Goal: Task Accomplishment & Management: Manage account settings

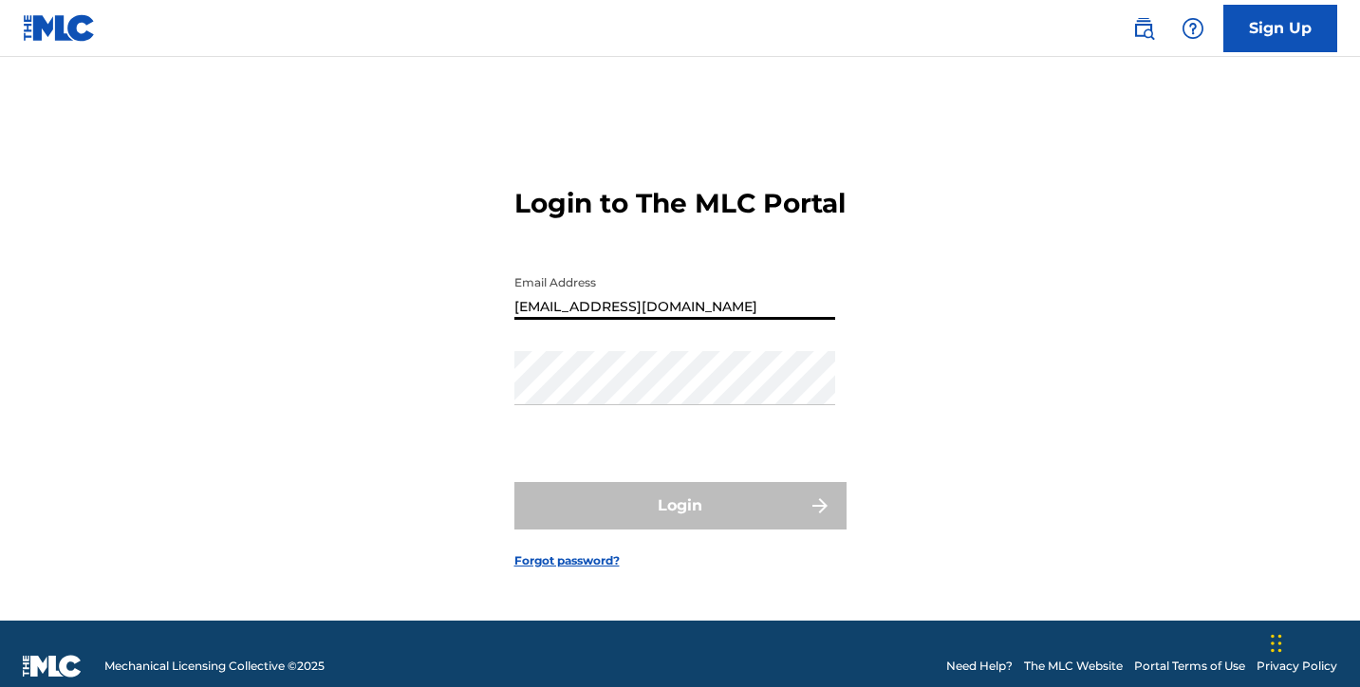
type input "[EMAIL_ADDRESS][DOMAIN_NAME]"
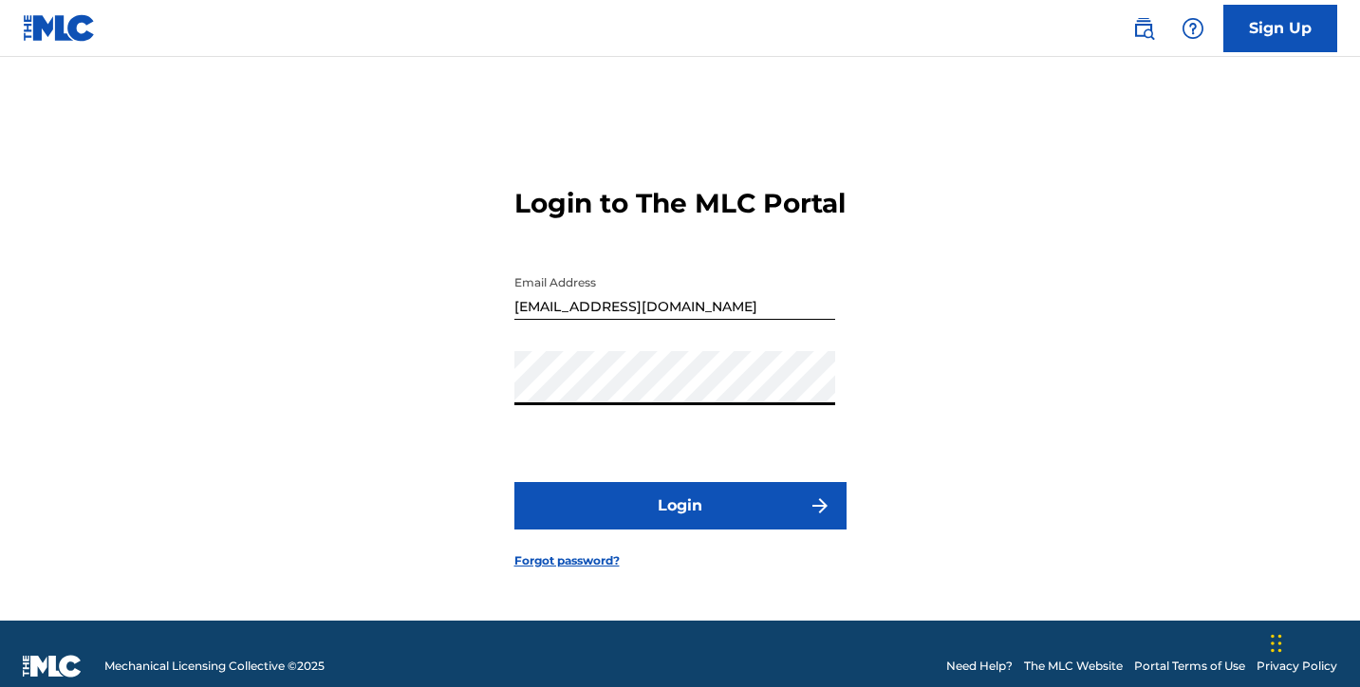
click at [680, 522] on button "Login" at bounding box center [680, 505] width 332 height 47
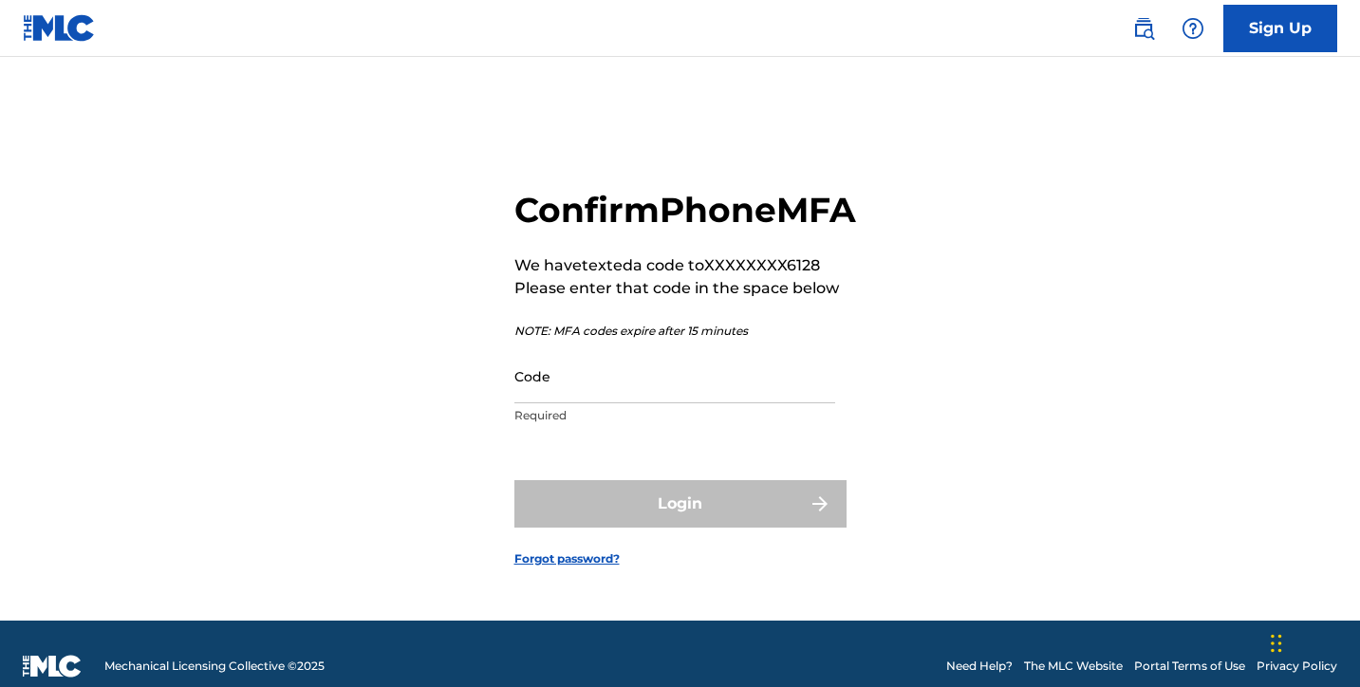
click at [553, 403] on input "Code" at bounding box center [674, 376] width 321 height 54
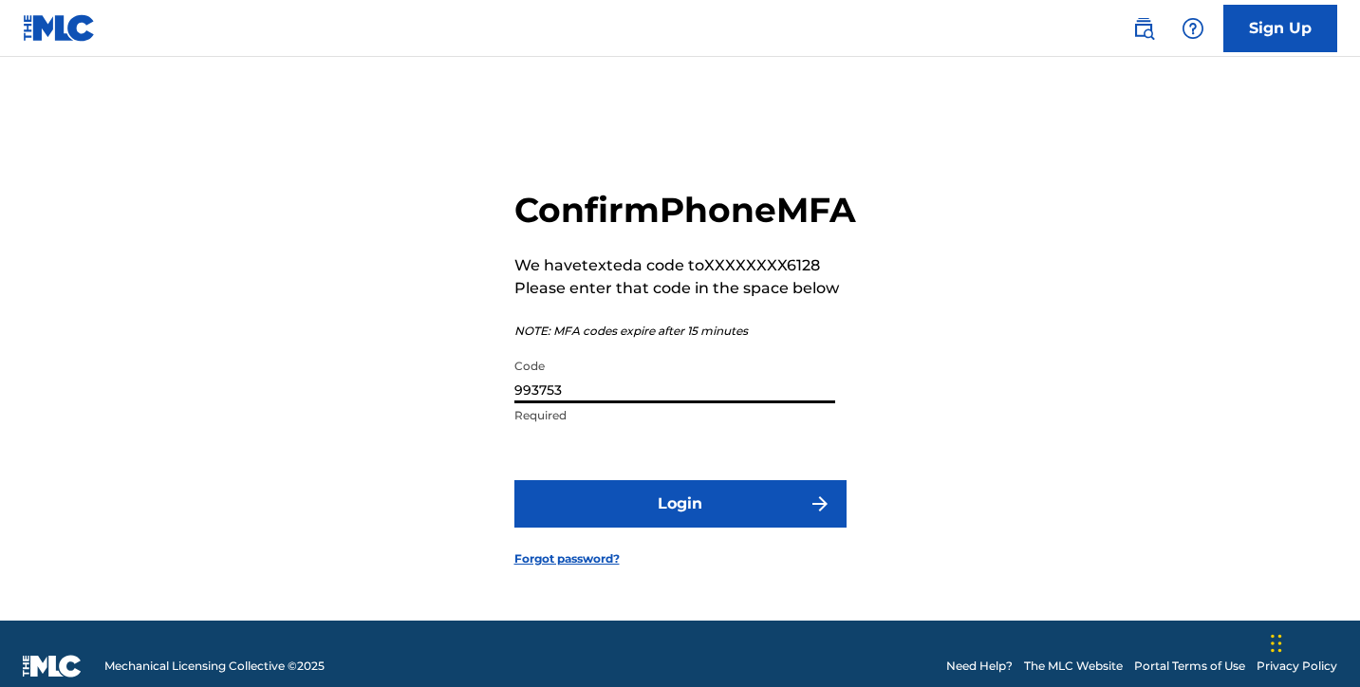
type input "993753"
click at [680, 525] on button "Login" at bounding box center [680, 503] width 332 height 47
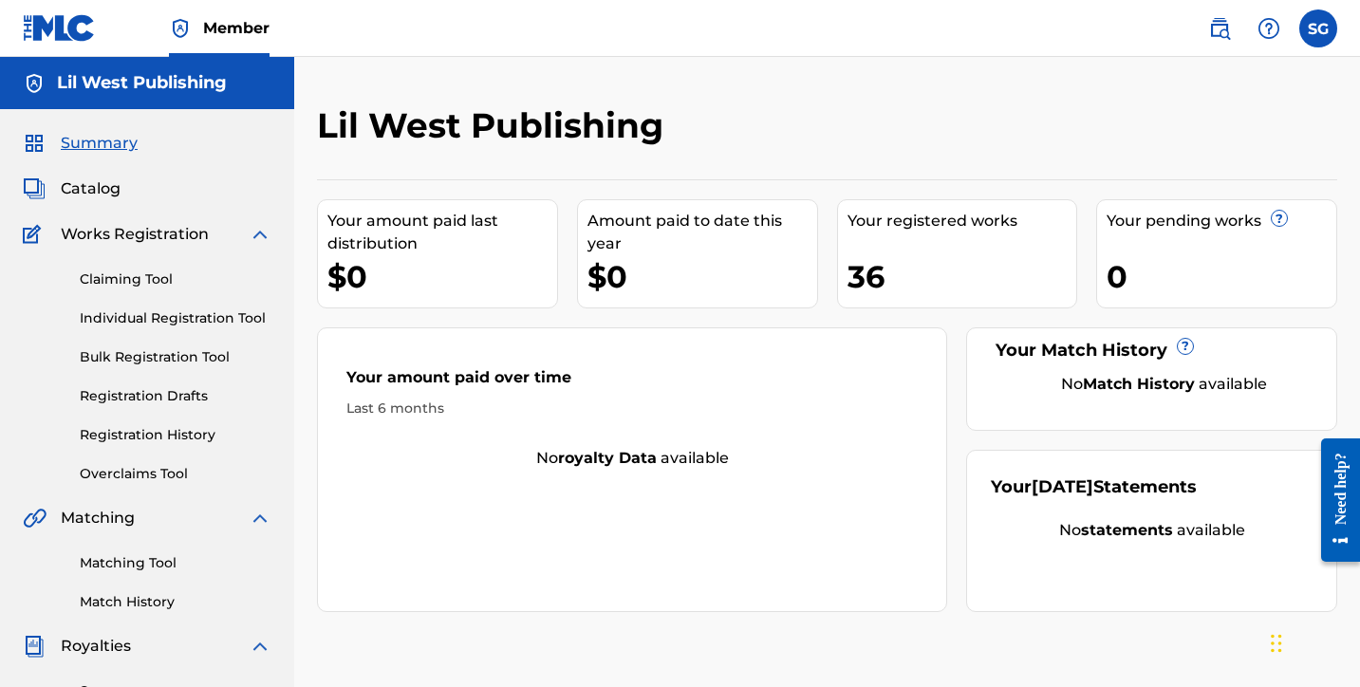
click at [1214, 24] on img at bounding box center [1219, 28] width 23 height 23
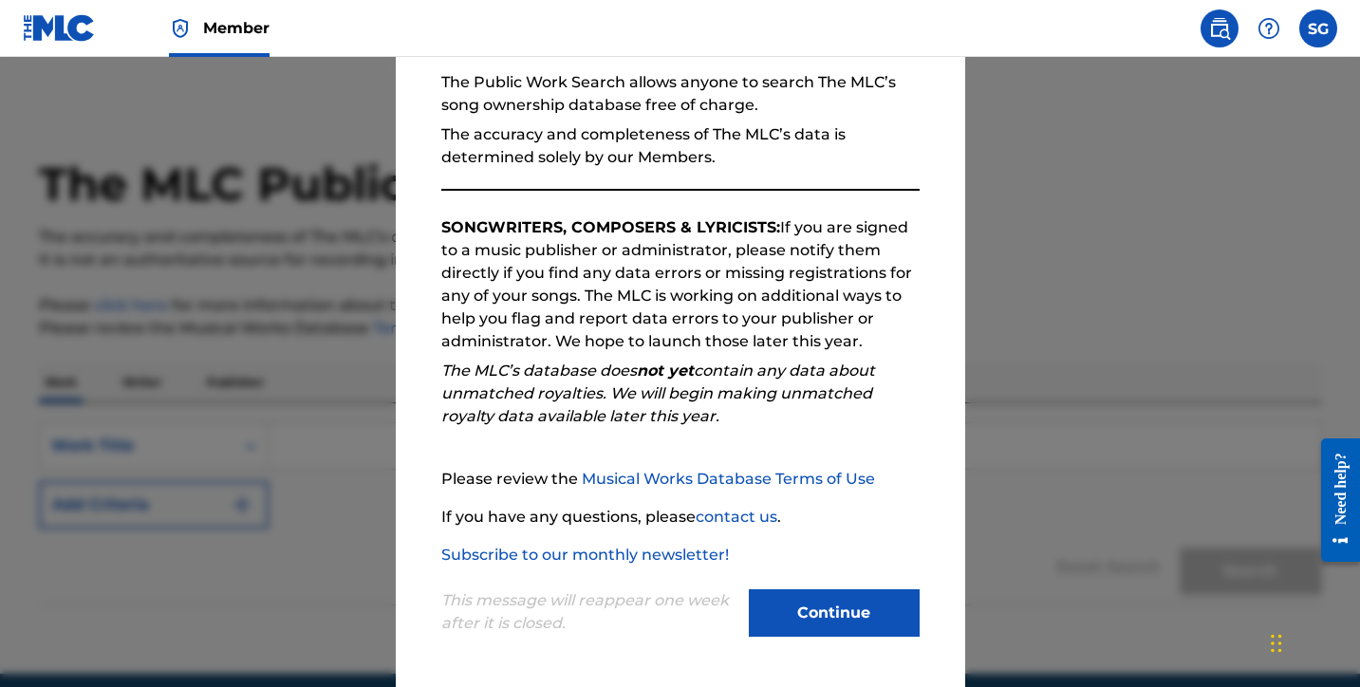
scroll to position [181, 0]
click at [824, 605] on button "Continue" at bounding box center [834, 612] width 171 height 47
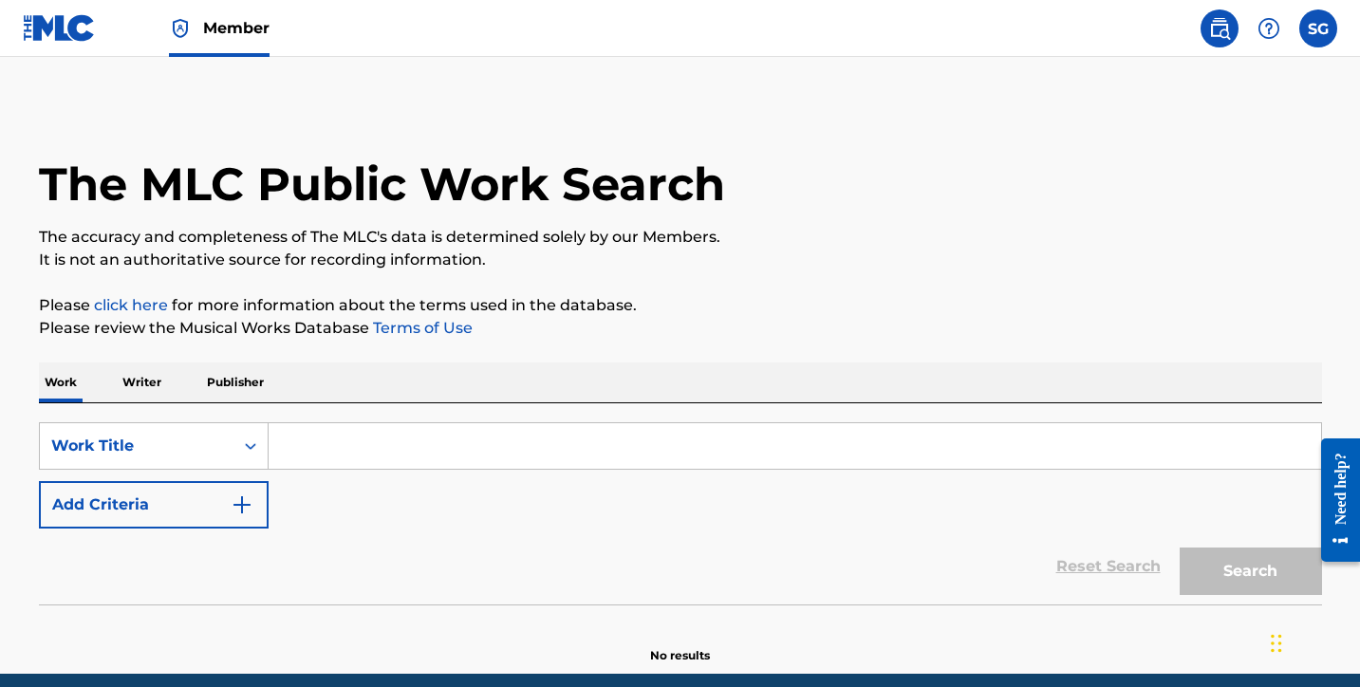
scroll to position [0, 0]
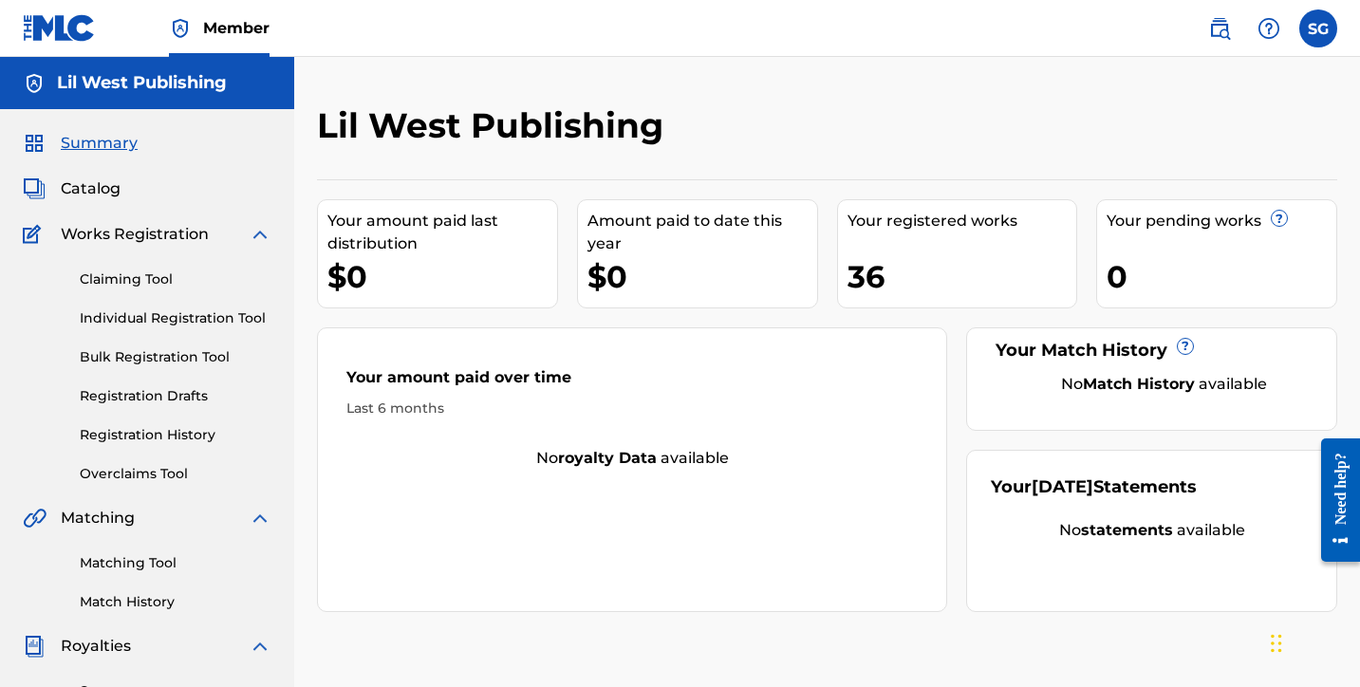
click at [949, 273] on div "36" at bounding box center [963, 276] width 230 height 43
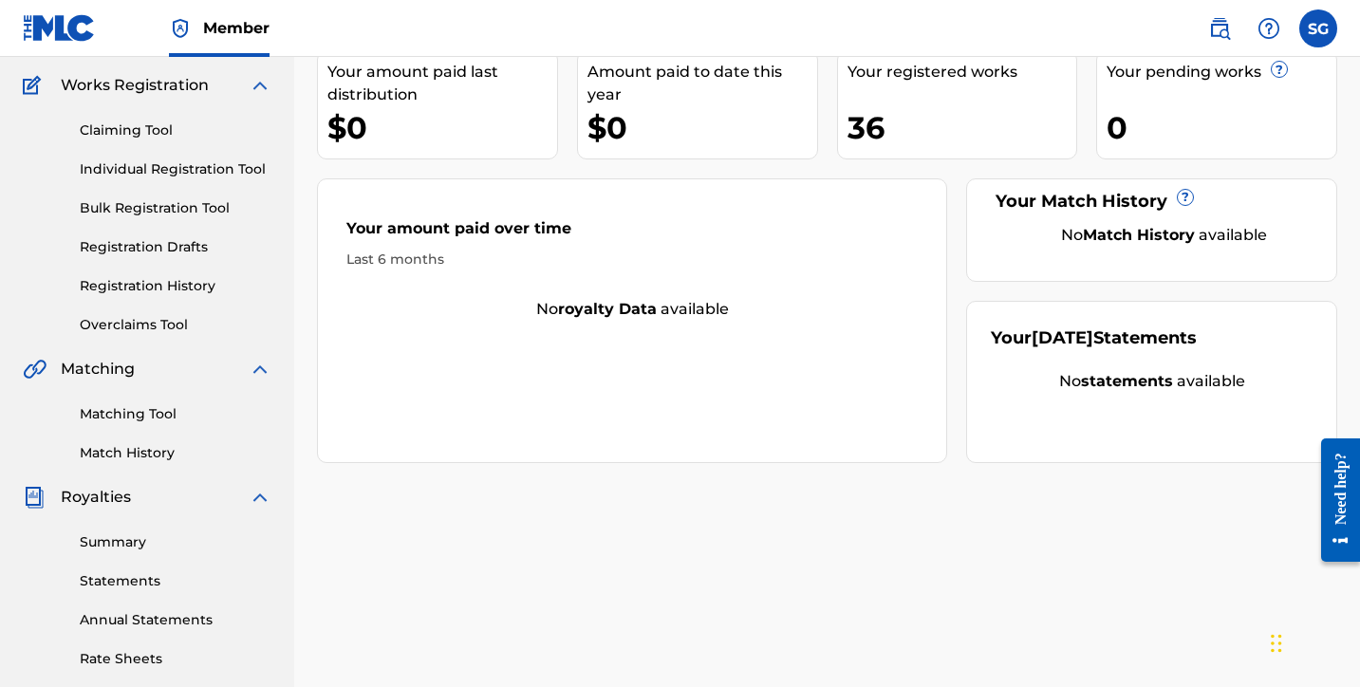
scroll to position [186, 0]
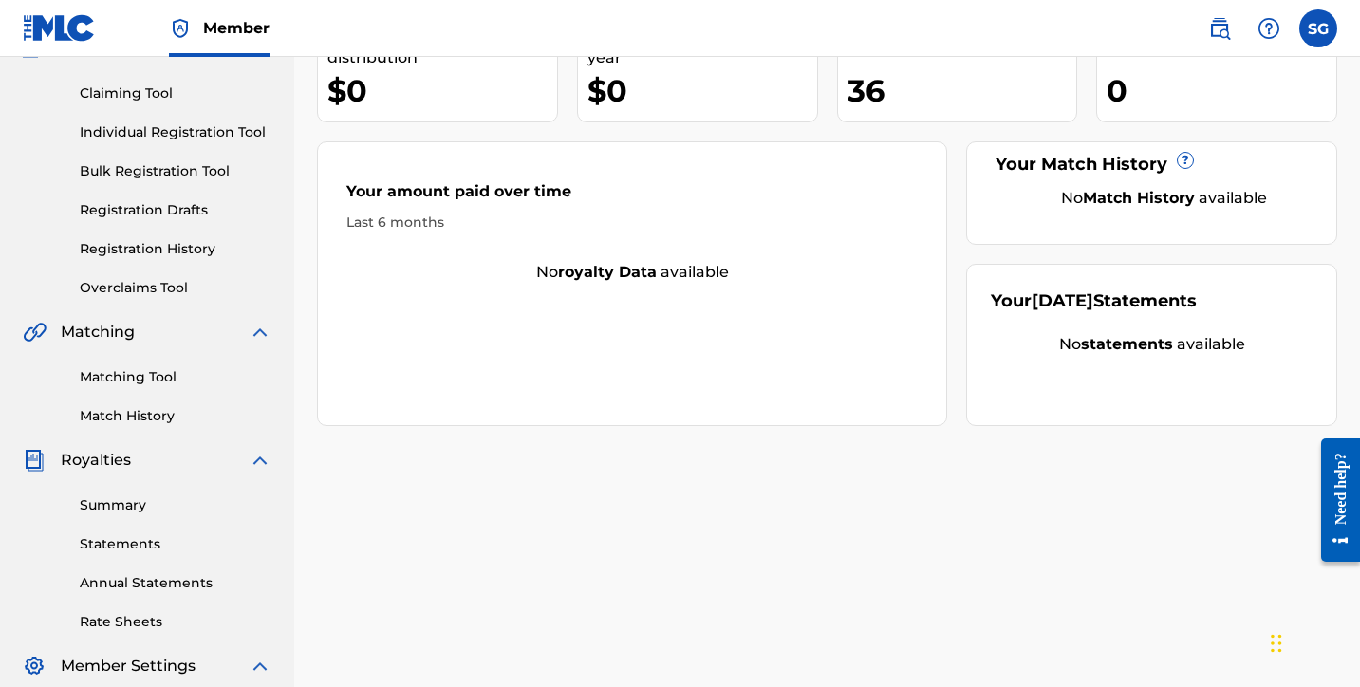
click at [131, 380] on link "Matching Tool" at bounding box center [176, 377] width 192 height 20
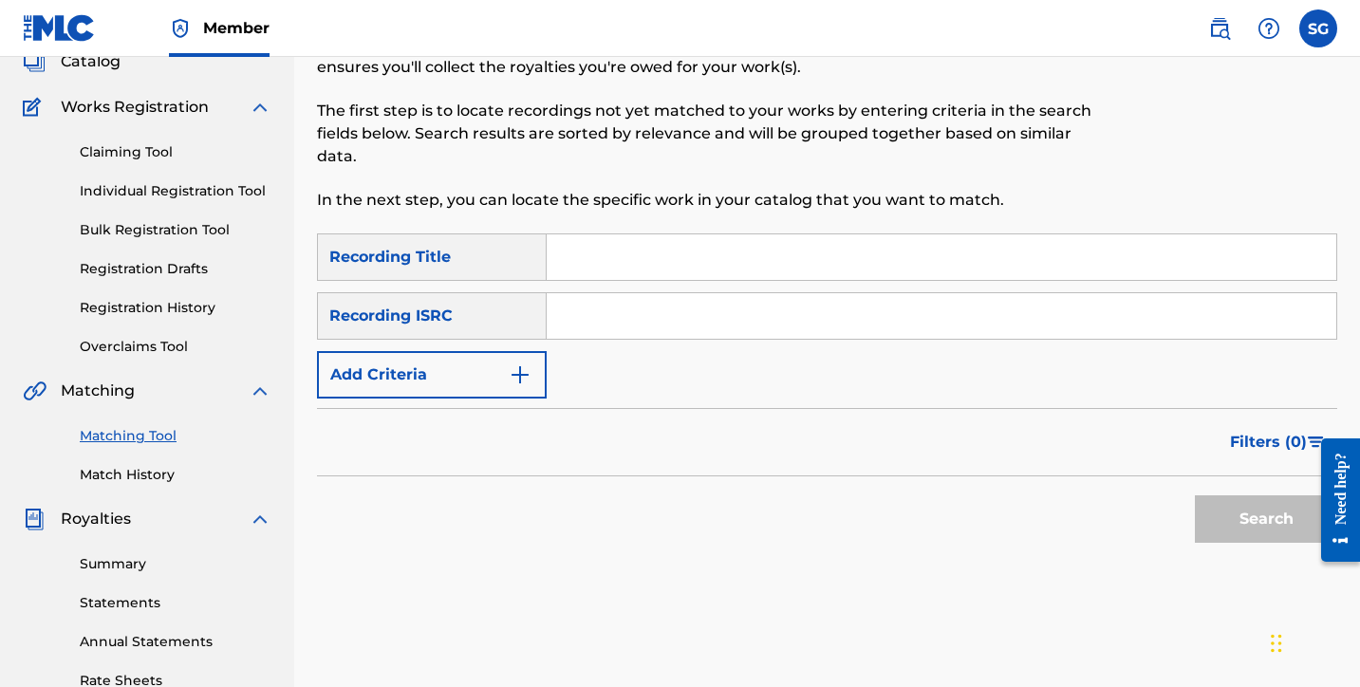
scroll to position [128, 0]
click at [606, 252] on input "Search Form" at bounding box center [942, 256] width 790 height 46
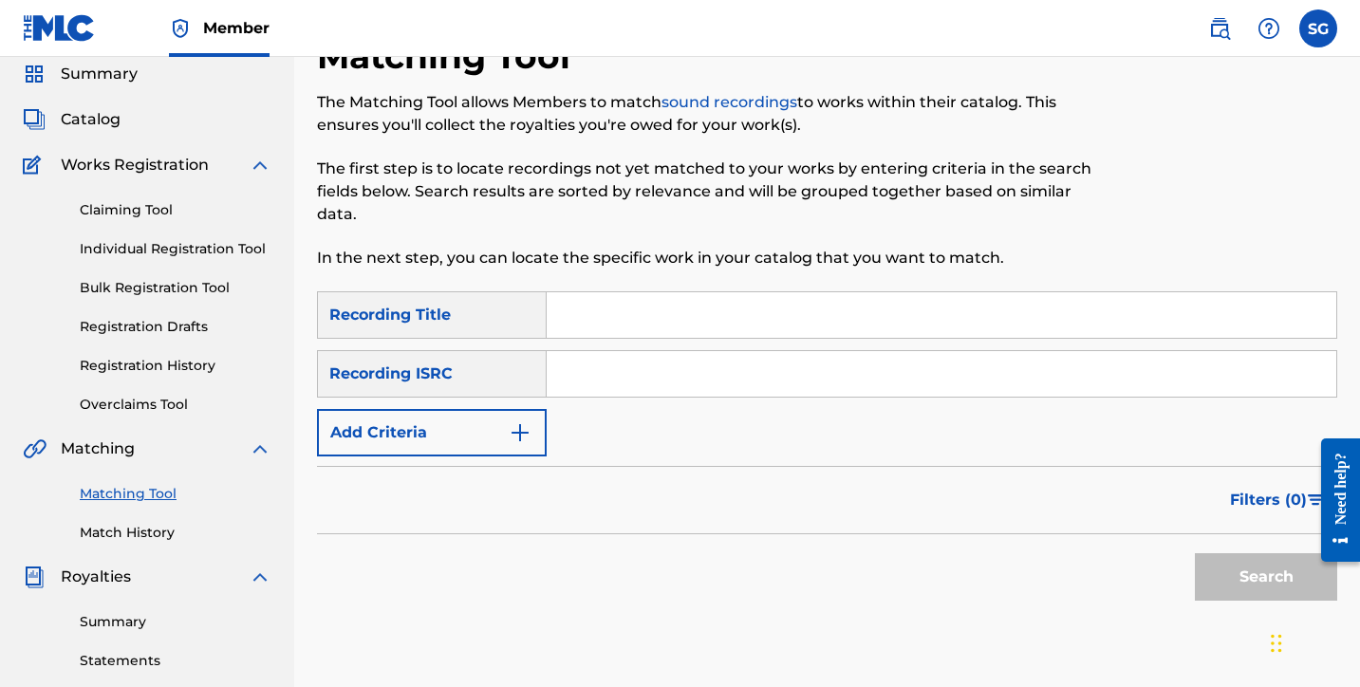
scroll to position [65, 0]
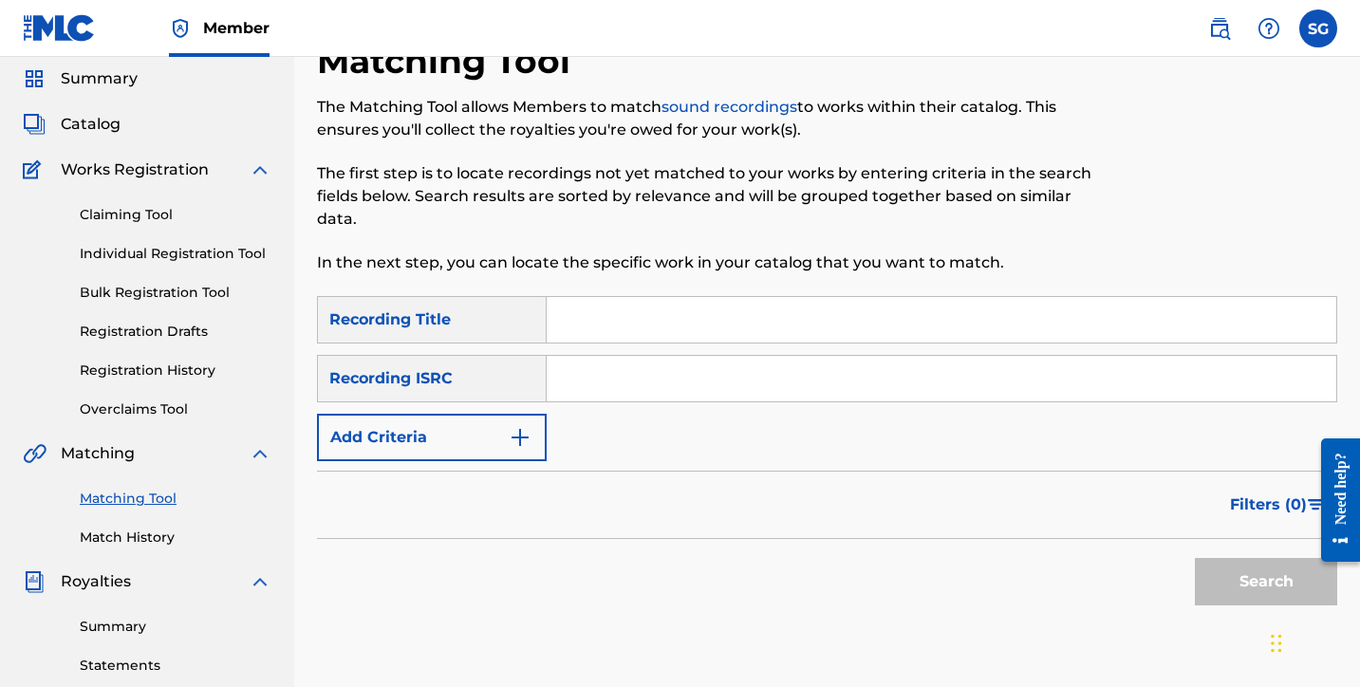
click at [668, 369] on input "Search Form" at bounding box center [942, 379] width 790 height 46
type input "q"
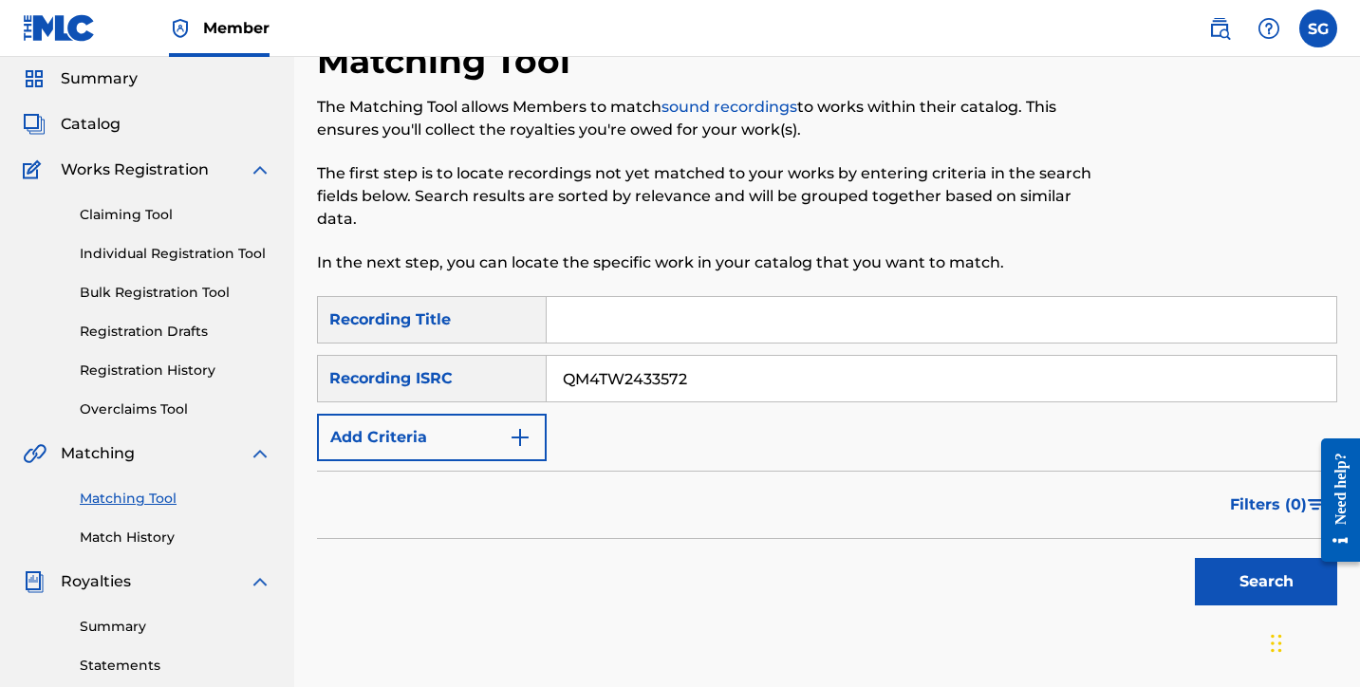
type input "QM4TW2433572"
click at [644, 324] on input "Search Form" at bounding box center [942, 320] width 790 height 46
type input "Fukk CodeRED"
click at [1217, 596] on button "Search" at bounding box center [1266, 581] width 142 height 47
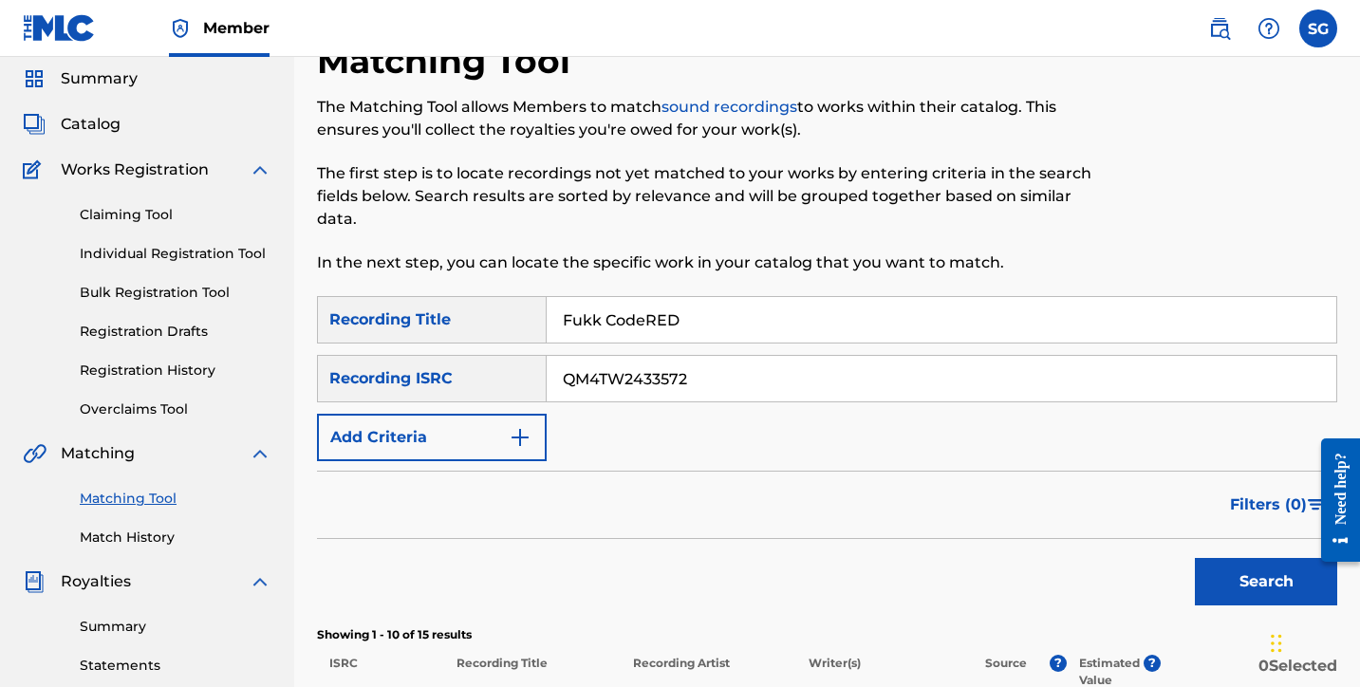
click at [1257, 590] on button "Search" at bounding box center [1266, 581] width 142 height 47
click at [478, 435] on button "Add Criteria" at bounding box center [432, 437] width 230 height 47
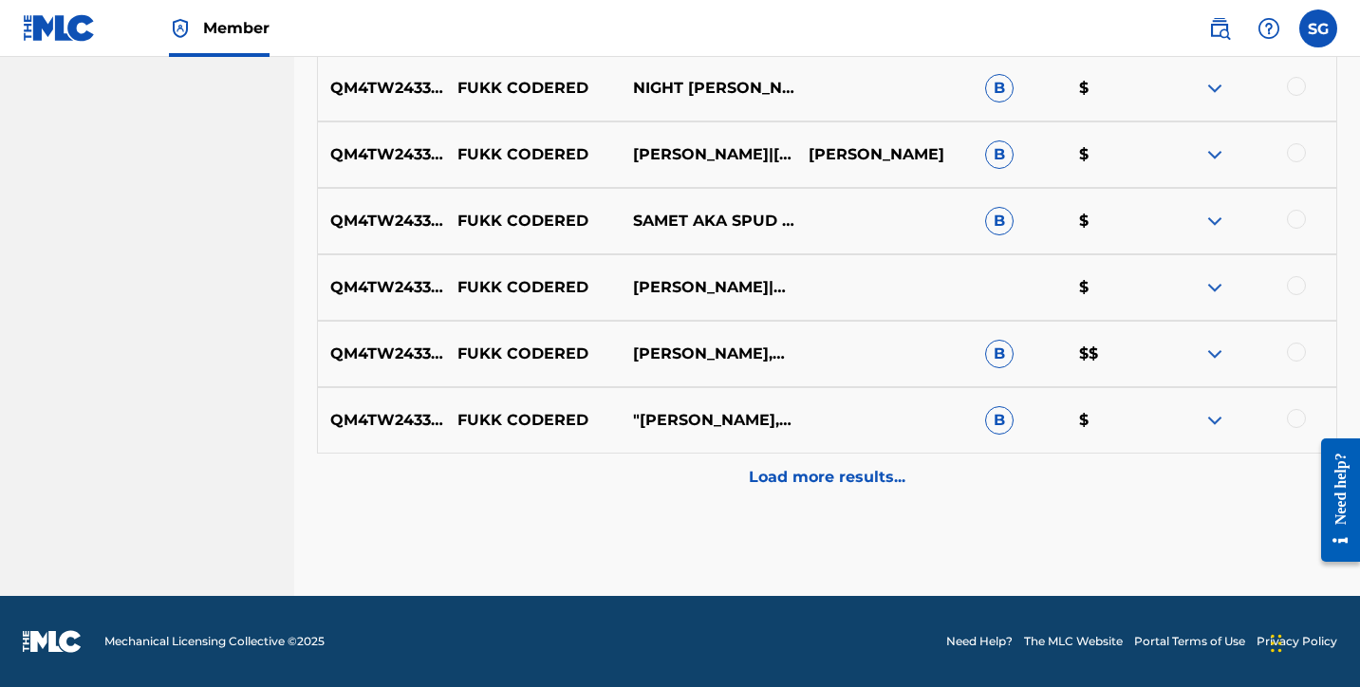
scroll to position [1023, 0]
click at [815, 492] on div "Load more results..." at bounding box center [827, 477] width 1020 height 47
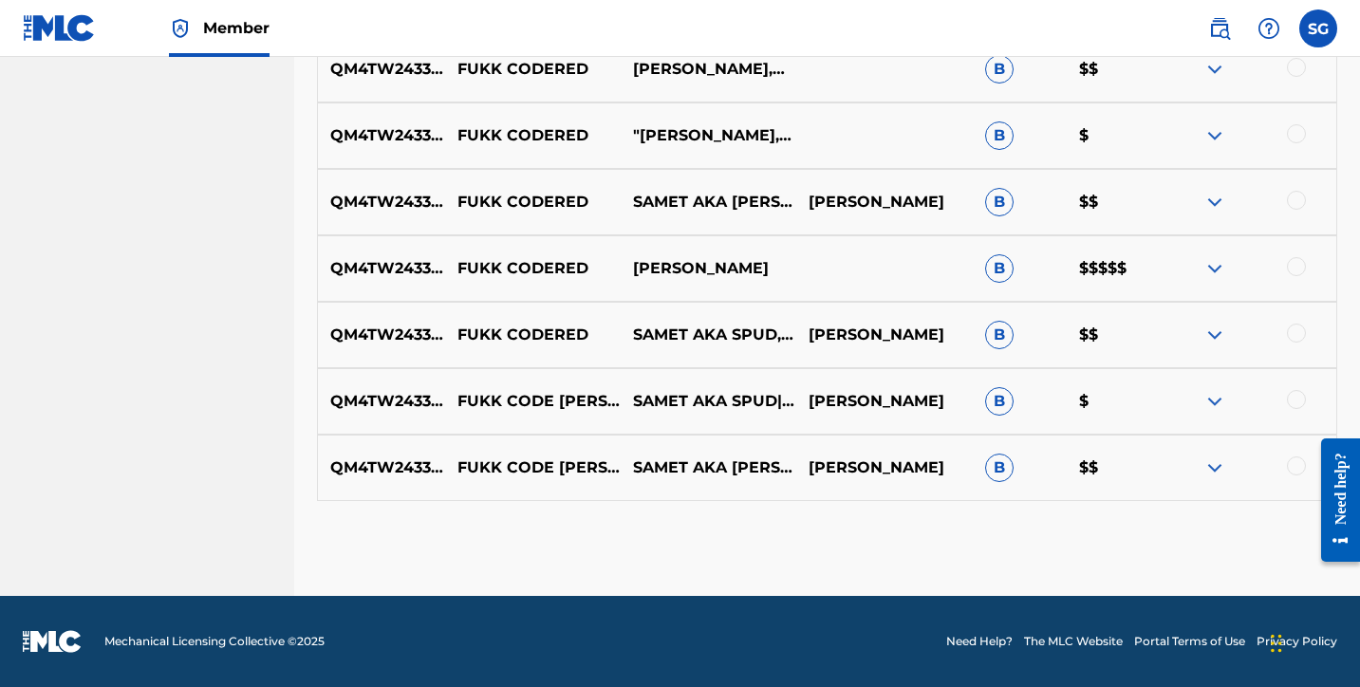
scroll to position [1308, 0]
click at [1221, 468] on img at bounding box center [1214, 468] width 23 height 23
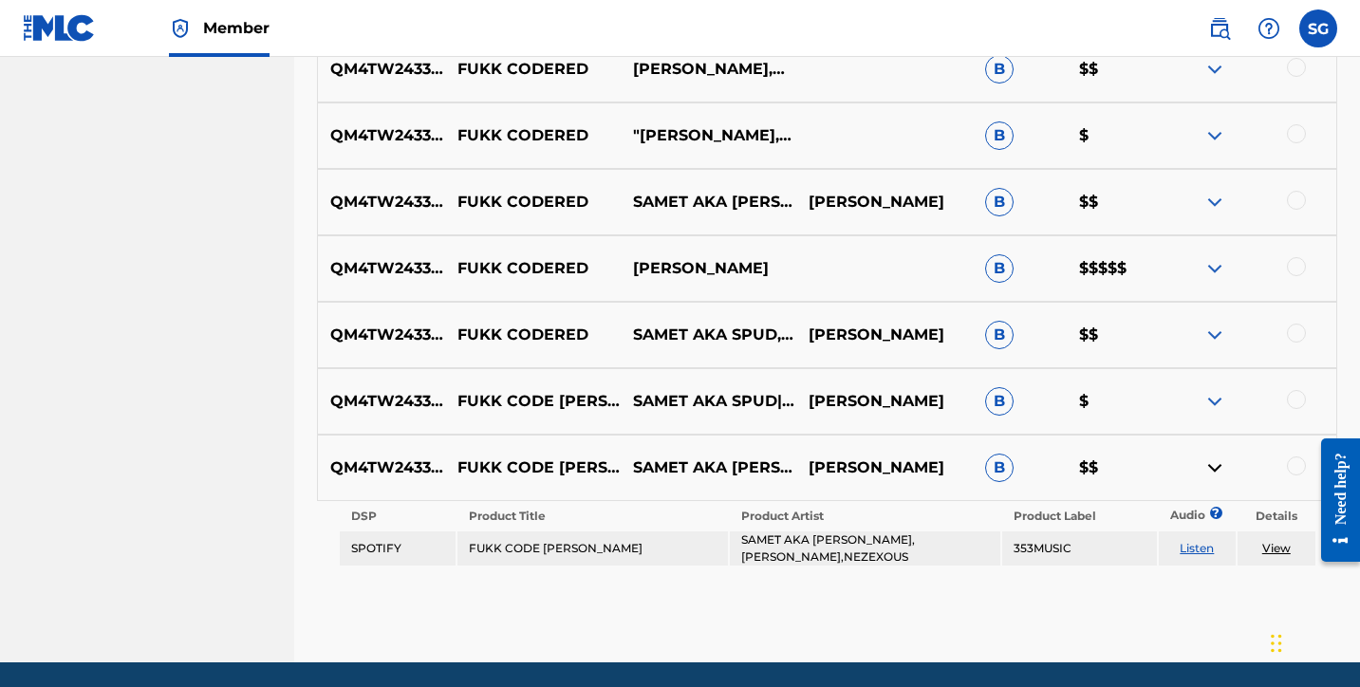
click at [1277, 551] on link "View" at bounding box center [1276, 548] width 28 height 14
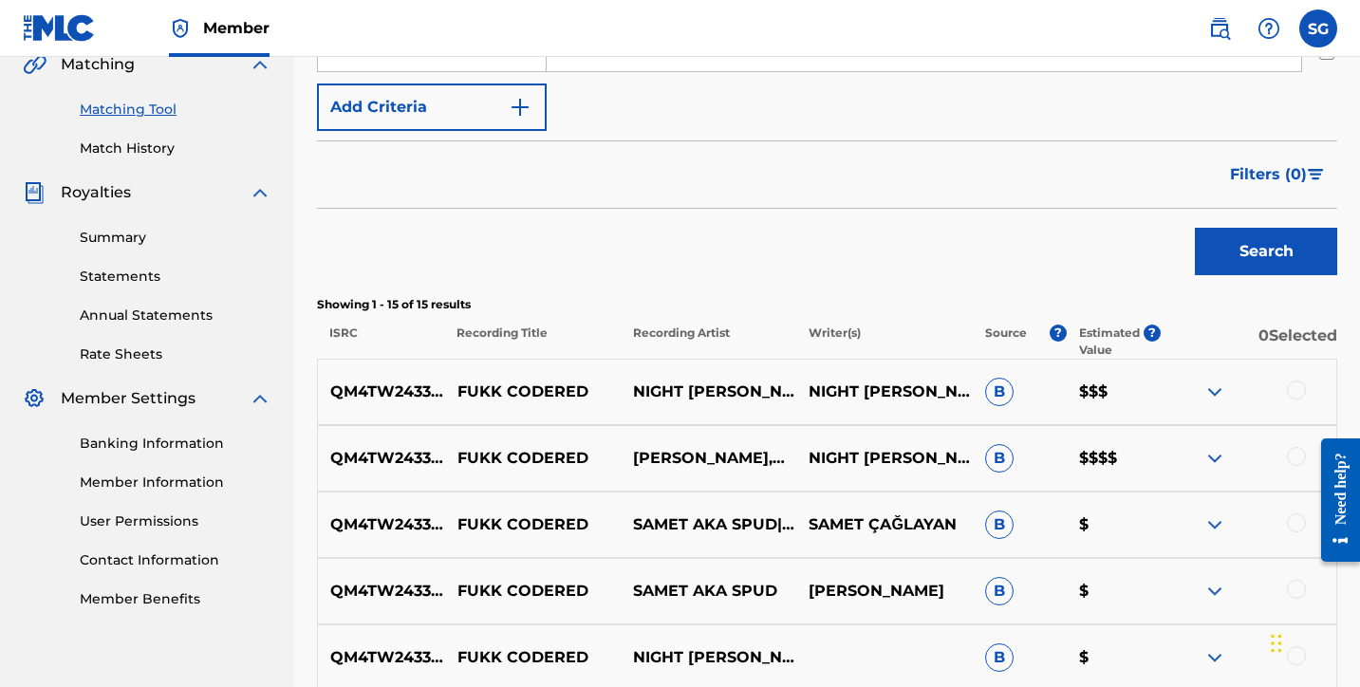
scroll to position [518, 0]
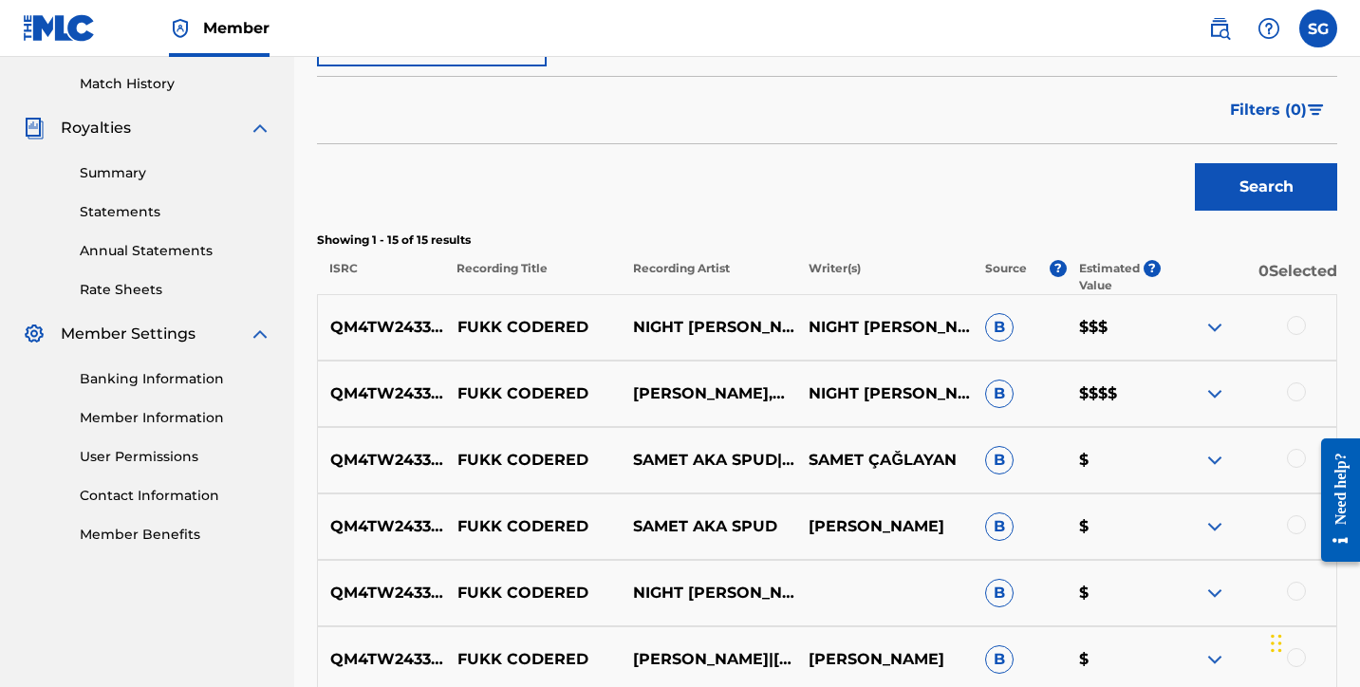
click at [1222, 393] on img at bounding box center [1214, 393] width 23 height 23
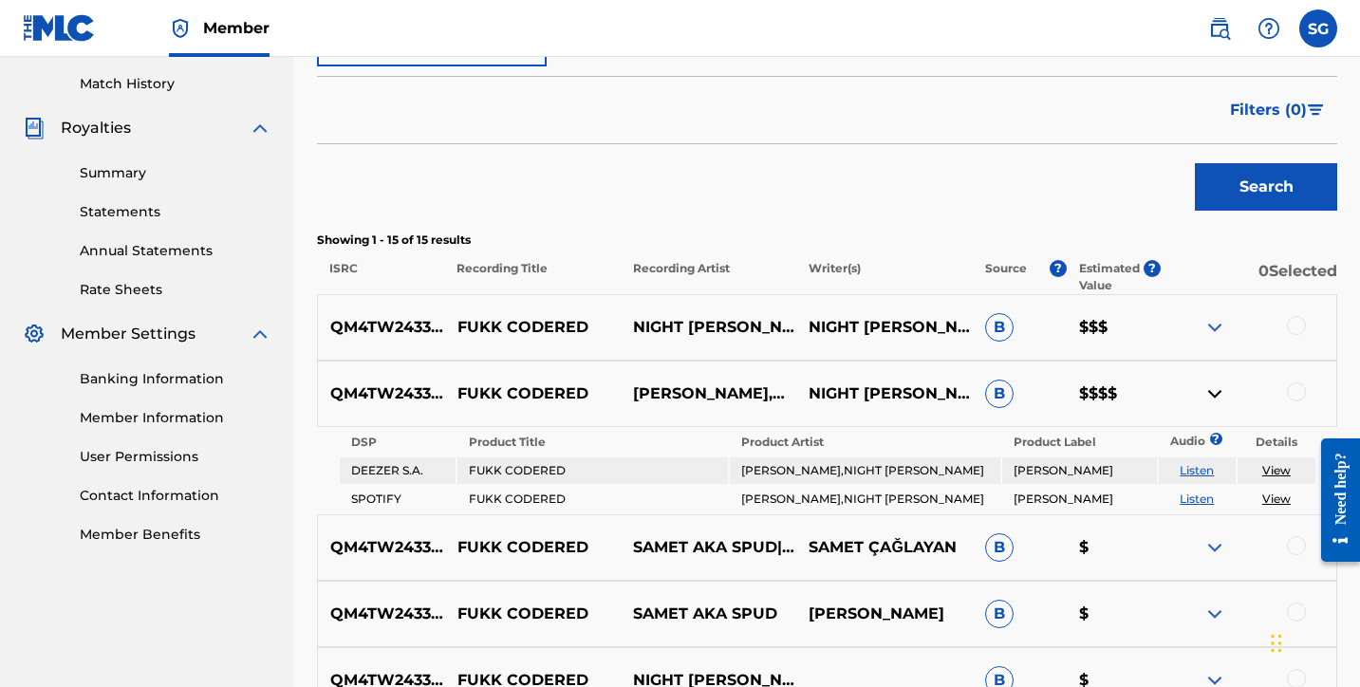
click at [1210, 332] on img at bounding box center [1214, 327] width 23 height 23
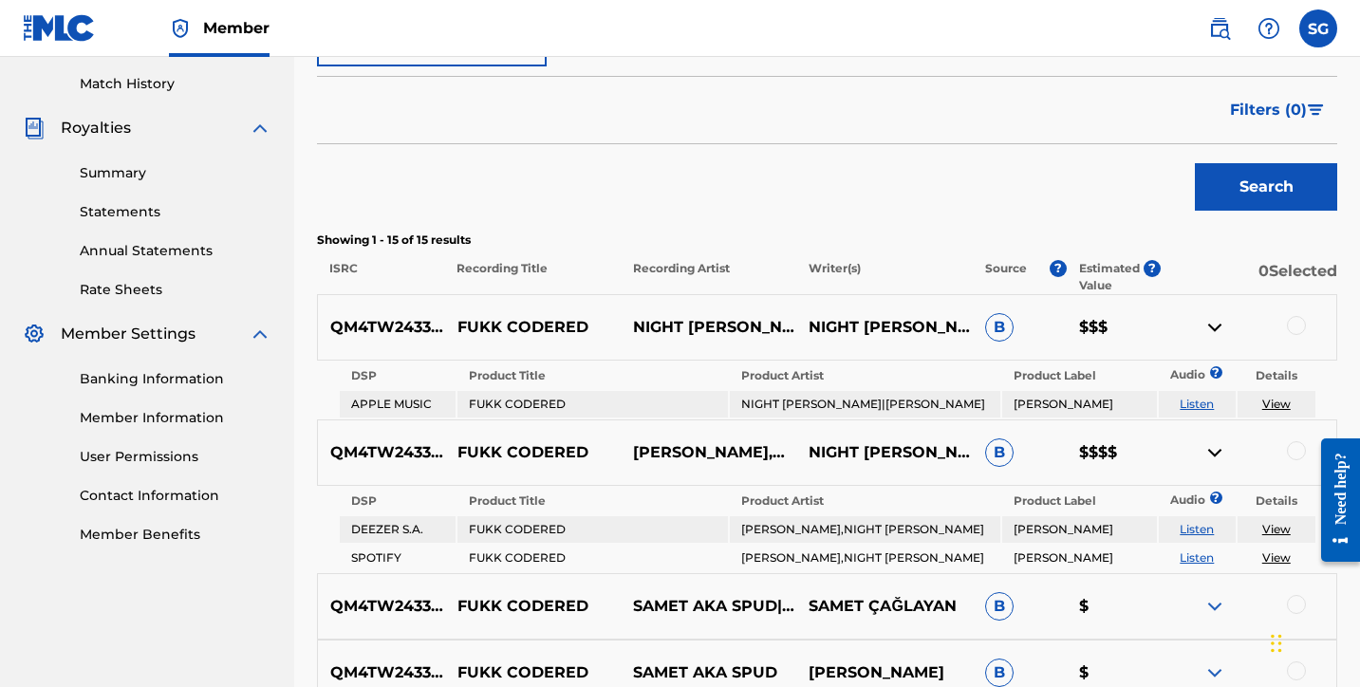
click at [1299, 323] on div at bounding box center [1296, 325] width 19 height 19
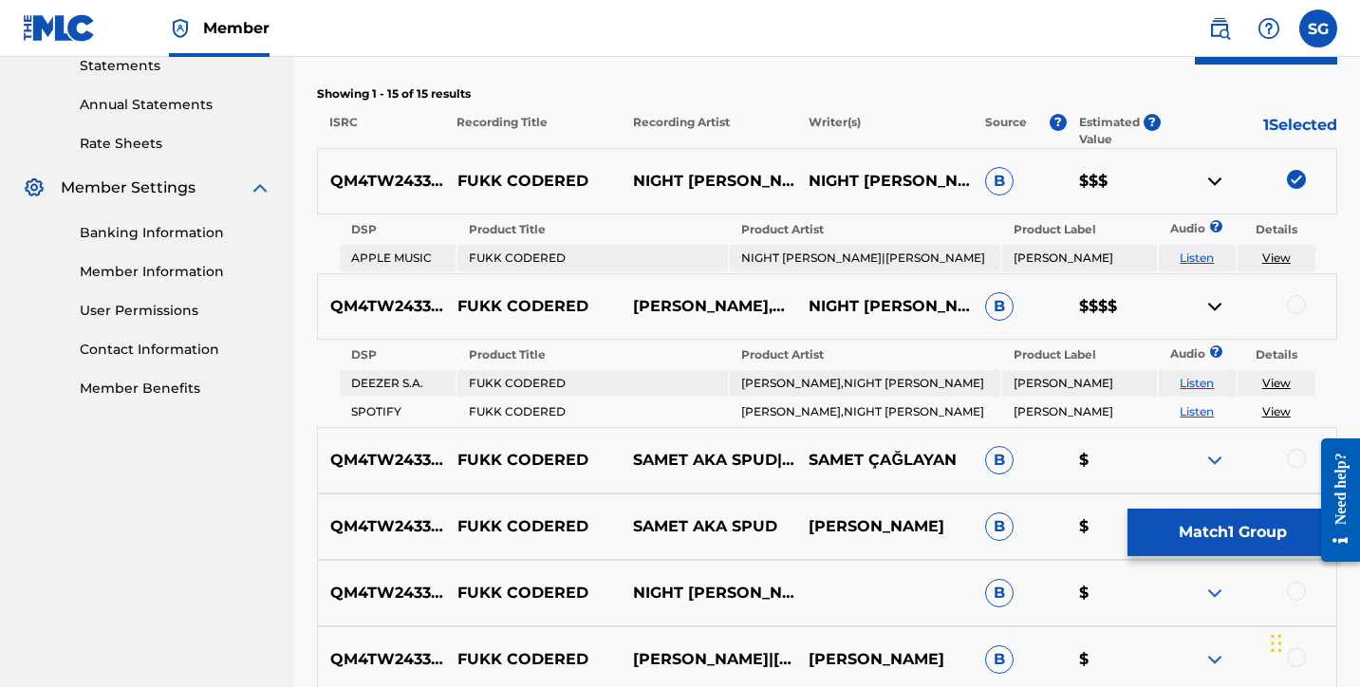
scroll to position [670, 0]
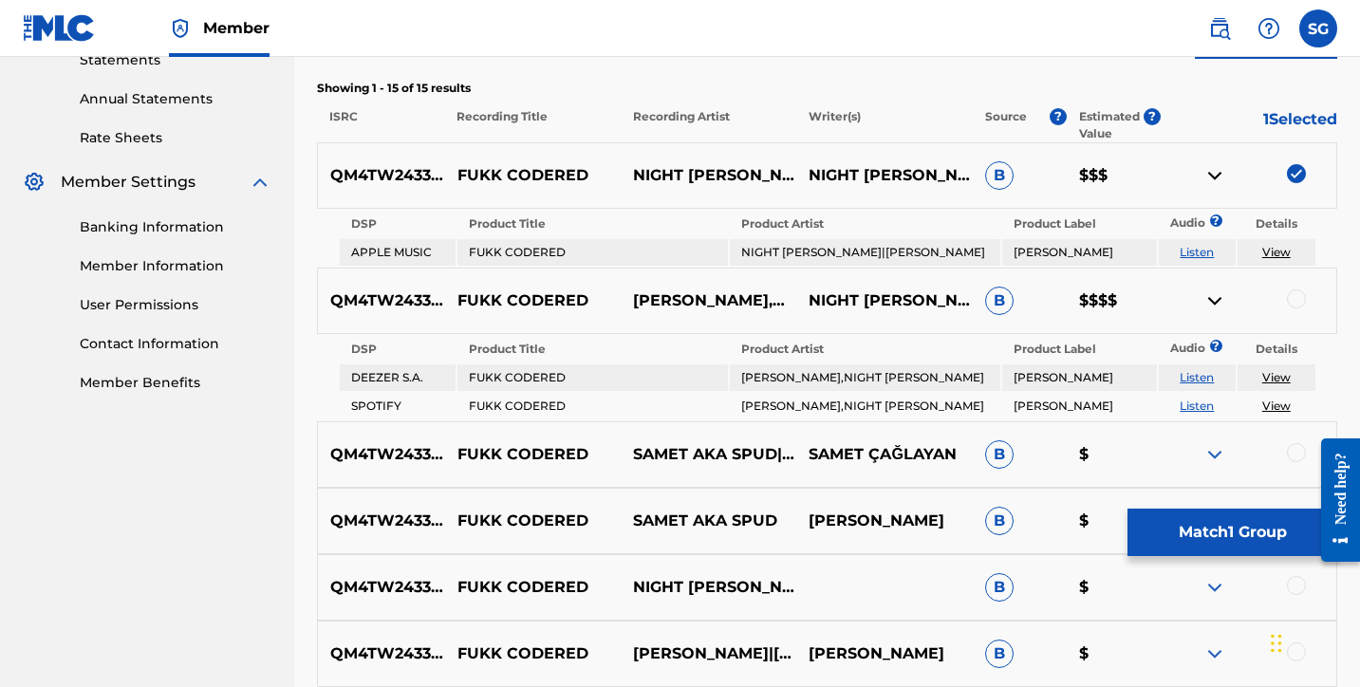
click at [1297, 303] on div at bounding box center [1296, 298] width 19 height 19
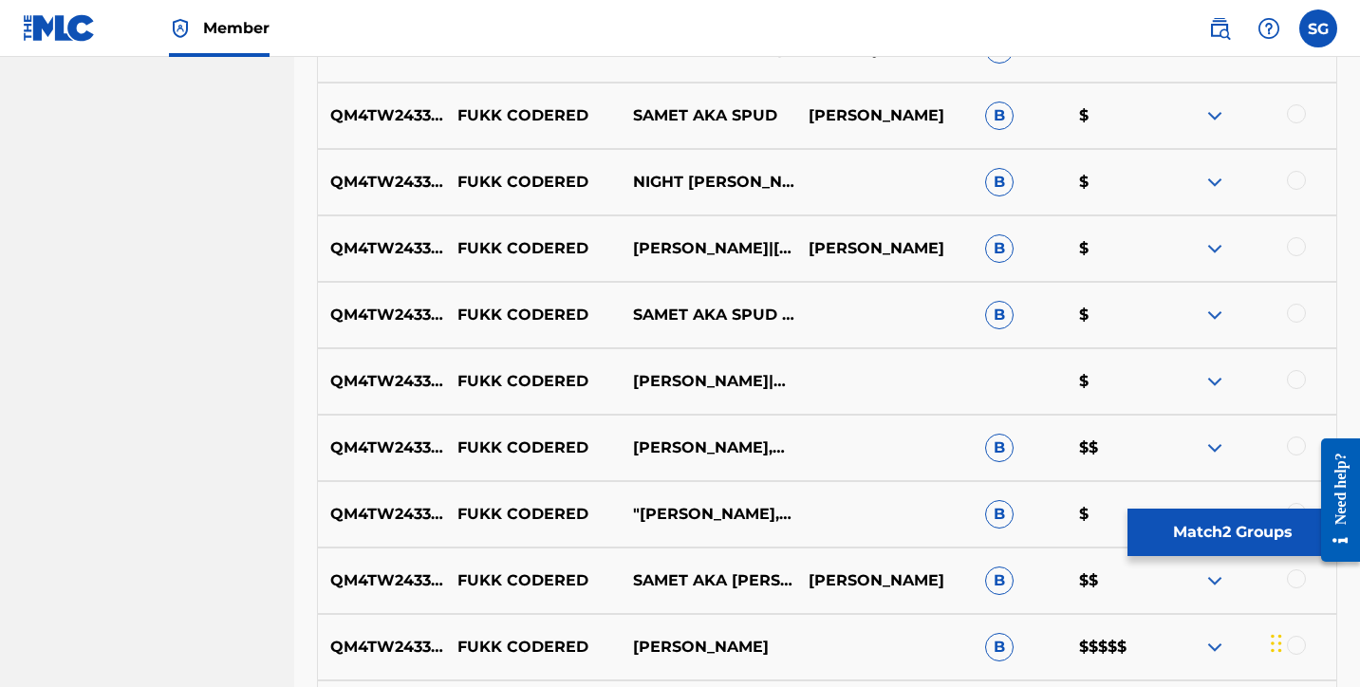
scroll to position [1128, 0]
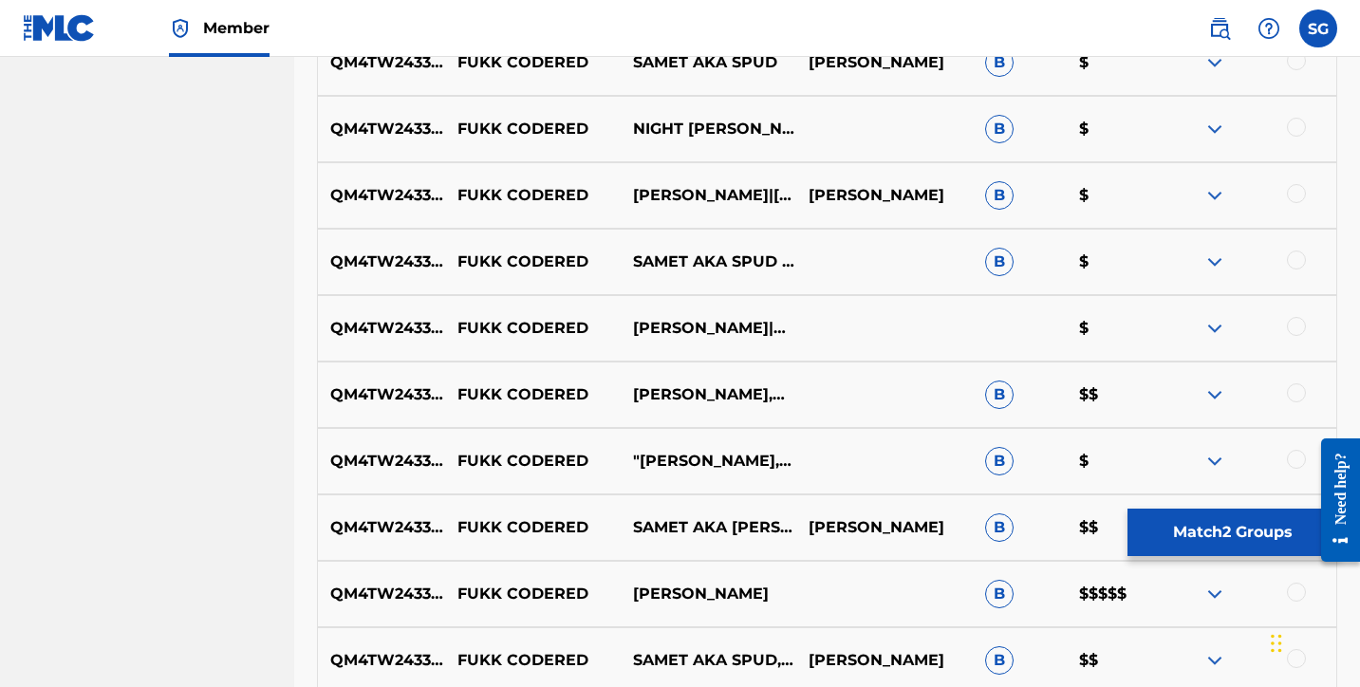
click at [1224, 397] on img at bounding box center [1214, 394] width 23 height 23
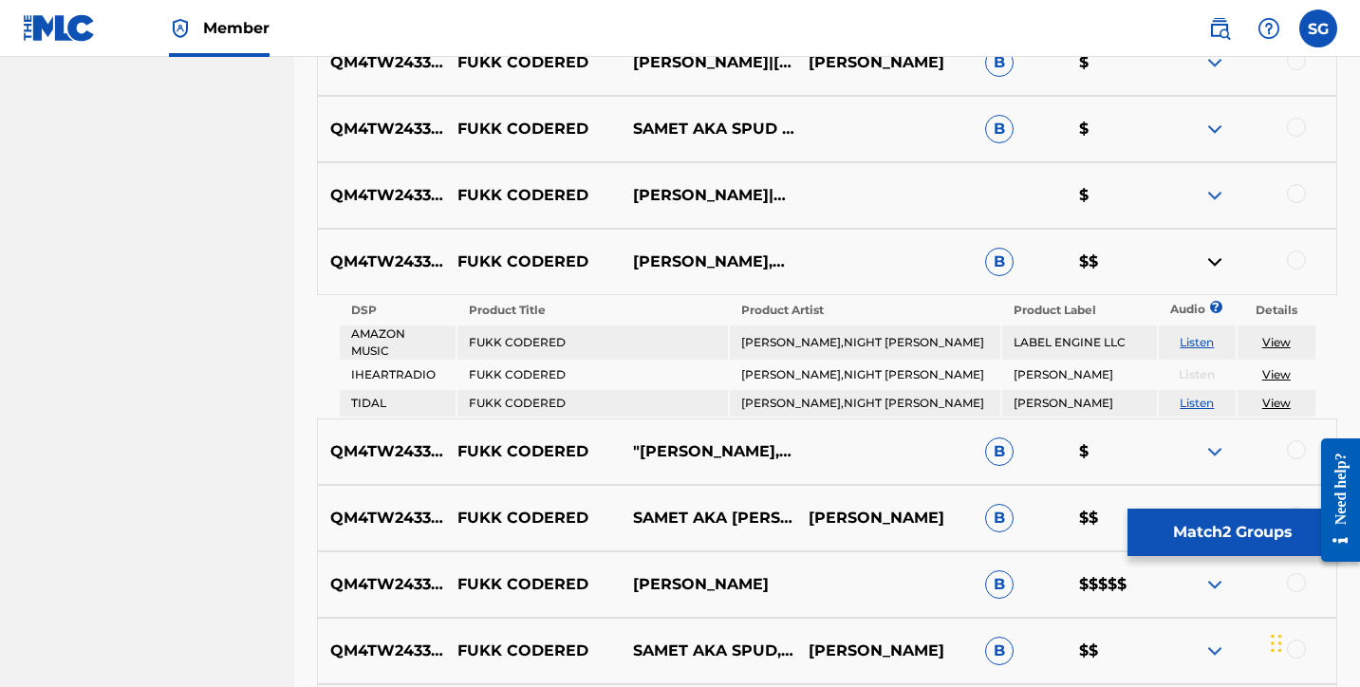
scroll to position [1267, 0]
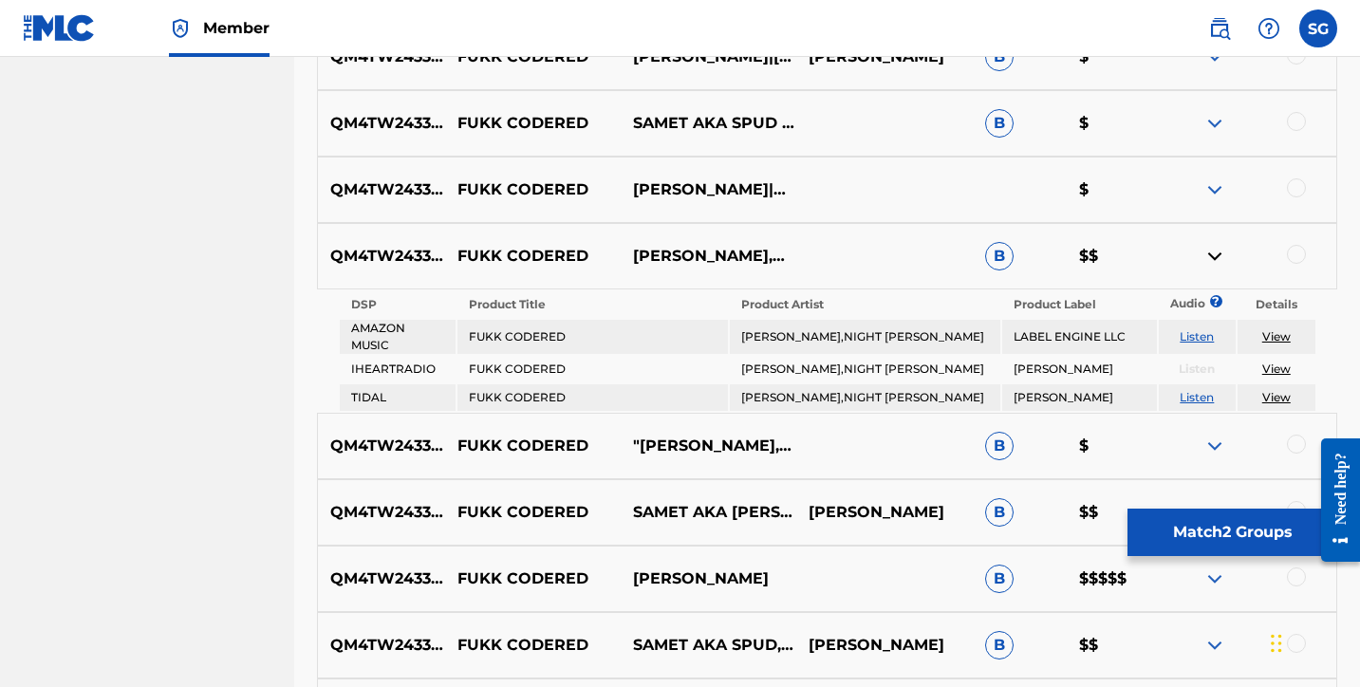
click at [1295, 253] on div at bounding box center [1296, 254] width 19 height 19
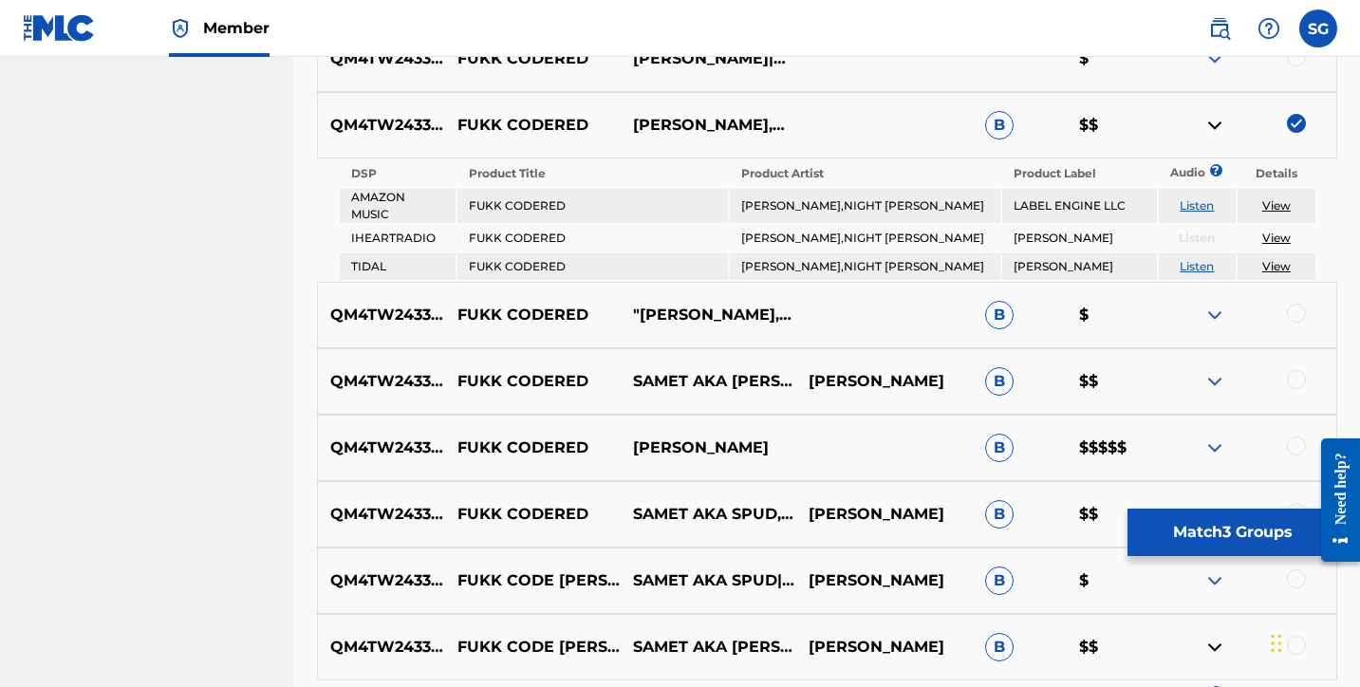
scroll to position [1413, 0]
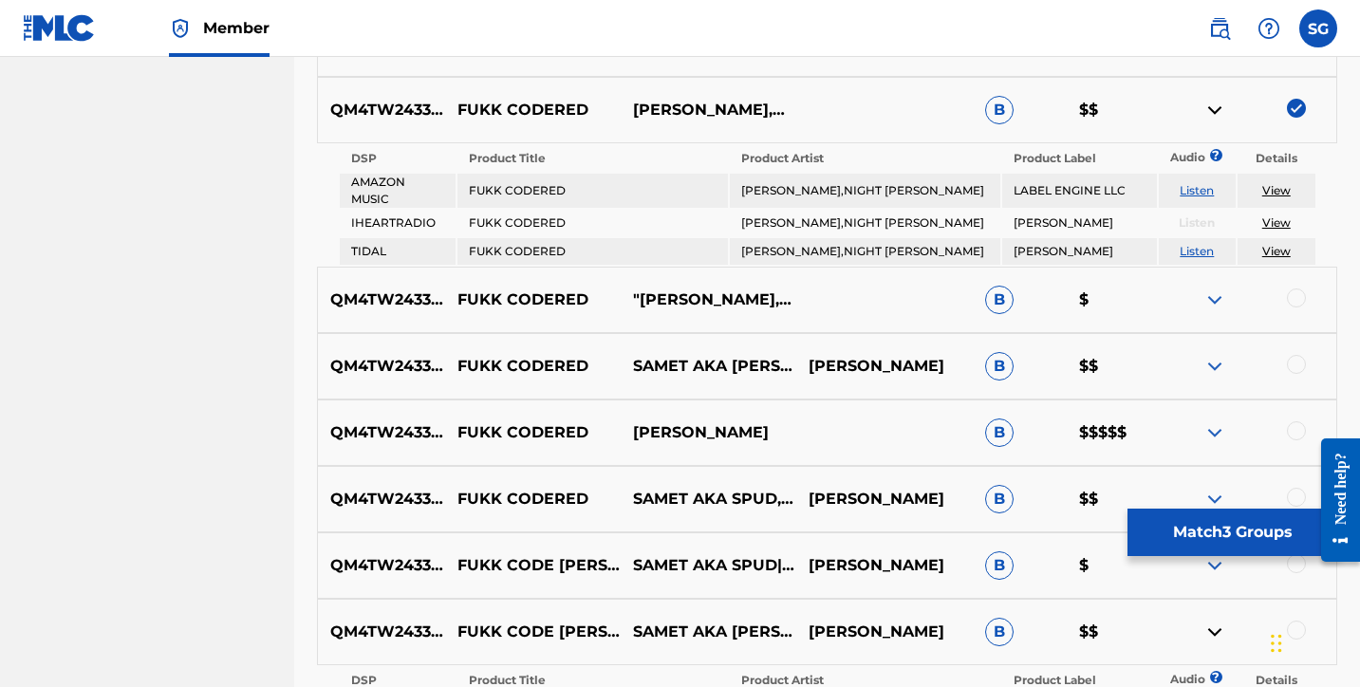
click at [1211, 433] on img at bounding box center [1214, 432] width 23 height 23
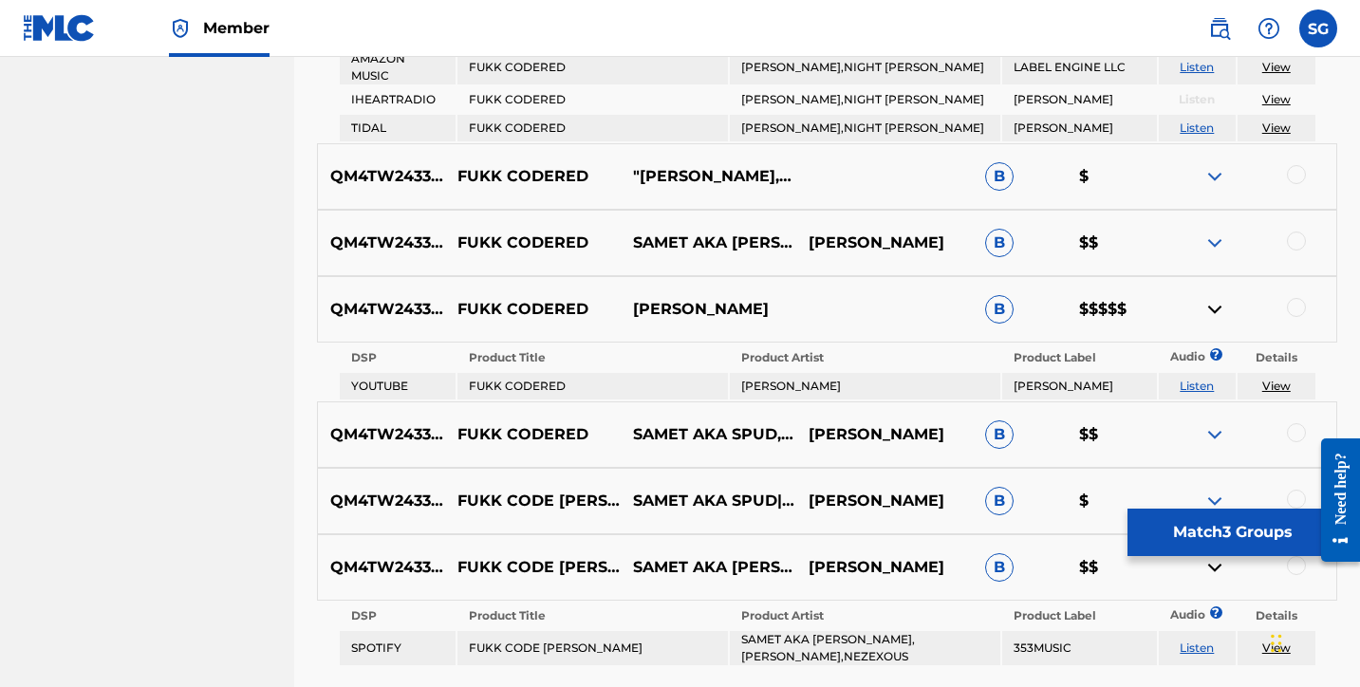
scroll to position [1540, 0]
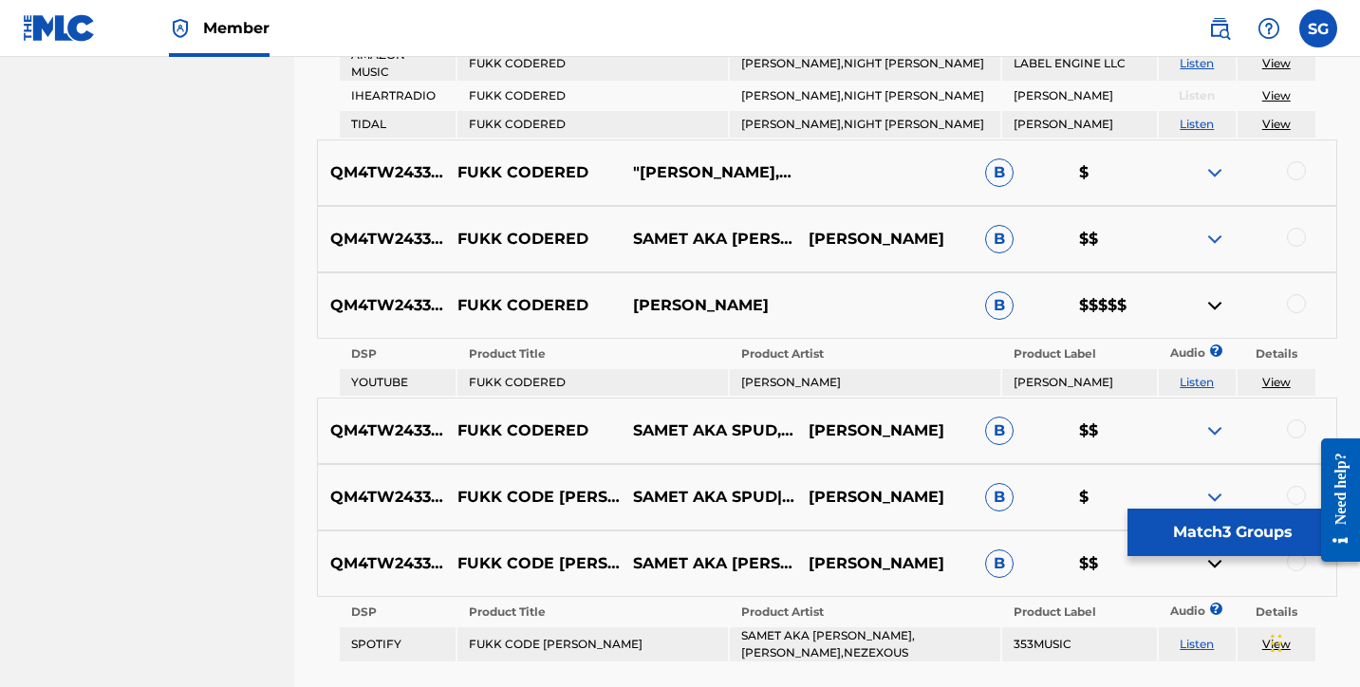
click at [1291, 308] on div at bounding box center [1296, 303] width 19 height 19
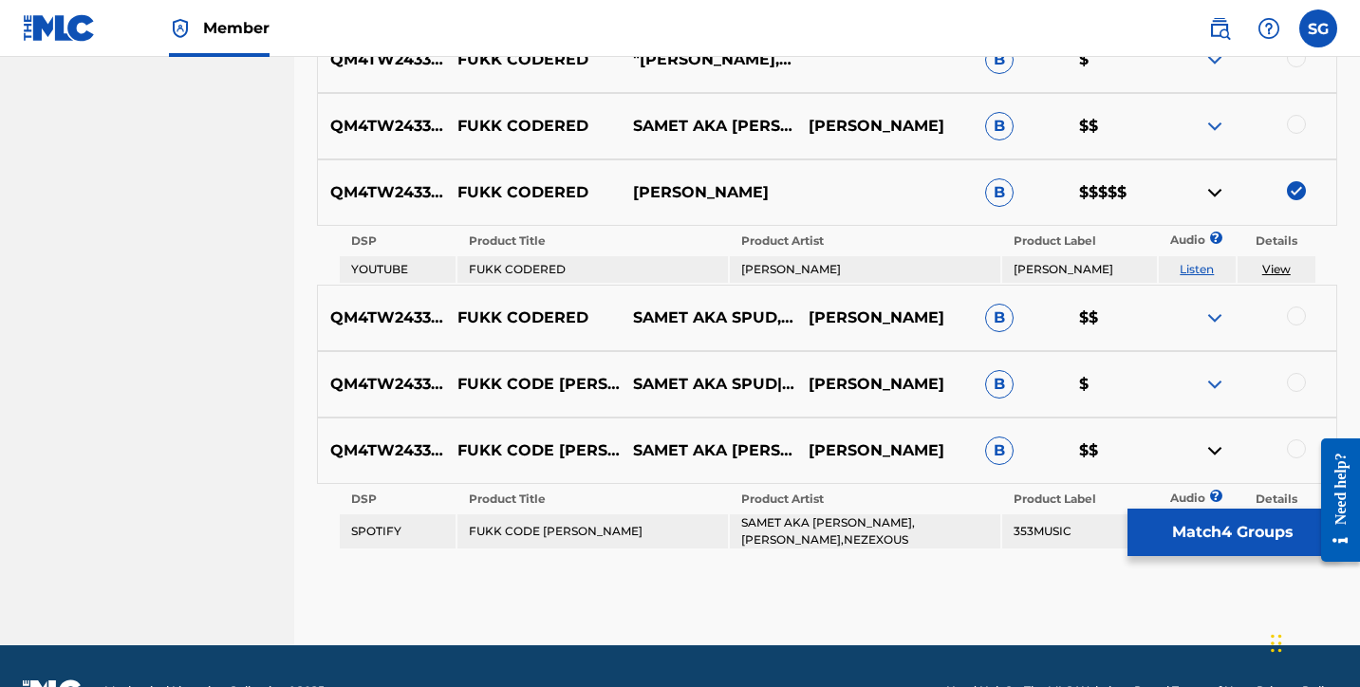
scroll to position [1678, 0]
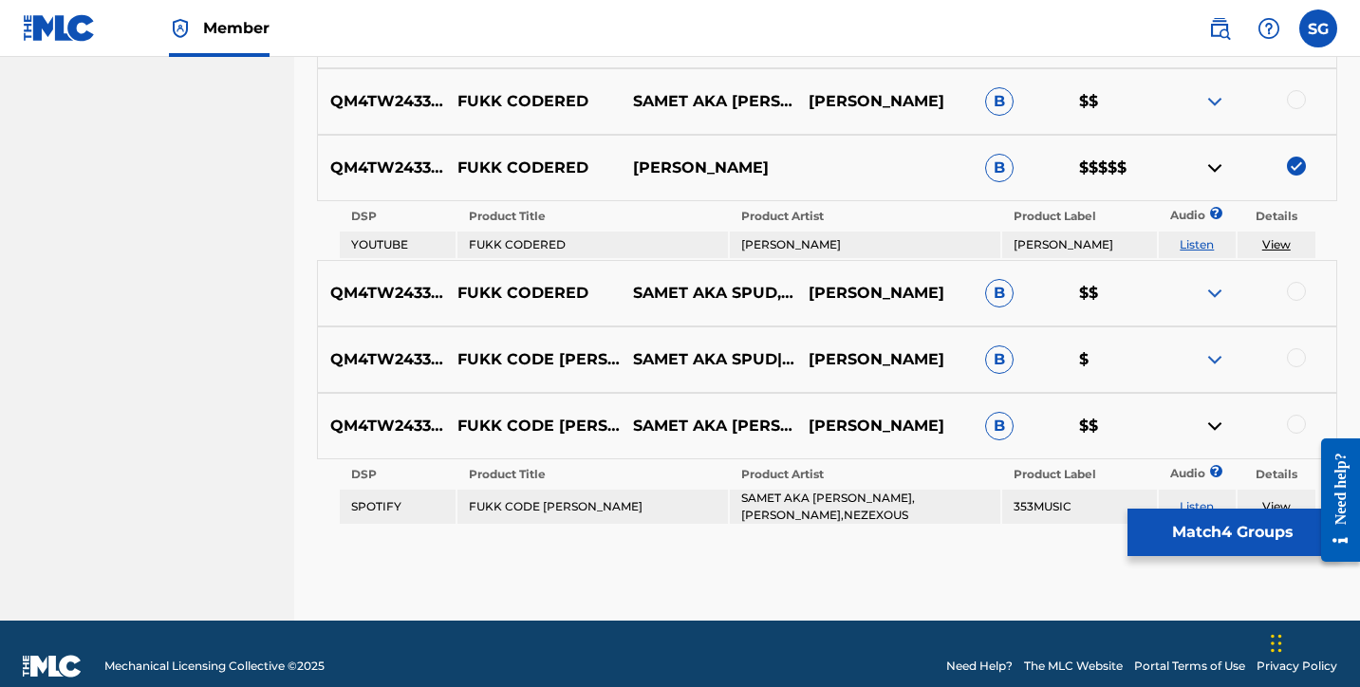
click at [1205, 296] on img at bounding box center [1214, 293] width 23 height 23
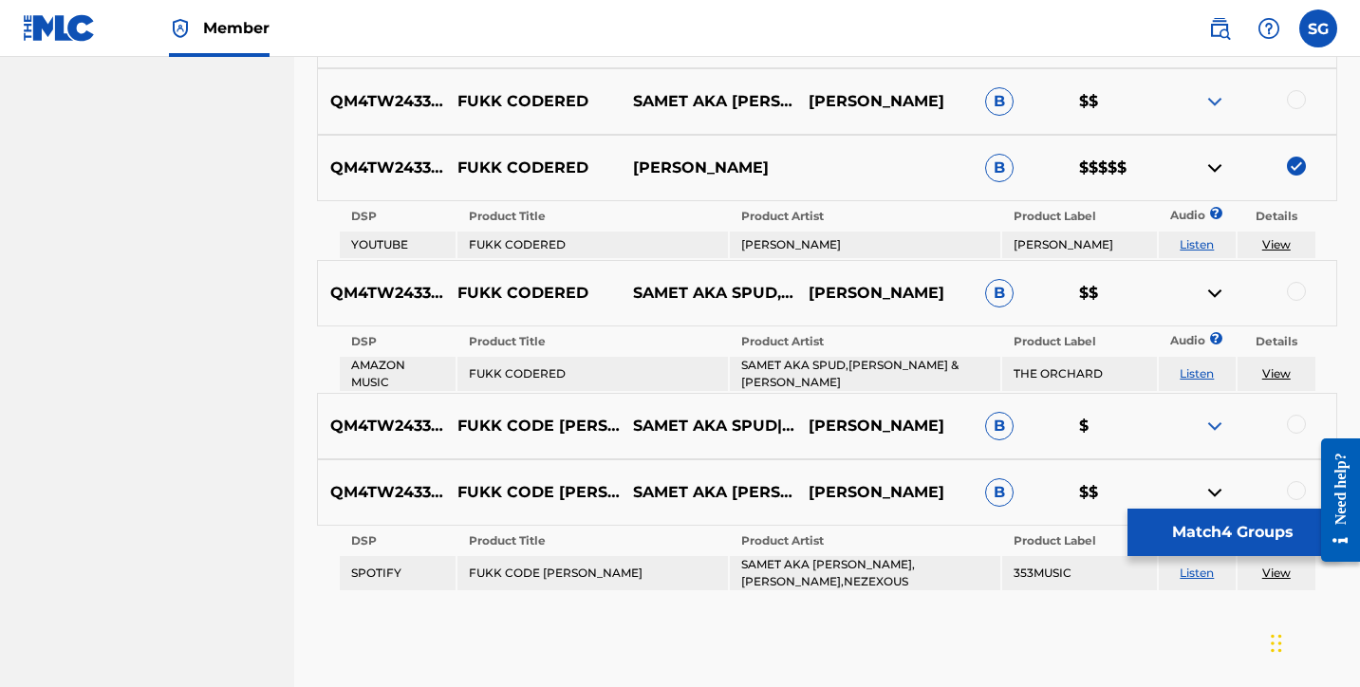
click at [1205, 296] on img at bounding box center [1214, 293] width 23 height 23
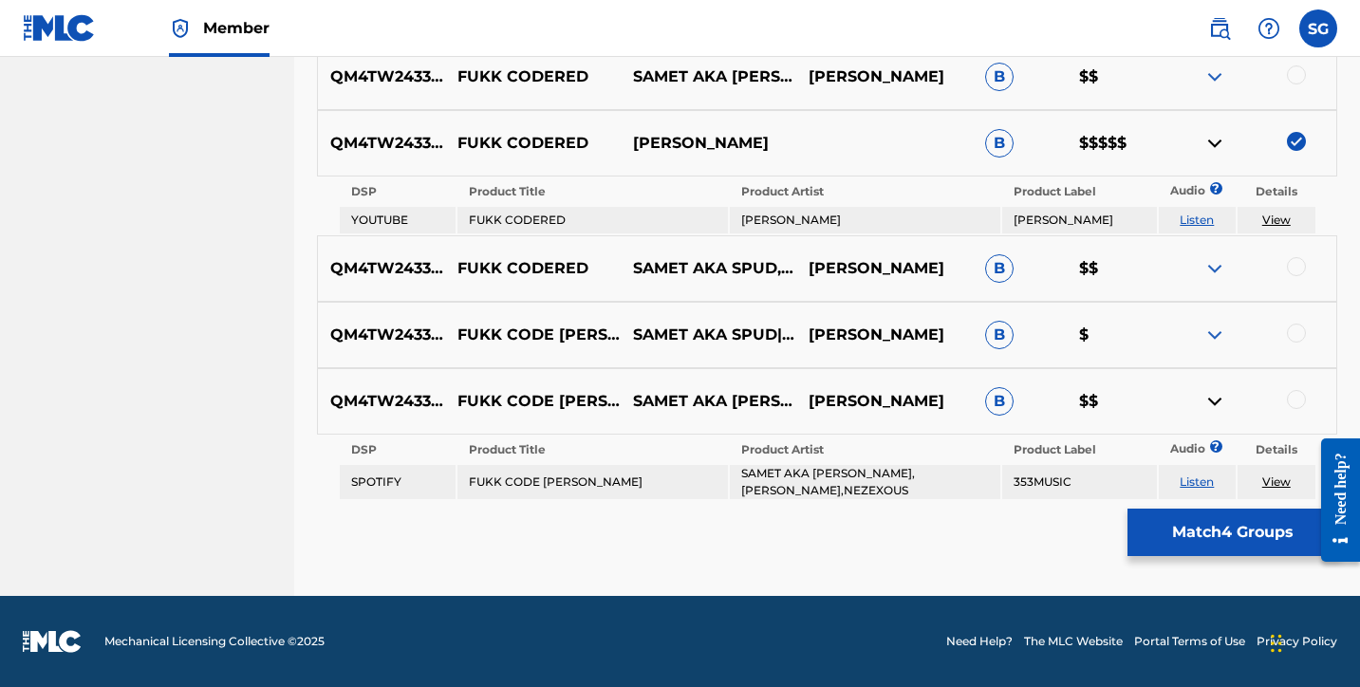
scroll to position [1703, 0]
click at [1215, 402] on img at bounding box center [1214, 401] width 23 height 23
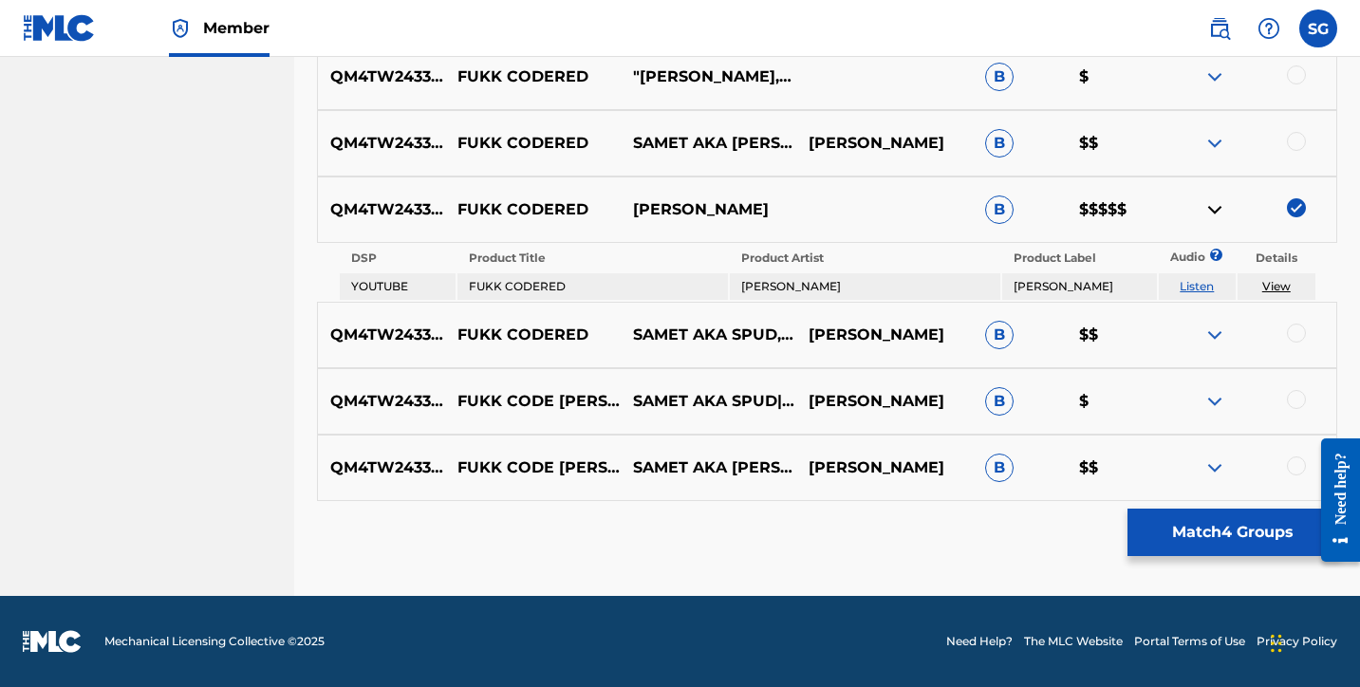
click at [1217, 335] on img at bounding box center [1214, 335] width 23 height 23
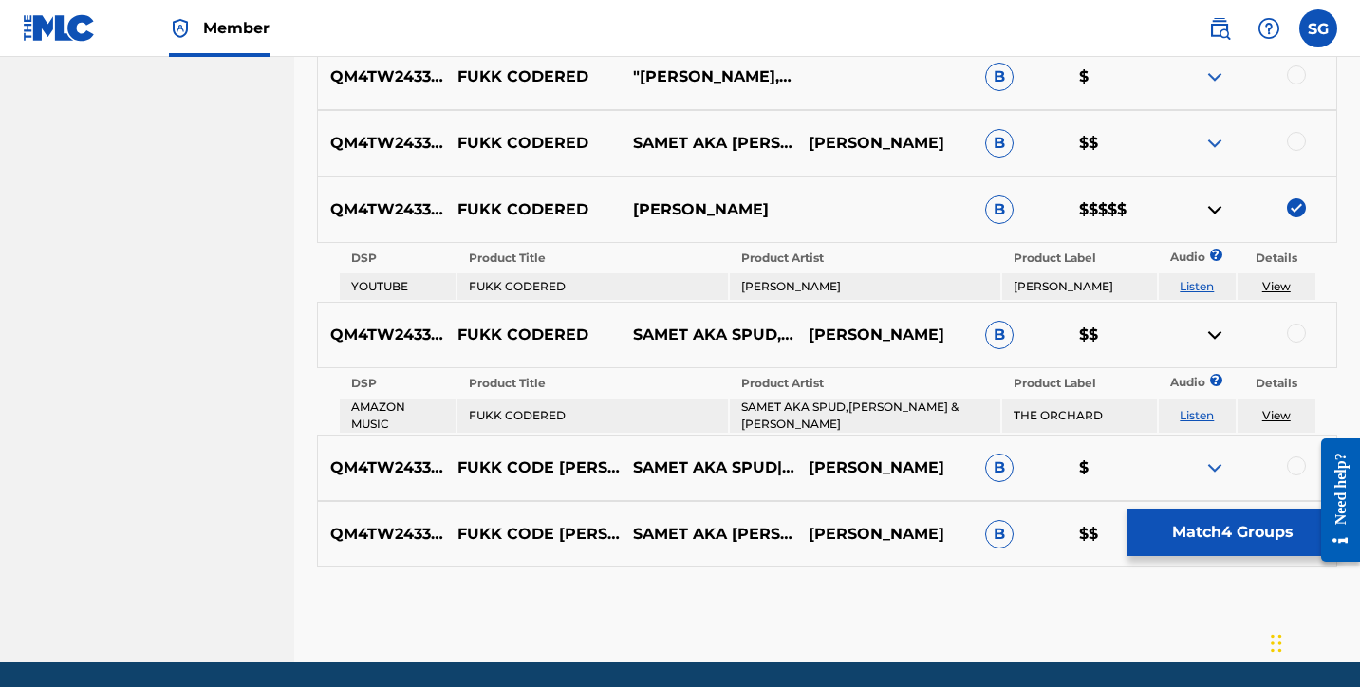
click at [1217, 335] on img at bounding box center [1214, 335] width 23 height 23
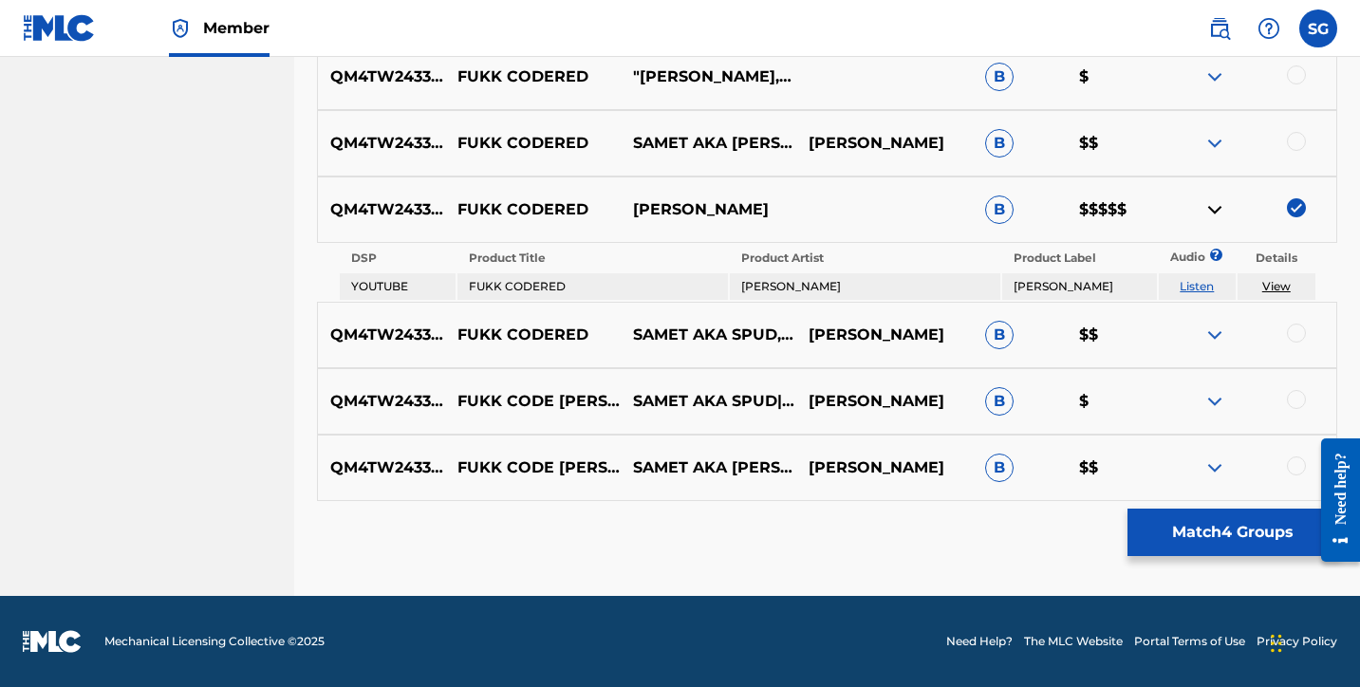
click at [1217, 215] on img at bounding box center [1214, 209] width 23 height 23
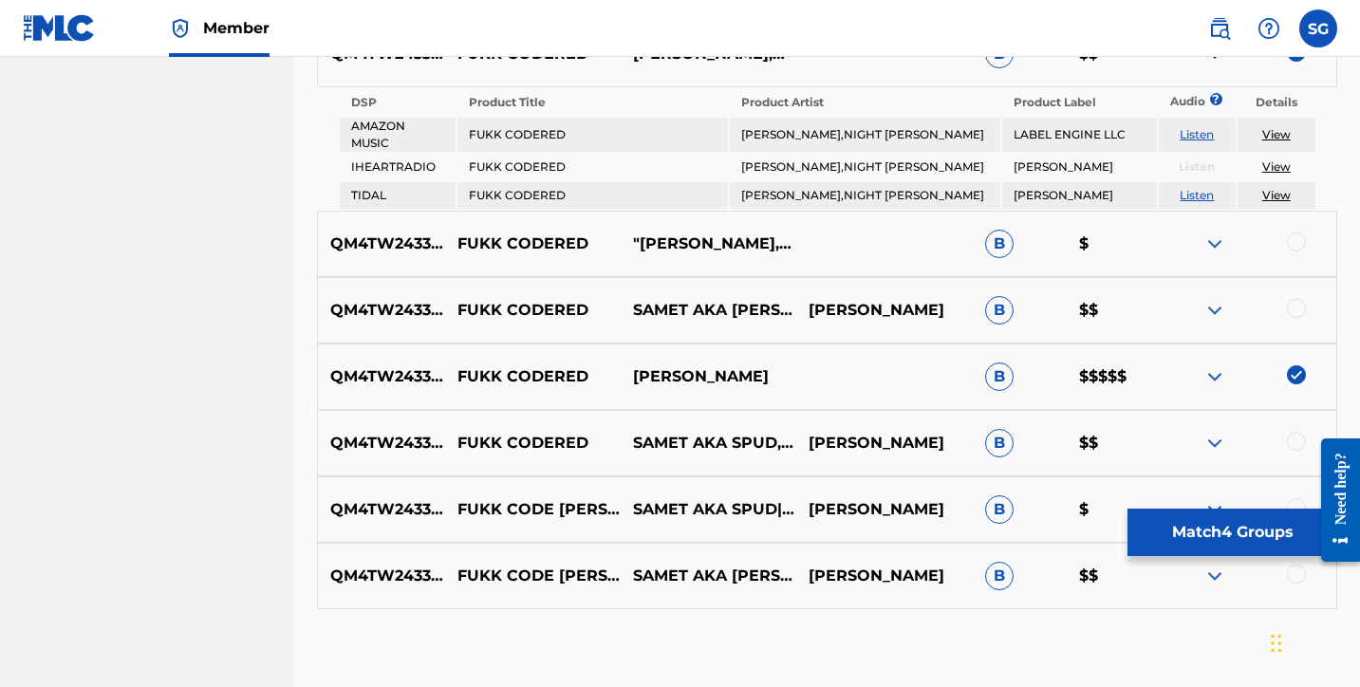
scroll to position [1475, 0]
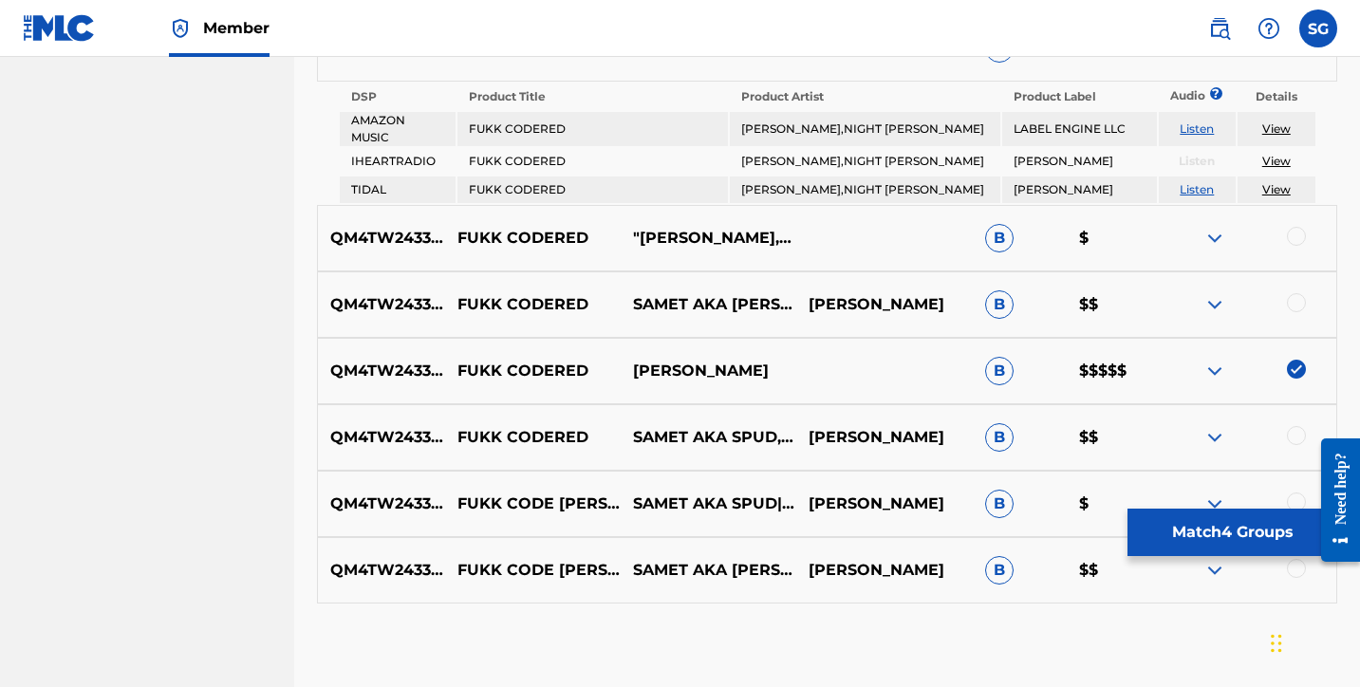
click at [1204, 372] on img at bounding box center [1214, 371] width 23 height 23
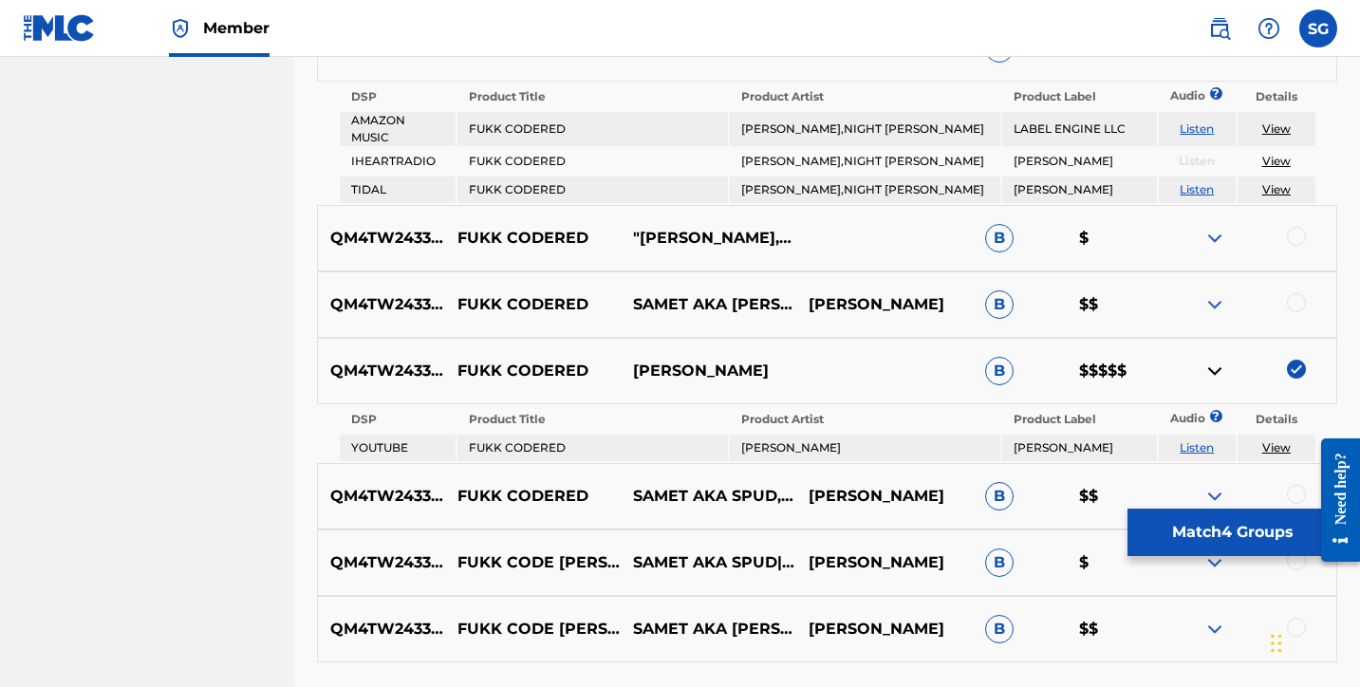
click at [1275, 449] on link "View" at bounding box center [1276, 447] width 28 height 14
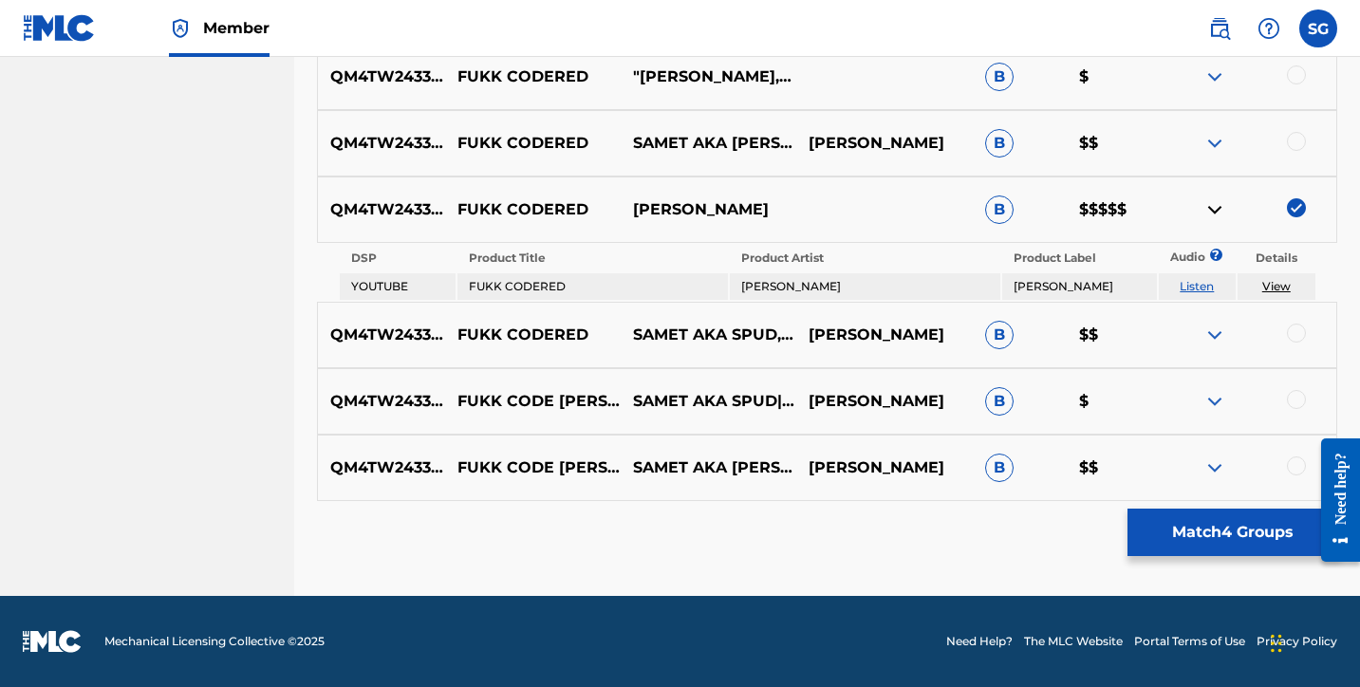
scroll to position [1636, 0]
click at [1193, 285] on link "Listen" at bounding box center [1197, 286] width 34 height 14
click at [1218, 212] on img at bounding box center [1214, 209] width 23 height 23
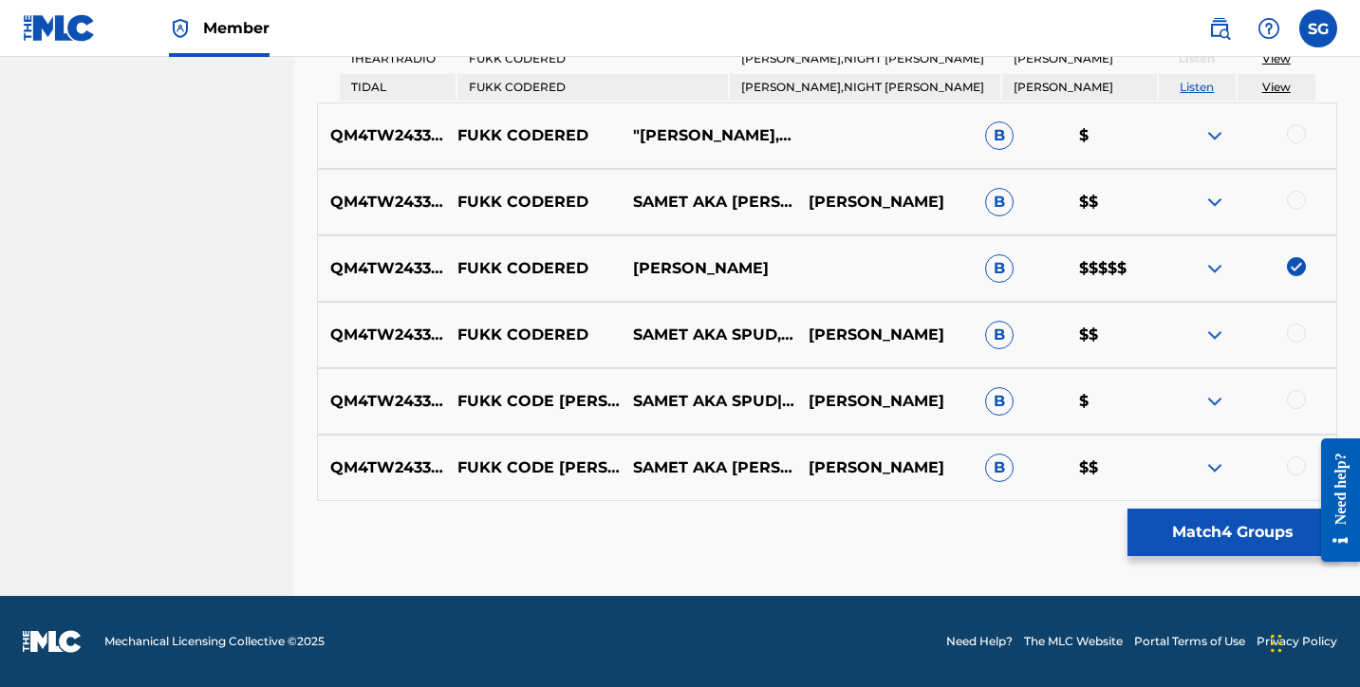
click at [1210, 337] on img at bounding box center [1214, 335] width 23 height 23
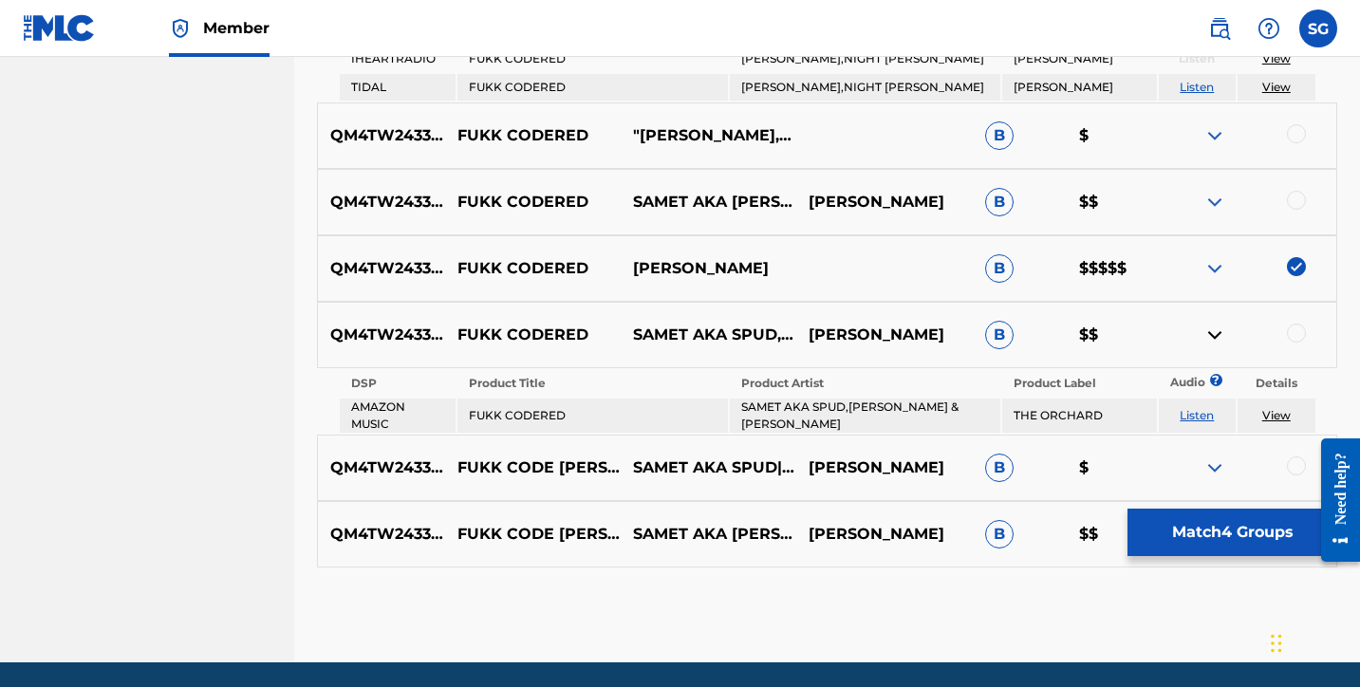
click at [1273, 413] on link "View" at bounding box center [1276, 415] width 28 height 14
click at [1193, 419] on link "Listen" at bounding box center [1197, 415] width 34 height 14
click at [1217, 339] on img at bounding box center [1214, 335] width 23 height 23
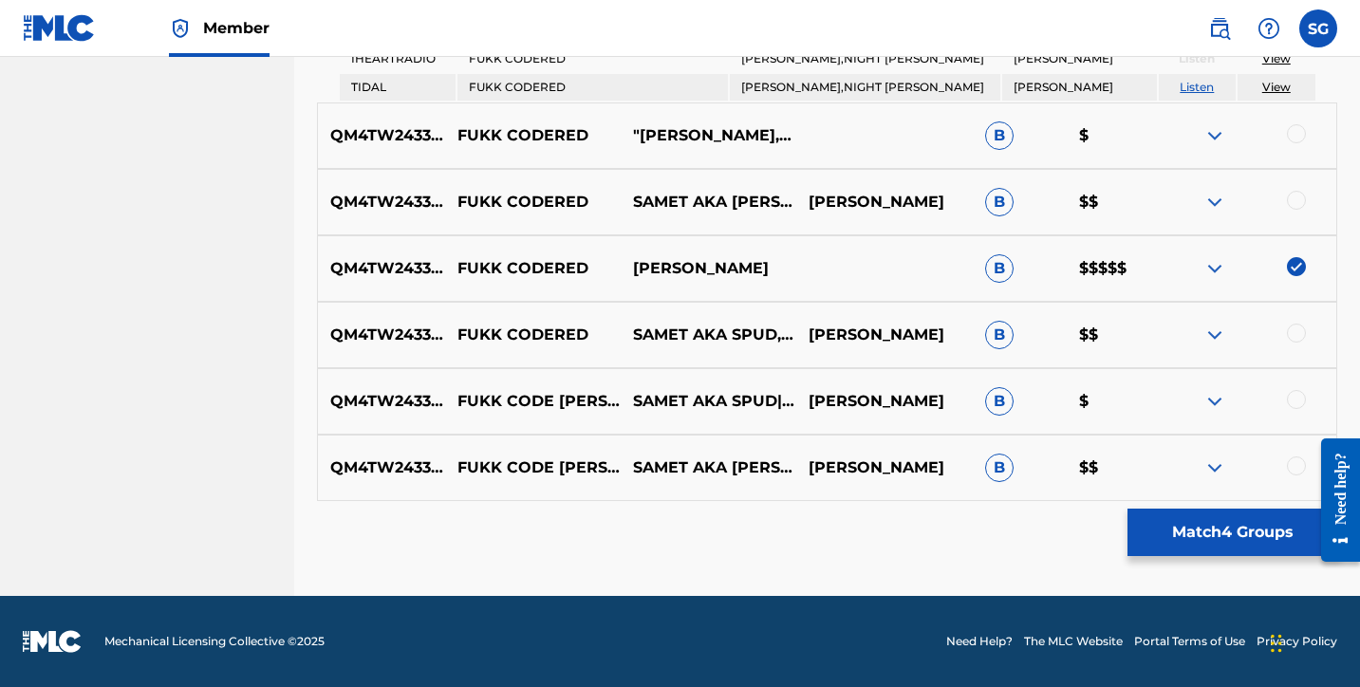
click at [1089, 268] on p "$$$$$" at bounding box center [1114, 268] width 94 height 23
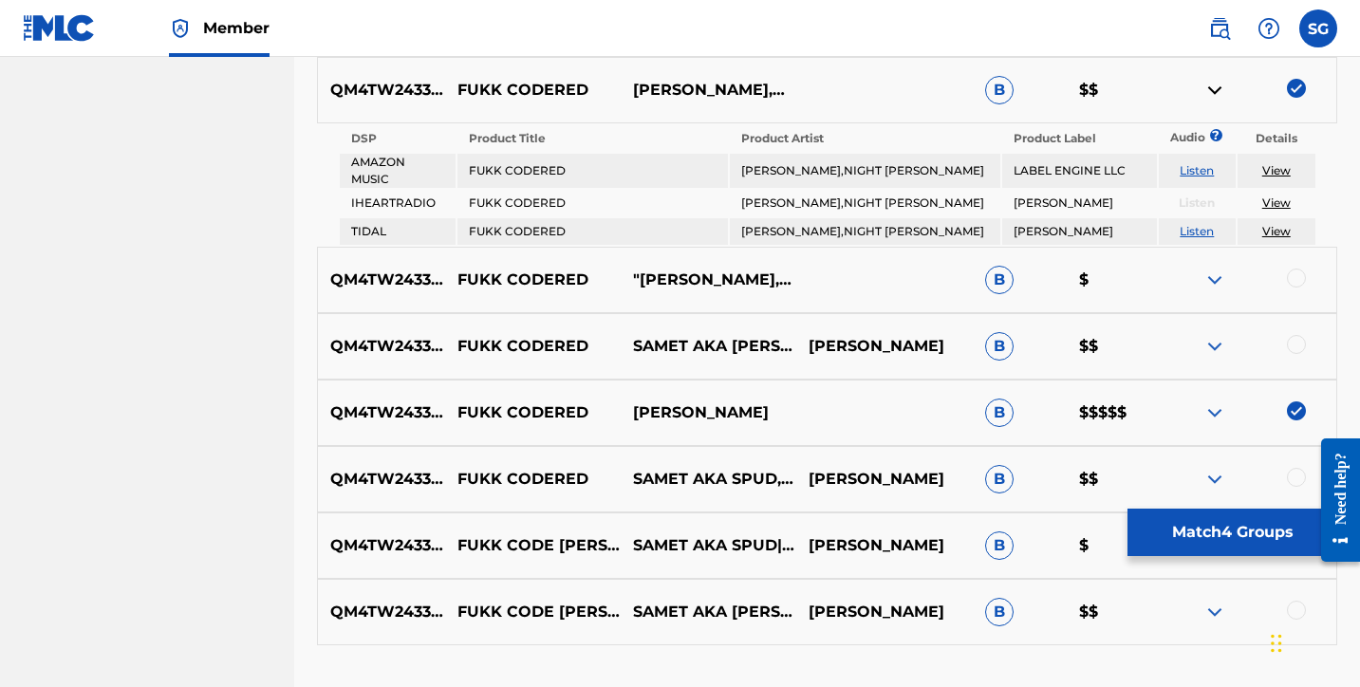
scroll to position [1426, 0]
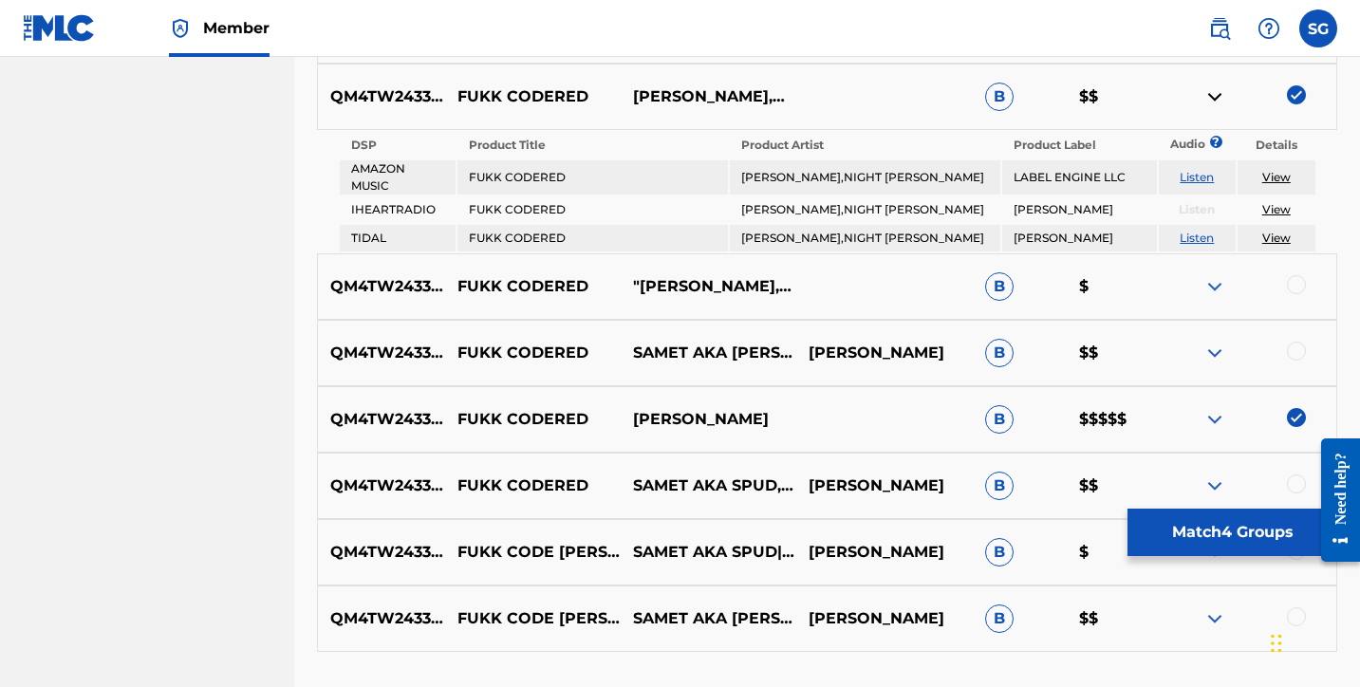
click at [1209, 102] on img at bounding box center [1214, 96] width 23 height 23
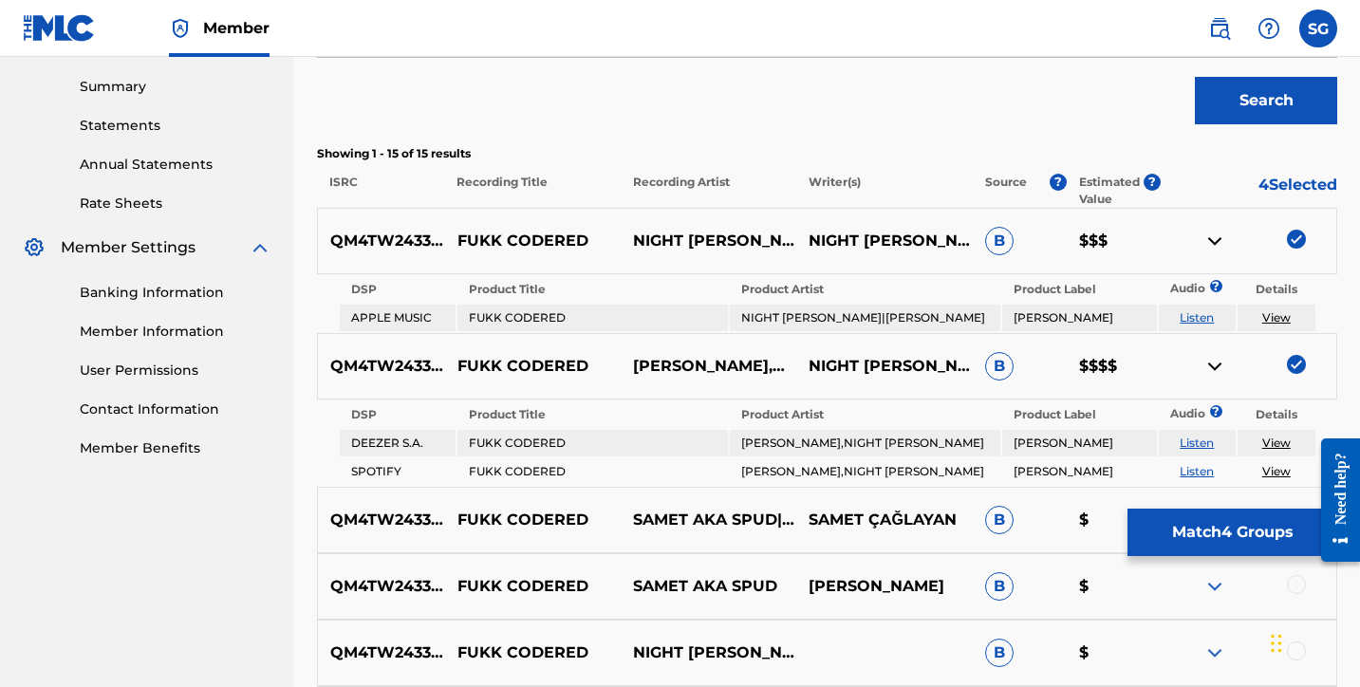
scroll to position [637, 0]
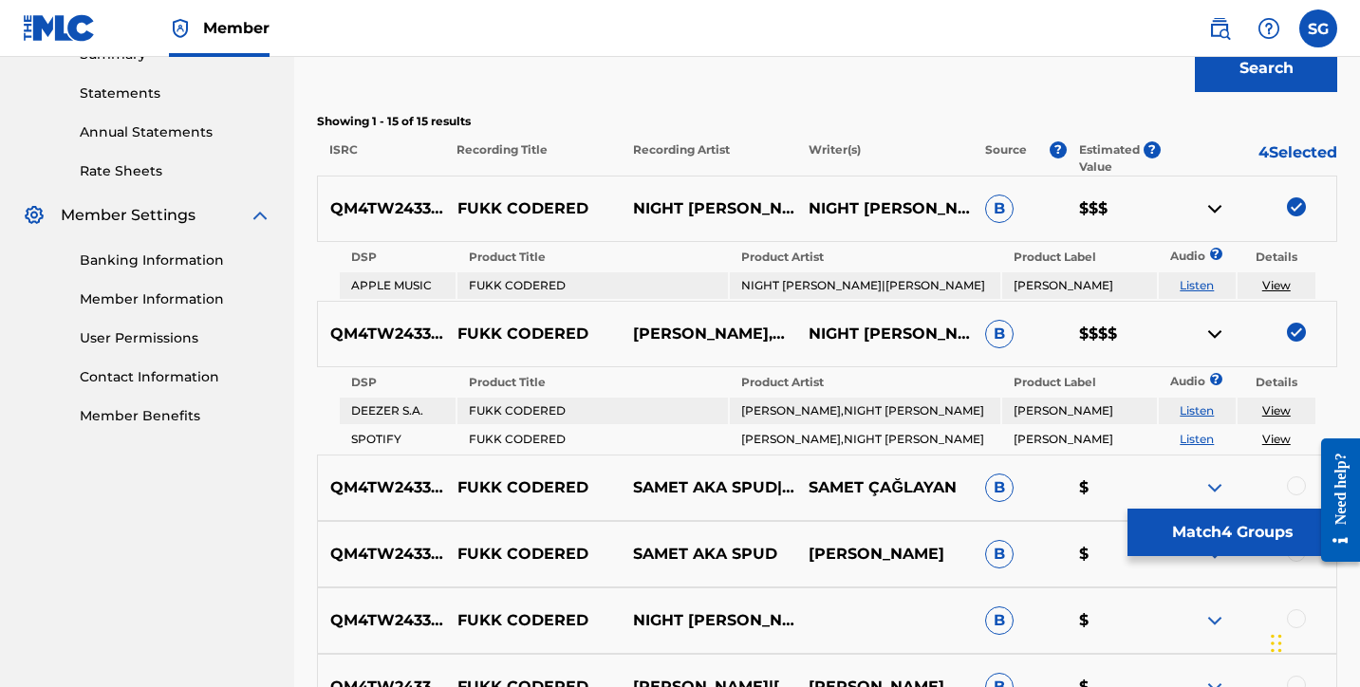
click at [1216, 207] on img at bounding box center [1214, 208] width 23 height 23
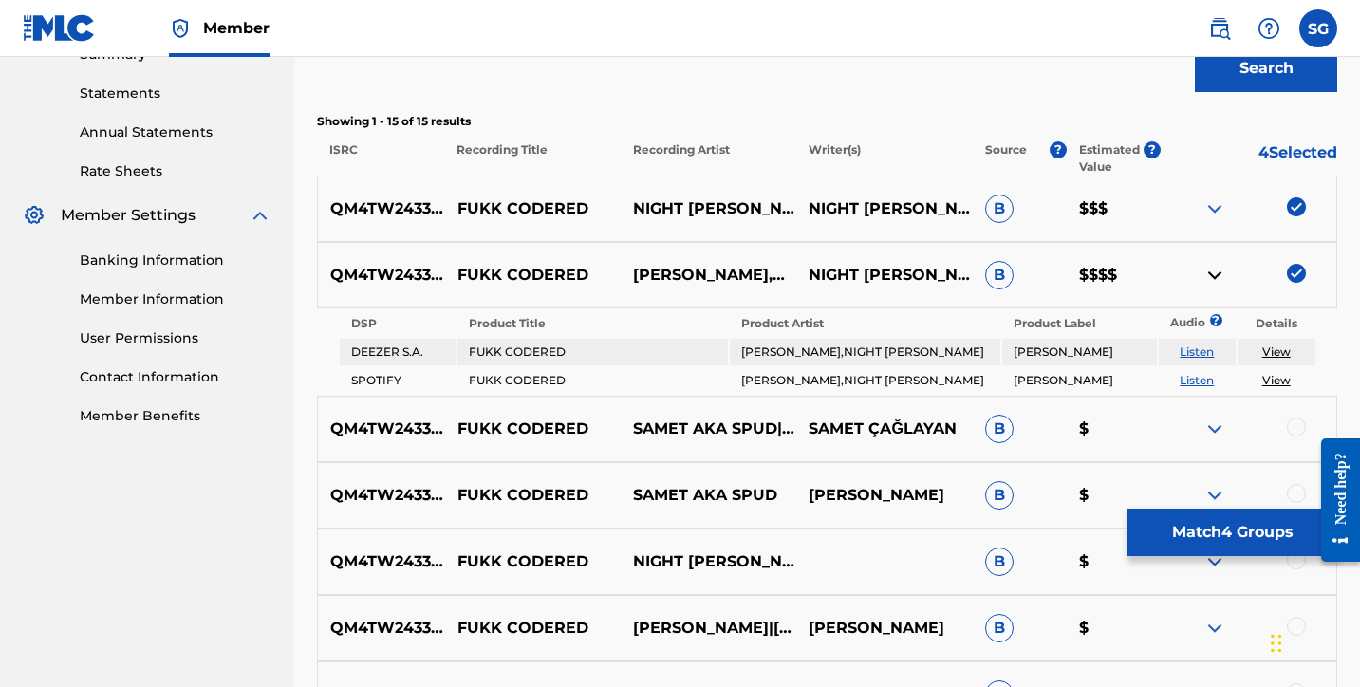
click at [1217, 275] on img at bounding box center [1214, 275] width 23 height 23
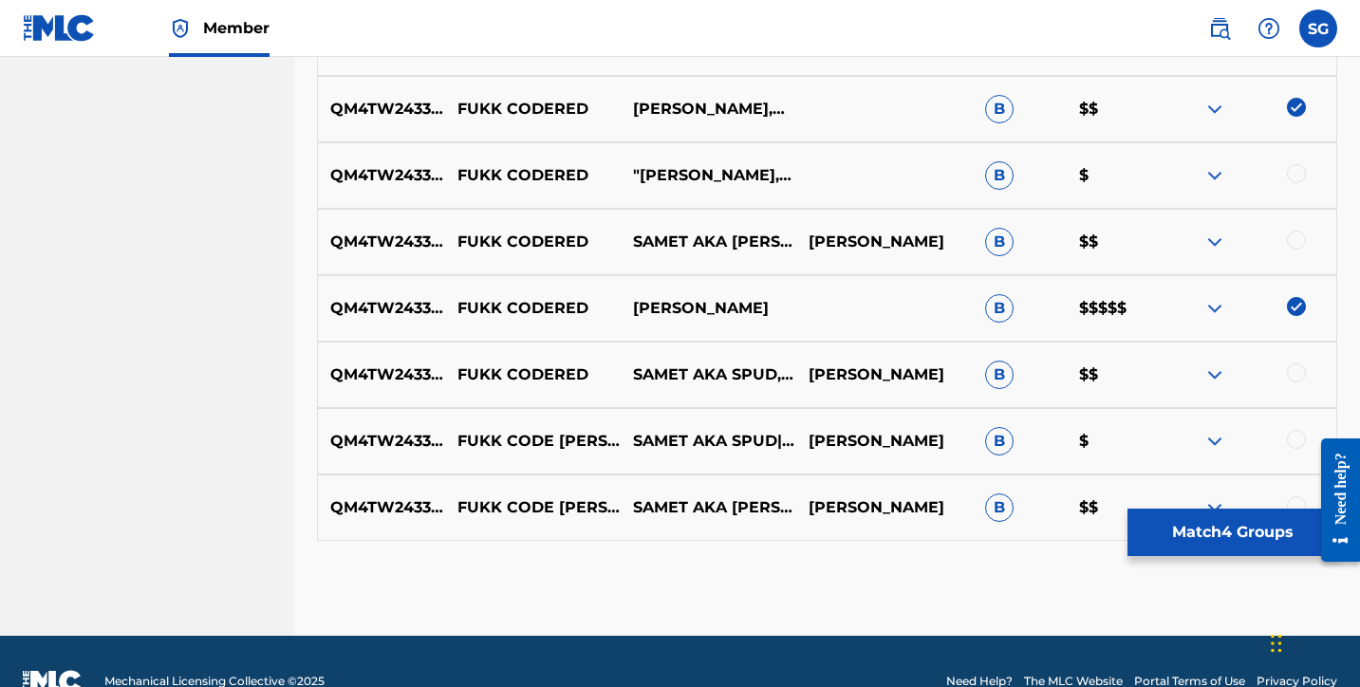
scroll to position [1269, 0]
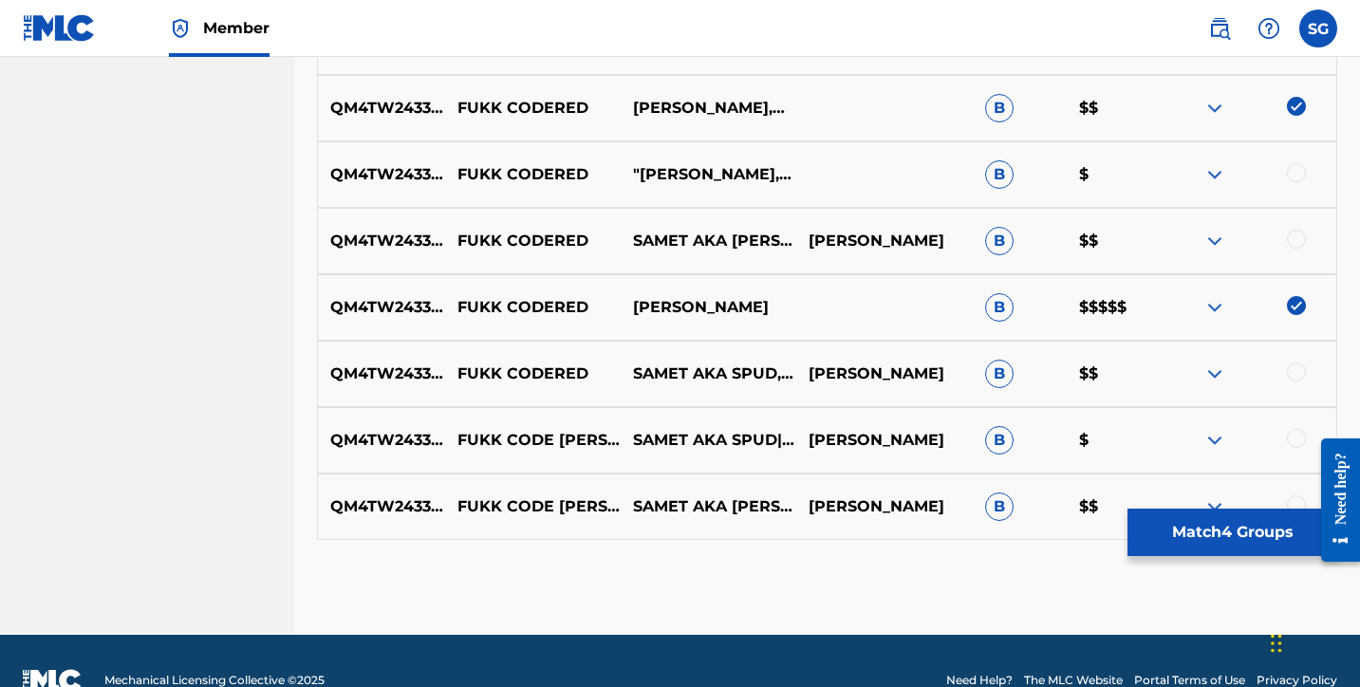
click at [1216, 248] on img at bounding box center [1214, 241] width 23 height 23
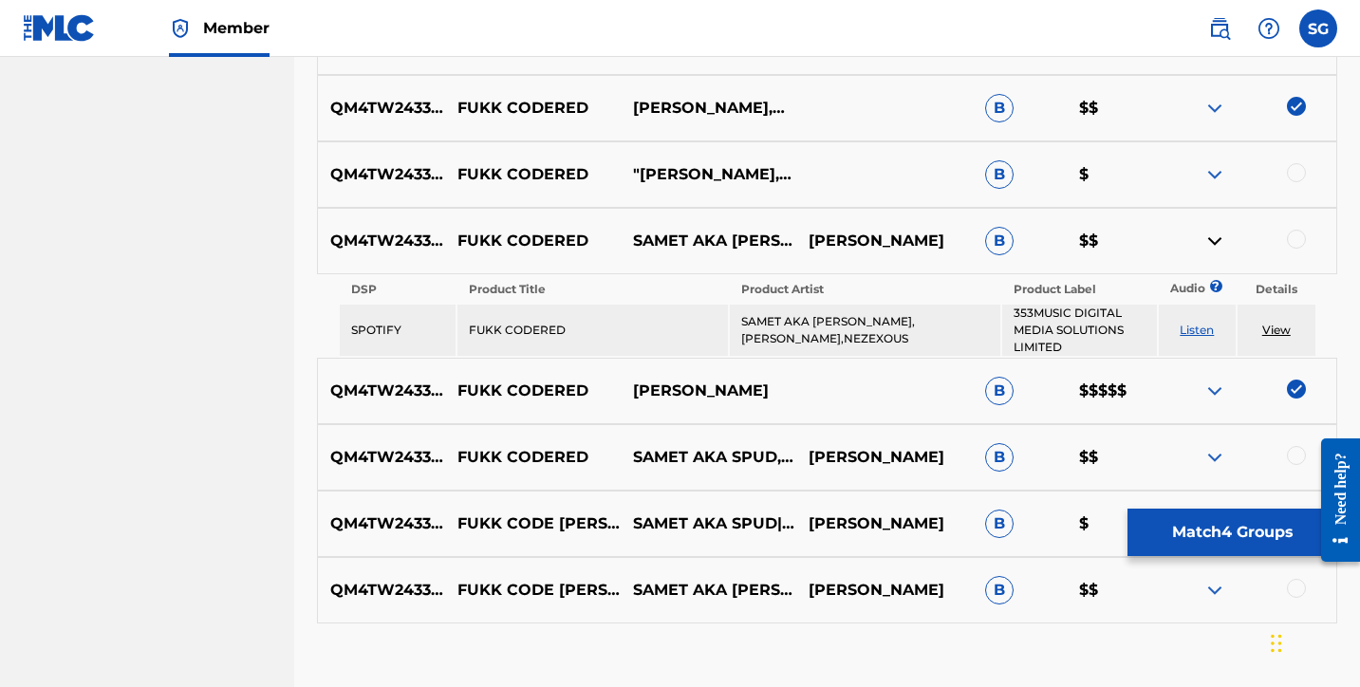
click at [1210, 331] on link "Listen" at bounding box center [1197, 330] width 34 height 14
click at [1214, 248] on img at bounding box center [1214, 241] width 23 height 23
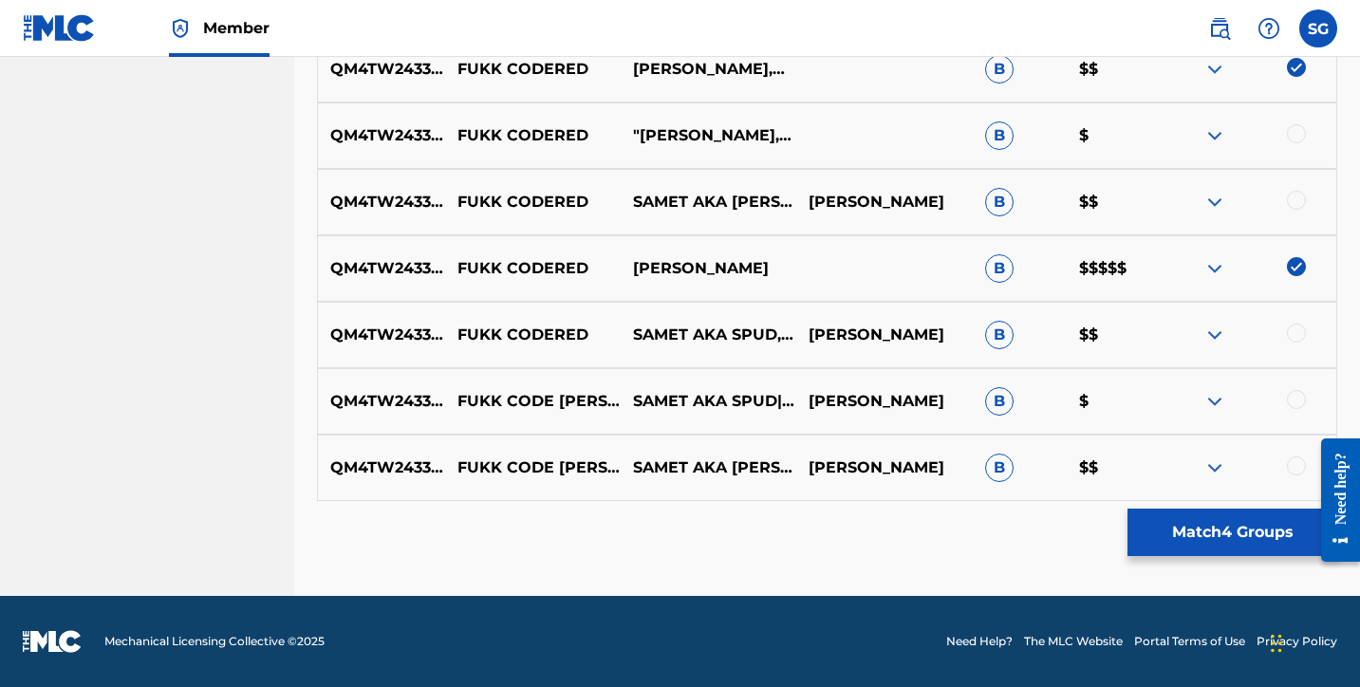
scroll to position [1308, 0]
click at [1219, 470] on img at bounding box center [1214, 468] width 23 height 23
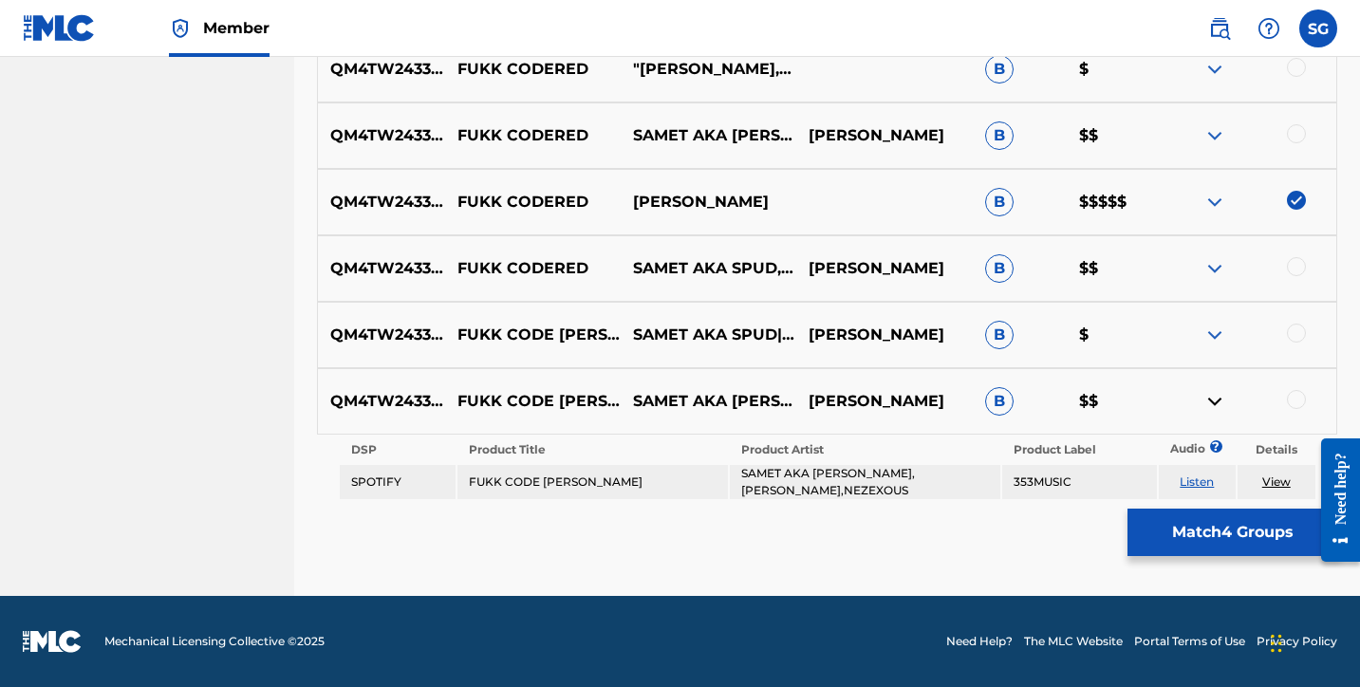
scroll to position [1374, 0]
click at [1302, 402] on div at bounding box center [1296, 399] width 19 height 19
click at [1201, 482] on link "Listen" at bounding box center [1197, 482] width 34 height 14
click at [1210, 270] on img at bounding box center [1214, 268] width 23 height 23
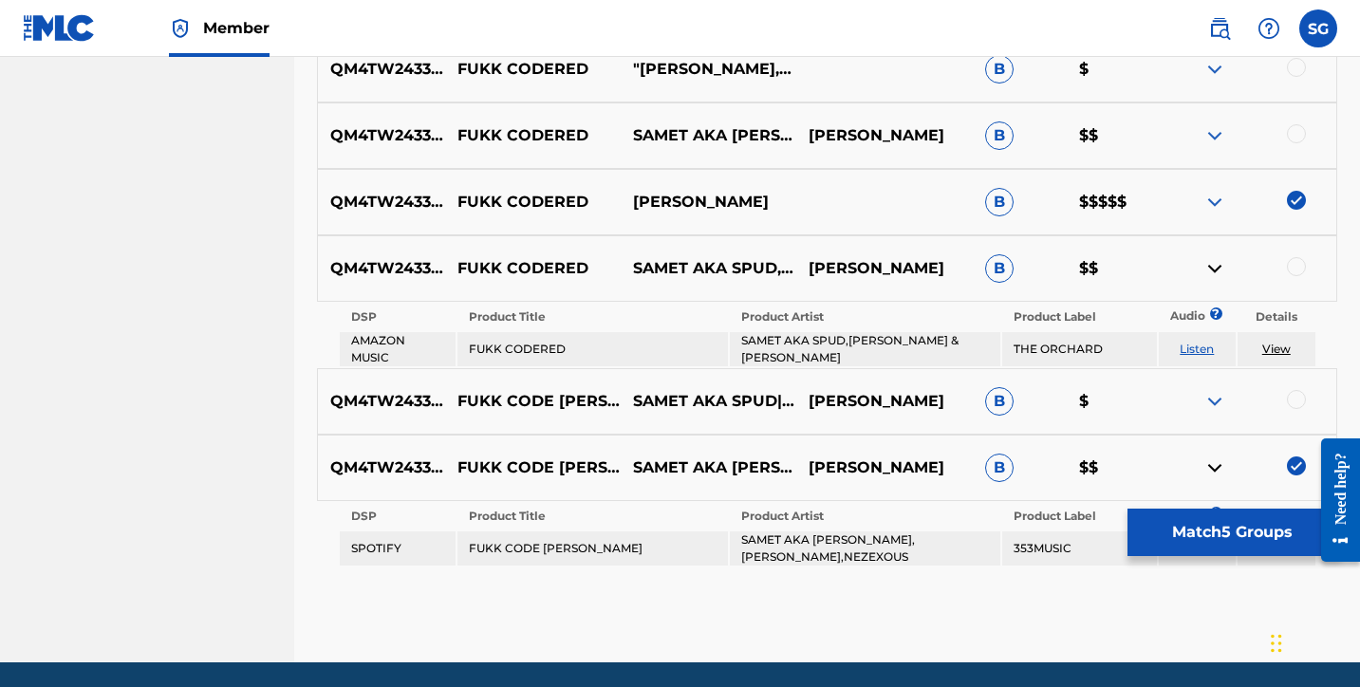
click at [1199, 347] on link "Listen" at bounding box center [1197, 349] width 34 height 14
click at [1217, 401] on img at bounding box center [1214, 401] width 23 height 23
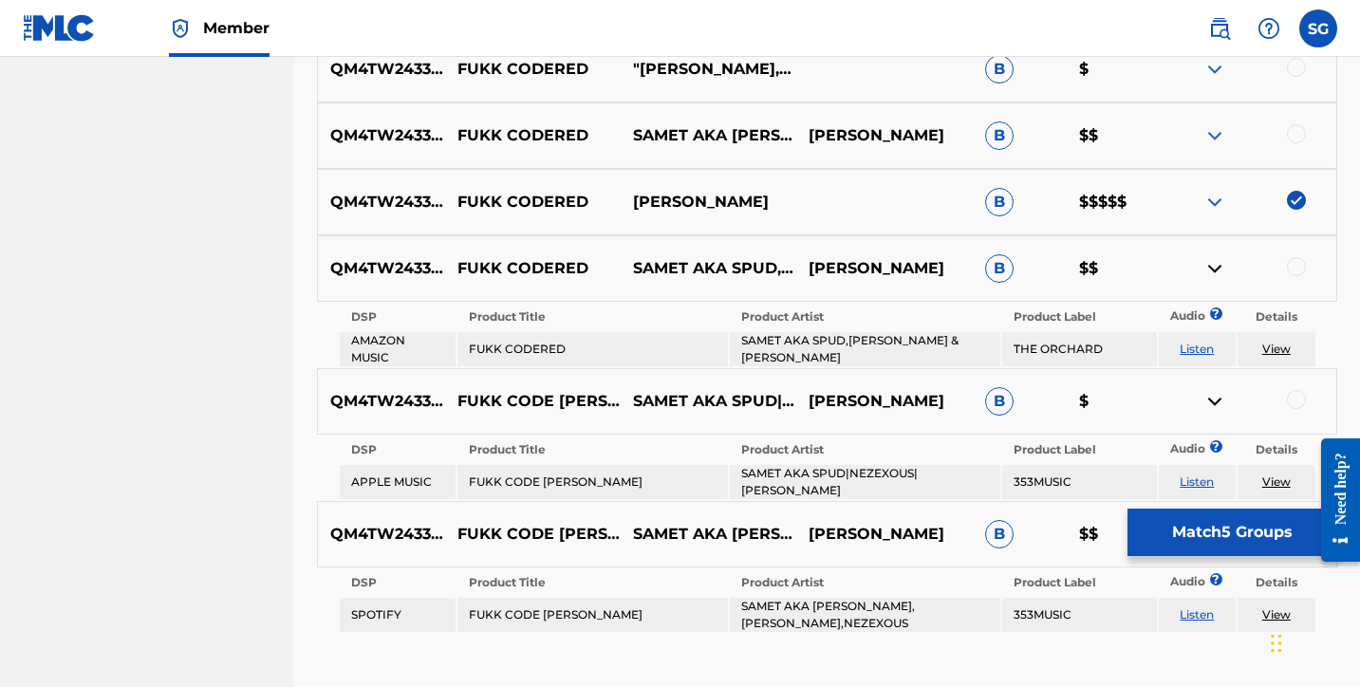
click at [1217, 401] on img at bounding box center [1214, 401] width 23 height 23
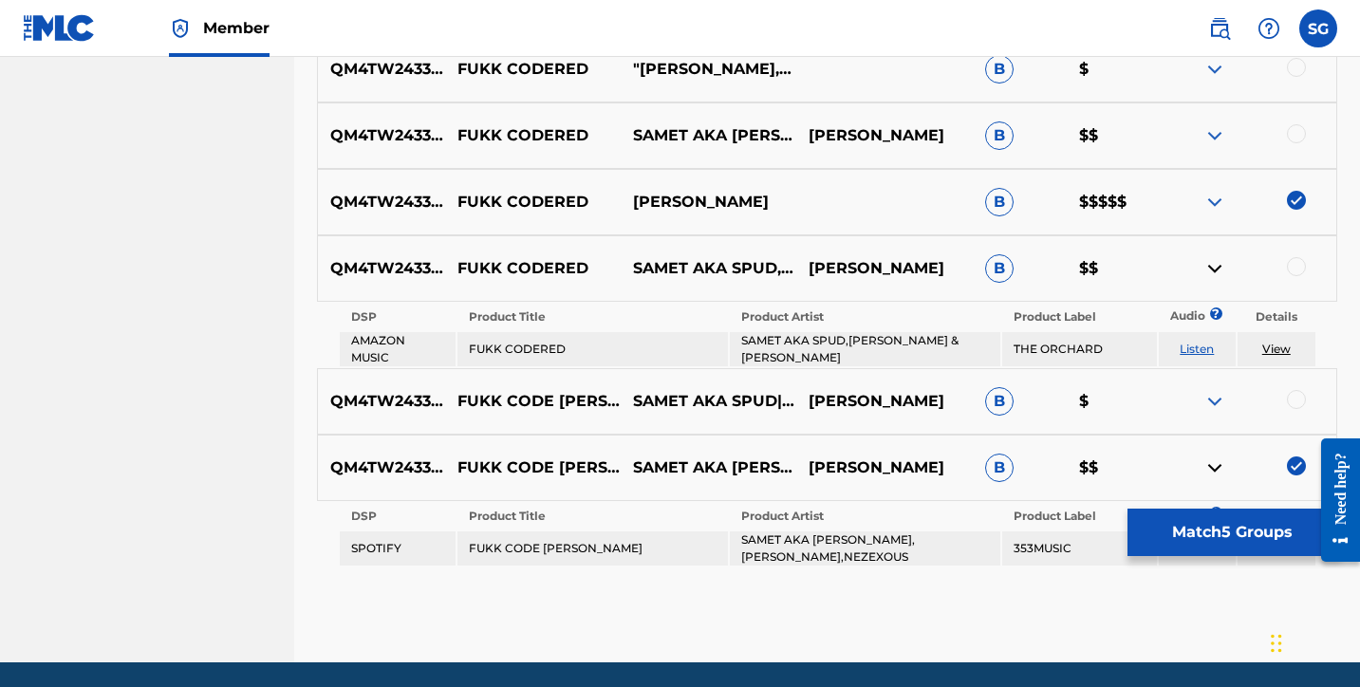
click at [1216, 406] on img at bounding box center [1214, 401] width 23 height 23
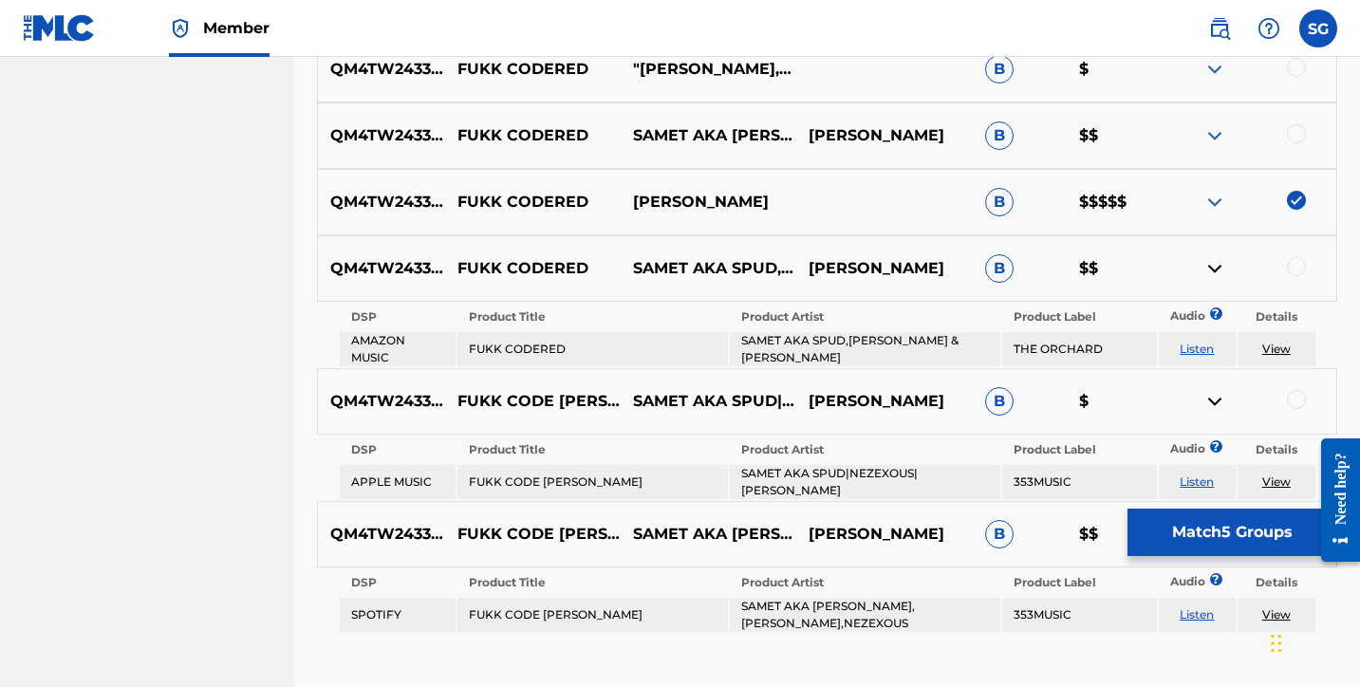
click at [1295, 403] on div at bounding box center [1296, 399] width 19 height 19
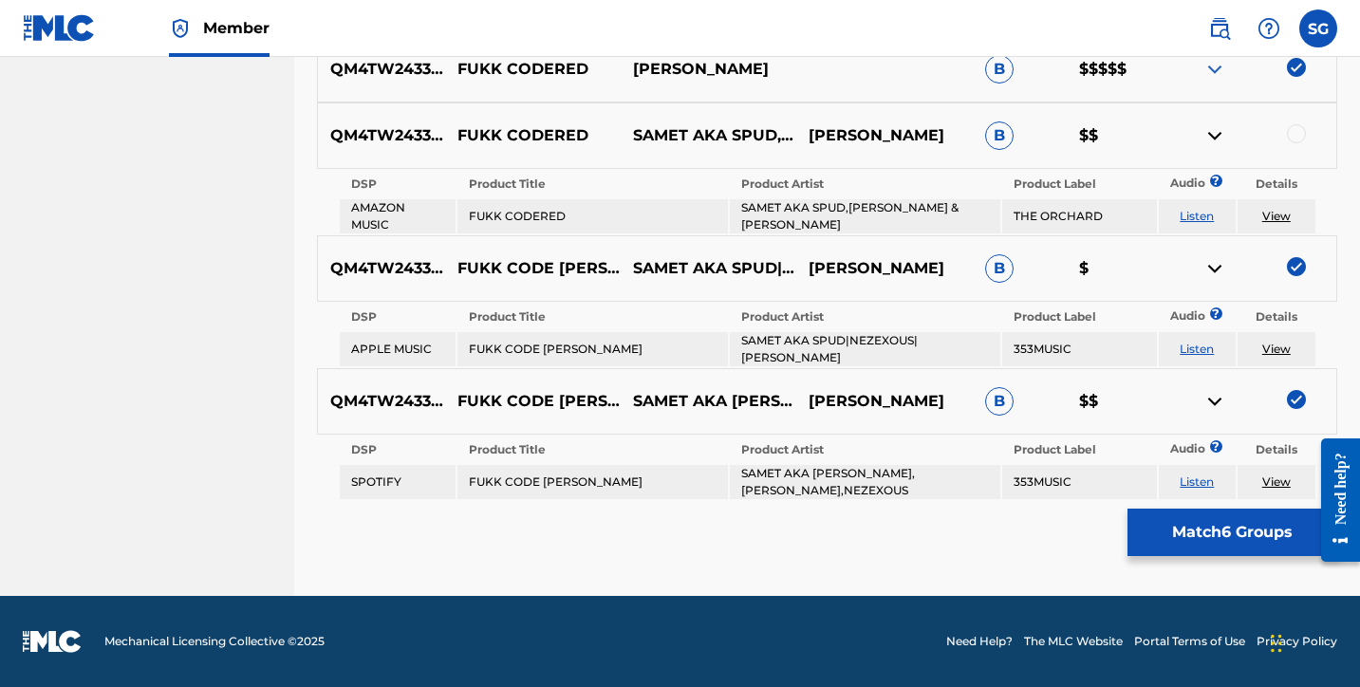
scroll to position [1507, 0]
click at [1216, 268] on img at bounding box center [1214, 268] width 23 height 23
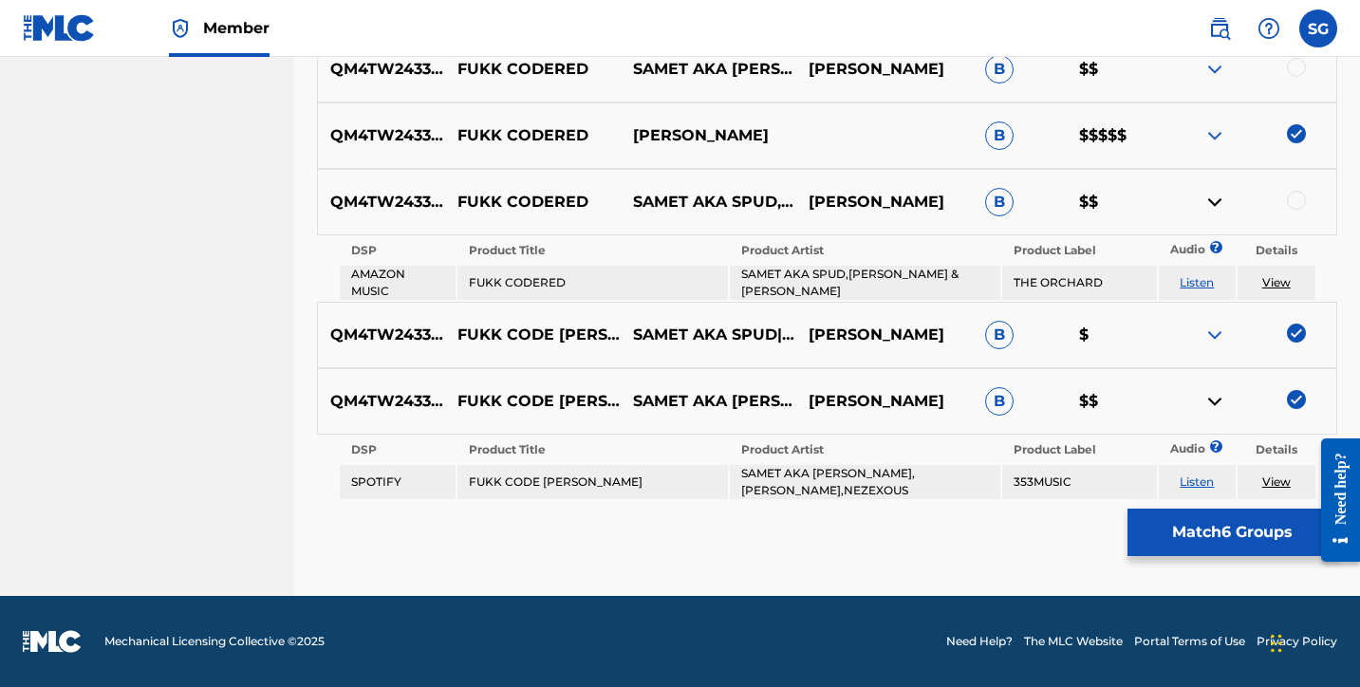
click at [1214, 401] on img at bounding box center [1214, 401] width 23 height 23
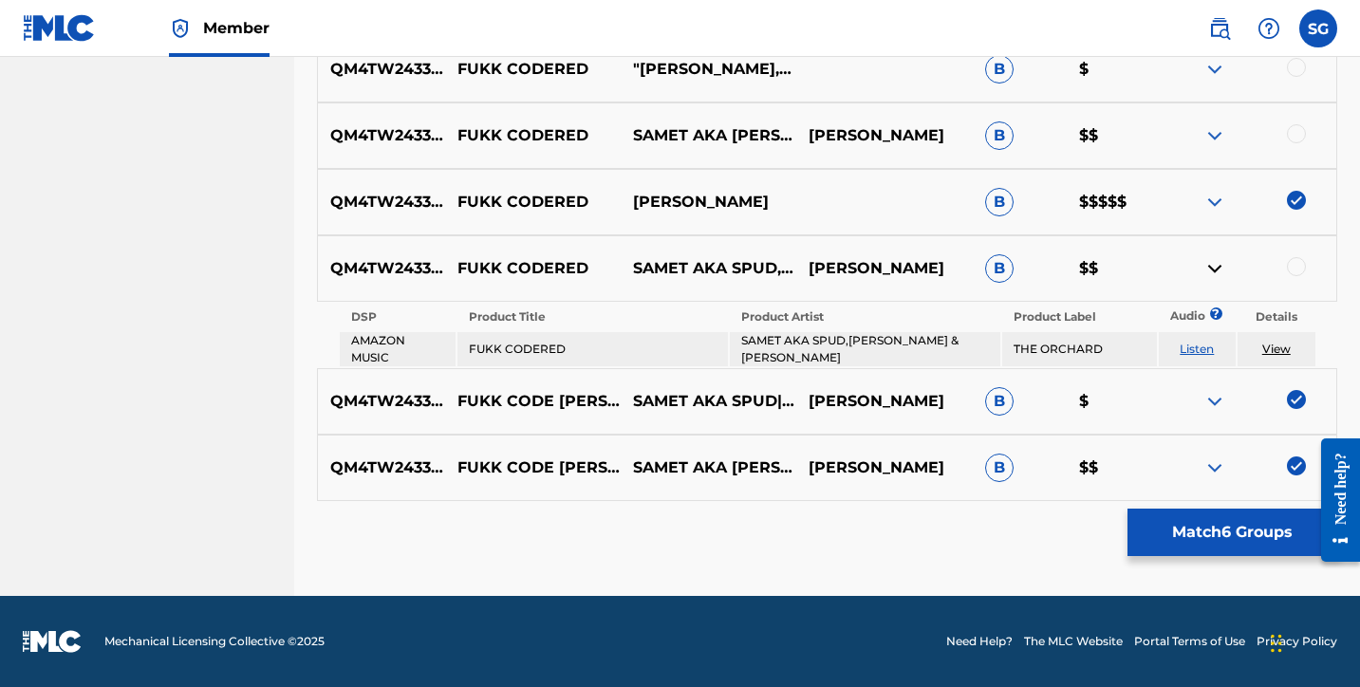
click at [1217, 271] on img at bounding box center [1214, 268] width 23 height 23
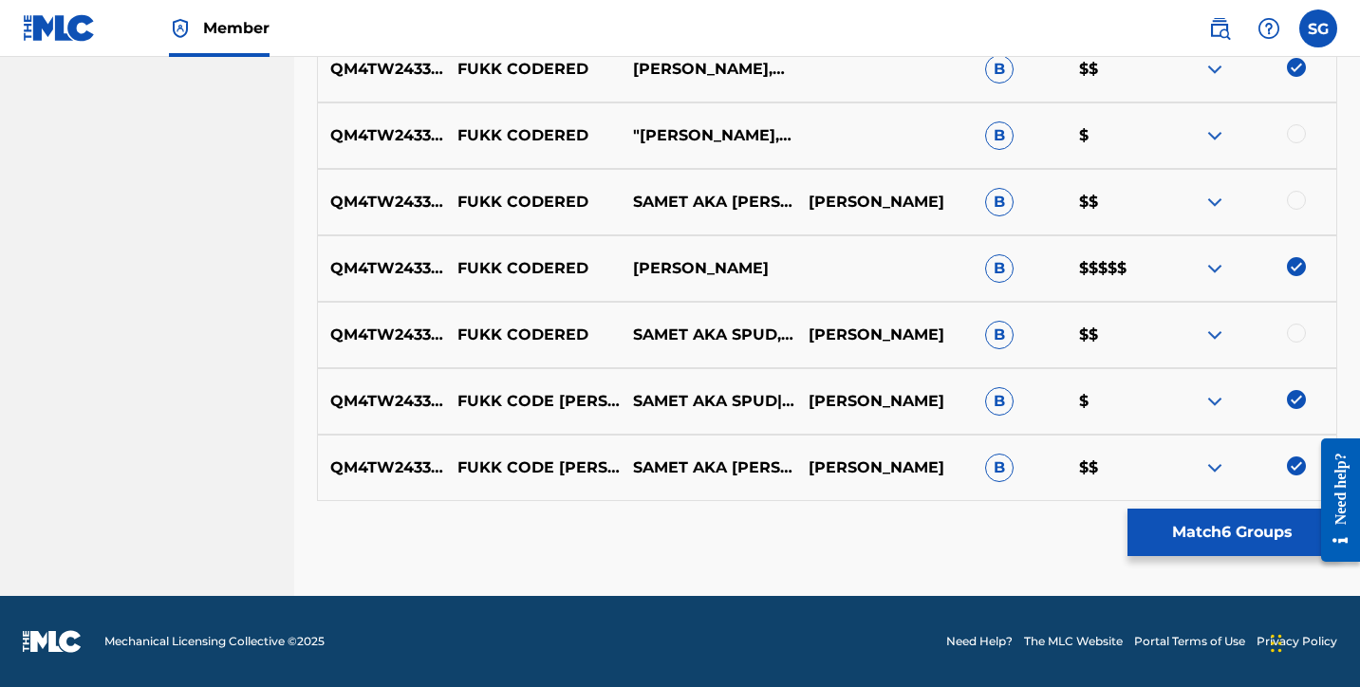
click at [1215, 331] on img at bounding box center [1214, 335] width 23 height 23
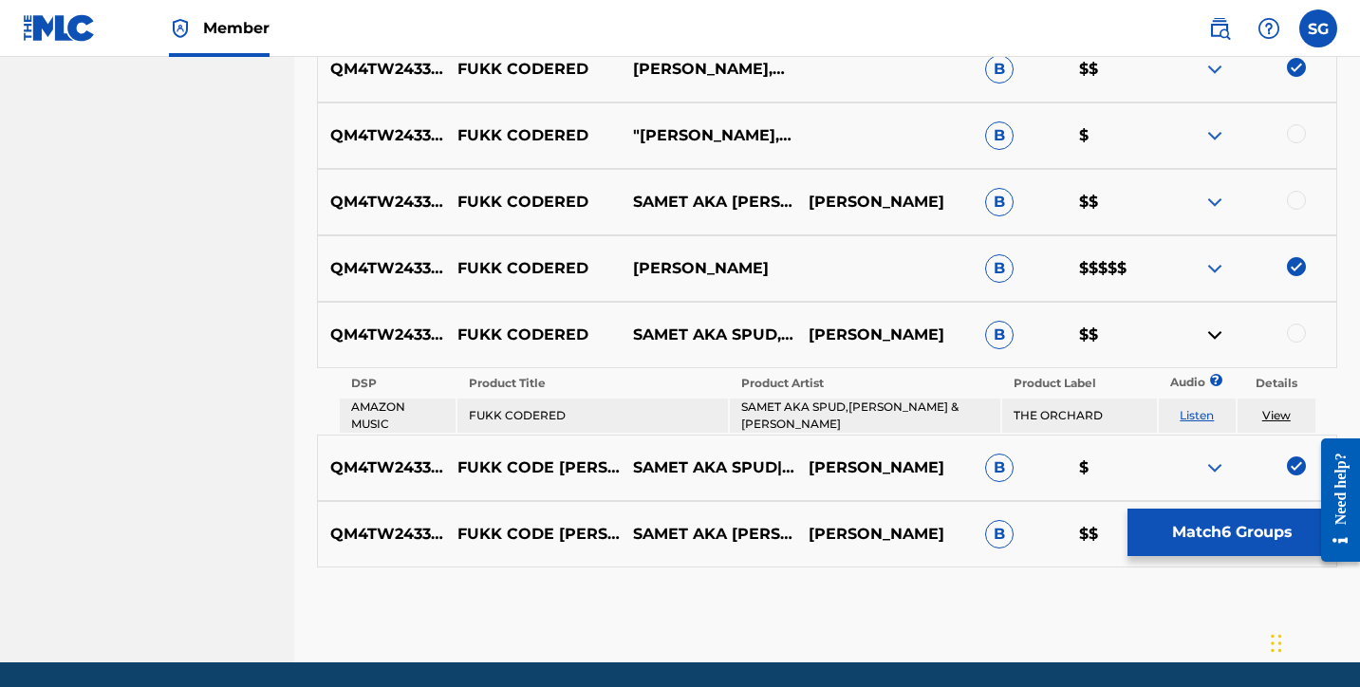
click at [1215, 331] on img at bounding box center [1214, 335] width 23 height 23
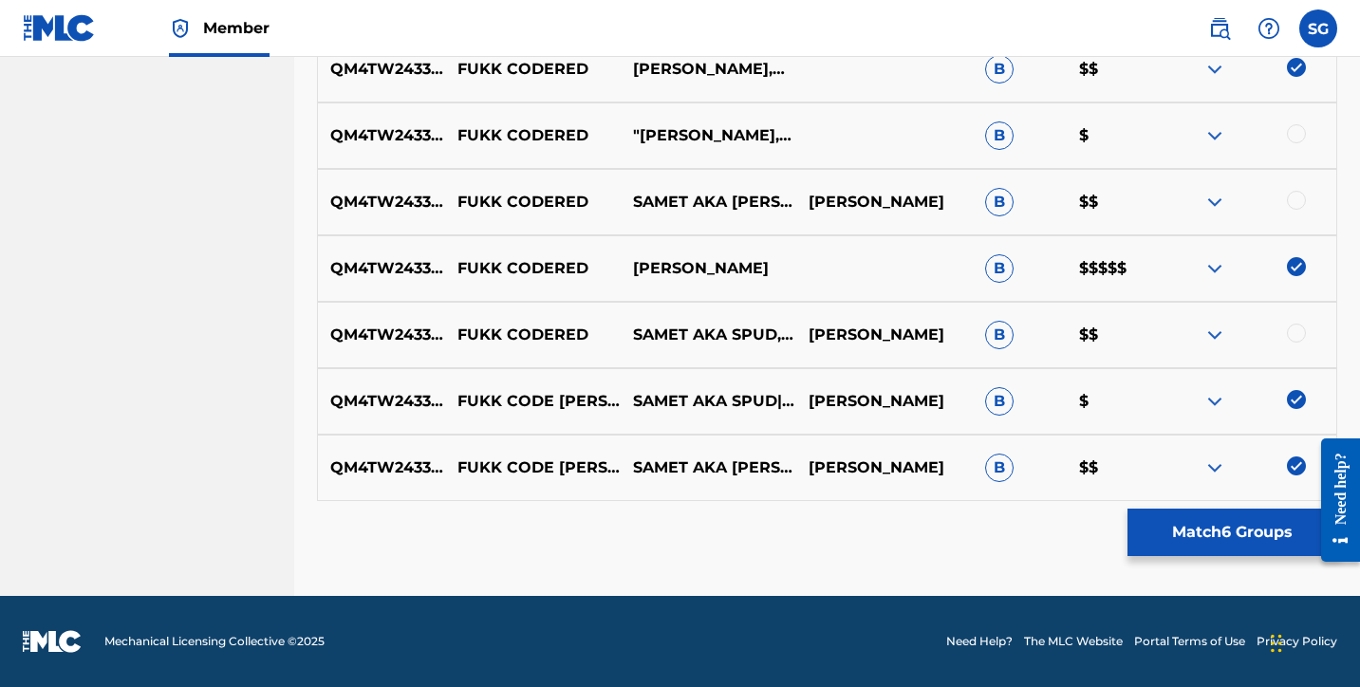
click at [1300, 333] on div at bounding box center [1296, 333] width 19 height 19
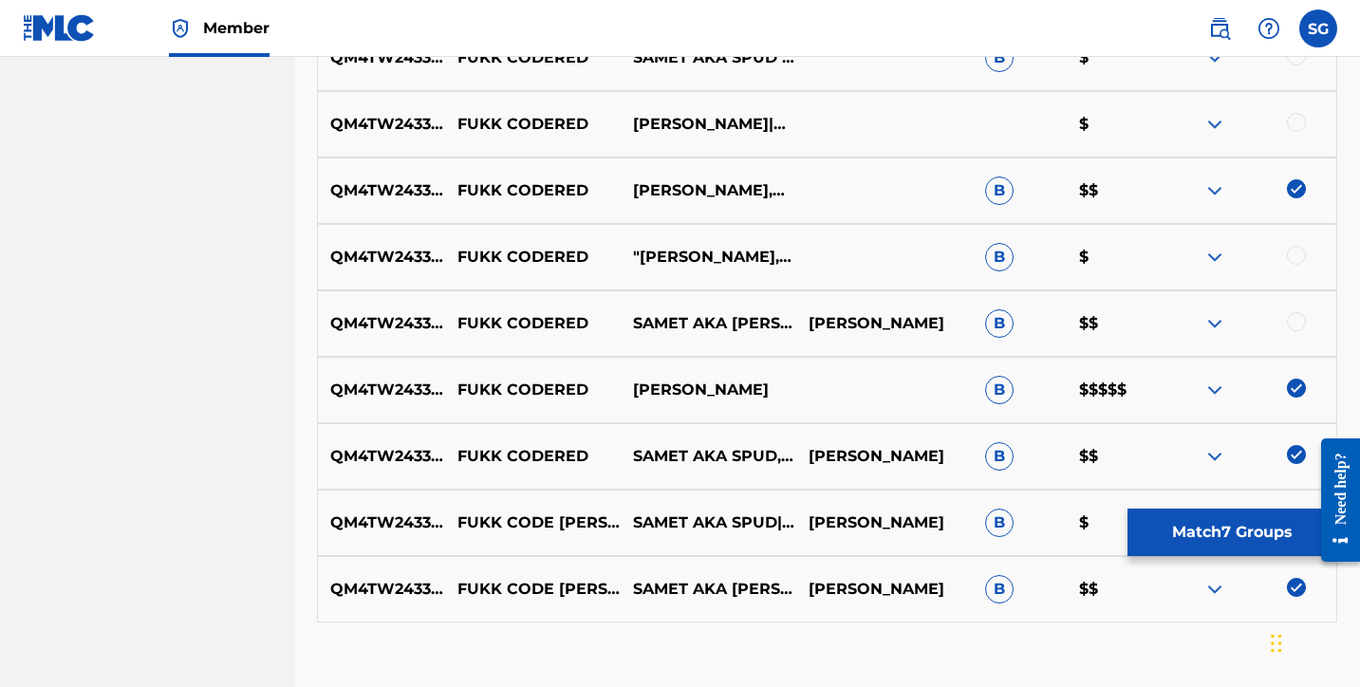
scroll to position [1184, 0]
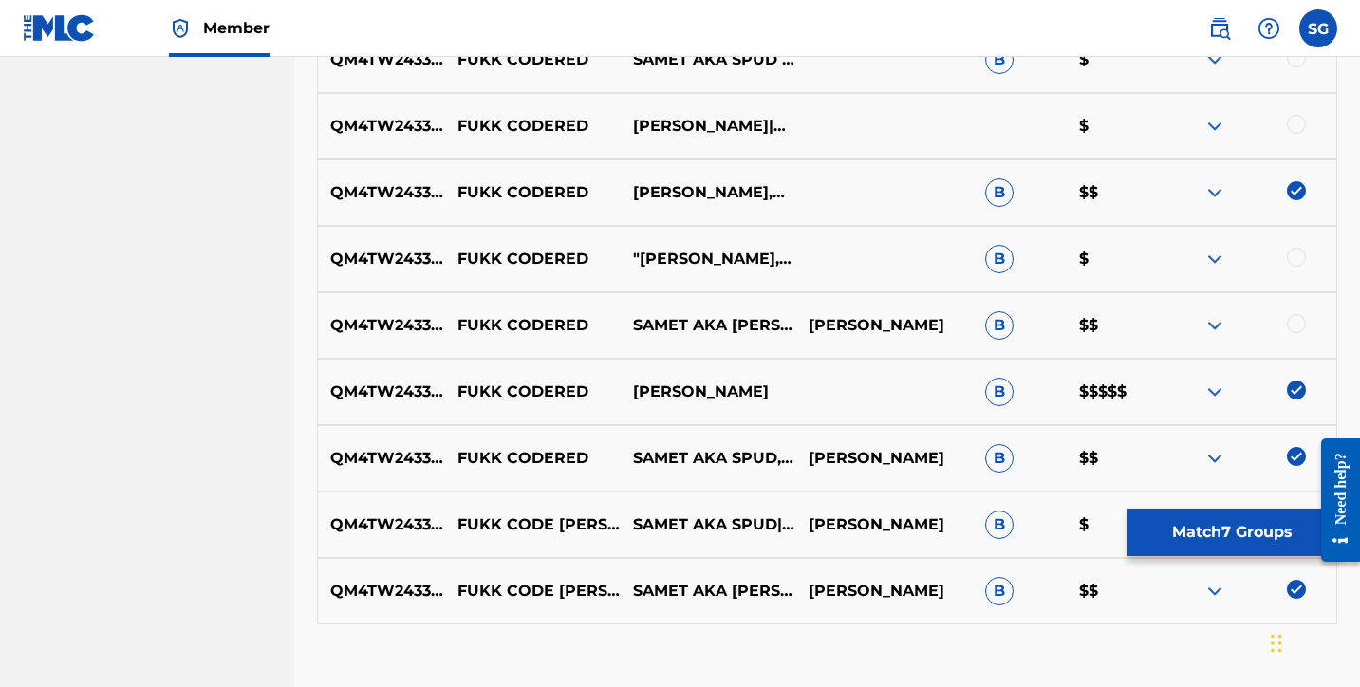
click at [1214, 325] on img at bounding box center [1214, 325] width 23 height 23
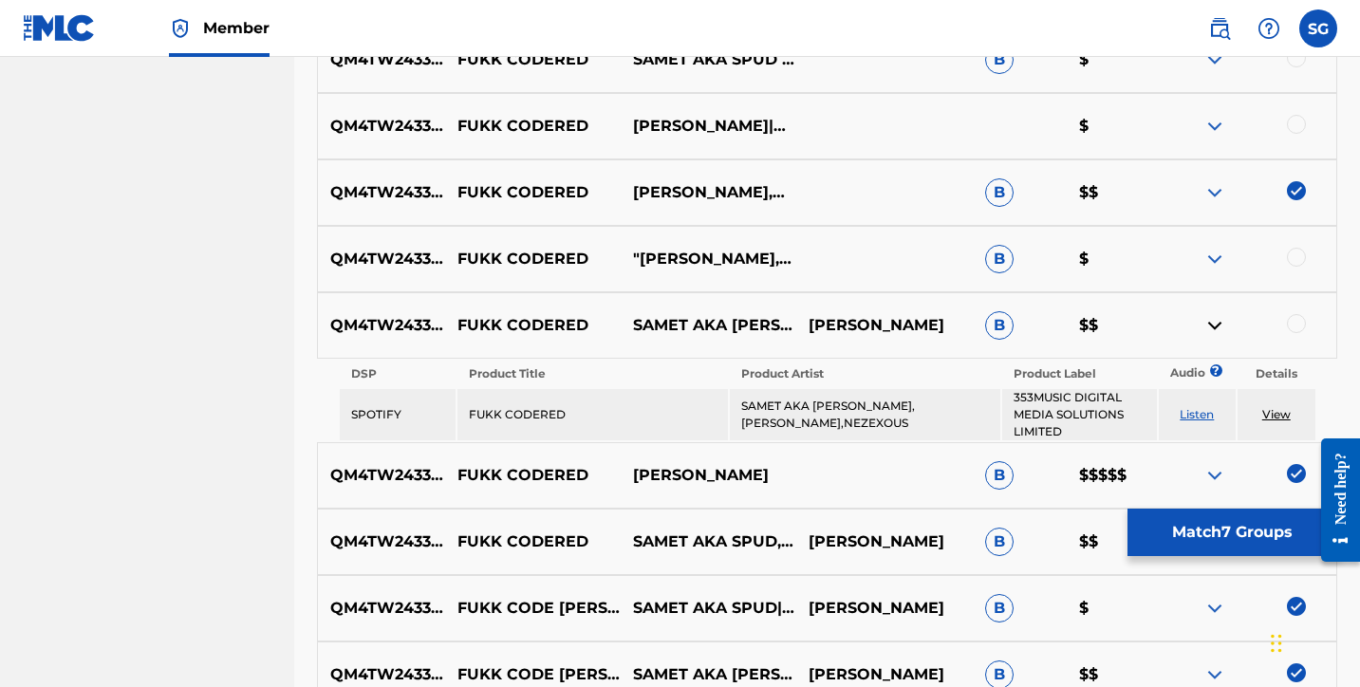
click at [1214, 325] on img at bounding box center [1214, 325] width 23 height 23
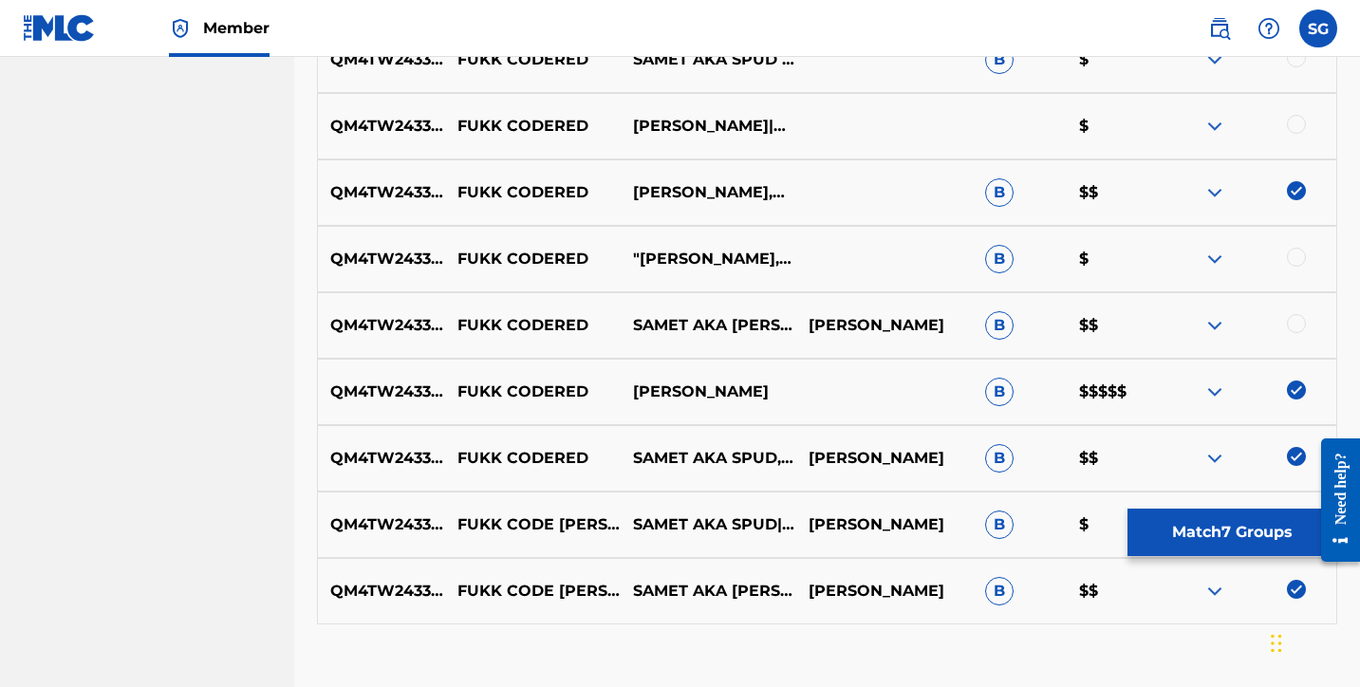
click at [1308, 316] on div at bounding box center [1249, 325] width 176 height 23
click at [1297, 322] on div at bounding box center [1296, 323] width 19 height 19
click at [1218, 260] on img at bounding box center [1214, 259] width 23 height 23
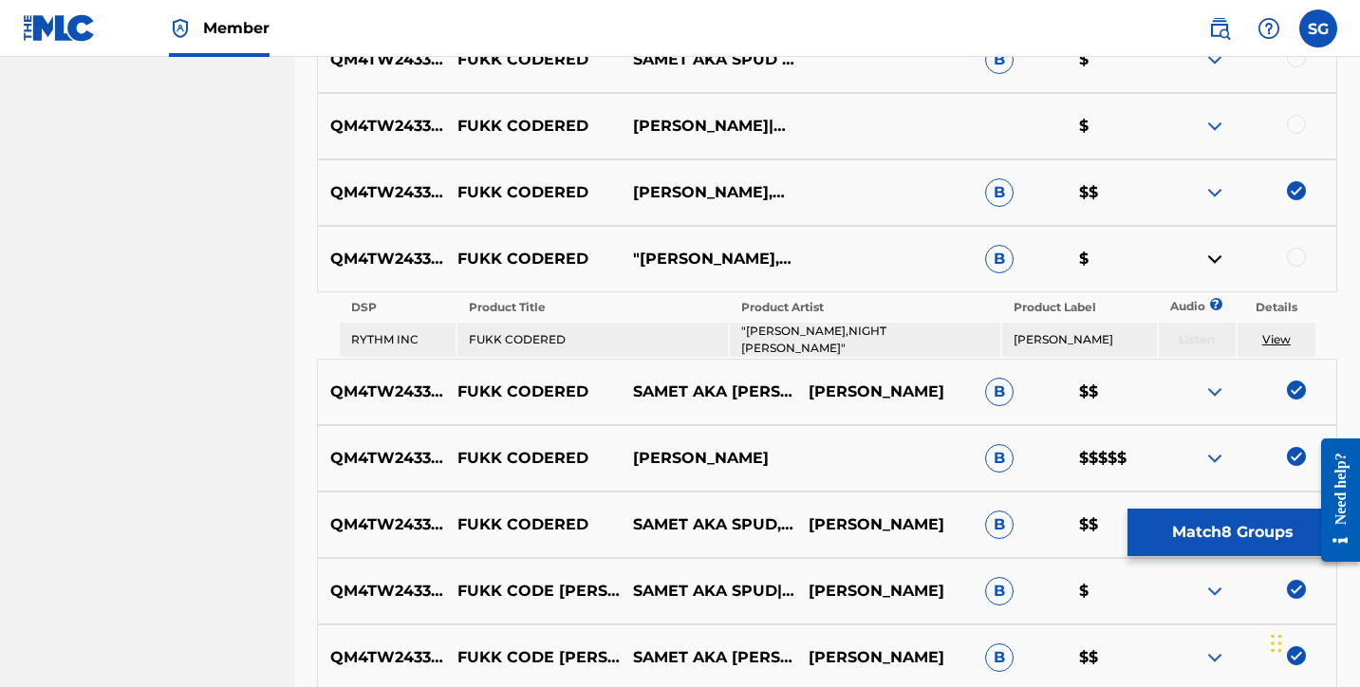
click at [1218, 260] on img at bounding box center [1214, 259] width 23 height 23
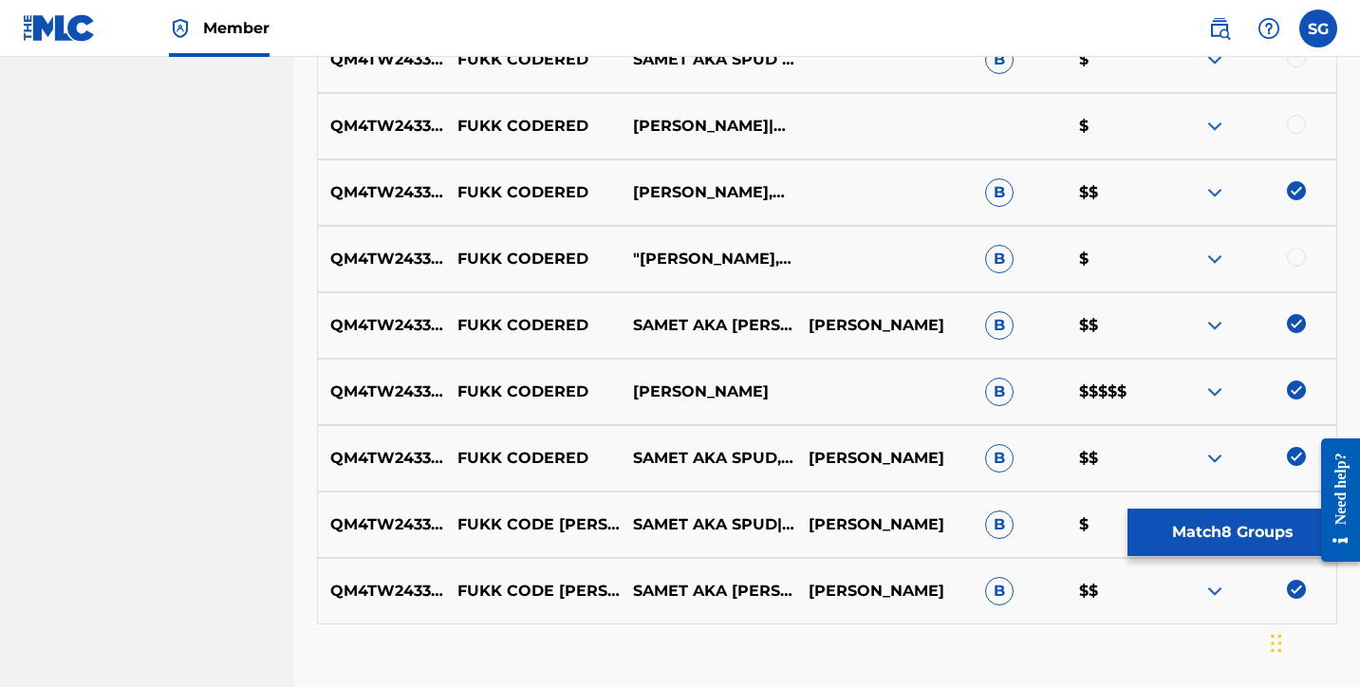
click at [1297, 259] on div at bounding box center [1296, 257] width 19 height 19
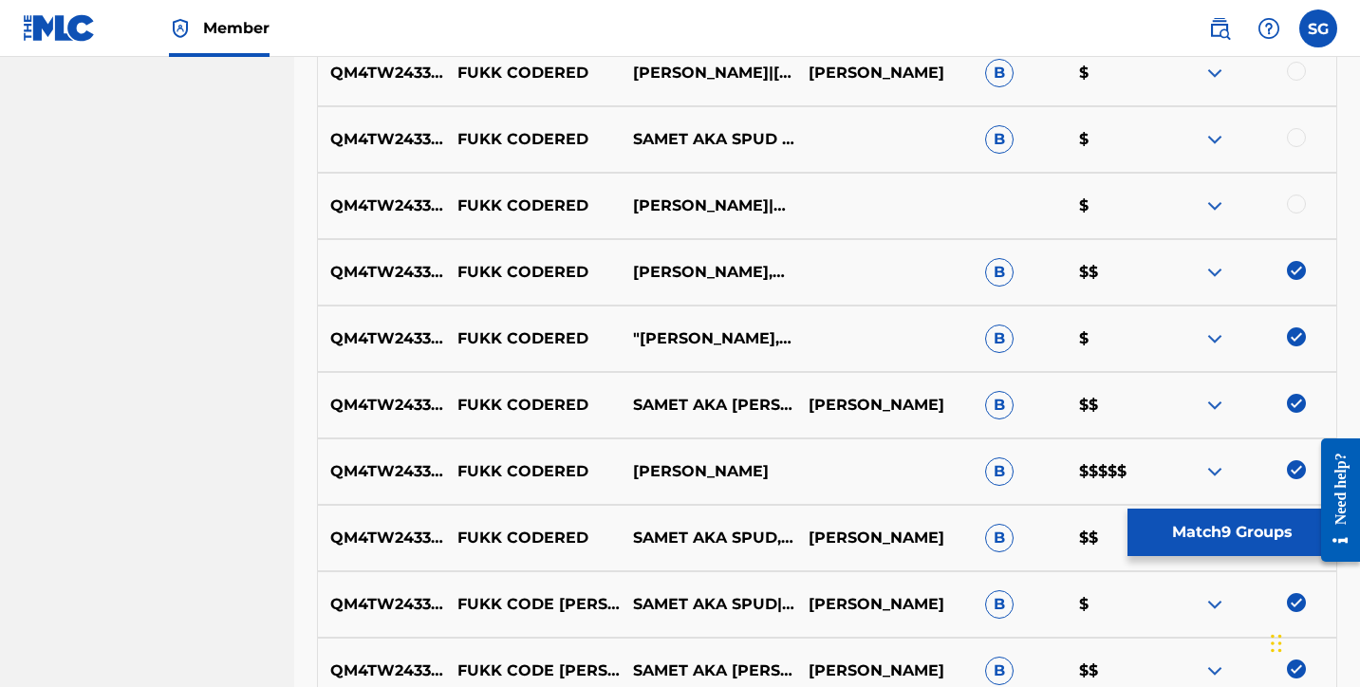
scroll to position [1099, 0]
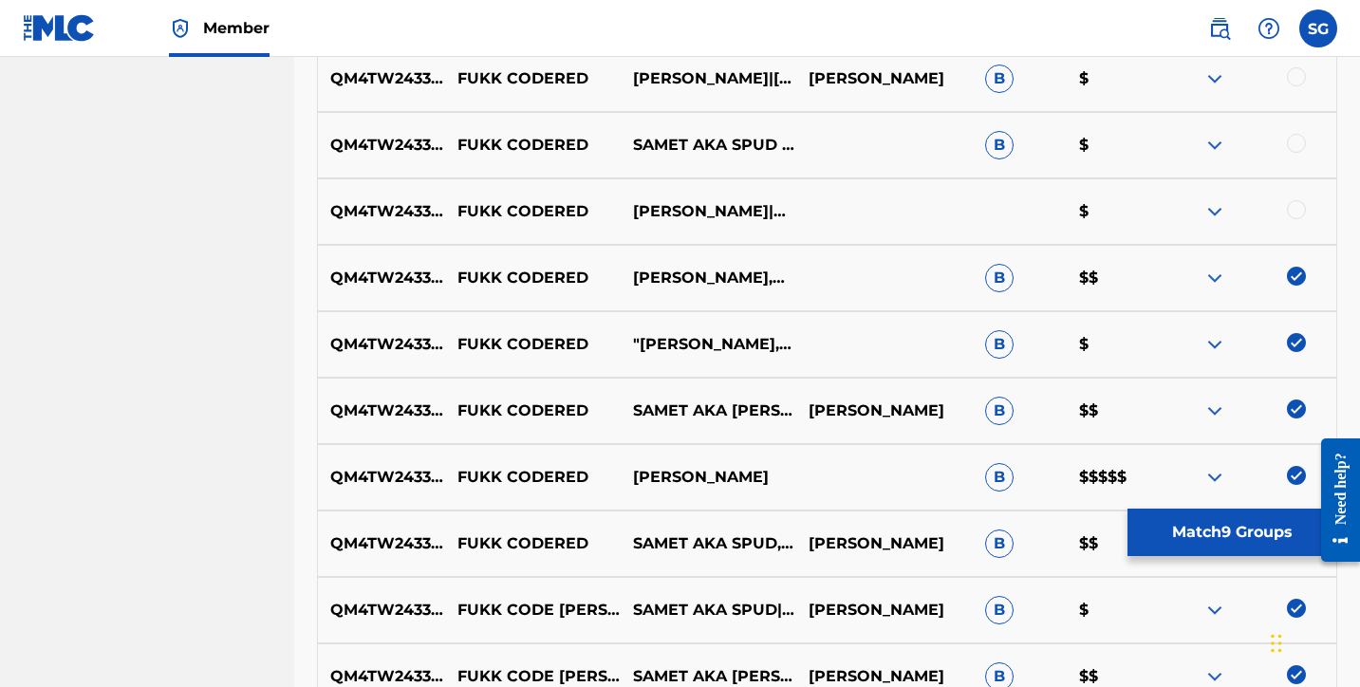
click at [1297, 202] on div at bounding box center [1296, 209] width 19 height 19
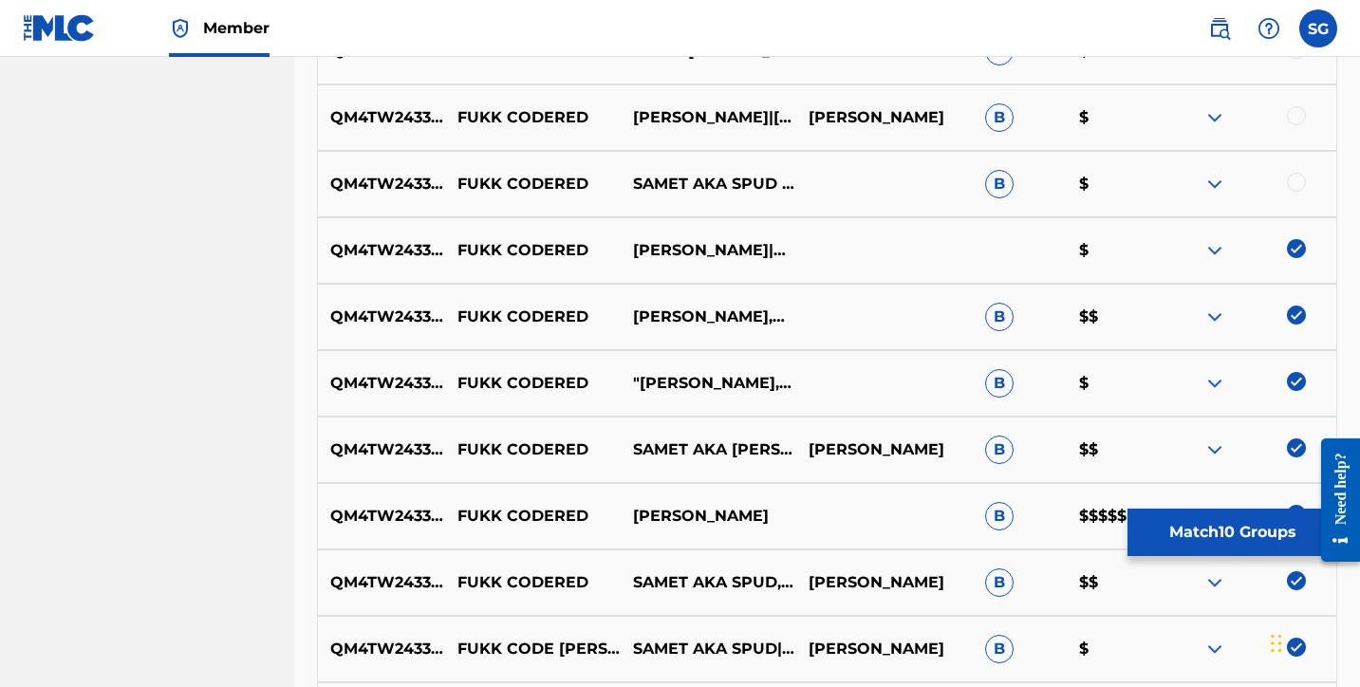
scroll to position [1080, 0]
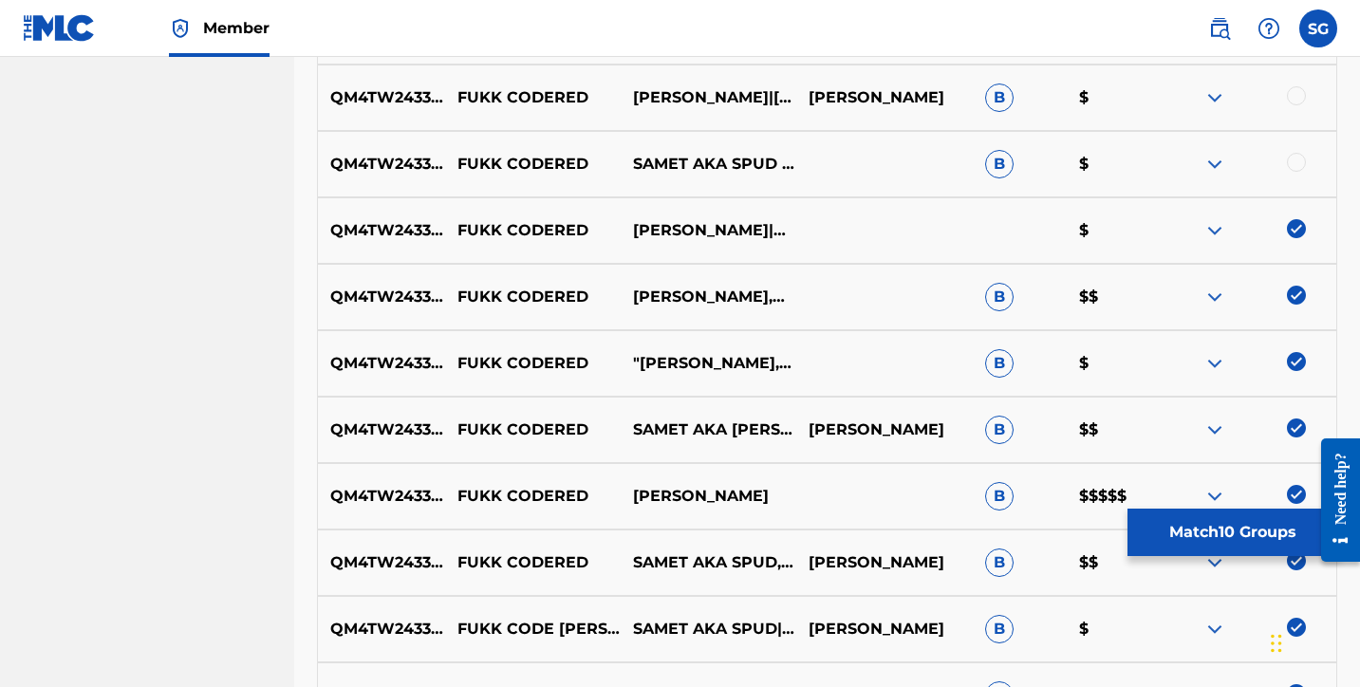
click at [1217, 228] on img at bounding box center [1214, 230] width 23 height 23
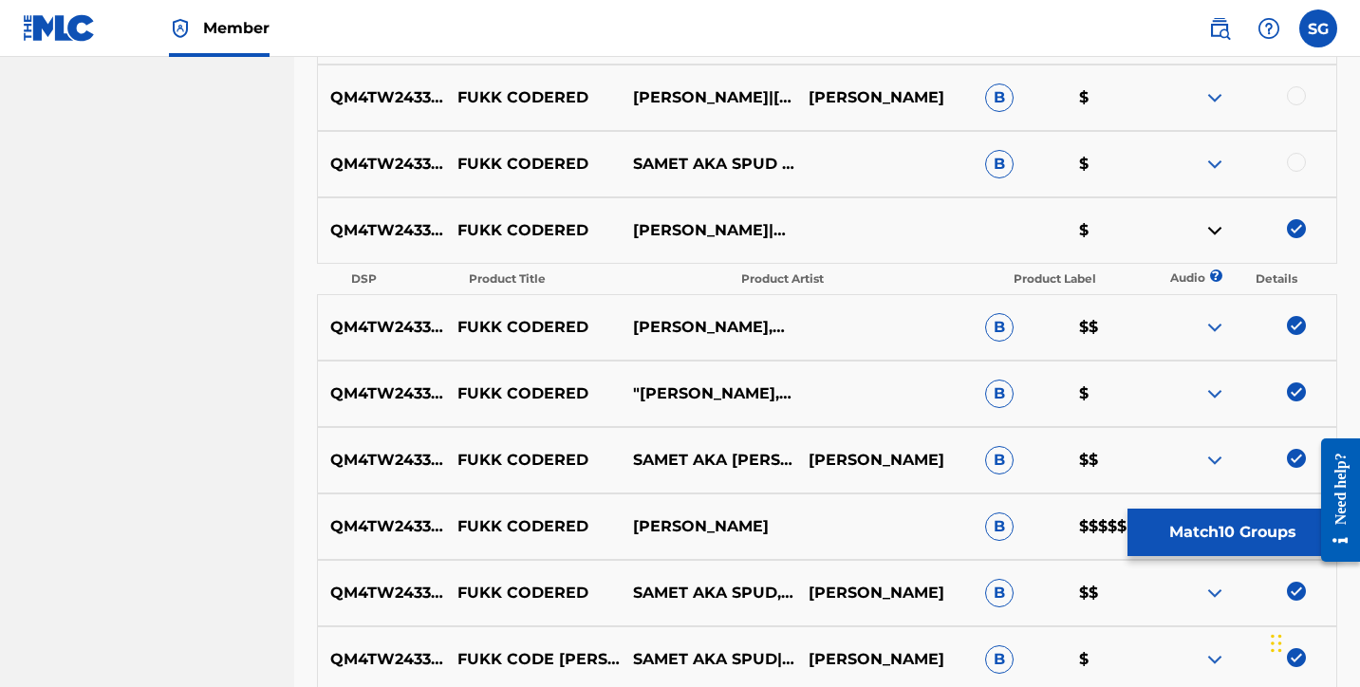
click at [1217, 228] on img at bounding box center [1214, 230] width 23 height 23
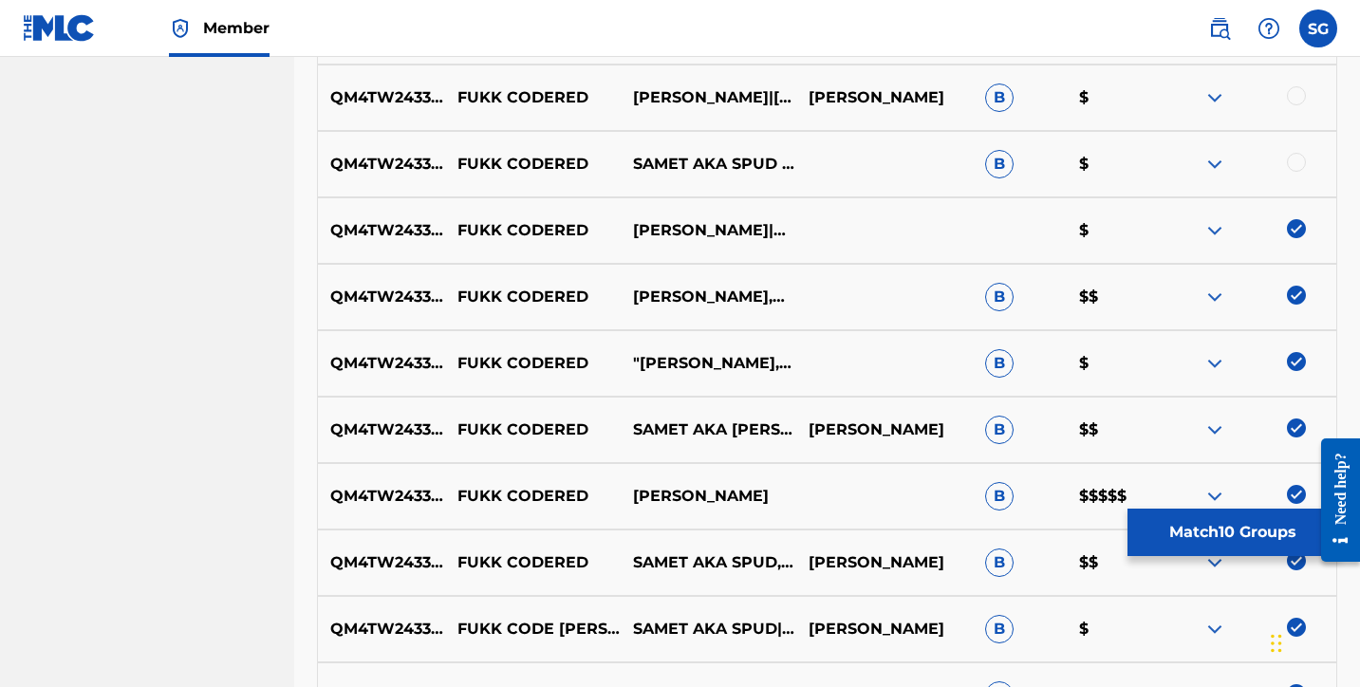
click at [1210, 172] on img at bounding box center [1214, 164] width 23 height 23
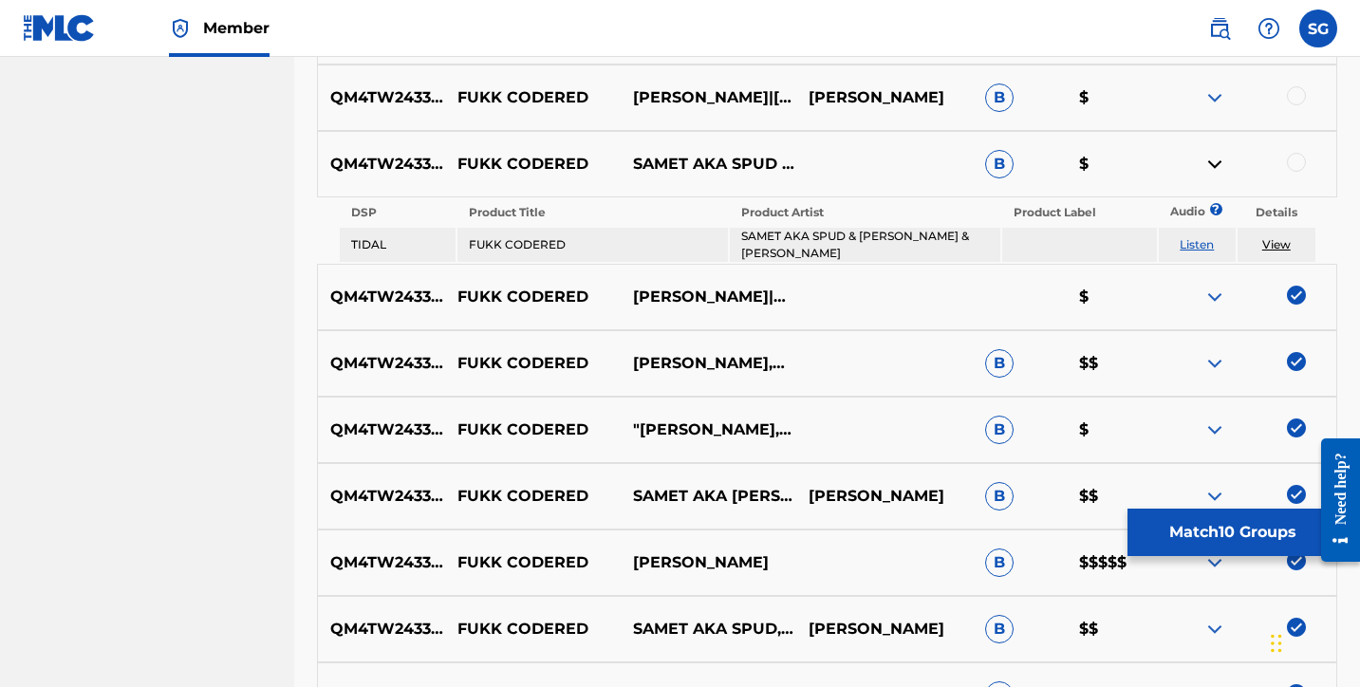
click at [1212, 164] on img at bounding box center [1214, 164] width 23 height 23
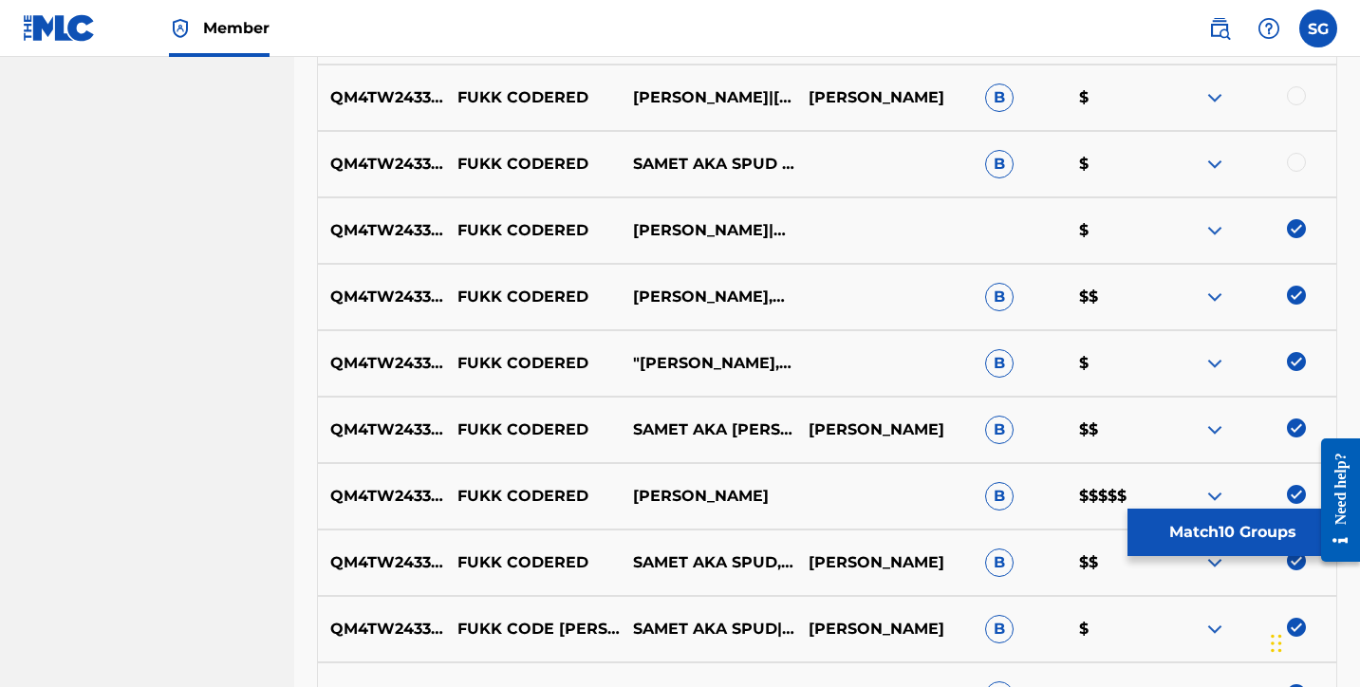
click at [1305, 163] on div at bounding box center [1296, 162] width 19 height 19
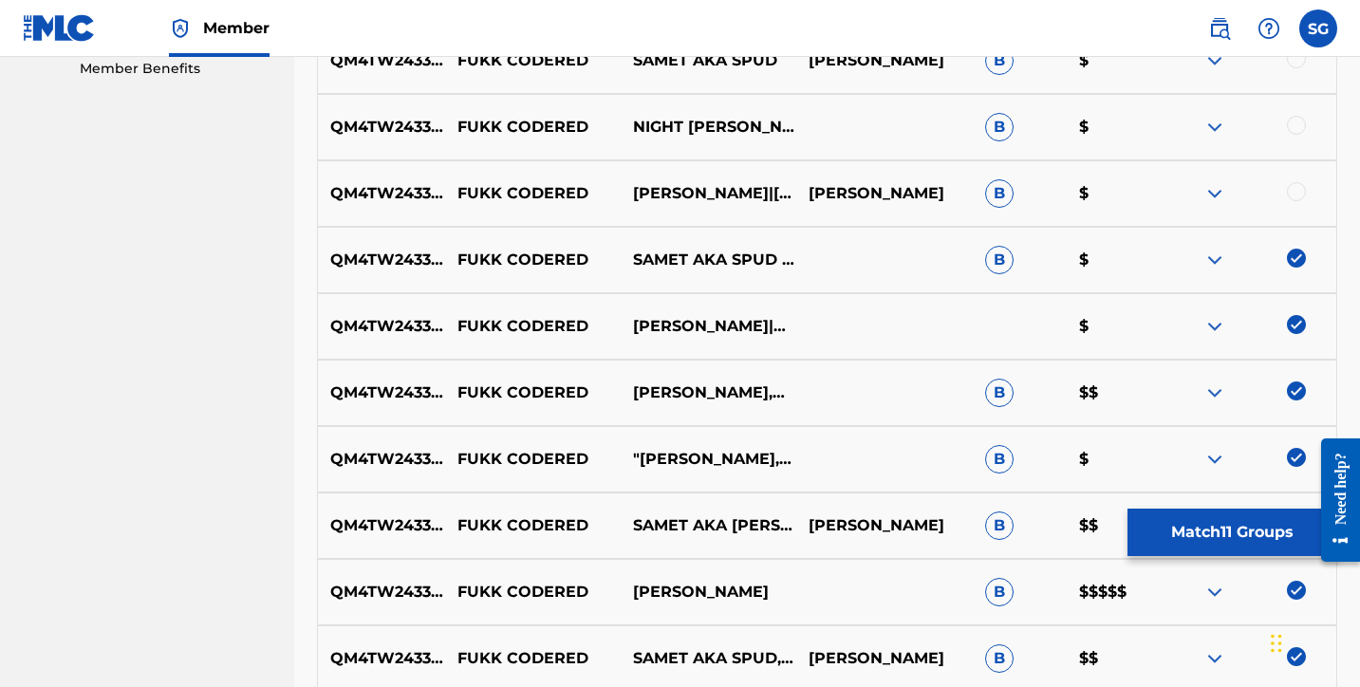
scroll to position [939, 0]
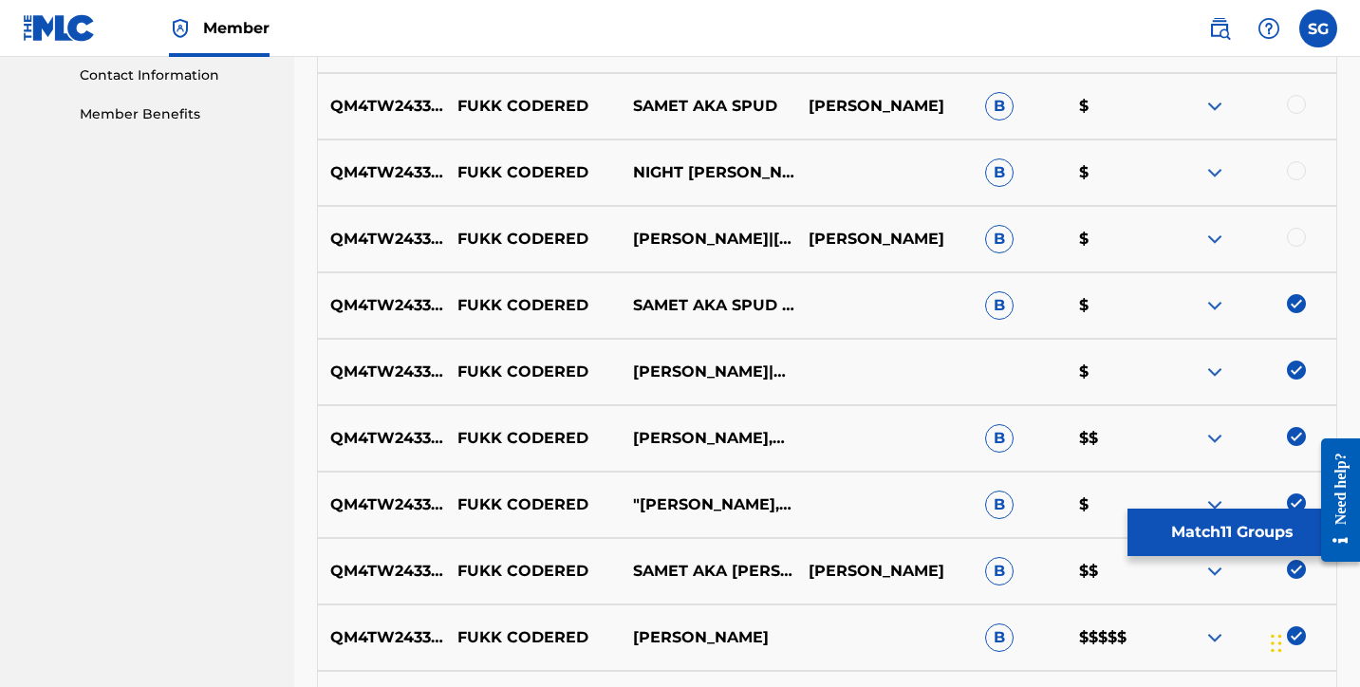
click at [1221, 239] on img at bounding box center [1214, 239] width 23 height 23
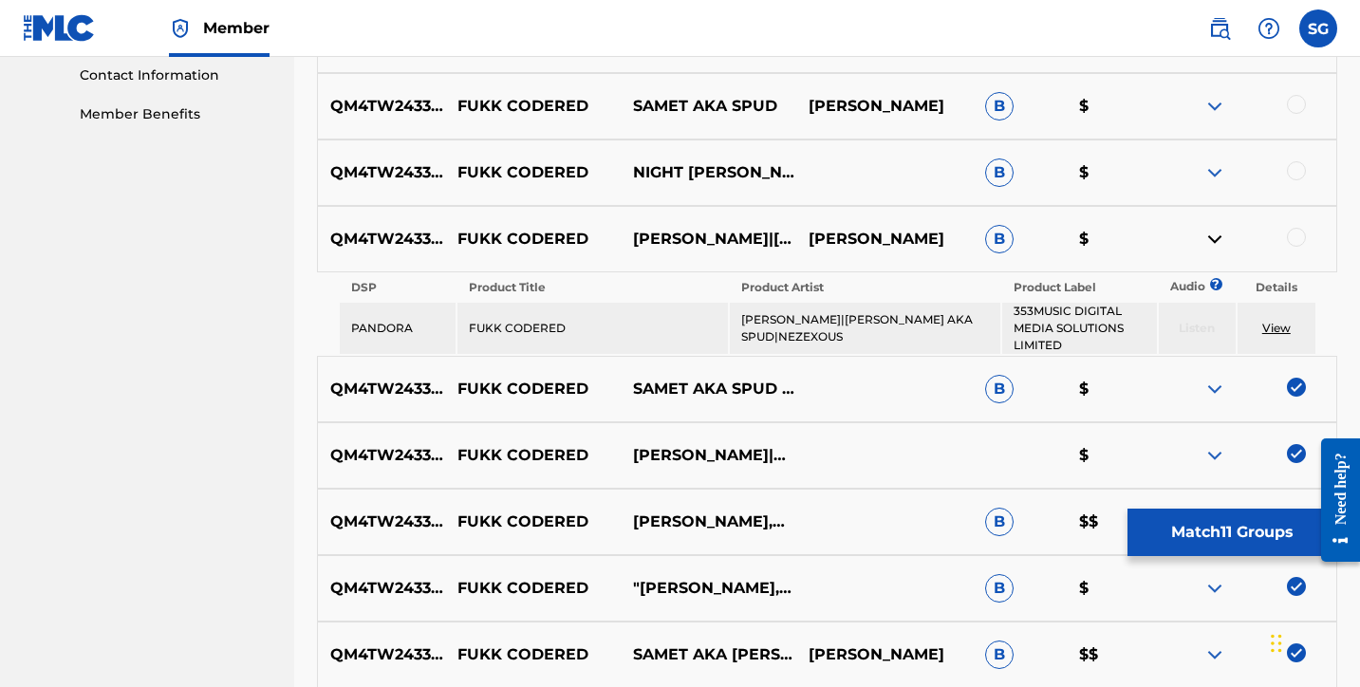
click at [1221, 239] on img at bounding box center [1214, 239] width 23 height 23
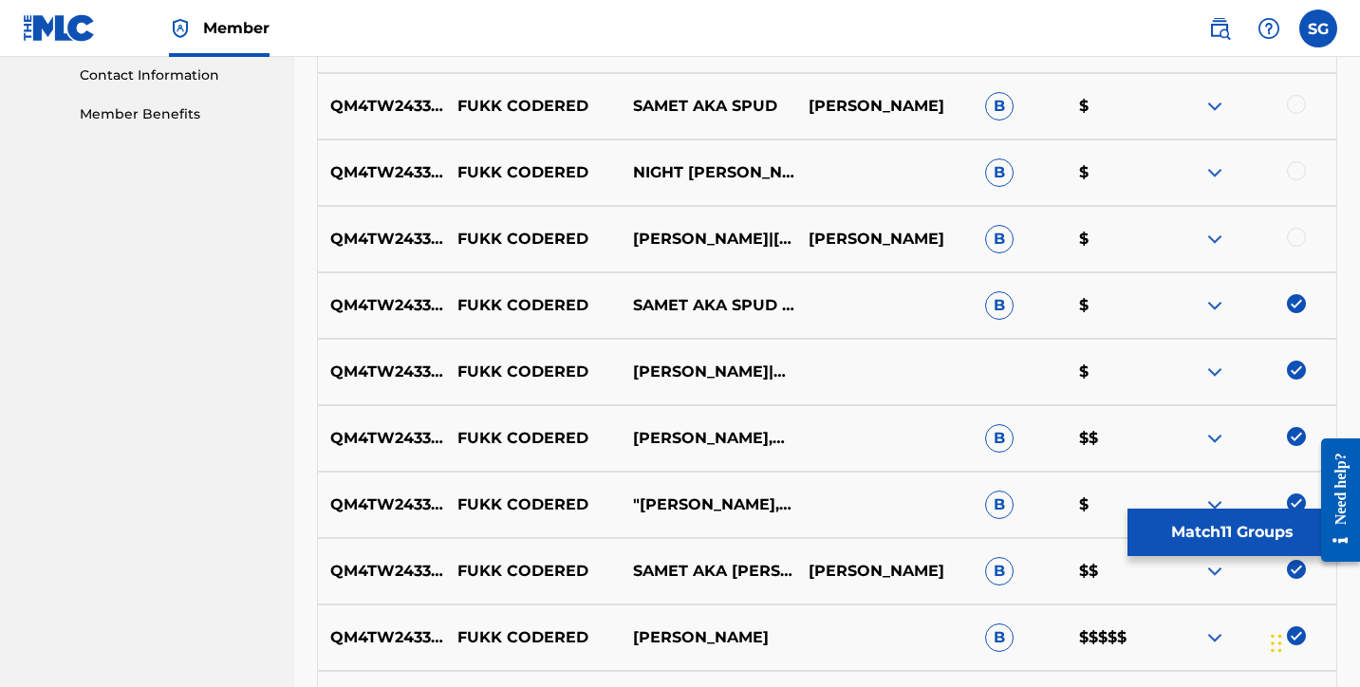
click at [1281, 237] on div at bounding box center [1249, 239] width 176 height 23
click at [1294, 239] on div at bounding box center [1296, 237] width 19 height 19
click at [1217, 175] on img at bounding box center [1214, 172] width 23 height 23
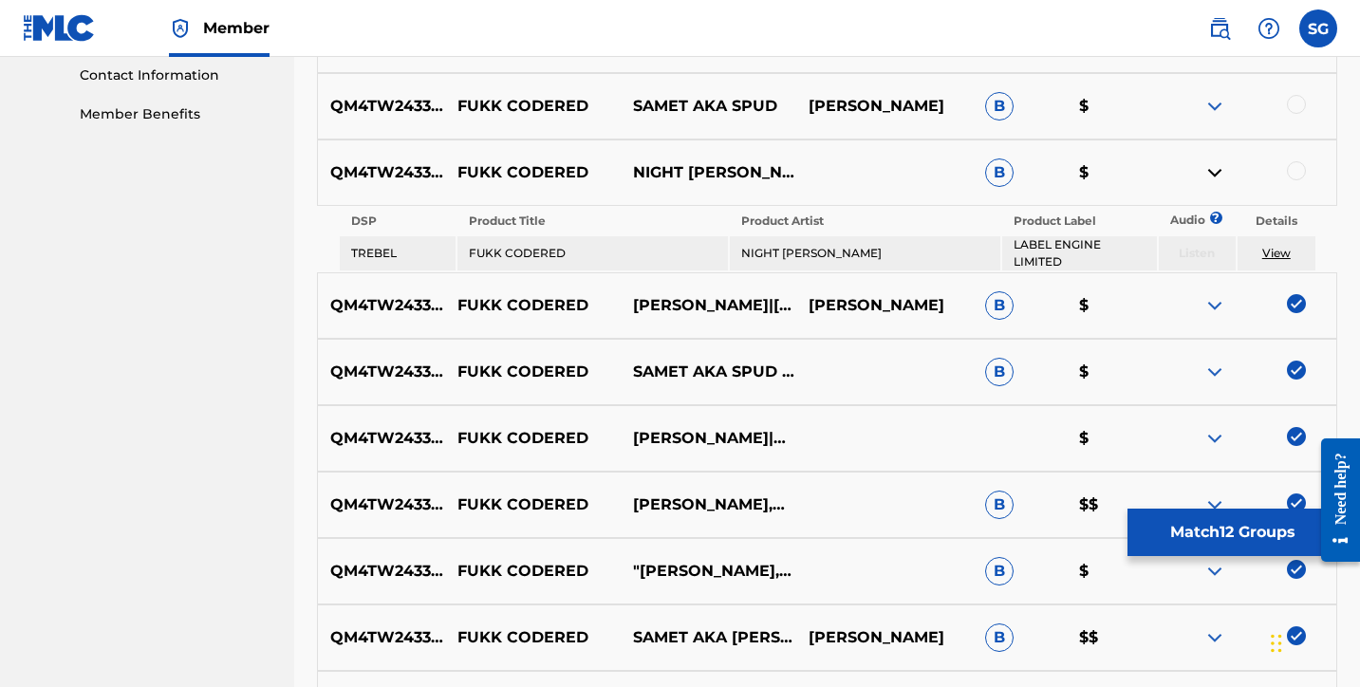
click at [1217, 175] on img at bounding box center [1214, 172] width 23 height 23
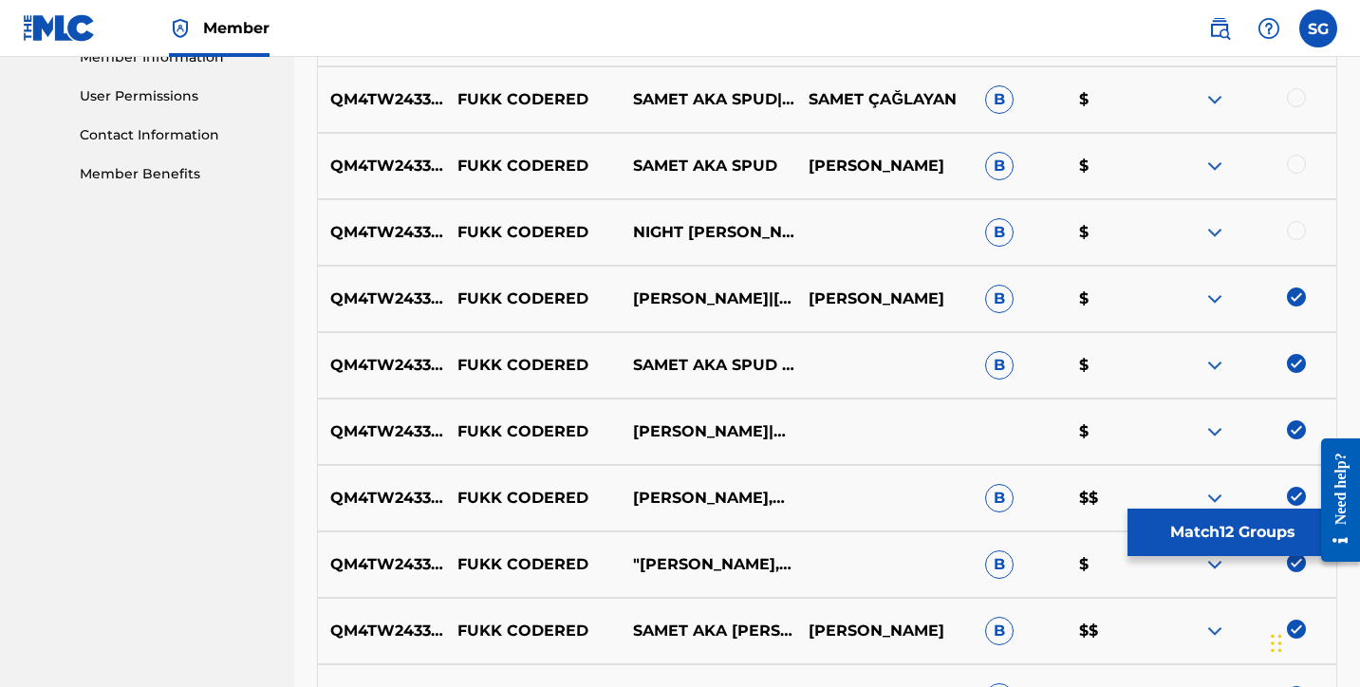
scroll to position [839, 0]
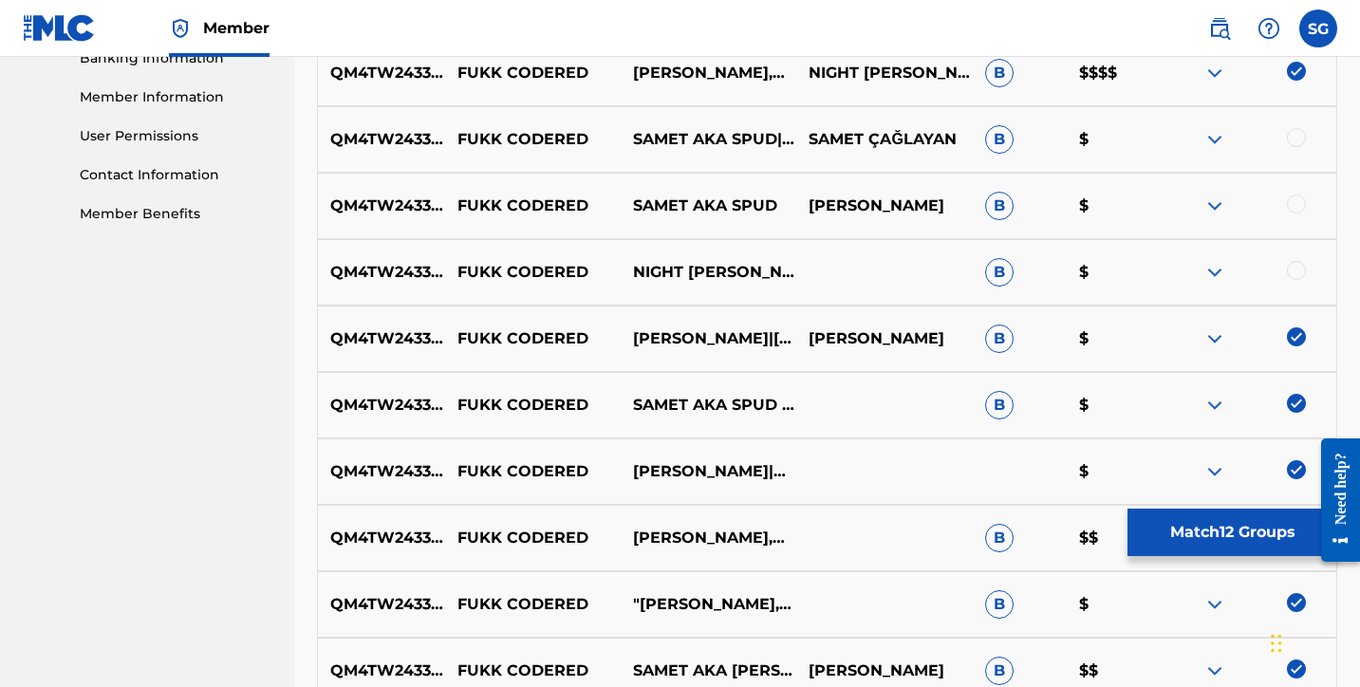
click at [1216, 204] on img at bounding box center [1214, 206] width 23 height 23
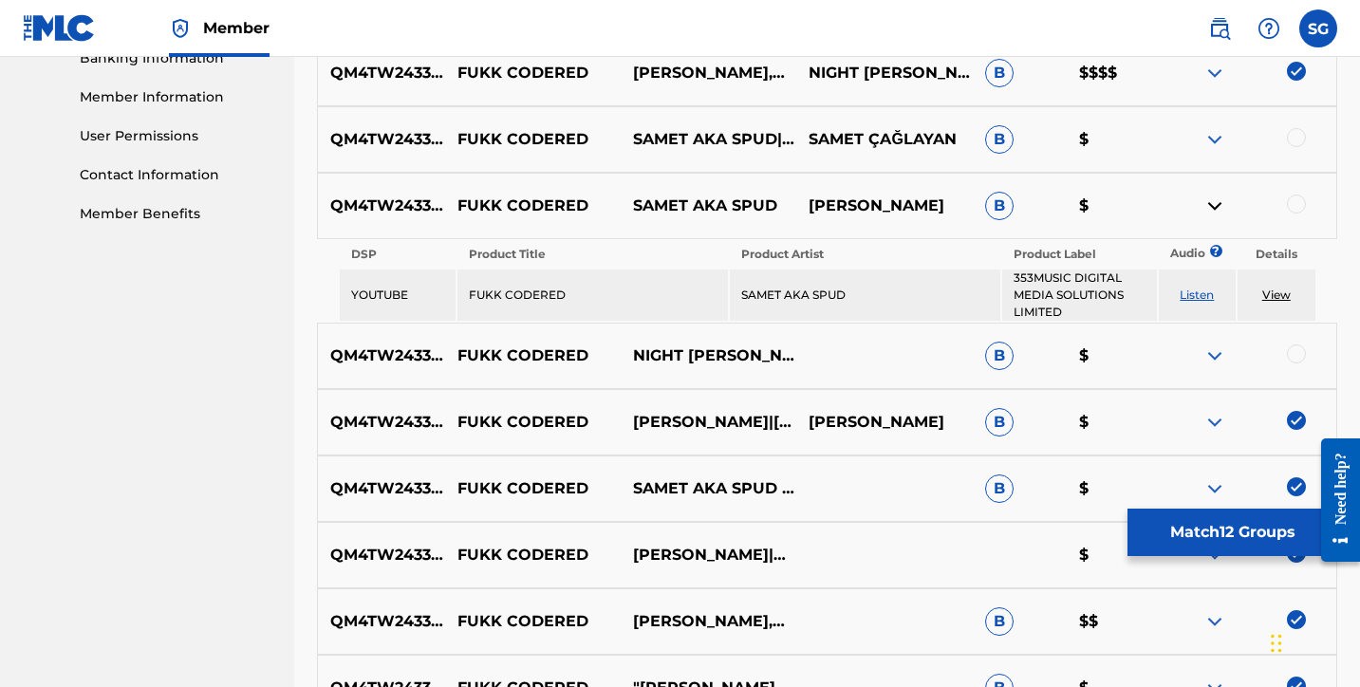
click at [1216, 204] on img at bounding box center [1214, 206] width 23 height 23
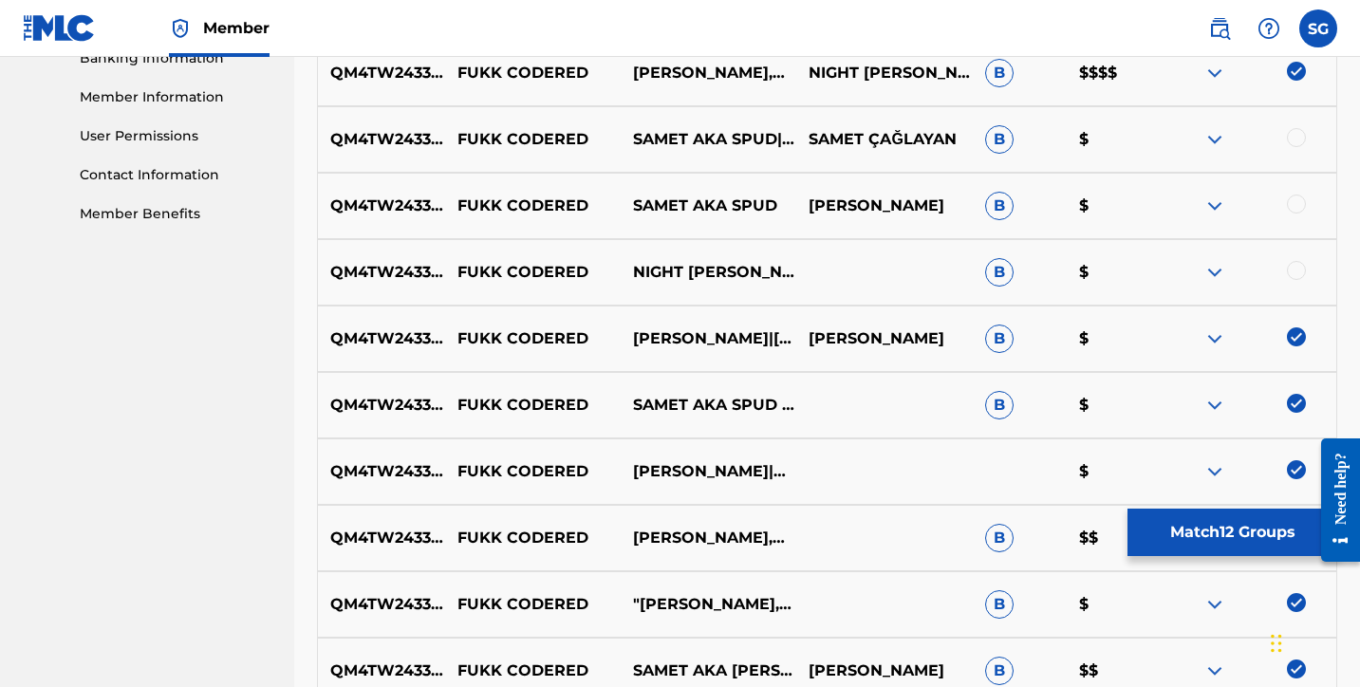
click at [1294, 203] on div at bounding box center [1296, 204] width 19 height 19
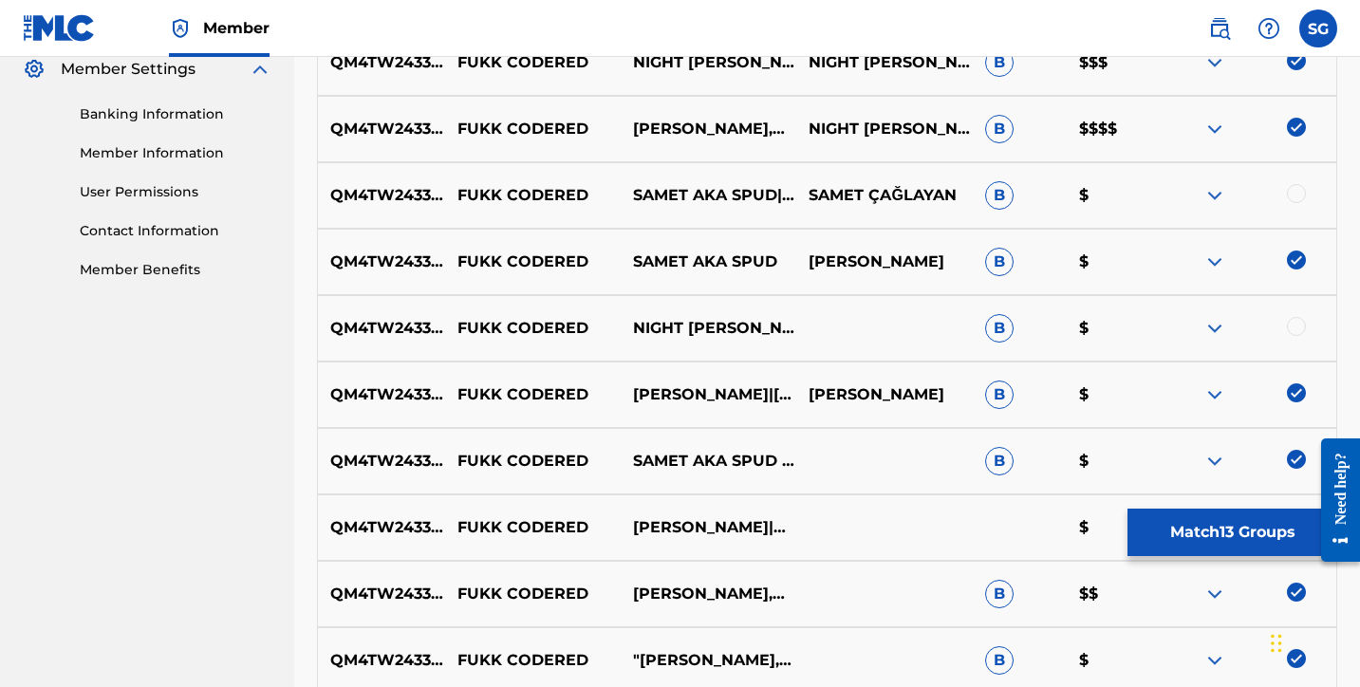
click at [1219, 193] on img at bounding box center [1214, 195] width 23 height 23
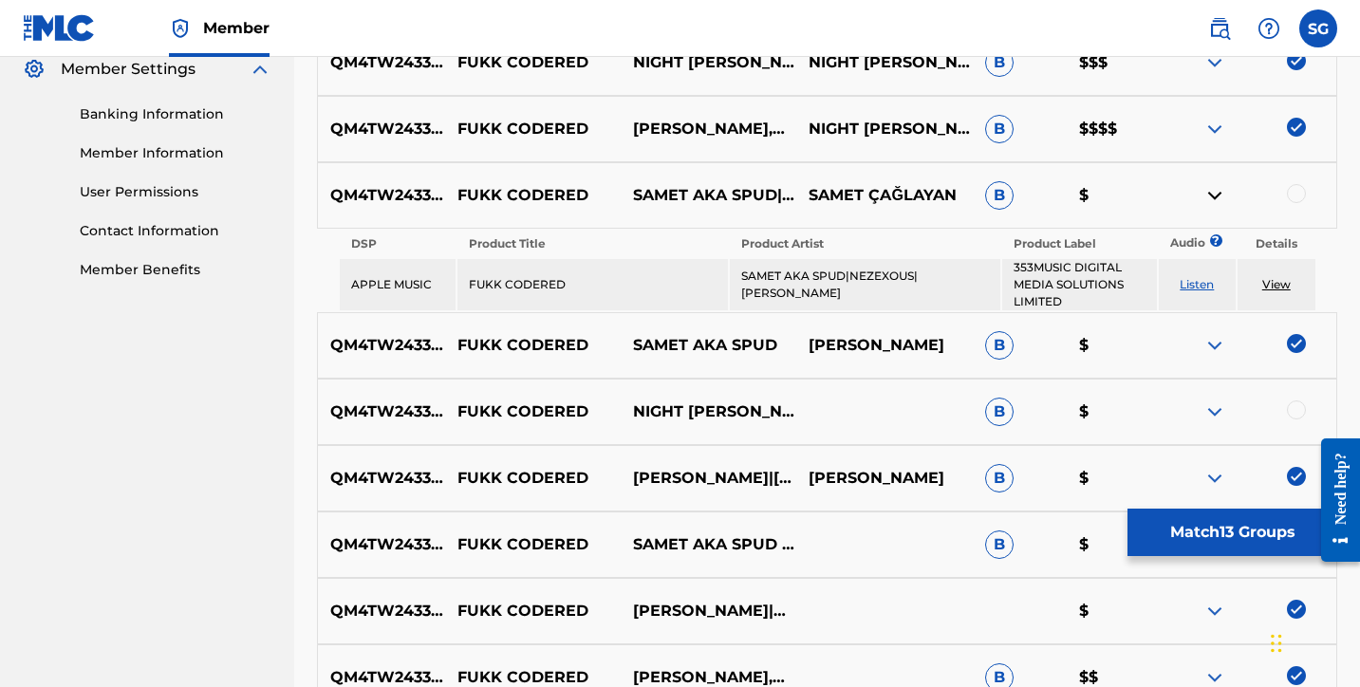
click at [1219, 193] on img at bounding box center [1214, 195] width 23 height 23
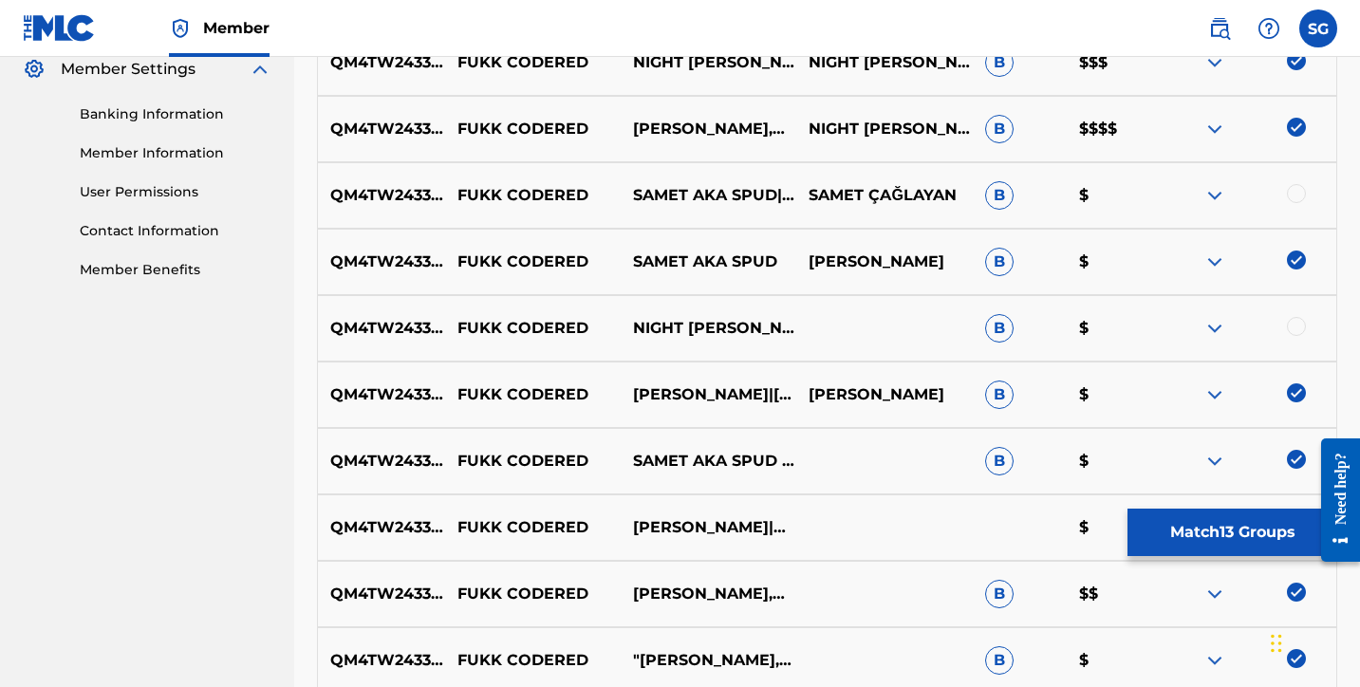
click at [1295, 190] on div at bounding box center [1296, 193] width 19 height 19
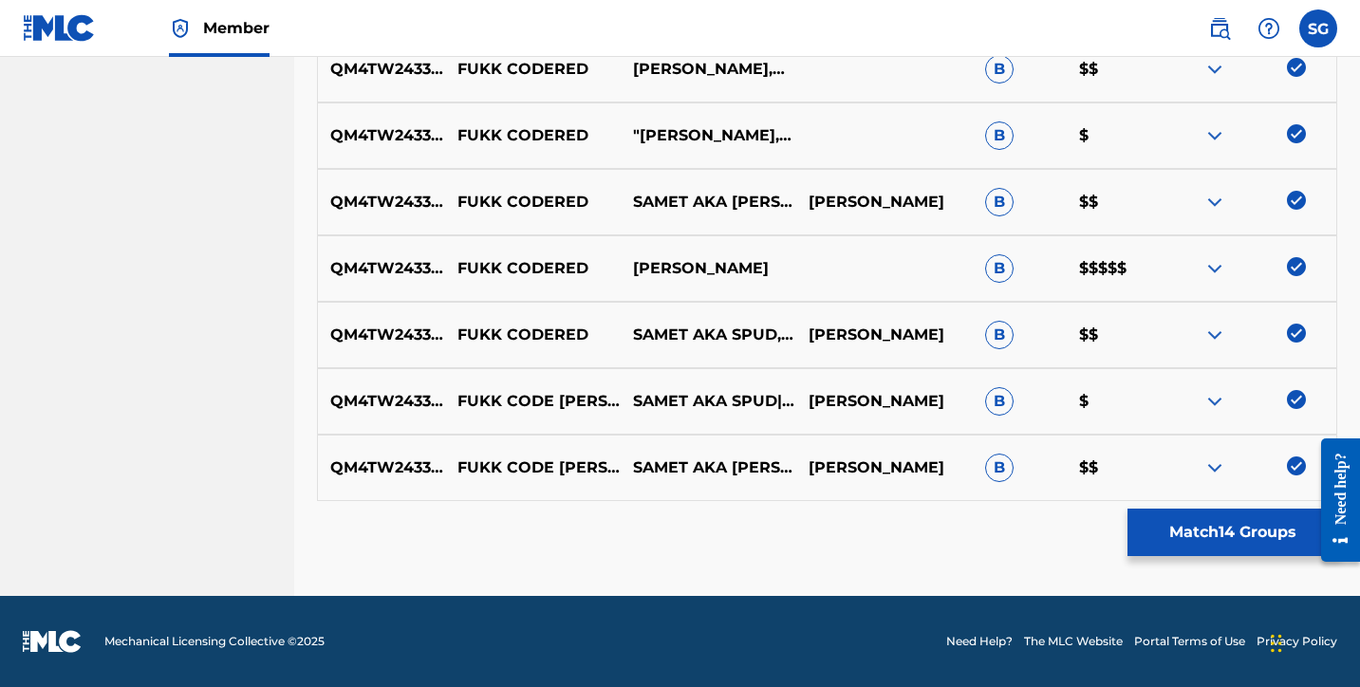
scroll to position [1308, 0]
click at [1219, 515] on button "Match 14 Groups" at bounding box center [1233, 532] width 210 height 47
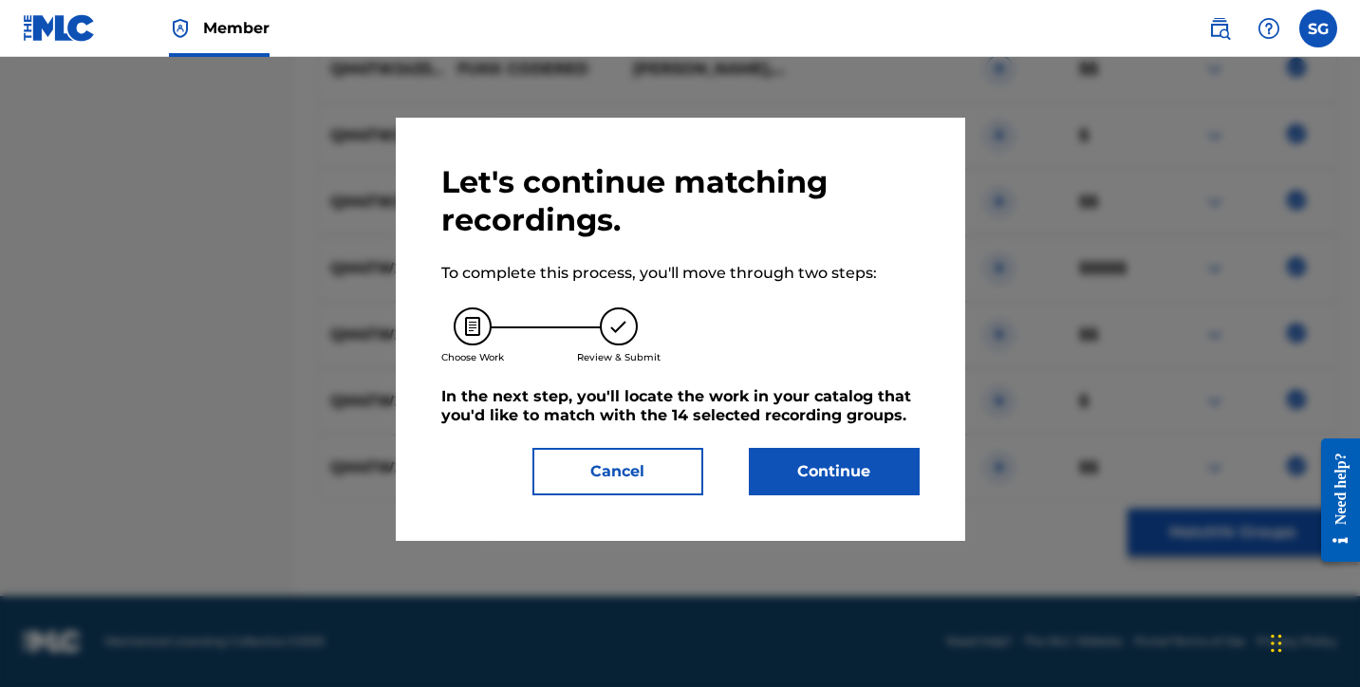
click at [876, 469] on button "Continue" at bounding box center [834, 471] width 171 height 47
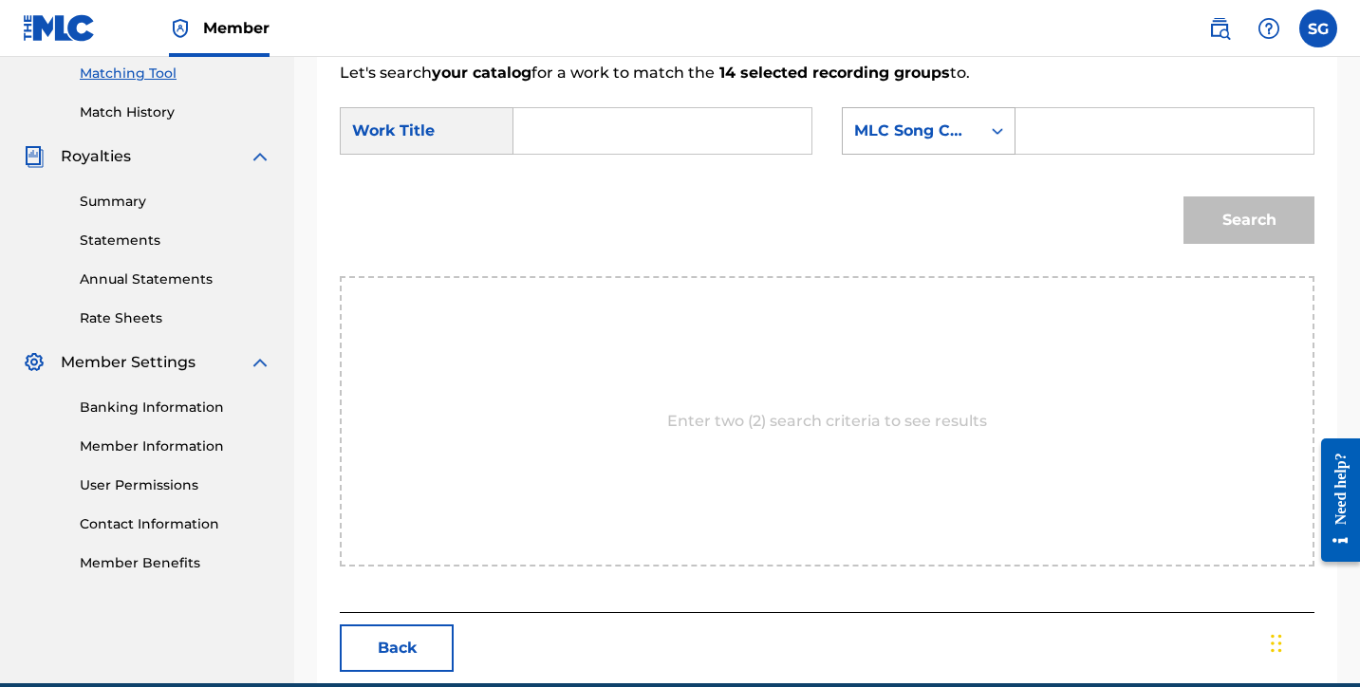
click at [973, 128] on div "MLC Song Code" at bounding box center [912, 131] width 138 height 36
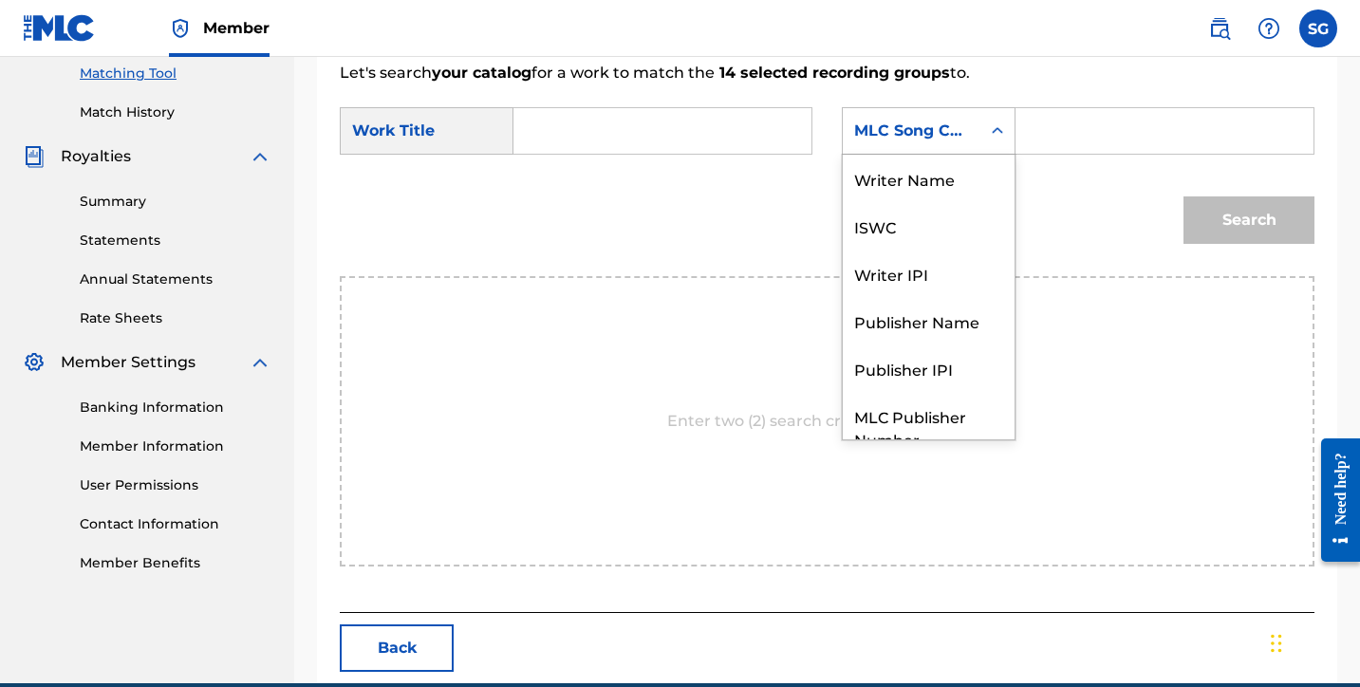
scroll to position [70, 0]
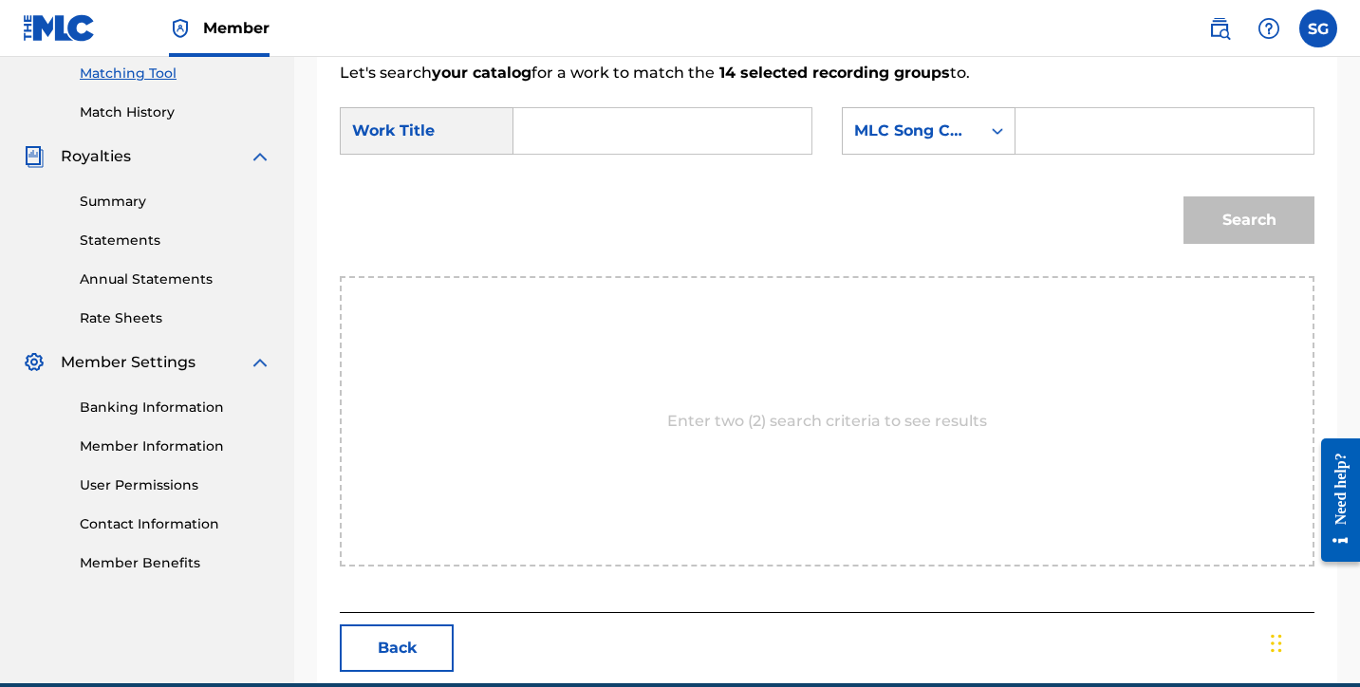
click at [973, 128] on div "MLC Song Code" at bounding box center [912, 131] width 138 height 36
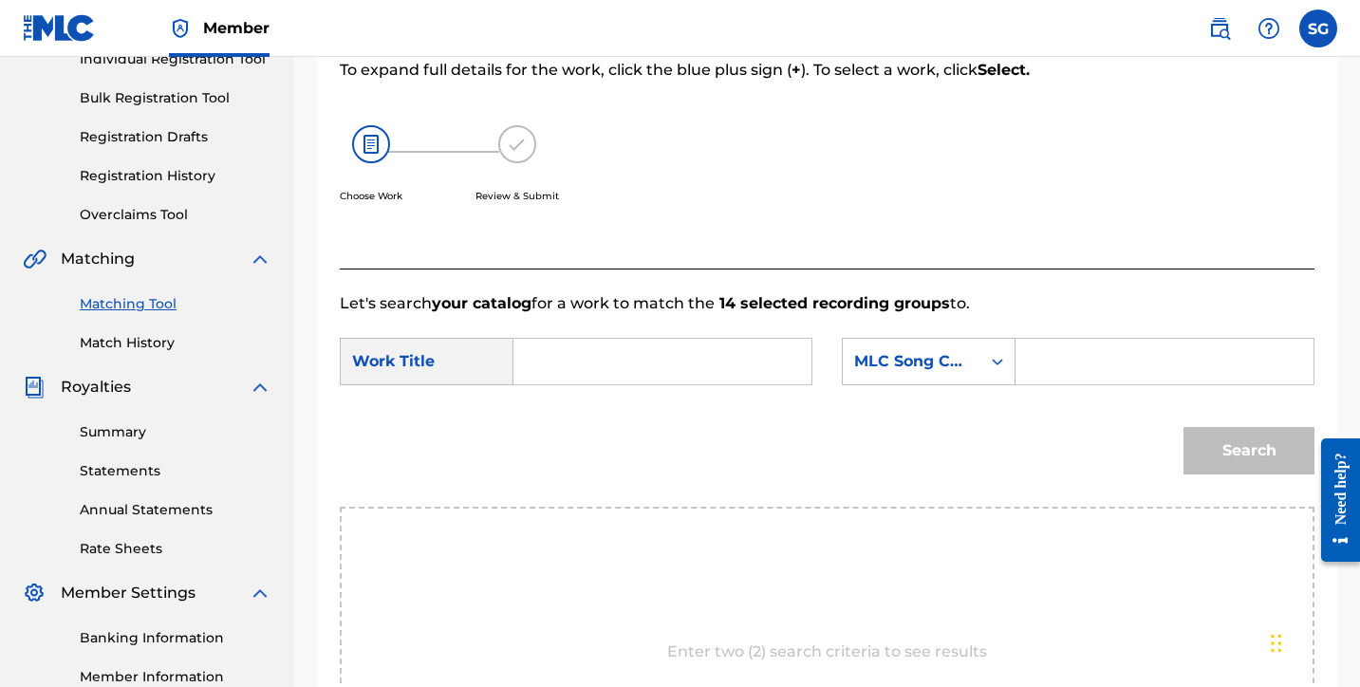
scroll to position [260, 0]
click at [450, 349] on div "Work Title" at bounding box center [427, 360] width 174 height 47
click at [609, 381] on input "Search Form" at bounding box center [663, 361] width 266 height 46
type input "F"
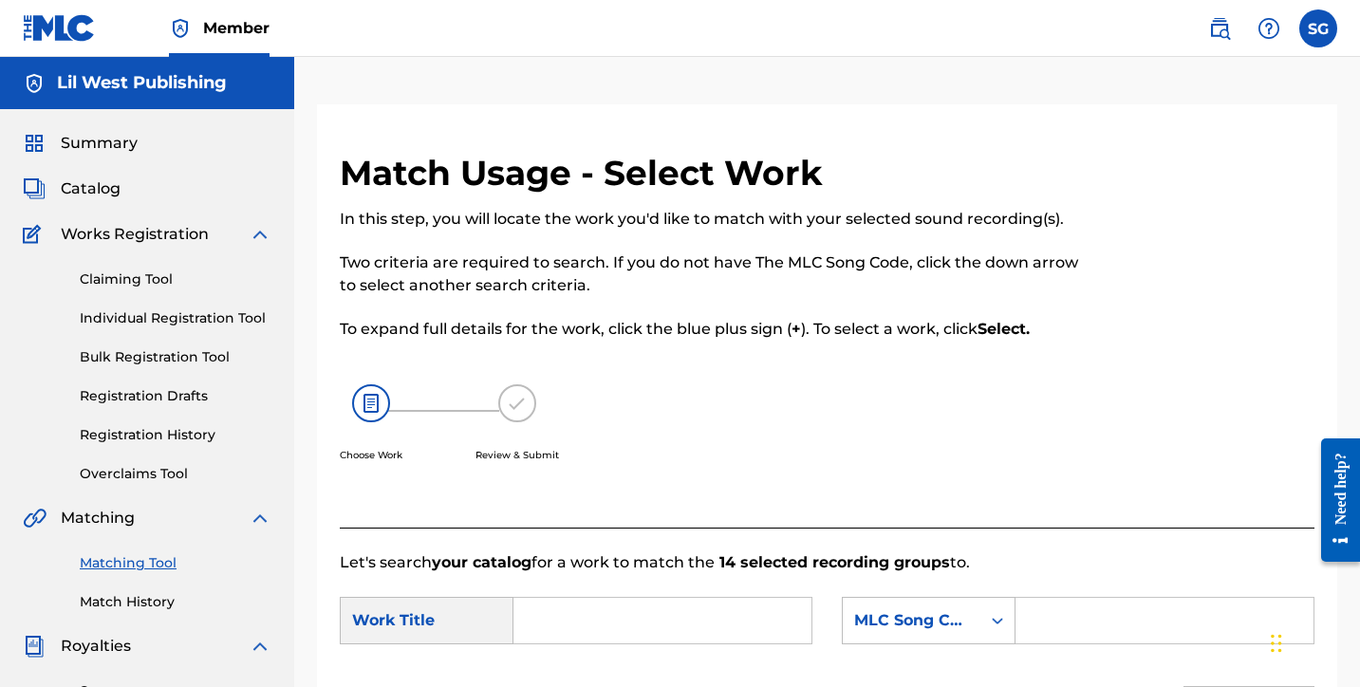
scroll to position [0, 0]
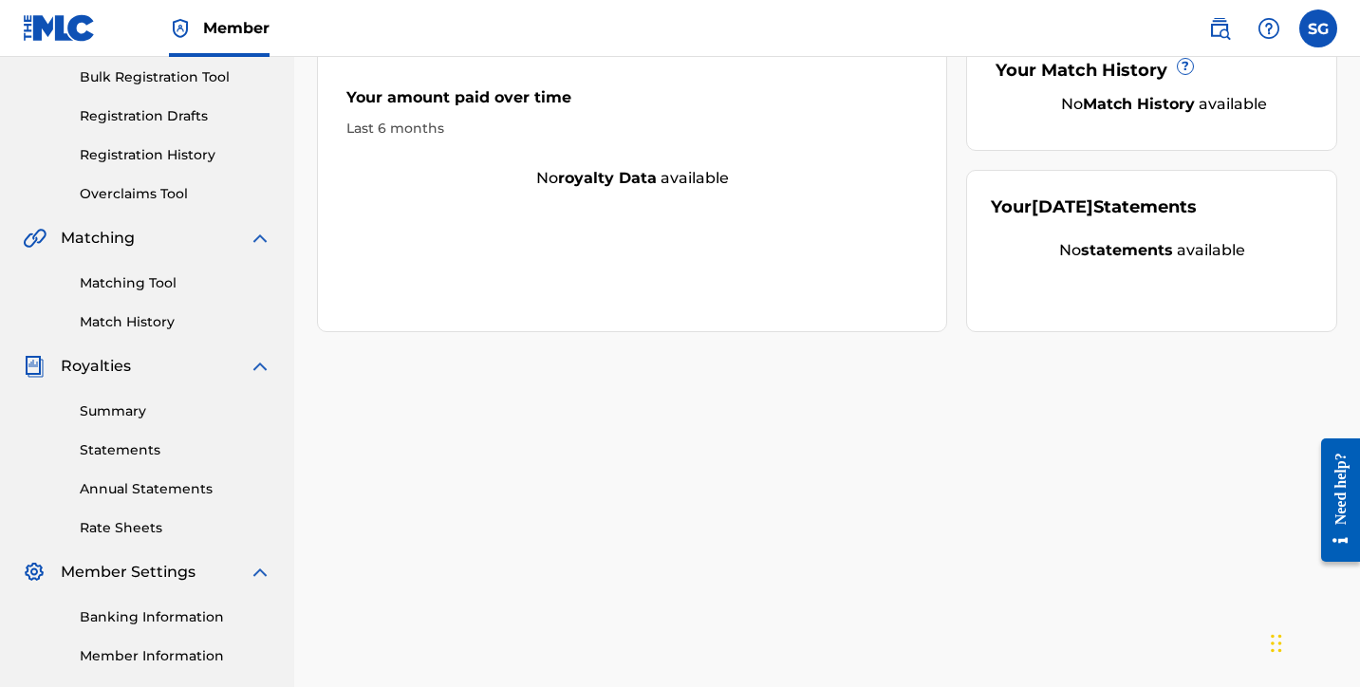
scroll to position [380, 0]
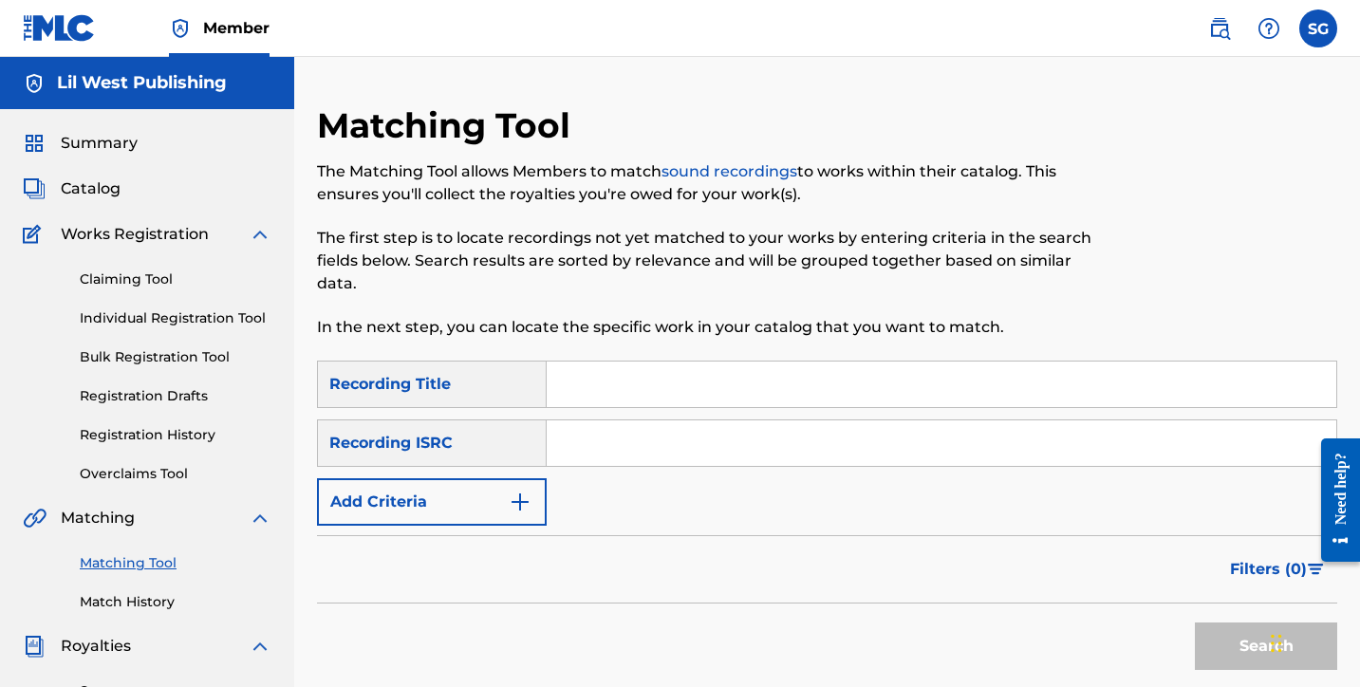
click at [614, 376] on input "Search Form" at bounding box center [942, 385] width 790 height 46
drag, startPoint x: 662, startPoint y: 291, endPoint x: 642, endPoint y: 382, distance: 93.3
click at [642, 382] on input "Fun" at bounding box center [942, 385] width 790 height 46
click at [1266, 646] on button "Search" at bounding box center [1266, 646] width 142 height 47
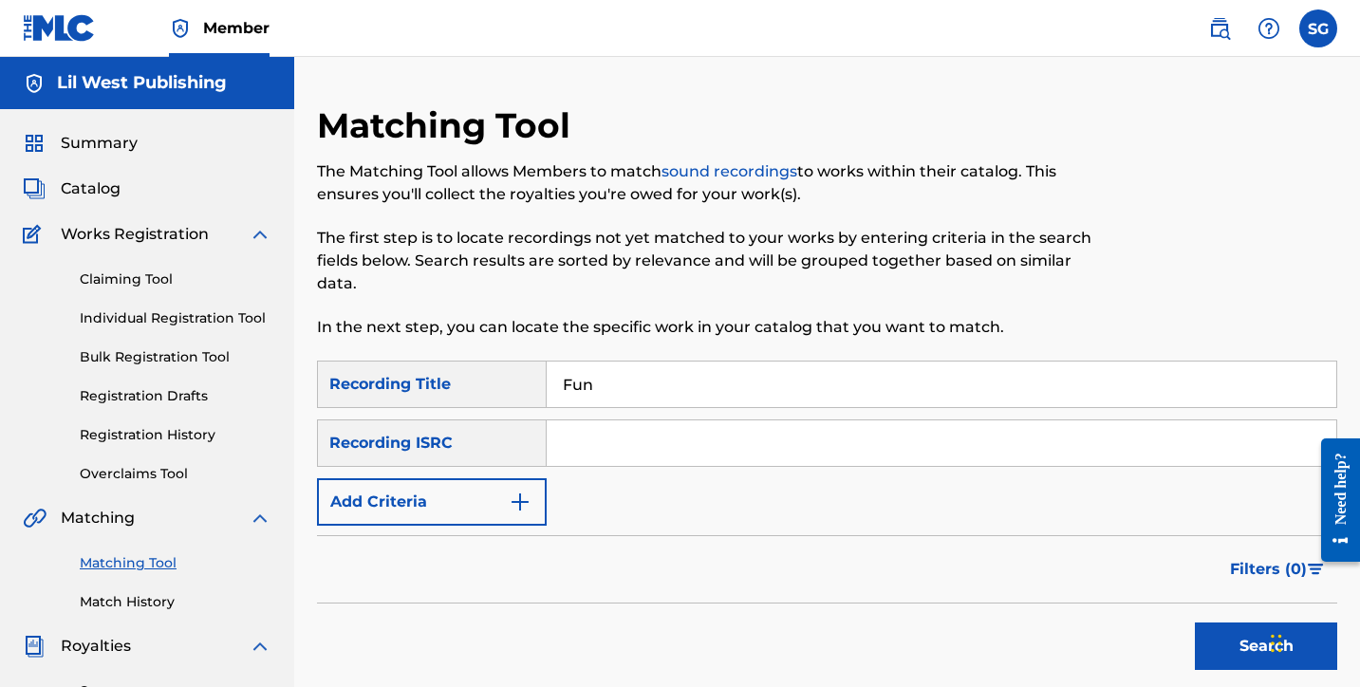
click at [1266, 646] on button "Search" at bounding box center [1266, 646] width 142 height 47
click at [607, 390] on input "Fun" at bounding box center [942, 385] width 790 height 46
type input "Fukk CodeRED"
click at [620, 438] on input "Search Form" at bounding box center [942, 443] width 790 height 46
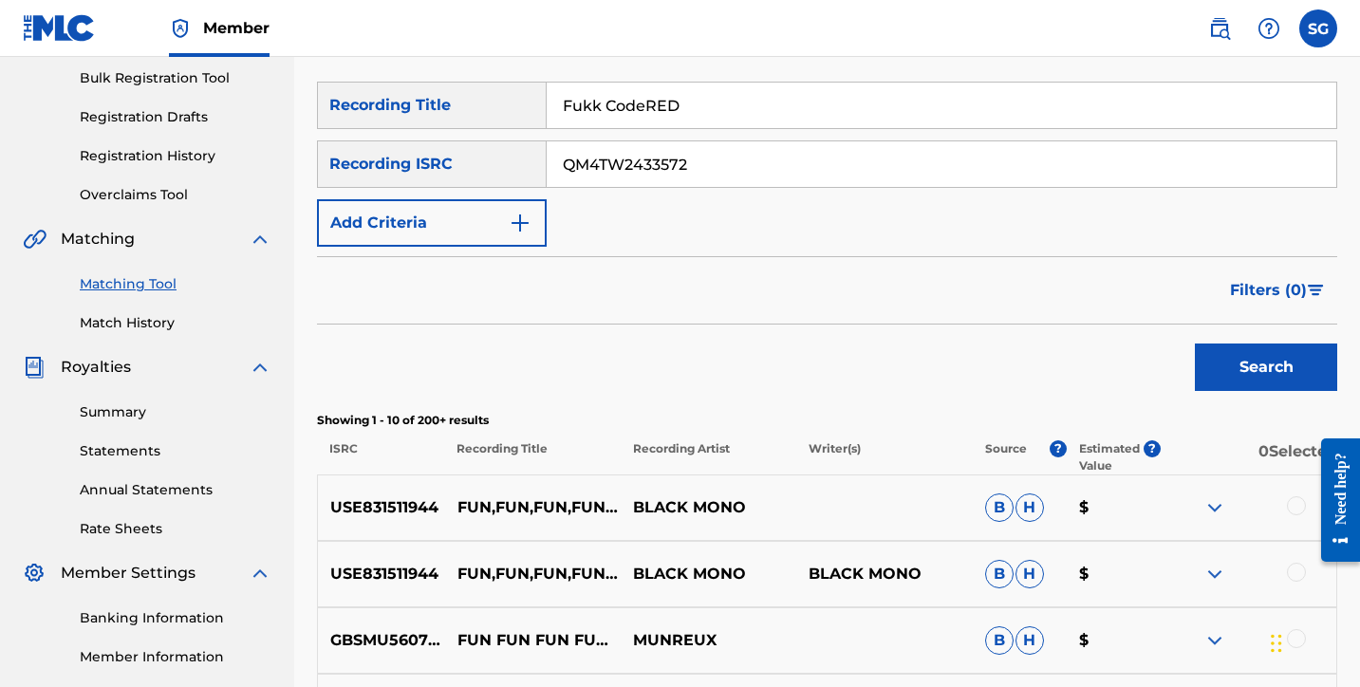
scroll to position [281, 0]
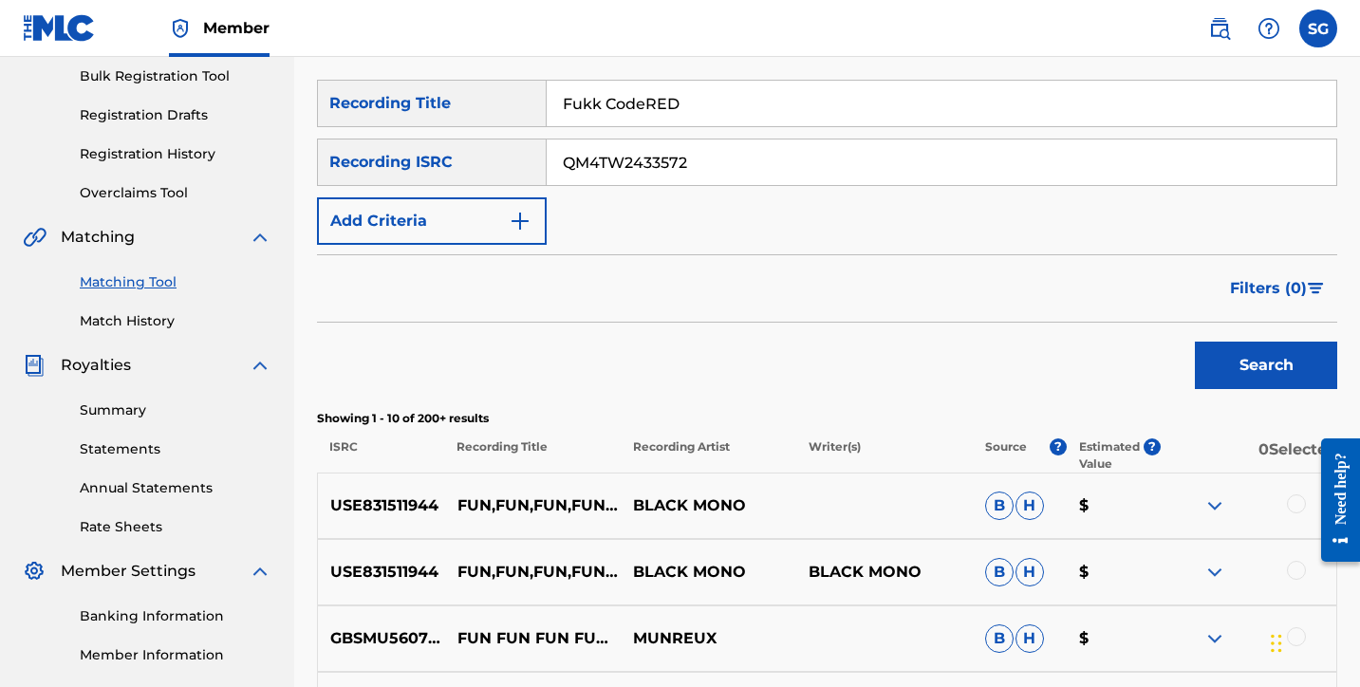
click at [1247, 372] on button "Search" at bounding box center [1266, 365] width 142 height 47
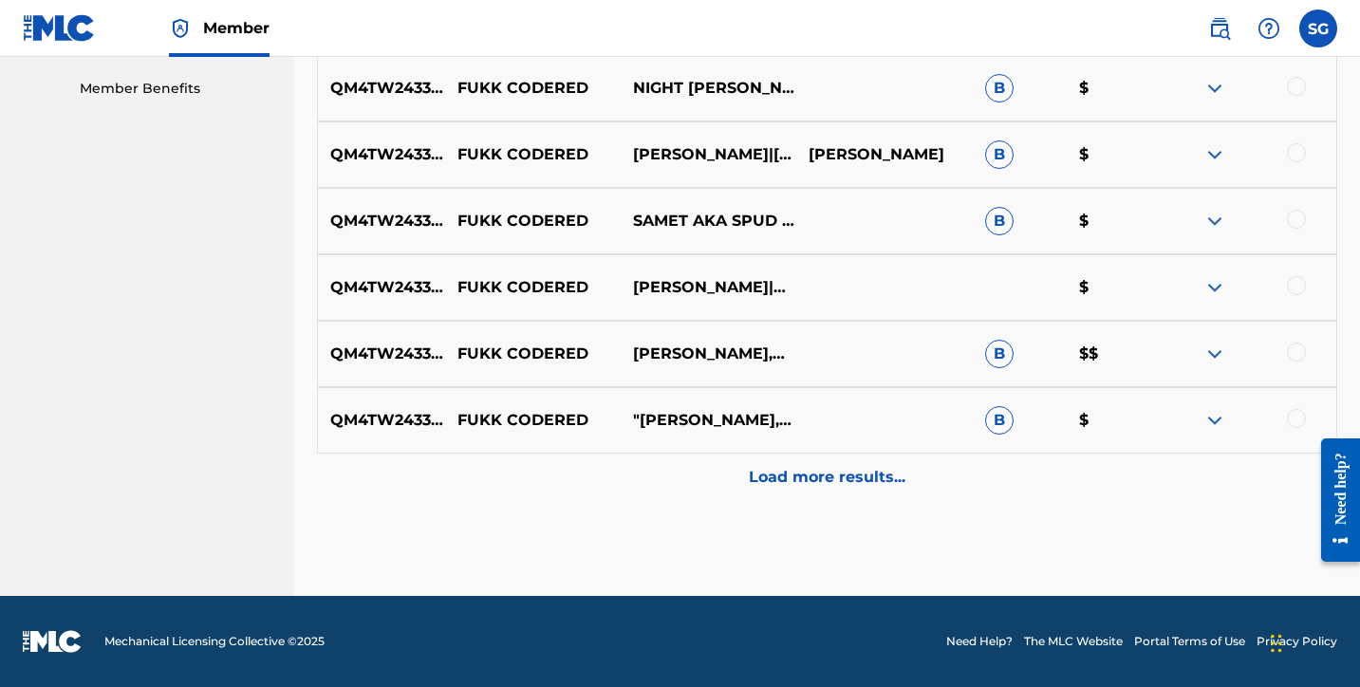
scroll to position [964, 0]
click at [837, 485] on p "Load more results..." at bounding box center [827, 477] width 157 height 23
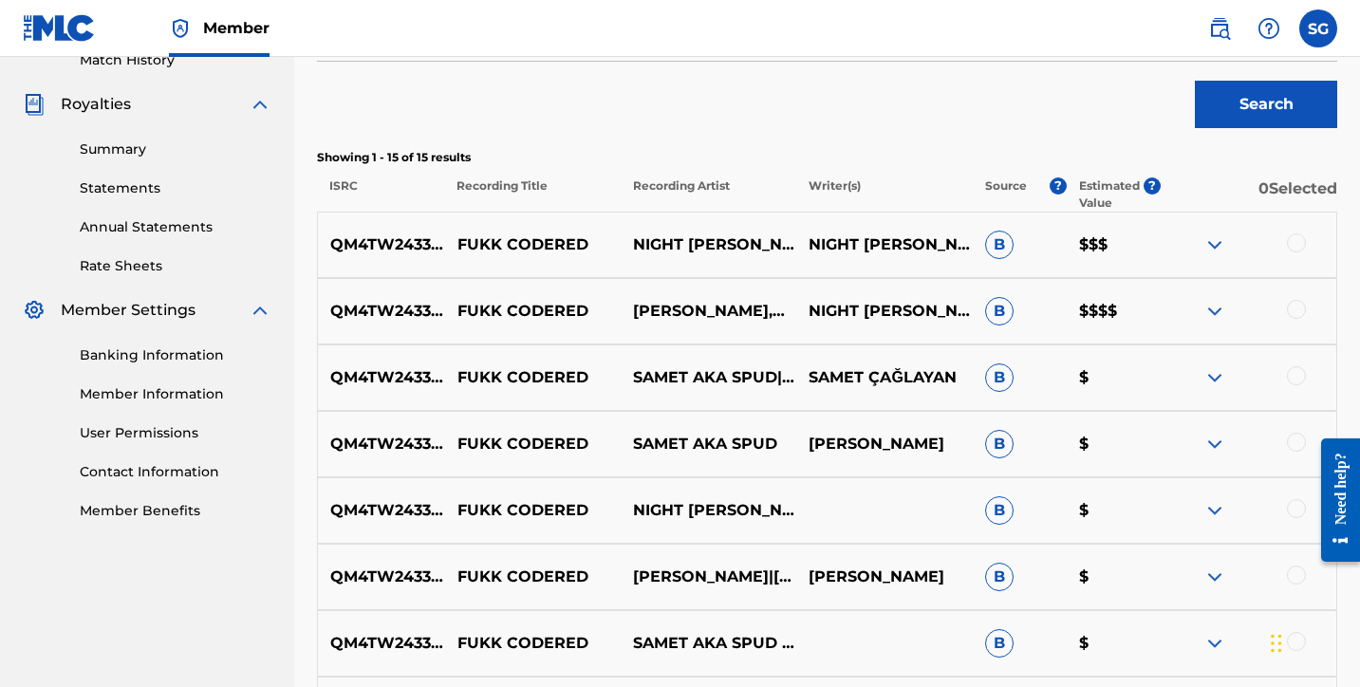
scroll to position [535, 0]
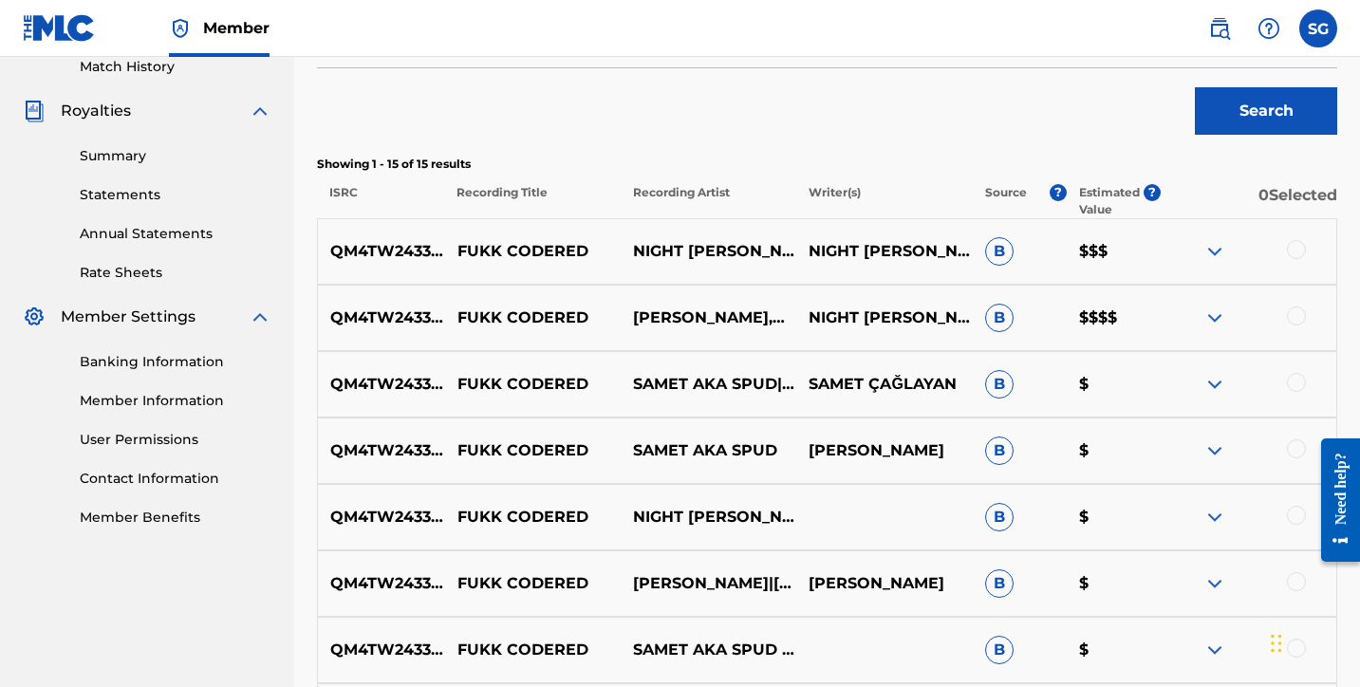
click at [1218, 317] on img at bounding box center [1214, 318] width 23 height 23
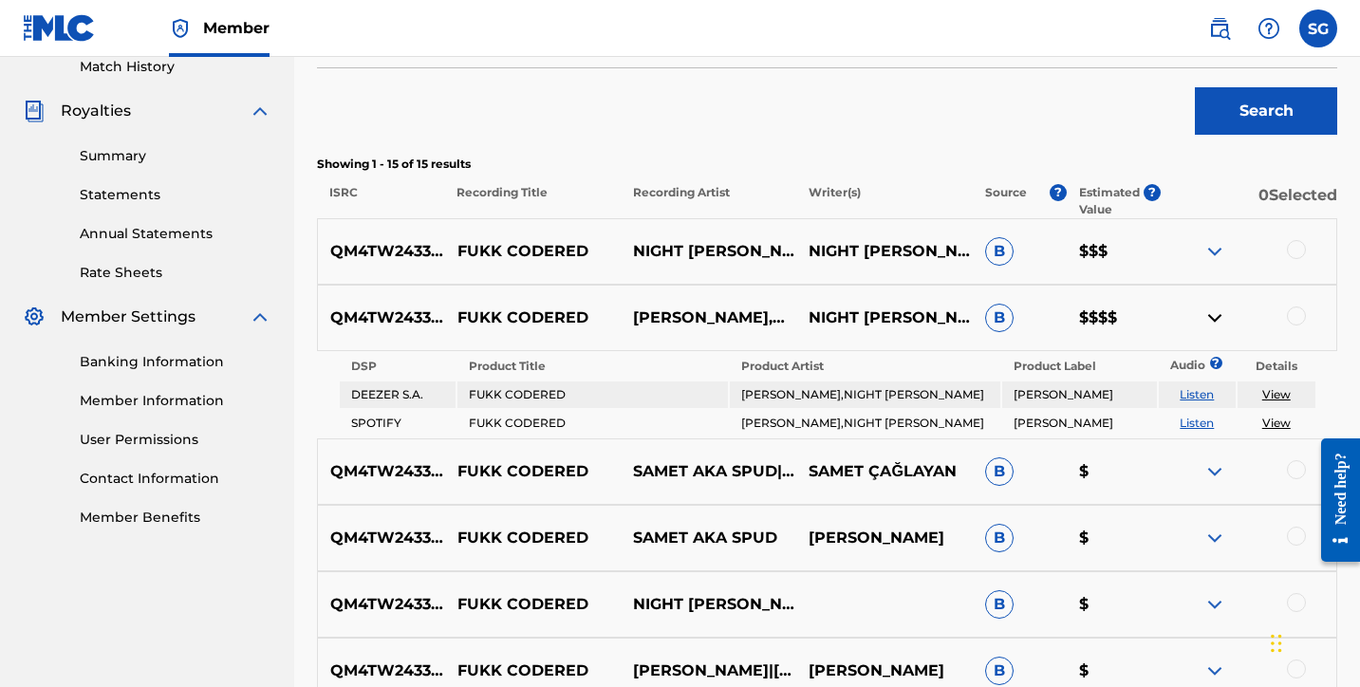
click at [1218, 317] on img at bounding box center [1214, 318] width 23 height 23
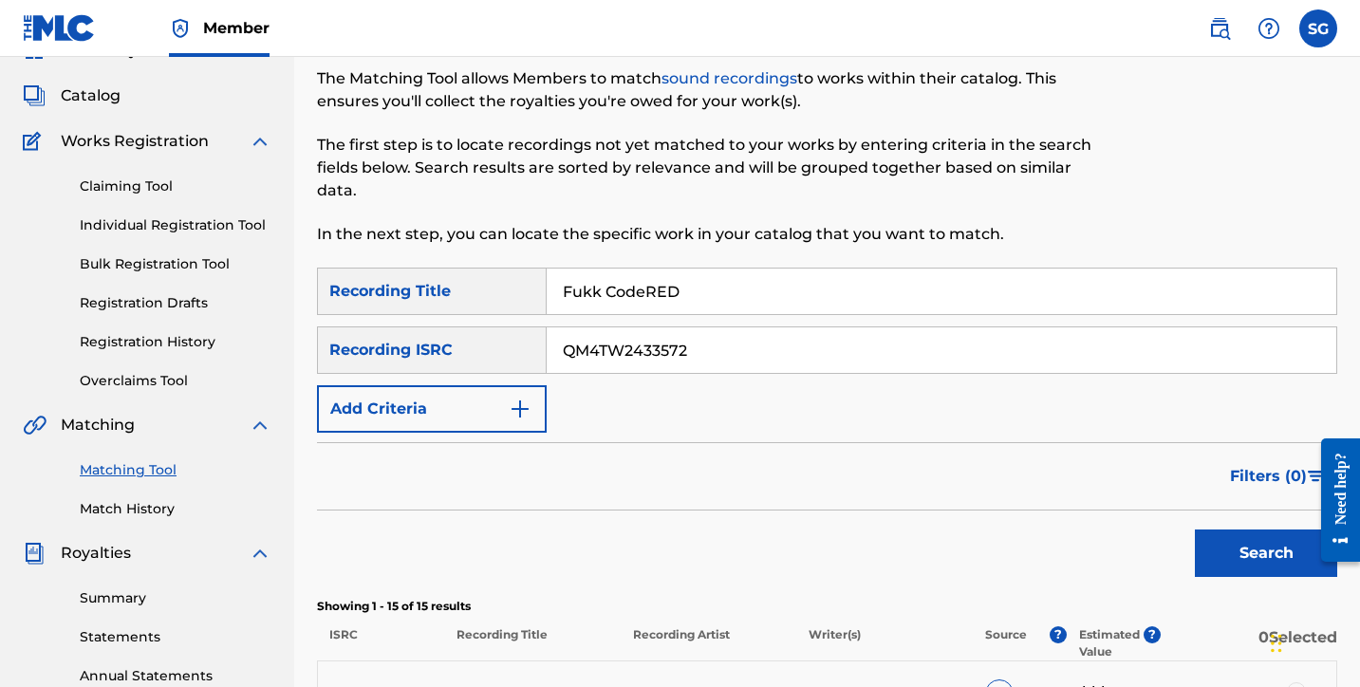
scroll to position [92, 0]
click at [523, 405] on img "Search Form" at bounding box center [520, 410] width 23 height 23
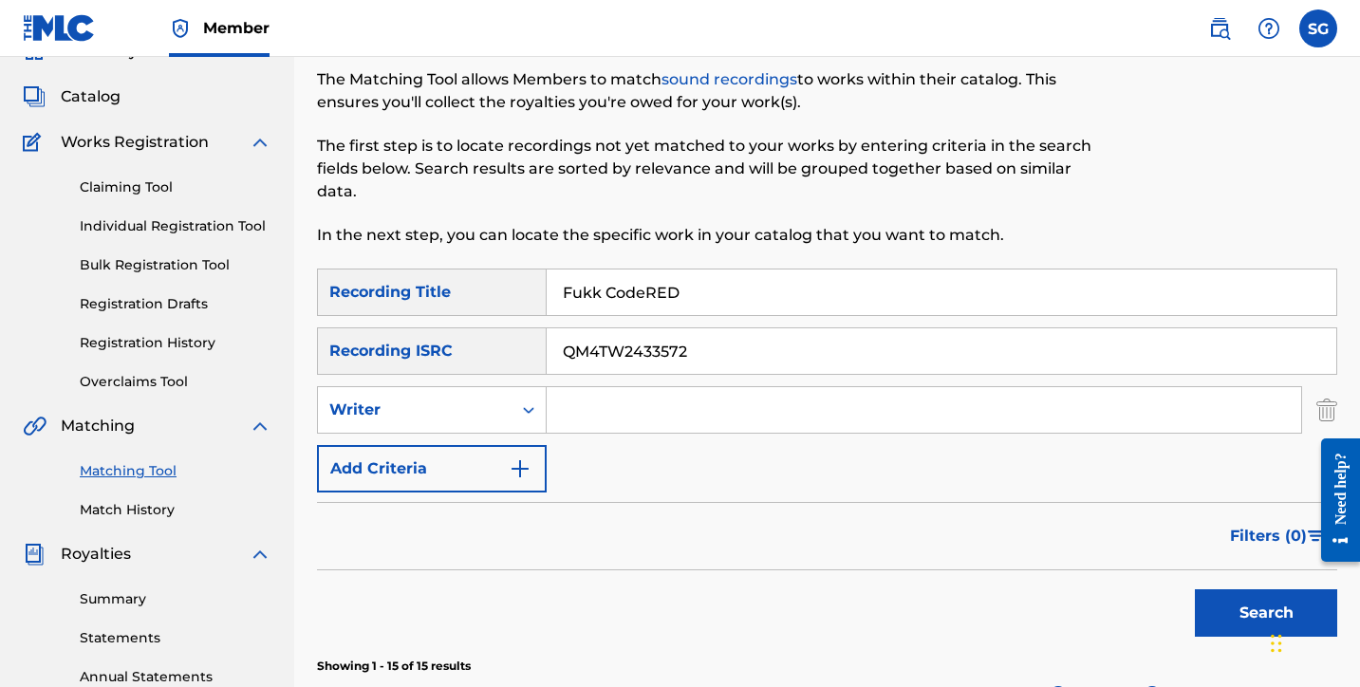
click at [521, 466] on img "Search Form" at bounding box center [520, 468] width 23 height 23
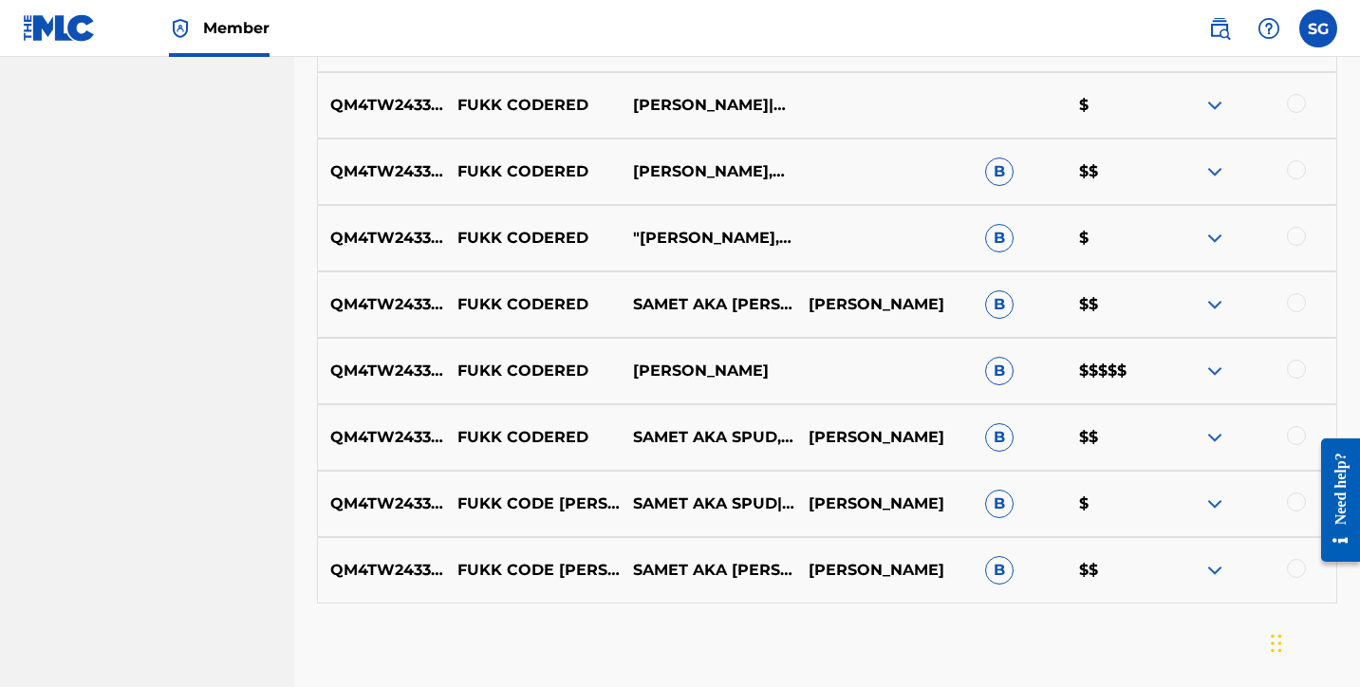
scroll to position [1243, 0]
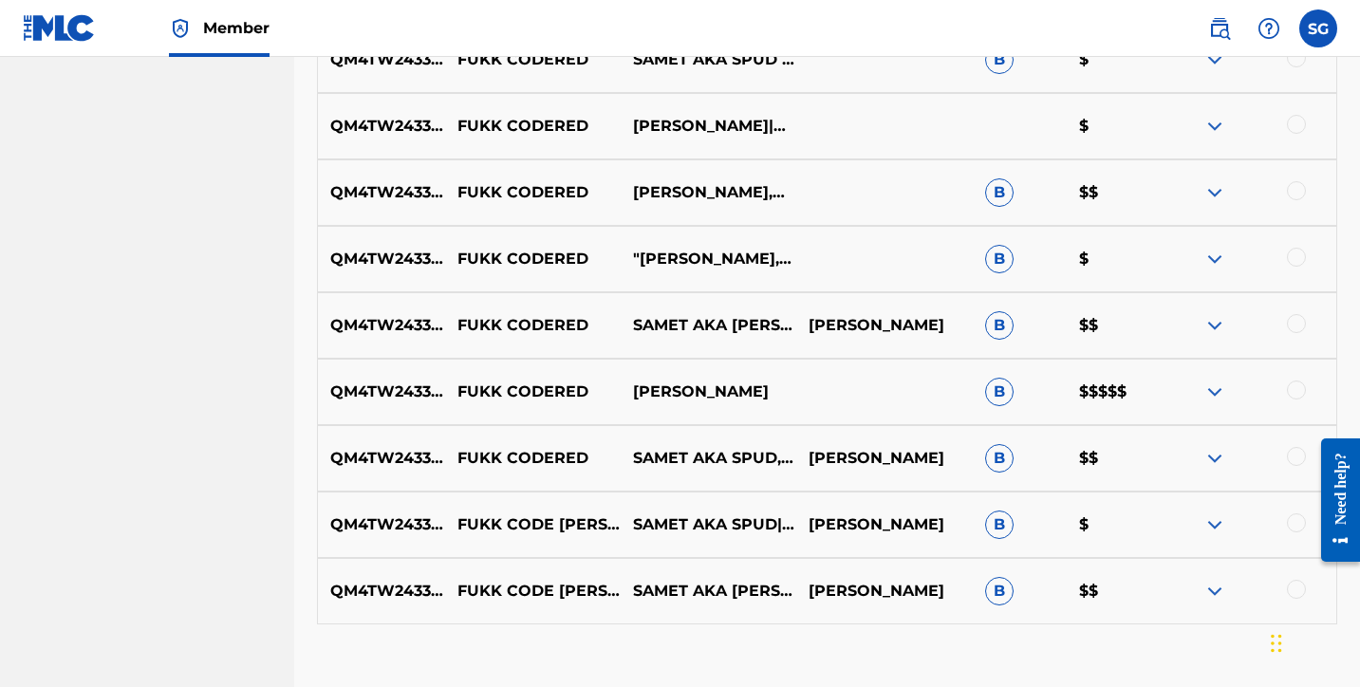
click at [1211, 389] on img at bounding box center [1214, 392] width 23 height 23
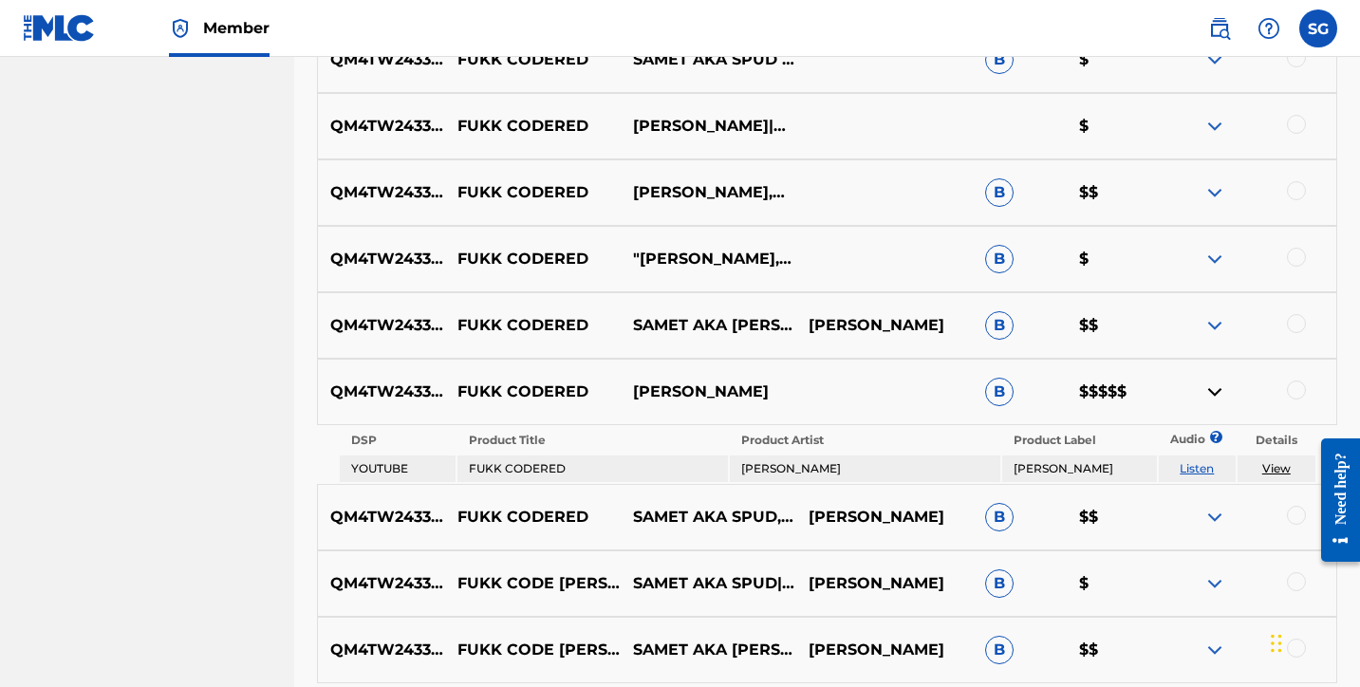
click at [1211, 389] on img at bounding box center [1214, 392] width 23 height 23
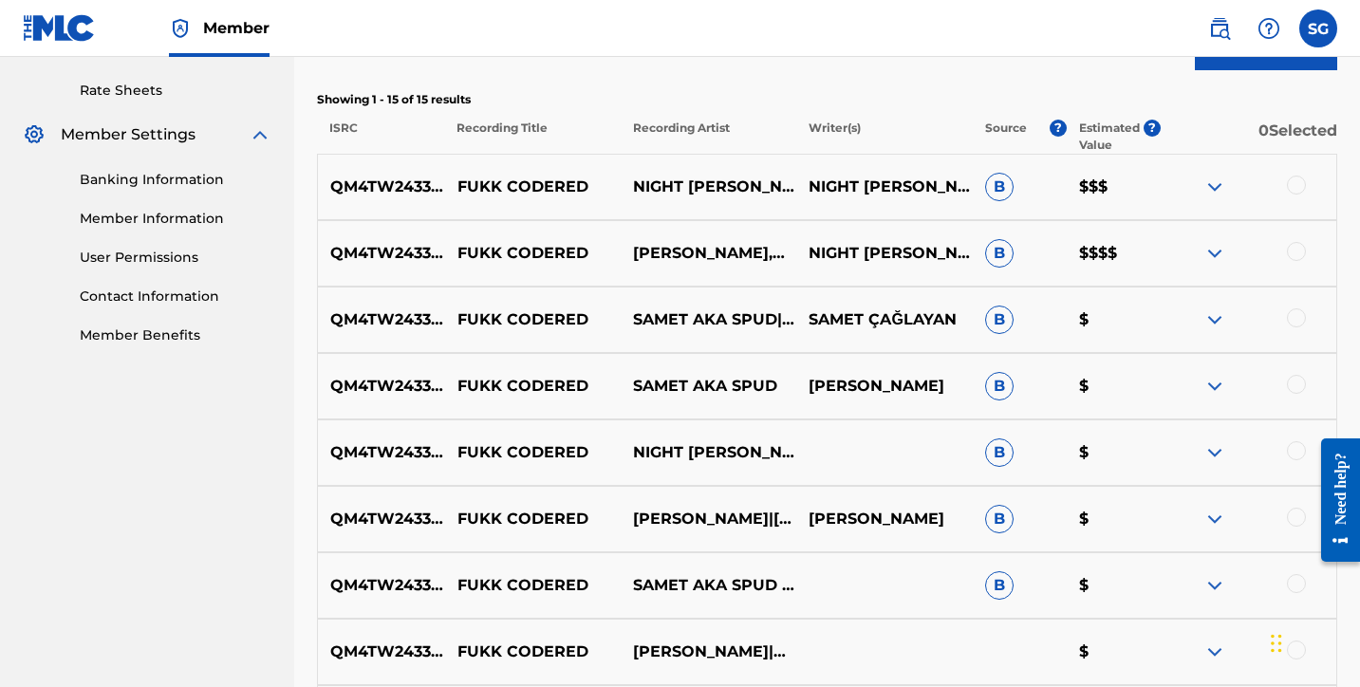
scroll to position [718, 0]
click at [1211, 187] on img at bounding box center [1214, 187] width 23 height 23
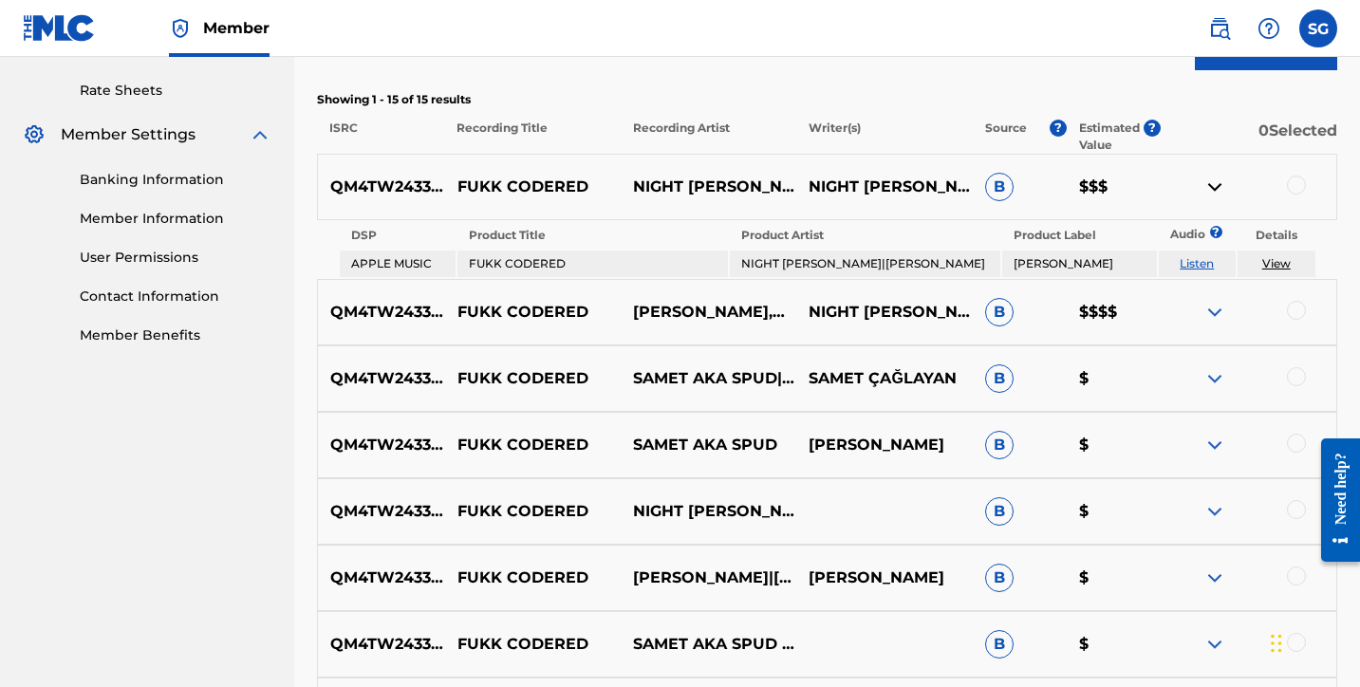
click at [1211, 187] on img at bounding box center [1214, 187] width 23 height 23
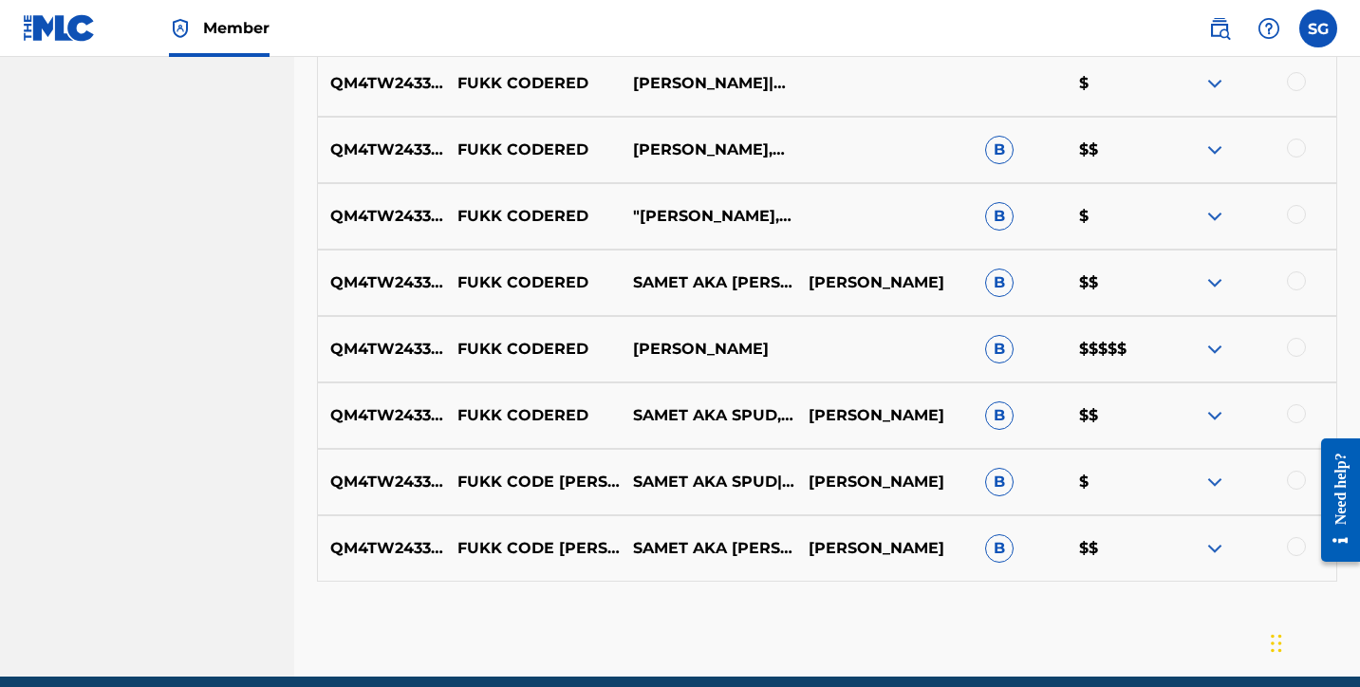
scroll to position [1287, 0]
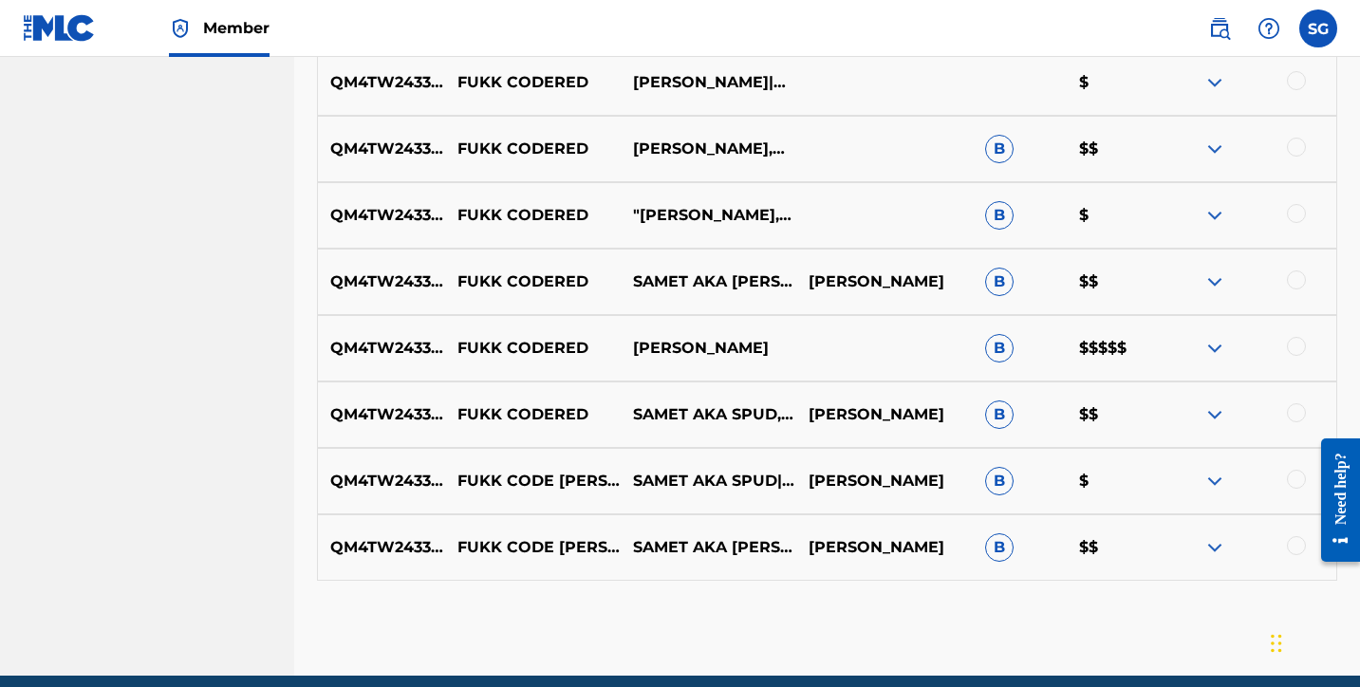
click at [1214, 550] on img at bounding box center [1214, 547] width 23 height 23
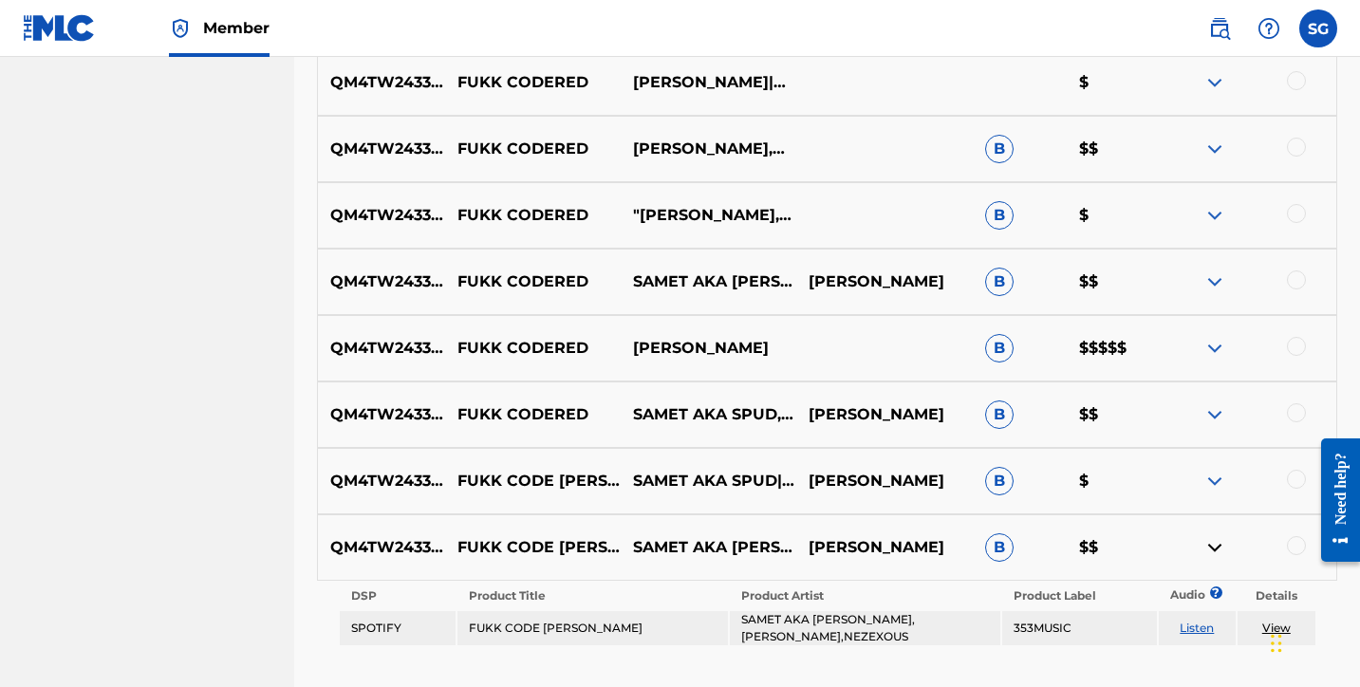
scroll to position [1367, 0]
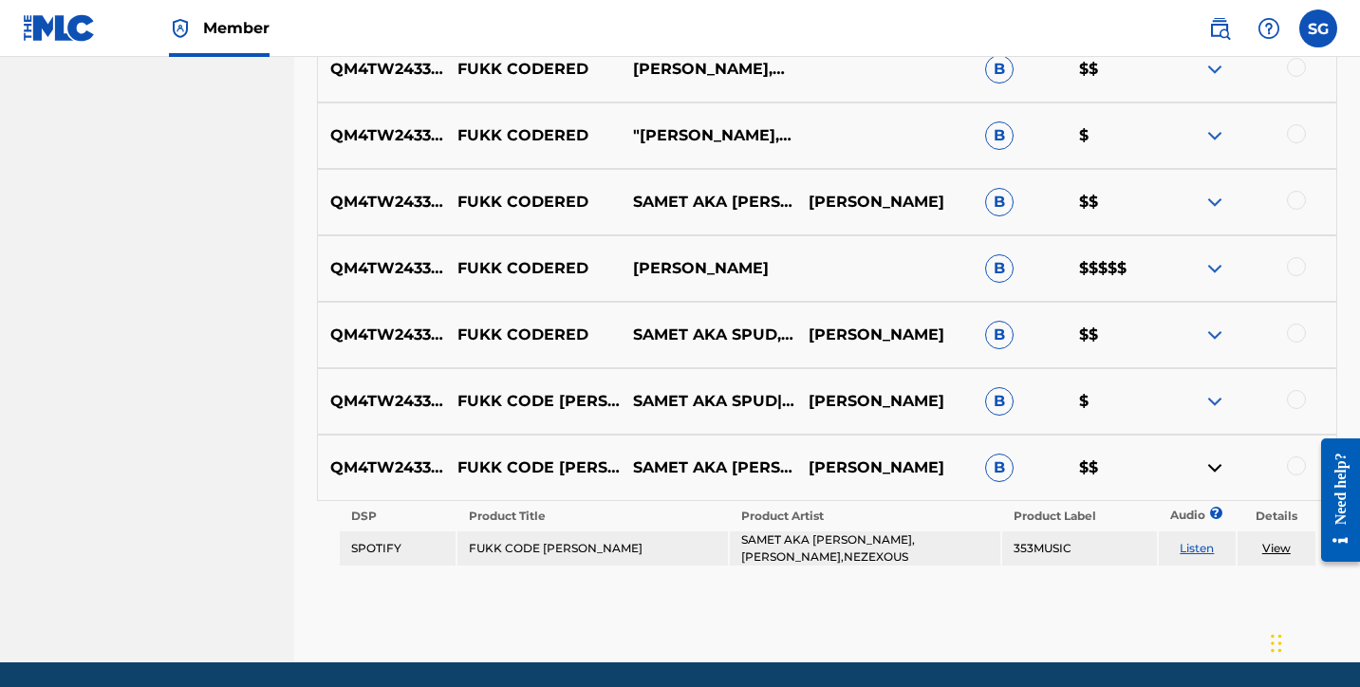
click at [1215, 472] on img at bounding box center [1214, 468] width 23 height 23
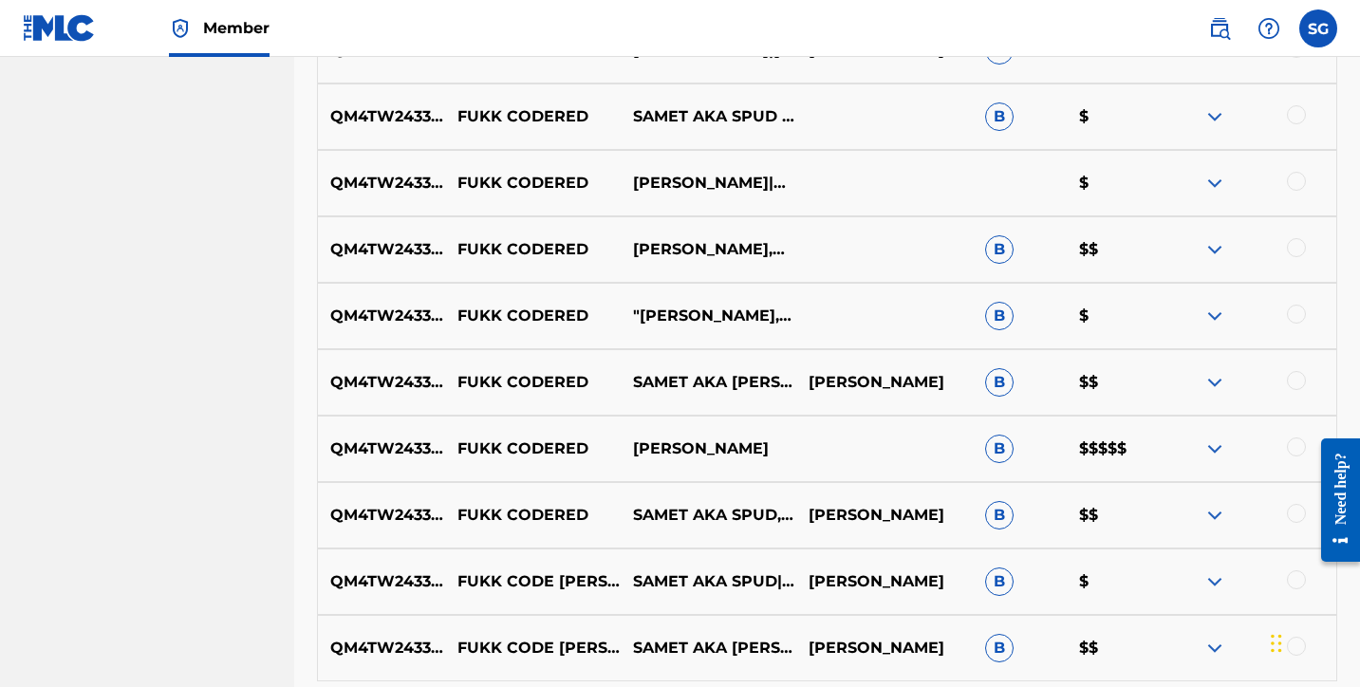
scroll to position [1193, 0]
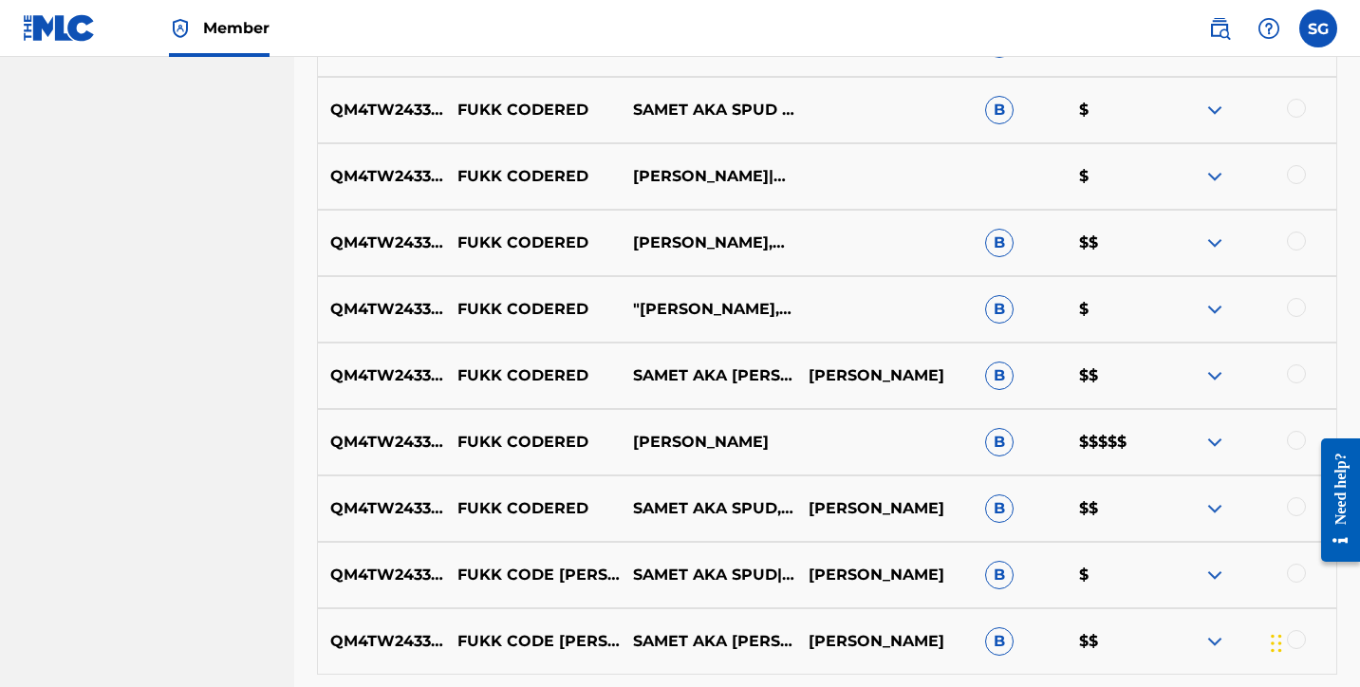
click at [1203, 443] on img at bounding box center [1214, 442] width 23 height 23
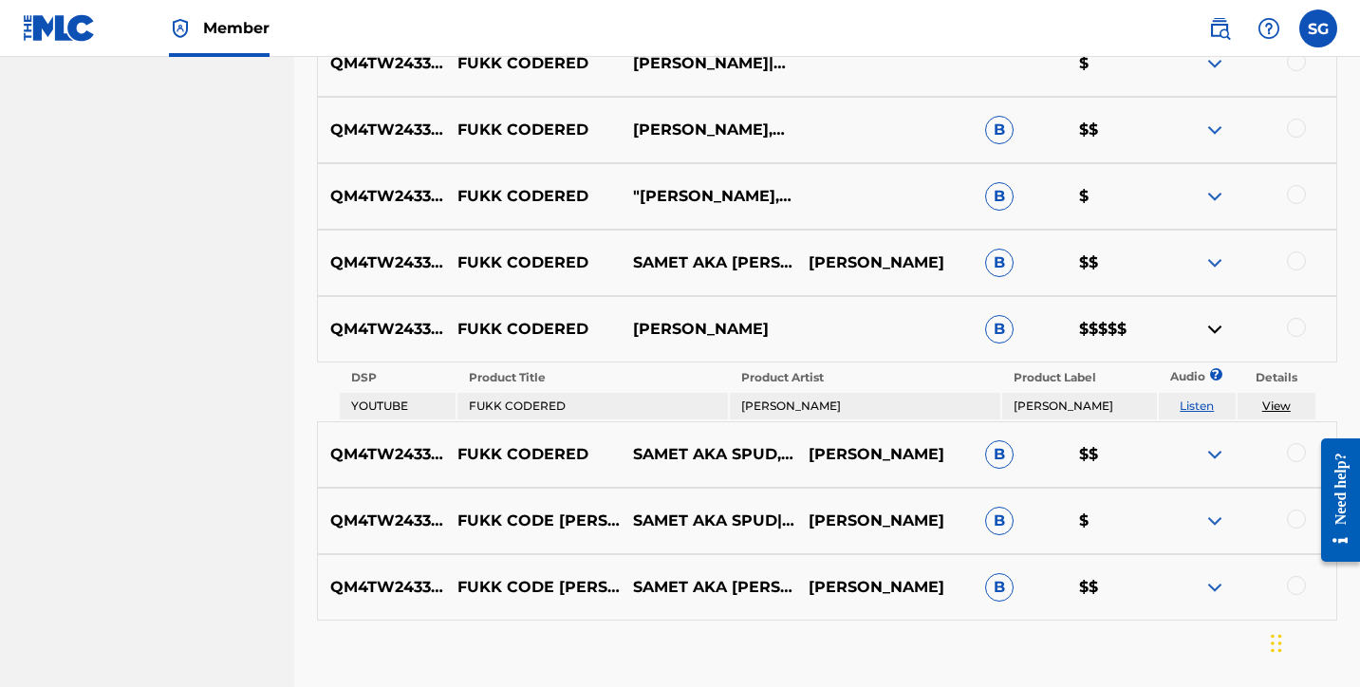
scroll to position [1308, 0]
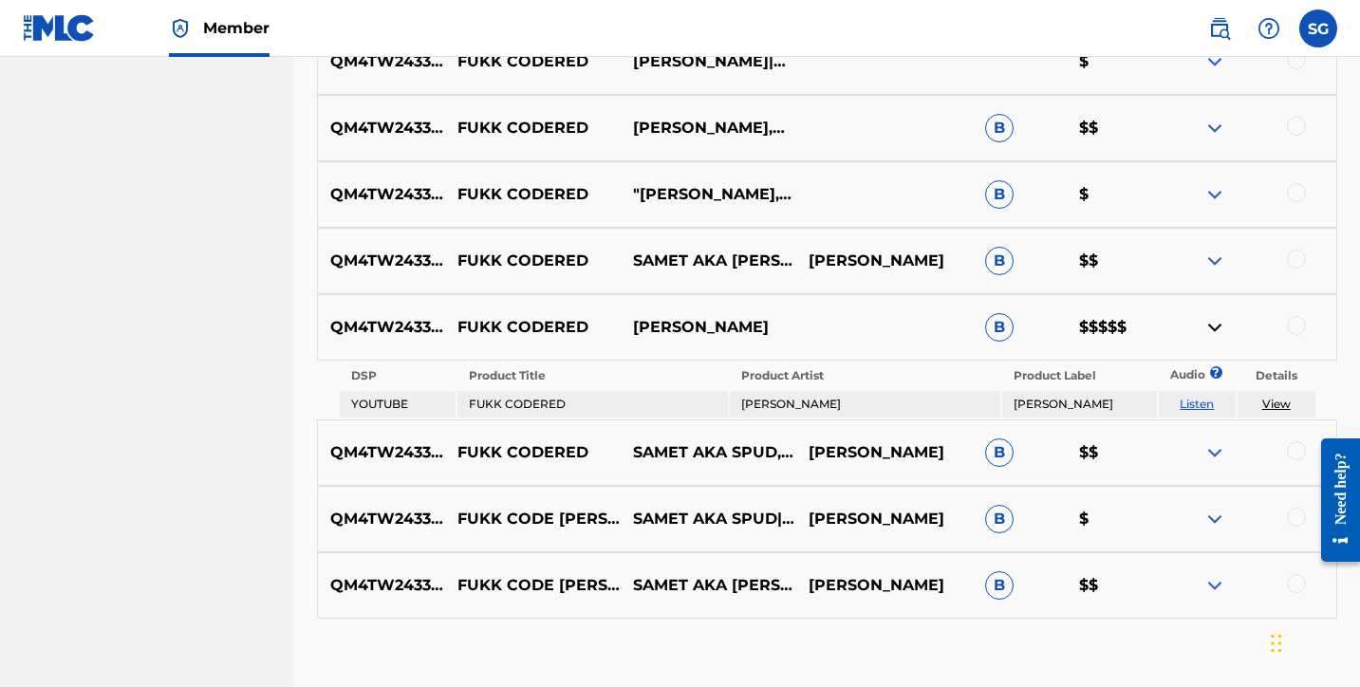
click at [1217, 329] on img at bounding box center [1214, 327] width 23 height 23
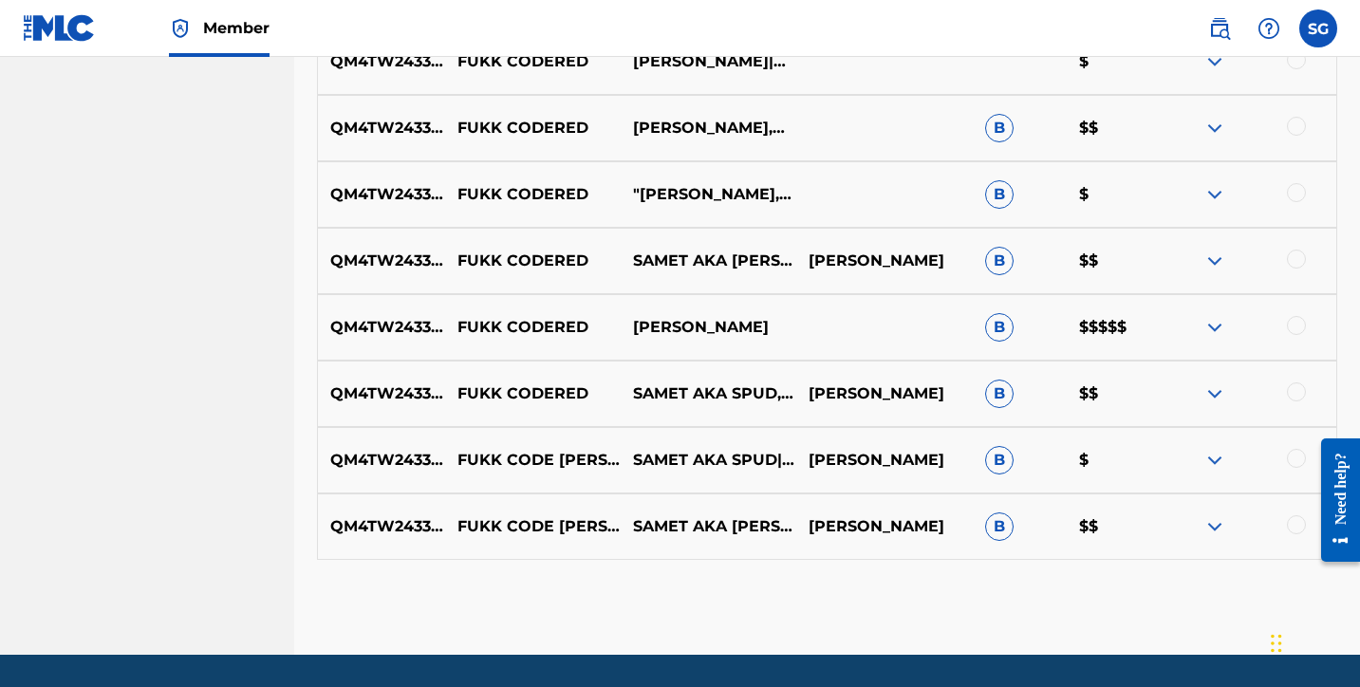
click at [1211, 329] on img at bounding box center [1214, 327] width 23 height 23
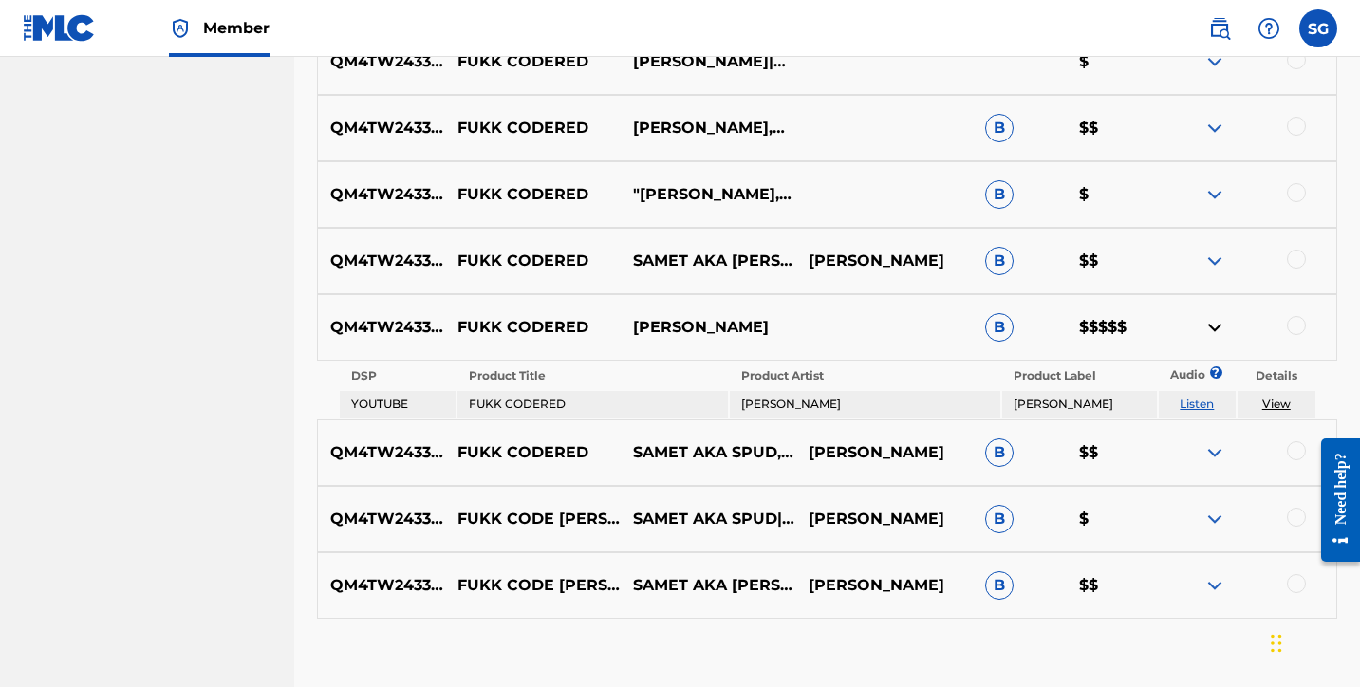
click at [1211, 329] on img at bounding box center [1214, 327] width 23 height 23
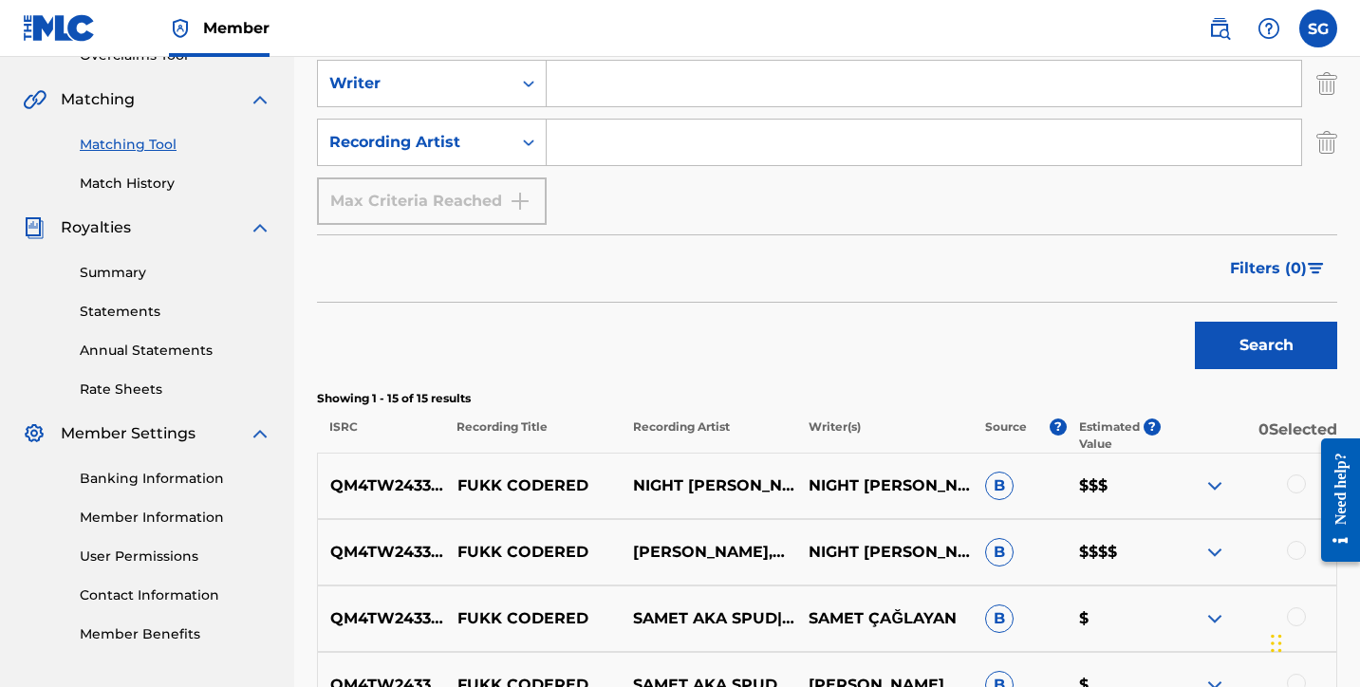
scroll to position [363, 0]
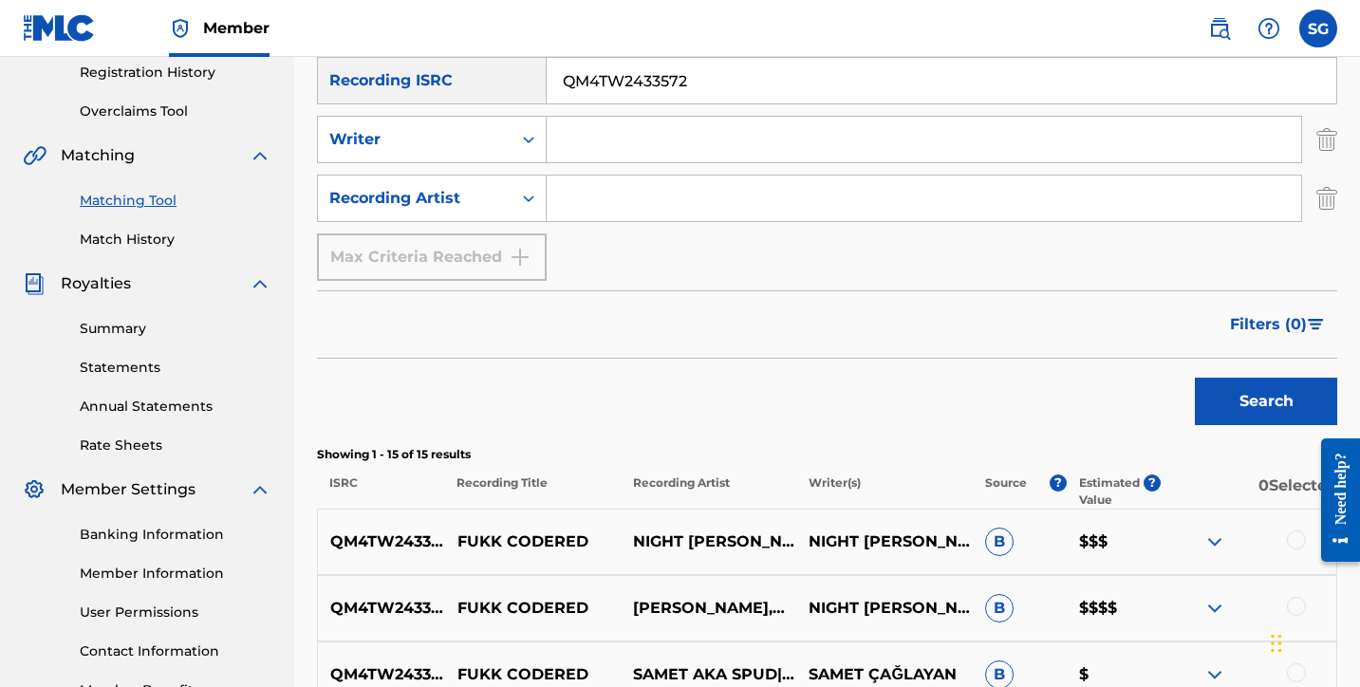
click at [601, 140] on input "Search Form" at bounding box center [924, 140] width 755 height 46
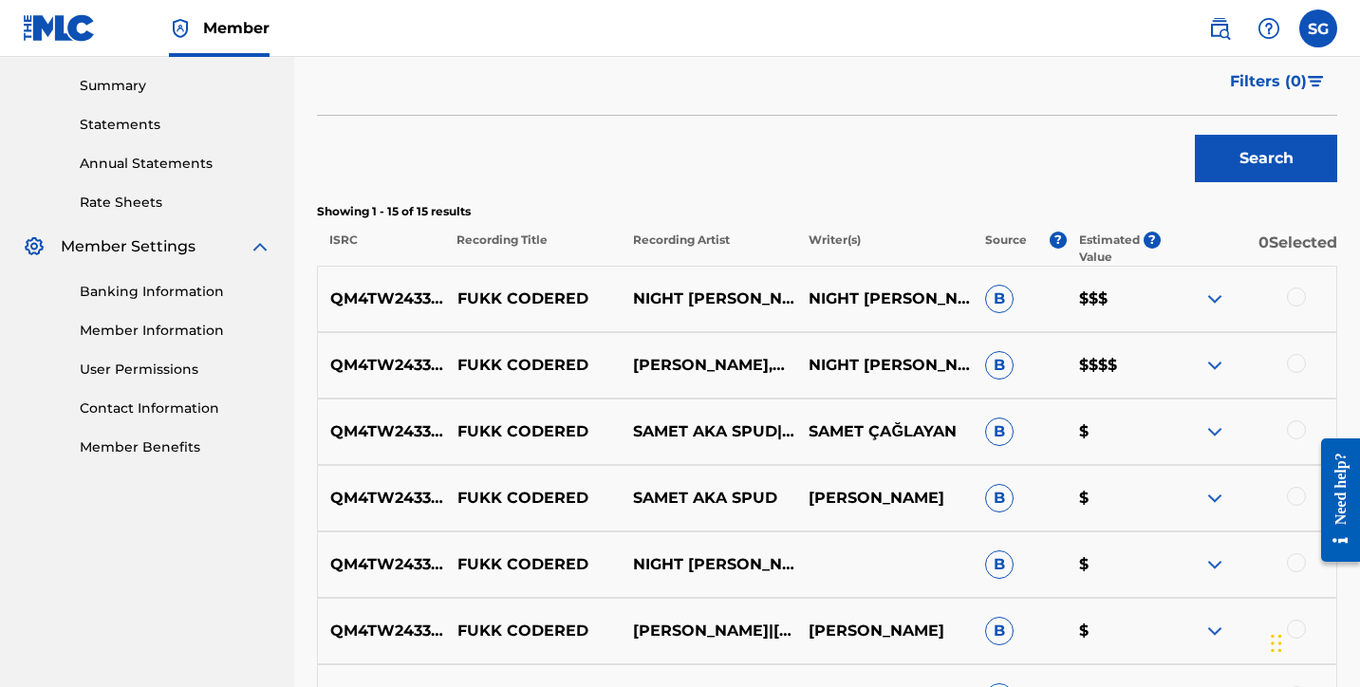
scroll to position [607, 0]
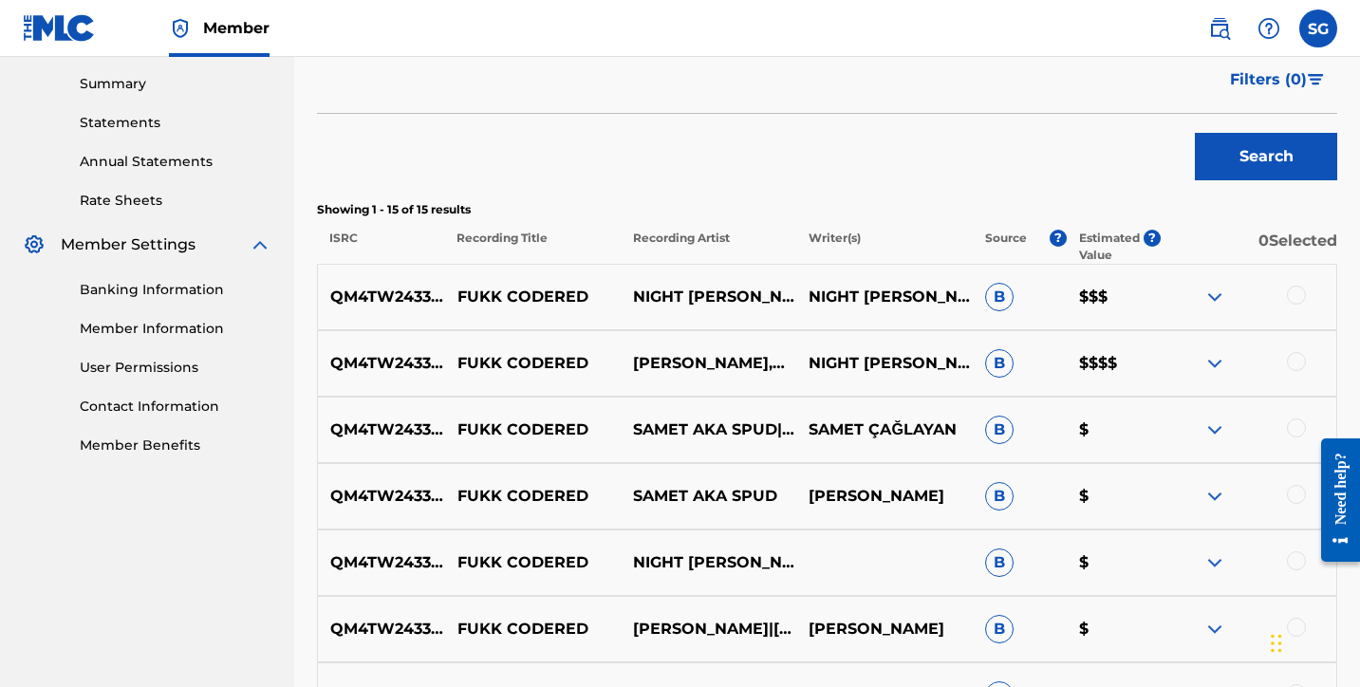
click at [1207, 299] on img at bounding box center [1214, 297] width 23 height 23
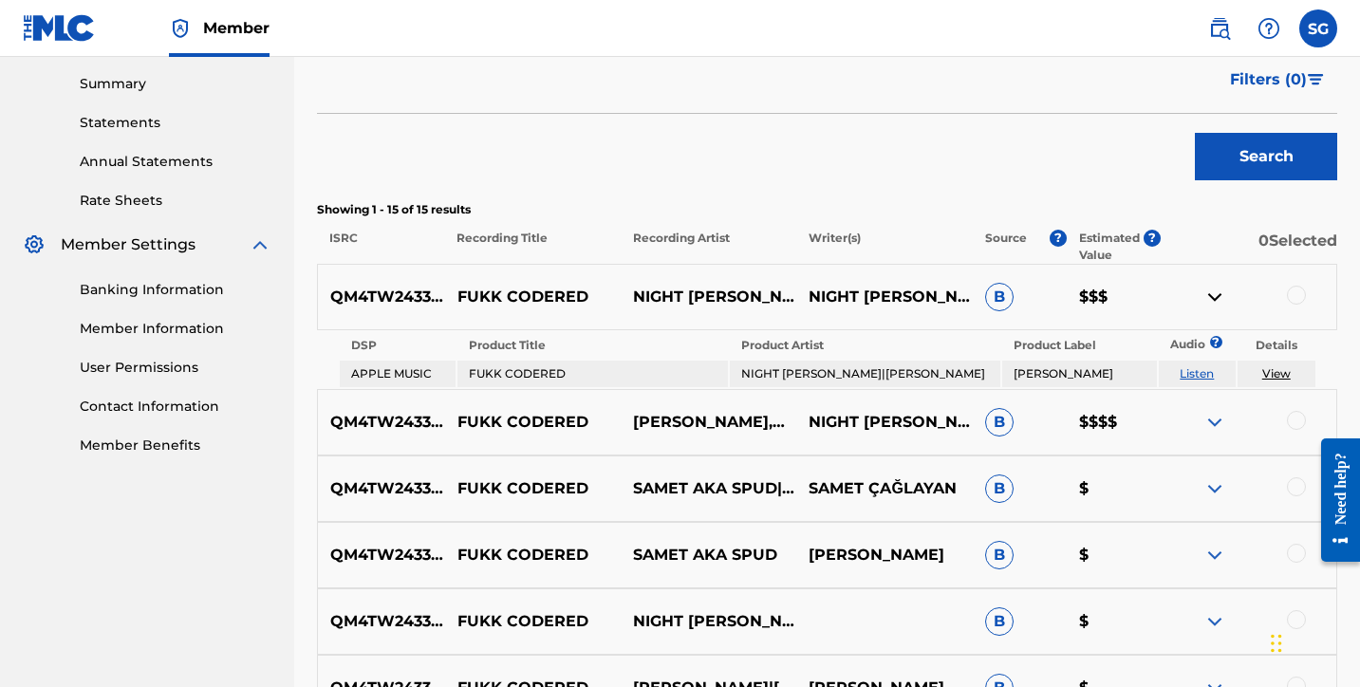
click at [1207, 299] on img at bounding box center [1214, 297] width 23 height 23
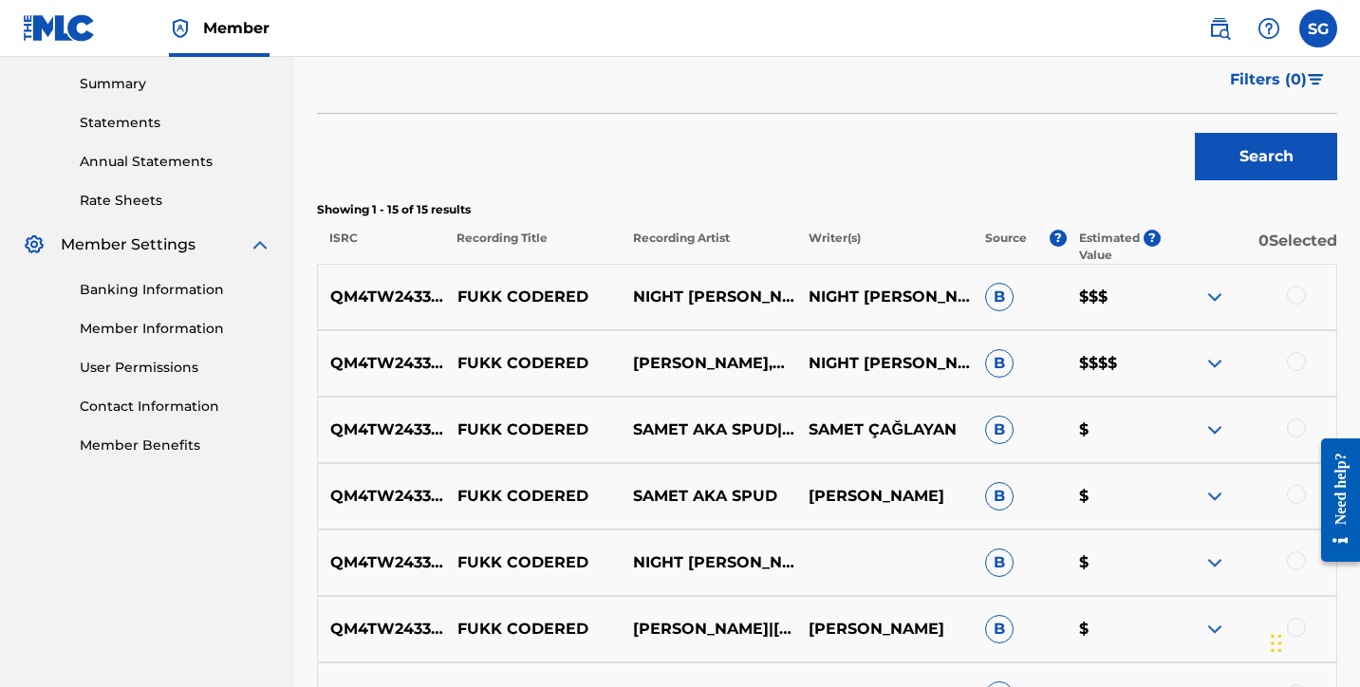
click at [1214, 363] on img at bounding box center [1214, 363] width 23 height 23
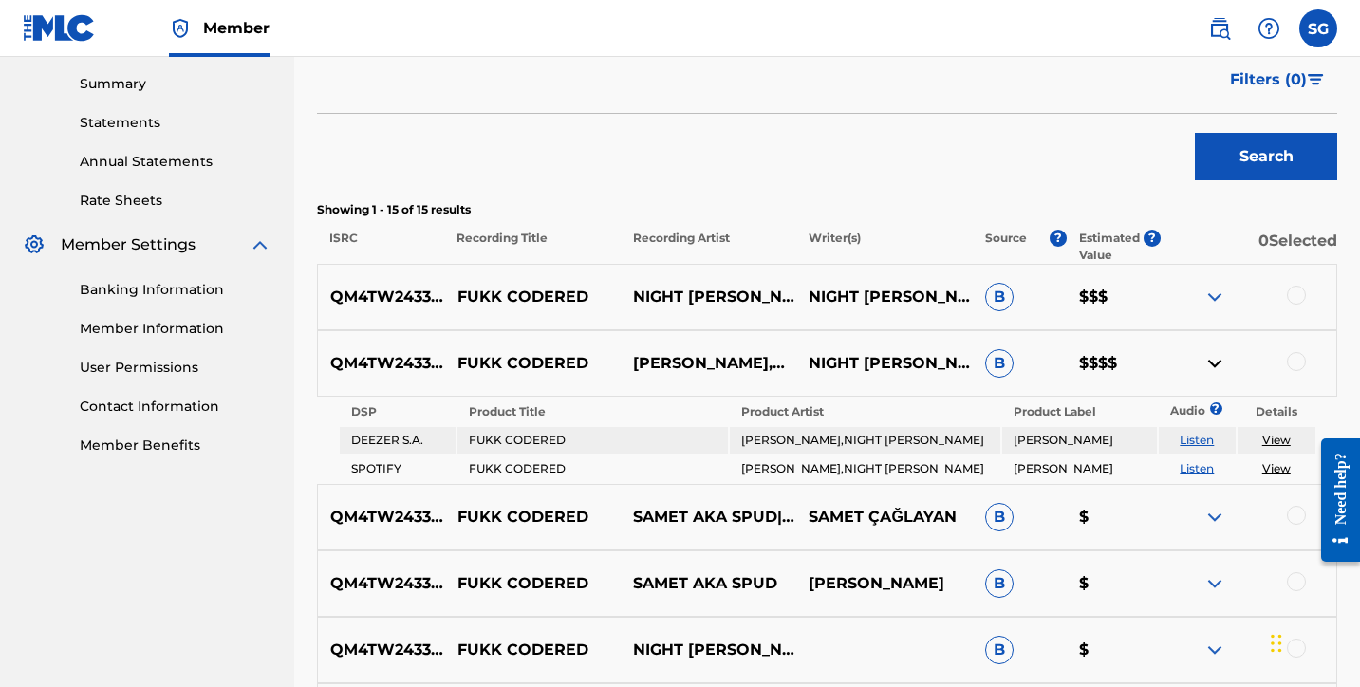
click at [1214, 363] on img at bounding box center [1214, 363] width 23 height 23
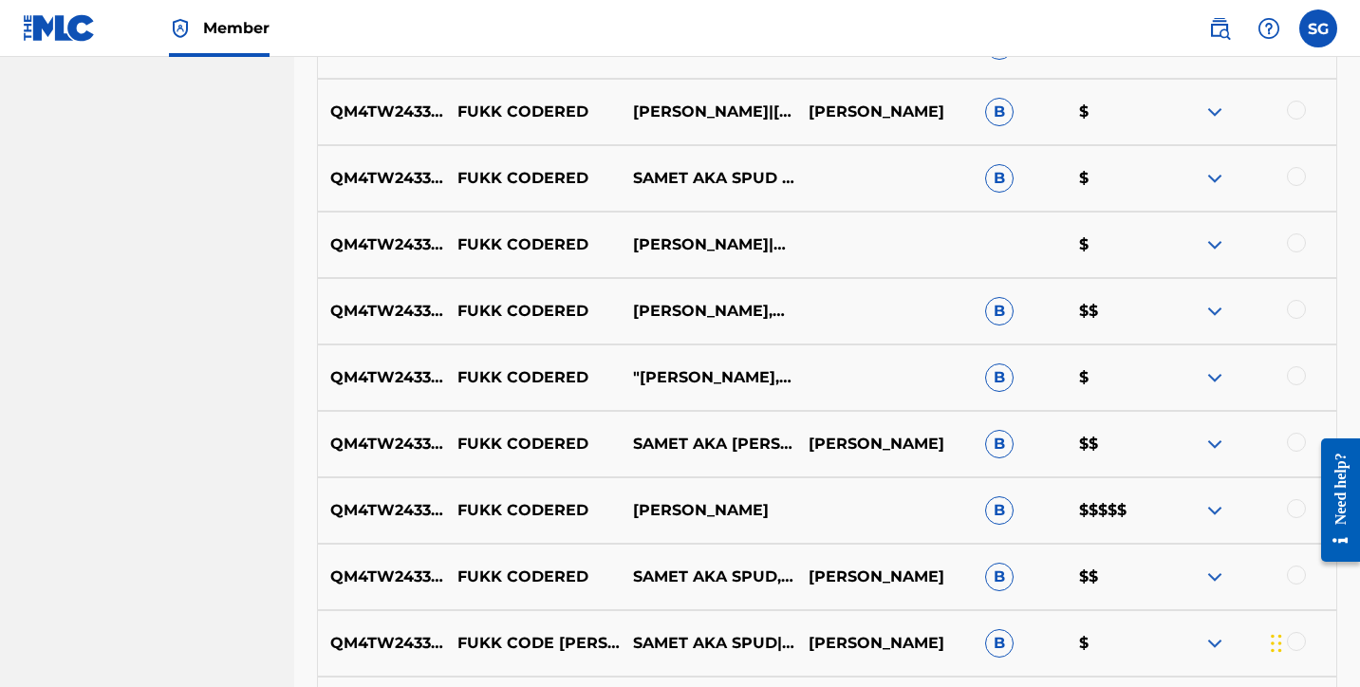
scroll to position [1126, 0]
click at [1213, 509] on img at bounding box center [1214, 509] width 23 height 23
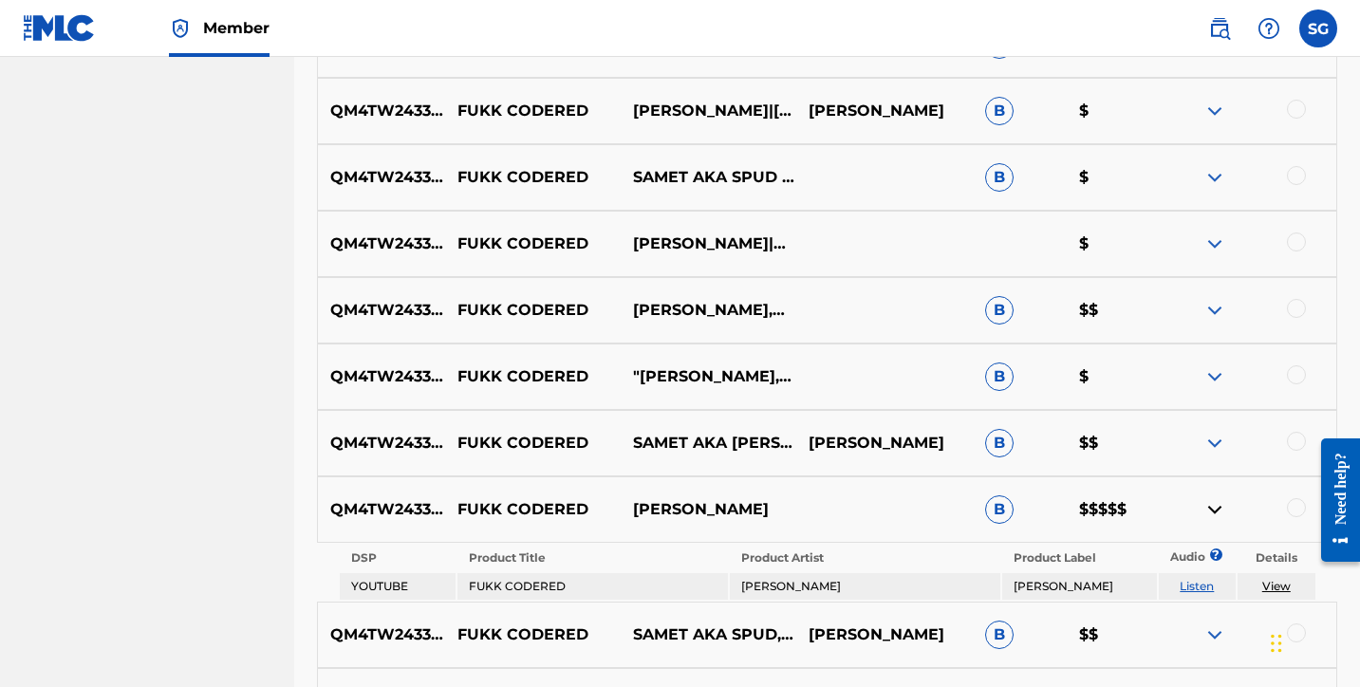
click at [1213, 509] on img at bounding box center [1214, 509] width 23 height 23
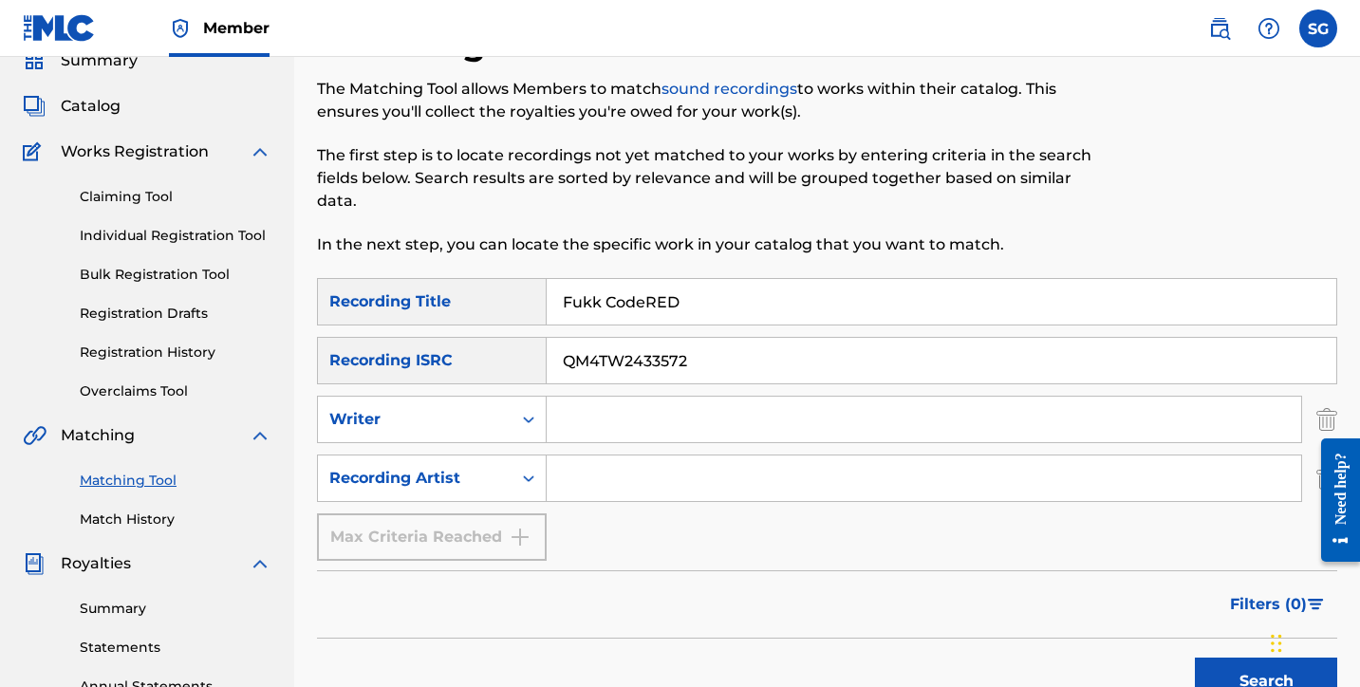
scroll to position [55, 0]
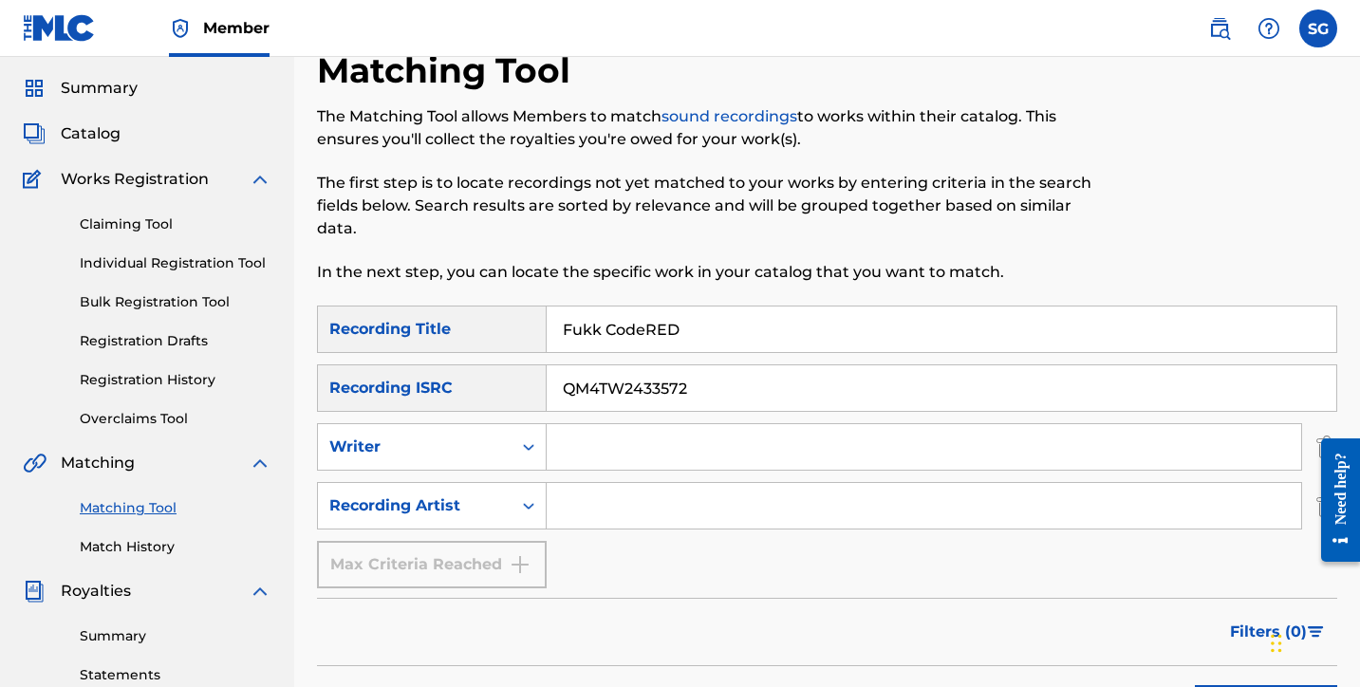
click at [715, 374] on input "QM4TW2433572" at bounding box center [942, 388] width 790 height 46
click at [692, 386] on input "QM4TW2433572" at bounding box center [942, 388] width 790 height 46
type input "Q"
click at [601, 327] on input "Fukk CodeRED" at bounding box center [942, 330] width 790 height 46
drag, startPoint x: 655, startPoint y: 335, endPoint x: 672, endPoint y: 326, distance: 19.5
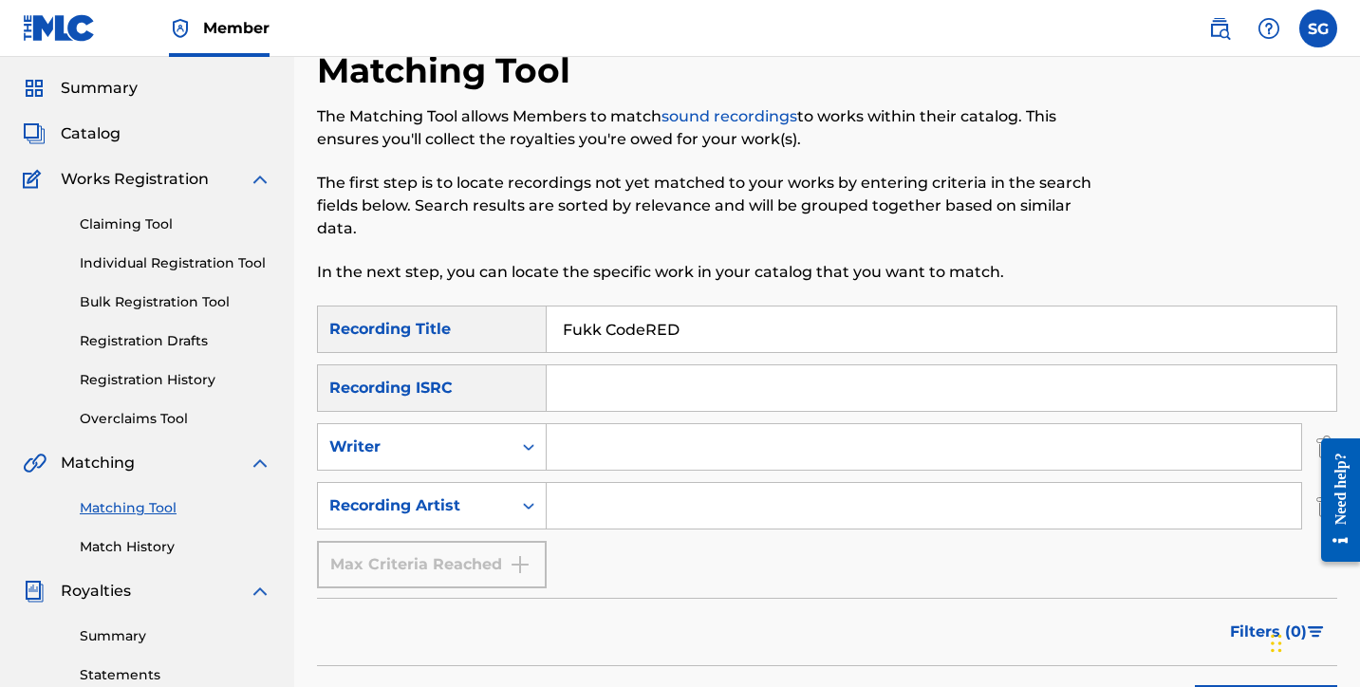
click at [672, 326] on input "Fukk CodeRED" at bounding box center [942, 330] width 790 height 46
click at [601, 329] on input "Fukk CodeRED" at bounding box center [942, 330] width 790 height 46
drag, startPoint x: 617, startPoint y: 339, endPoint x: 602, endPoint y: 329, distance: 17.9
click at [602, 329] on input "Fukk CodeRED" at bounding box center [942, 330] width 790 height 46
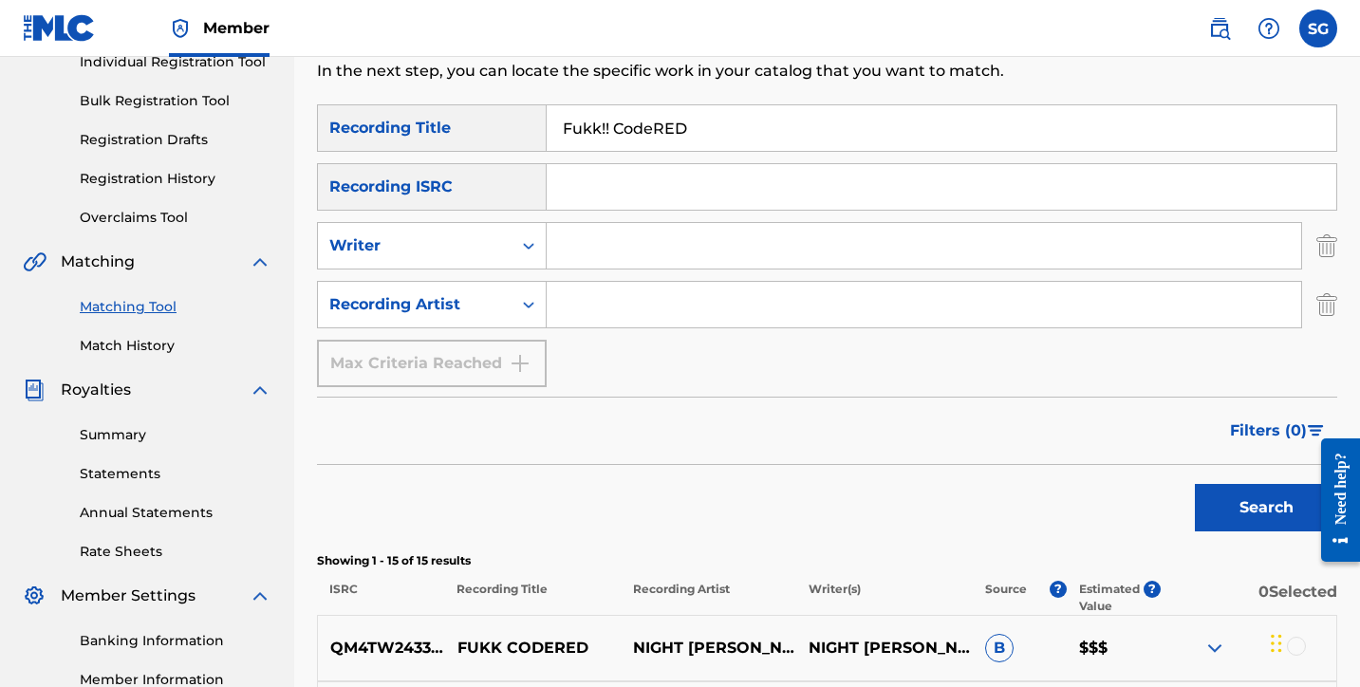
scroll to position [306, 0]
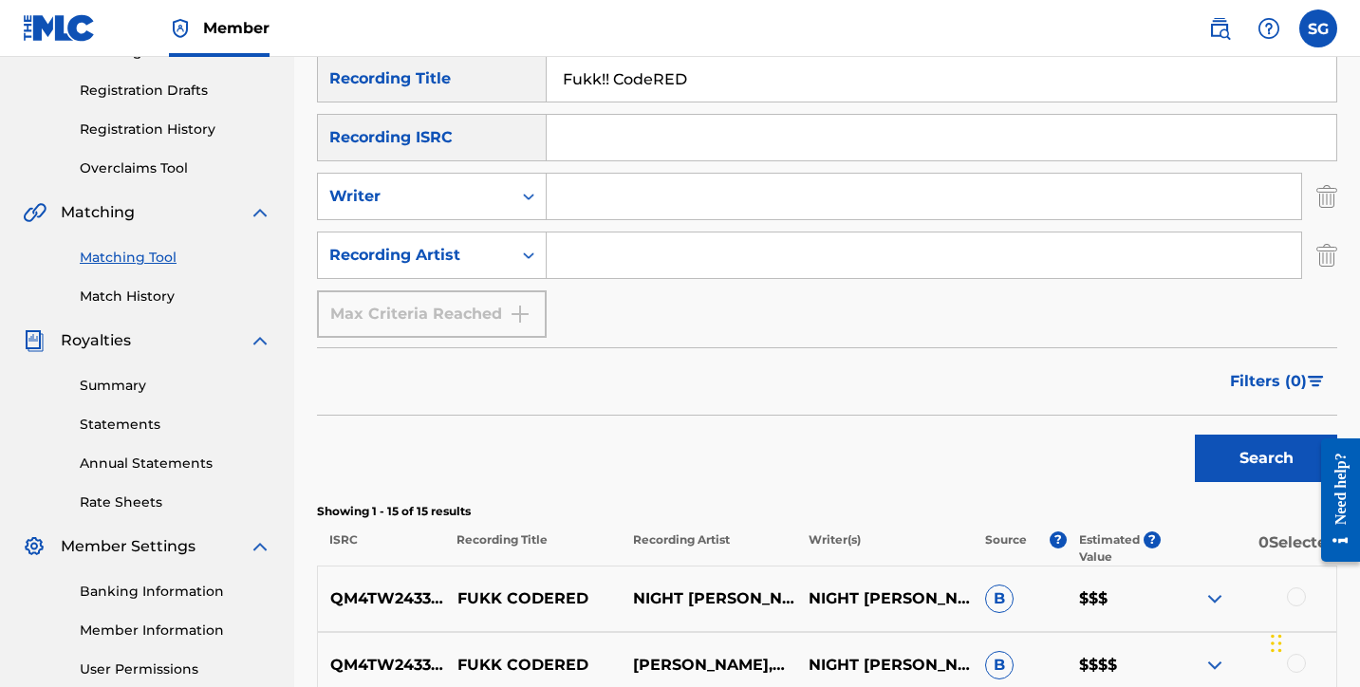
click at [616, 78] on input "Fukk!! CodeRED" at bounding box center [942, 79] width 790 height 46
type input "Fukk!!CodeRED"
click at [1262, 461] on button "Search" at bounding box center [1266, 458] width 142 height 47
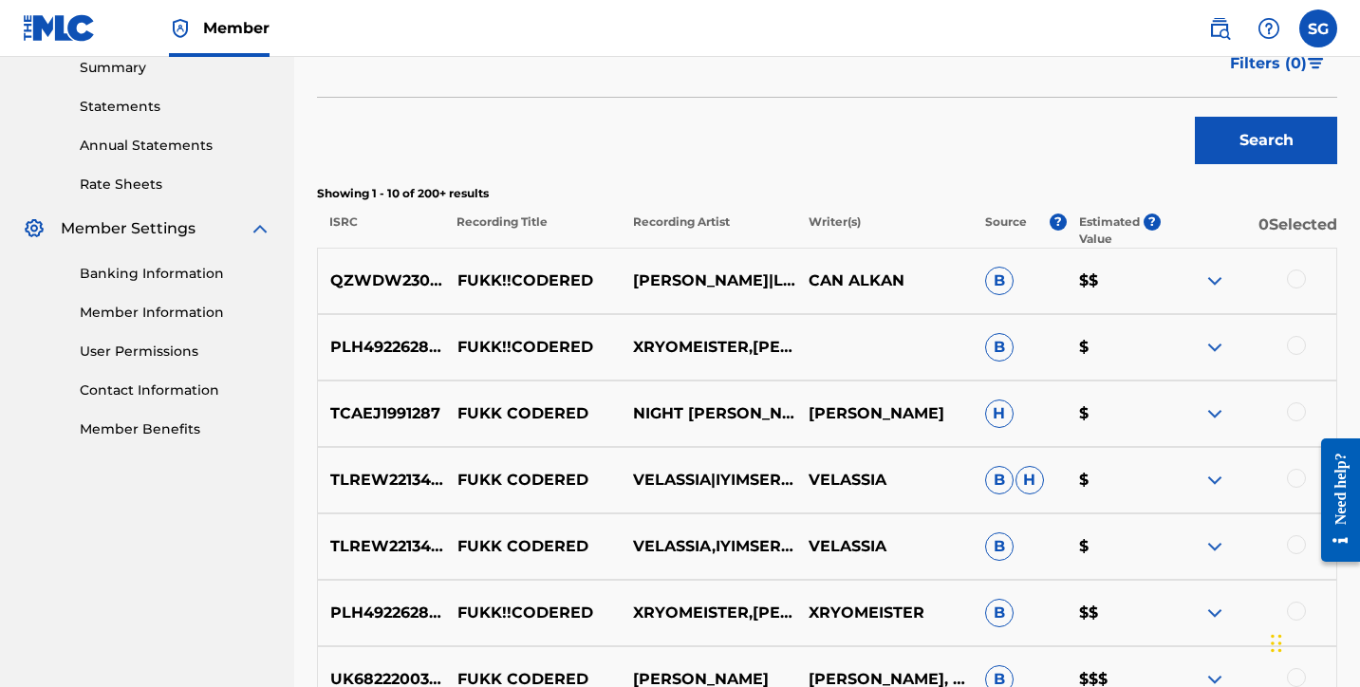
scroll to position [624, 0]
click at [1212, 282] on img at bounding box center [1214, 280] width 23 height 23
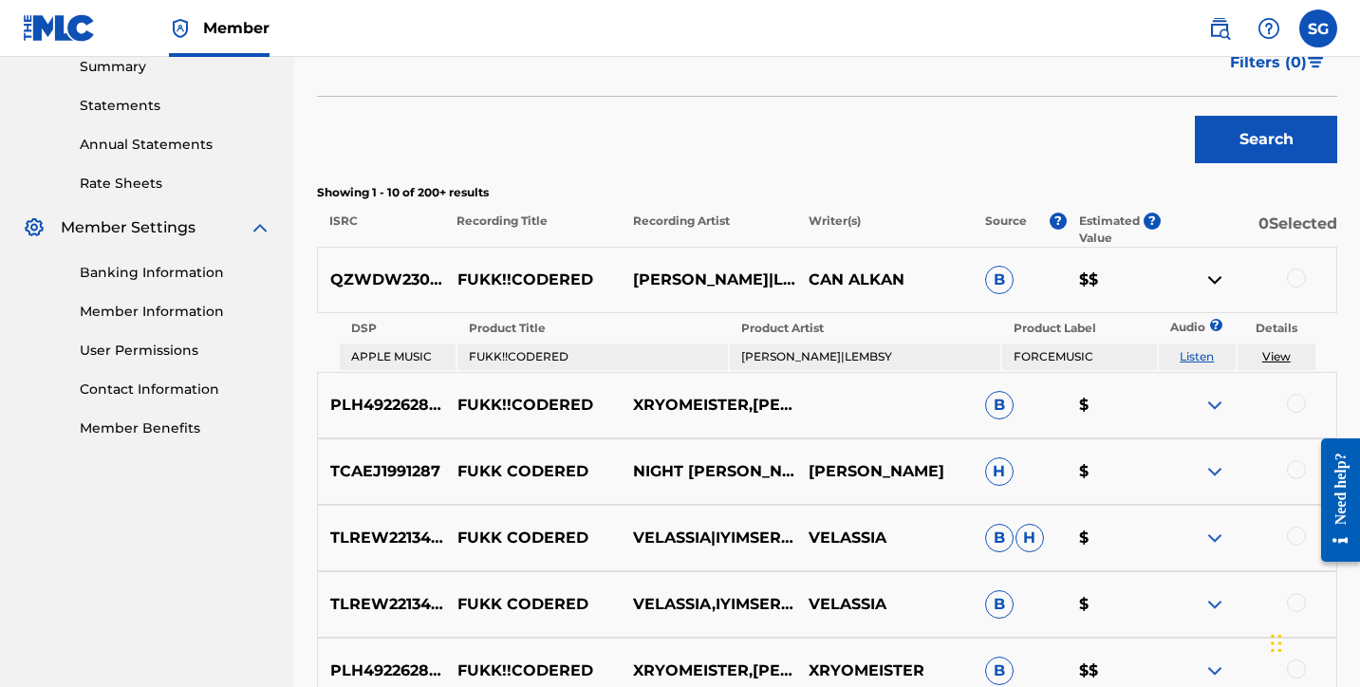
click at [1212, 282] on img at bounding box center [1214, 280] width 23 height 23
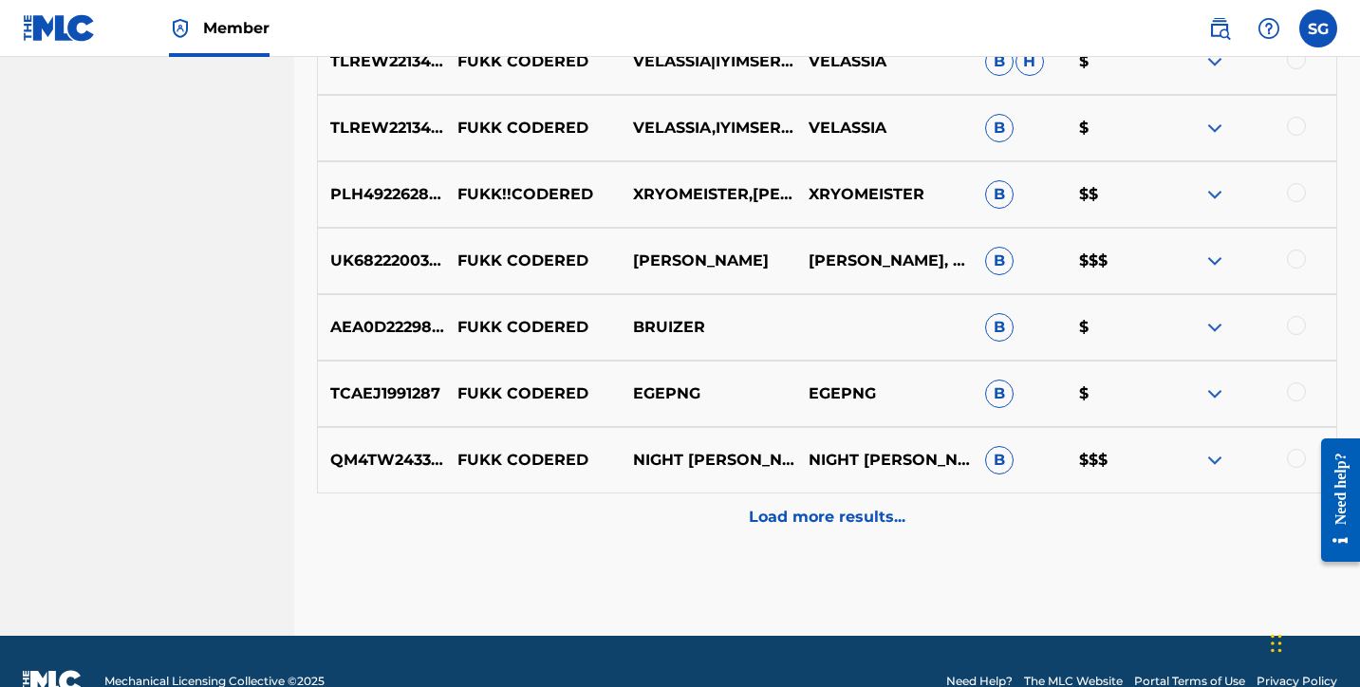
scroll to position [1045, 0]
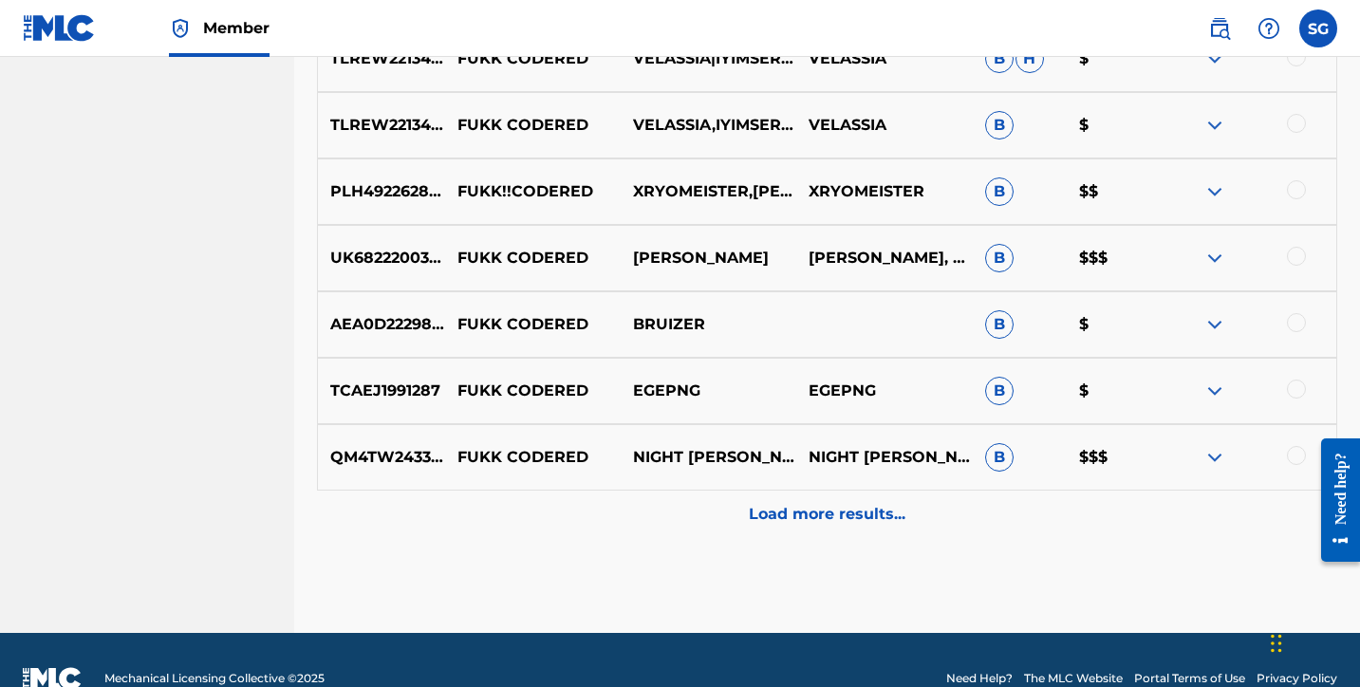
click at [872, 520] on p "Load more results..." at bounding box center [827, 514] width 157 height 23
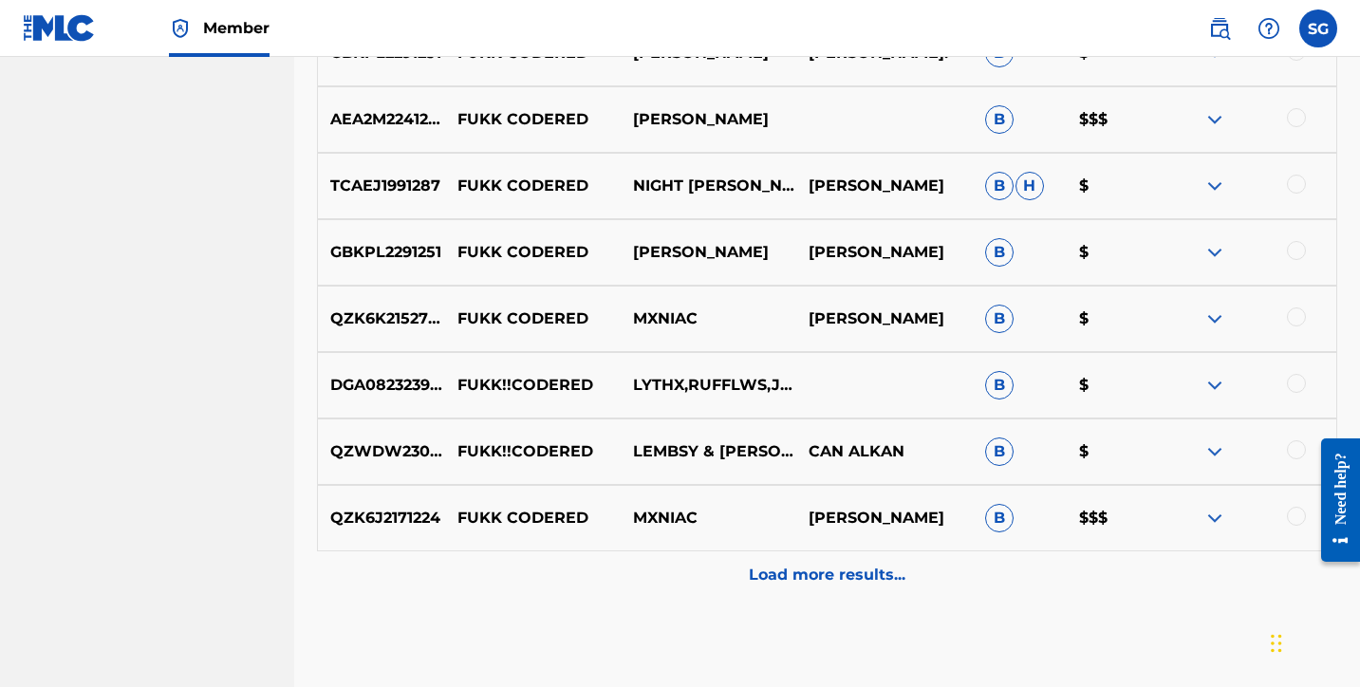
scroll to position [1653, 0]
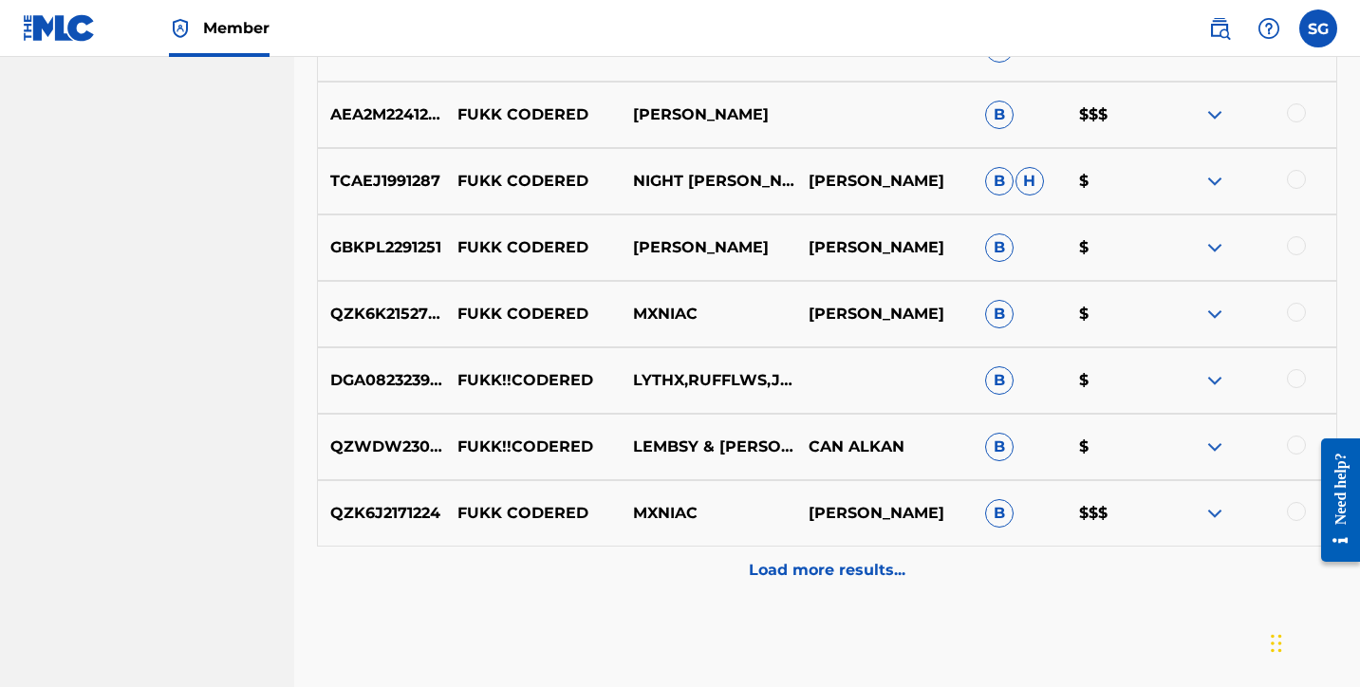
click at [1214, 309] on img at bounding box center [1214, 314] width 23 height 23
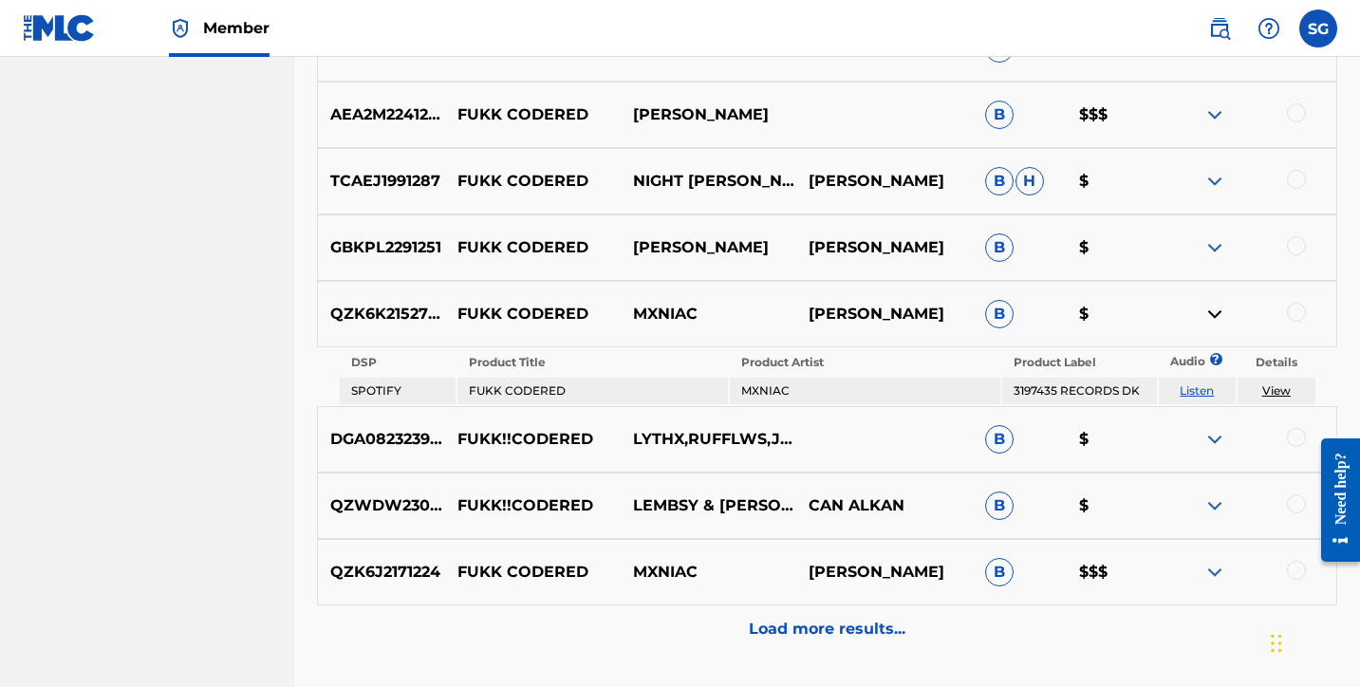
click at [1214, 309] on img at bounding box center [1214, 314] width 23 height 23
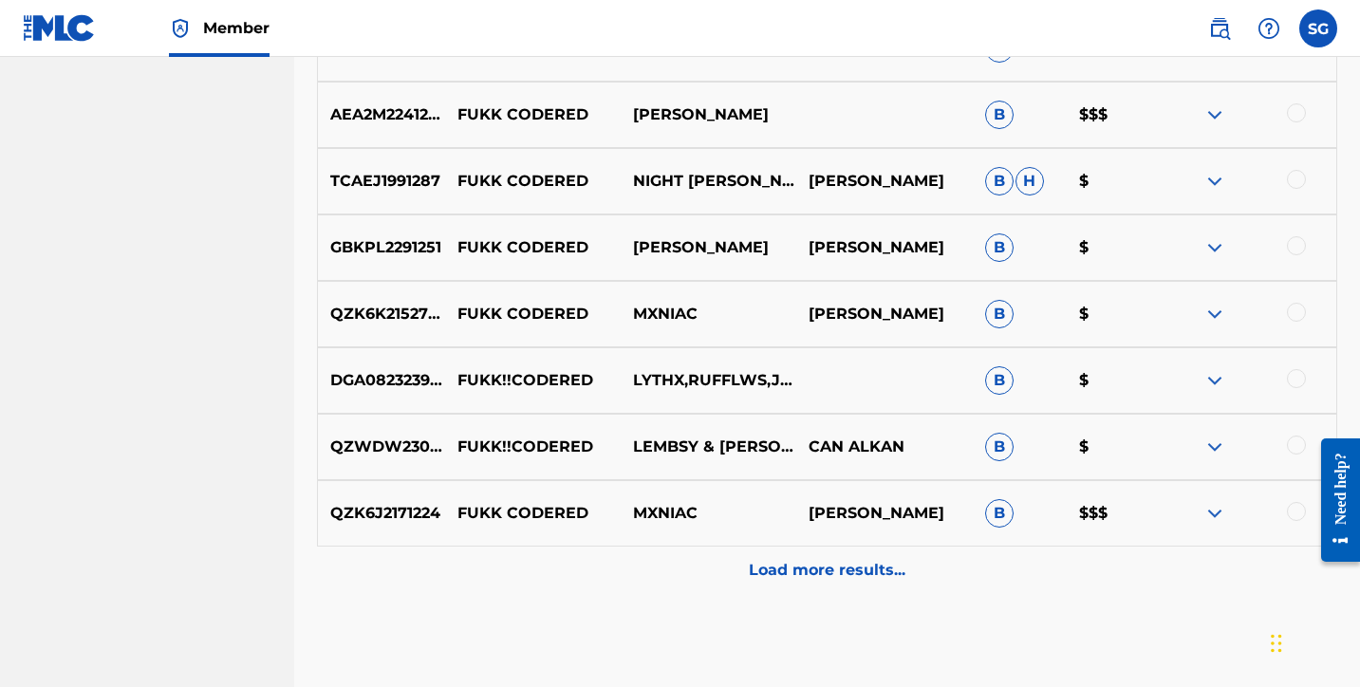
click at [1216, 522] on img at bounding box center [1214, 513] width 23 height 23
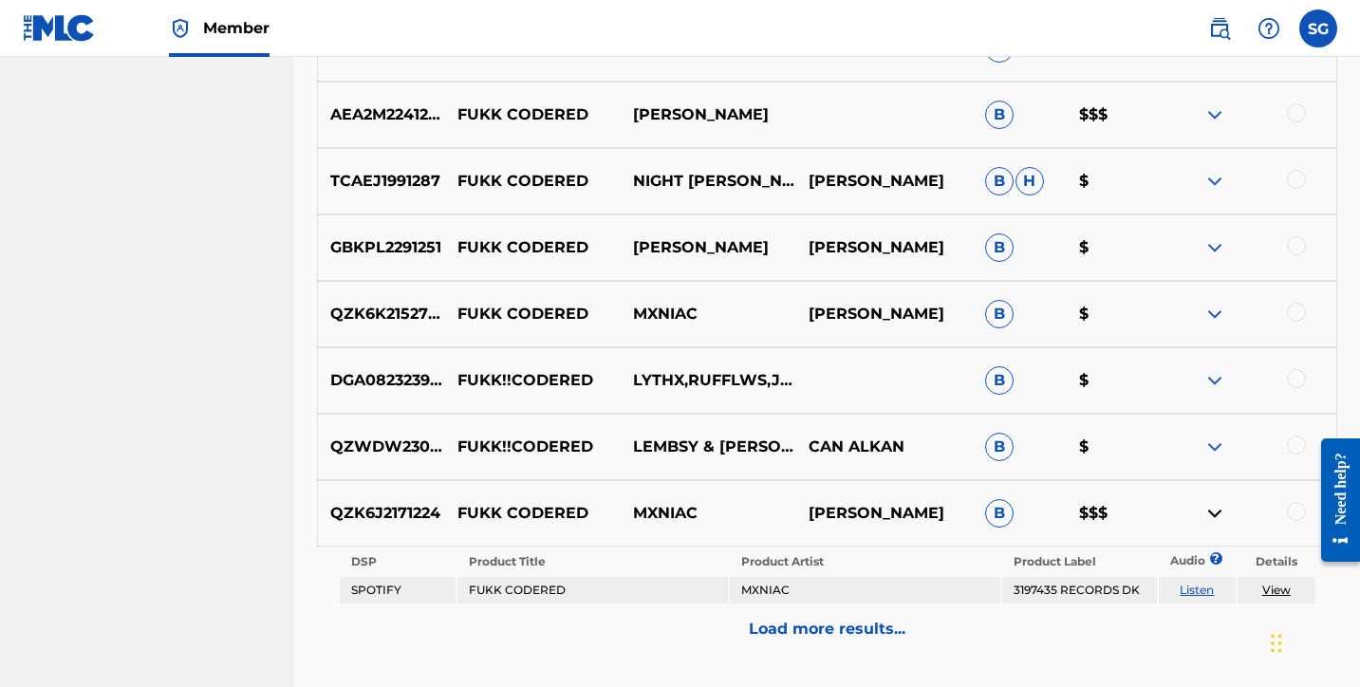
click at [1204, 593] on link "Listen" at bounding box center [1197, 590] width 34 height 14
click at [1217, 520] on img at bounding box center [1214, 513] width 23 height 23
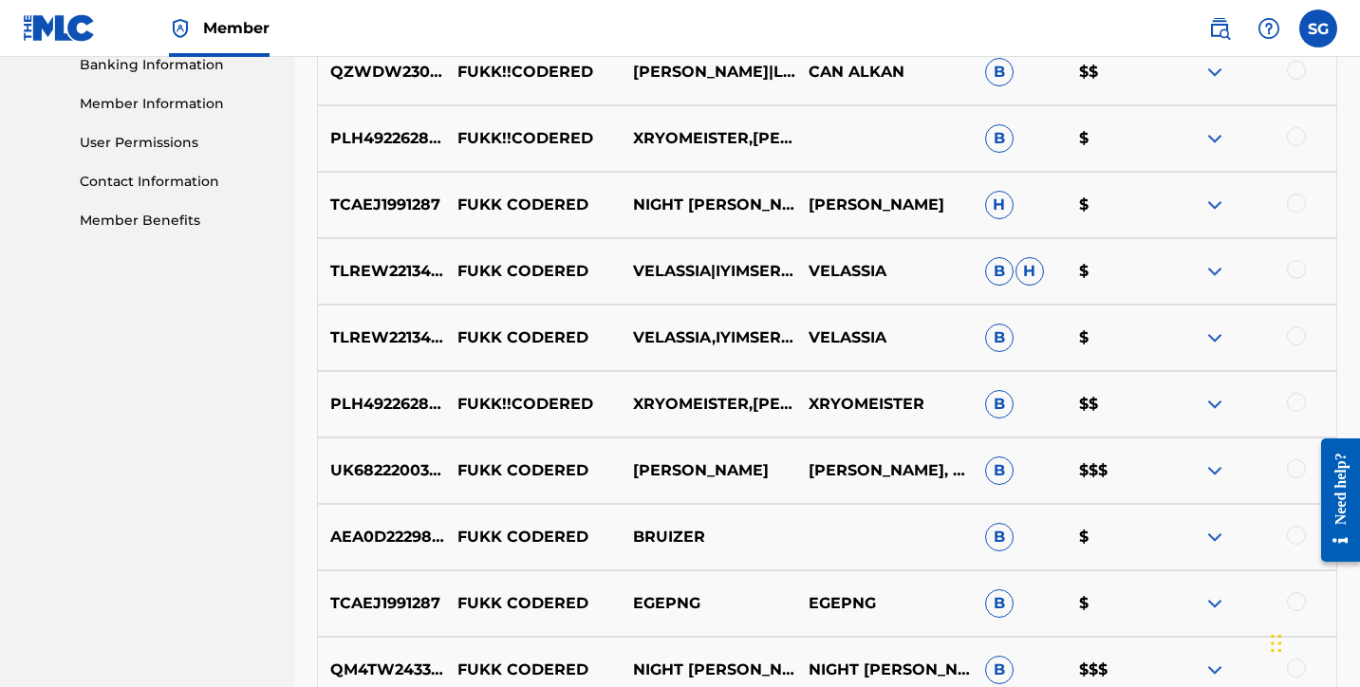
scroll to position [836, 0]
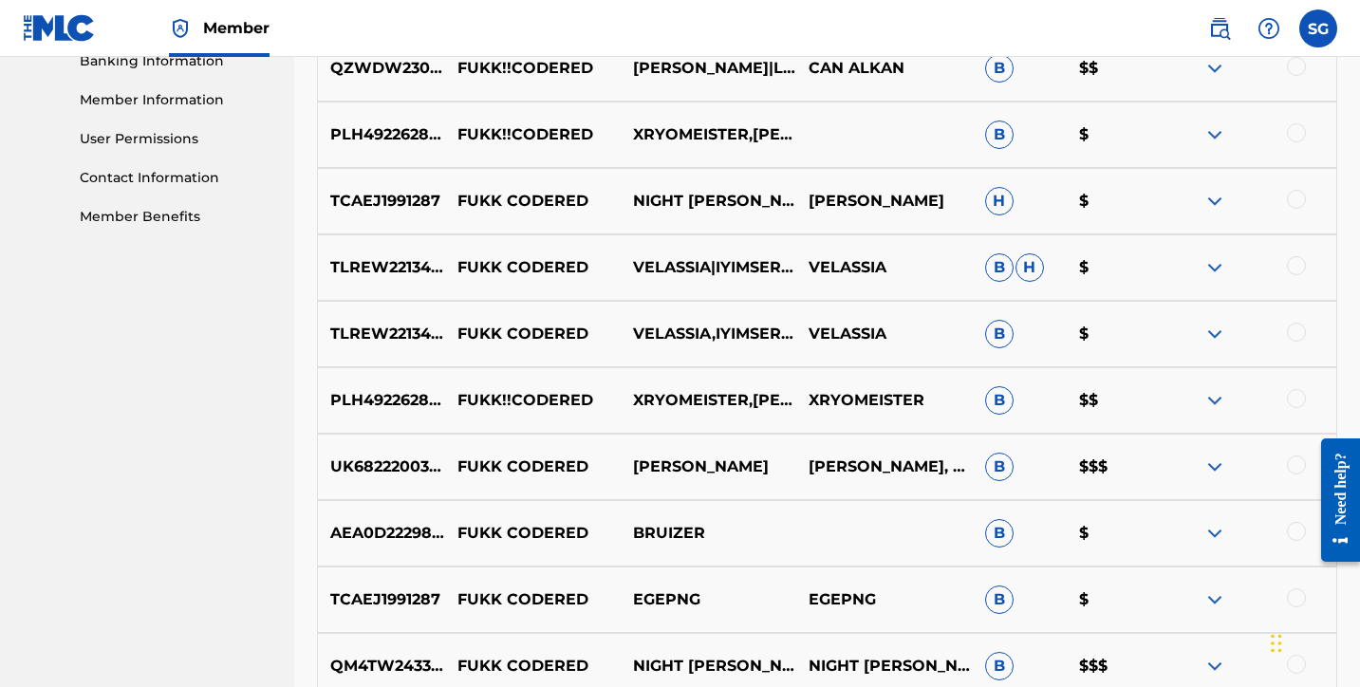
click at [1210, 467] on img at bounding box center [1214, 467] width 23 height 23
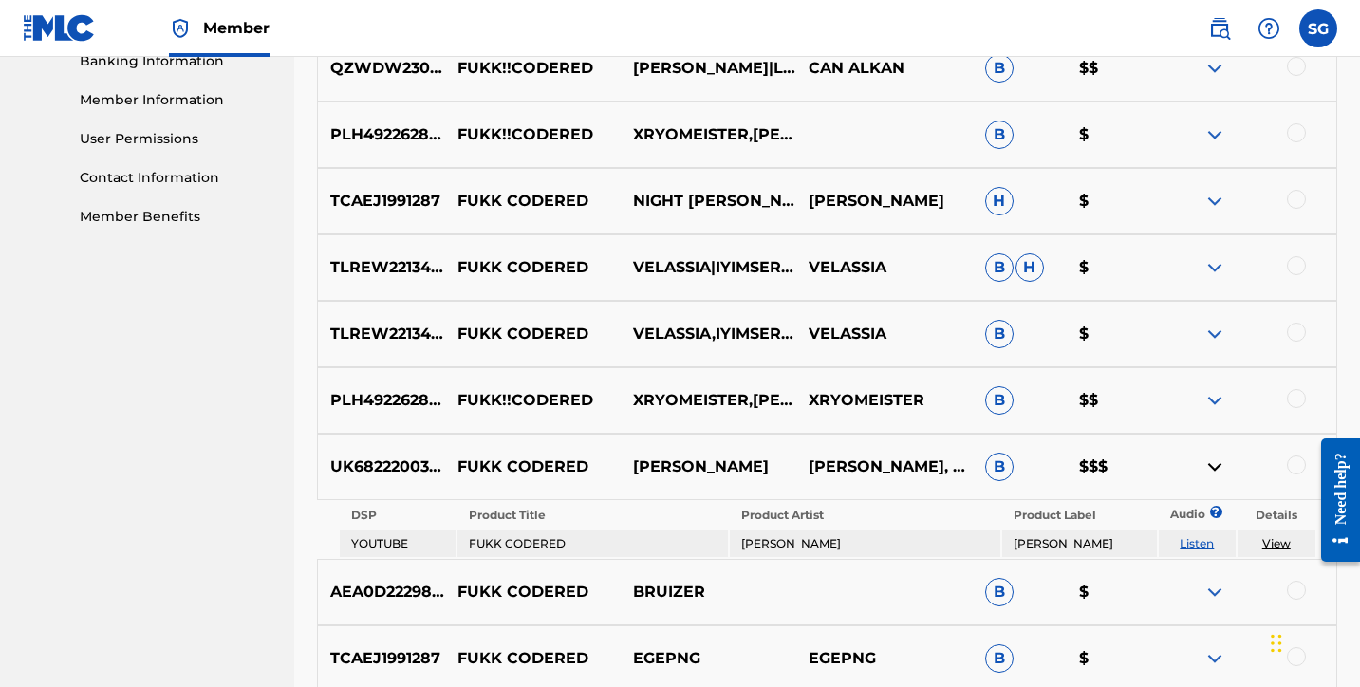
click at [1277, 542] on link "View" at bounding box center [1276, 543] width 28 height 14
click at [1217, 468] on img at bounding box center [1214, 467] width 23 height 23
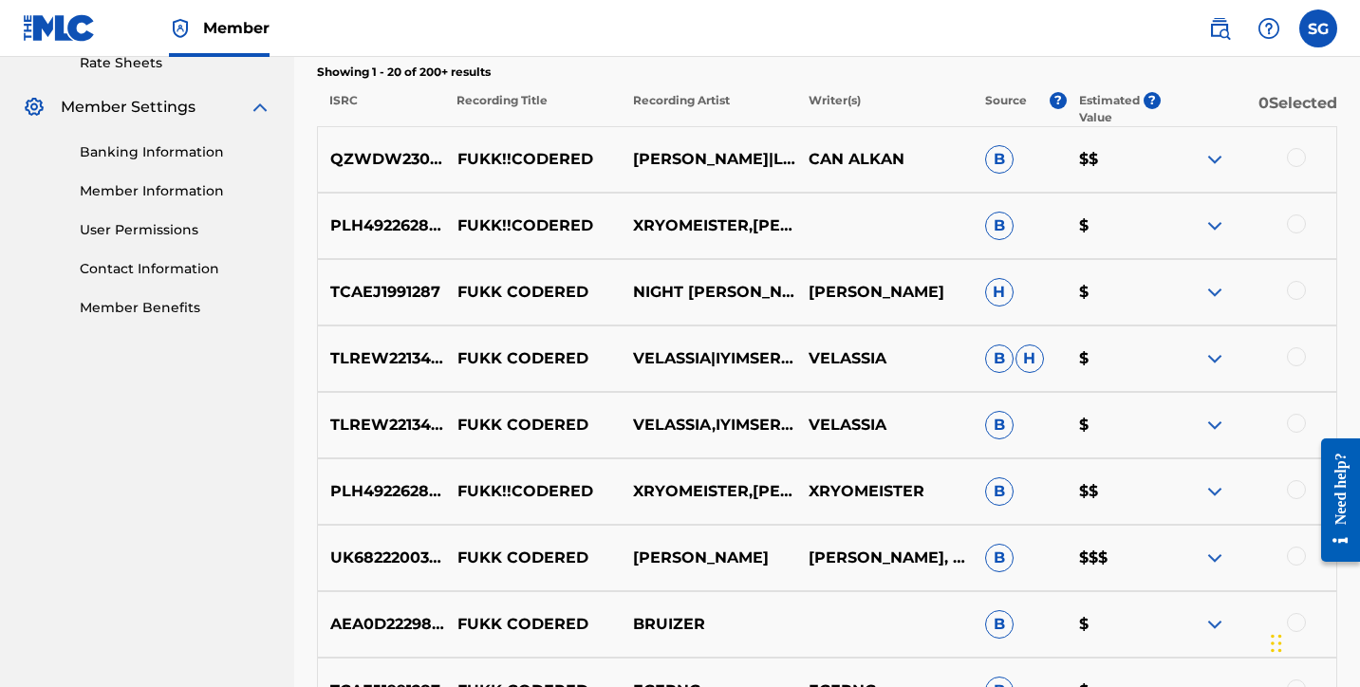
scroll to position [746, 0]
click at [1219, 356] on img at bounding box center [1214, 357] width 23 height 23
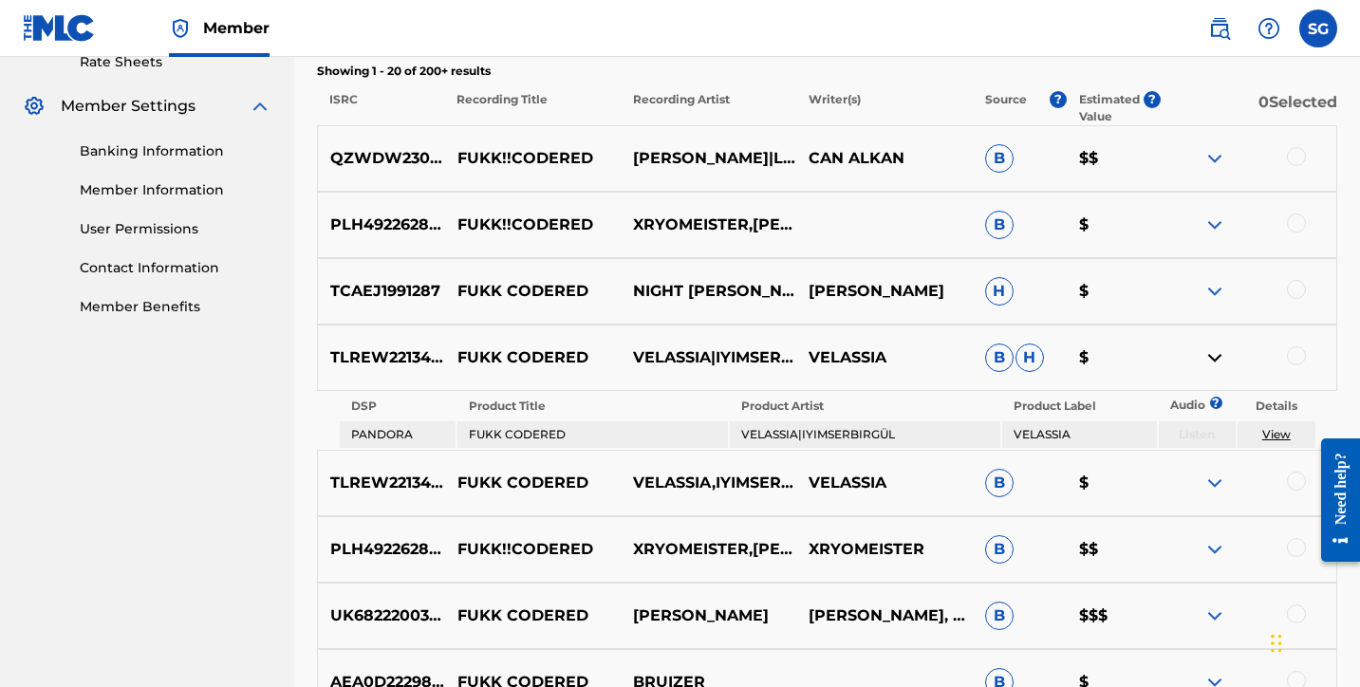
click at [1216, 357] on img at bounding box center [1214, 357] width 23 height 23
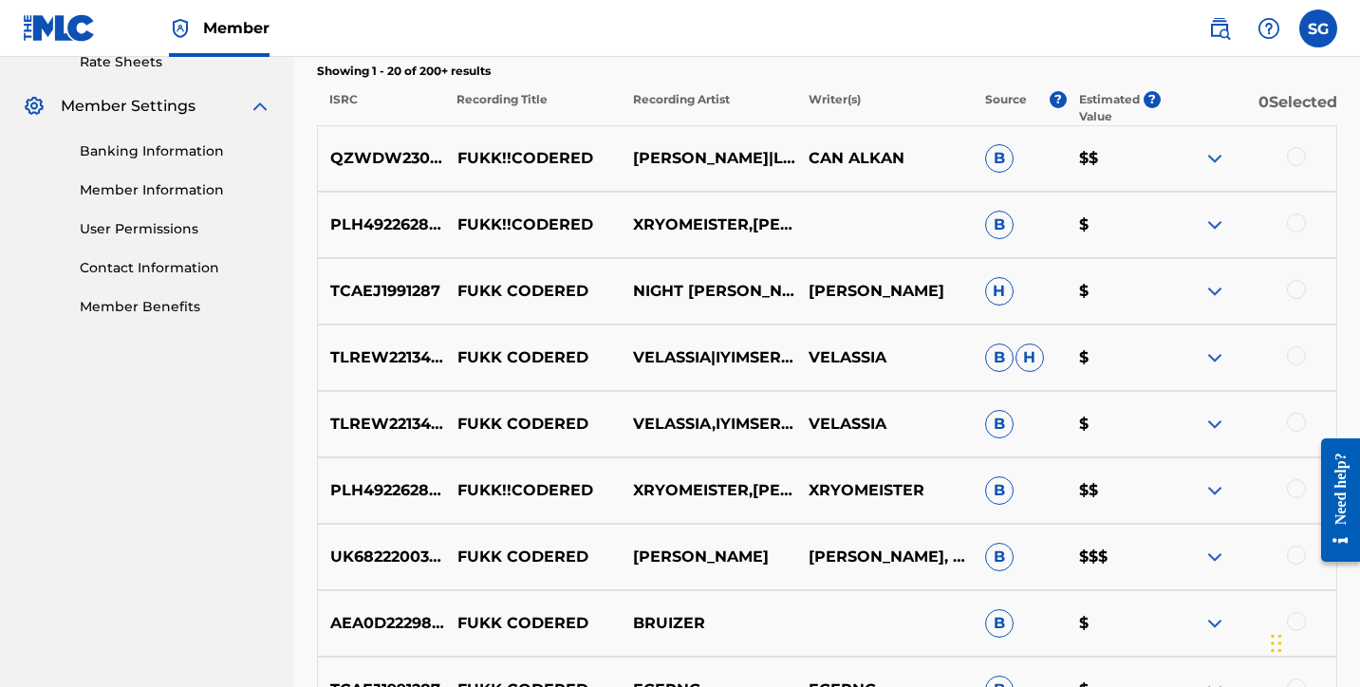
click at [1213, 162] on img at bounding box center [1214, 158] width 23 height 23
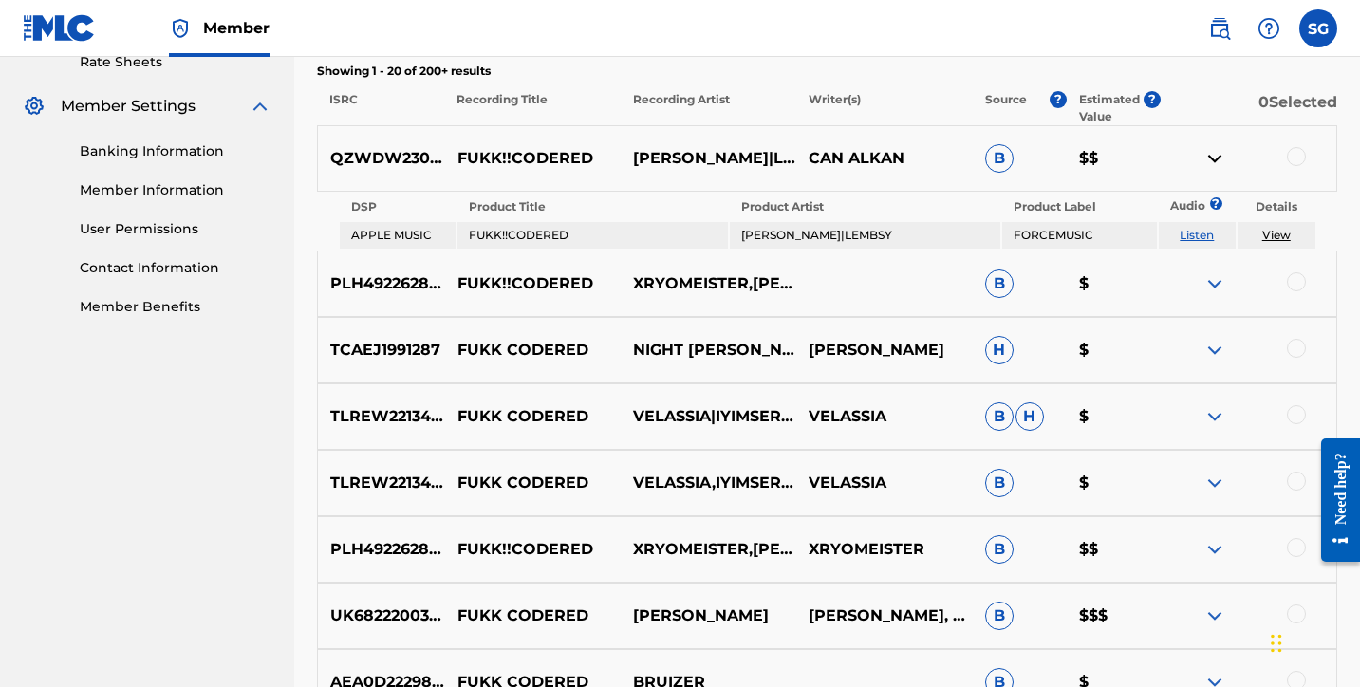
click at [1204, 239] on link "Listen" at bounding box center [1197, 235] width 34 height 14
click at [1181, 232] on link "Listen" at bounding box center [1197, 235] width 34 height 14
click at [1193, 234] on link "Listen" at bounding box center [1197, 235] width 34 height 14
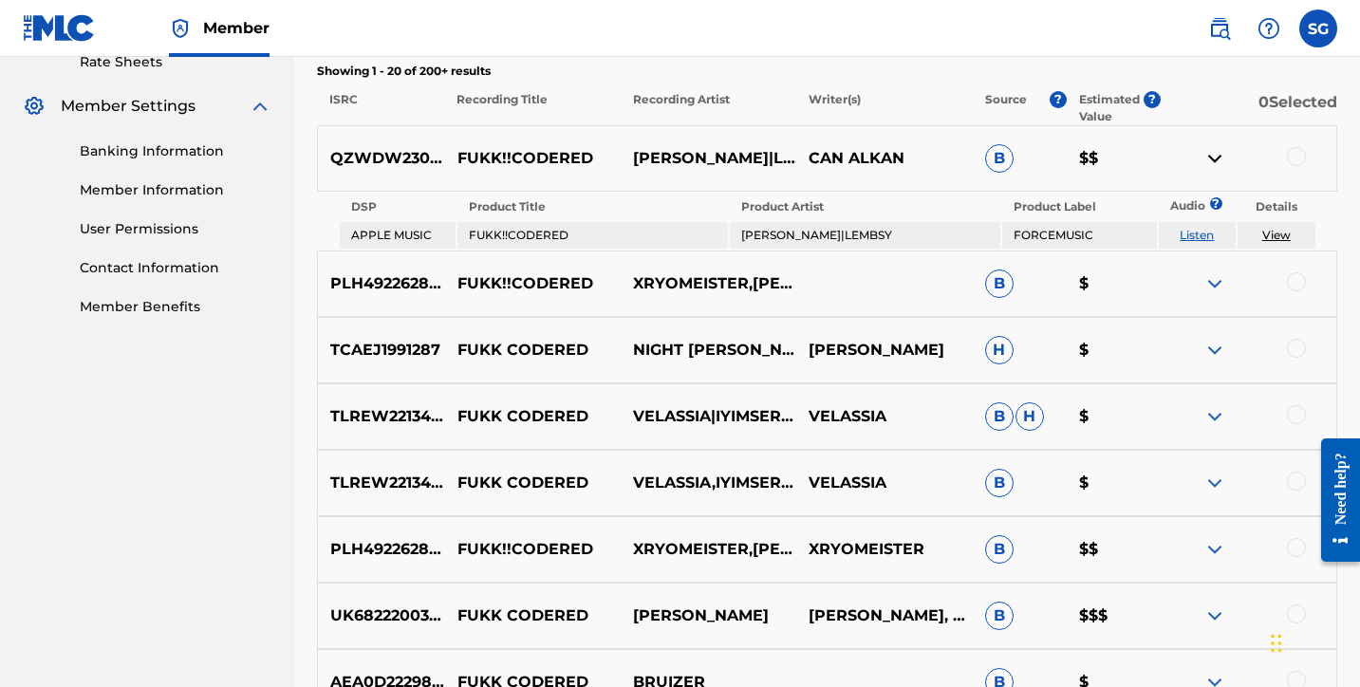
click at [1193, 234] on link "Listen" at bounding box center [1197, 235] width 34 height 14
click at [1213, 160] on img at bounding box center [1214, 158] width 23 height 23
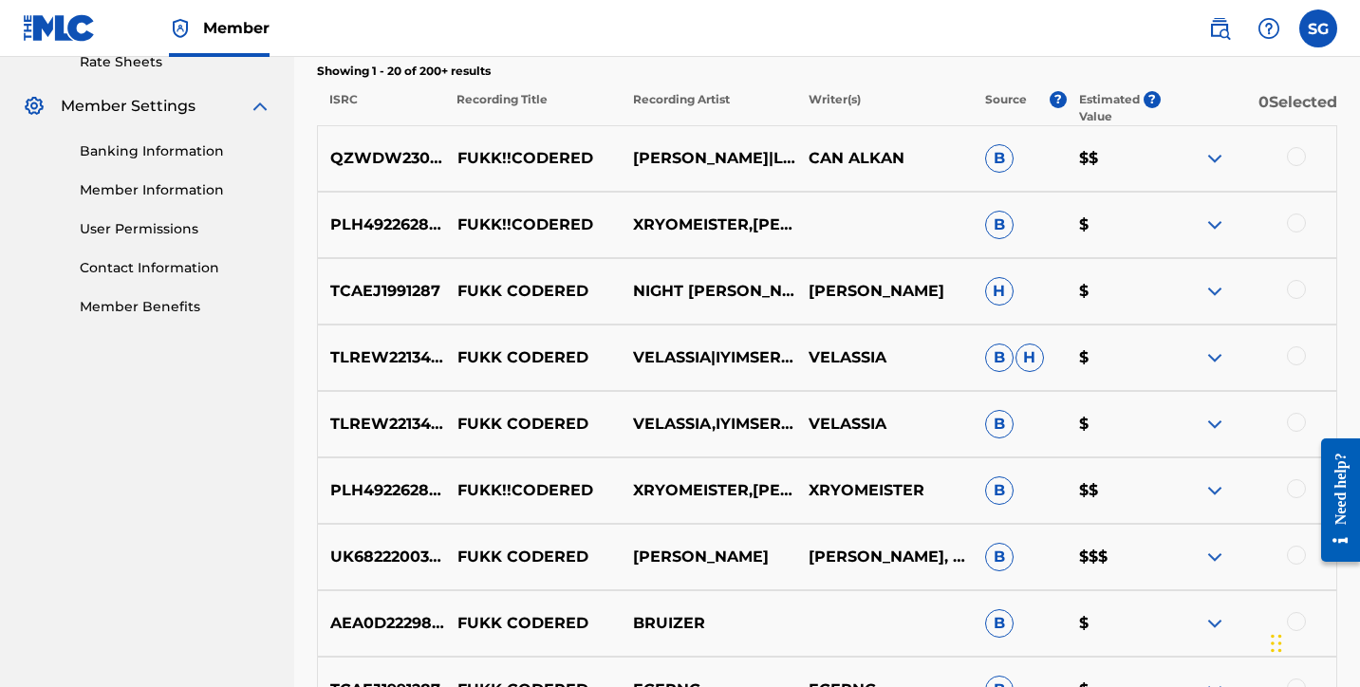
click at [1210, 289] on img at bounding box center [1214, 291] width 23 height 23
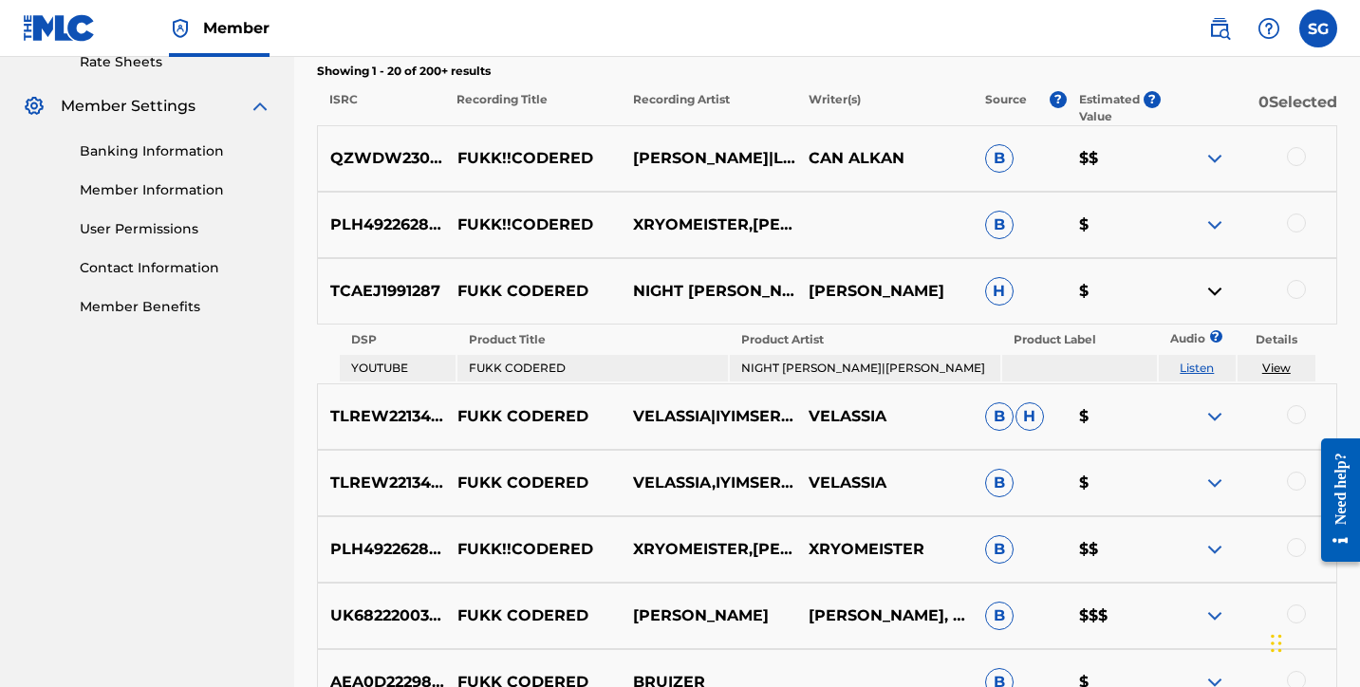
click at [1199, 367] on link "Listen" at bounding box center [1197, 368] width 34 height 14
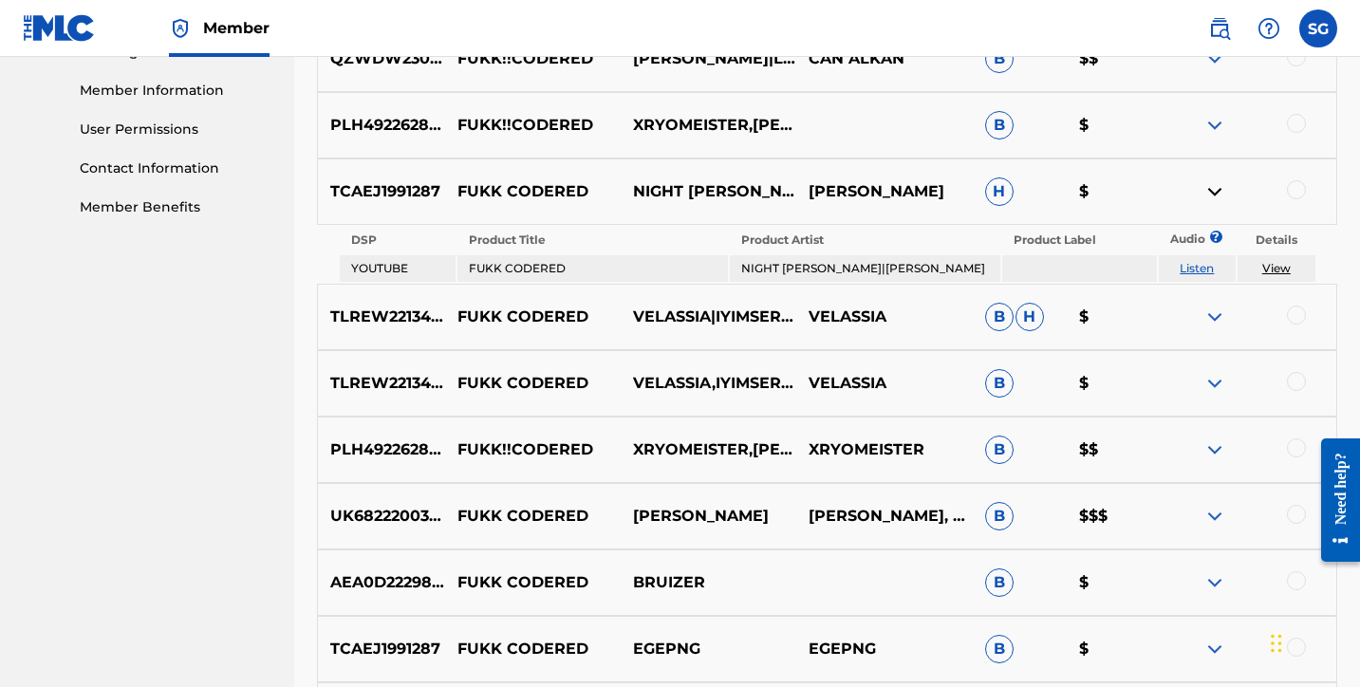
click at [1214, 516] on img at bounding box center [1214, 516] width 23 height 23
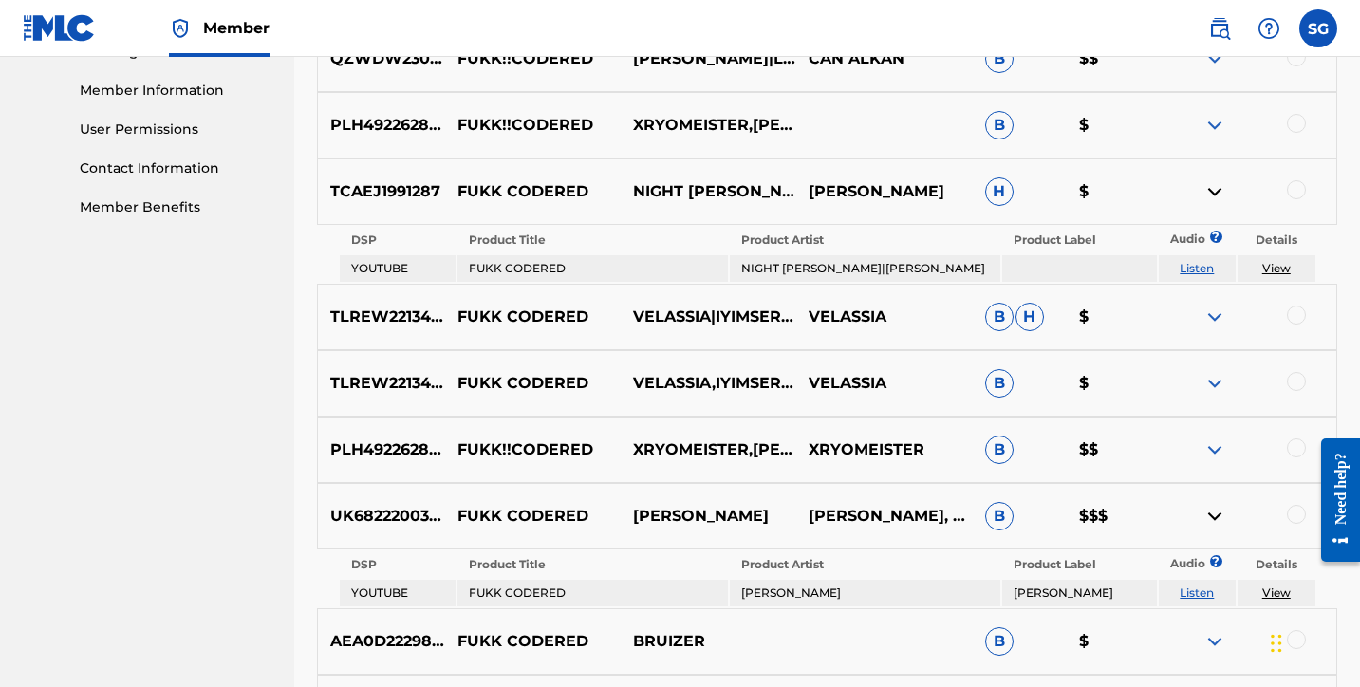
click at [1190, 598] on link "Listen" at bounding box center [1197, 593] width 34 height 14
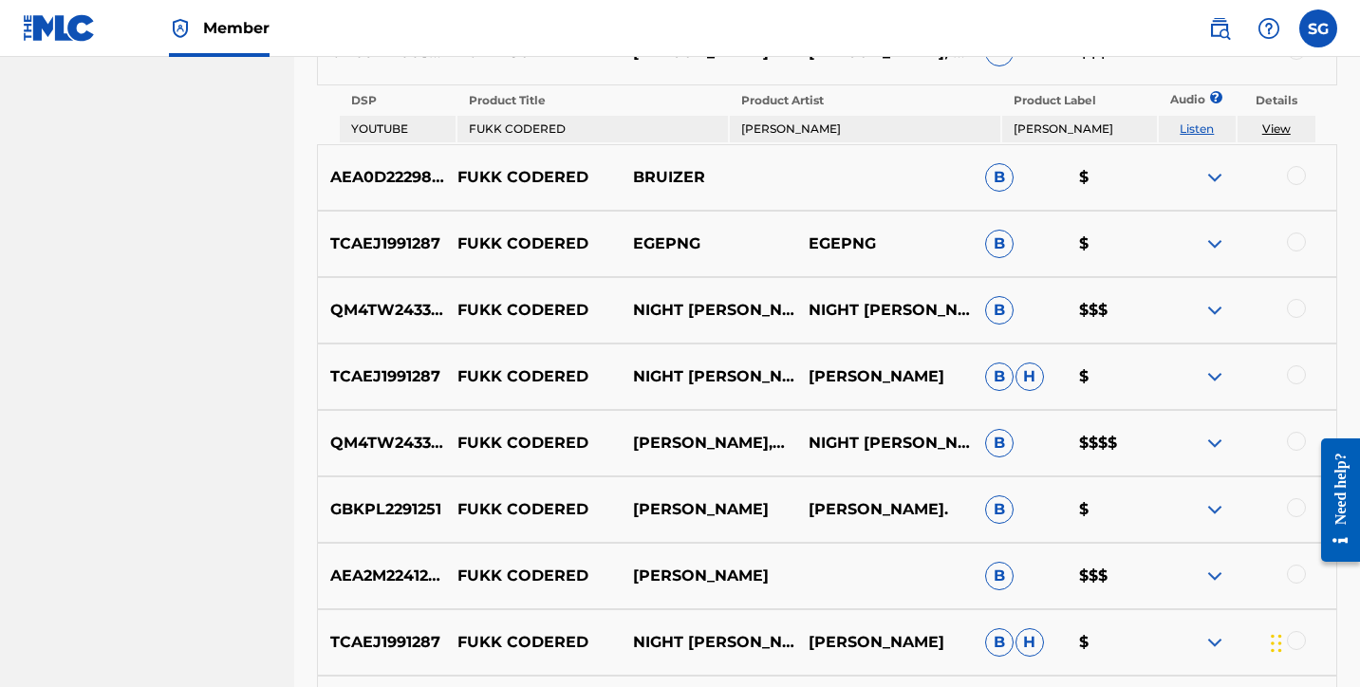
scroll to position [1317, 0]
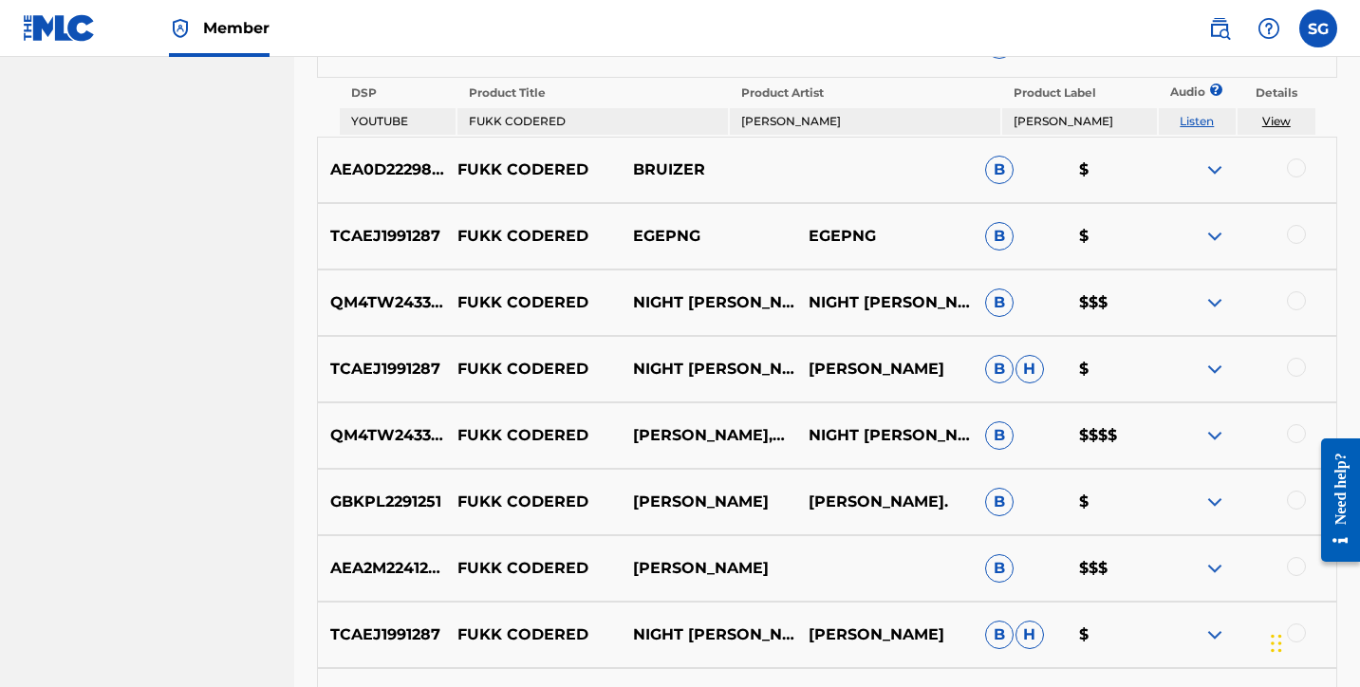
click at [1216, 302] on img at bounding box center [1214, 302] width 23 height 23
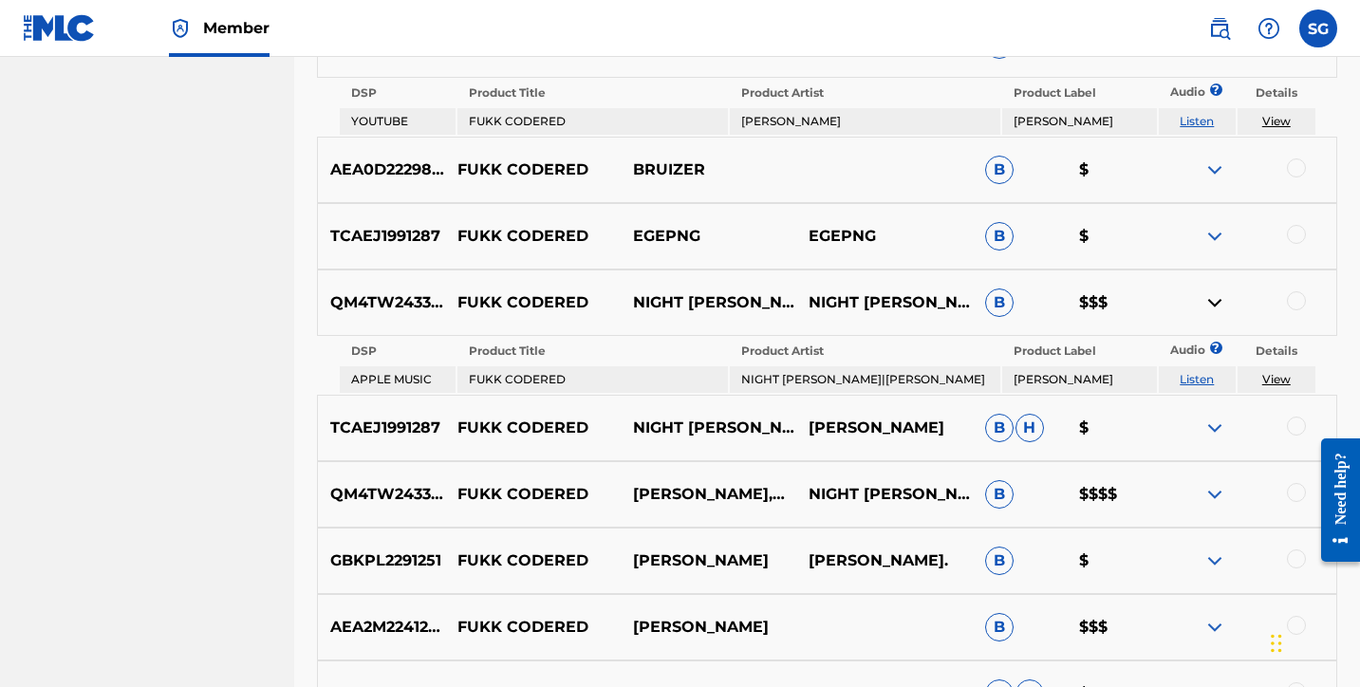
click at [1201, 378] on link "Listen" at bounding box center [1197, 379] width 34 height 14
click at [1216, 309] on img at bounding box center [1214, 302] width 23 height 23
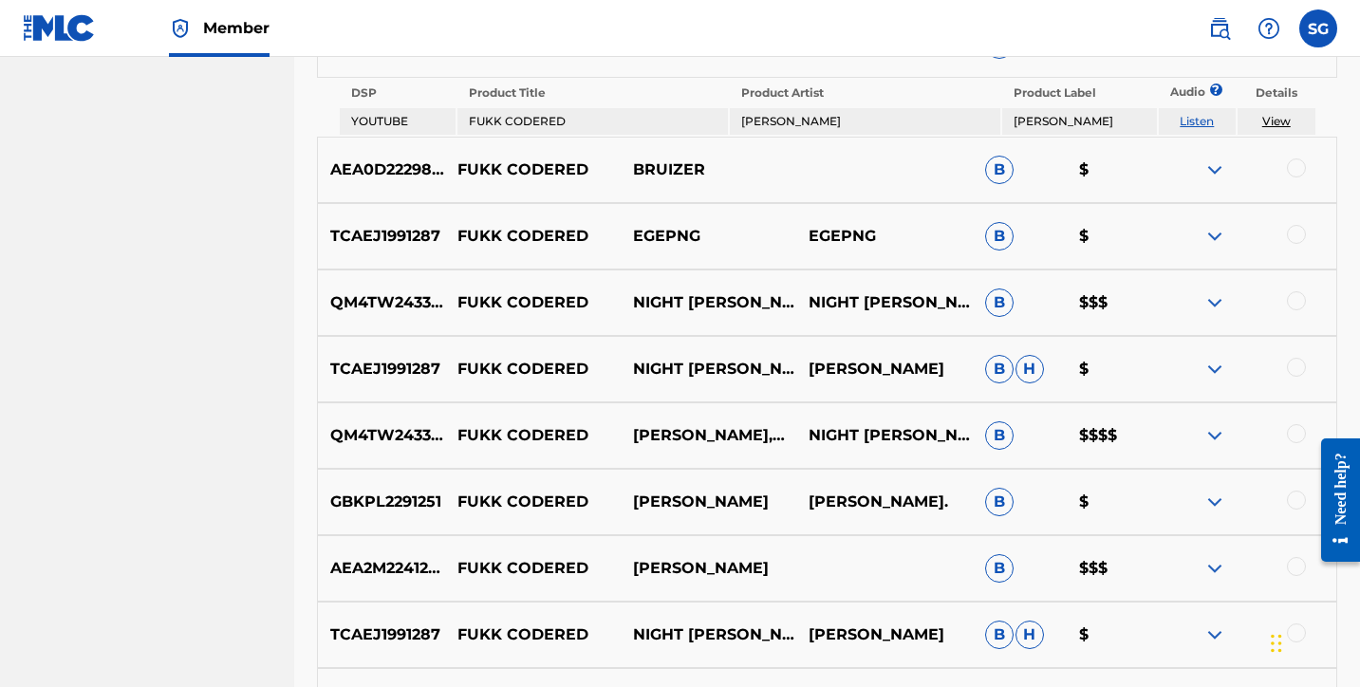
click at [1216, 309] on img at bounding box center [1214, 302] width 23 height 23
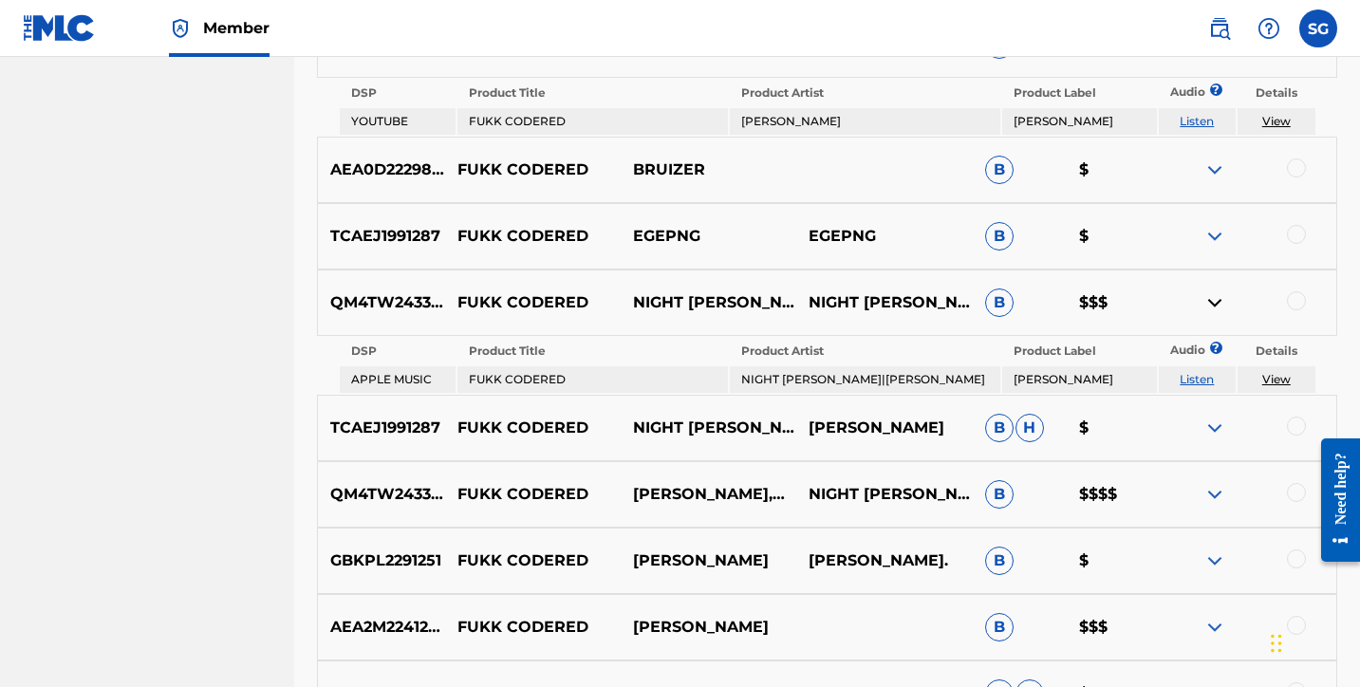
click at [1216, 309] on img at bounding box center [1214, 302] width 23 height 23
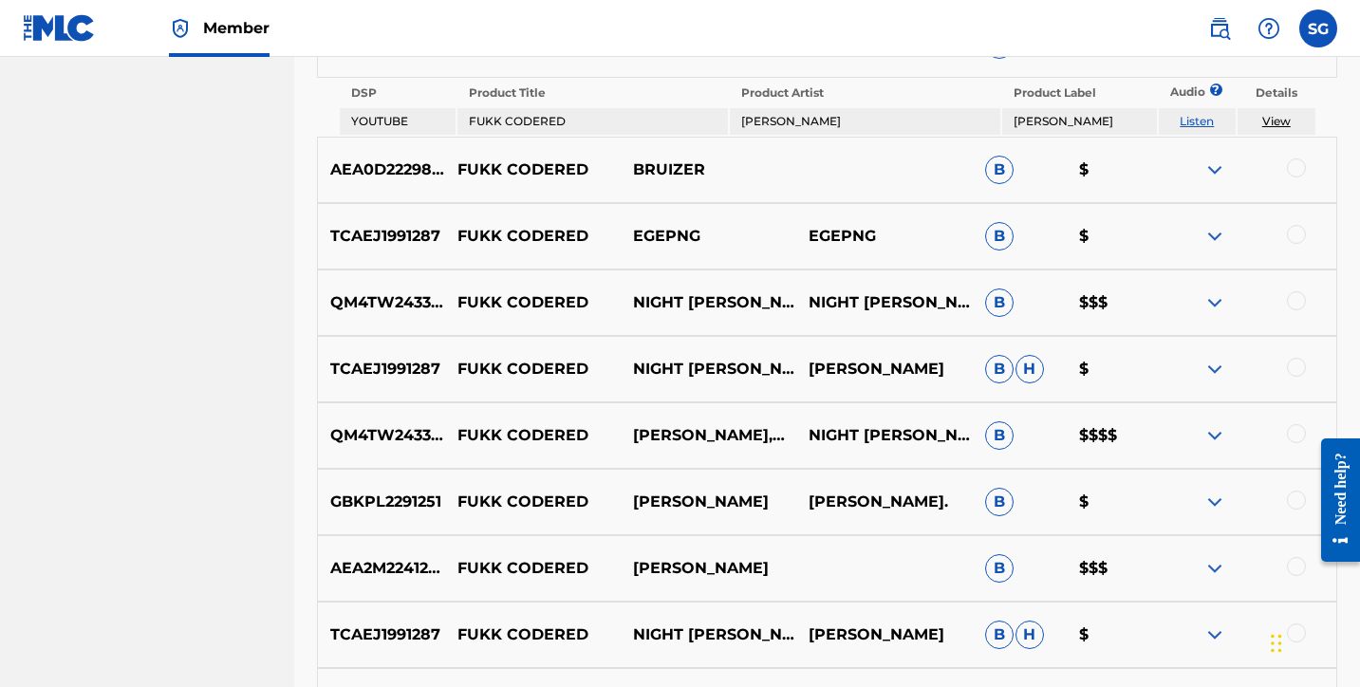
click at [1216, 437] on img at bounding box center [1214, 435] width 23 height 23
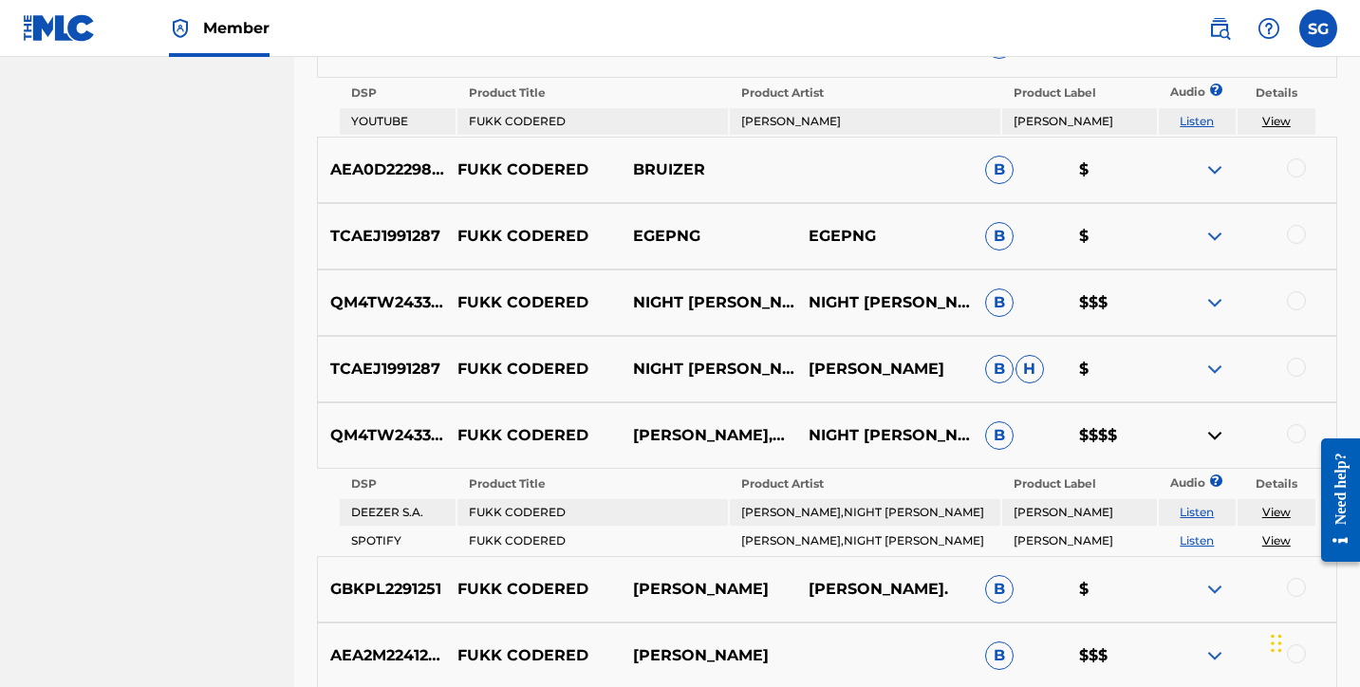
click at [1216, 437] on img at bounding box center [1214, 435] width 23 height 23
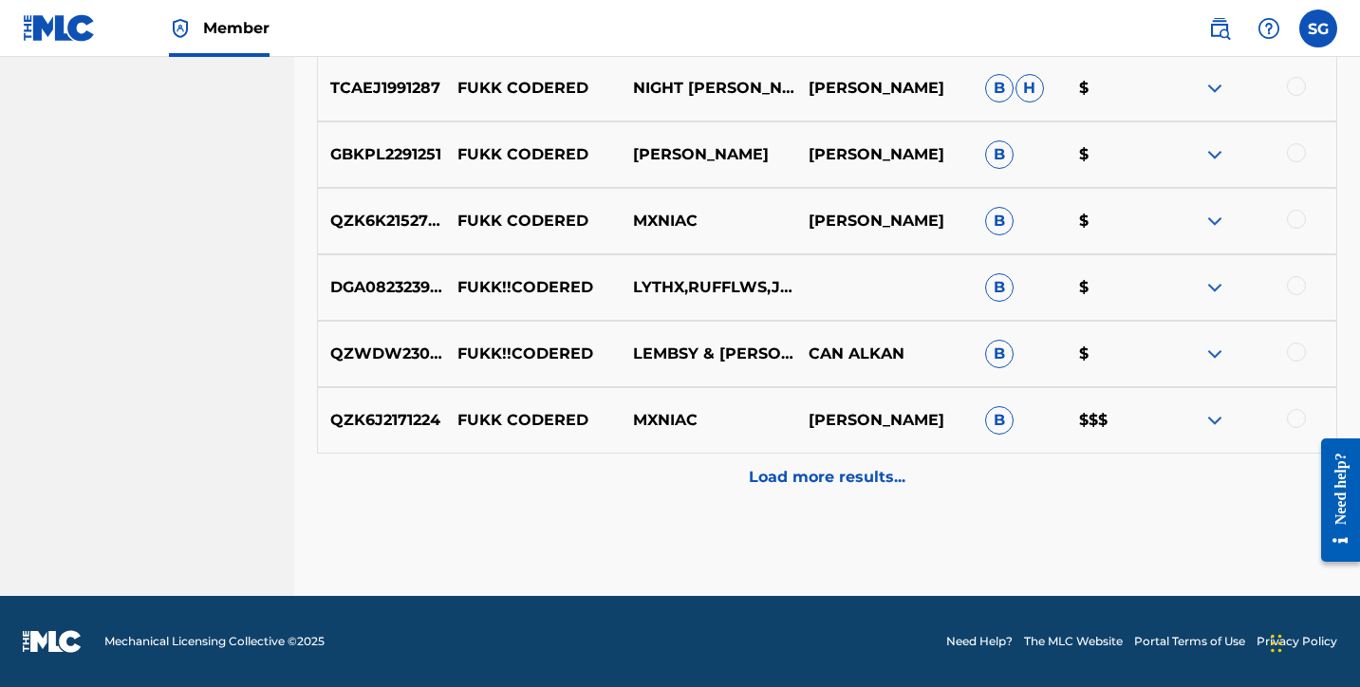
scroll to position [1864, 0]
click at [866, 490] on div "Load more results..." at bounding box center [827, 477] width 1020 height 47
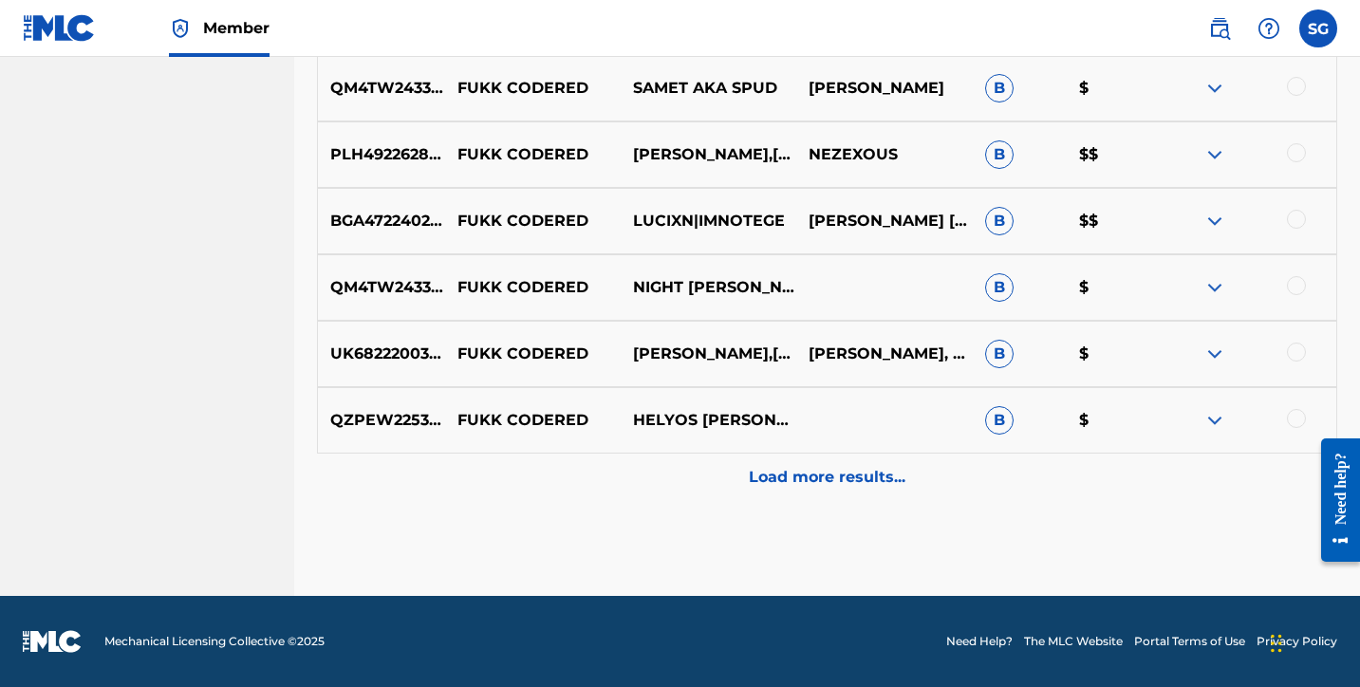
click at [818, 480] on p "Load more results..." at bounding box center [827, 477] width 157 height 23
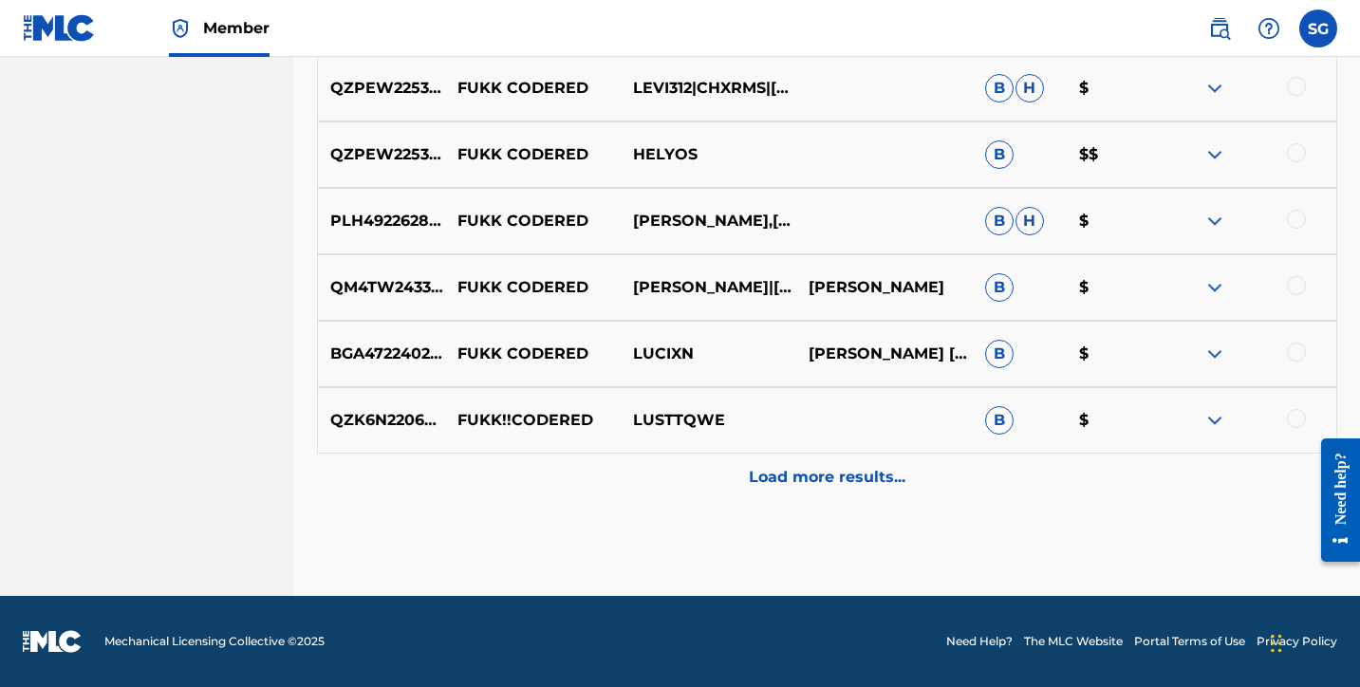
scroll to position [3075, 0]
click at [826, 479] on p "Load more results..." at bounding box center [827, 477] width 157 height 23
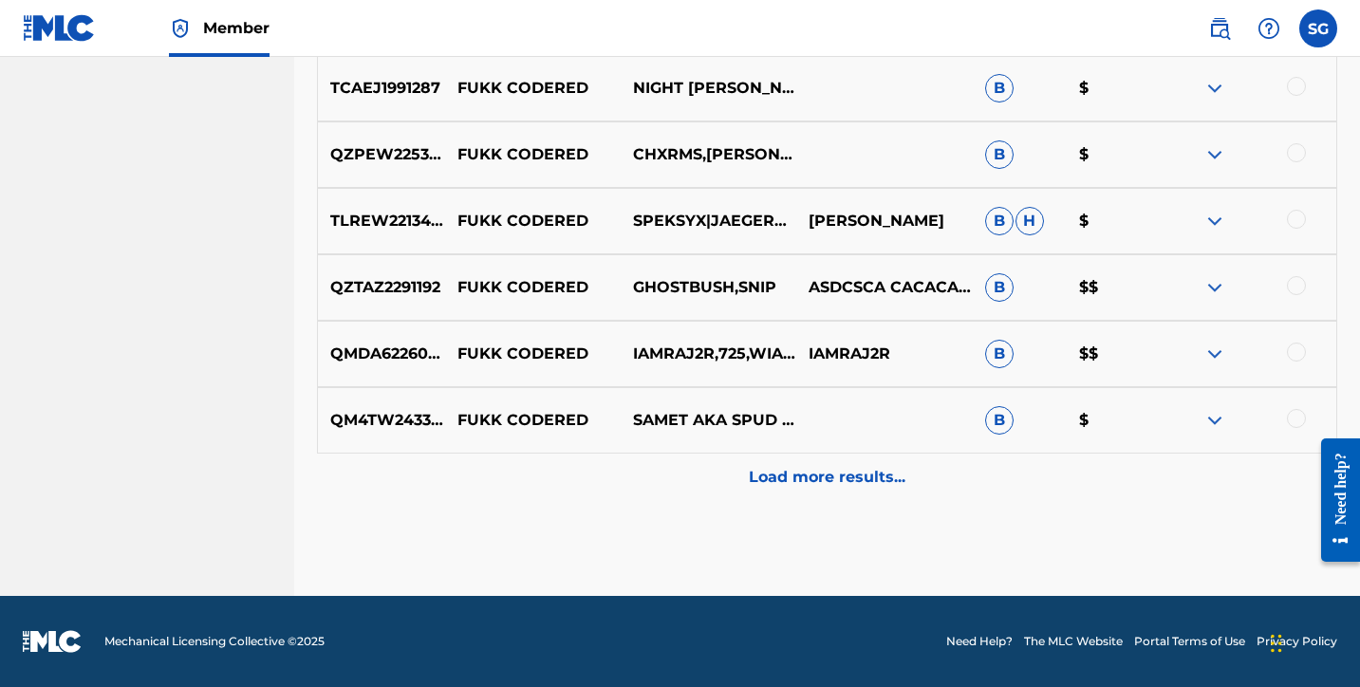
click at [853, 474] on p "Load more results..." at bounding box center [827, 477] width 157 height 23
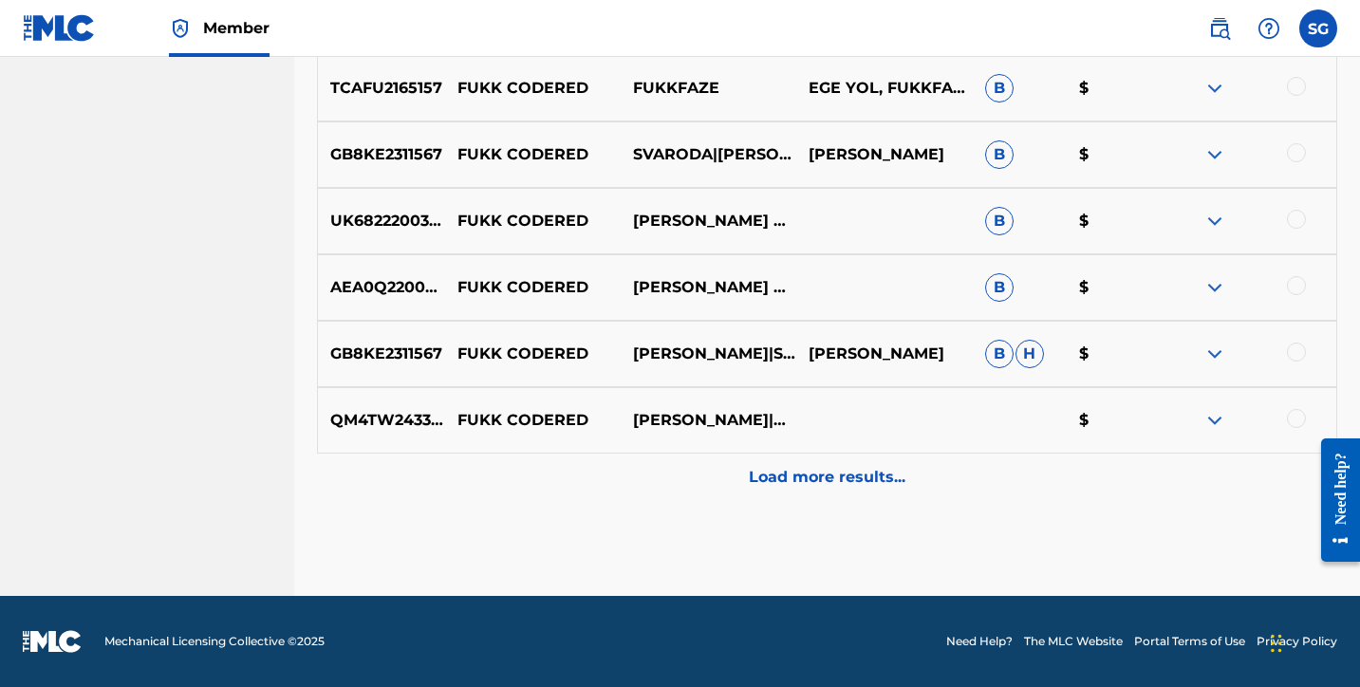
click at [803, 480] on p "Load more results..." at bounding box center [827, 477] width 157 height 23
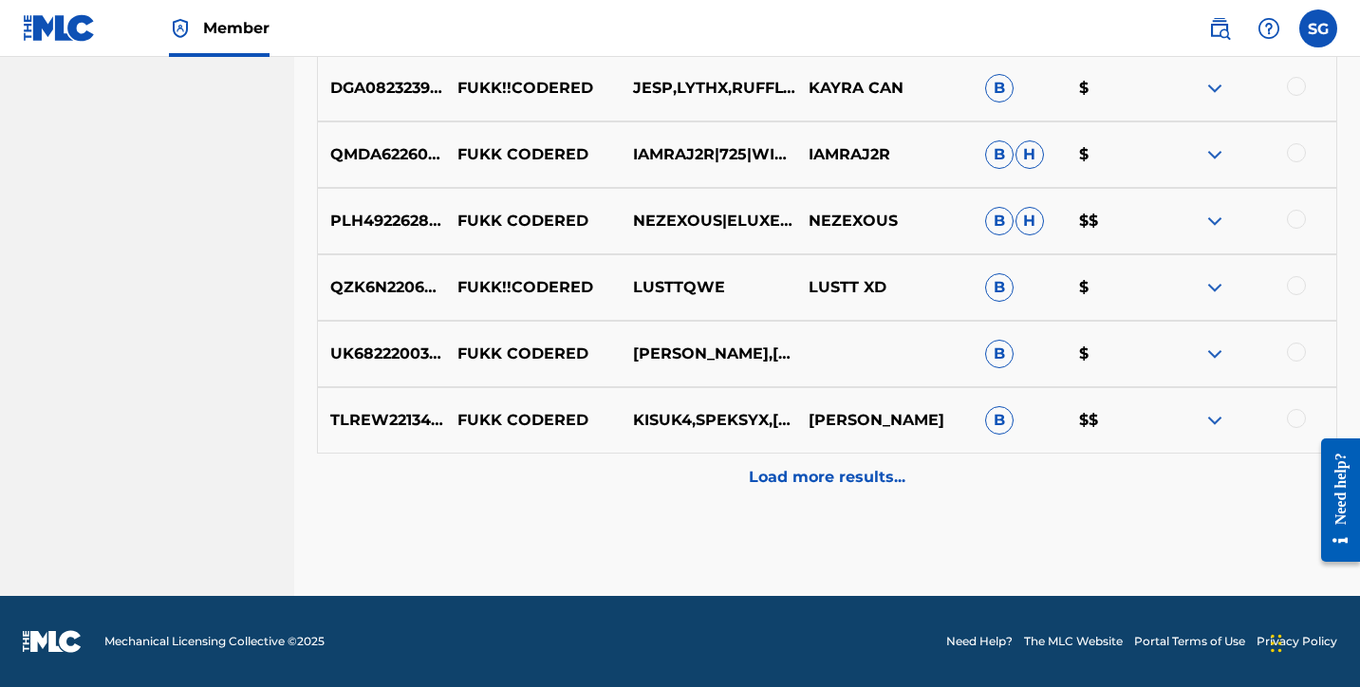
click at [783, 477] on p "Load more results..." at bounding box center [827, 477] width 157 height 23
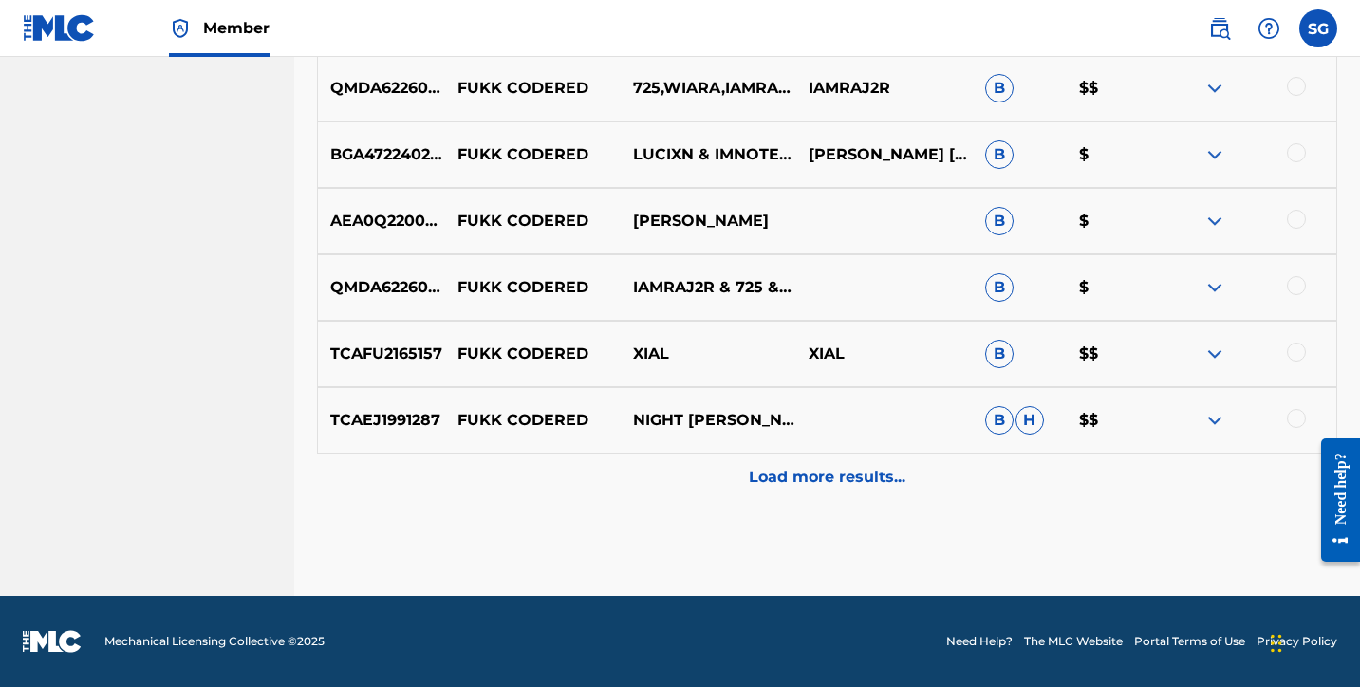
scroll to position [5732, 0]
click at [821, 476] on p "Load more results..." at bounding box center [827, 477] width 157 height 23
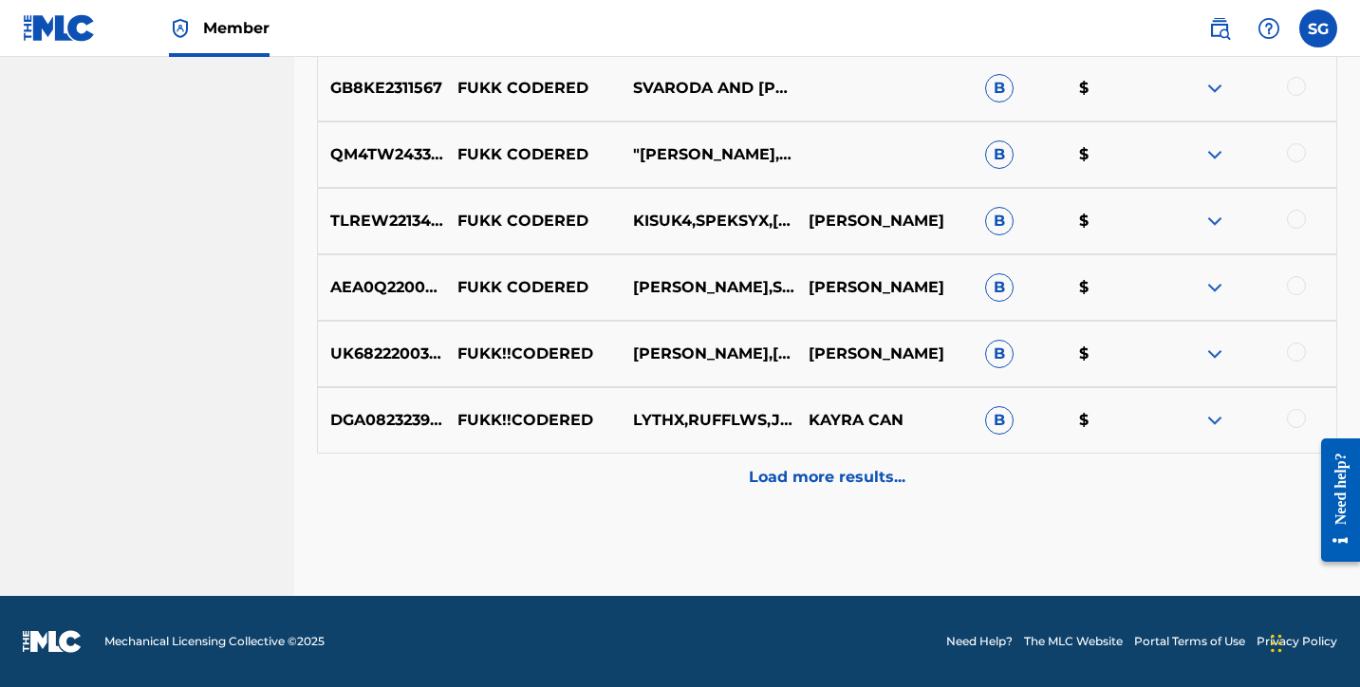
click at [803, 480] on p "Load more results..." at bounding box center [827, 477] width 157 height 23
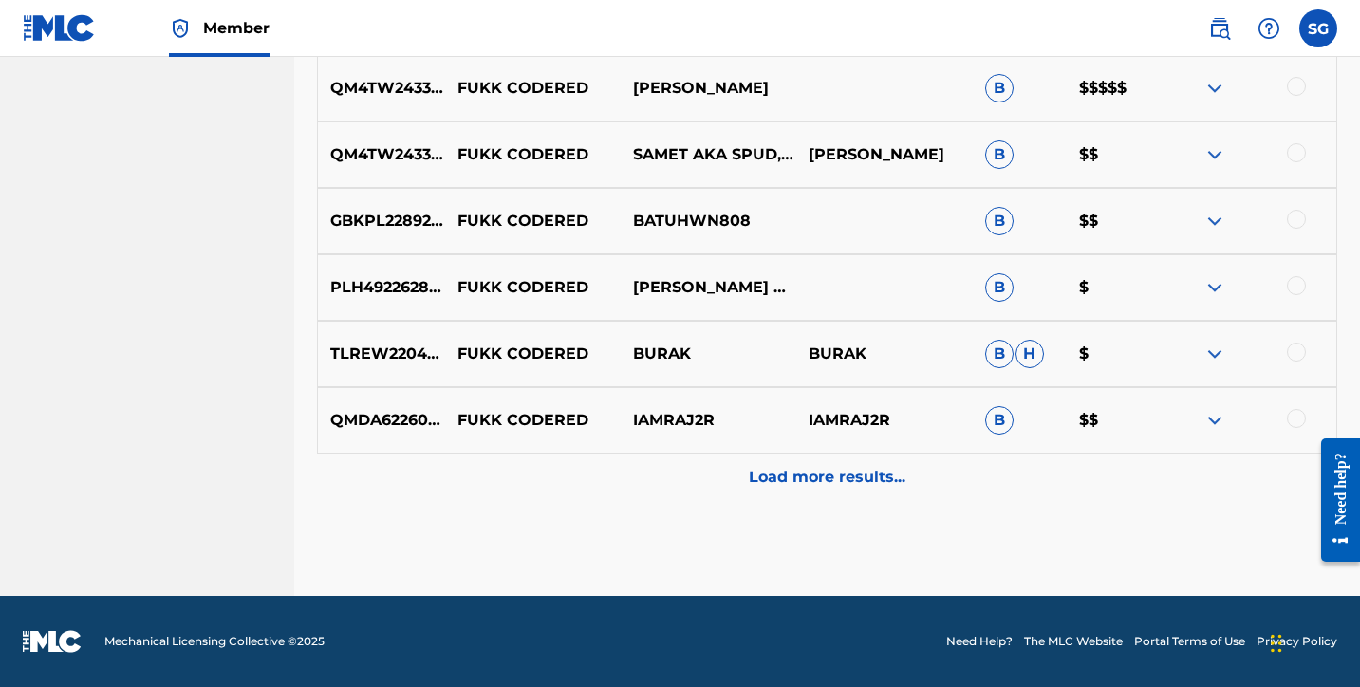
click at [795, 479] on p "Load more results..." at bounding box center [827, 477] width 157 height 23
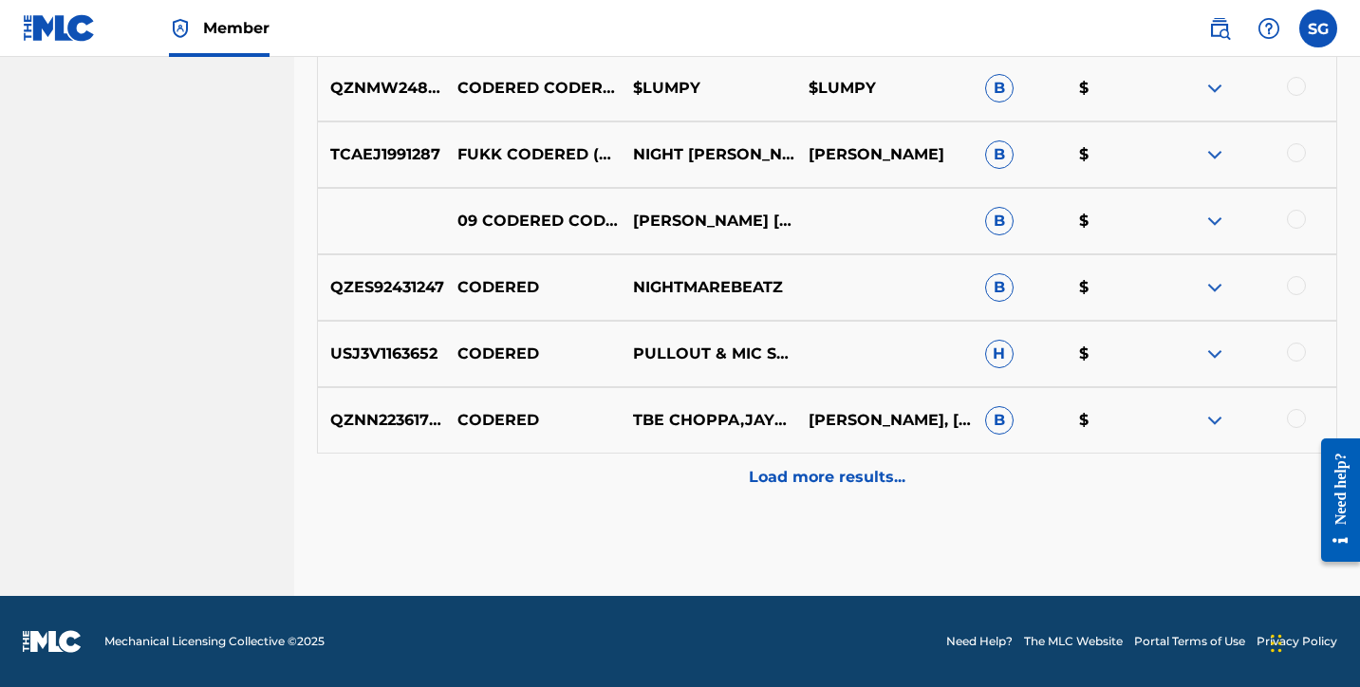
click at [832, 475] on p "Load more results..." at bounding box center [827, 477] width 157 height 23
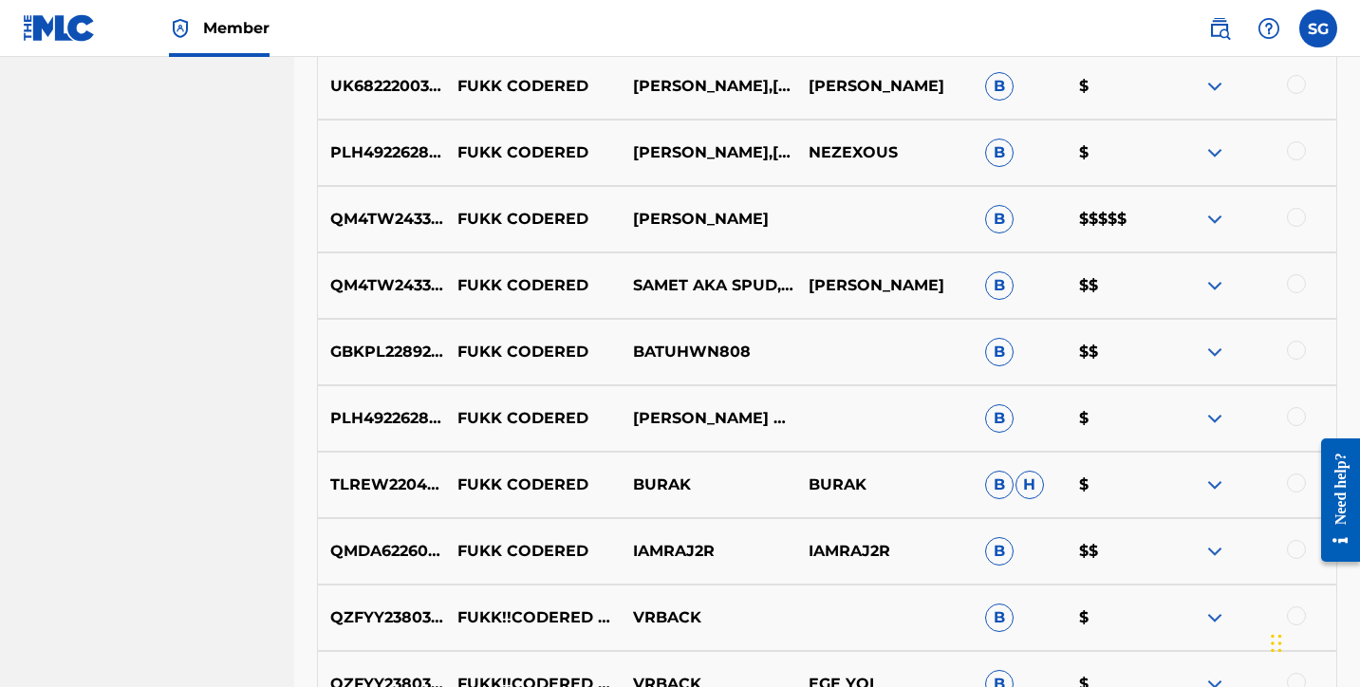
scroll to position [6924, 0]
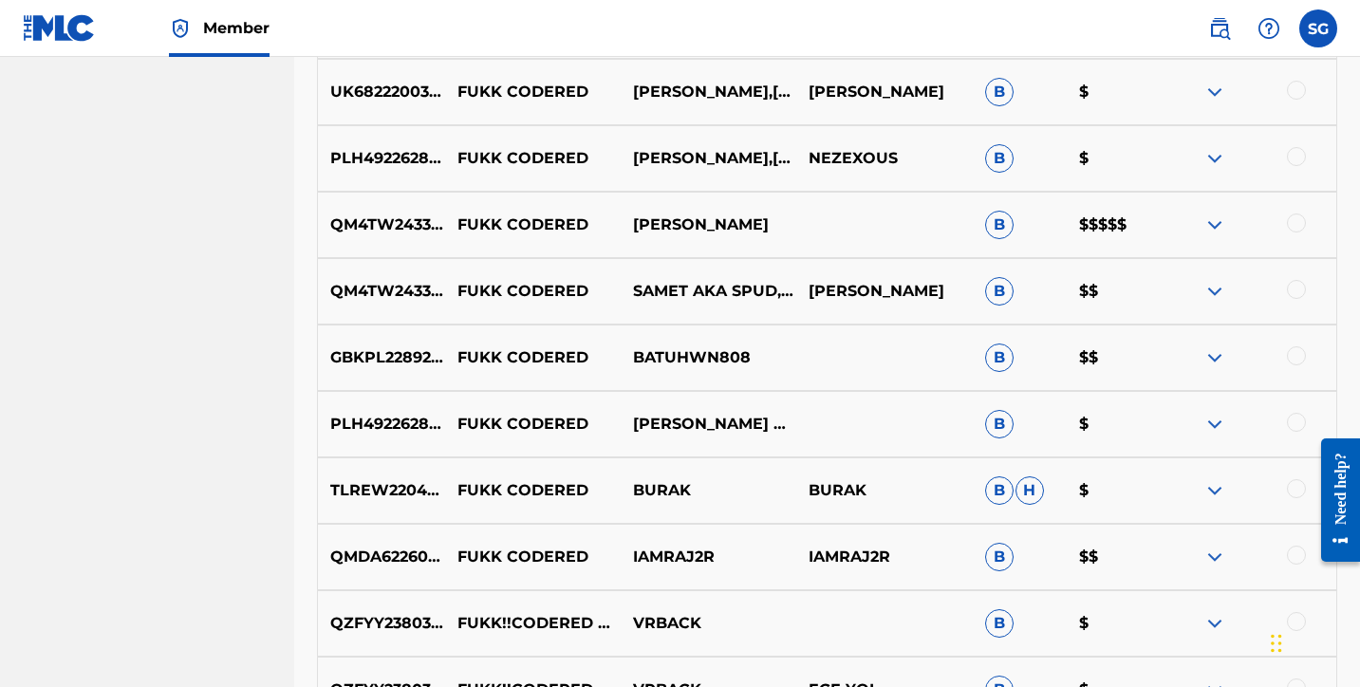
click at [1212, 224] on img at bounding box center [1214, 225] width 23 height 23
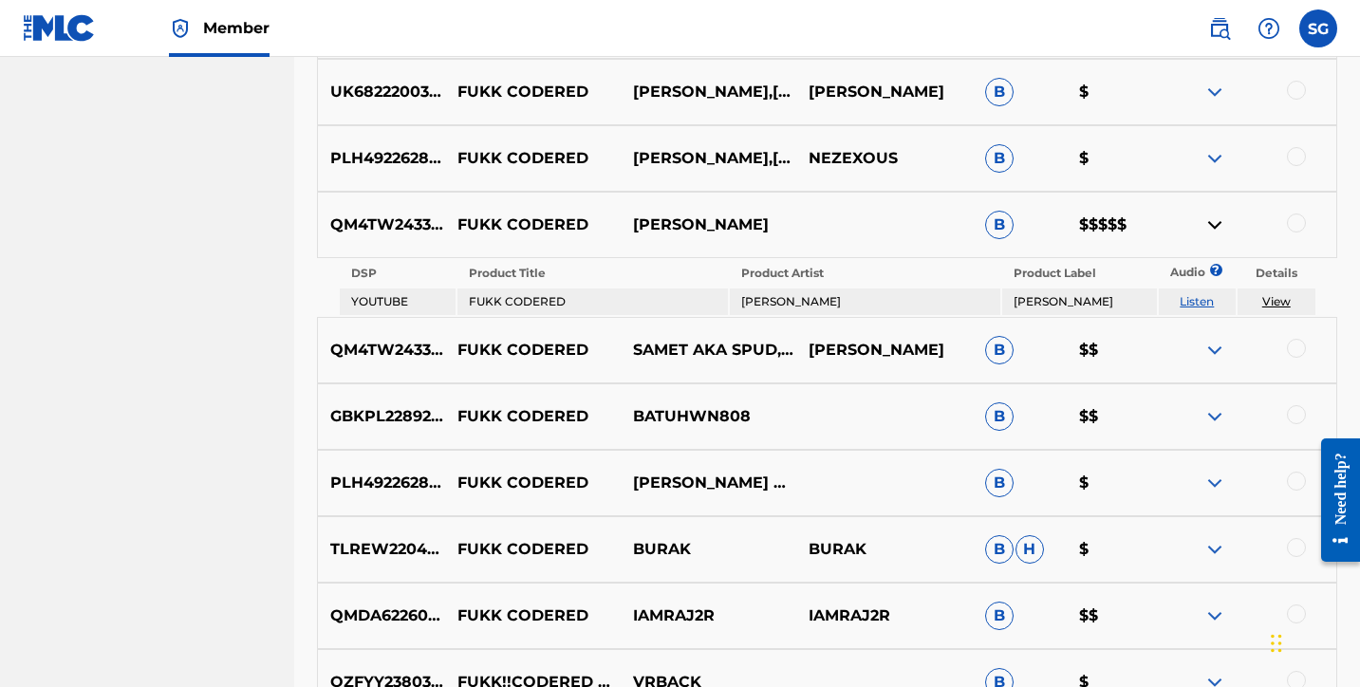
click at [1212, 224] on img at bounding box center [1214, 225] width 23 height 23
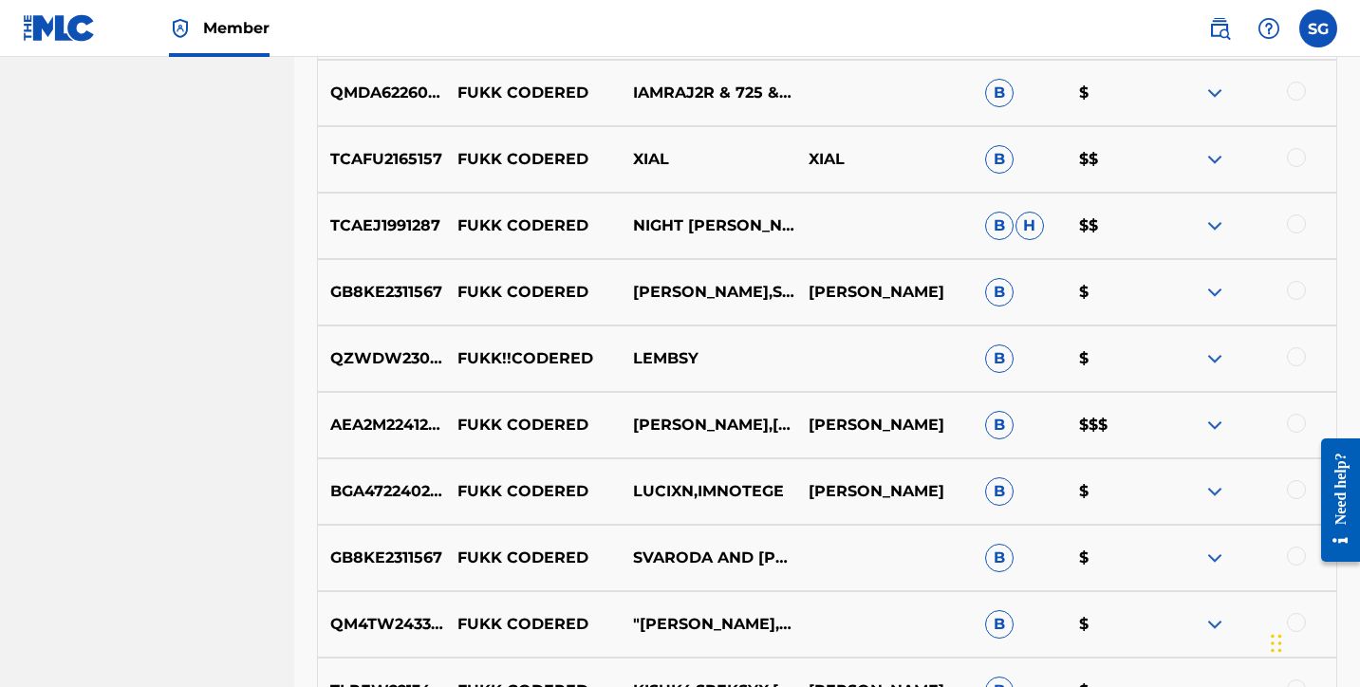
scroll to position [5923, 0]
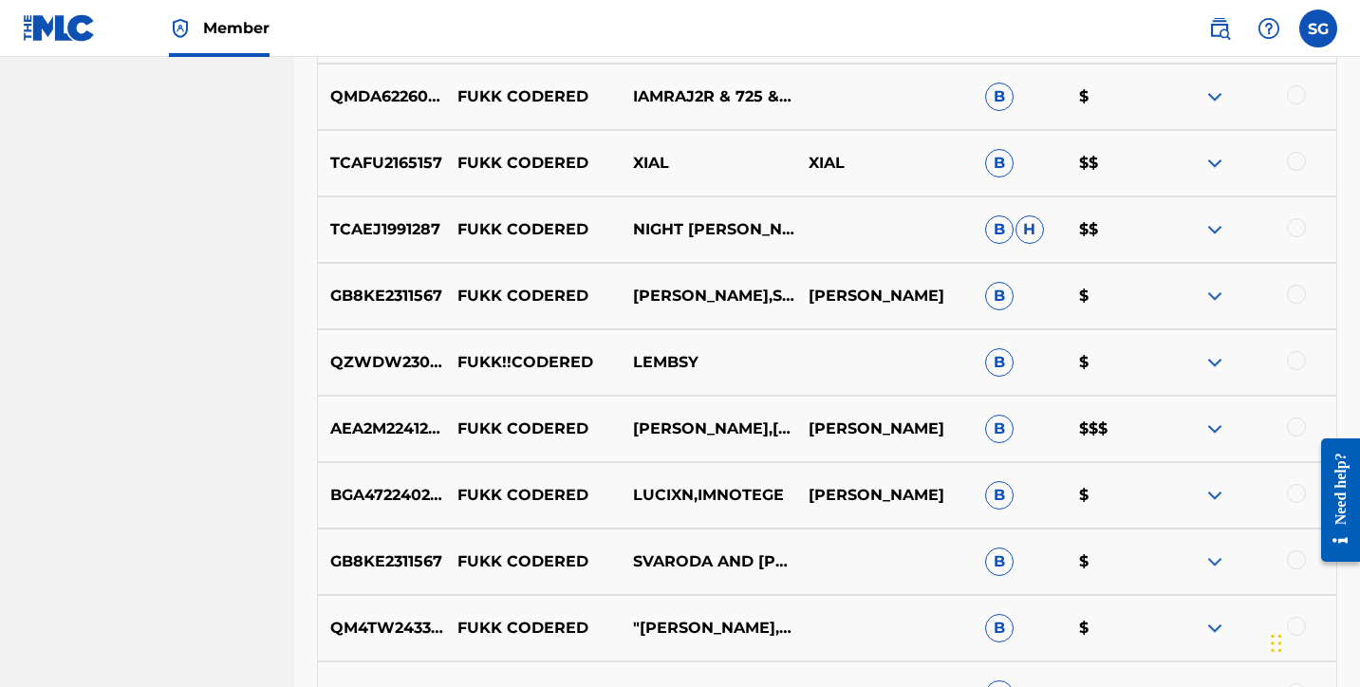
click at [1221, 229] on img at bounding box center [1214, 229] width 23 height 23
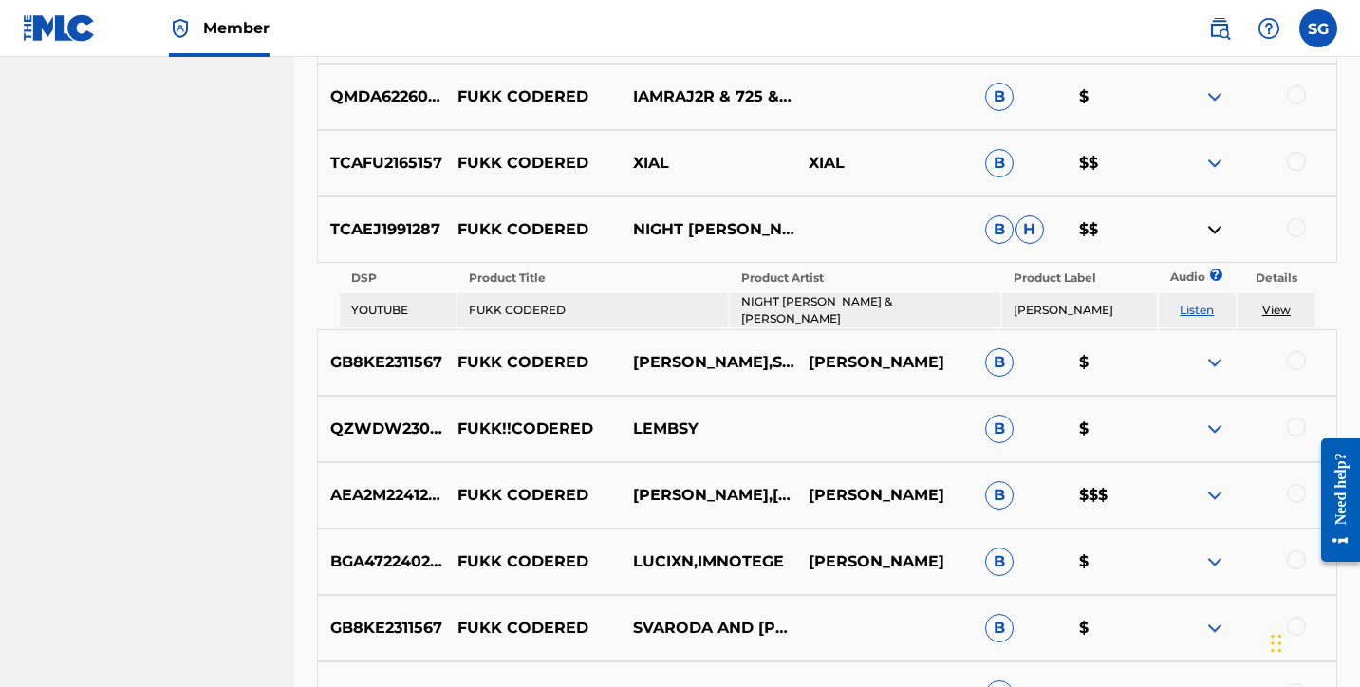
click at [1221, 229] on img at bounding box center [1214, 229] width 23 height 23
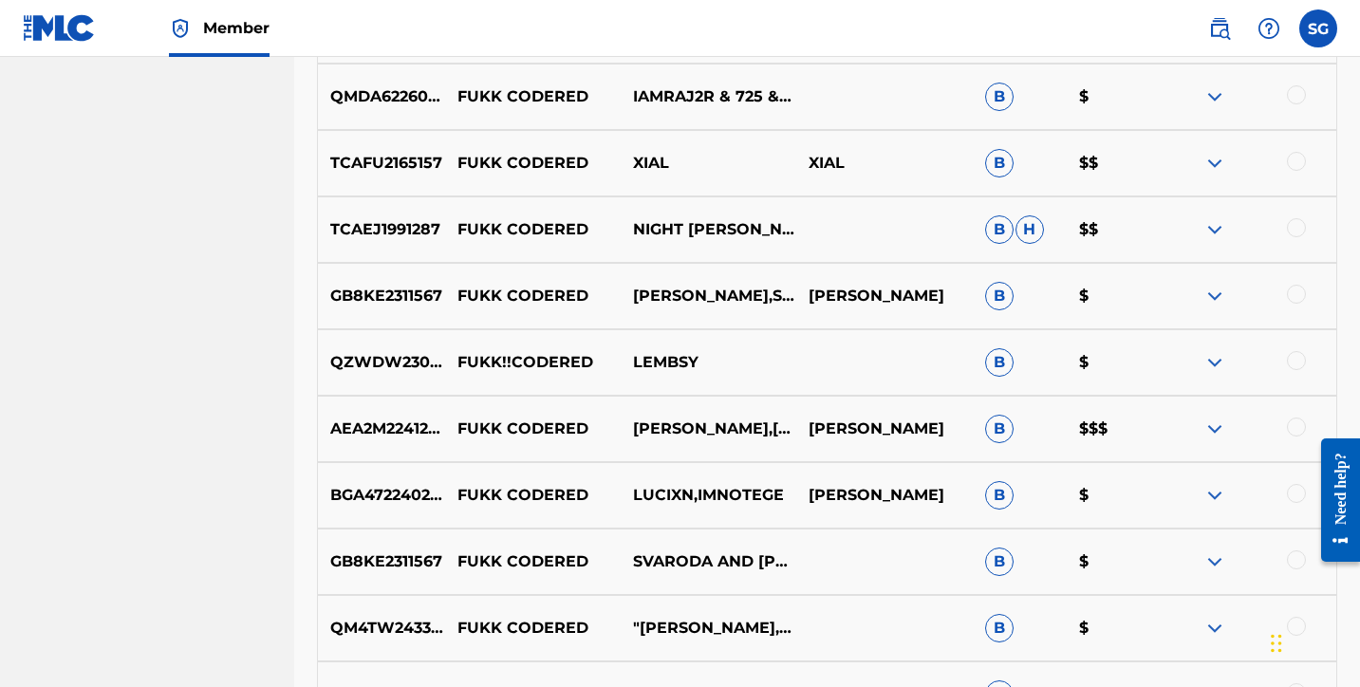
click at [1207, 430] on img at bounding box center [1214, 429] width 23 height 23
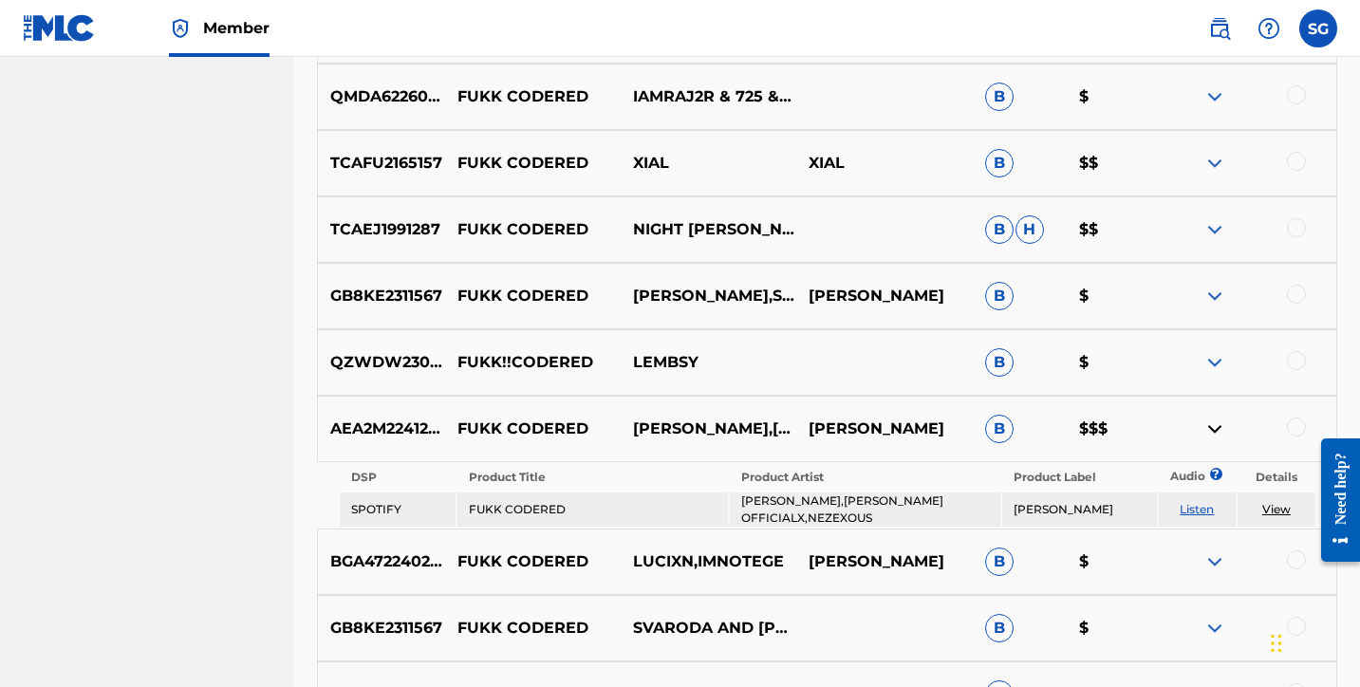
click at [1207, 430] on img at bounding box center [1214, 429] width 23 height 23
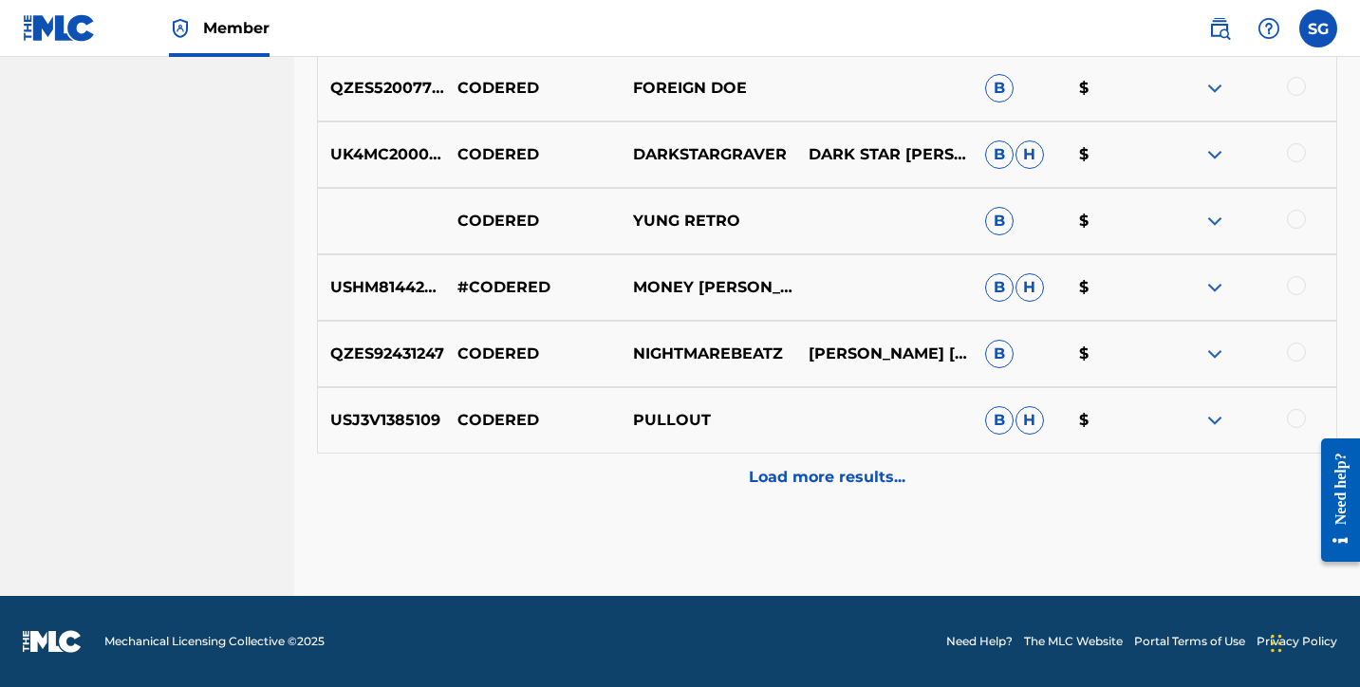
scroll to position [8390, 0]
click at [800, 488] on p "Load more results..." at bounding box center [827, 477] width 157 height 23
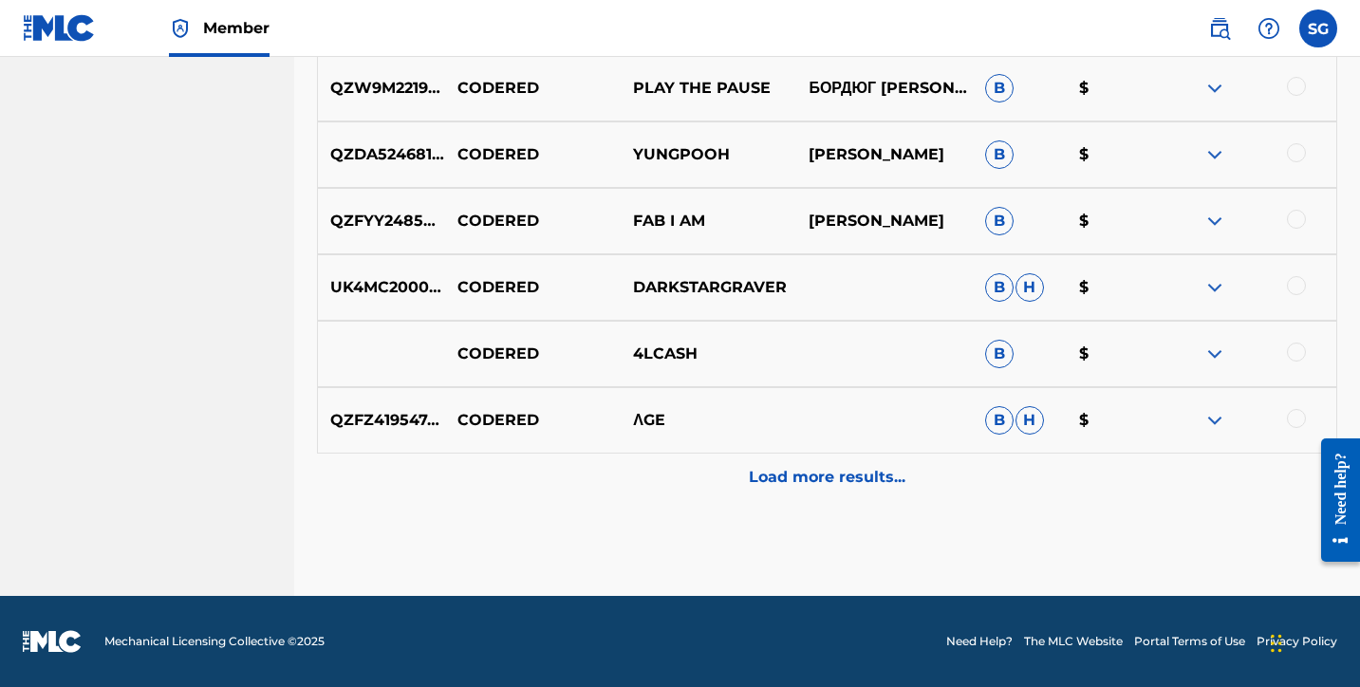
scroll to position [9054, 0]
click at [790, 483] on p "Load more results..." at bounding box center [827, 477] width 157 height 23
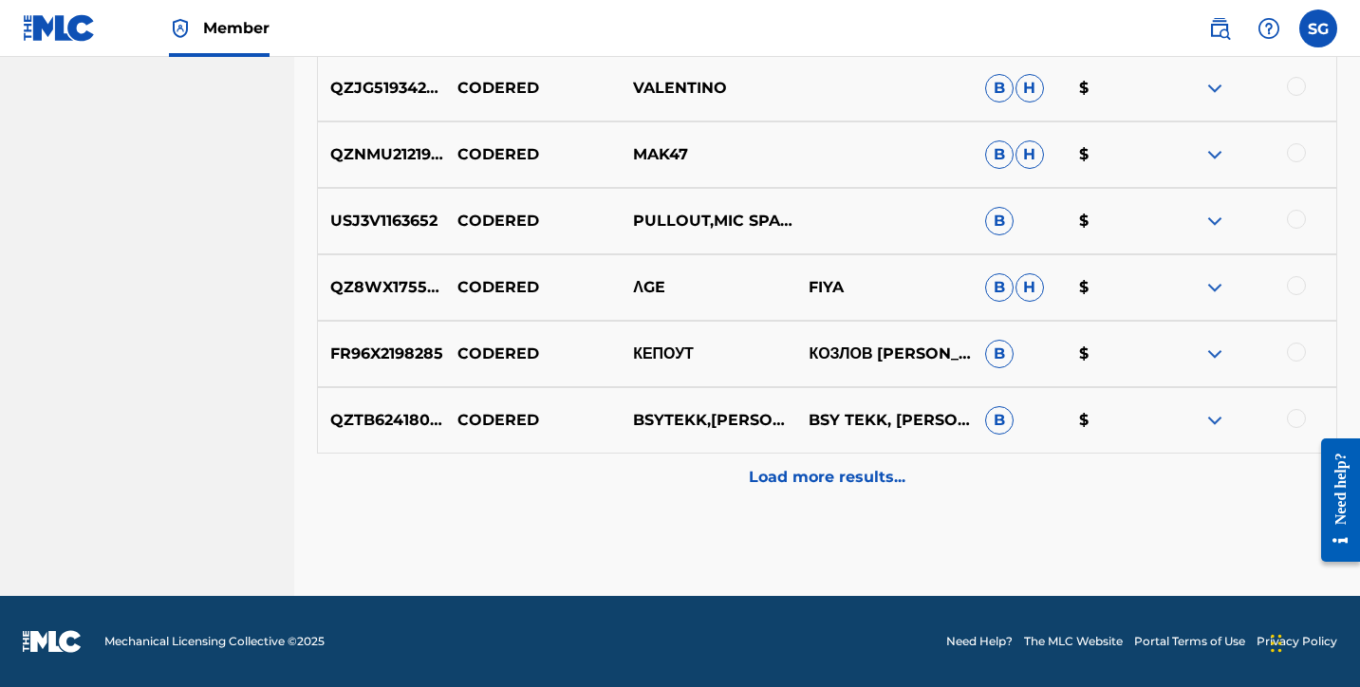
scroll to position [9719, 0]
click at [776, 479] on p "Load more results..." at bounding box center [827, 477] width 157 height 23
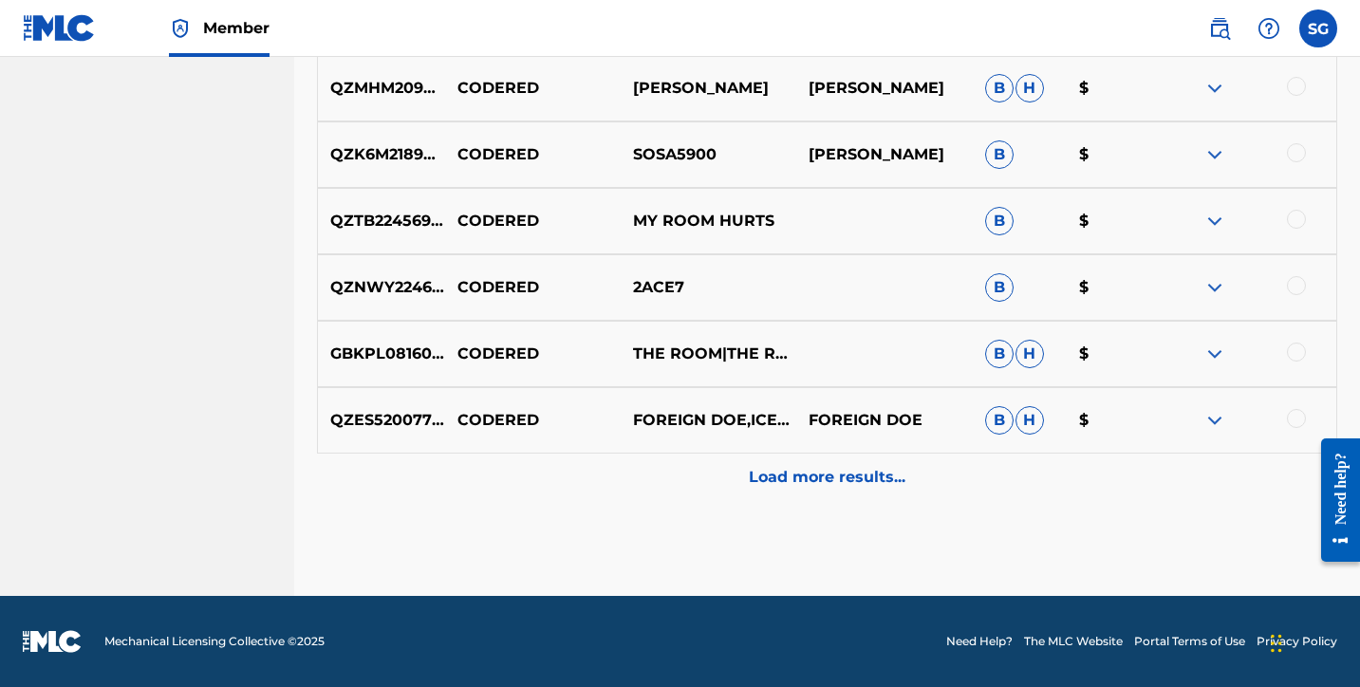
click at [818, 478] on p "Load more results..." at bounding box center [827, 477] width 157 height 23
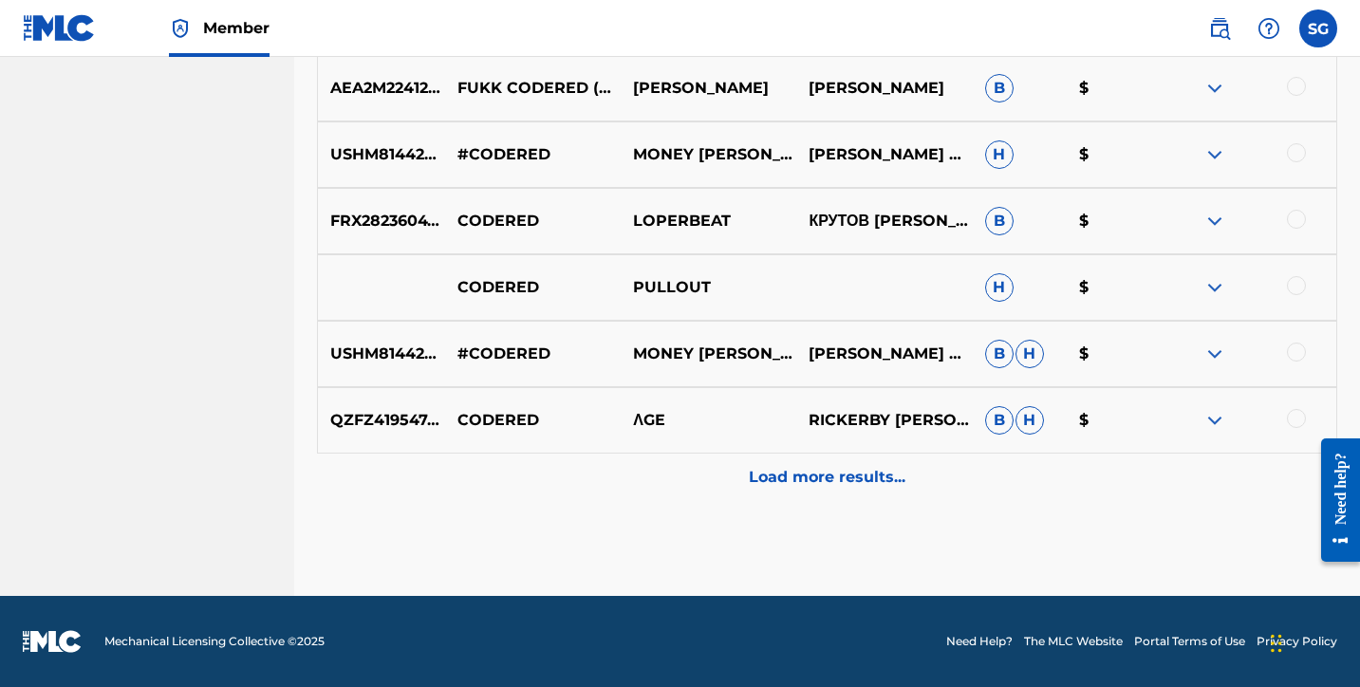
click at [843, 482] on p "Load more results..." at bounding box center [827, 477] width 157 height 23
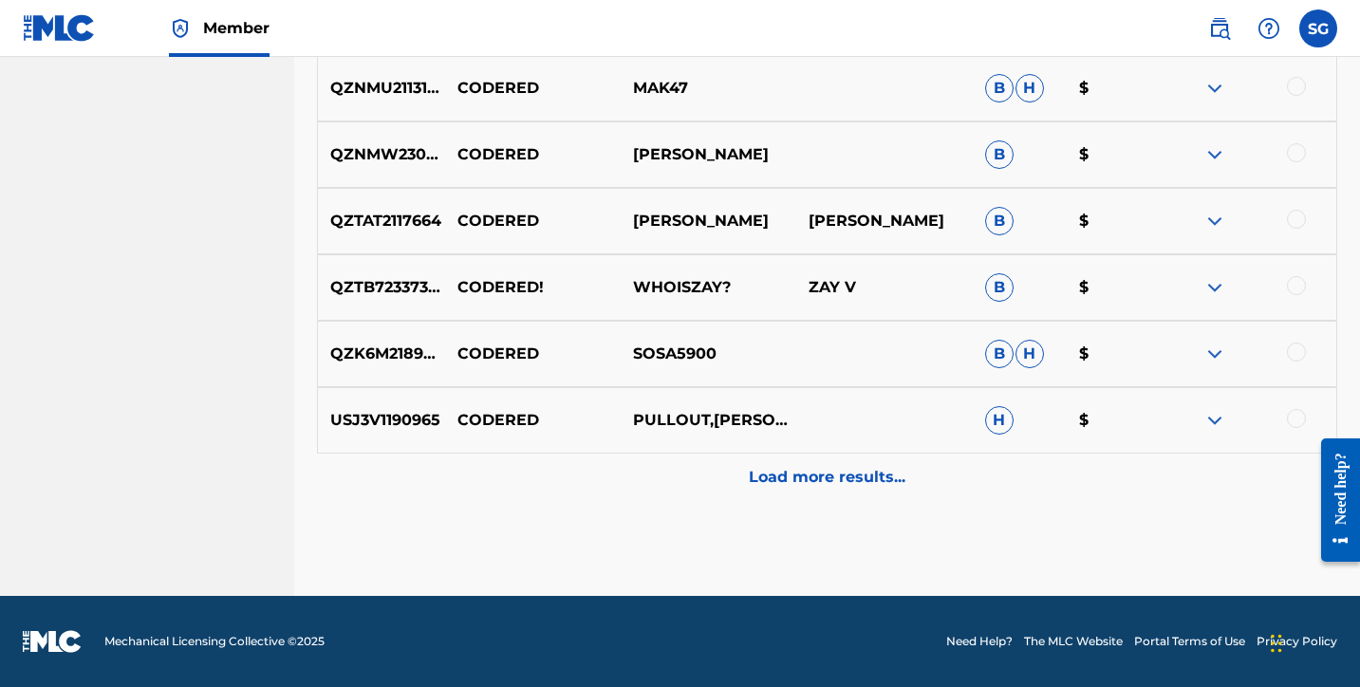
click at [810, 478] on p "Load more results..." at bounding box center [827, 477] width 157 height 23
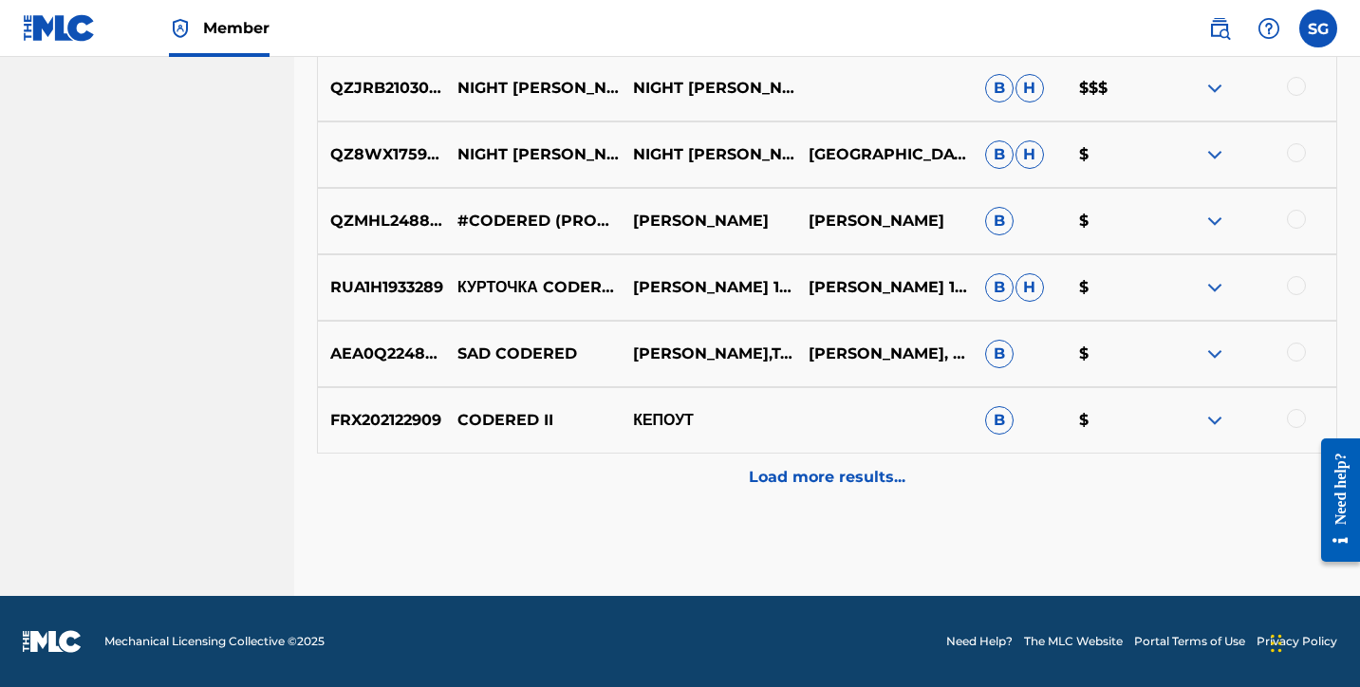
click at [844, 480] on p "Load more results..." at bounding box center [827, 477] width 157 height 23
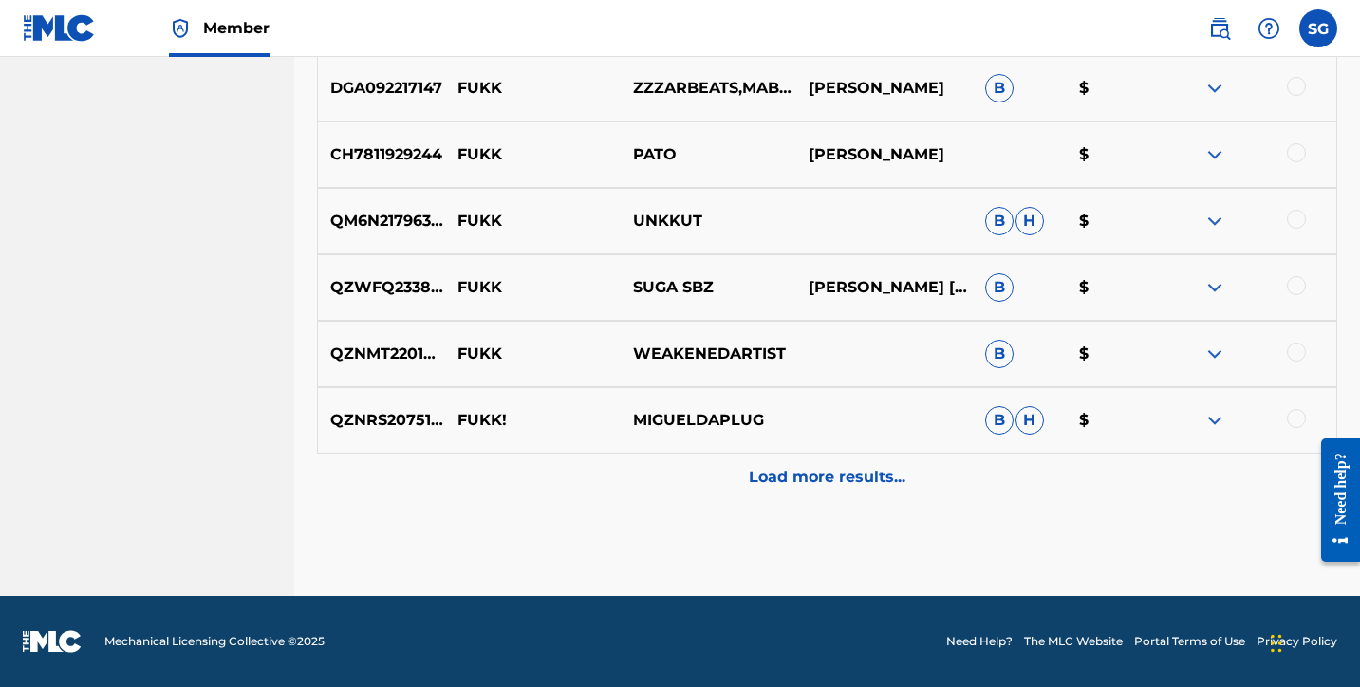
click at [804, 469] on p "Load more results..." at bounding box center [827, 477] width 157 height 23
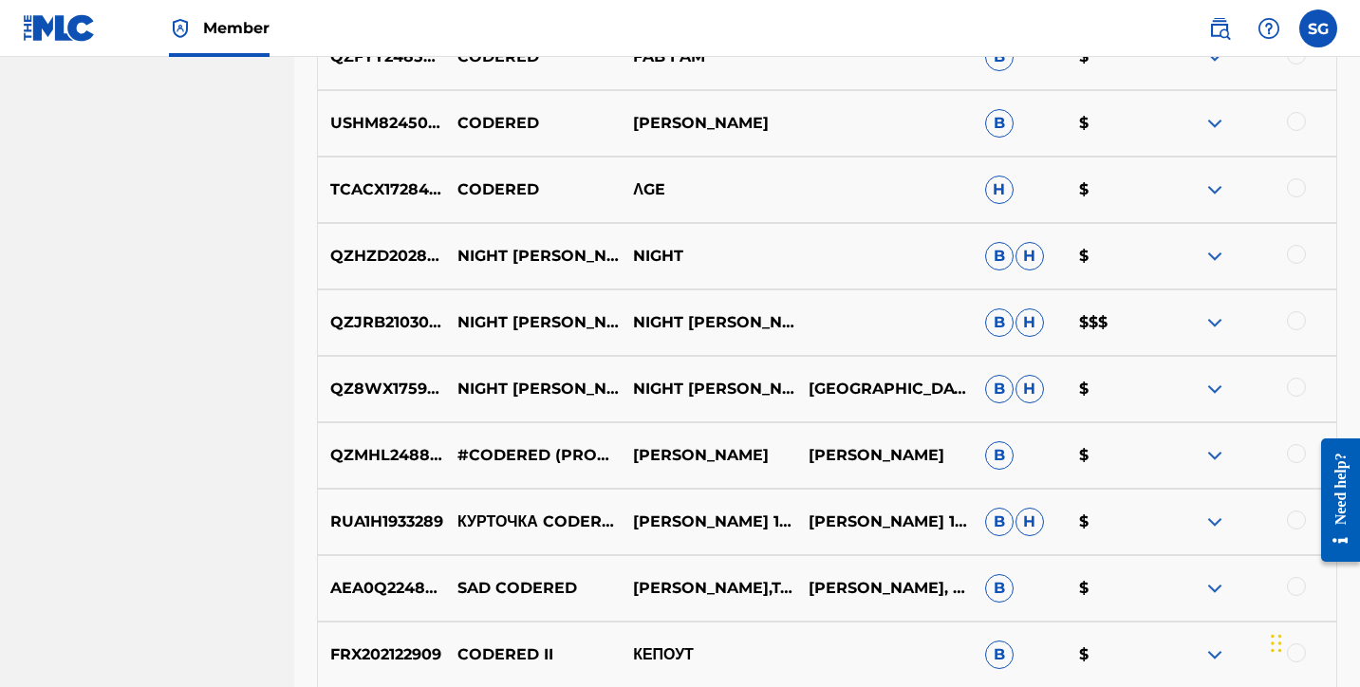
scroll to position [12146, 0]
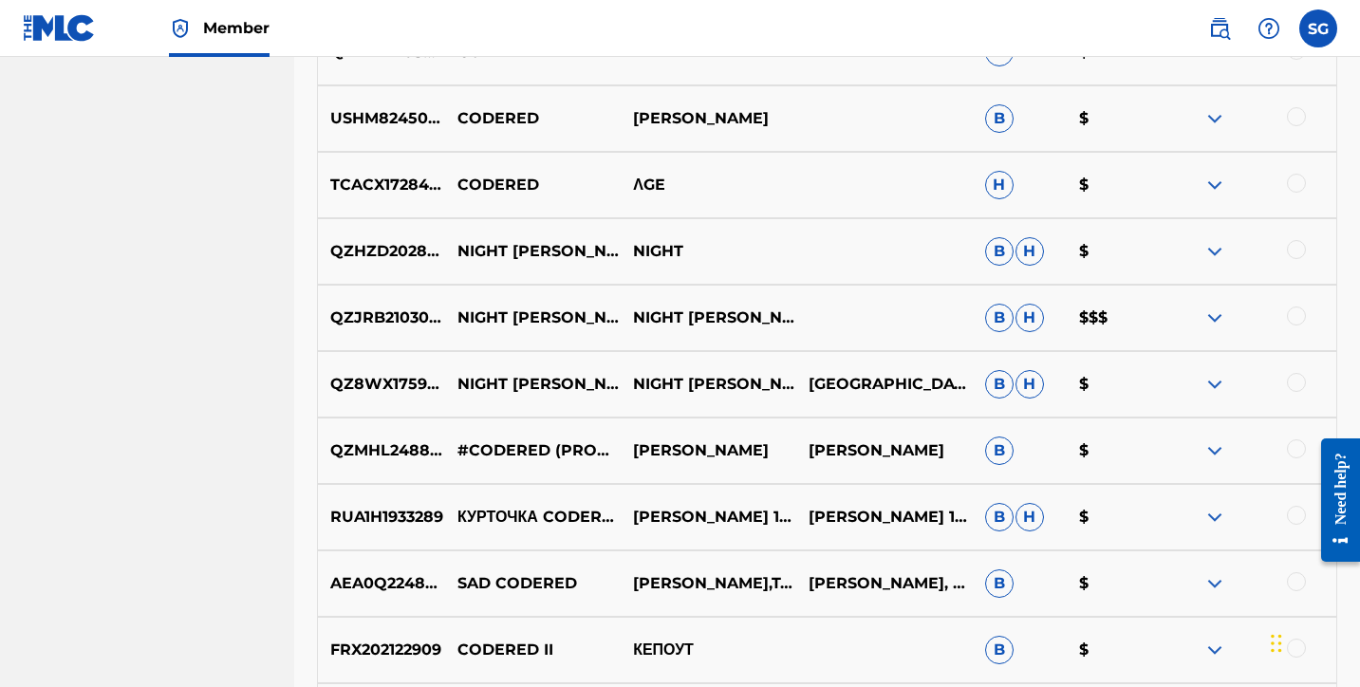
click at [1214, 326] on img at bounding box center [1214, 318] width 23 height 23
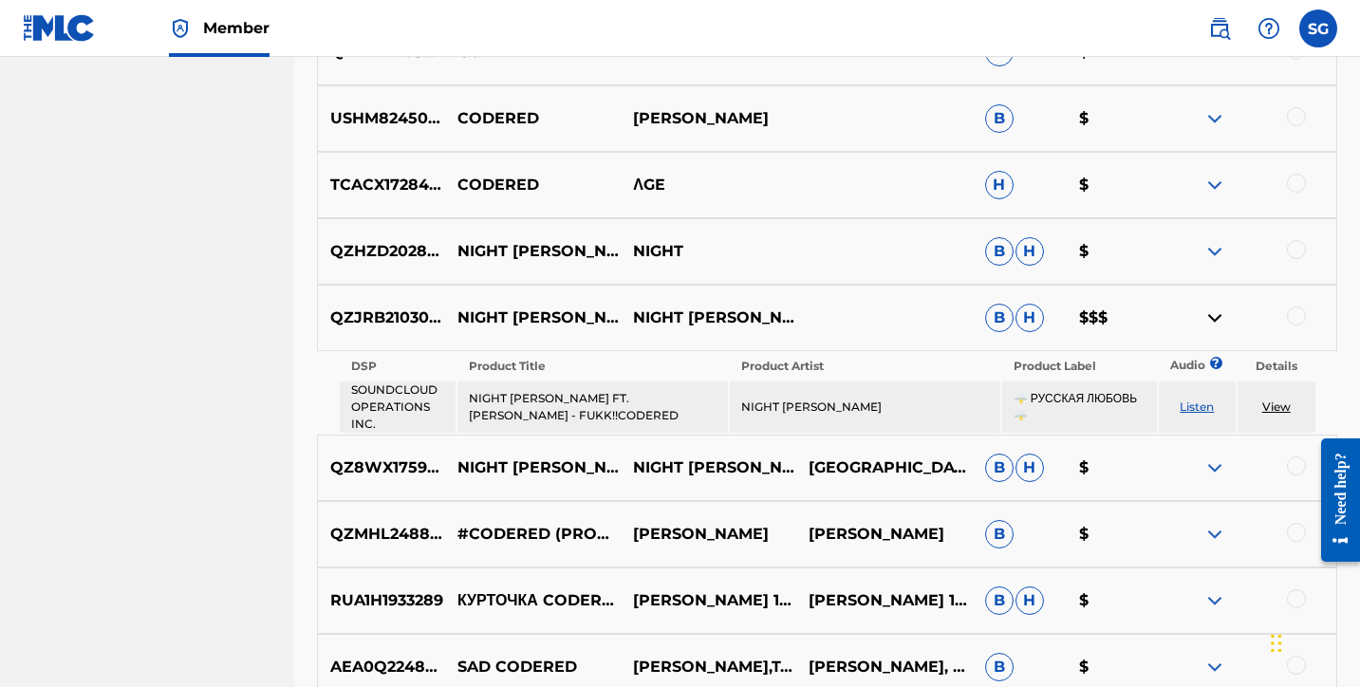
click at [1214, 316] on img at bounding box center [1214, 318] width 23 height 23
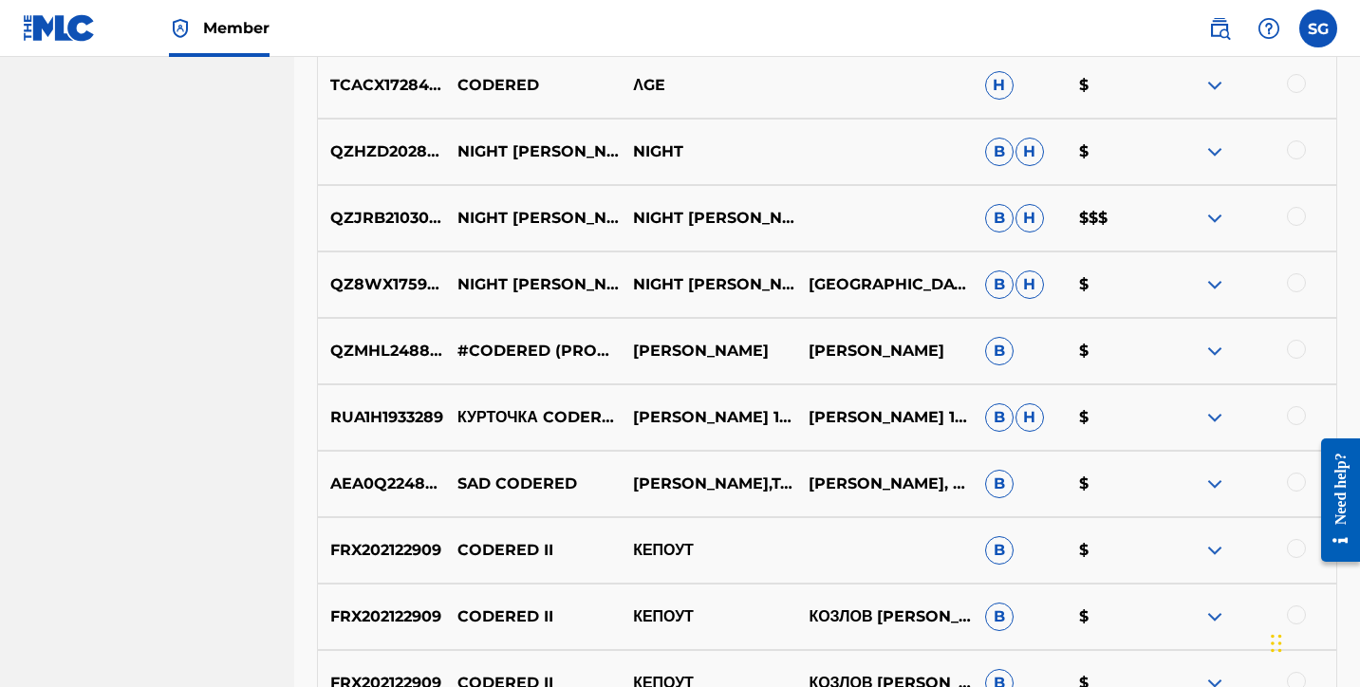
scroll to position [12249, 0]
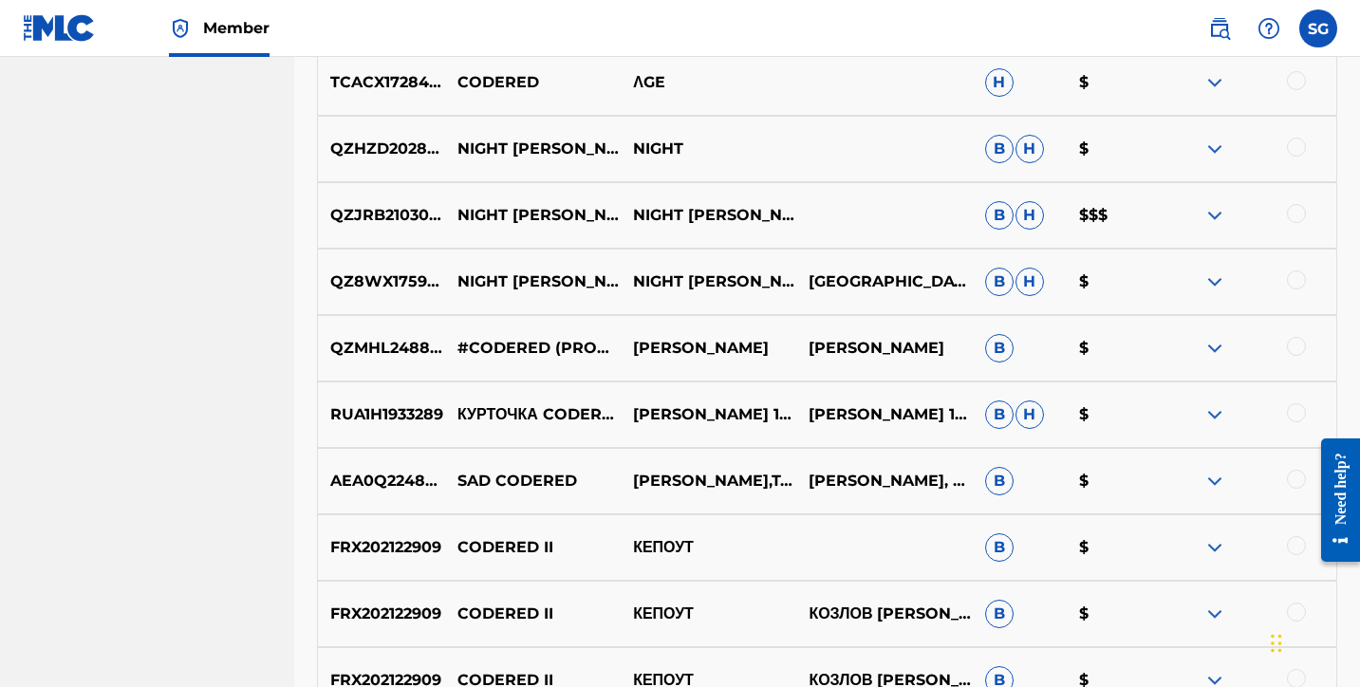
click at [1212, 421] on img at bounding box center [1214, 414] width 23 height 23
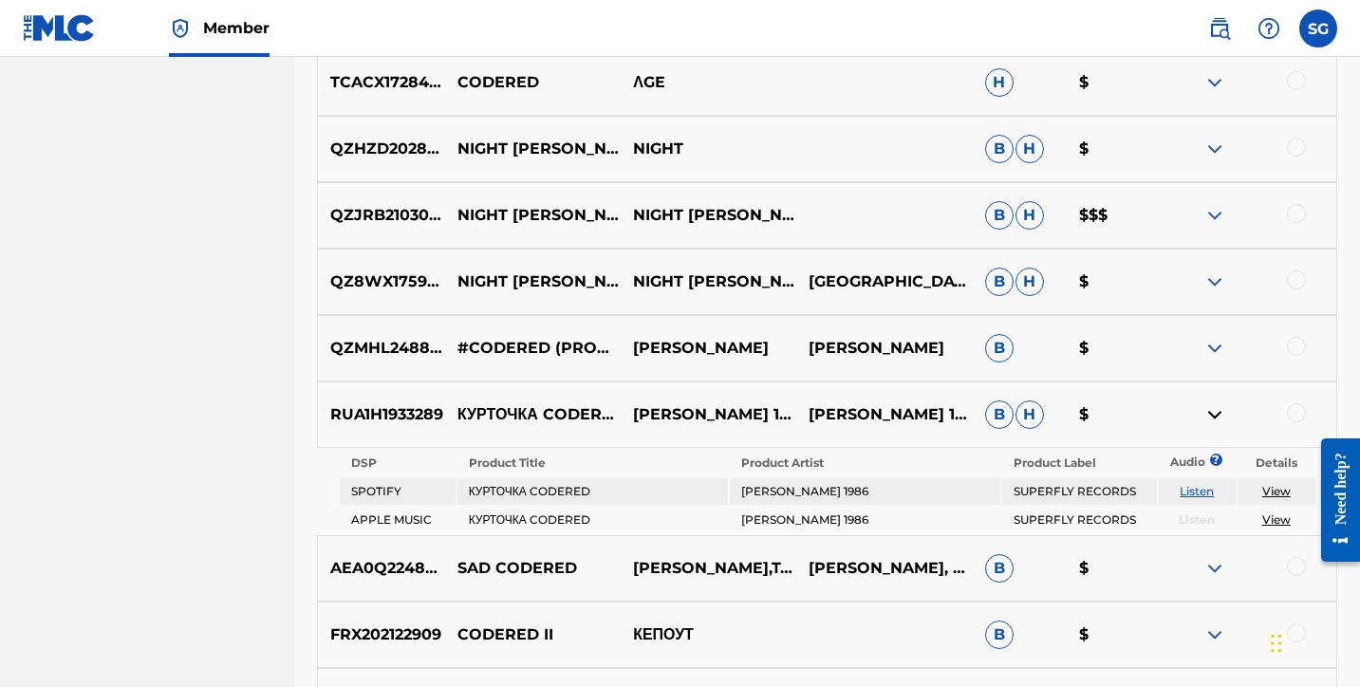
click at [1200, 495] on link "Listen" at bounding box center [1197, 491] width 34 height 14
click at [1217, 424] on img at bounding box center [1214, 414] width 23 height 23
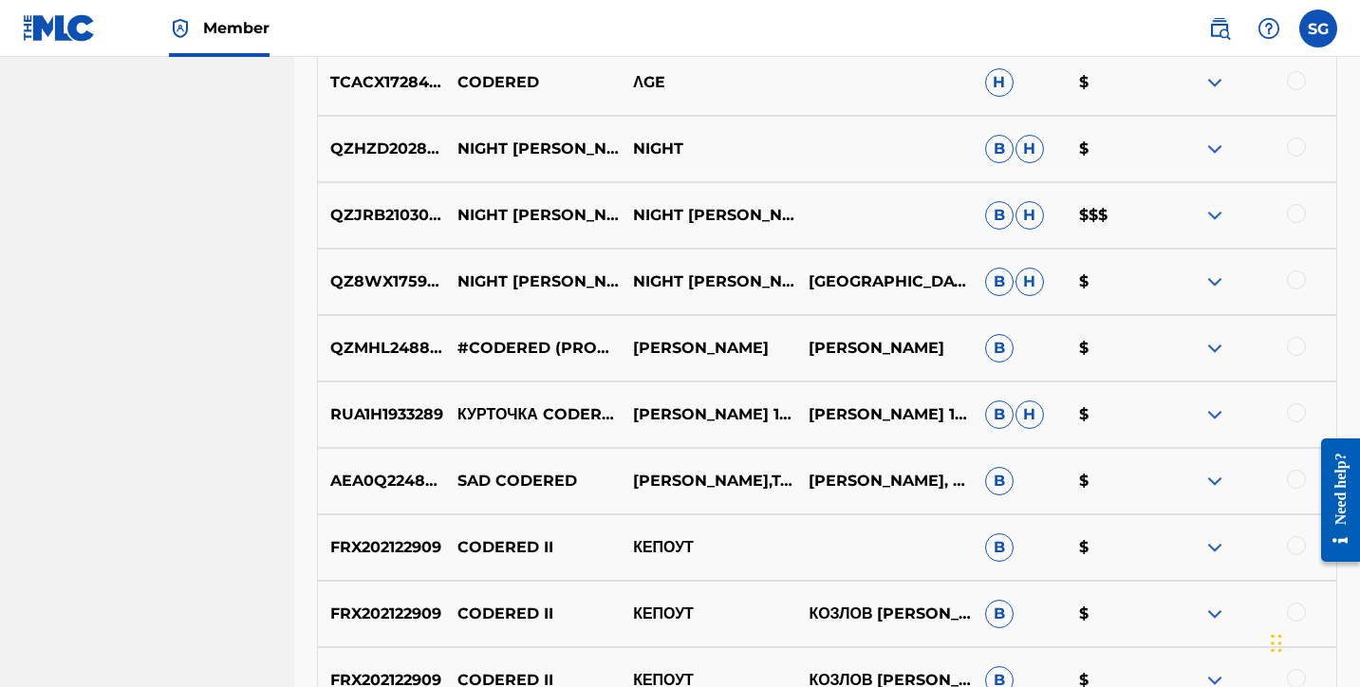
click at [1212, 283] on img at bounding box center [1214, 281] width 23 height 23
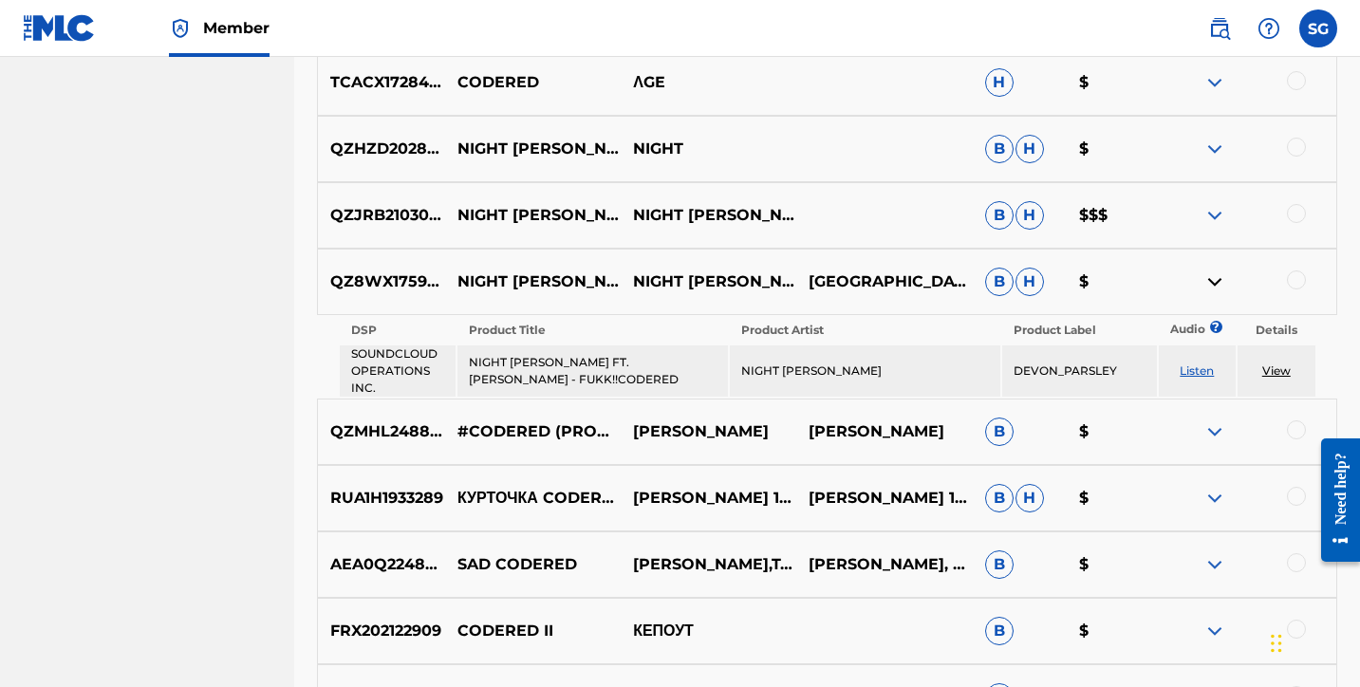
click at [1212, 283] on img at bounding box center [1214, 281] width 23 height 23
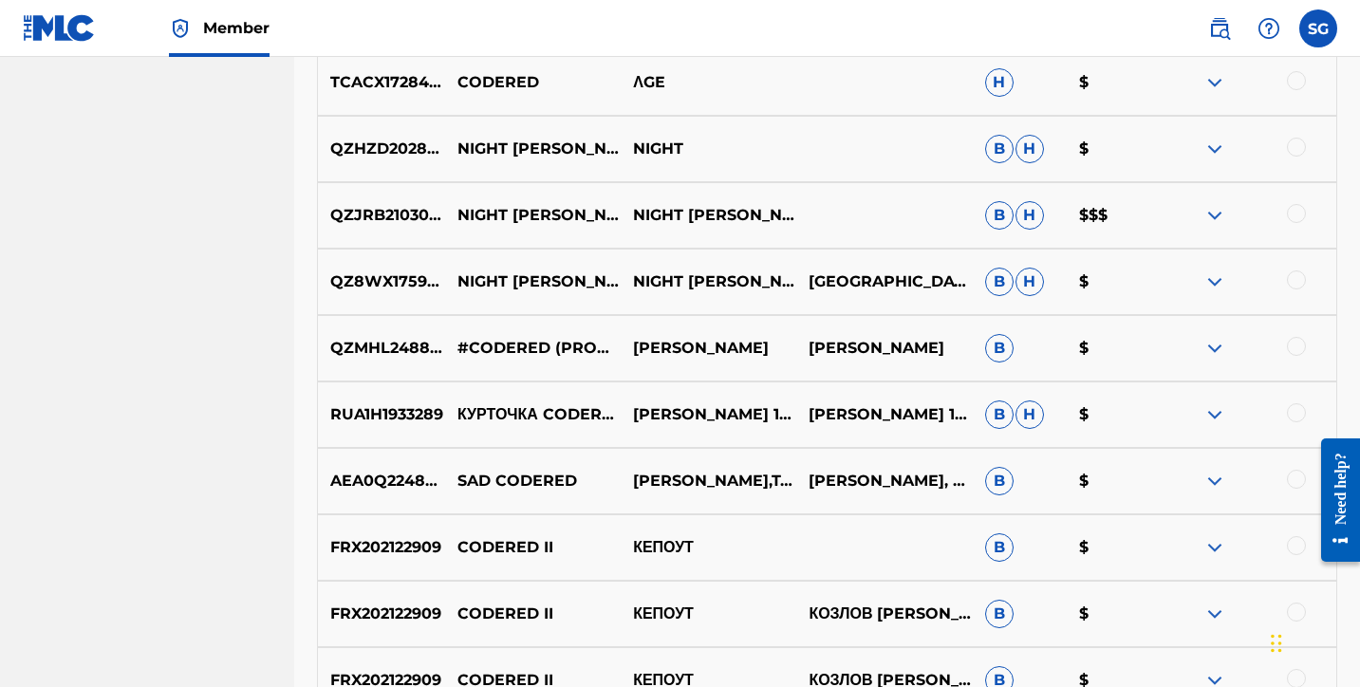
click at [1209, 223] on img at bounding box center [1214, 215] width 23 height 23
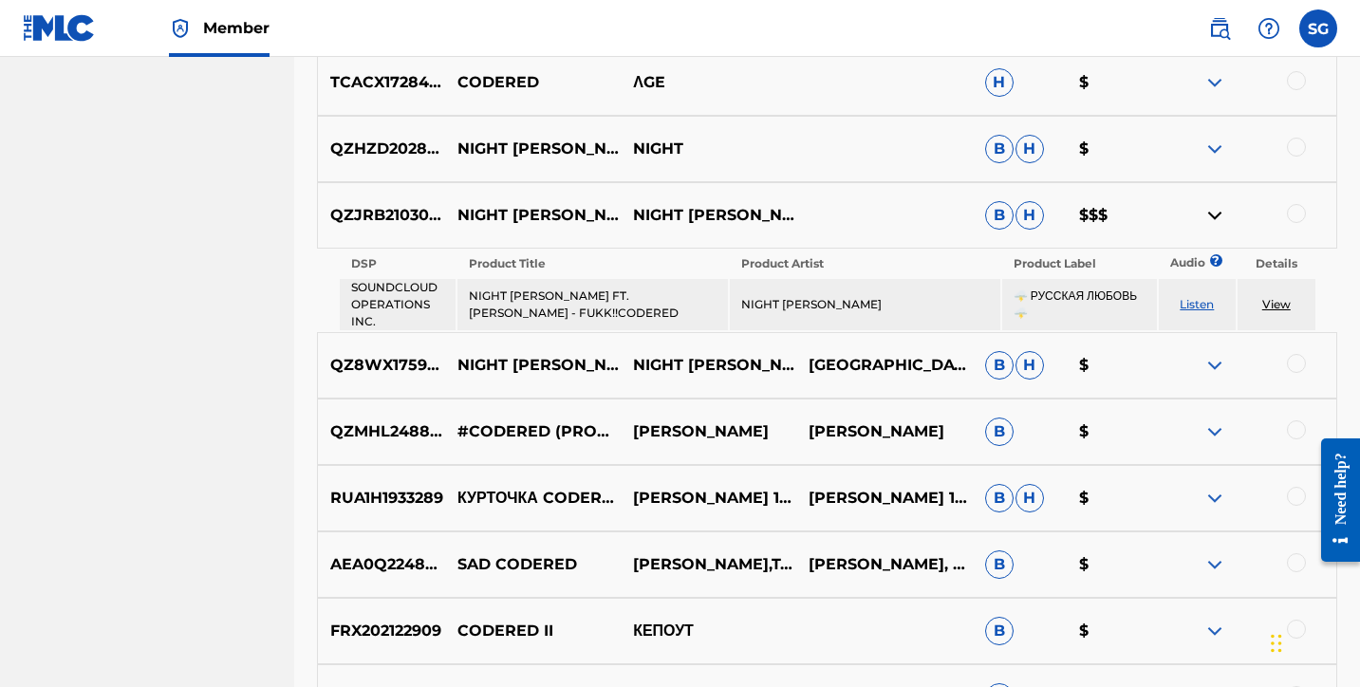
click at [1209, 223] on img at bounding box center [1214, 215] width 23 height 23
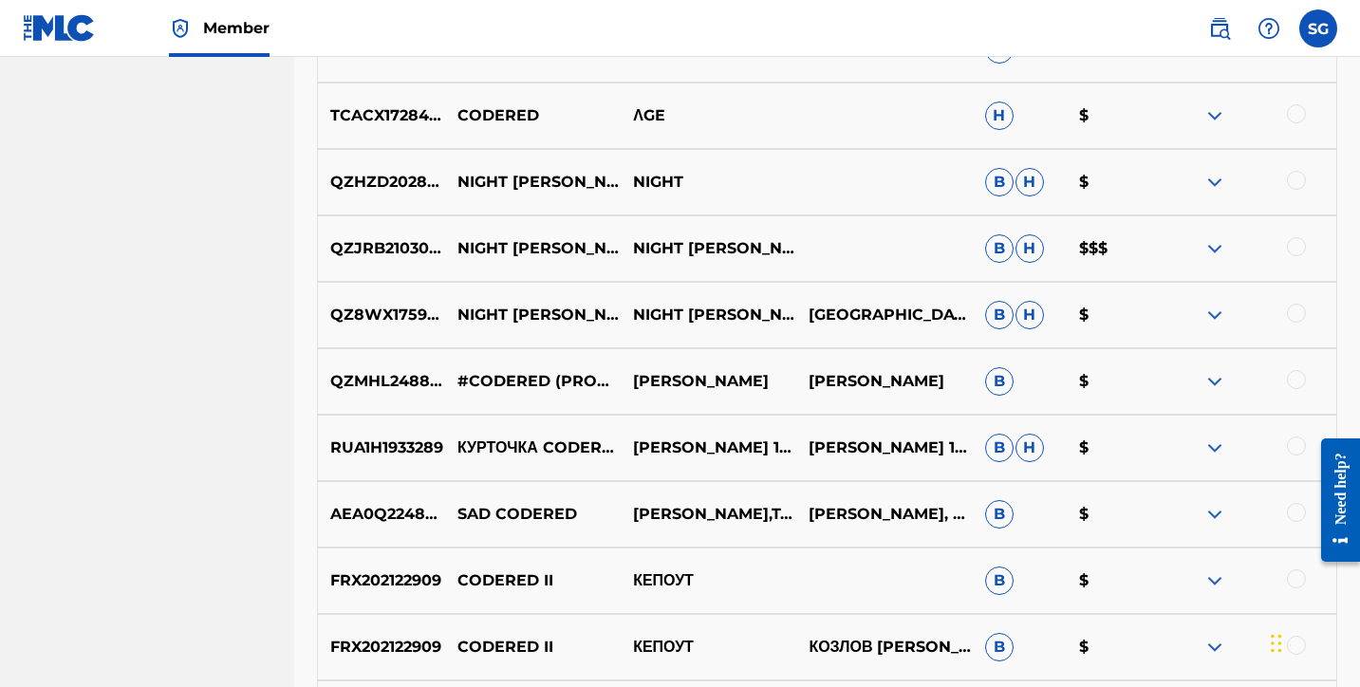
scroll to position [12196, 0]
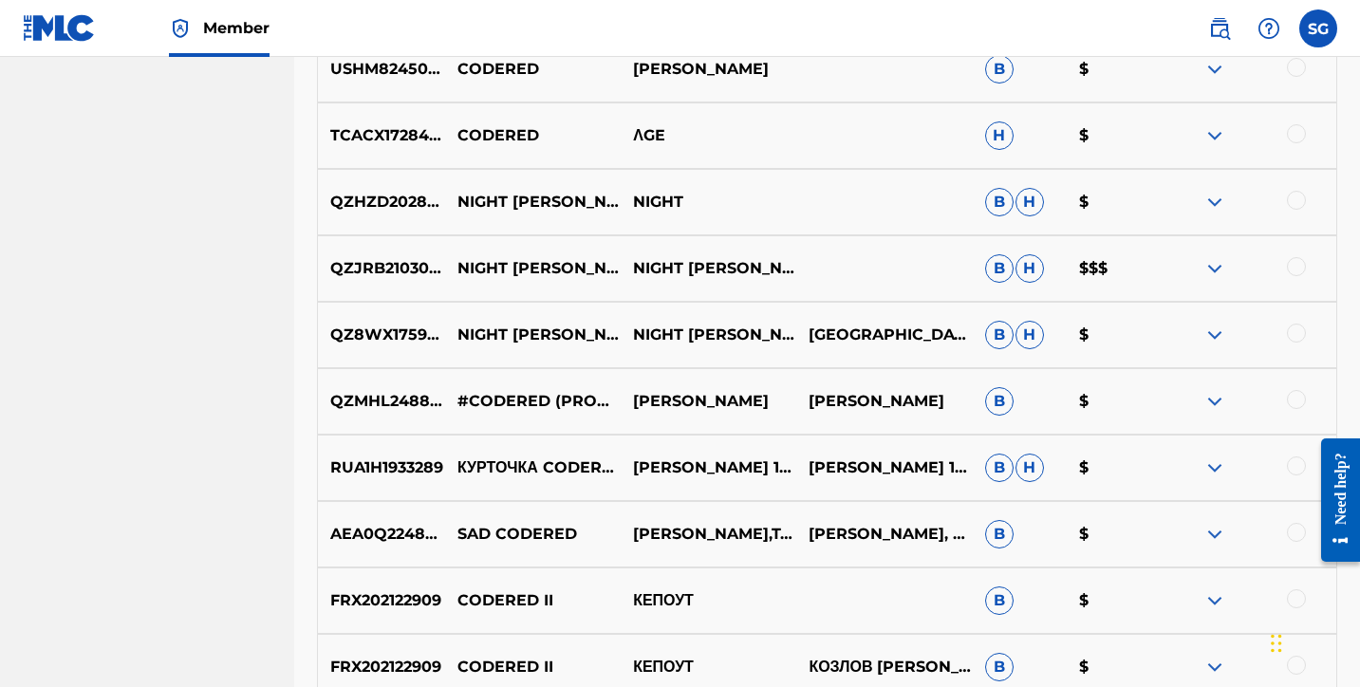
click at [1214, 205] on img at bounding box center [1214, 202] width 23 height 23
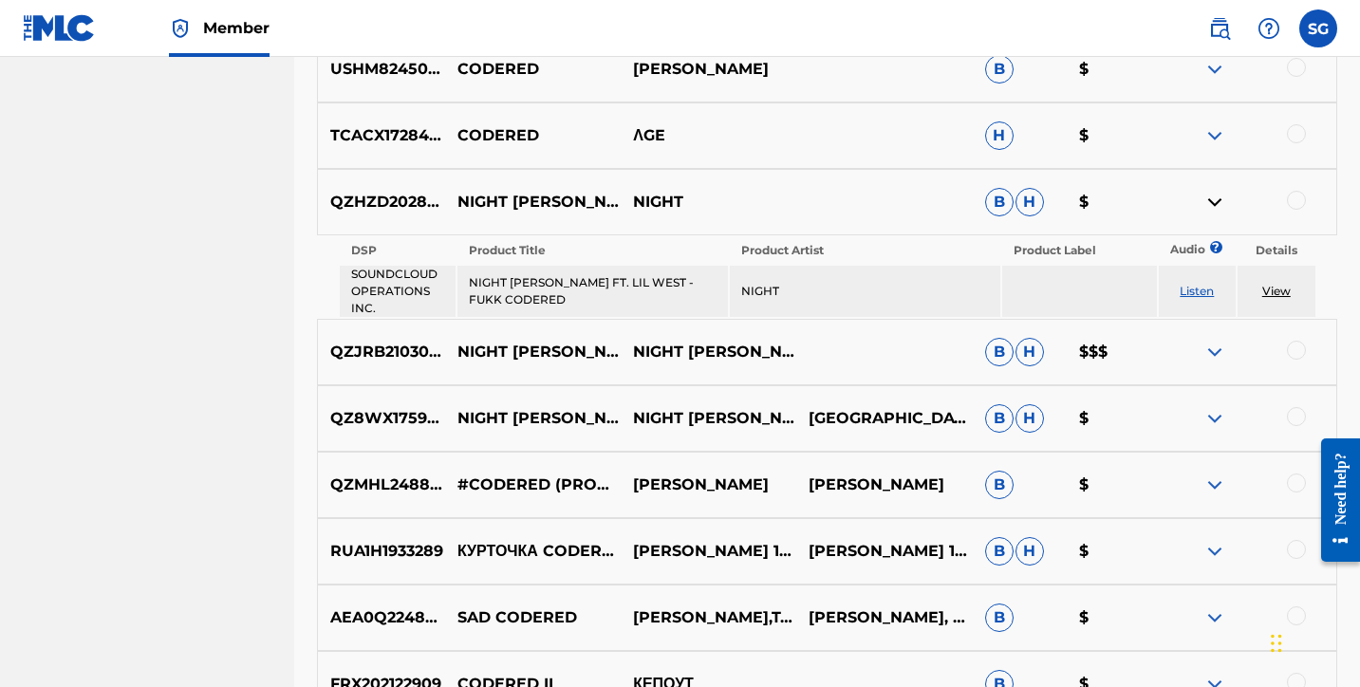
click at [1214, 205] on img at bounding box center [1214, 202] width 23 height 23
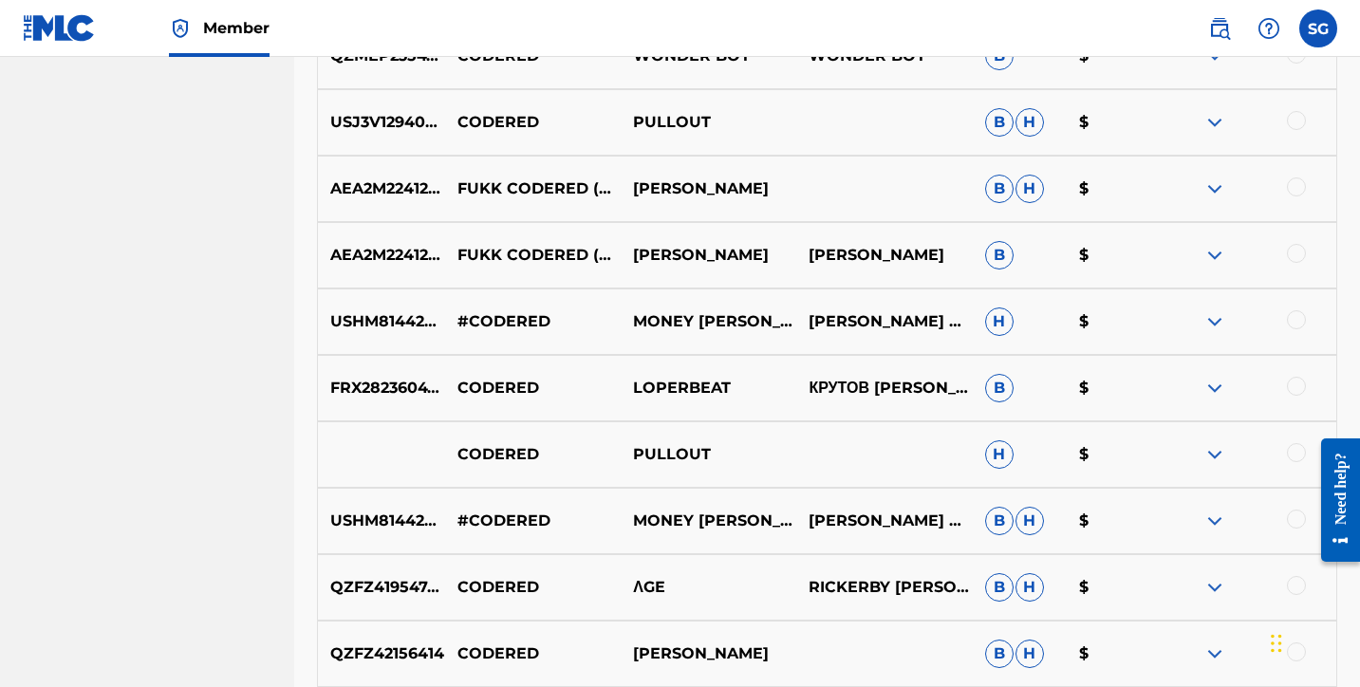
scroll to position [10876, 0]
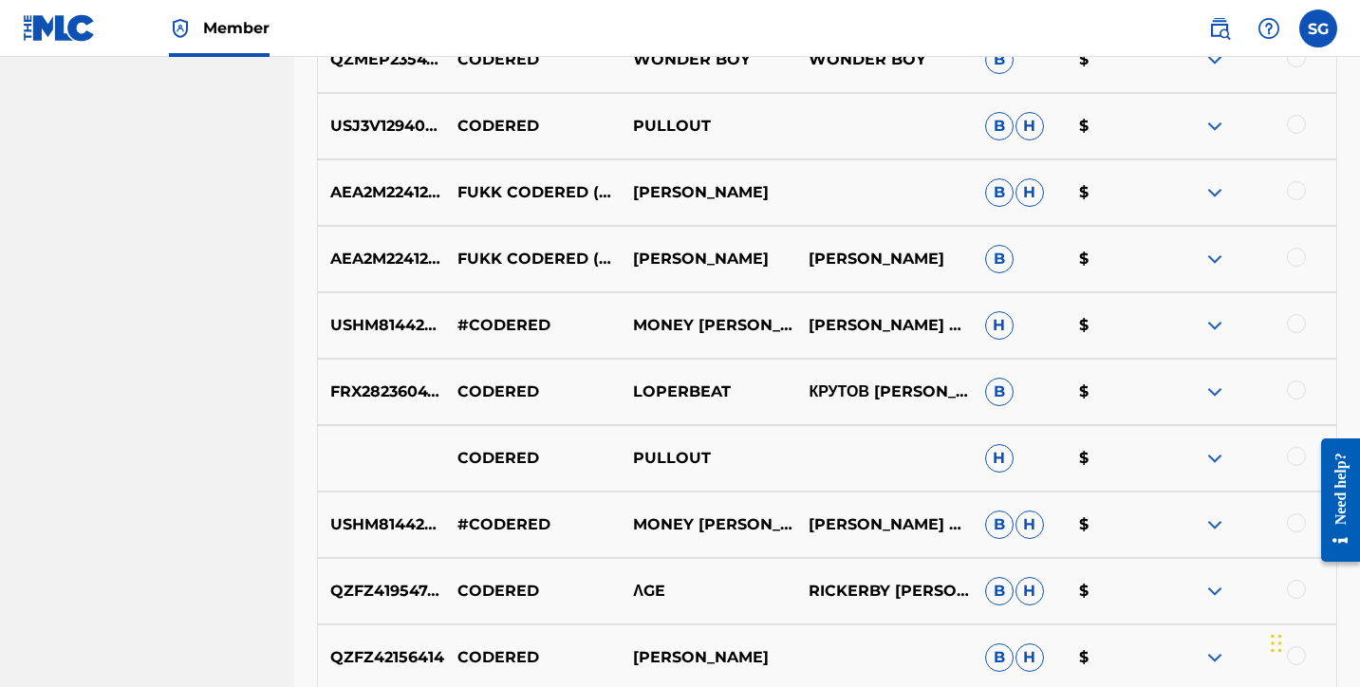
click at [1213, 259] on img at bounding box center [1214, 259] width 23 height 23
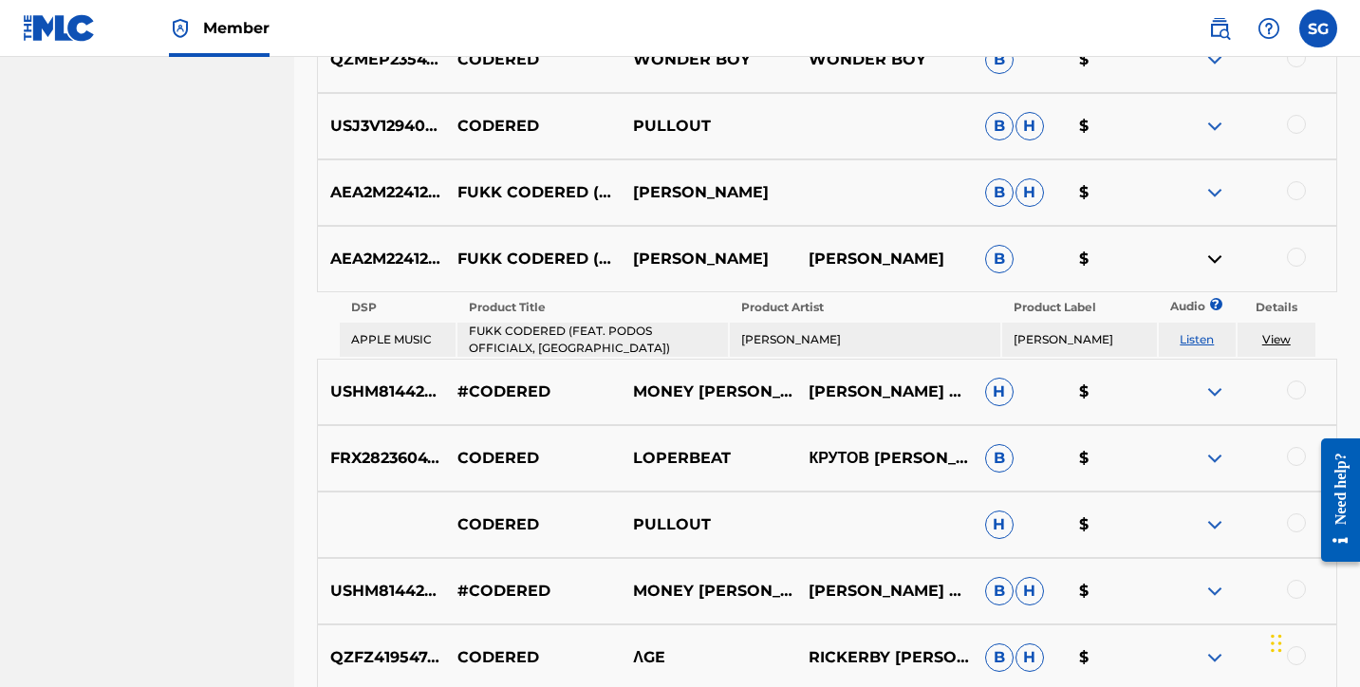
click at [1213, 259] on img at bounding box center [1214, 259] width 23 height 23
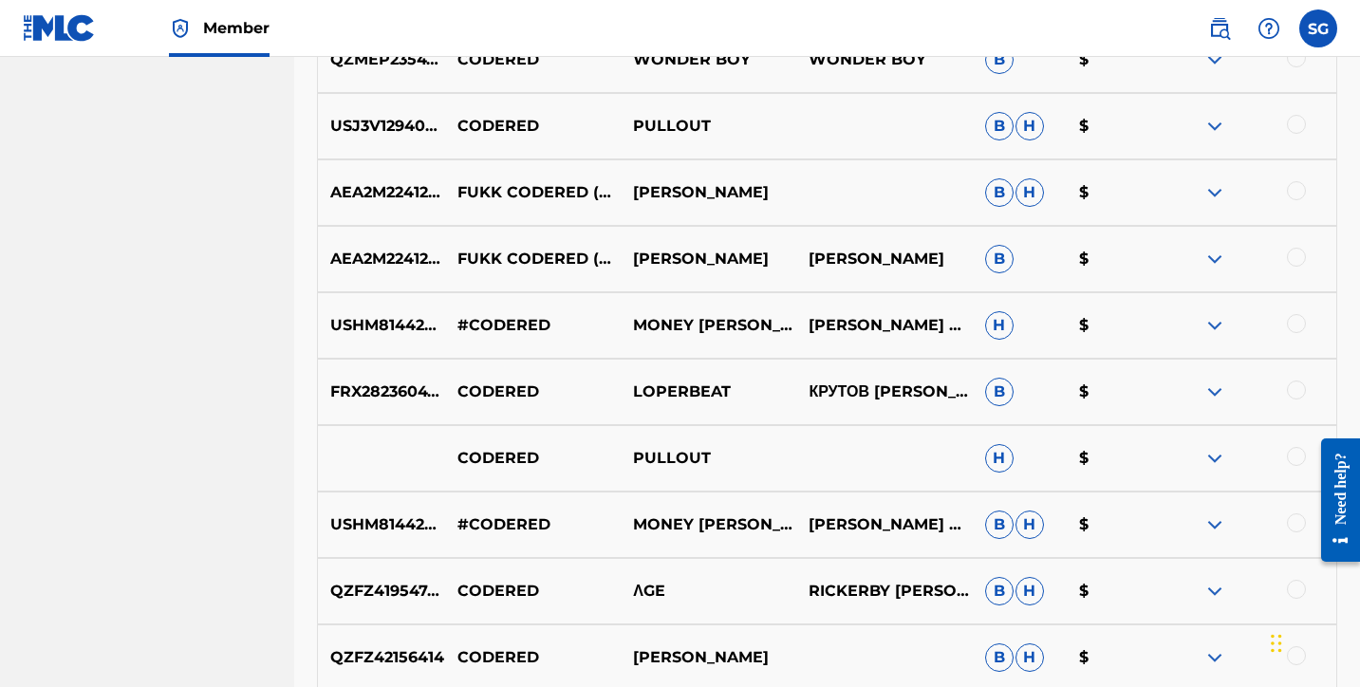
click at [1216, 194] on img at bounding box center [1214, 192] width 23 height 23
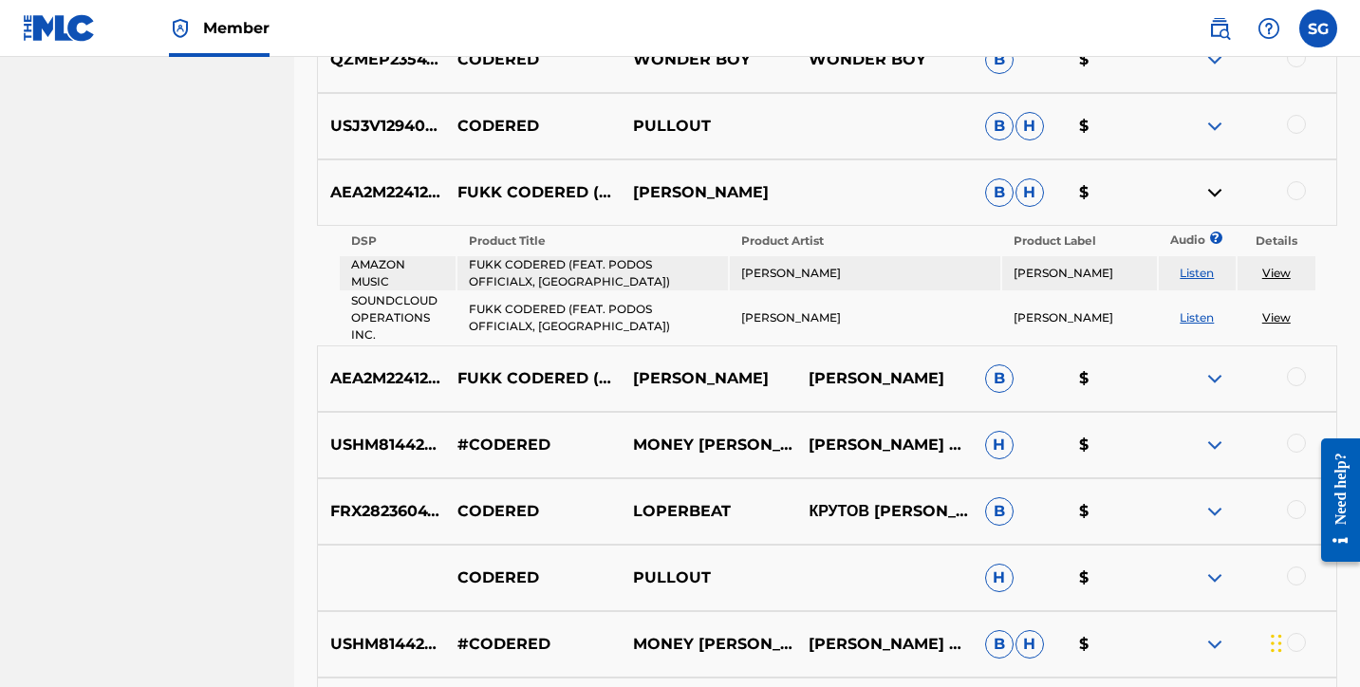
click at [1197, 274] on link "Listen" at bounding box center [1197, 273] width 34 height 14
click at [1195, 320] on link "Listen" at bounding box center [1197, 317] width 34 height 14
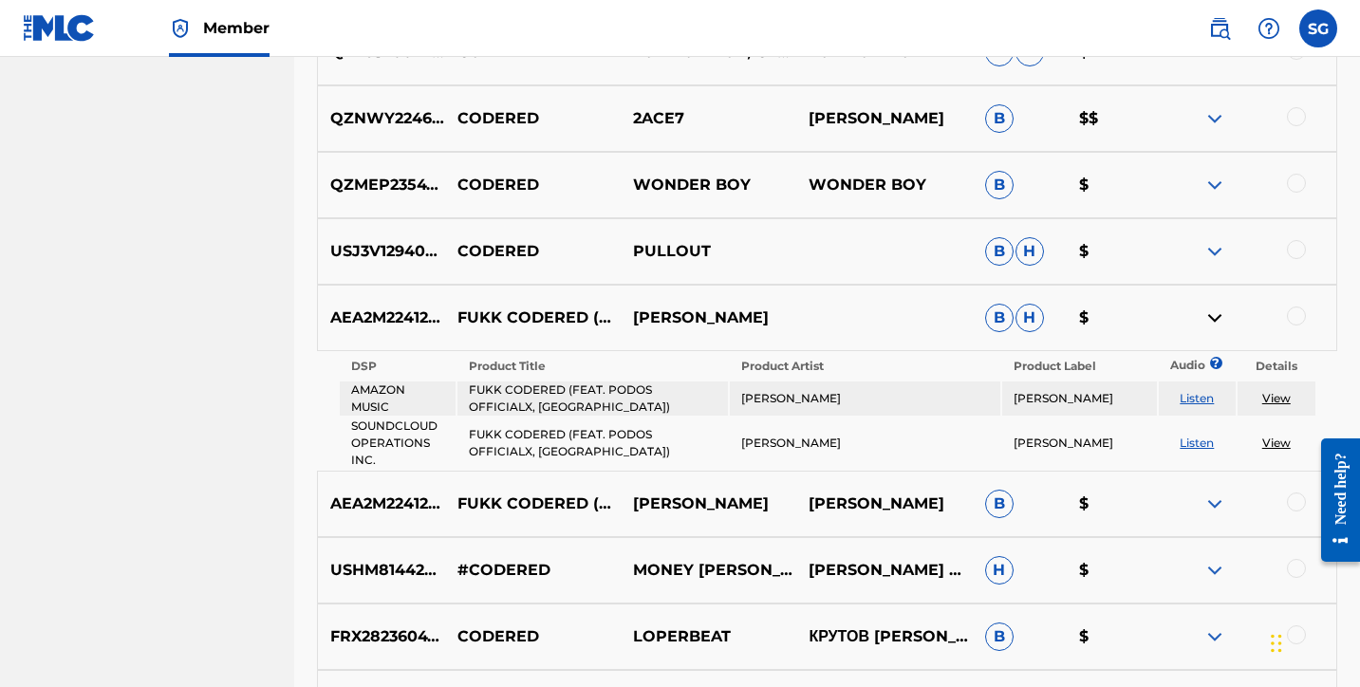
scroll to position [10750, 0]
click at [1220, 322] on img at bounding box center [1214, 319] width 23 height 23
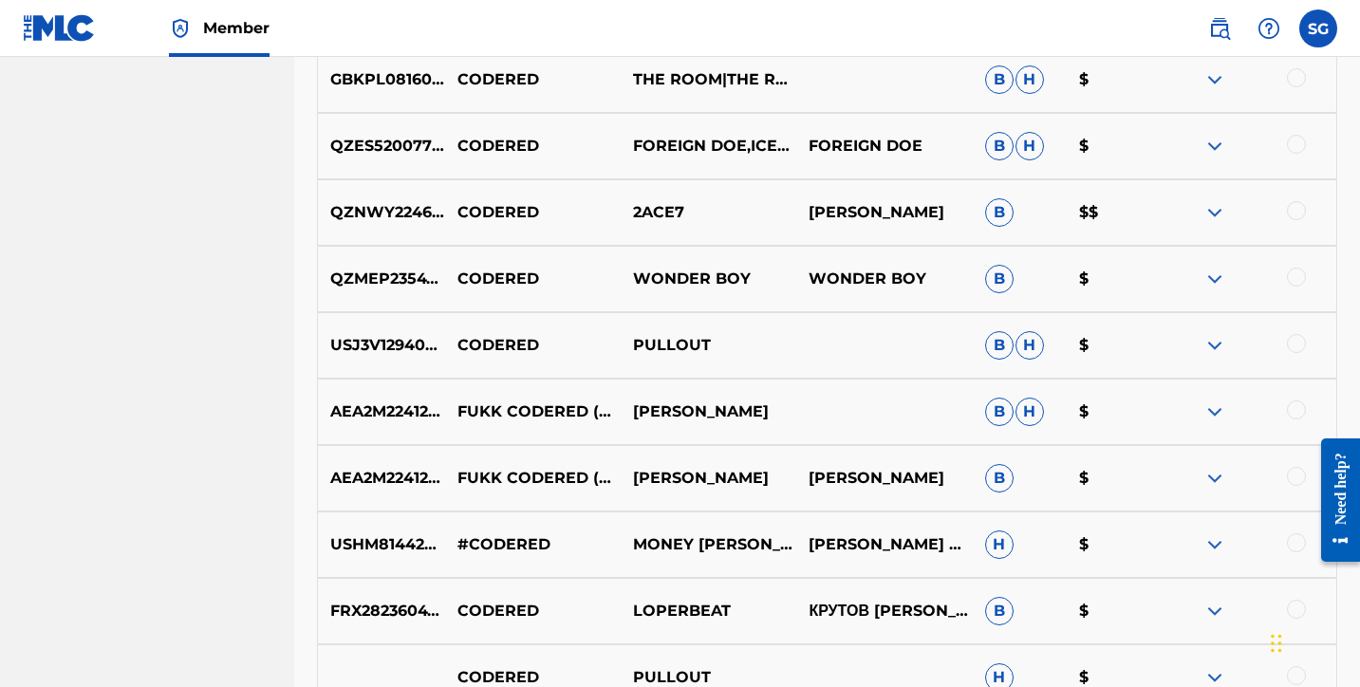
scroll to position [10652, 0]
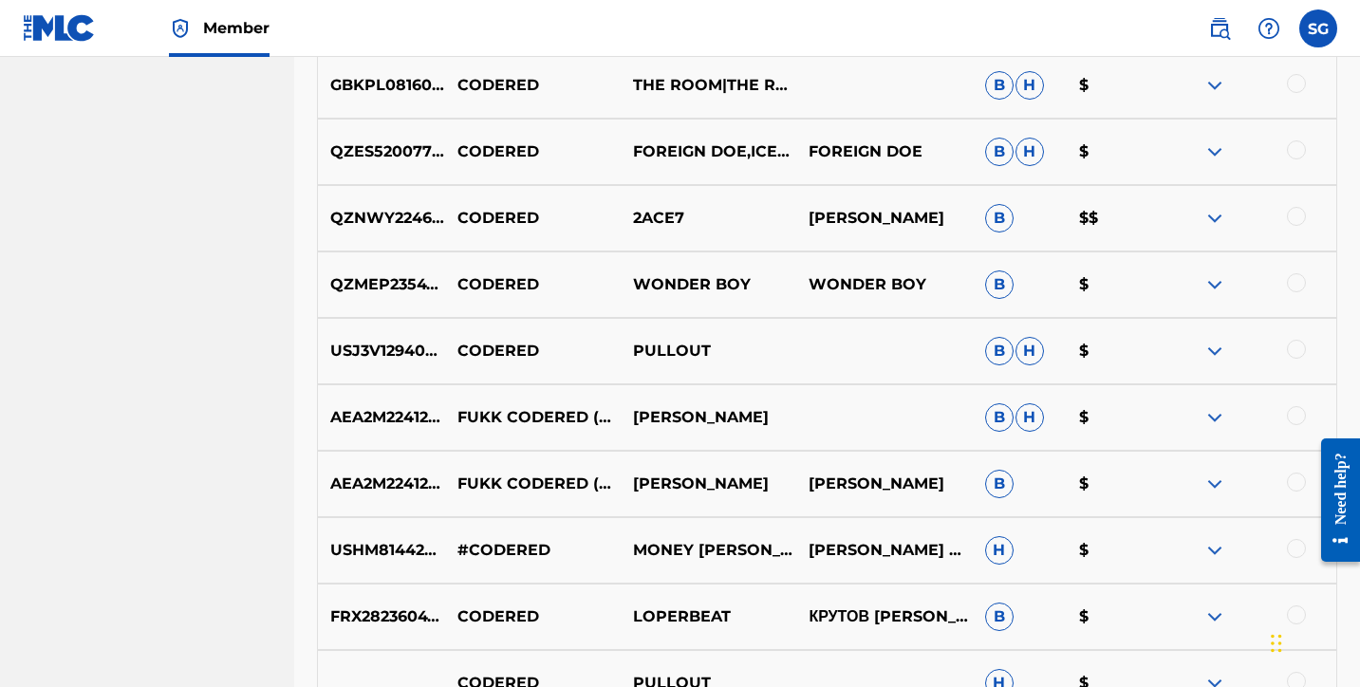
click at [1216, 220] on img at bounding box center [1214, 218] width 23 height 23
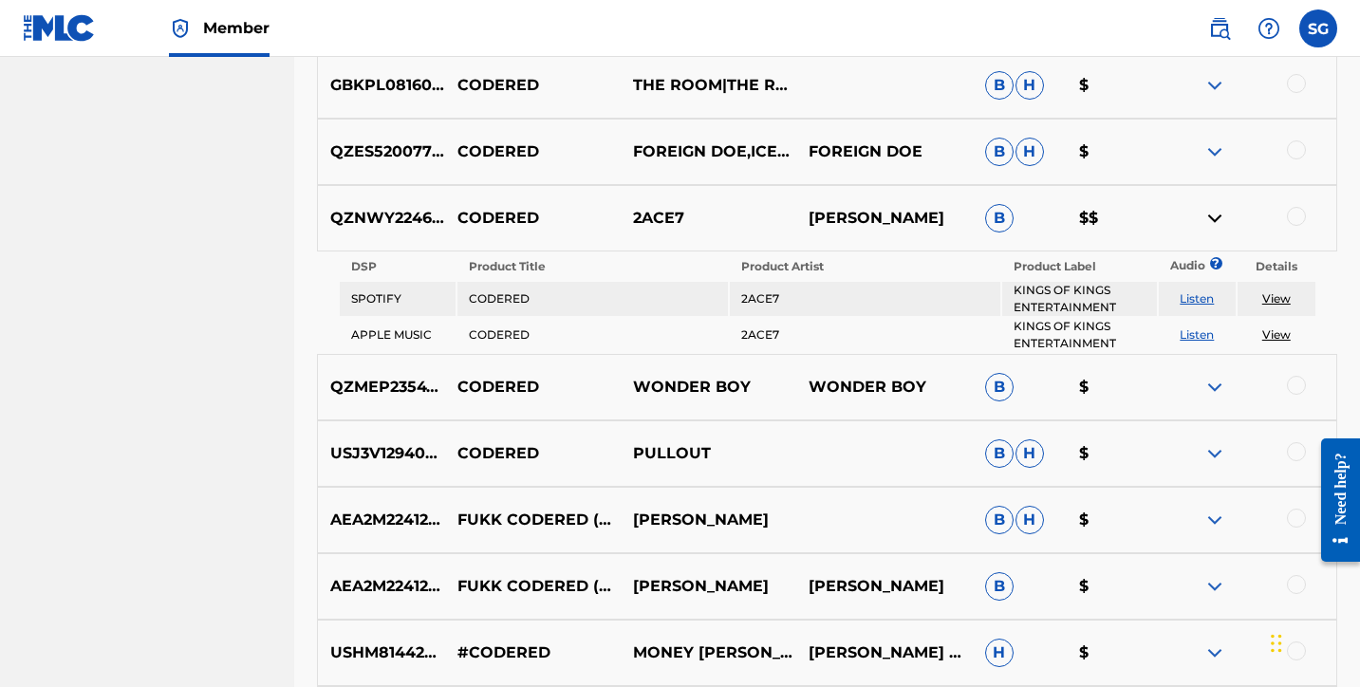
click at [1216, 220] on img at bounding box center [1214, 218] width 23 height 23
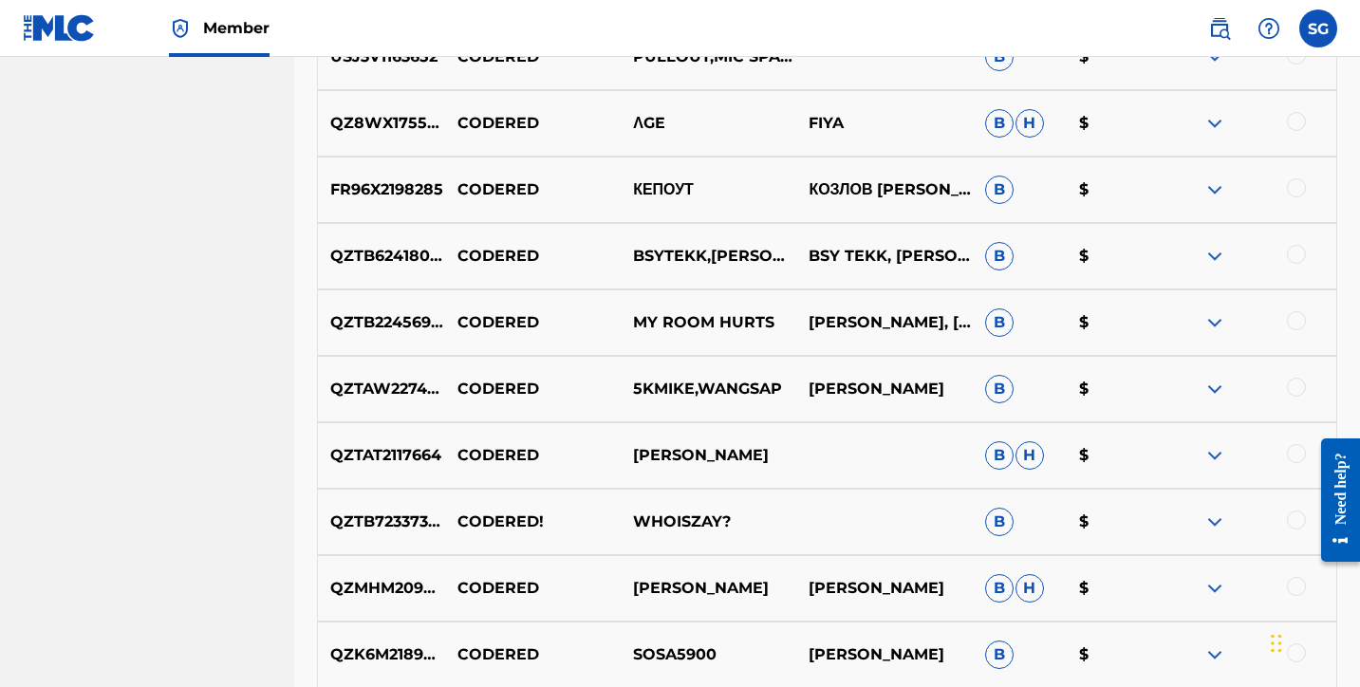
scroll to position [9954, 0]
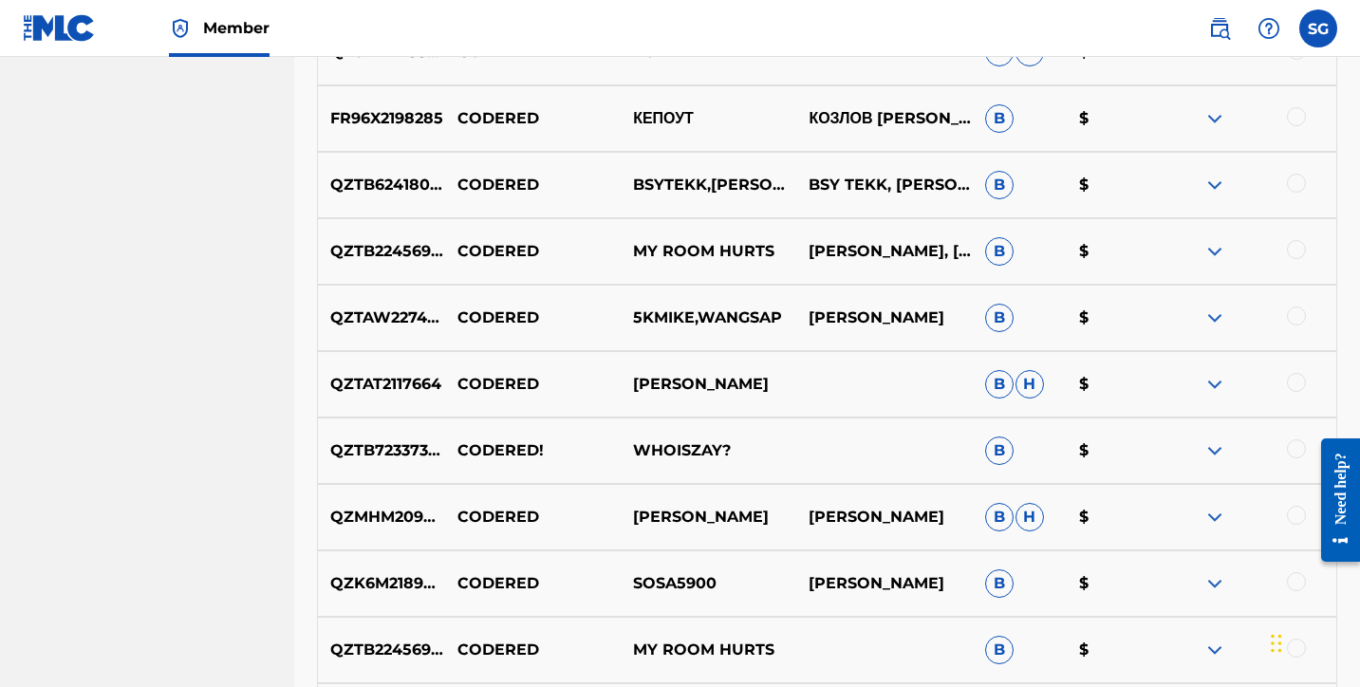
click at [1213, 518] on img at bounding box center [1214, 517] width 23 height 23
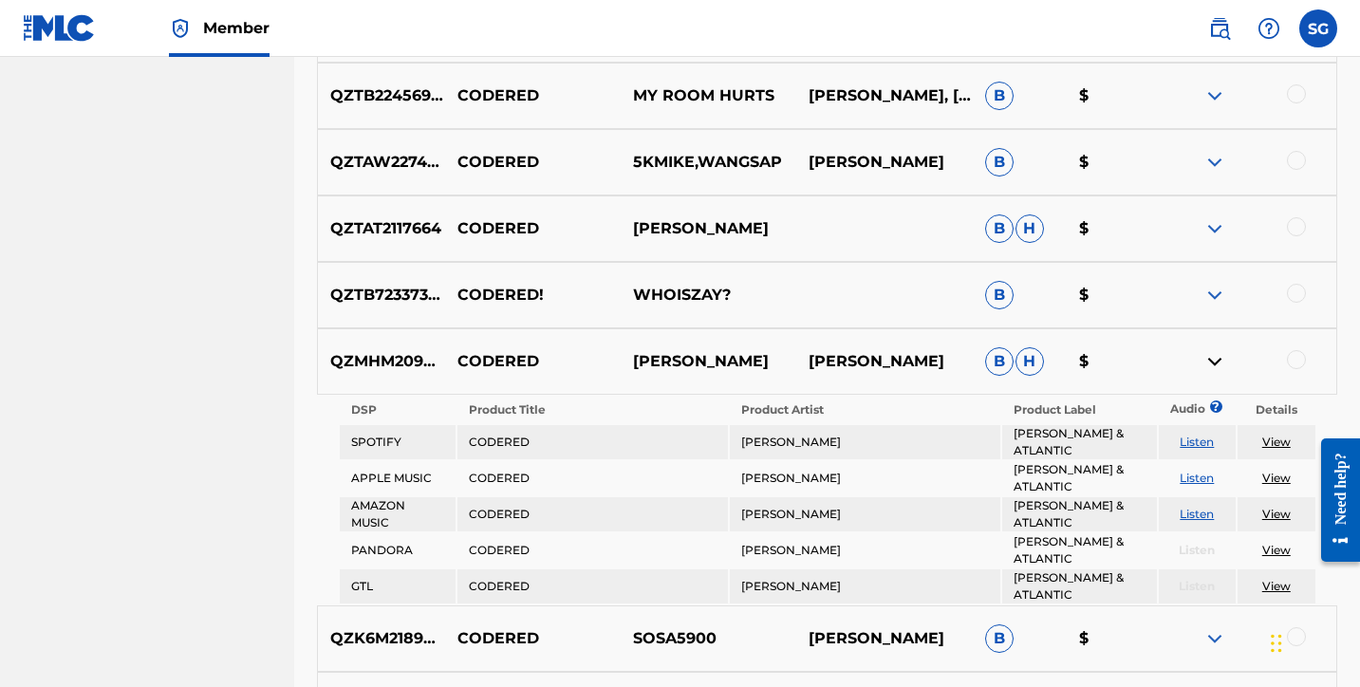
scroll to position [10114, 0]
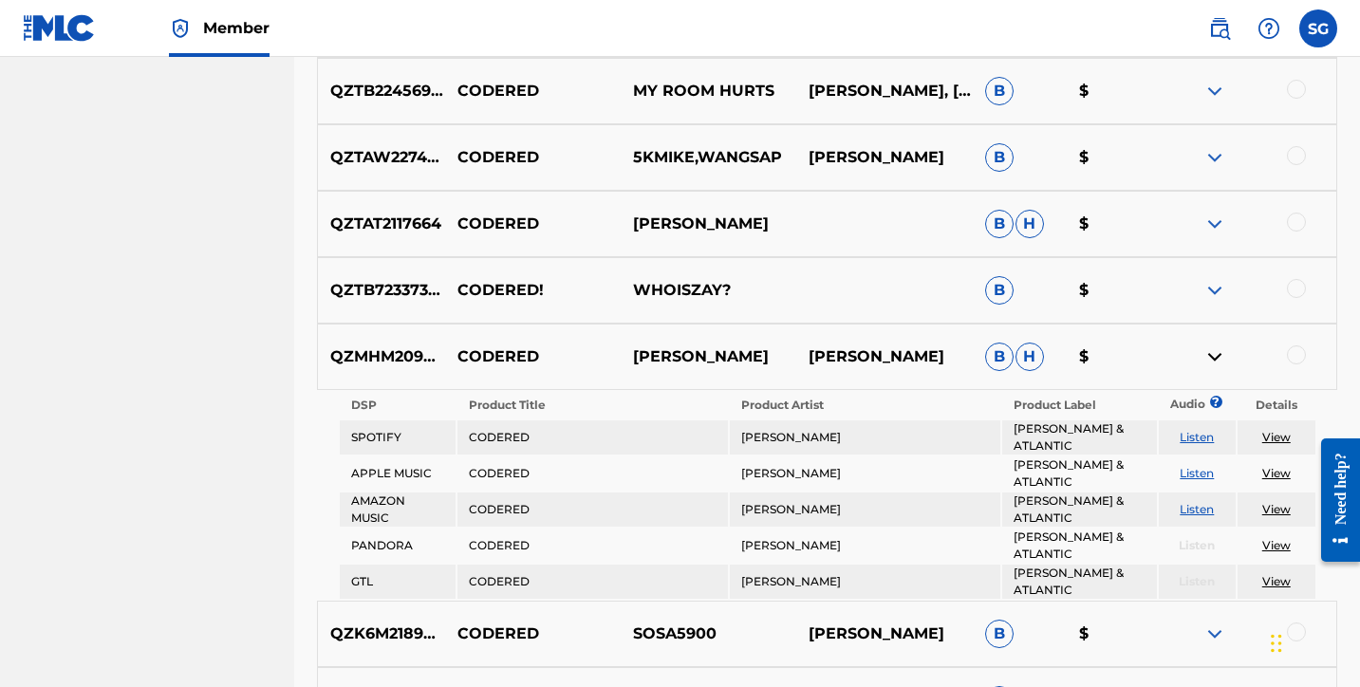
click at [1221, 361] on img at bounding box center [1214, 356] width 23 height 23
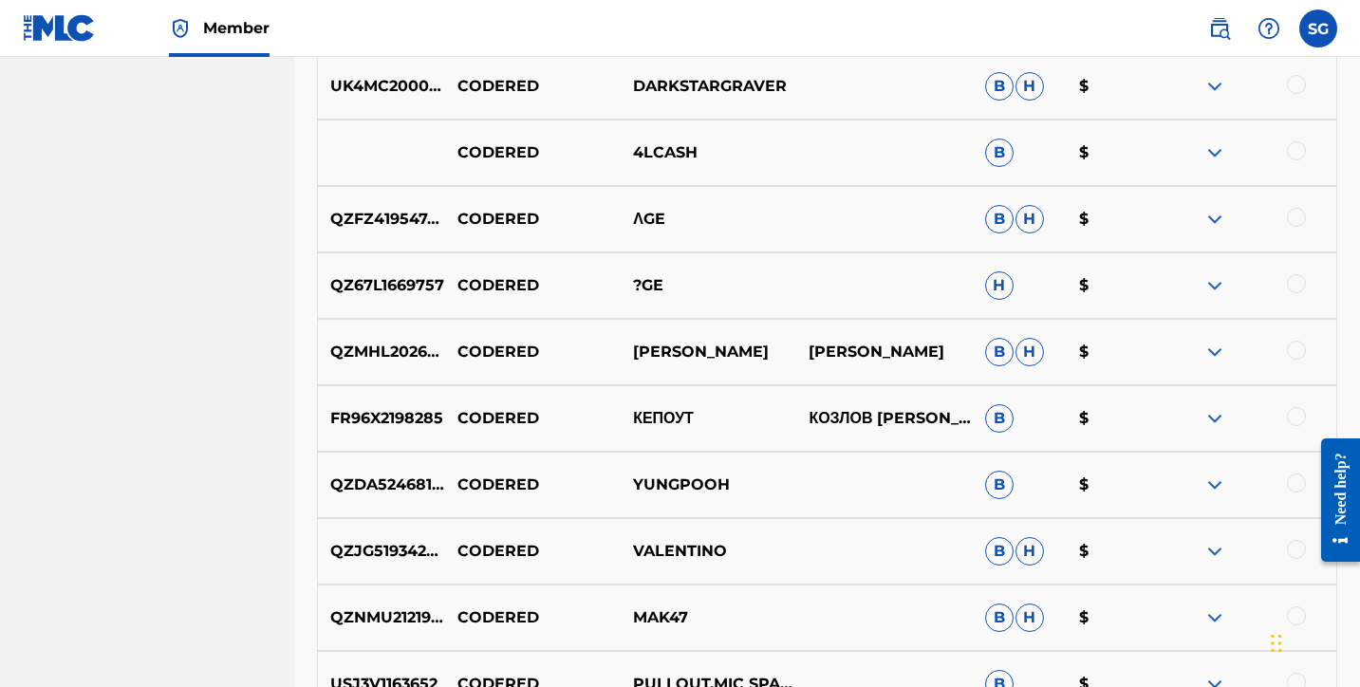
scroll to position [9254, 0]
click at [1218, 352] on img at bounding box center [1214, 353] width 23 height 23
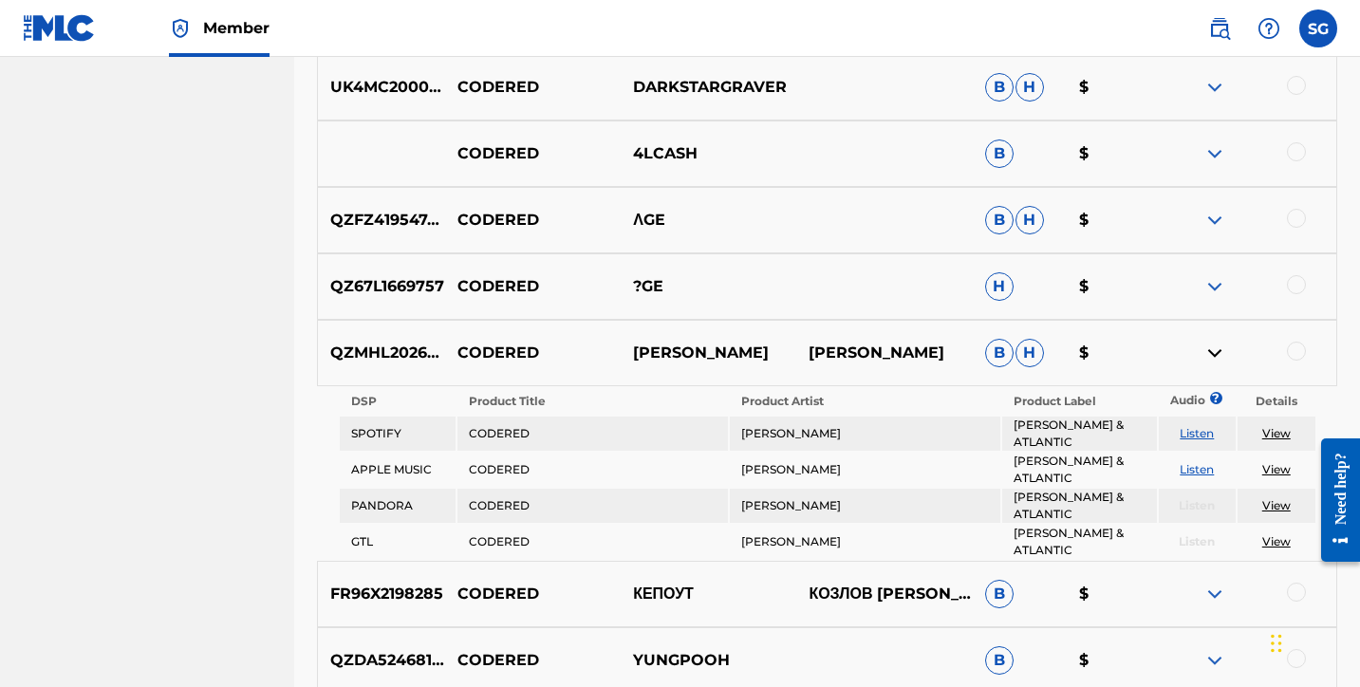
click at [1218, 352] on img at bounding box center [1214, 353] width 23 height 23
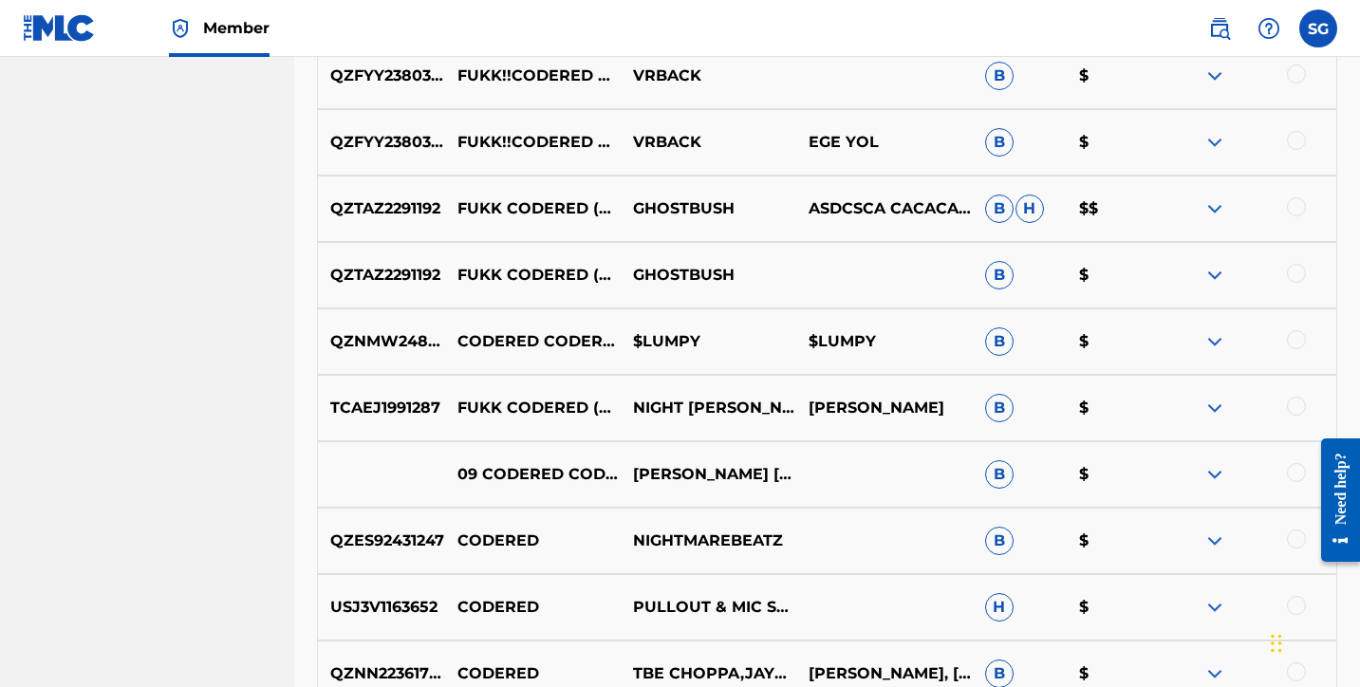
scroll to position [7479, 0]
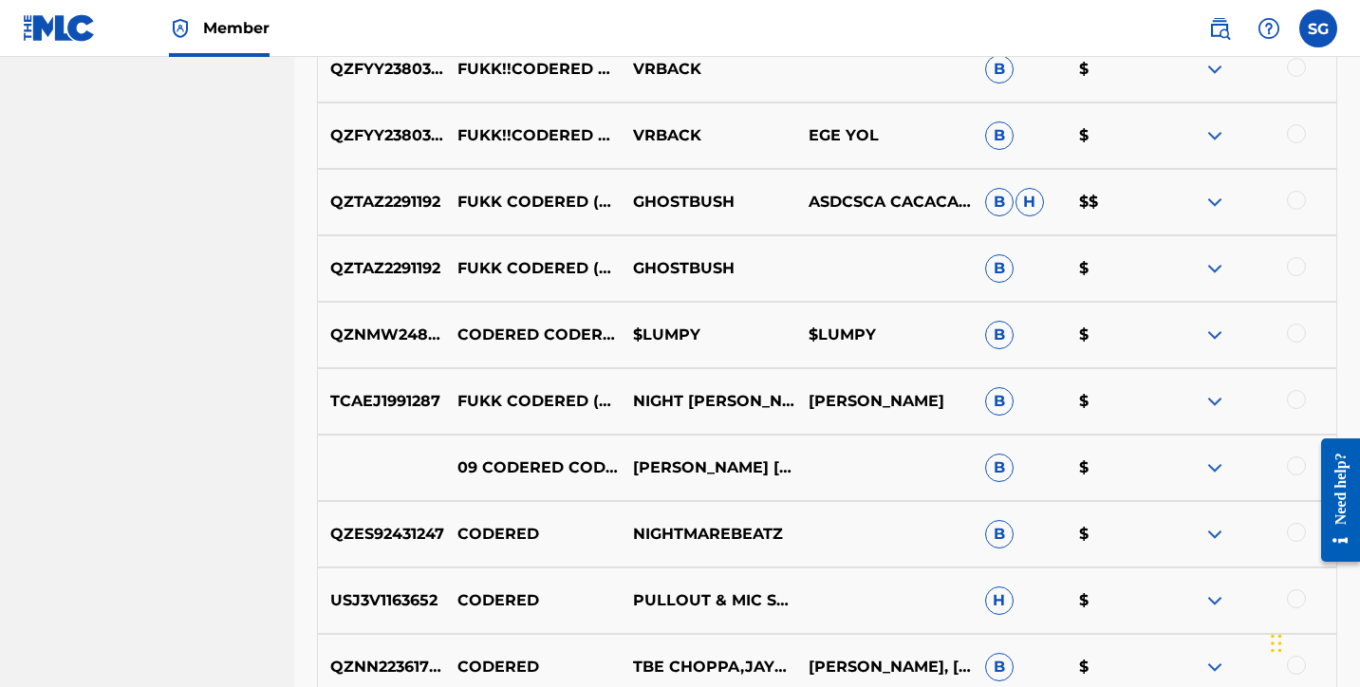
click at [1219, 400] on img at bounding box center [1214, 401] width 23 height 23
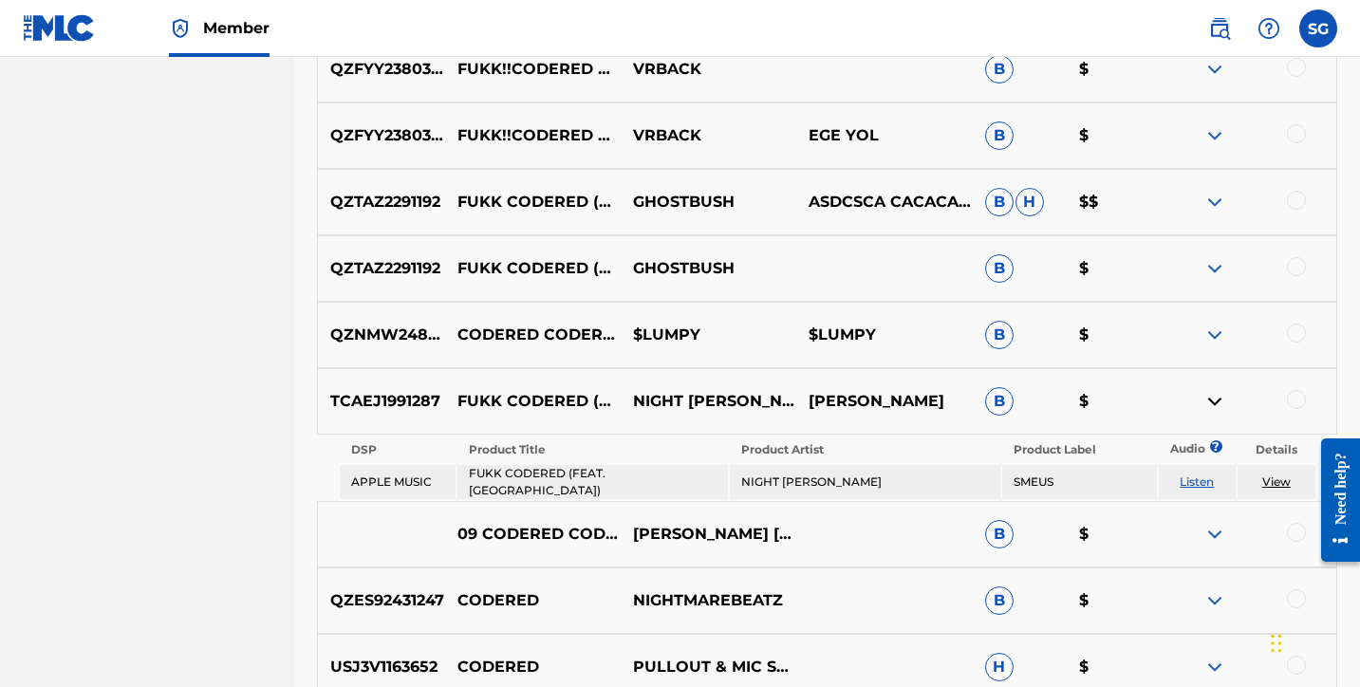
click at [1219, 400] on img at bounding box center [1214, 401] width 23 height 23
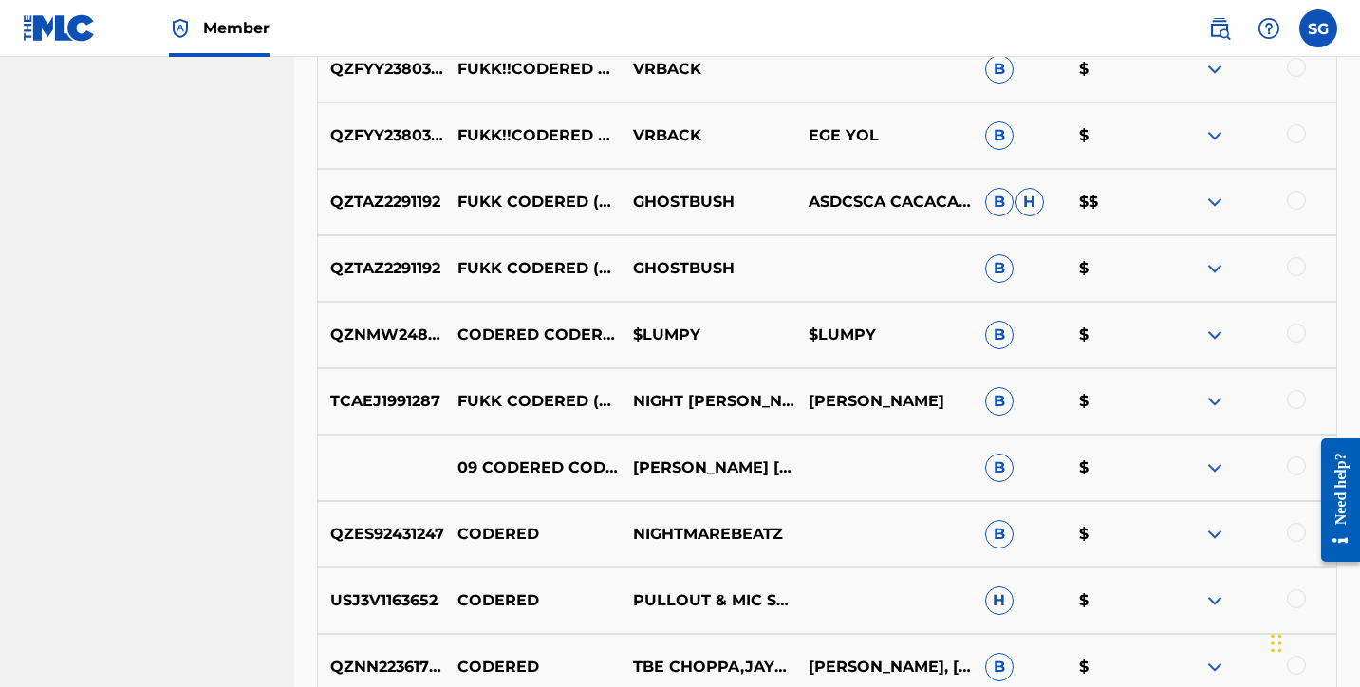
click at [1208, 197] on img at bounding box center [1214, 202] width 23 height 23
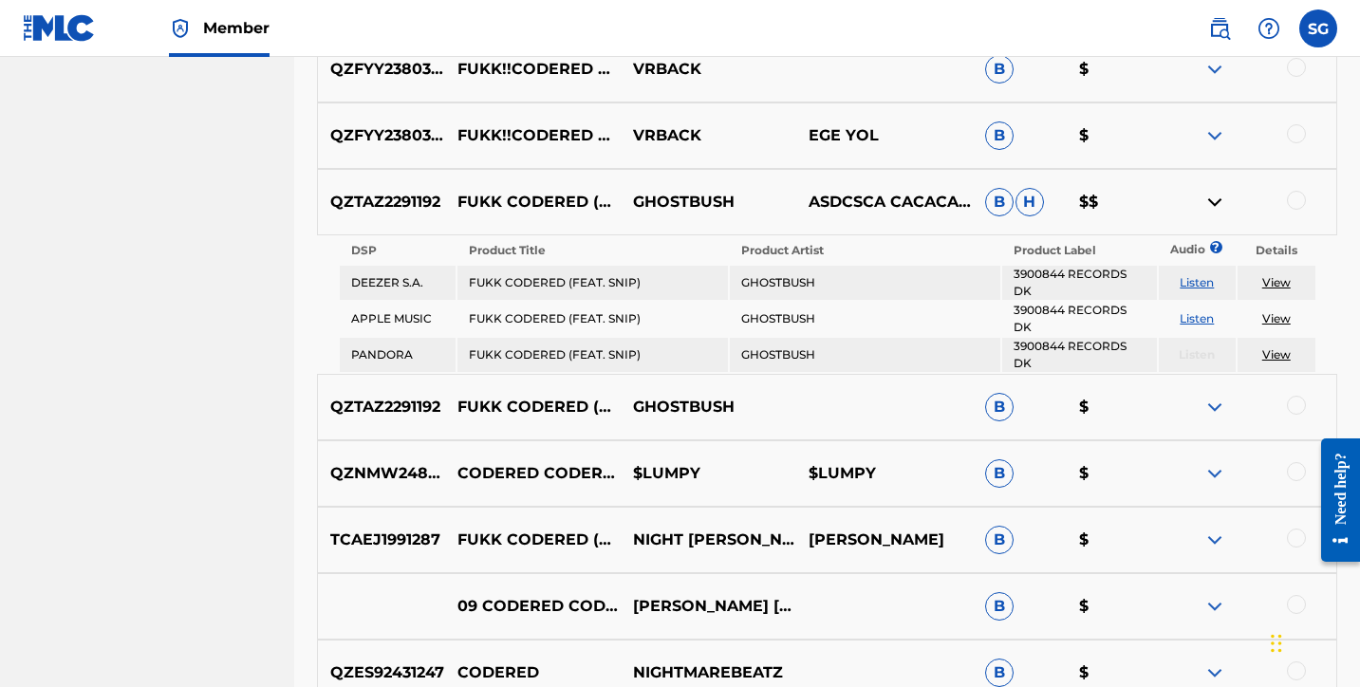
click at [1208, 197] on img at bounding box center [1214, 202] width 23 height 23
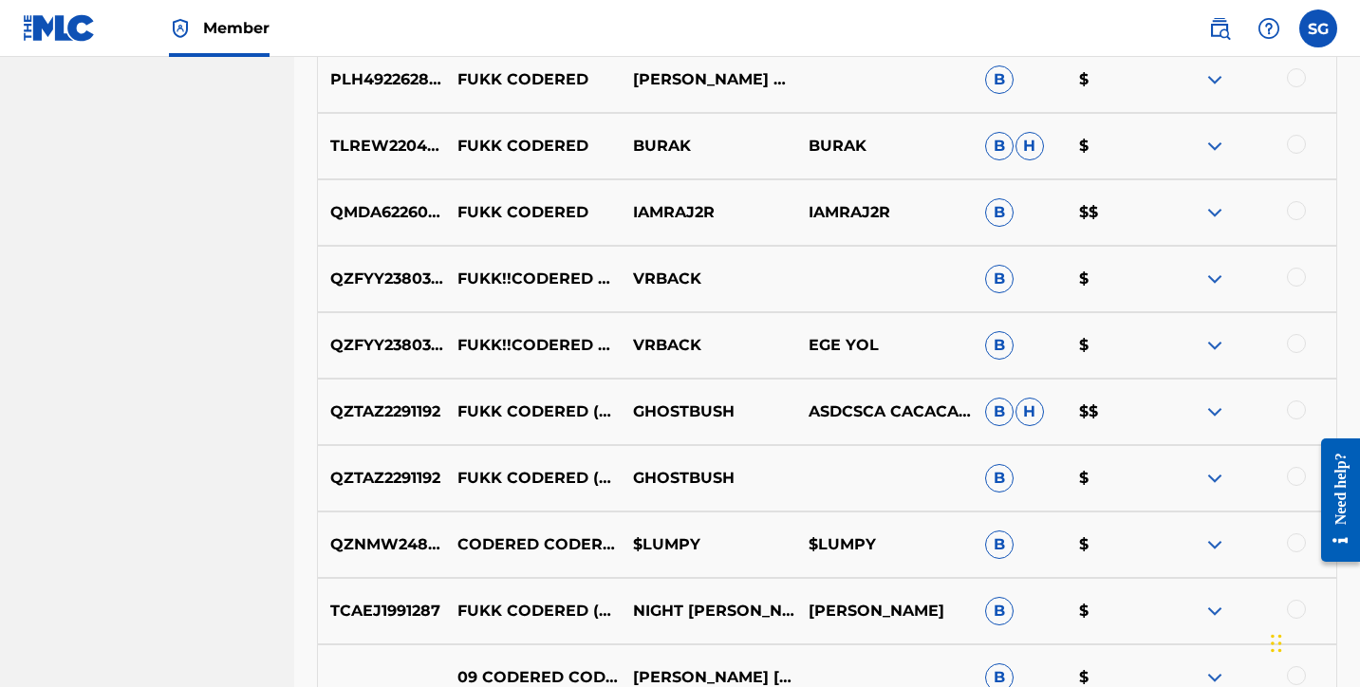
scroll to position [7266, 0]
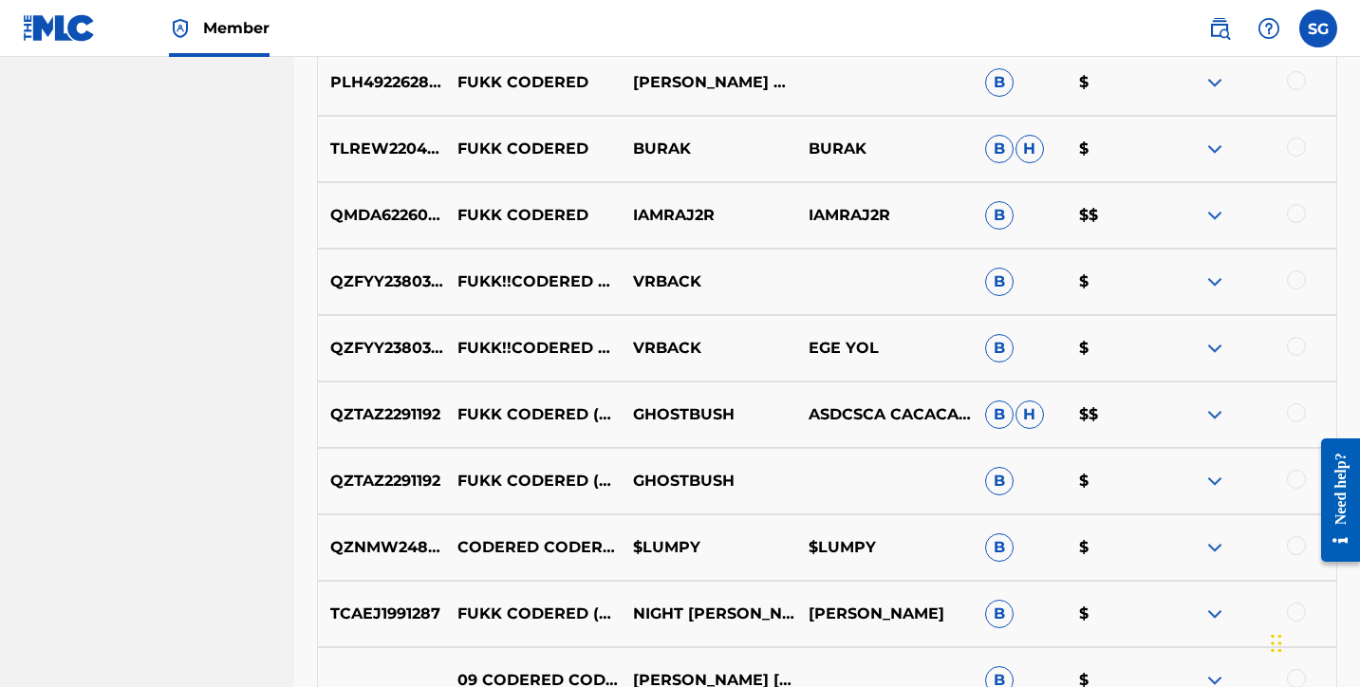
click at [1209, 225] on img at bounding box center [1214, 215] width 23 height 23
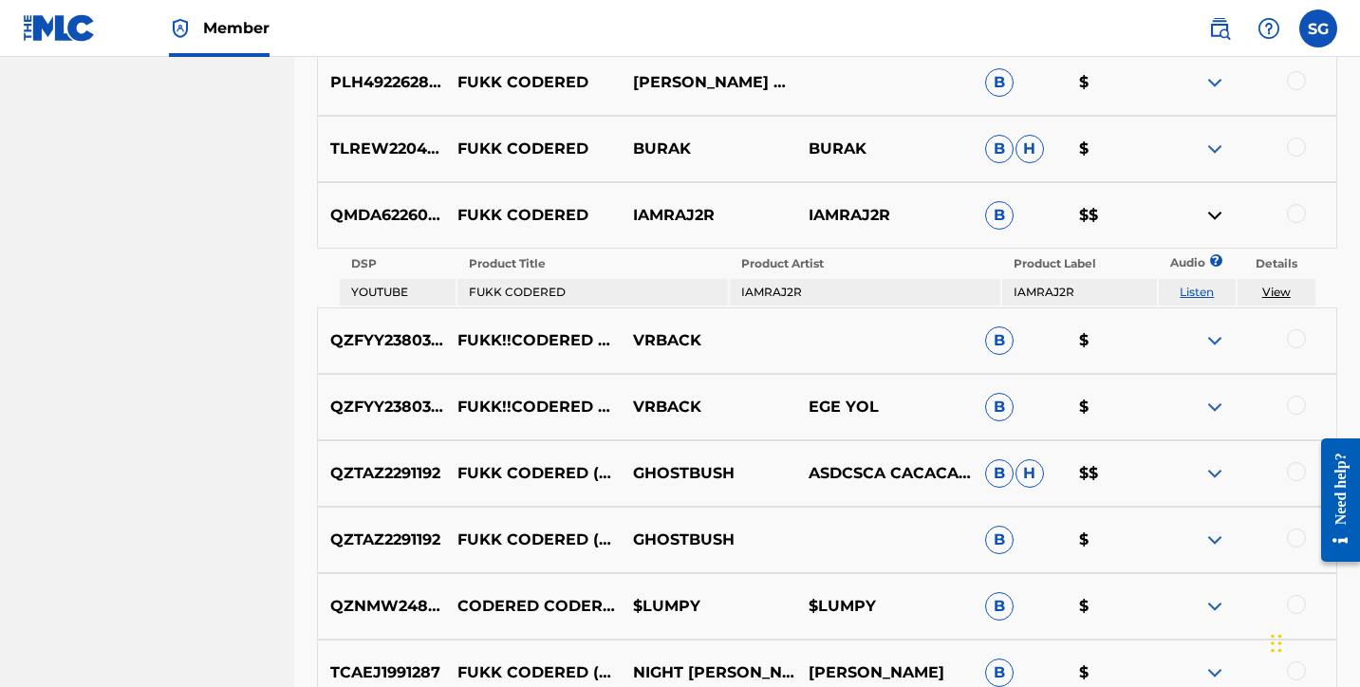
click at [1209, 225] on img at bounding box center [1214, 215] width 23 height 23
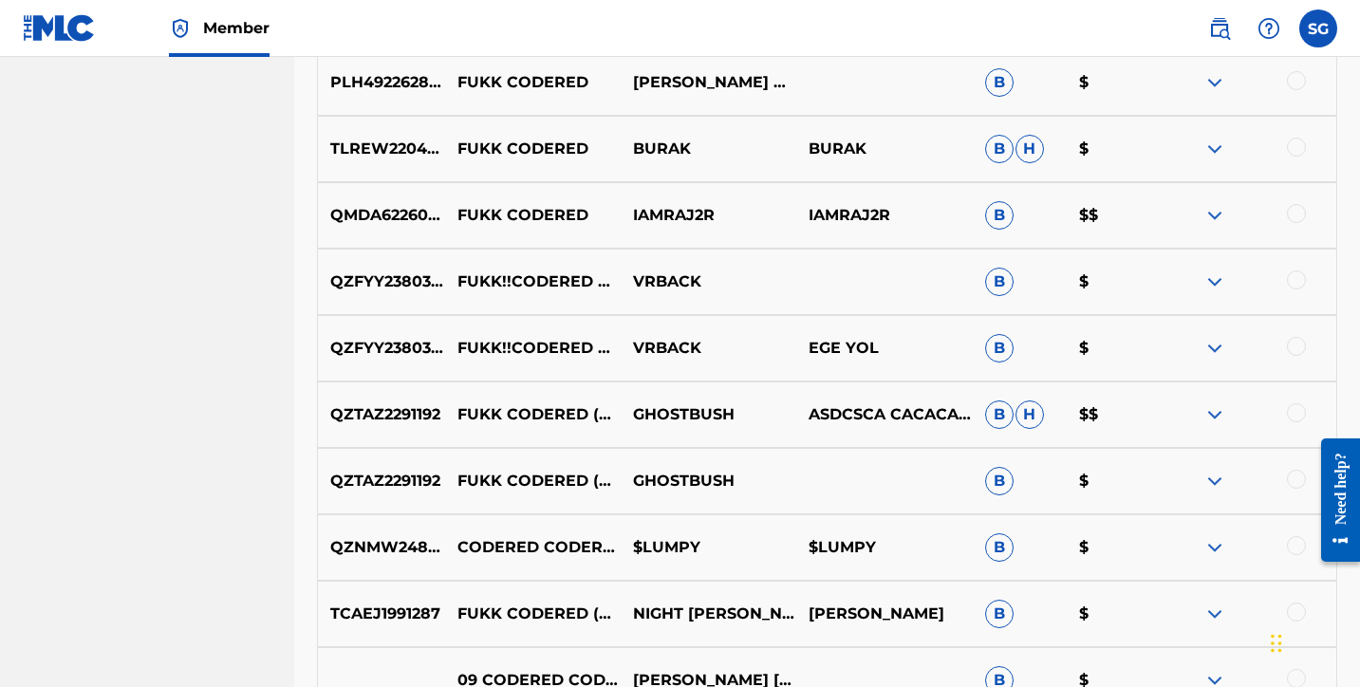
click at [1218, 277] on img at bounding box center [1214, 281] width 23 height 23
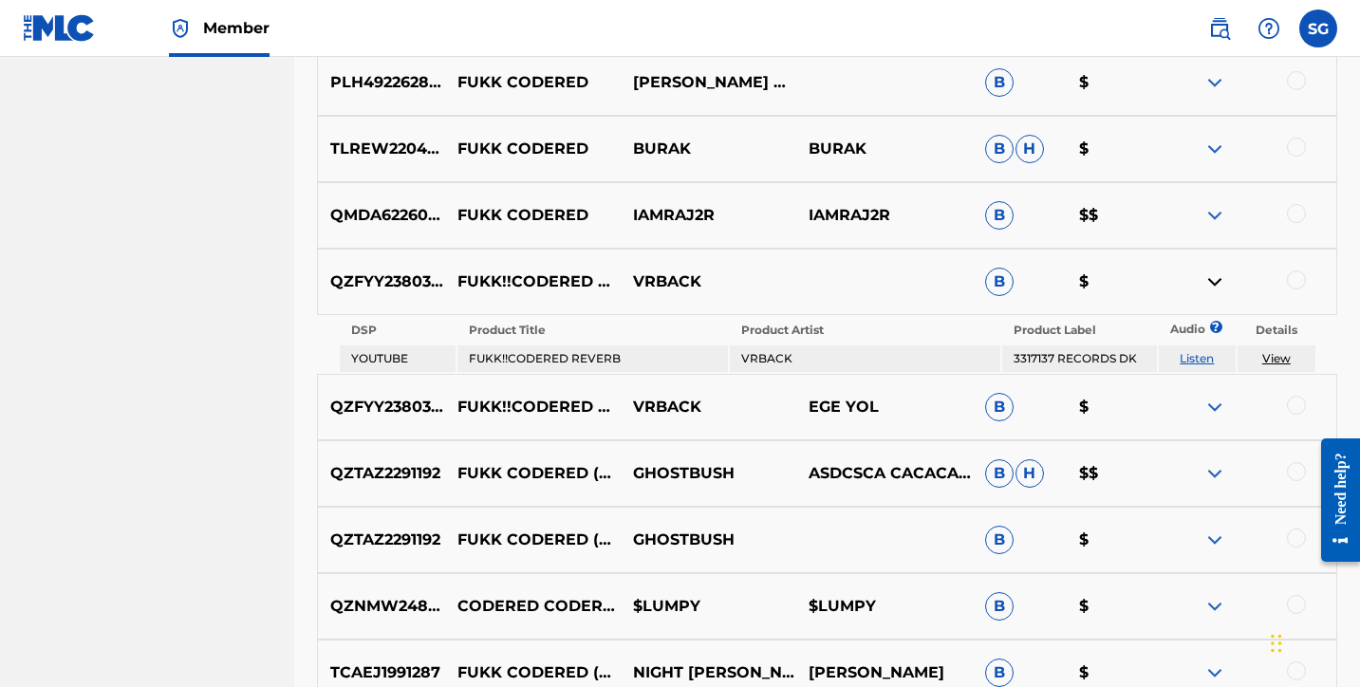
click at [1218, 277] on img at bounding box center [1214, 281] width 23 height 23
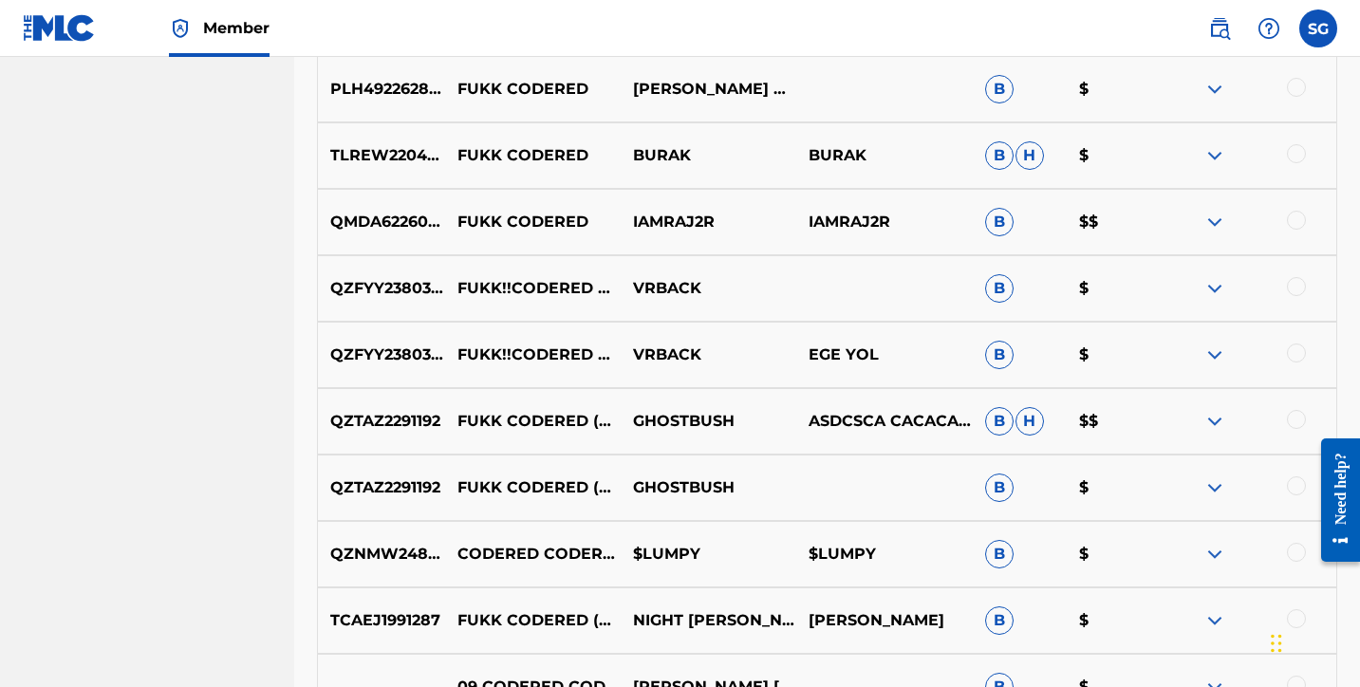
scroll to position [7265, 0]
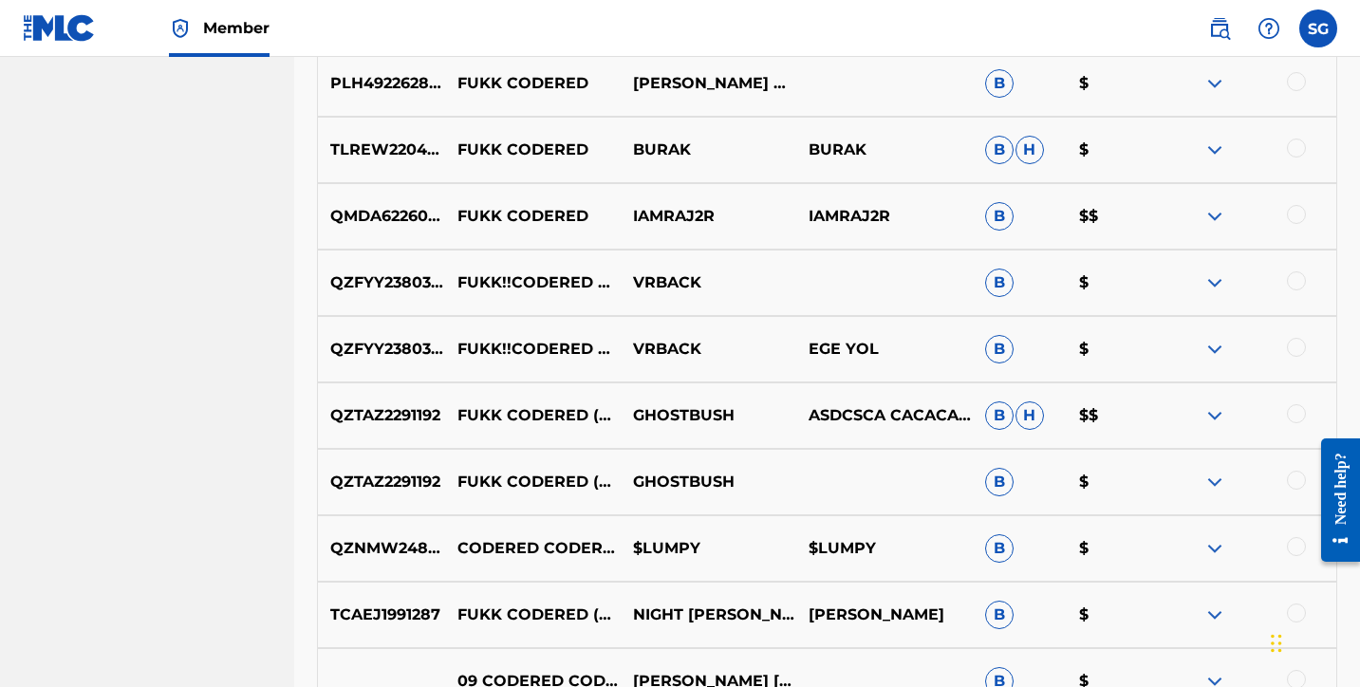
click at [1216, 149] on img at bounding box center [1214, 150] width 23 height 23
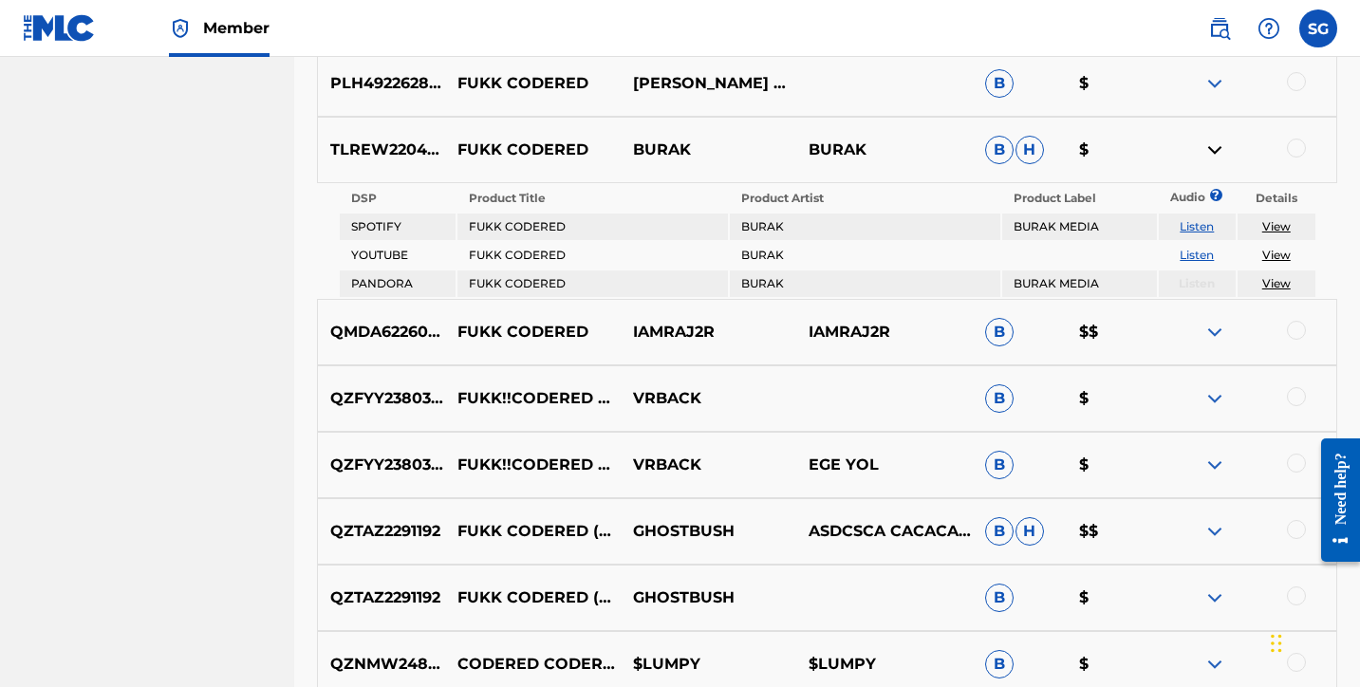
click at [1216, 149] on img at bounding box center [1214, 150] width 23 height 23
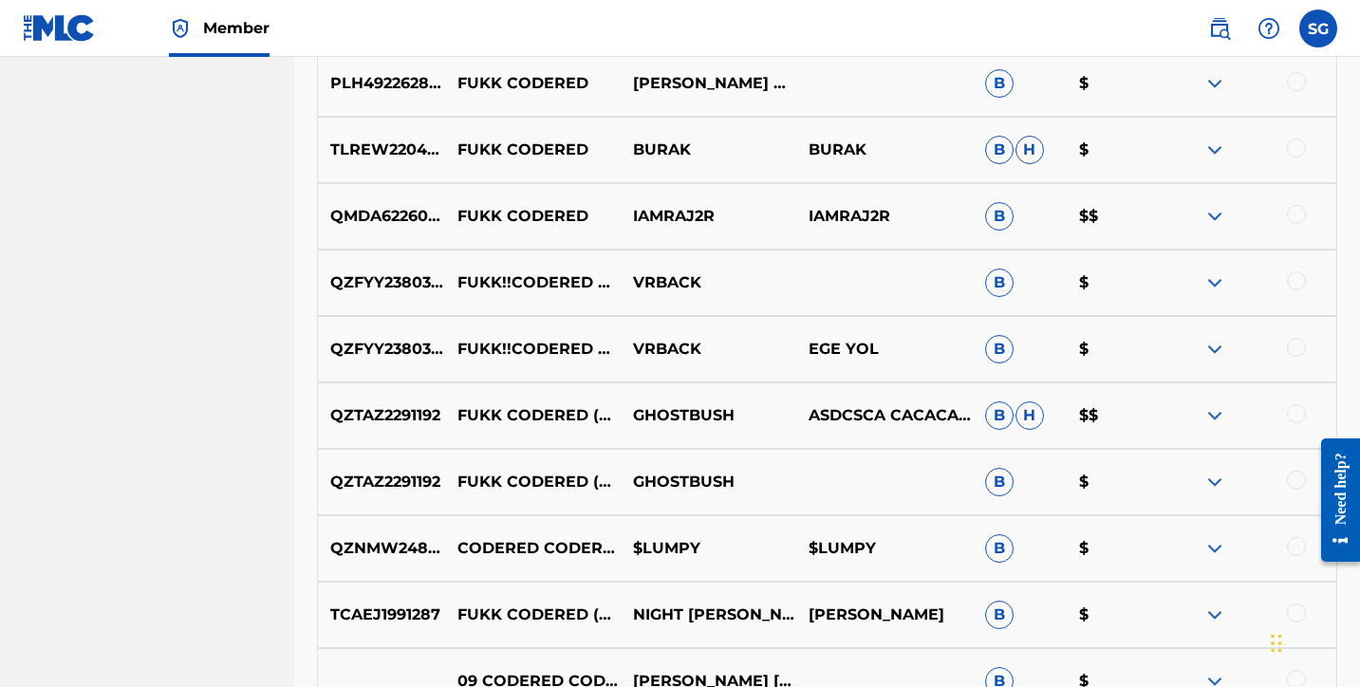
click at [1216, 149] on img at bounding box center [1214, 150] width 23 height 23
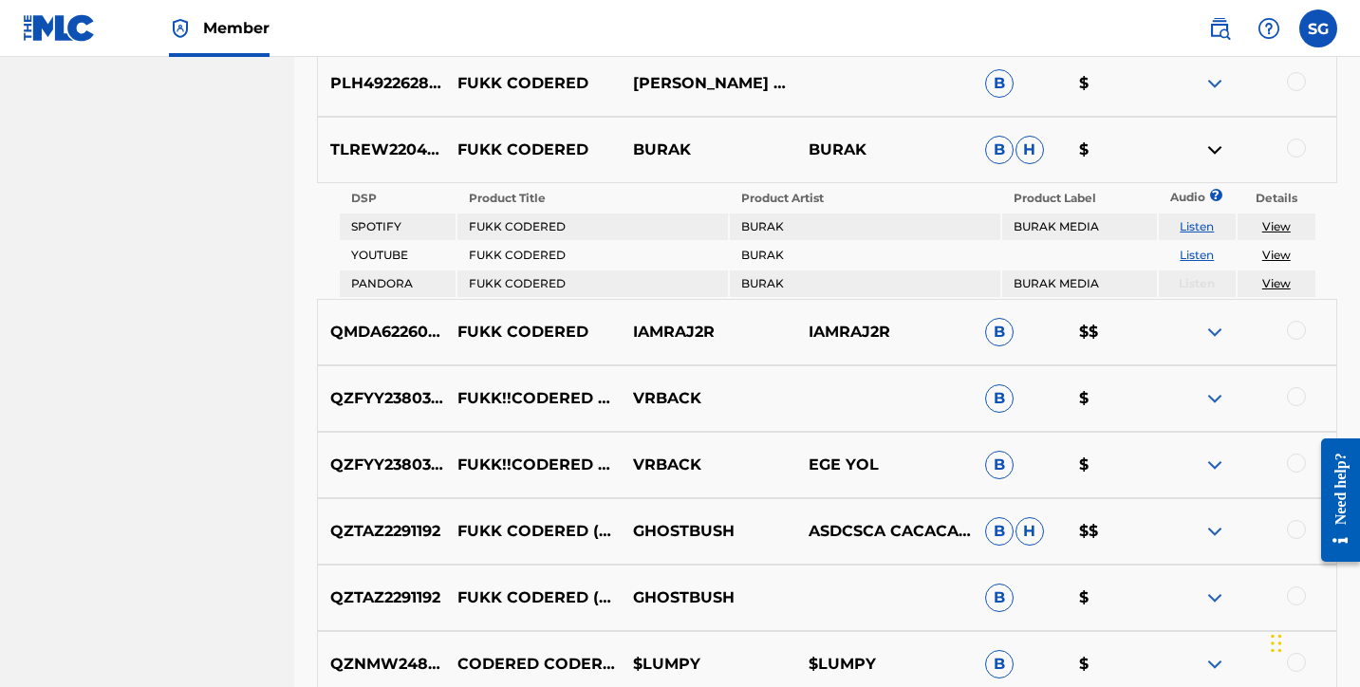
click at [1216, 149] on img at bounding box center [1214, 150] width 23 height 23
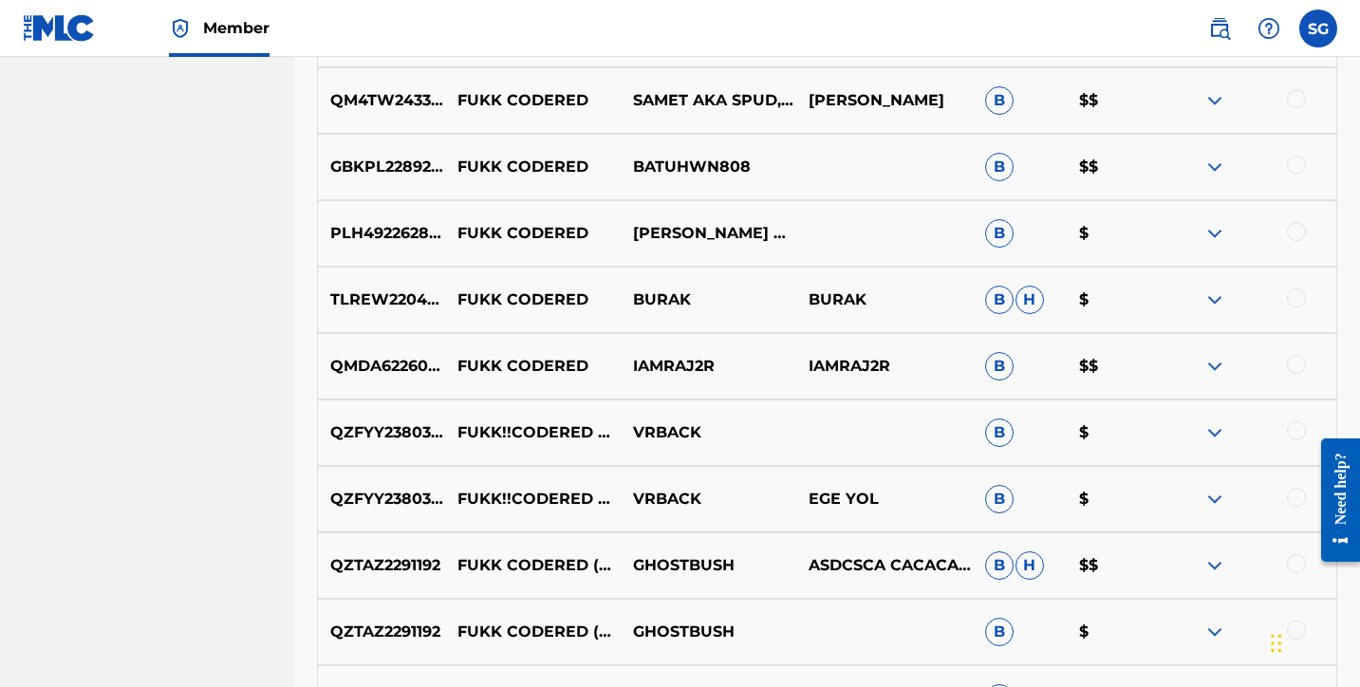
scroll to position [7083, 0]
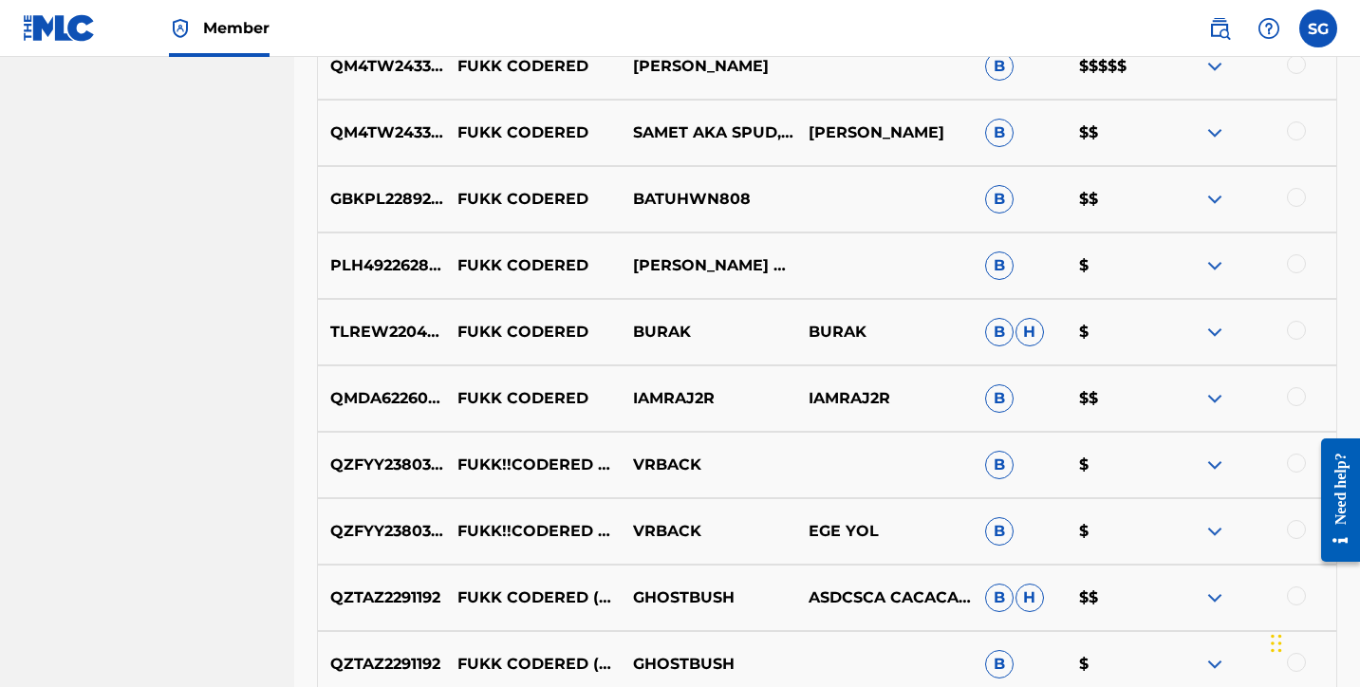
click at [1211, 133] on img at bounding box center [1214, 132] width 23 height 23
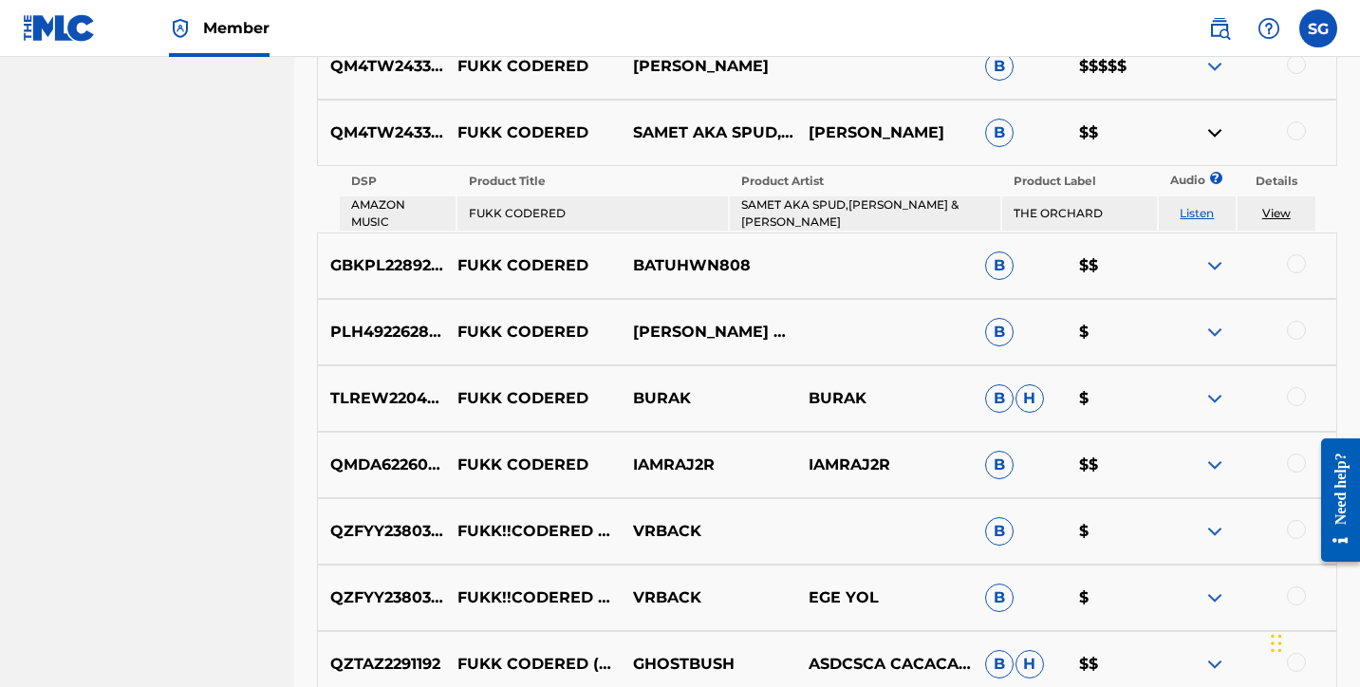
click at [1211, 133] on img at bounding box center [1214, 132] width 23 height 23
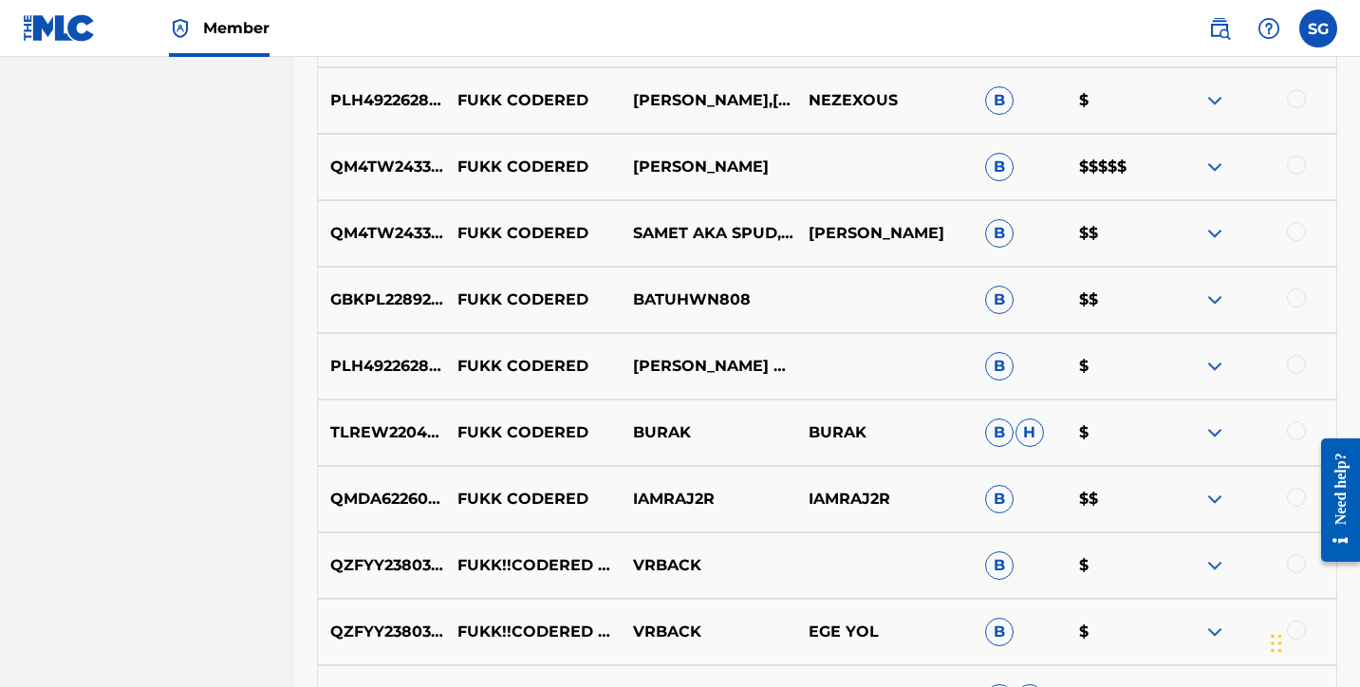
scroll to position [6980, 0]
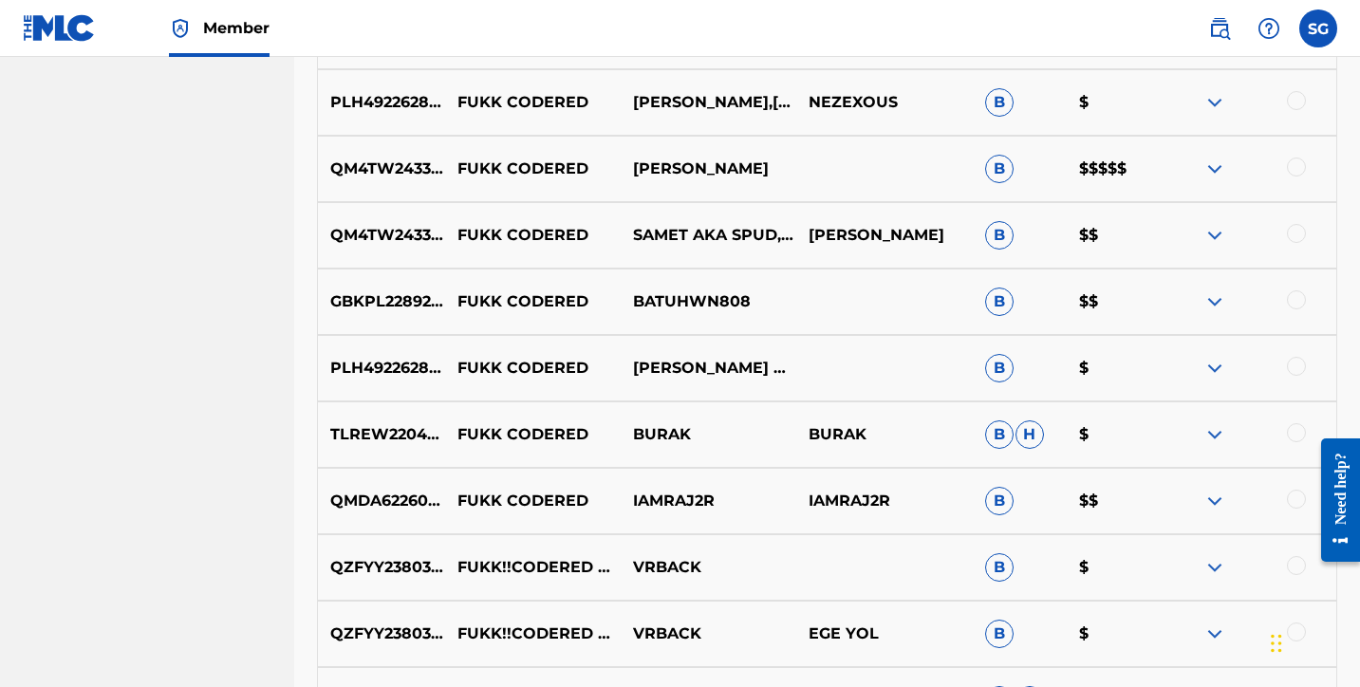
click at [1214, 163] on img at bounding box center [1214, 169] width 23 height 23
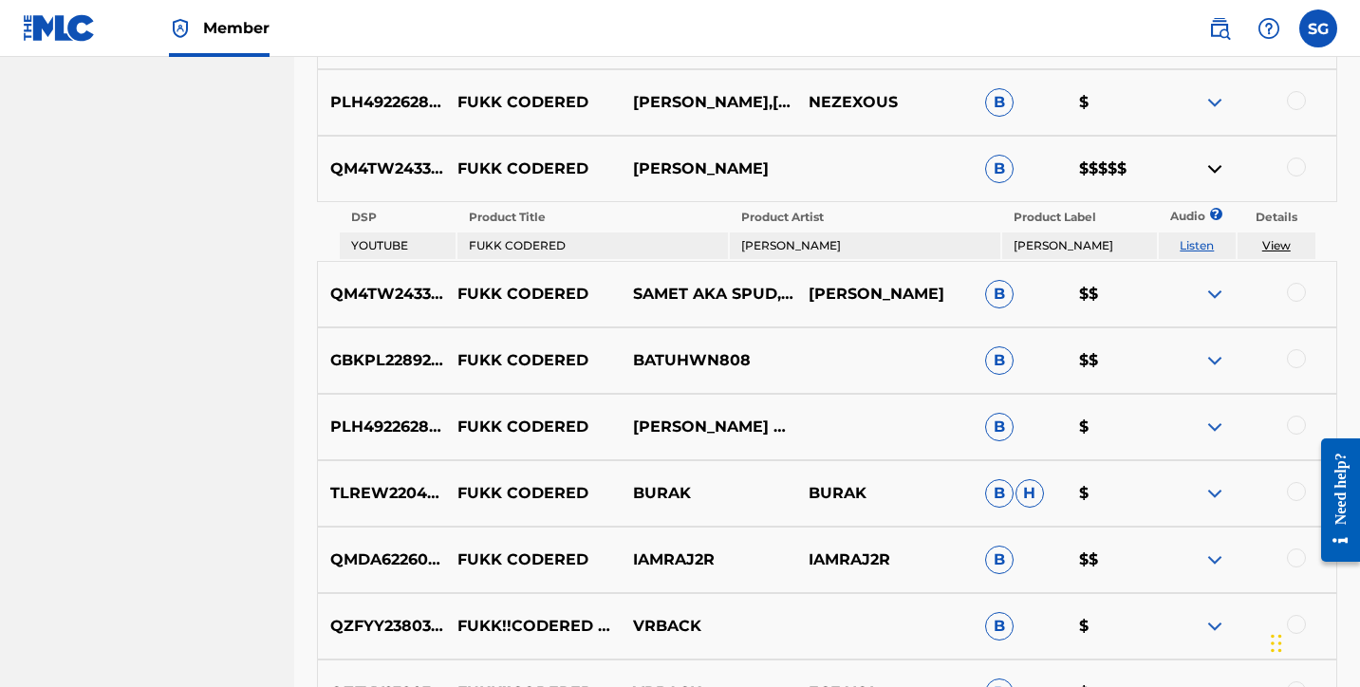
click at [1214, 163] on img at bounding box center [1214, 169] width 23 height 23
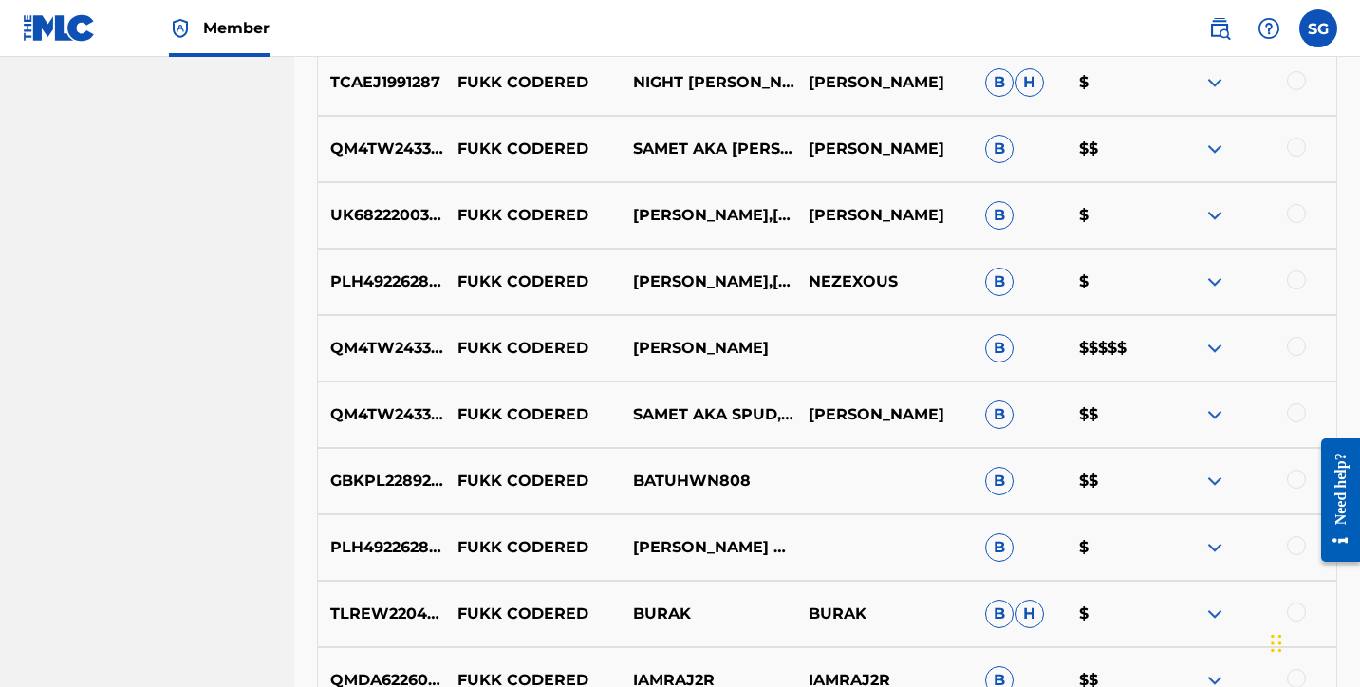
scroll to position [6794, 0]
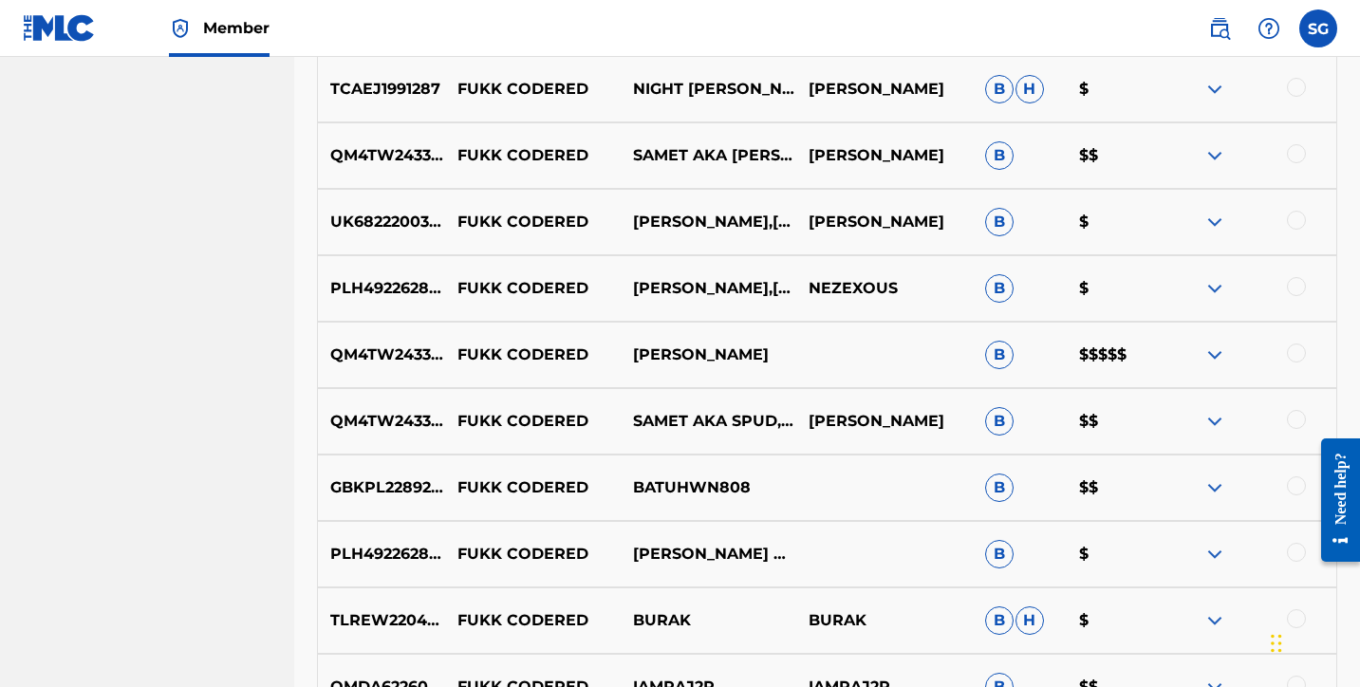
click at [1214, 163] on img at bounding box center [1214, 155] width 23 height 23
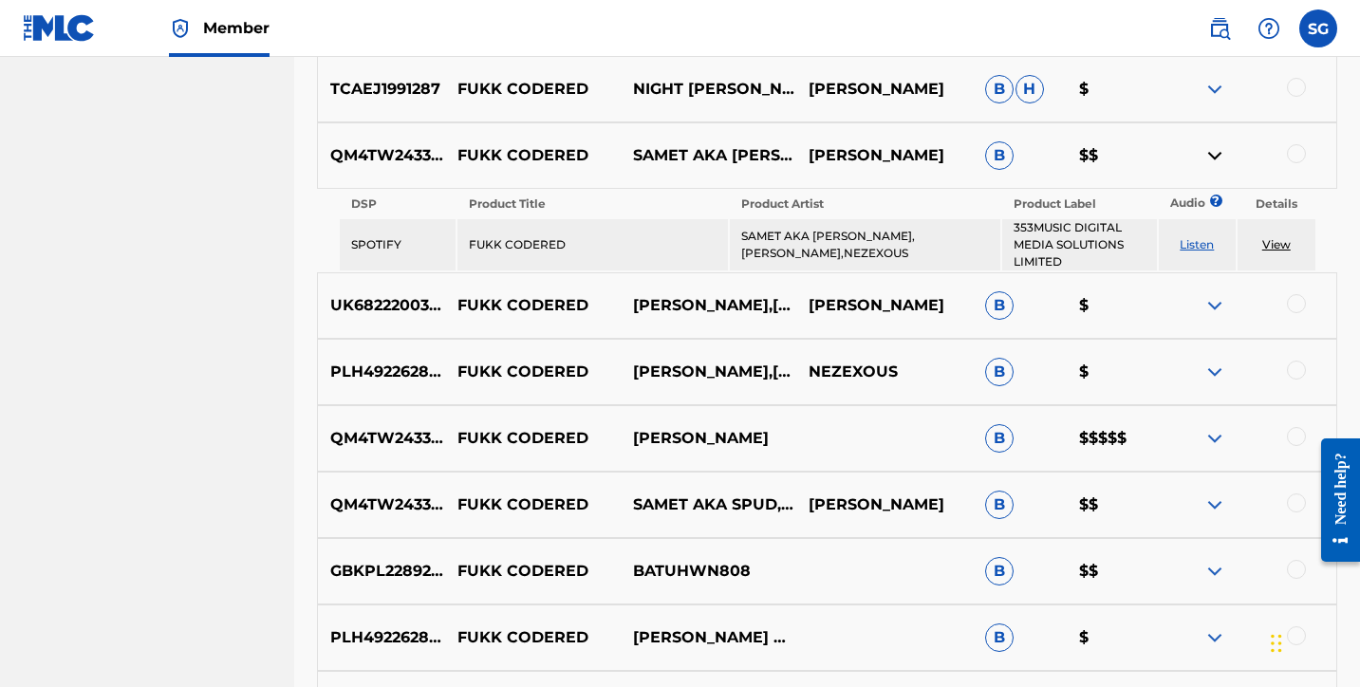
click at [1214, 158] on img at bounding box center [1214, 155] width 23 height 23
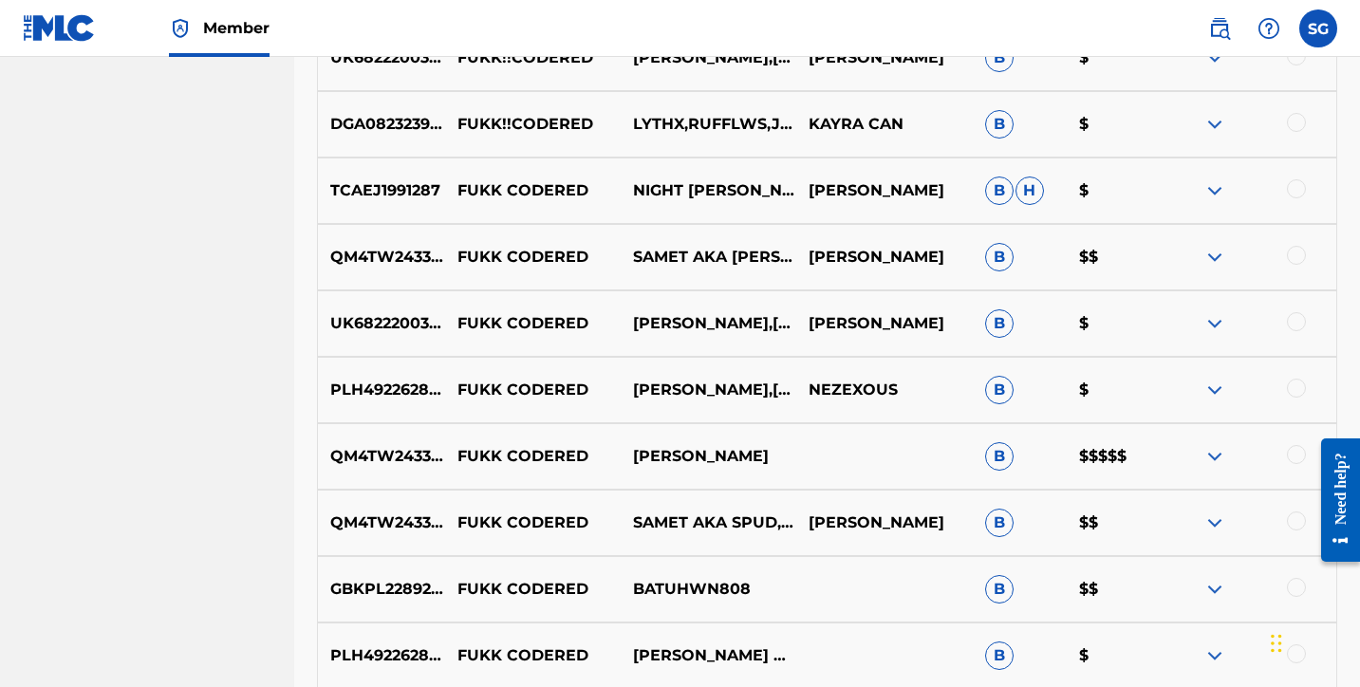
scroll to position [6671, 0]
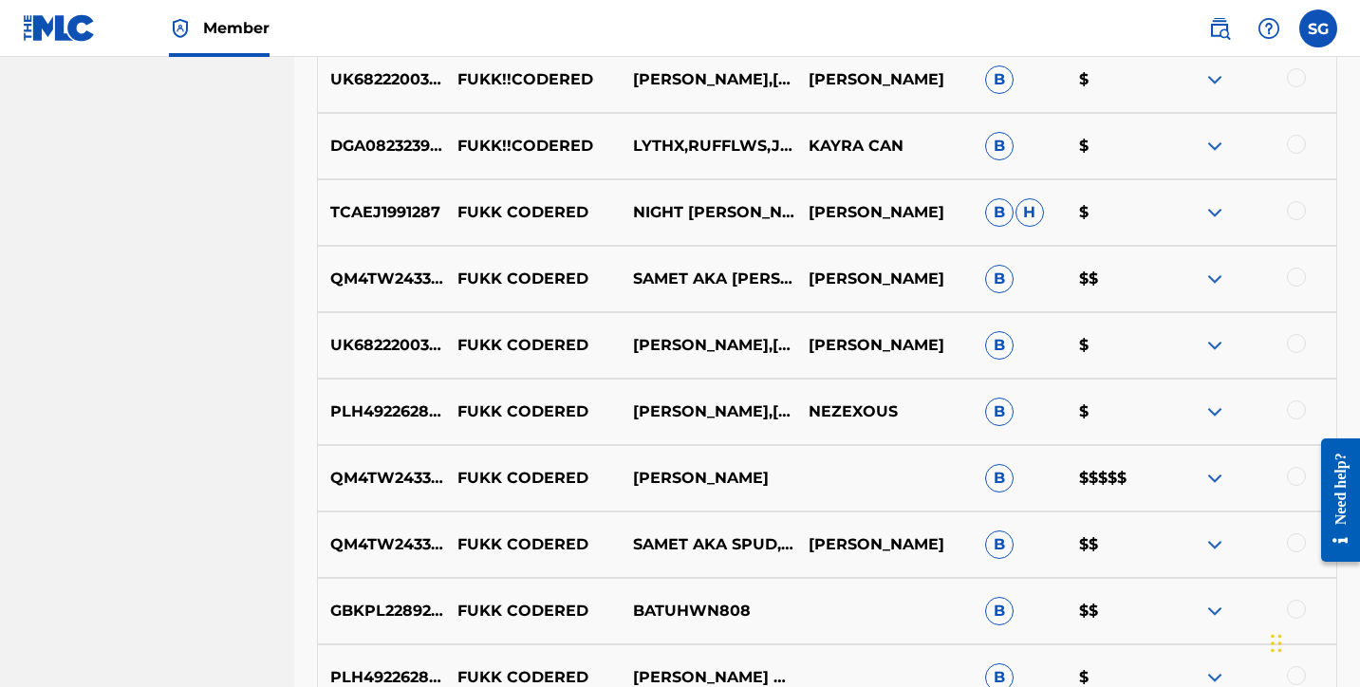
click at [1212, 212] on img at bounding box center [1214, 212] width 23 height 23
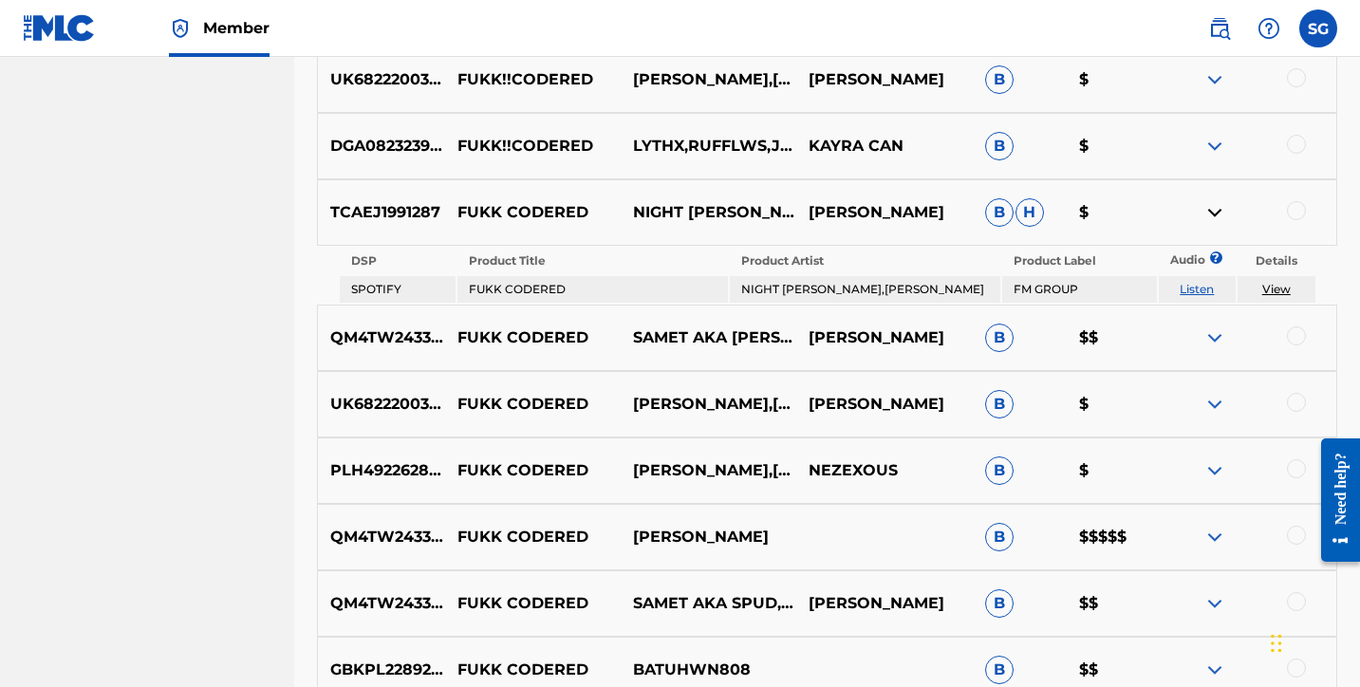
click at [1212, 212] on img at bounding box center [1214, 212] width 23 height 23
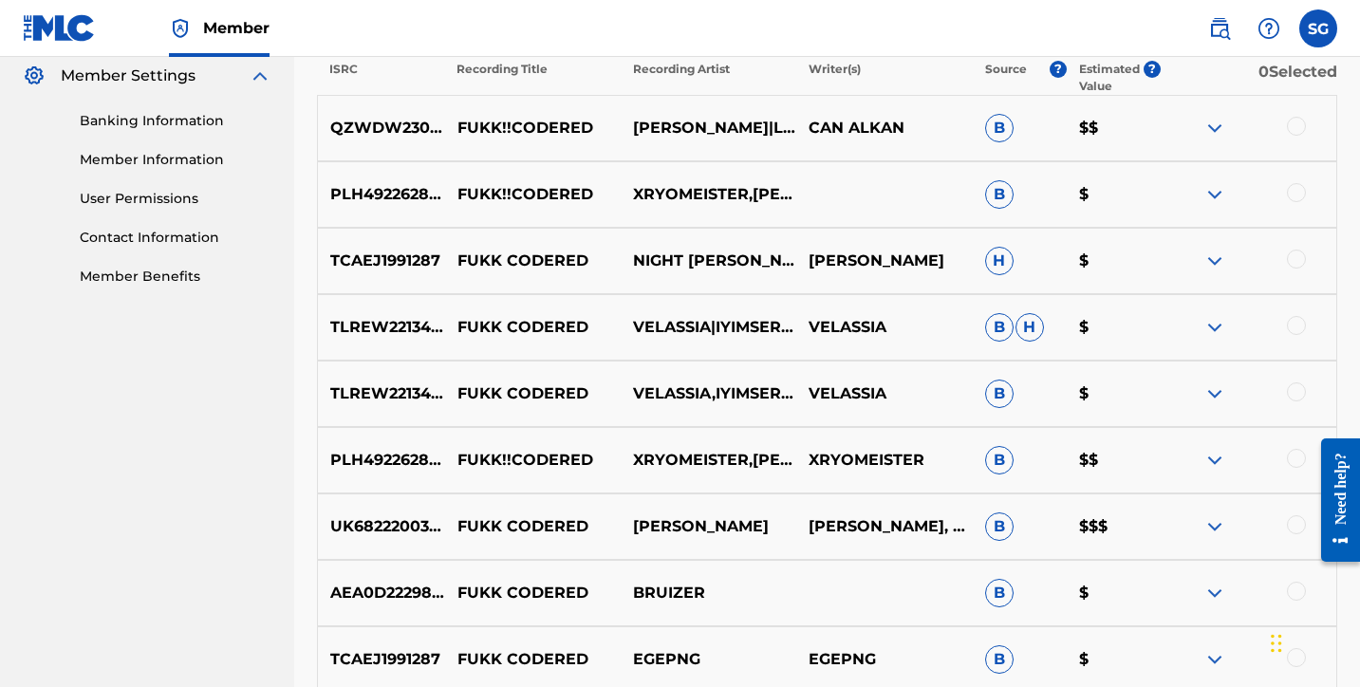
scroll to position [777, 0]
click at [1221, 326] on img at bounding box center [1214, 326] width 23 height 23
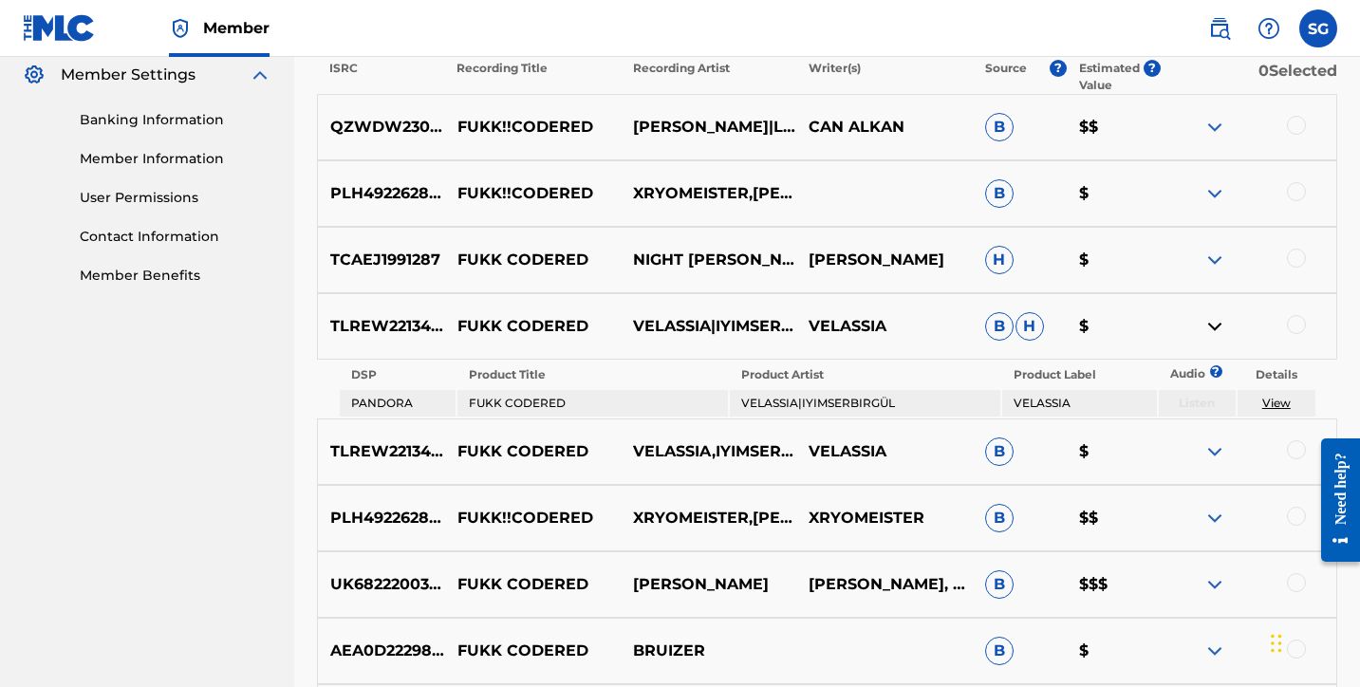
click at [1210, 326] on img at bounding box center [1214, 326] width 23 height 23
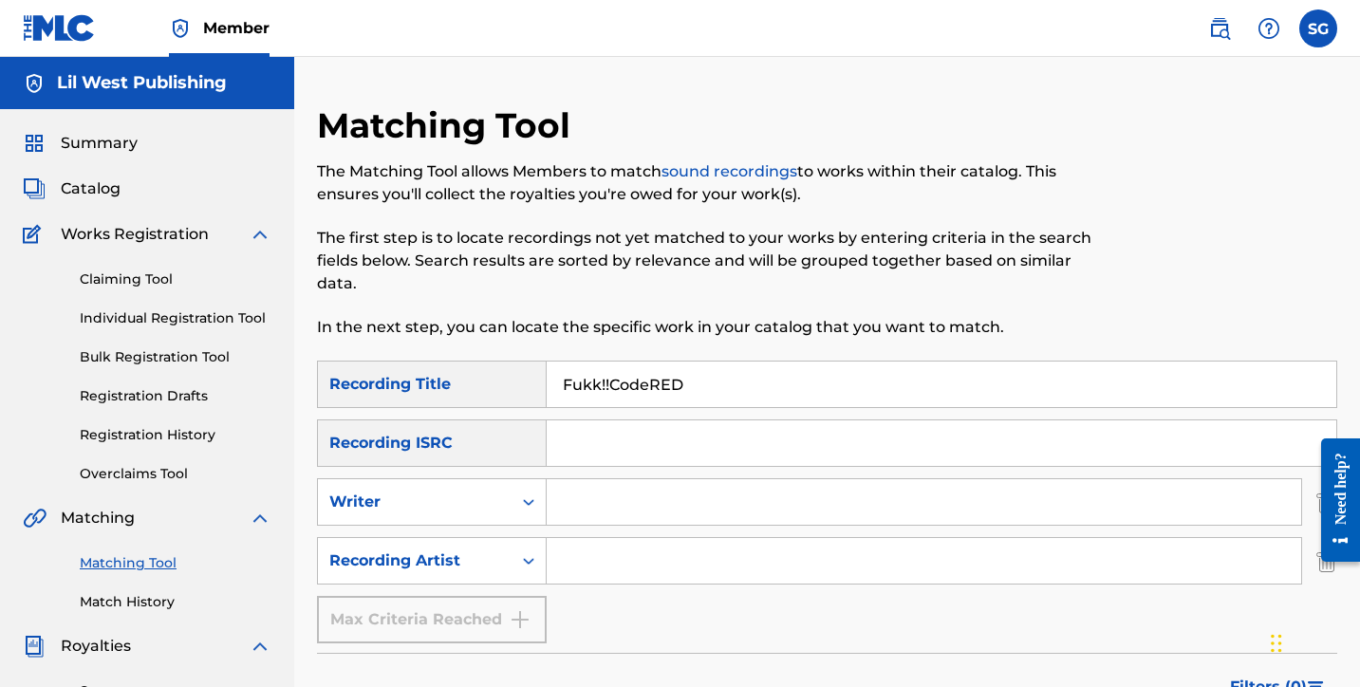
scroll to position [0, 0]
click at [628, 555] on input "Search Form" at bounding box center [924, 561] width 755 height 46
type input "N"
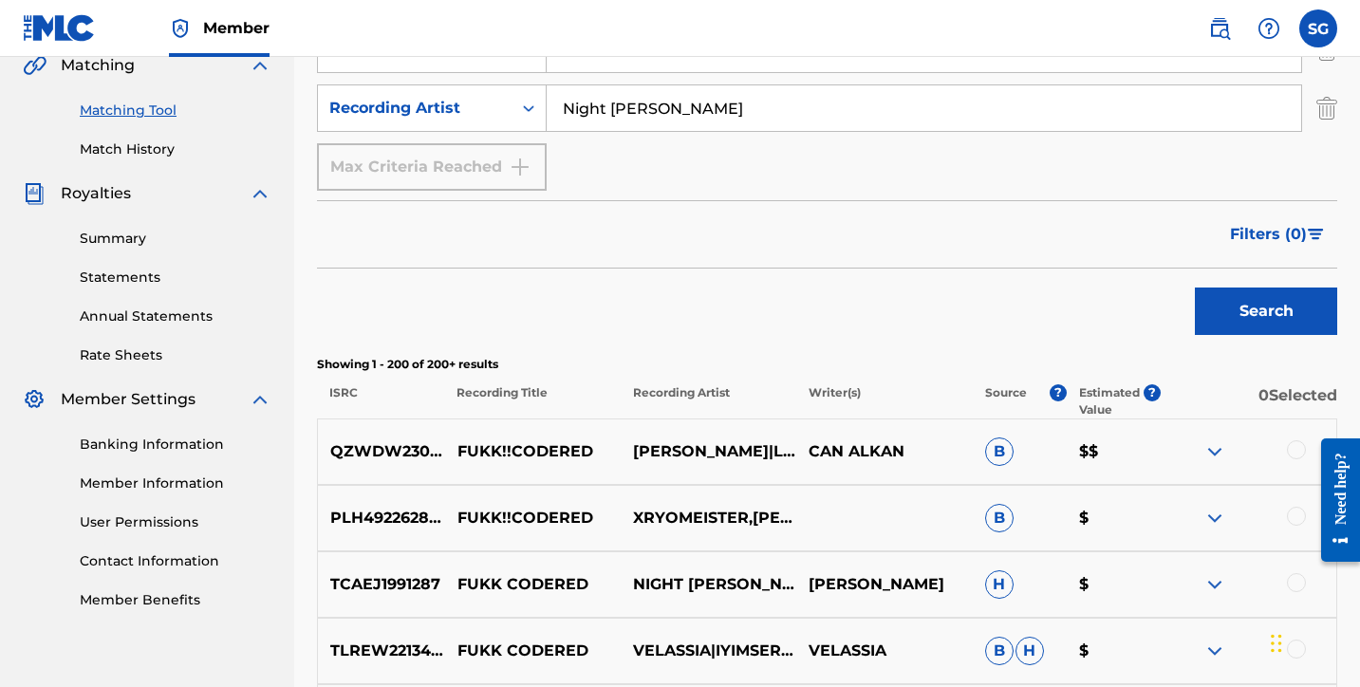
scroll to position [482, 0]
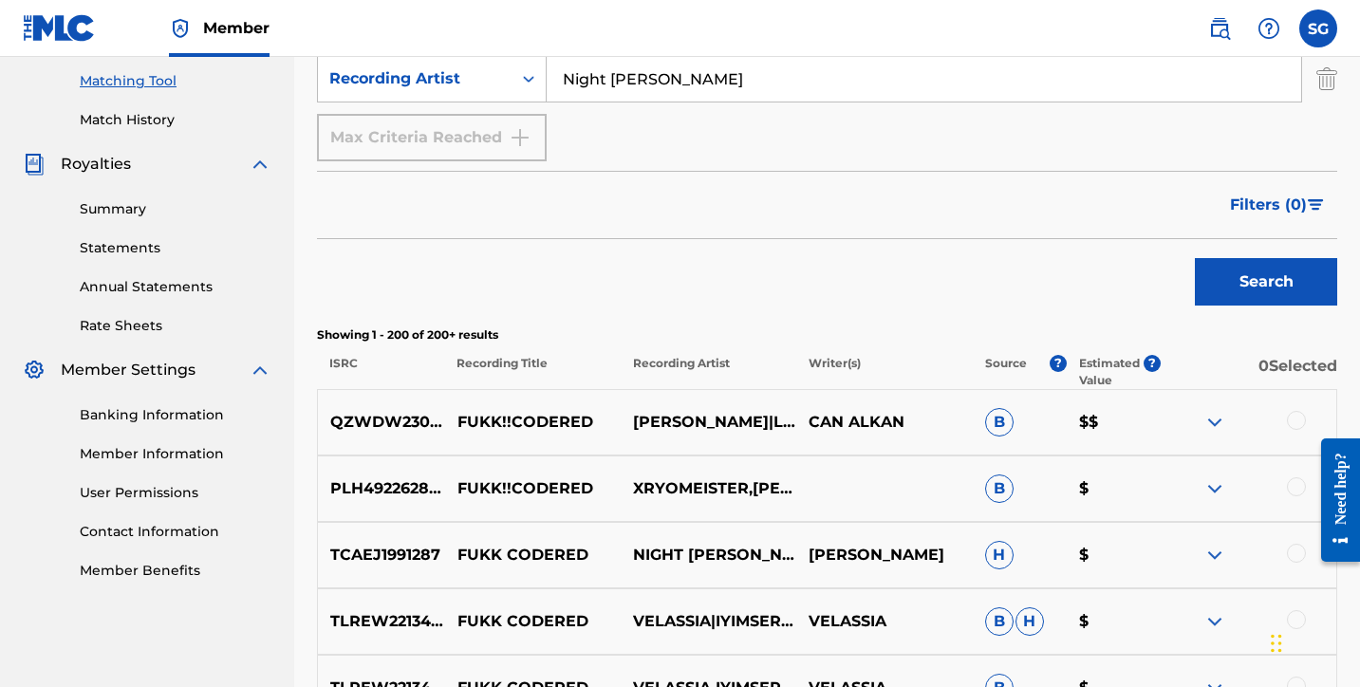
click at [1242, 274] on button "Search" at bounding box center [1266, 281] width 142 height 47
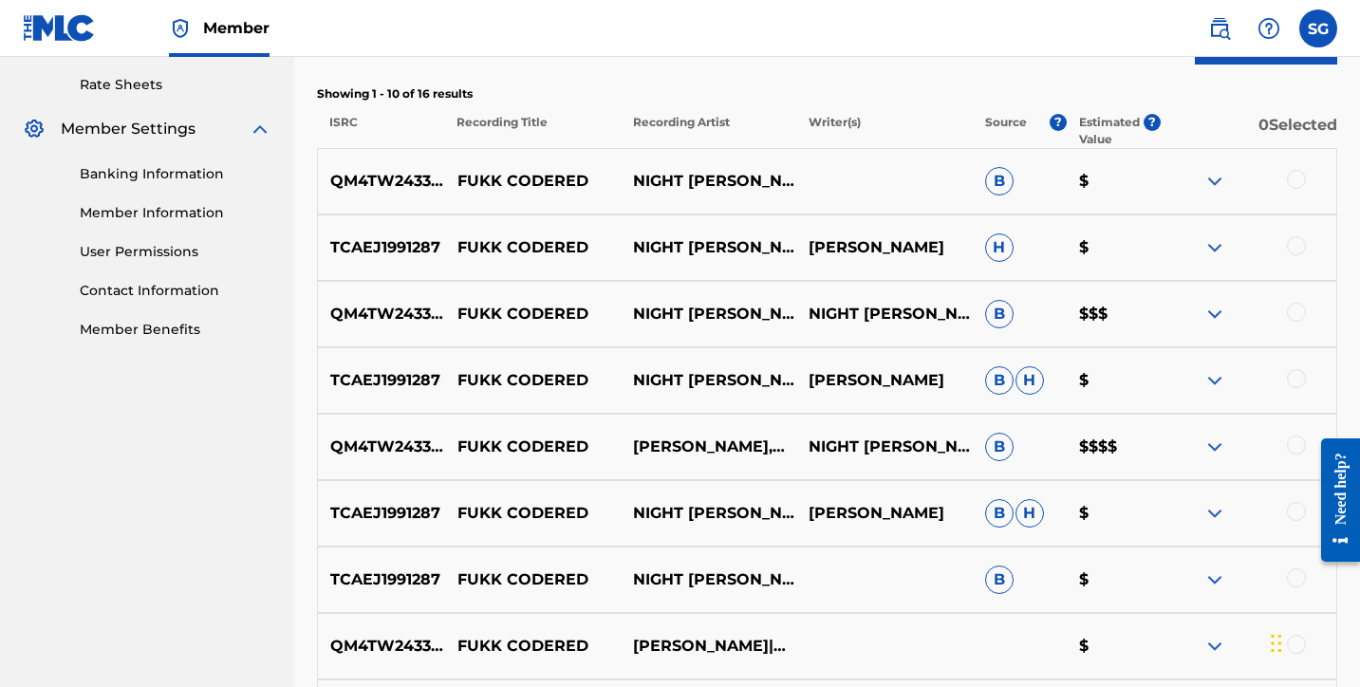
scroll to position [809, 0]
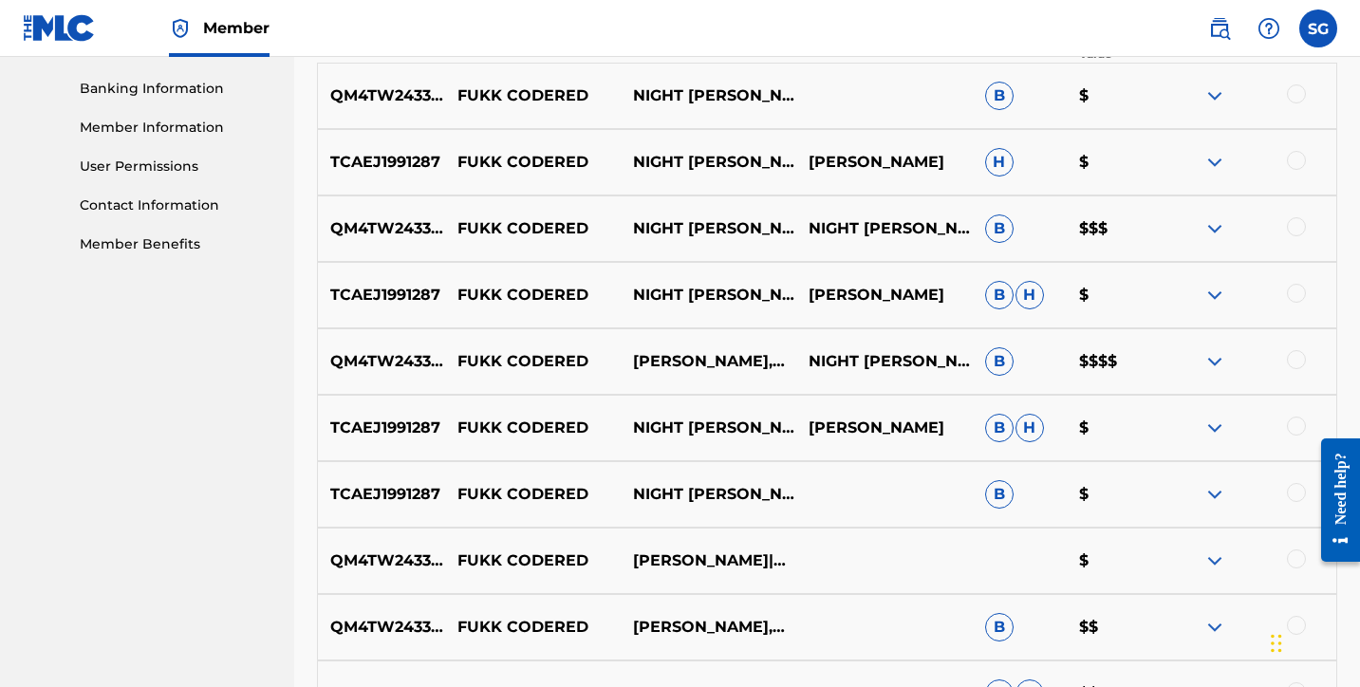
click at [1227, 367] on div at bounding box center [1249, 361] width 176 height 23
click at [1215, 361] on img at bounding box center [1214, 361] width 23 height 23
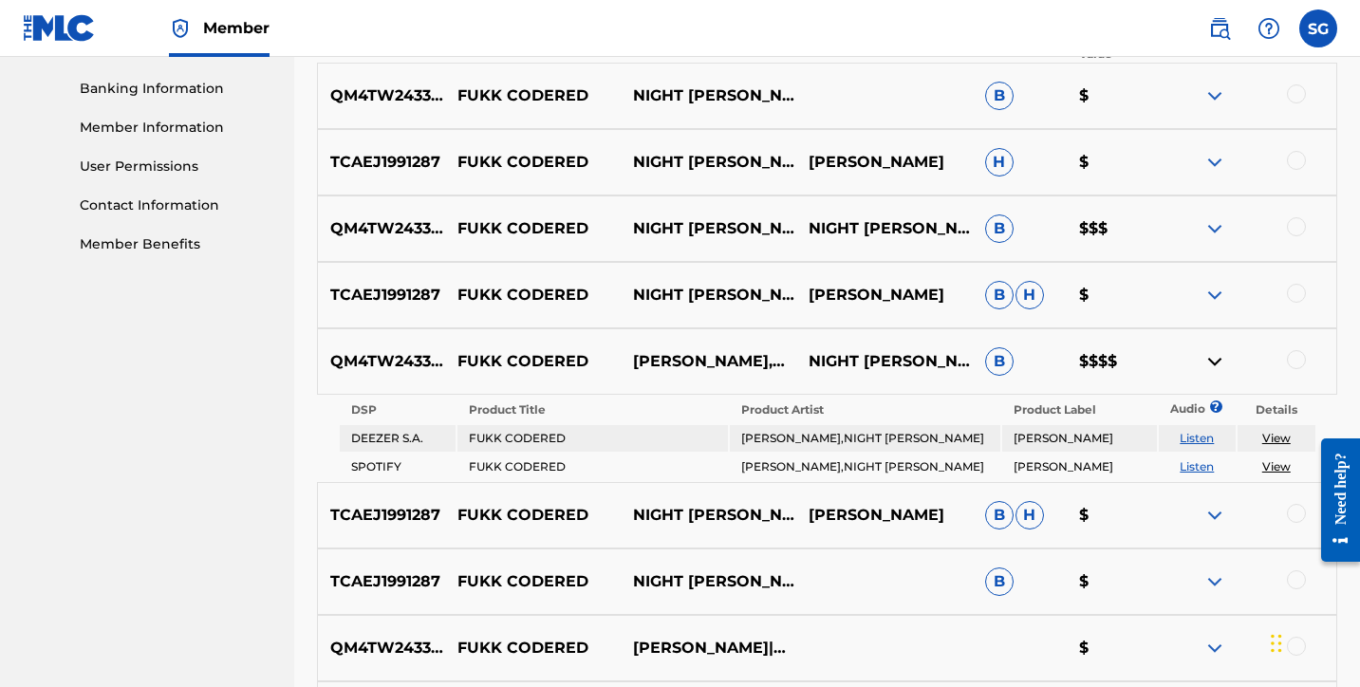
click at [1215, 361] on img at bounding box center [1214, 361] width 23 height 23
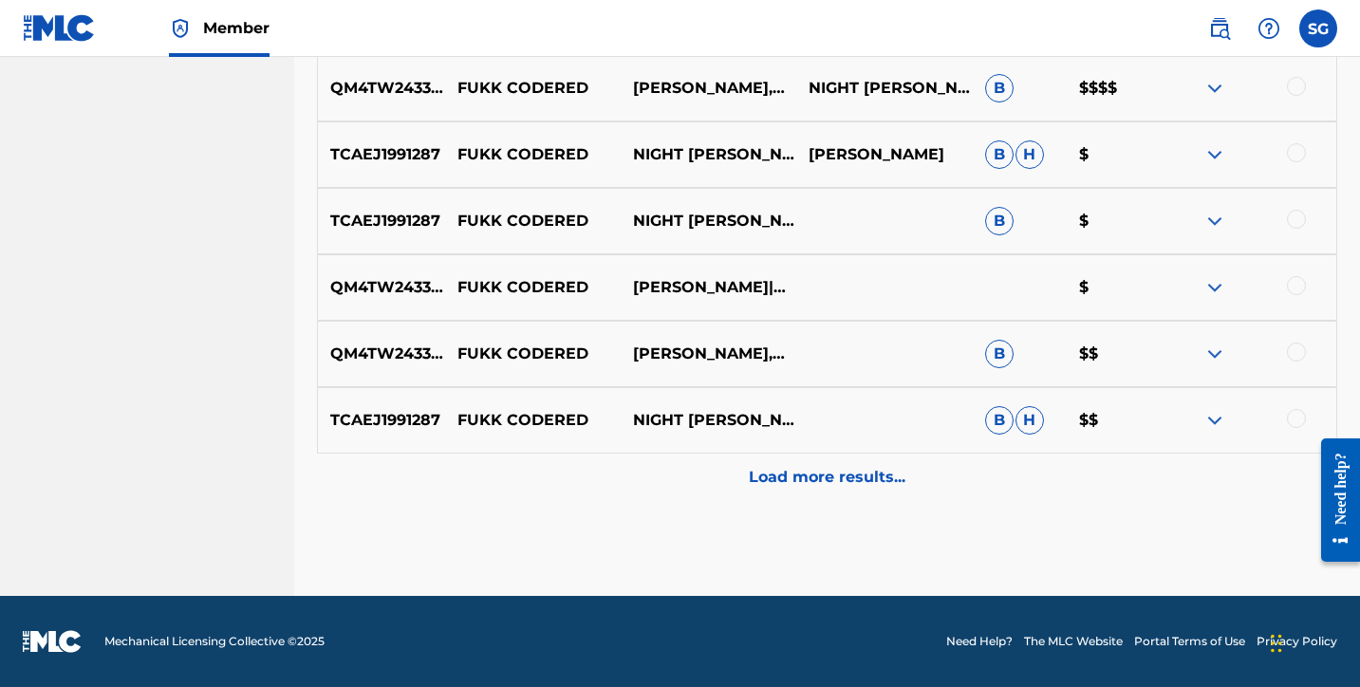
click at [838, 479] on p "Load more results..." at bounding box center [827, 477] width 157 height 23
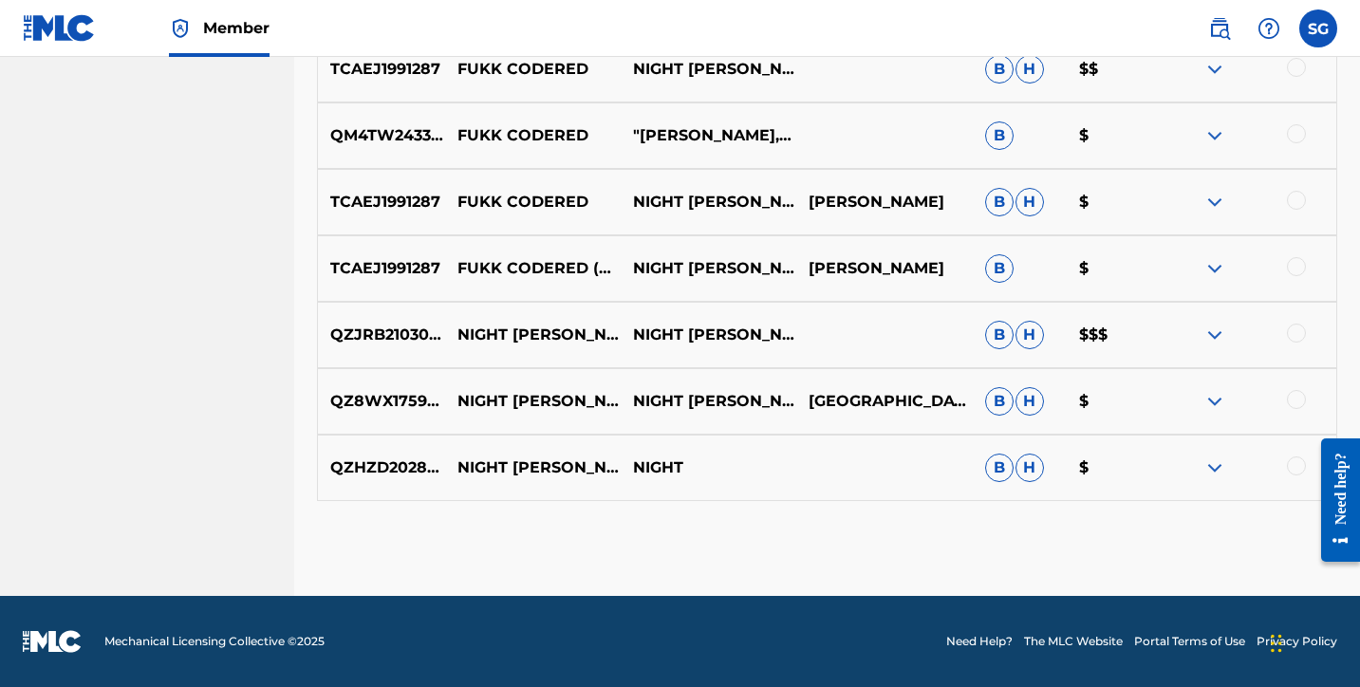
scroll to position [1433, 0]
click at [1215, 345] on img at bounding box center [1214, 335] width 23 height 23
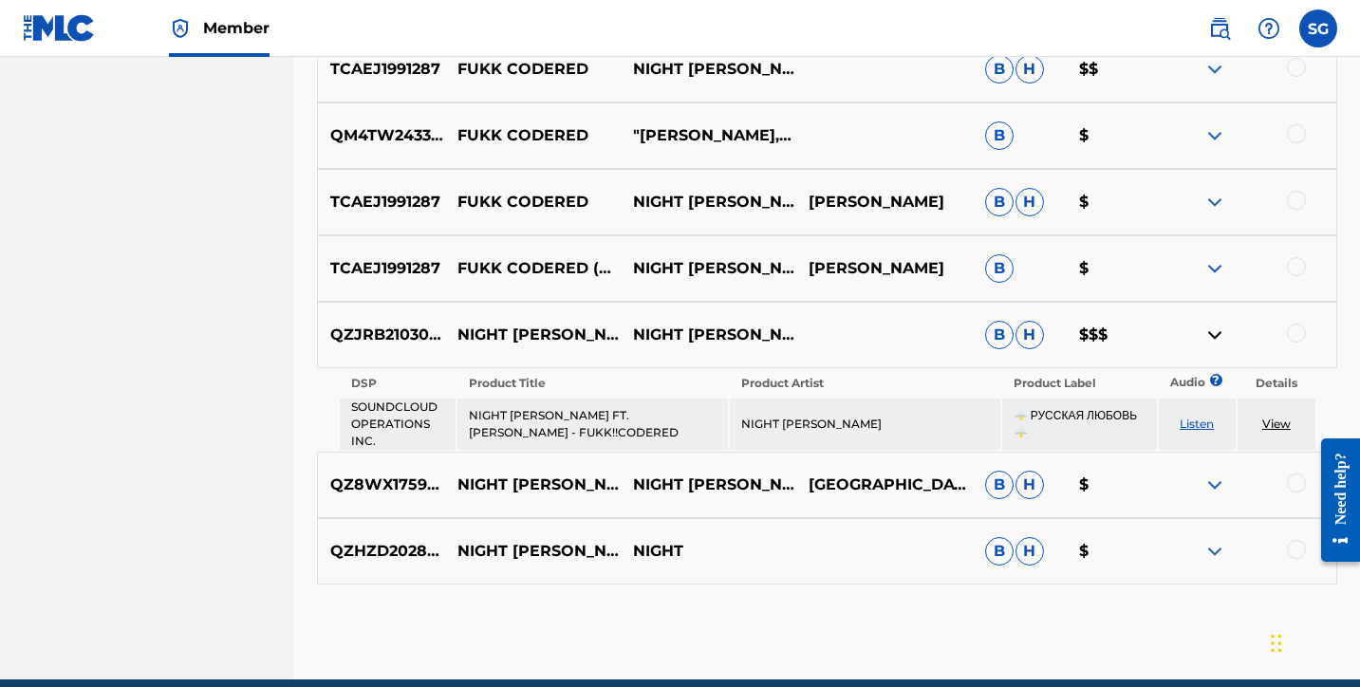
click at [1211, 331] on img at bounding box center [1214, 335] width 23 height 23
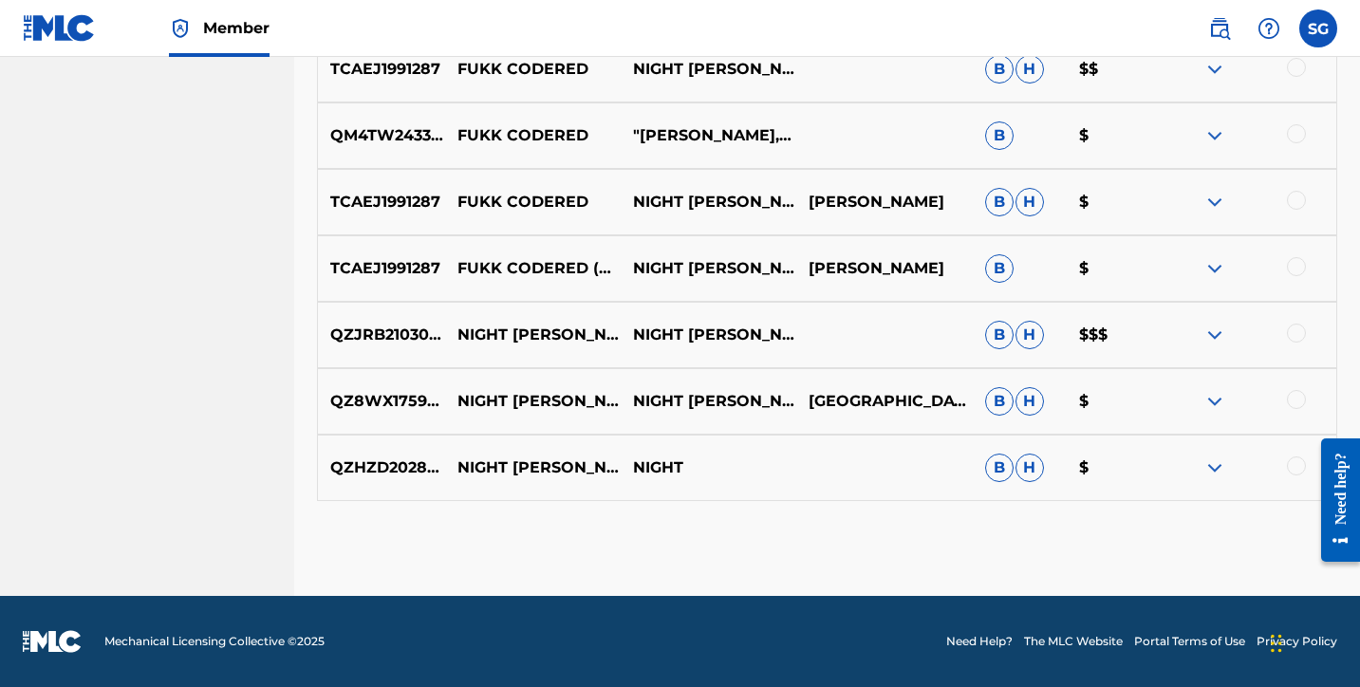
click at [1207, 398] on img at bounding box center [1214, 401] width 23 height 23
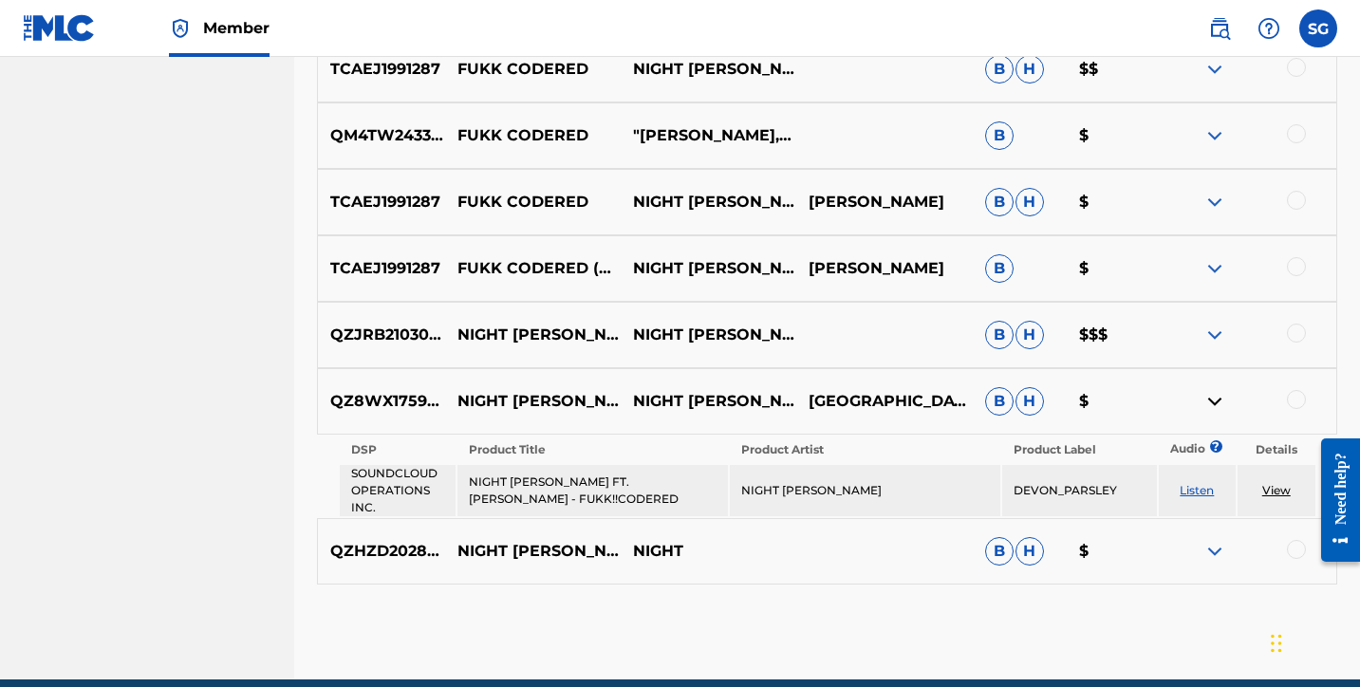
click at [1207, 398] on img at bounding box center [1214, 401] width 23 height 23
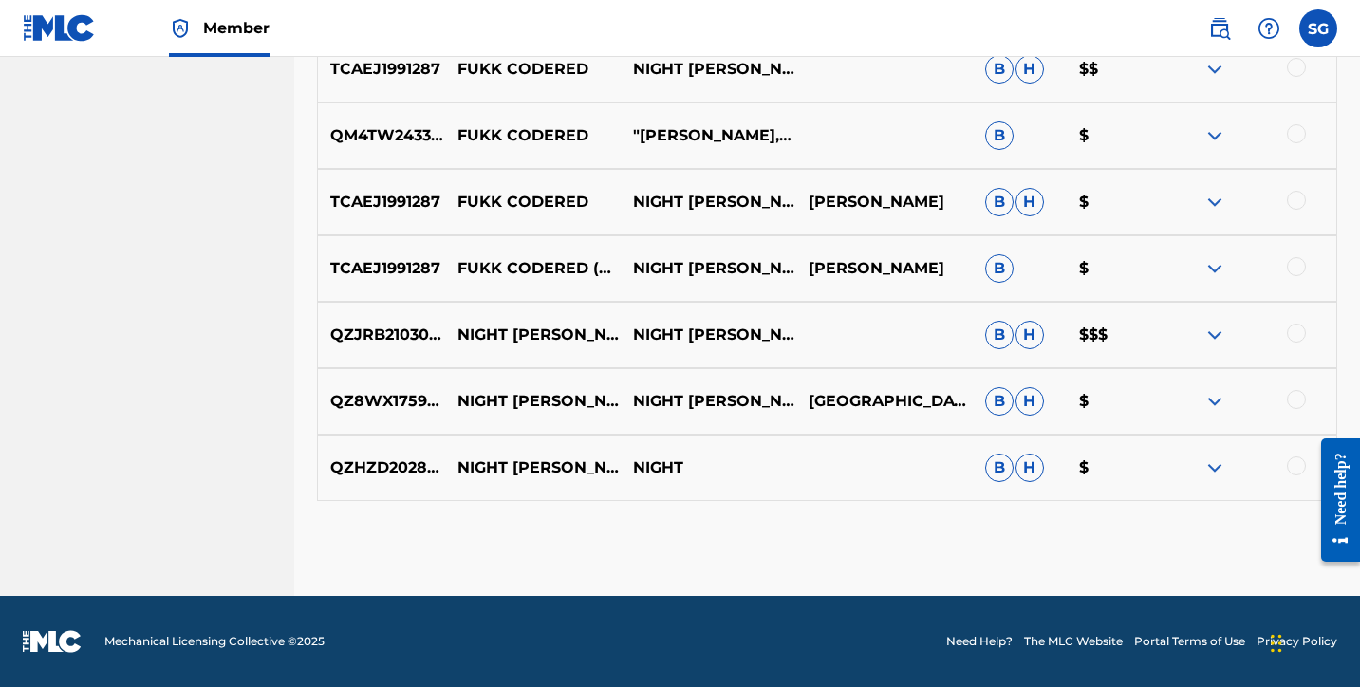
click at [1220, 468] on img at bounding box center [1214, 468] width 23 height 23
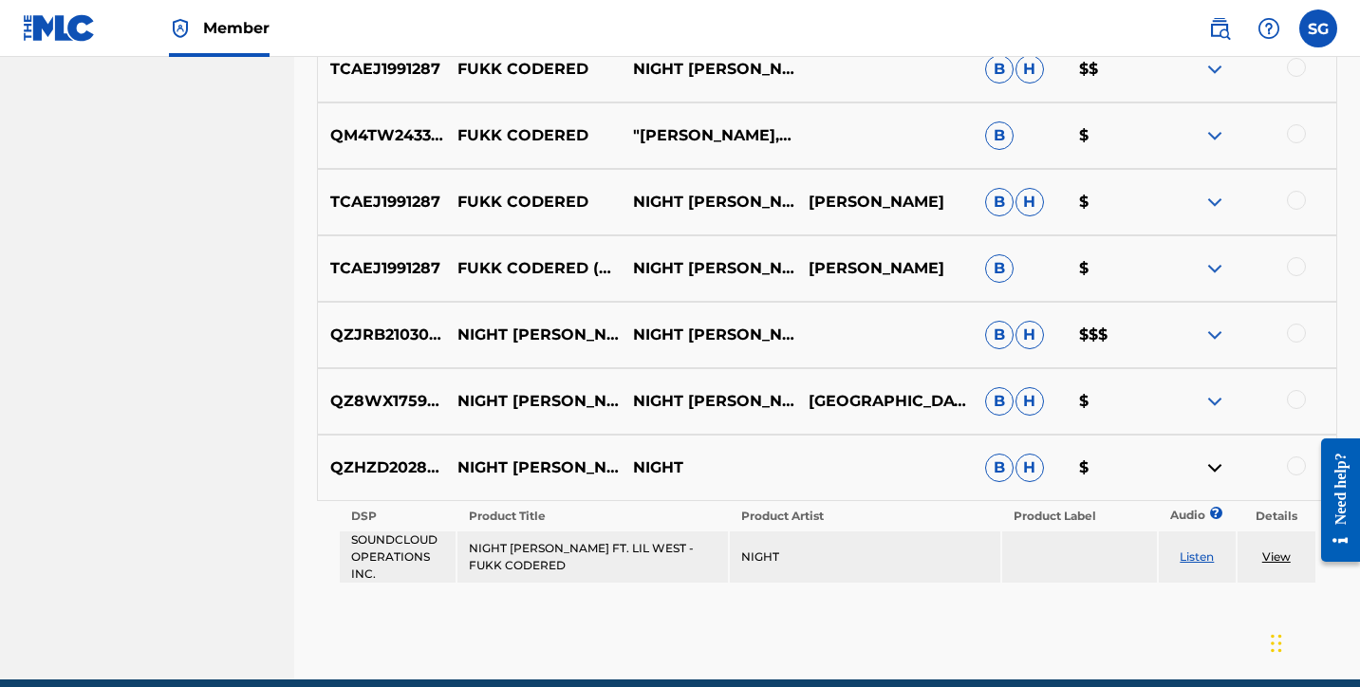
click at [1220, 468] on img at bounding box center [1214, 468] width 23 height 23
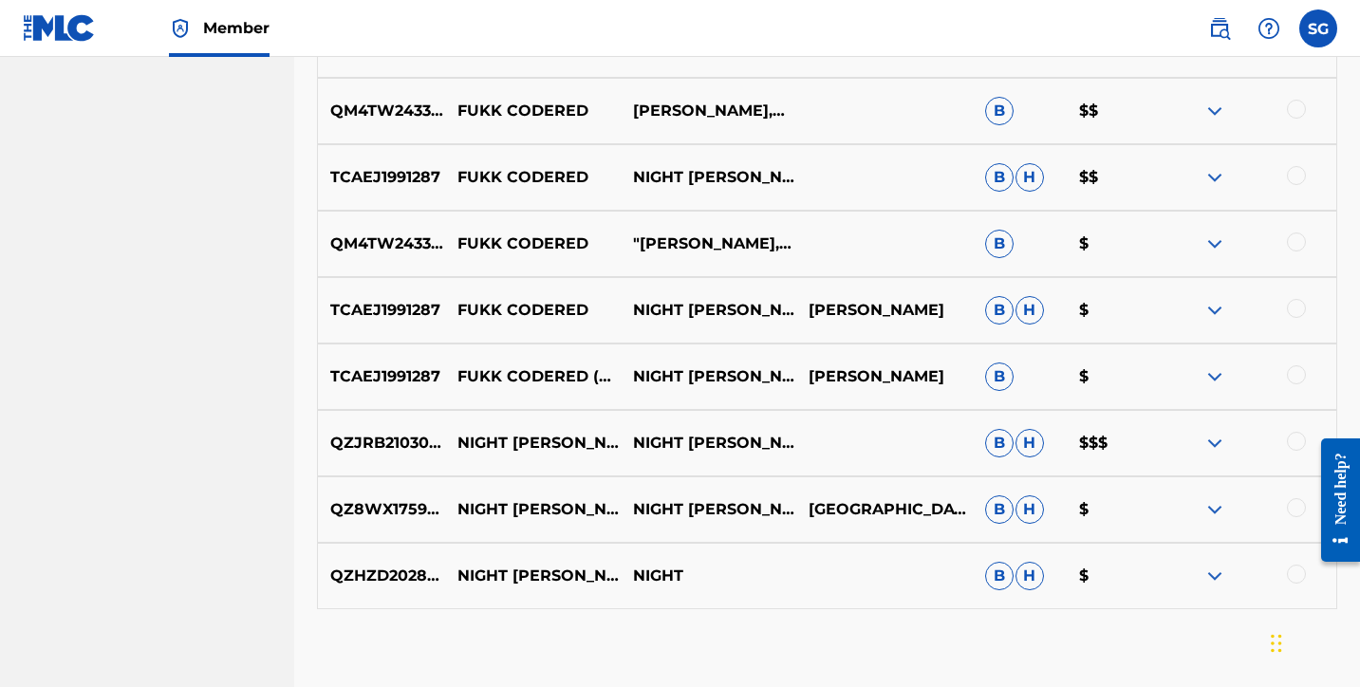
scroll to position [1320, 0]
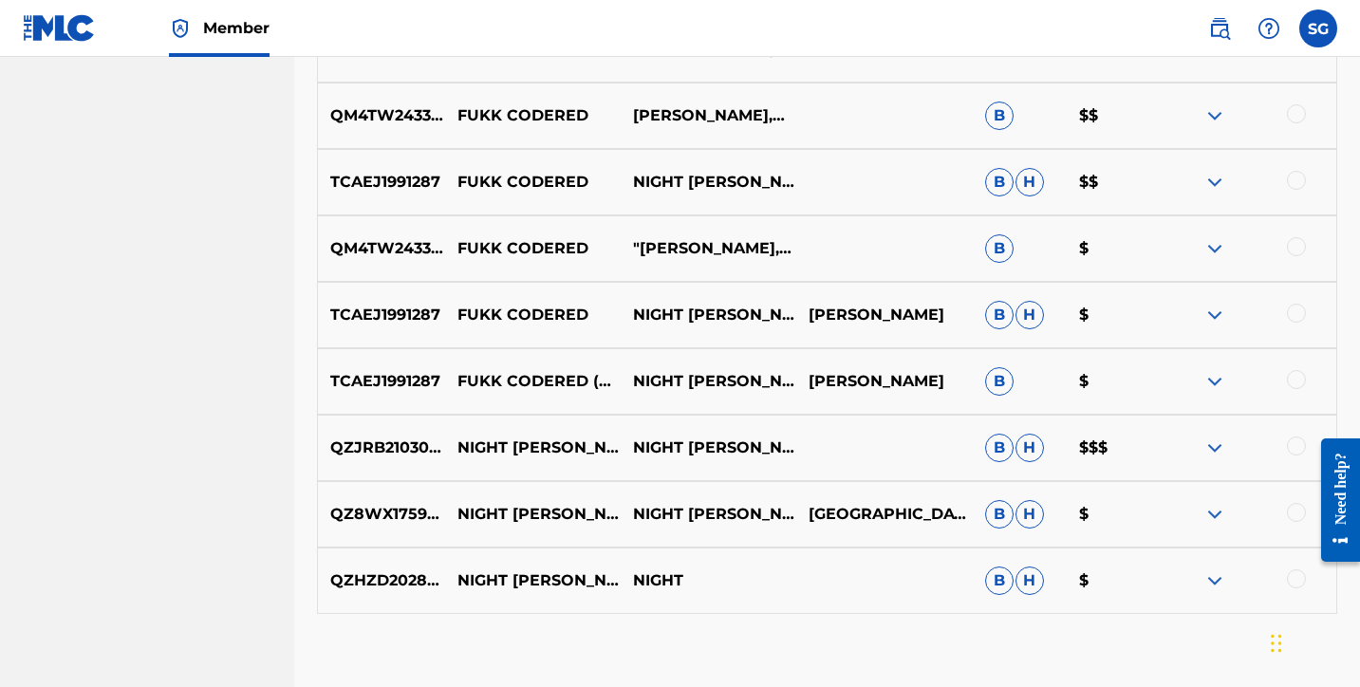
click at [1206, 315] on img at bounding box center [1214, 315] width 23 height 23
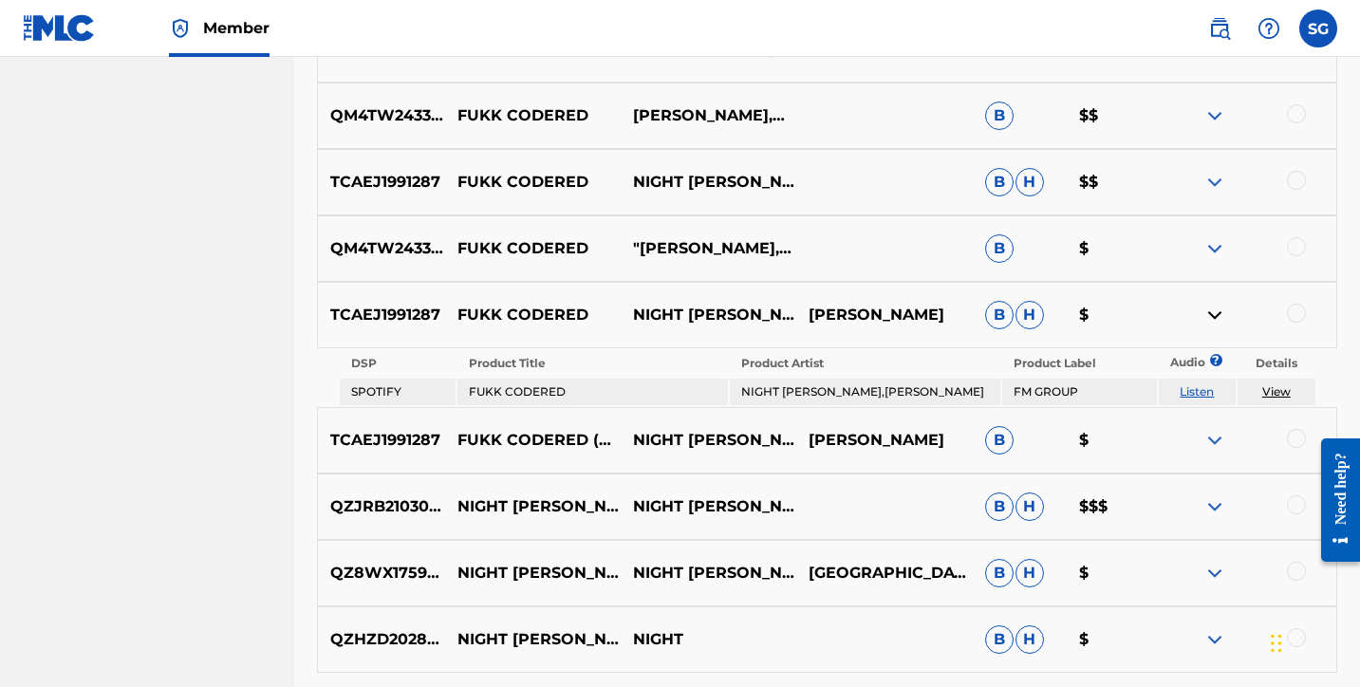
click at [1206, 315] on img at bounding box center [1214, 315] width 23 height 23
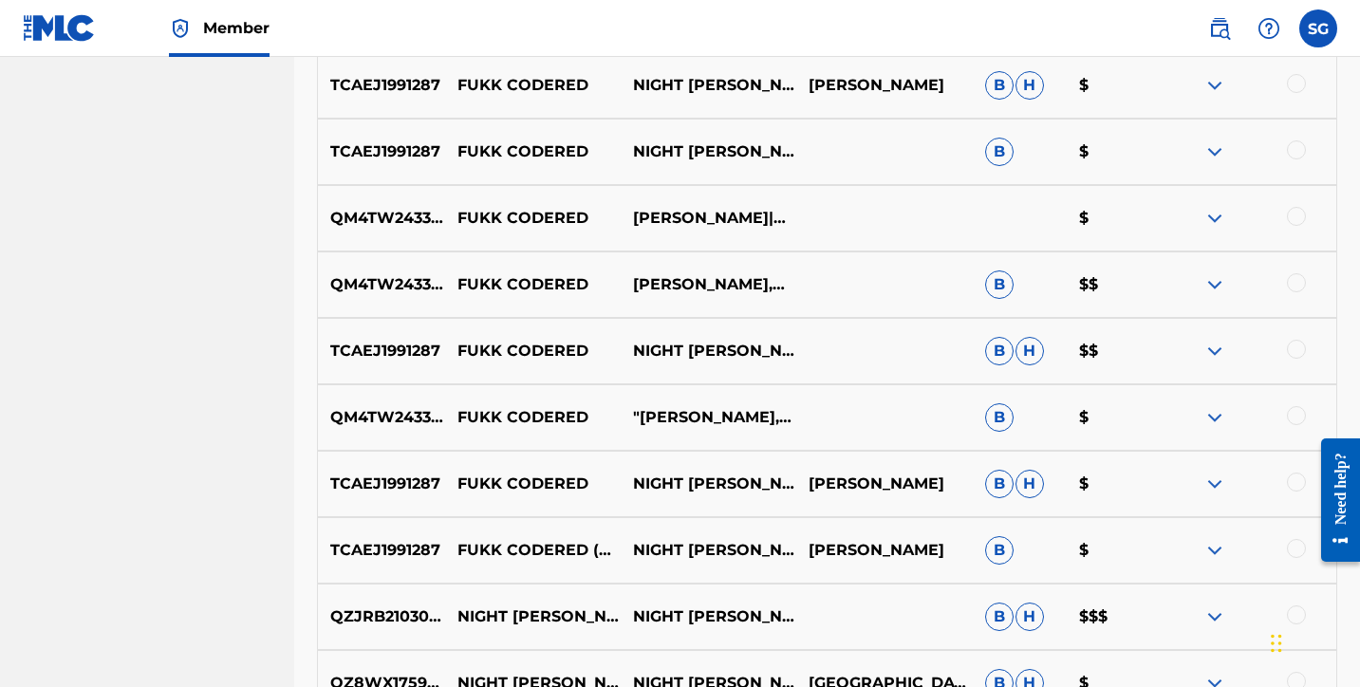
scroll to position [1141, 0]
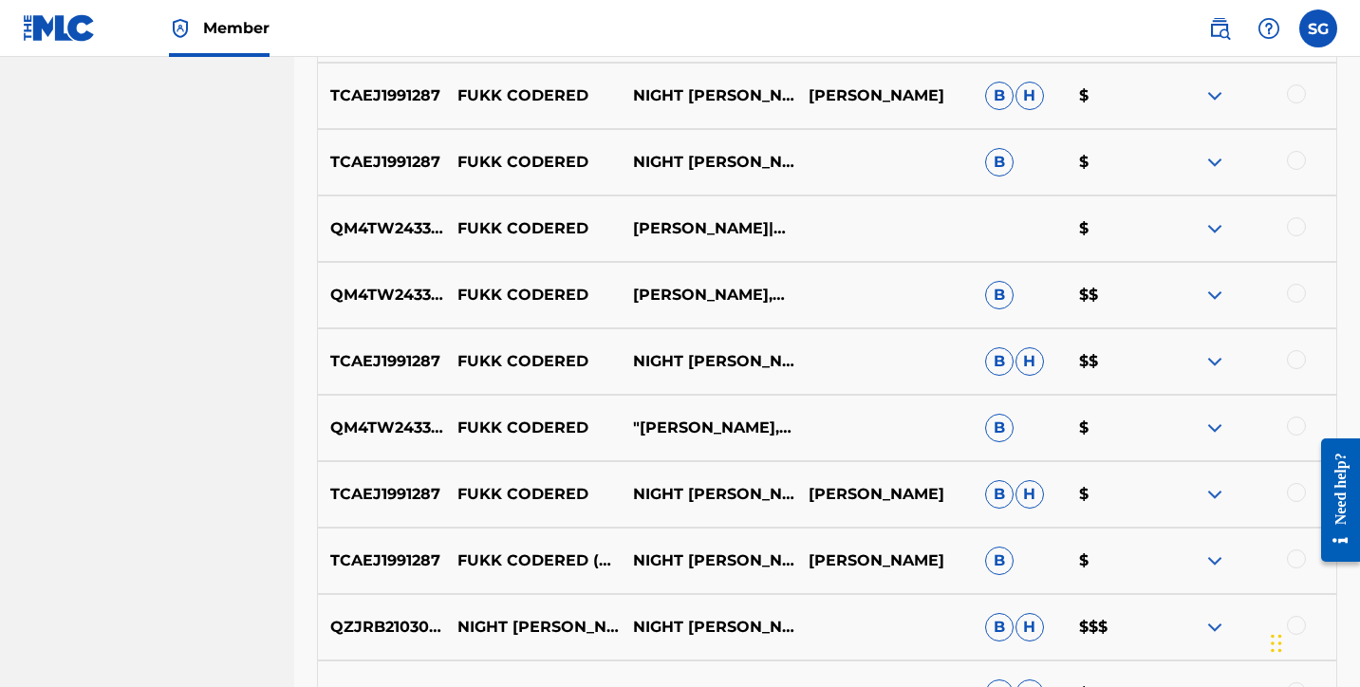
click at [1214, 294] on img at bounding box center [1214, 295] width 23 height 23
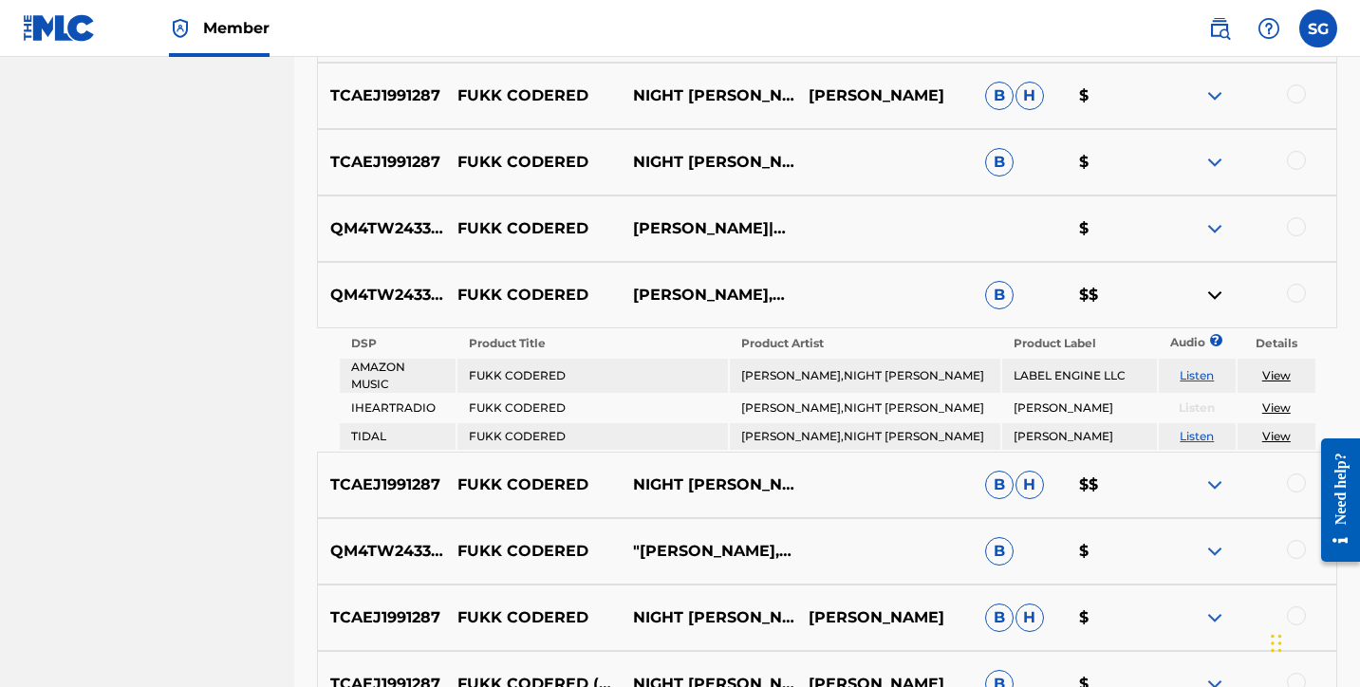
click at [1214, 294] on img at bounding box center [1214, 295] width 23 height 23
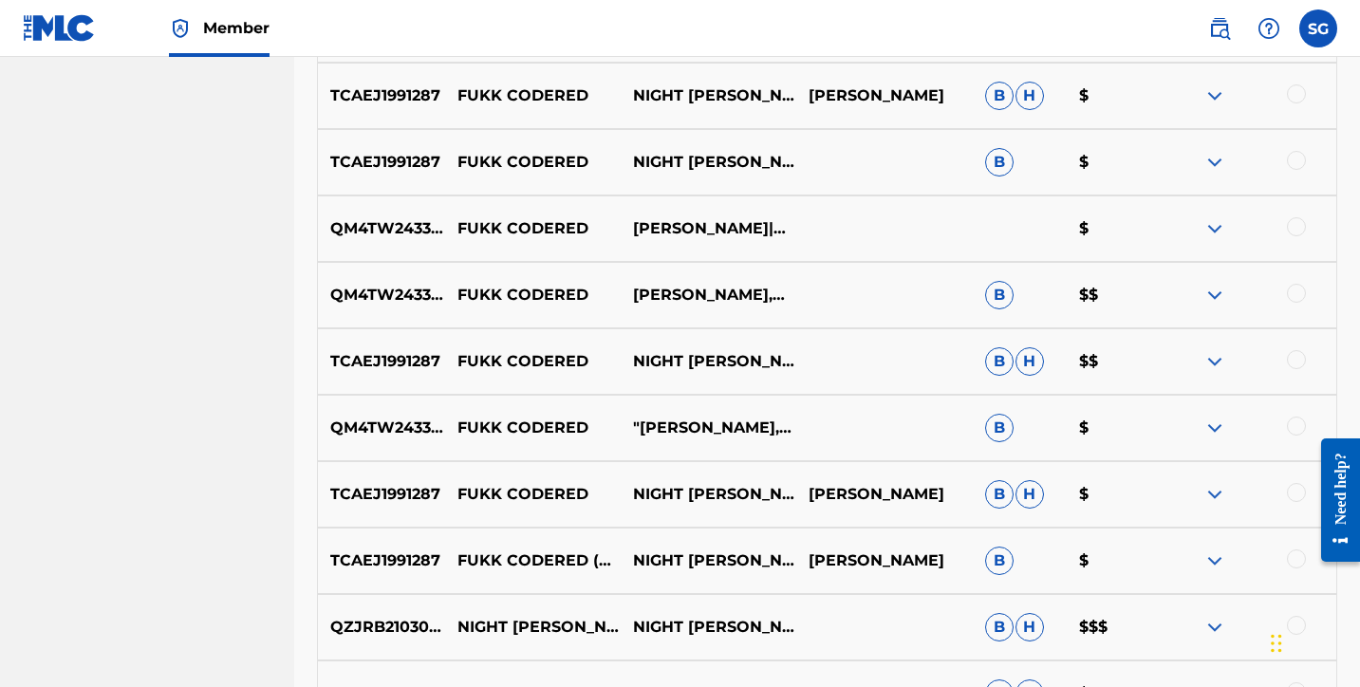
click at [1210, 373] on div "TCAEJ1991287 FUKK CODERED NIGHT LOVELL & LIL WEST B H $$" at bounding box center [827, 361] width 1020 height 66
click at [1209, 363] on img at bounding box center [1214, 361] width 23 height 23
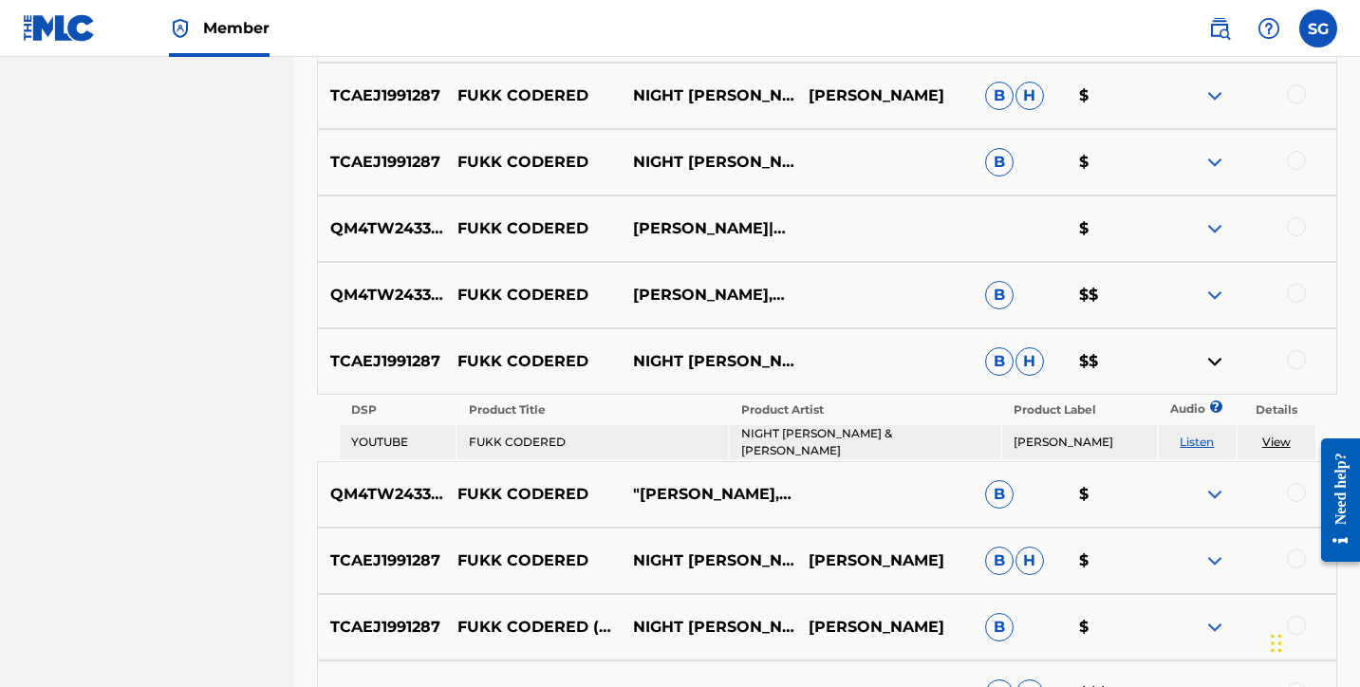
click at [1209, 363] on img at bounding box center [1214, 361] width 23 height 23
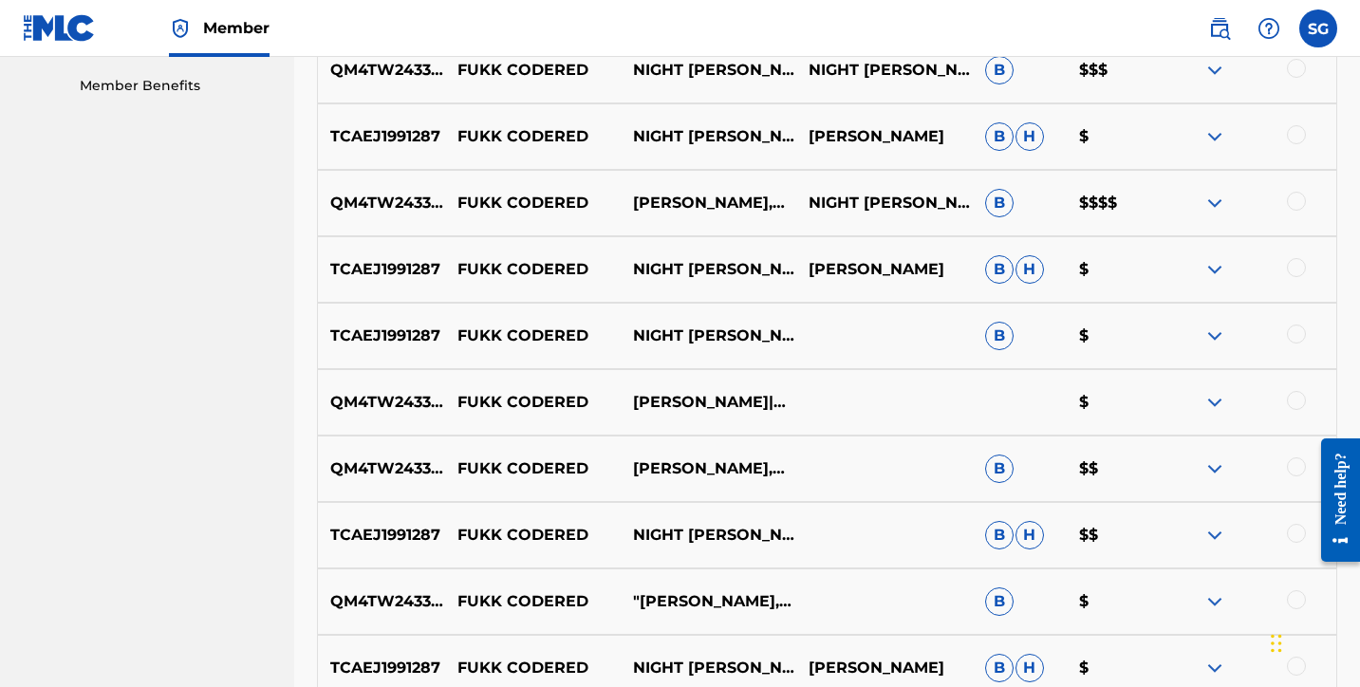
scroll to position [938, 0]
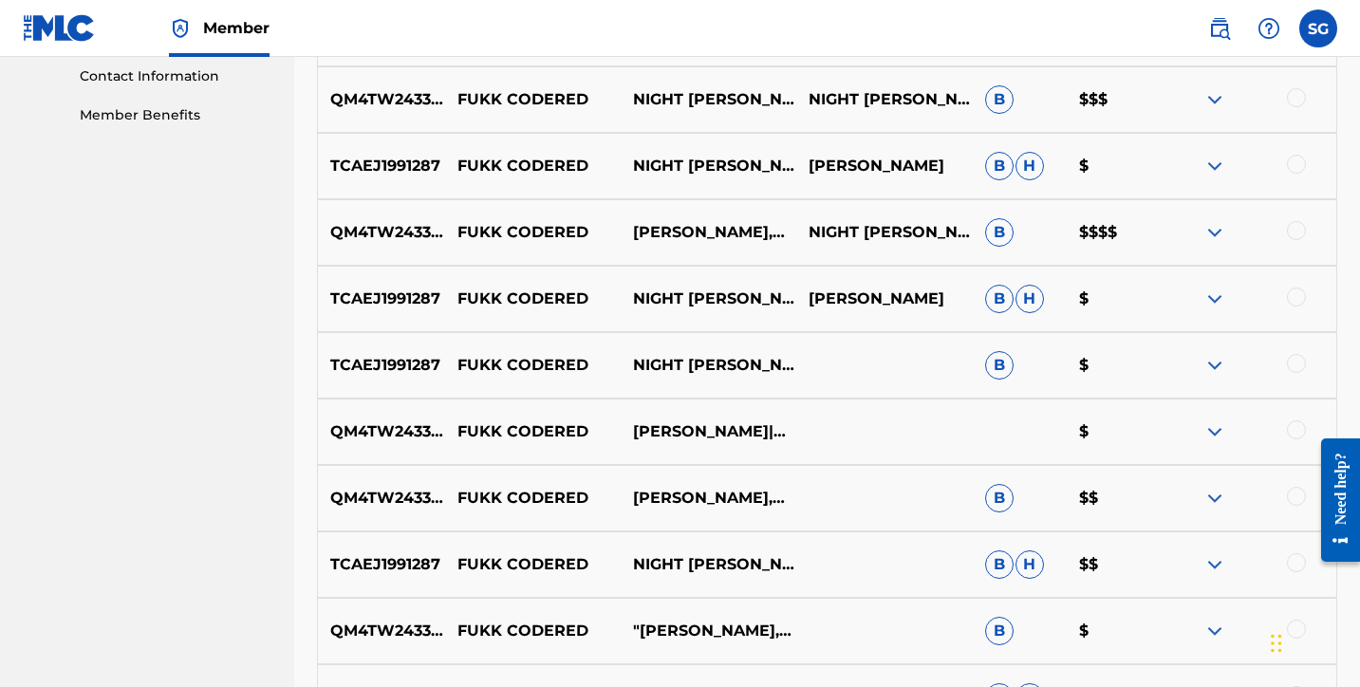
click at [1203, 246] on div "QM4TW2433572 FUKK CODERED LIL WEST,NIGHT LOVELL NIGHT LOVELL, SEMAJ GRANT B $$$$" at bounding box center [827, 232] width 1020 height 66
click at [1207, 233] on img at bounding box center [1214, 232] width 23 height 23
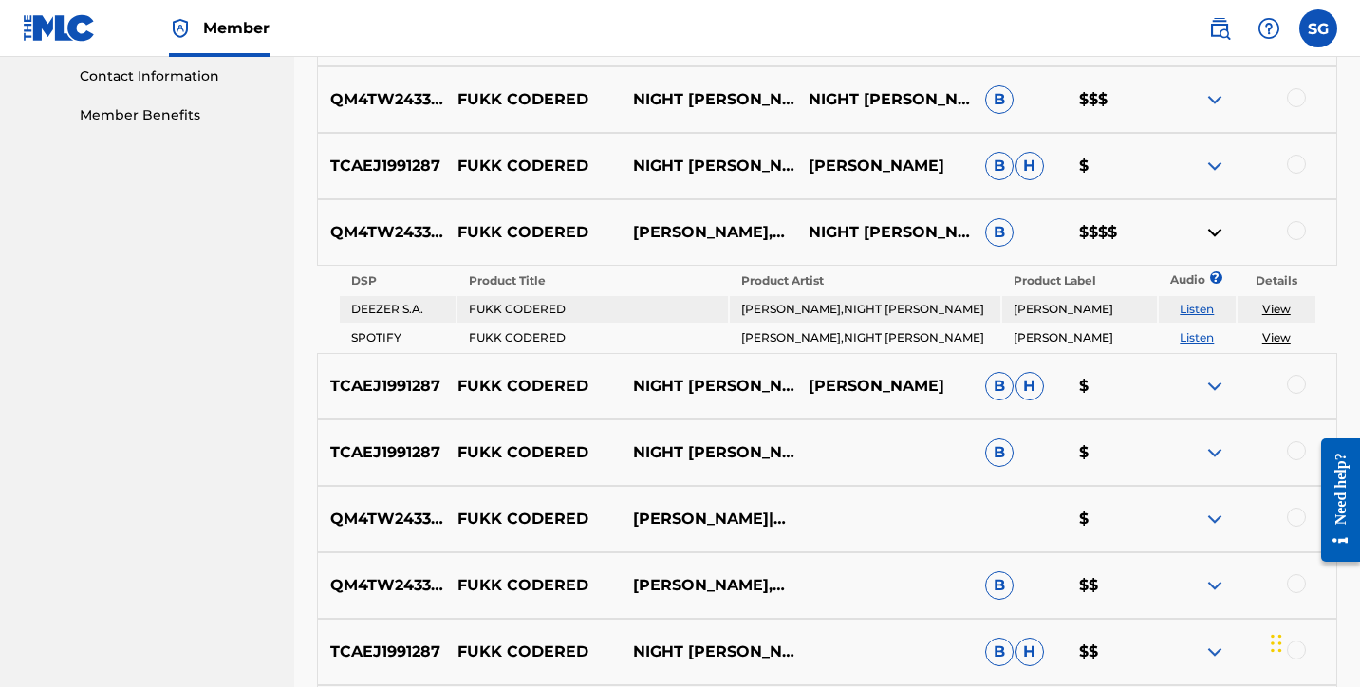
click at [1207, 233] on img at bounding box center [1214, 232] width 23 height 23
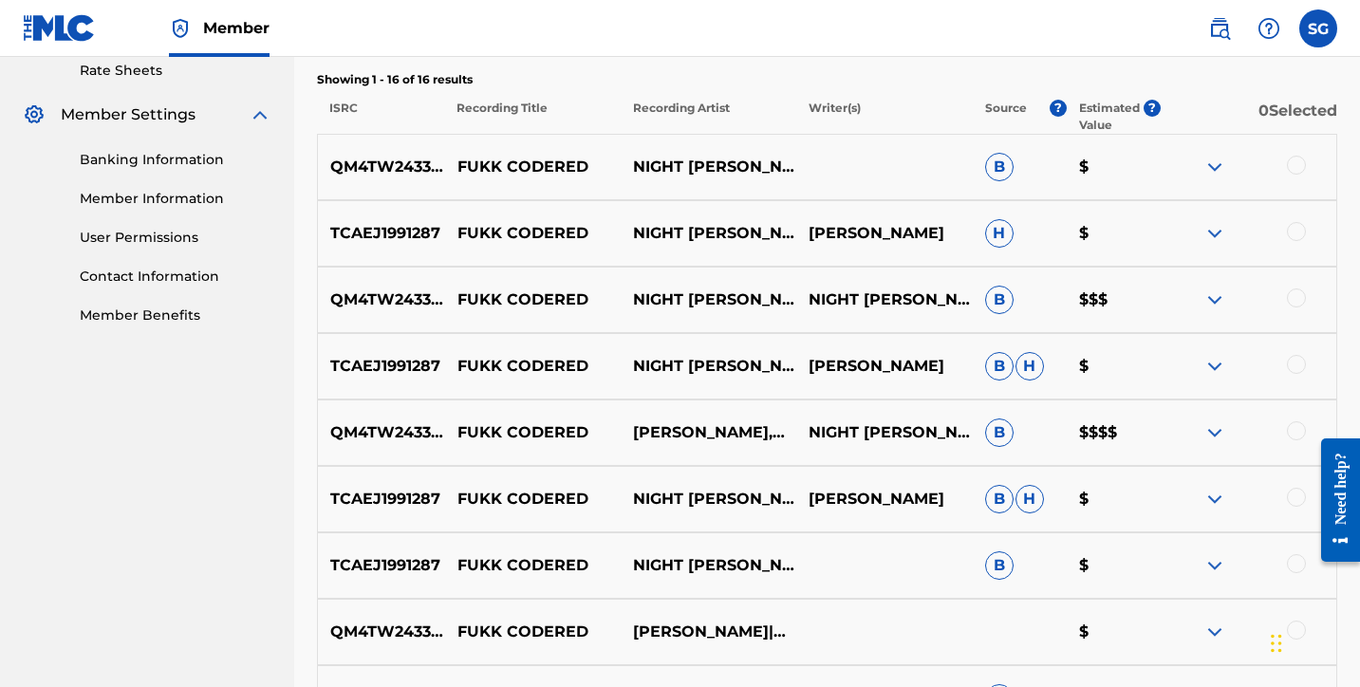
scroll to position [736, 0]
click at [1210, 304] on img at bounding box center [1214, 300] width 23 height 23
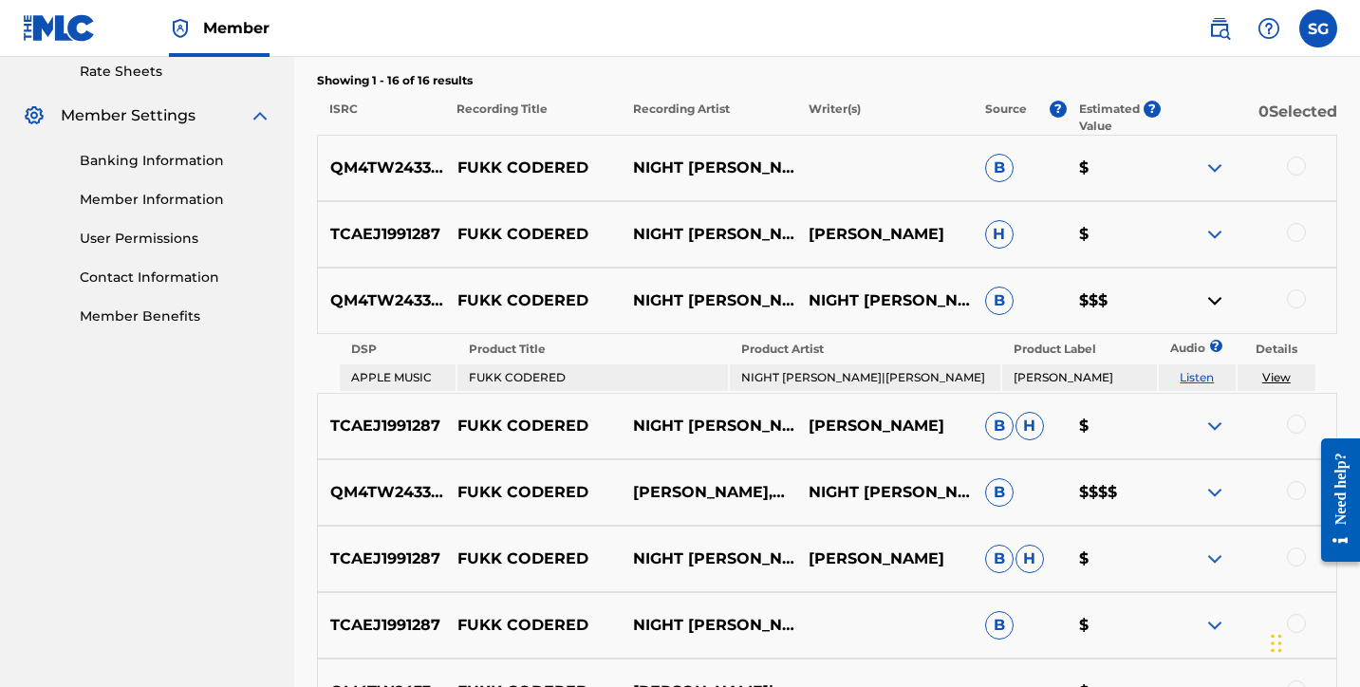
click at [1210, 304] on img at bounding box center [1214, 300] width 23 height 23
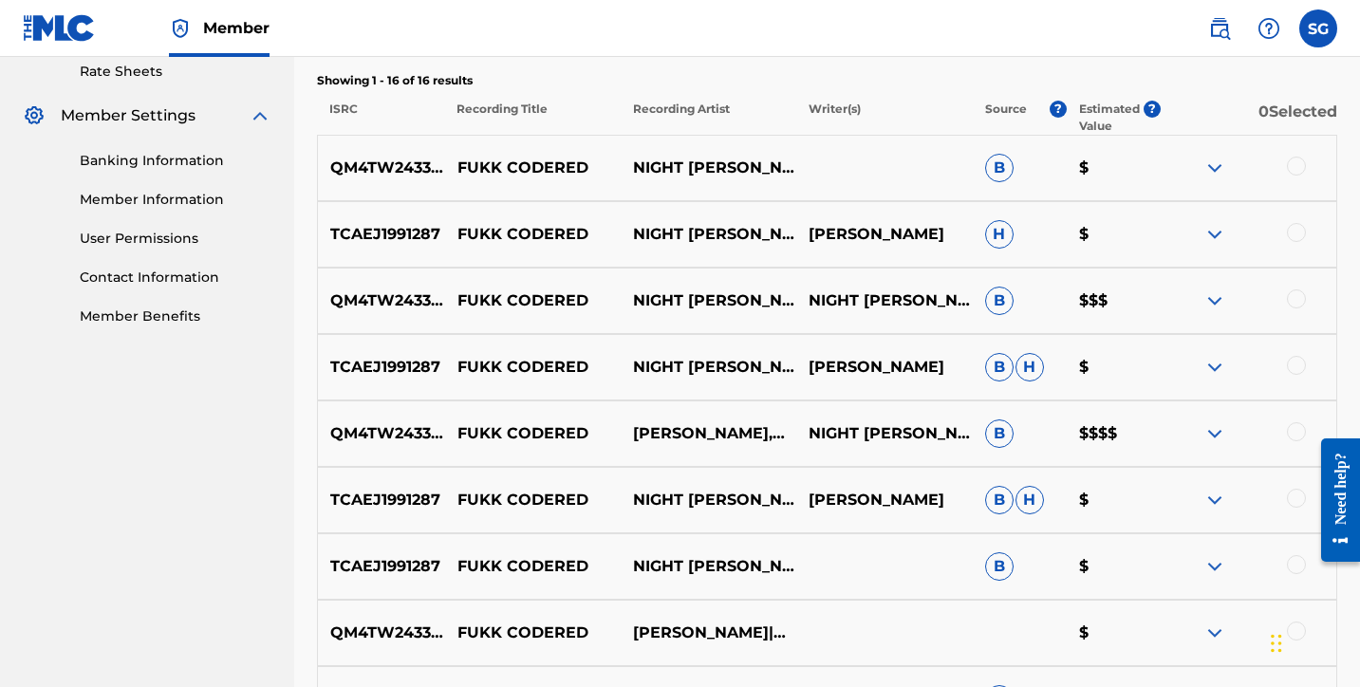
click at [1210, 234] on img at bounding box center [1214, 234] width 23 height 23
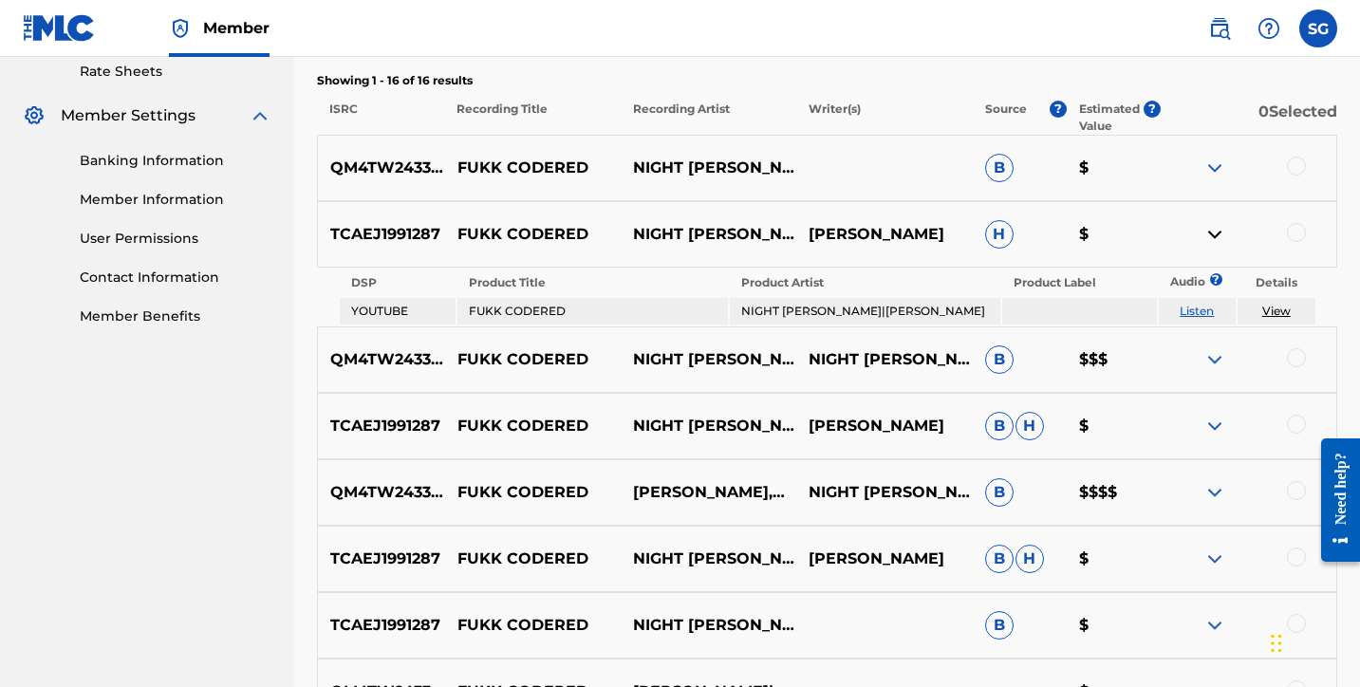
click at [1210, 234] on img at bounding box center [1214, 234] width 23 height 23
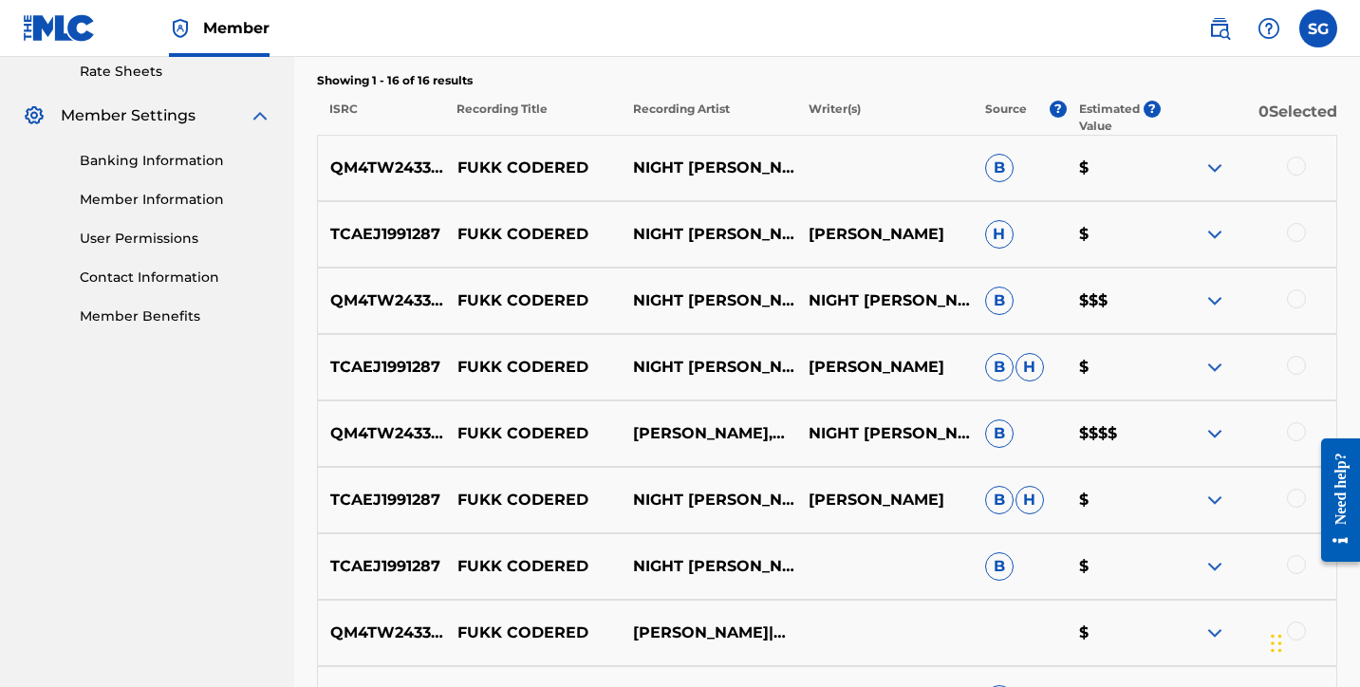
click at [1214, 225] on img at bounding box center [1214, 234] width 23 height 23
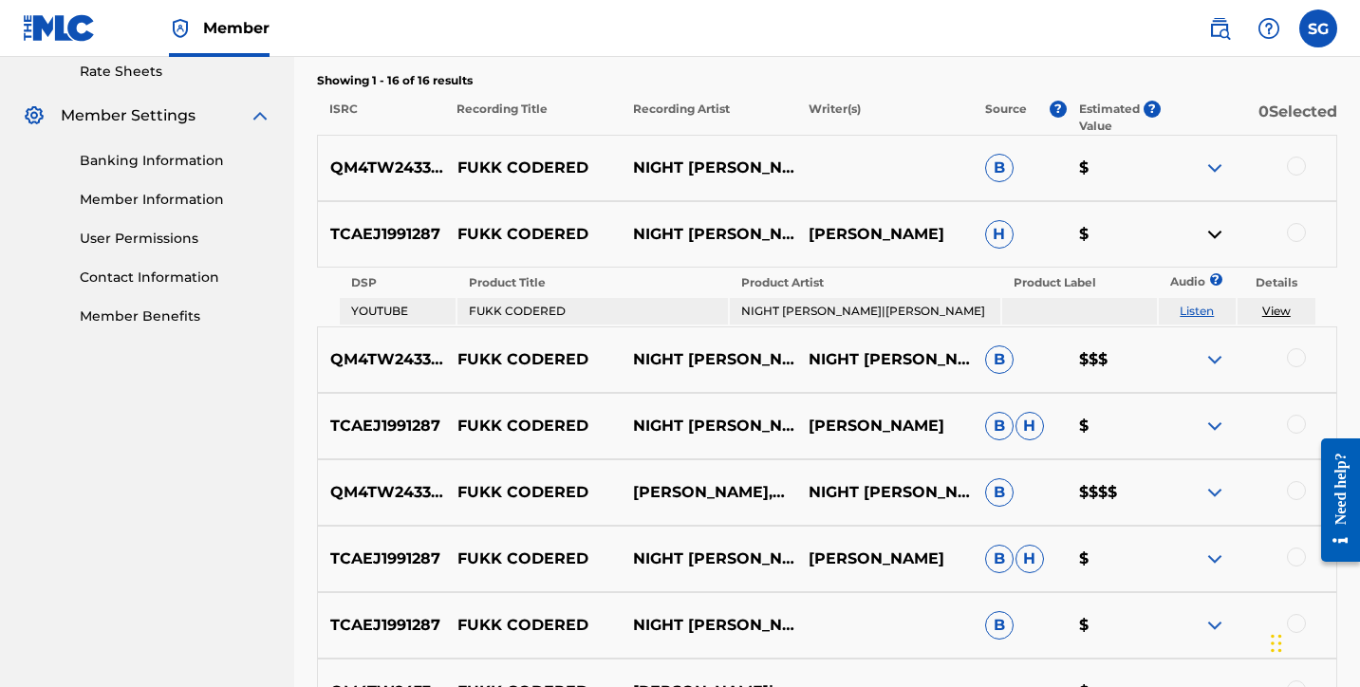
click at [1214, 225] on img at bounding box center [1214, 234] width 23 height 23
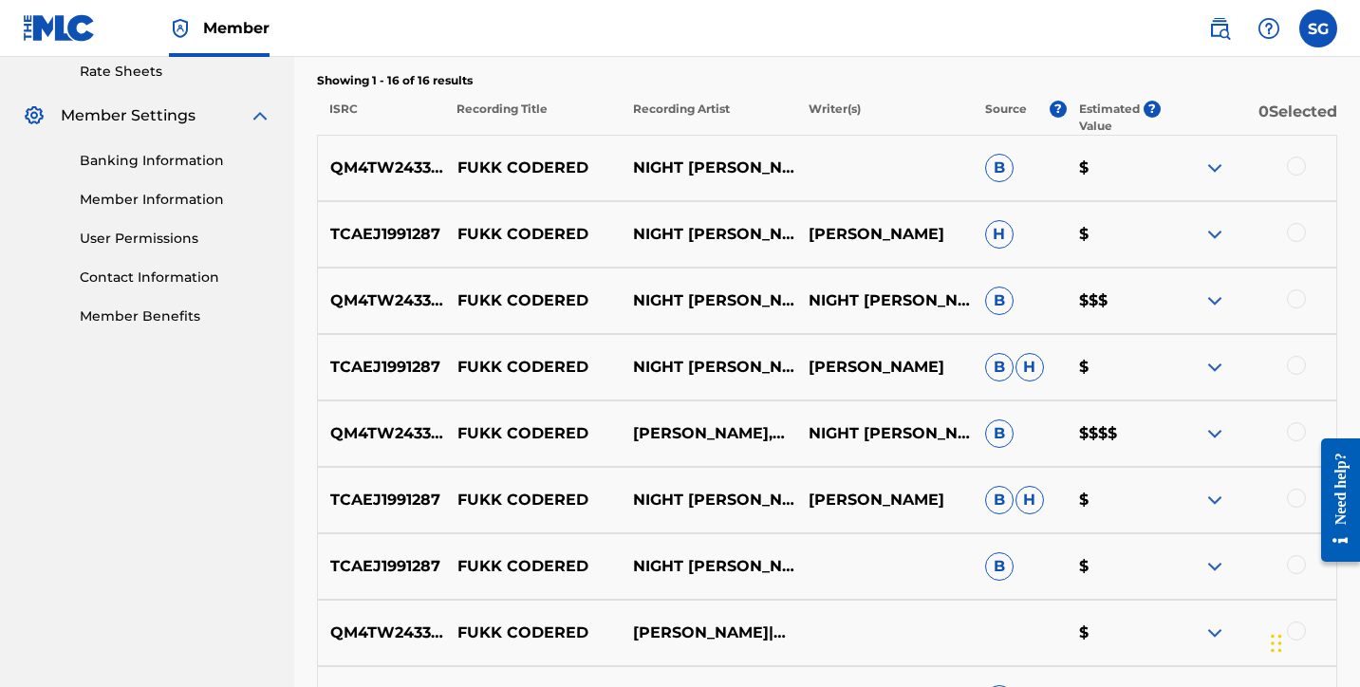
click at [1220, 303] on img at bounding box center [1214, 300] width 23 height 23
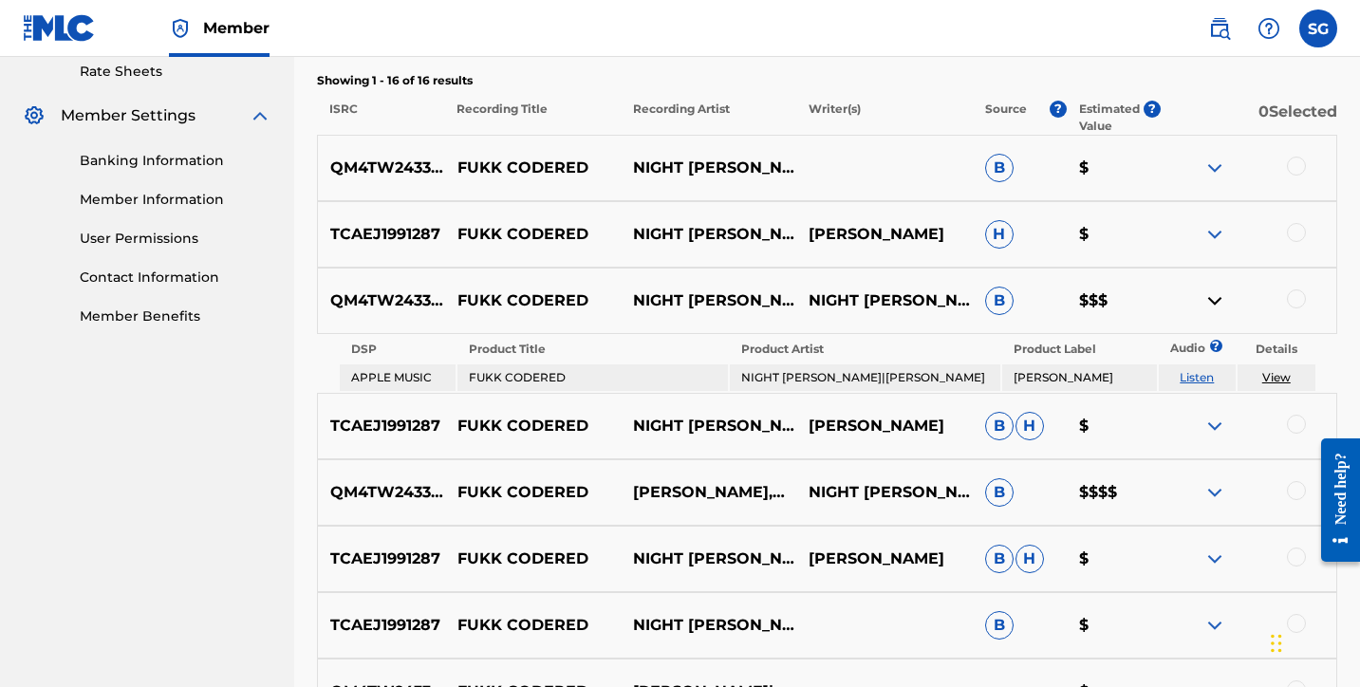
click at [1220, 303] on img at bounding box center [1214, 300] width 23 height 23
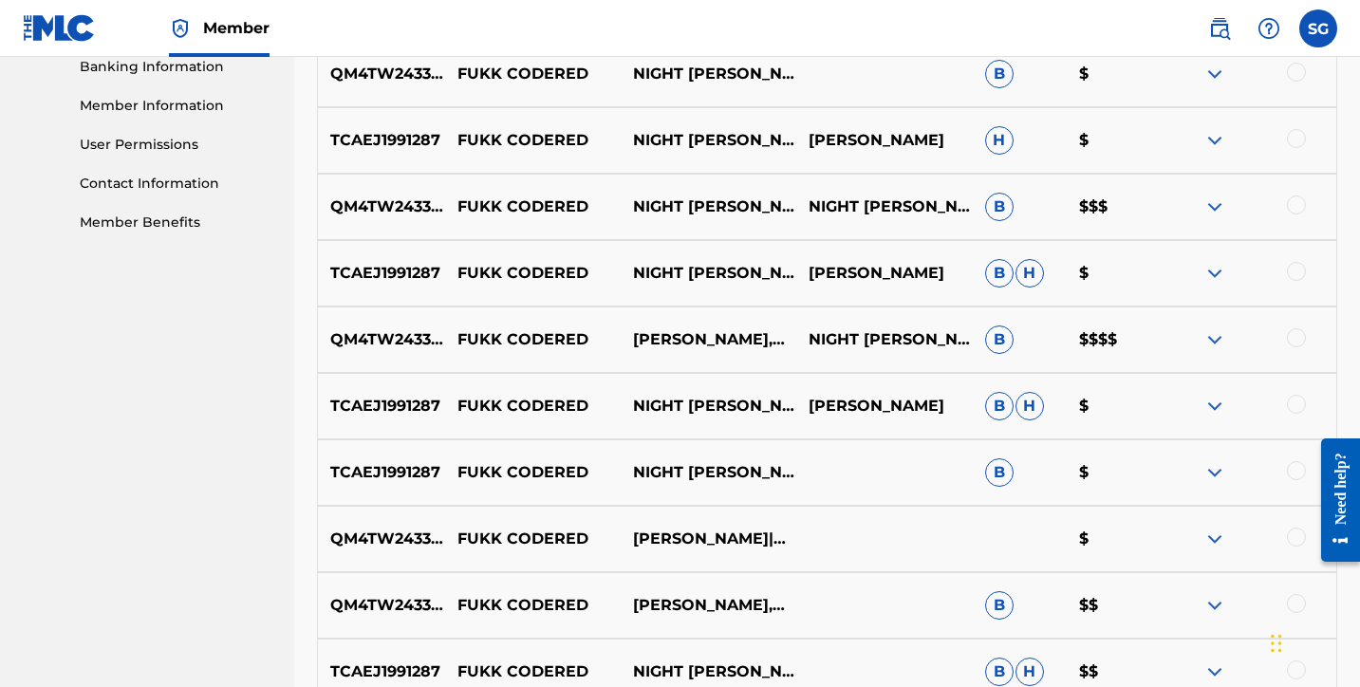
scroll to position [831, 0]
click at [1208, 340] on img at bounding box center [1214, 338] width 23 height 23
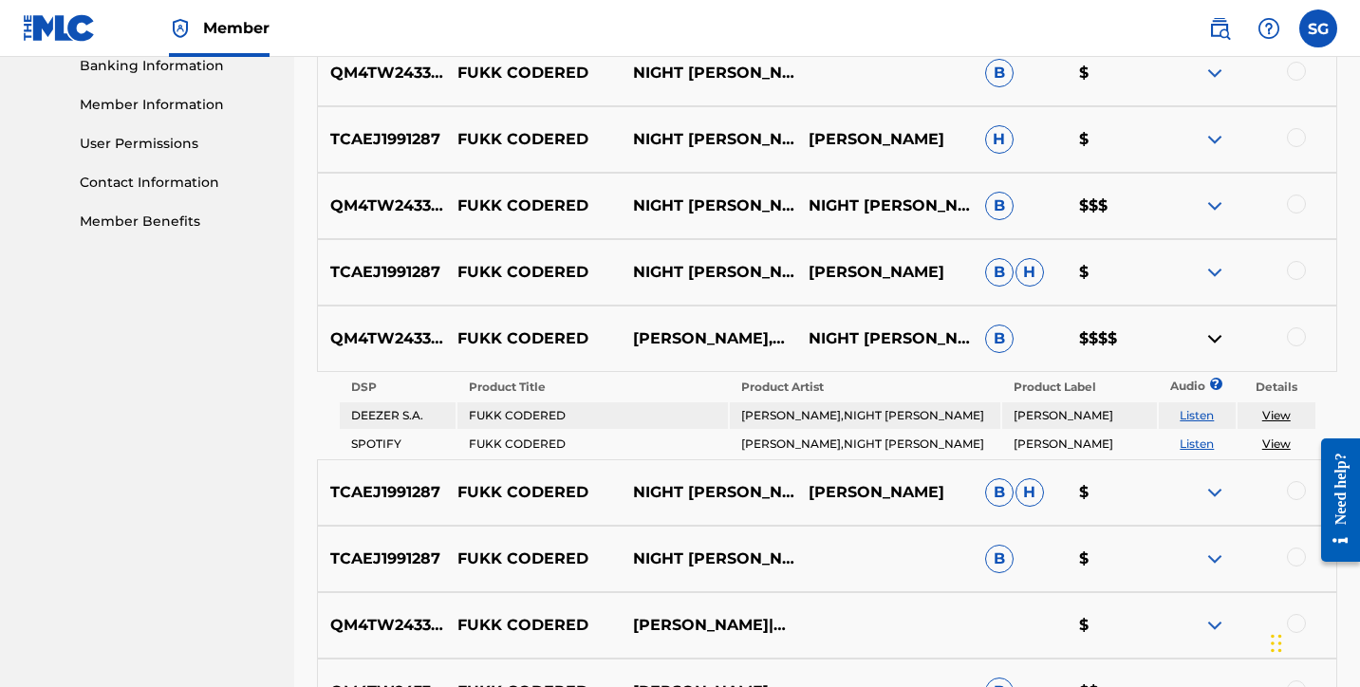
click at [1208, 340] on img at bounding box center [1214, 338] width 23 height 23
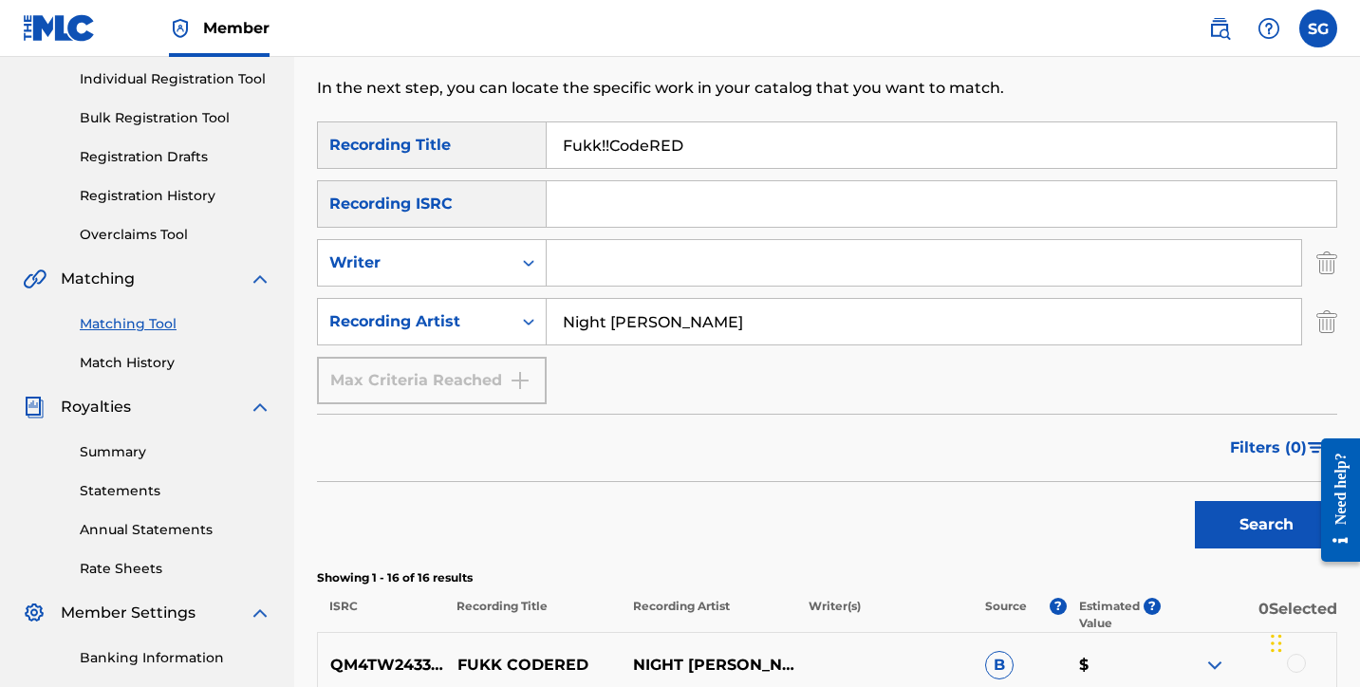
scroll to position [238, 0]
click at [693, 317] on input "Night Lovell" at bounding box center [924, 323] width 755 height 46
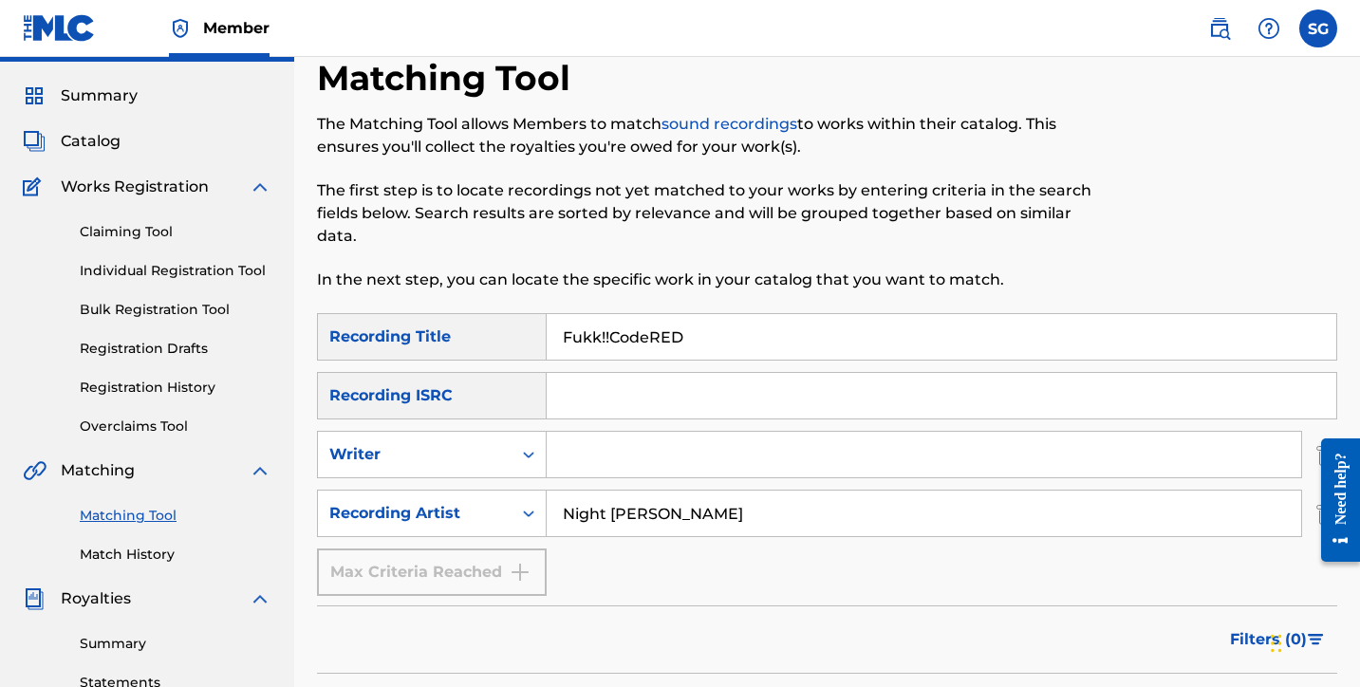
scroll to position [47, 0]
type input "N"
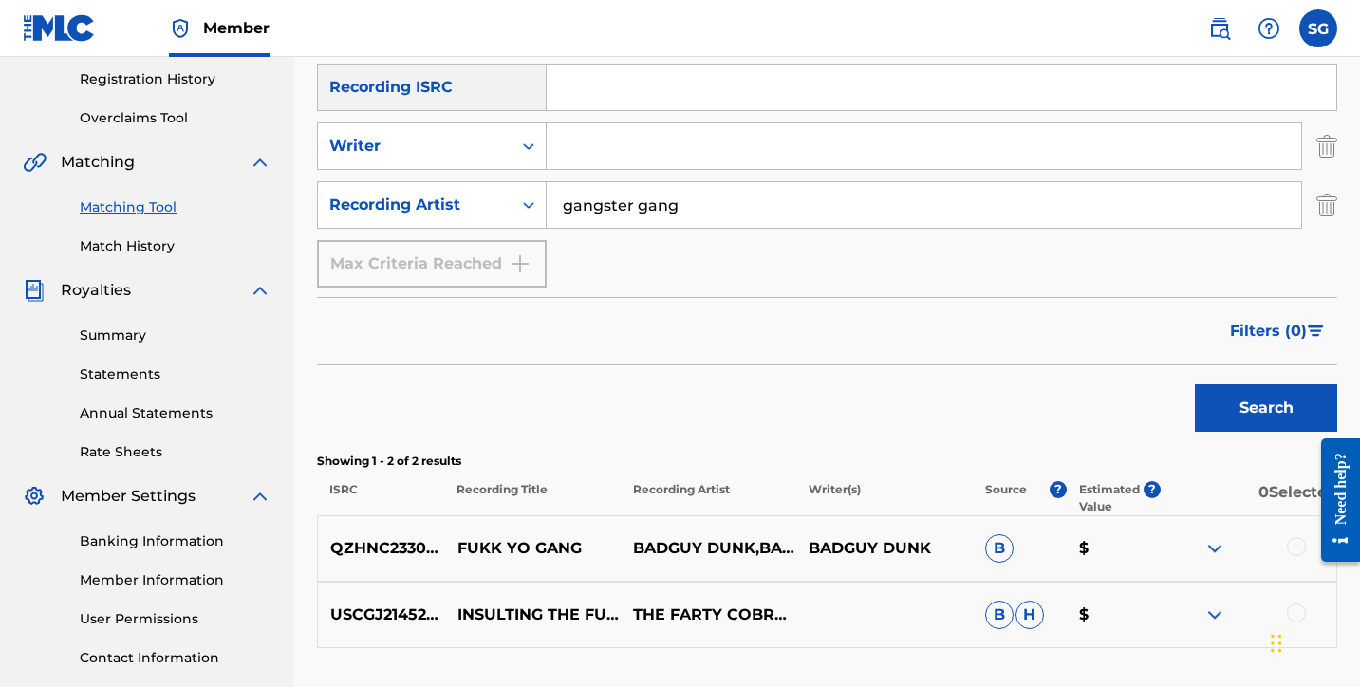
scroll to position [353, 0]
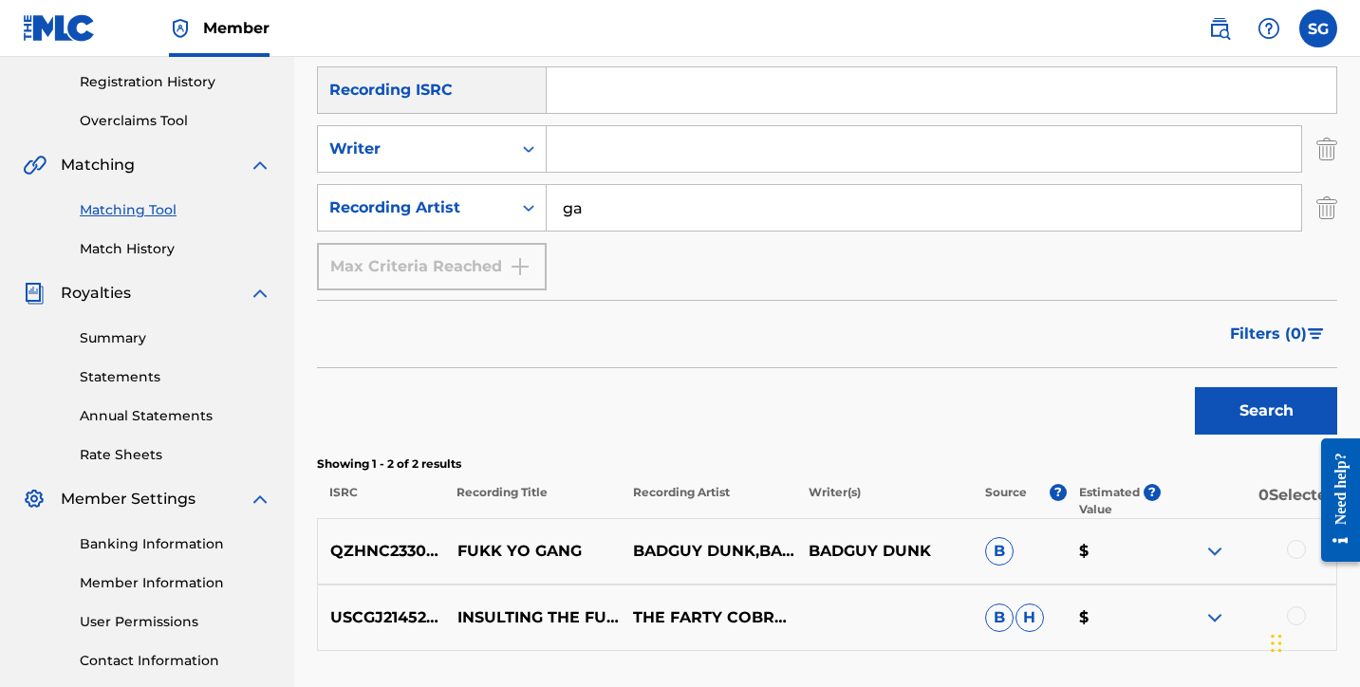
type input "g"
click at [1266, 411] on button "Search" at bounding box center [1266, 410] width 142 height 47
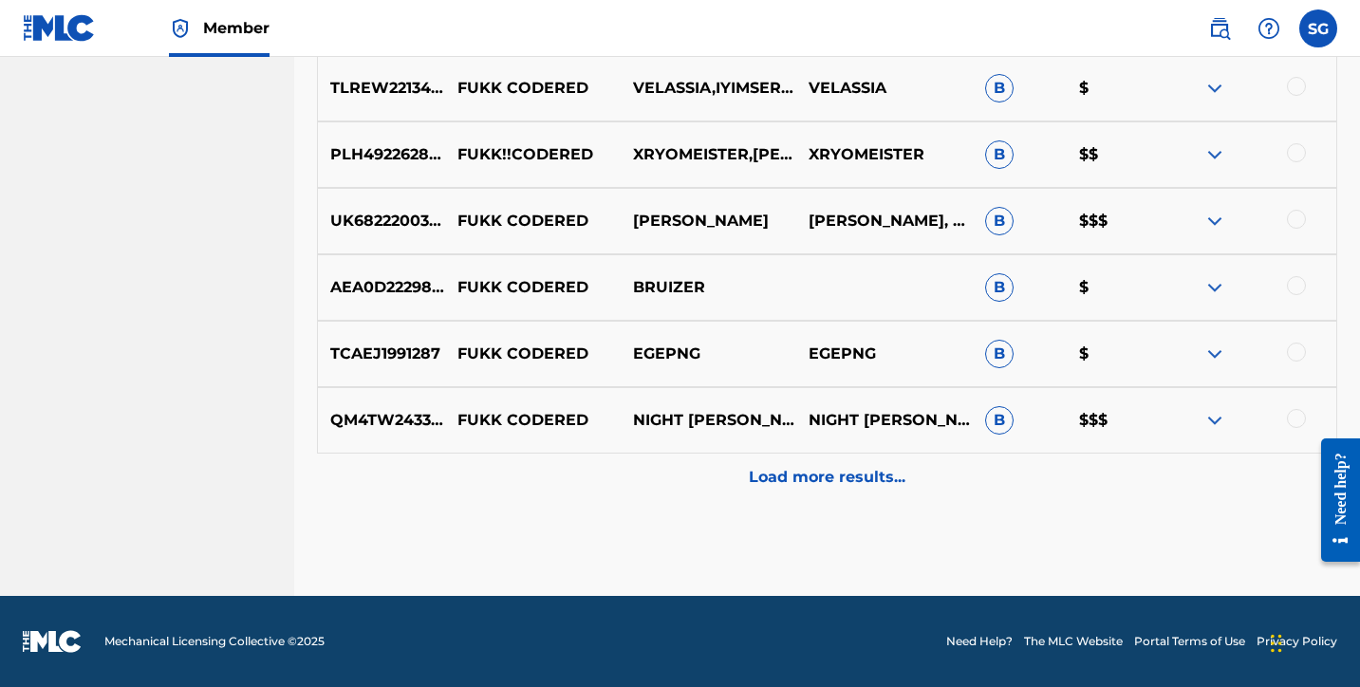
scroll to position [1082, 0]
click at [891, 492] on div "Load more results..." at bounding box center [827, 477] width 1020 height 47
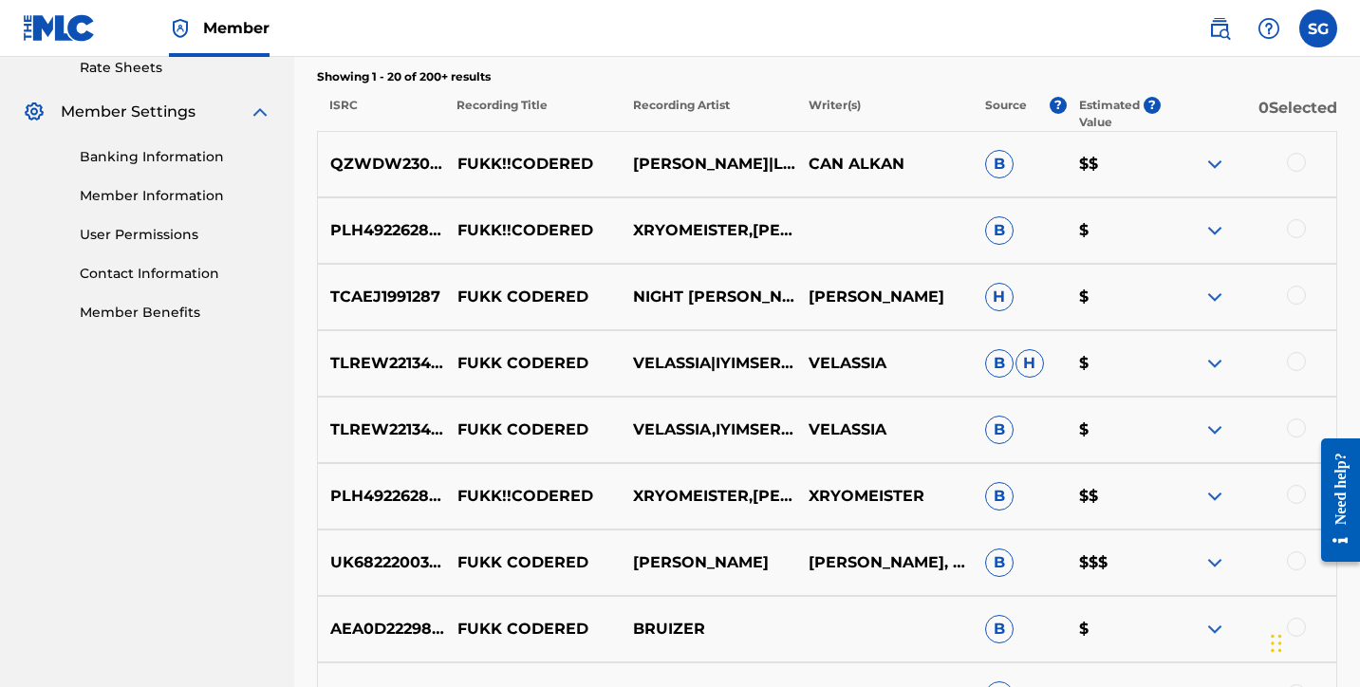
scroll to position [747, 0]
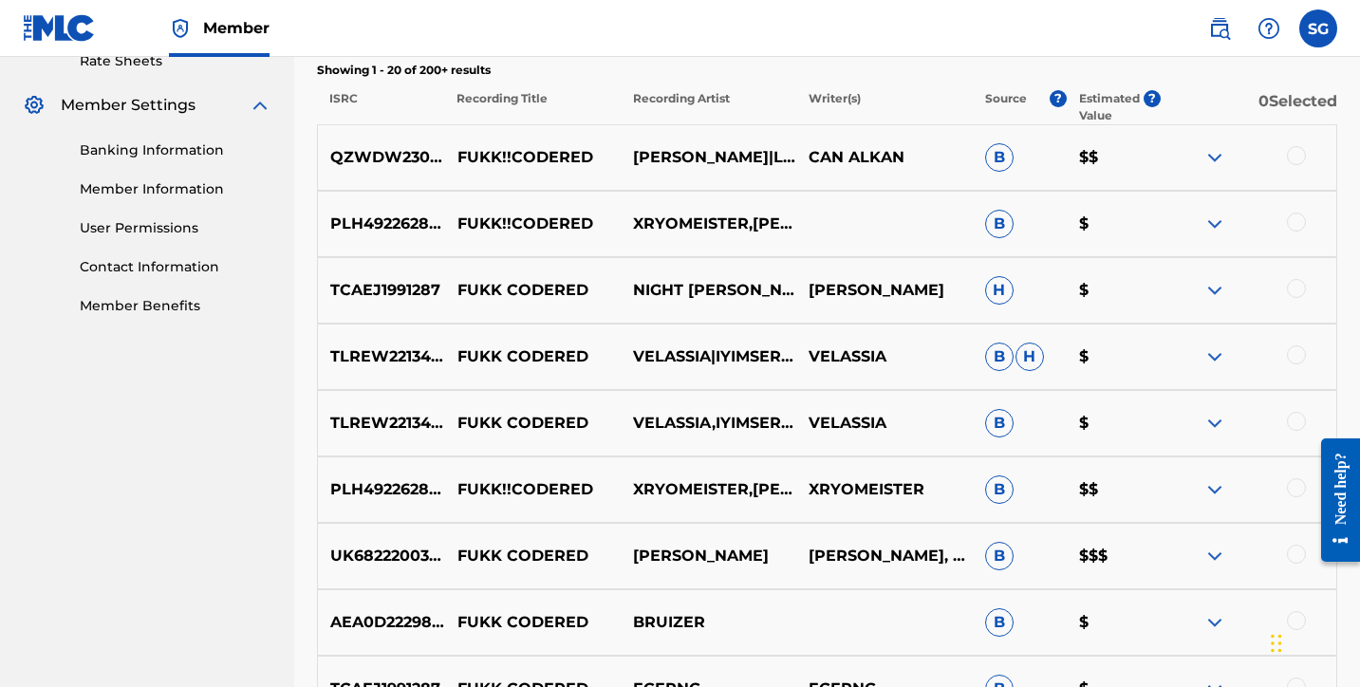
click at [1207, 156] on img at bounding box center [1214, 157] width 23 height 23
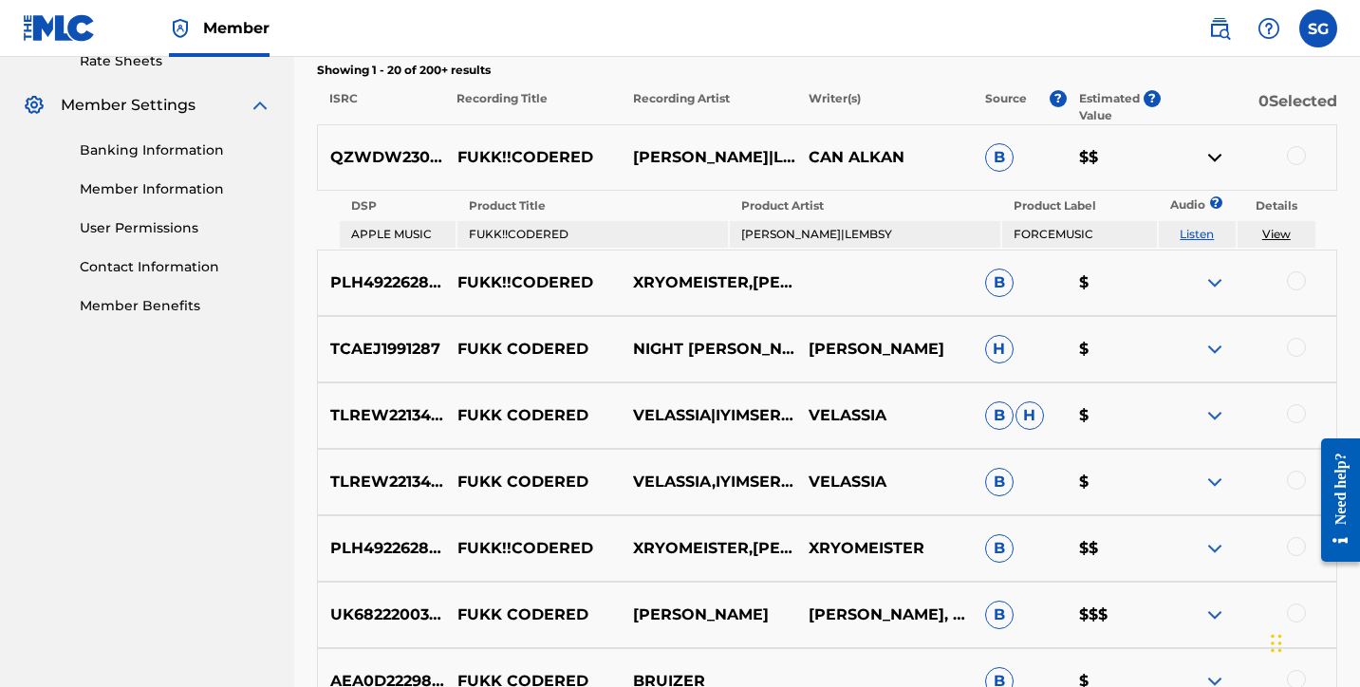
click at [1199, 234] on link "Listen" at bounding box center [1197, 234] width 34 height 14
click at [1218, 151] on img at bounding box center [1214, 157] width 23 height 23
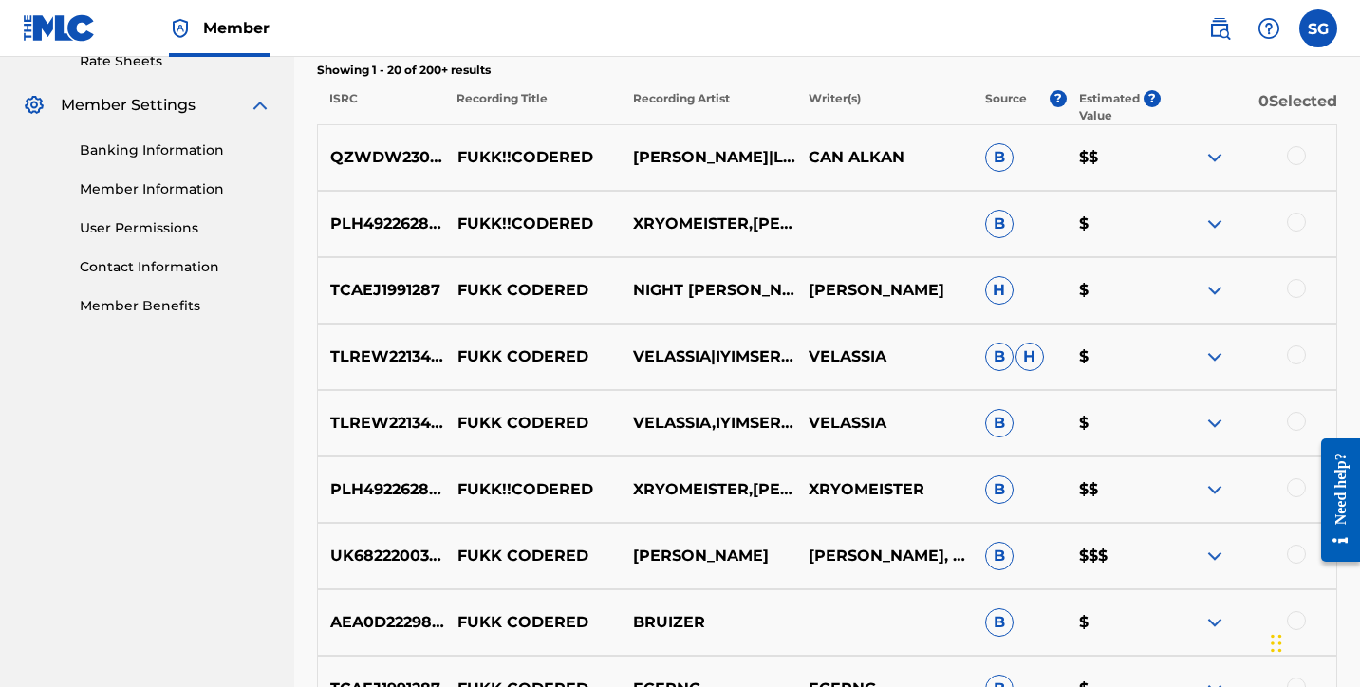
click at [1211, 225] on img at bounding box center [1214, 224] width 23 height 23
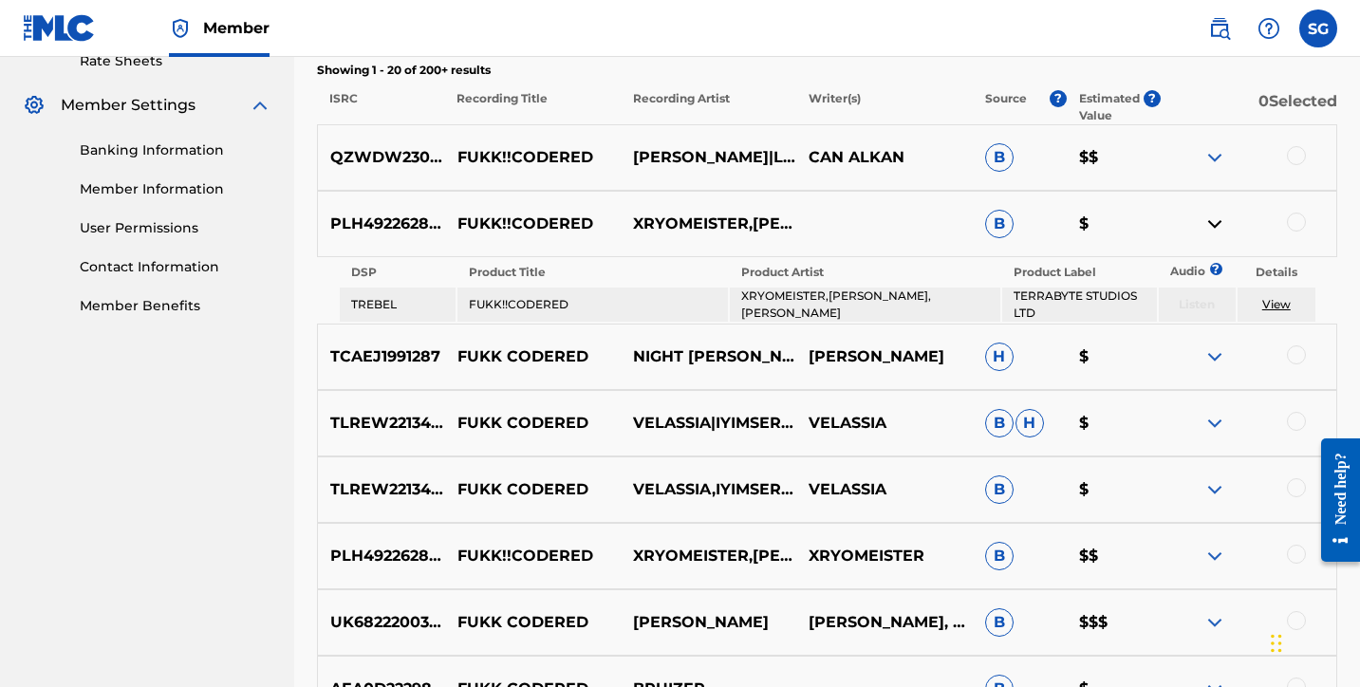
click at [1220, 221] on img at bounding box center [1214, 224] width 23 height 23
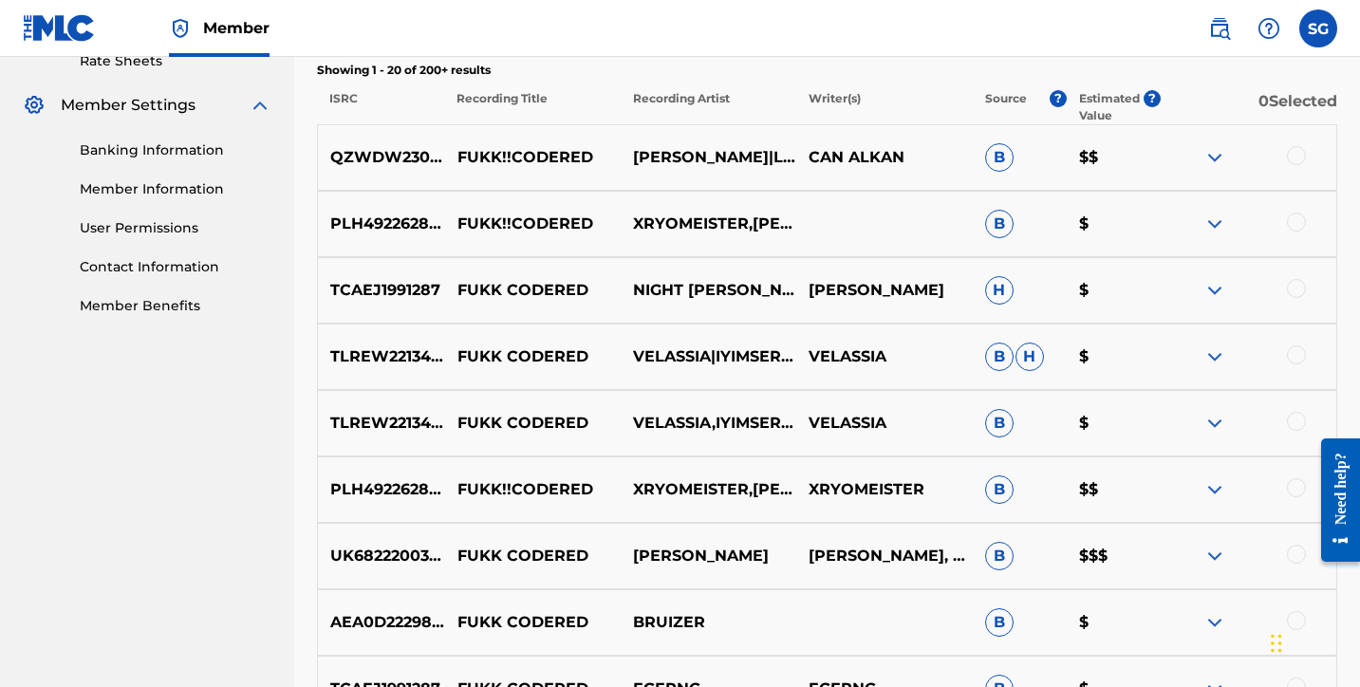
click at [1213, 358] on img at bounding box center [1214, 356] width 23 height 23
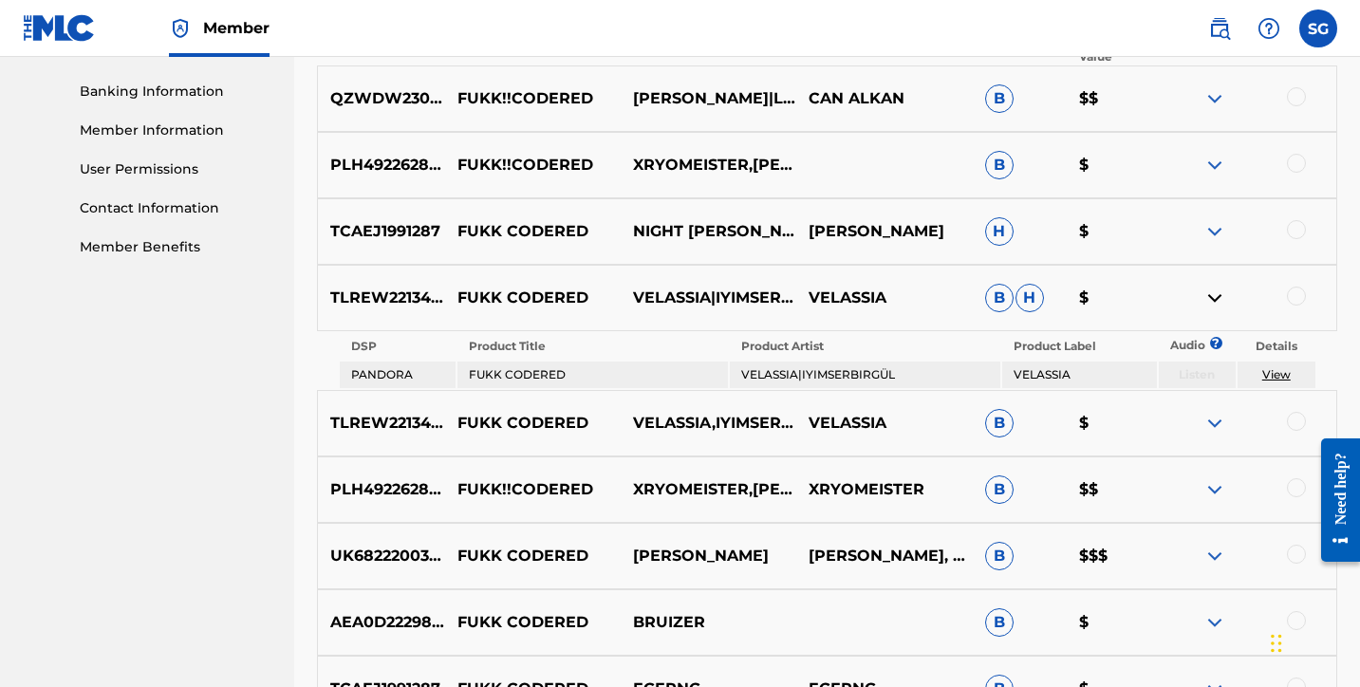
scroll to position [808, 0]
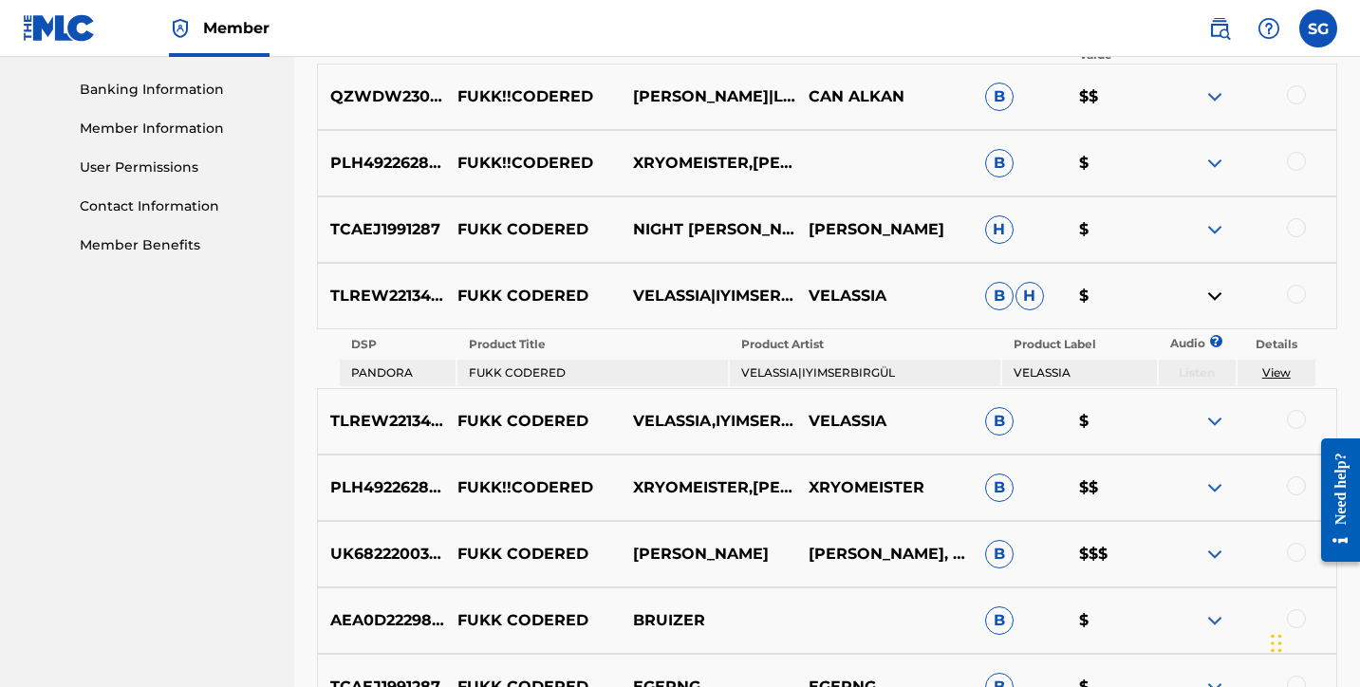
click at [1212, 297] on img at bounding box center [1214, 296] width 23 height 23
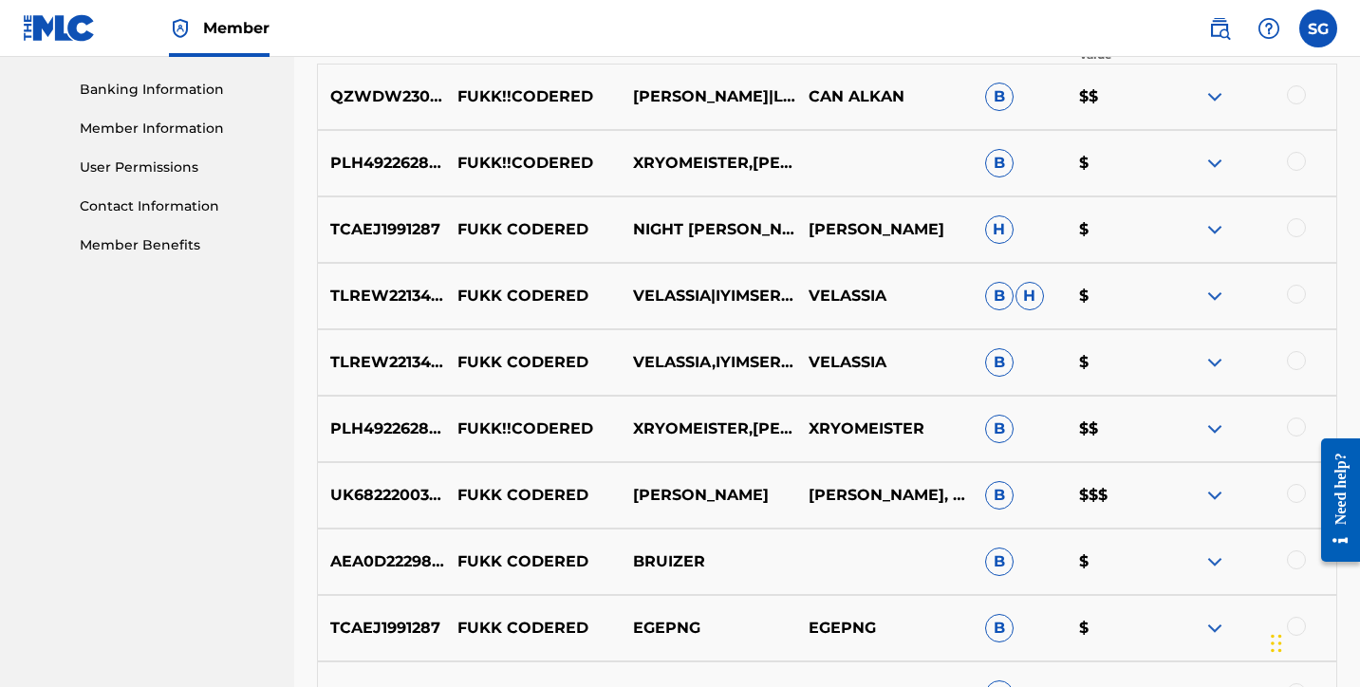
click at [1210, 423] on img at bounding box center [1214, 429] width 23 height 23
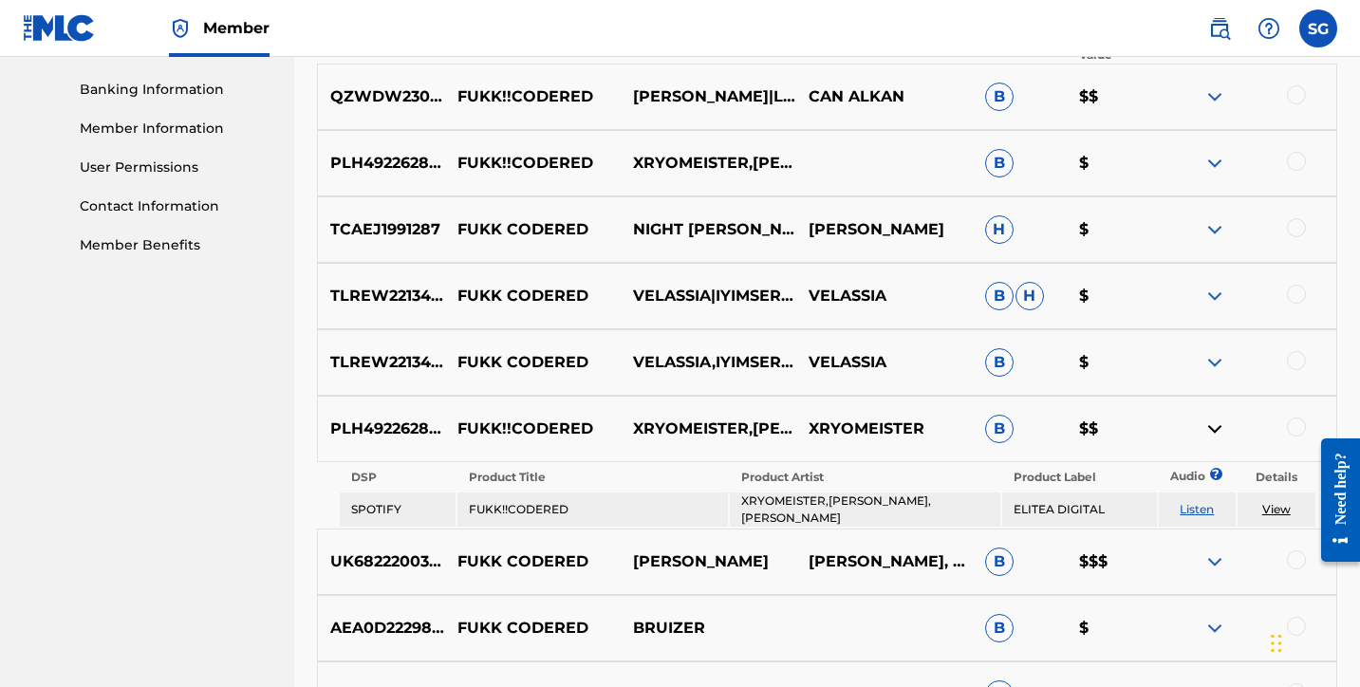
click at [1206, 508] on link "Listen" at bounding box center [1197, 509] width 34 height 14
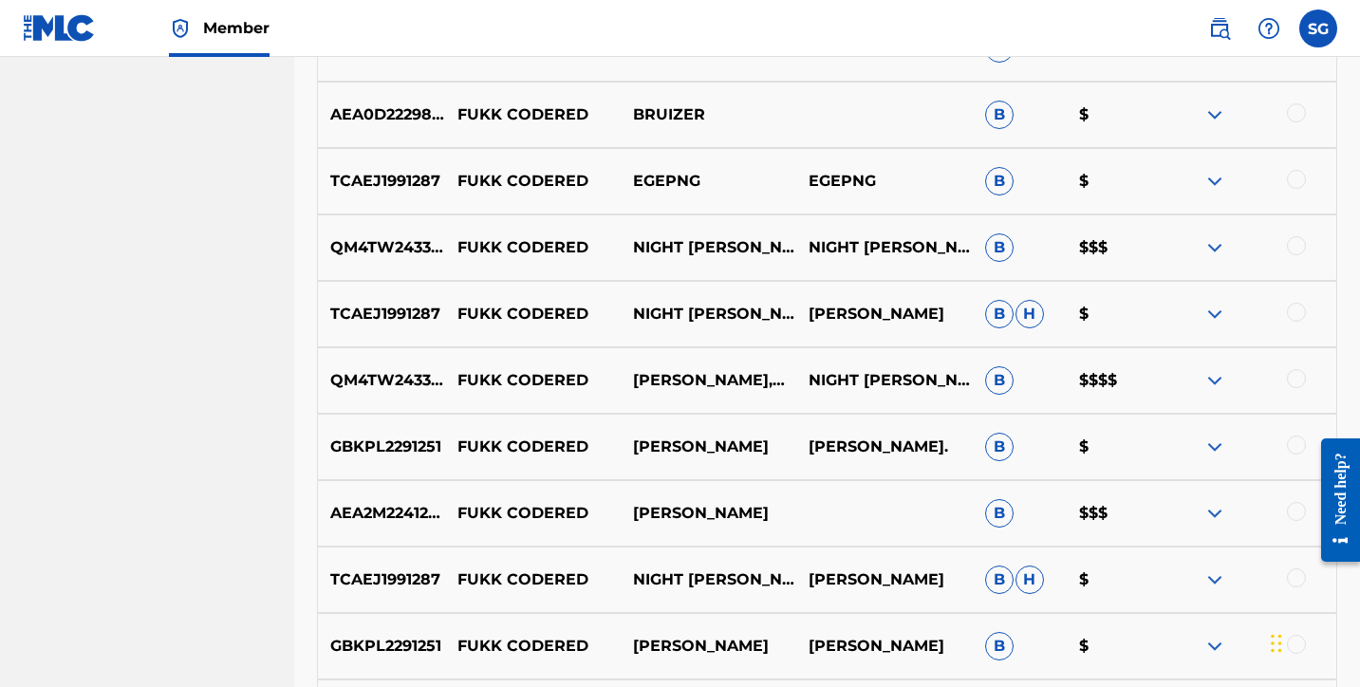
scroll to position [1323, 0]
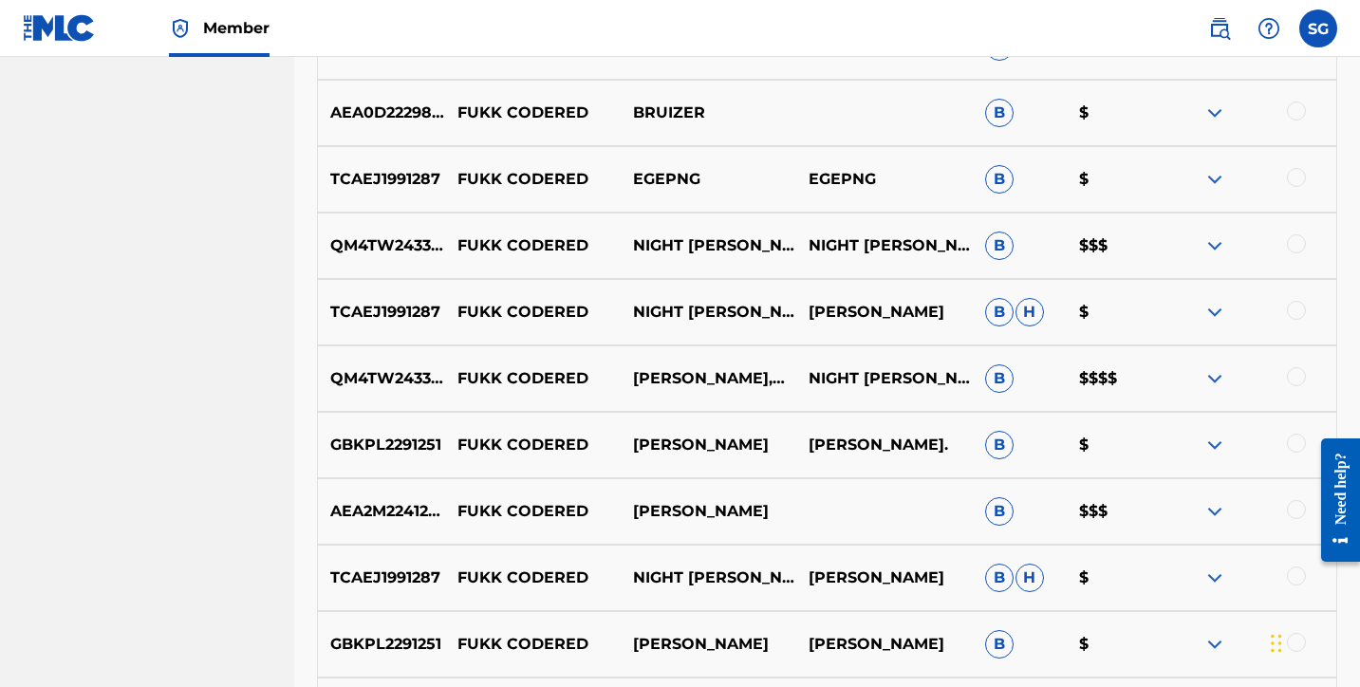
click at [1221, 238] on img at bounding box center [1214, 245] width 23 height 23
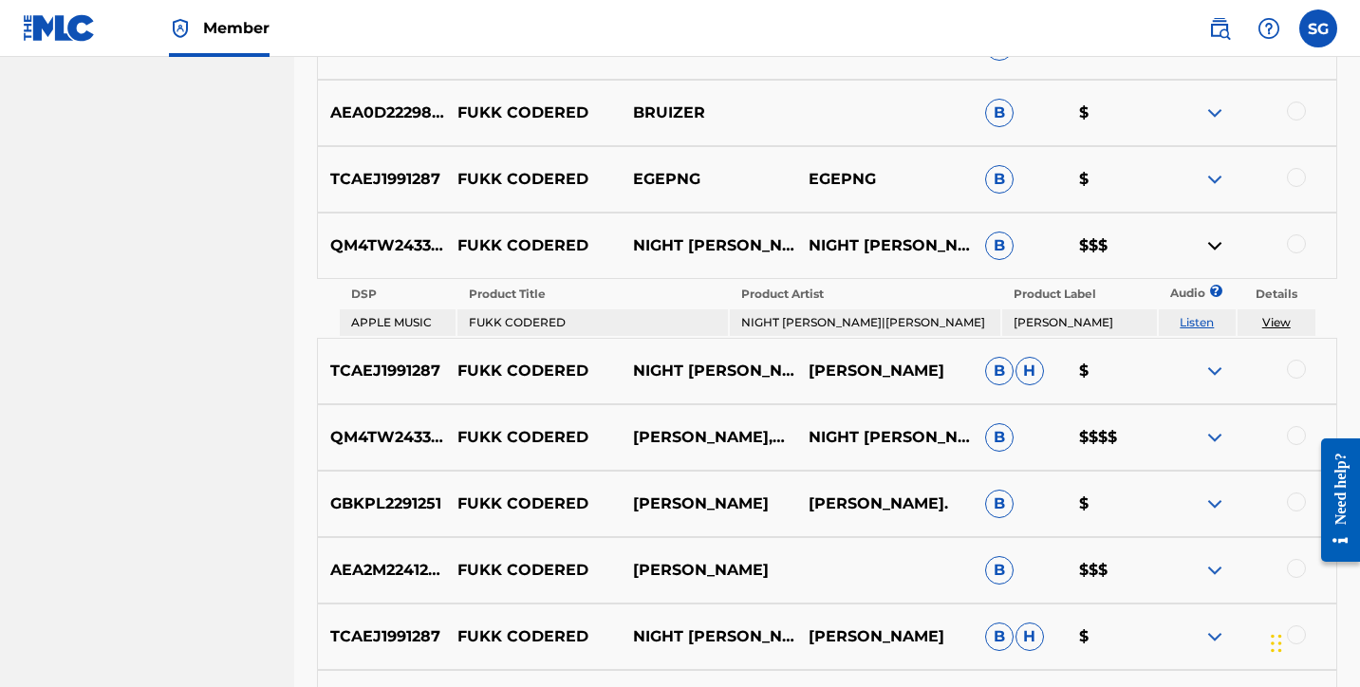
click at [1215, 234] on img at bounding box center [1214, 245] width 23 height 23
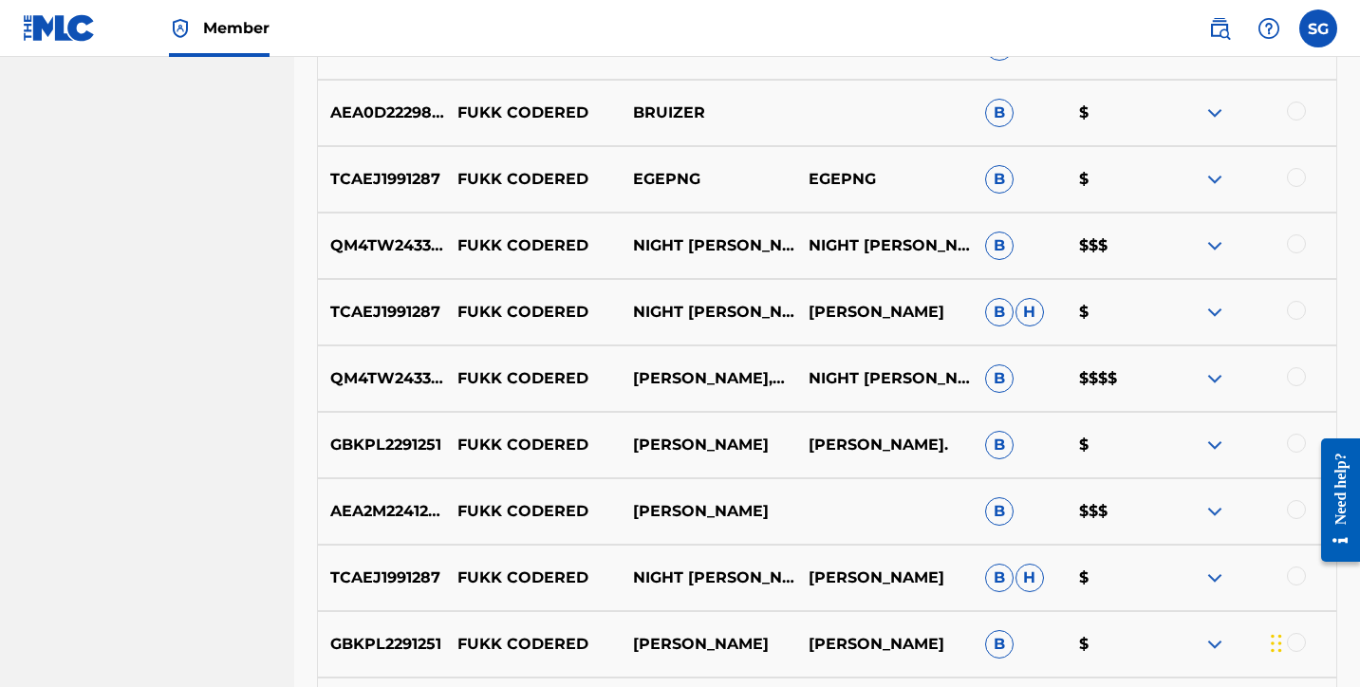
click at [1219, 370] on img at bounding box center [1214, 378] width 23 height 23
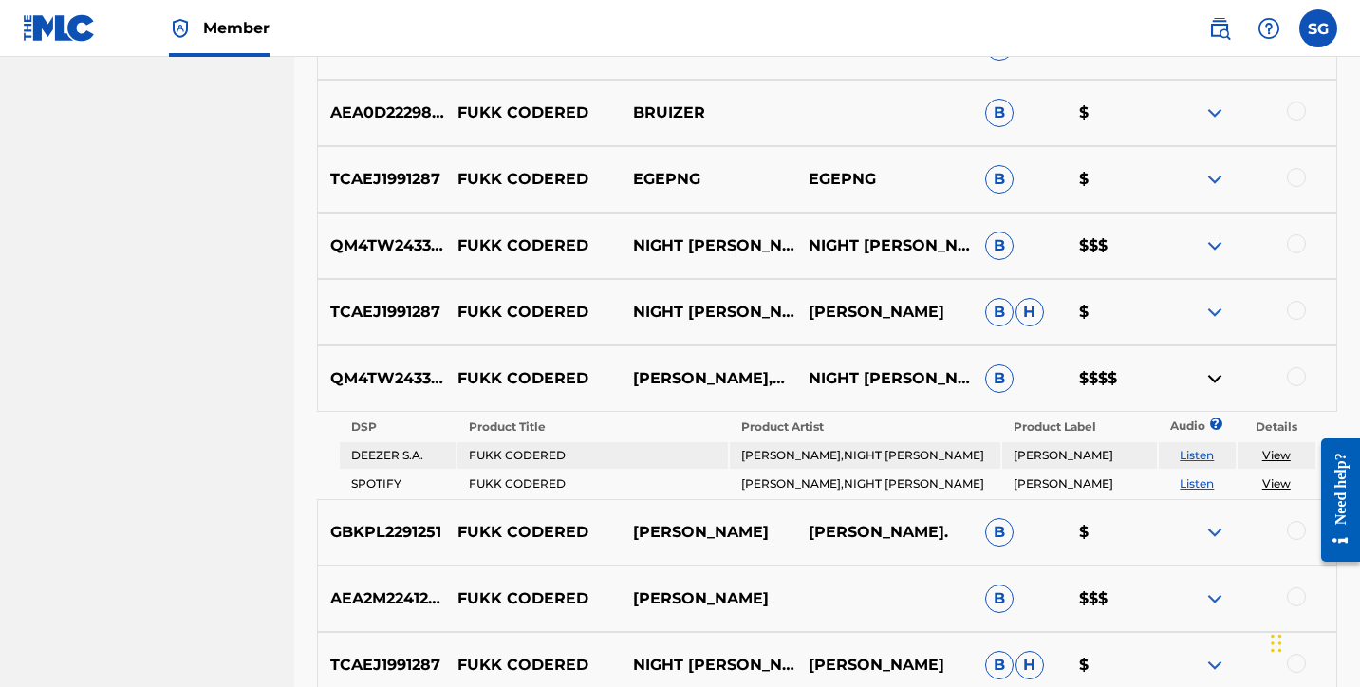
click at [1219, 370] on img at bounding box center [1214, 378] width 23 height 23
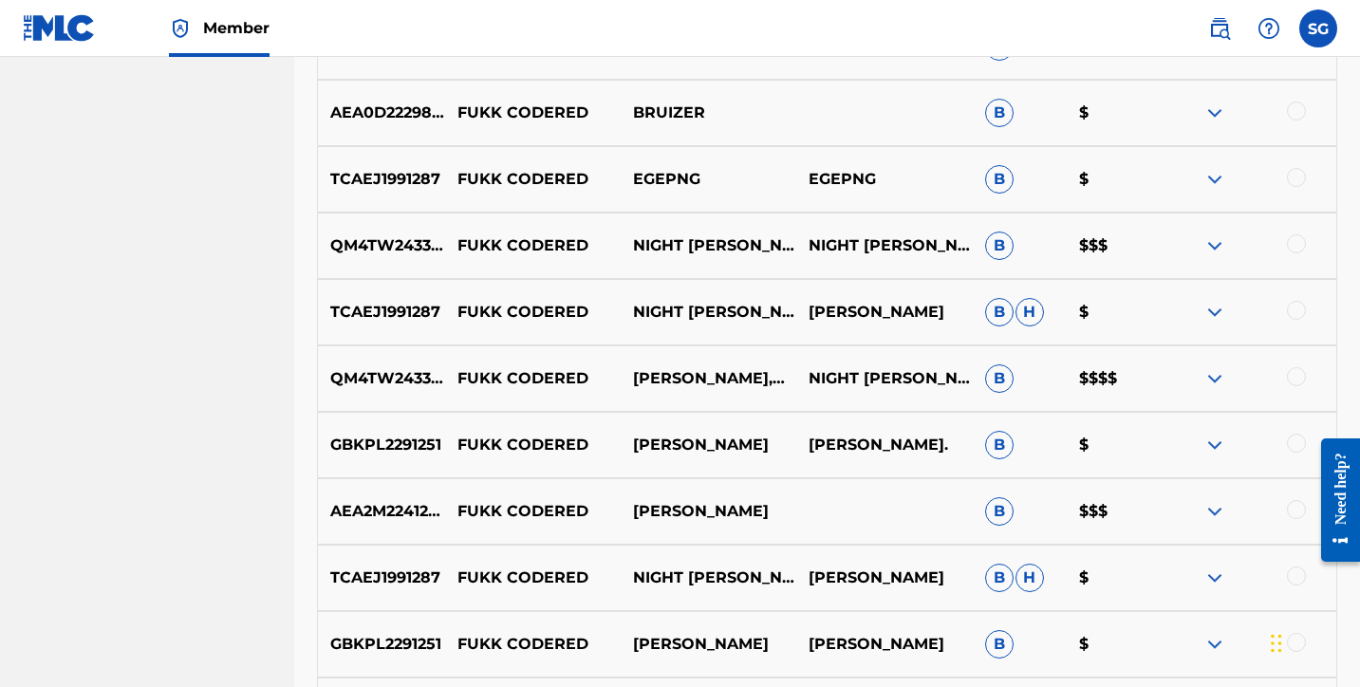
scroll to position [1373, 0]
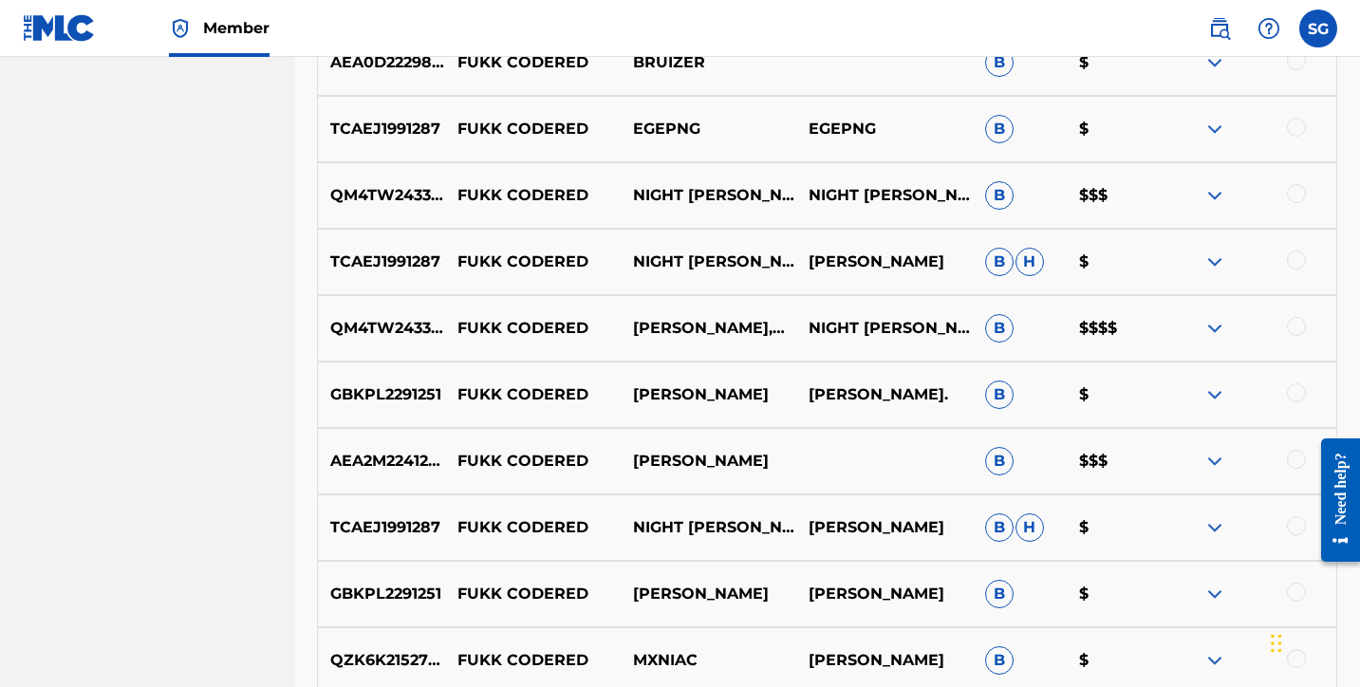
click at [1213, 317] on img at bounding box center [1214, 328] width 23 height 23
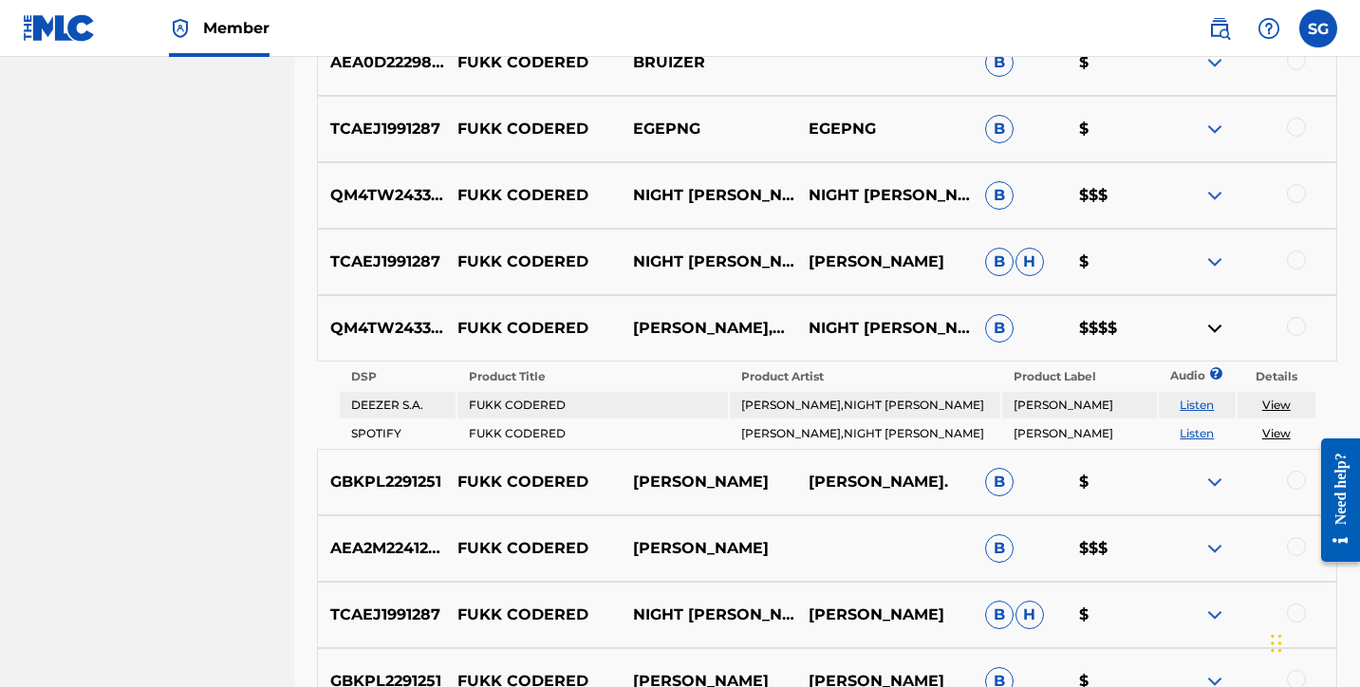
click at [1209, 471] on img at bounding box center [1214, 482] width 23 height 23
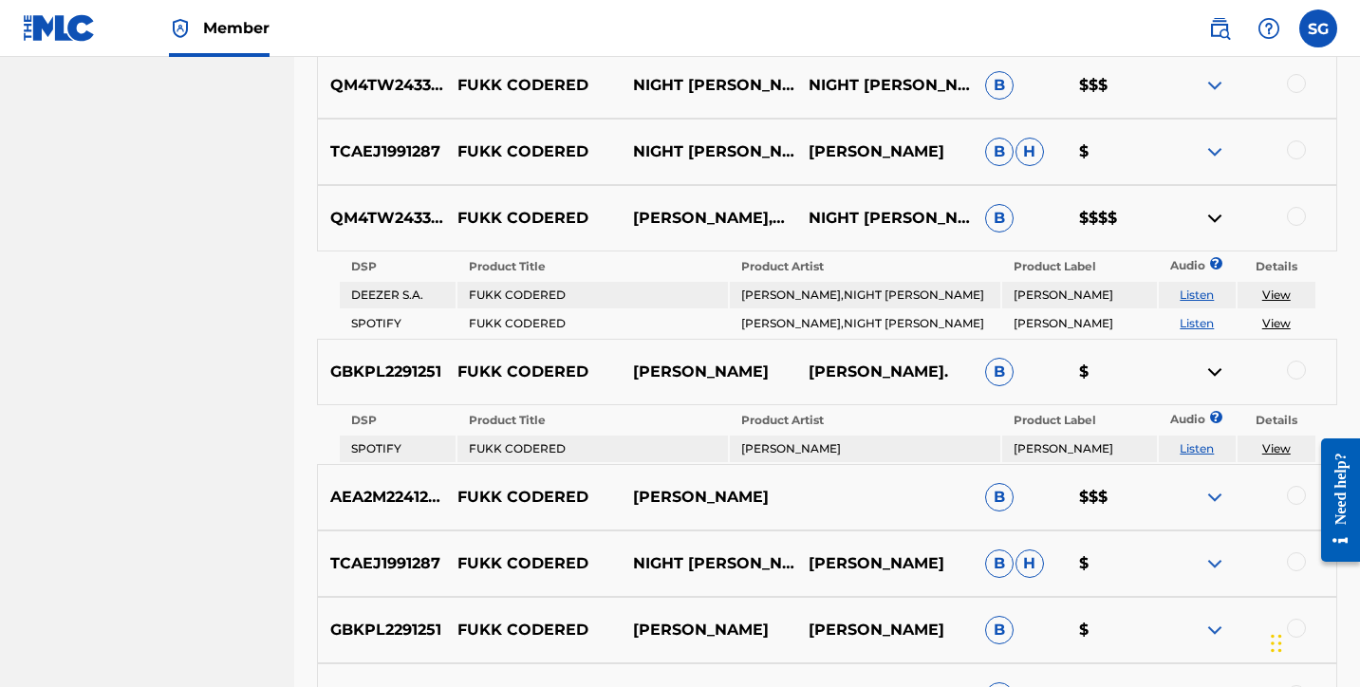
scroll to position [1499, 0]
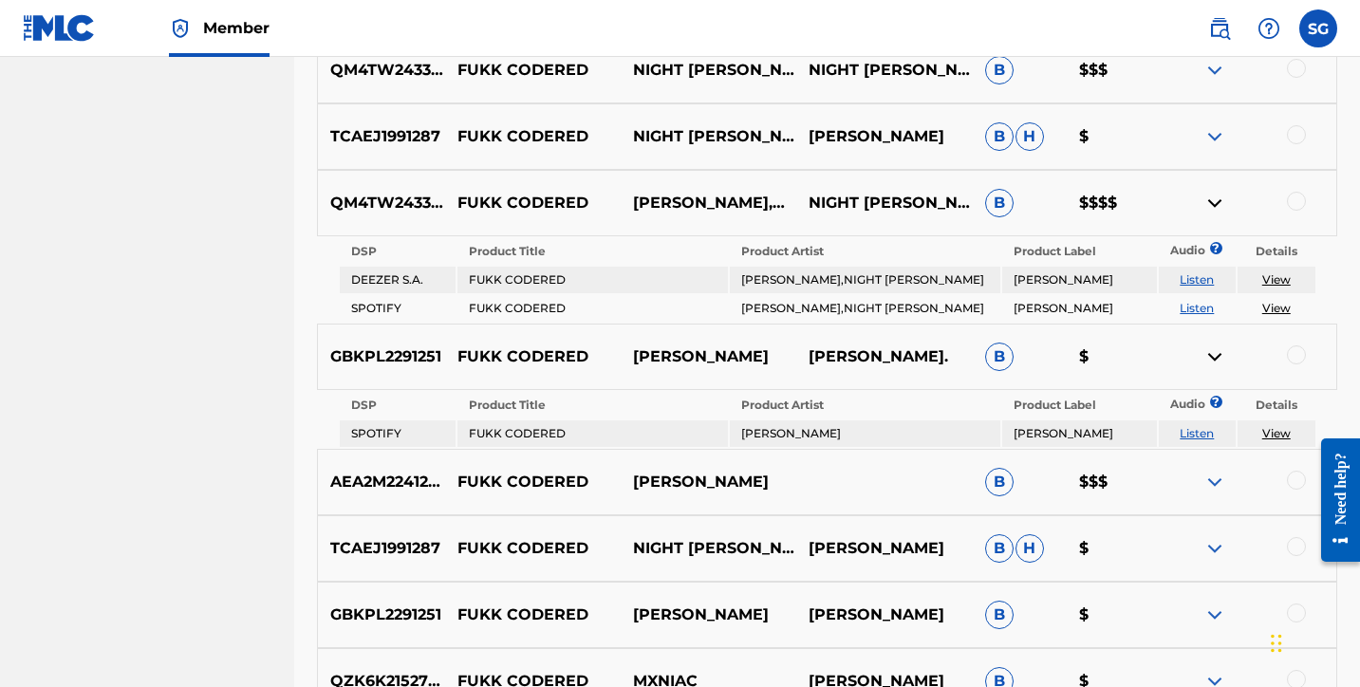
click at [1192, 426] on link "Listen" at bounding box center [1197, 433] width 34 height 14
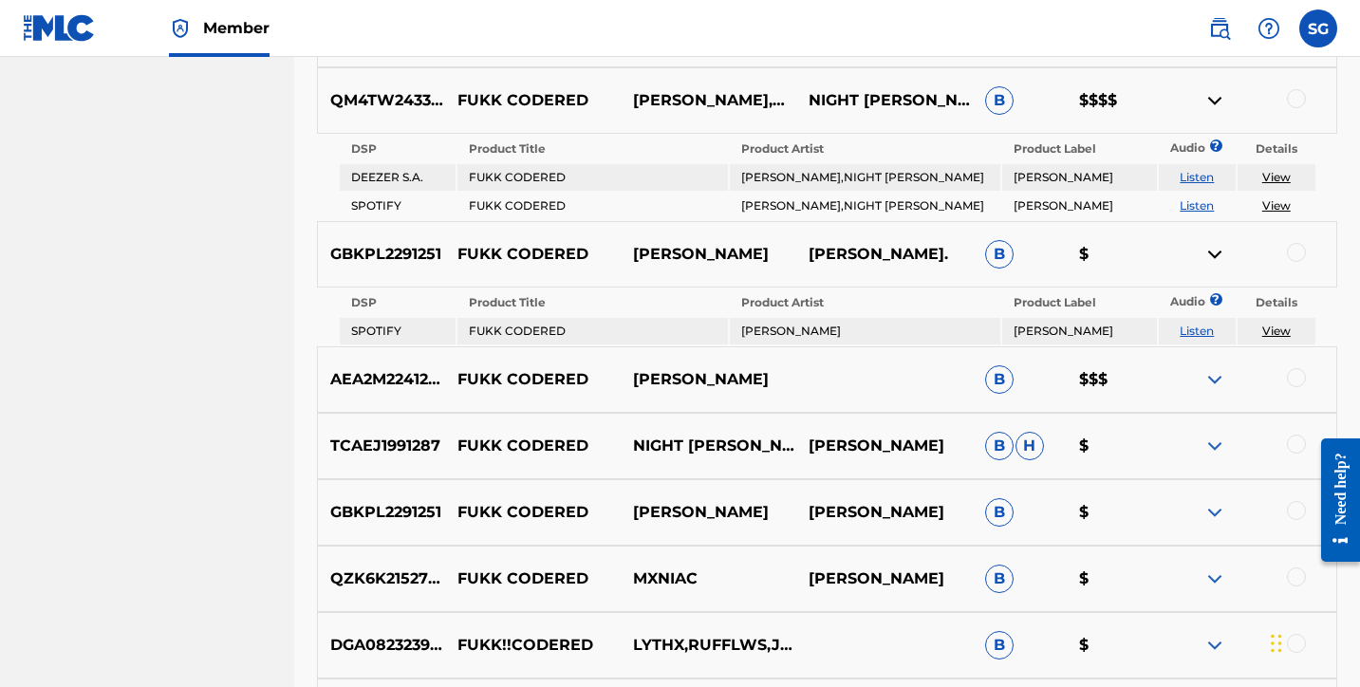
scroll to position [1606, 0]
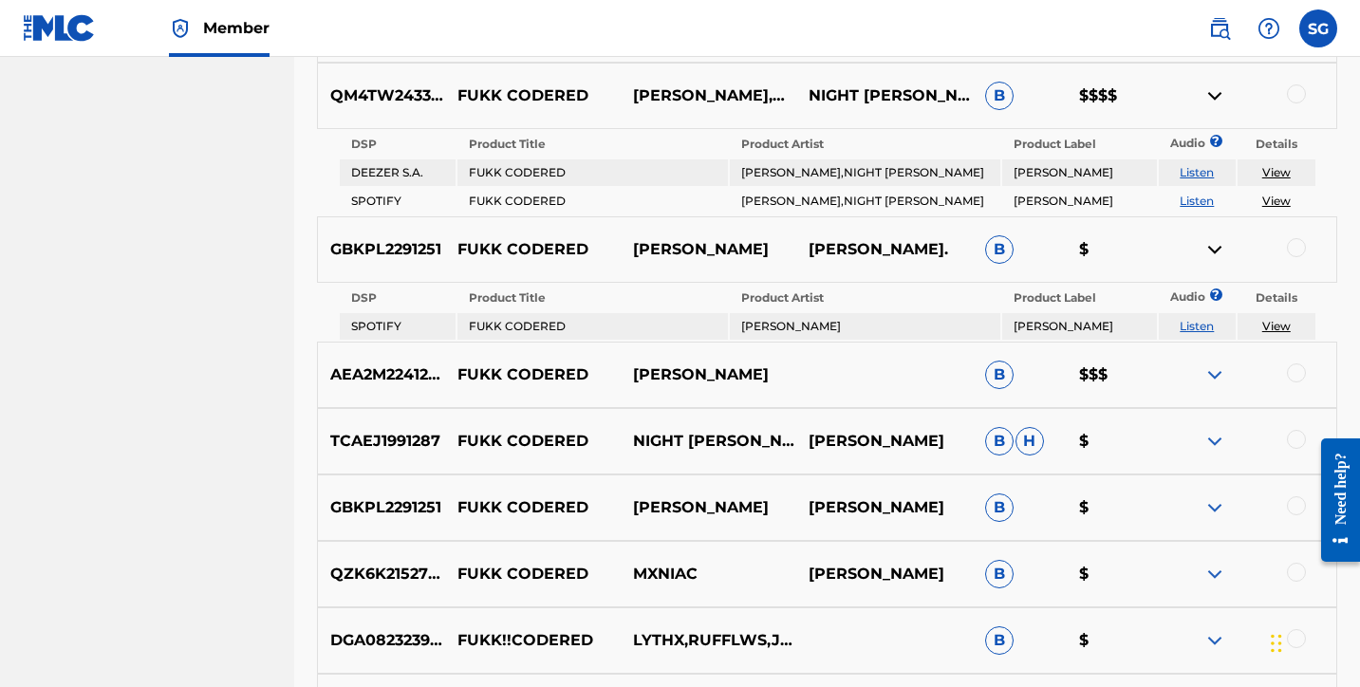
click at [1203, 375] on img at bounding box center [1214, 374] width 23 height 23
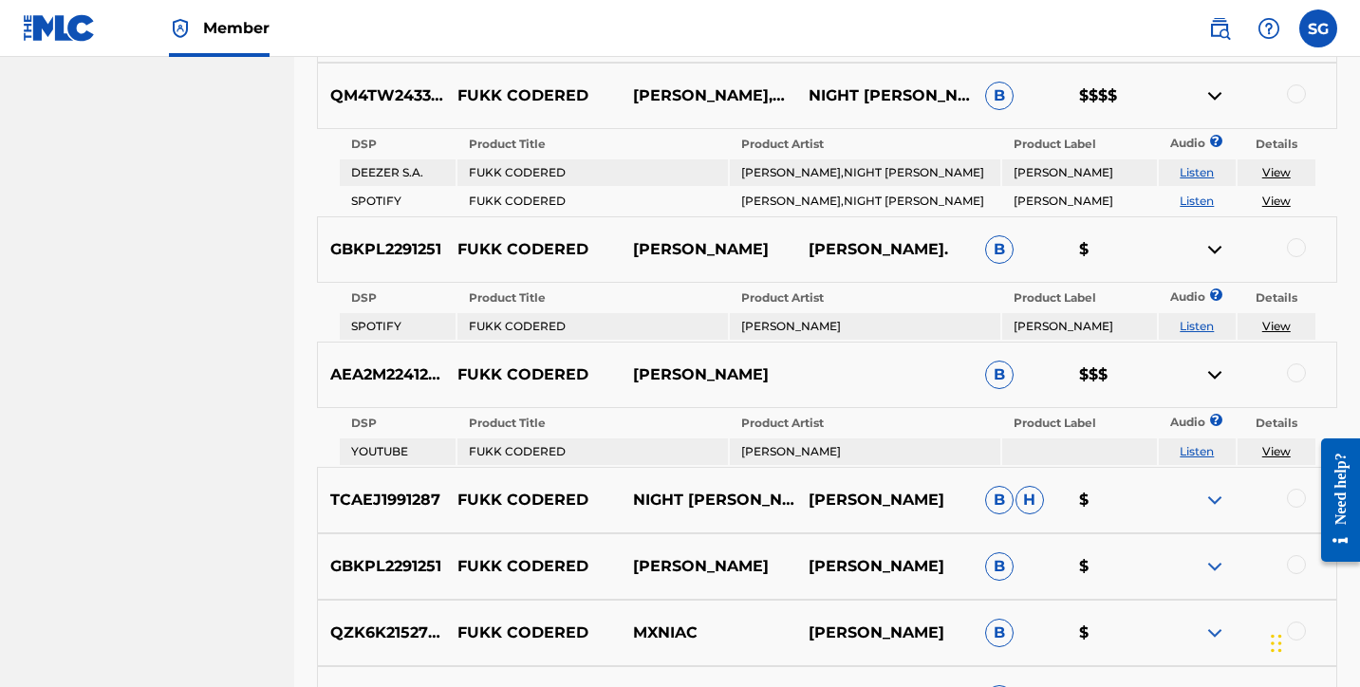
click at [1202, 444] on link "Listen" at bounding box center [1197, 451] width 34 height 14
click at [1221, 363] on img at bounding box center [1214, 374] width 23 height 23
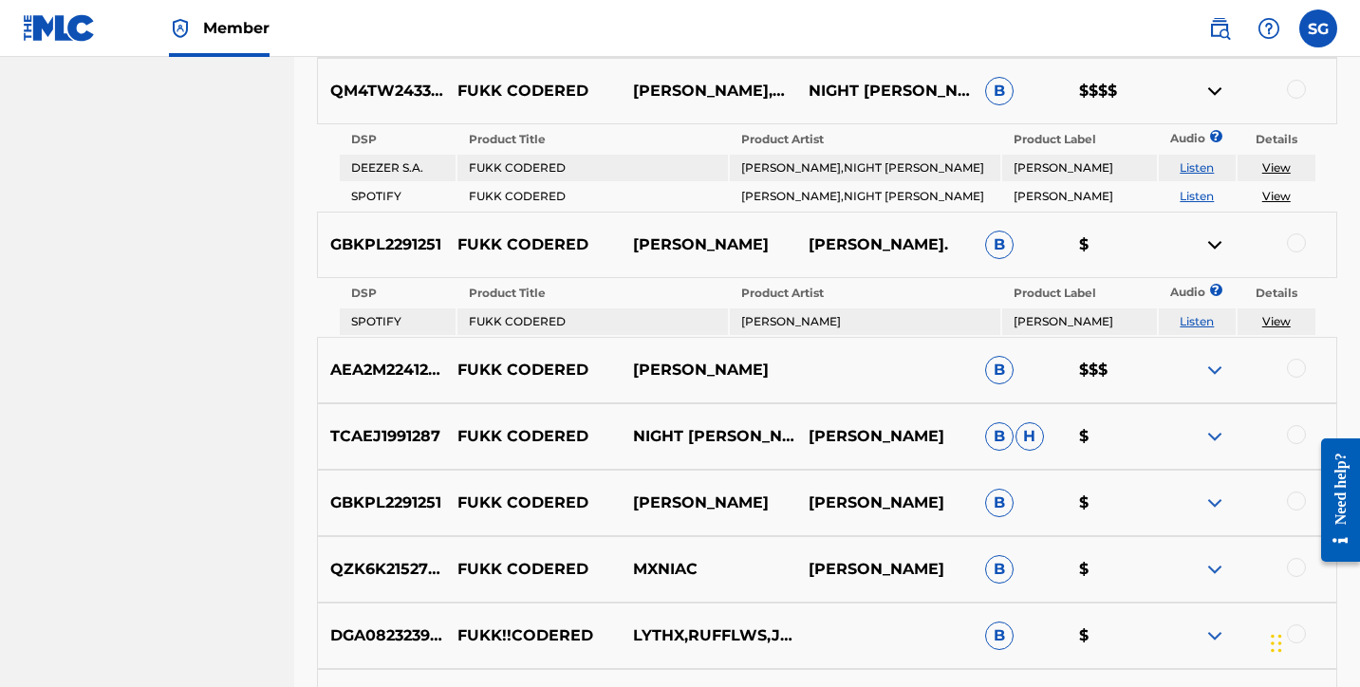
scroll to position [1610, 0]
click at [1220, 239] on img at bounding box center [1214, 245] width 23 height 23
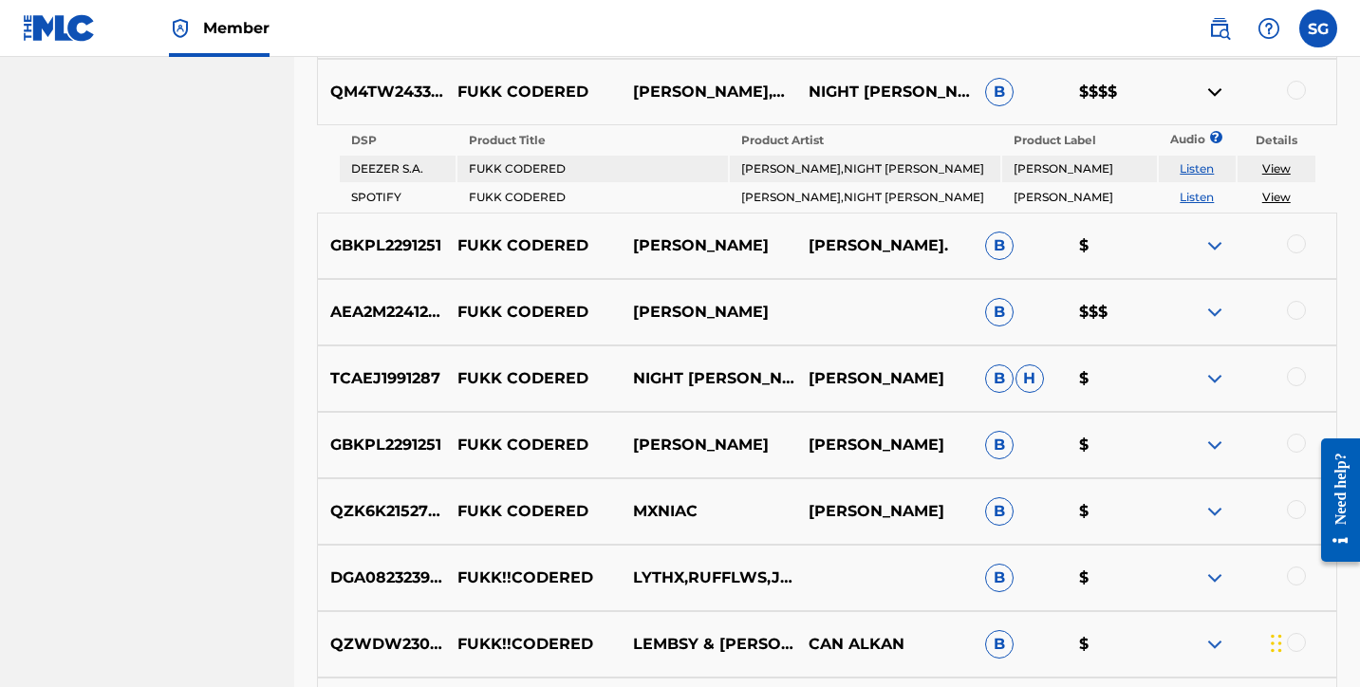
click at [1213, 84] on img at bounding box center [1214, 92] width 23 height 23
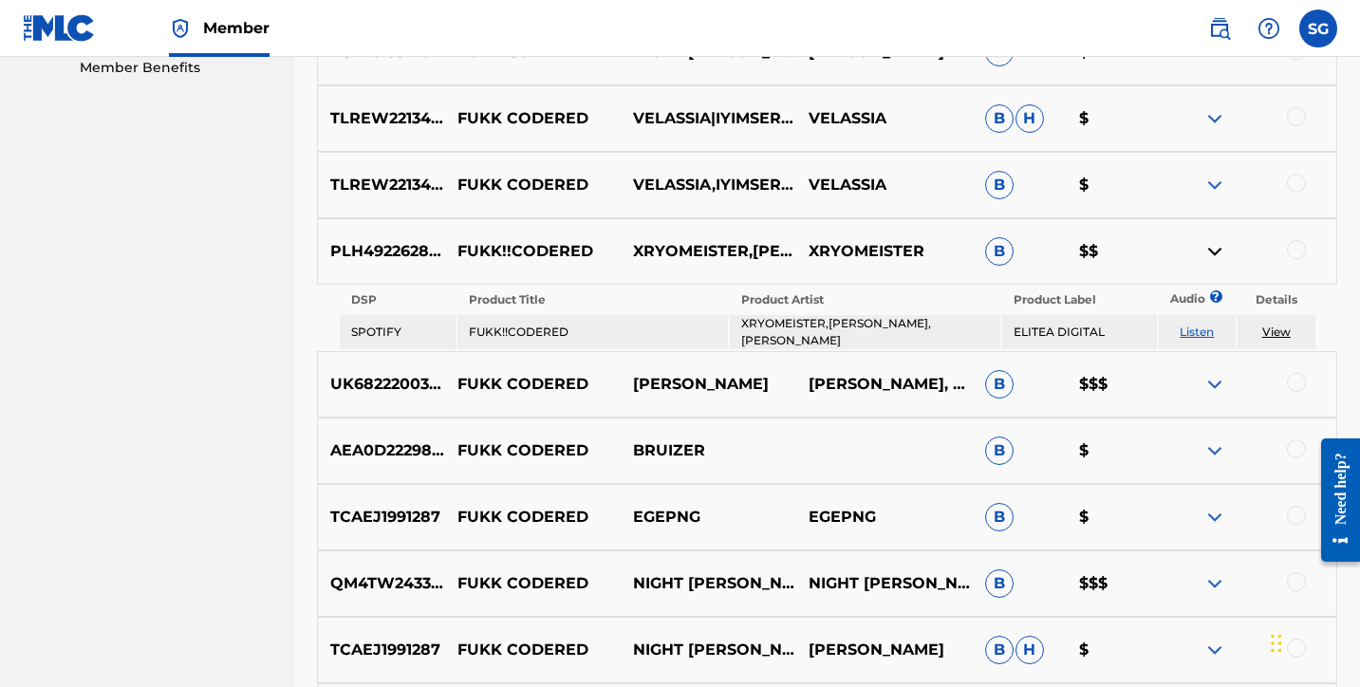
scroll to position [986, 0]
click at [1216, 246] on img at bounding box center [1214, 250] width 23 height 23
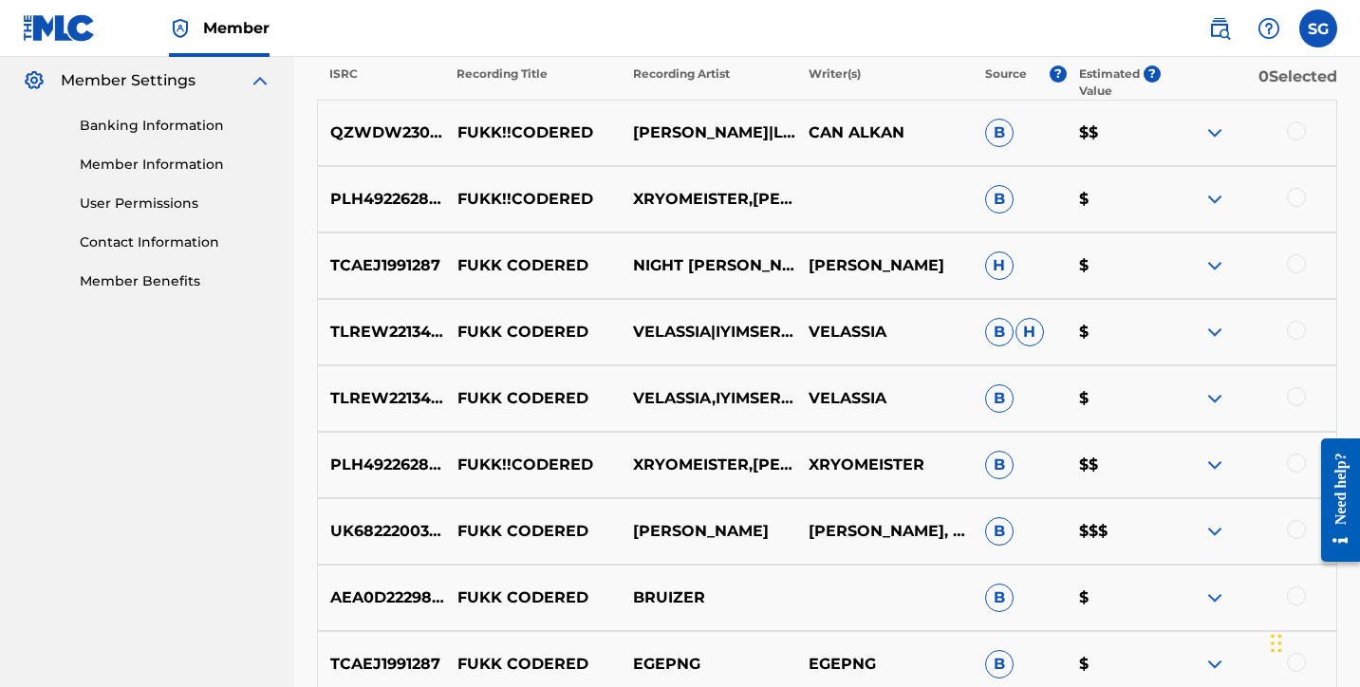
scroll to position [707, 0]
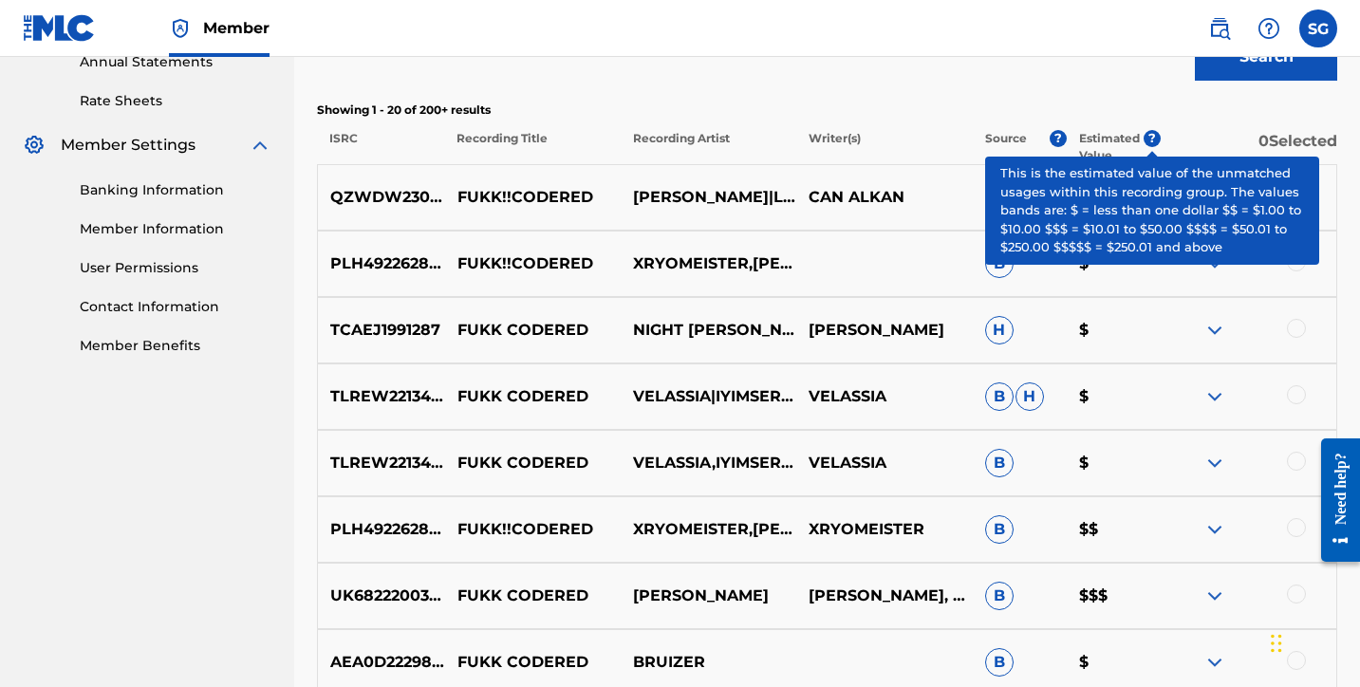
click at [1151, 140] on span "?" at bounding box center [1152, 138] width 17 height 17
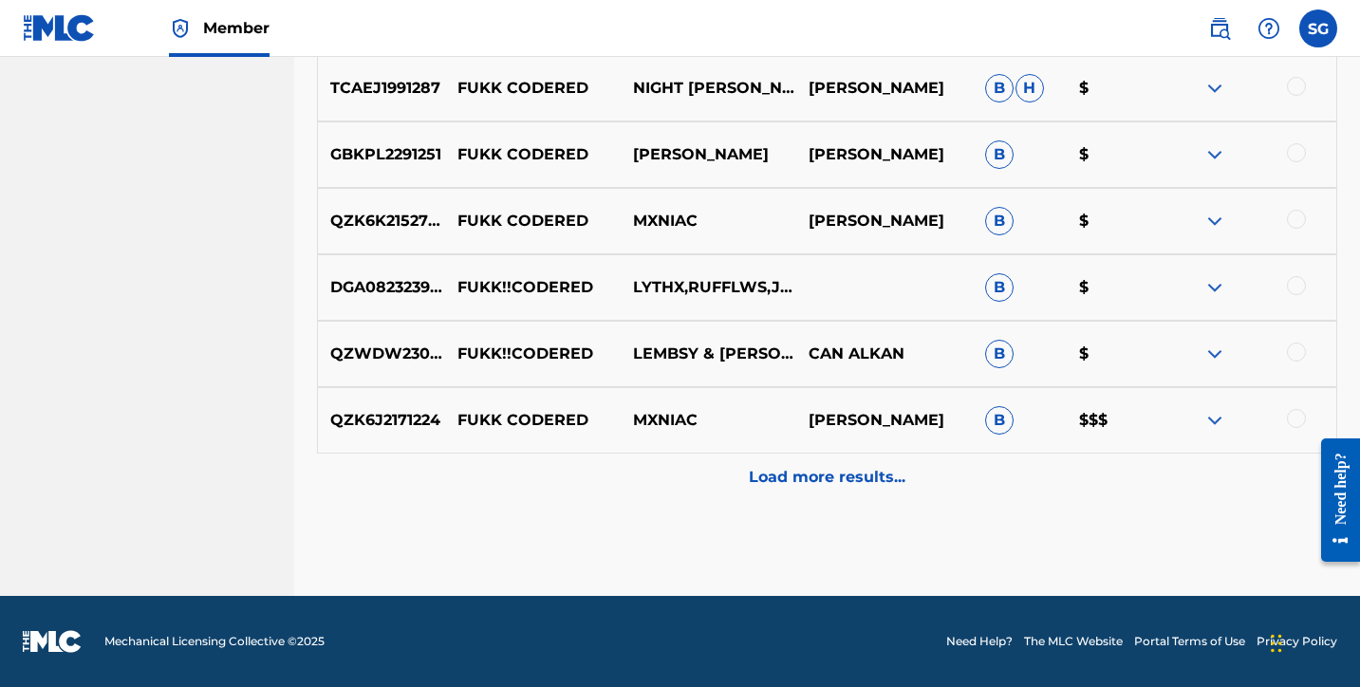
click at [842, 475] on p "Load more results..." at bounding box center [827, 477] width 157 height 23
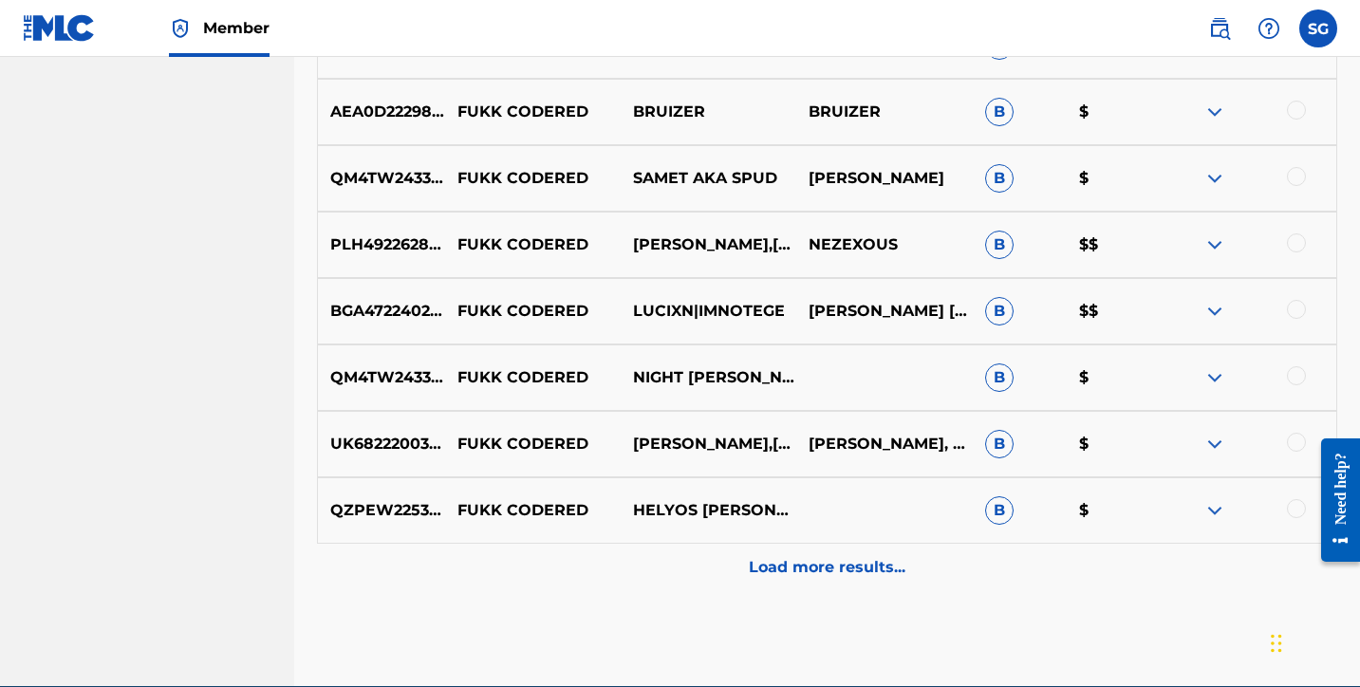
scroll to position [2343, 0]
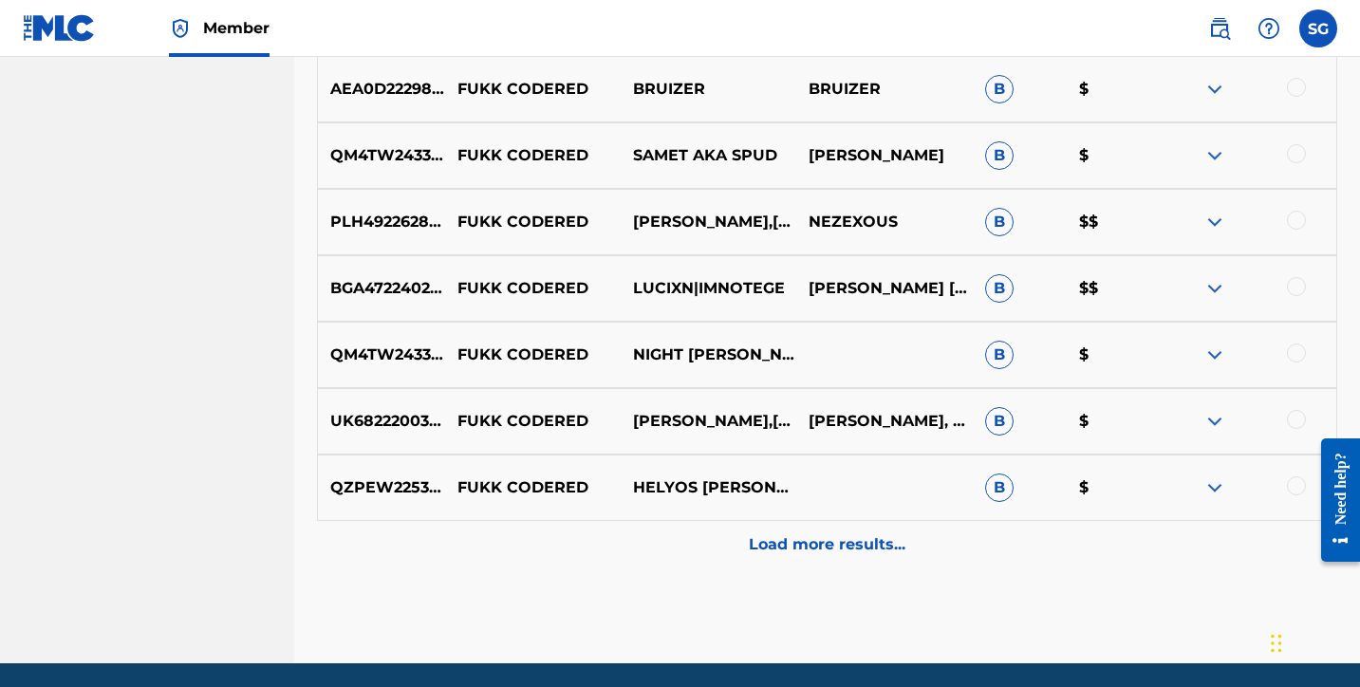
click at [841, 564] on div "Load more results..." at bounding box center [827, 544] width 1020 height 47
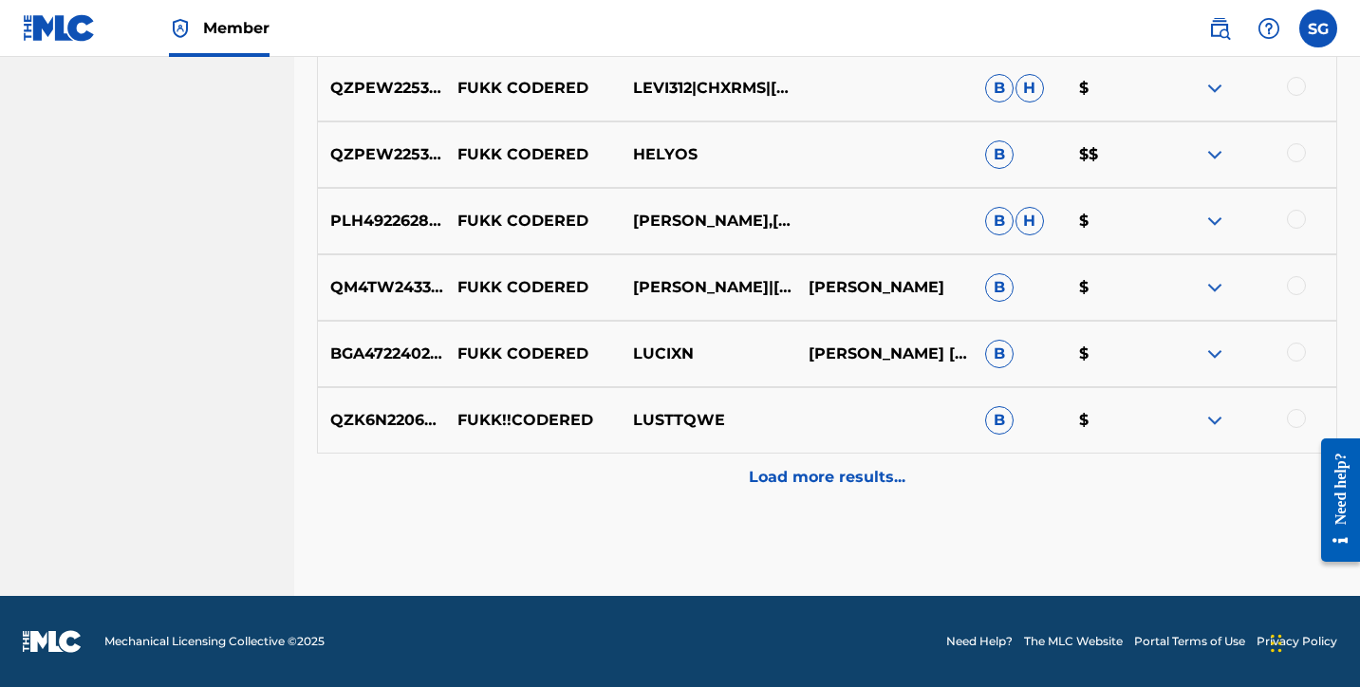
click at [773, 473] on p "Load more results..." at bounding box center [827, 477] width 157 height 23
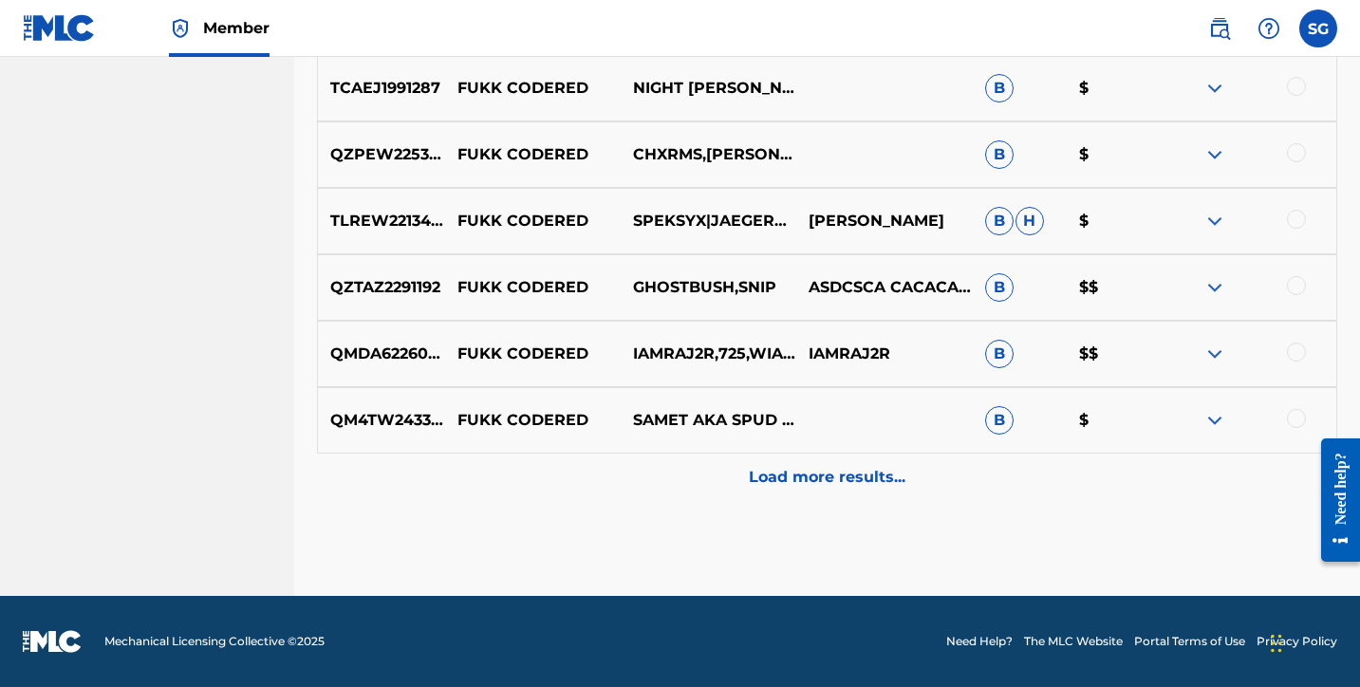
click at [809, 475] on p "Load more results..." at bounding box center [827, 477] width 157 height 23
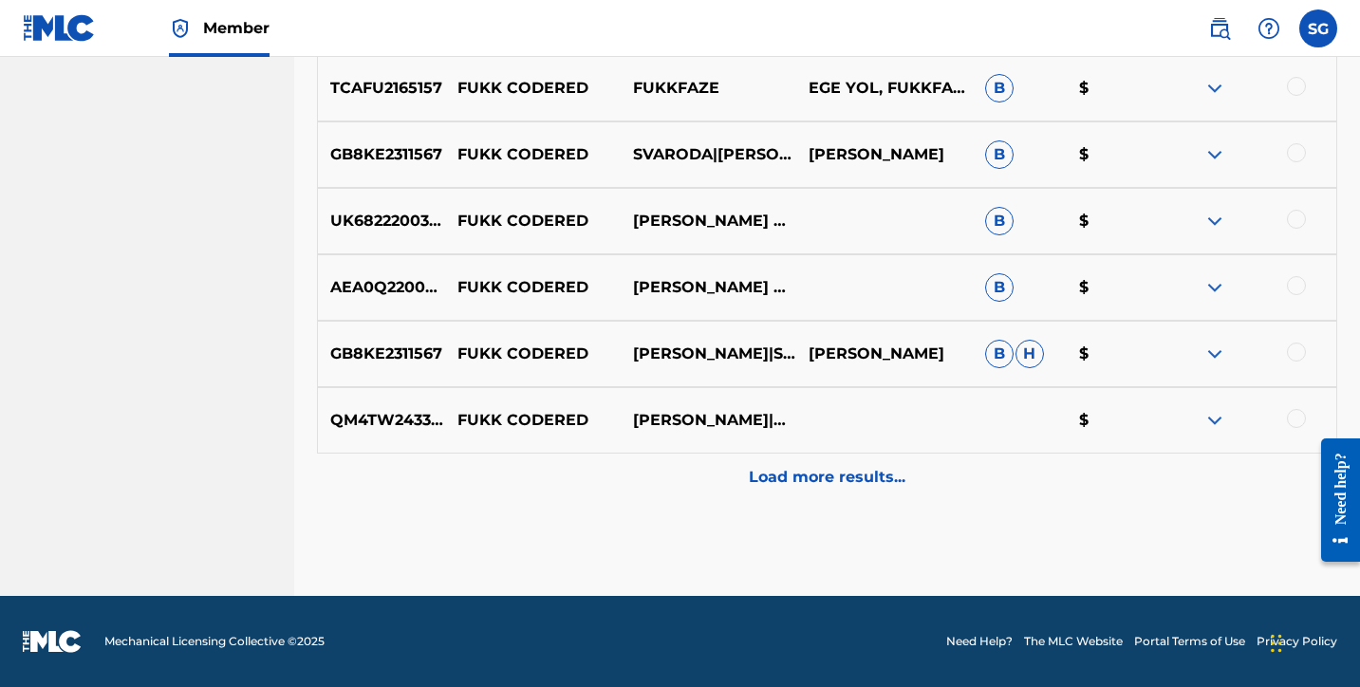
click at [810, 474] on p "Load more results..." at bounding box center [827, 477] width 157 height 23
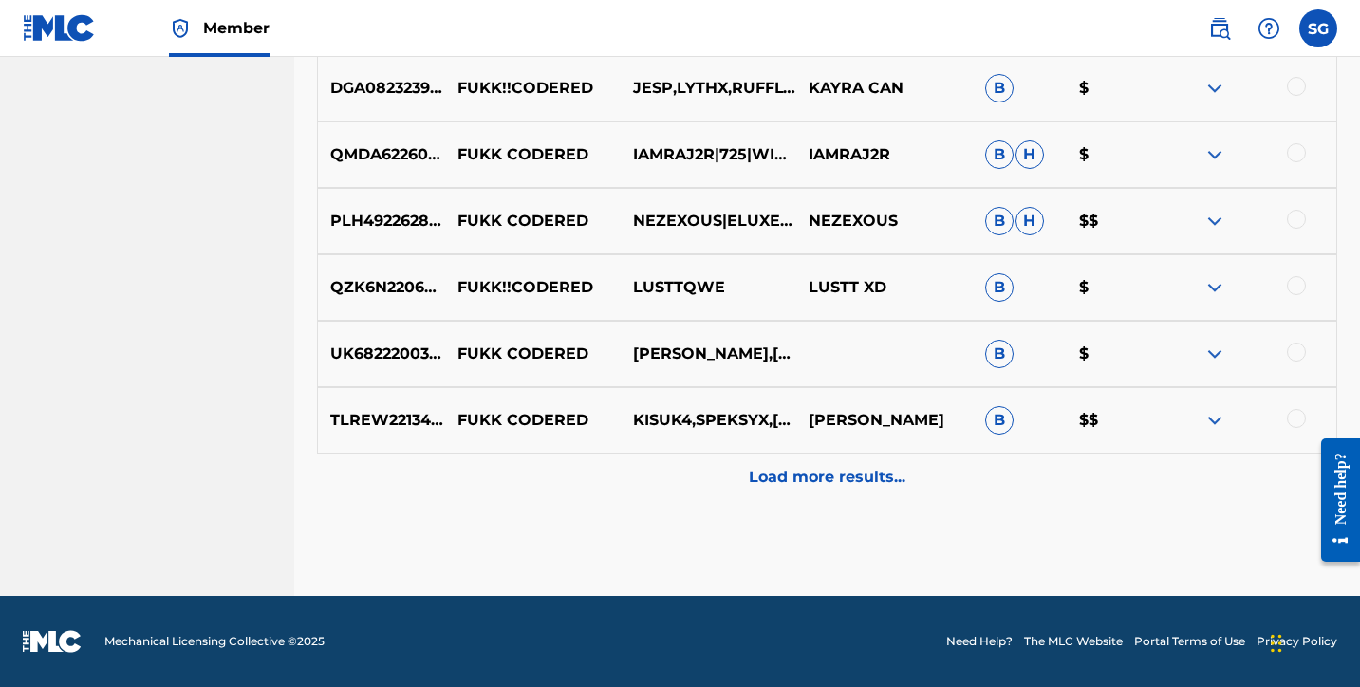
click at [794, 482] on p "Load more results..." at bounding box center [827, 477] width 157 height 23
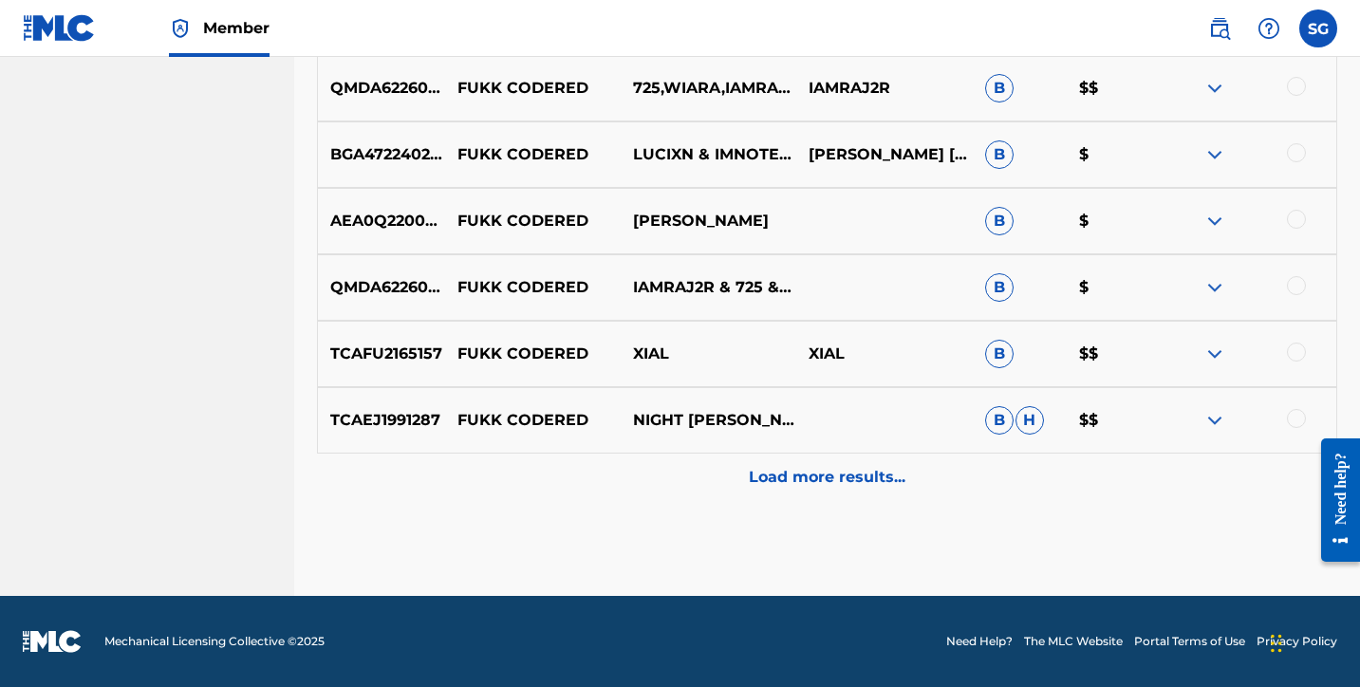
scroll to position [5732, 0]
click at [812, 470] on p "Load more results..." at bounding box center [827, 477] width 157 height 23
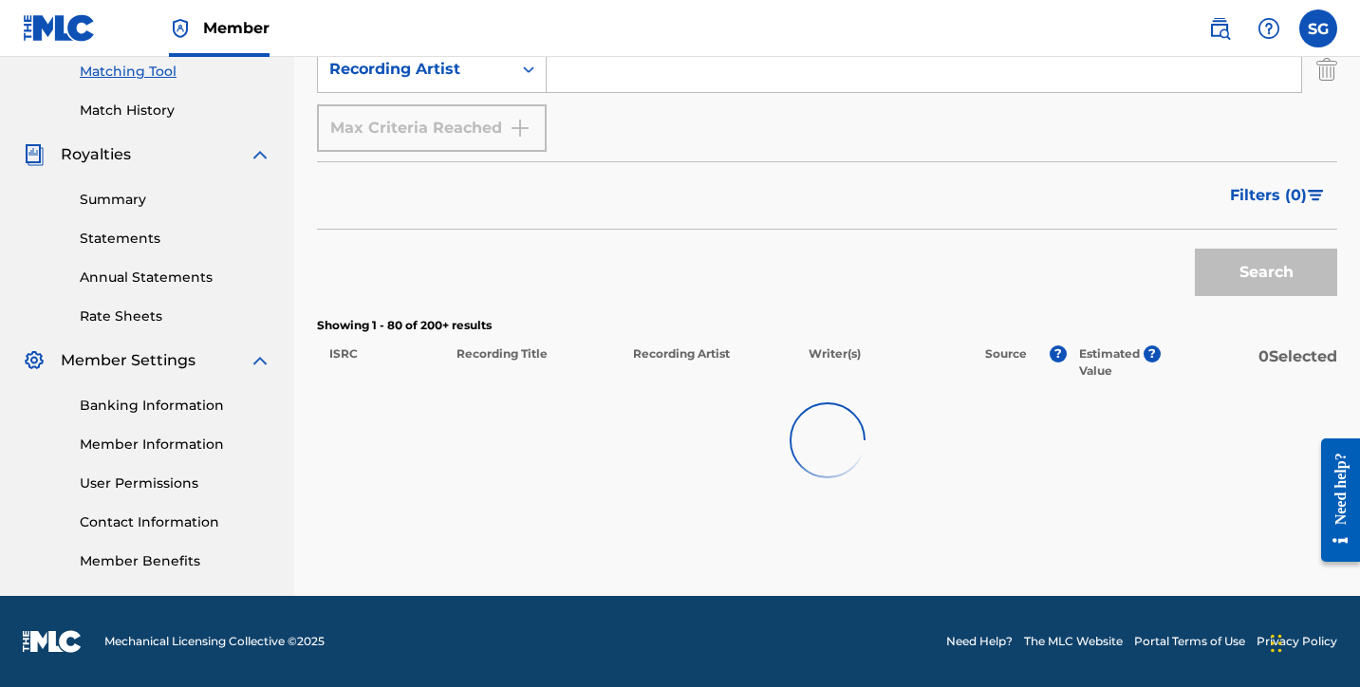
scroll to position [492, 0]
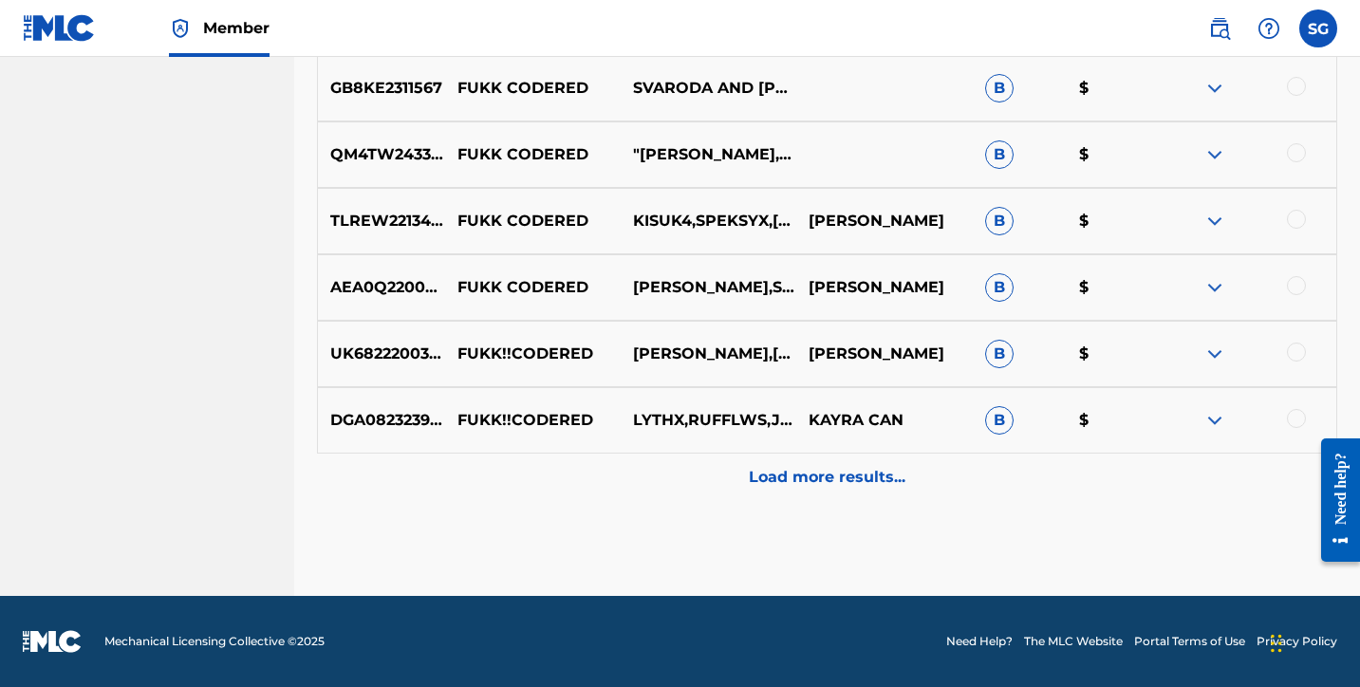
click at [801, 467] on p "Load more results..." at bounding box center [827, 477] width 157 height 23
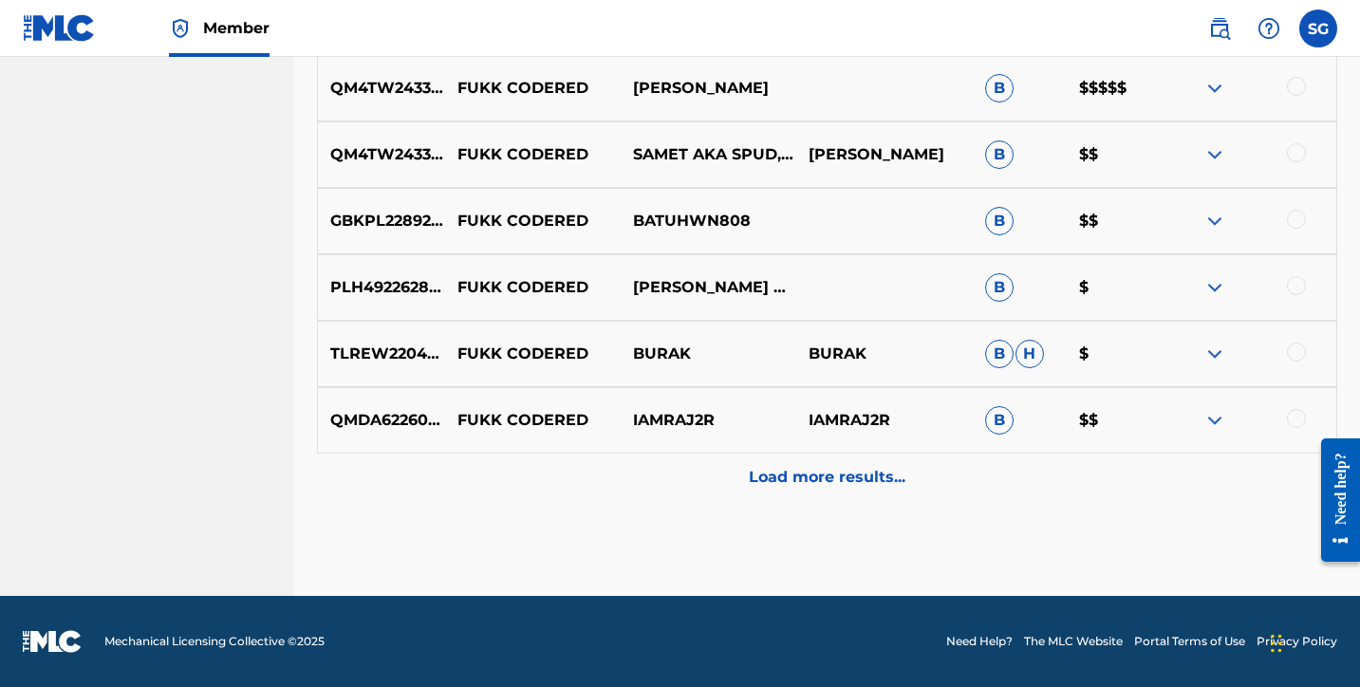
scroll to position [7061, 0]
click at [801, 467] on p "Load more results..." at bounding box center [827, 477] width 157 height 23
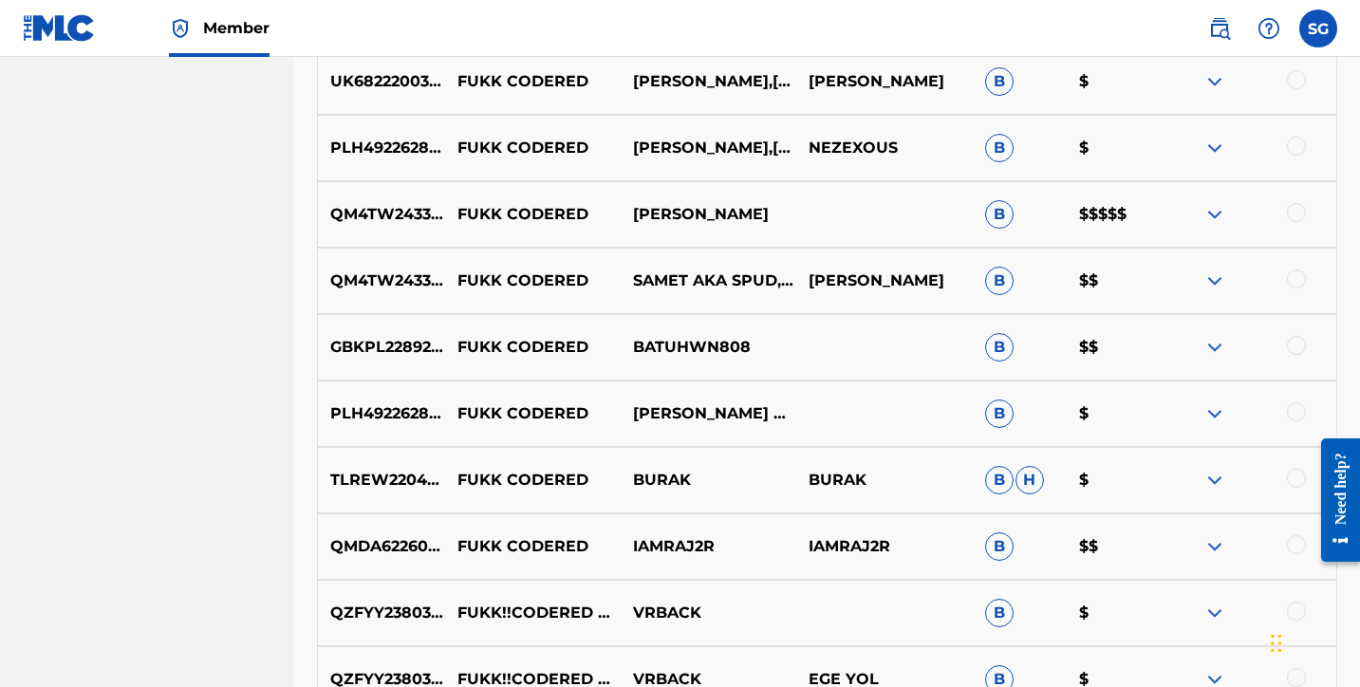
scroll to position [7013, 1]
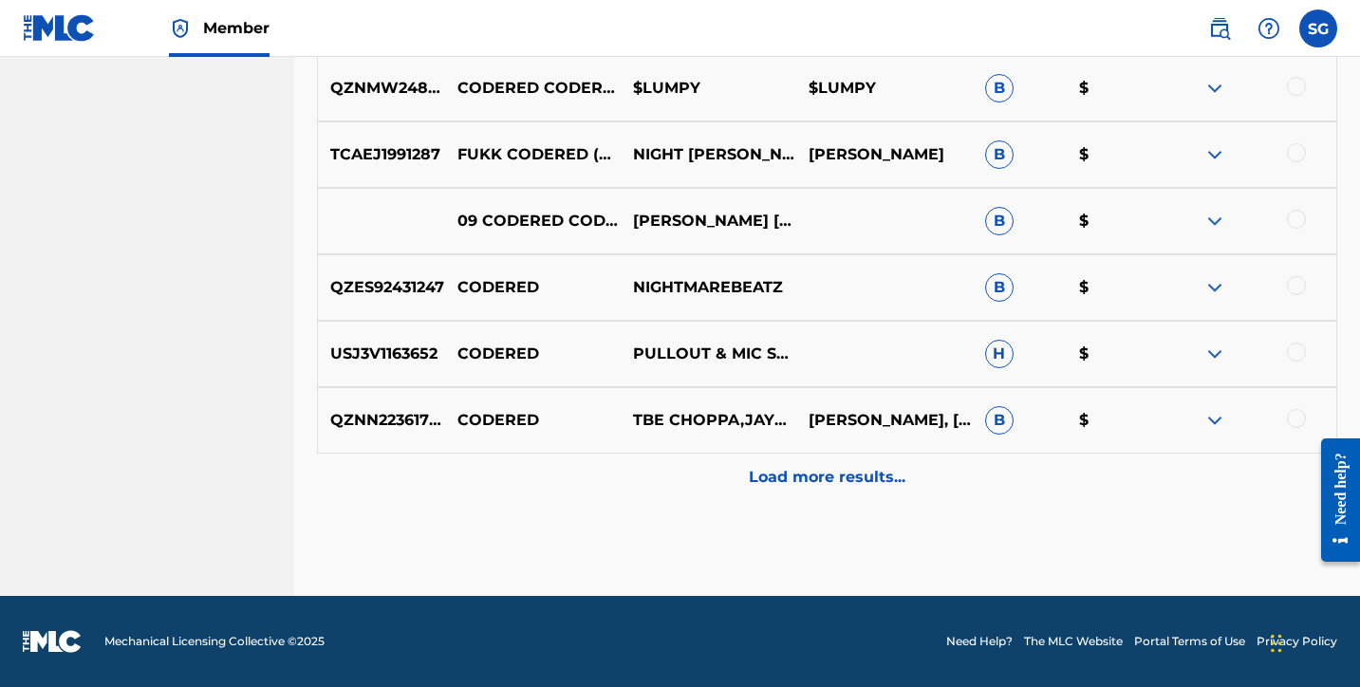
click at [830, 488] on p "Load more results..." at bounding box center [827, 477] width 157 height 23
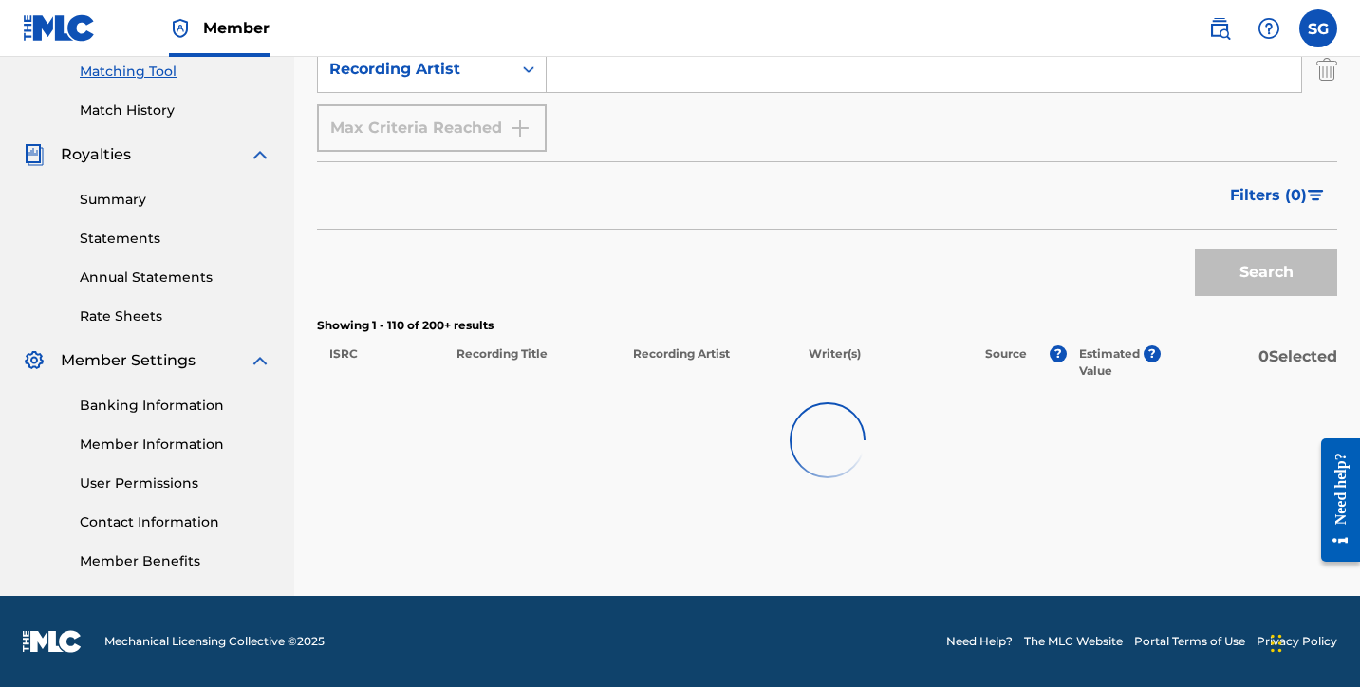
scroll to position [492, 0]
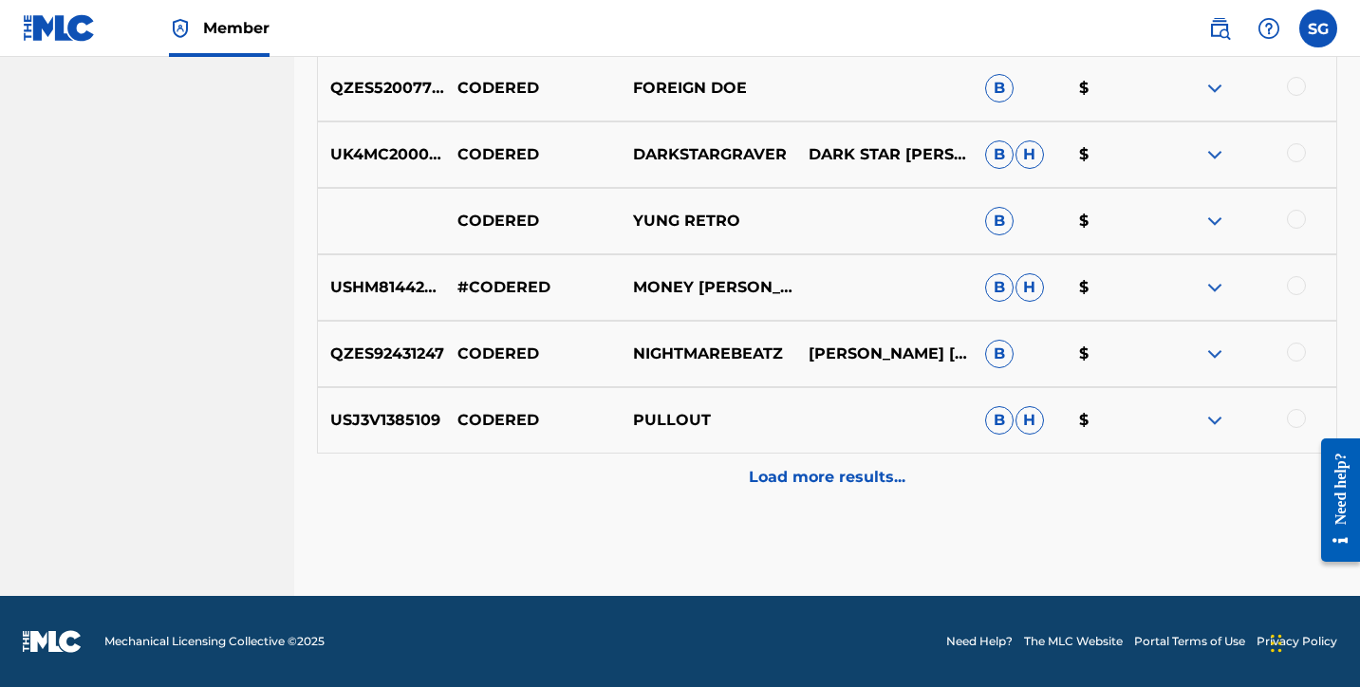
click at [832, 468] on p "Load more results..." at bounding box center [827, 477] width 157 height 23
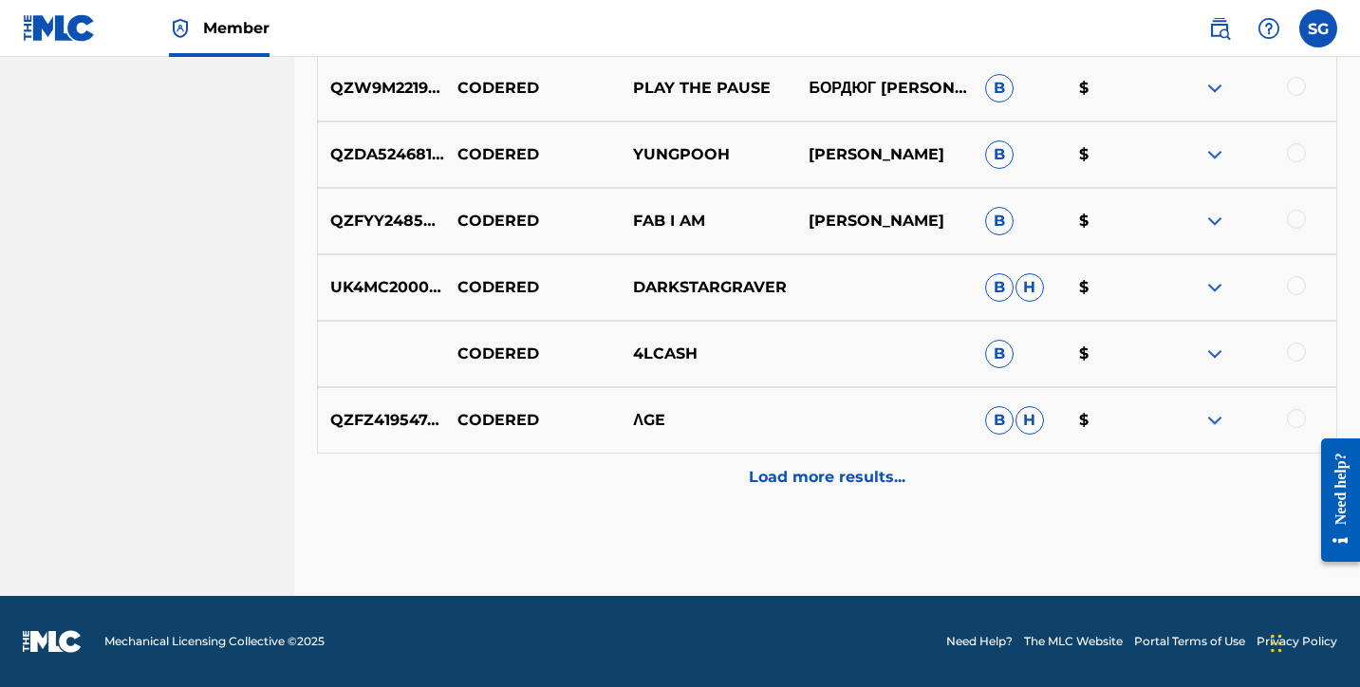
click at [832, 472] on p "Load more results..." at bounding box center [827, 477] width 157 height 23
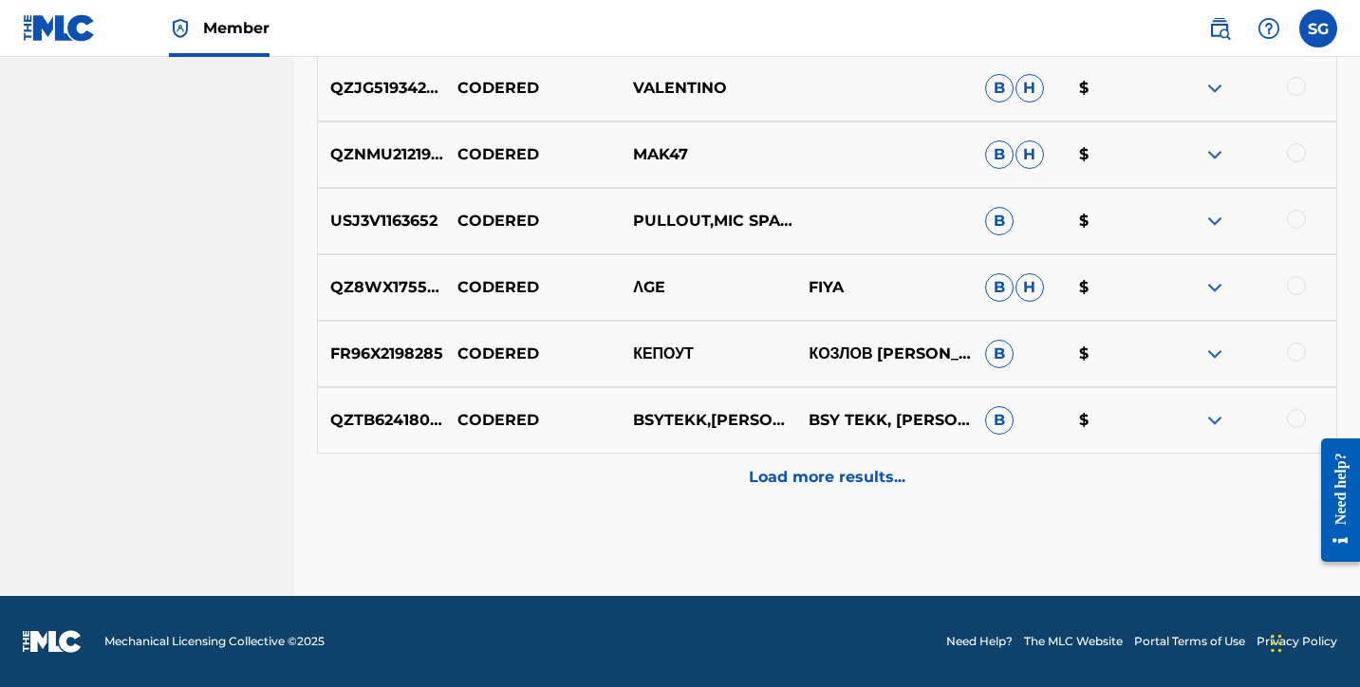
click at [829, 486] on p "Load more results..." at bounding box center [827, 477] width 157 height 23
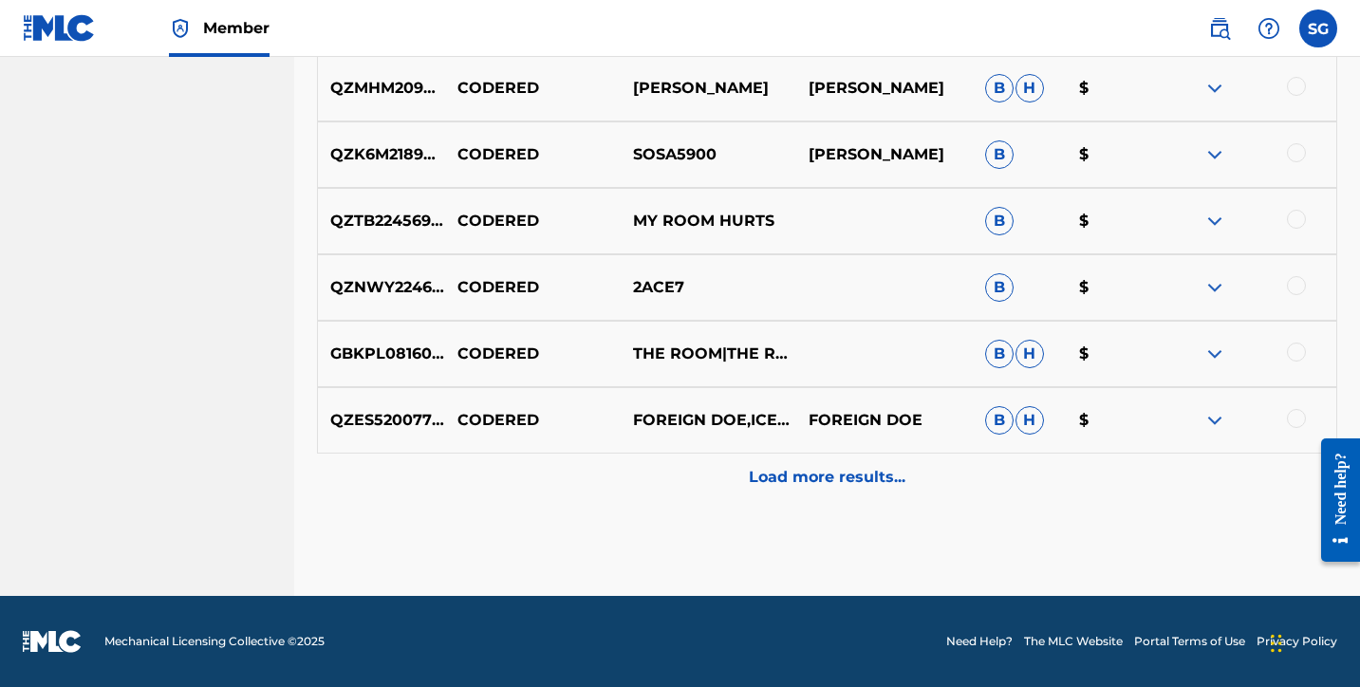
scroll to position [10383, 0]
click at [805, 474] on p "Load more results..." at bounding box center [827, 477] width 157 height 23
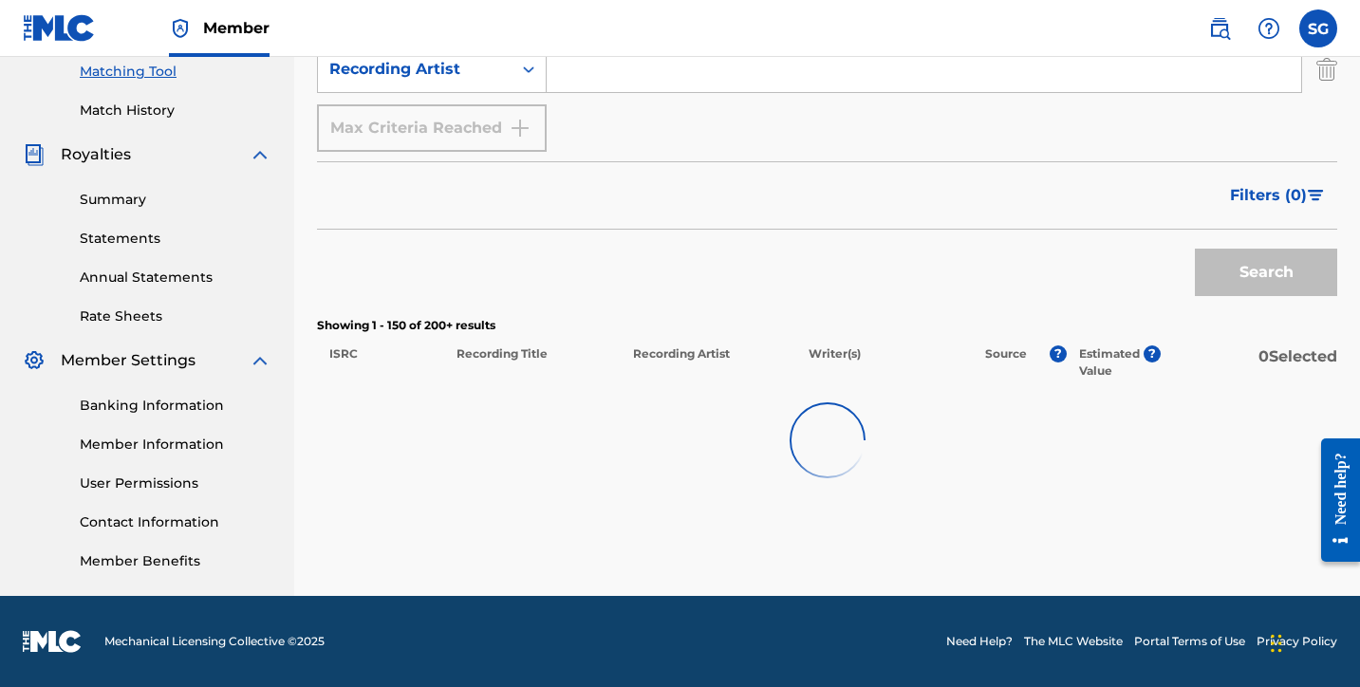
scroll to position [492, 0]
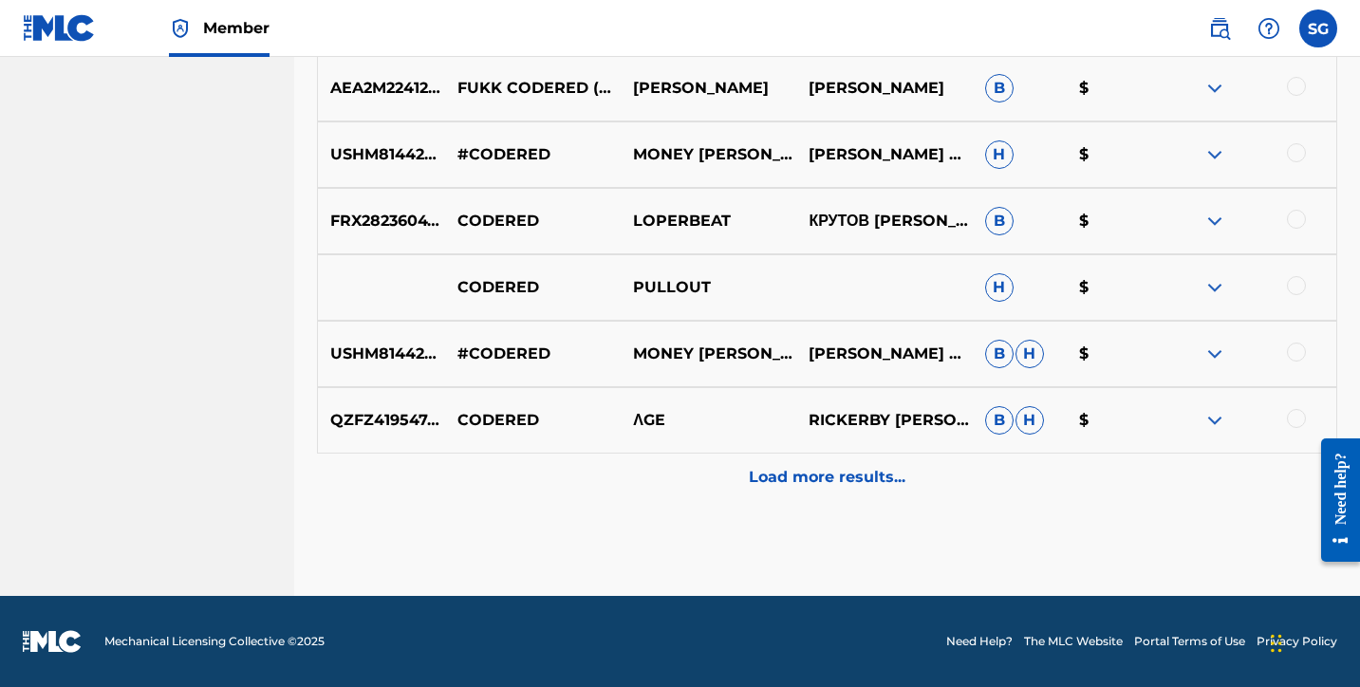
click at [820, 470] on p "Load more results..." at bounding box center [827, 477] width 157 height 23
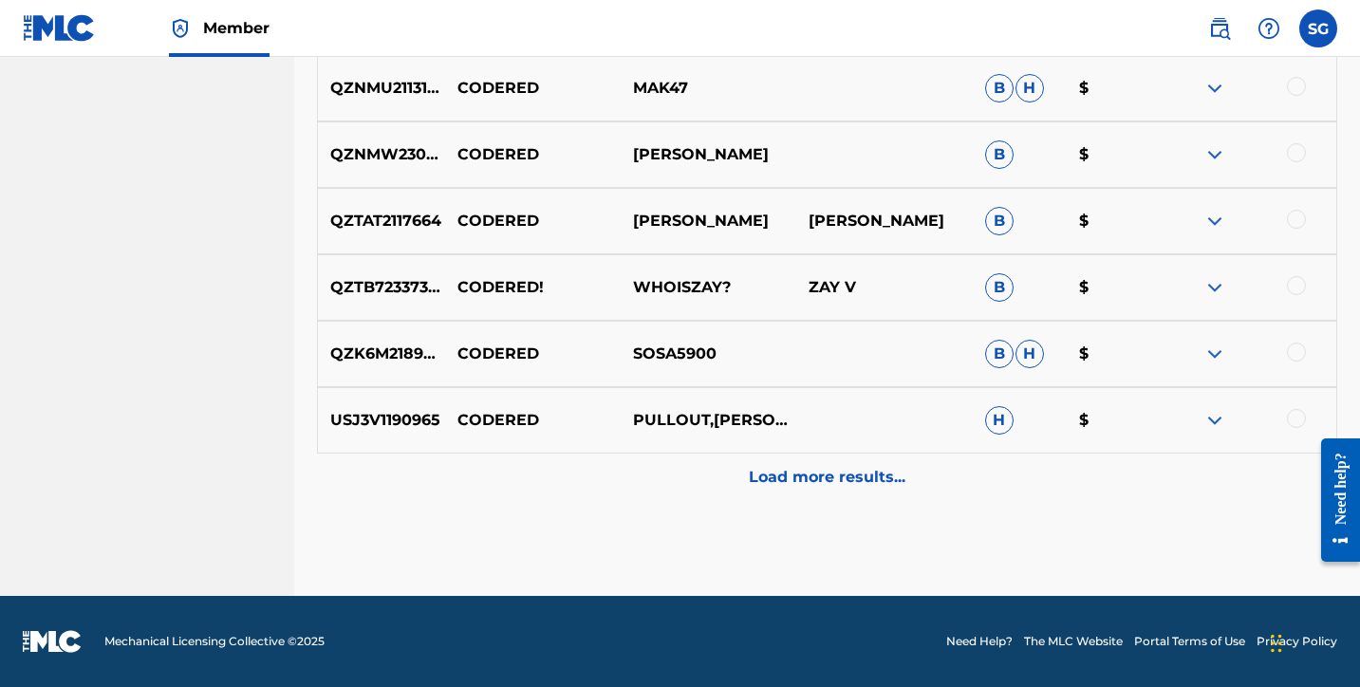
click at [811, 485] on p "Load more results..." at bounding box center [827, 477] width 157 height 23
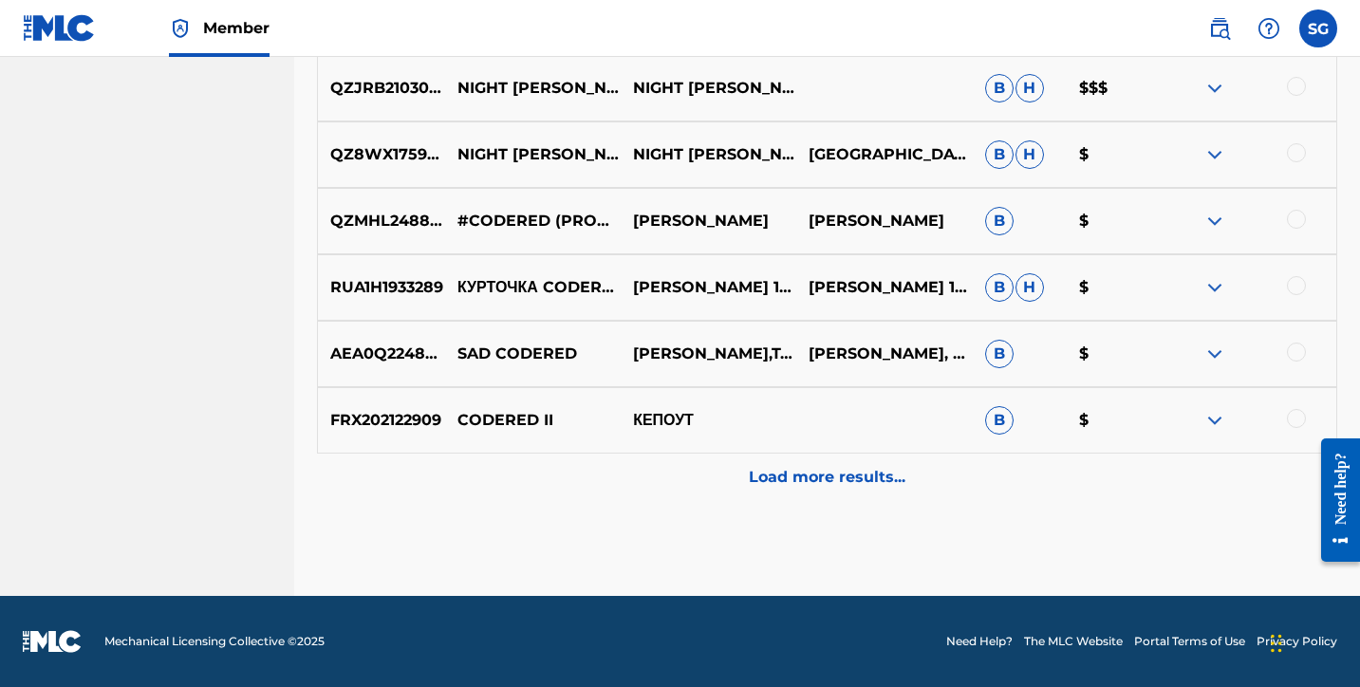
scroll to position [12376, 0]
click at [810, 473] on p "Load more results..." at bounding box center [827, 477] width 157 height 23
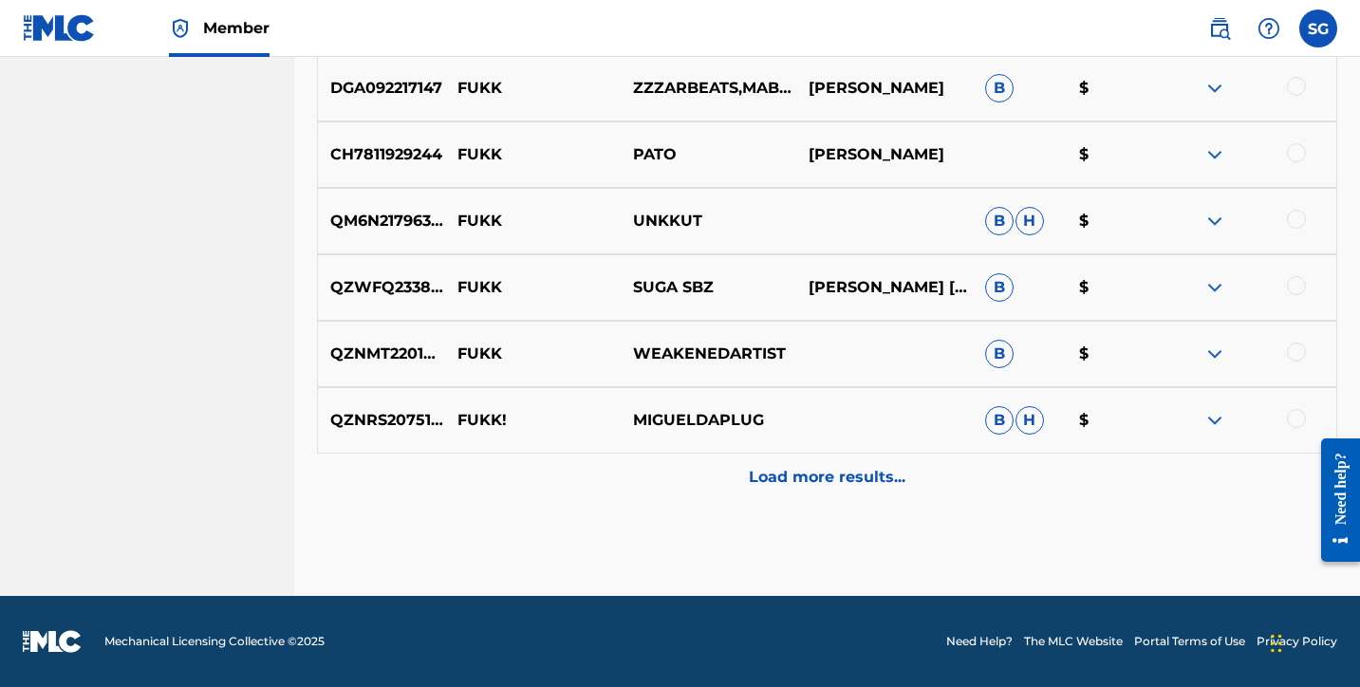
click at [806, 474] on p "Load more results..." at bounding box center [827, 477] width 157 height 23
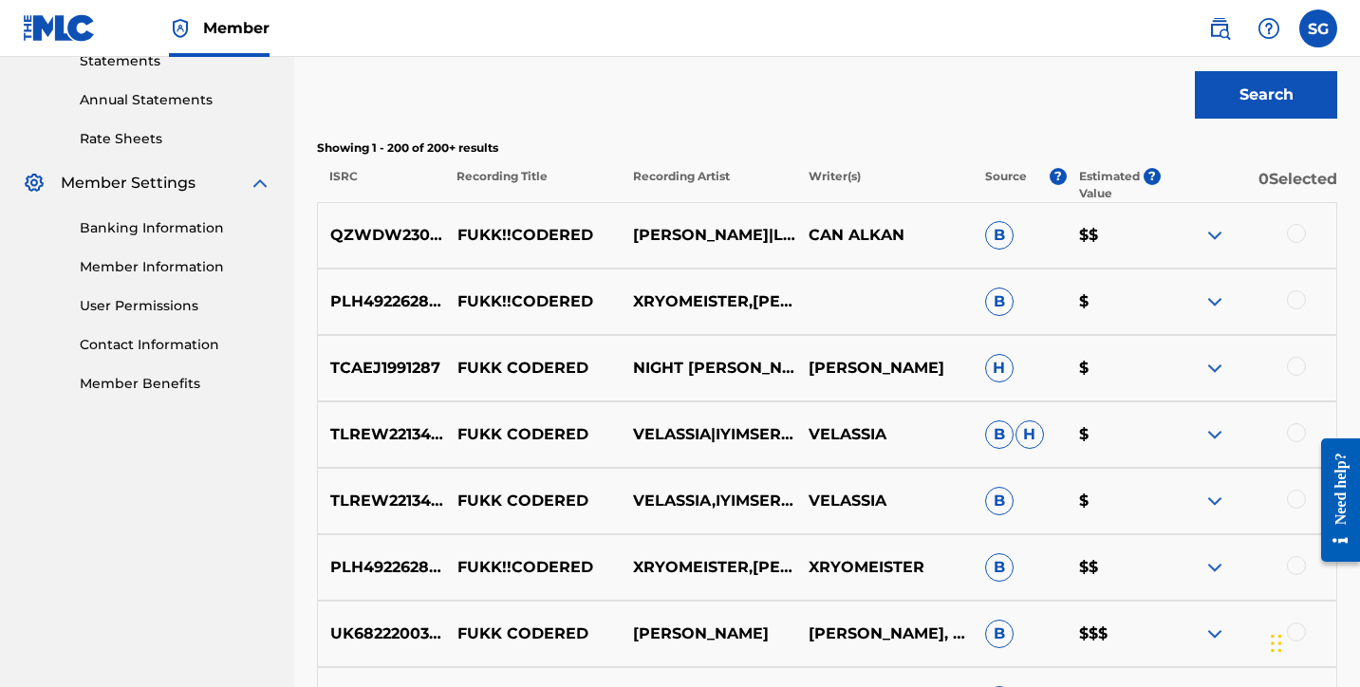
scroll to position [668, 0]
click at [1299, 233] on div at bounding box center [1296, 234] width 19 height 19
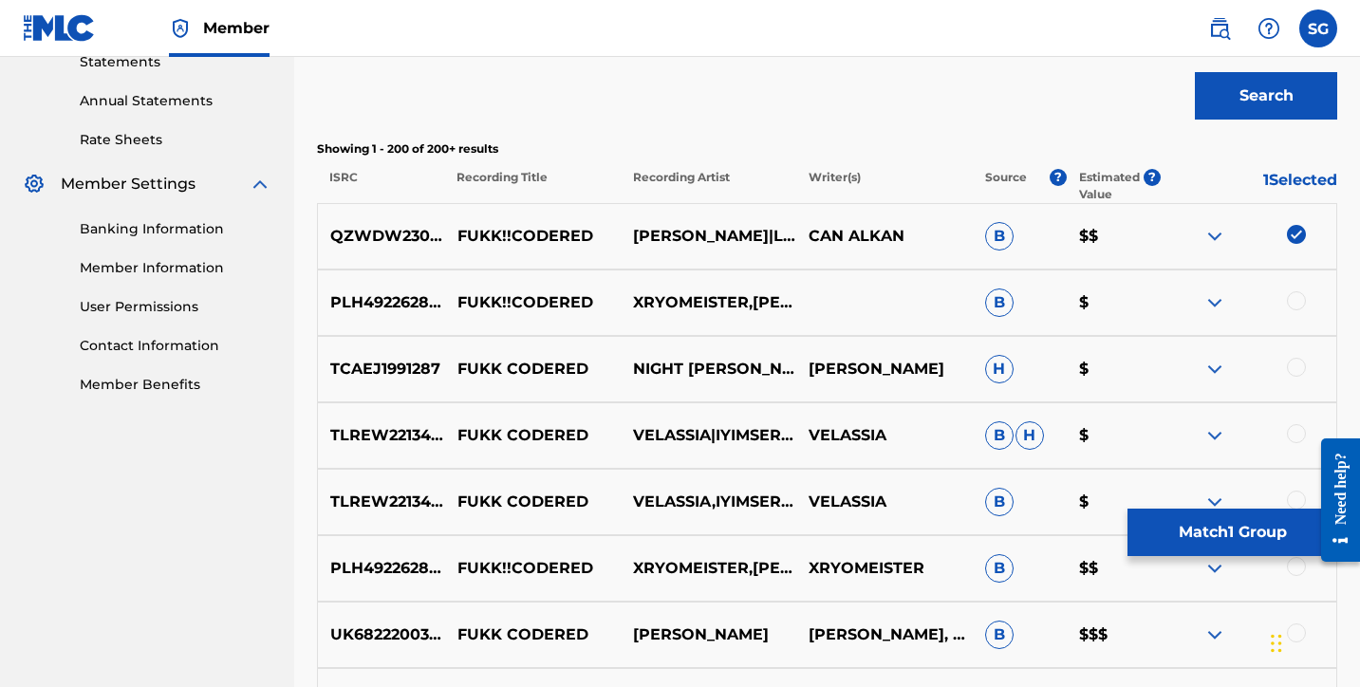
click at [1296, 304] on div at bounding box center [1296, 300] width 19 height 19
click at [1295, 366] on div at bounding box center [1296, 367] width 19 height 19
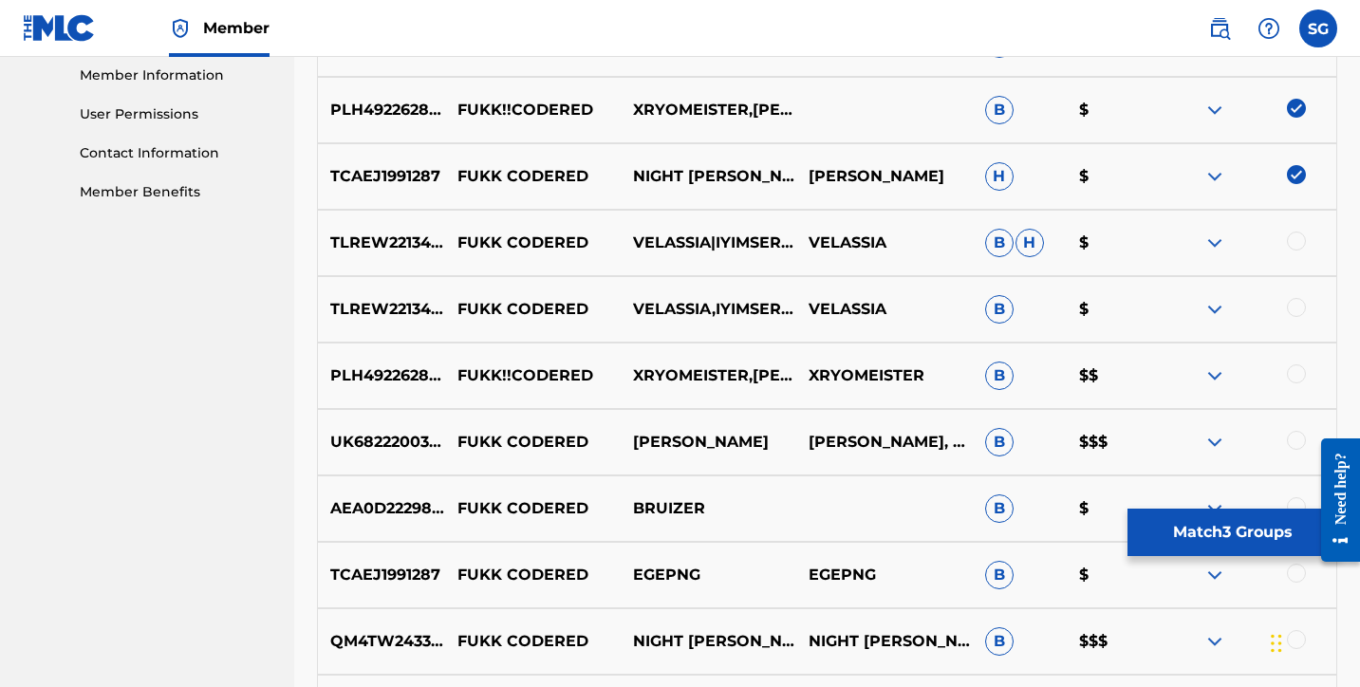
scroll to position [865, 0]
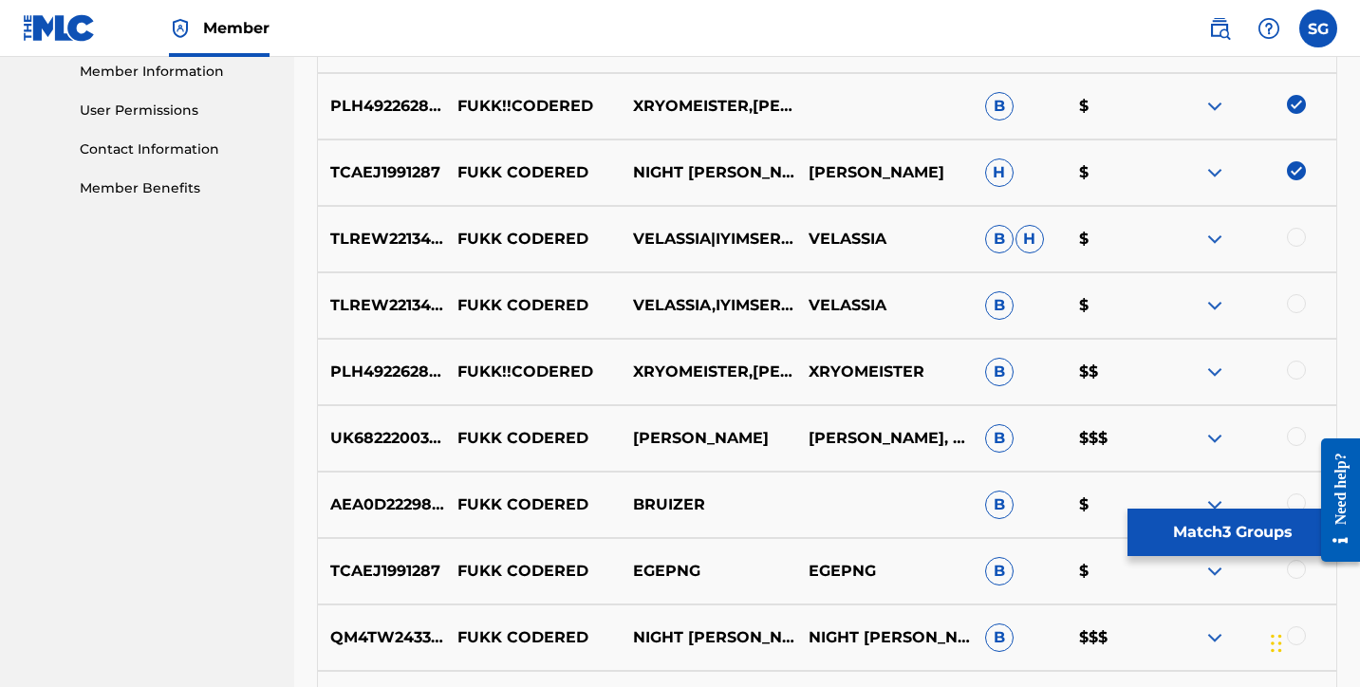
click at [1300, 233] on div at bounding box center [1296, 237] width 19 height 19
click at [1300, 295] on div at bounding box center [1296, 303] width 19 height 19
click at [1301, 371] on div at bounding box center [1296, 370] width 19 height 19
click at [1295, 432] on div at bounding box center [1296, 436] width 19 height 19
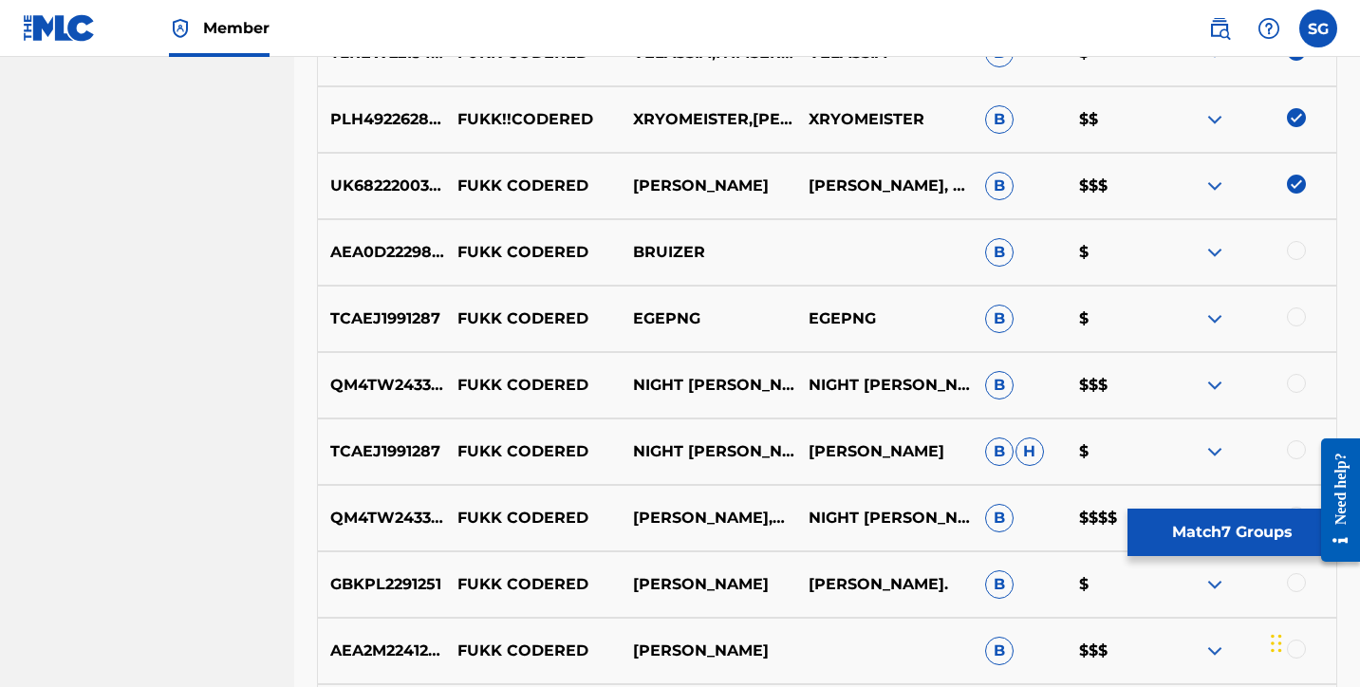
scroll to position [1118, 0]
click at [1299, 249] on div at bounding box center [1296, 249] width 19 height 19
click at [1295, 303] on div "TCAEJ1991287 FUKK CODERED EGEPNG EGEPNG B $" at bounding box center [827, 318] width 1020 height 66
click at [1295, 313] on div at bounding box center [1296, 316] width 19 height 19
click at [1295, 373] on div at bounding box center [1296, 382] width 19 height 19
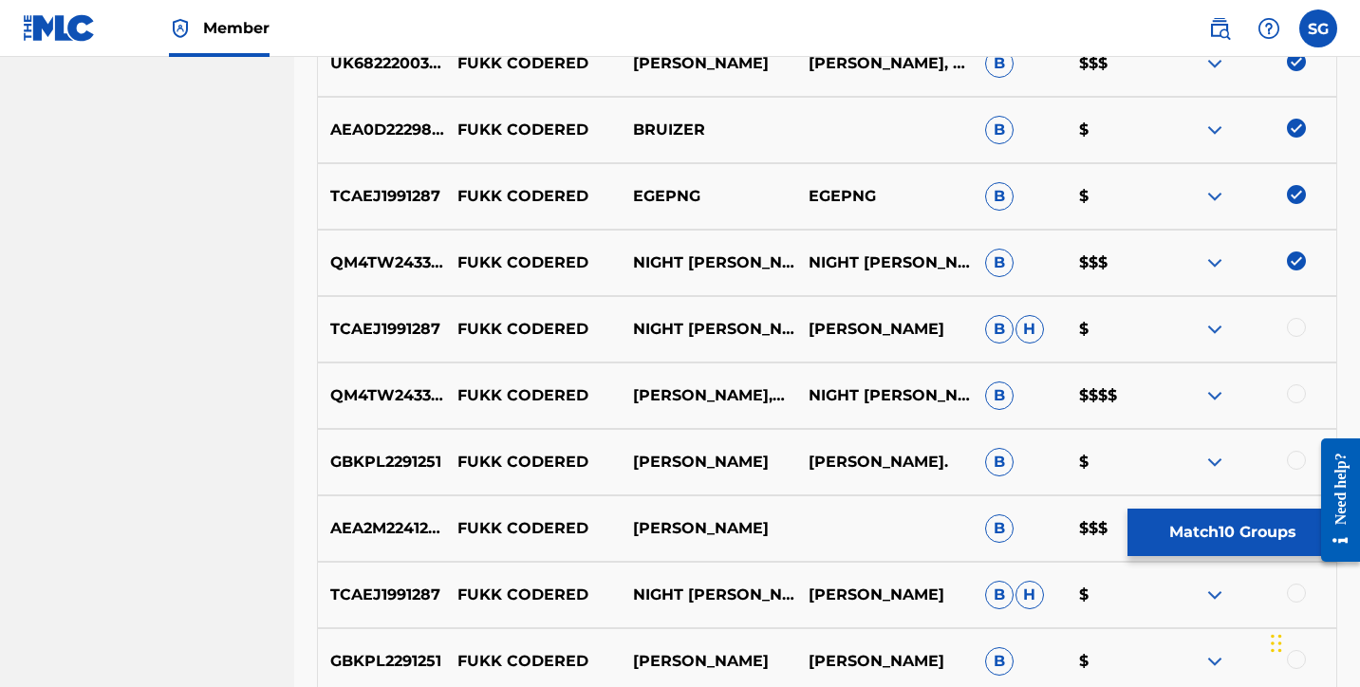
scroll to position [1240, 0]
click at [1303, 326] on div at bounding box center [1296, 326] width 19 height 19
click at [1294, 393] on div at bounding box center [1296, 392] width 19 height 19
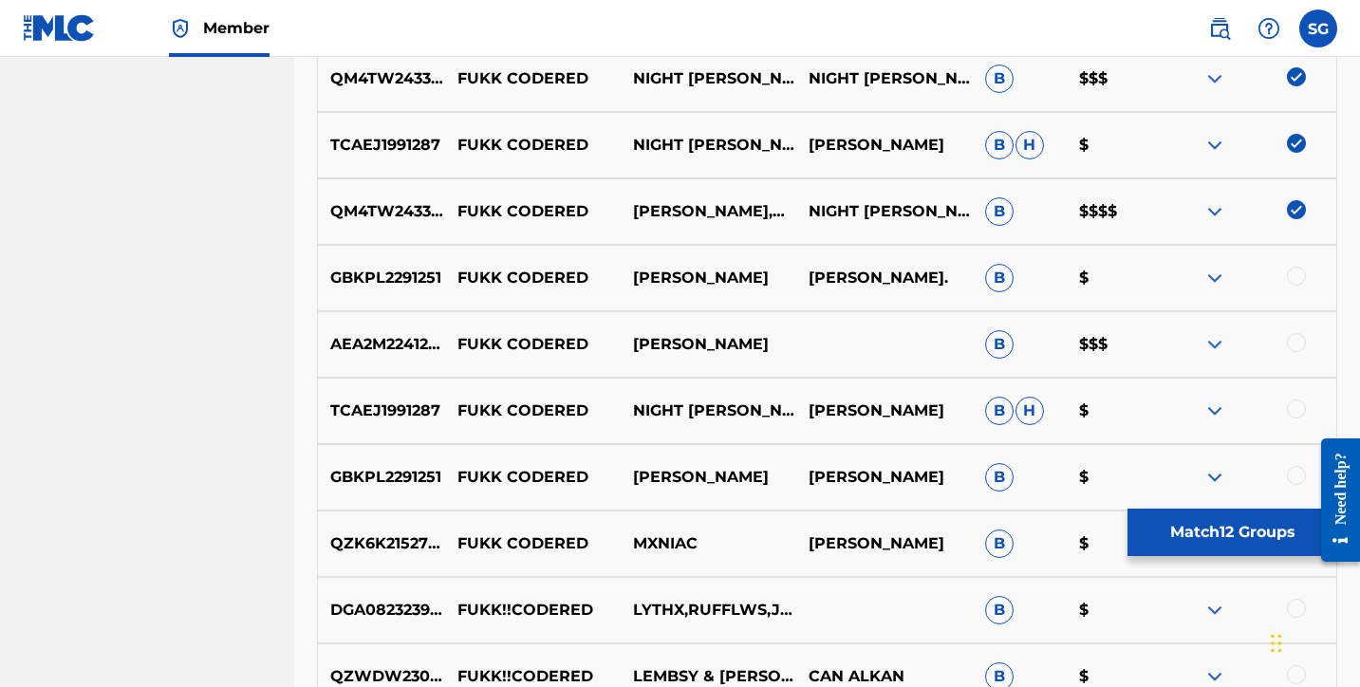
scroll to position [1427, 0]
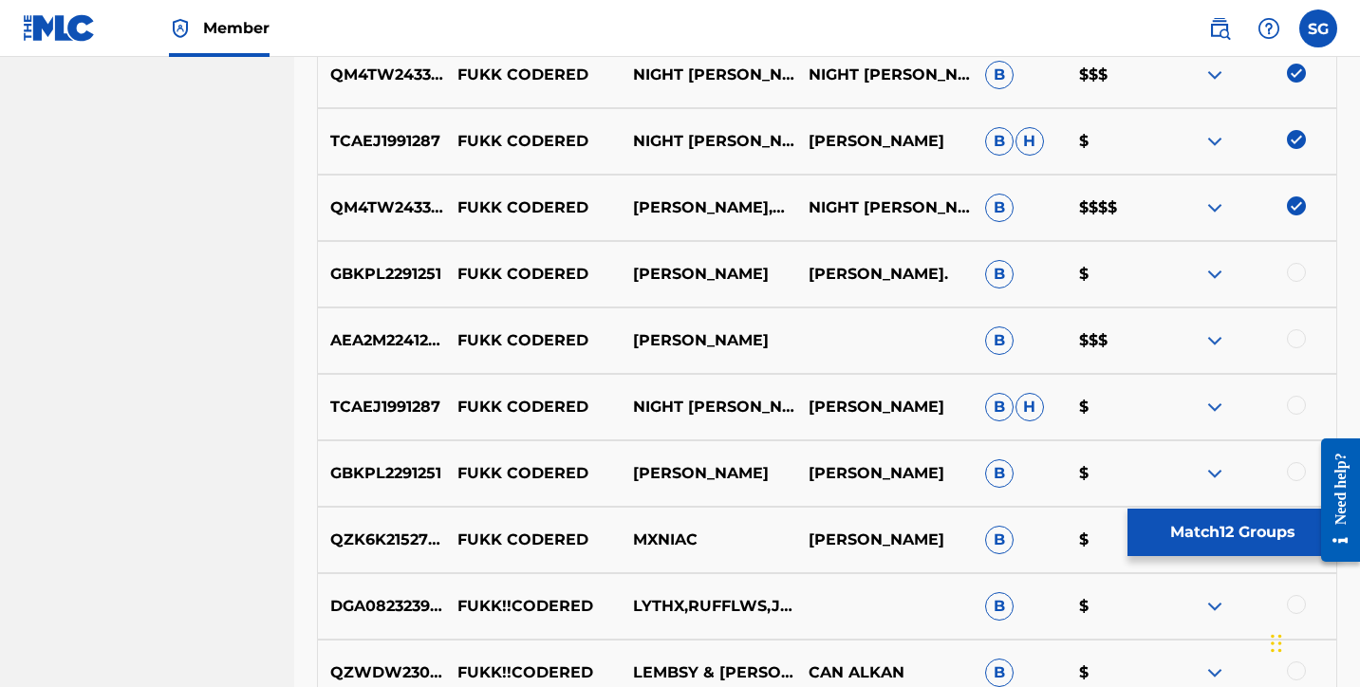
click at [1301, 265] on div at bounding box center [1296, 272] width 19 height 19
click at [1293, 336] on div at bounding box center [1296, 338] width 19 height 19
click at [1295, 410] on div at bounding box center [1296, 405] width 19 height 19
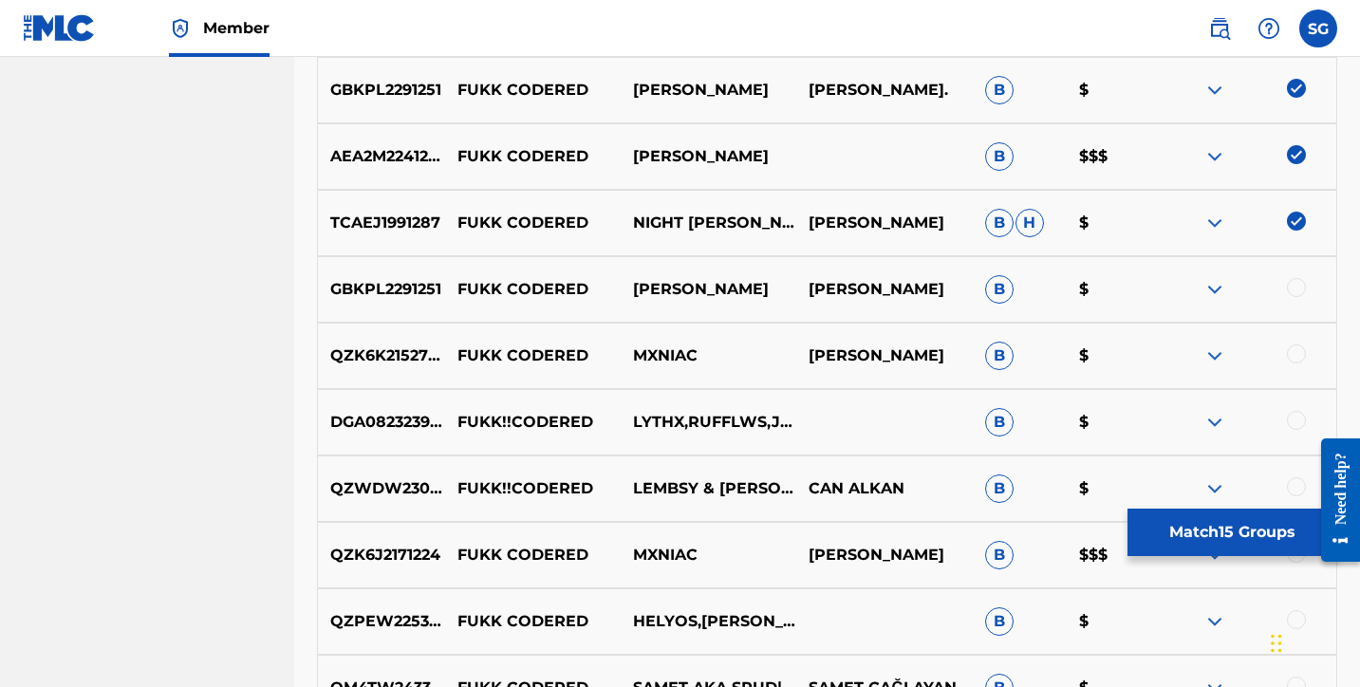
scroll to position [1617, 0]
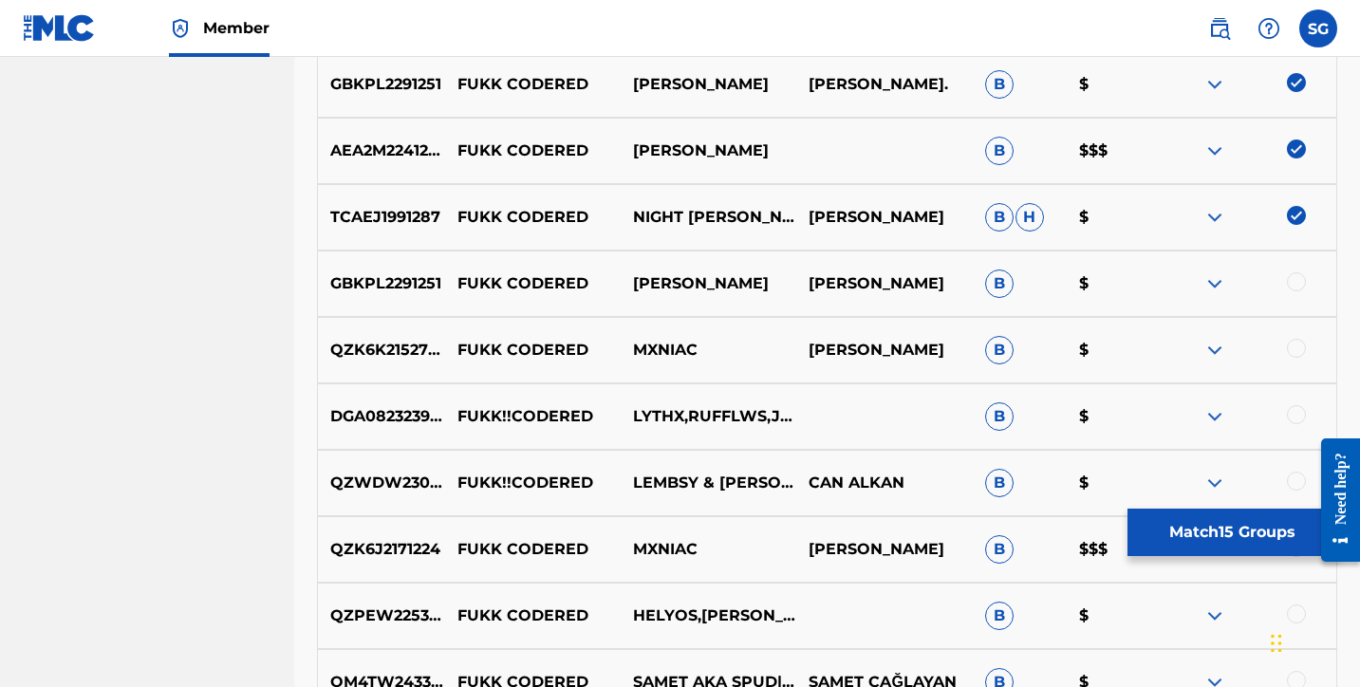
click at [1298, 276] on div at bounding box center [1296, 281] width 19 height 19
click at [1296, 354] on div at bounding box center [1296, 348] width 19 height 19
click at [1296, 398] on div "DGA082323964 FUKK!!CODERED LYTHX,RUFFLWS,JESP B $" at bounding box center [827, 416] width 1020 height 66
click at [1296, 411] on div at bounding box center [1296, 414] width 19 height 19
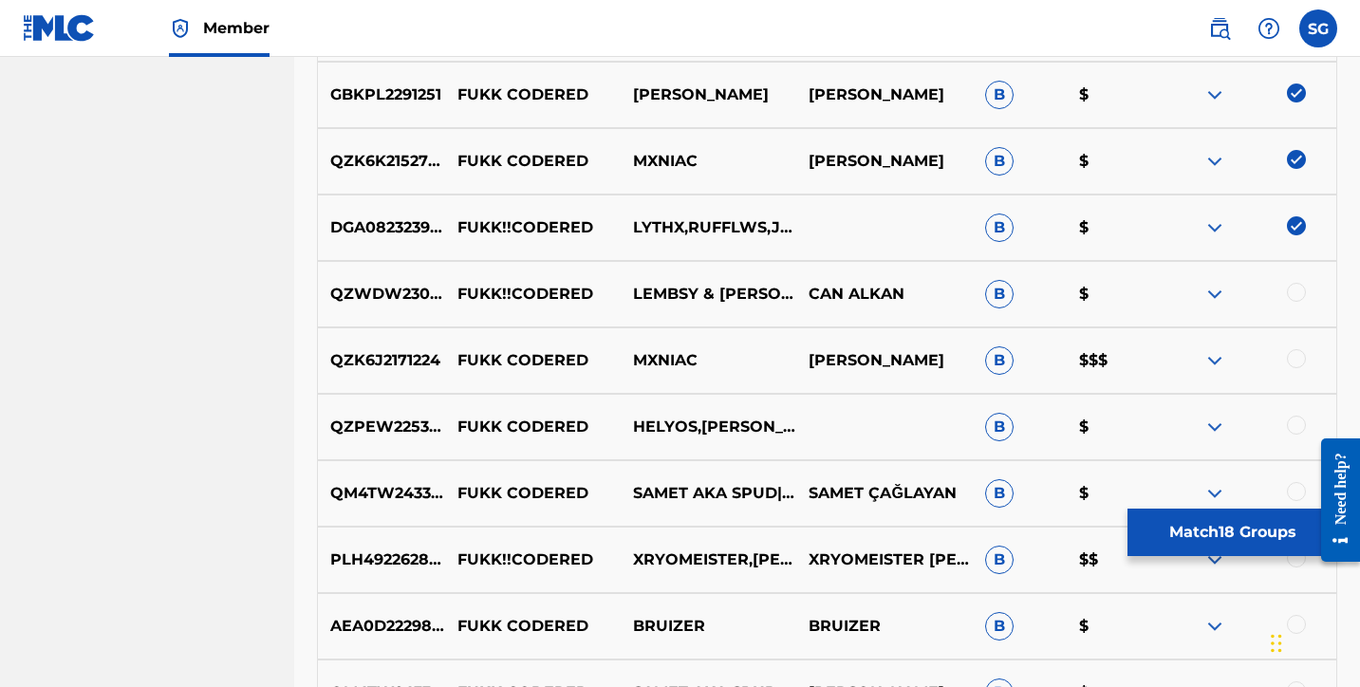
scroll to position [1808, 0]
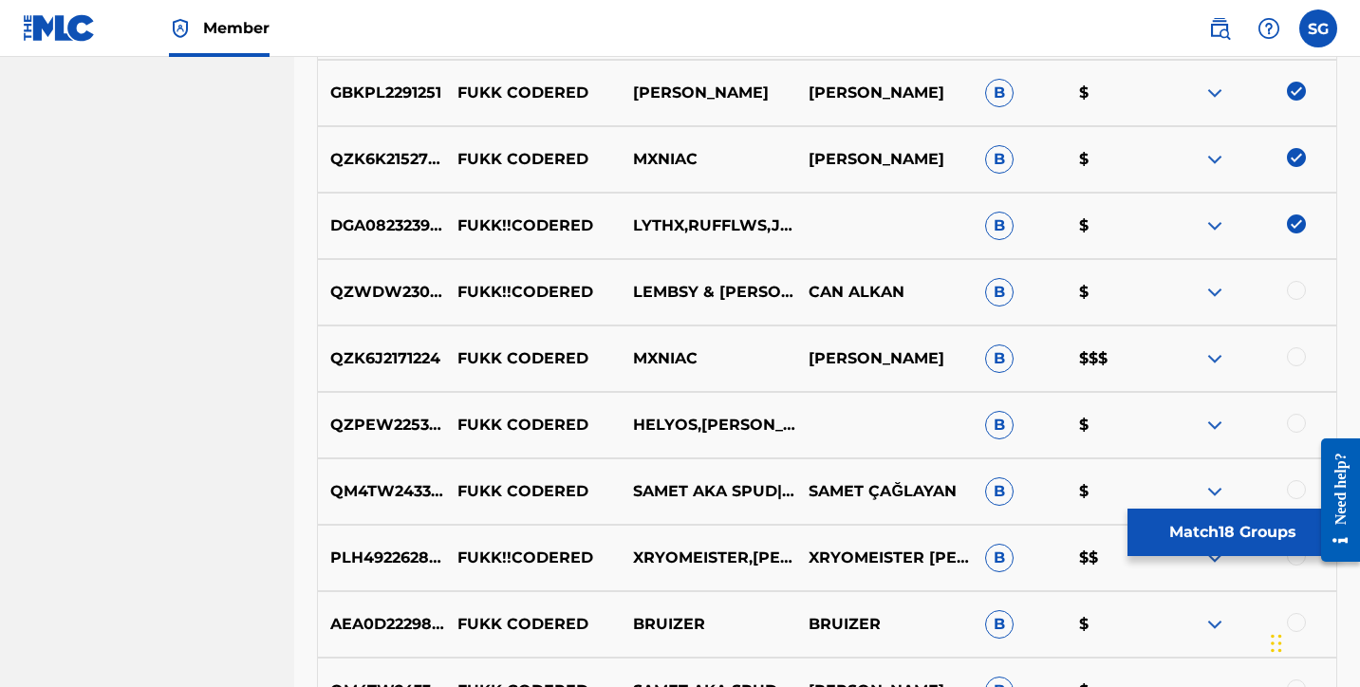
click at [1298, 295] on div at bounding box center [1296, 290] width 19 height 19
click at [1296, 349] on div at bounding box center [1296, 356] width 19 height 19
click at [1297, 426] on div at bounding box center [1296, 423] width 19 height 19
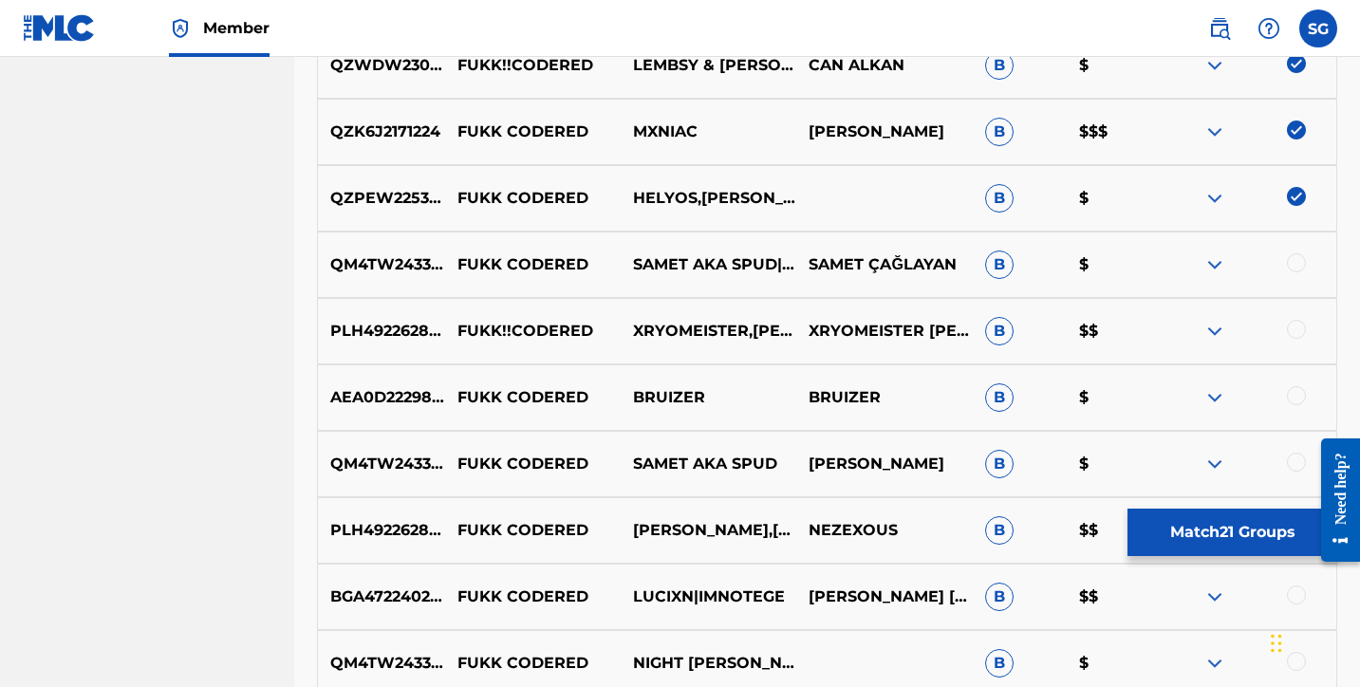
scroll to position [2056, 0]
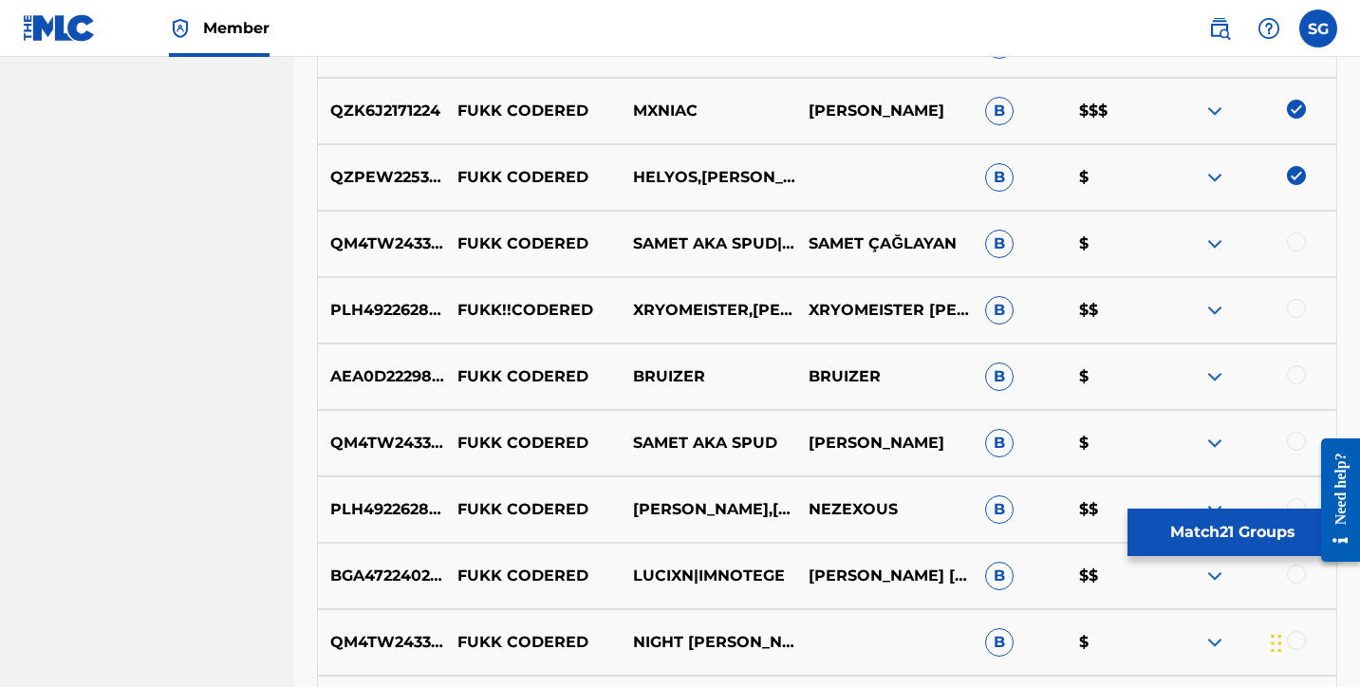
click at [1293, 245] on div at bounding box center [1296, 242] width 19 height 19
click at [1297, 318] on div at bounding box center [1249, 310] width 176 height 23
click at [1297, 303] on div at bounding box center [1296, 308] width 19 height 19
click at [1295, 373] on div at bounding box center [1296, 374] width 19 height 19
click at [1297, 433] on div at bounding box center [1296, 441] width 19 height 19
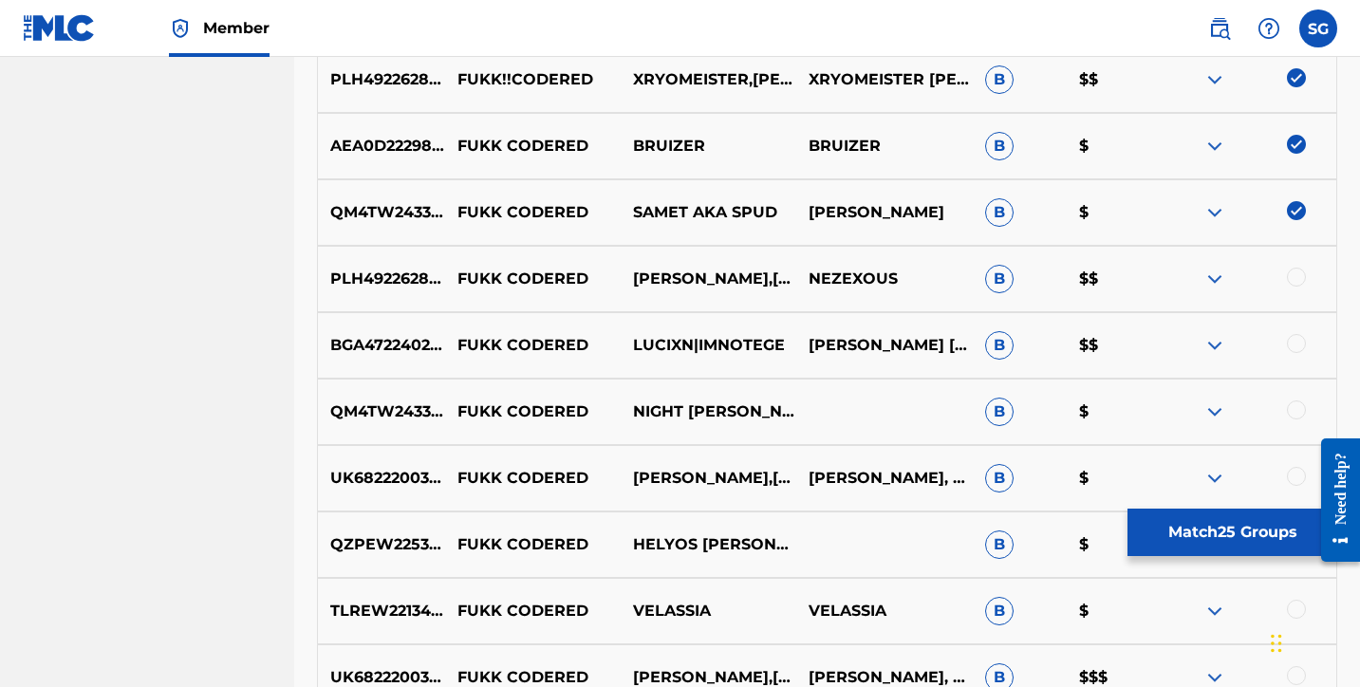
scroll to position [2293, 0]
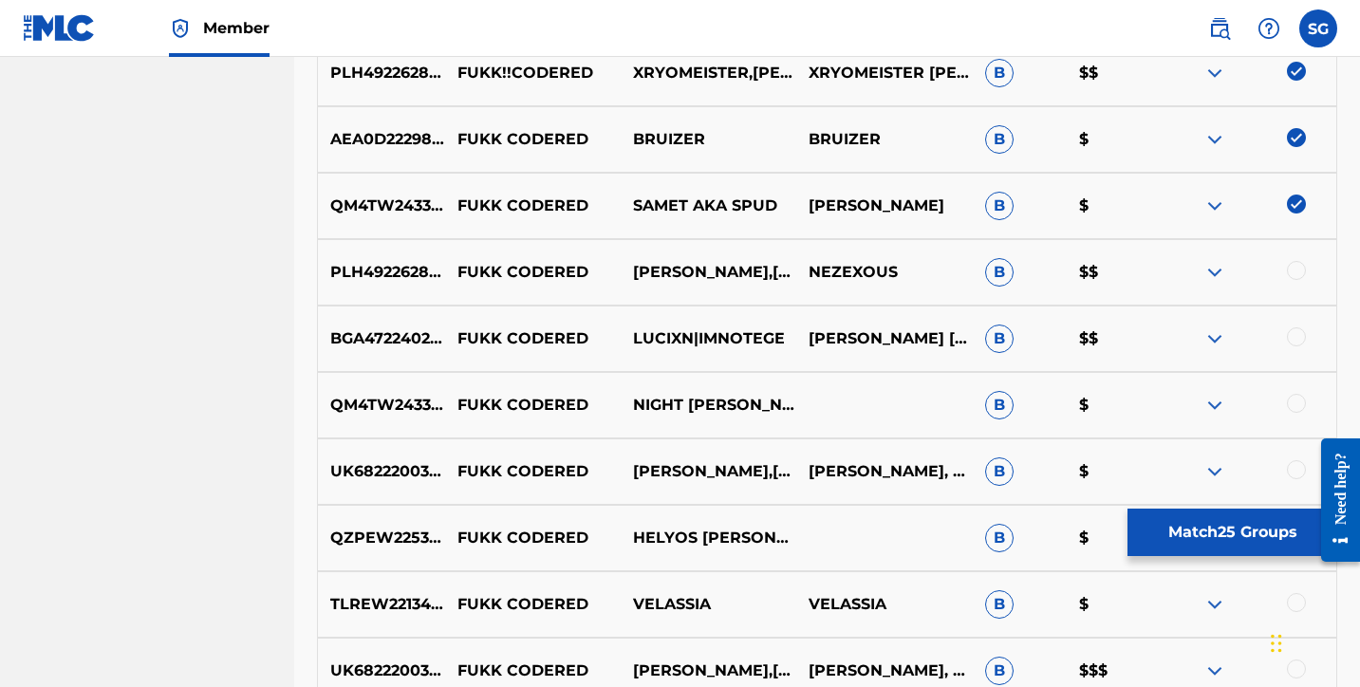
click at [1294, 271] on div at bounding box center [1296, 270] width 19 height 19
click at [1295, 338] on div at bounding box center [1296, 336] width 19 height 19
click at [1297, 401] on div at bounding box center [1296, 403] width 19 height 19
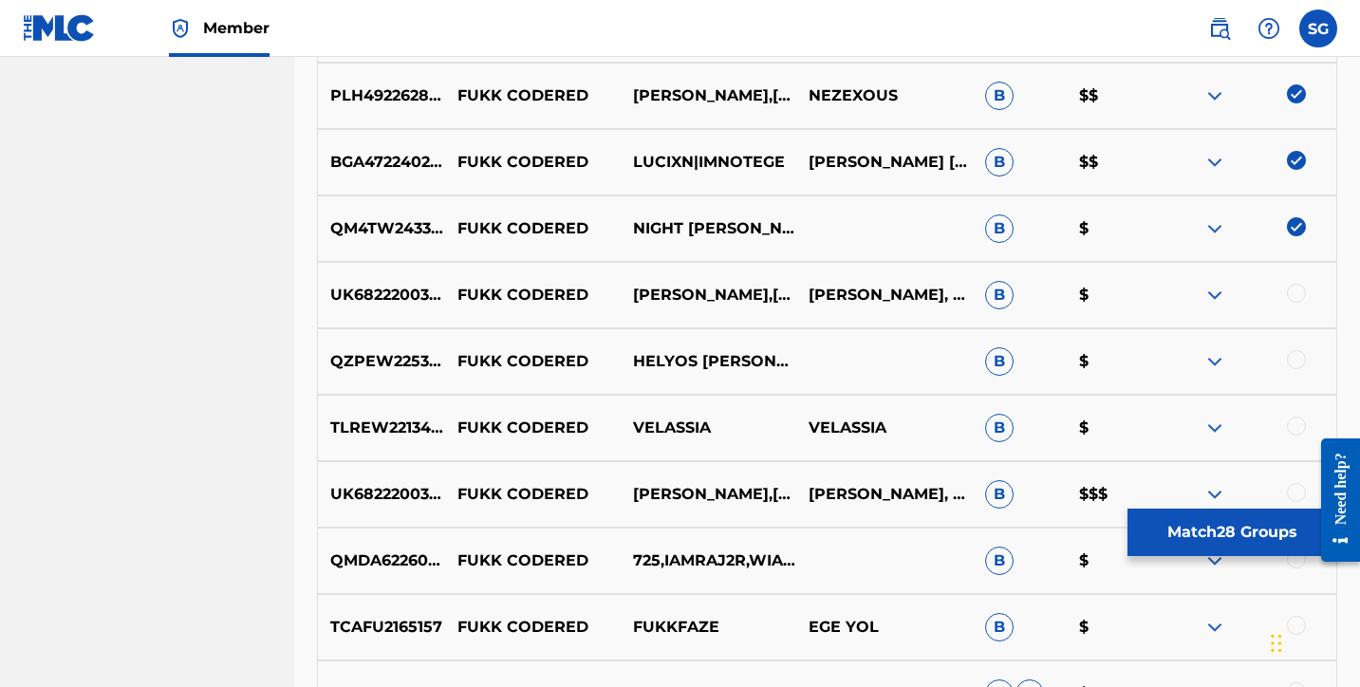
scroll to position [2470, 0]
click at [1295, 297] on div at bounding box center [1296, 292] width 19 height 19
click at [1297, 361] on div at bounding box center [1296, 358] width 19 height 19
click at [1296, 420] on div at bounding box center [1296, 425] width 19 height 19
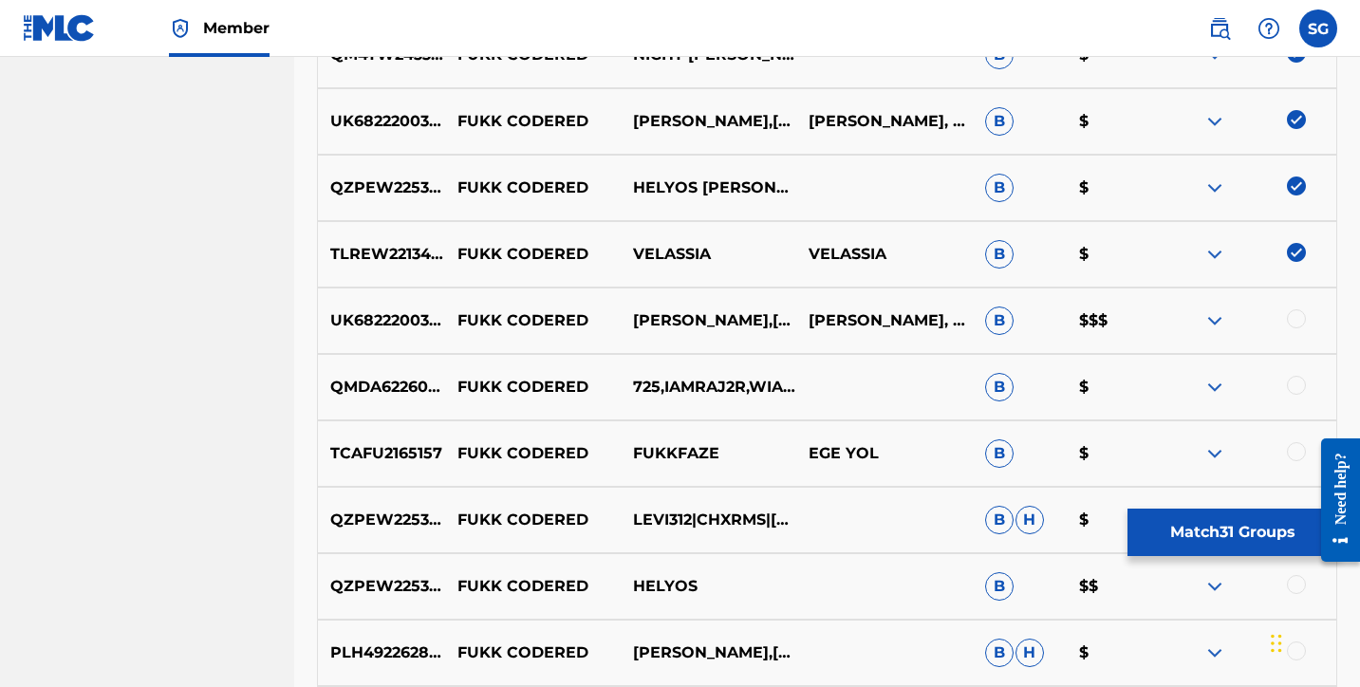
scroll to position [2654, 0]
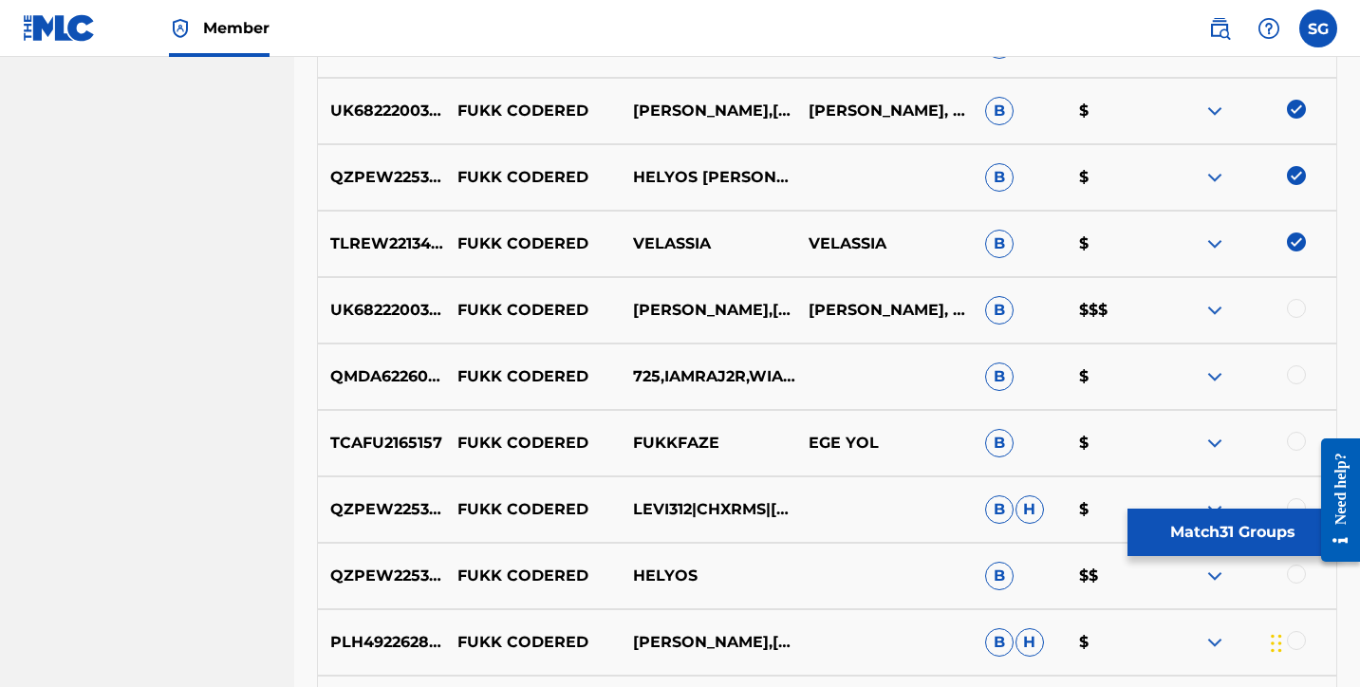
click at [1297, 303] on div at bounding box center [1296, 308] width 19 height 19
click at [1295, 379] on div at bounding box center [1296, 374] width 19 height 19
click at [1295, 440] on div at bounding box center [1296, 441] width 19 height 19
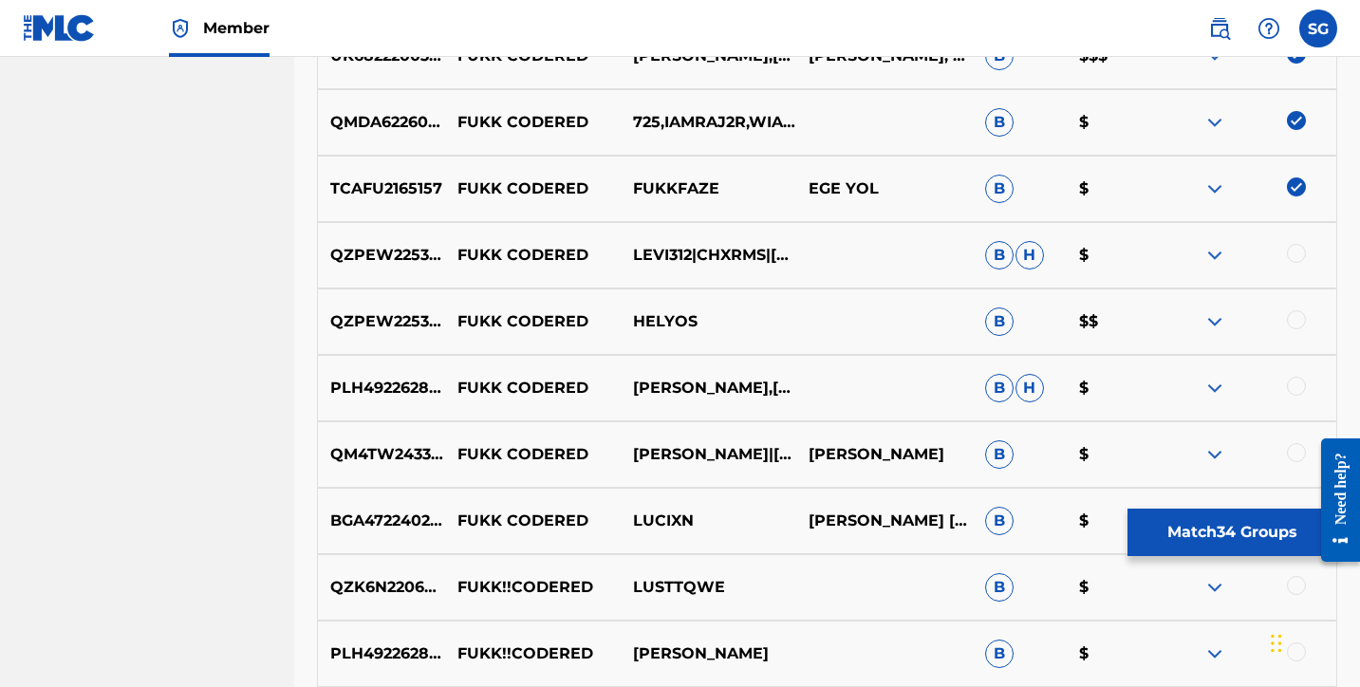
scroll to position [2912, 0]
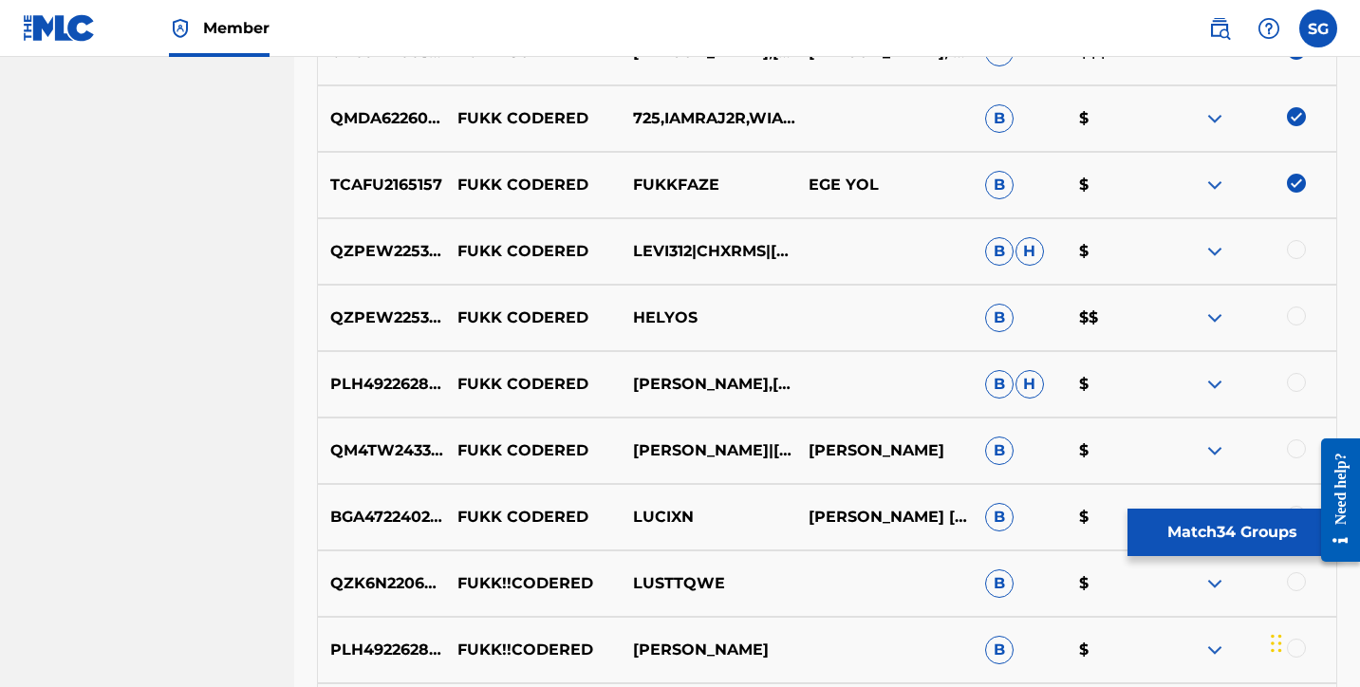
click at [1295, 251] on div at bounding box center [1296, 249] width 19 height 19
click at [1297, 320] on div at bounding box center [1296, 316] width 19 height 19
click at [1296, 381] on div at bounding box center [1296, 382] width 19 height 19
click at [1295, 440] on div at bounding box center [1296, 448] width 19 height 19
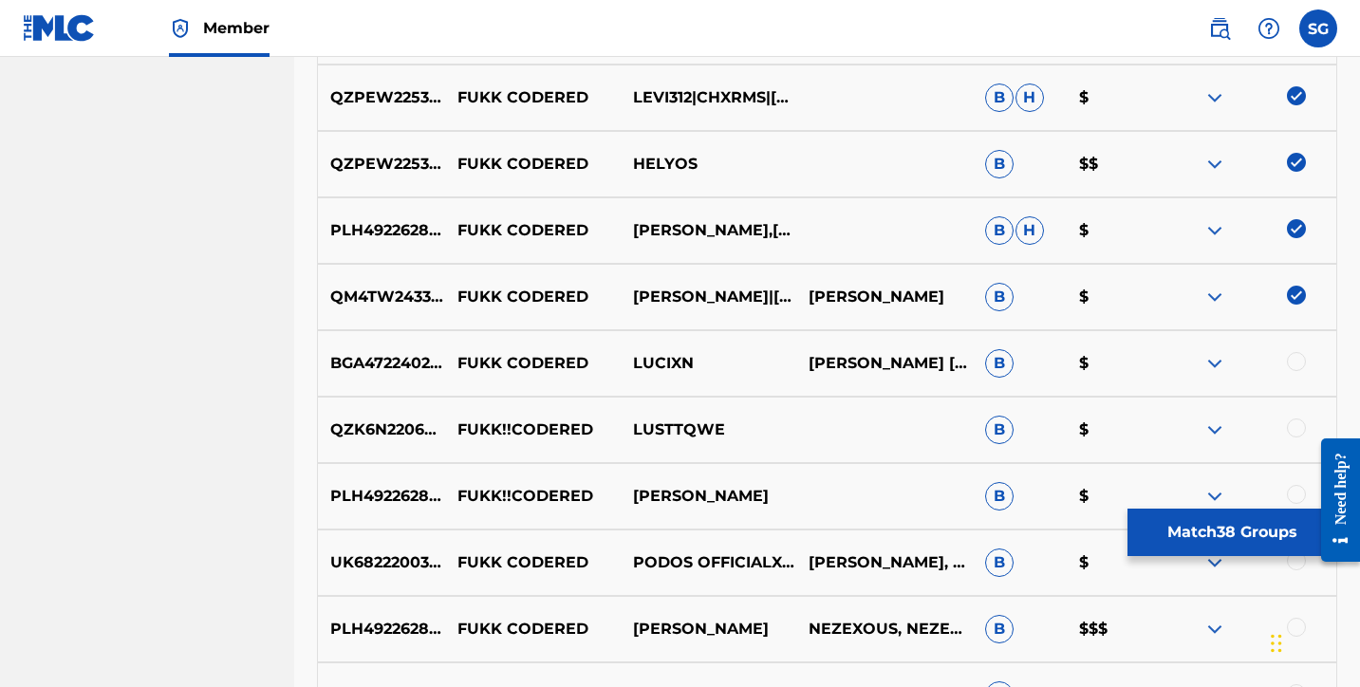
scroll to position [3080, 0]
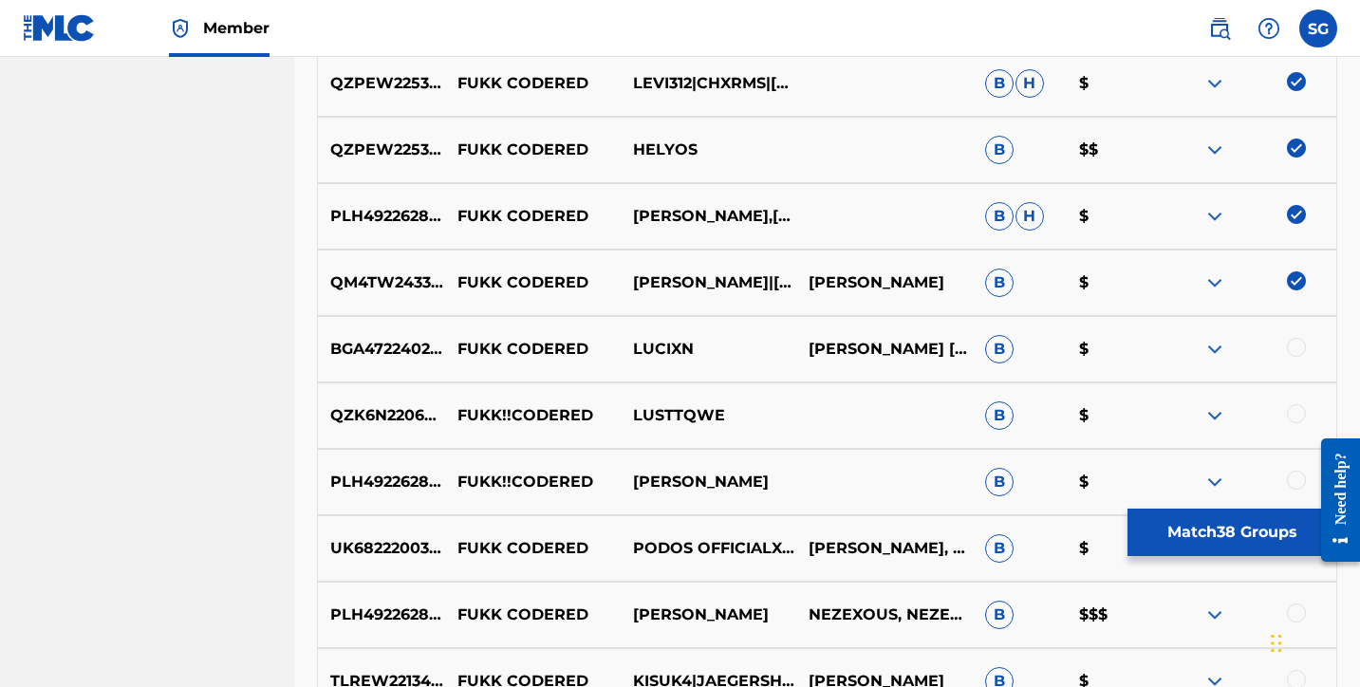
click at [1293, 349] on div at bounding box center [1296, 347] width 19 height 19
click at [1298, 410] on div at bounding box center [1296, 413] width 19 height 19
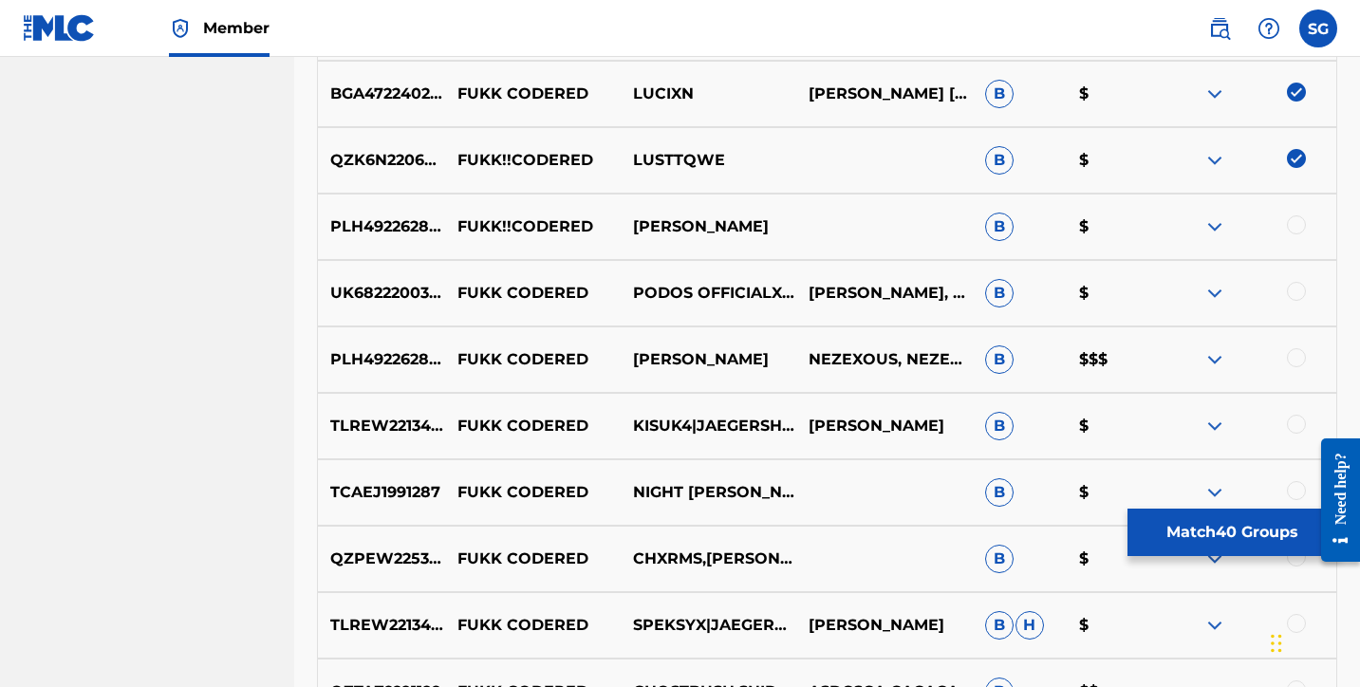
scroll to position [3336, 0]
click at [1296, 221] on div at bounding box center [1296, 223] width 19 height 19
click at [1301, 283] on div at bounding box center [1296, 290] width 19 height 19
click at [1296, 356] on div at bounding box center [1296, 356] width 19 height 19
click at [1295, 415] on div at bounding box center [1296, 423] width 19 height 19
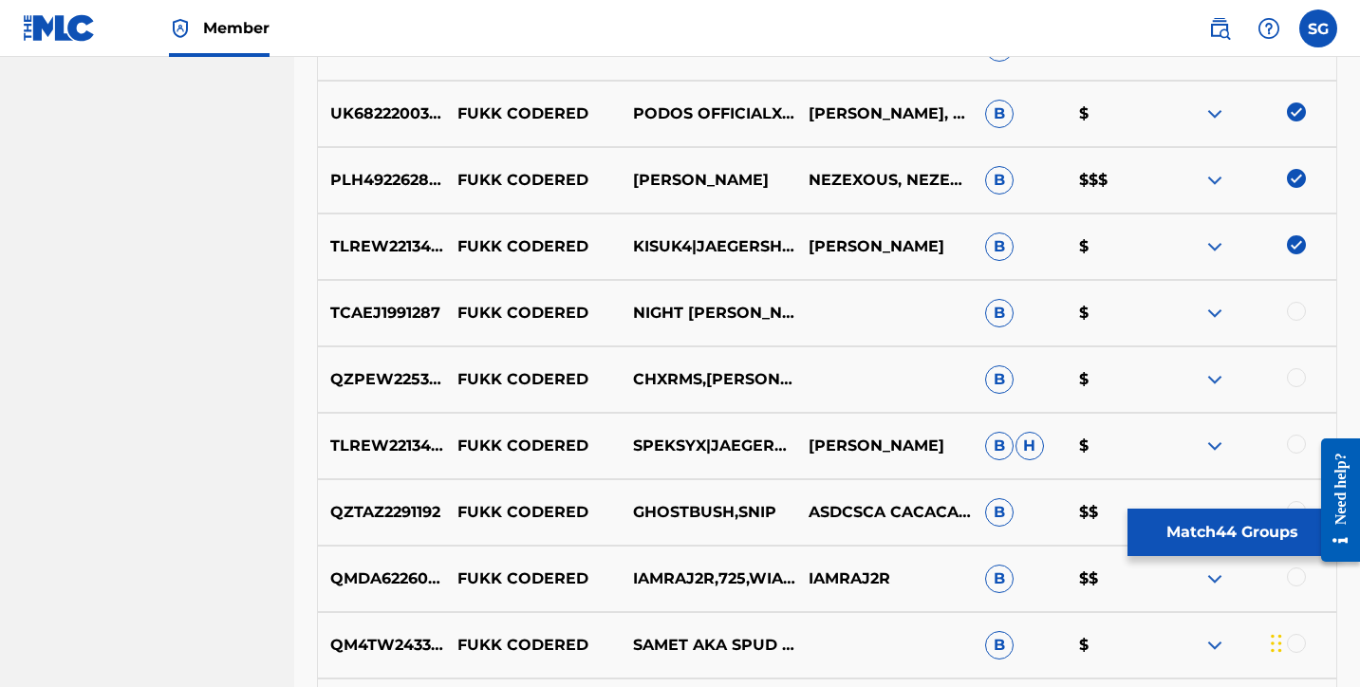
scroll to position [3515, 0]
click at [1296, 308] on div at bounding box center [1296, 310] width 19 height 19
click at [1295, 383] on div at bounding box center [1296, 376] width 19 height 19
click at [1294, 447] on div at bounding box center [1296, 443] width 19 height 19
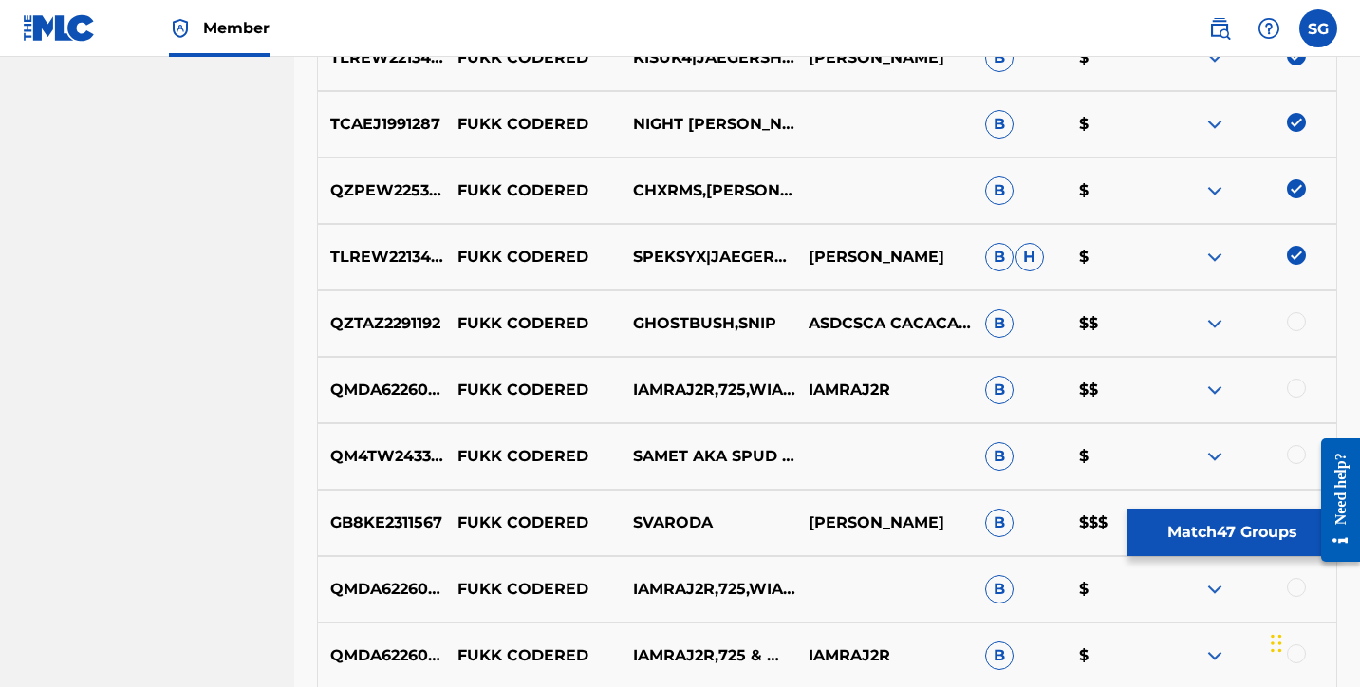
scroll to position [3704, 0]
click at [1299, 317] on div at bounding box center [1296, 320] width 19 height 19
click at [1299, 379] on div at bounding box center [1296, 387] width 19 height 19
click at [1295, 454] on div at bounding box center [1296, 453] width 19 height 19
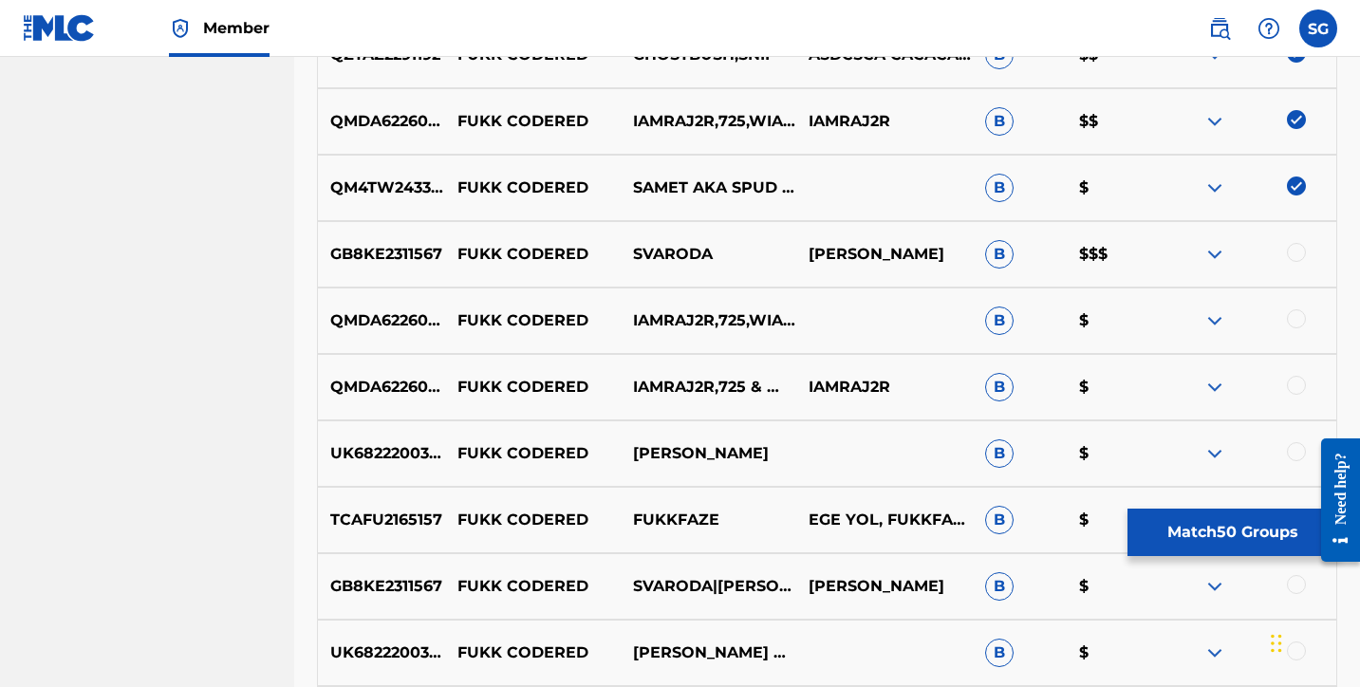
scroll to position [3978, 0]
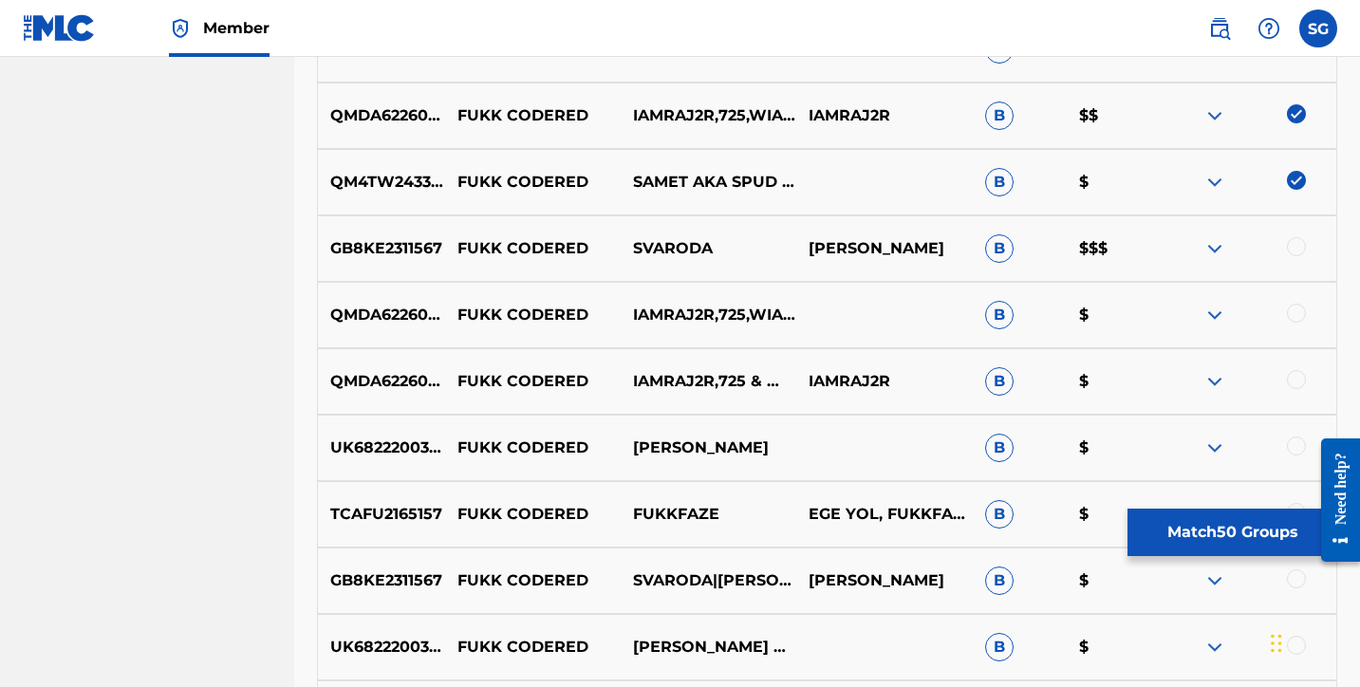
click at [1296, 243] on div at bounding box center [1296, 246] width 19 height 19
click at [1295, 313] on div at bounding box center [1296, 313] width 19 height 19
click at [1295, 379] on div at bounding box center [1296, 379] width 19 height 19
click at [1295, 443] on div at bounding box center [1296, 446] width 19 height 19
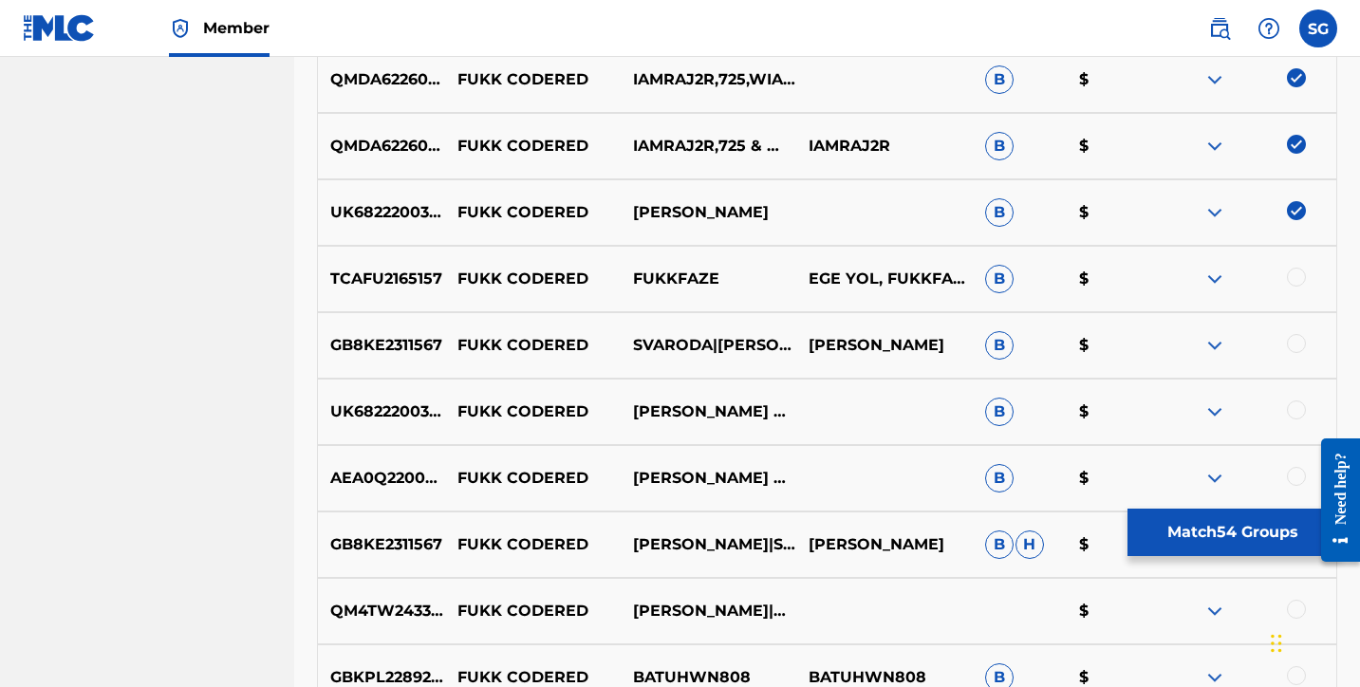
scroll to position [4225, 0]
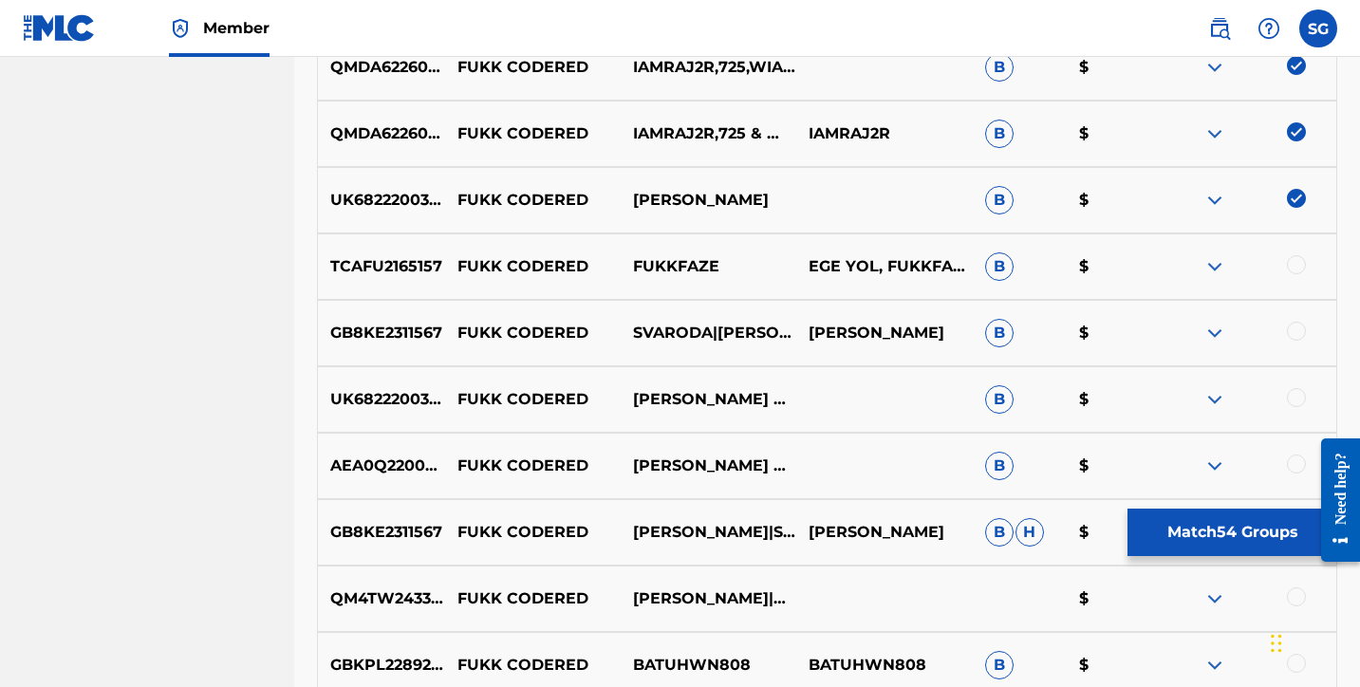
click at [1293, 269] on div at bounding box center [1296, 264] width 19 height 19
click at [1293, 332] on div at bounding box center [1296, 331] width 19 height 19
click at [1294, 396] on div at bounding box center [1296, 397] width 19 height 19
click at [1295, 466] on div at bounding box center [1296, 464] width 19 height 19
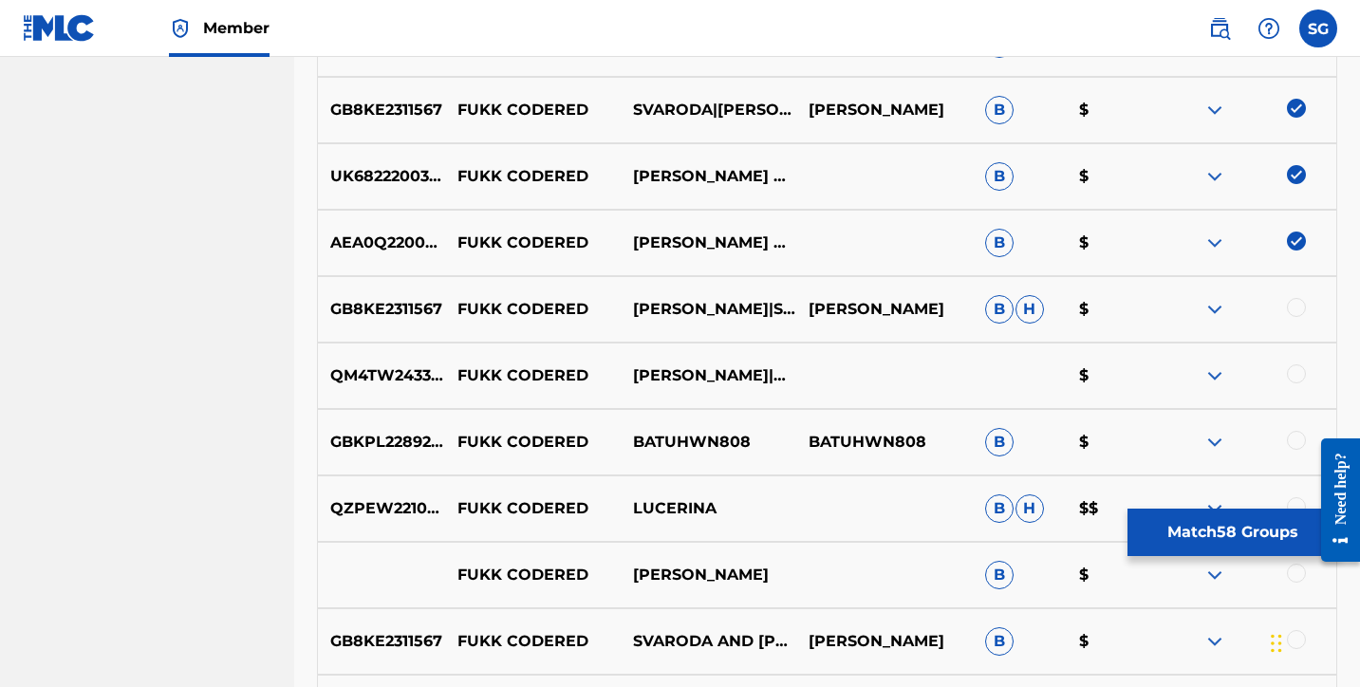
scroll to position [4450, 0]
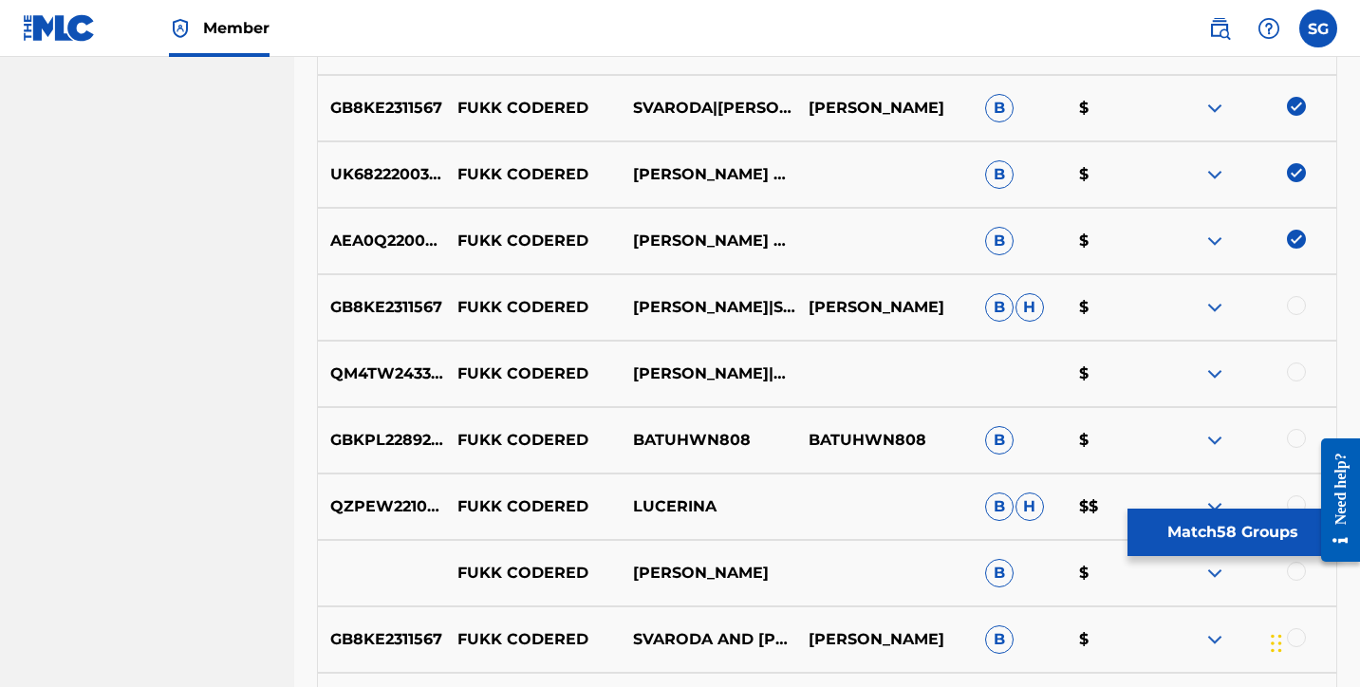
click at [1295, 305] on div at bounding box center [1296, 305] width 19 height 19
click at [1295, 387] on div "QM4TW2433572 FUKK CODERED LIL WEST|NIGHT LOVELL $" at bounding box center [827, 374] width 1020 height 66
click at [1295, 372] on div at bounding box center [1296, 372] width 19 height 19
click at [1291, 428] on div "GBKPL2289215 FUKK CODERED BATUHWN808 BATUHWN808 B $" at bounding box center [827, 440] width 1020 height 66
click at [1295, 440] on div at bounding box center [1296, 438] width 19 height 19
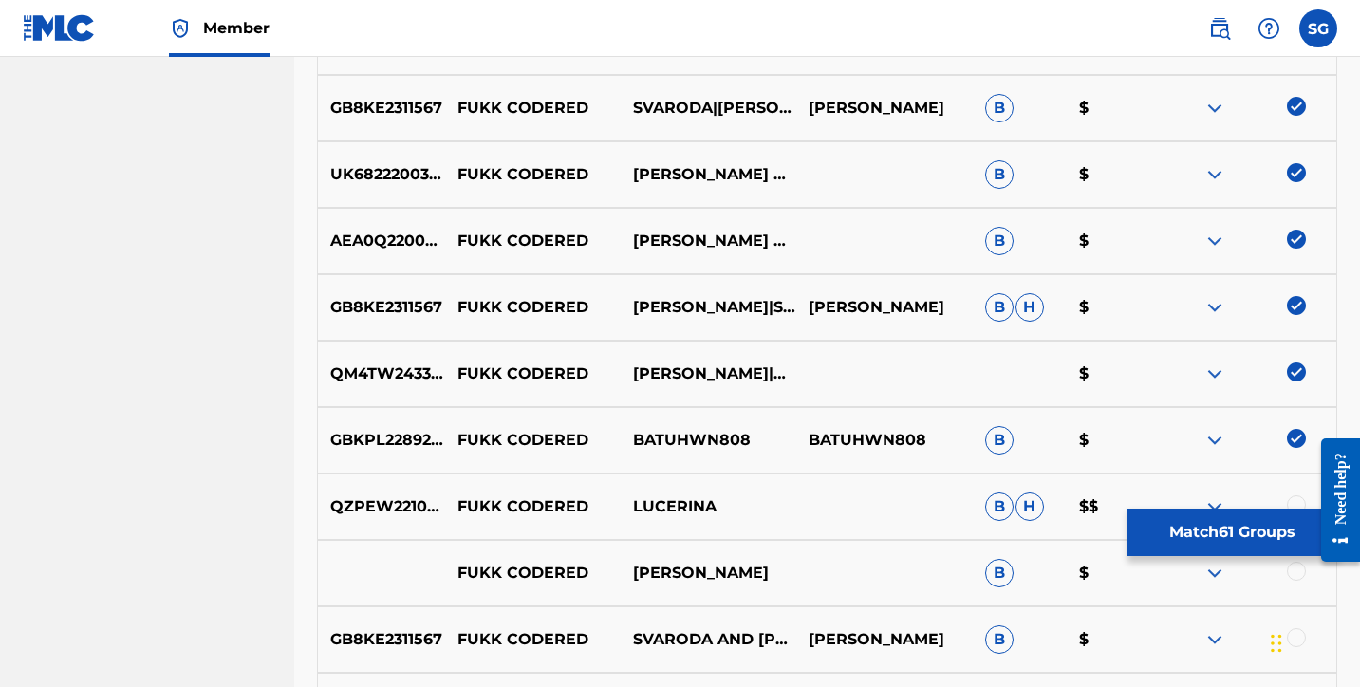
scroll to position [4619, 0]
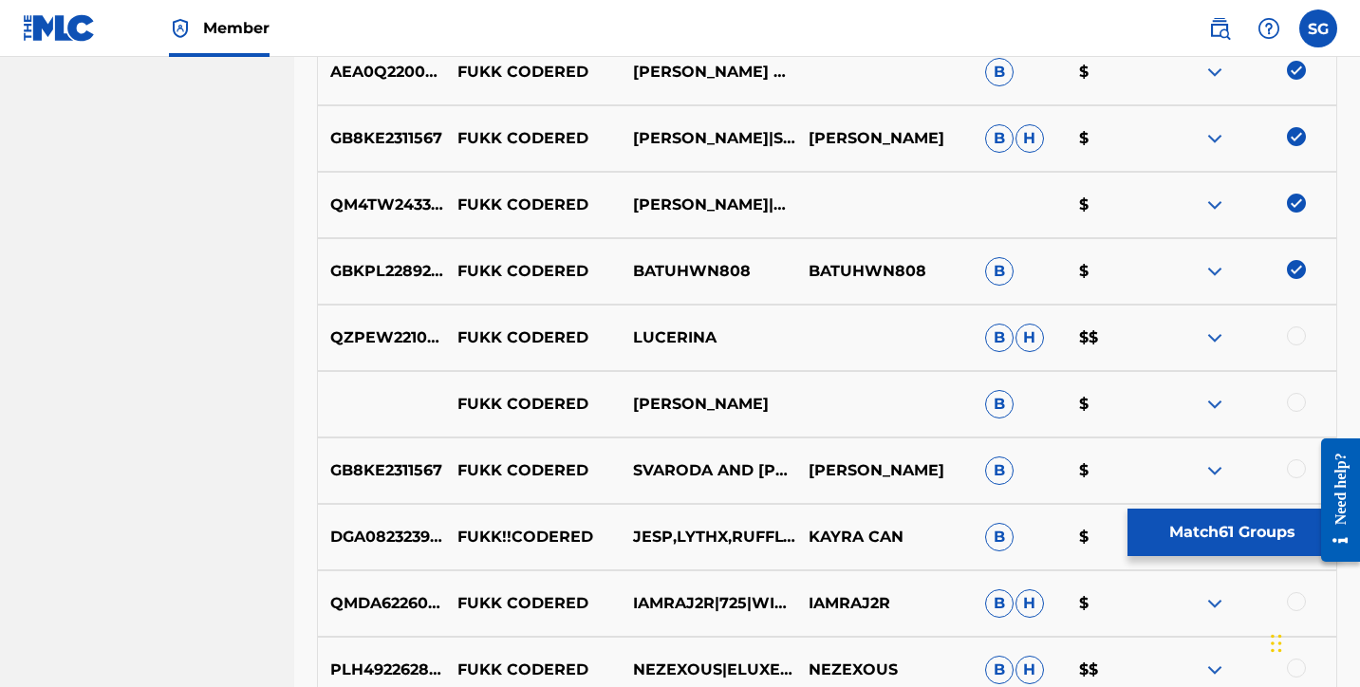
click at [1304, 339] on div at bounding box center [1296, 335] width 19 height 19
click at [1297, 406] on div at bounding box center [1296, 402] width 19 height 19
click at [1295, 465] on div at bounding box center [1296, 468] width 19 height 19
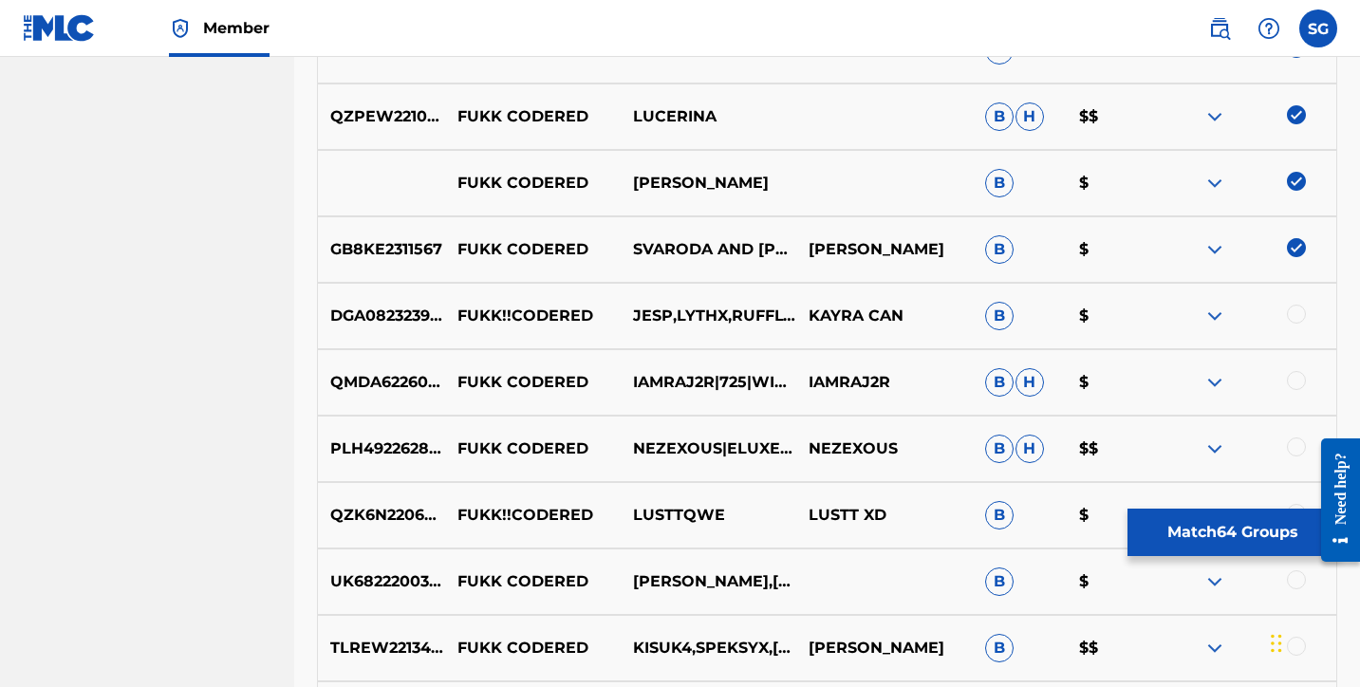
scroll to position [4842, 0]
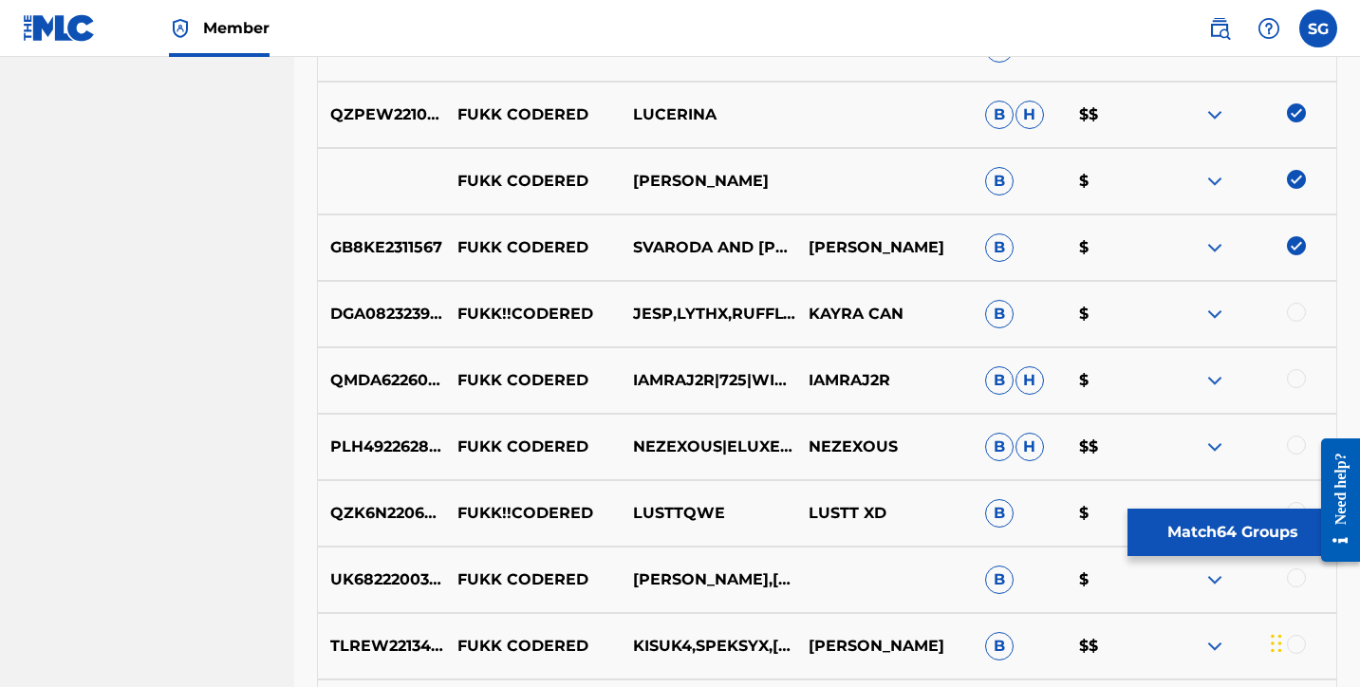
click at [1298, 311] on div at bounding box center [1296, 312] width 19 height 19
click at [1292, 382] on div at bounding box center [1296, 378] width 19 height 19
click at [1292, 446] on div at bounding box center [1296, 445] width 19 height 19
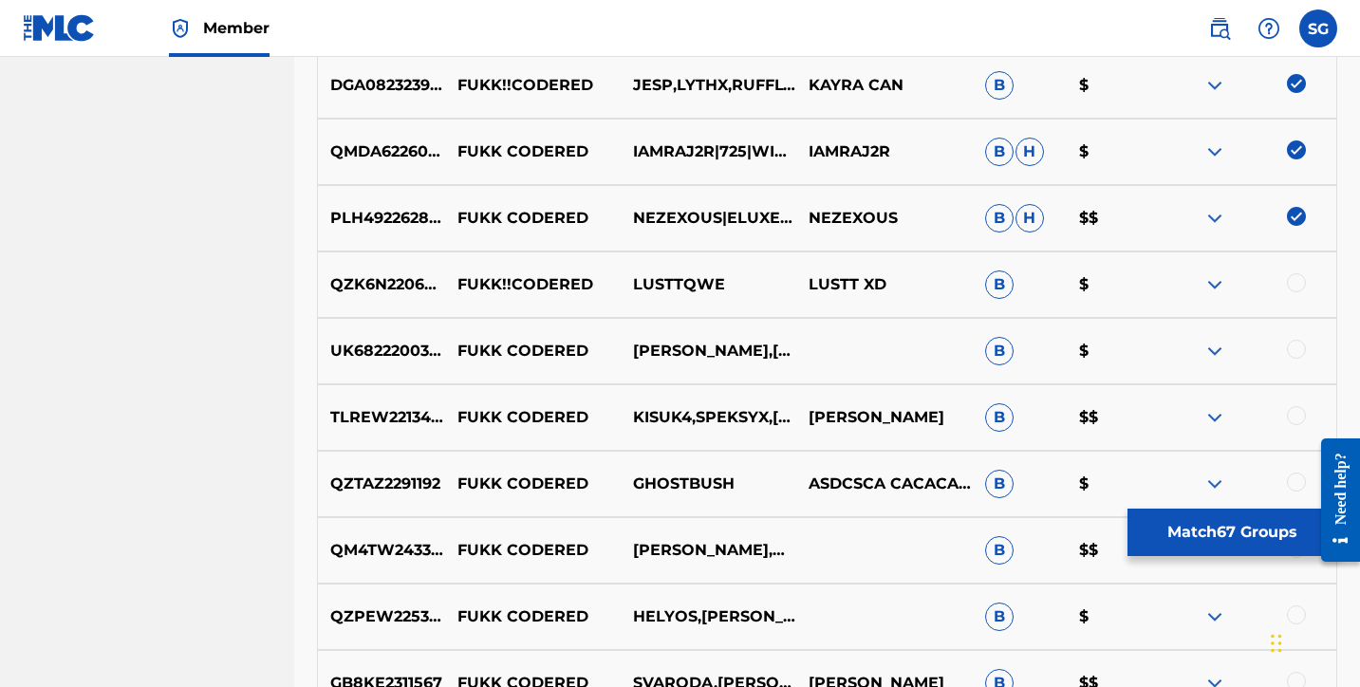
scroll to position [5075, 0]
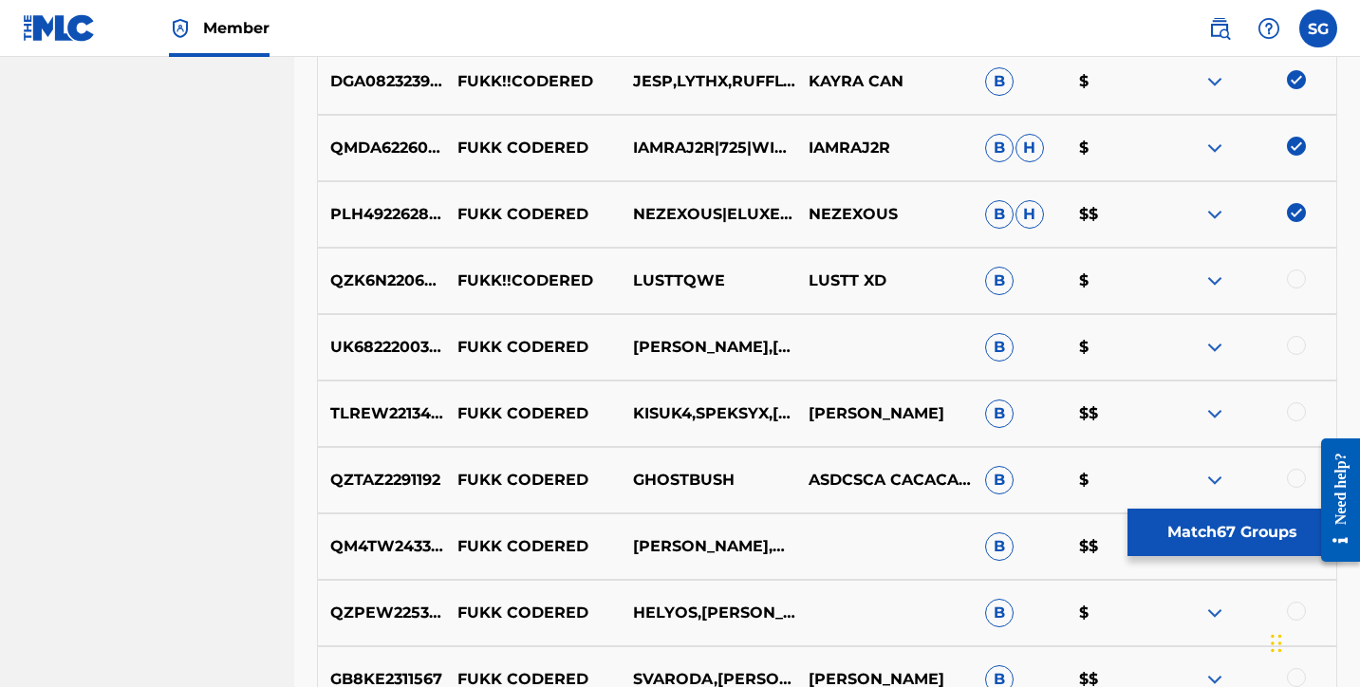
click at [1295, 280] on div at bounding box center [1296, 279] width 19 height 19
click at [1297, 336] on div at bounding box center [1296, 345] width 19 height 19
click at [1296, 407] on div at bounding box center [1296, 411] width 19 height 19
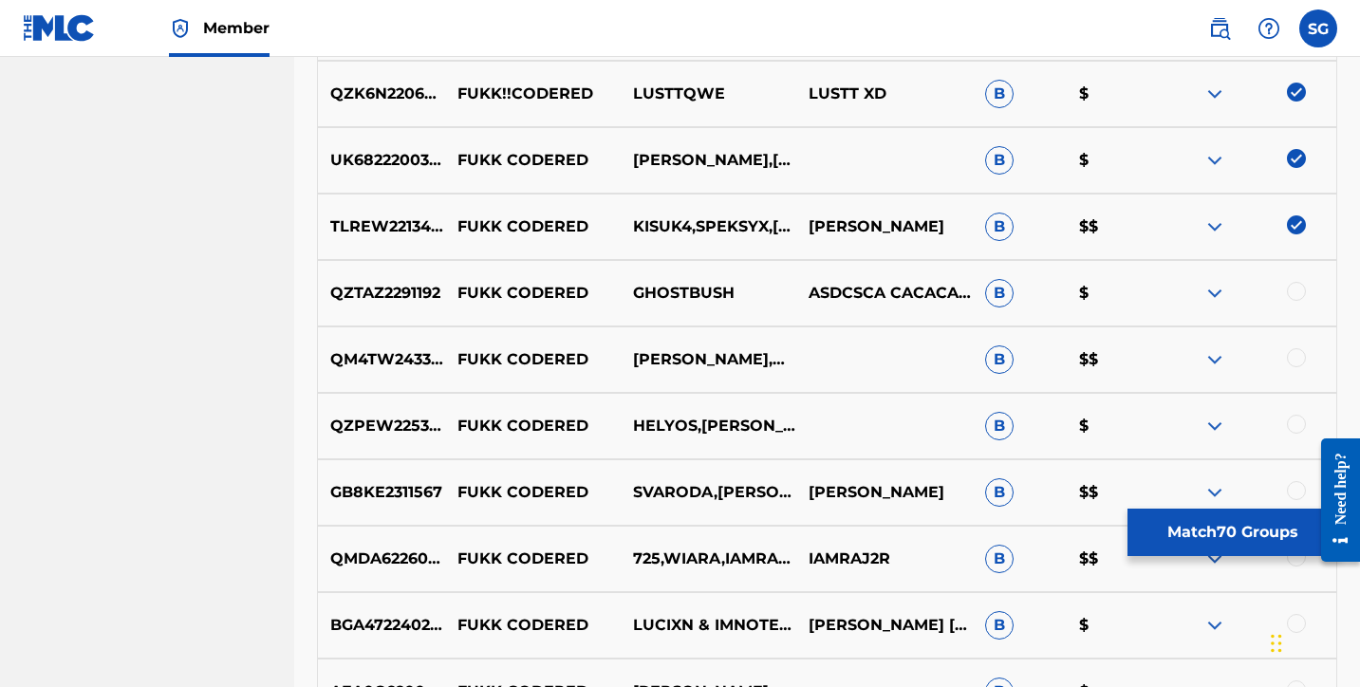
scroll to position [5269, 0]
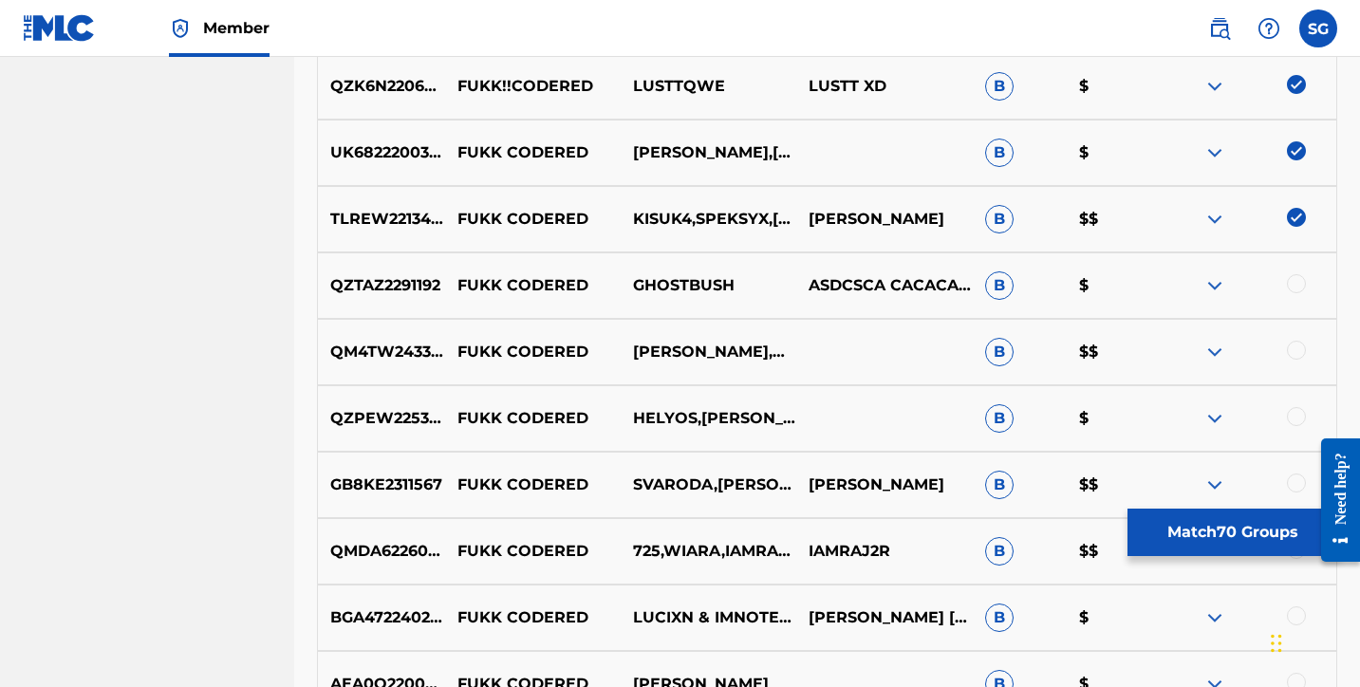
click at [1288, 286] on div at bounding box center [1296, 283] width 19 height 19
click at [1288, 346] on div at bounding box center [1296, 350] width 19 height 19
click at [1297, 415] on div at bounding box center [1296, 416] width 19 height 19
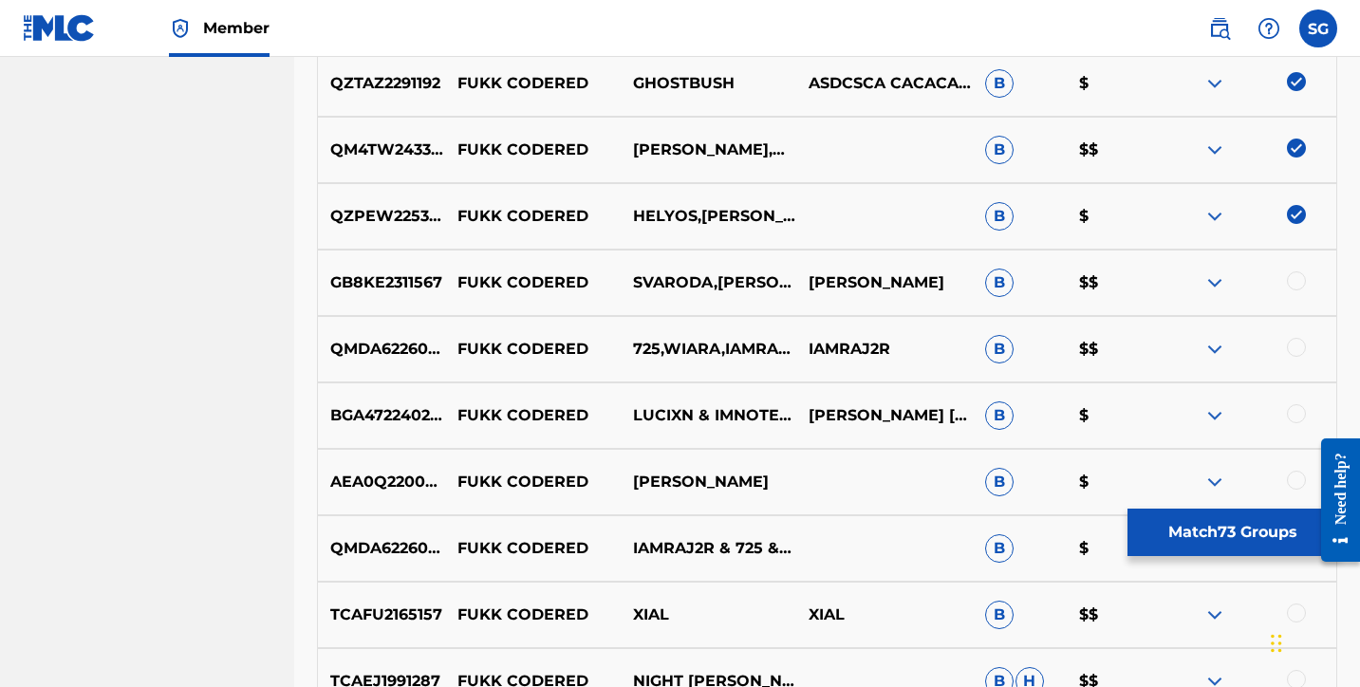
scroll to position [5514, 0]
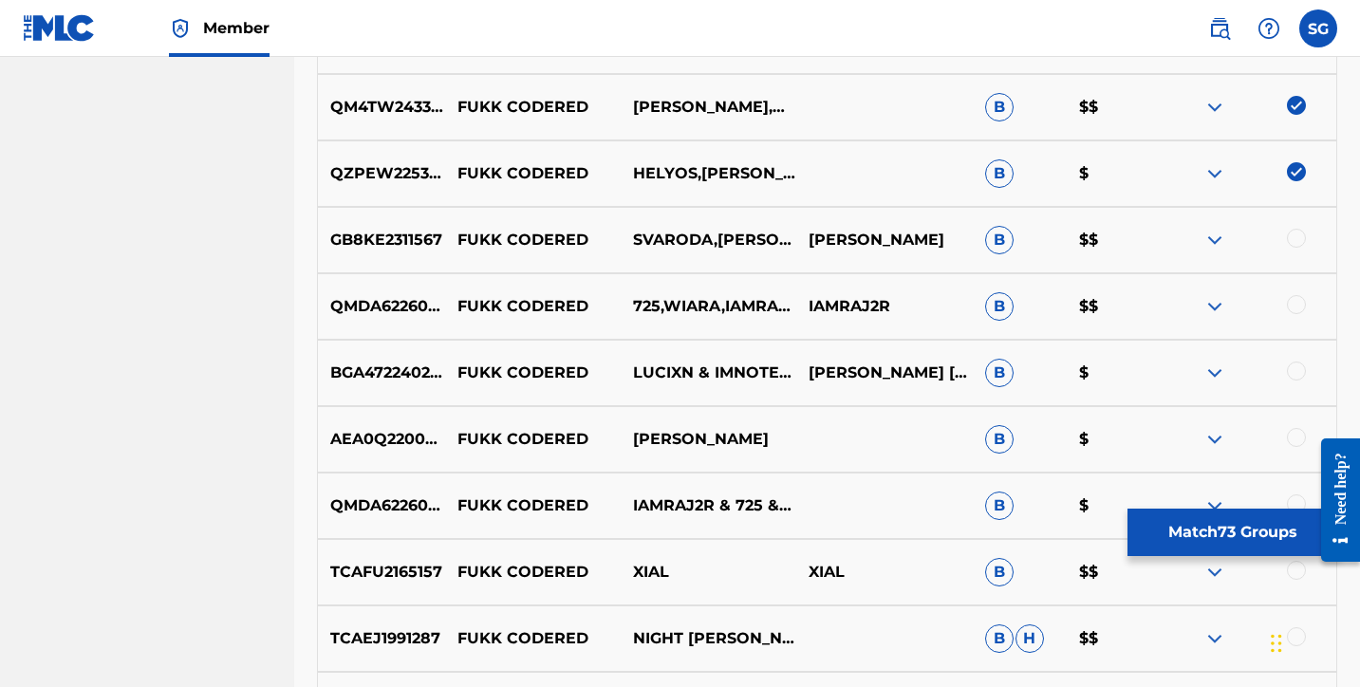
click at [1299, 230] on div at bounding box center [1296, 238] width 19 height 19
click at [1297, 303] on div at bounding box center [1296, 304] width 19 height 19
click at [1295, 374] on div at bounding box center [1296, 371] width 19 height 19
click at [1294, 436] on div at bounding box center [1296, 437] width 19 height 19
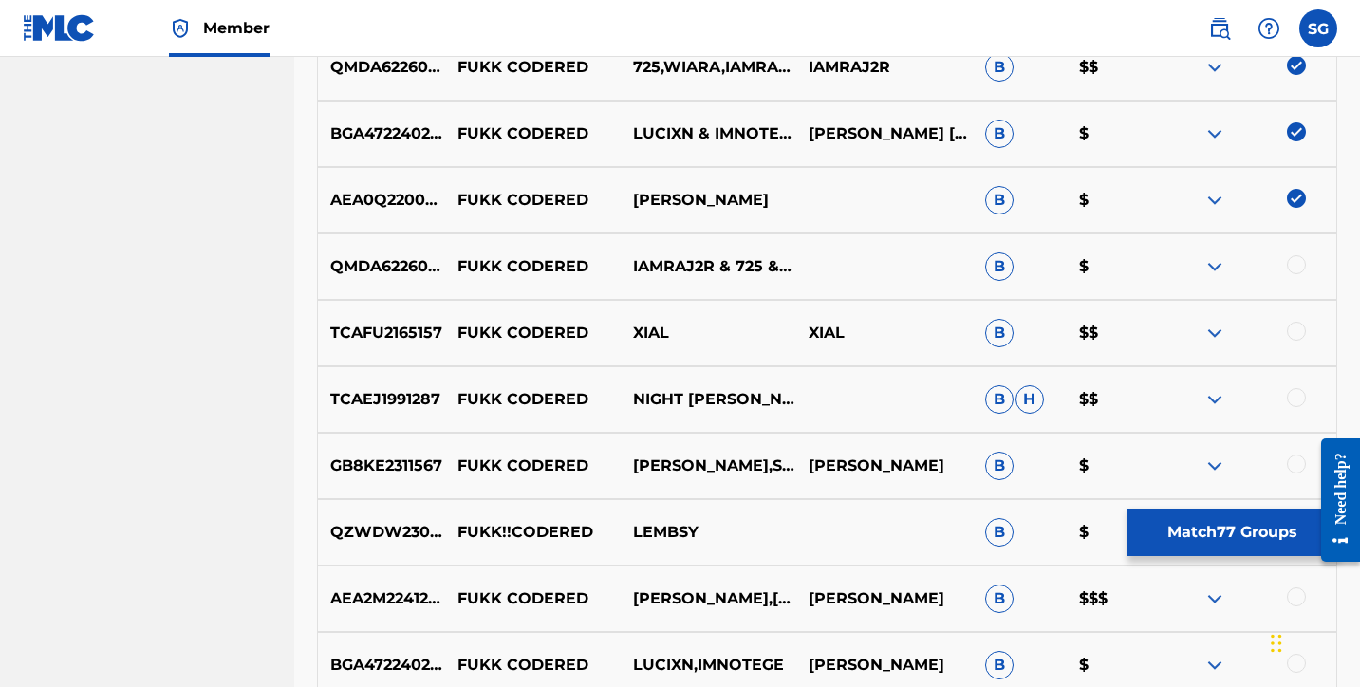
scroll to position [5762, 0]
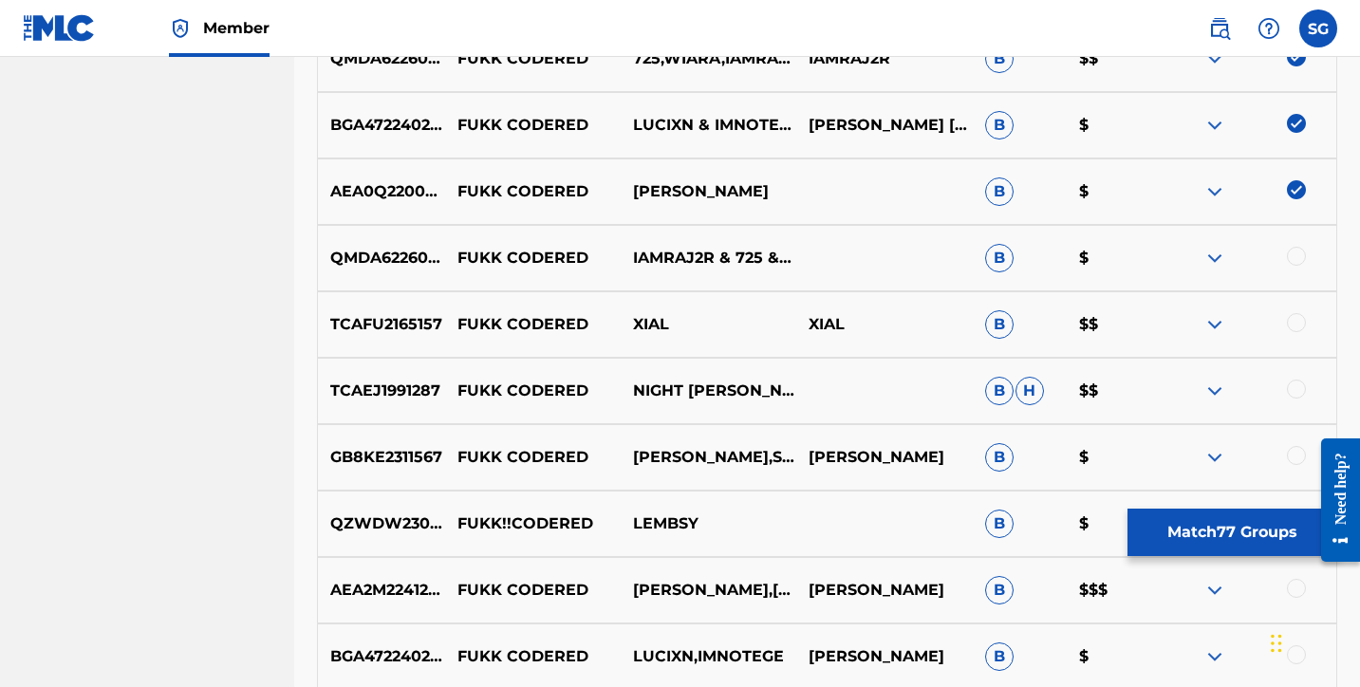
click at [1295, 259] on div at bounding box center [1296, 256] width 19 height 19
click at [1294, 319] on div at bounding box center [1296, 322] width 19 height 19
click at [1294, 385] on div at bounding box center [1296, 389] width 19 height 19
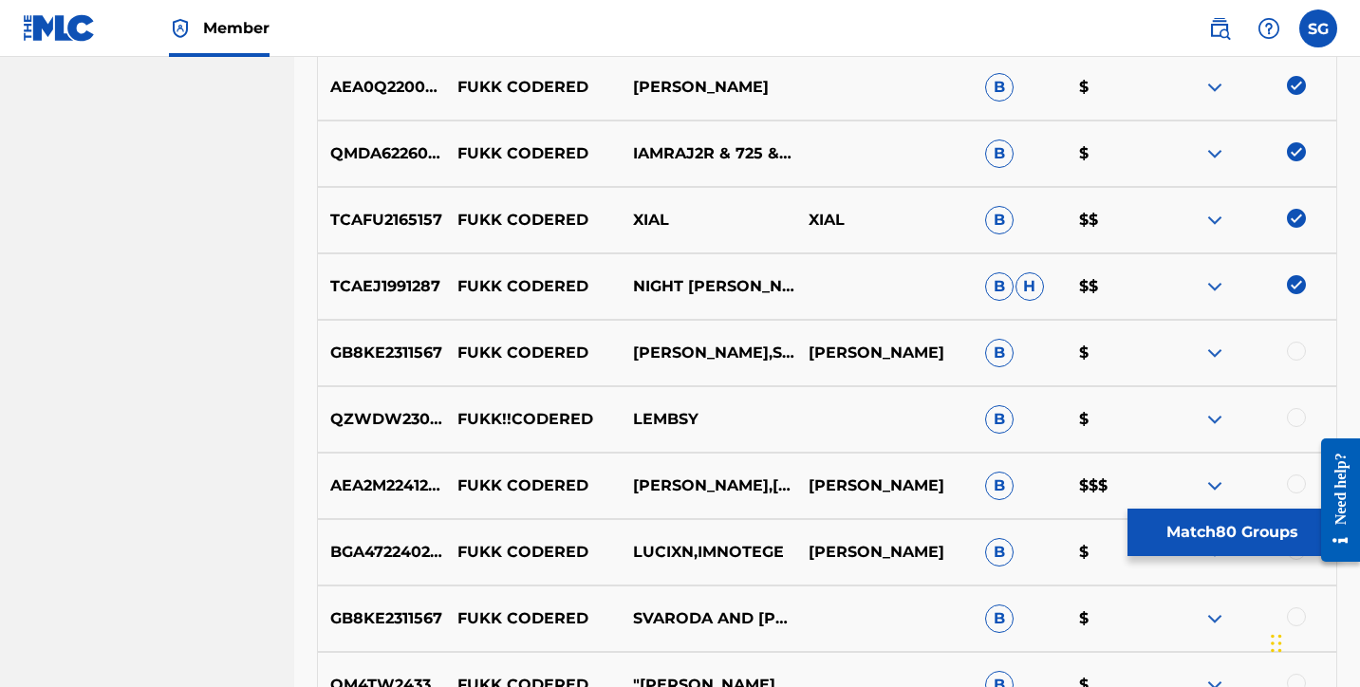
scroll to position [5944, 0]
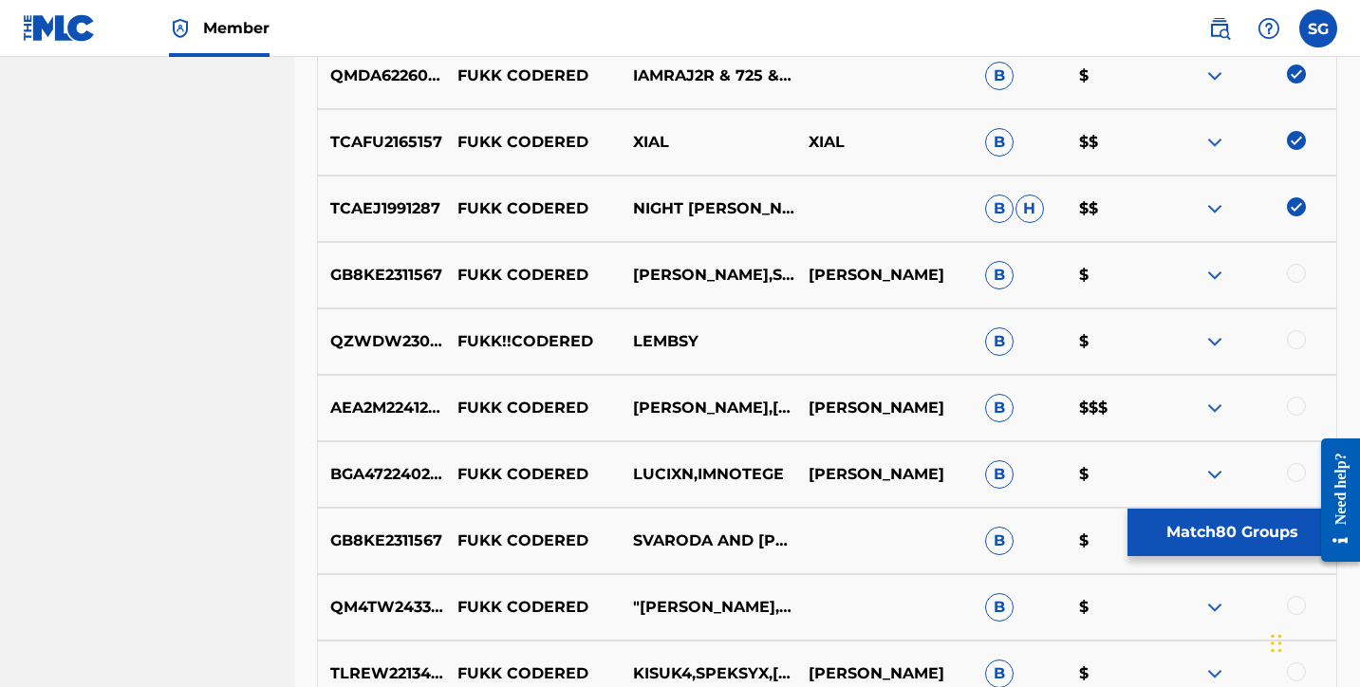
click at [1297, 271] on div at bounding box center [1296, 273] width 19 height 19
click at [1295, 337] on div at bounding box center [1296, 339] width 19 height 19
click at [1296, 409] on div at bounding box center [1296, 406] width 19 height 19
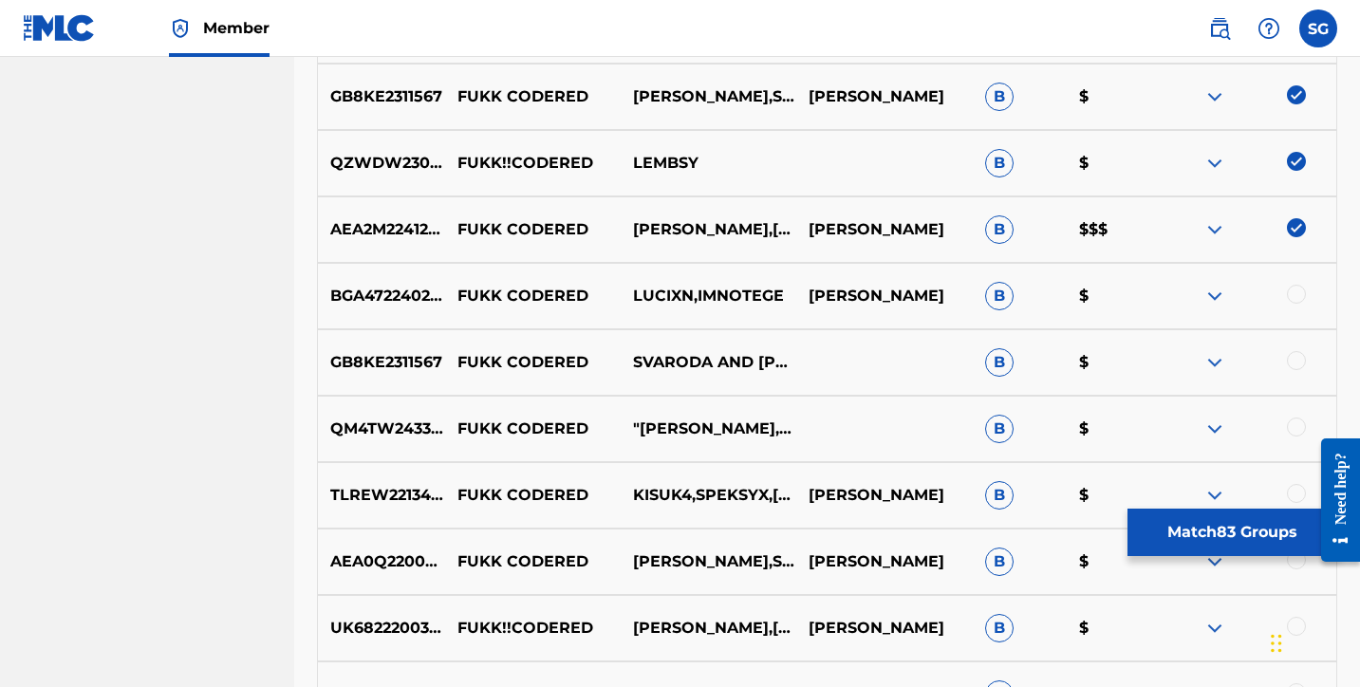
scroll to position [6123, 0]
click at [1288, 293] on div at bounding box center [1296, 293] width 19 height 19
click at [1293, 363] on div at bounding box center [1296, 359] width 19 height 19
click at [1296, 418] on div at bounding box center [1296, 426] width 19 height 19
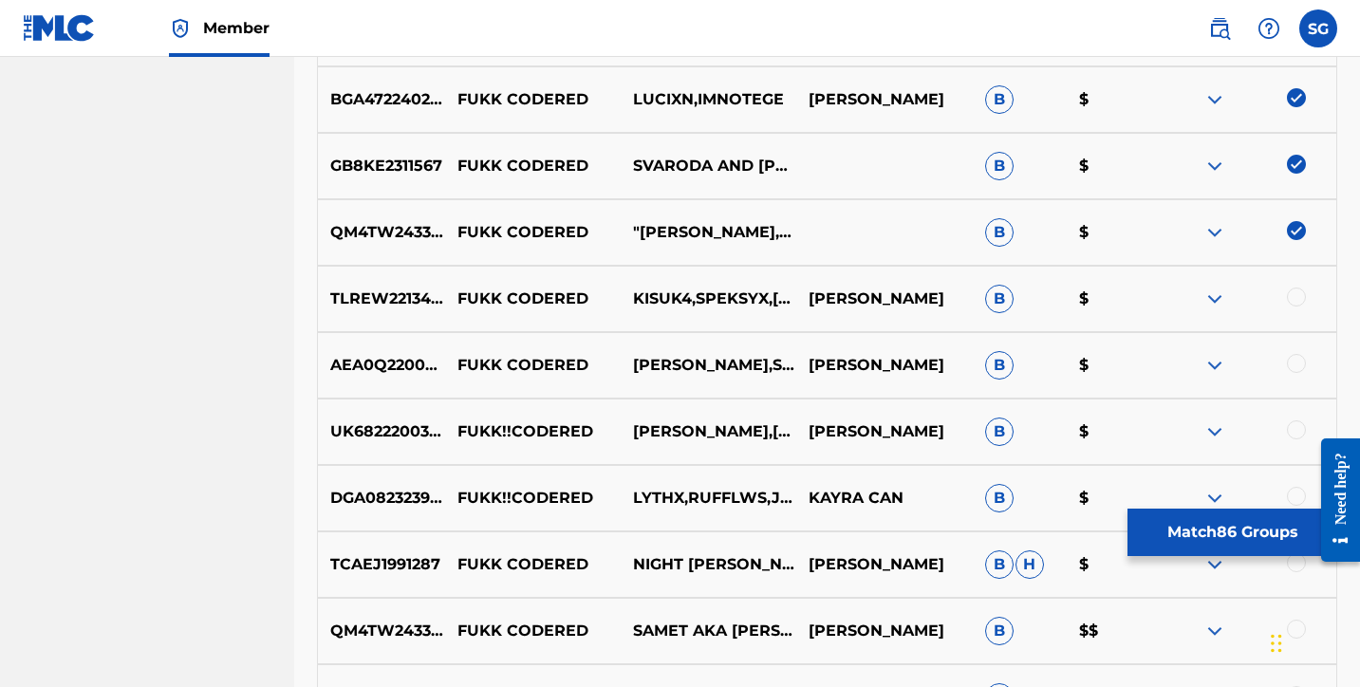
scroll to position [6348, 0]
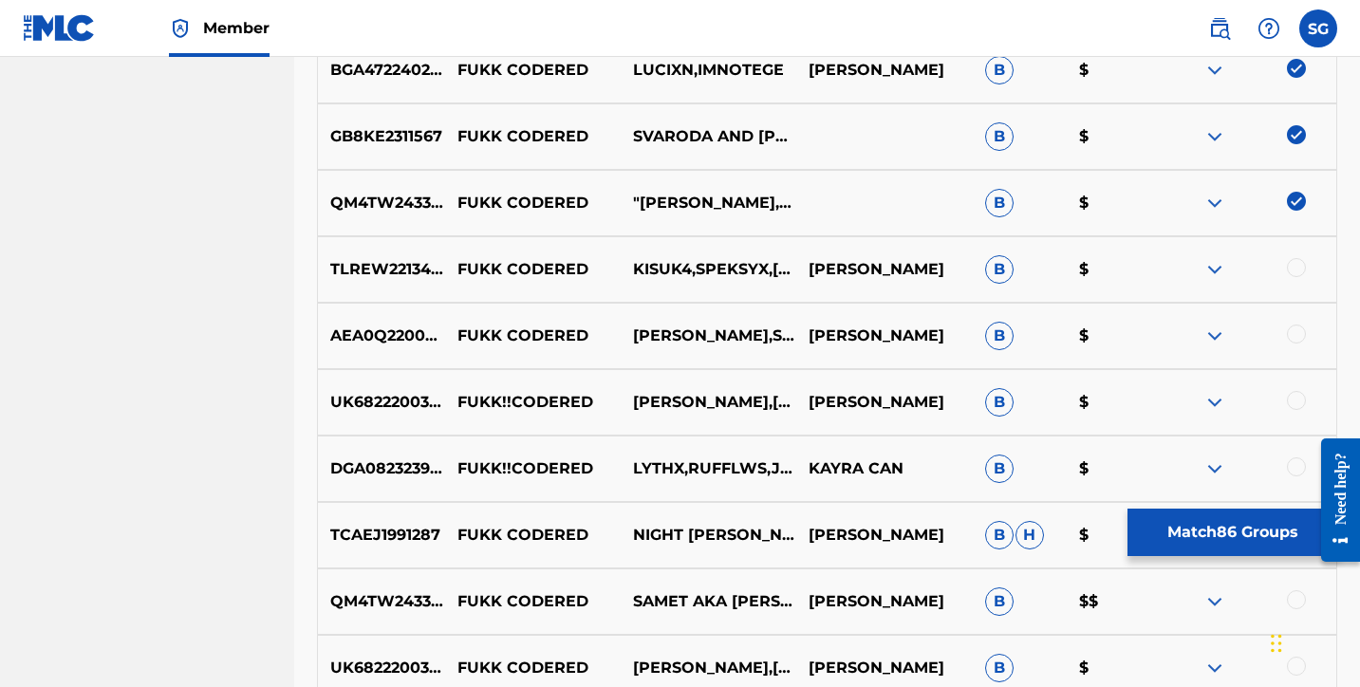
click at [1295, 276] on div at bounding box center [1296, 267] width 19 height 19
click at [1296, 335] on div at bounding box center [1296, 334] width 19 height 19
click at [1298, 401] on div at bounding box center [1296, 400] width 19 height 19
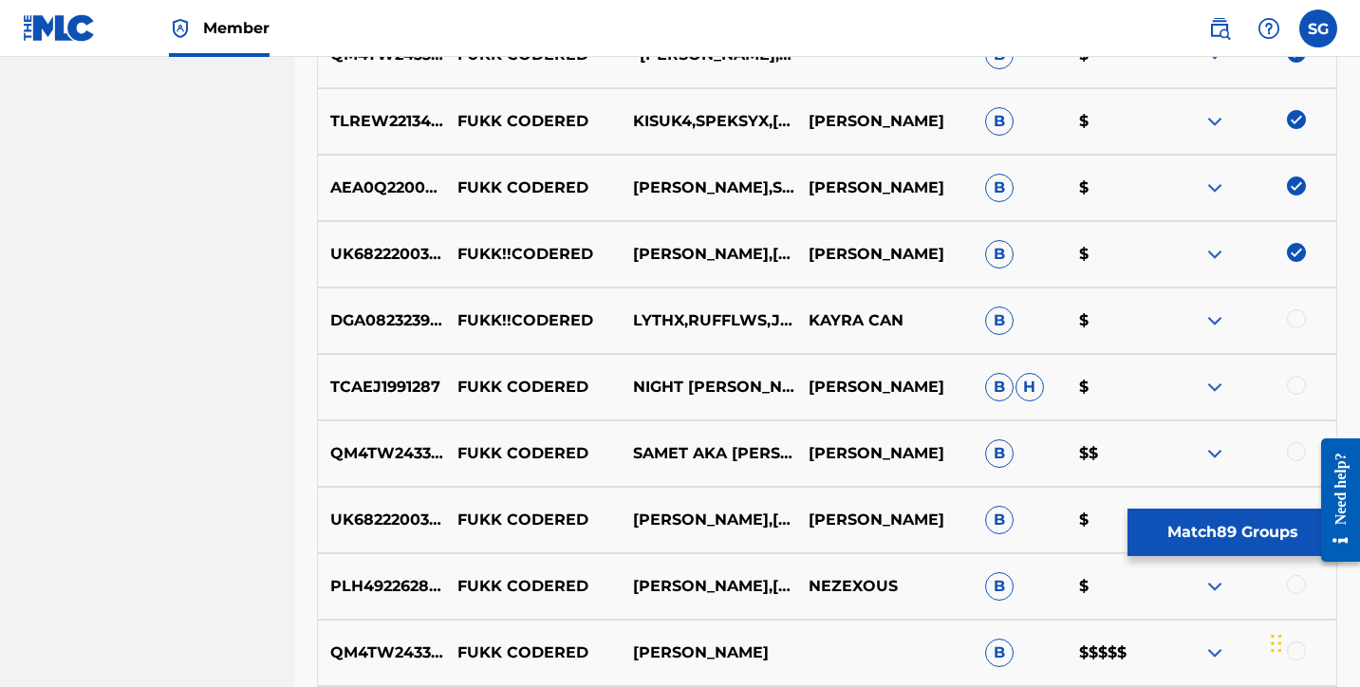
scroll to position [6545, 0]
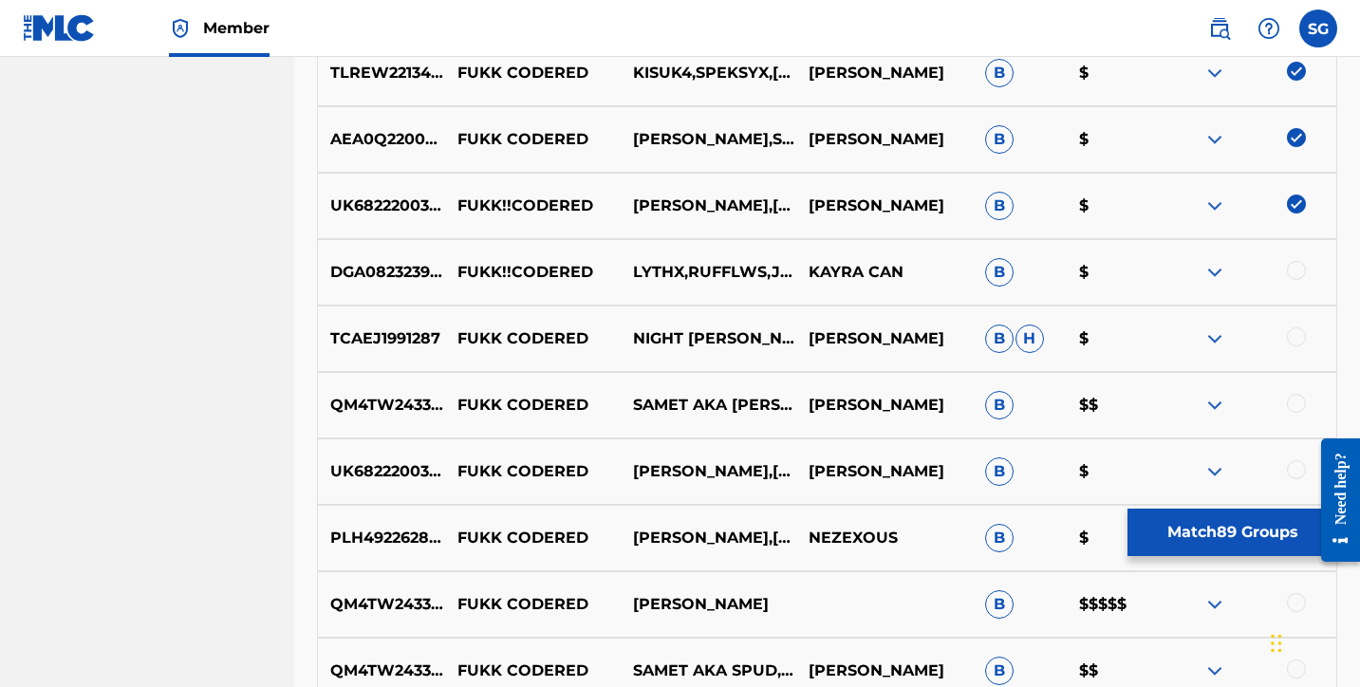
click at [1295, 274] on div at bounding box center [1296, 270] width 19 height 19
click at [1295, 334] on div at bounding box center [1296, 336] width 19 height 19
click at [1296, 401] on div at bounding box center [1296, 403] width 19 height 19
click at [1300, 470] on div at bounding box center [1296, 469] width 19 height 19
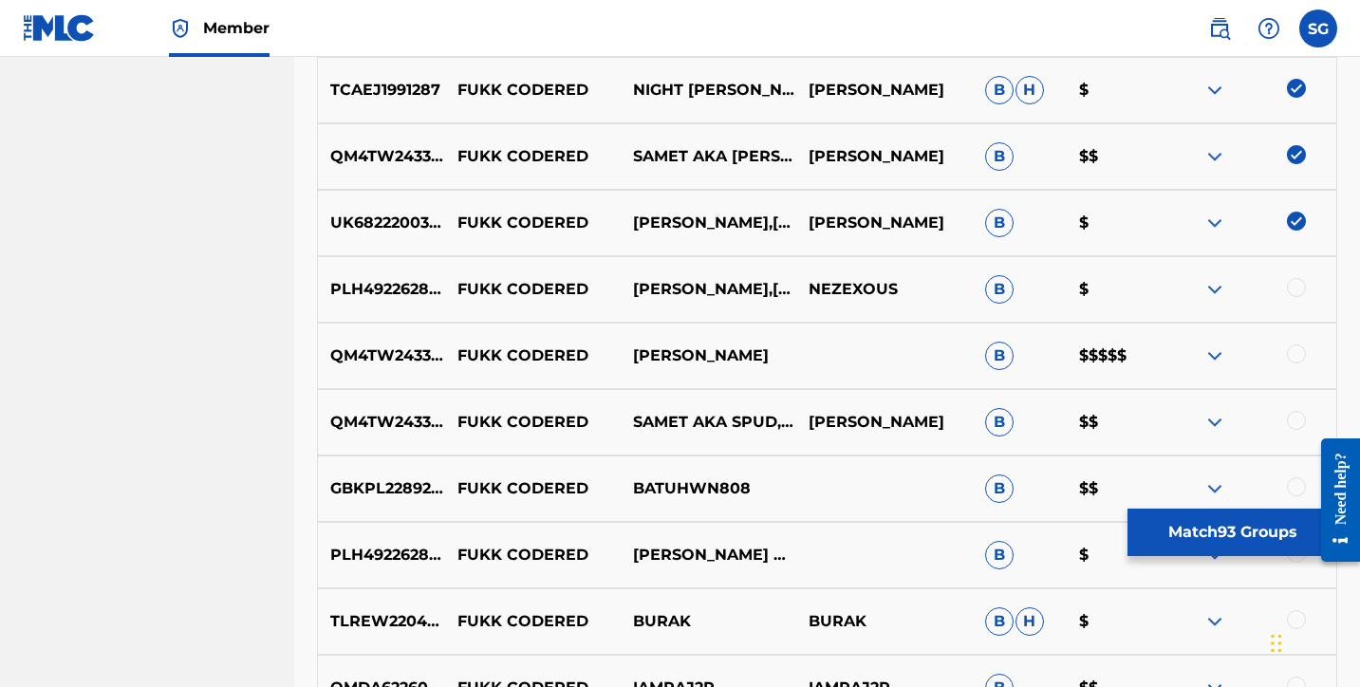
scroll to position [6795, 0]
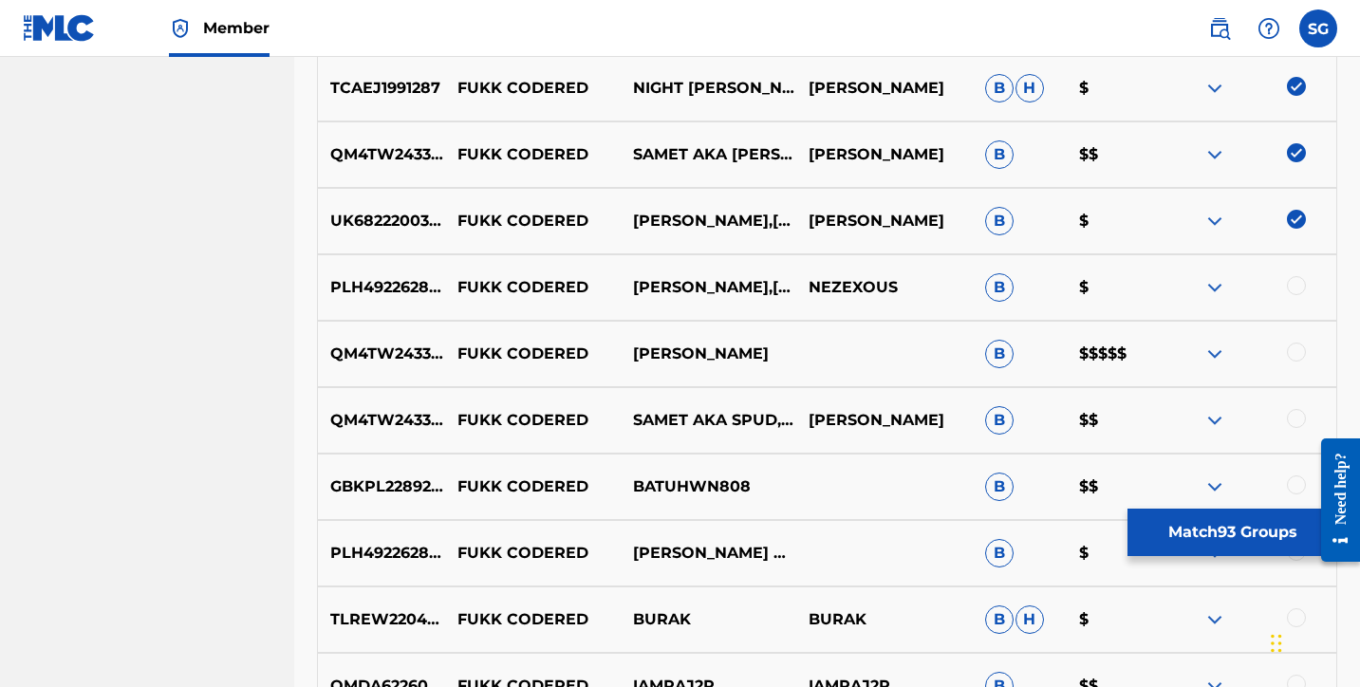
click at [1297, 295] on div at bounding box center [1249, 287] width 176 height 23
click at [1295, 286] on div at bounding box center [1296, 285] width 19 height 19
click at [1295, 343] on div at bounding box center [1296, 352] width 19 height 19
click at [1293, 418] on div at bounding box center [1296, 418] width 19 height 19
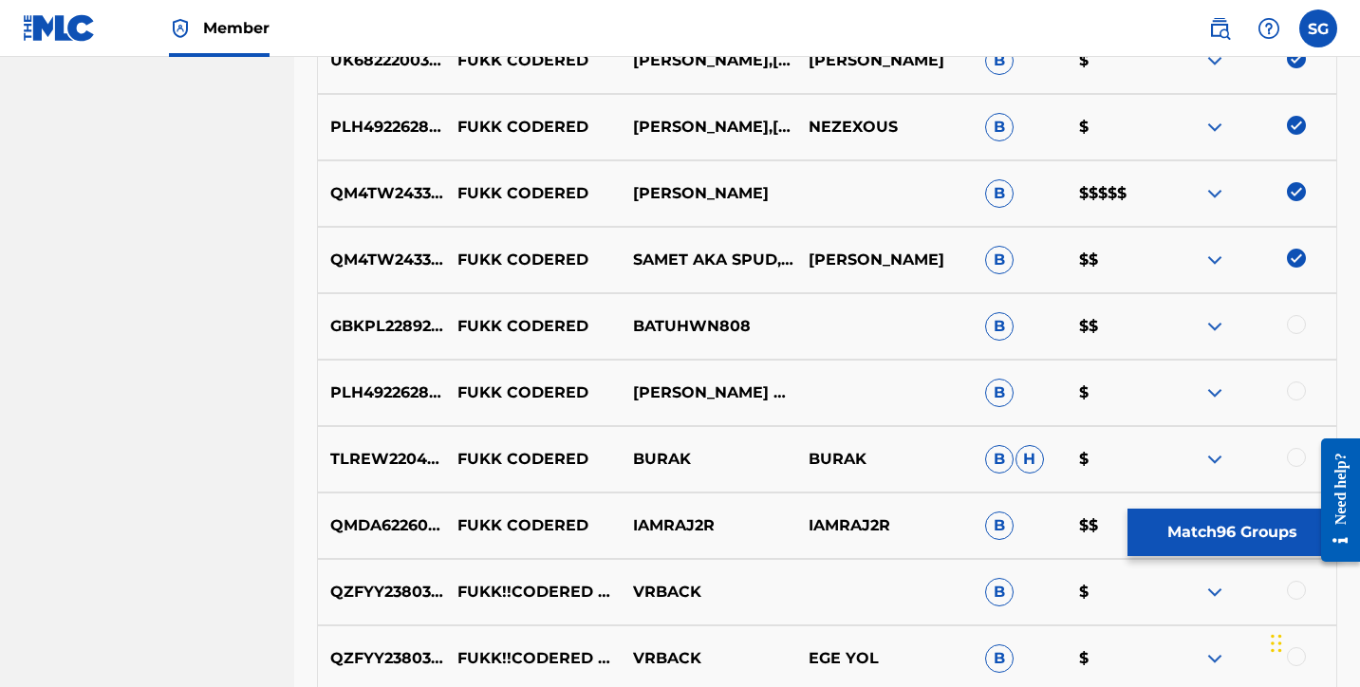
scroll to position [6964, 0]
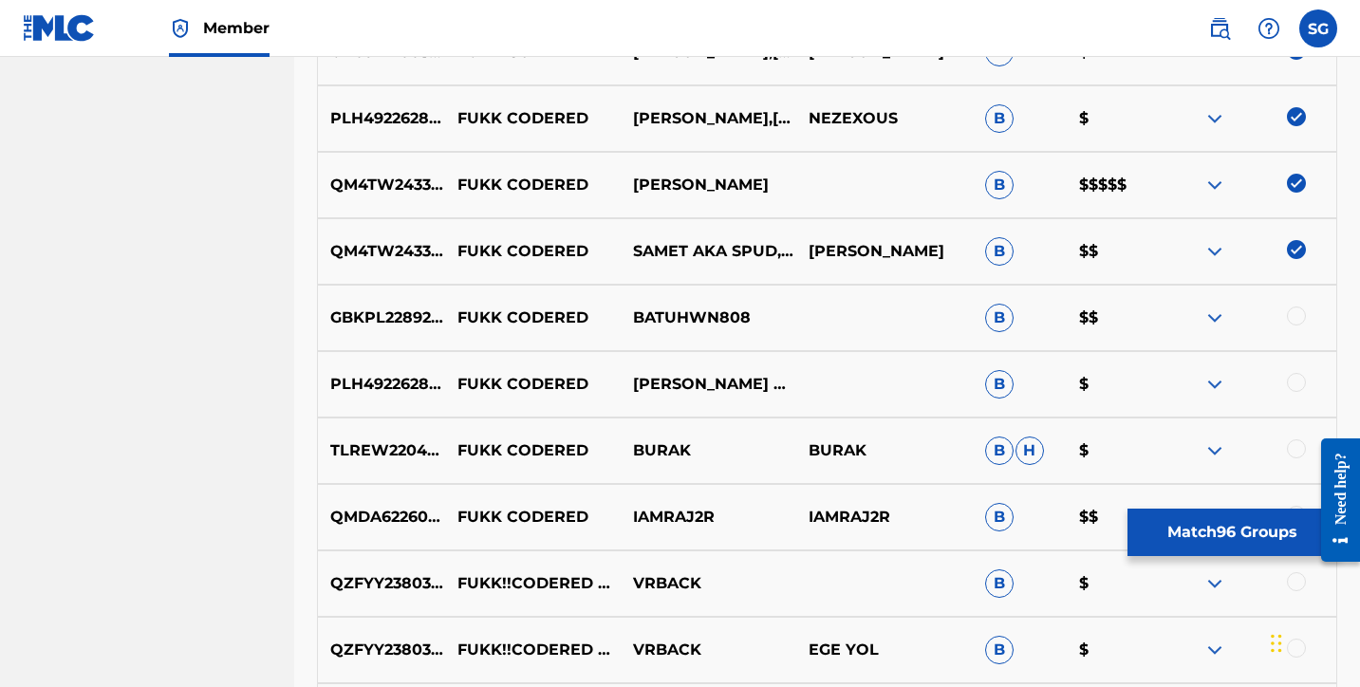
click at [1295, 326] on div at bounding box center [1249, 318] width 176 height 23
click at [1295, 321] on div at bounding box center [1296, 316] width 19 height 19
click at [1295, 386] on div at bounding box center [1296, 382] width 19 height 19
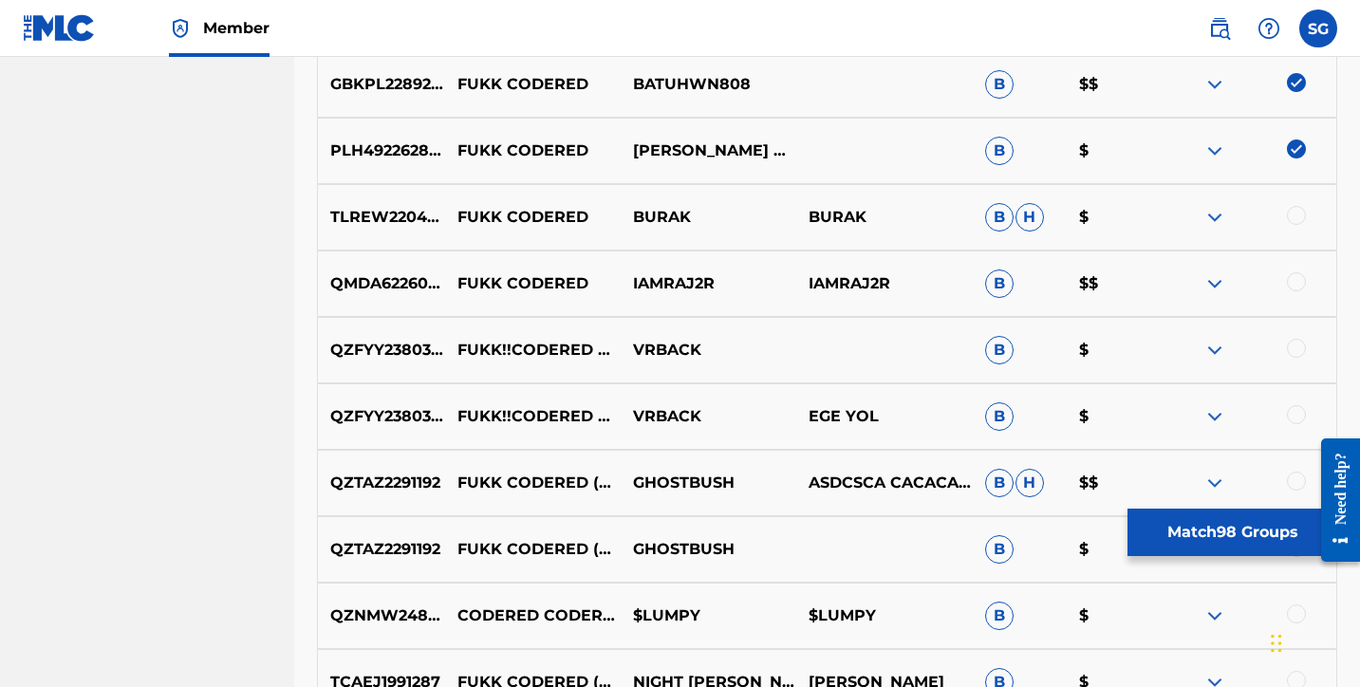
scroll to position [7199, 0]
click at [1299, 223] on div at bounding box center [1296, 214] width 19 height 19
click at [1295, 289] on div at bounding box center [1296, 280] width 19 height 19
click at [1299, 351] on div at bounding box center [1296, 347] width 19 height 19
click at [1300, 410] on div at bounding box center [1296, 413] width 19 height 19
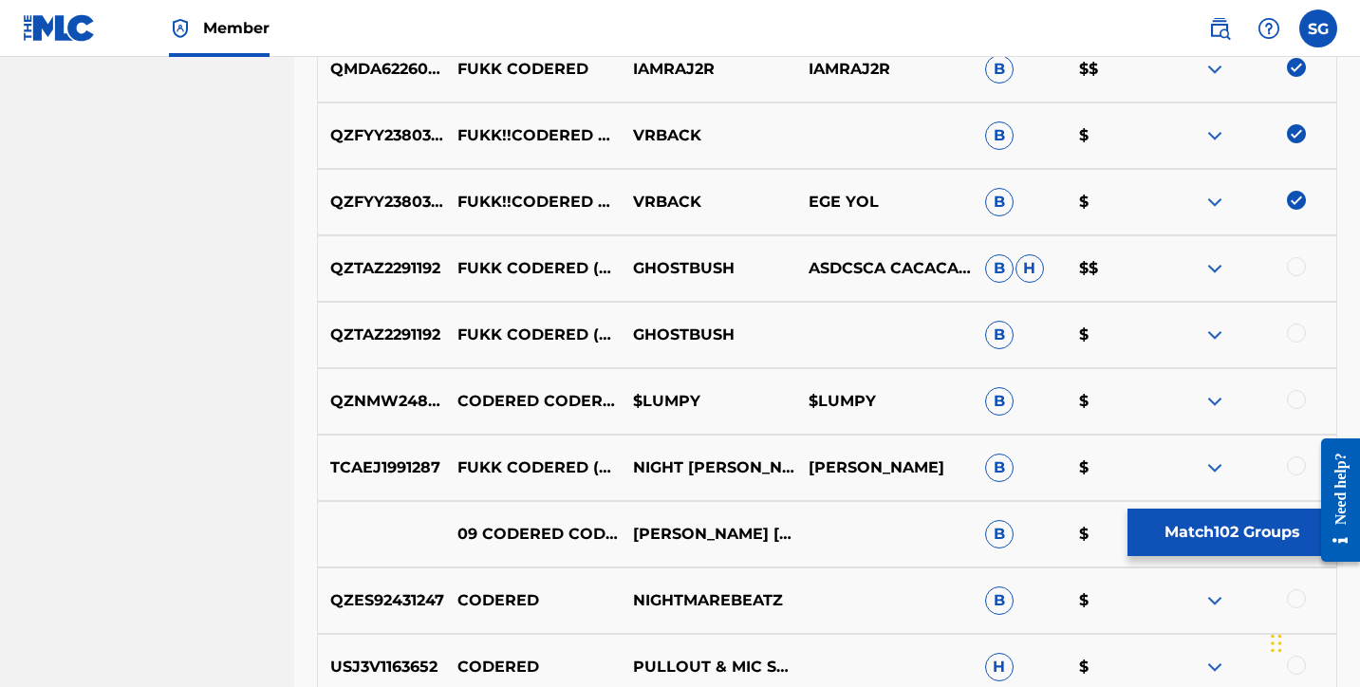
scroll to position [7433, 0]
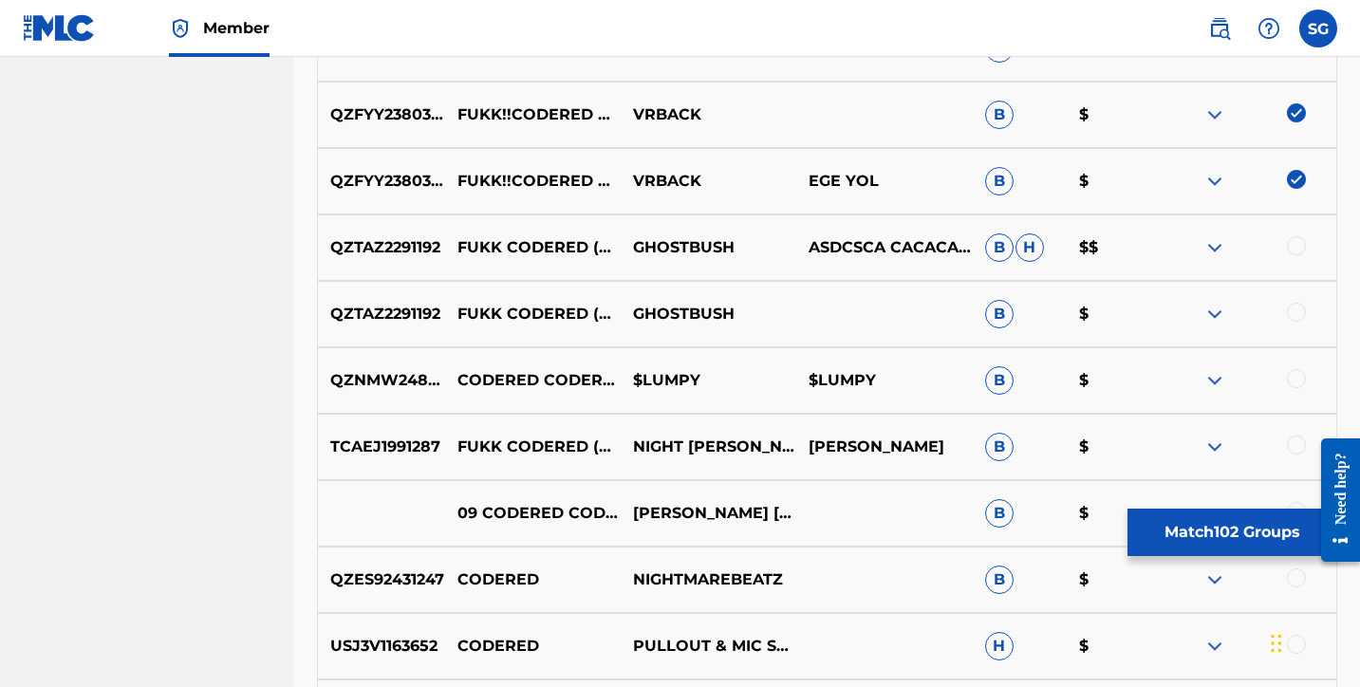
click at [1298, 248] on div at bounding box center [1296, 245] width 19 height 19
click at [1295, 316] on div at bounding box center [1296, 312] width 19 height 19
click at [1293, 442] on div at bounding box center [1296, 445] width 19 height 19
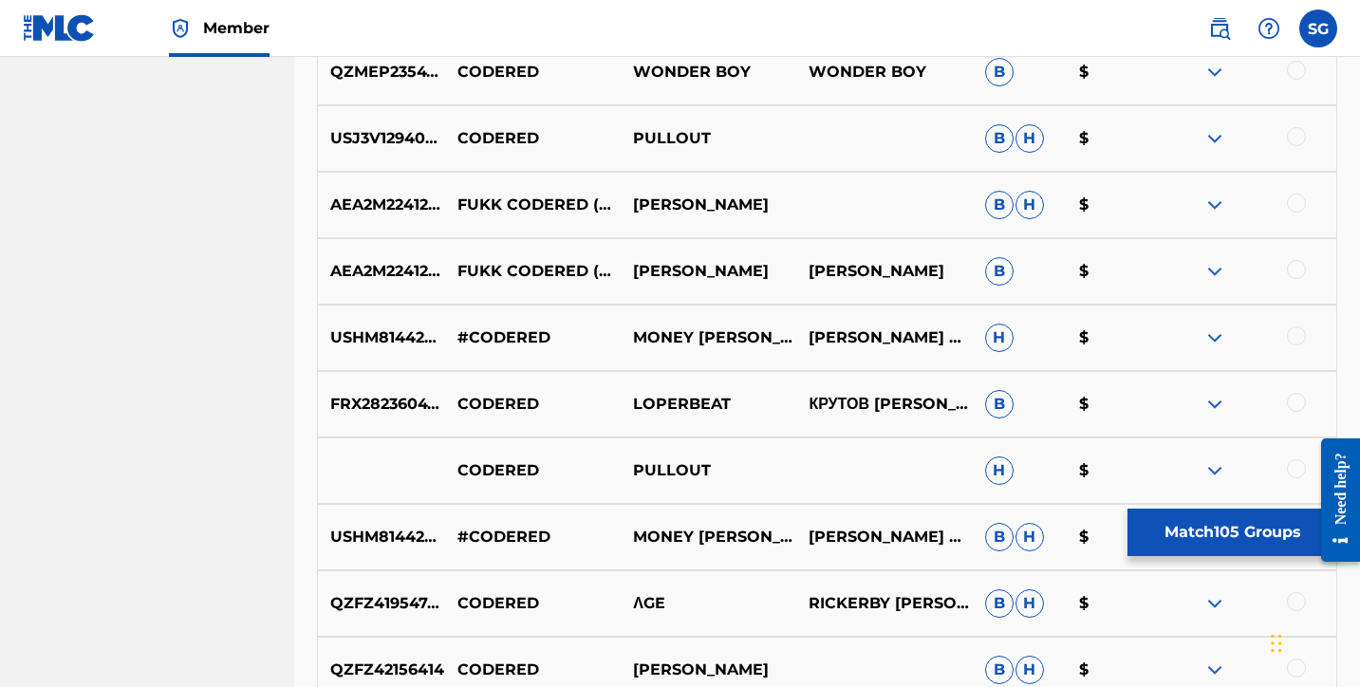
scroll to position [10862, 0]
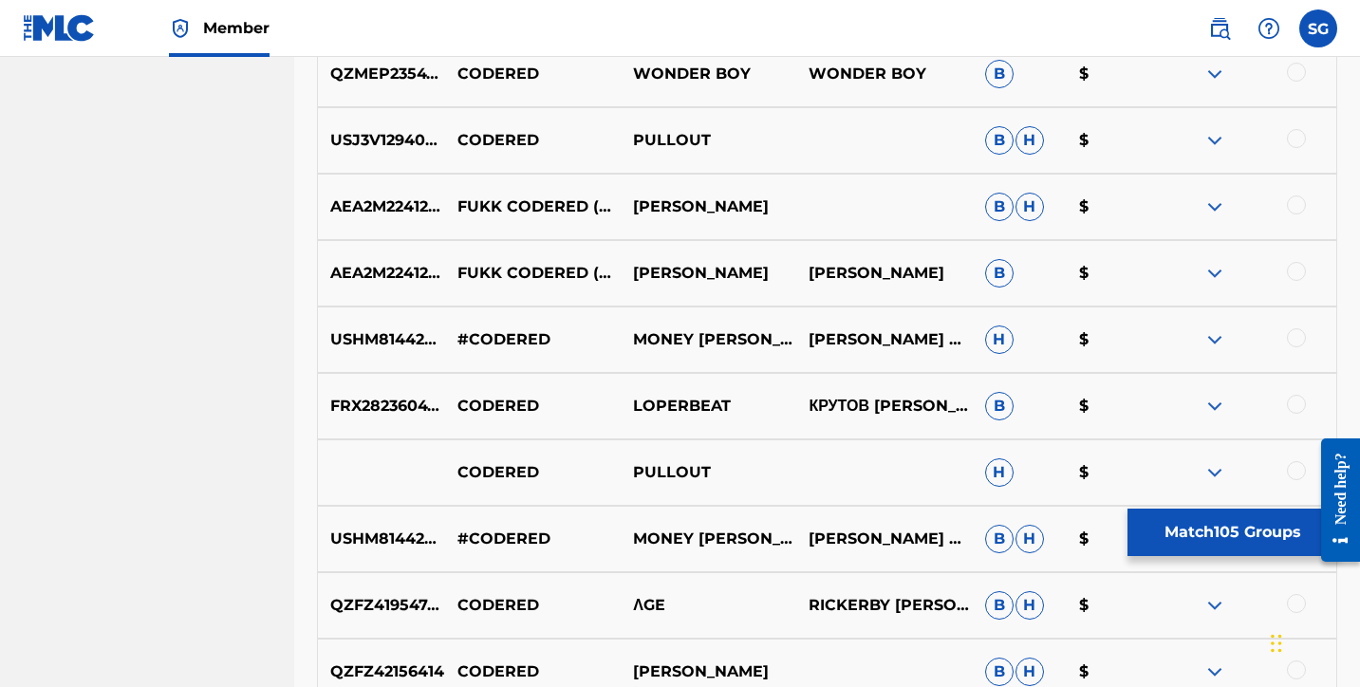
click at [1292, 210] on div at bounding box center [1296, 205] width 19 height 19
click at [1293, 277] on div at bounding box center [1296, 271] width 19 height 19
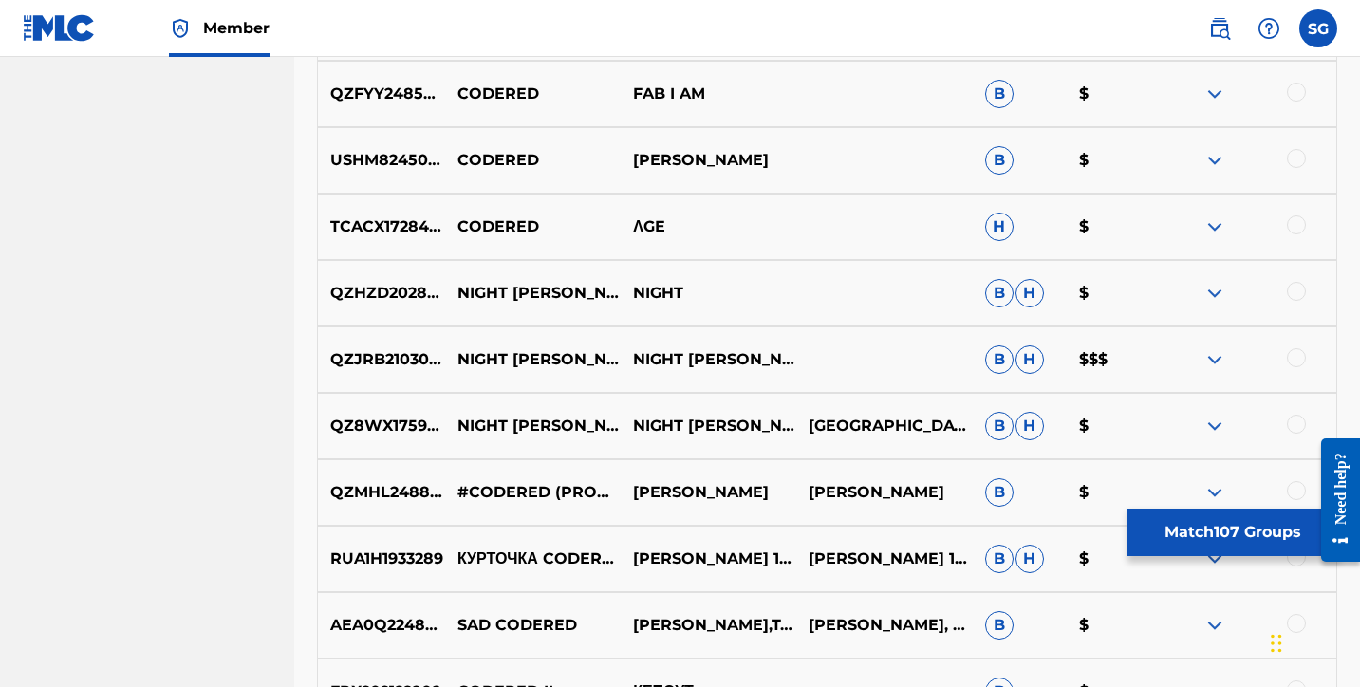
scroll to position [12111, 0]
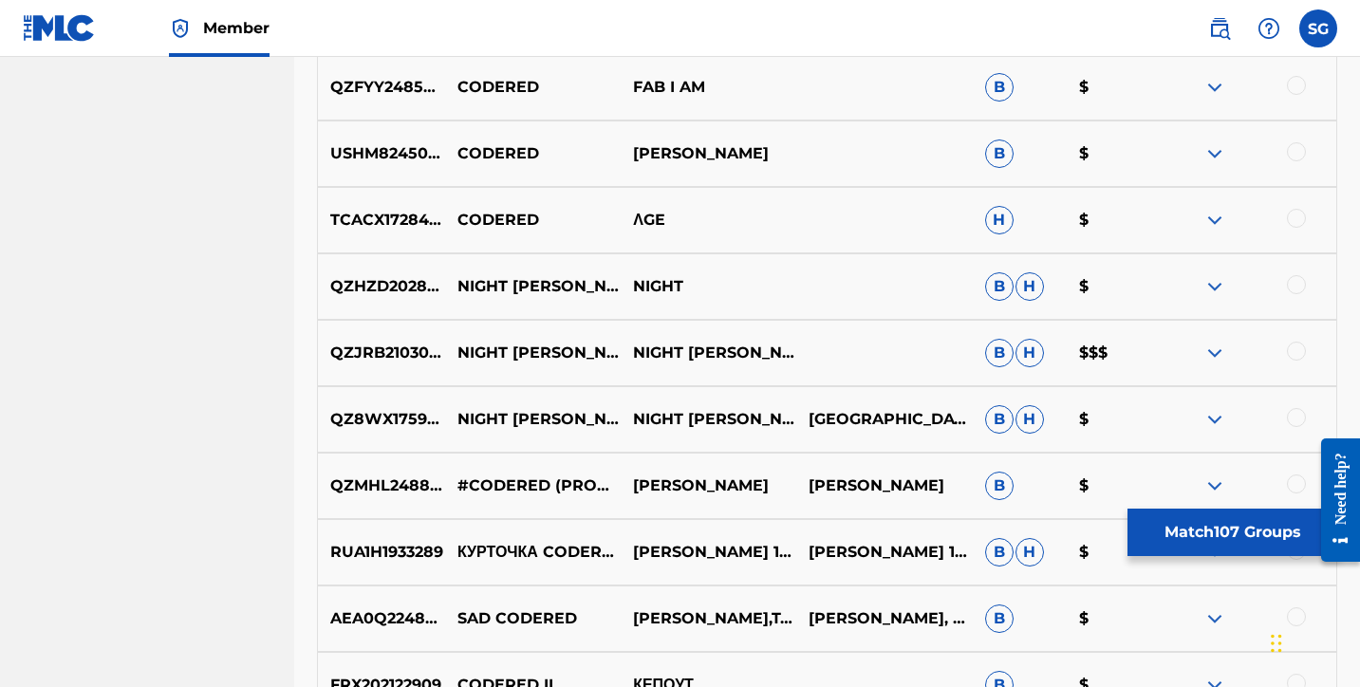
click at [1297, 287] on div at bounding box center [1296, 284] width 19 height 19
click at [1297, 354] on div at bounding box center [1296, 351] width 19 height 19
click at [1292, 408] on div at bounding box center [1296, 417] width 19 height 19
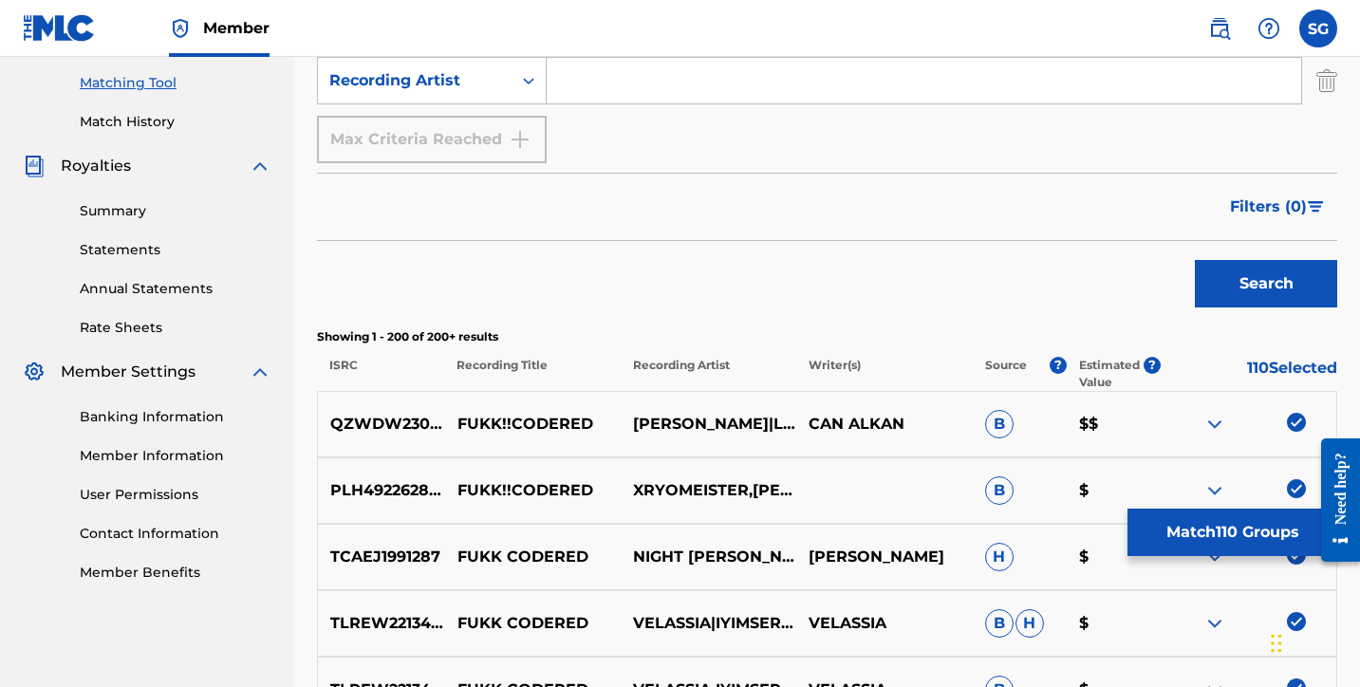
scroll to position [477, 0]
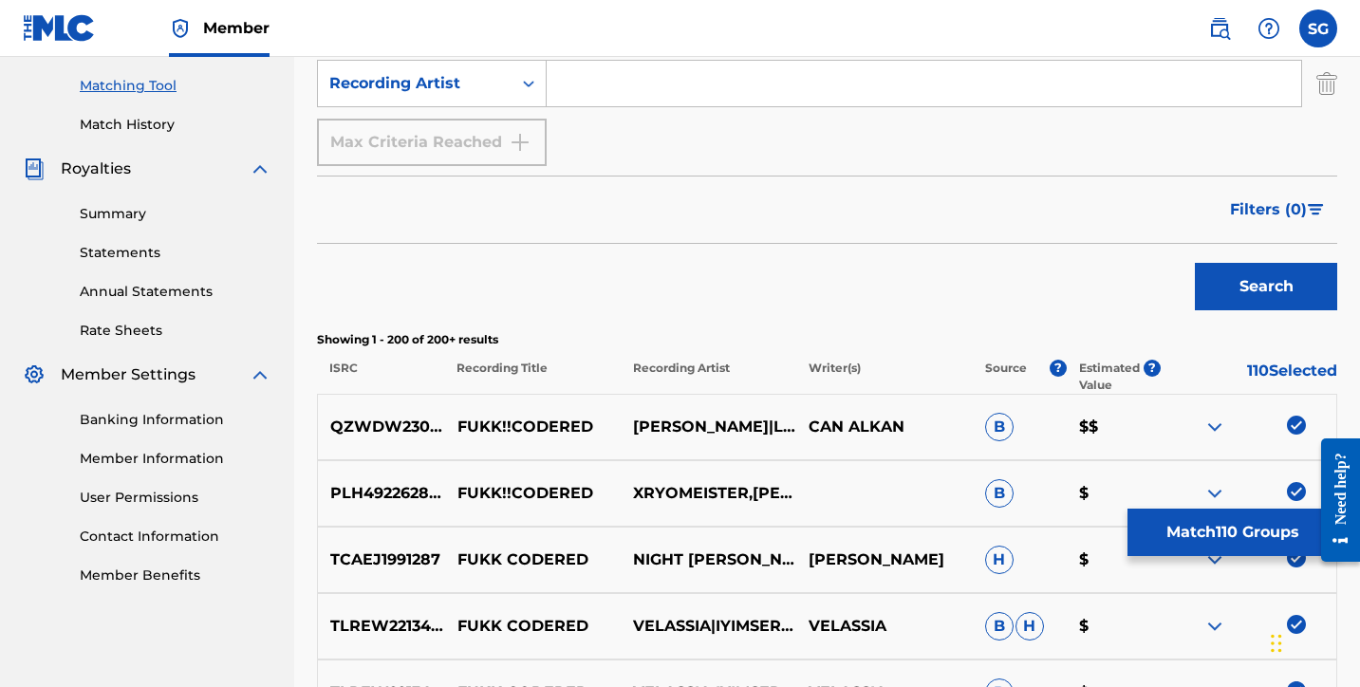
click at [1238, 534] on button "Match 110 Groups" at bounding box center [1233, 532] width 210 height 47
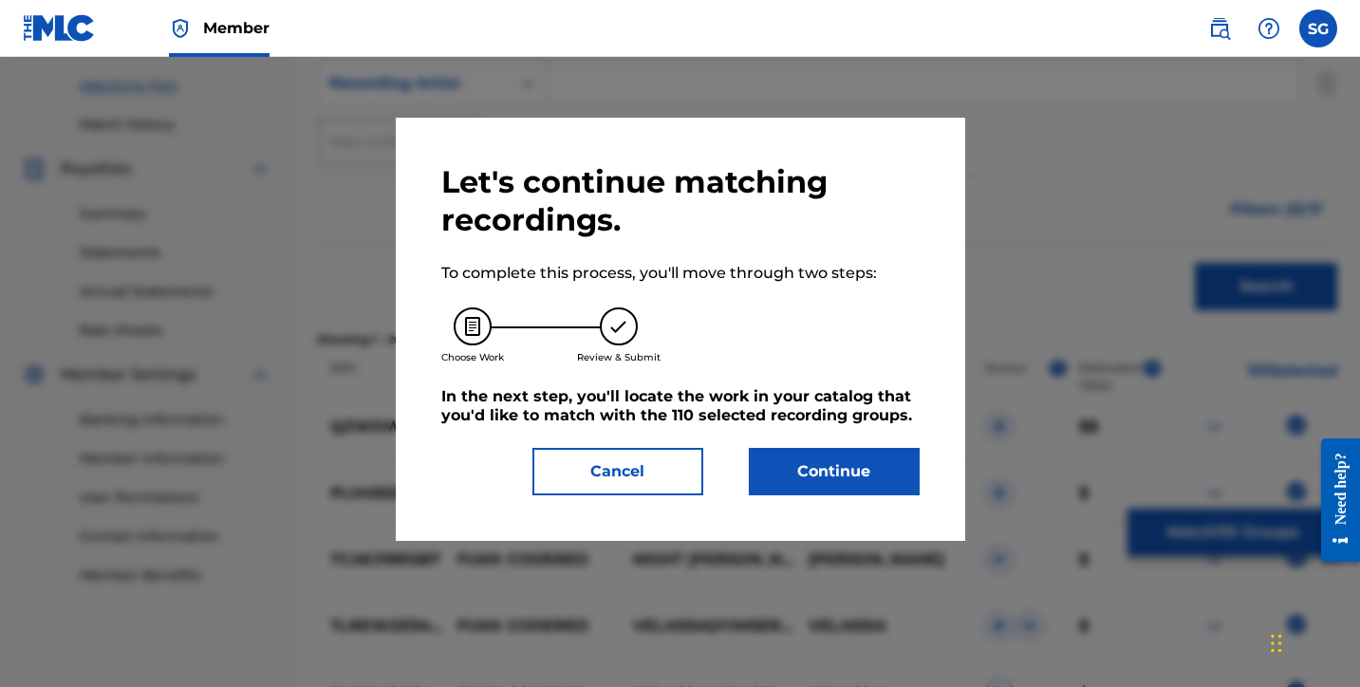
click at [827, 469] on button "Continue" at bounding box center [834, 471] width 171 height 47
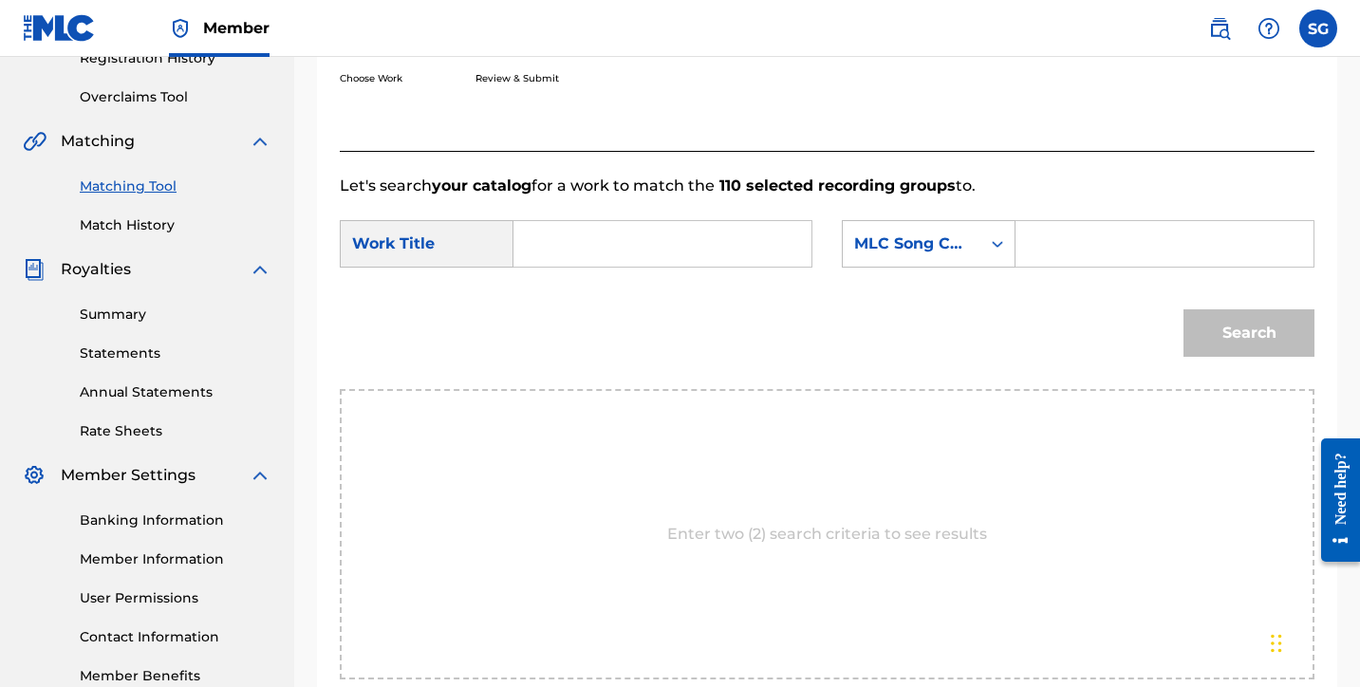
scroll to position [372, 0]
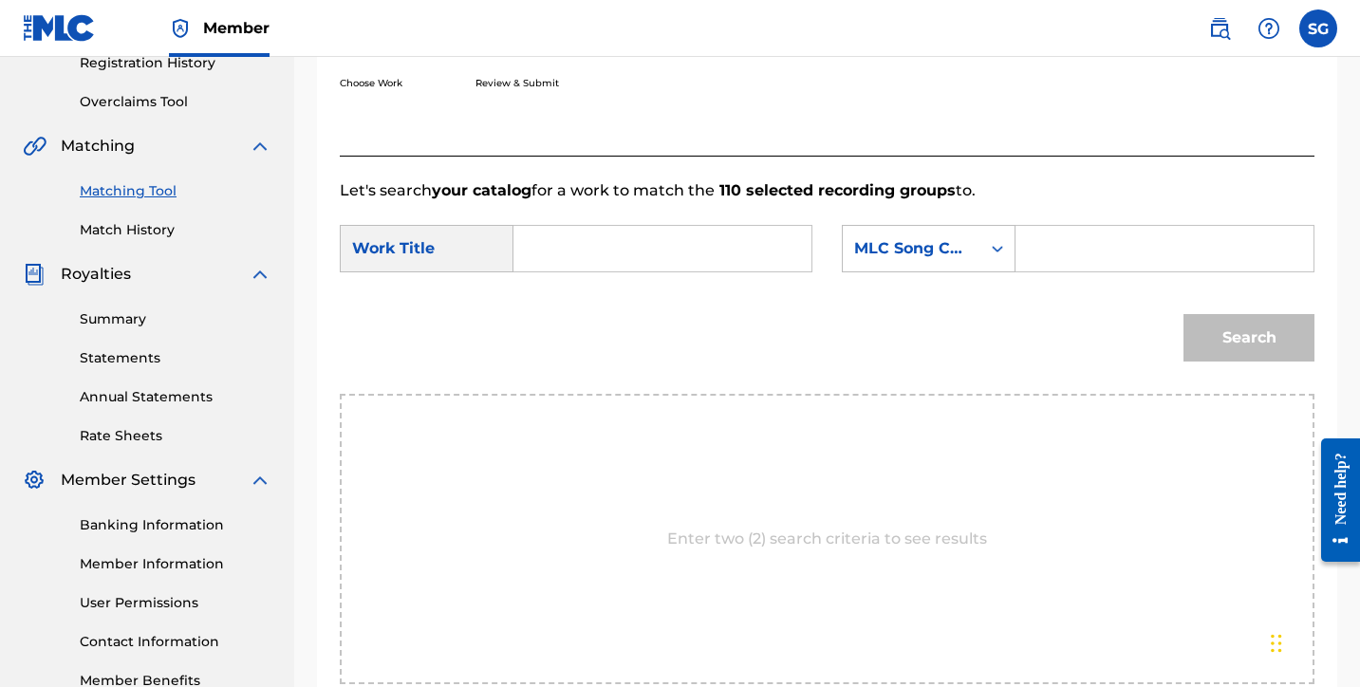
click at [645, 249] on input "Search Form" at bounding box center [663, 249] width 266 height 46
type input "f"
click at [602, 287] on span "codered" at bounding box center [613, 291] width 65 height 18
type input "fukk codered"
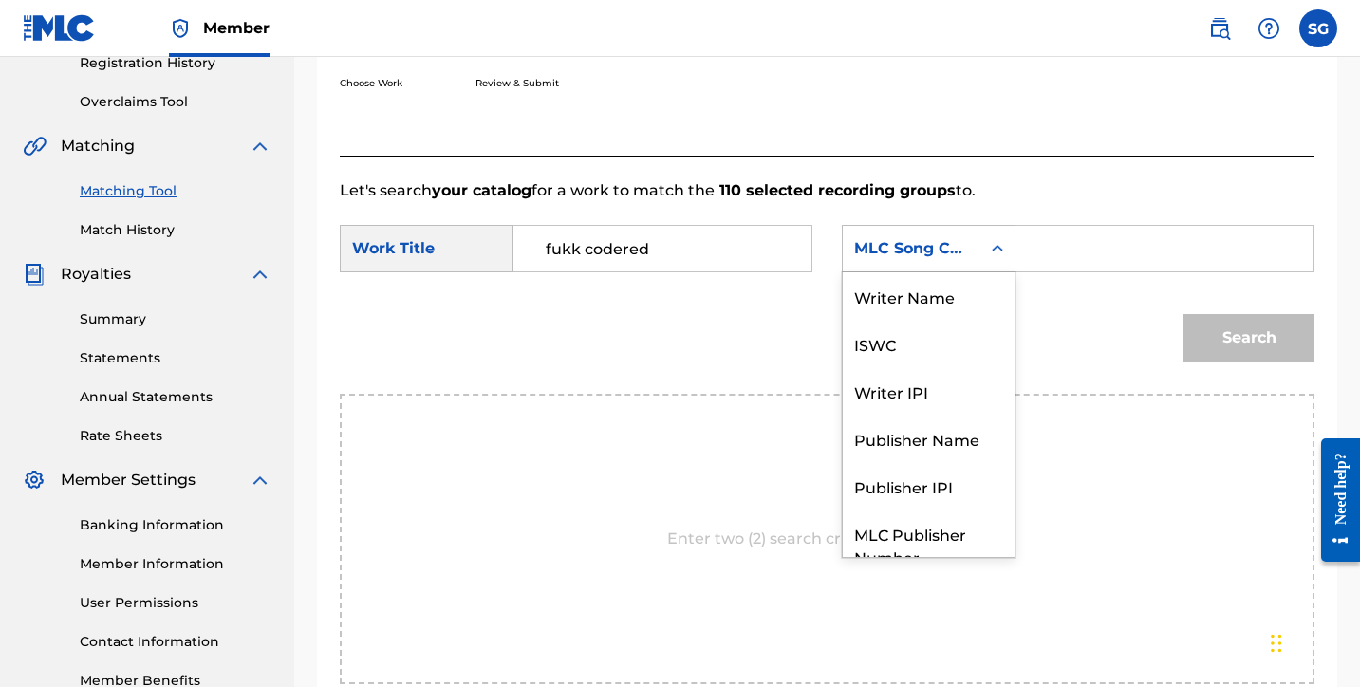
click at [999, 257] on icon "Search Form" at bounding box center [997, 248] width 19 height 19
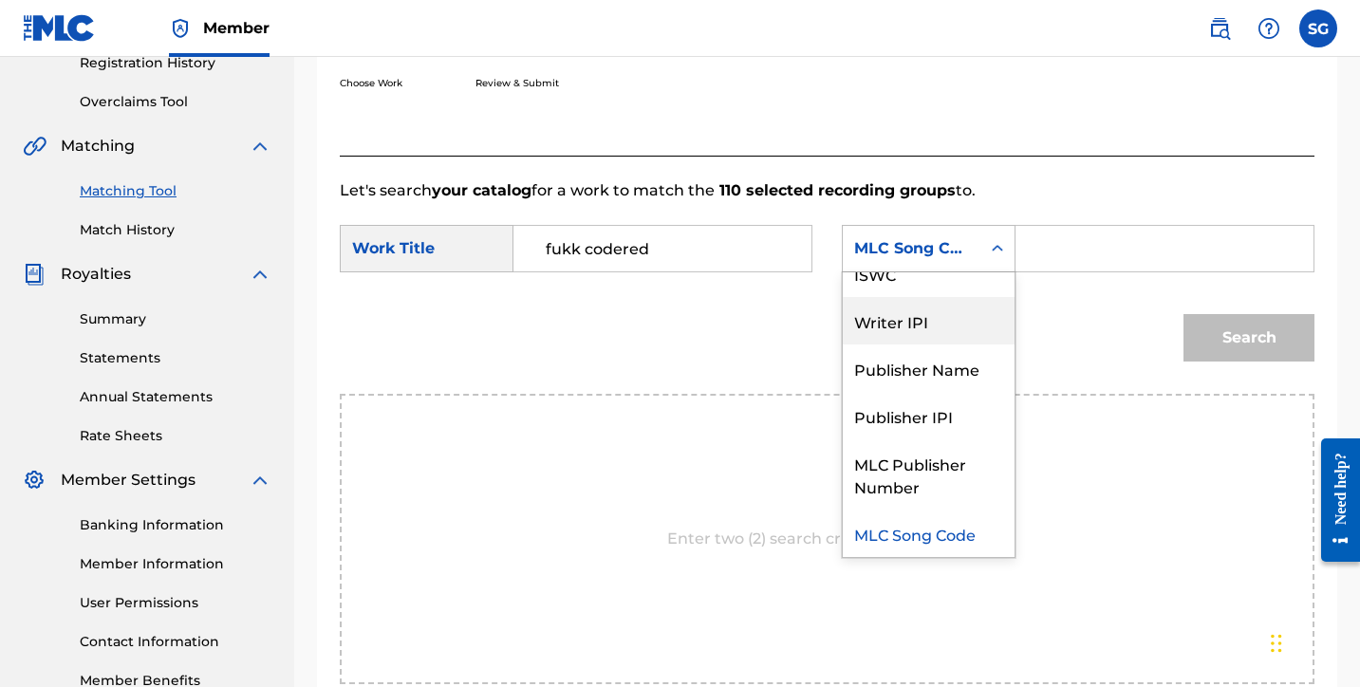
scroll to position [70, 0]
click at [738, 307] on div "Search" at bounding box center [827, 344] width 975 height 99
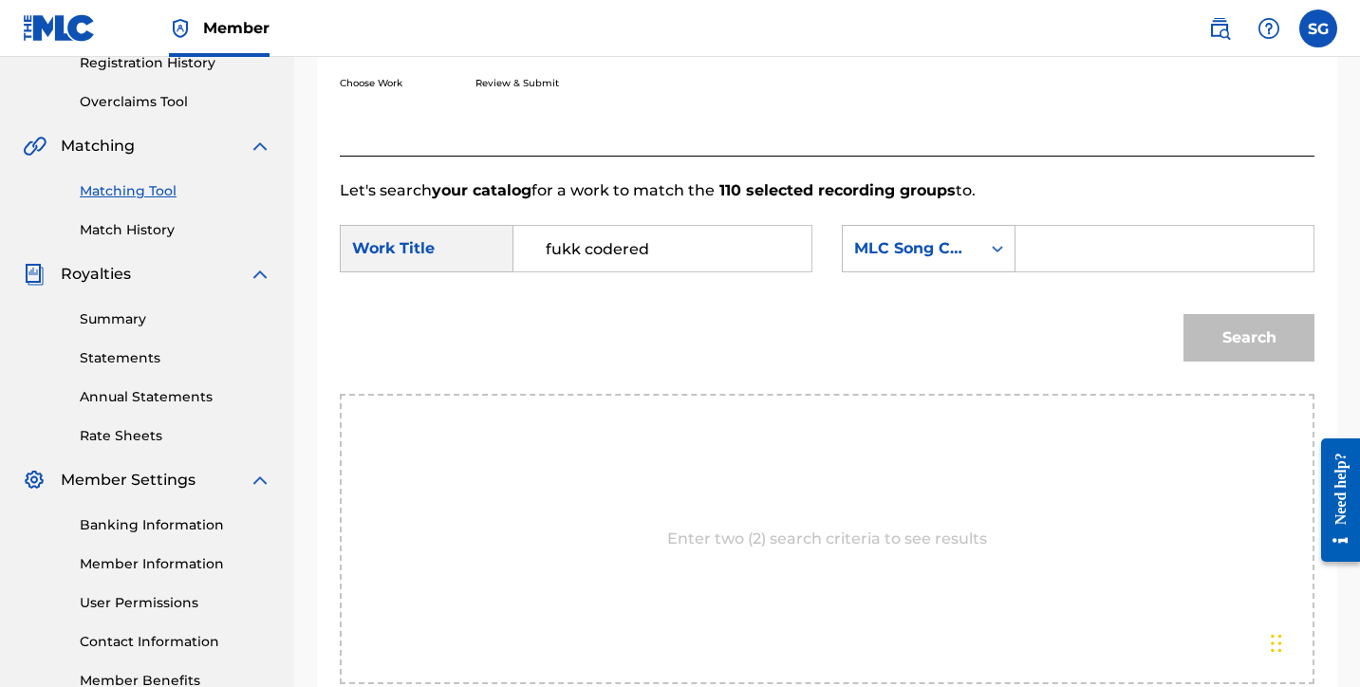
paste input "FA67Z0"
type input "FA67Z0"
click at [1226, 334] on button "Search" at bounding box center [1249, 337] width 131 height 47
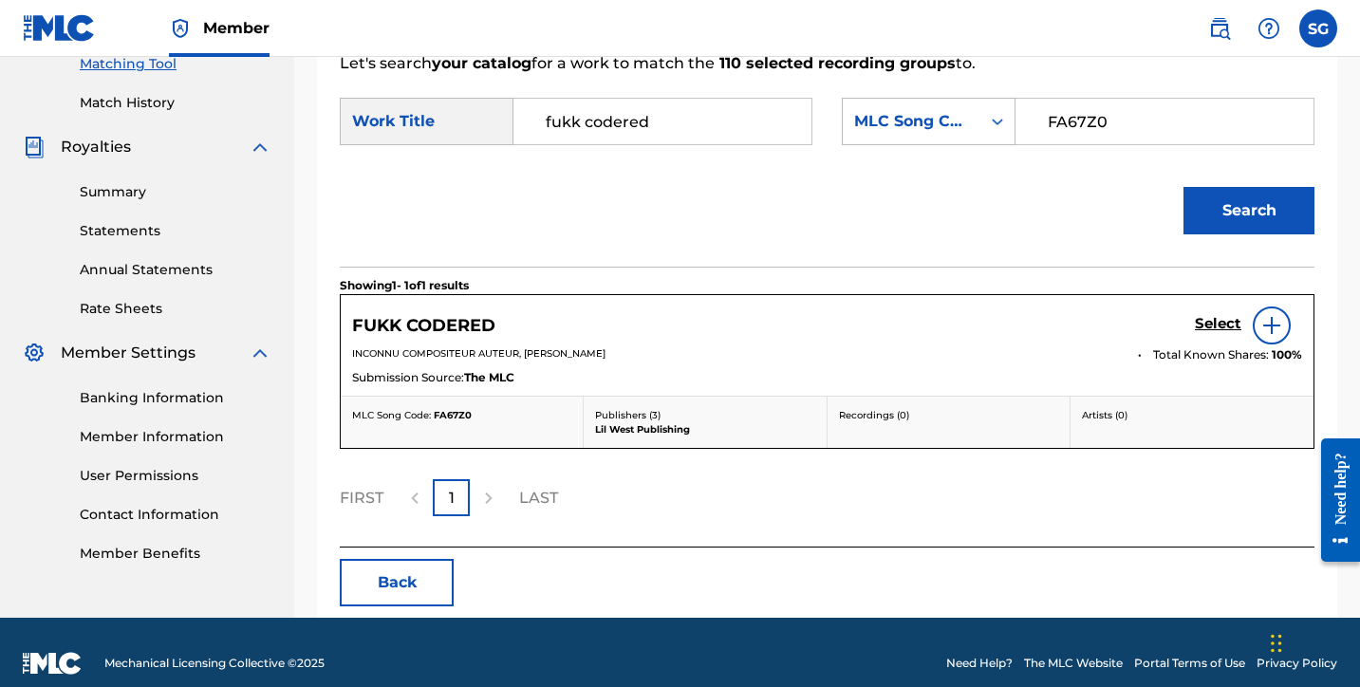
scroll to position [521, 0]
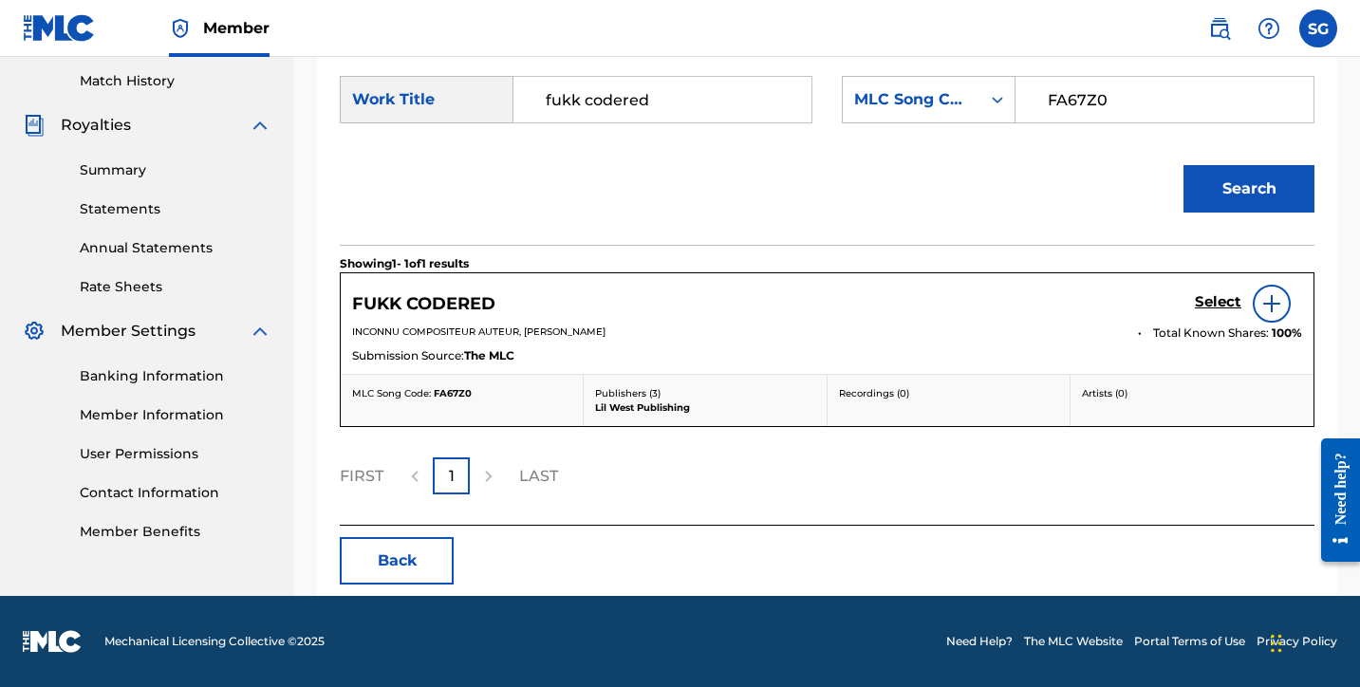
click at [1276, 299] on img at bounding box center [1271, 303] width 23 height 23
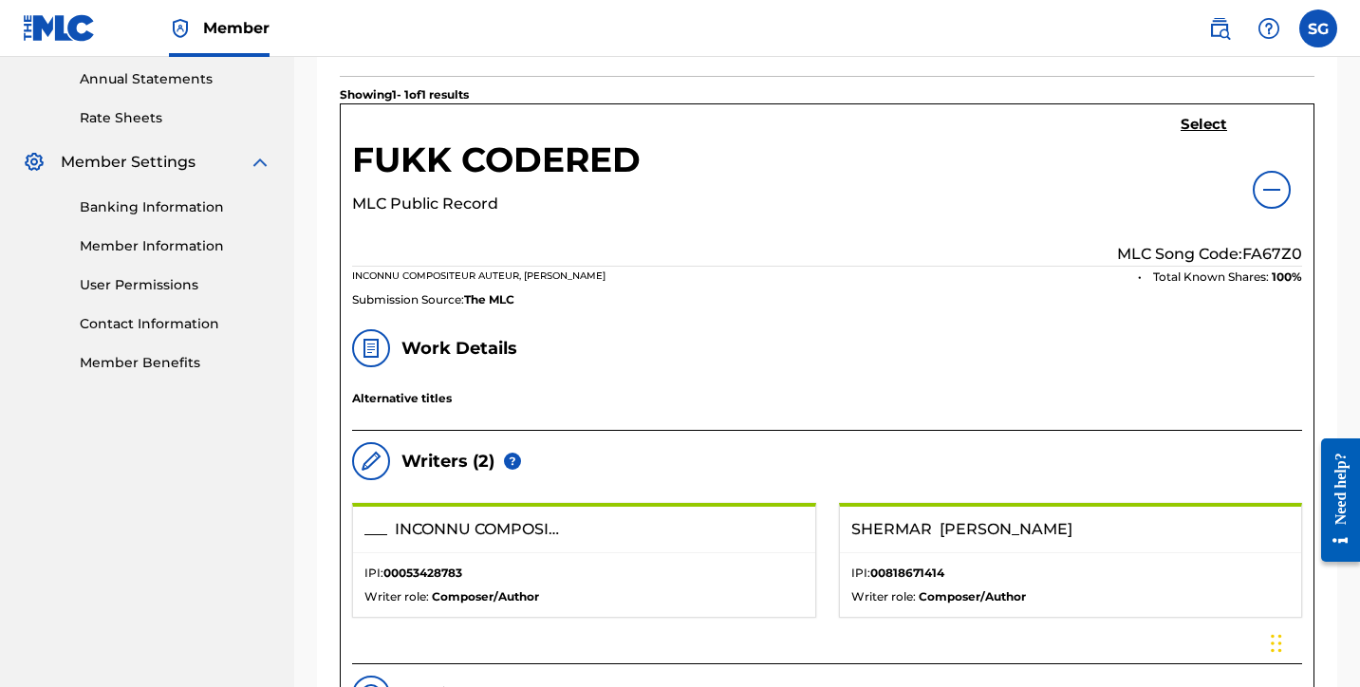
scroll to position [671, 0]
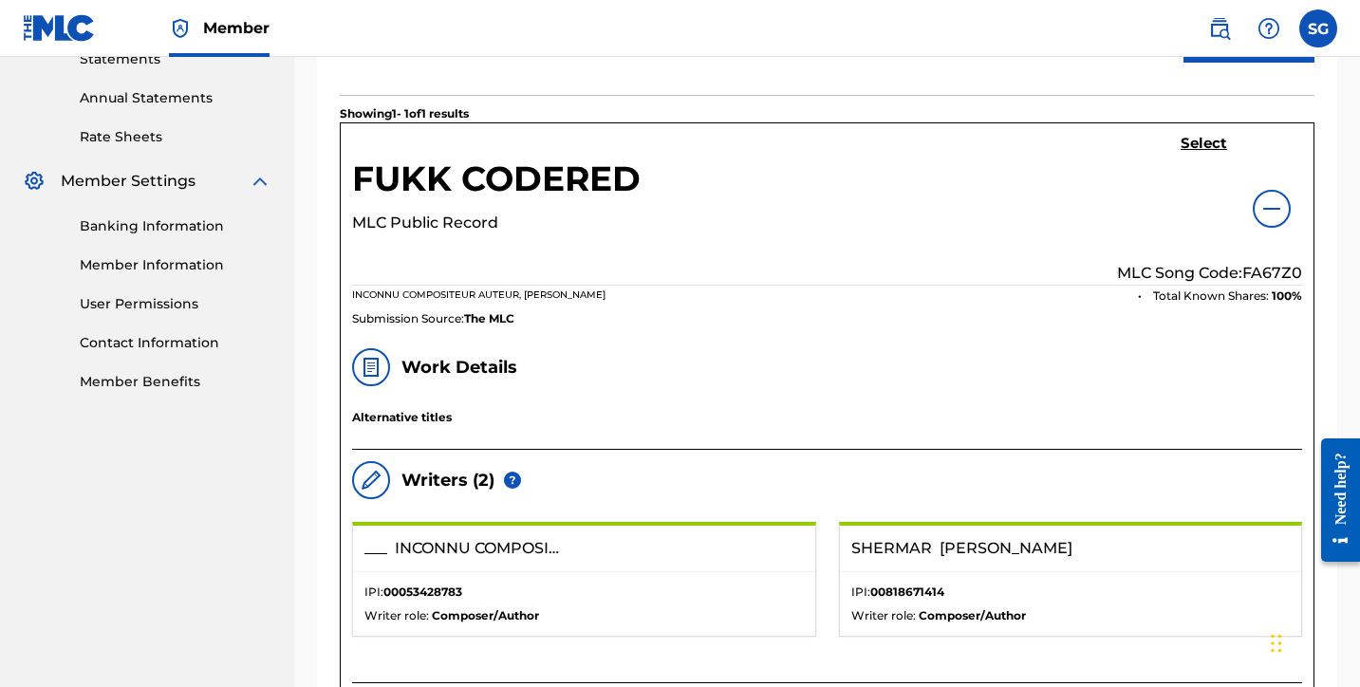
click at [1210, 144] on h5 "Select" at bounding box center [1204, 144] width 47 height 18
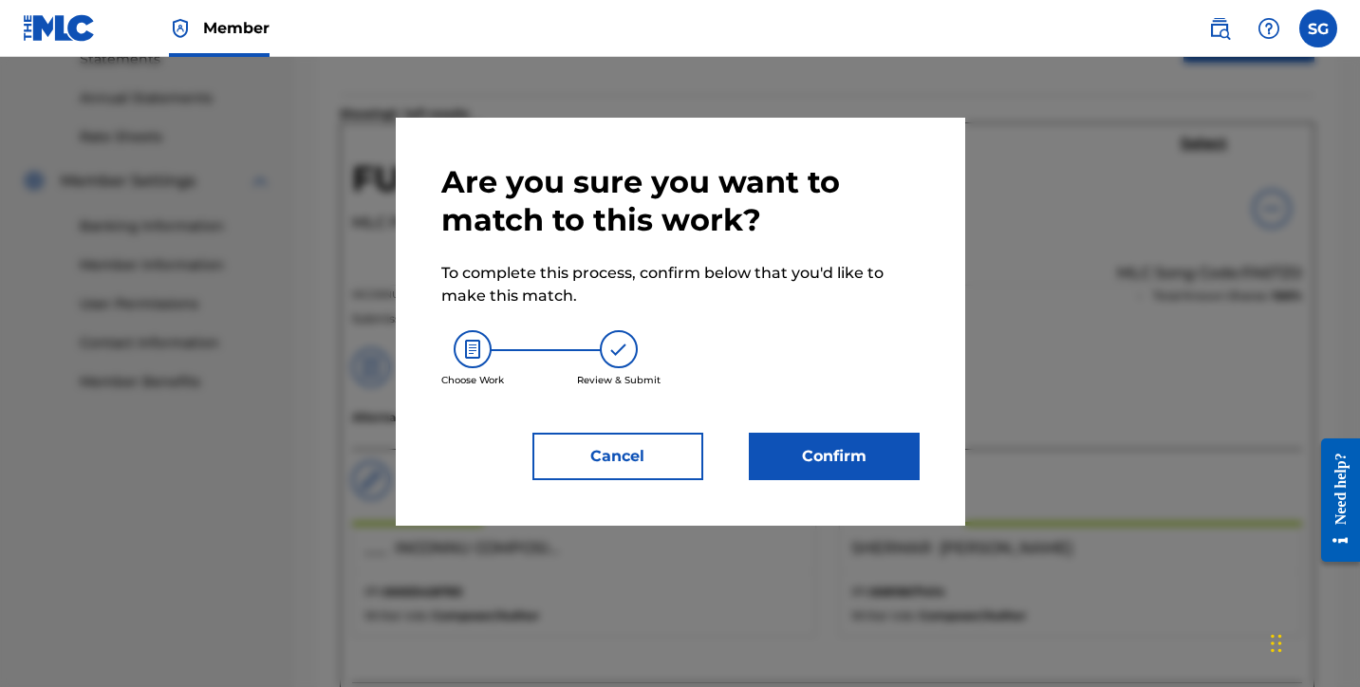
click at [839, 462] on button "Confirm" at bounding box center [834, 456] width 171 height 47
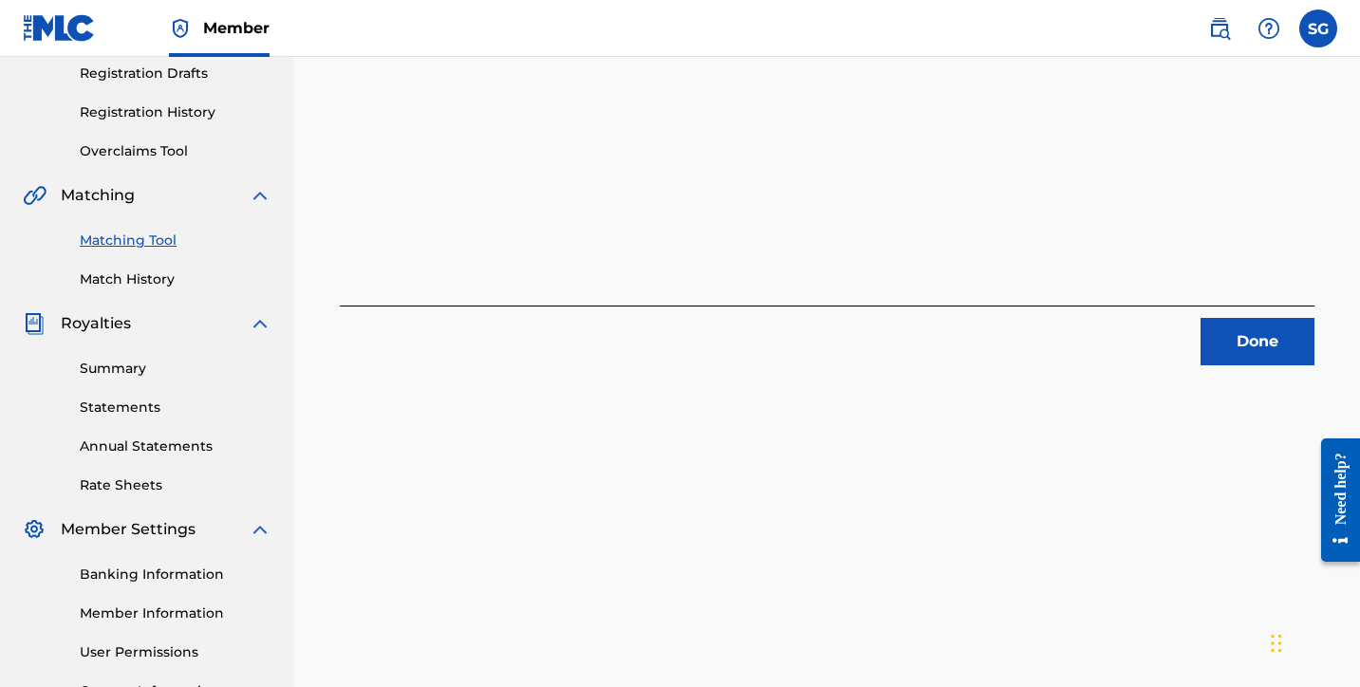
scroll to position [387, 0]
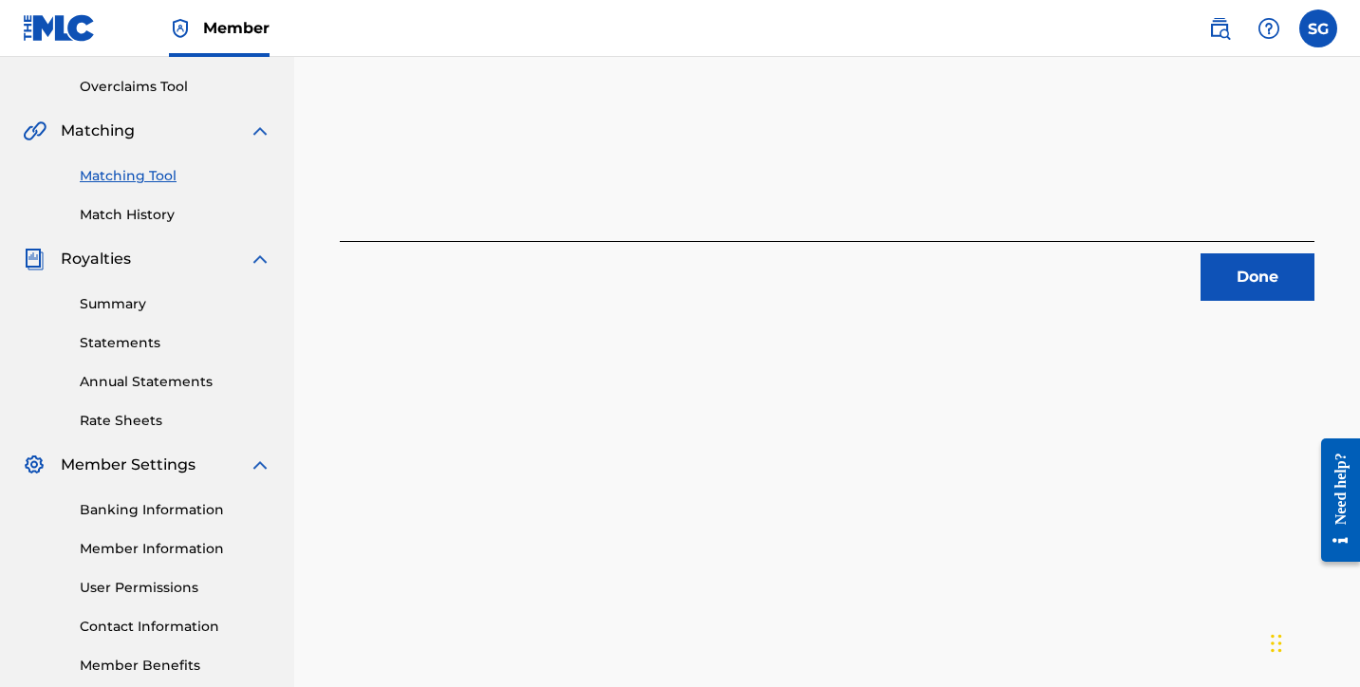
click at [1243, 277] on button "Done" at bounding box center [1258, 276] width 114 height 47
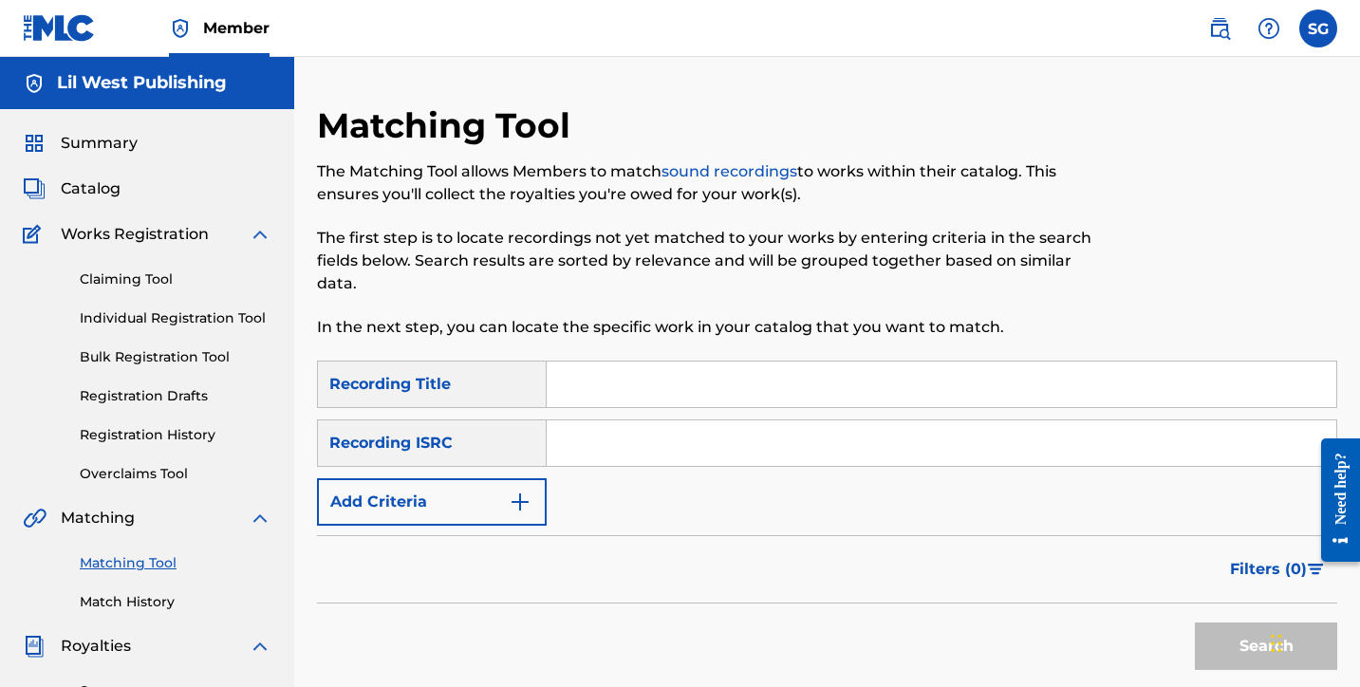
scroll to position [0, 0]
click at [620, 372] on input "Search Form" at bounding box center [942, 385] width 790 height 46
click at [607, 438] on input "Search Form" at bounding box center [942, 443] width 790 height 46
click at [578, 382] on input "Search Form" at bounding box center [942, 385] width 790 height 46
type input "f"
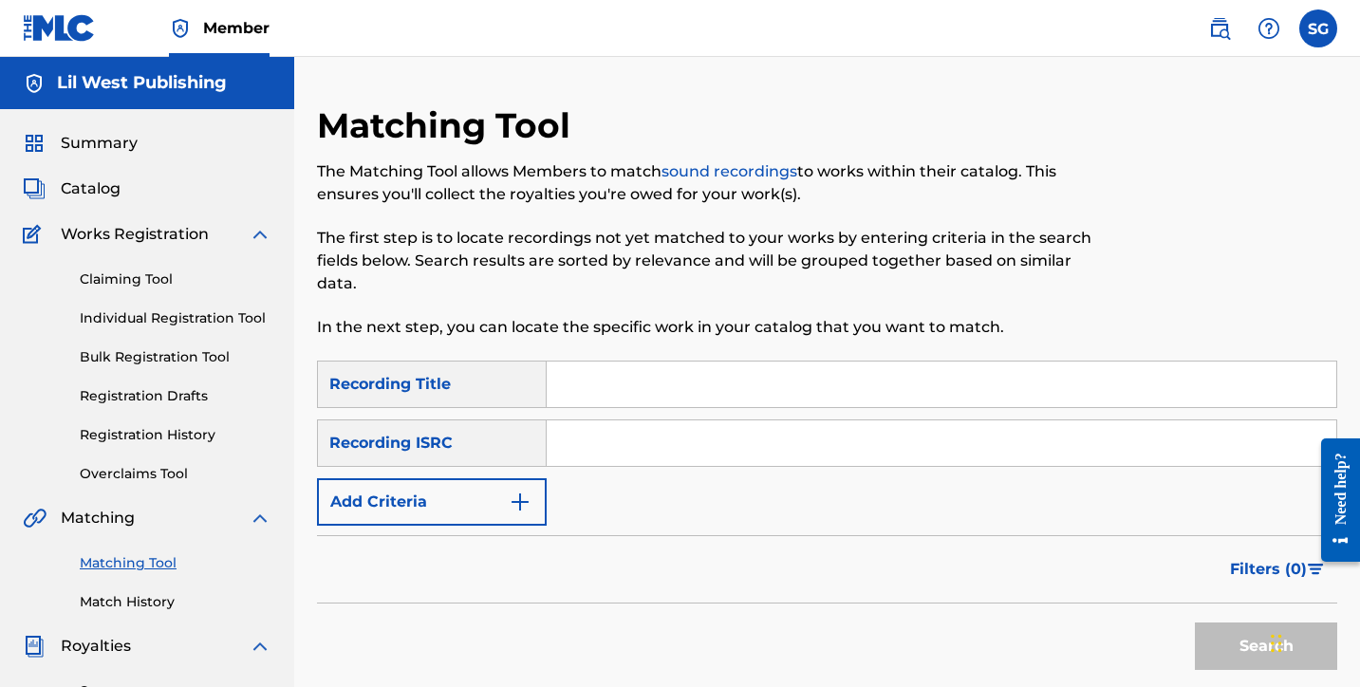
type input "f"
type input "Fukk CodeRED"
click at [606, 460] on input "Search Form" at bounding box center [942, 443] width 790 height 46
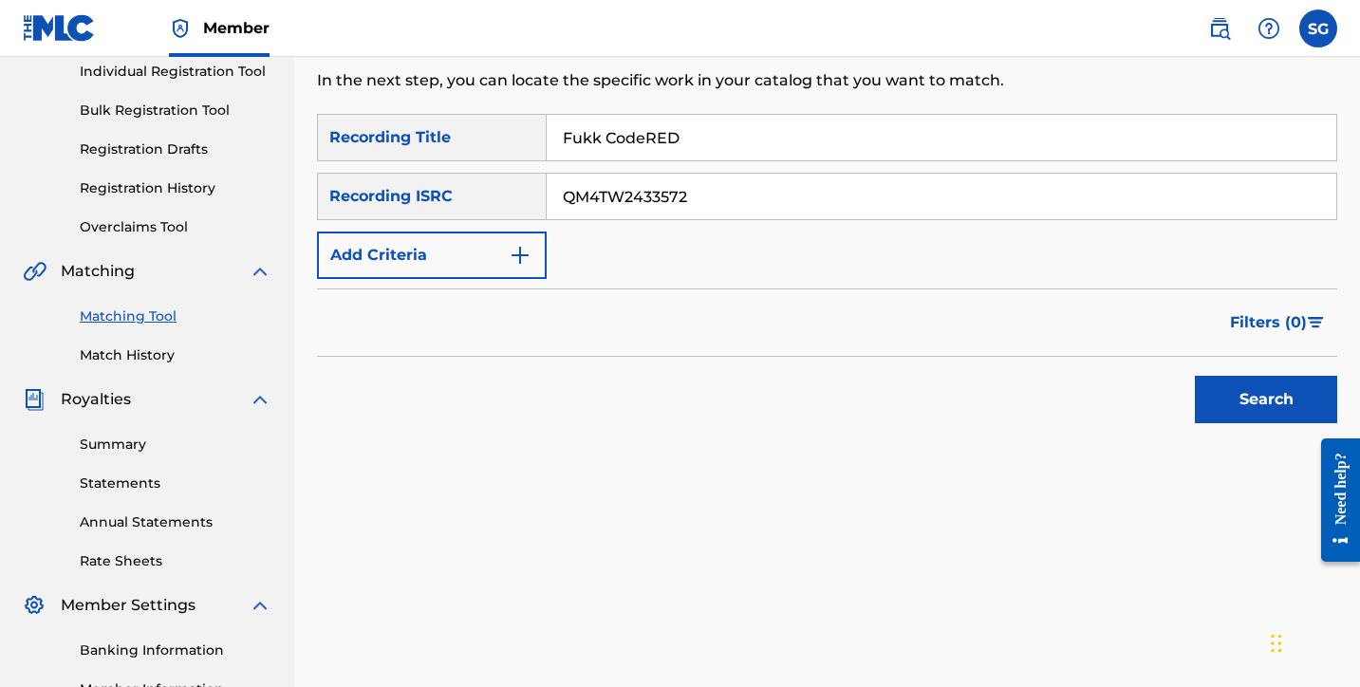
scroll to position [265, 0]
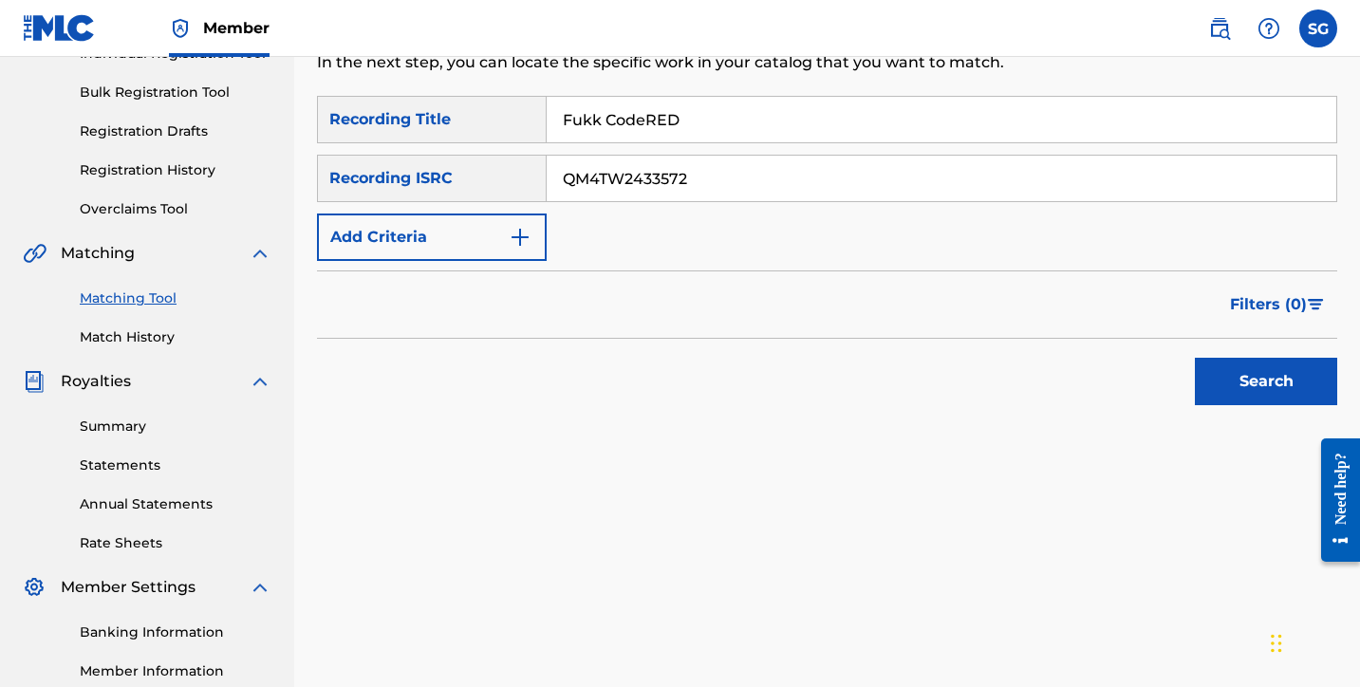
type input "QM4TW2433572"
click at [1272, 378] on button "Search" at bounding box center [1266, 381] width 142 height 47
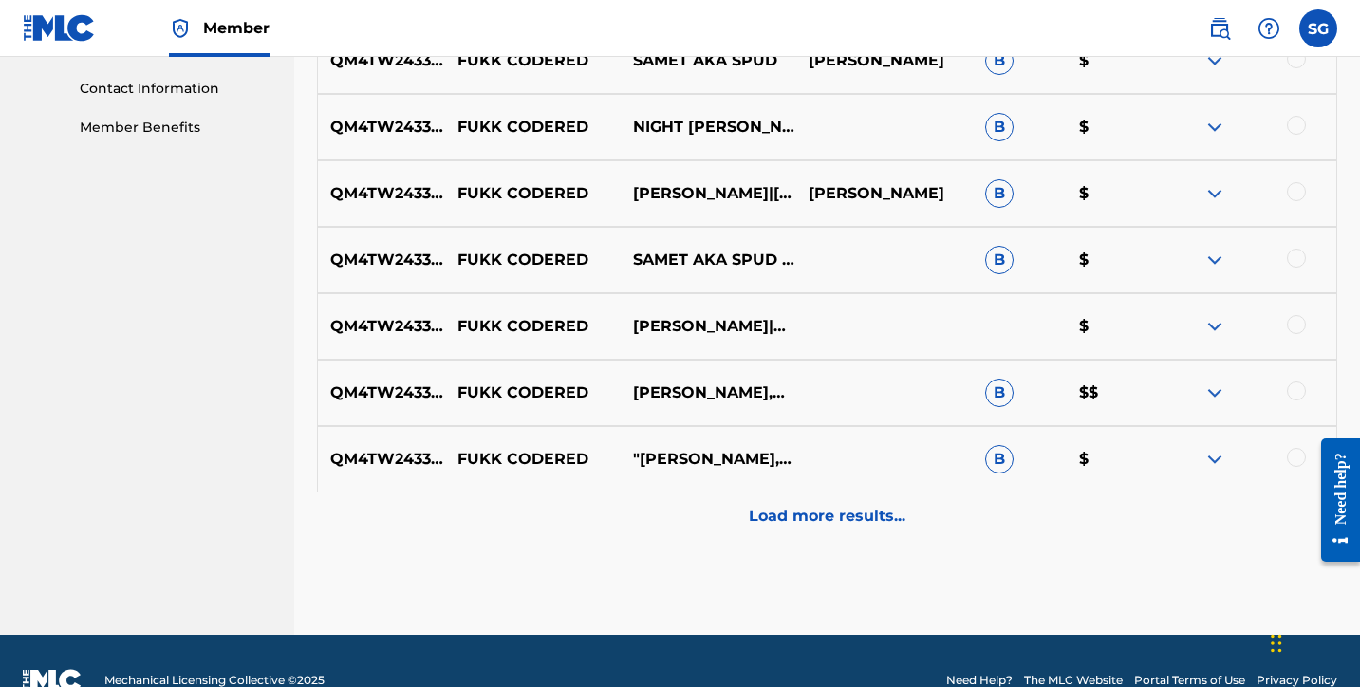
click at [848, 520] on p "Load more results..." at bounding box center [827, 516] width 157 height 23
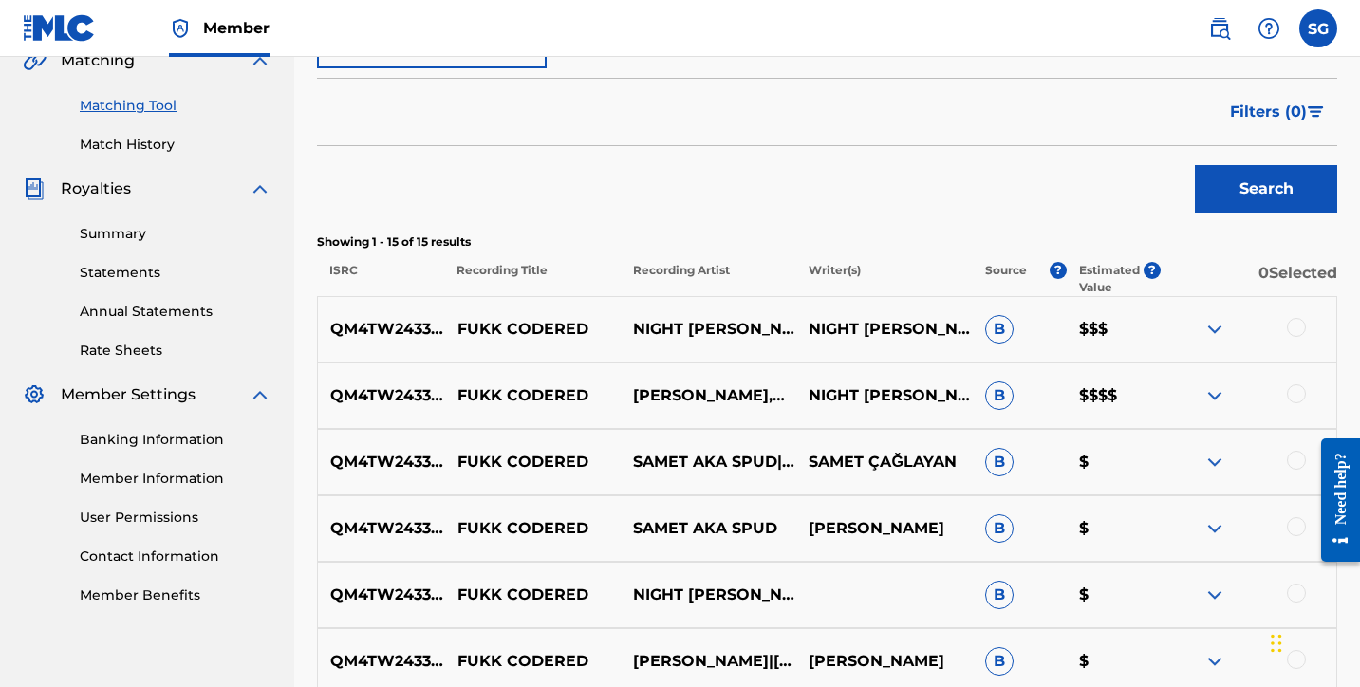
scroll to position [457, 0]
click at [1301, 326] on div at bounding box center [1296, 328] width 19 height 19
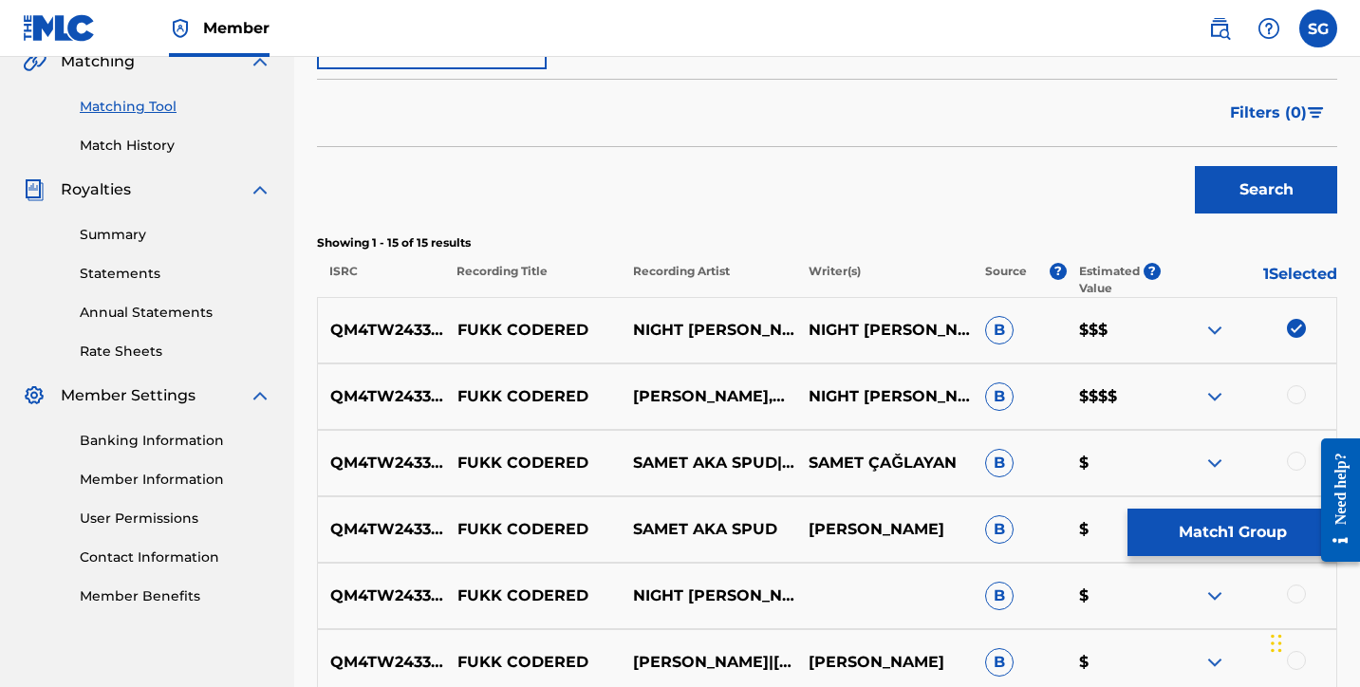
click at [1302, 395] on div at bounding box center [1296, 394] width 19 height 19
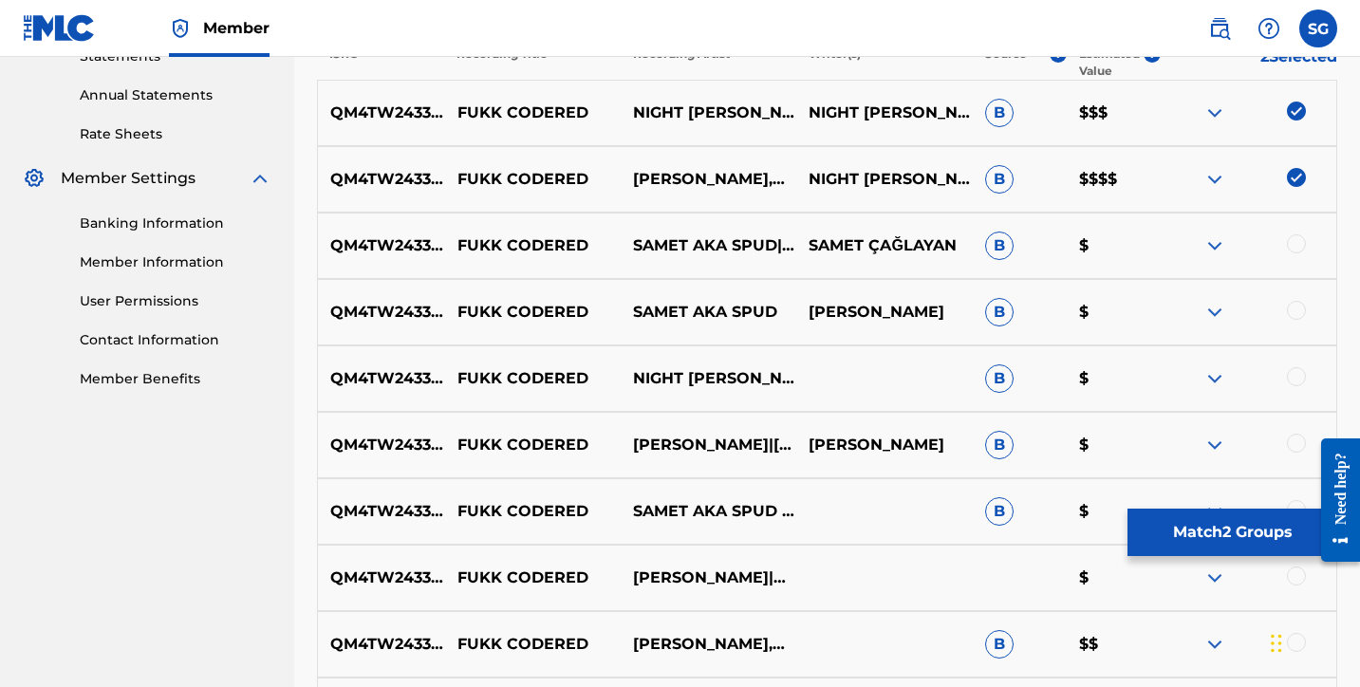
scroll to position [677, 0]
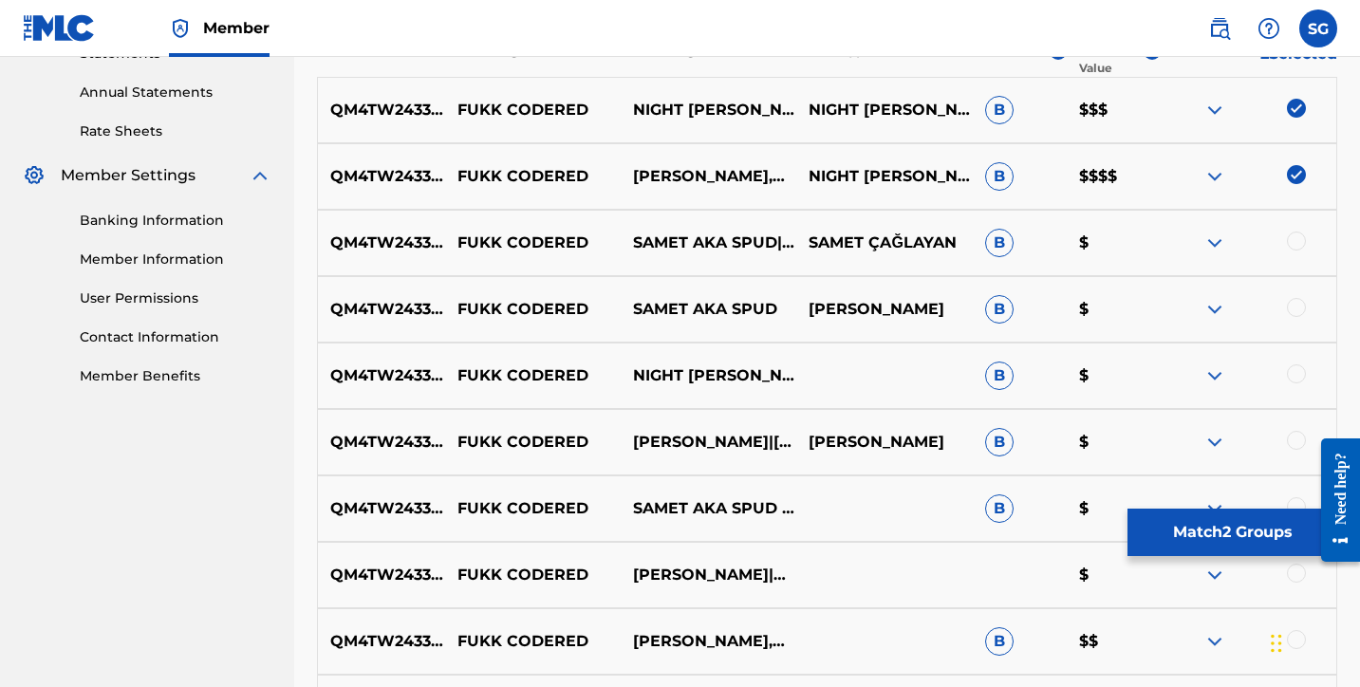
click at [1298, 241] on div at bounding box center [1296, 241] width 19 height 19
click at [1307, 304] on div at bounding box center [1249, 309] width 176 height 23
click at [1298, 306] on div at bounding box center [1296, 307] width 19 height 19
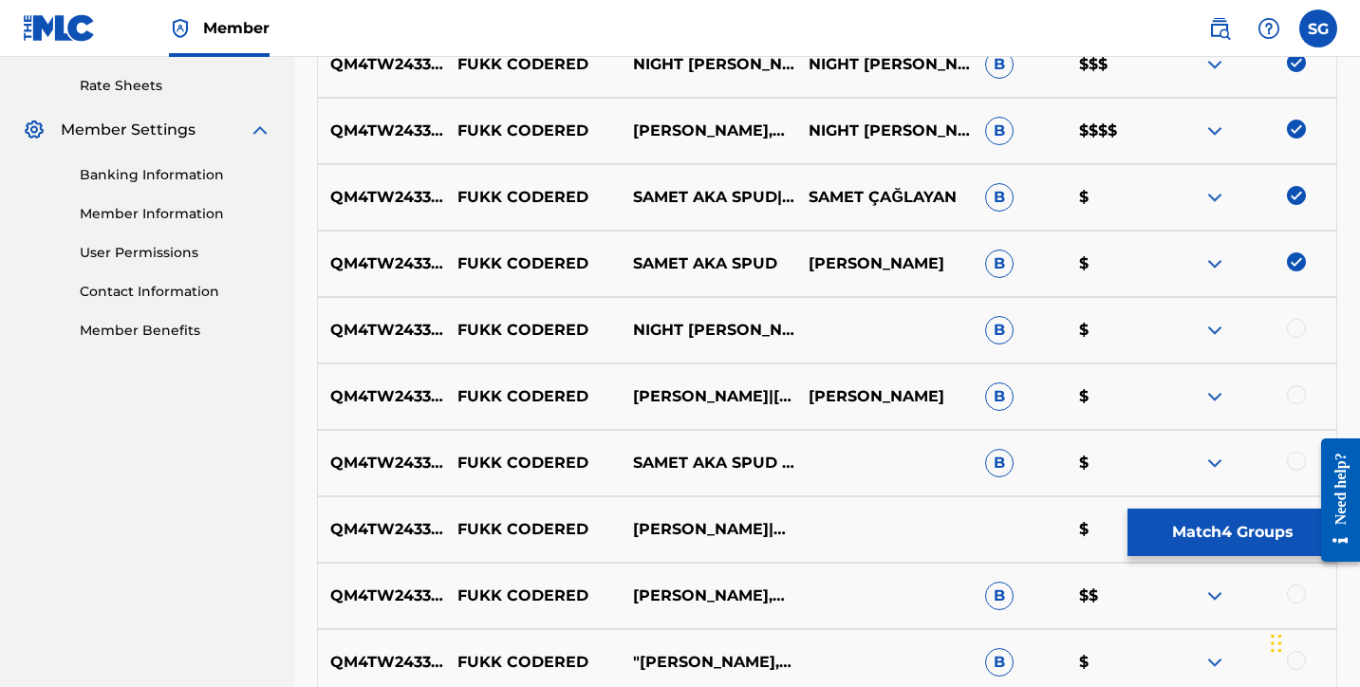
scroll to position [736, 0]
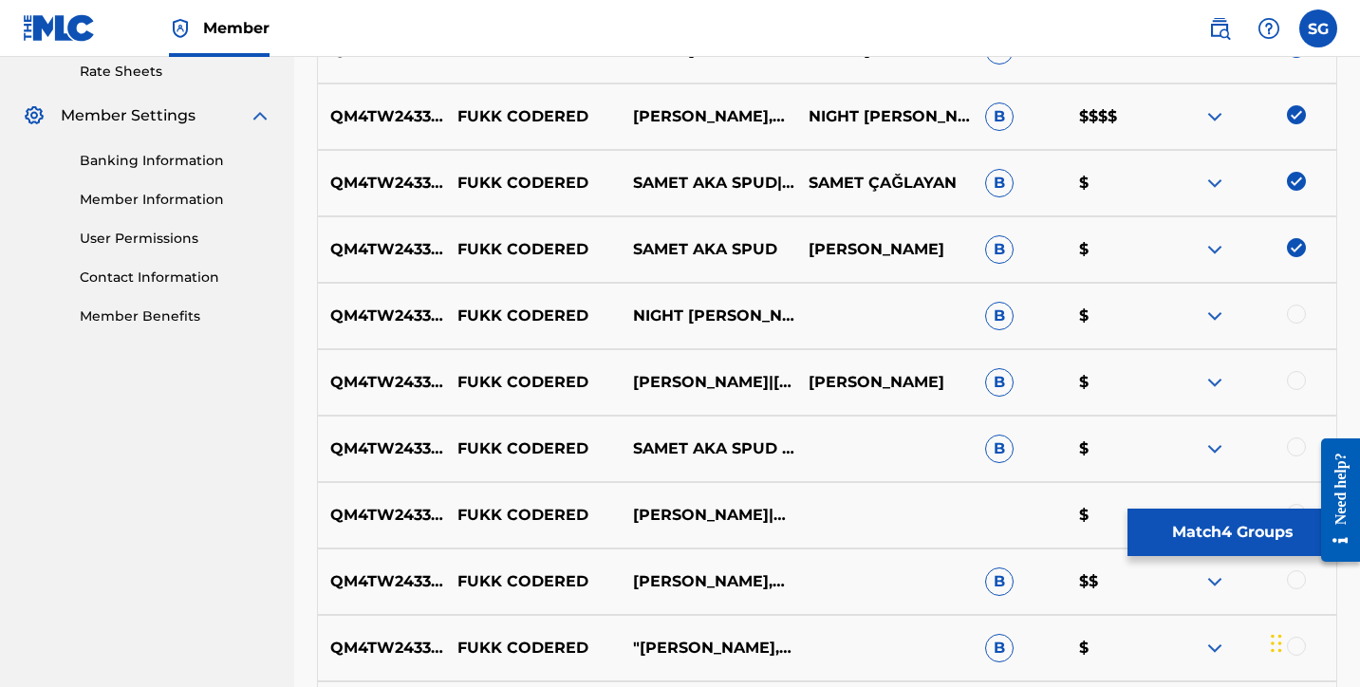
click at [1299, 318] on div at bounding box center [1296, 314] width 19 height 19
click at [1298, 382] on div at bounding box center [1296, 380] width 19 height 19
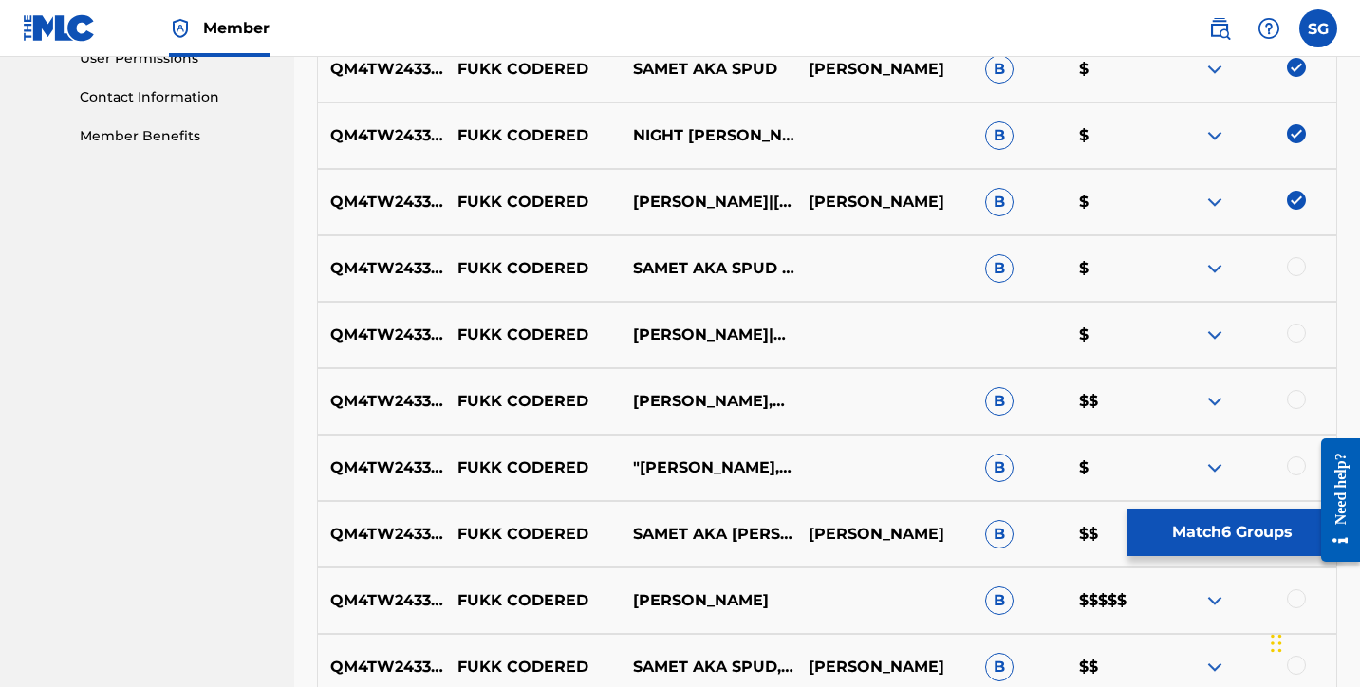
scroll to position [916, 0]
click at [1296, 264] on div at bounding box center [1296, 267] width 19 height 19
click at [1299, 335] on div at bounding box center [1296, 334] width 19 height 19
click at [1302, 396] on div at bounding box center [1296, 400] width 19 height 19
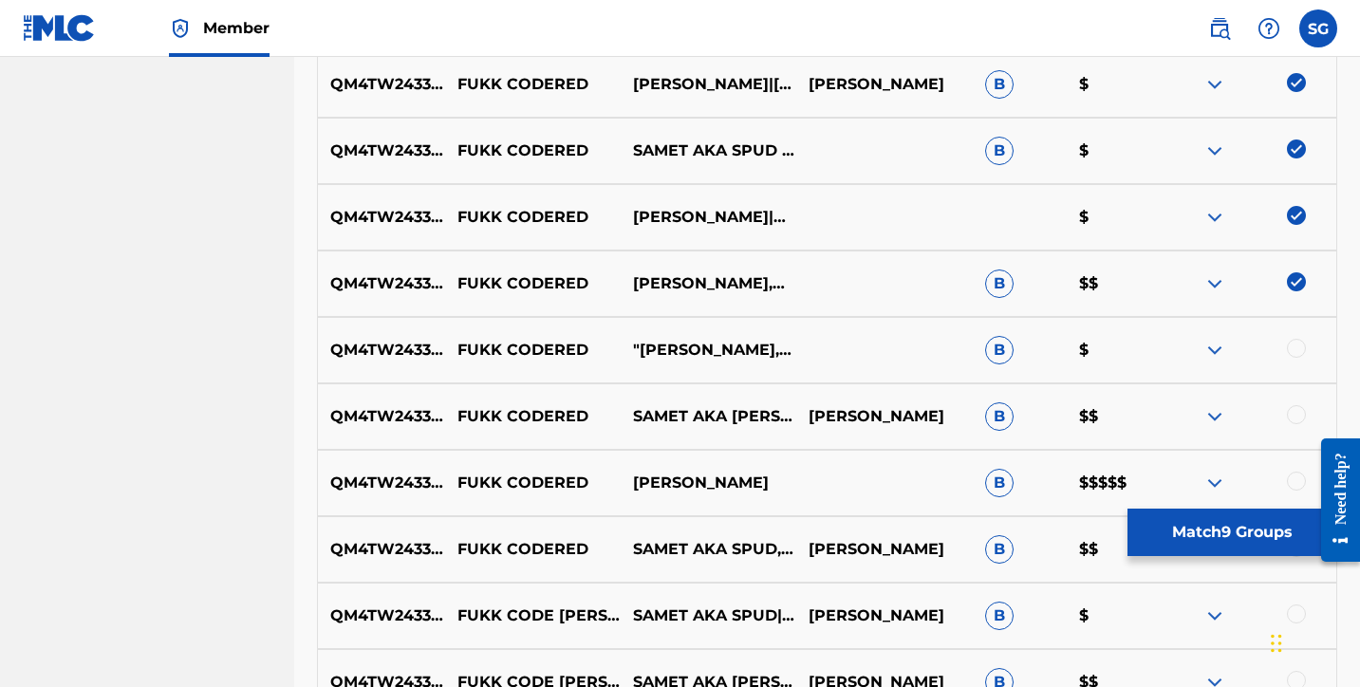
scroll to position [1058, 0]
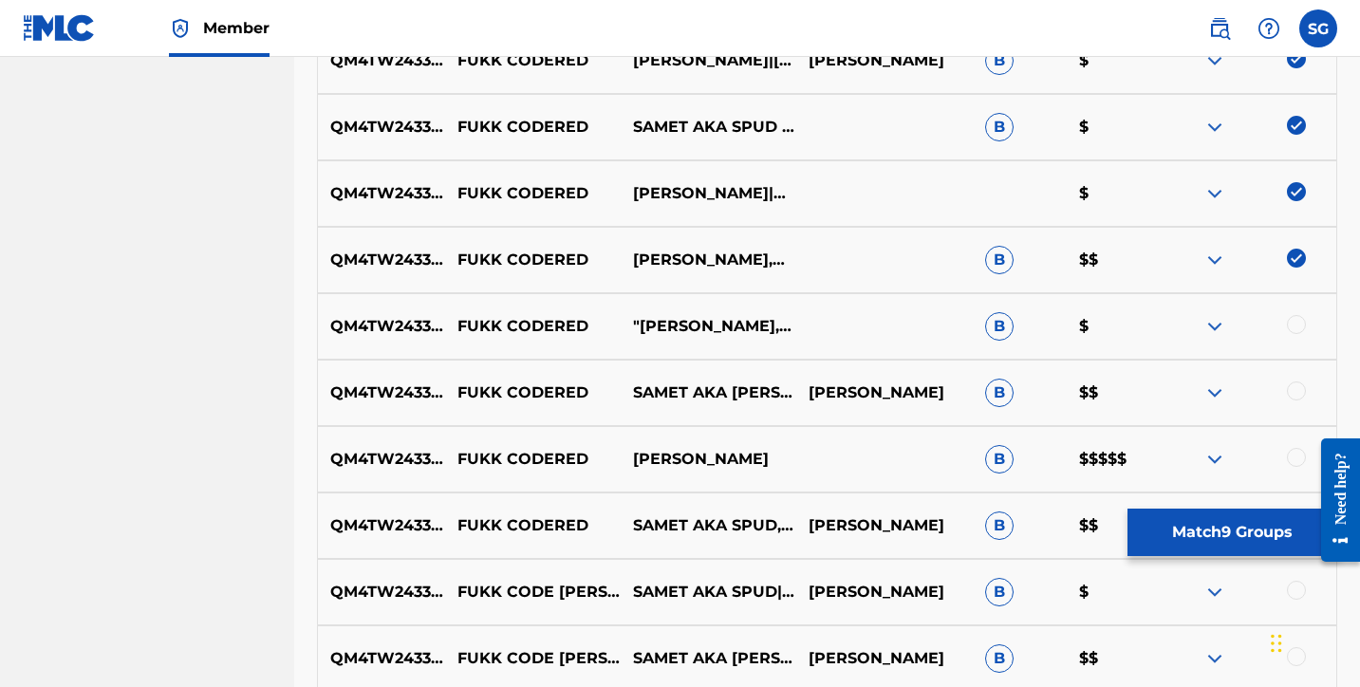
click at [1301, 324] on div at bounding box center [1296, 324] width 19 height 19
click at [1295, 391] on div at bounding box center [1296, 391] width 19 height 19
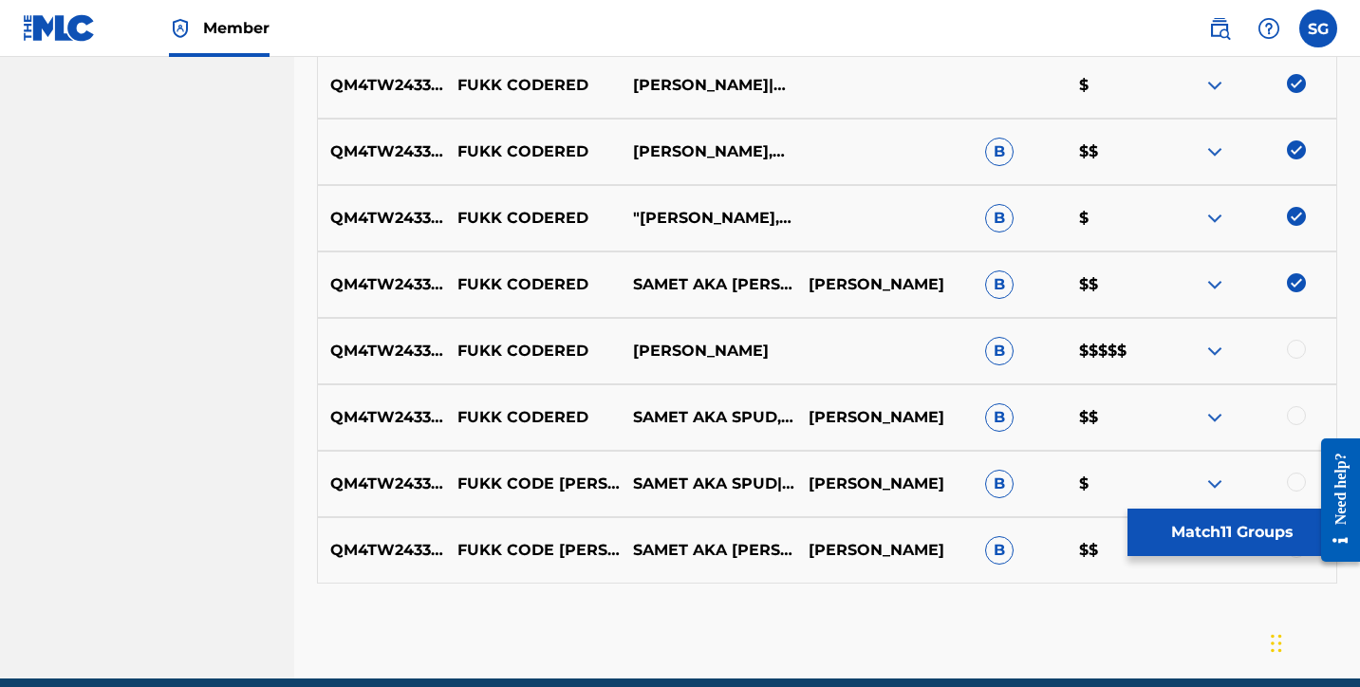
scroll to position [1219, 0]
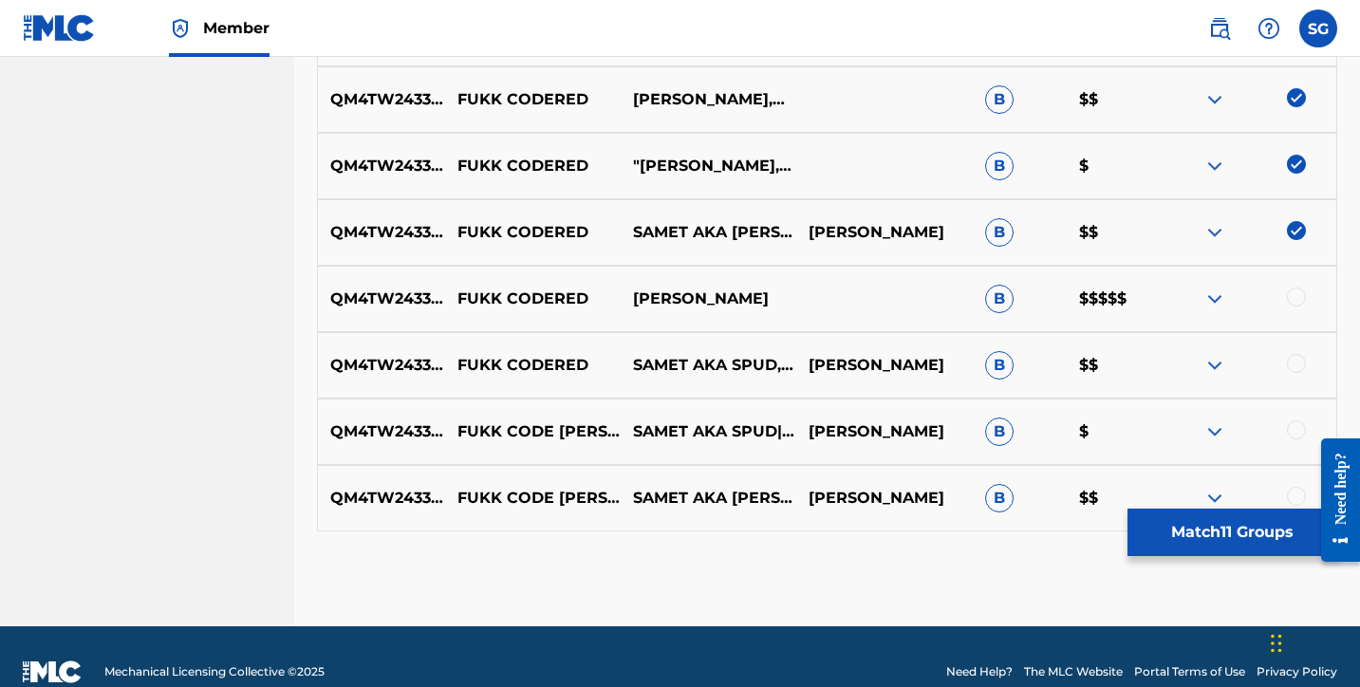
click at [1298, 300] on div at bounding box center [1296, 297] width 19 height 19
click at [1295, 365] on div at bounding box center [1296, 363] width 19 height 19
click at [1300, 428] on div at bounding box center [1296, 429] width 19 height 19
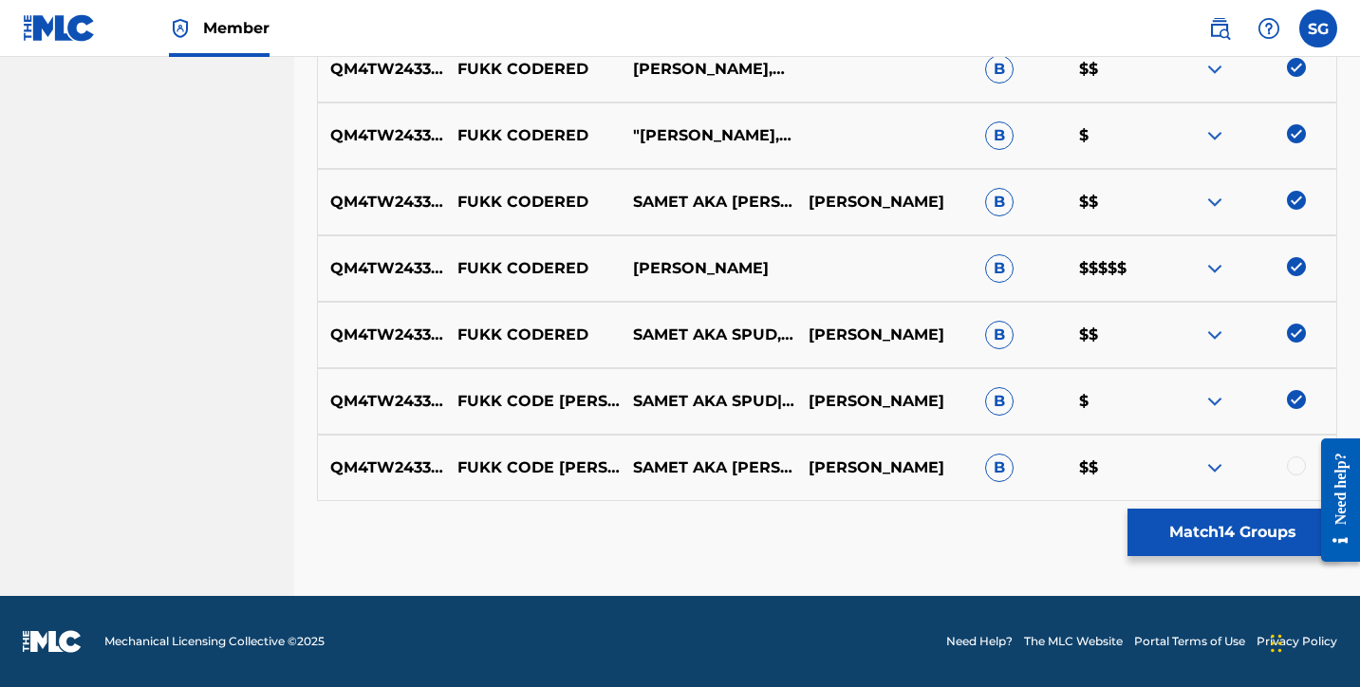
scroll to position [1249, 0]
click at [1297, 459] on div at bounding box center [1296, 466] width 19 height 19
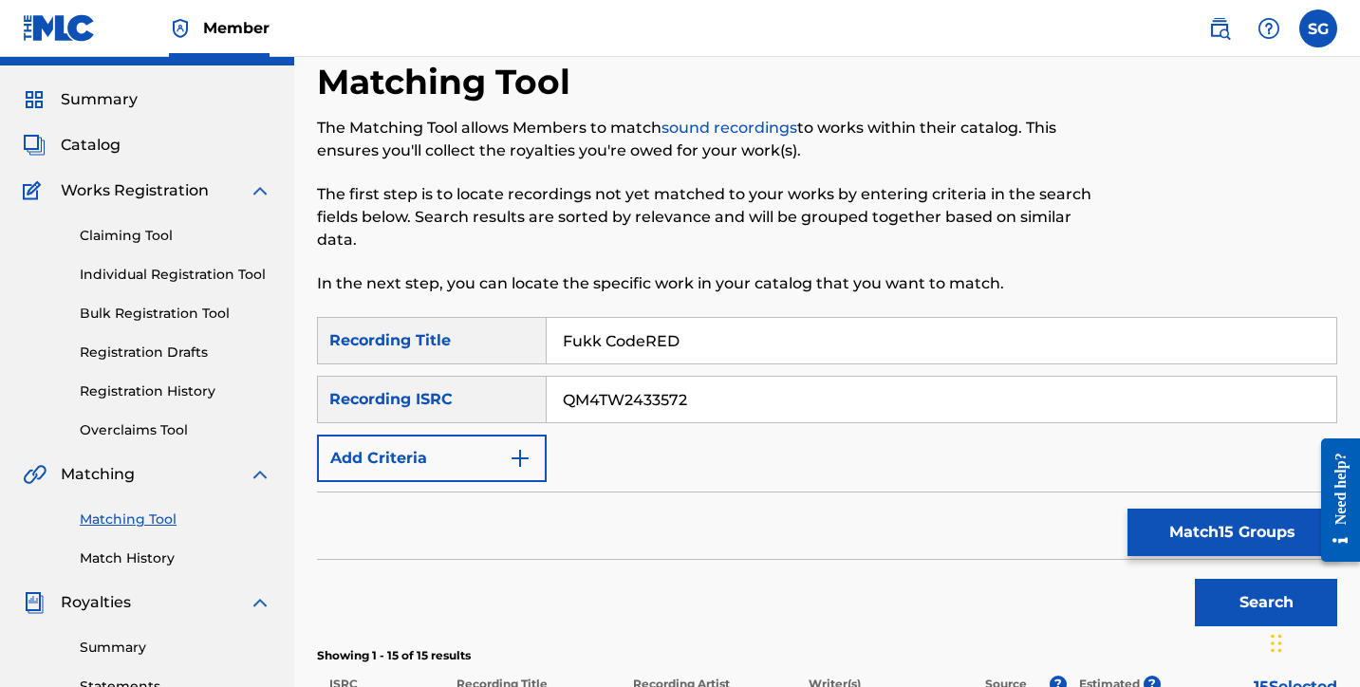
scroll to position [38, 0]
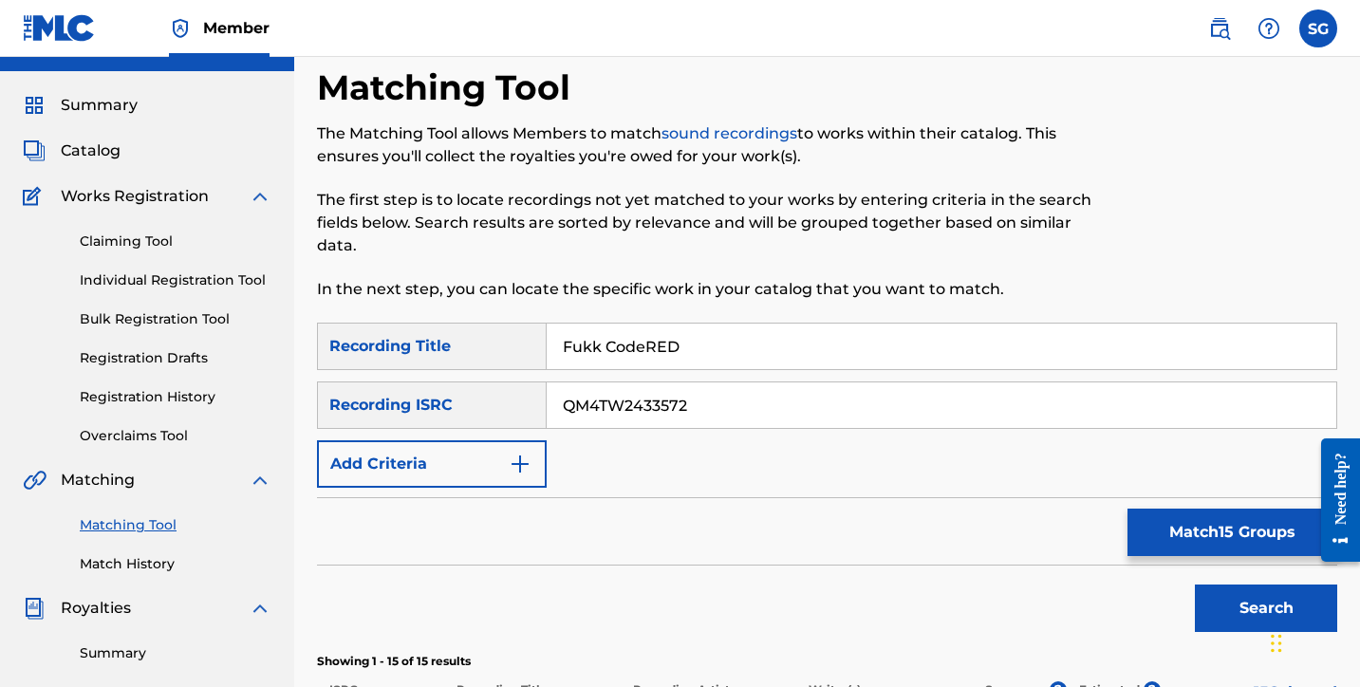
click at [1212, 535] on button "Match 15 Groups" at bounding box center [1233, 532] width 210 height 47
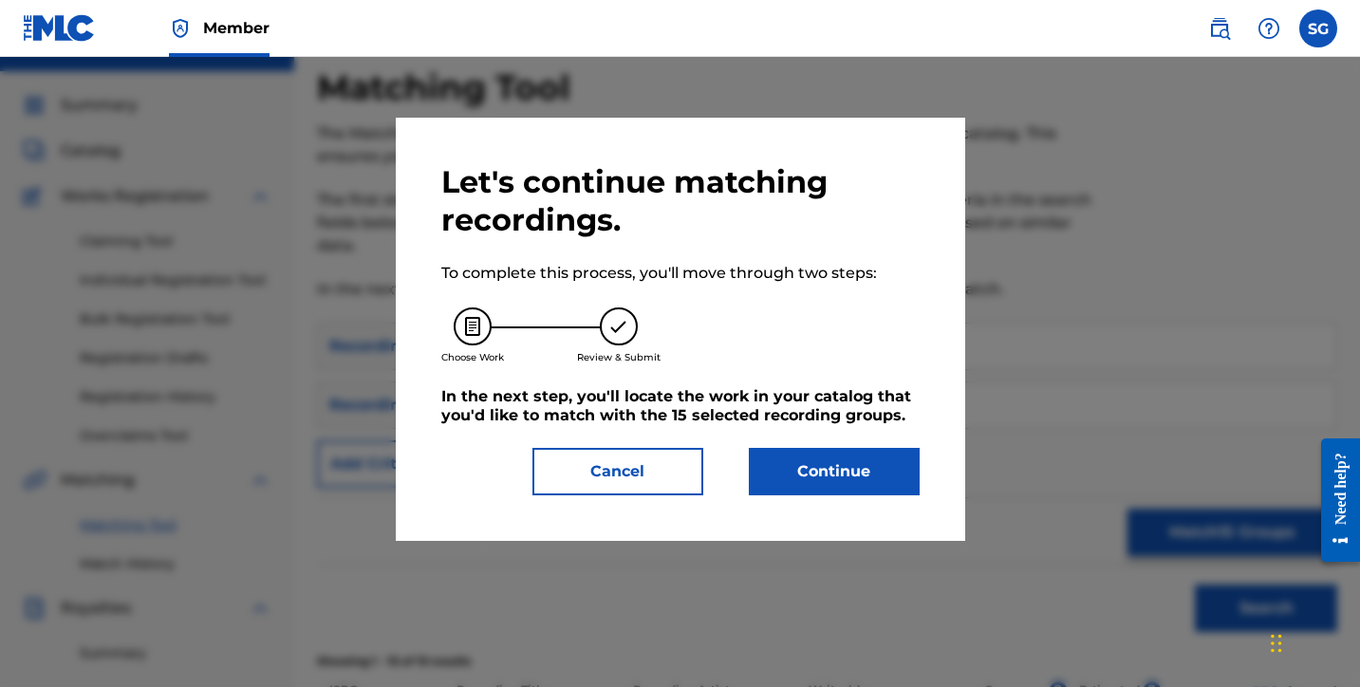
click at [810, 468] on button "Continue" at bounding box center [834, 471] width 171 height 47
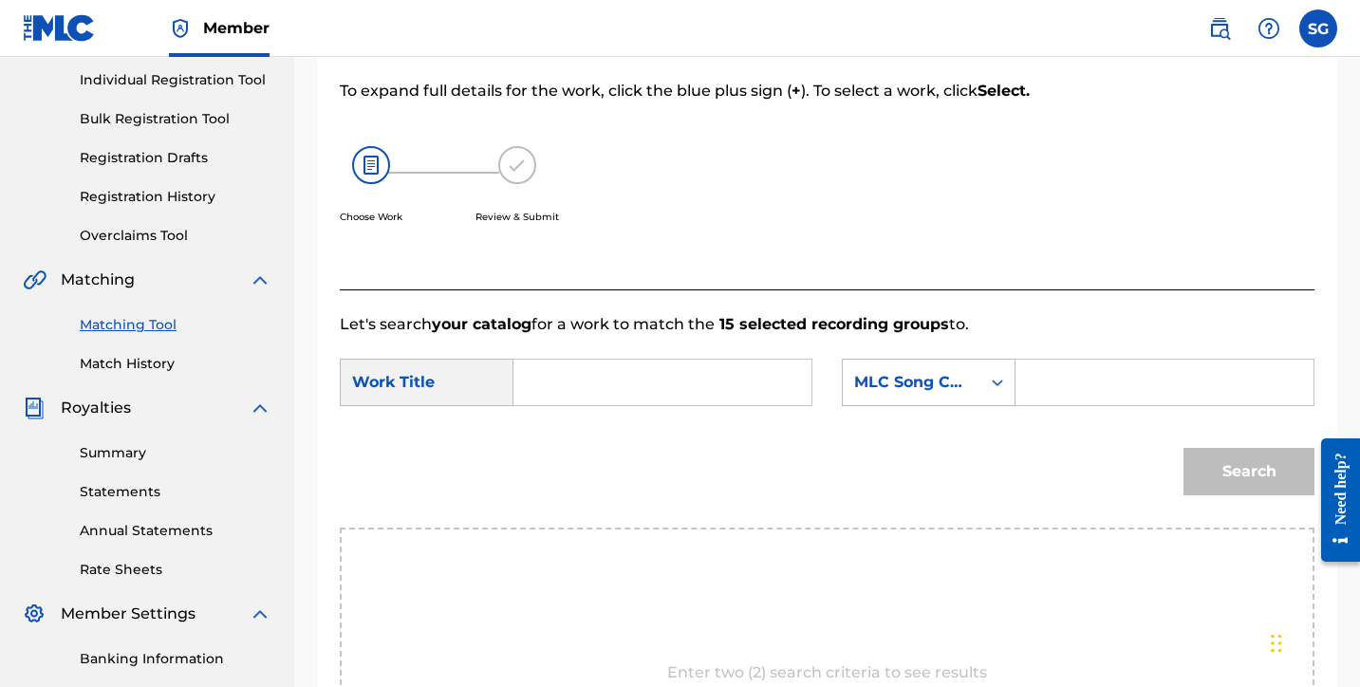
scroll to position [252, 0]
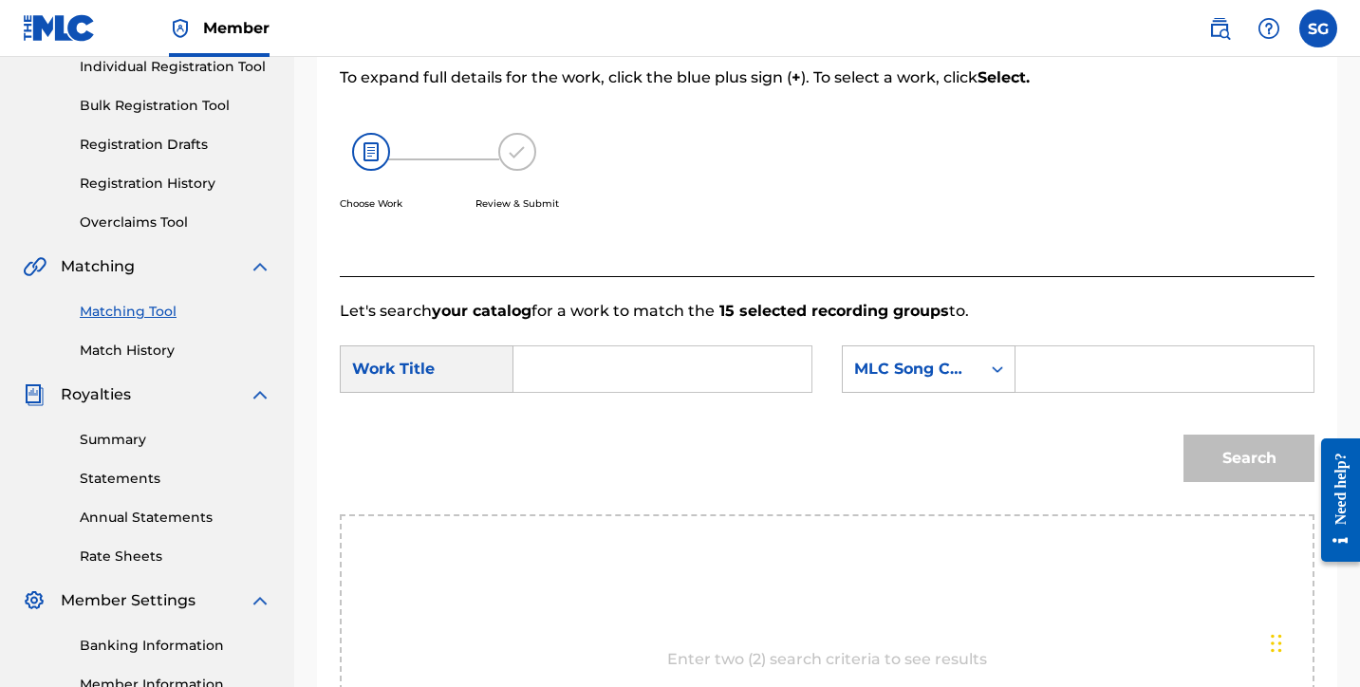
click at [679, 369] on input "Search Form" at bounding box center [663, 369] width 266 height 46
click at [596, 413] on span "codered" at bounding box center [613, 411] width 65 height 18
type input "fukk codered"
click at [1067, 366] on input "Search Form" at bounding box center [1165, 369] width 266 height 46
paste input "FA67Z0"
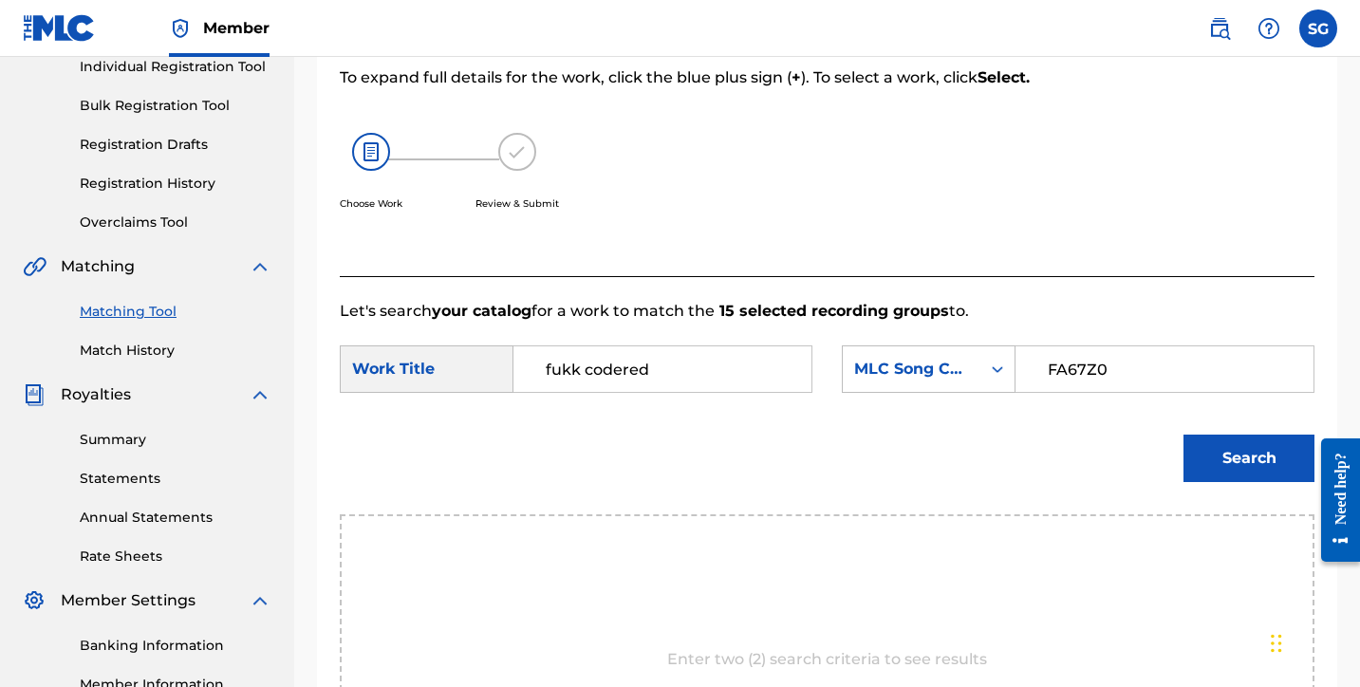
type input "FA67Z0"
click at [1219, 452] on button "Search" at bounding box center [1249, 458] width 131 height 47
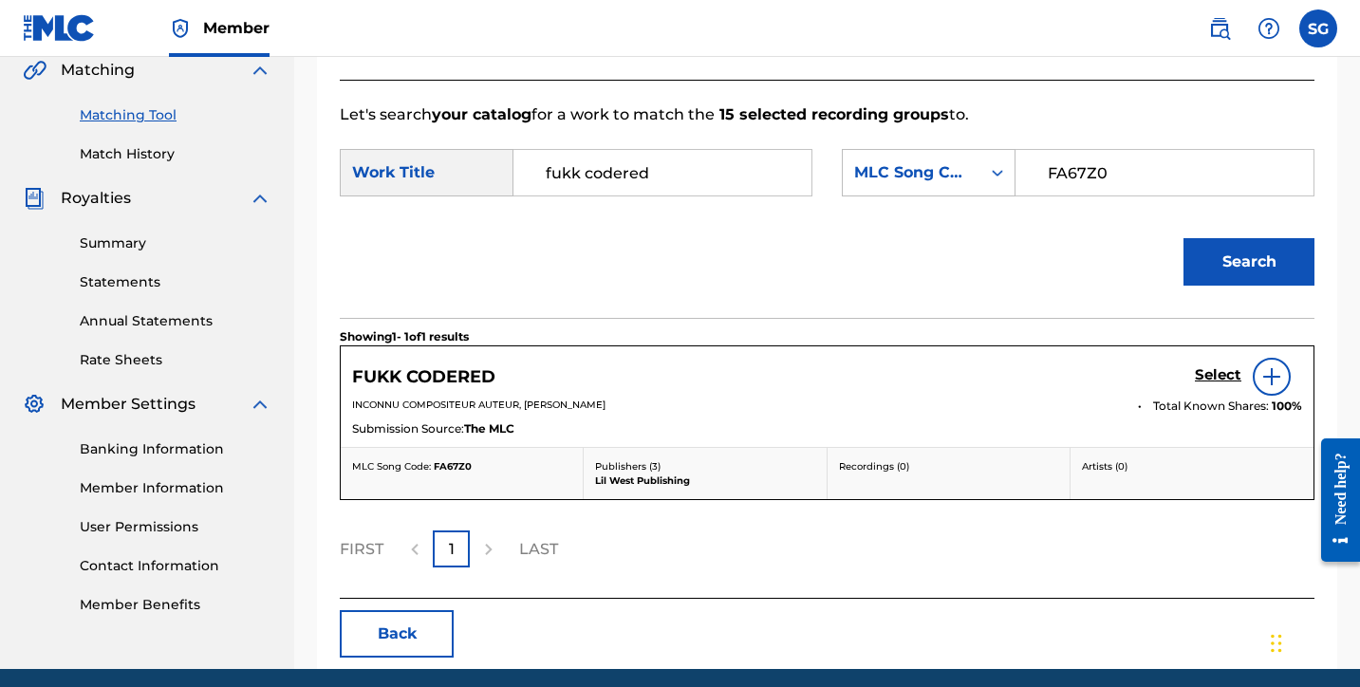
scroll to position [462, 0]
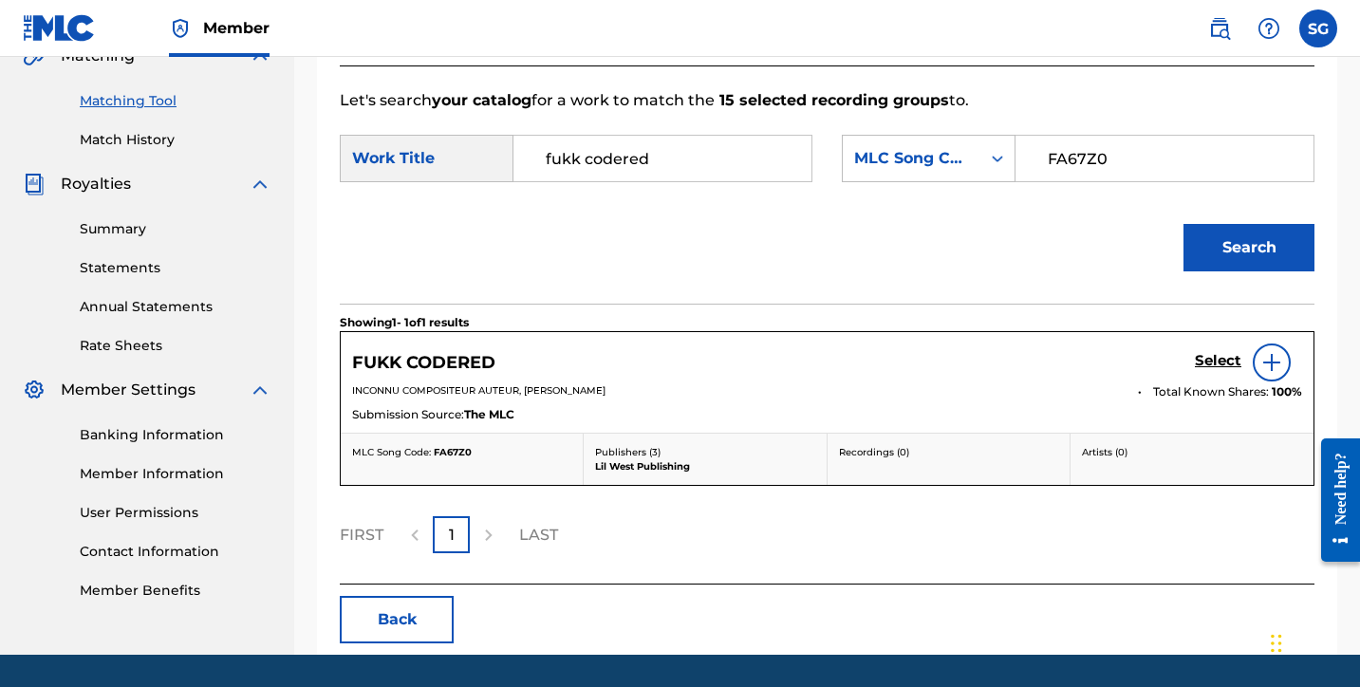
click at [1276, 361] on img at bounding box center [1271, 362] width 23 height 23
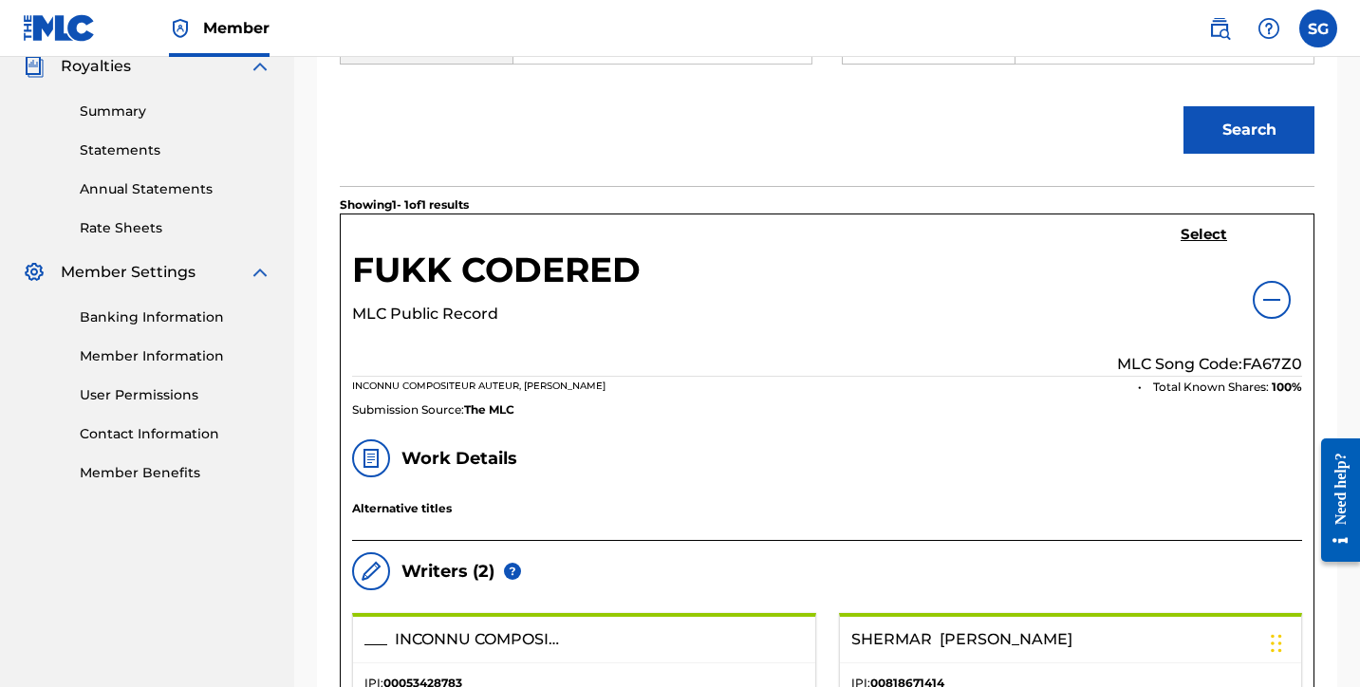
scroll to position [521, 0]
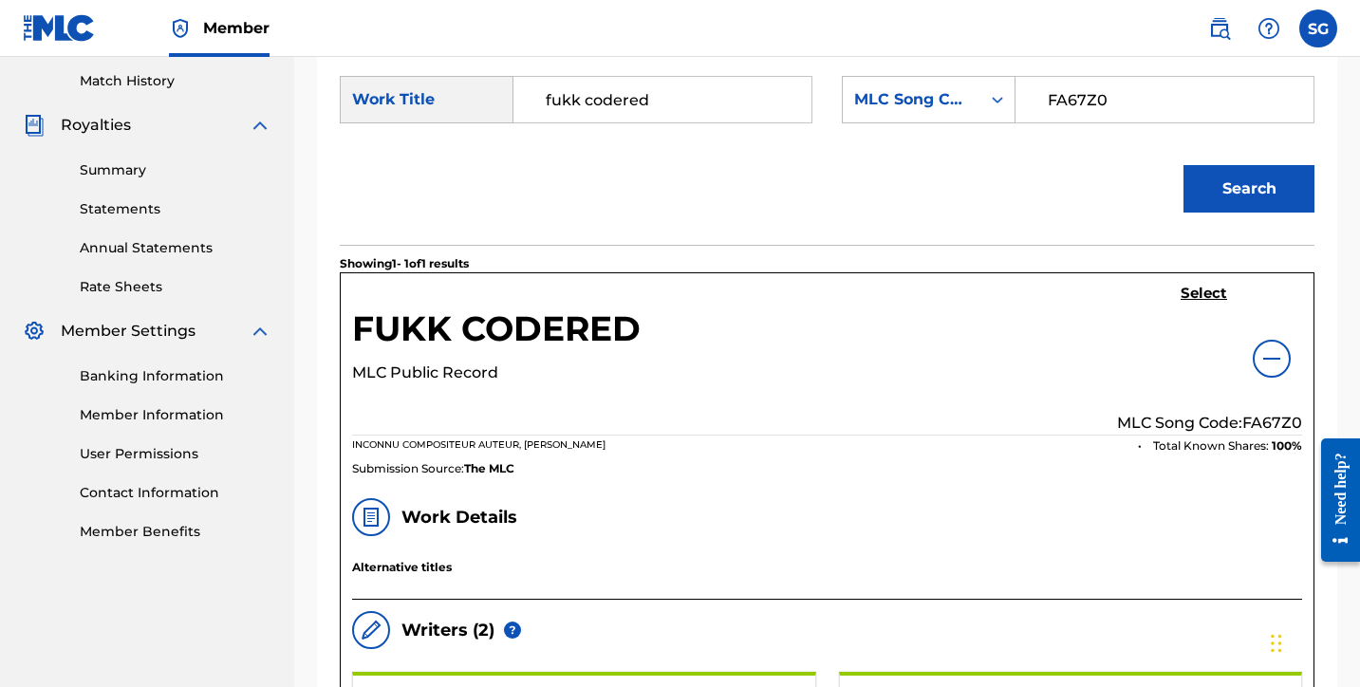
click at [1190, 292] on h5 "Select" at bounding box center [1204, 294] width 47 height 18
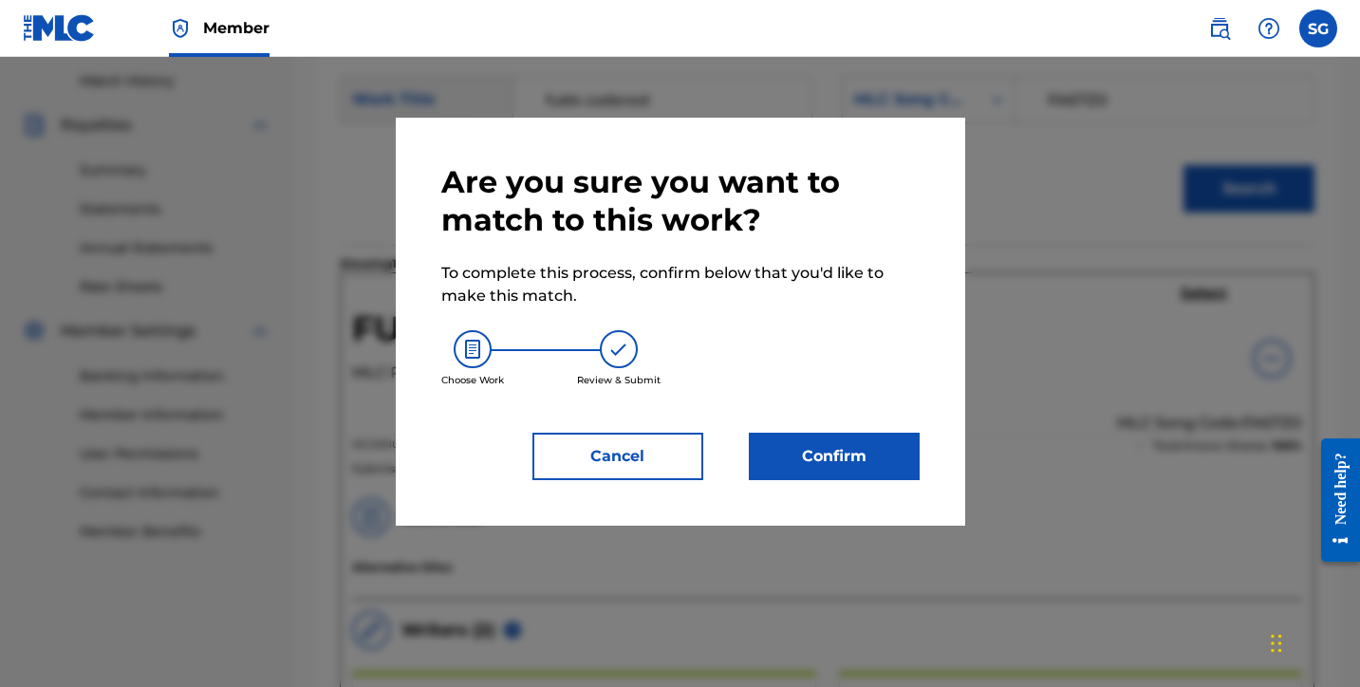
click at [841, 456] on button "Confirm" at bounding box center [834, 456] width 171 height 47
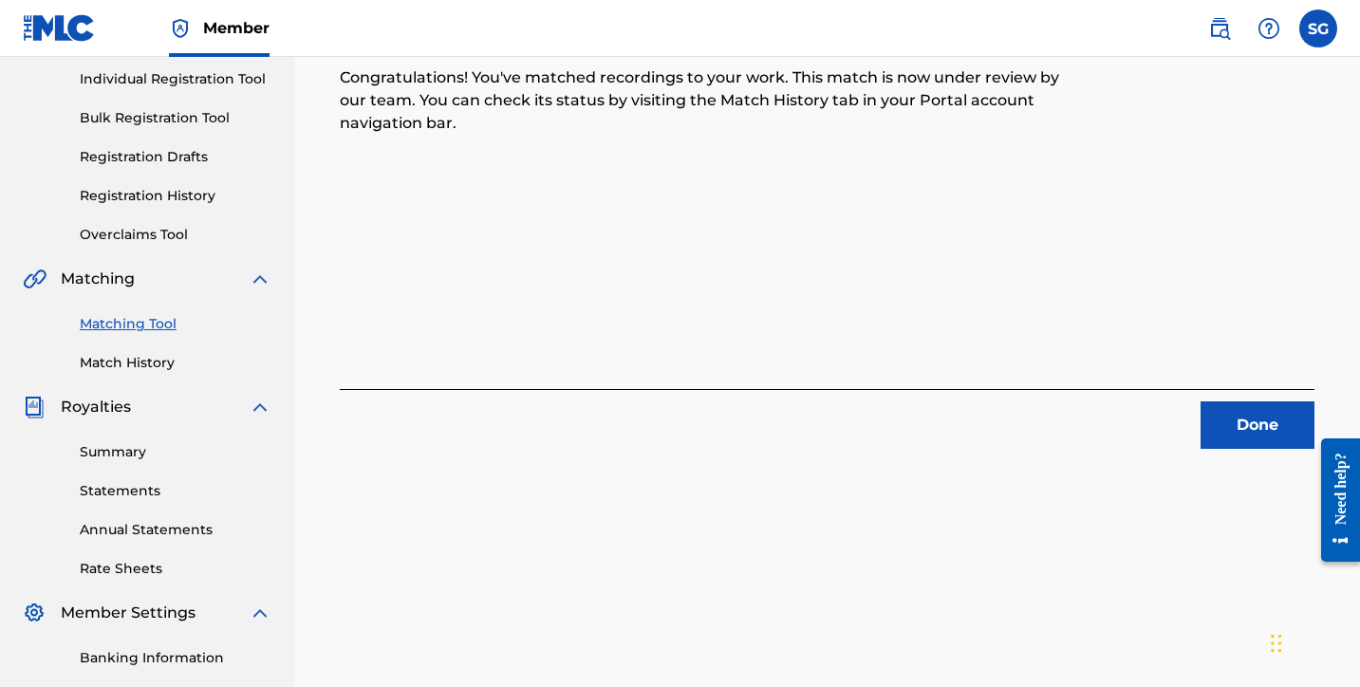
scroll to position [258, 0]
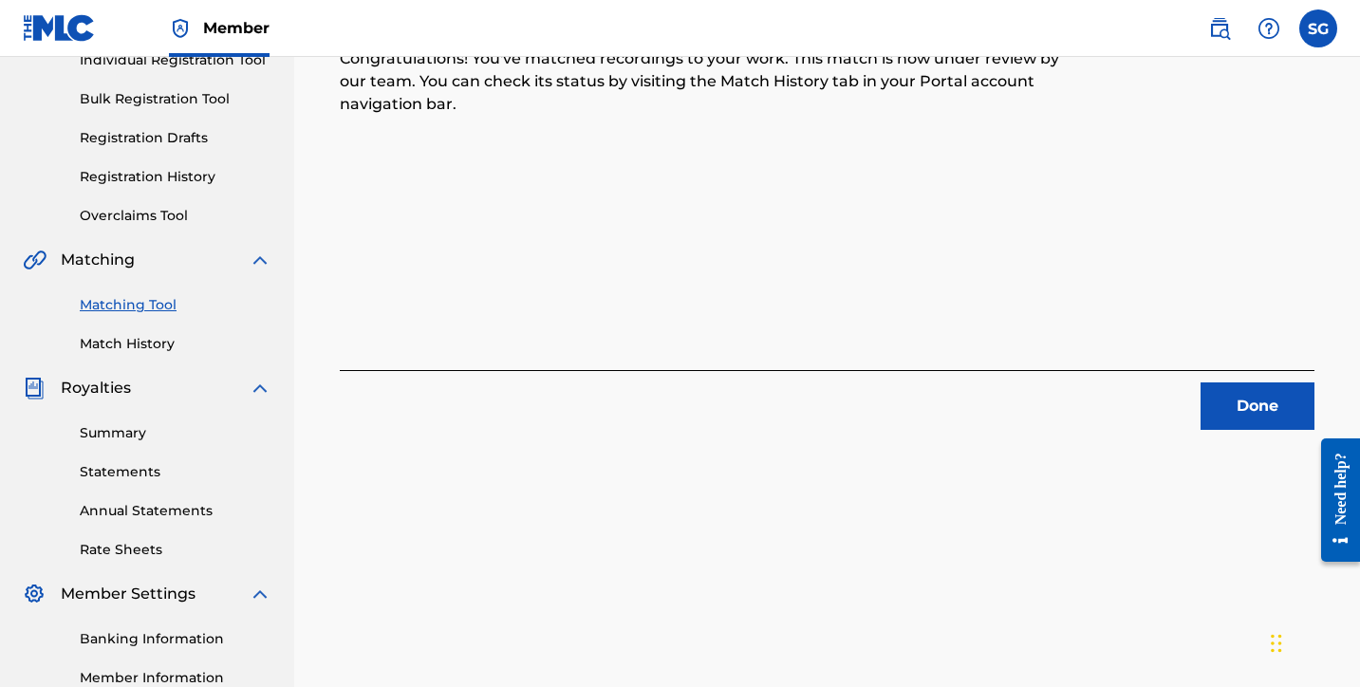
click at [1231, 408] on button "Done" at bounding box center [1258, 405] width 114 height 47
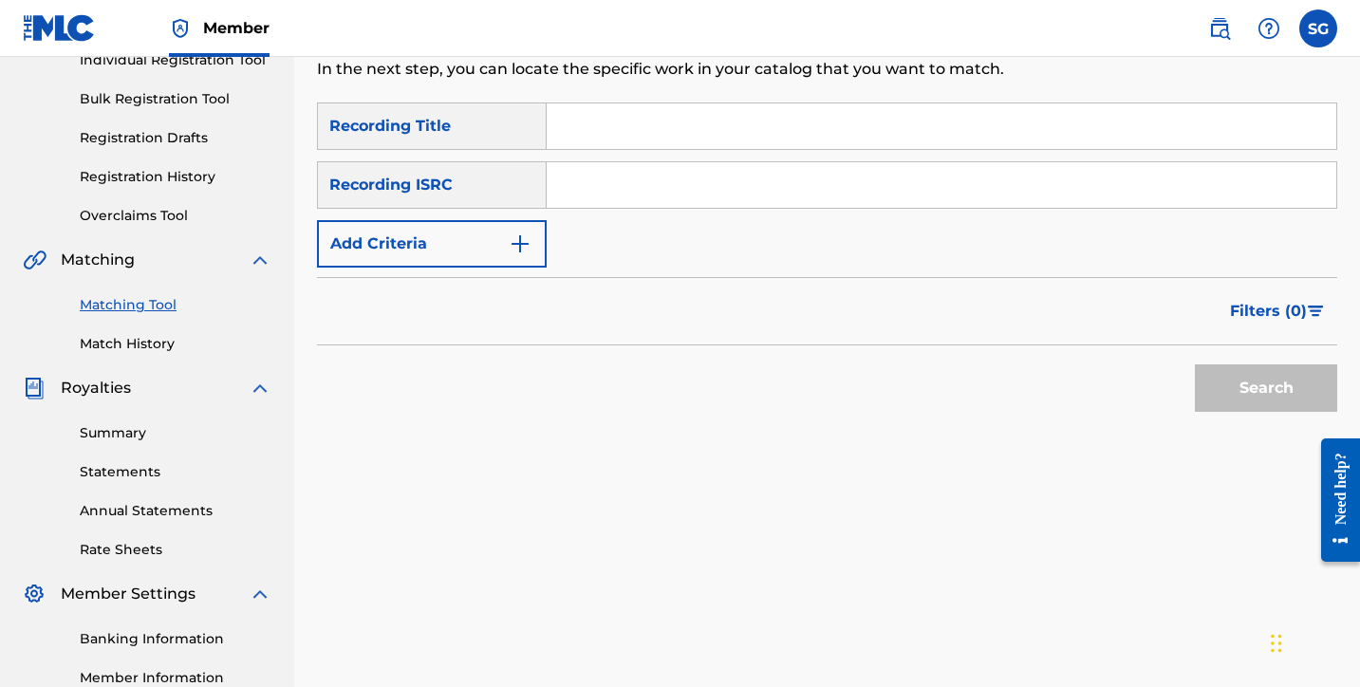
scroll to position [158, 0]
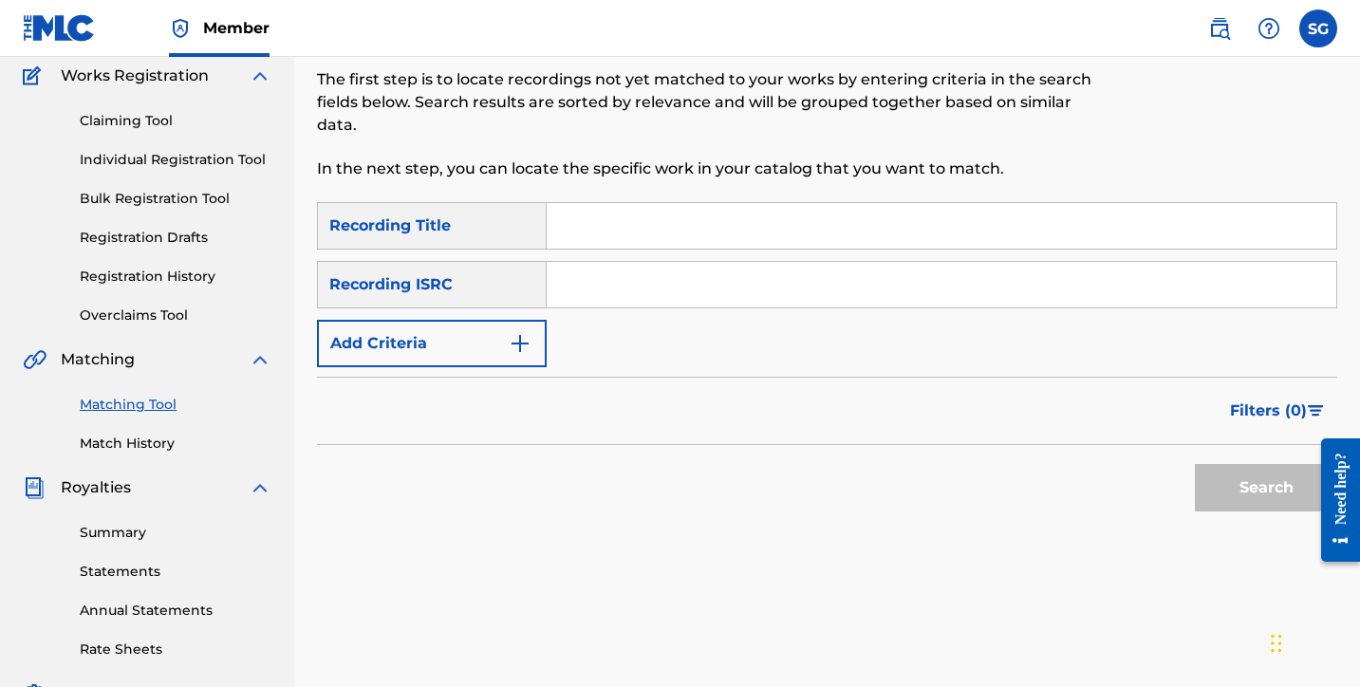
click at [672, 225] on input "Search Form" at bounding box center [942, 226] width 790 height 46
type input "F"
type input "Fukk!! codeRED"
click at [509, 346] on img "Search Form" at bounding box center [520, 343] width 23 height 23
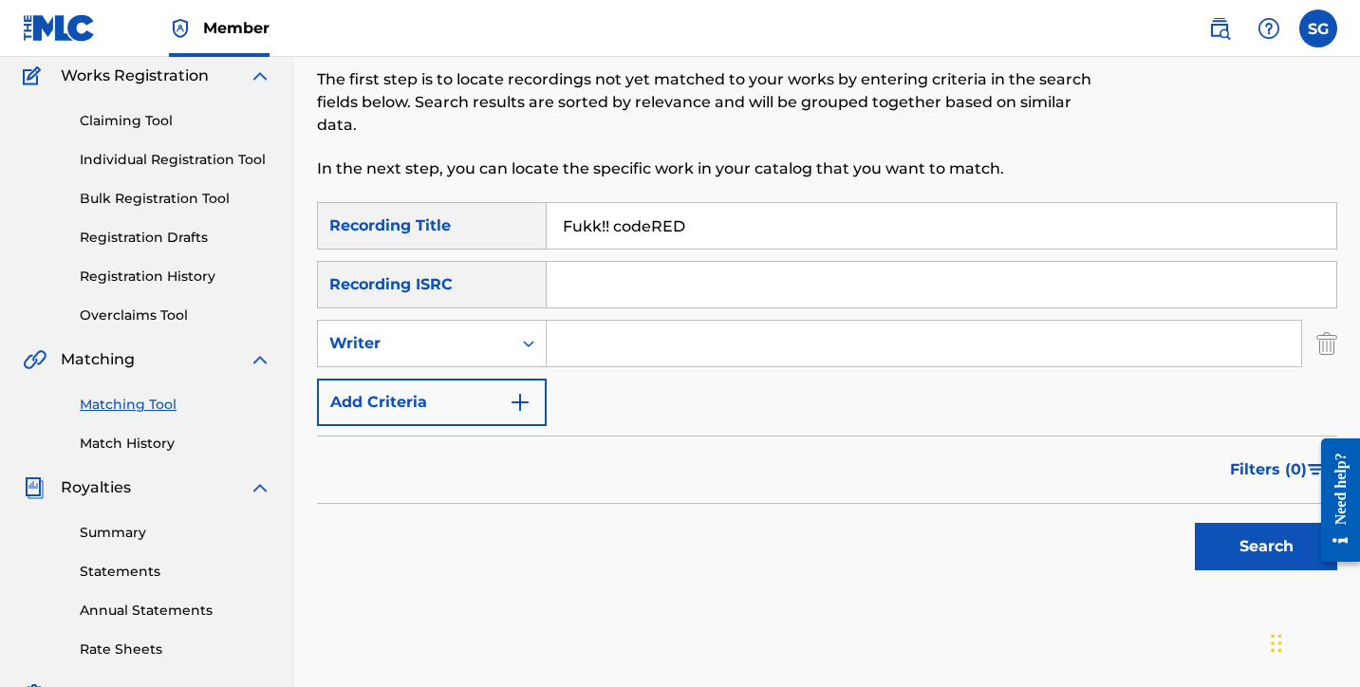
click at [514, 388] on button "Add Criteria" at bounding box center [432, 402] width 230 height 47
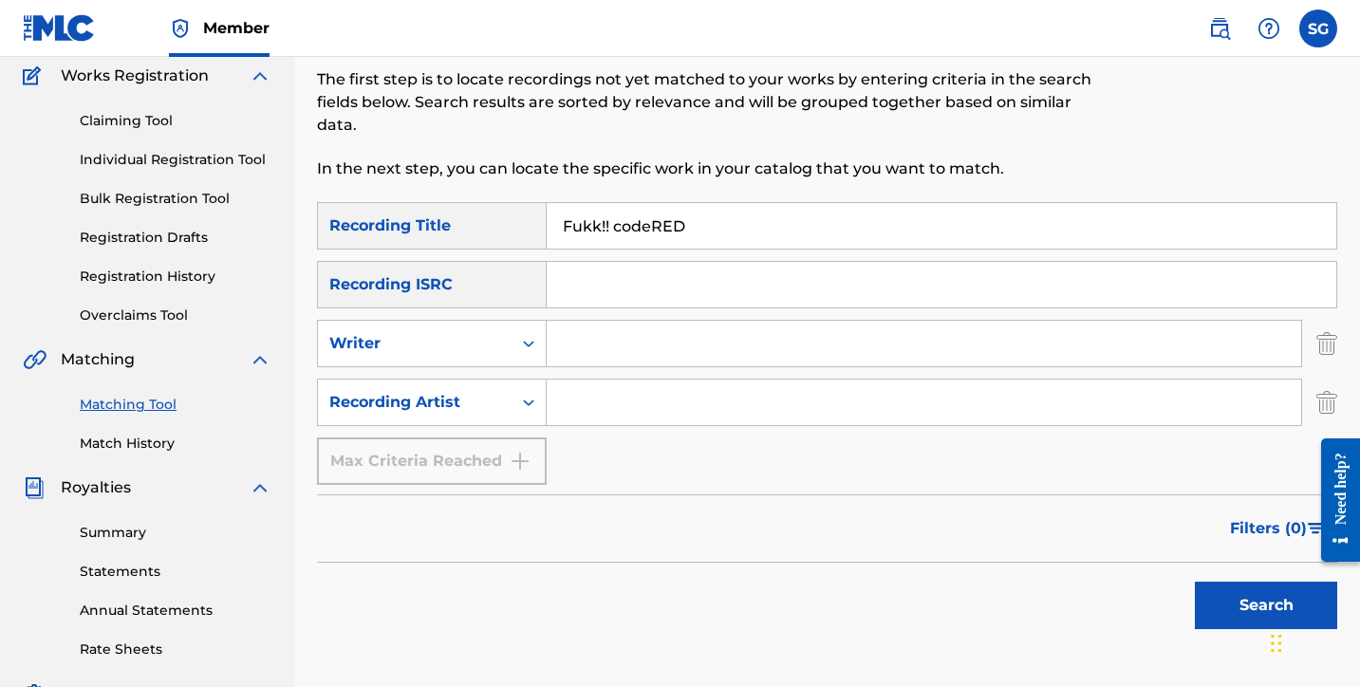
click at [522, 448] on div "Max Criteria Reached" at bounding box center [432, 461] width 230 height 47
click at [598, 405] on input "Search Form" at bounding box center [924, 403] width 755 height 46
click at [1266, 606] on button "Search" at bounding box center [1266, 605] width 142 height 47
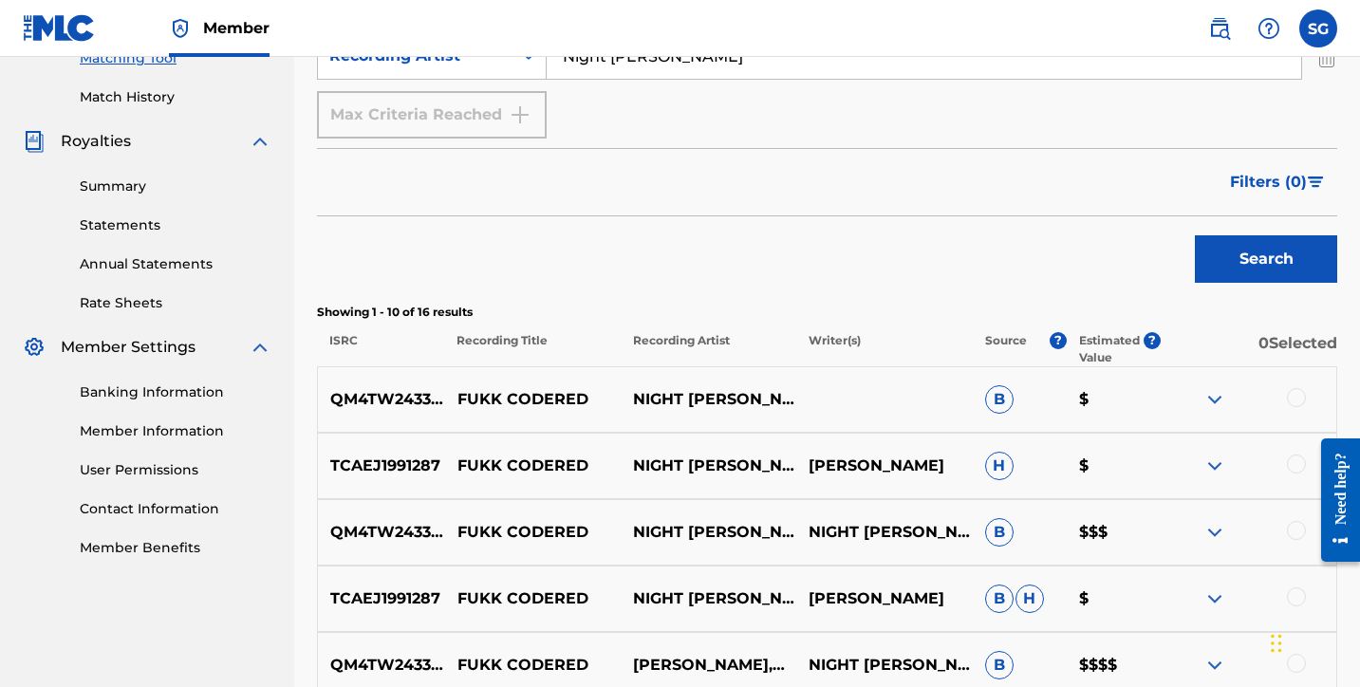
scroll to position [759, 0]
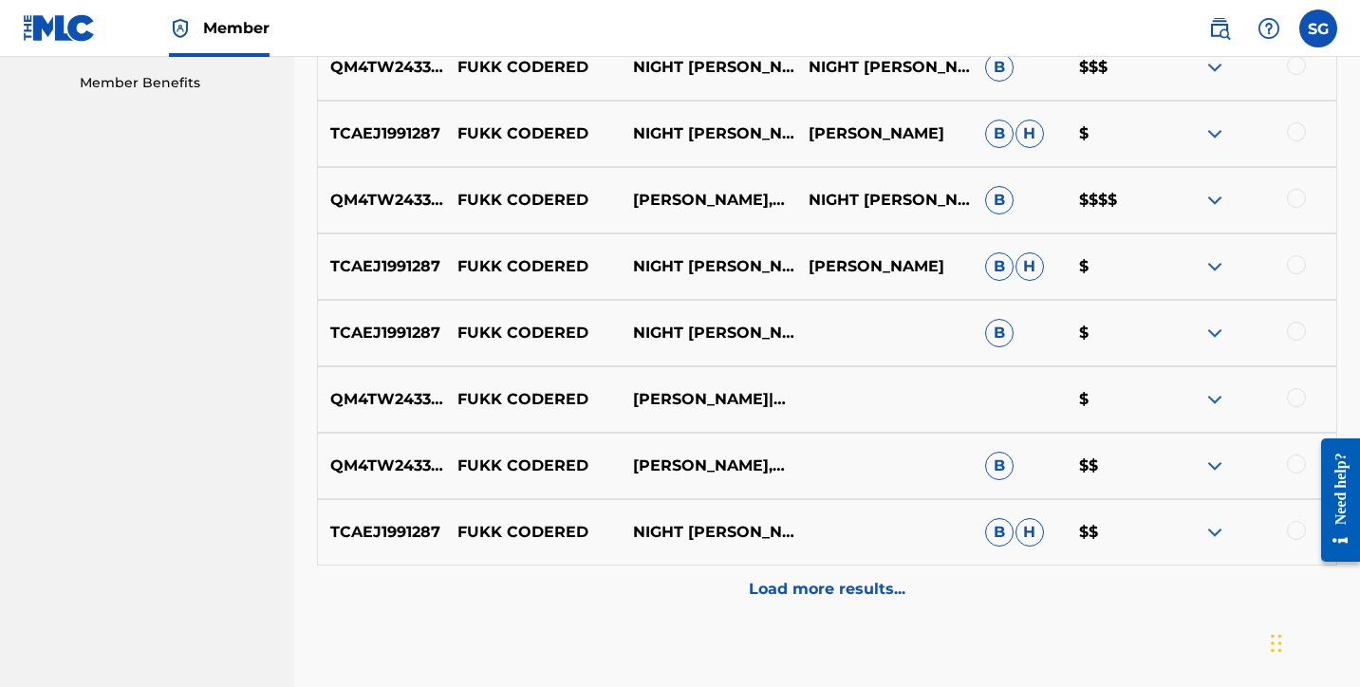
type input "Night Lovell"
click at [794, 593] on p "Load more results..." at bounding box center [827, 589] width 157 height 23
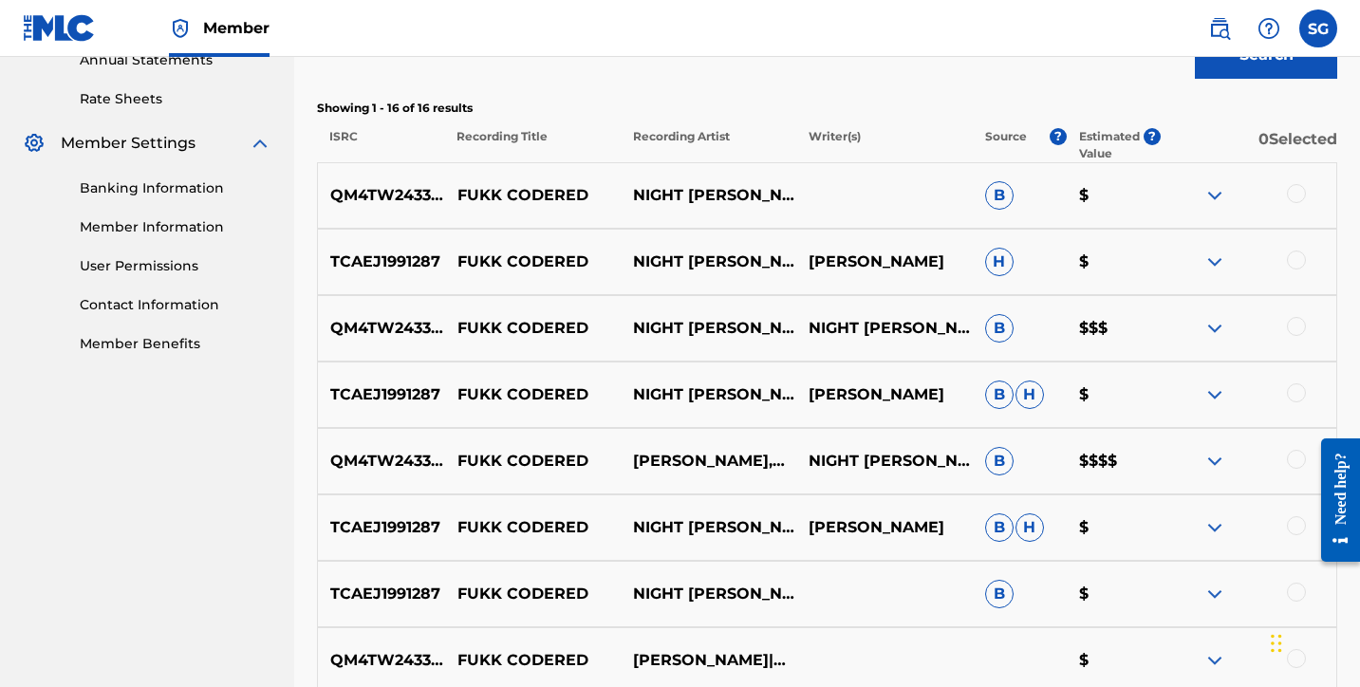
scroll to position [708, 0]
click at [1215, 199] on img at bounding box center [1214, 196] width 23 height 23
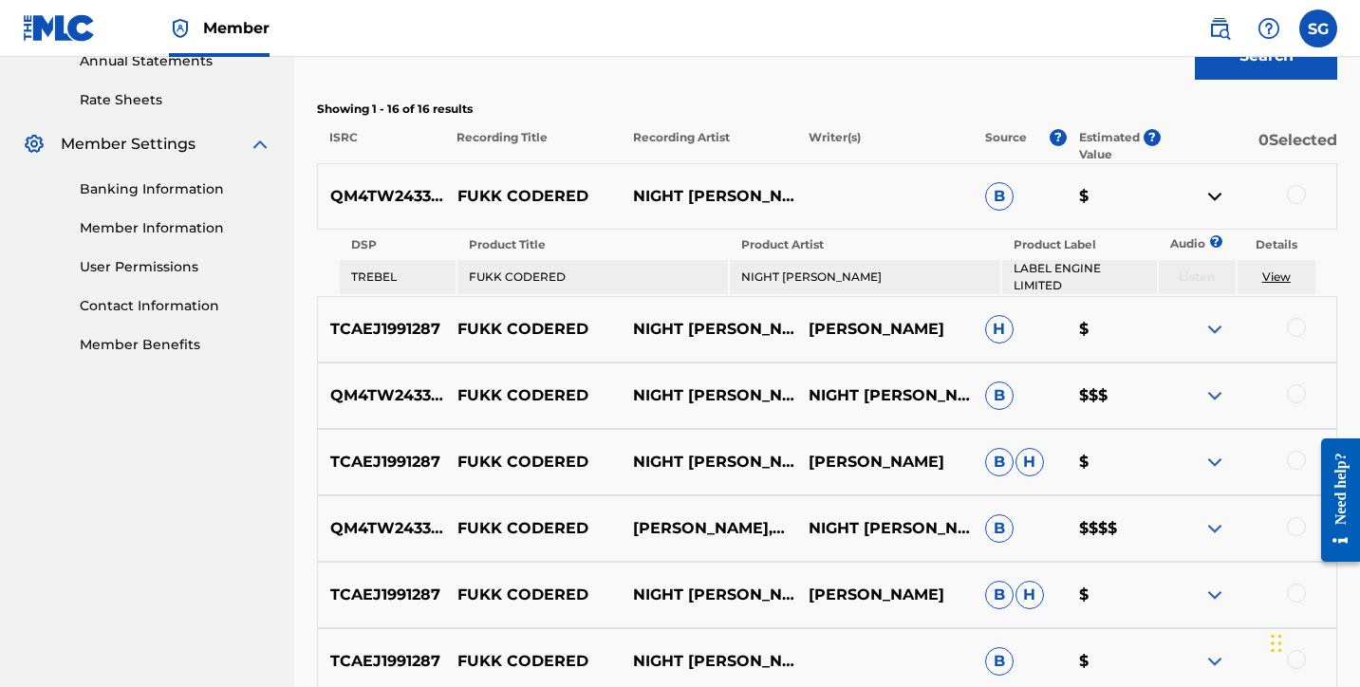
click at [1215, 199] on img at bounding box center [1214, 196] width 23 height 23
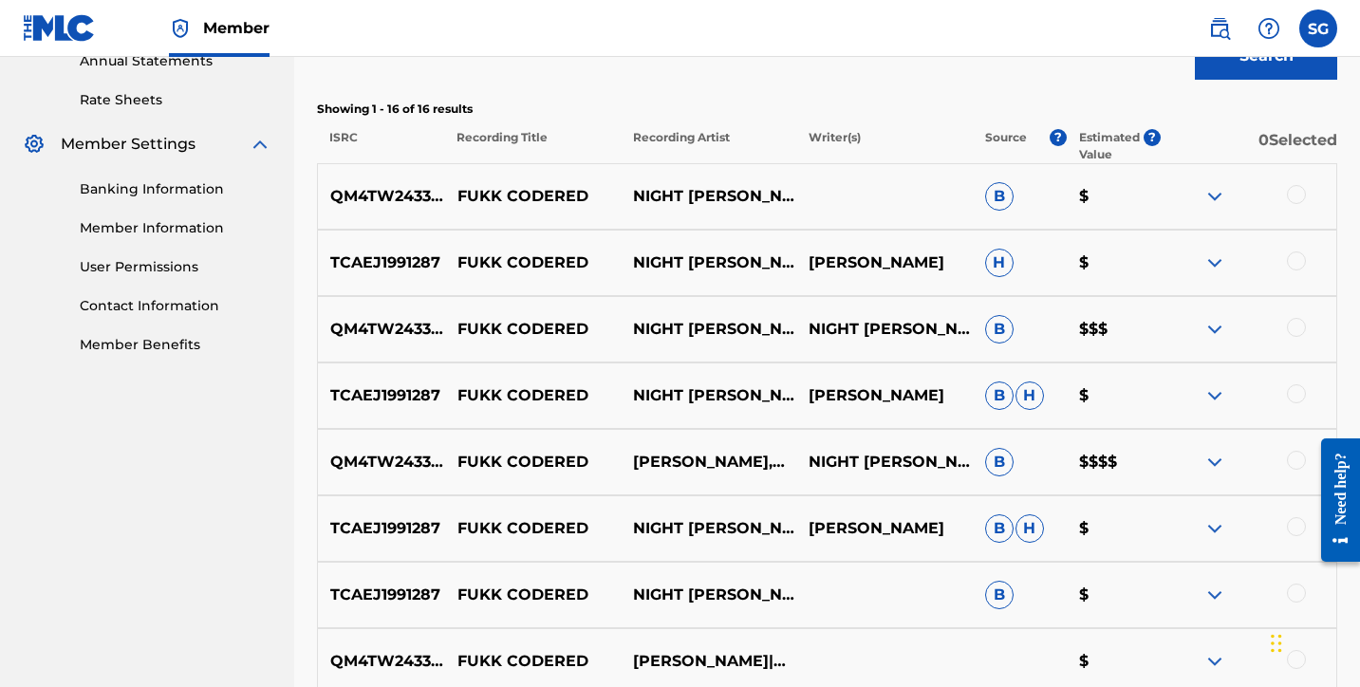
click at [1298, 198] on div at bounding box center [1296, 194] width 19 height 19
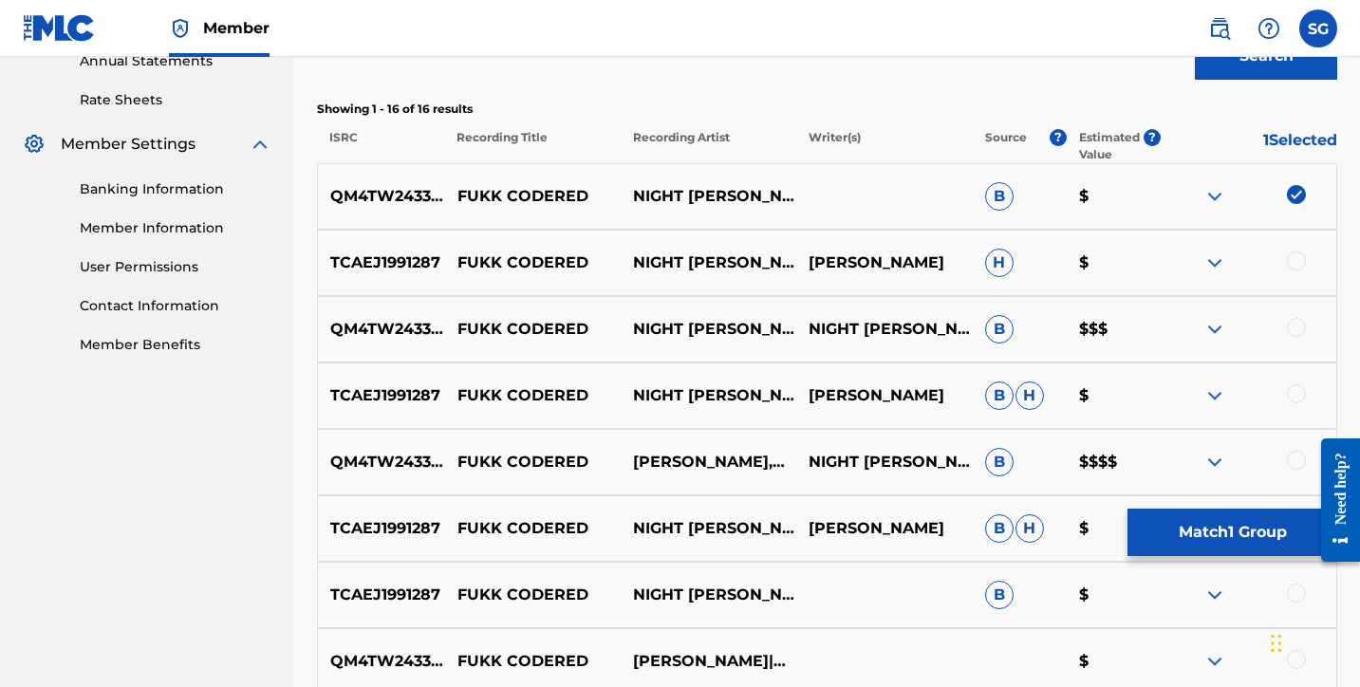
click at [1213, 259] on img at bounding box center [1214, 263] width 23 height 23
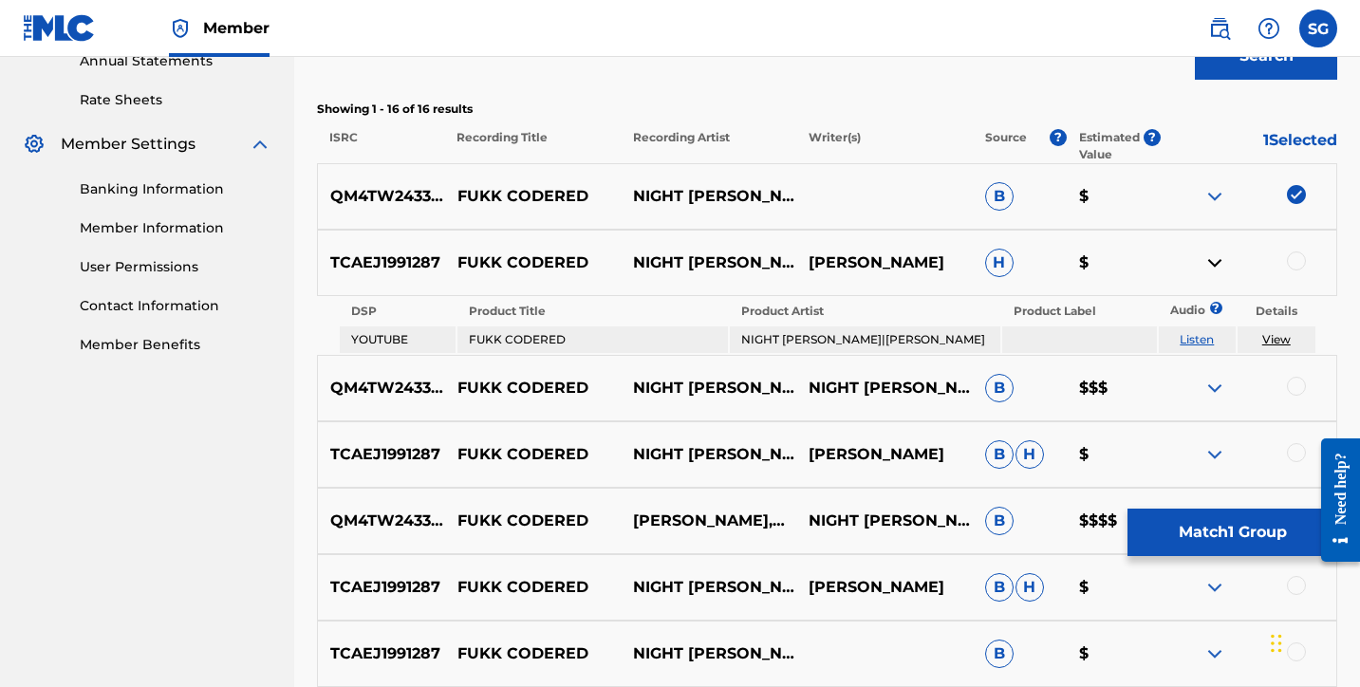
click at [1213, 259] on img at bounding box center [1214, 263] width 23 height 23
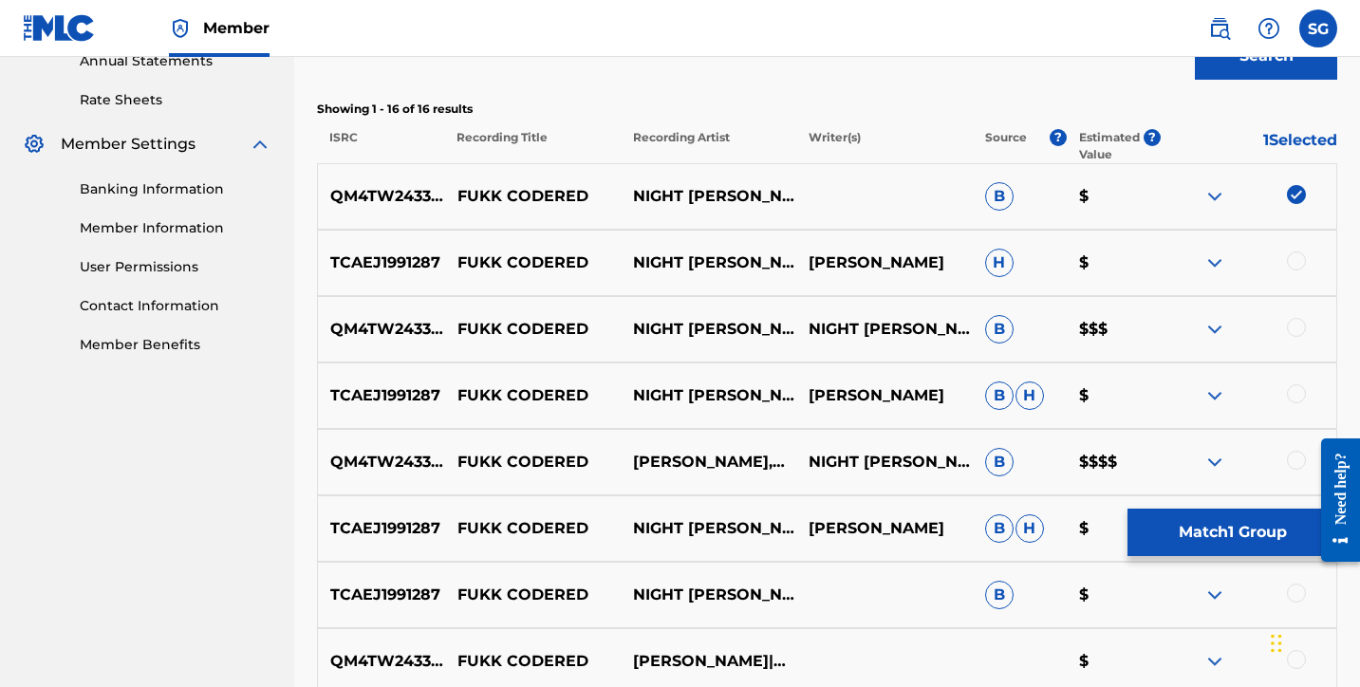
click at [1303, 268] on div at bounding box center [1296, 261] width 19 height 19
click at [1295, 332] on div at bounding box center [1296, 327] width 19 height 19
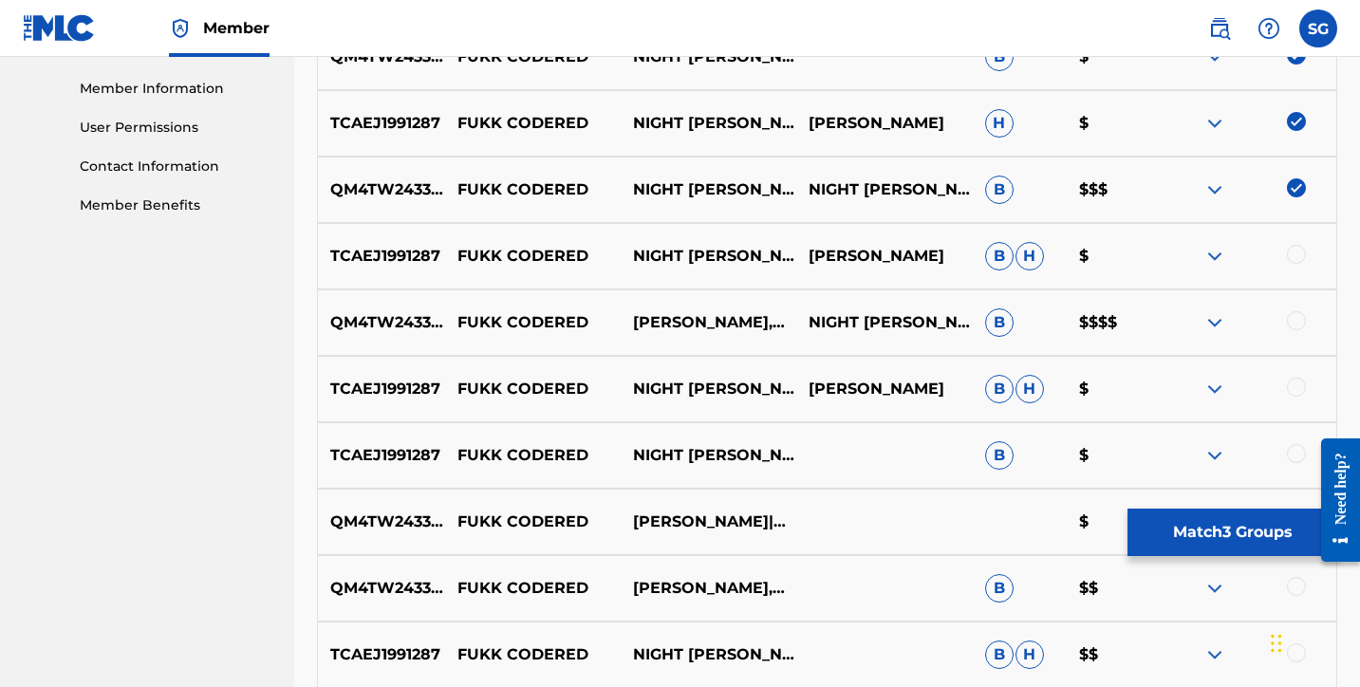
scroll to position [853, 0]
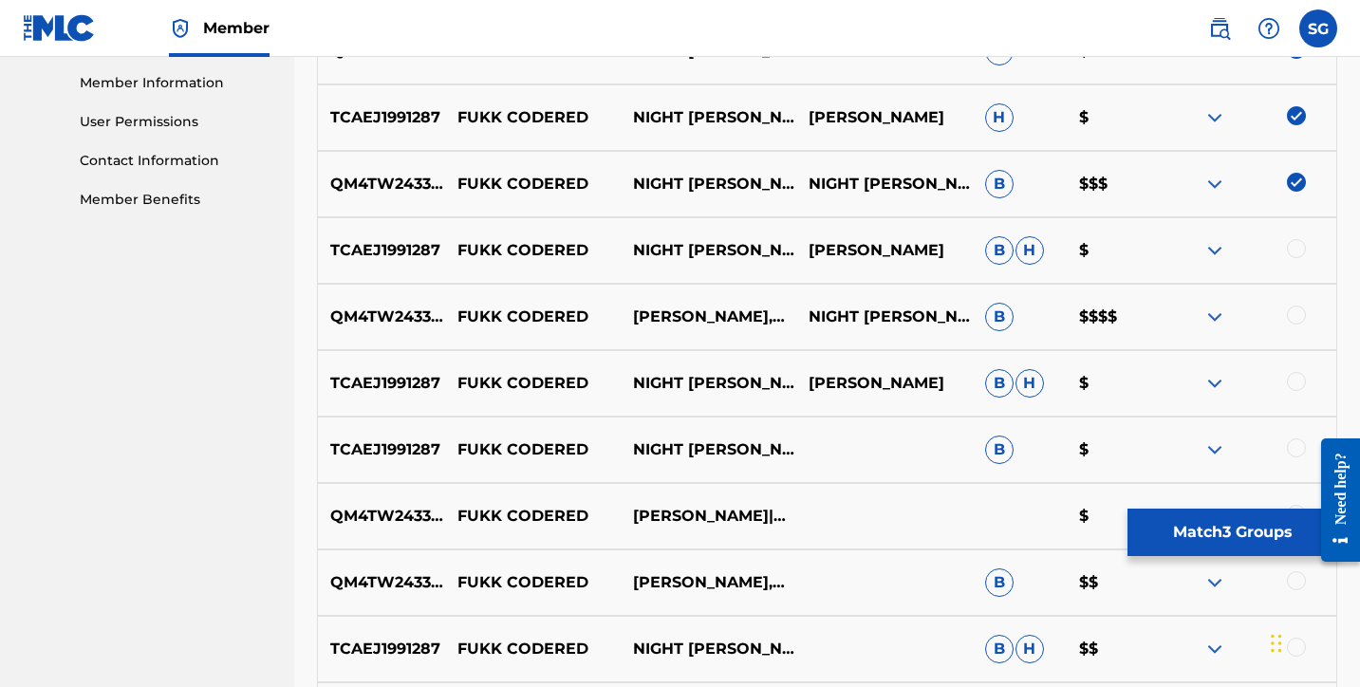
click at [1293, 251] on div at bounding box center [1296, 248] width 19 height 19
click at [1212, 314] on img at bounding box center [1214, 317] width 23 height 23
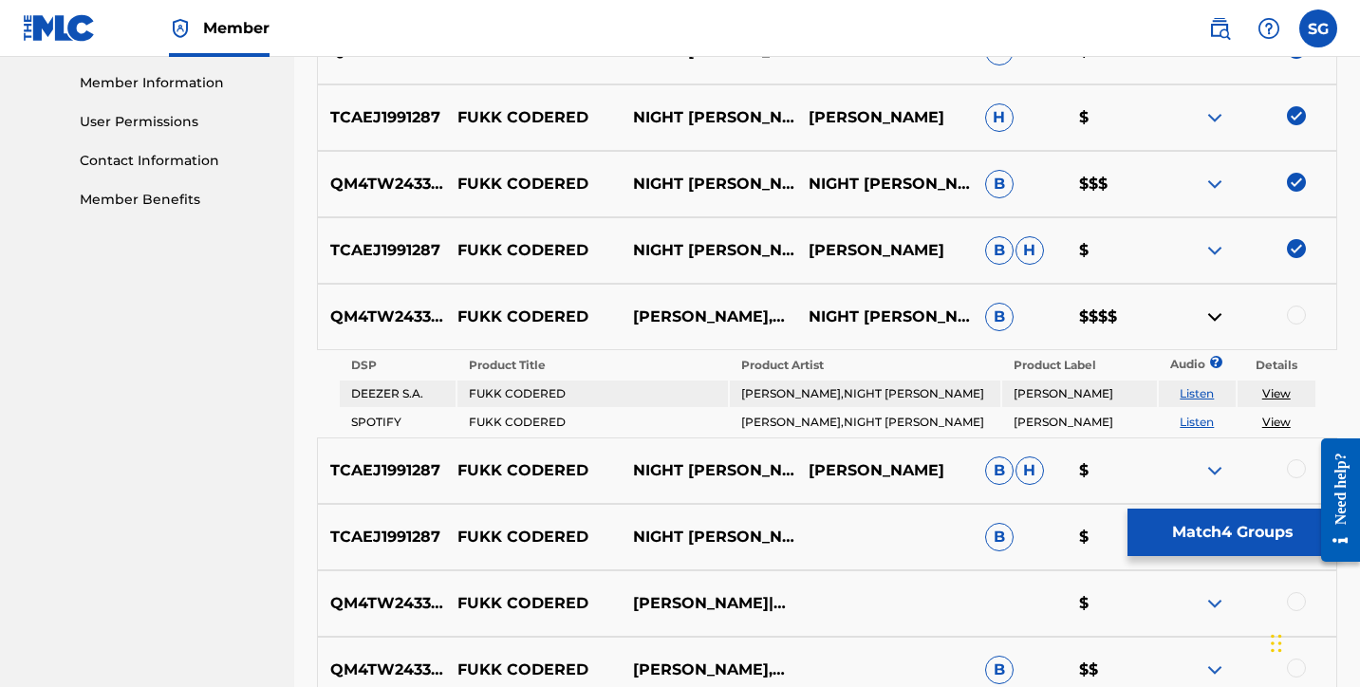
click at [1212, 314] on img at bounding box center [1214, 317] width 23 height 23
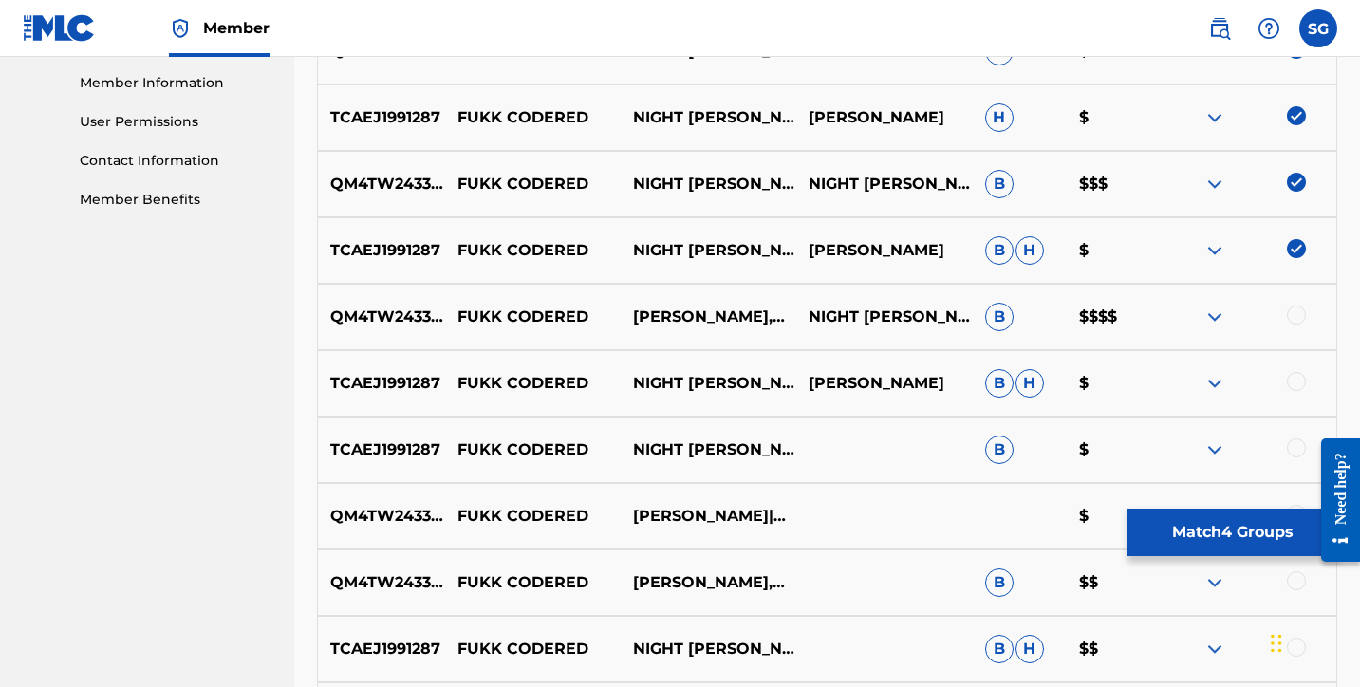
click at [1290, 313] on div at bounding box center [1296, 315] width 19 height 19
click at [1299, 388] on div at bounding box center [1296, 381] width 19 height 19
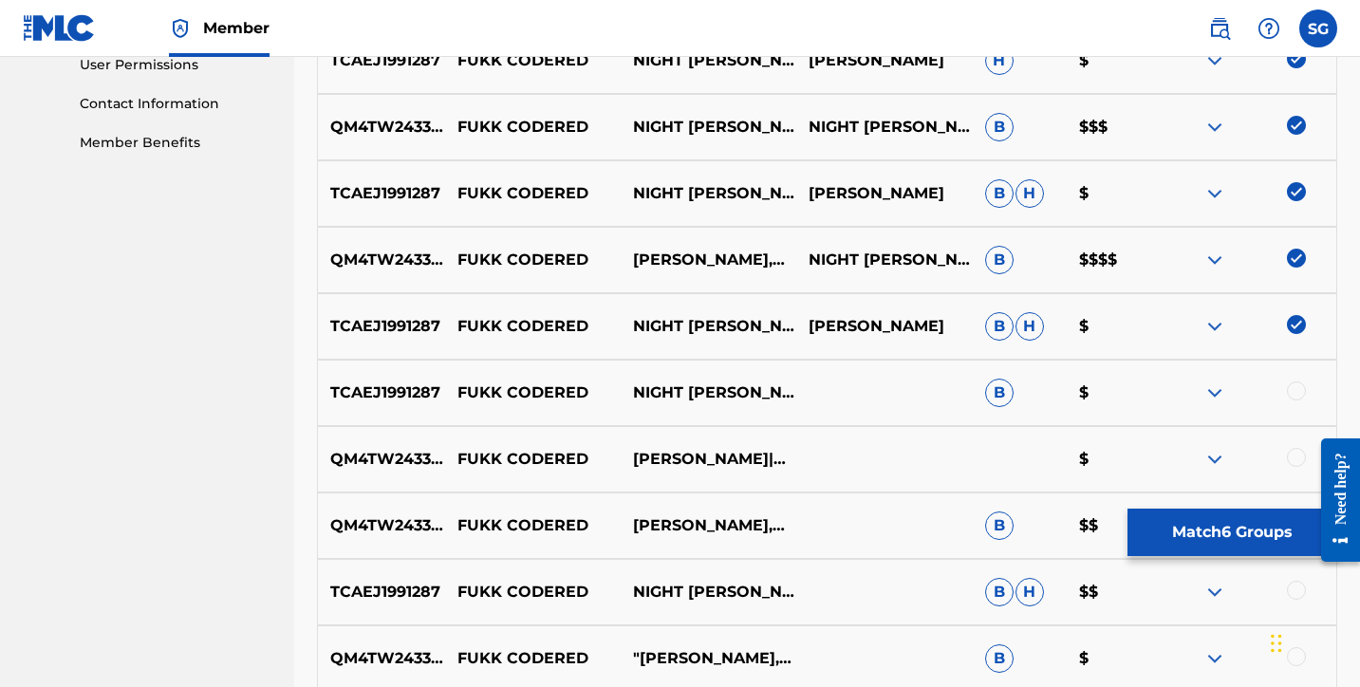
scroll to position [994, 0]
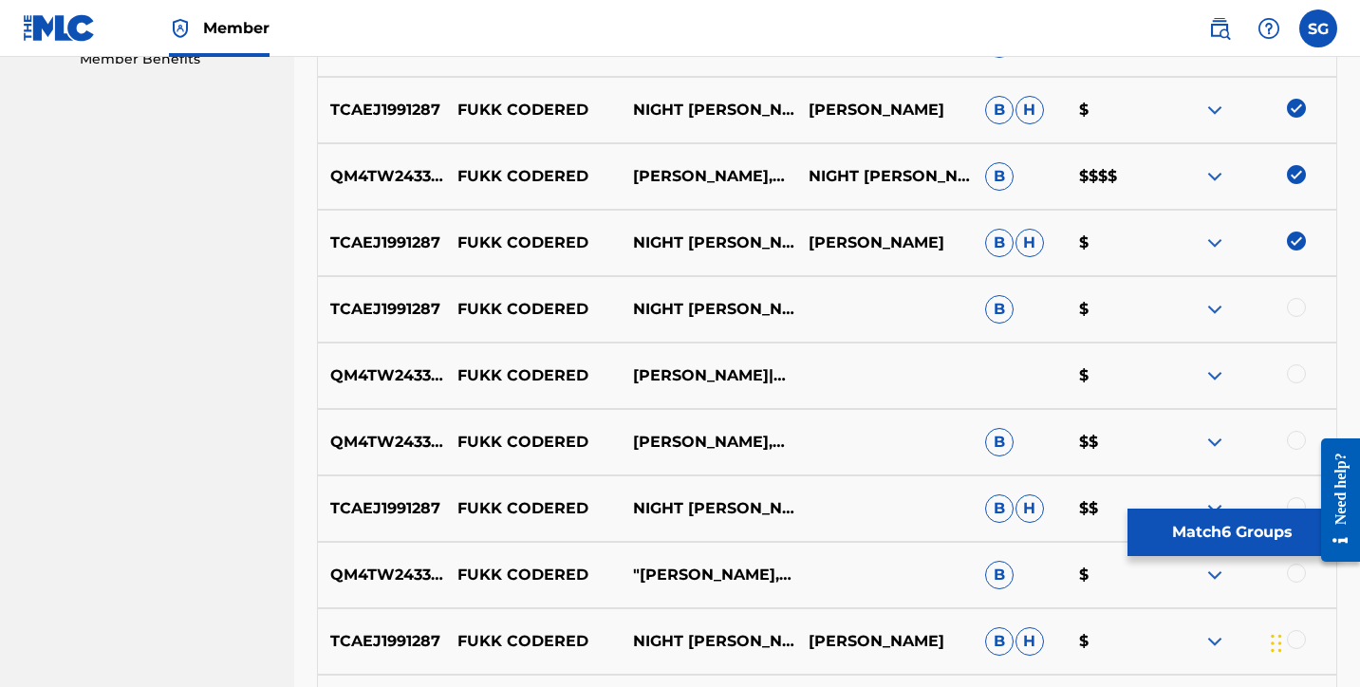
click at [1295, 310] on div at bounding box center [1296, 307] width 19 height 19
click at [1295, 370] on div at bounding box center [1296, 373] width 19 height 19
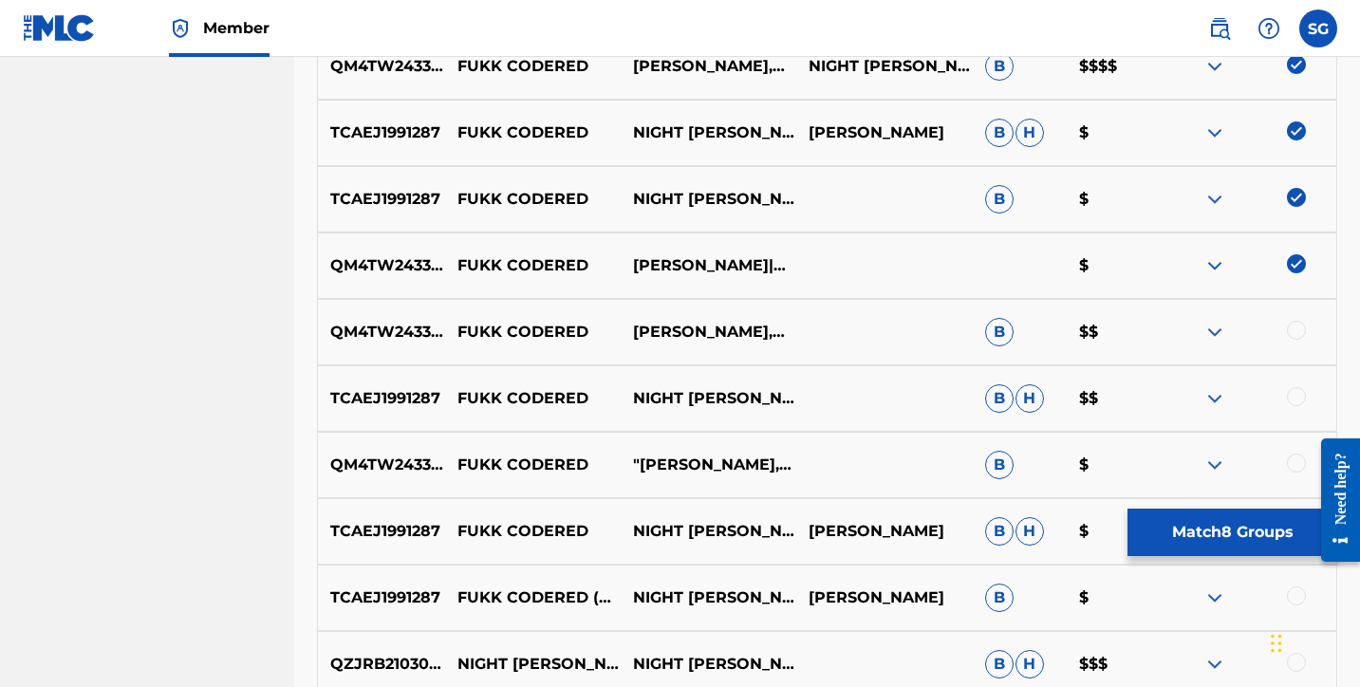
scroll to position [1133, 0]
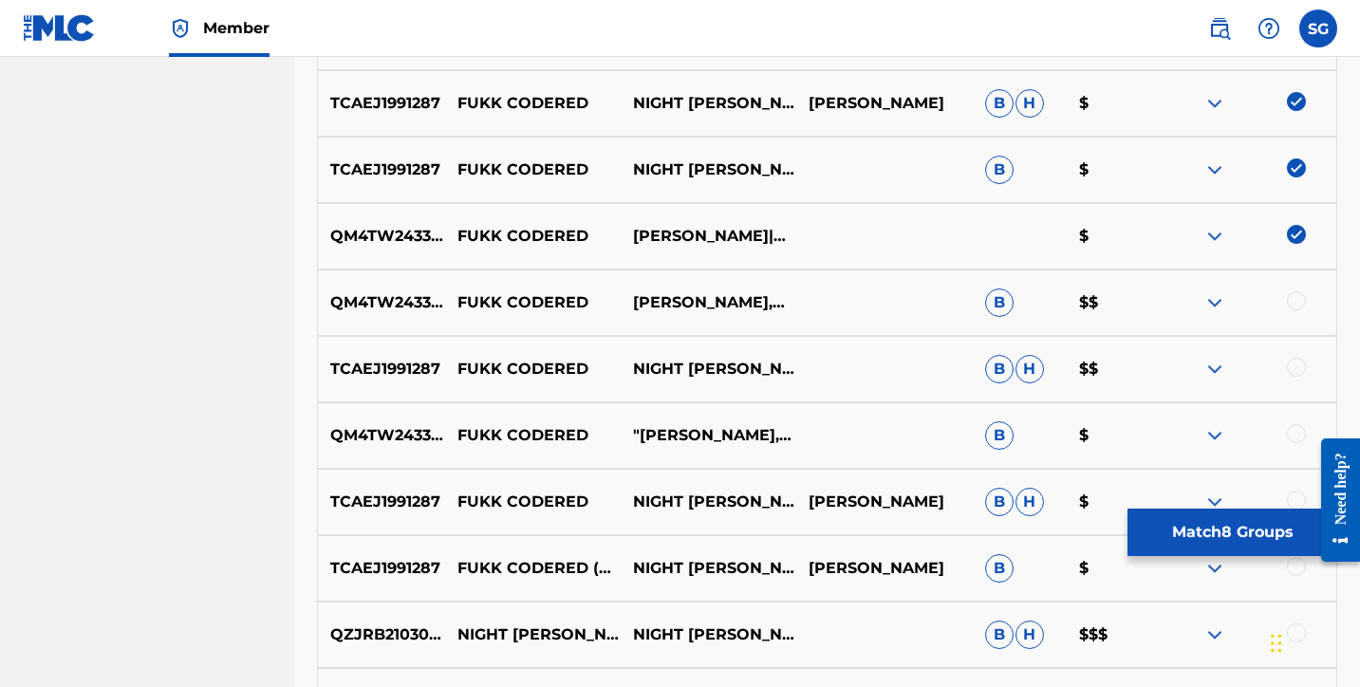
click at [1298, 305] on div at bounding box center [1296, 300] width 19 height 19
click at [1299, 362] on div at bounding box center [1296, 367] width 19 height 19
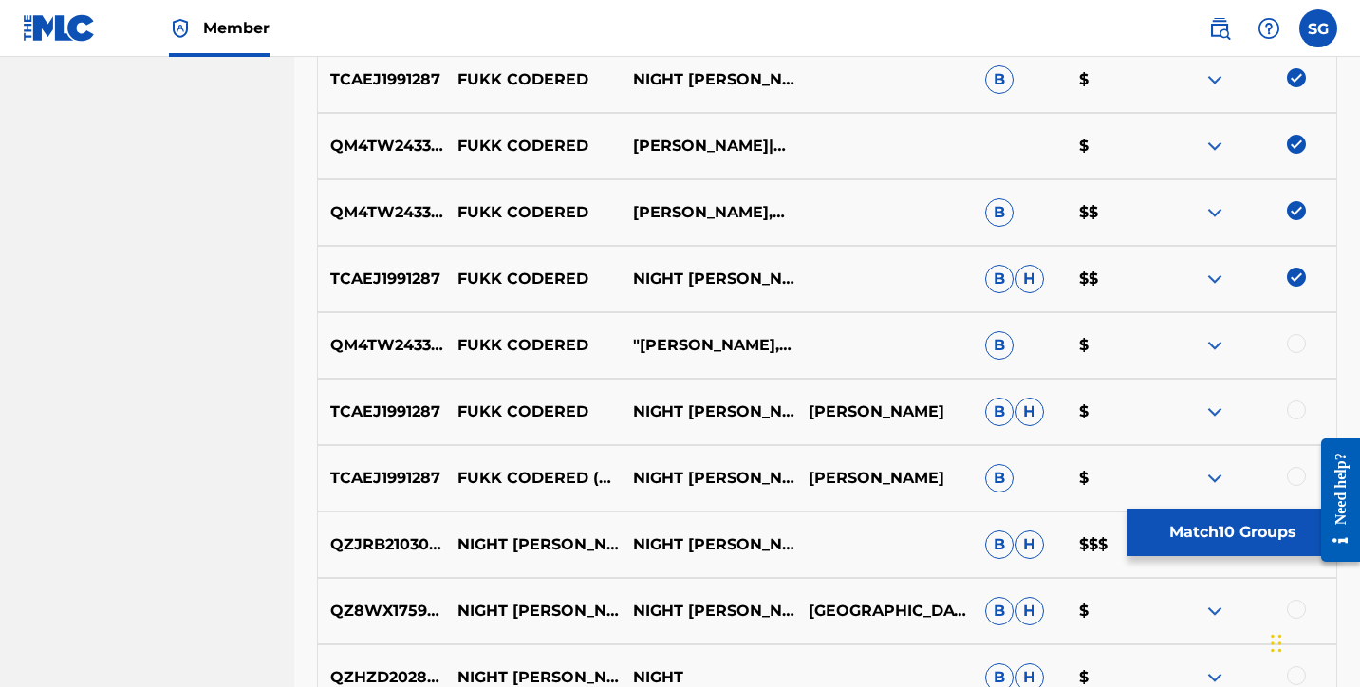
scroll to position [1231, 0]
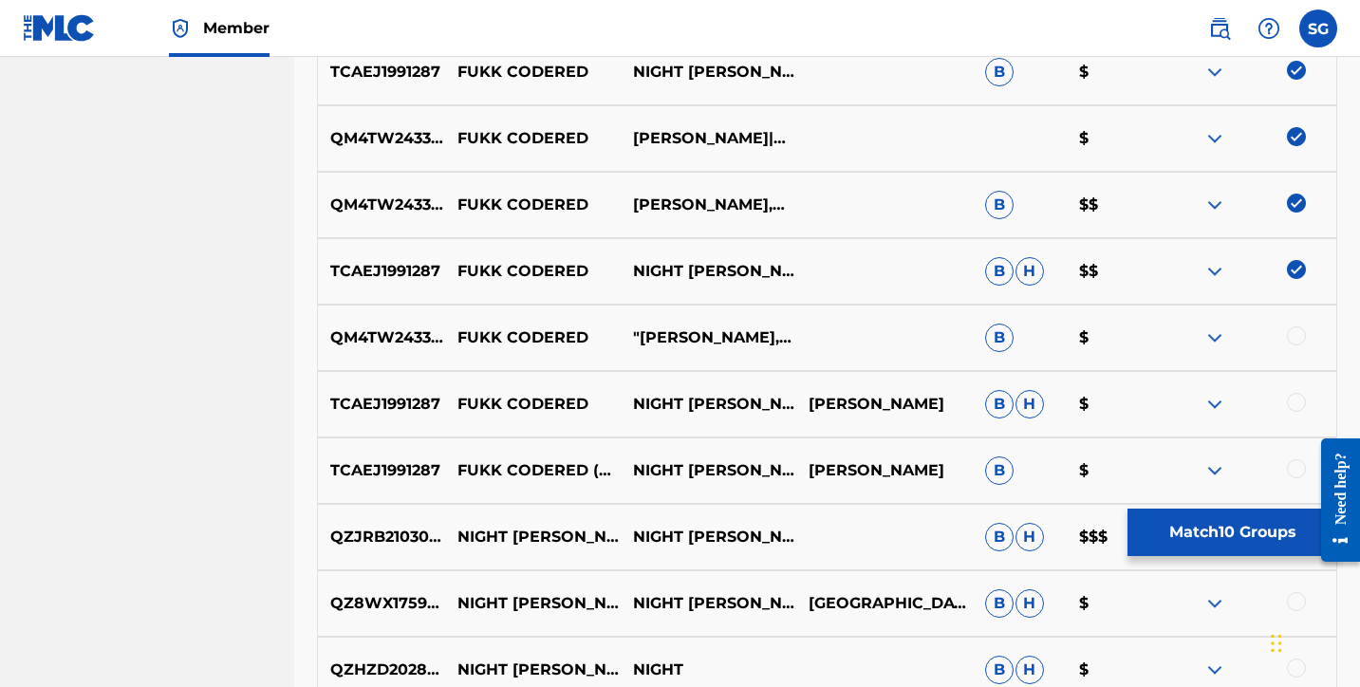
click at [1298, 342] on div at bounding box center [1296, 335] width 19 height 19
click at [1297, 394] on div at bounding box center [1296, 402] width 19 height 19
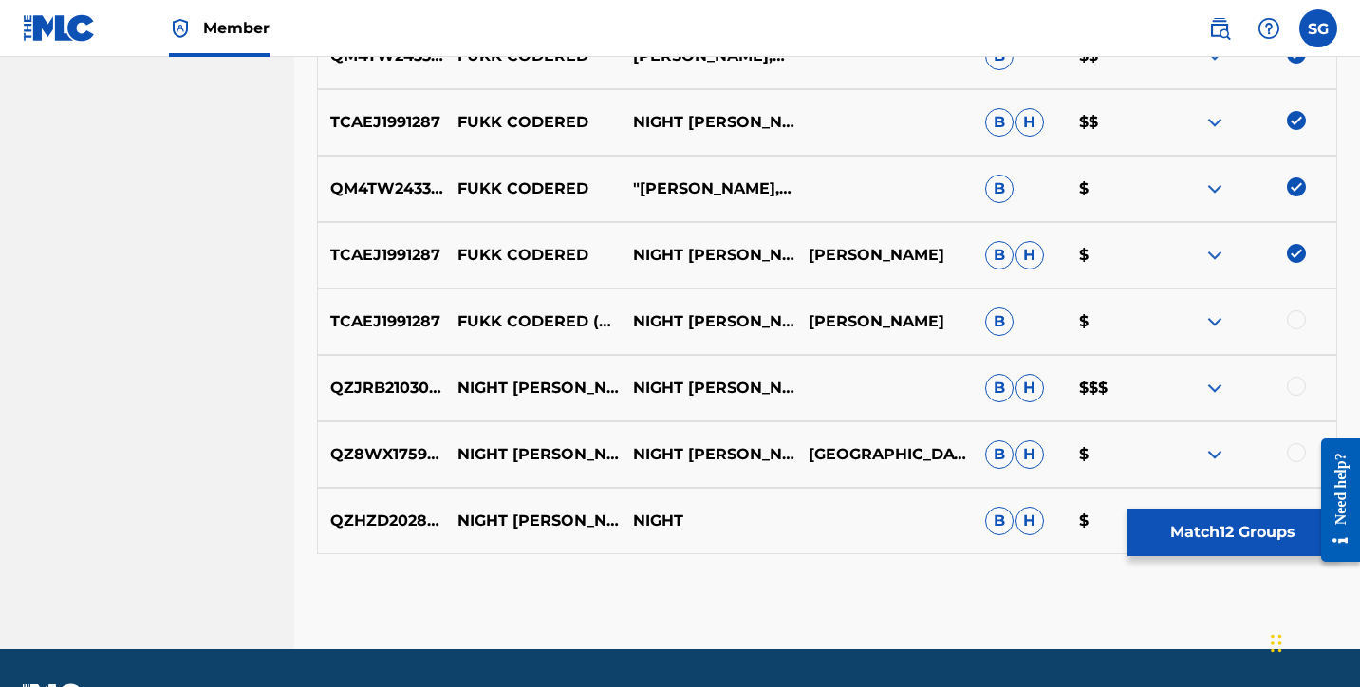
scroll to position [1381, 0]
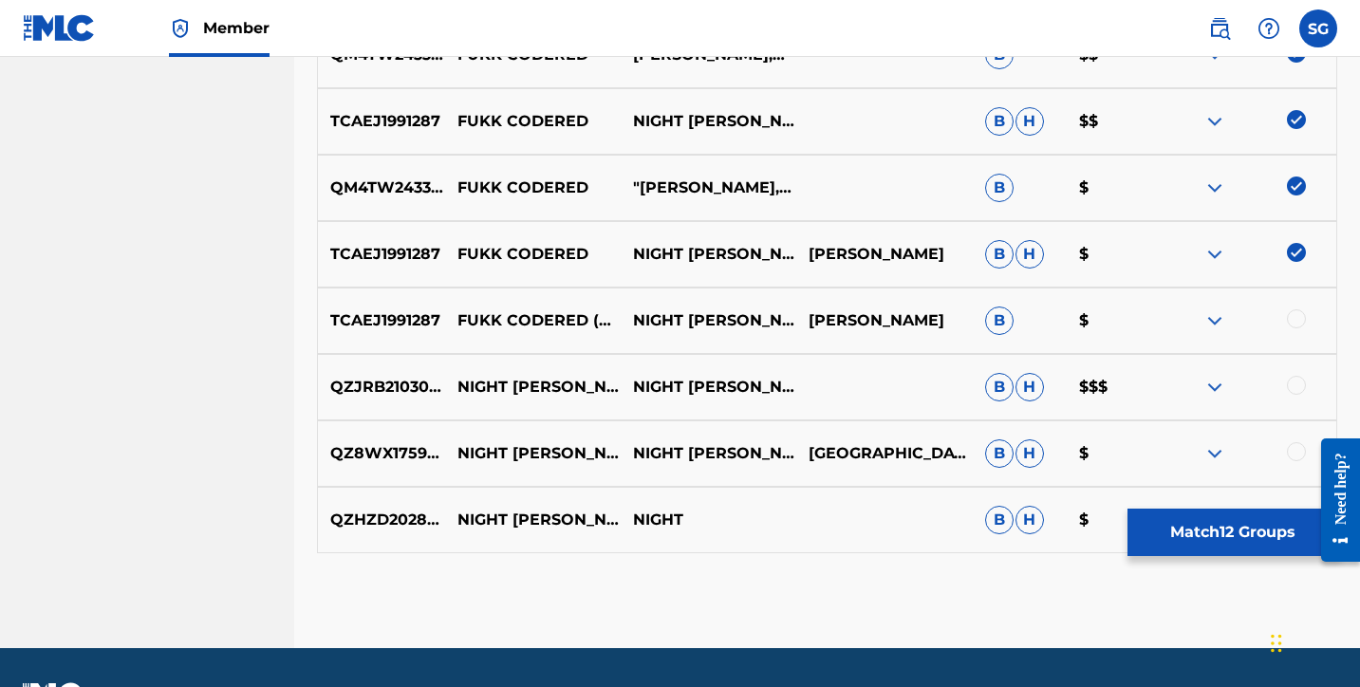
click at [1298, 311] on div at bounding box center [1296, 318] width 19 height 19
click at [1298, 390] on div at bounding box center [1296, 385] width 19 height 19
click at [1297, 445] on div at bounding box center [1296, 451] width 19 height 19
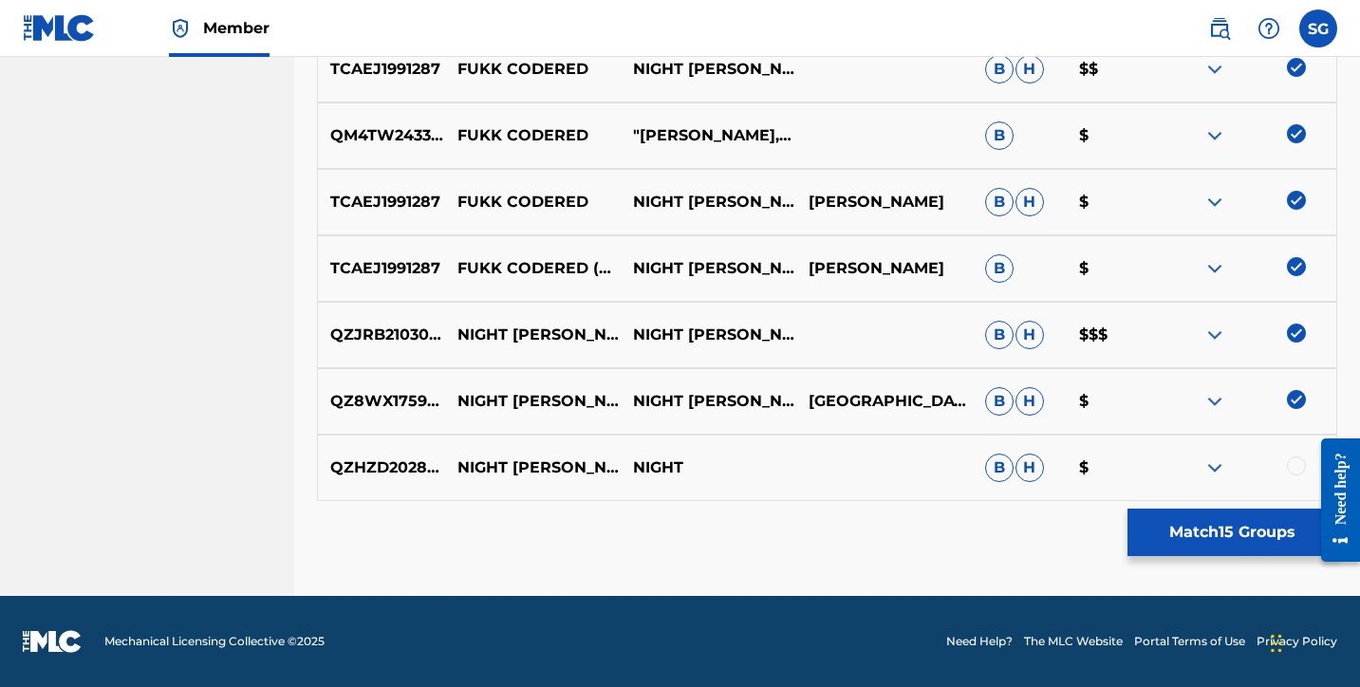
scroll to position [1433, 0]
click at [1297, 464] on div at bounding box center [1296, 466] width 19 height 19
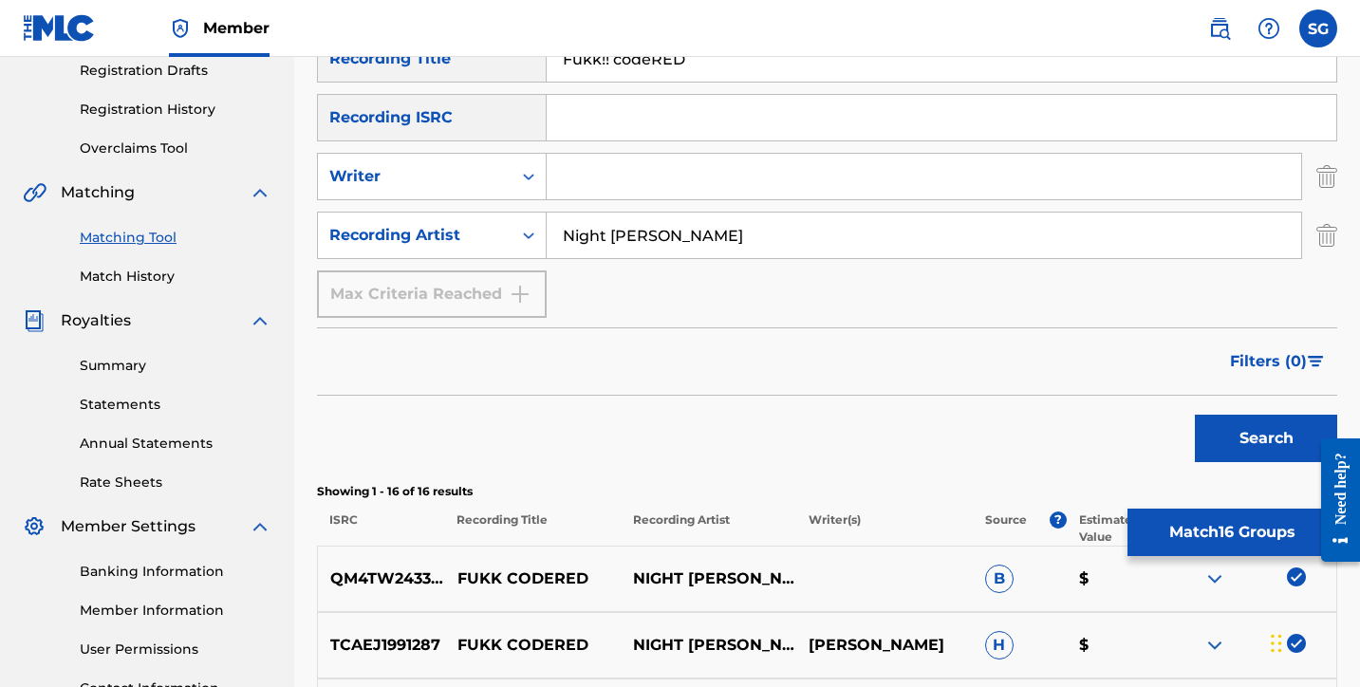
scroll to position [324, 0]
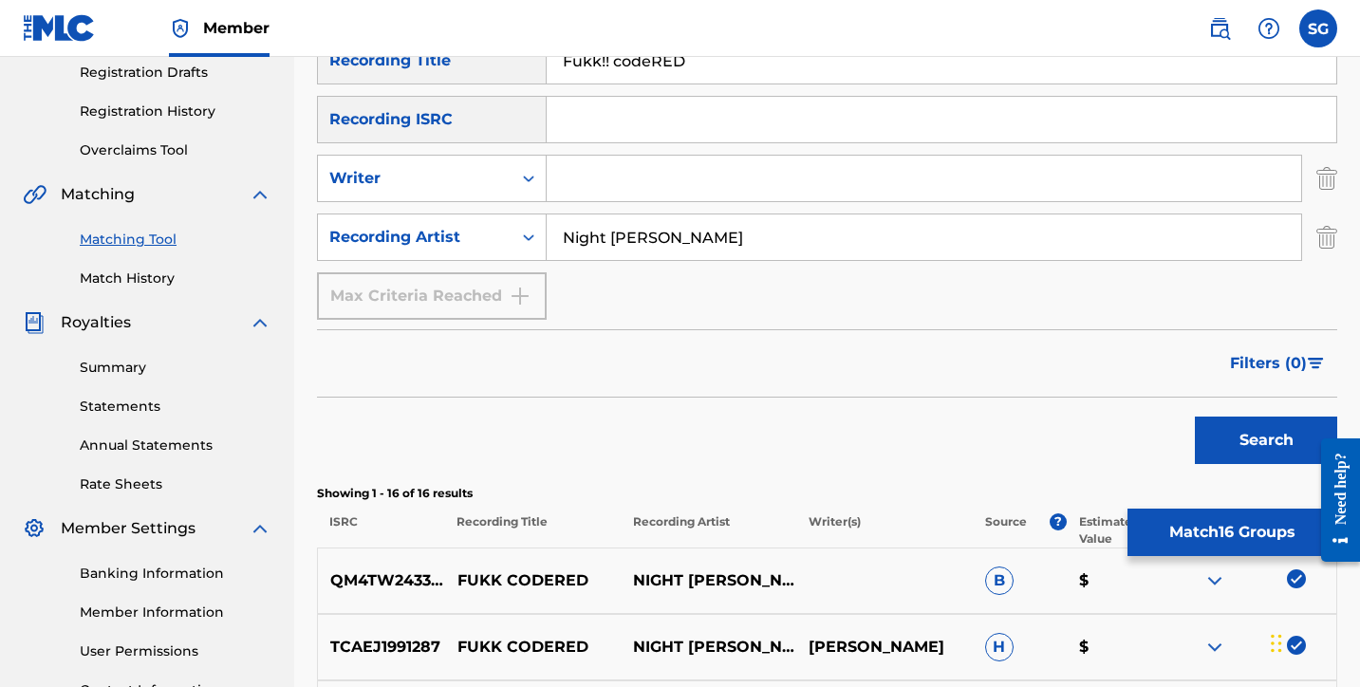
click at [1203, 519] on button "Match 16 Groups" at bounding box center [1233, 532] width 210 height 47
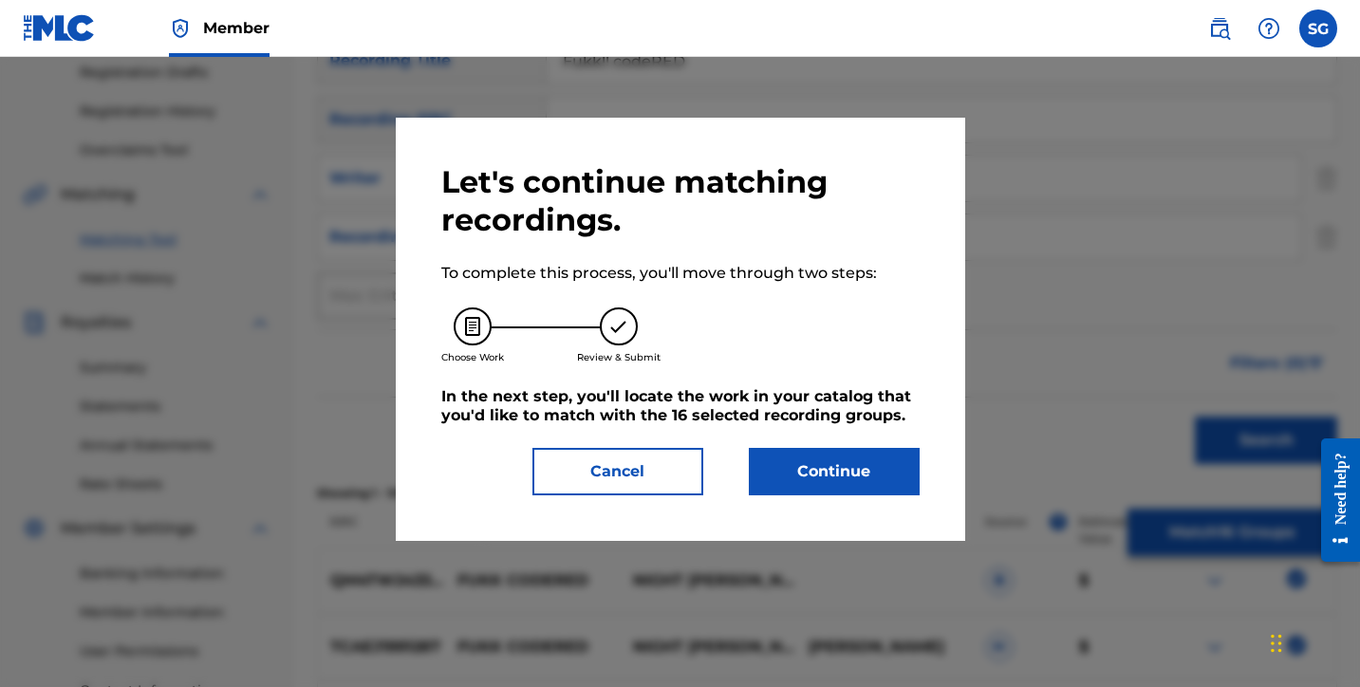
click at [862, 460] on button "Continue" at bounding box center [834, 471] width 171 height 47
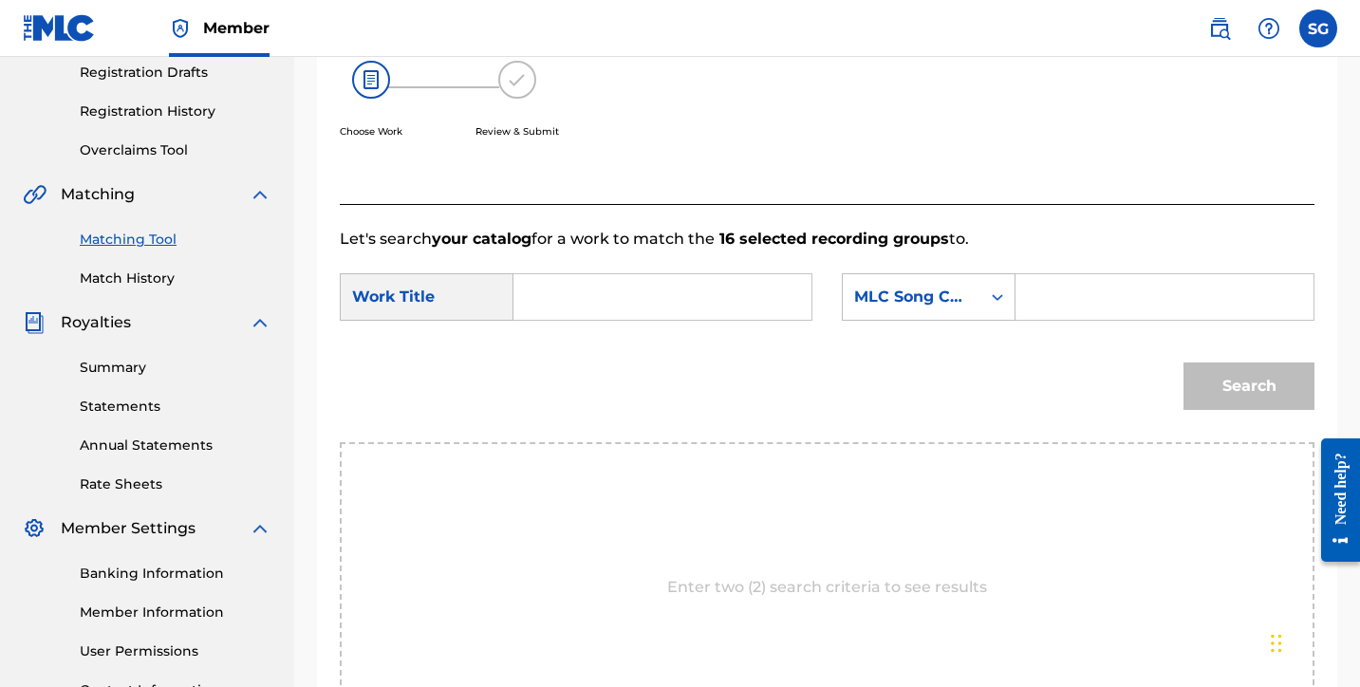
click at [638, 295] on input "Search Form" at bounding box center [663, 297] width 266 height 46
click at [1068, 301] on input "Search Form" at bounding box center [1165, 297] width 266 height 46
paste input "FA67Z0"
type input "FA67Z0"
click at [642, 295] on input "Search Form" at bounding box center [663, 297] width 266 height 46
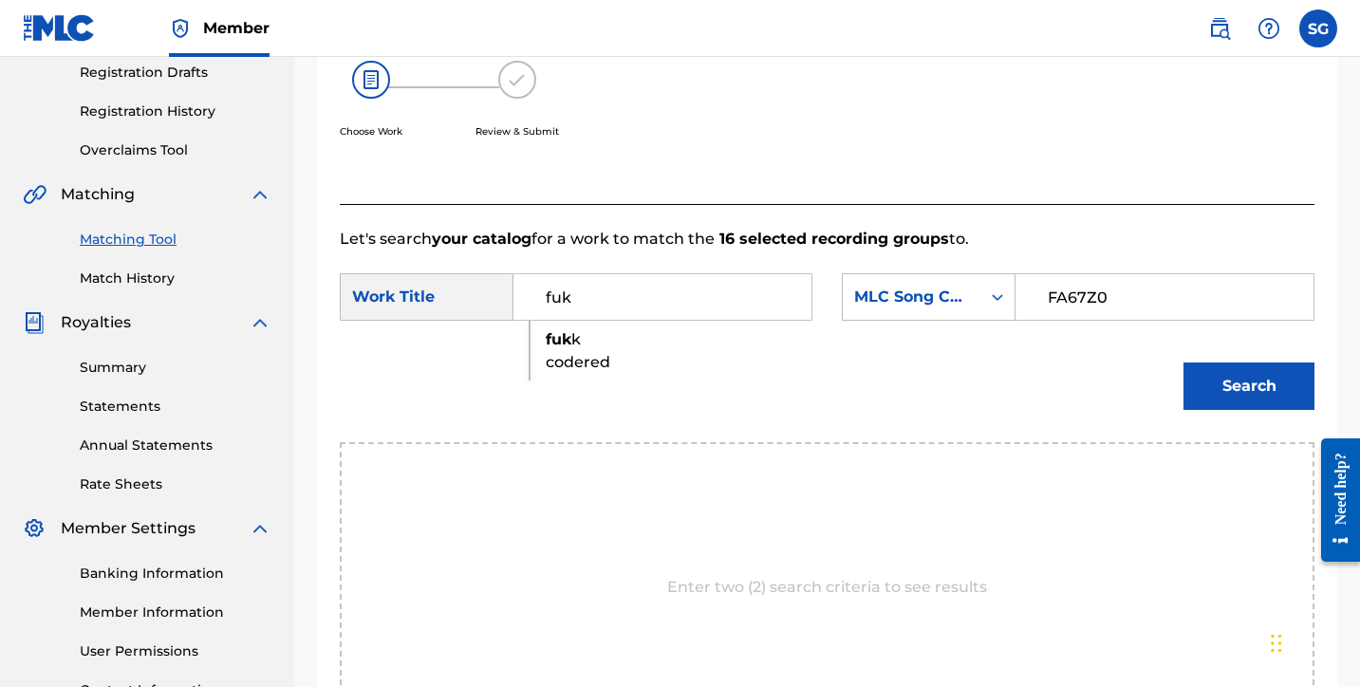
click at [584, 340] on span "k codered" at bounding box center [578, 350] width 65 height 41
type input "fukk codered"
click at [1225, 379] on button "Search" at bounding box center [1249, 386] width 131 height 47
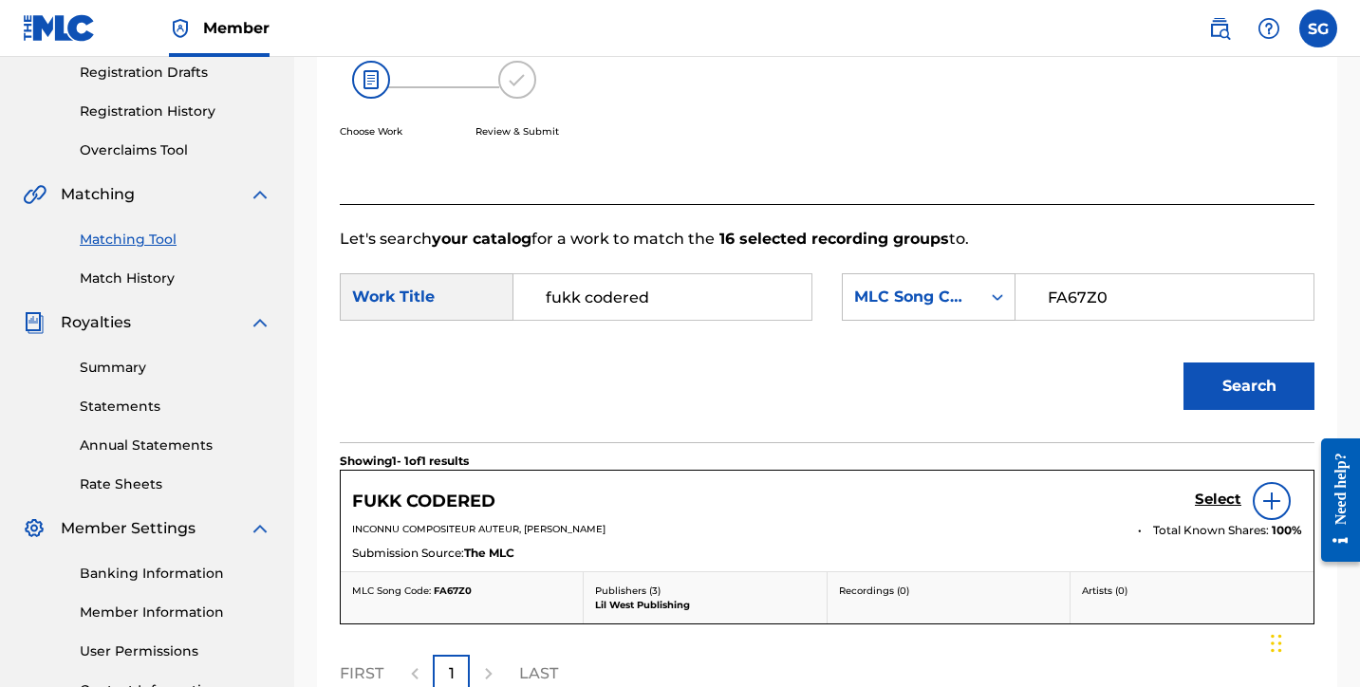
click at [1230, 496] on h5 "Select" at bounding box center [1218, 500] width 47 height 18
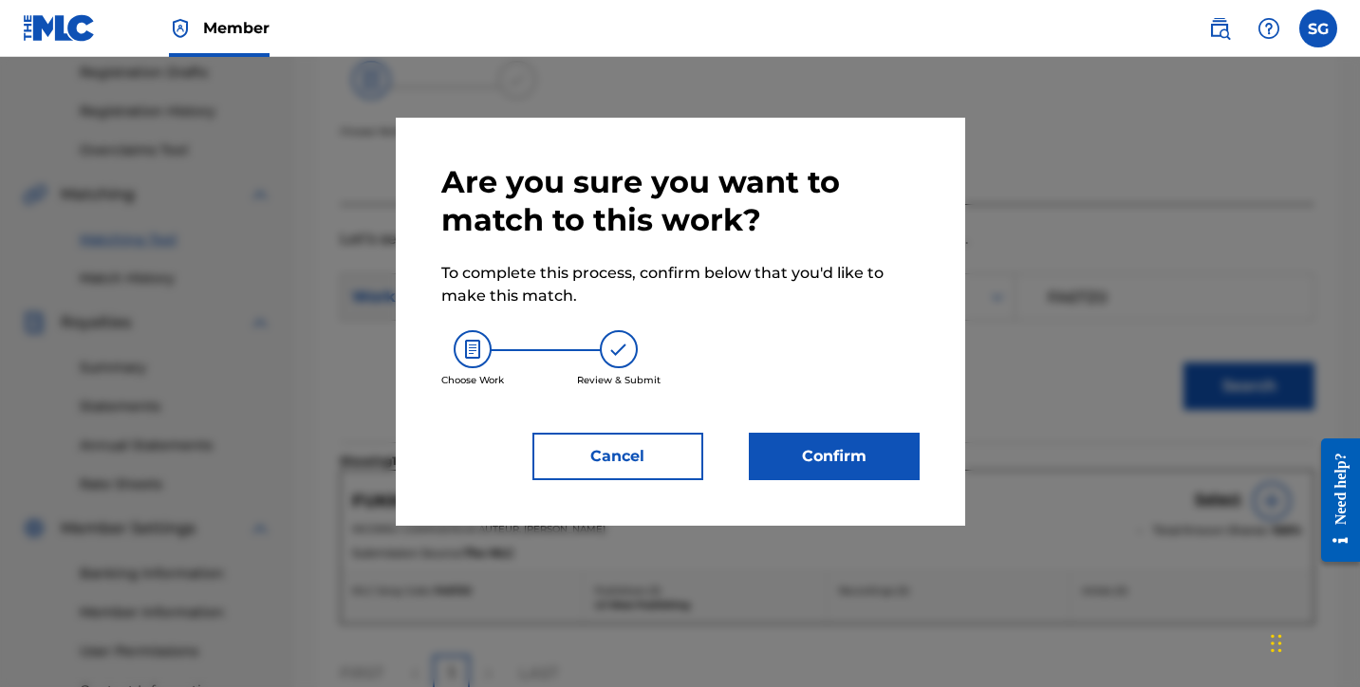
click at [857, 450] on button "Confirm" at bounding box center [834, 456] width 171 height 47
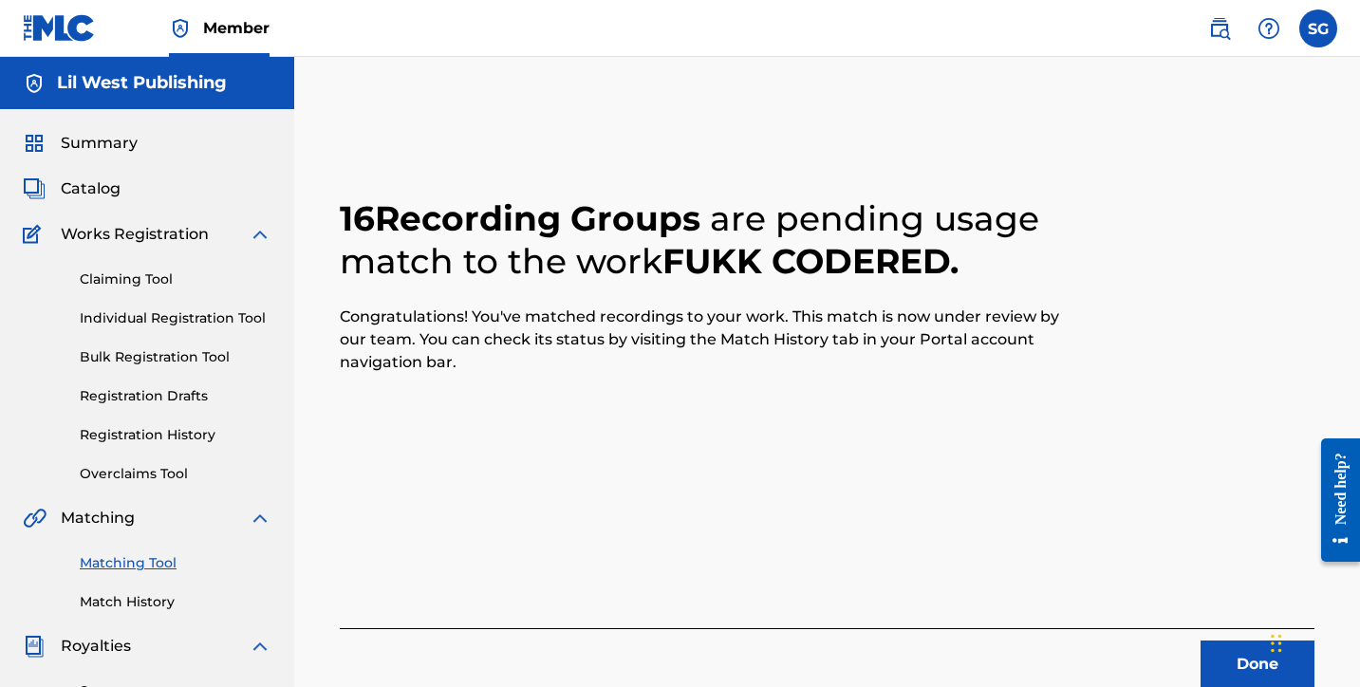
scroll to position [0, 0]
click at [99, 192] on span "Catalog" at bounding box center [91, 188] width 60 height 23
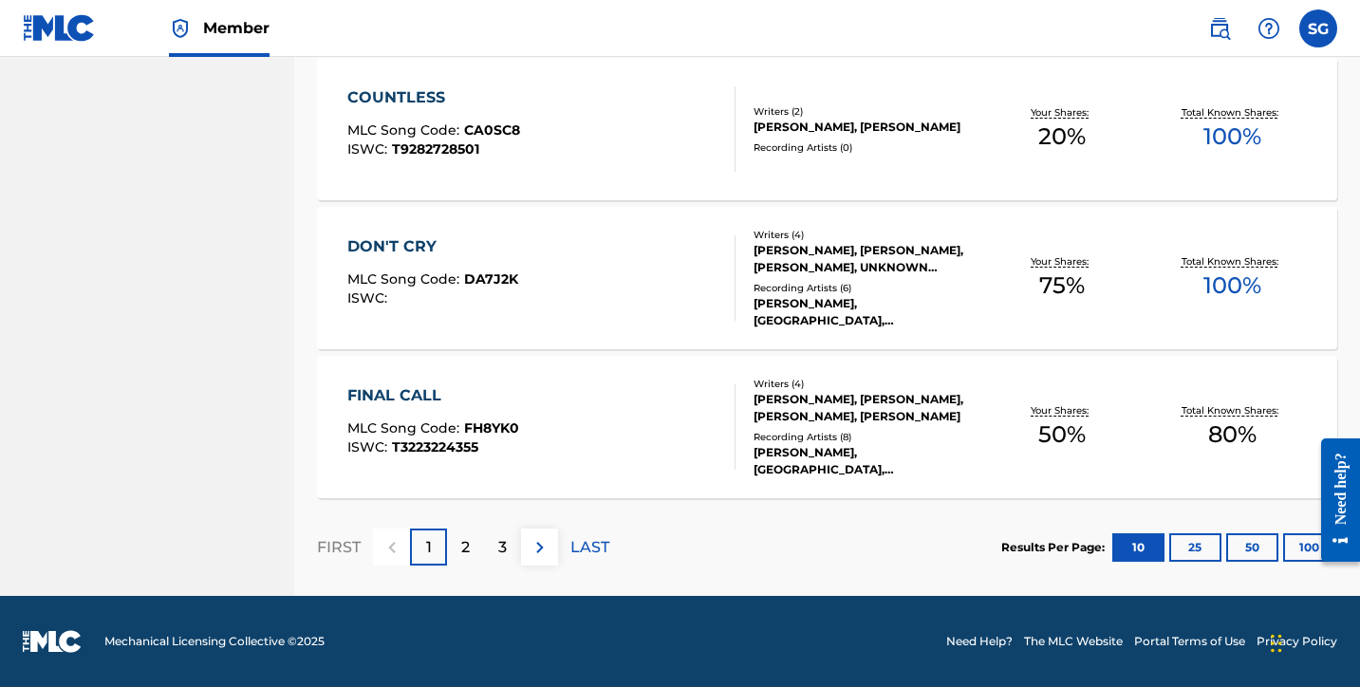
click at [474, 537] on div "2" at bounding box center [465, 547] width 37 height 37
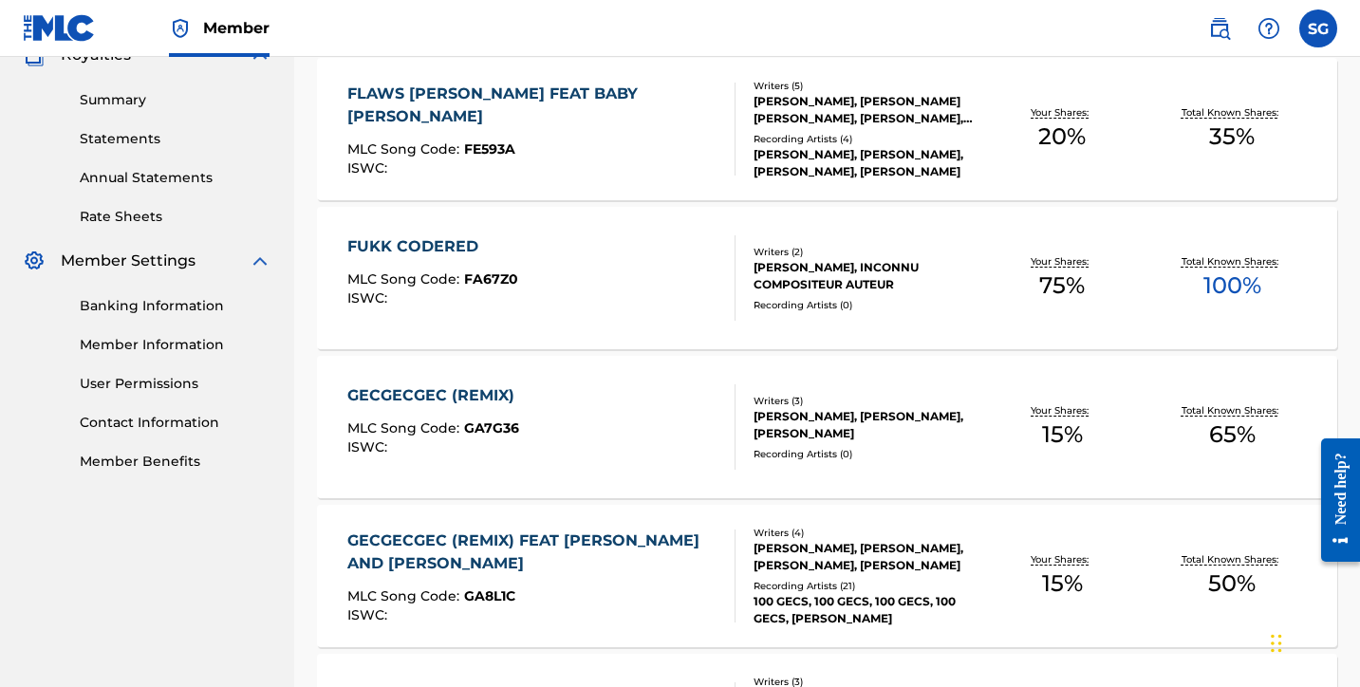
scroll to position [593, 0]
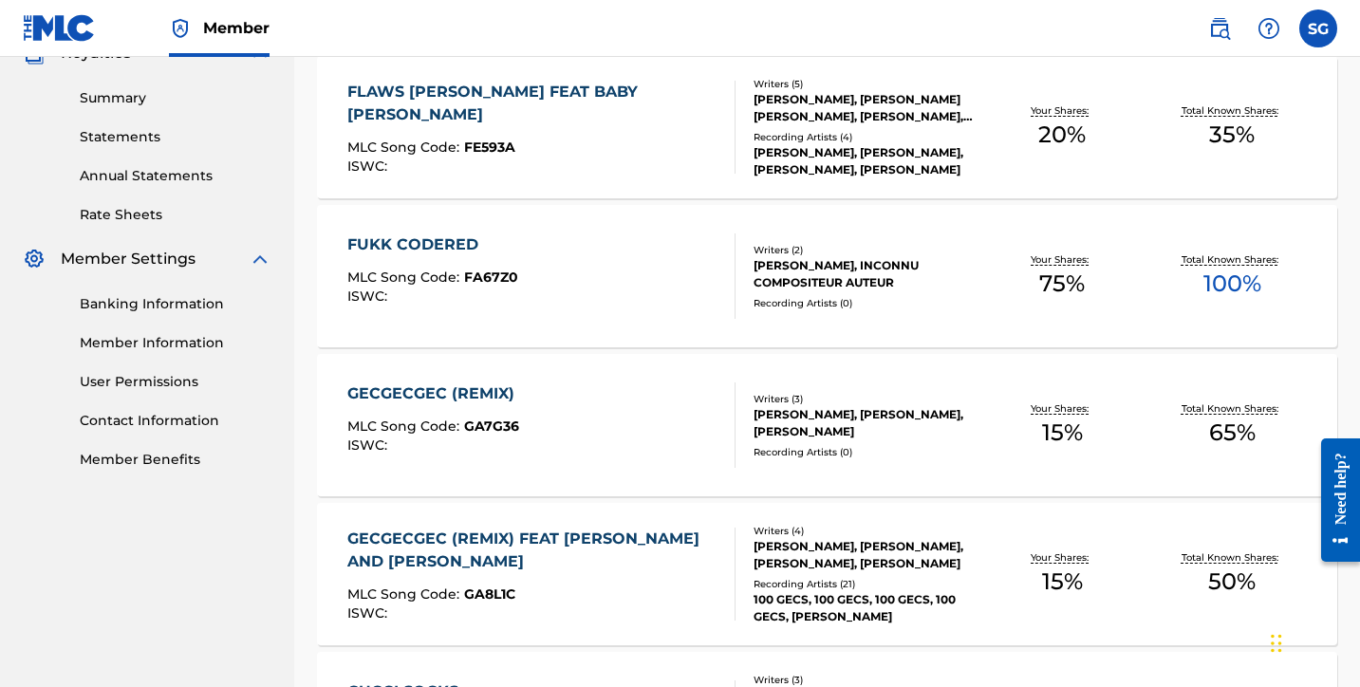
click at [442, 246] on div "FUKK CODERED" at bounding box center [432, 244] width 171 height 23
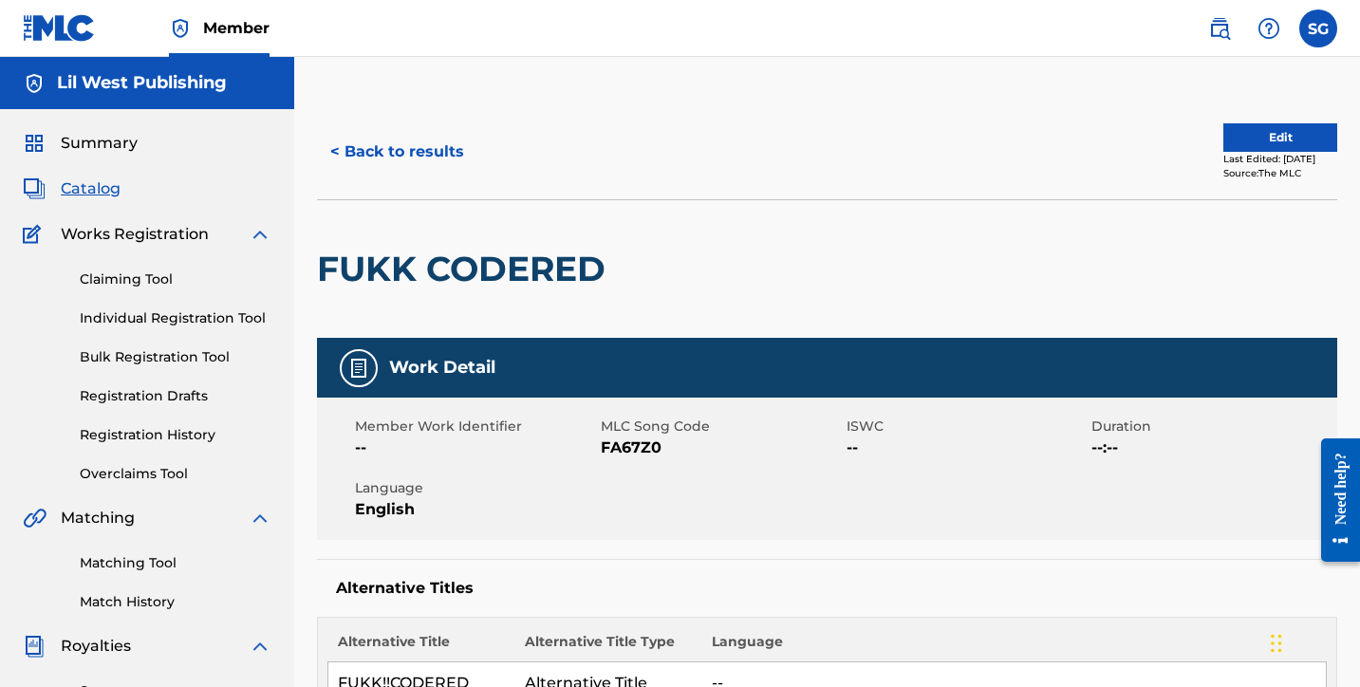
click at [1286, 143] on button "Edit" at bounding box center [1280, 137] width 114 height 28
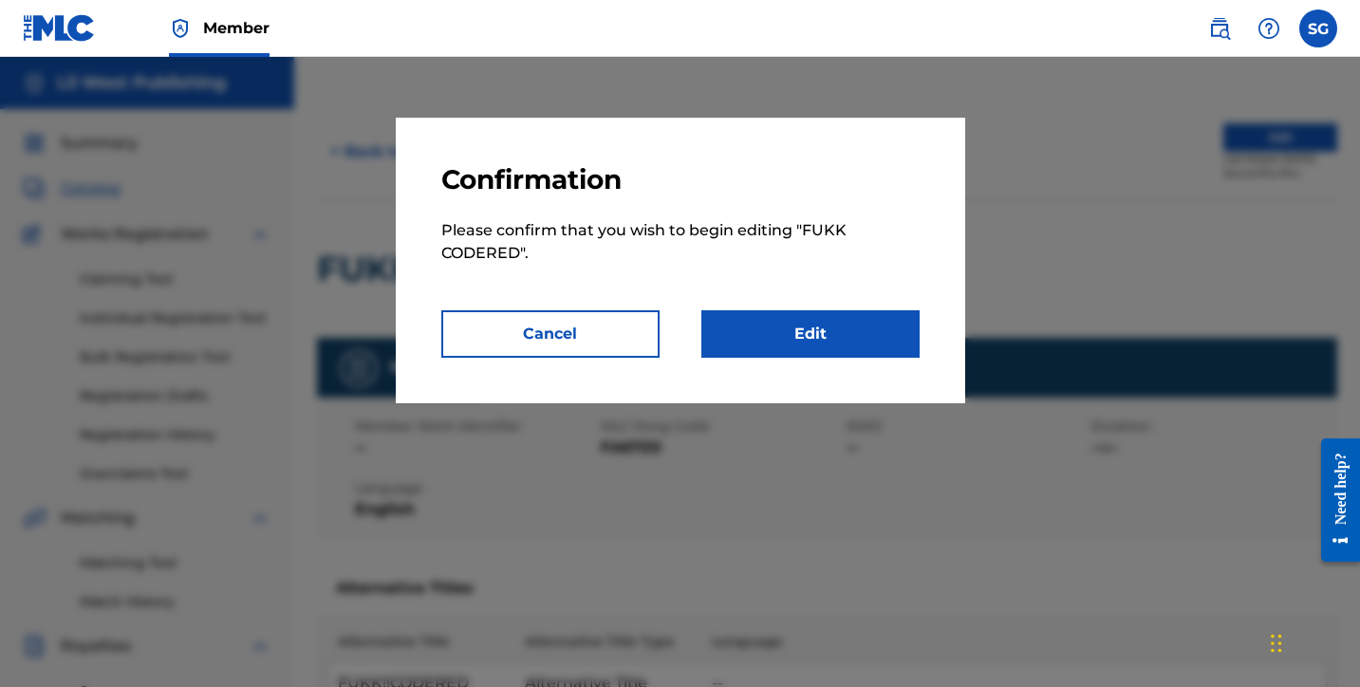
click at [791, 334] on link "Edit" at bounding box center [810, 333] width 218 height 47
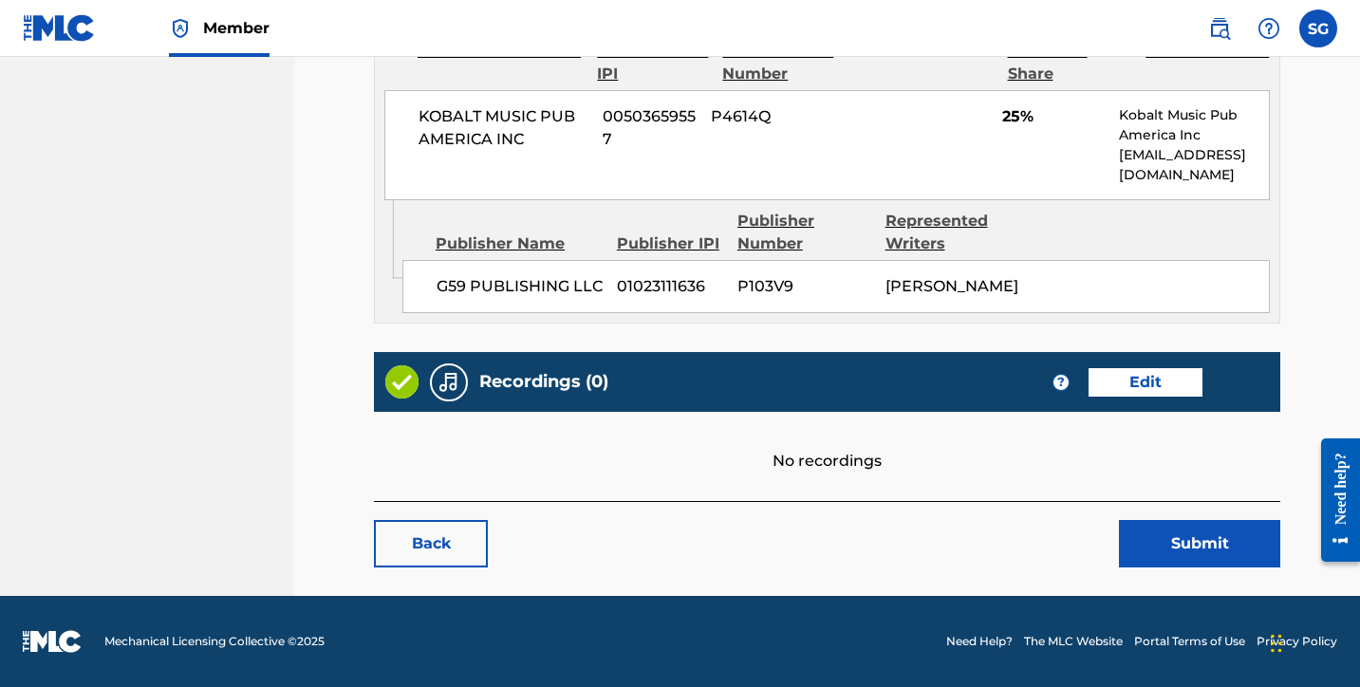
scroll to position [1089, 0]
click at [1155, 387] on link "Edit" at bounding box center [1146, 382] width 114 height 28
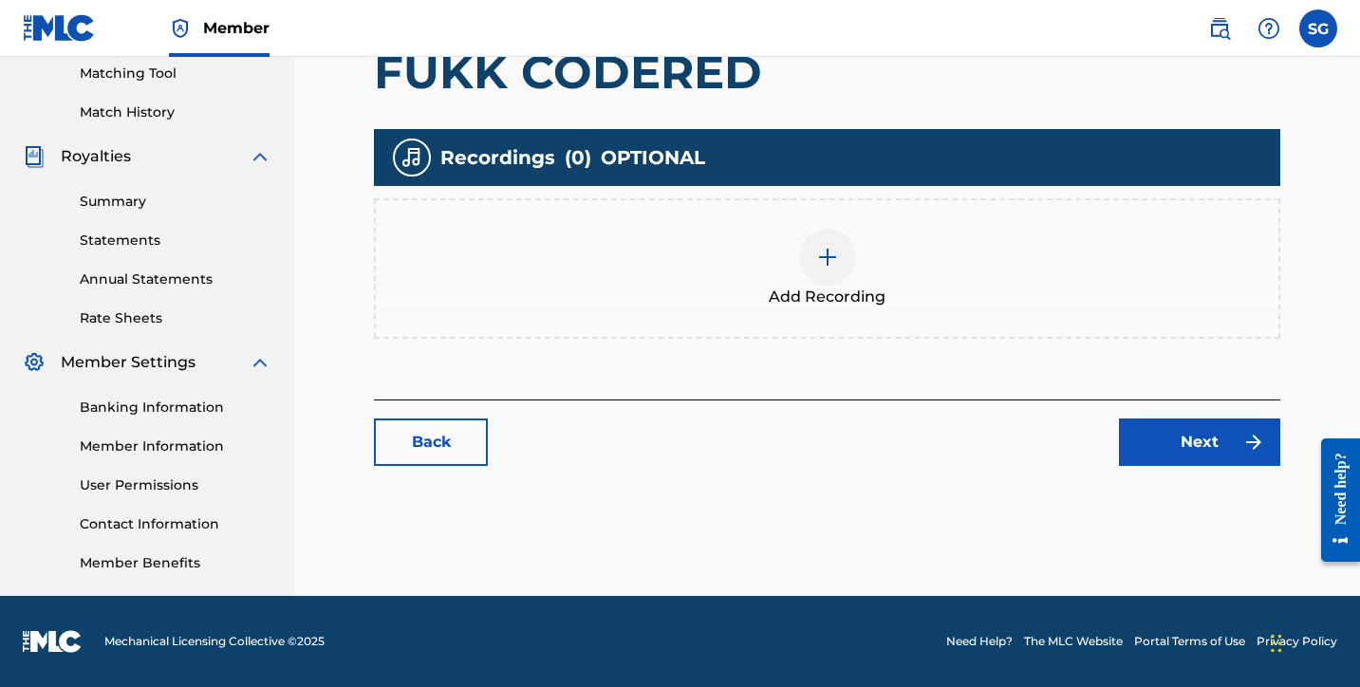
scroll to position [490, 0]
click at [838, 281] on div at bounding box center [827, 257] width 57 height 57
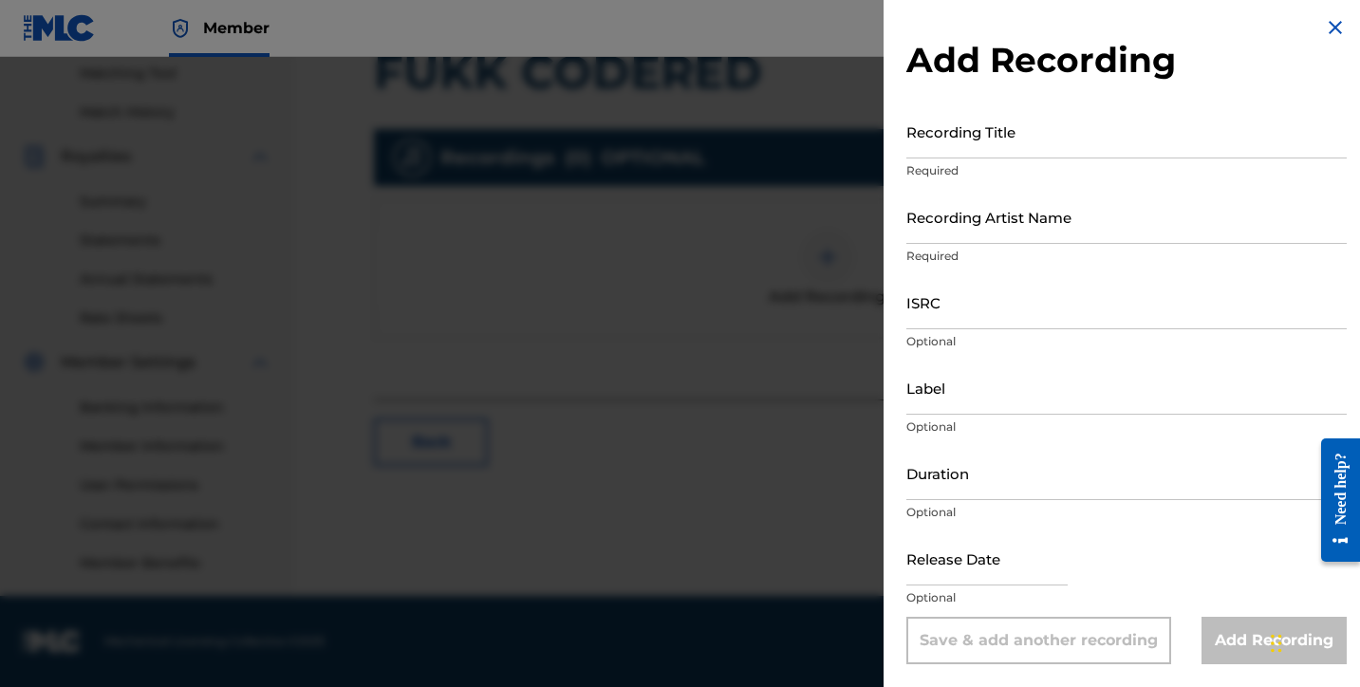
scroll to position [7, 0]
click at [968, 133] on input "Recording Title" at bounding box center [1126, 131] width 440 height 54
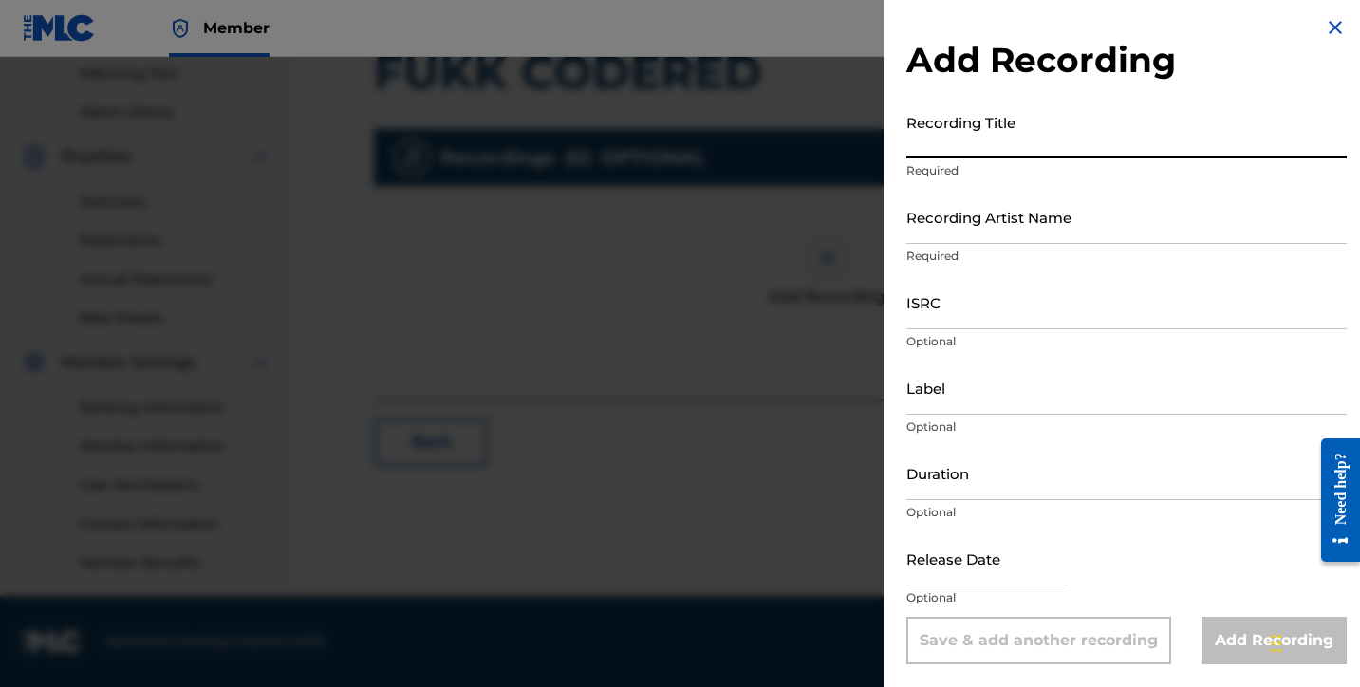
click at [978, 226] on input "Recording Artist Name" at bounding box center [1126, 217] width 440 height 54
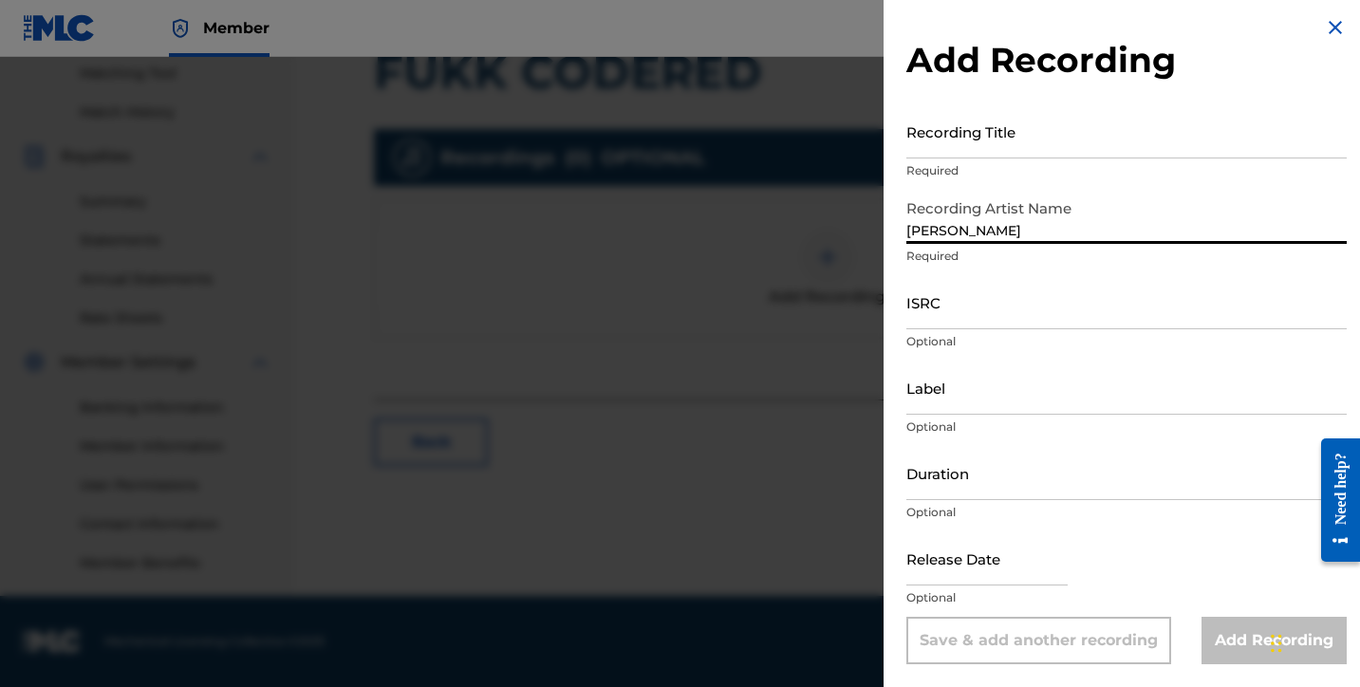
type input "Lil West"
click at [960, 137] on input "Recording Title" at bounding box center [1126, 131] width 440 height 54
click at [933, 314] on input "ISRC" at bounding box center [1126, 302] width 440 height 54
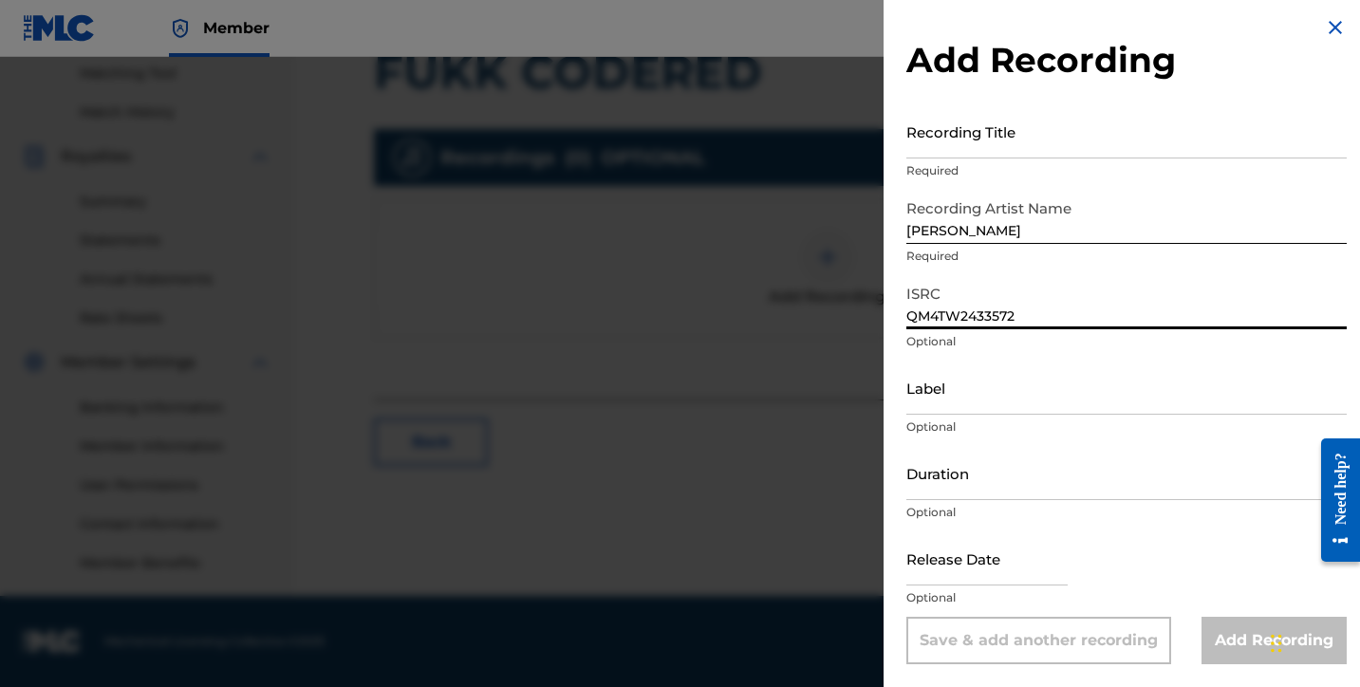
type input "QM4TW2433572"
click at [946, 556] on input "text" at bounding box center [986, 558] width 161 height 54
select select "7"
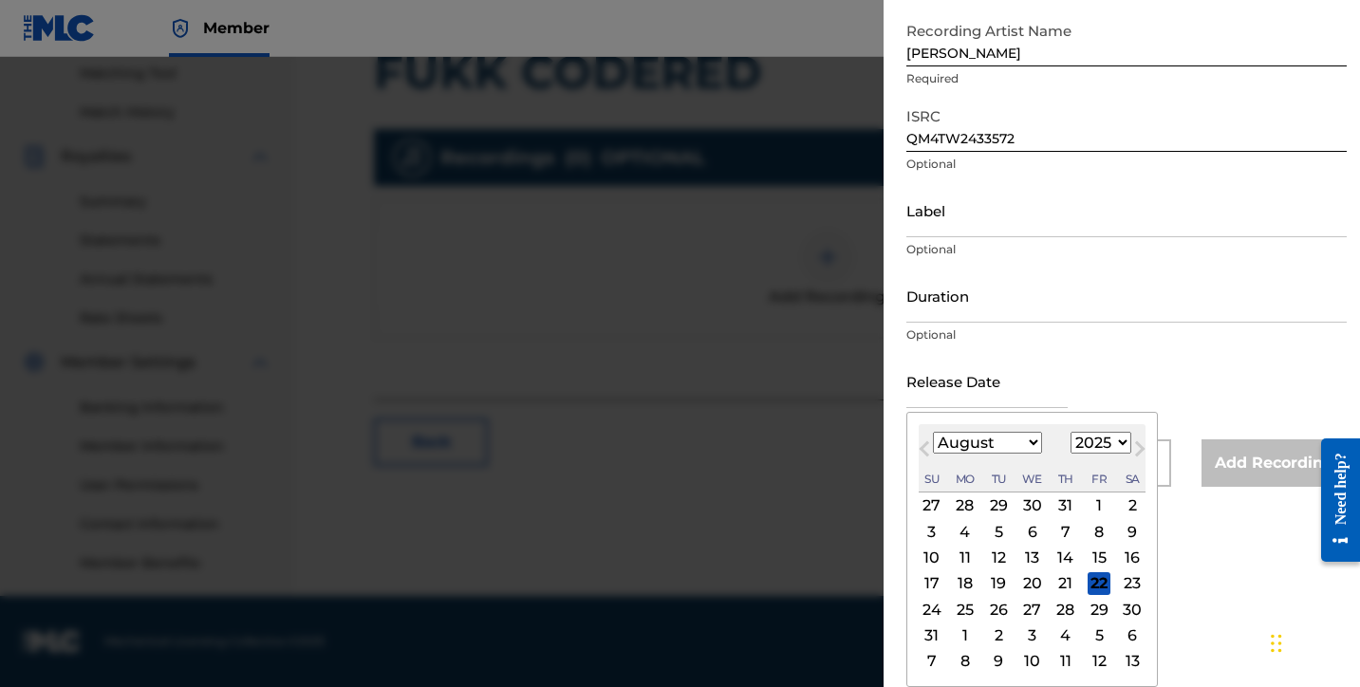
scroll to position [188, 0]
select select "2019"
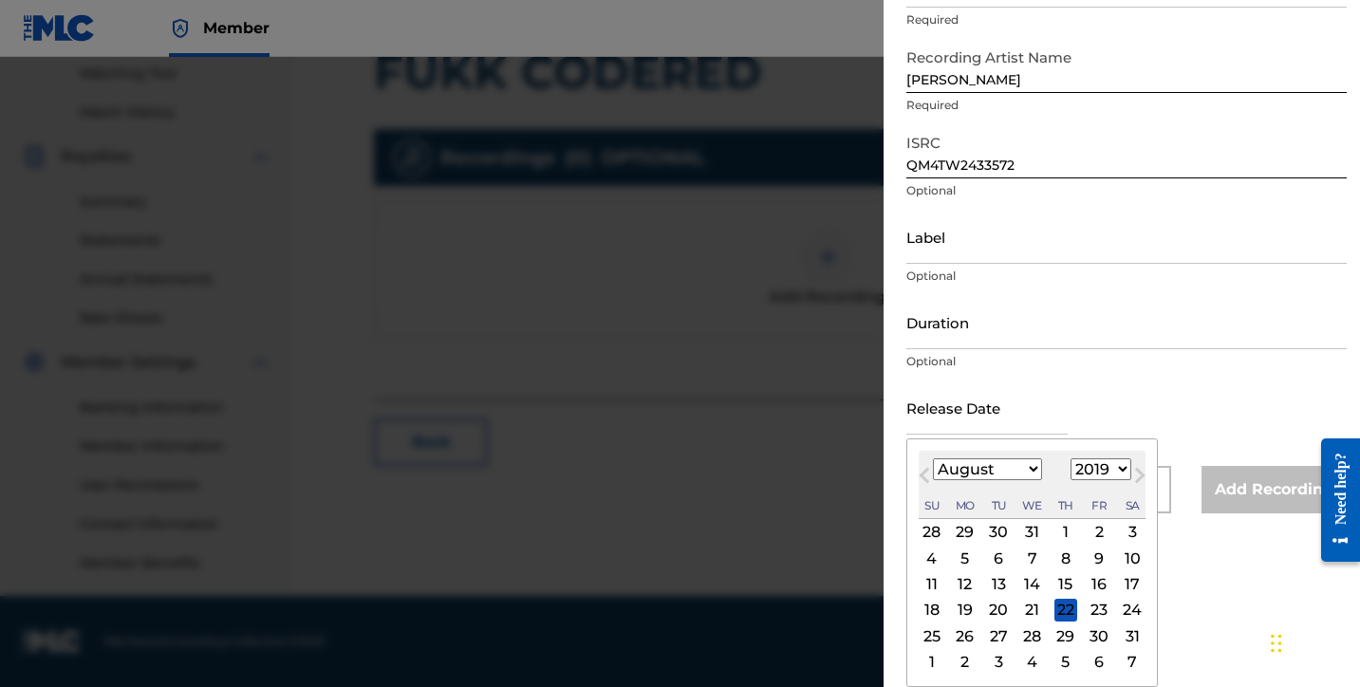
click at [990, 606] on div "20" at bounding box center [998, 610] width 23 height 23
type input "August 20 2019"
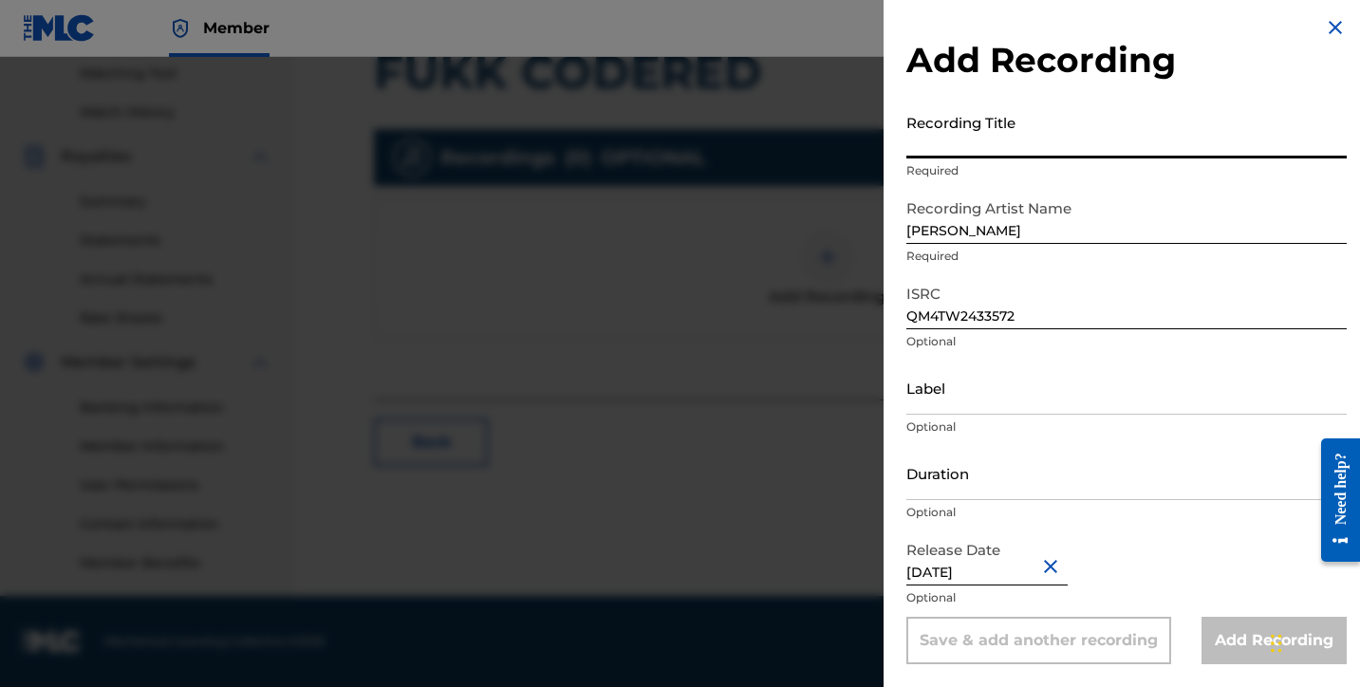
click at [963, 138] on input "Recording Title" at bounding box center [1126, 131] width 440 height 54
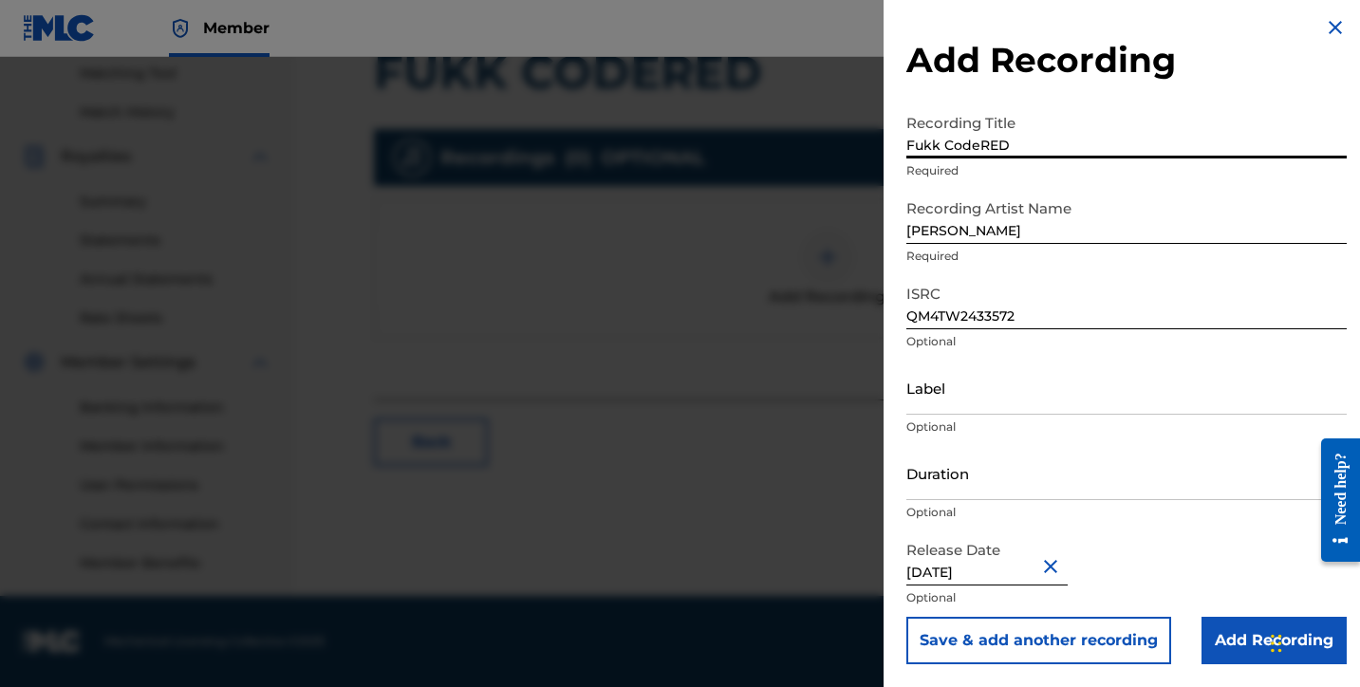
type input "Fukk CodeRED"
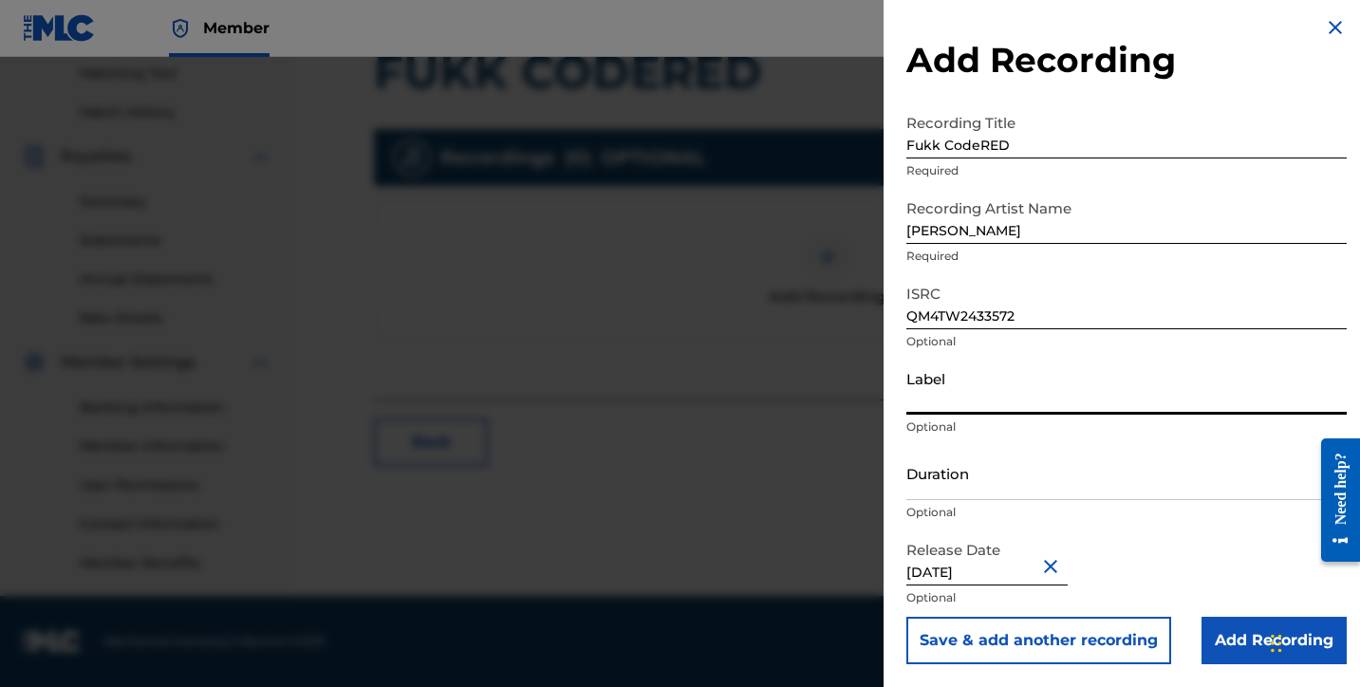
click at [942, 406] on input "Label" at bounding box center [1126, 388] width 440 height 54
type input "Lil West/ Create Music Group Inc."
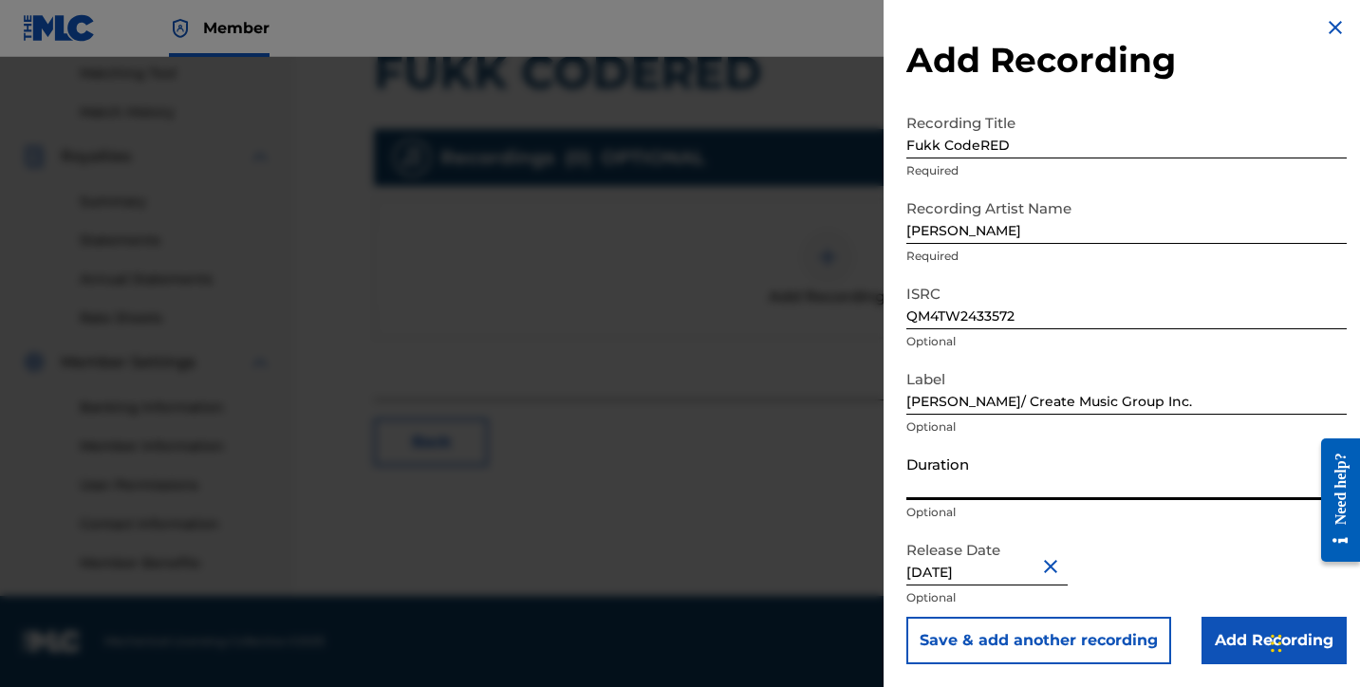
click at [968, 480] on input "Duration" at bounding box center [1126, 473] width 440 height 54
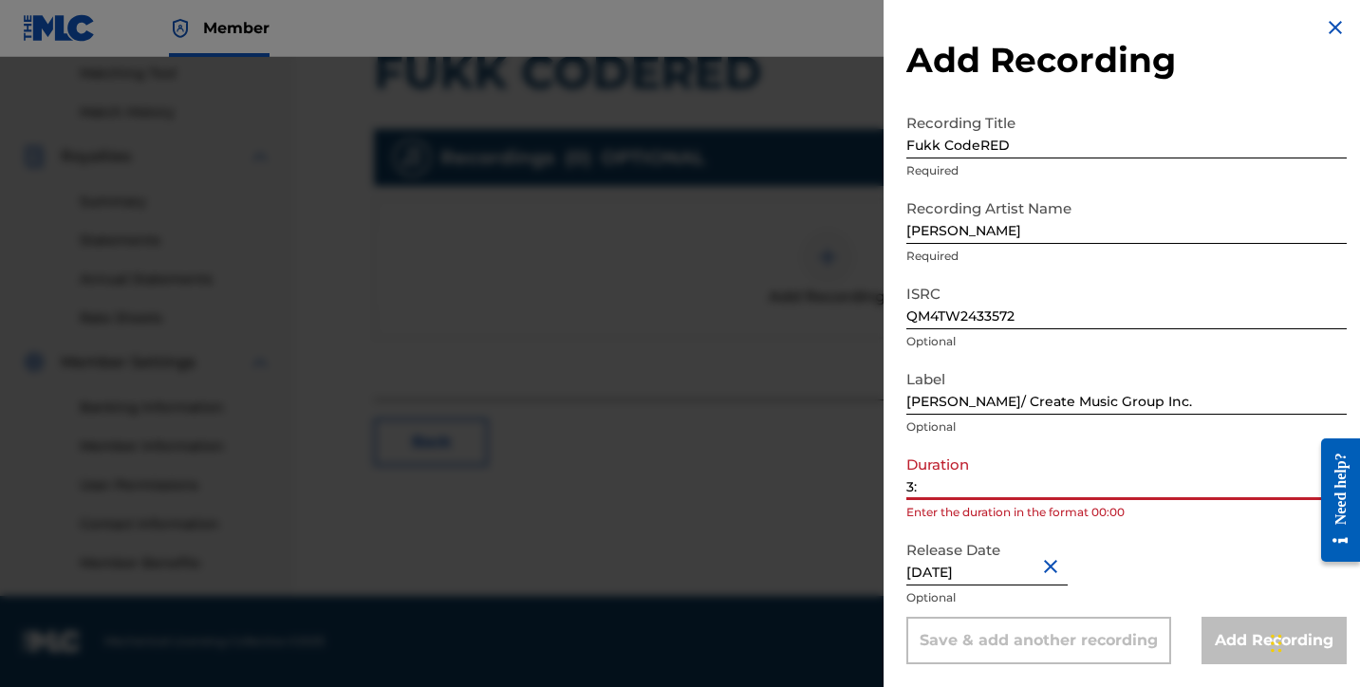
type input "3"
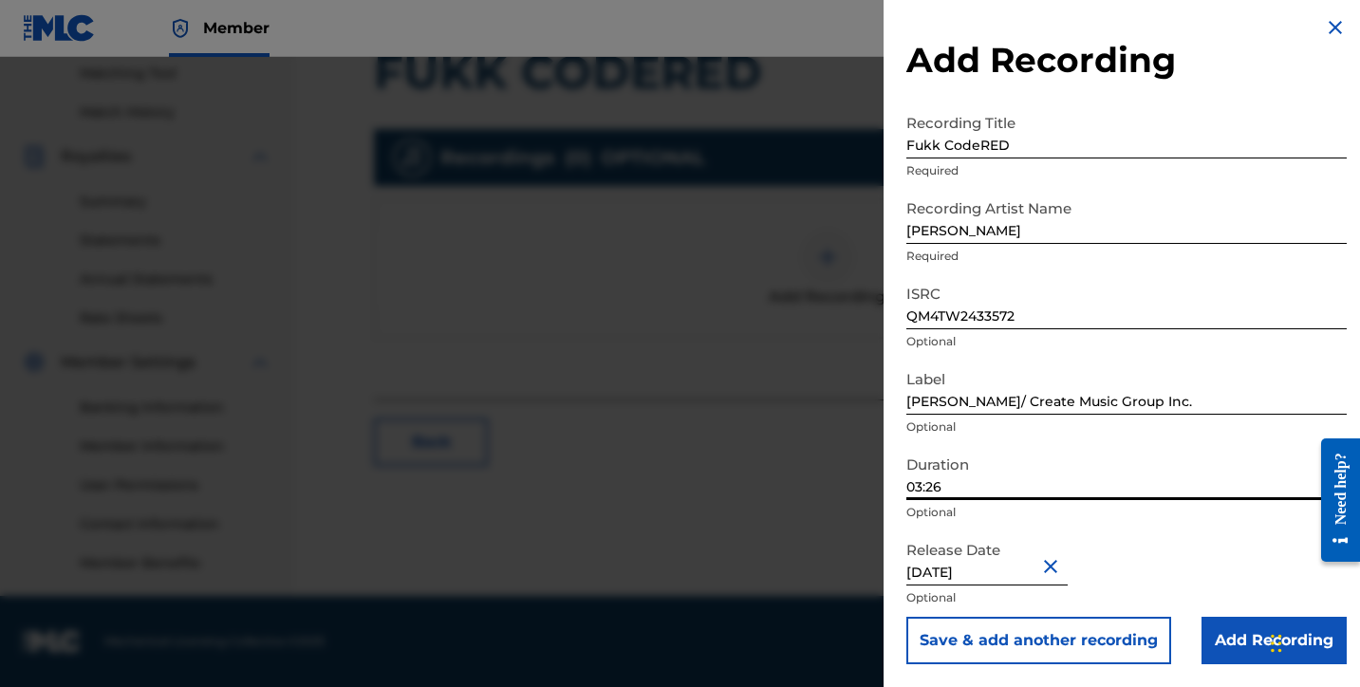
scroll to position [490, 0]
type input "03:26"
click at [1229, 644] on input "Add Recording" at bounding box center [1274, 640] width 145 height 47
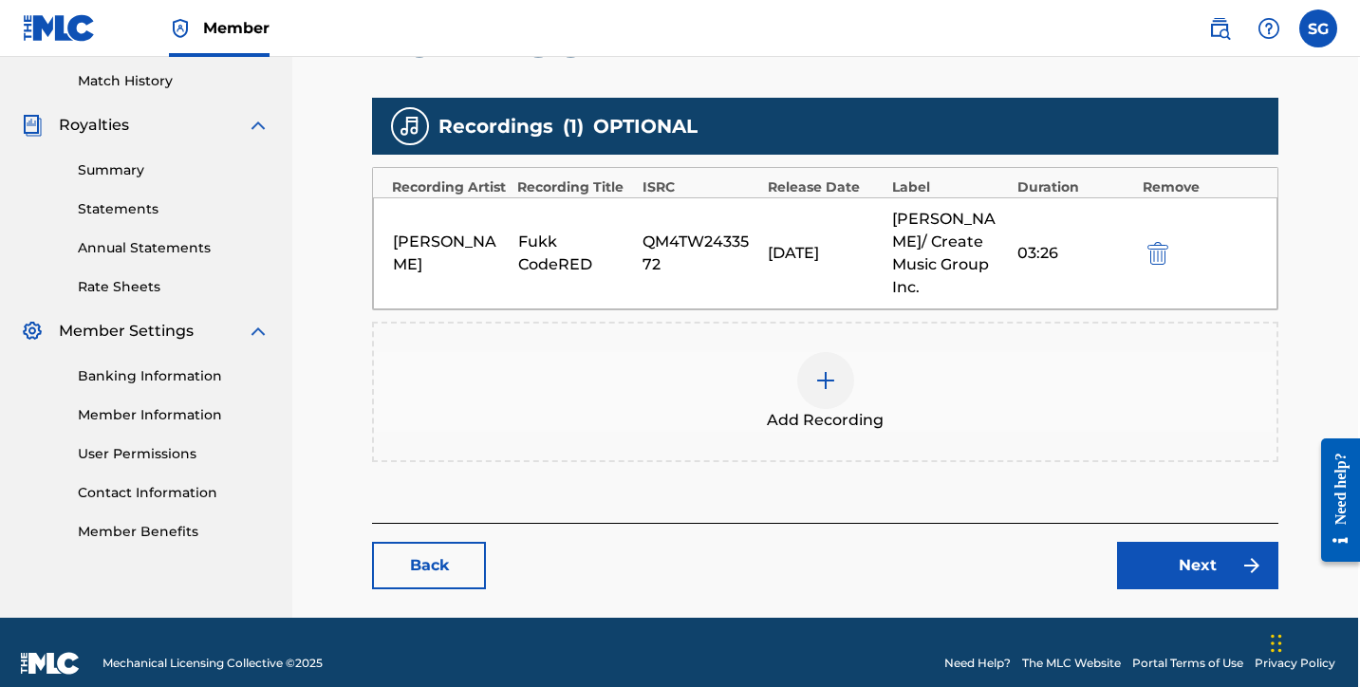
scroll to position [520, 2]
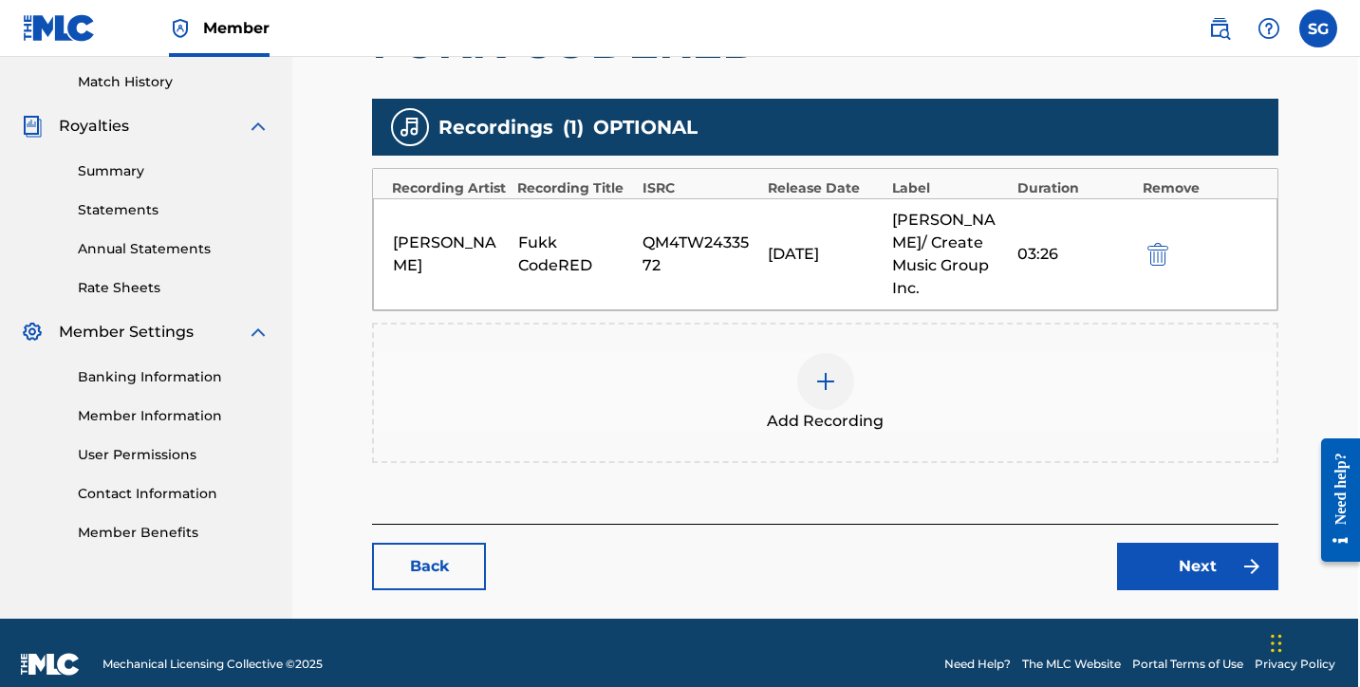
click at [1189, 543] on link "Next" at bounding box center [1197, 566] width 161 height 47
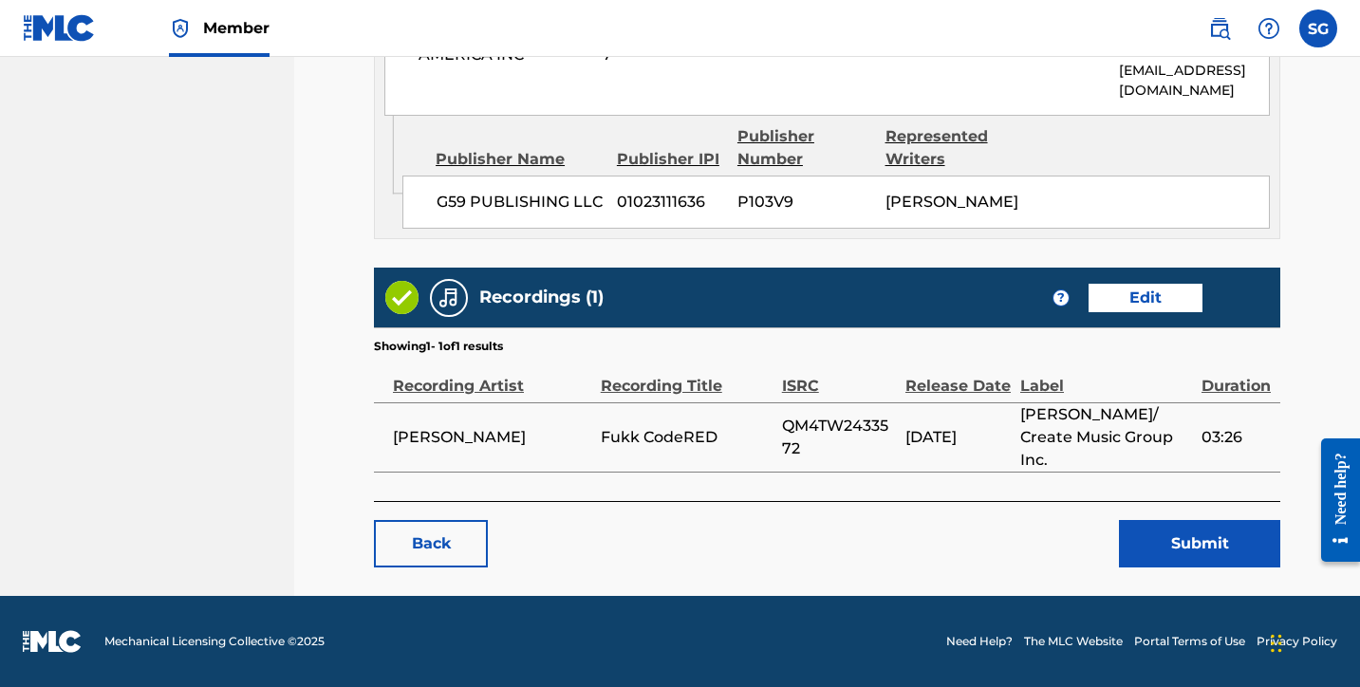
scroll to position [1257, 0]
click at [1171, 550] on button "Submit" at bounding box center [1199, 543] width 161 height 47
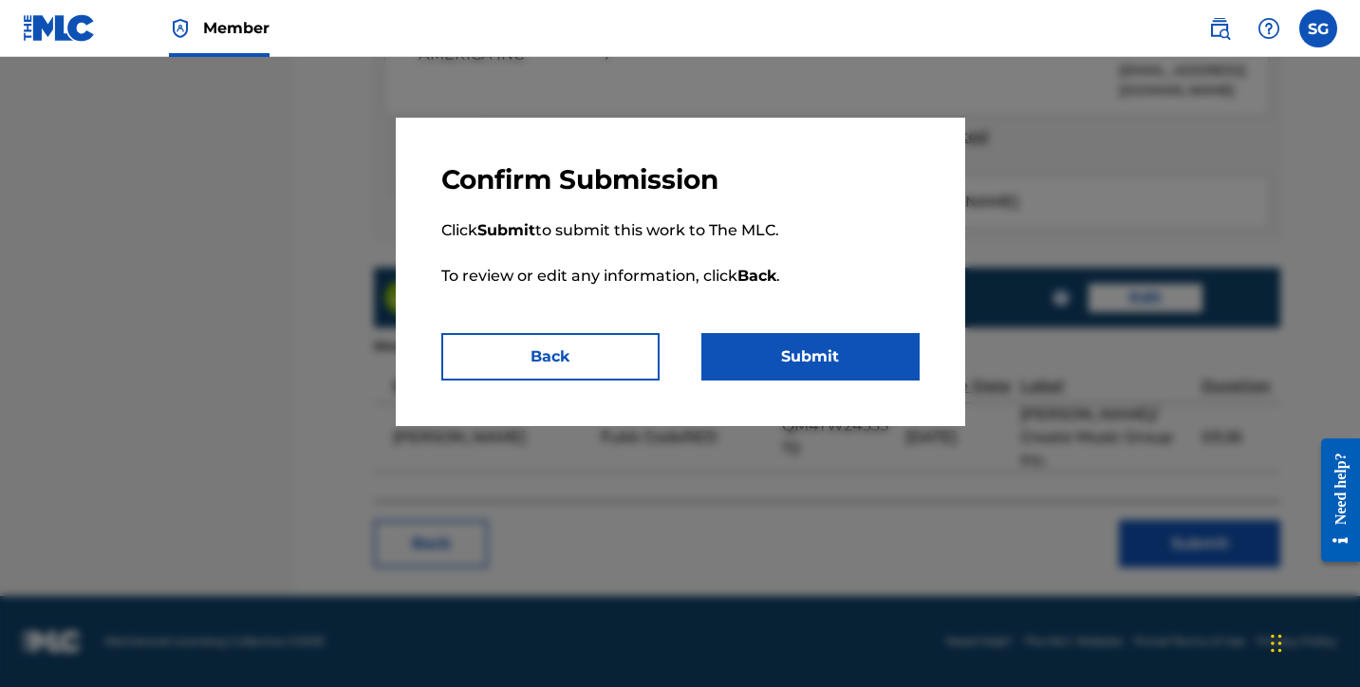
click at [586, 335] on button "Back" at bounding box center [550, 356] width 218 height 47
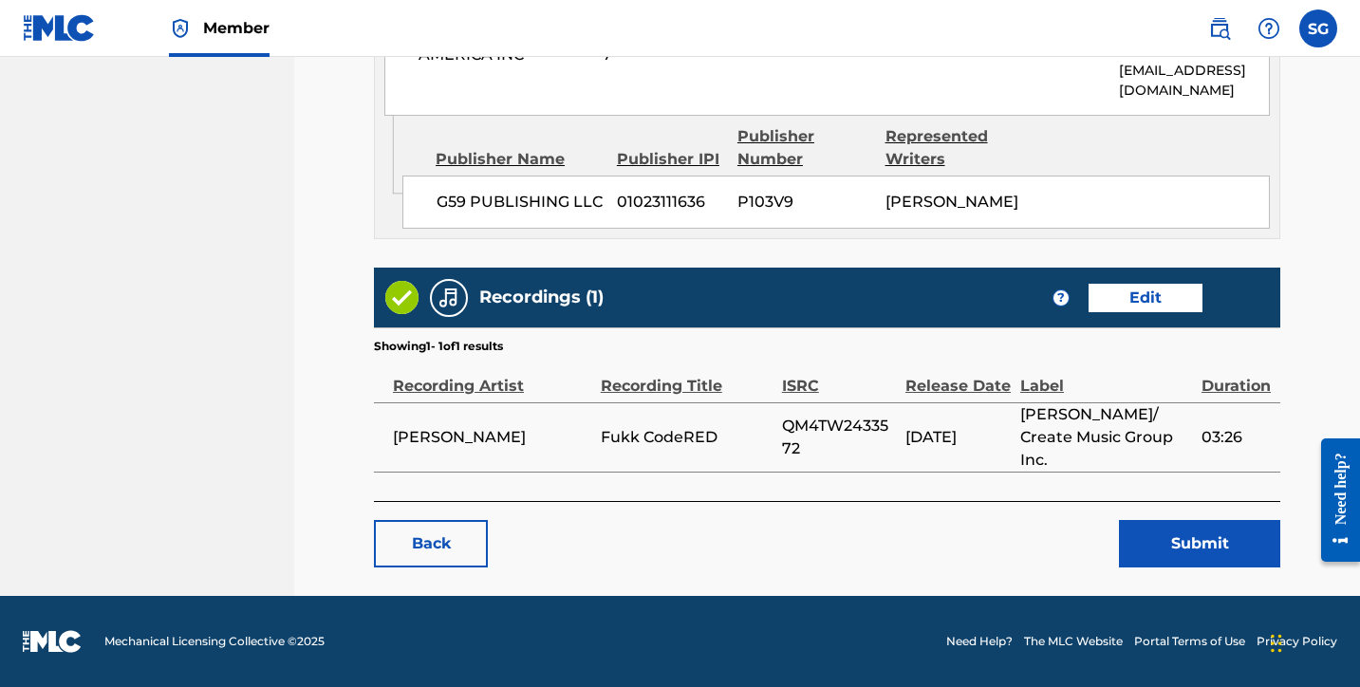
click at [1183, 539] on button "Submit" at bounding box center [1199, 543] width 161 height 47
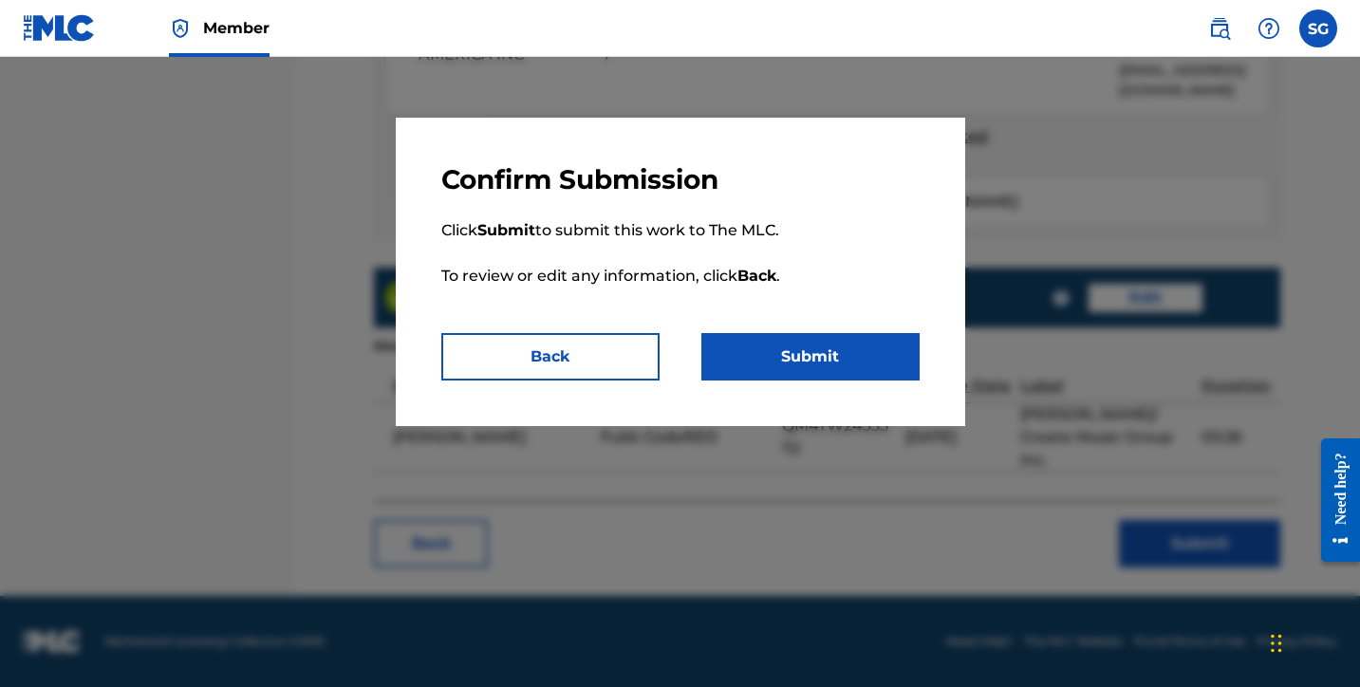
click at [833, 351] on button "Submit" at bounding box center [810, 356] width 218 height 47
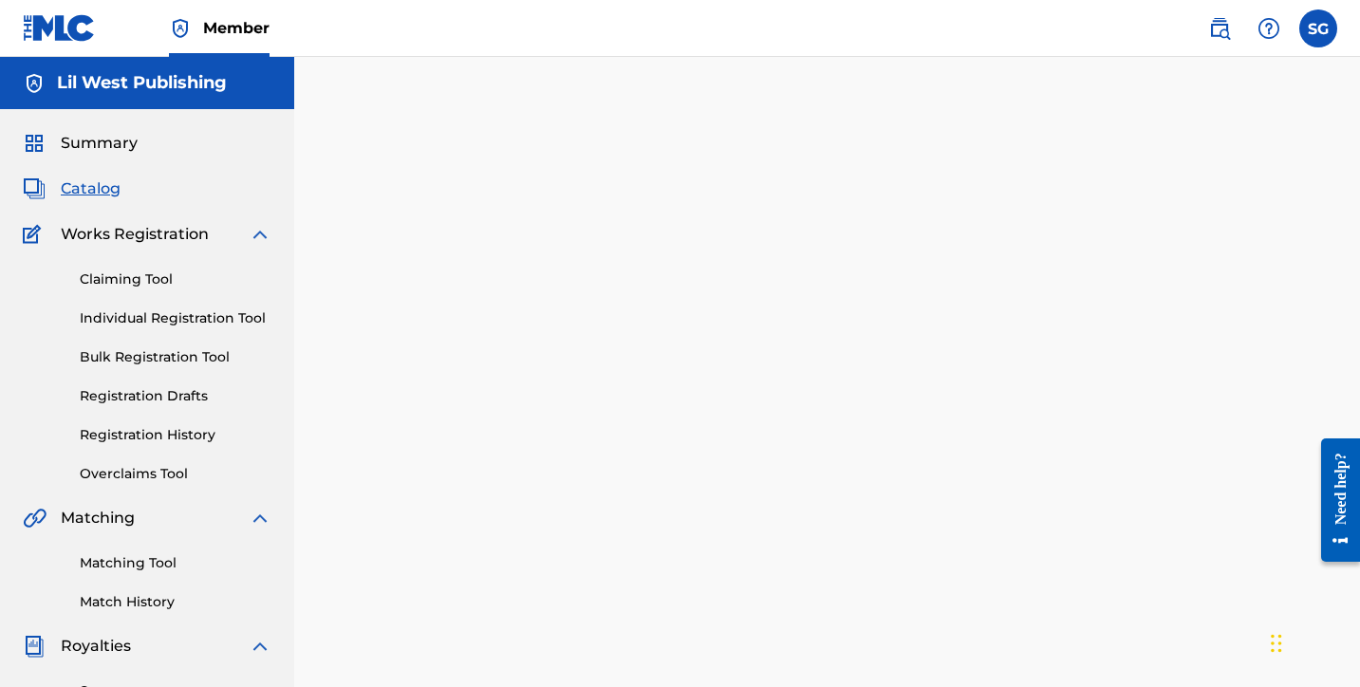
click at [91, 180] on span "Catalog" at bounding box center [91, 188] width 60 height 23
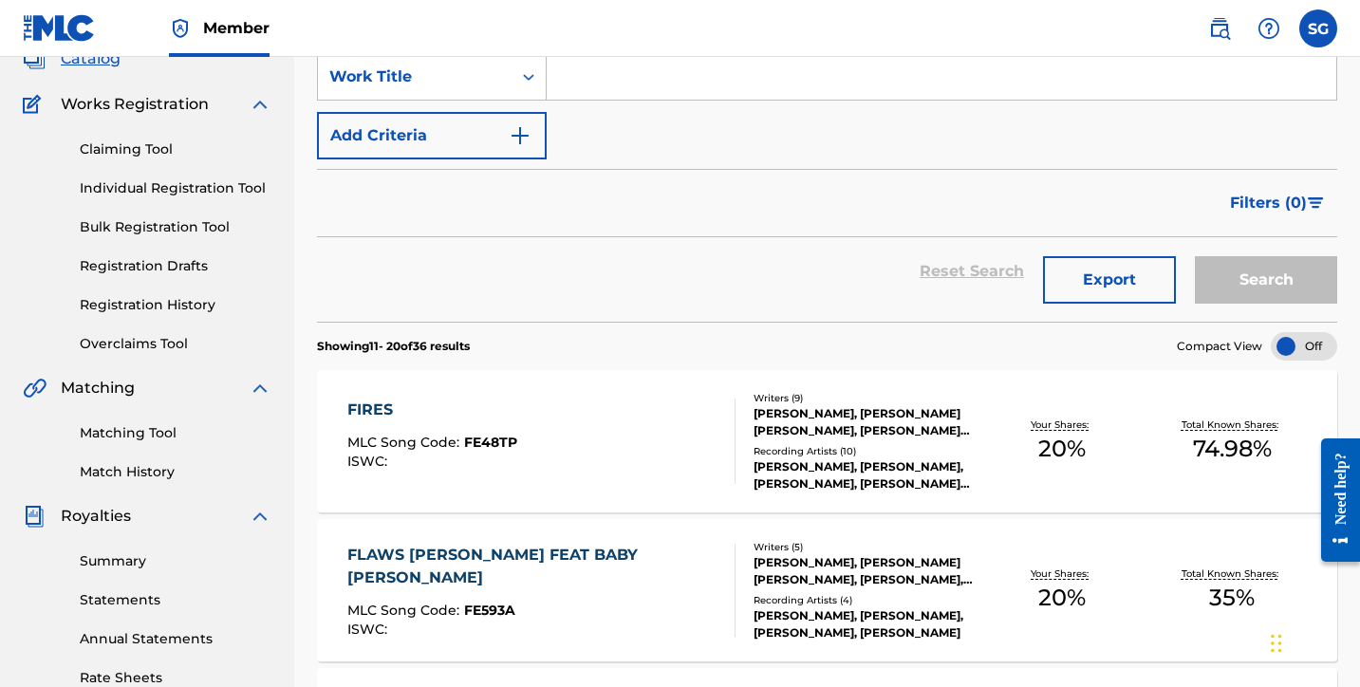
scroll to position [216, 0]
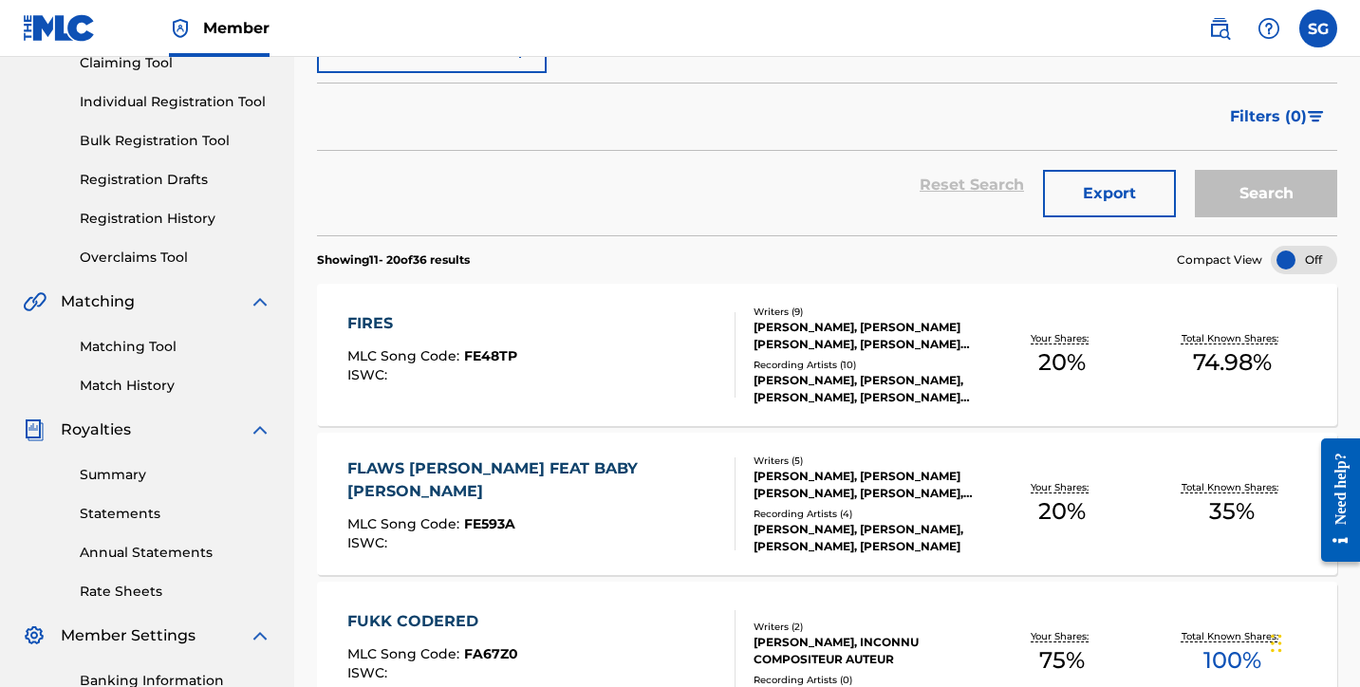
click at [170, 348] on link "Matching Tool" at bounding box center [176, 347] width 192 height 20
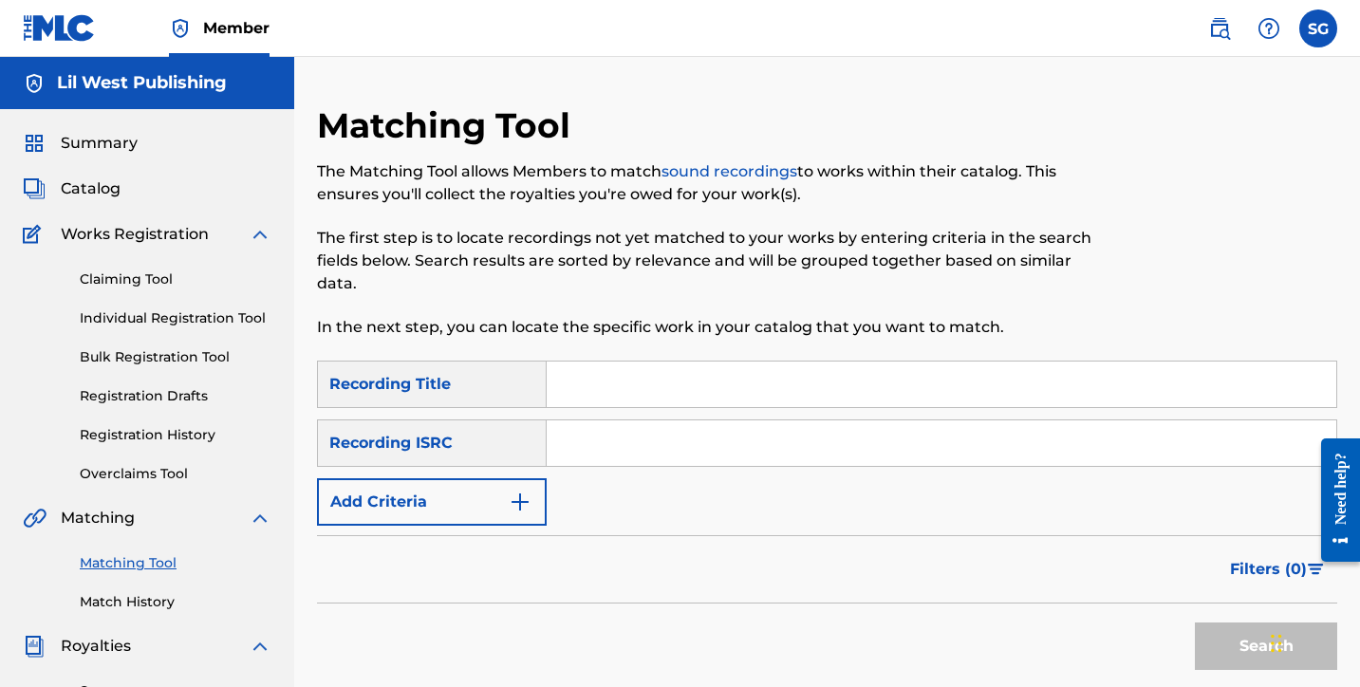
click at [609, 383] on input "Search Form" at bounding box center [942, 385] width 790 height 46
type input "LMK"
click at [524, 508] on img "Search Form" at bounding box center [520, 502] width 23 height 23
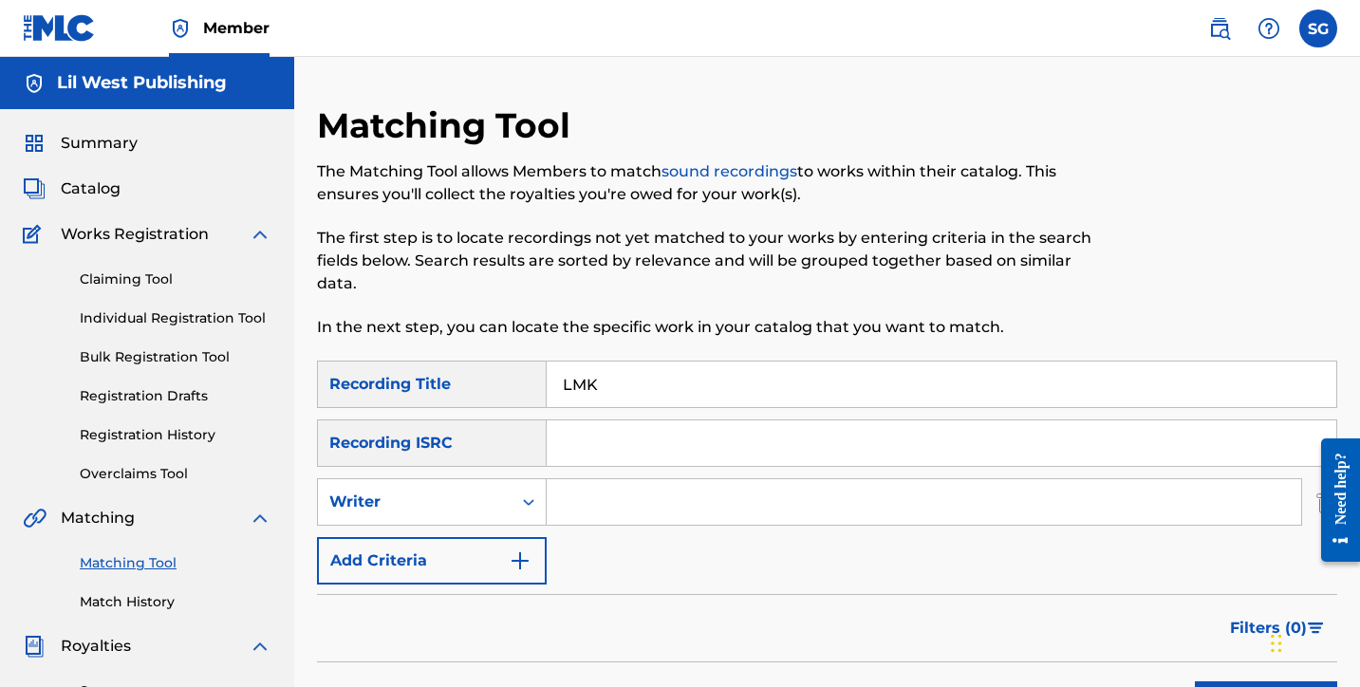
click at [508, 568] on button "Add Criteria" at bounding box center [432, 560] width 230 height 47
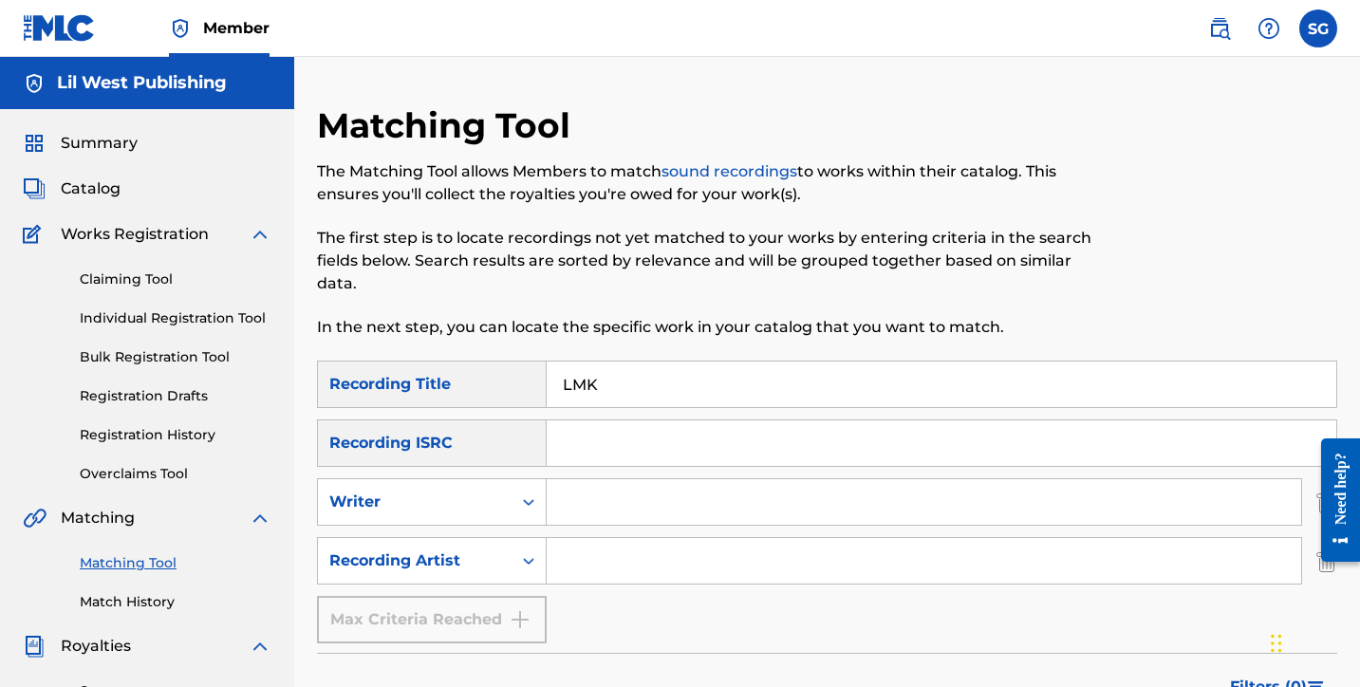
click at [596, 564] on input "Search Form" at bounding box center [924, 561] width 755 height 46
click at [596, 565] on input "Lil west" at bounding box center [924, 561] width 755 height 46
type input "Lil West"
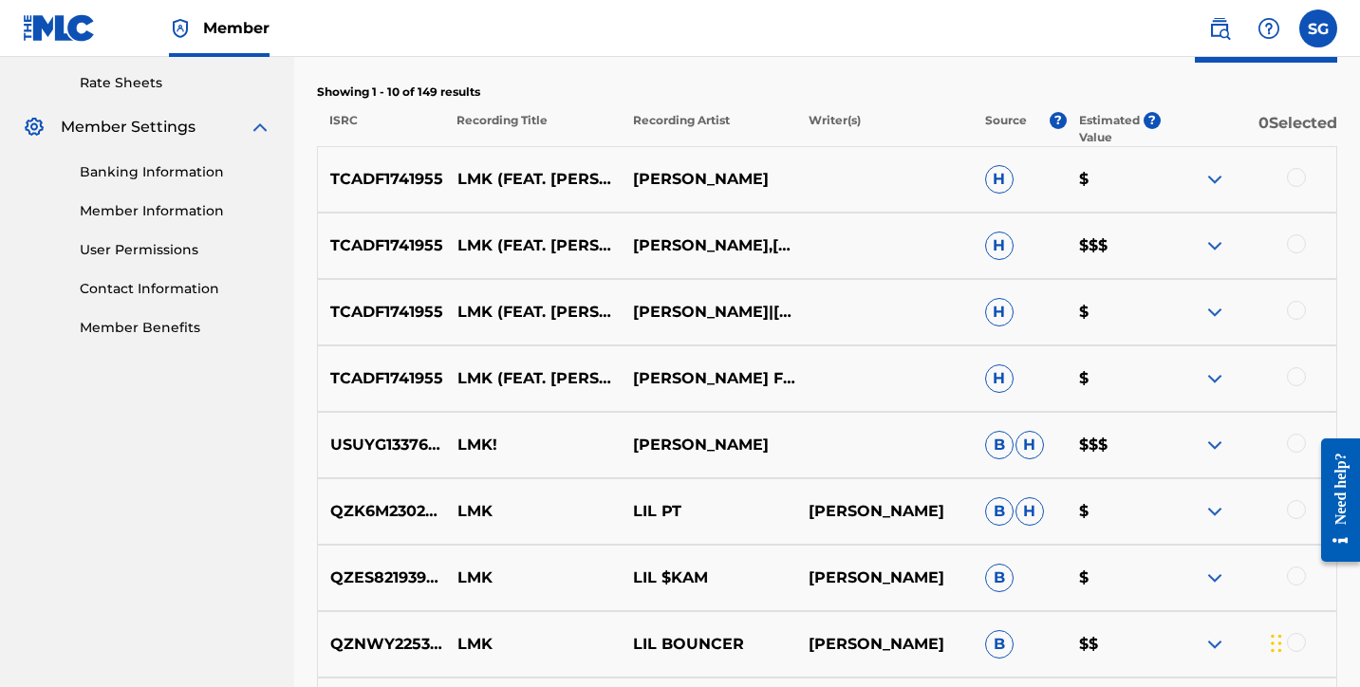
scroll to position [710, 0]
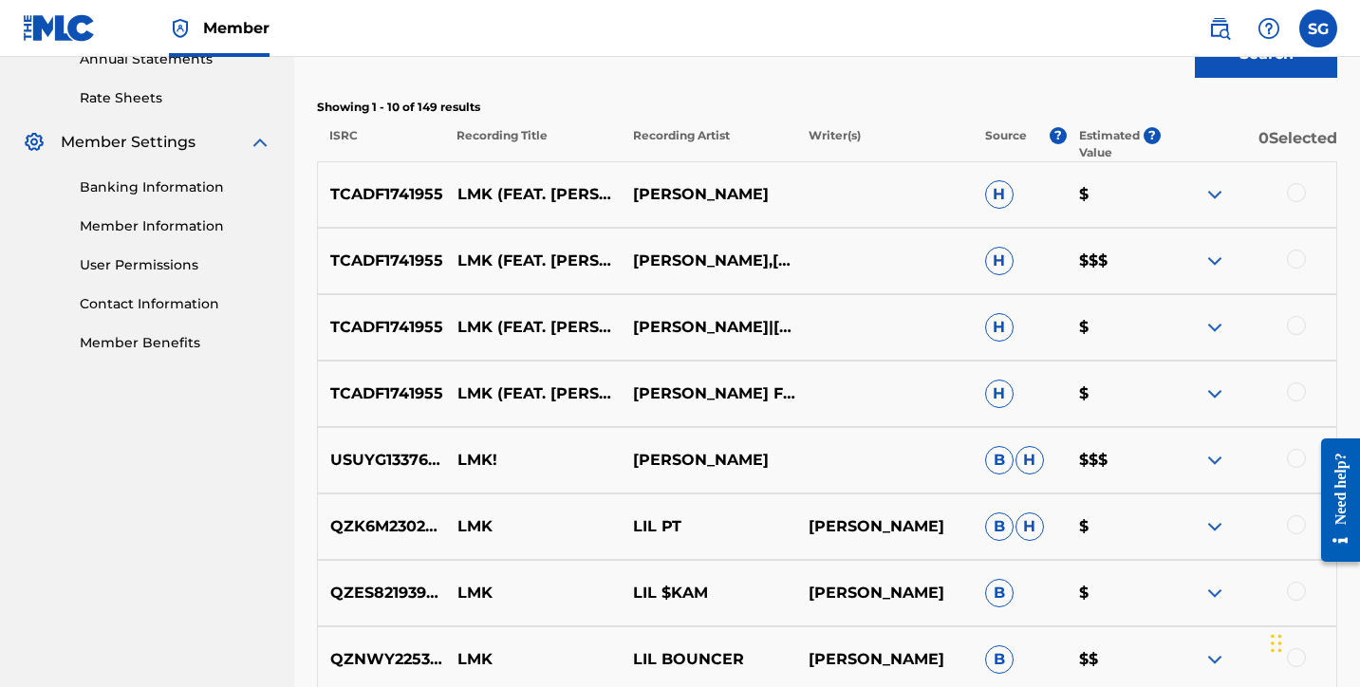
click at [1216, 260] on img at bounding box center [1214, 261] width 23 height 23
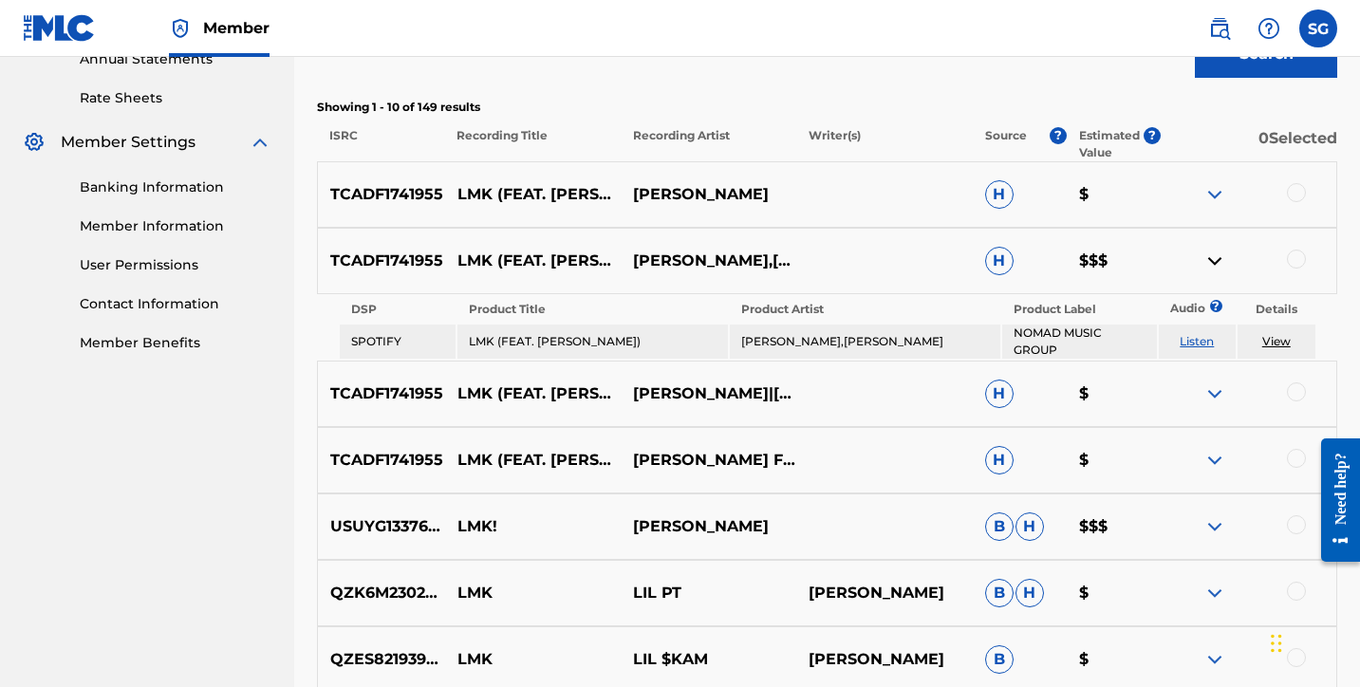
click at [1216, 260] on img at bounding box center [1214, 261] width 23 height 23
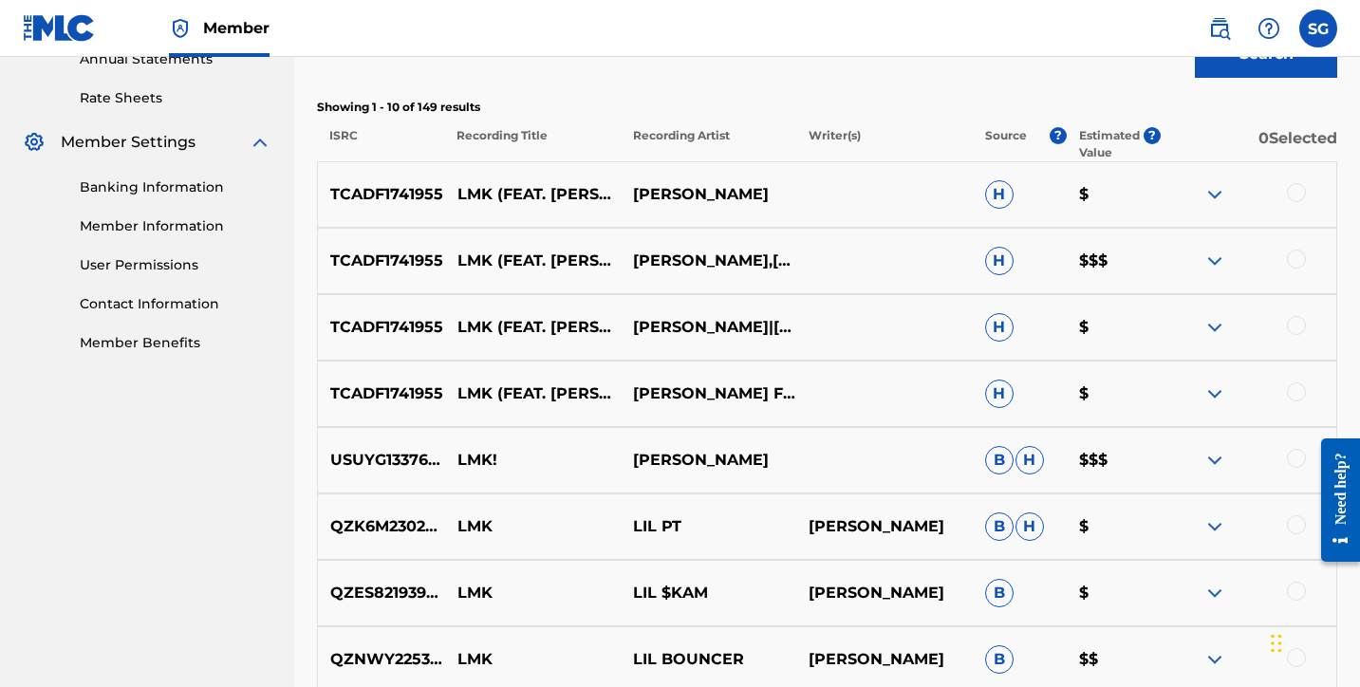
click at [1222, 196] on img at bounding box center [1214, 194] width 23 height 23
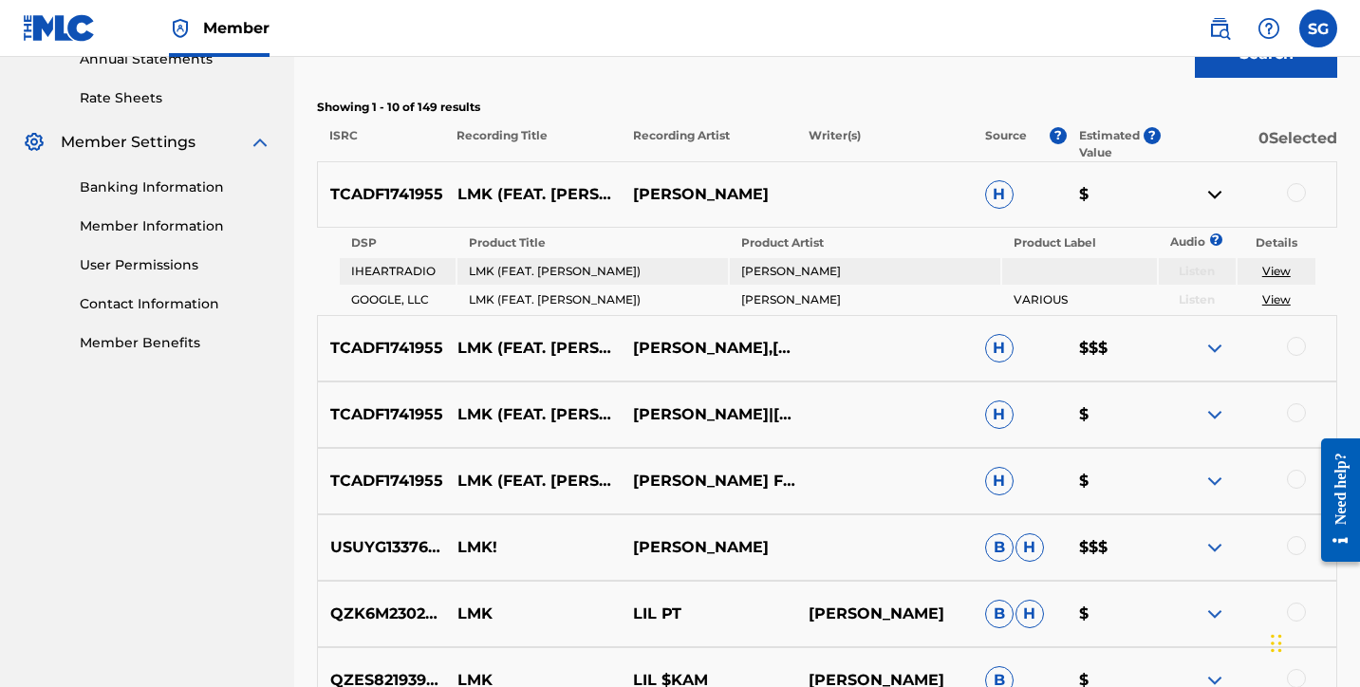
click at [1215, 196] on img at bounding box center [1214, 194] width 23 height 23
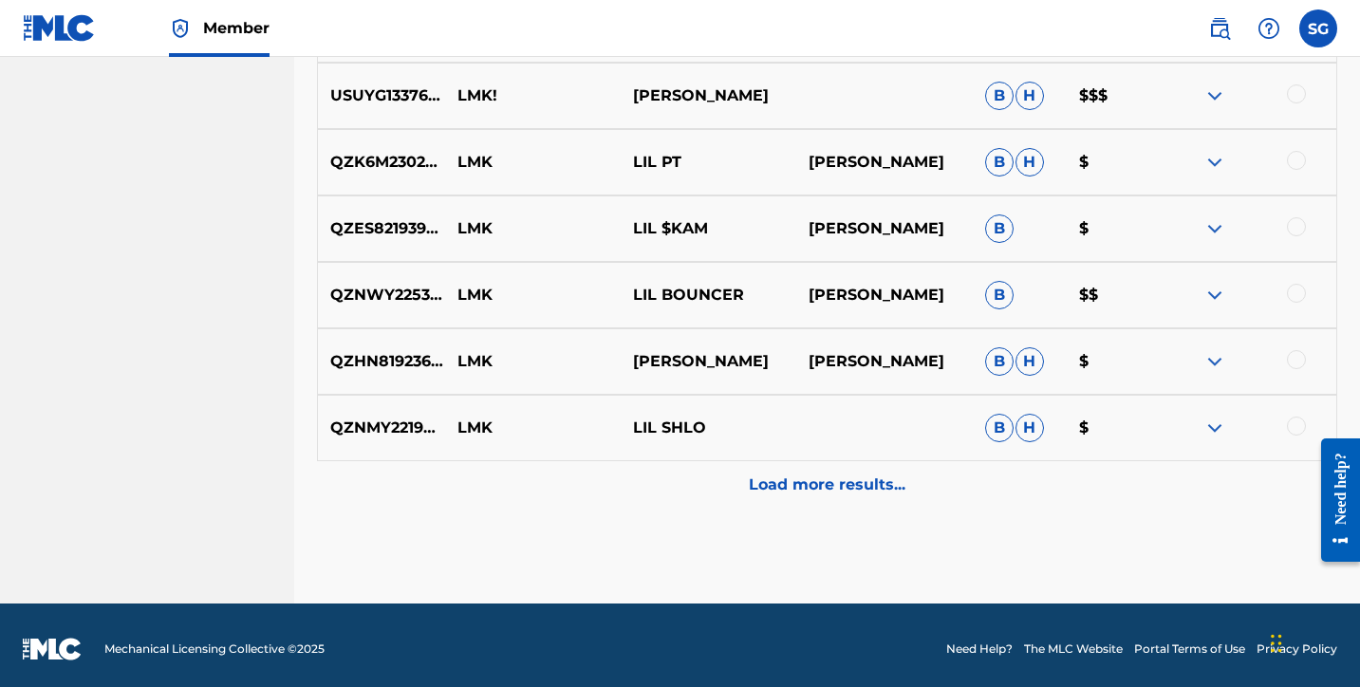
click at [837, 481] on p "Load more results..." at bounding box center [827, 485] width 157 height 23
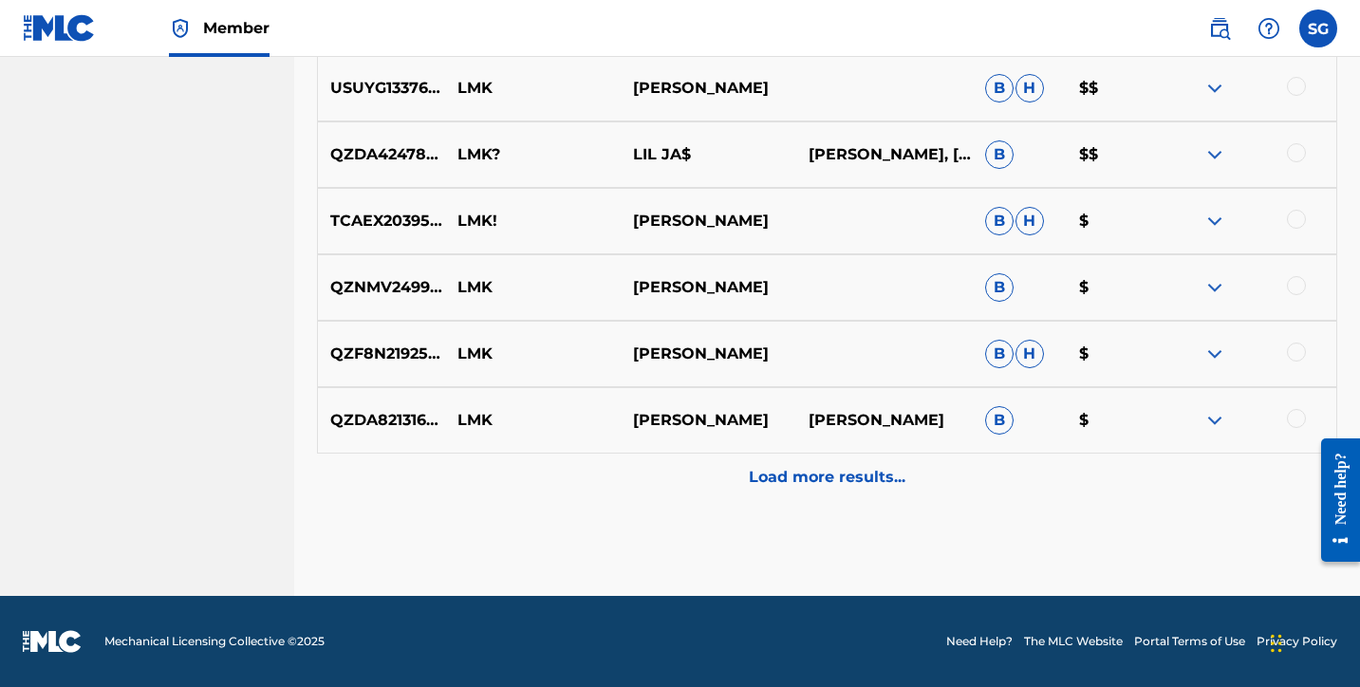
click at [817, 487] on p "Load more results..." at bounding box center [827, 477] width 157 height 23
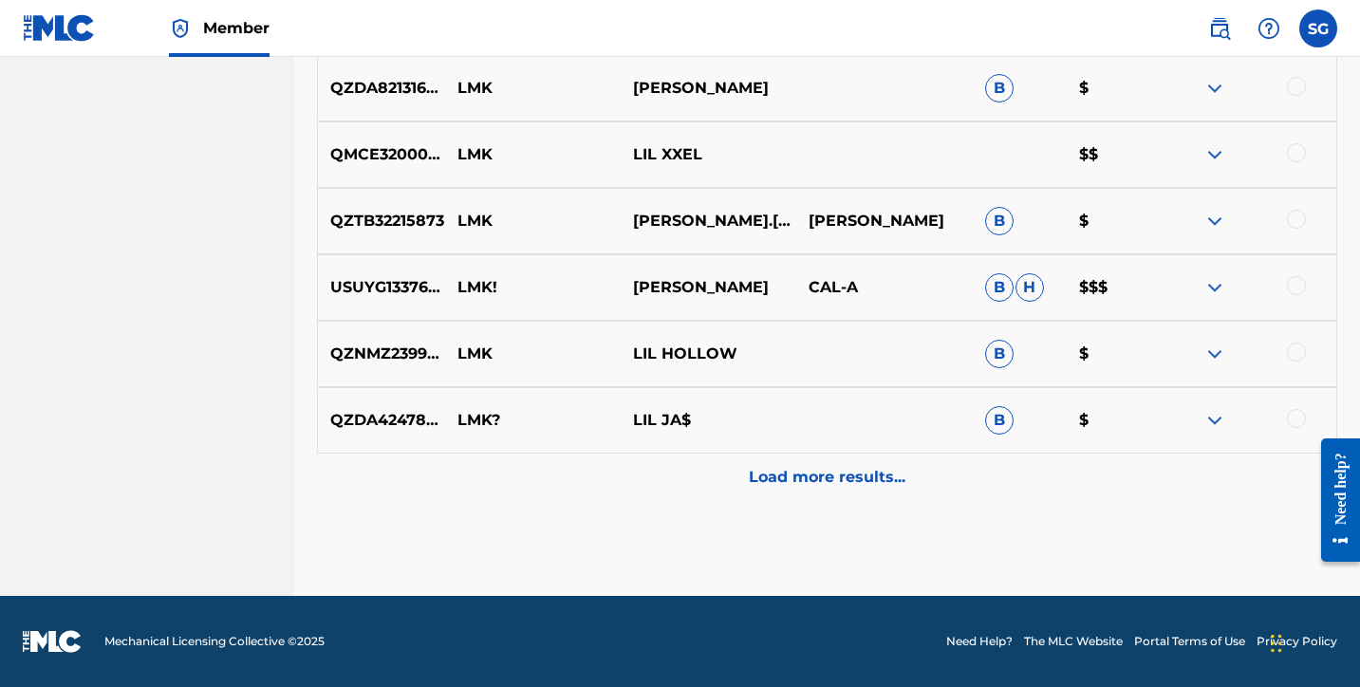
click at [809, 482] on p "Load more results..." at bounding box center [827, 477] width 157 height 23
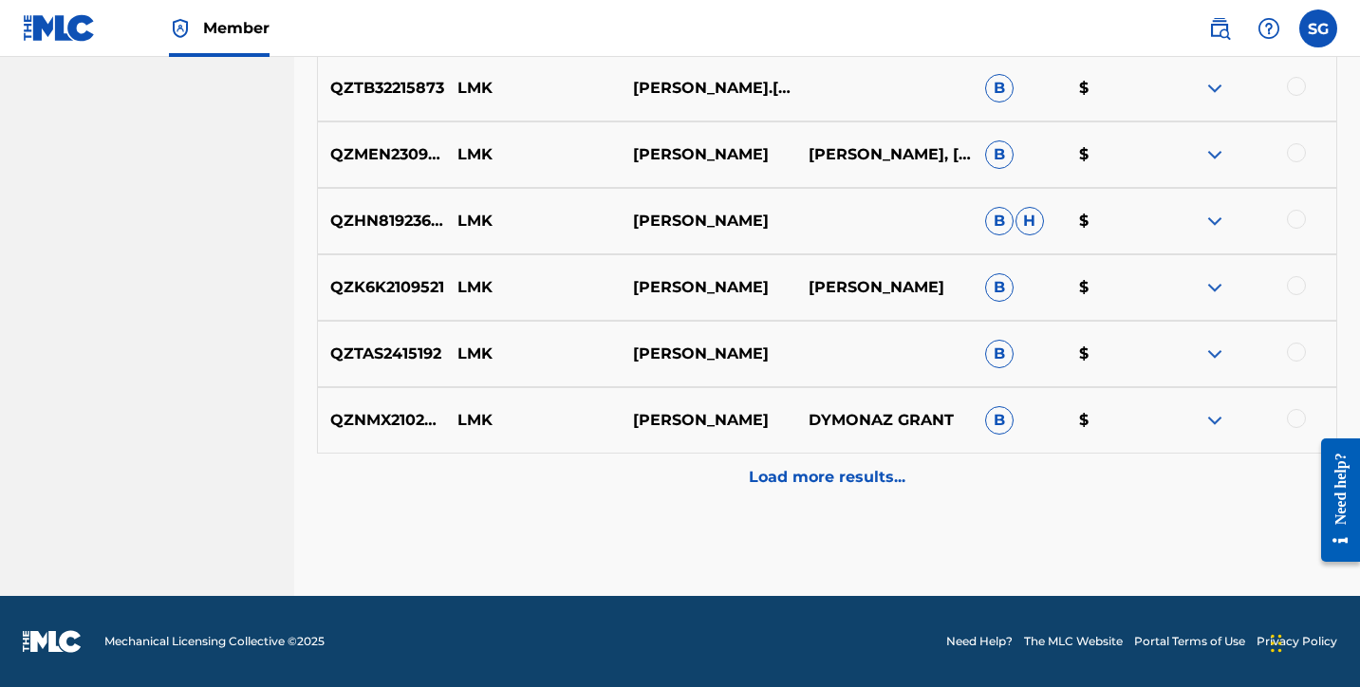
click at [793, 479] on p "Load more results..." at bounding box center [827, 477] width 157 height 23
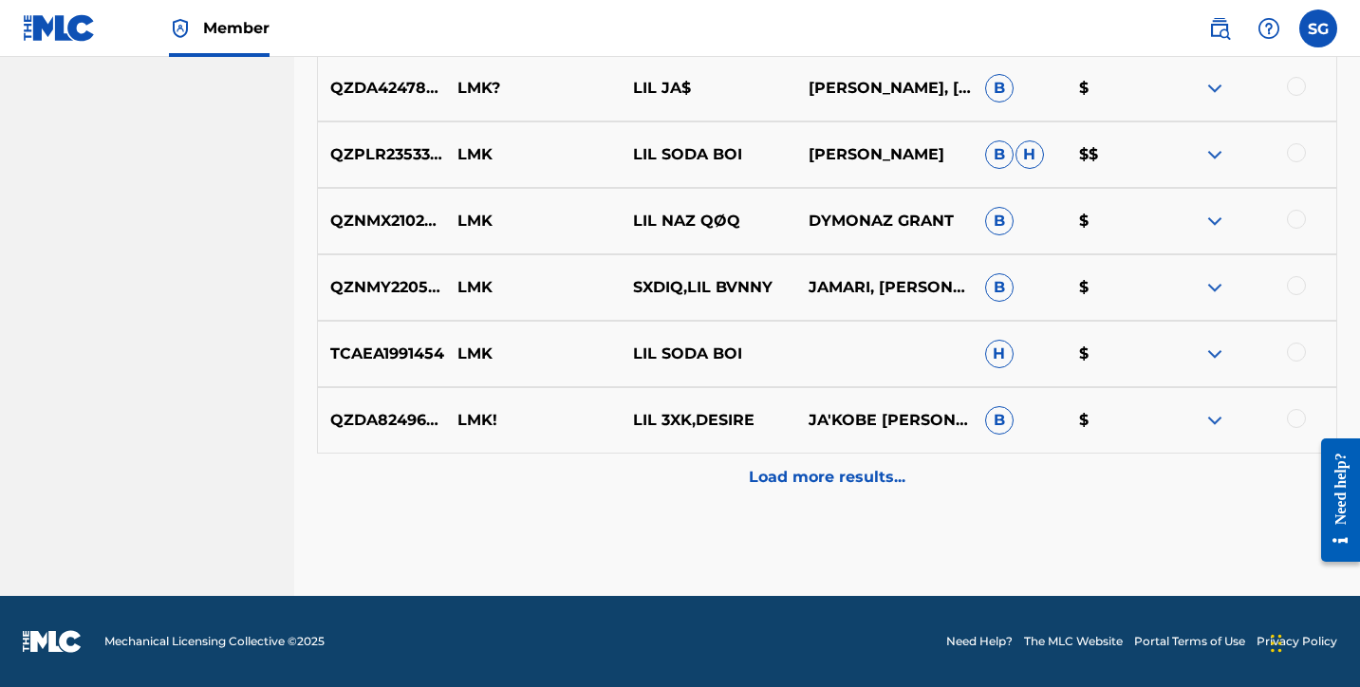
scroll to position [3739, 0]
click at [782, 483] on p "Load more results..." at bounding box center [827, 477] width 157 height 23
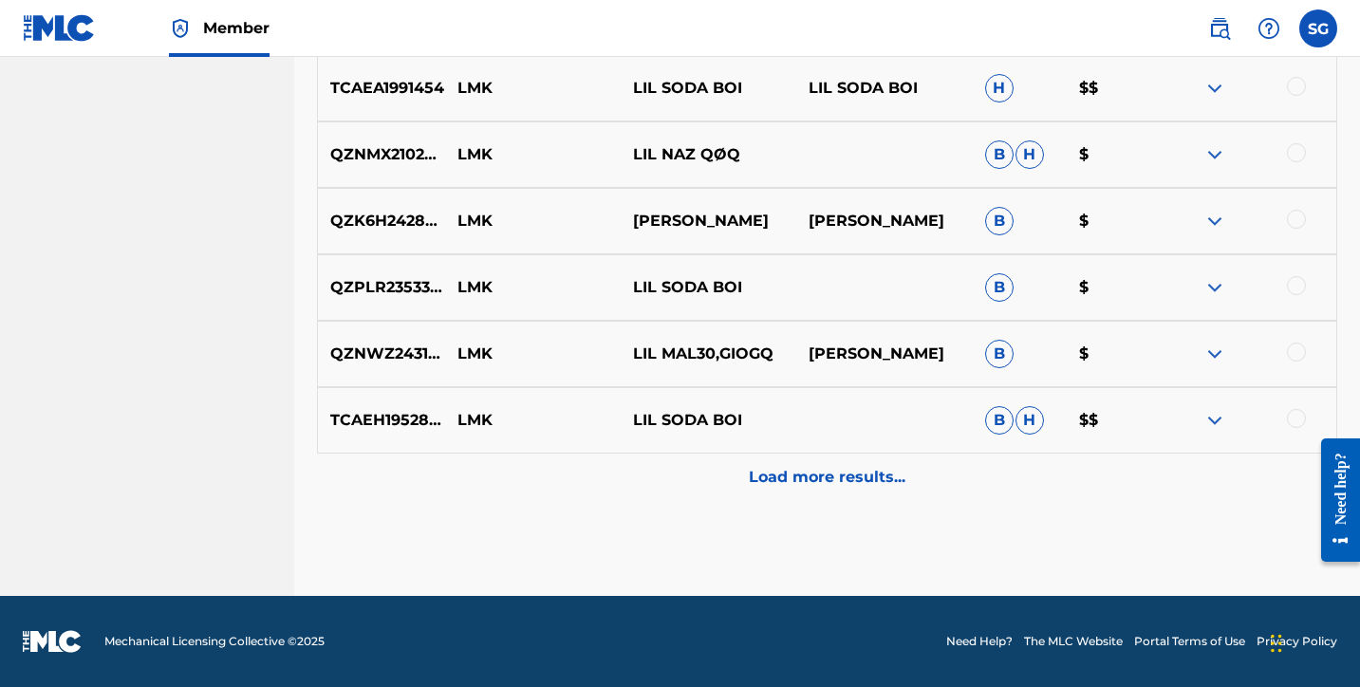
click at [808, 476] on p "Load more results..." at bounding box center [827, 477] width 157 height 23
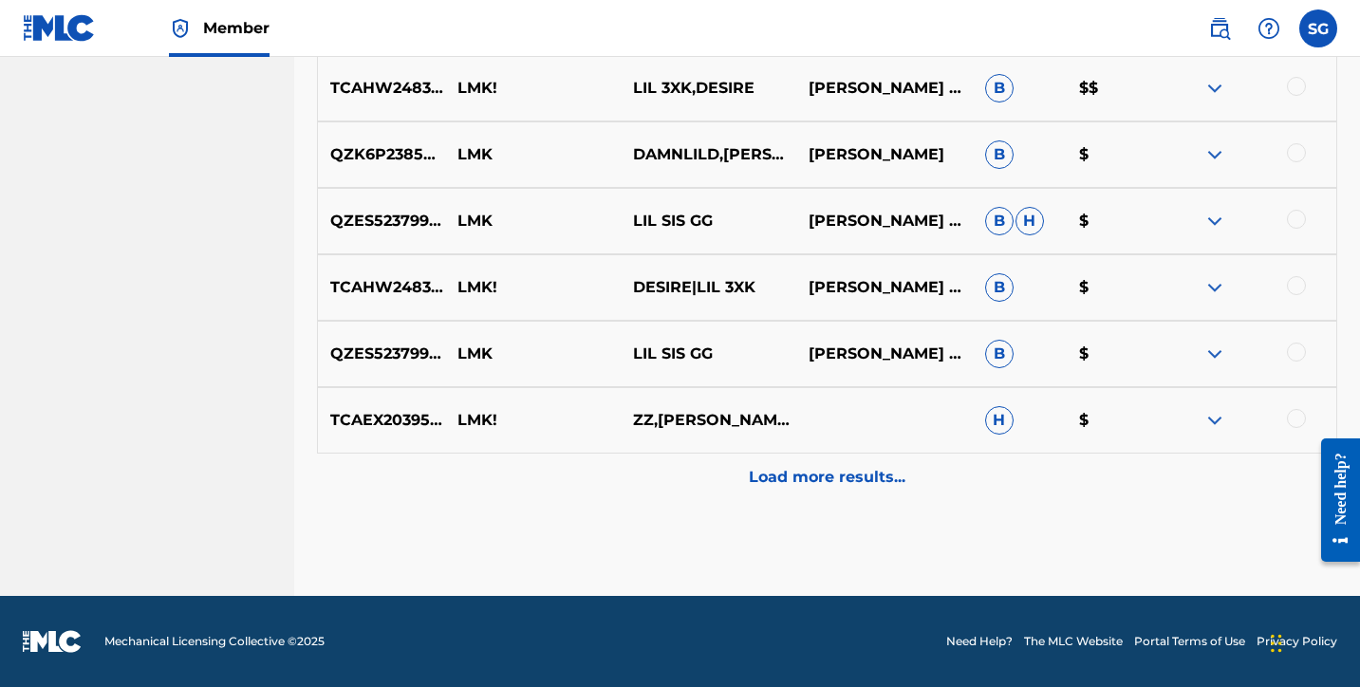
click at [819, 465] on div "Load more results..." at bounding box center [827, 477] width 1020 height 47
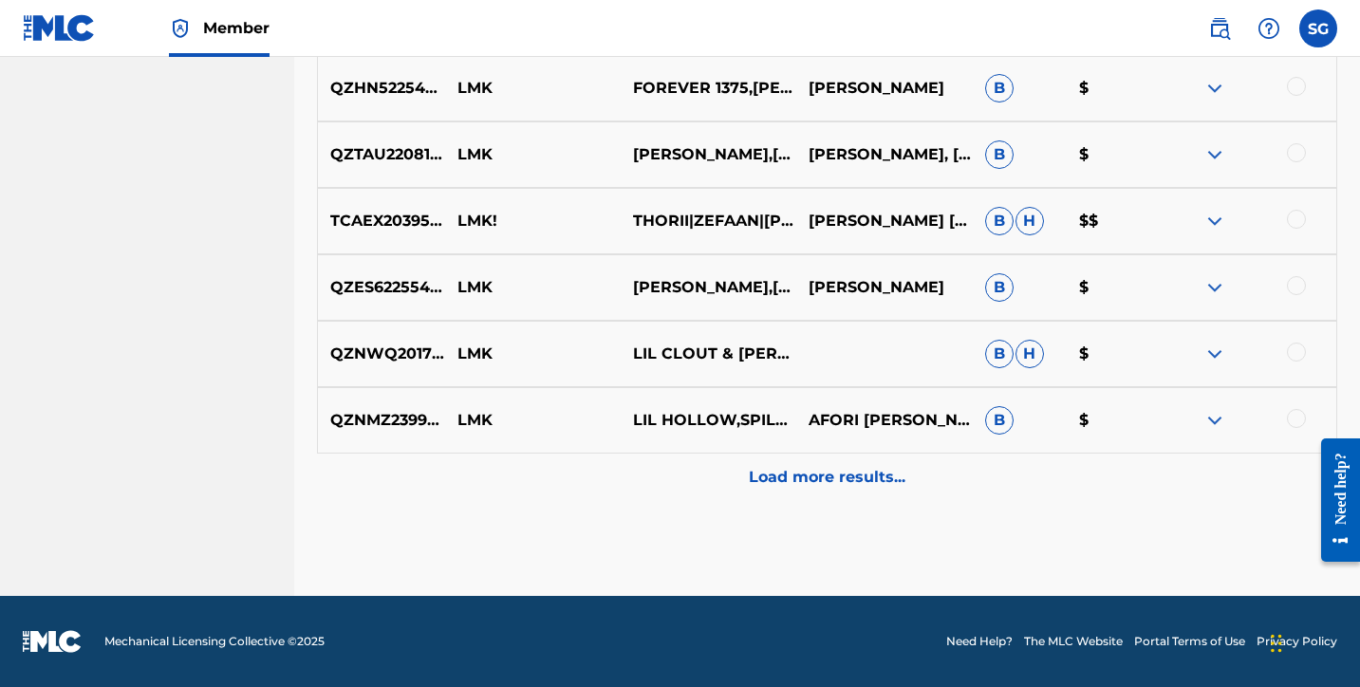
click at [804, 484] on p "Load more results..." at bounding box center [827, 477] width 157 height 23
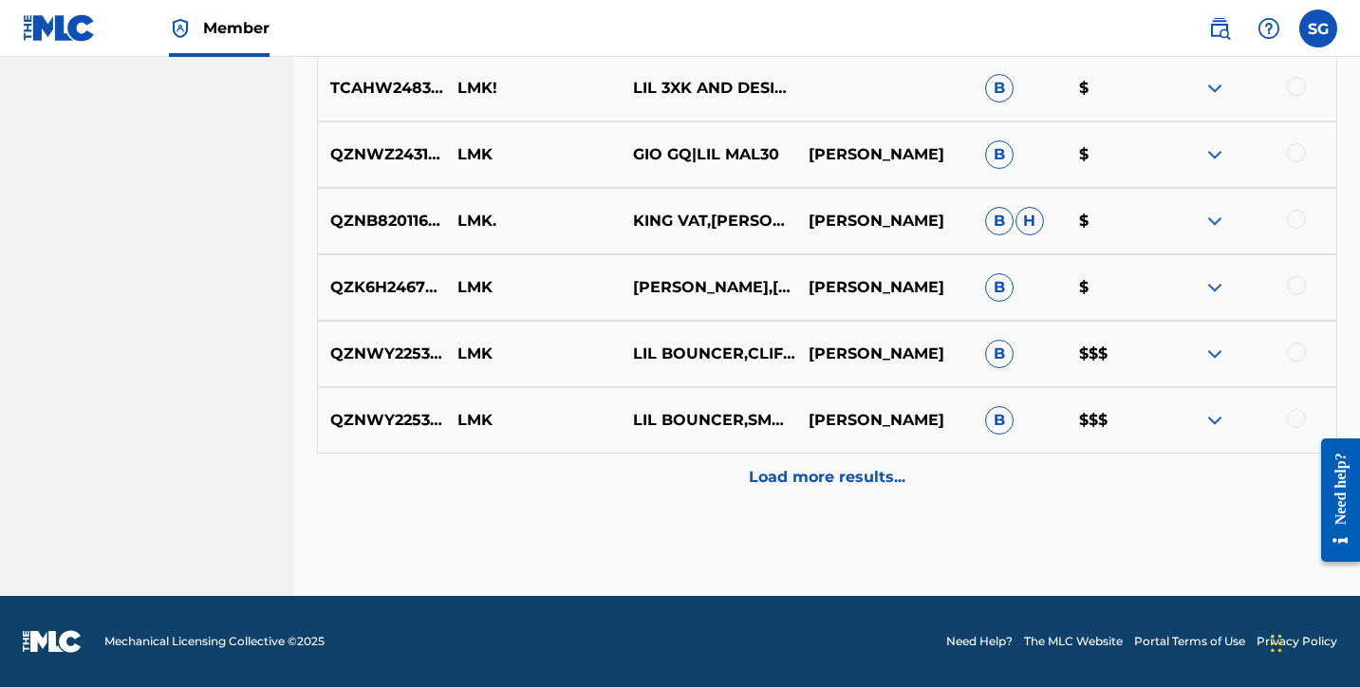
click at [793, 477] on p "Load more results..." at bounding box center [827, 477] width 157 height 23
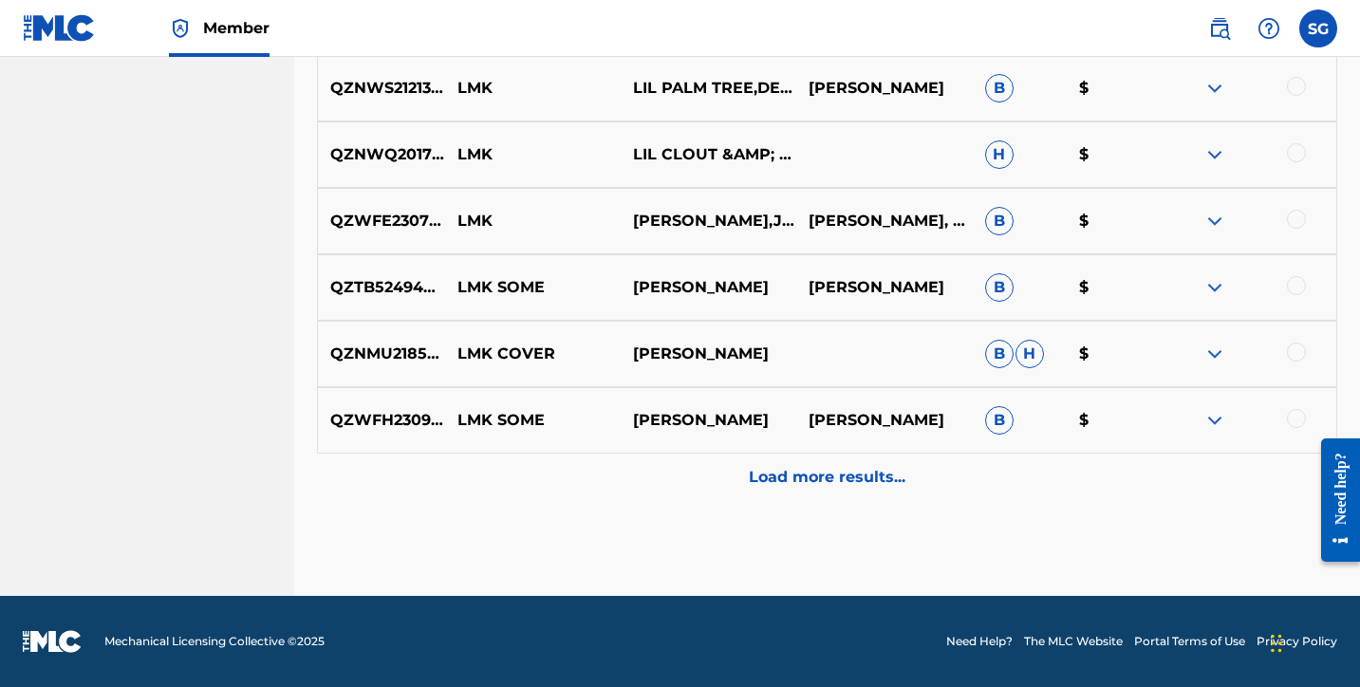
scroll to position [7061, 0]
click at [777, 490] on div "Load more results..." at bounding box center [827, 477] width 1020 height 47
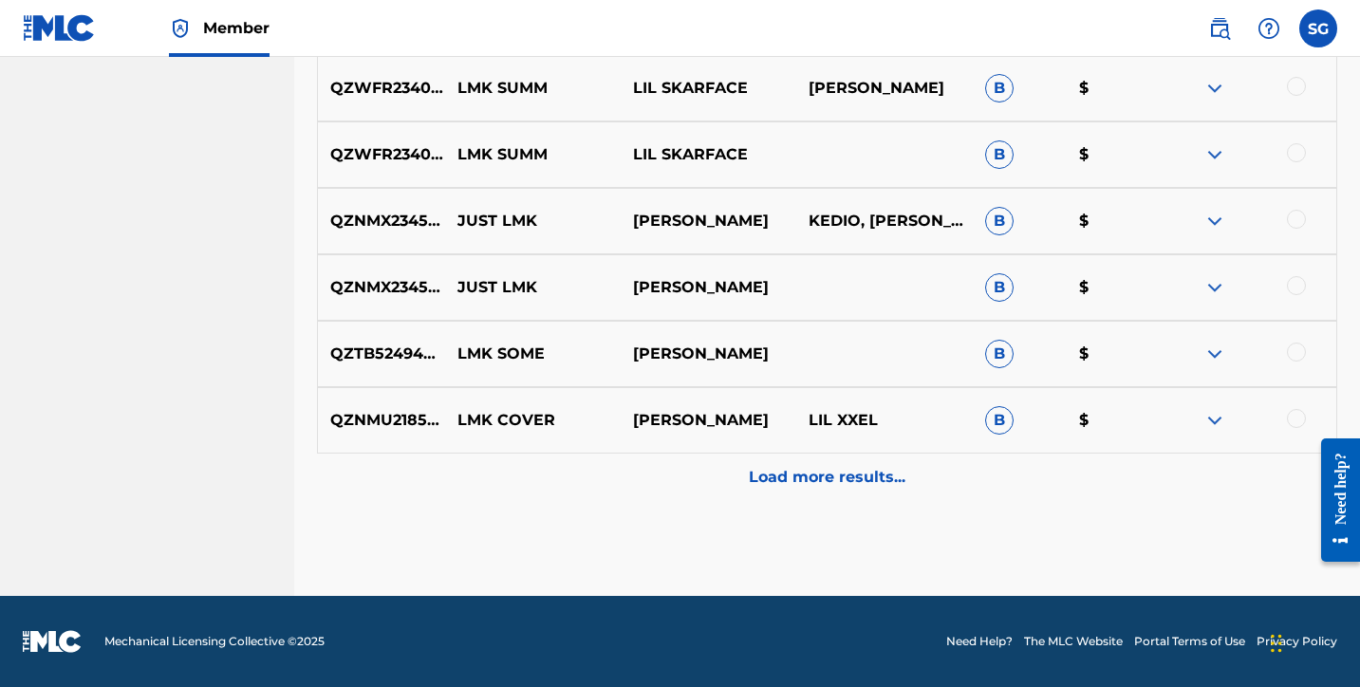
scroll to position [7726, 0]
click at [791, 475] on p "Load more results..." at bounding box center [827, 477] width 157 height 23
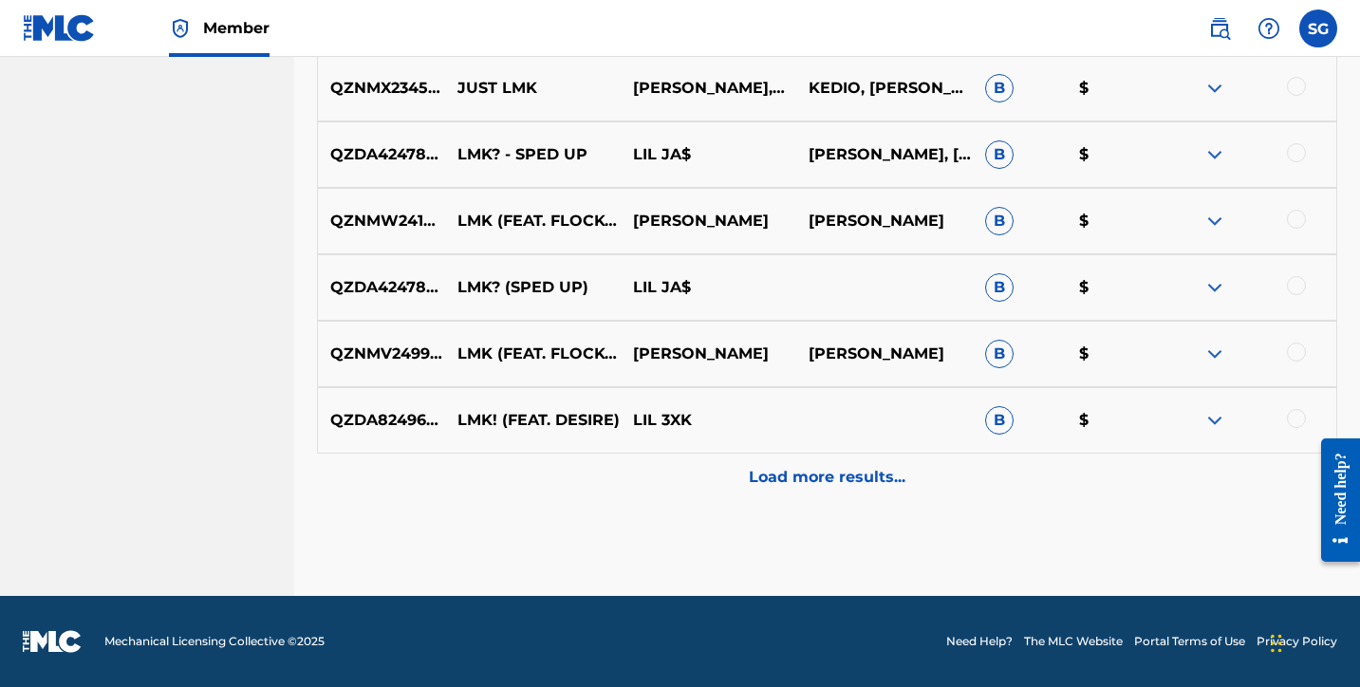
scroll to position [8390, 0]
click at [767, 486] on p "Load more results..." at bounding box center [827, 477] width 157 height 23
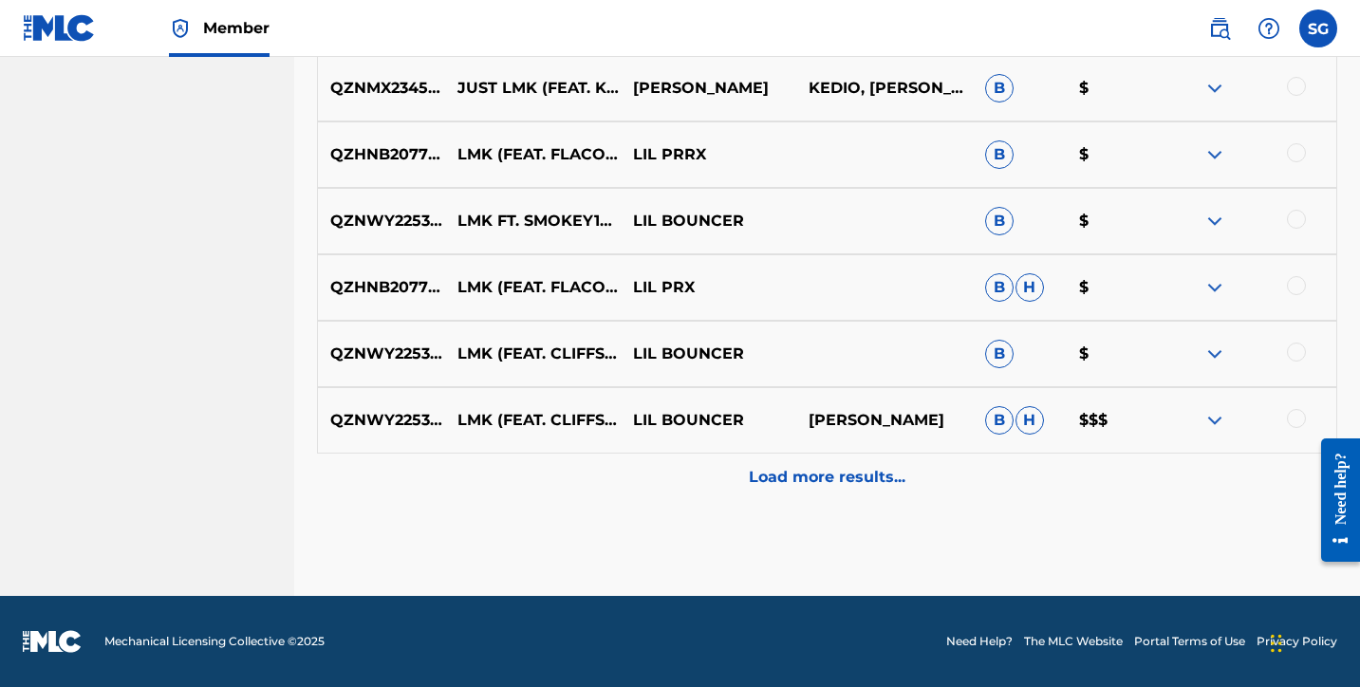
click at [777, 486] on p "Load more results..." at bounding box center [827, 477] width 157 height 23
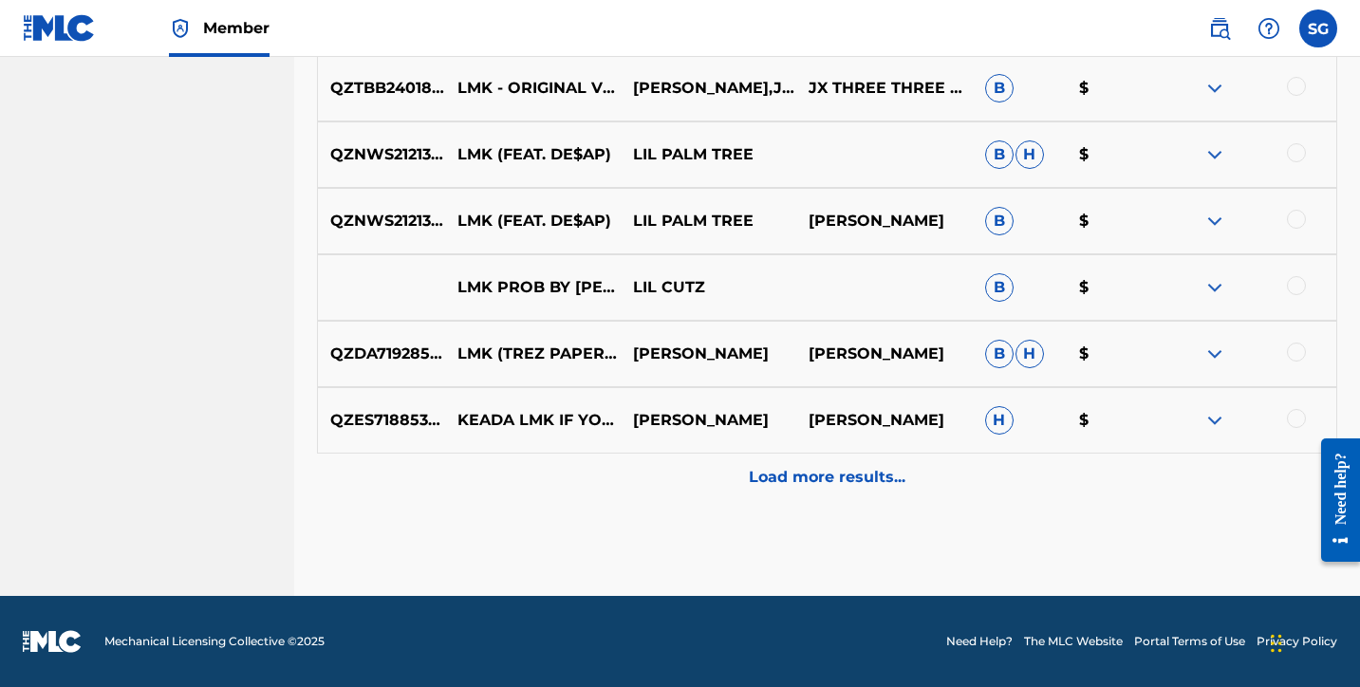
click at [770, 479] on p "Load more results..." at bounding box center [827, 477] width 157 height 23
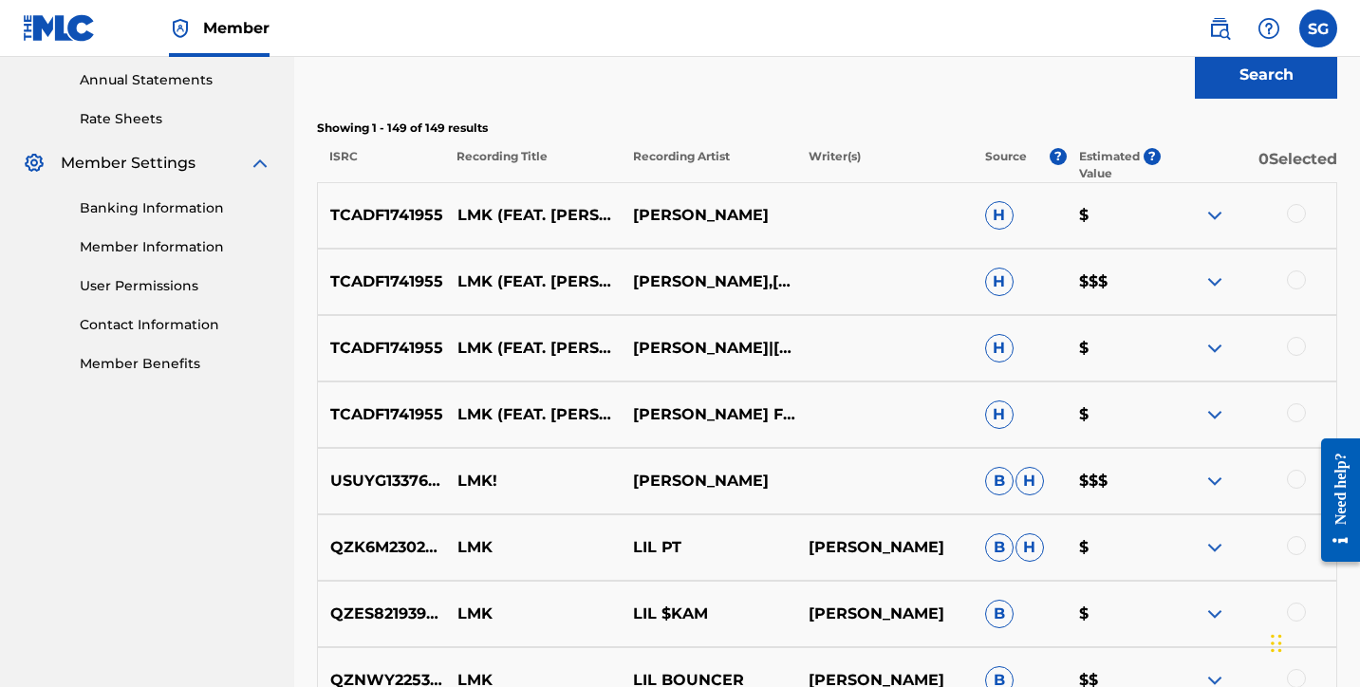
scroll to position [688, 0]
click at [1220, 282] on img at bounding box center [1214, 282] width 23 height 23
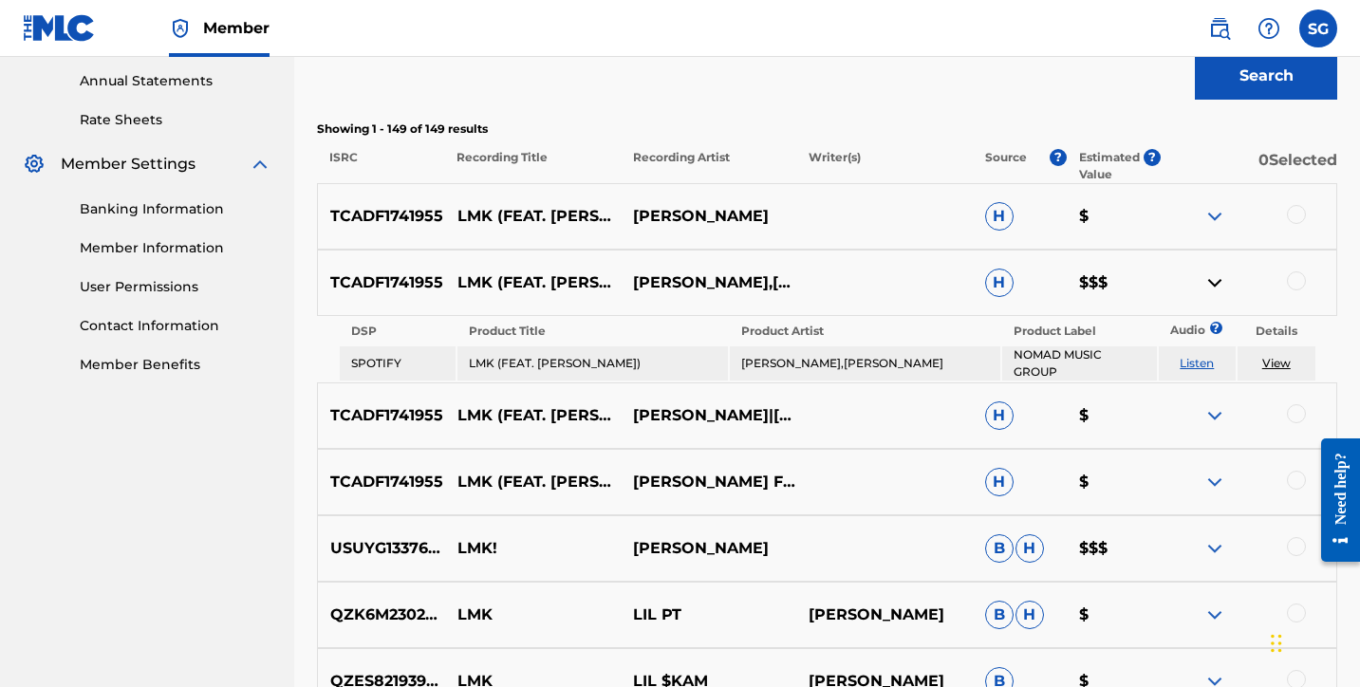
click at [1220, 282] on img at bounding box center [1214, 282] width 23 height 23
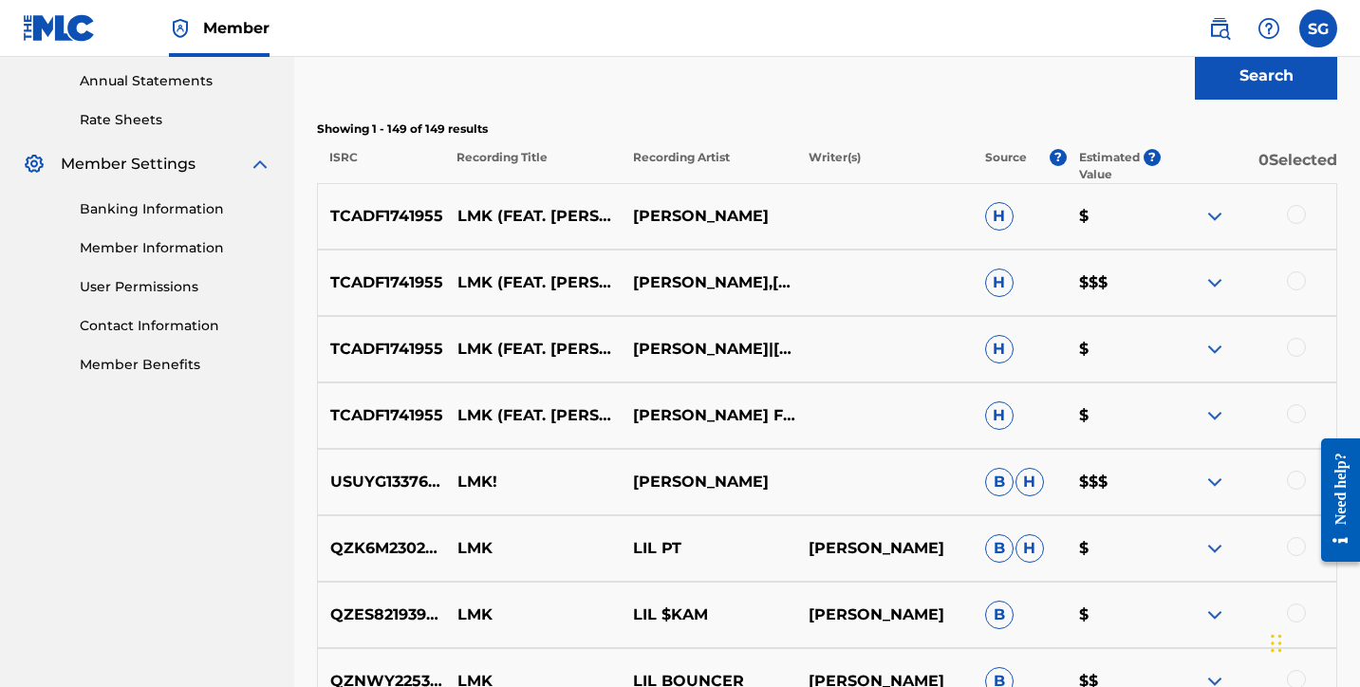
click at [1216, 280] on img at bounding box center [1214, 282] width 23 height 23
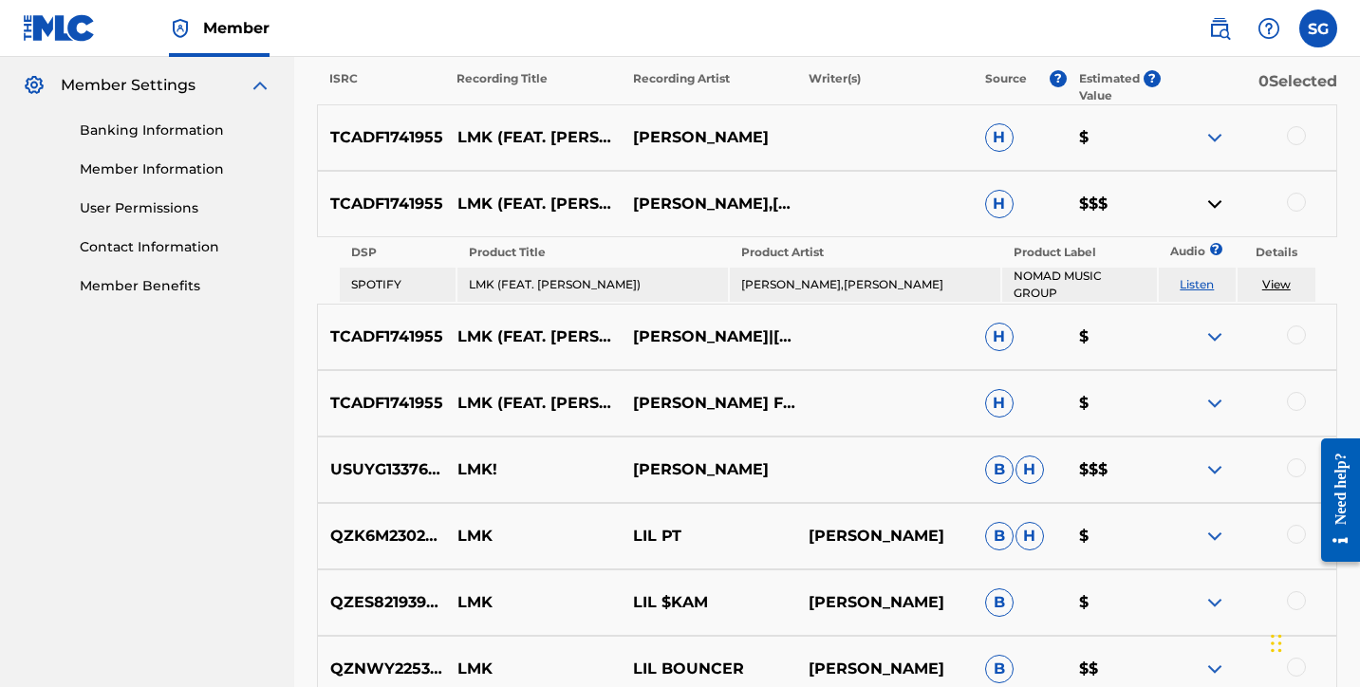
scroll to position [764, 0]
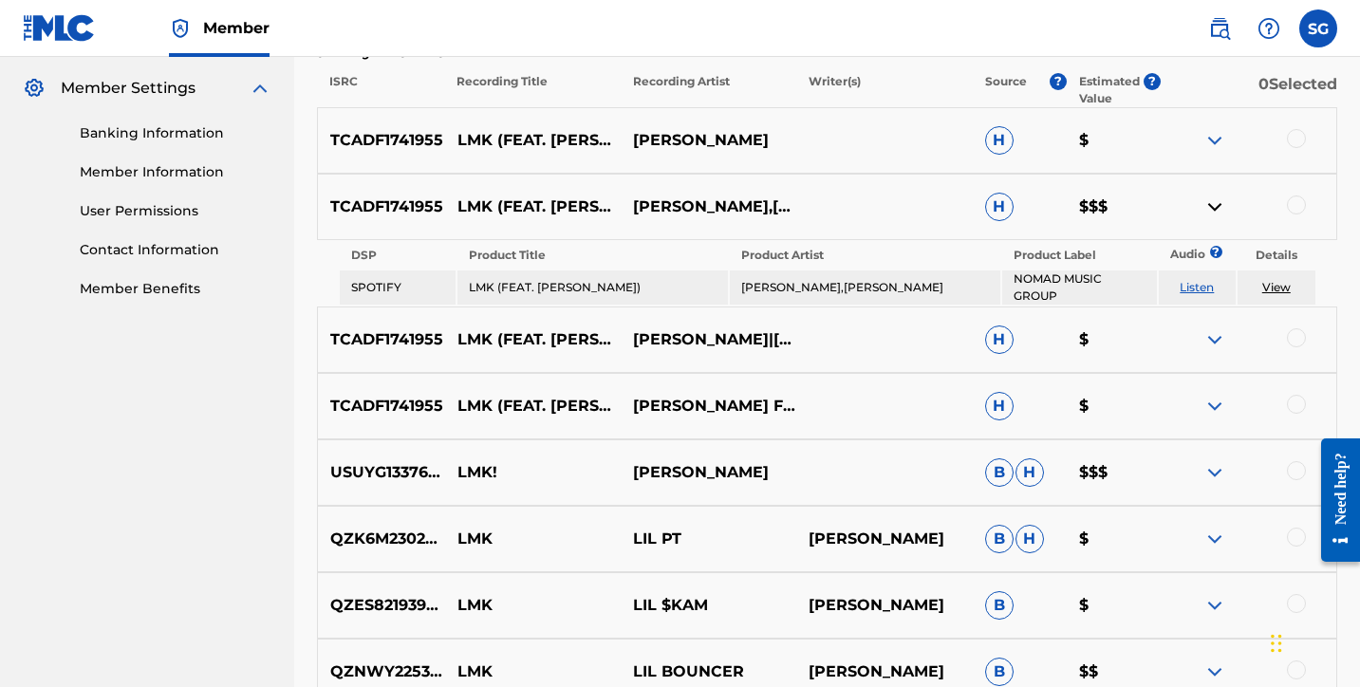
click at [1220, 199] on img at bounding box center [1214, 207] width 23 height 23
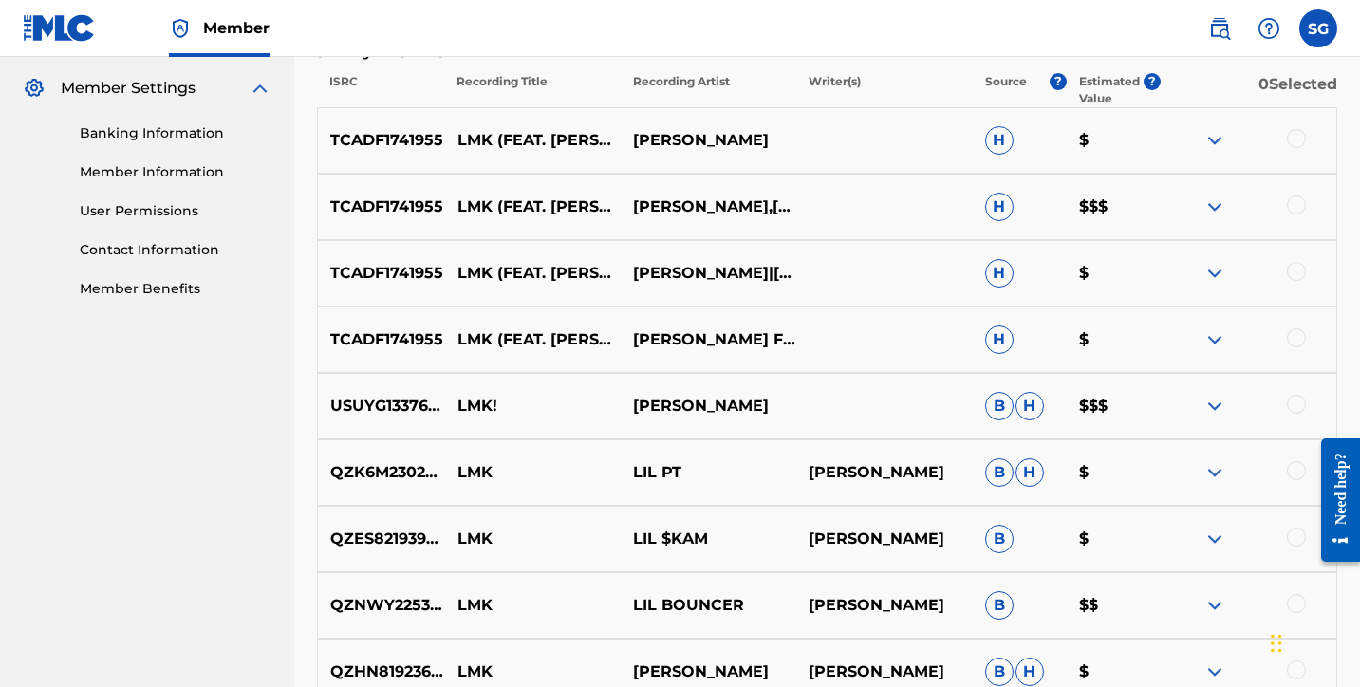
click at [1212, 272] on img at bounding box center [1214, 273] width 23 height 23
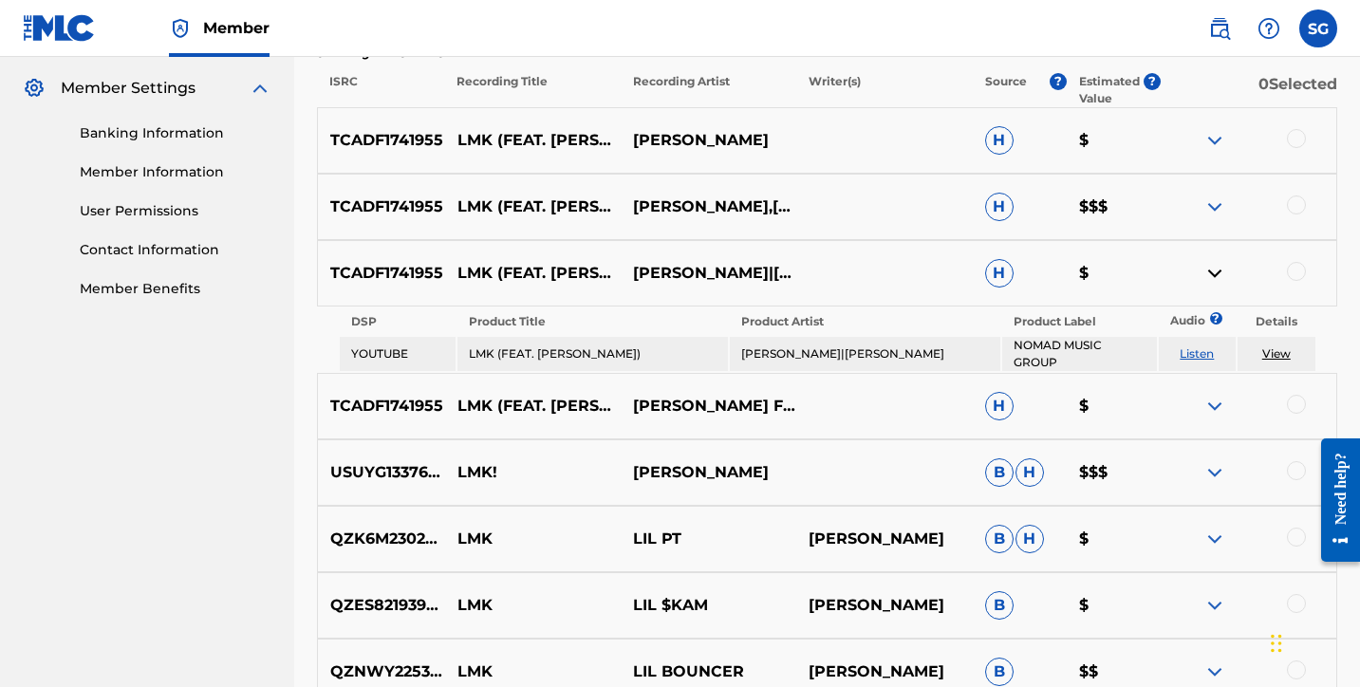
click at [1212, 272] on img at bounding box center [1214, 273] width 23 height 23
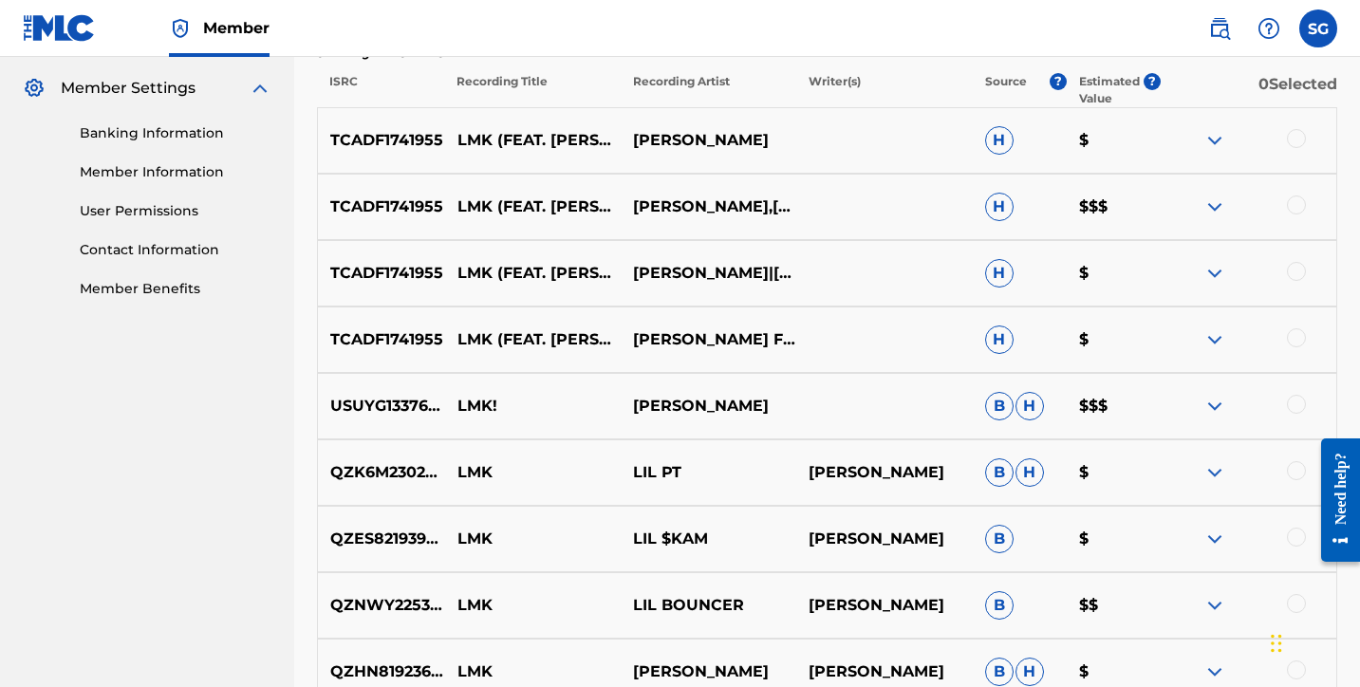
click at [1212, 337] on img at bounding box center [1214, 339] width 23 height 23
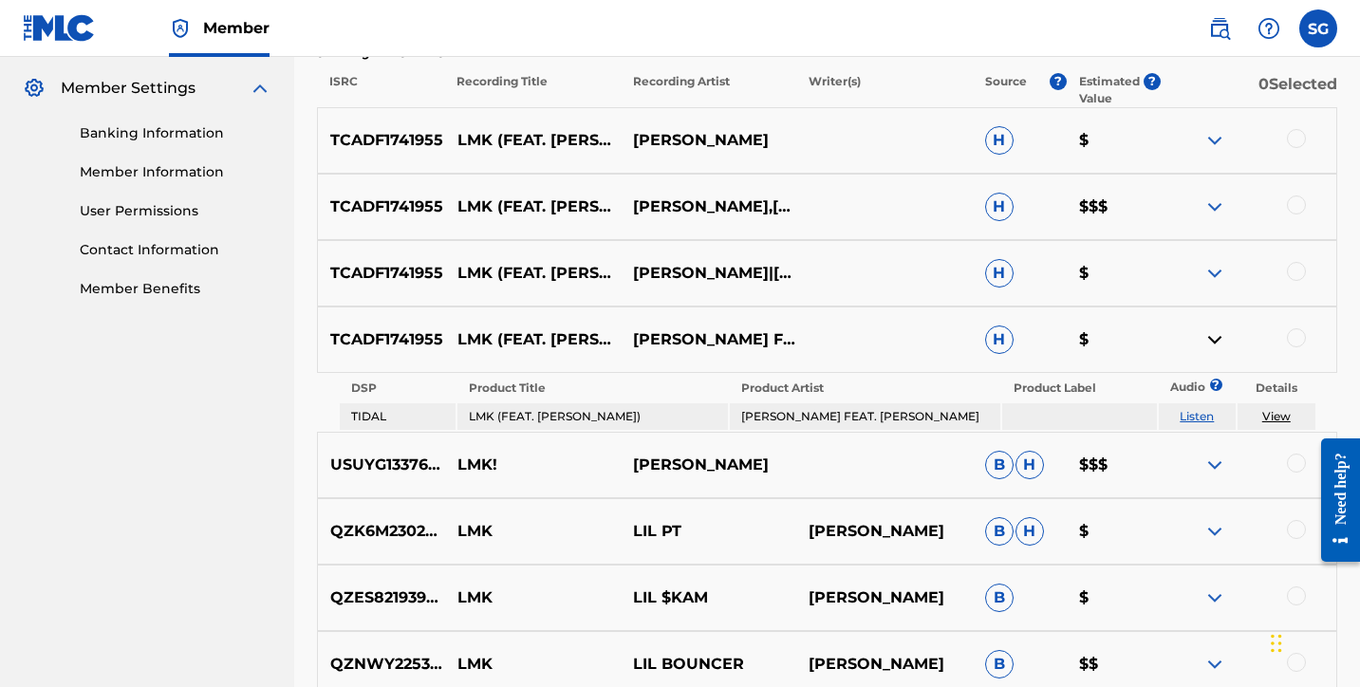
click at [1212, 337] on img at bounding box center [1214, 339] width 23 height 23
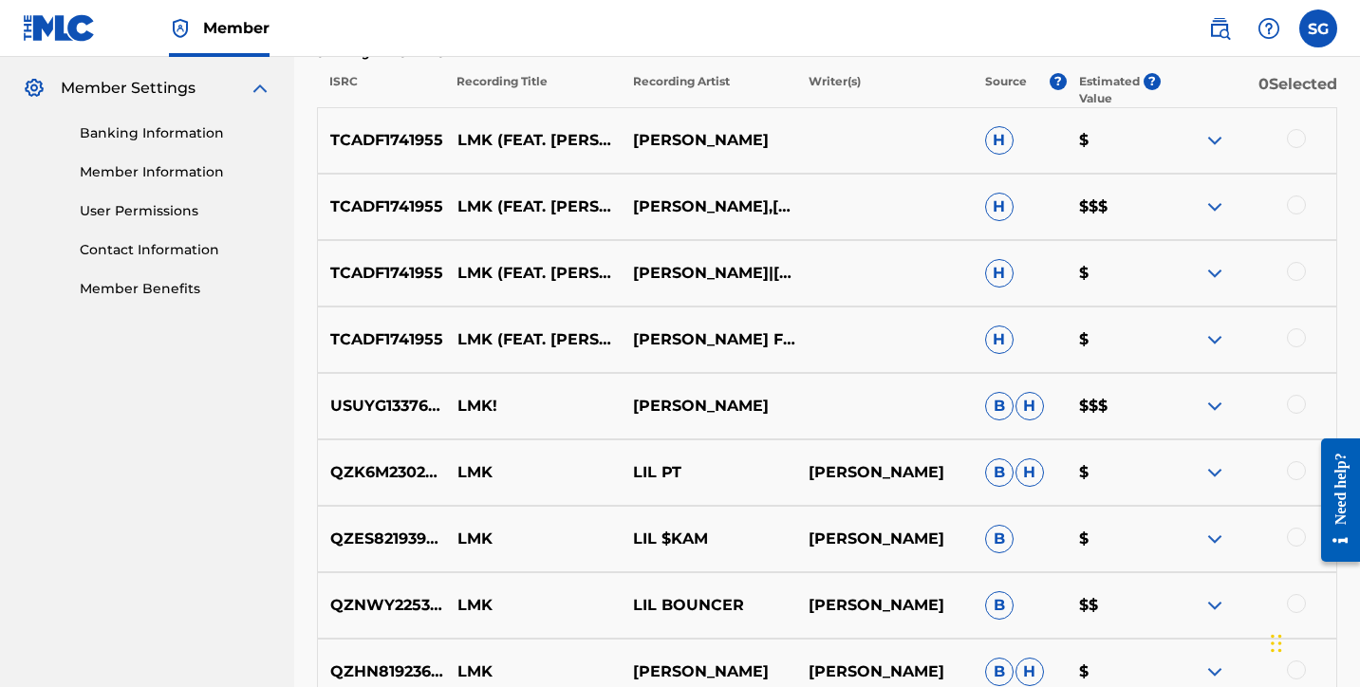
click at [1212, 210] on img at bounding box center [1214, 207] width 23 height 23
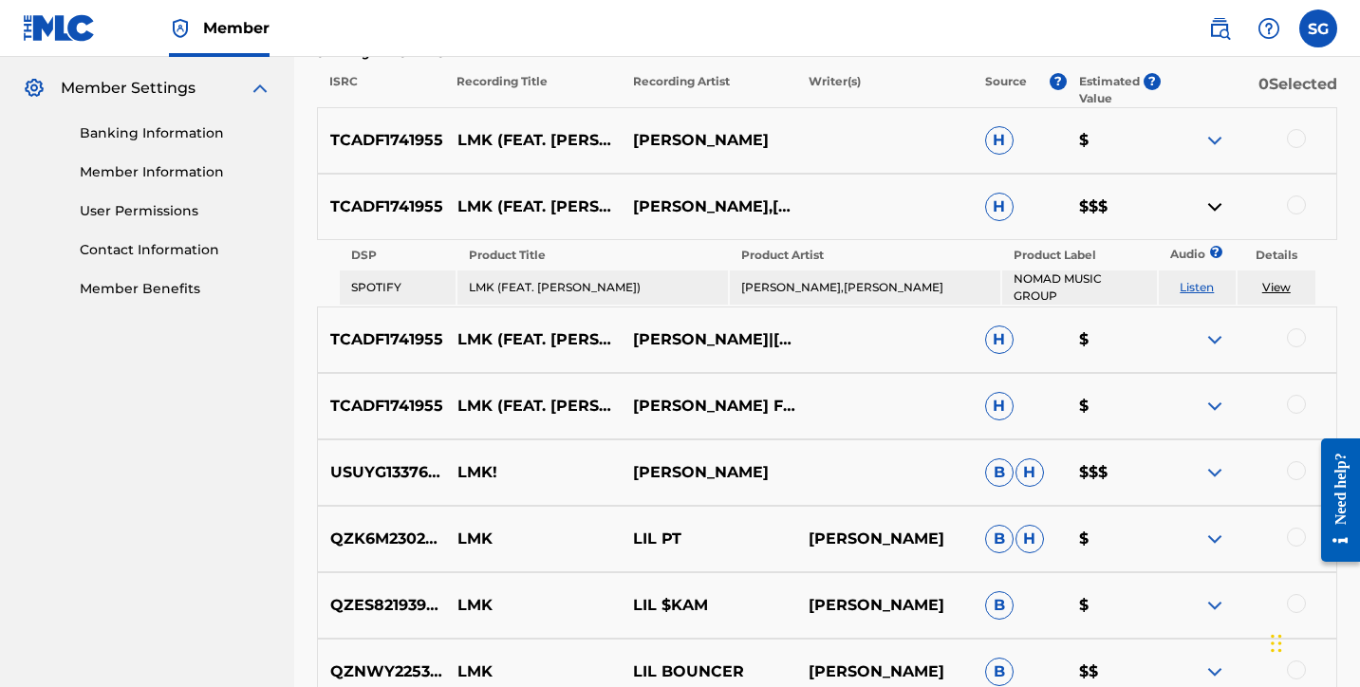
click at [1212, 210] on img at bounding box center [1214, 207] width 23 height 23
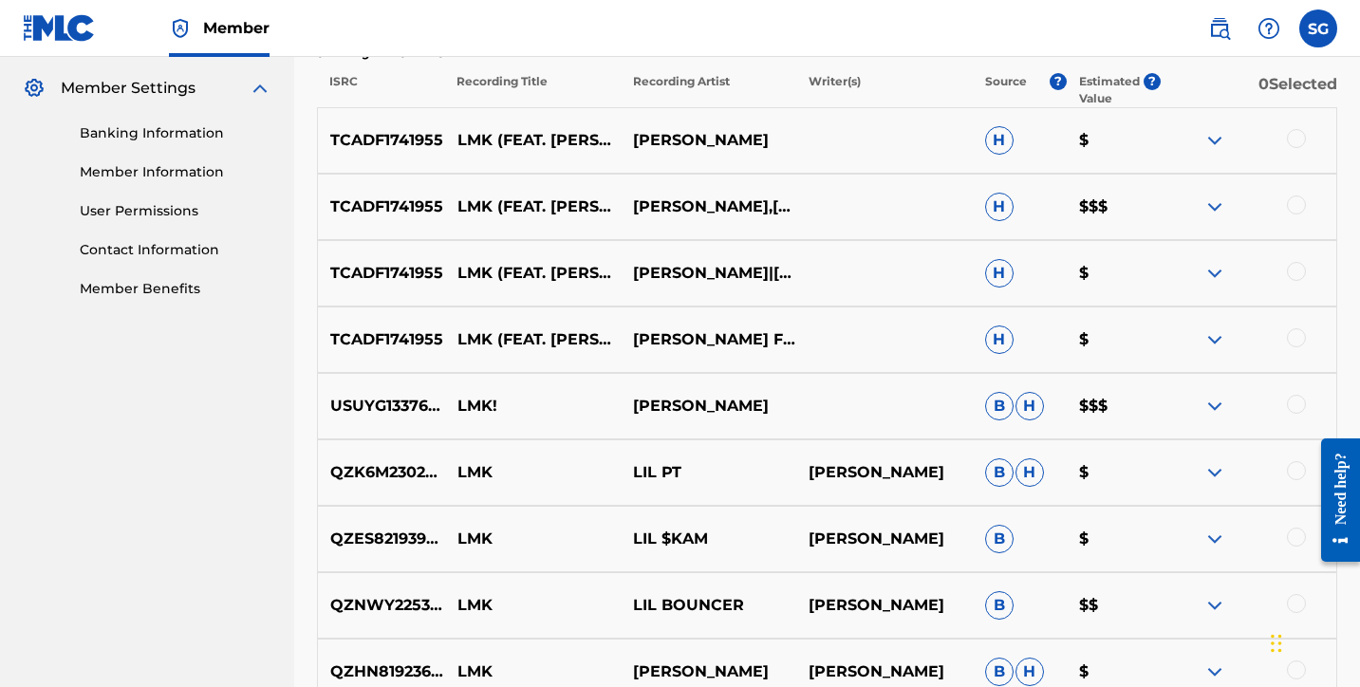
click at [1214, 137] on img at bounding box center [1214, 140] width 23 height 23
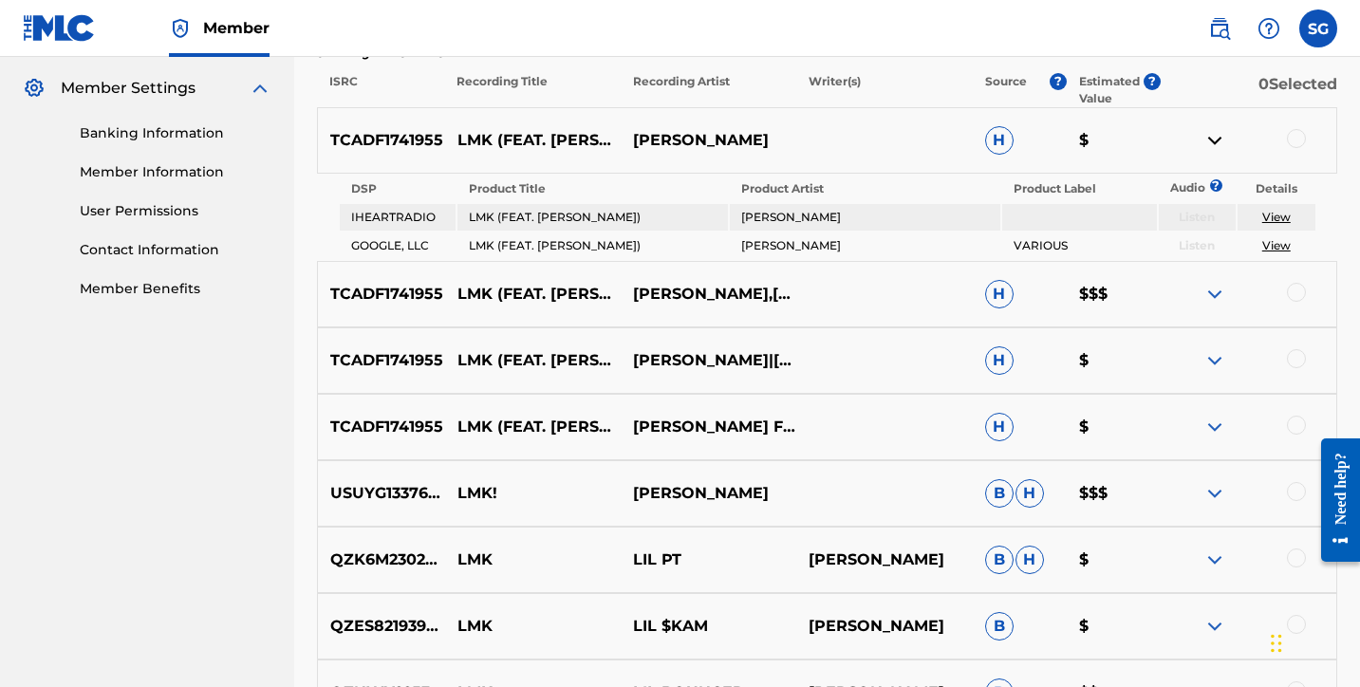
click at [1214, 137] on img at bounding box center [1214, 140] width 23 height 23
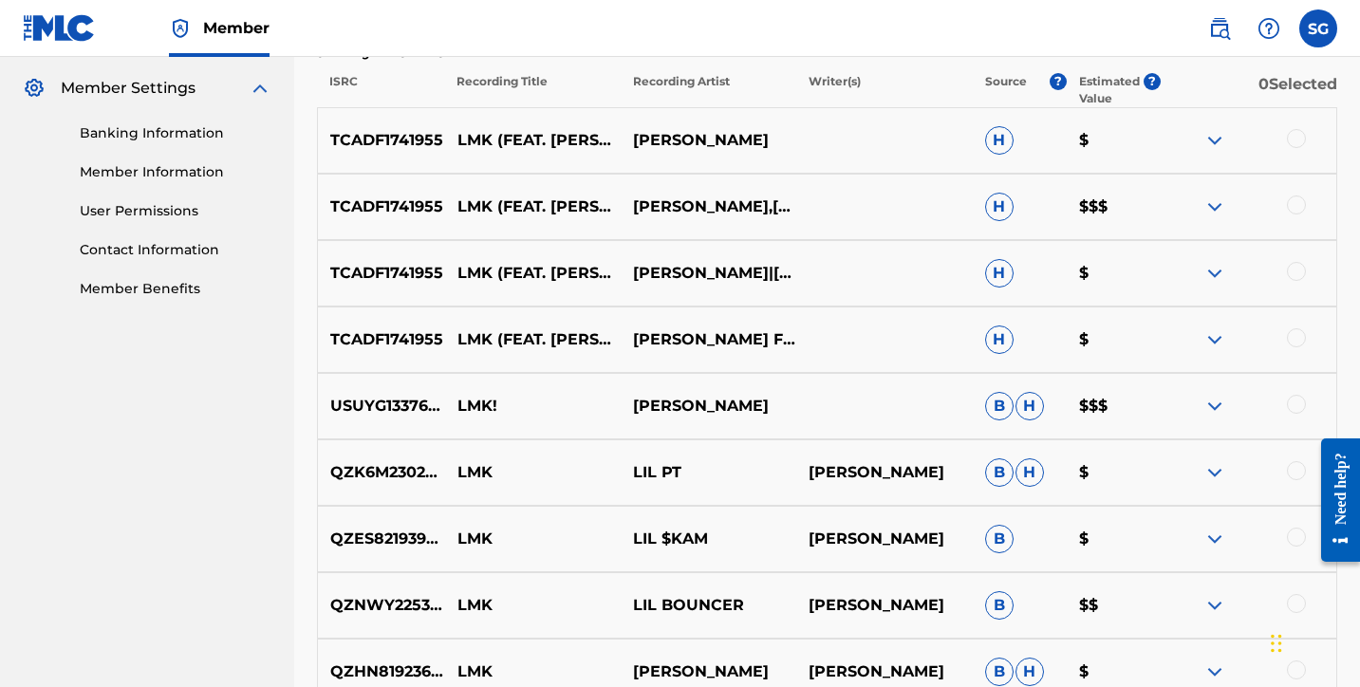
click at [1303, 134] on div at bounding box center [1296, 138] width 19 height 19
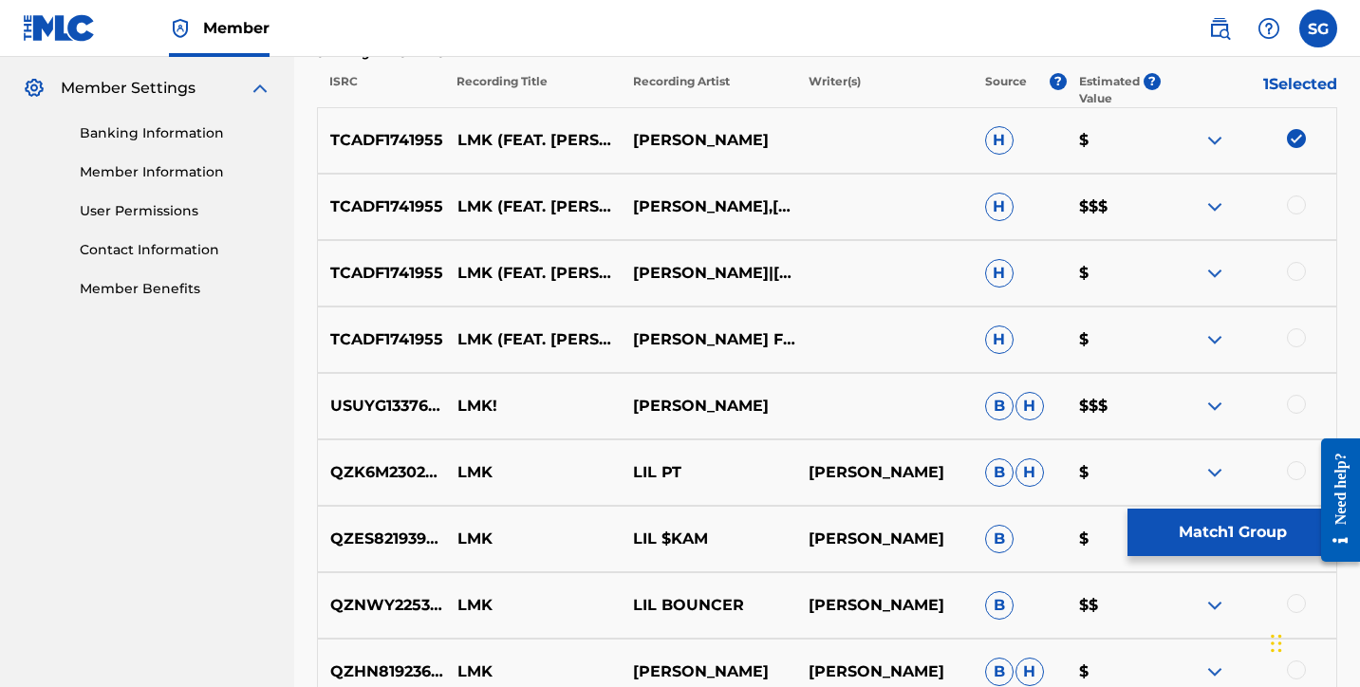
click at [1293, 210] on div at bounding box center [1296, 205] width 19 height 19
click at [1295, 282] on div at bounding box center [1249, 273] width 176 height 23
click at [1296, 274] on div at bounding box center [1296, 271] width 19 height 19
click at [1295, 338] on div at bounding box center [1296, 337] width 19 height 19
click at [1245, 524] on button "Match 4 Groups" at bounding box center [1233, 532] width 210 height 47
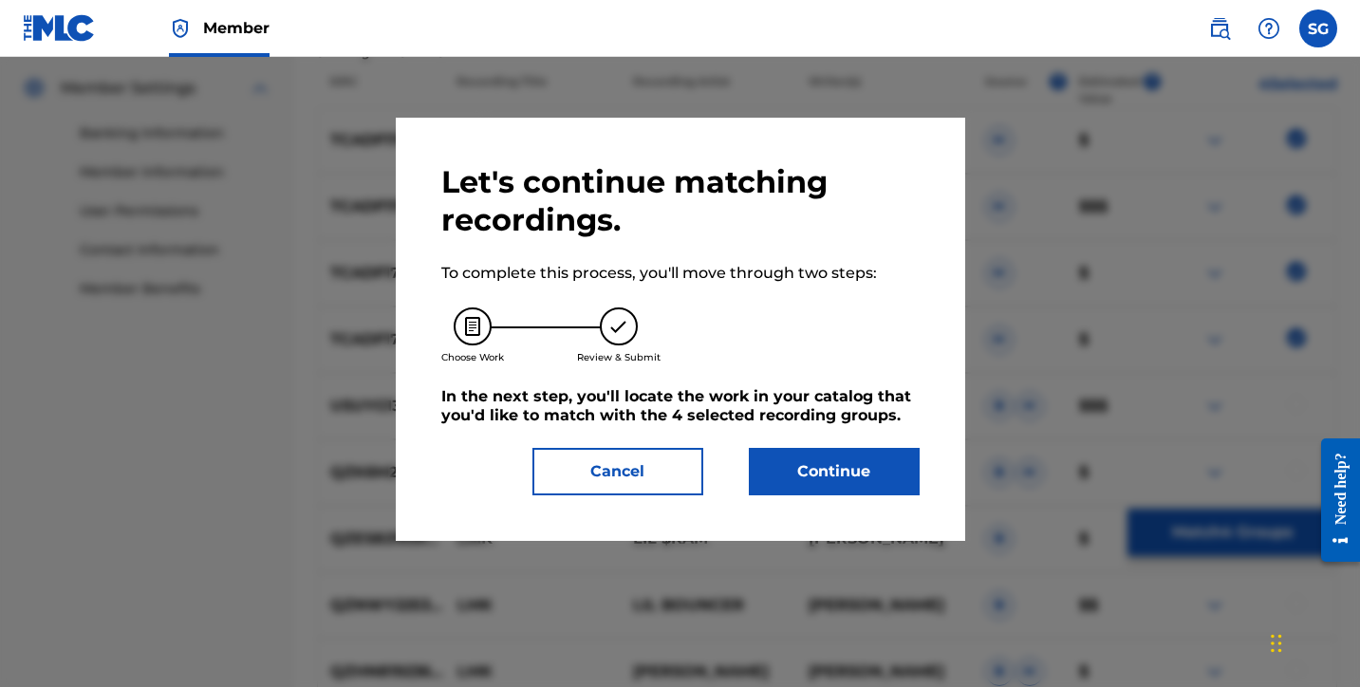
click at [818, 476] on button "Continue" at bounding box center [834, 471] width 171 height 47
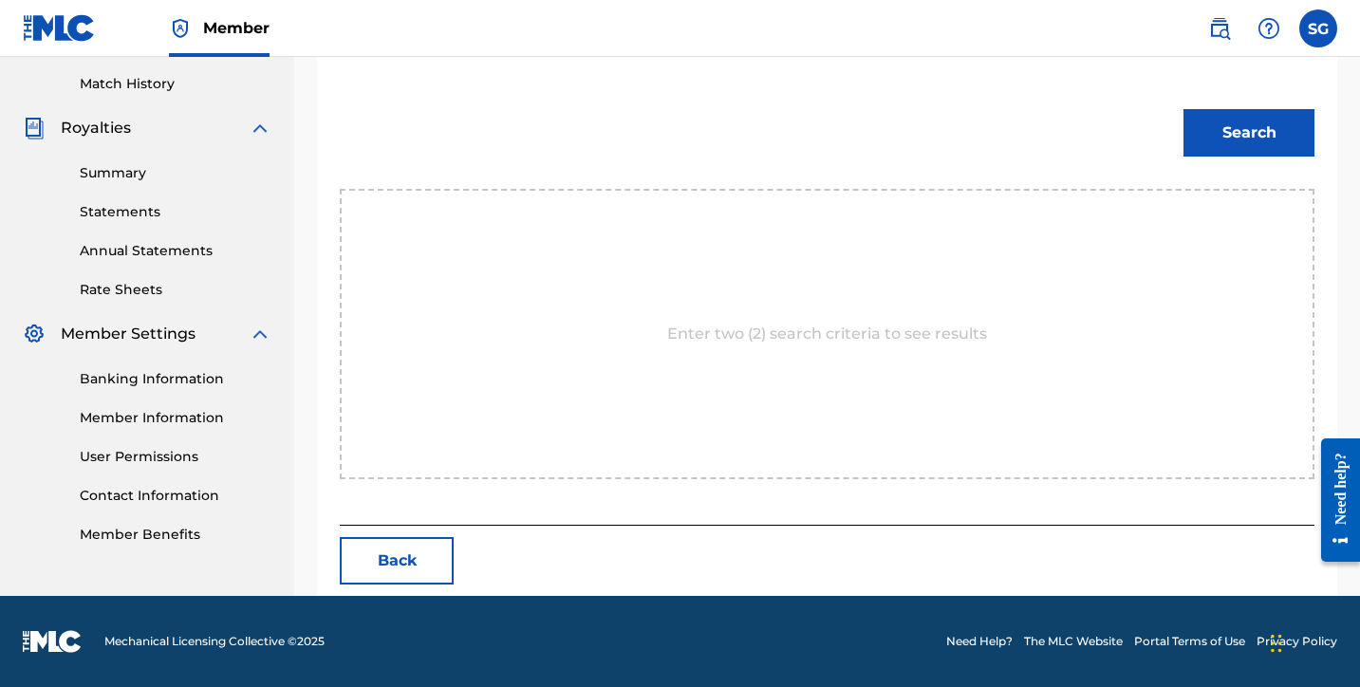
scroll to position [490, 0]
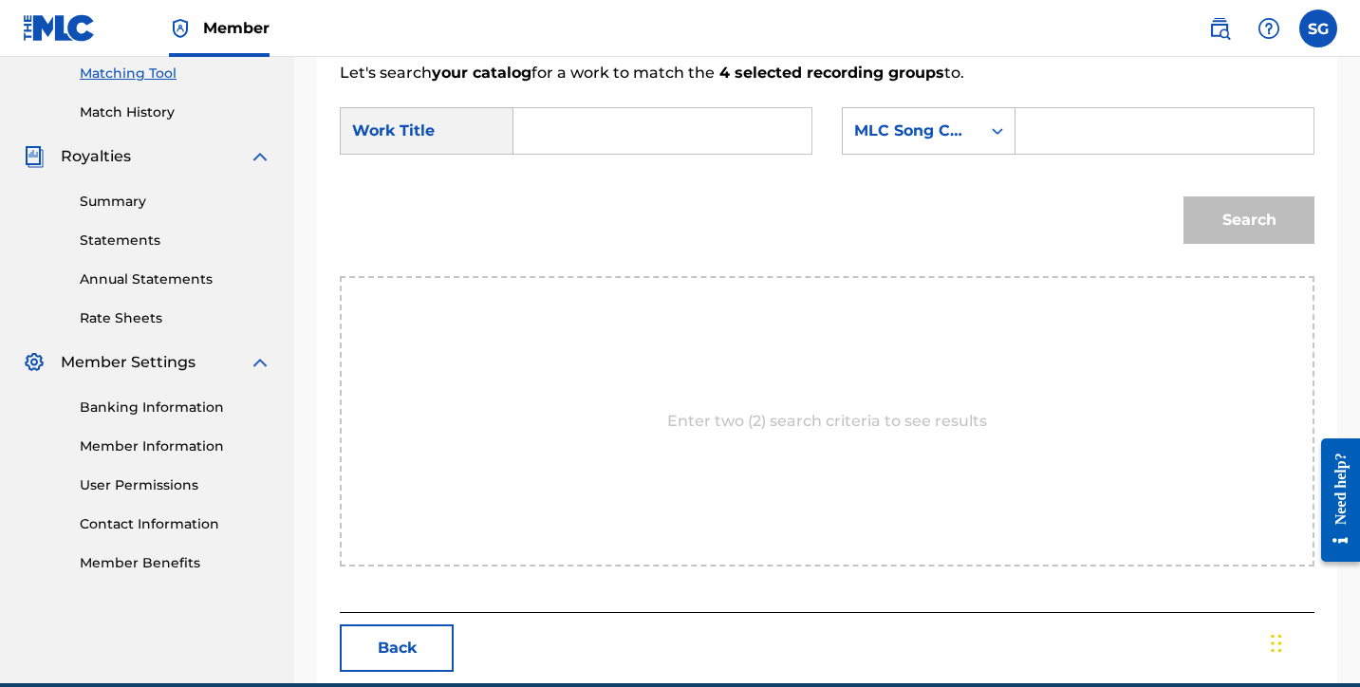
click at [1084, 125] on input "Search Form" at bounding box center [1165, 131] width 266 height 46
paste input "LB0PO2"
type input "LB0PO2"
click at [667, 132] on input "Search Form" at bounding box center [663, 131] width 266 height 46
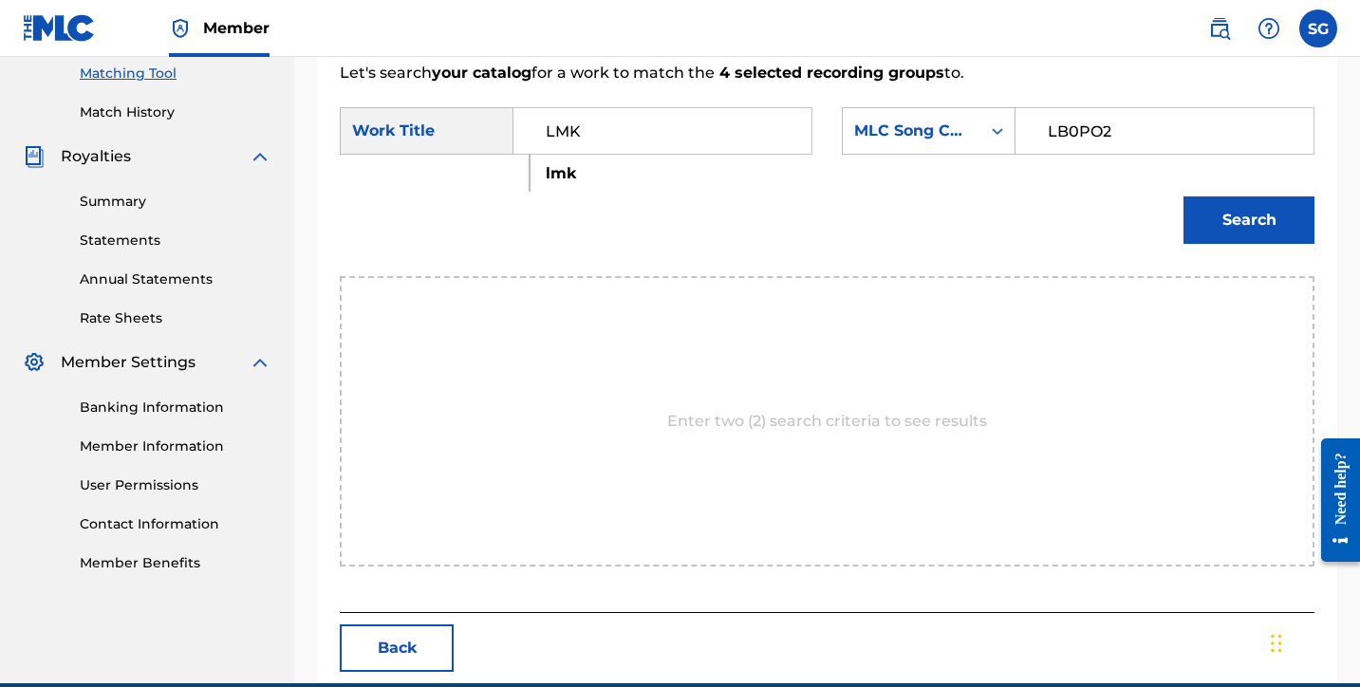
click at [564, 177] on strong "lmk" at bounding box center [561, 173] width 30 height 18
type input "lmk"
click at [1258, 214] on button "Search" at bounding box center [1249, 219] width 131 height 47
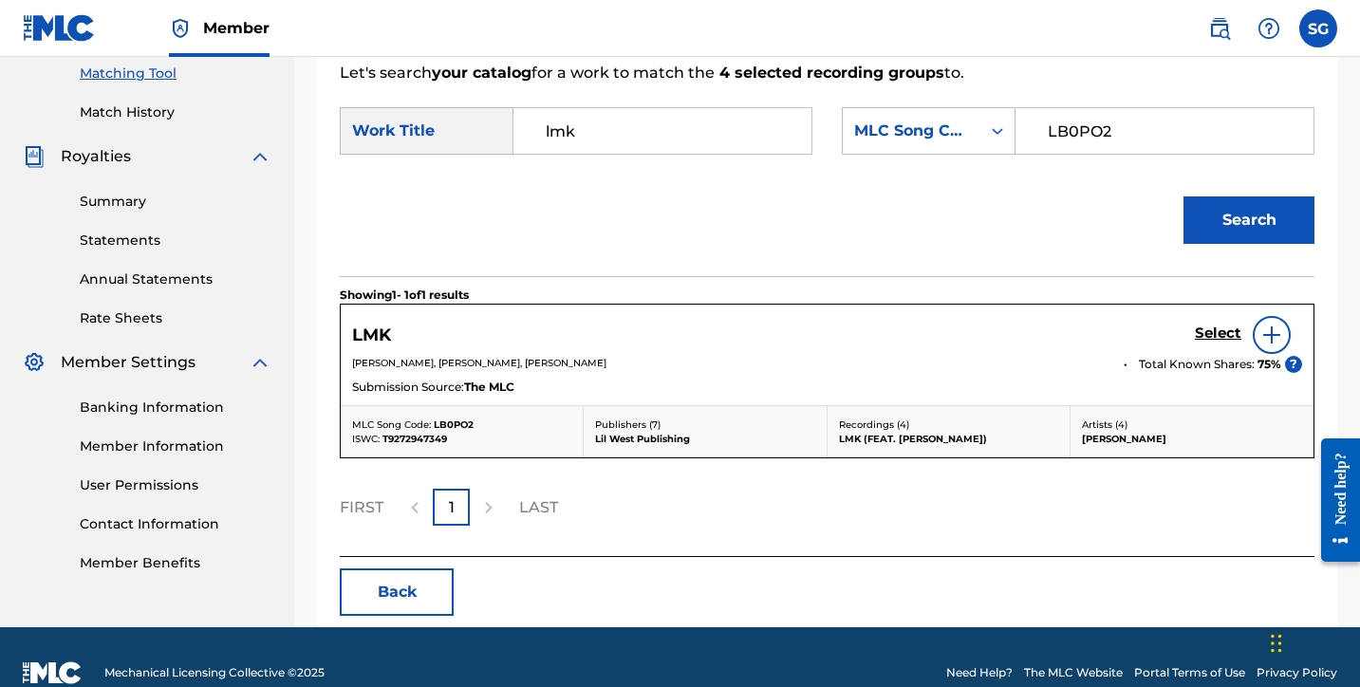
click at [1224, 336] on h5 "Select" at bounding box center [1218, 334] width 47 height 18
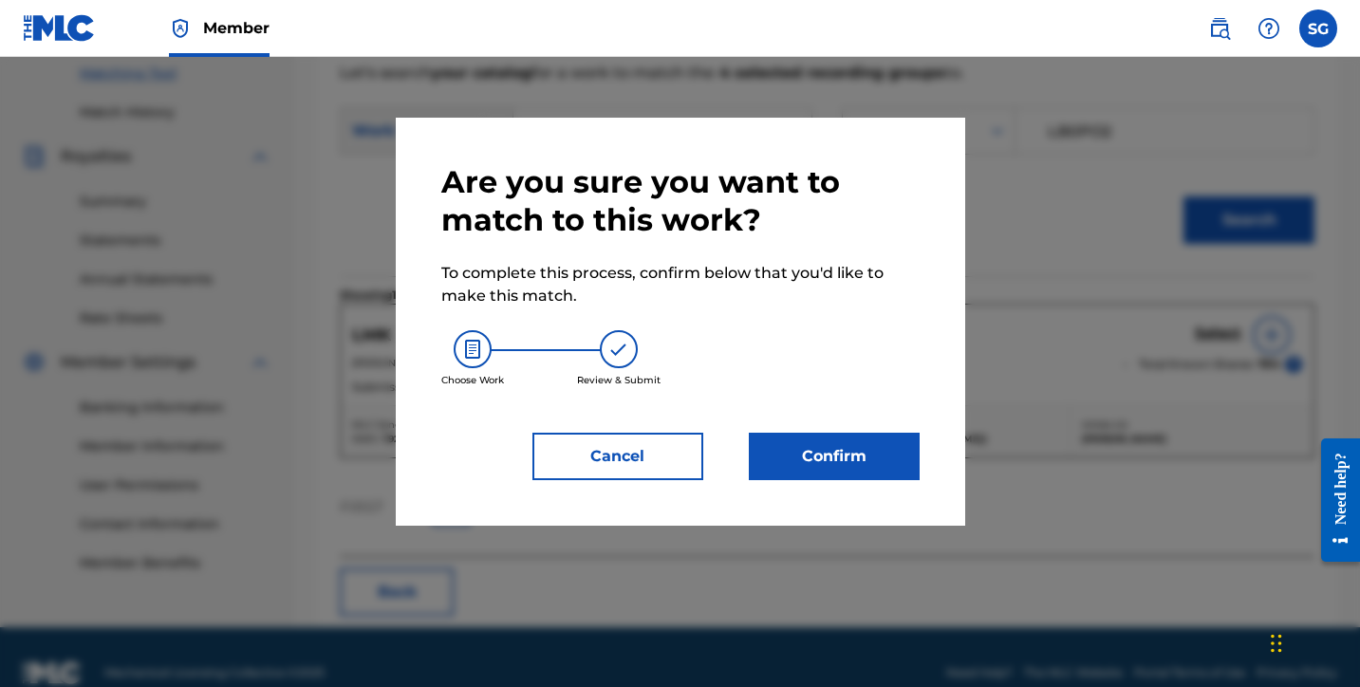
click at [861, 453] on button "Confirm" at bounding box center [834, 456] width 171 height 47
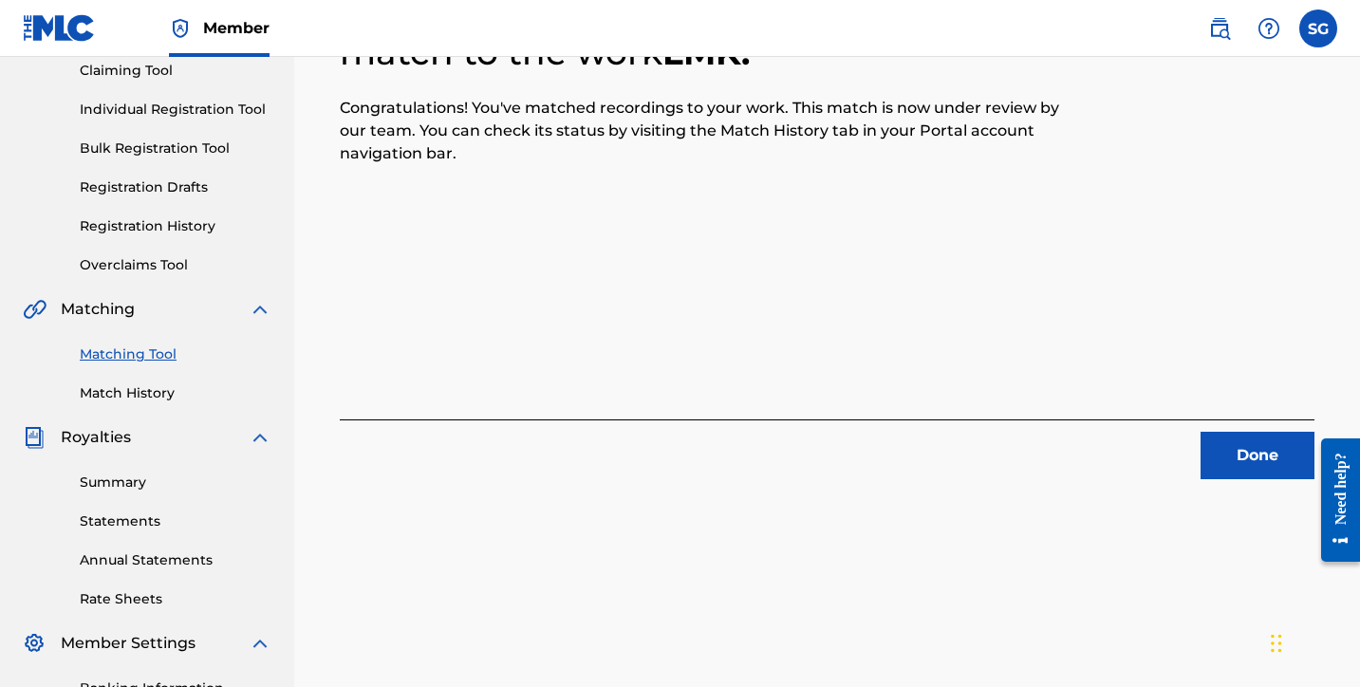
scroll to position [210, 0]
click at [1258, 459] on button "Done" at bounding box center [1258, 454] width 114 height 47
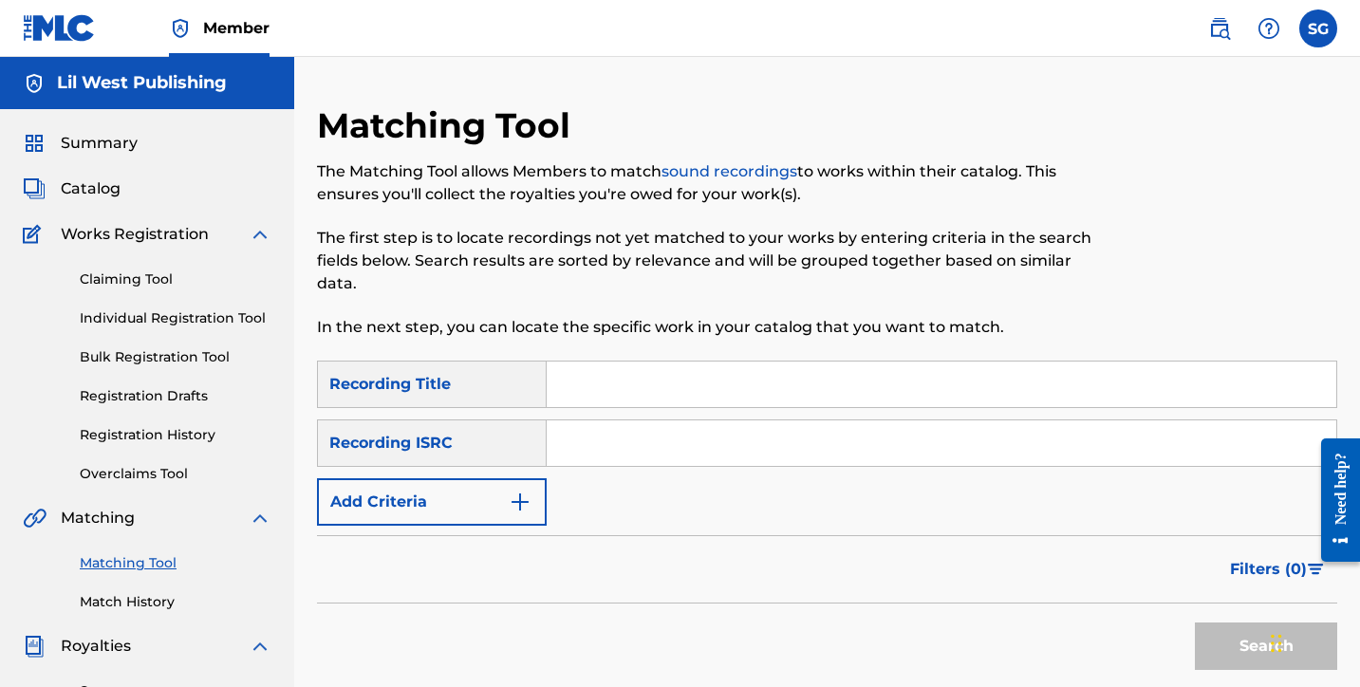
scroll to position [0, 0]
click at [613, 385] on input "Search Form" at bounding box center [942, 385] width 790 height 46
type input "Top floor"
click at [476, 502] on button "Add Criteria" at bounding box center [432, 501] width 230 height 47
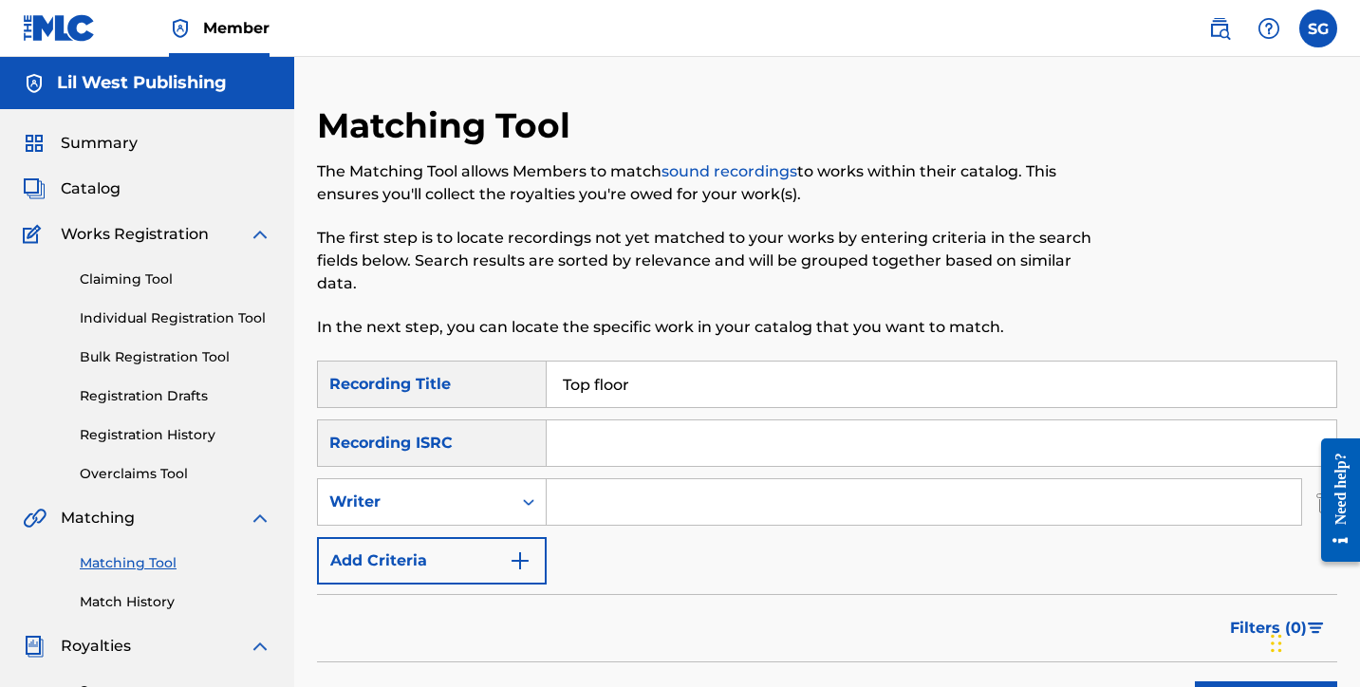
click at [490, 554] on button "Add Criteria" at bounding box center [432, 560] width 230 height 47
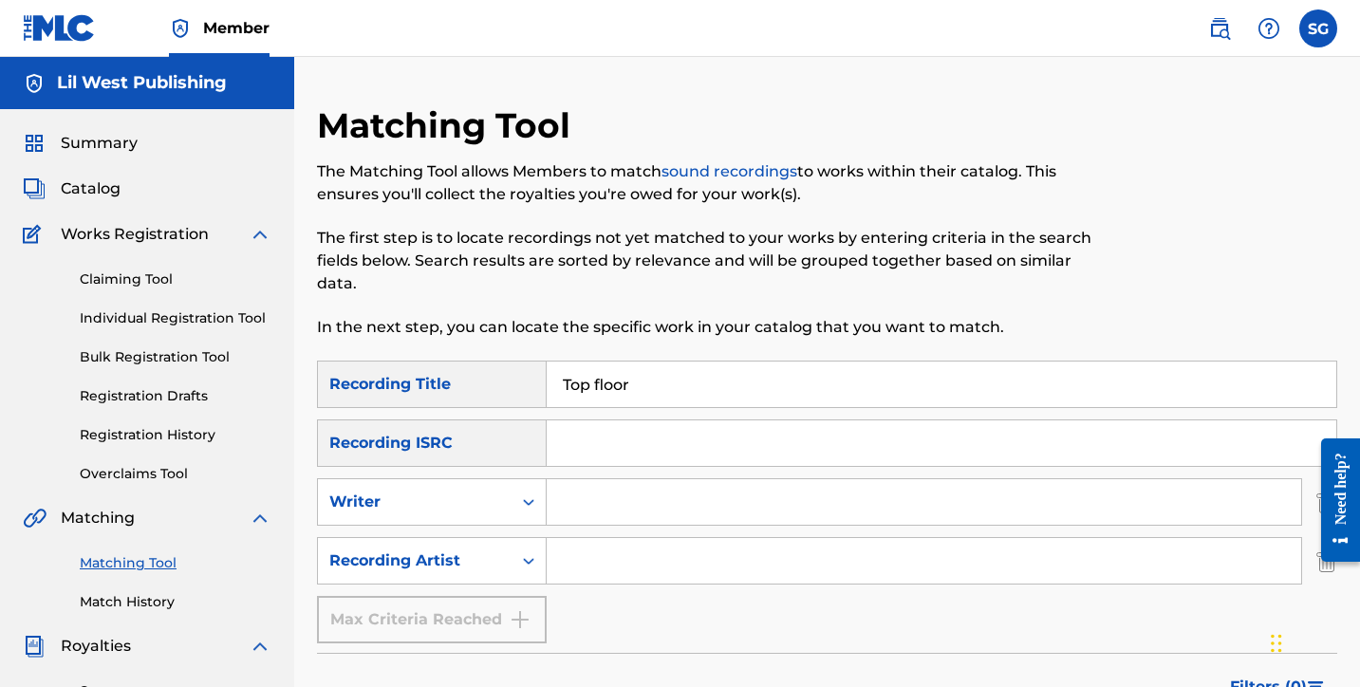
click at [625, 551] on input "Search Form" at bounding box center [924, 561] width 755 height 46
type input "Lil West"
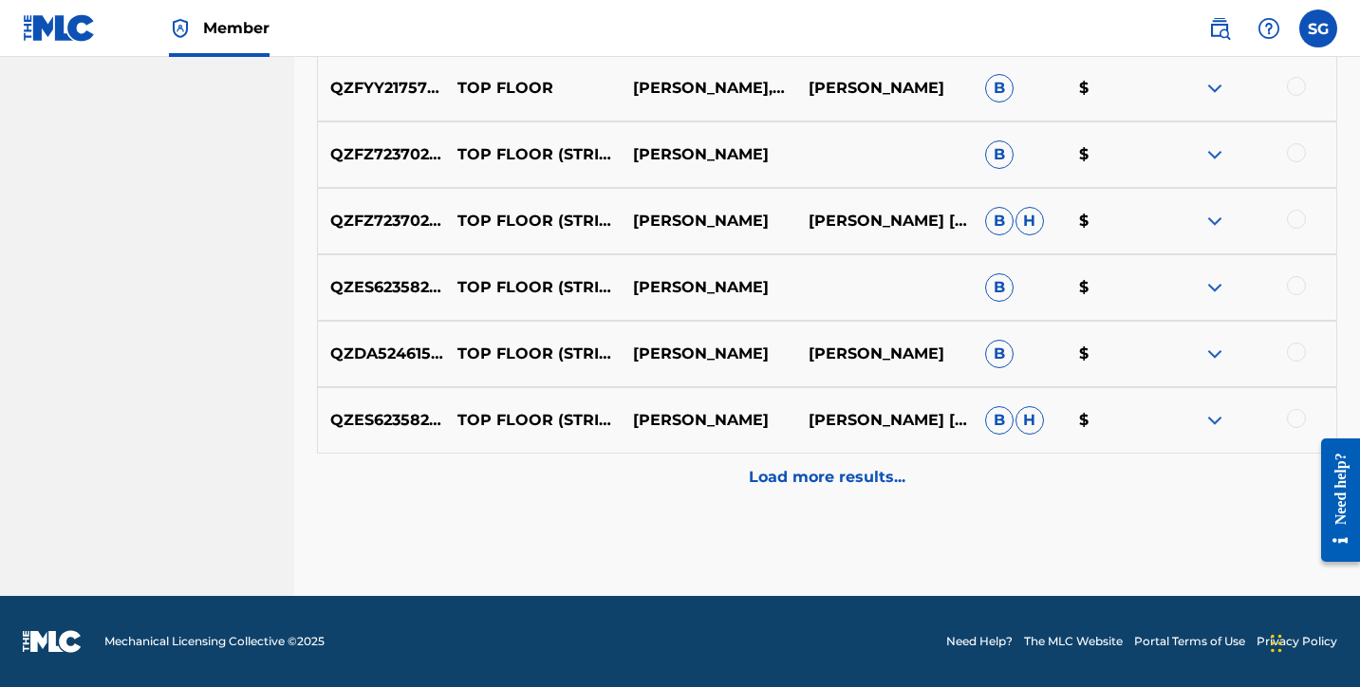
scroll to position [1082, 0]
click at [759, 488] on p "Load more results..." at bounding box center [827, 477] width 157 height 23
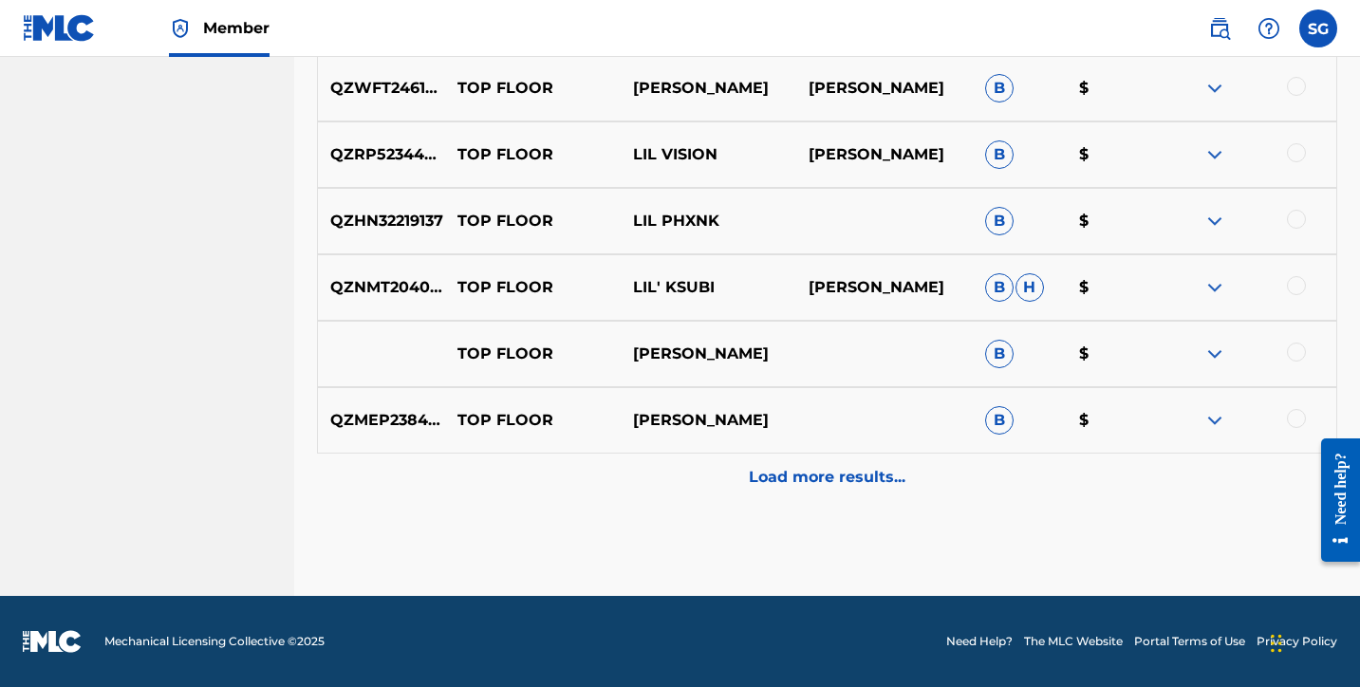
click at [781, 475] on p "Load more results..." at bounding box center [827, 477] width 157 height 23
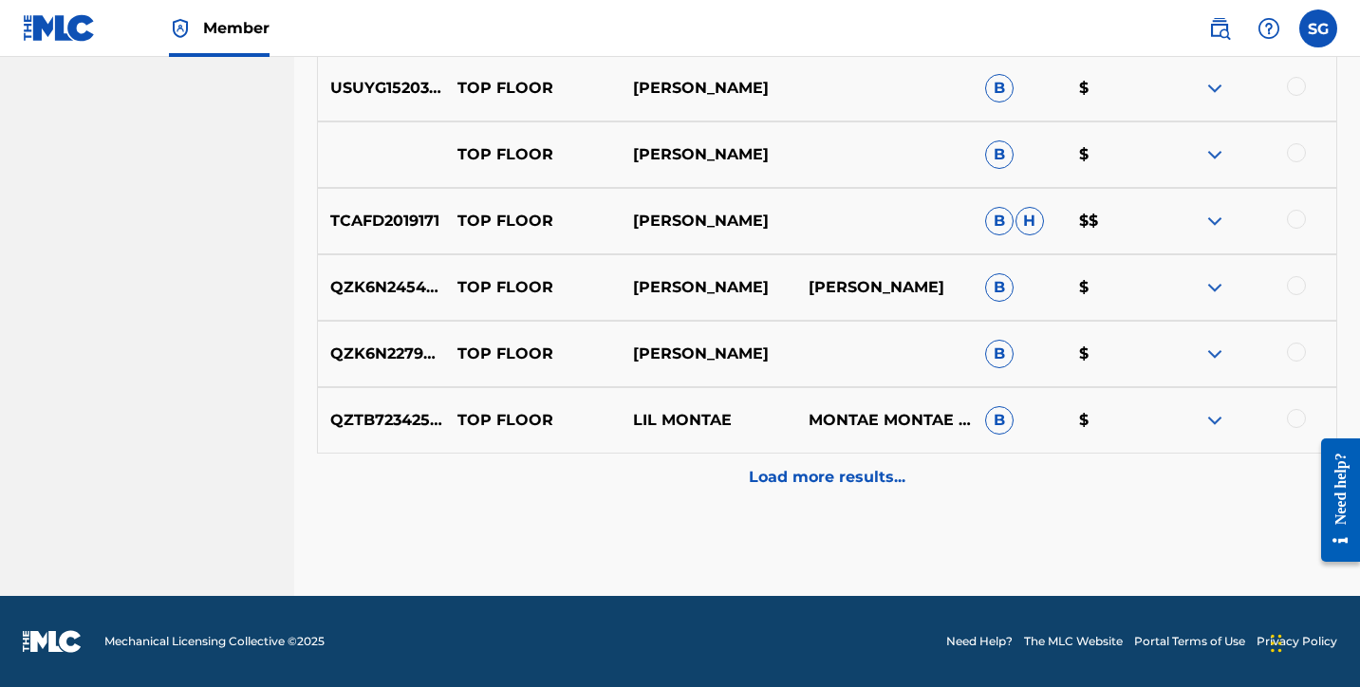
click at [748, 483] on div "Load more results..." at bounding box center [827, 477] width 1020 height 47
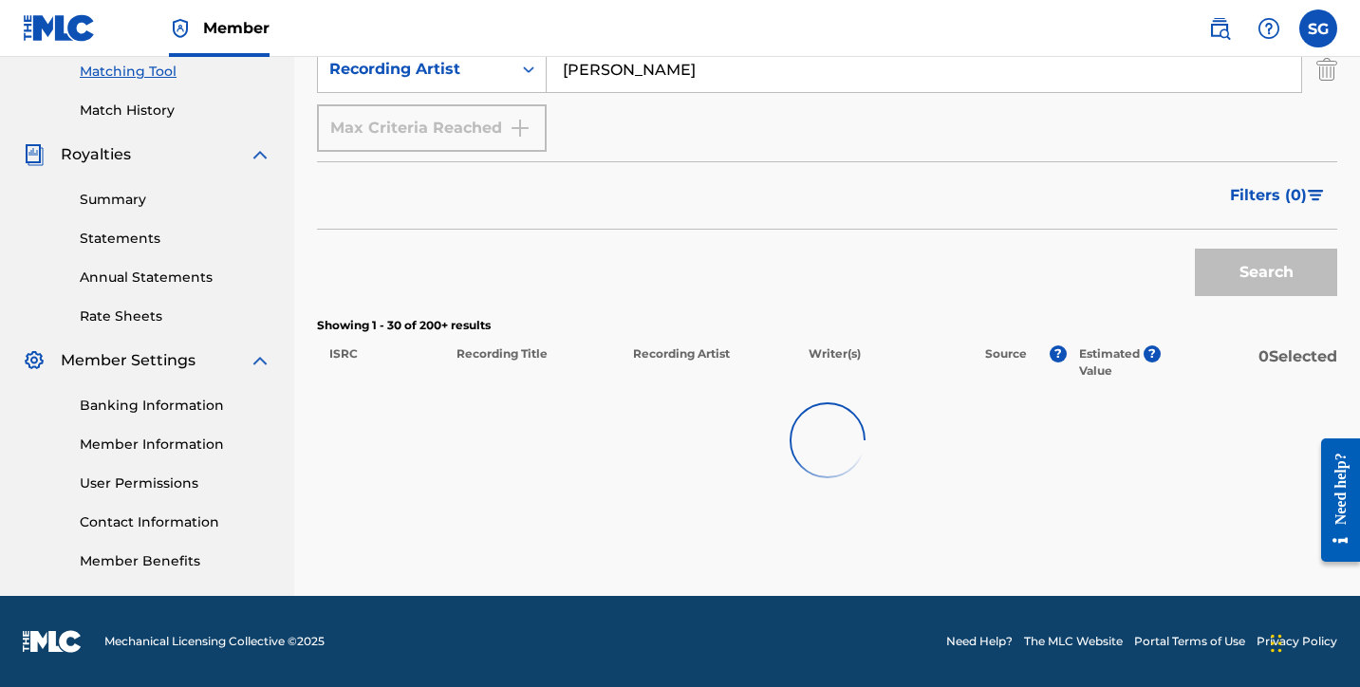
scroll to position [492, 0]
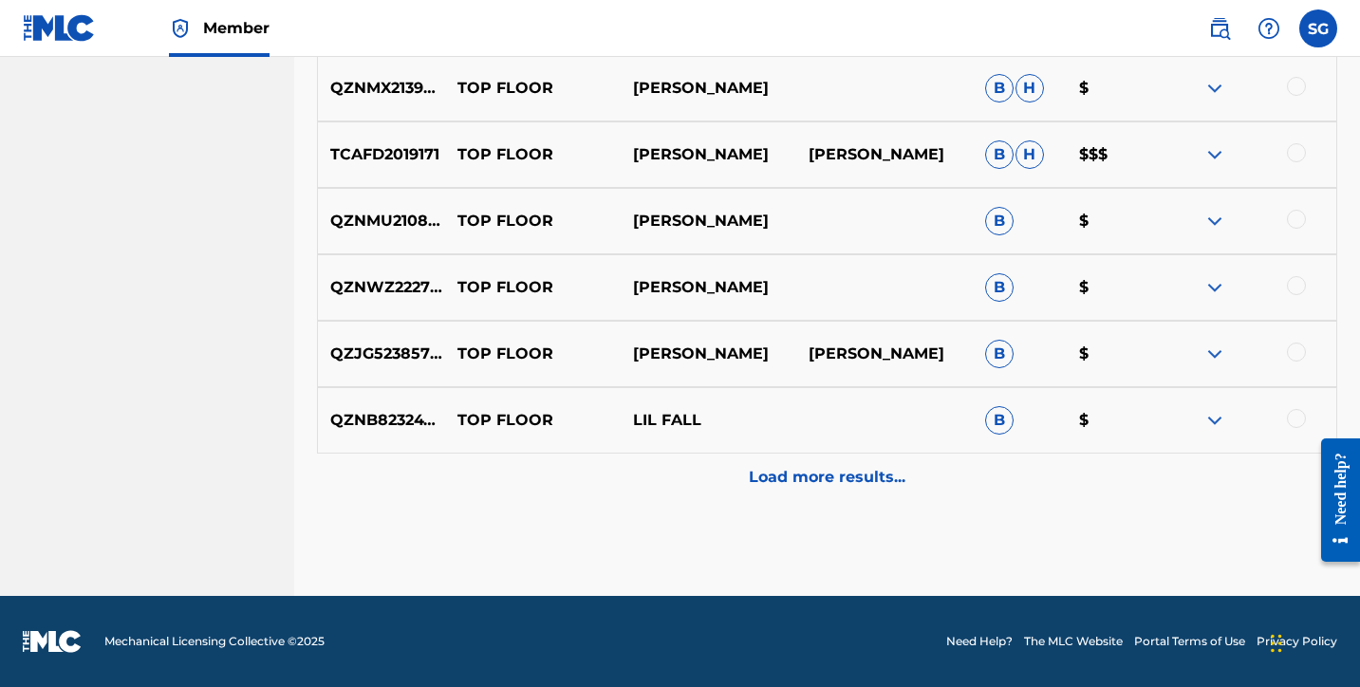
click at [777, 485] on p "Load more results..." at bounding box center [827, 477] width 157 height 23
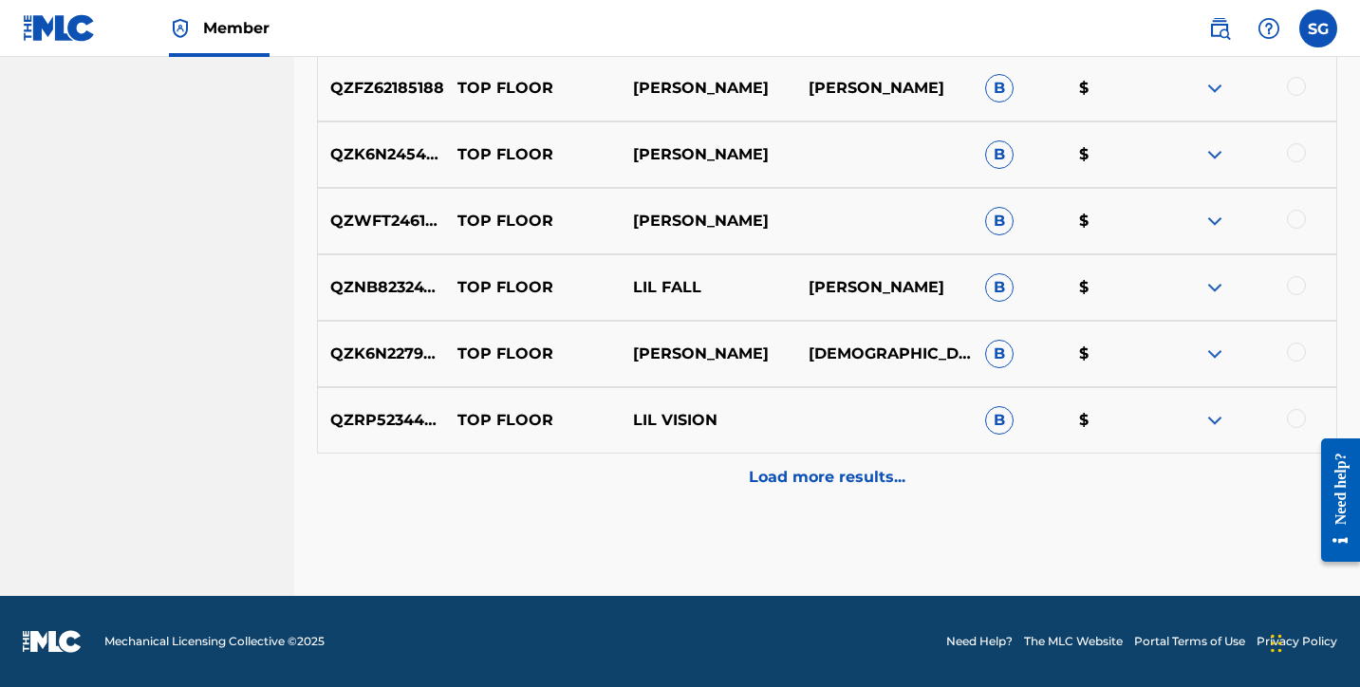
click at [775, 500] on div "Load more results..." at bounding box center [827, 477] width 1020 height 47
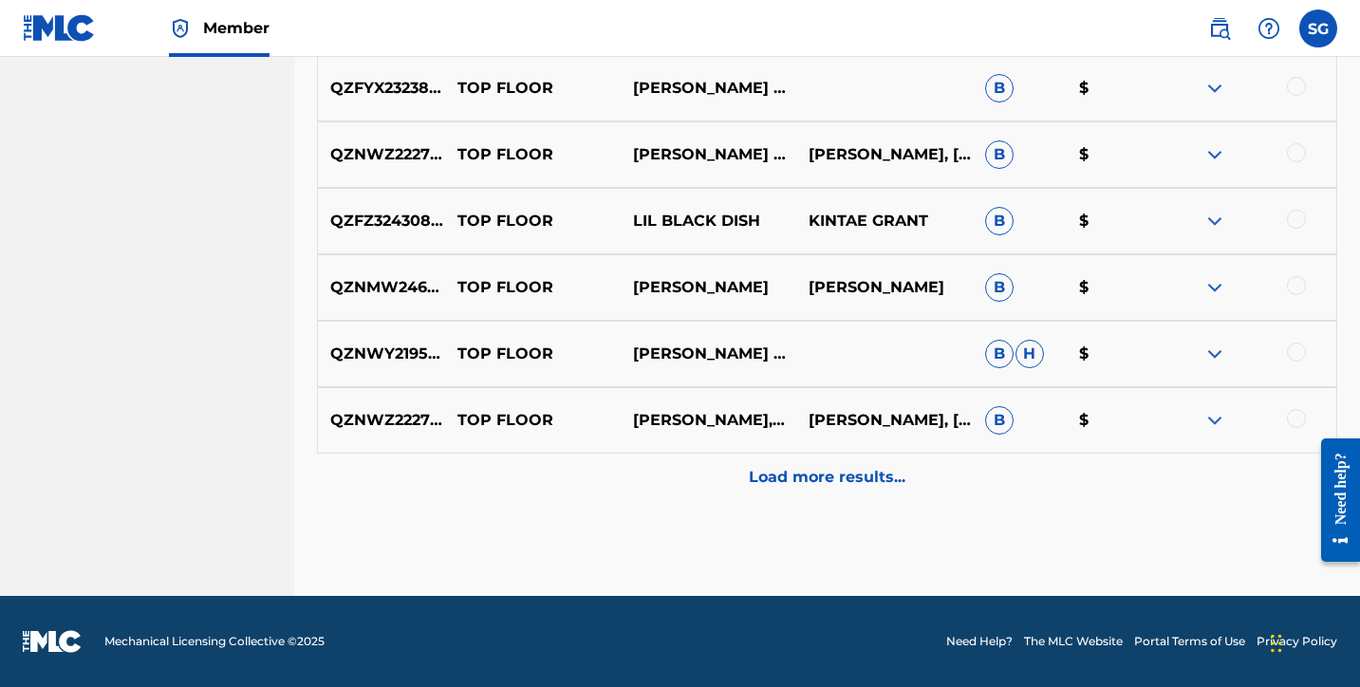
click at [765, 478] on p "Load more results..." at bounding box center [827, 477] width 157 height 23
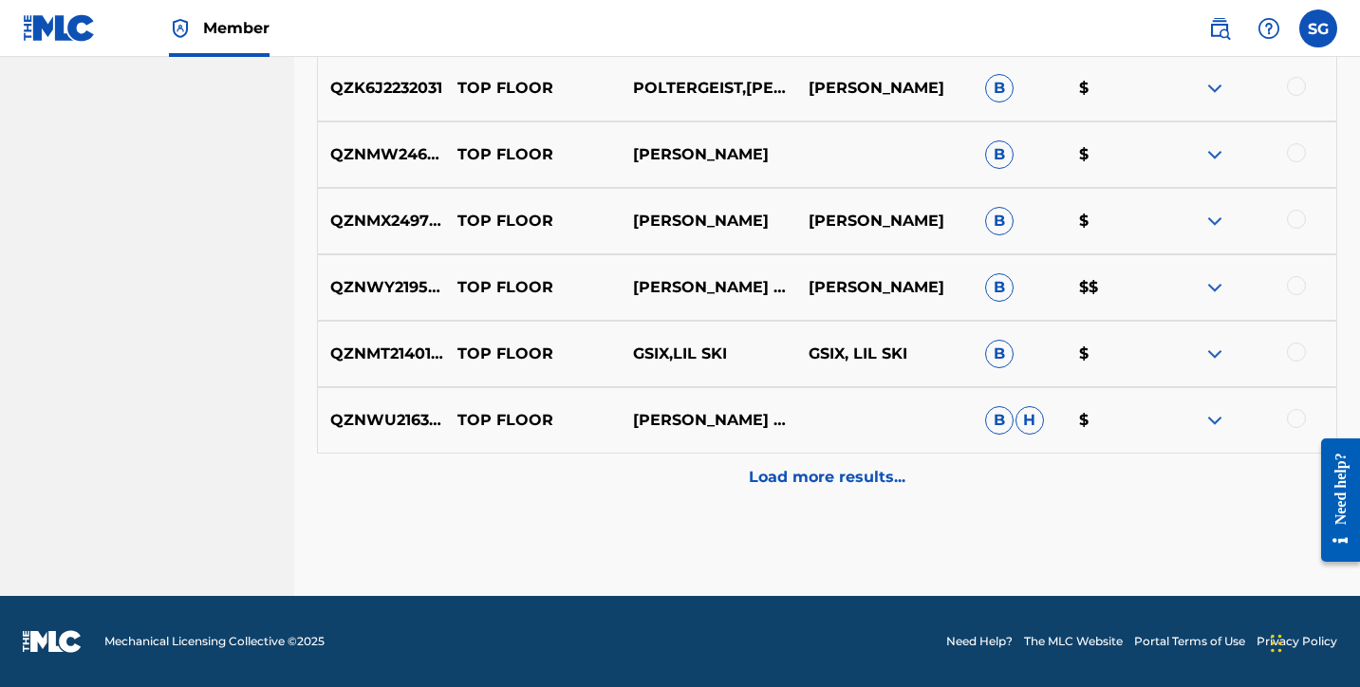
click at [786, 474] on p "Load more results..." at bounding box center [827, 477] width 157 height 23
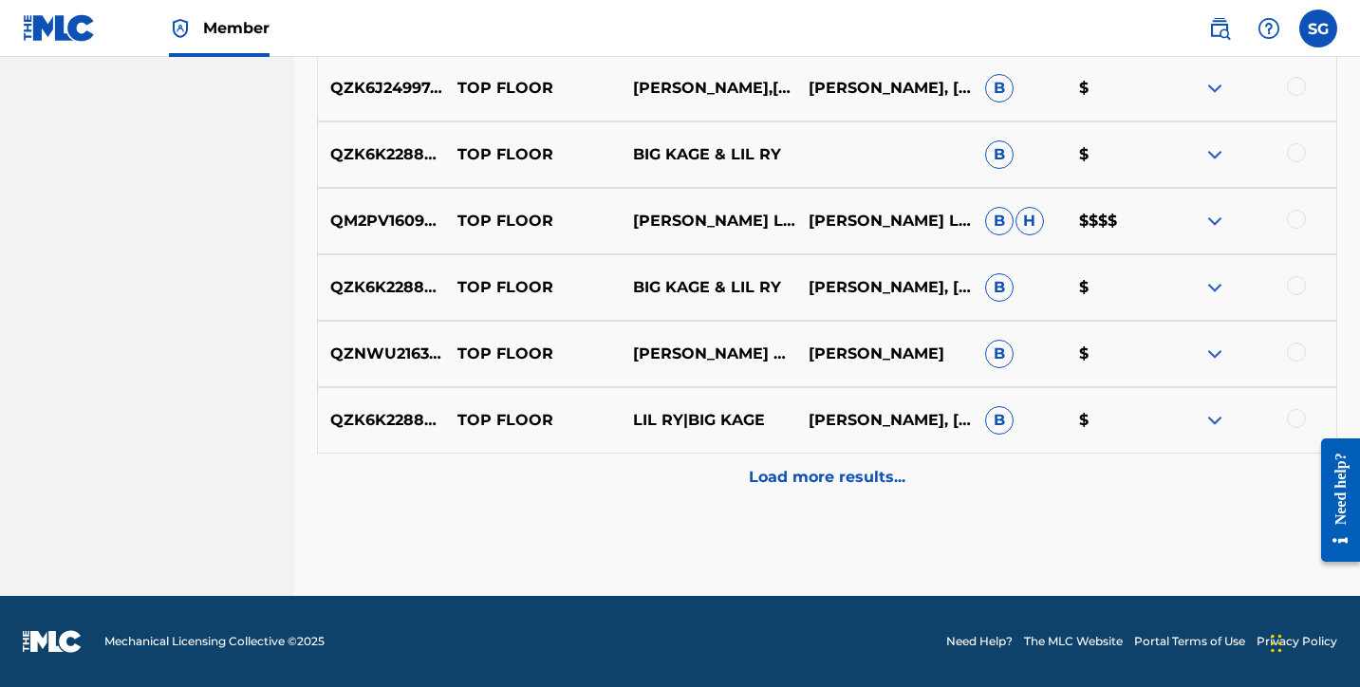
click at [779, 488] on p "Load more results..." at bounding box center [827, 477] width 157 height 23
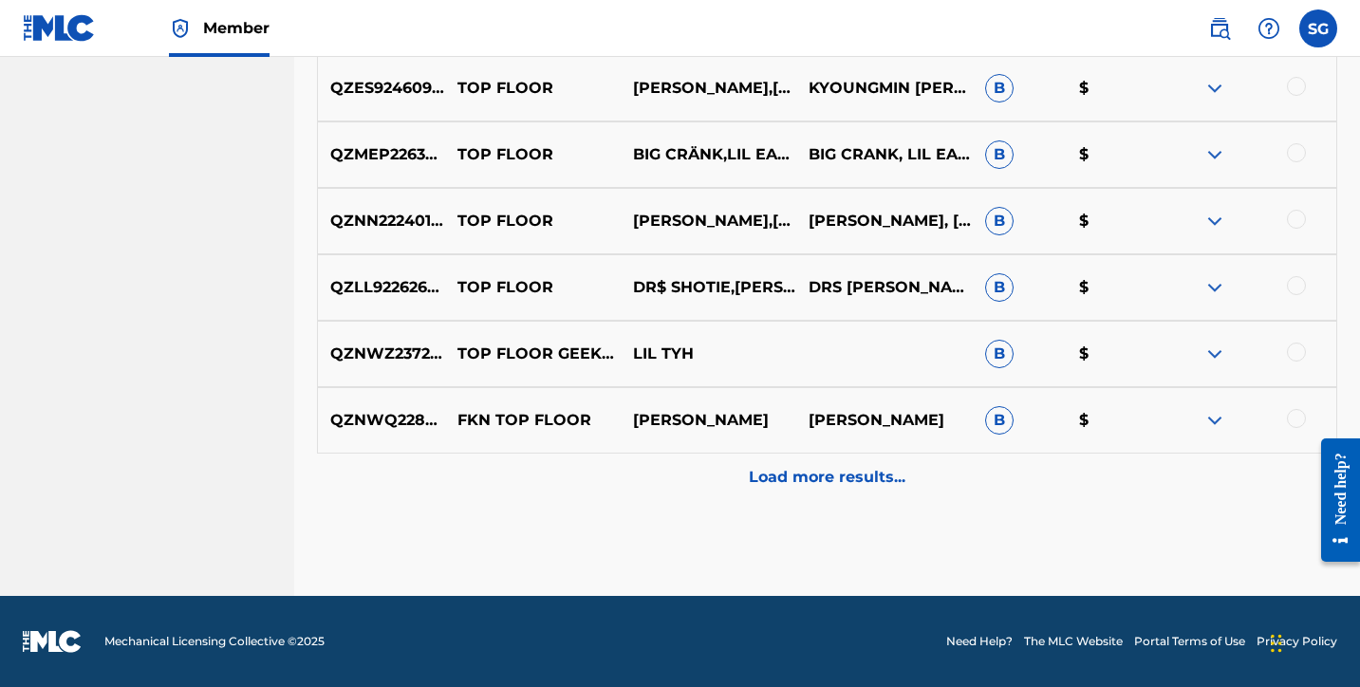
click at [794, 472] on p "Load more results..." at bounding box center [827, 477] width 157 height 23
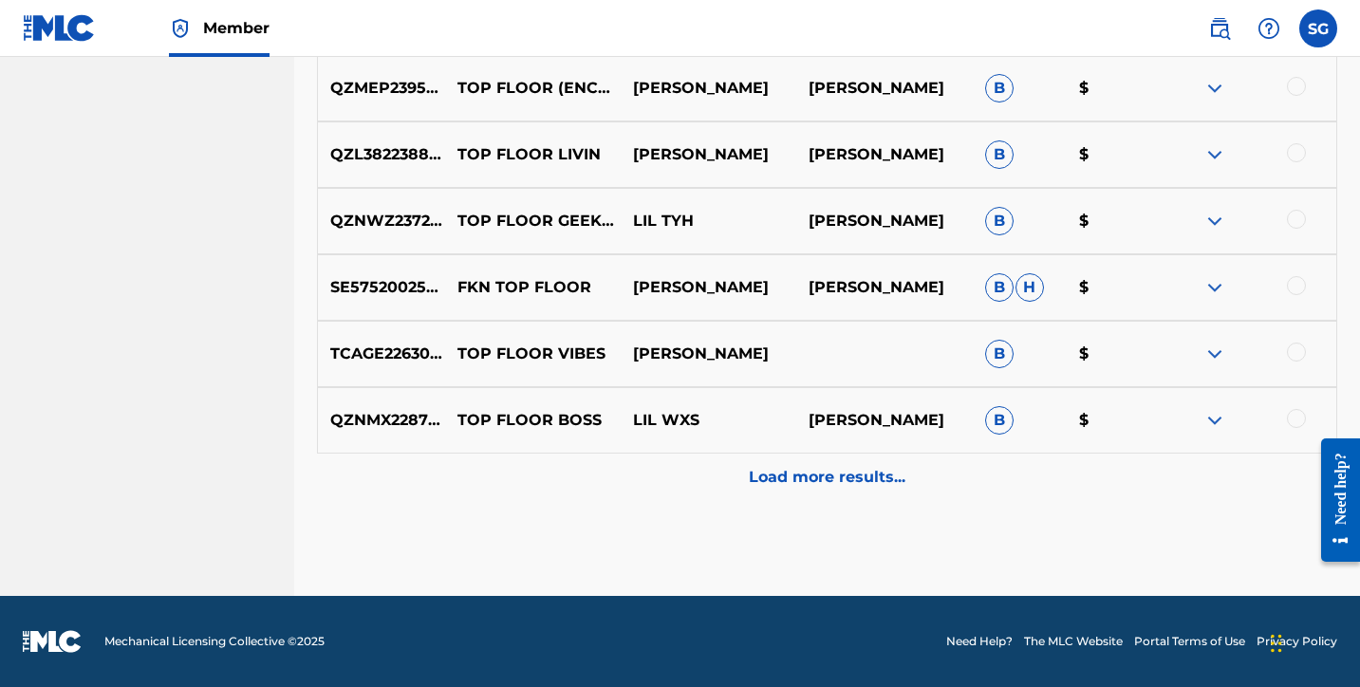
scroll to position [7061, 0]
click at [795, 490] on div "Load more results..." at bounding box center [827, 477] width 1020 height 47
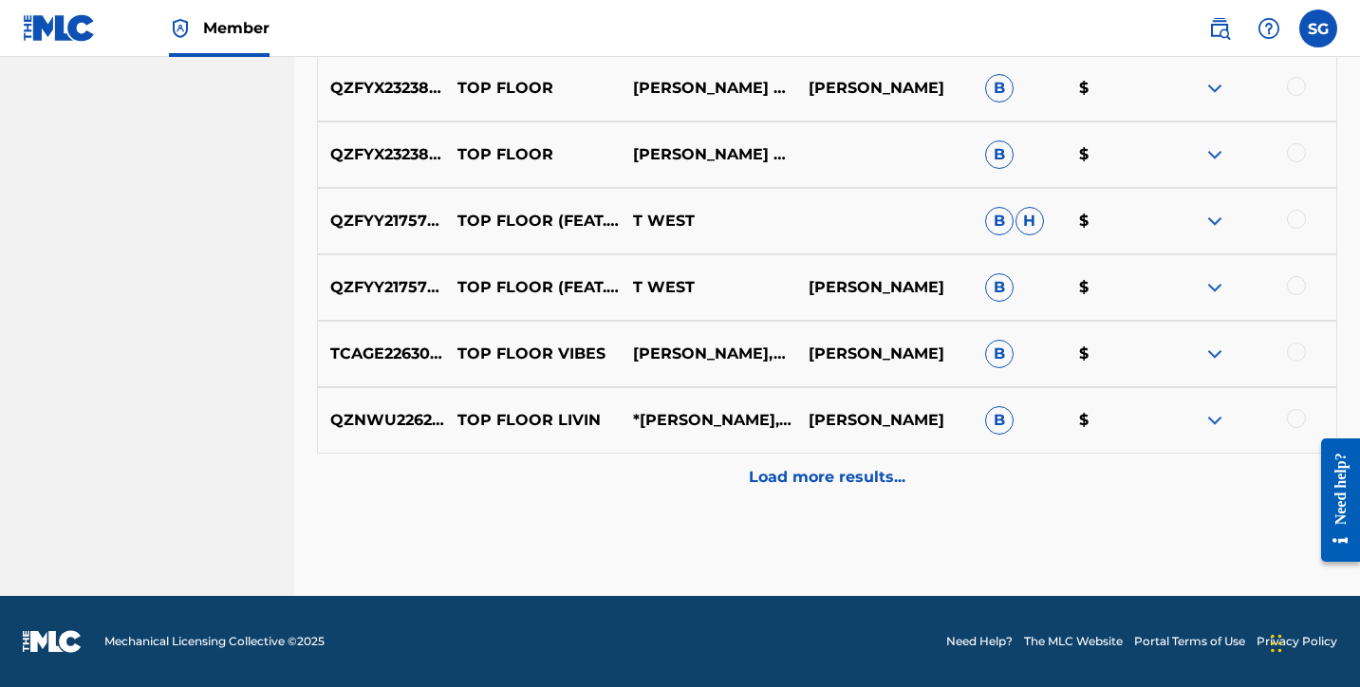
scroll to position [7726, 0]
click at [786, 470] on p "Load more results..." at bounding box center [827, 477] width 157 height 23
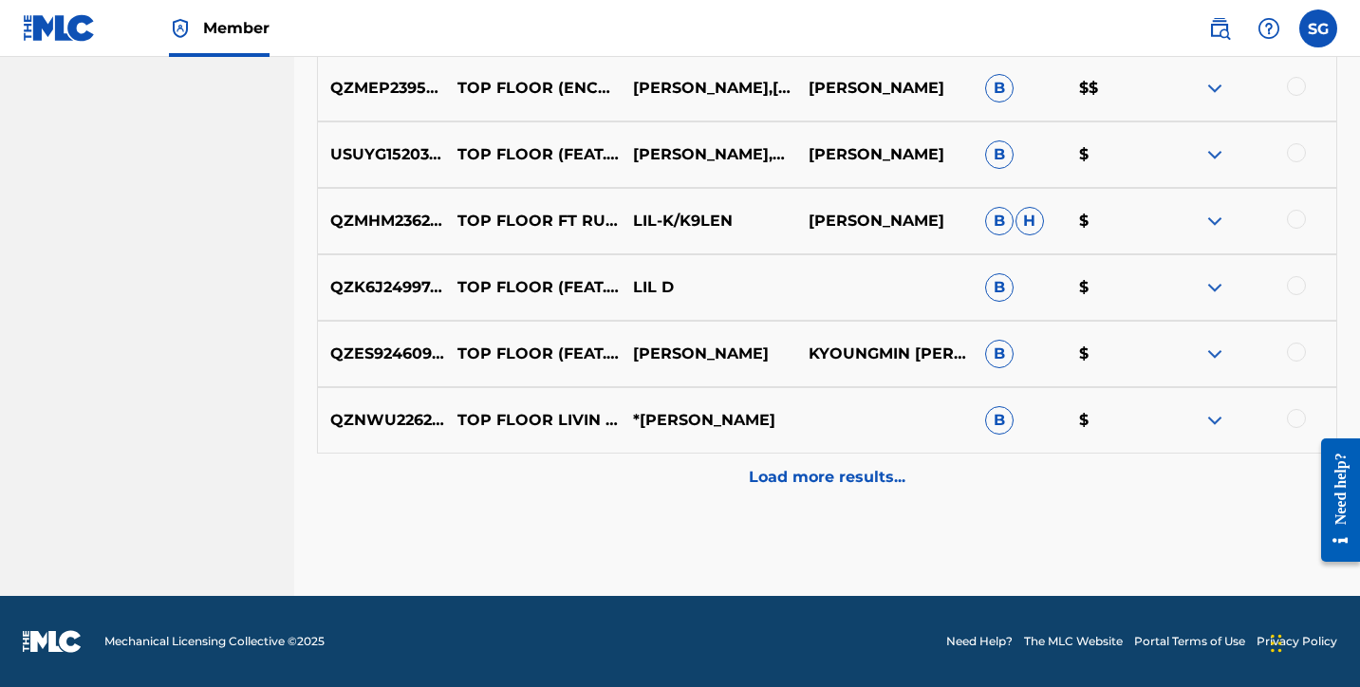
click at [773, 494] on div "Load more results..." at bounding box center [827, 477] width 1020 height 47
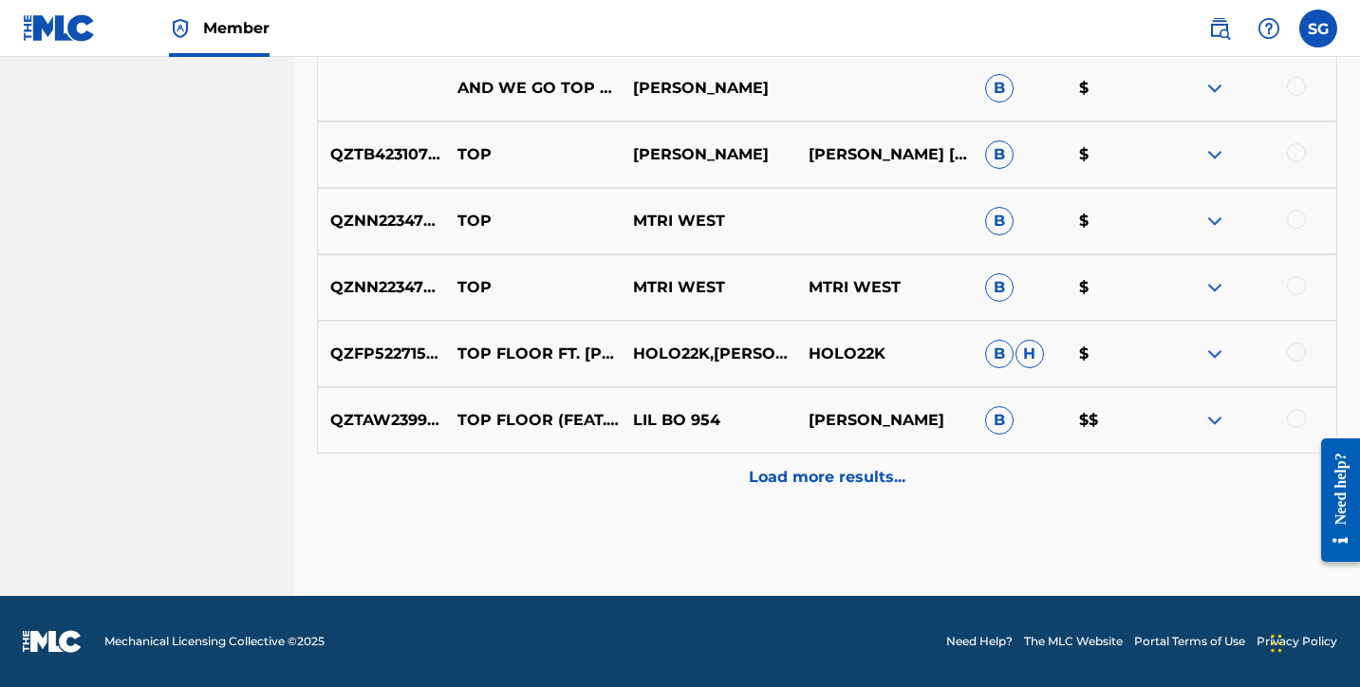
click at [795, 480] on p "Load more results..." at bounding box center [827, 477] width 157 height 23
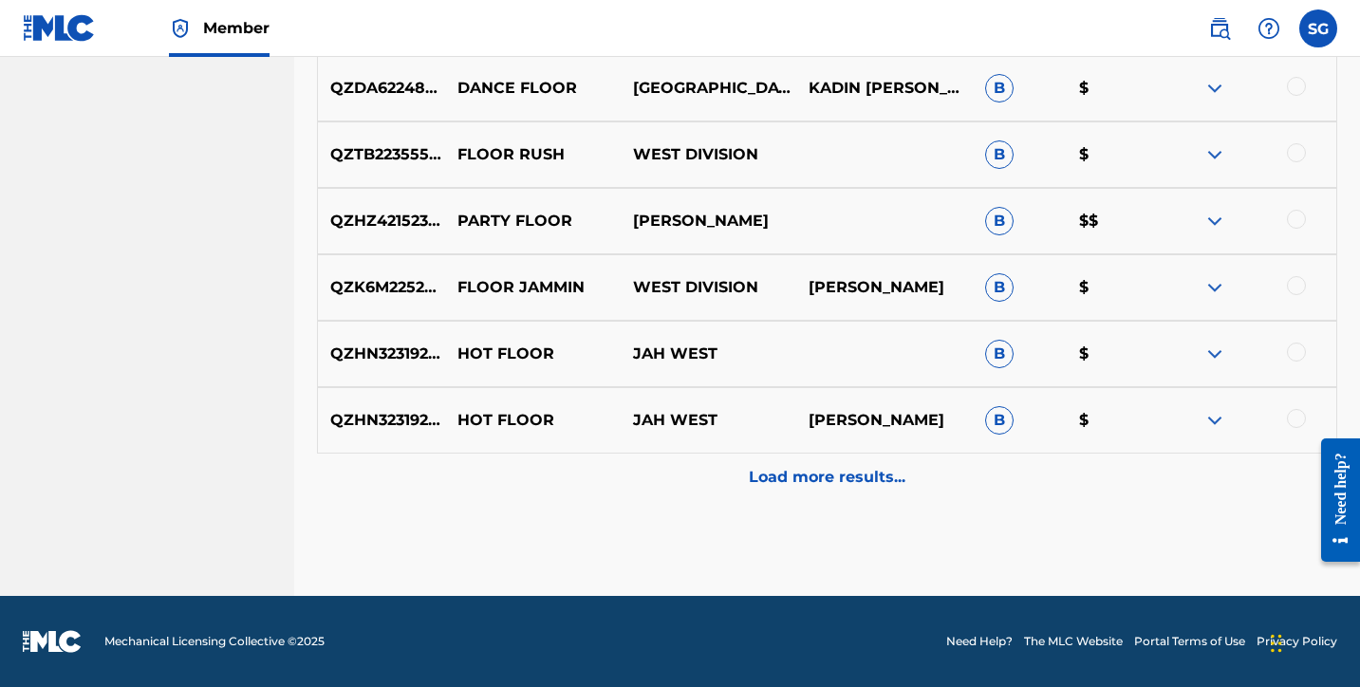
click at [762, 498] on div "Load more results..." at bounding box center [827, 477] width 1020 height 47
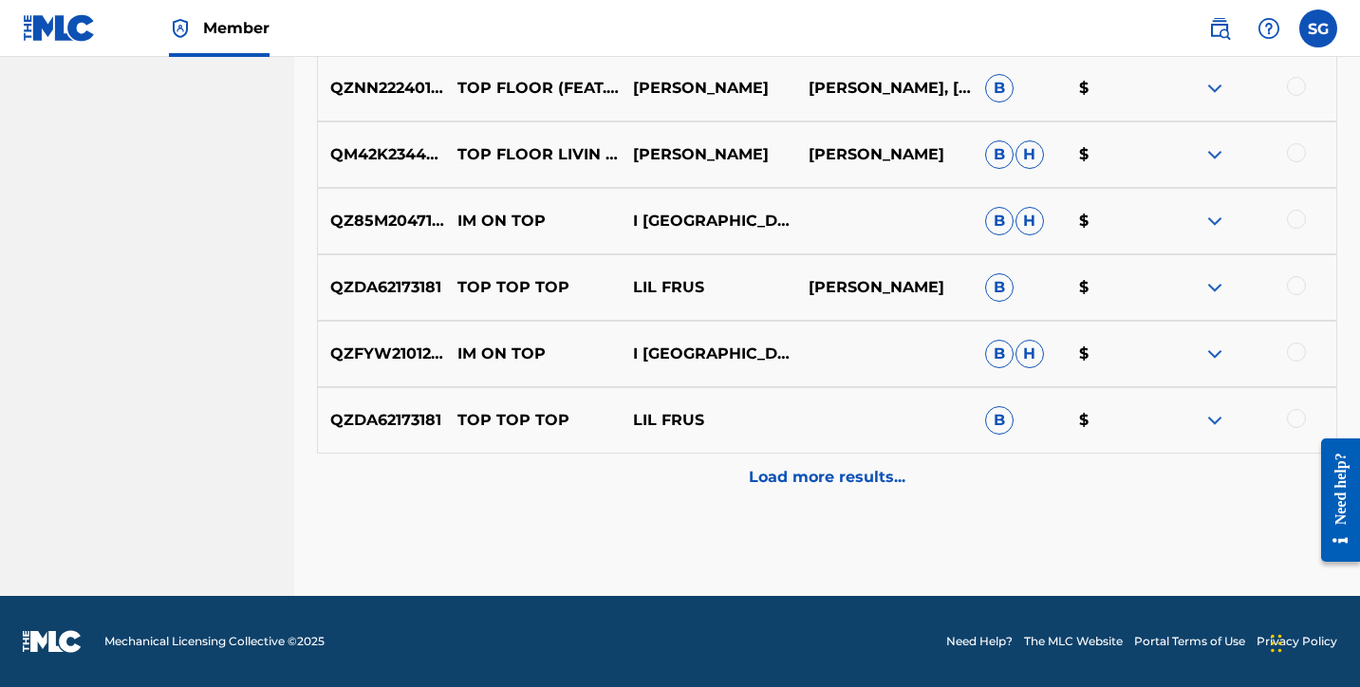
click at [719, 460] on div "Load more results..." at bounding box center [827, 477] width 1020 height 47
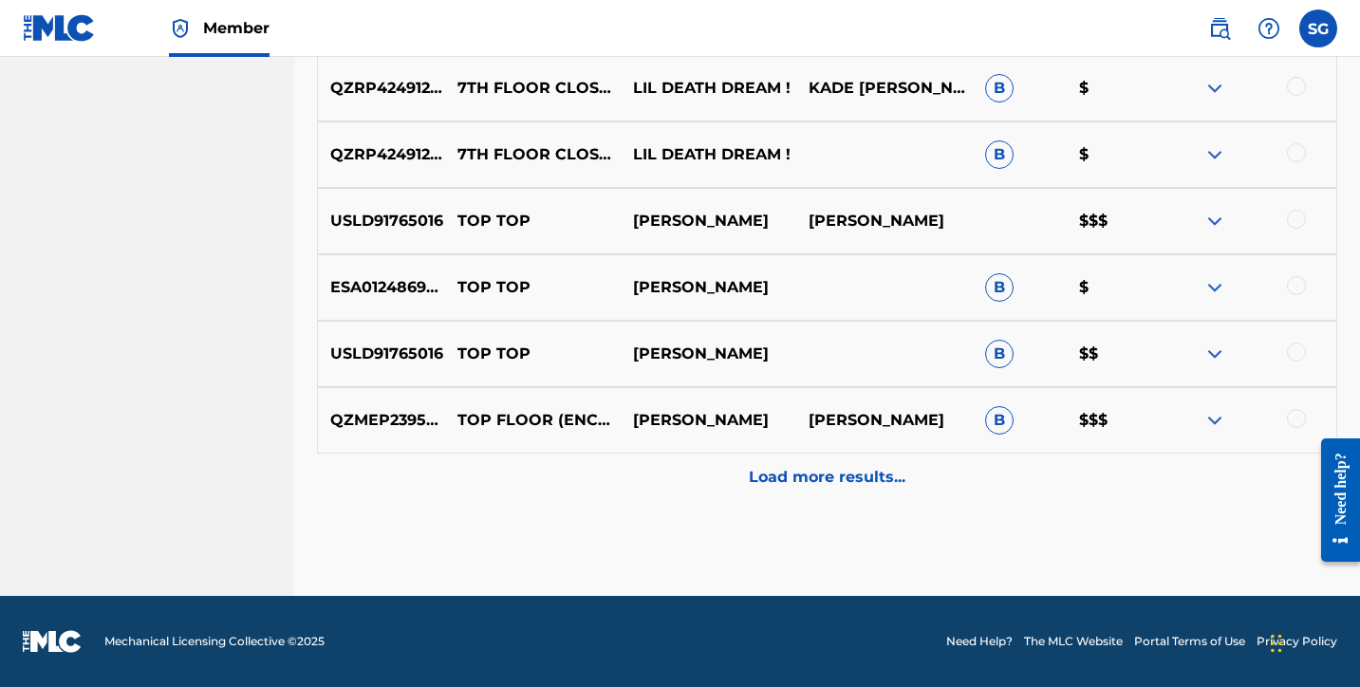
click at [742, 471] on div "Load more results..." at bounding box center [827, 477] width 1020 height 47
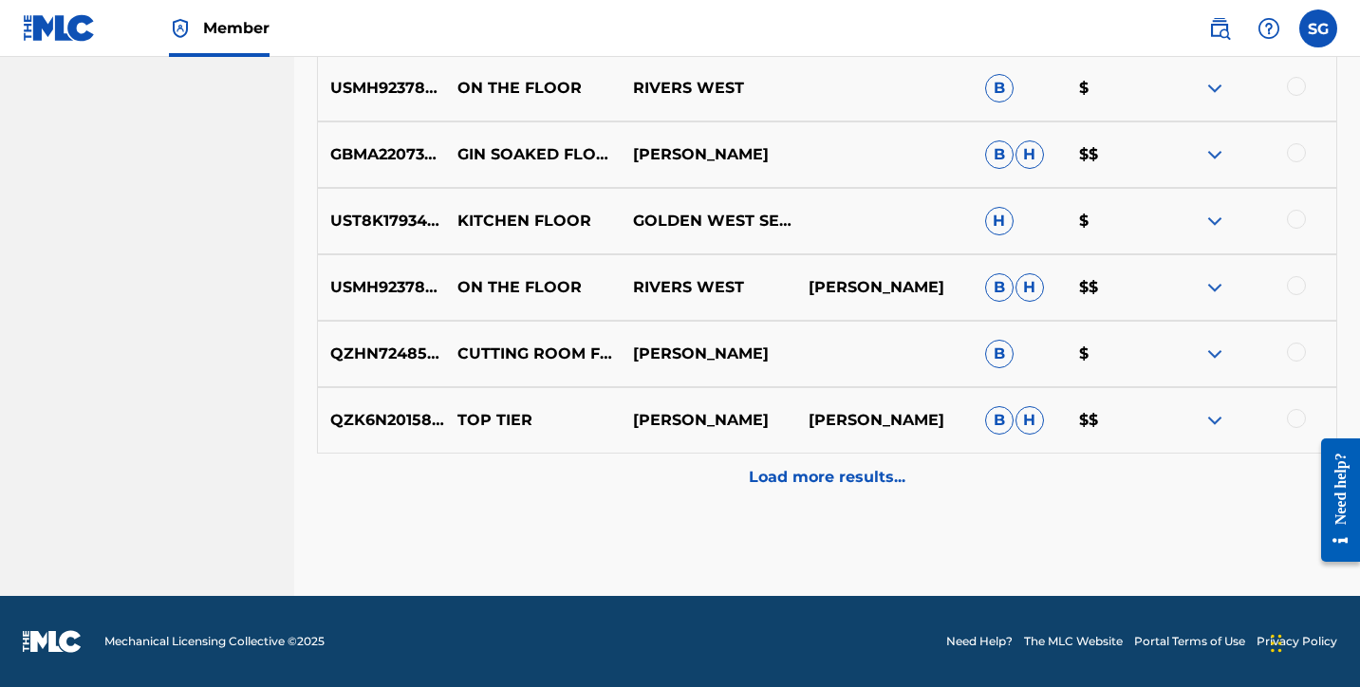
click at [764, 487] on p "Load more results..." at bounding box center [827, 477] width 157 height 23
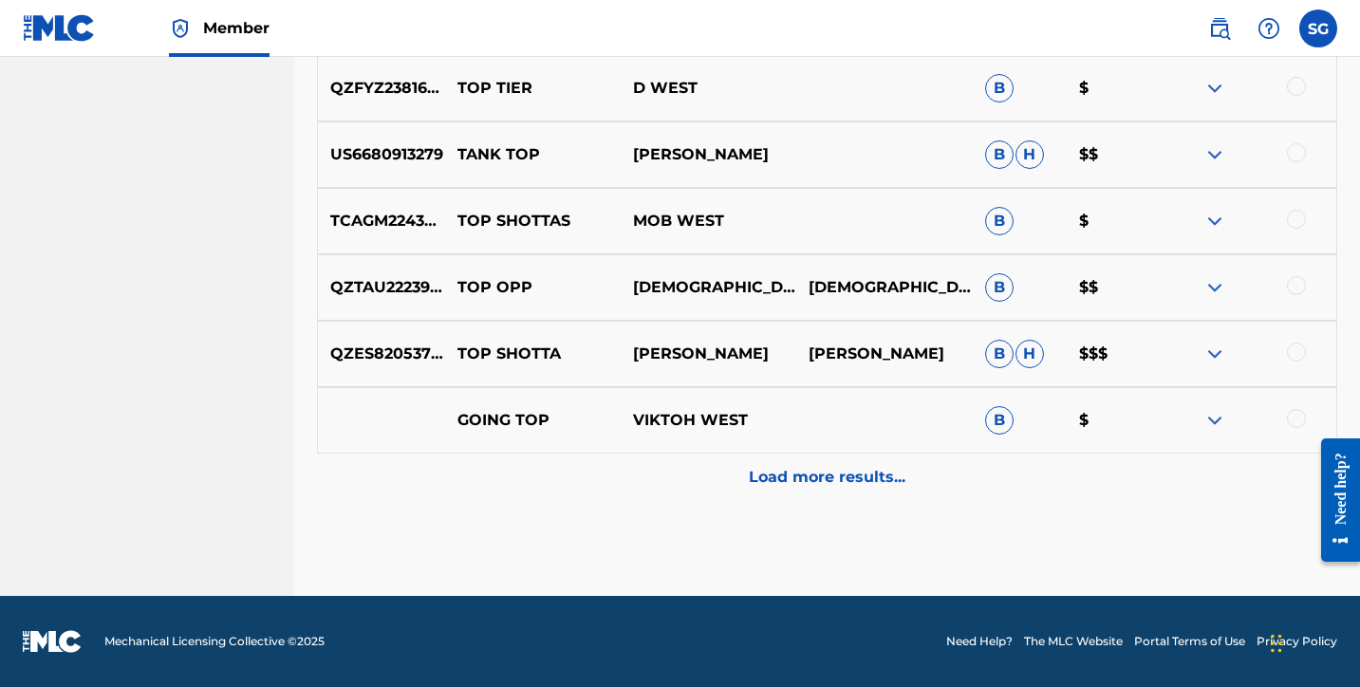
click at [776, 470] on p "Load more results..." at bounding box center [827, 477] width 157 height 23
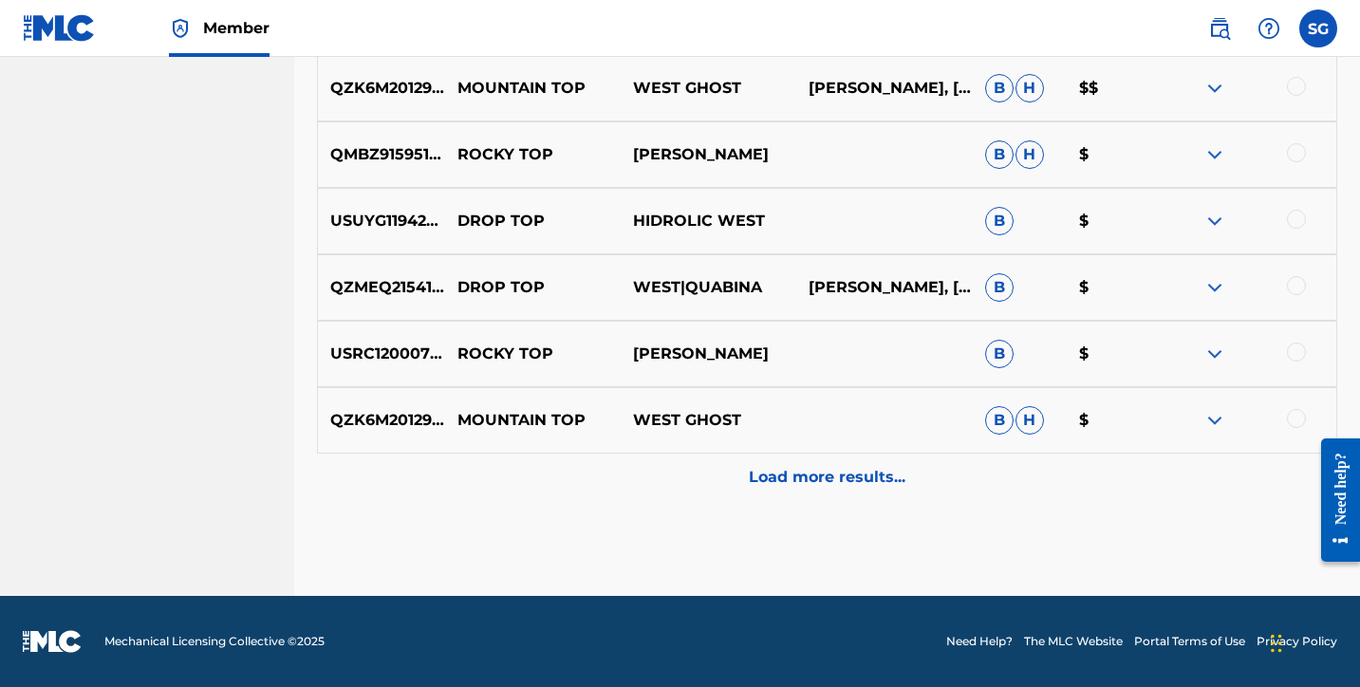
click at [762, 484] on p "Load more results..." at bounding box center [827, 477] width 157 height 23
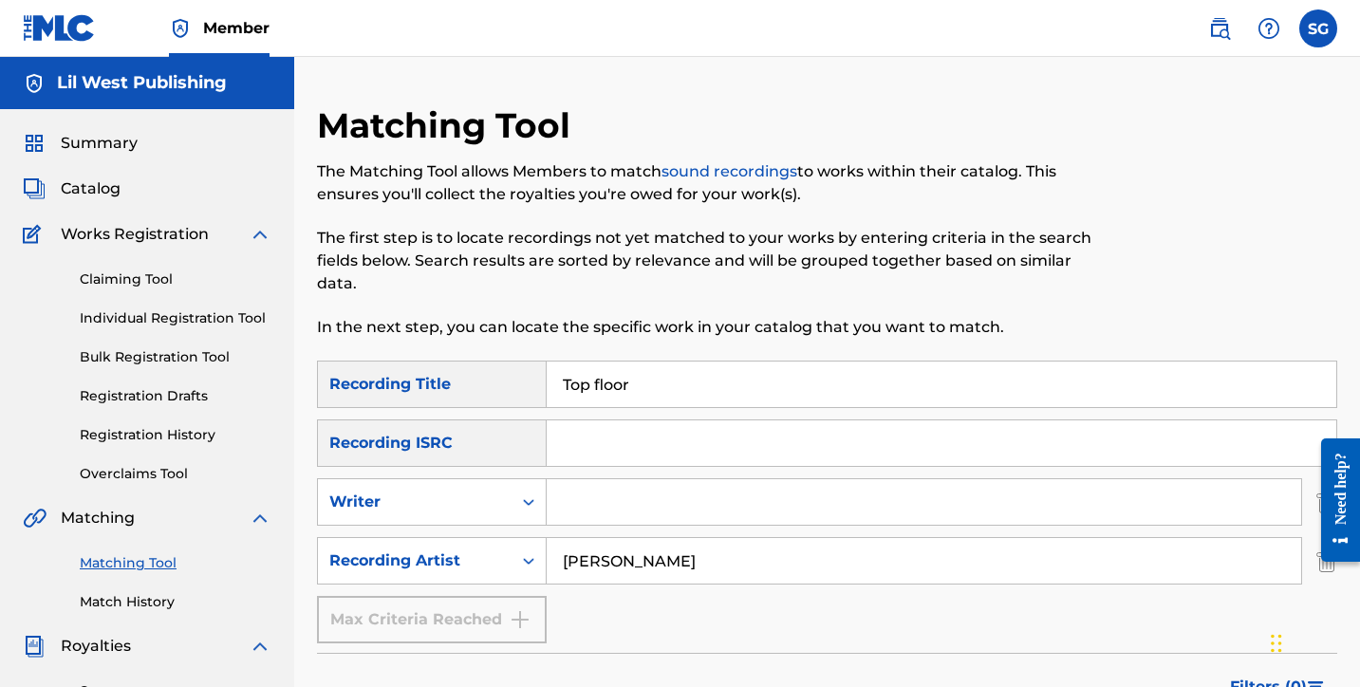
scroll to position [0, 0]
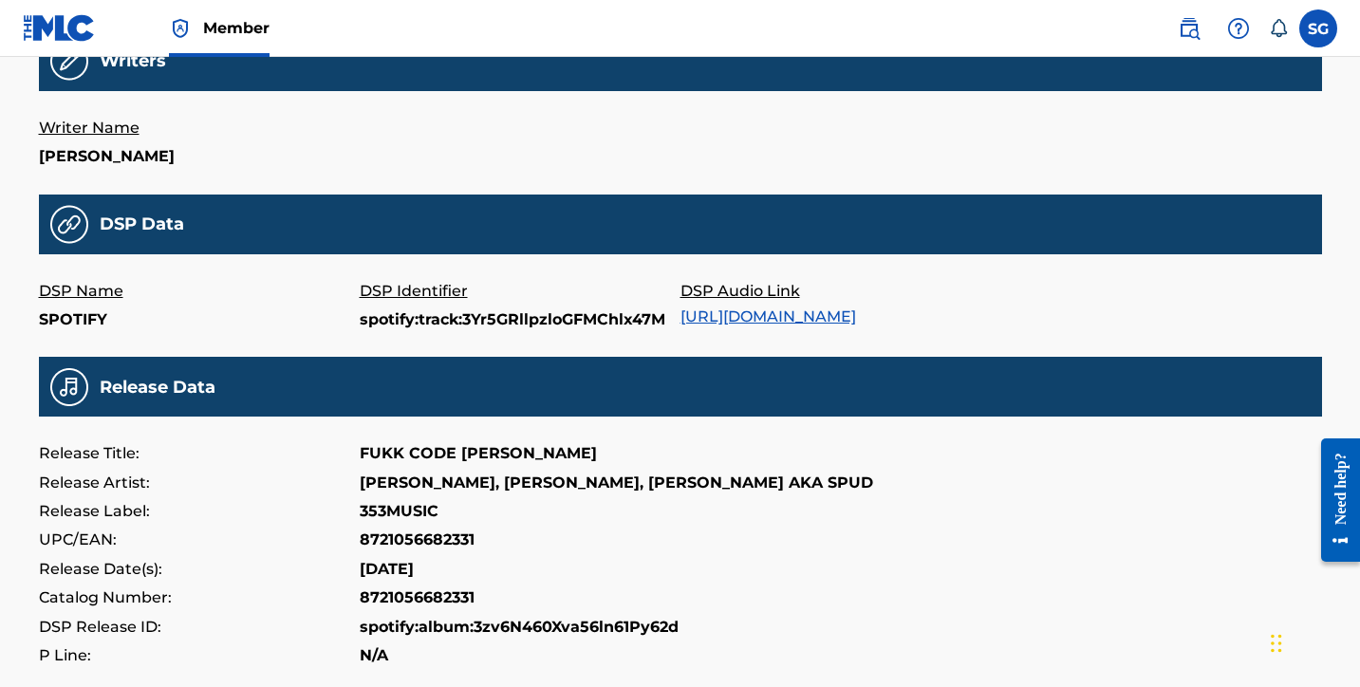
scroll to position [477, 0]
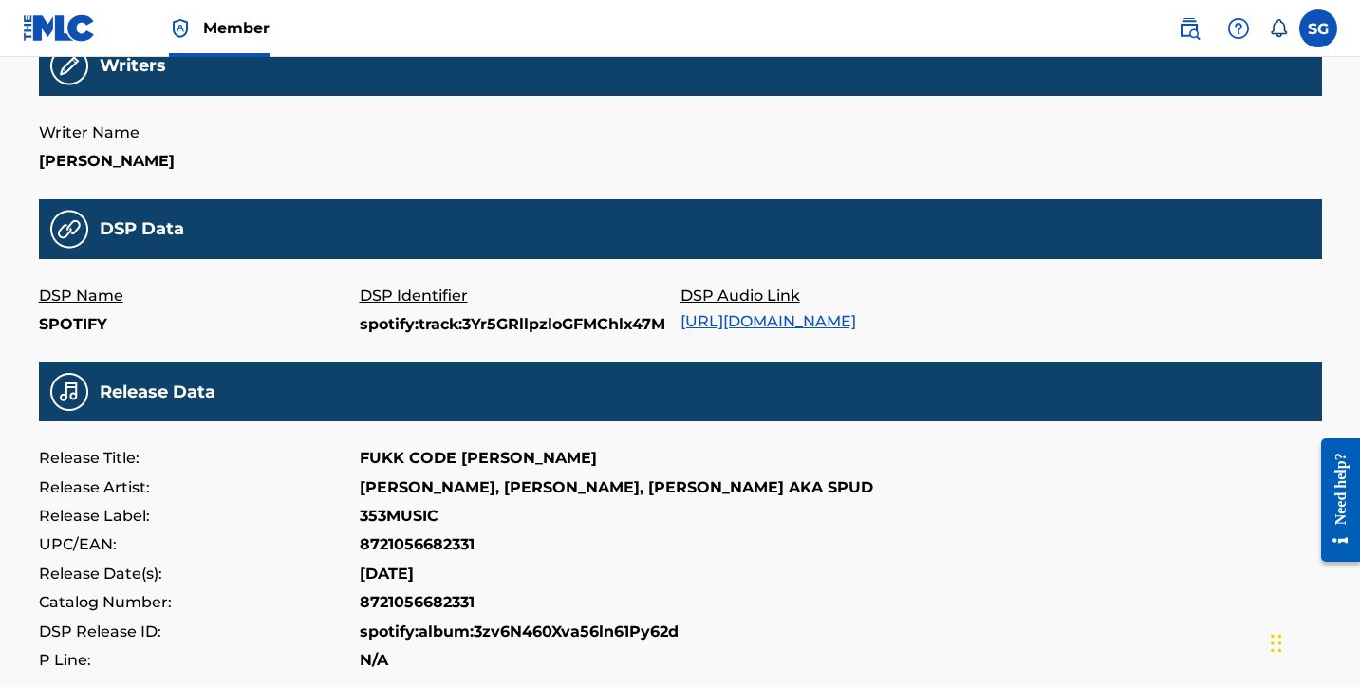
click at [808, 321] on link "https://open.spotify.com/track/3Yr5GRllpzloGFMChlx47M" at bounding box center [768, 321] width 176 height 18
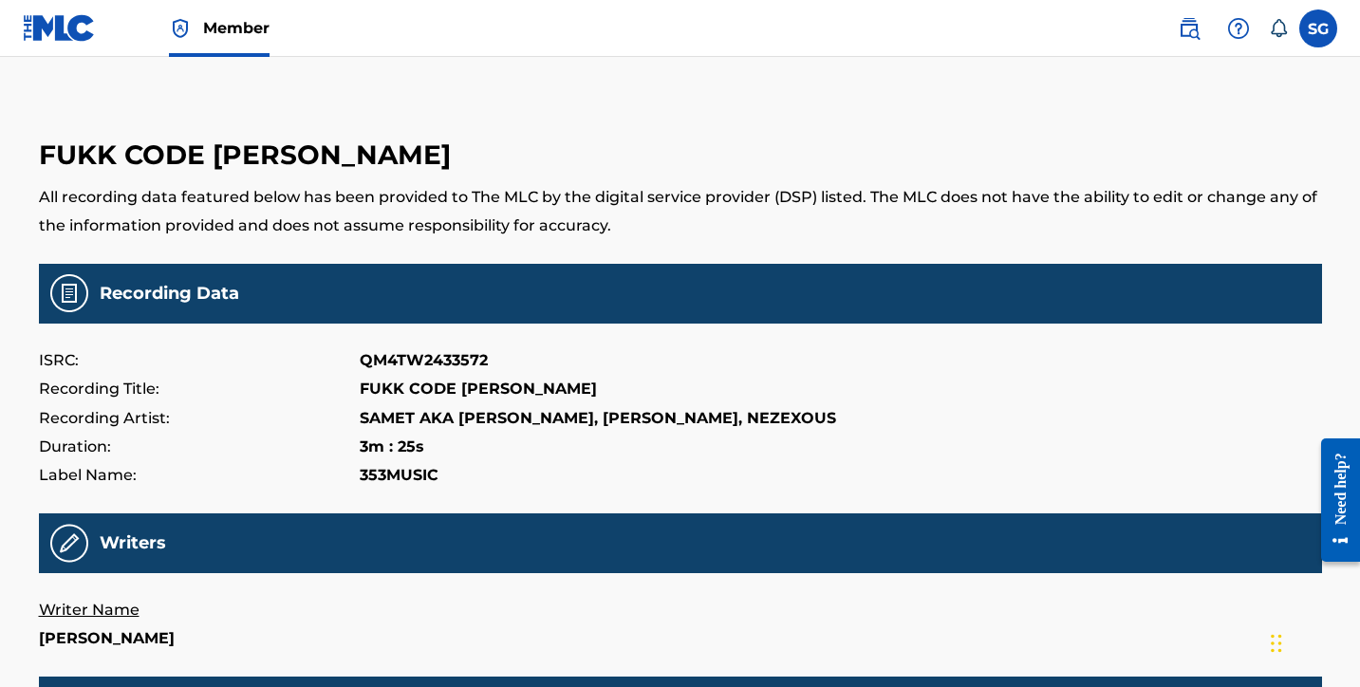
scroll to position [0, 0]
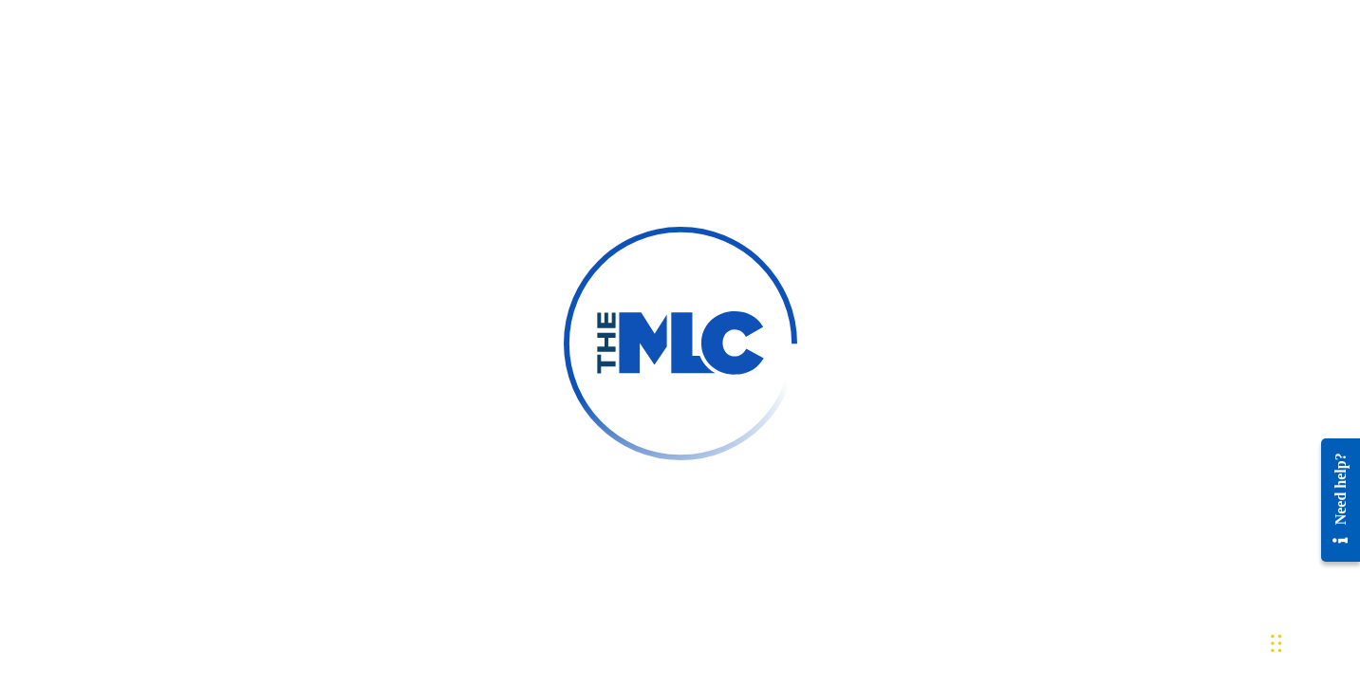
scroll to position [202, 0]
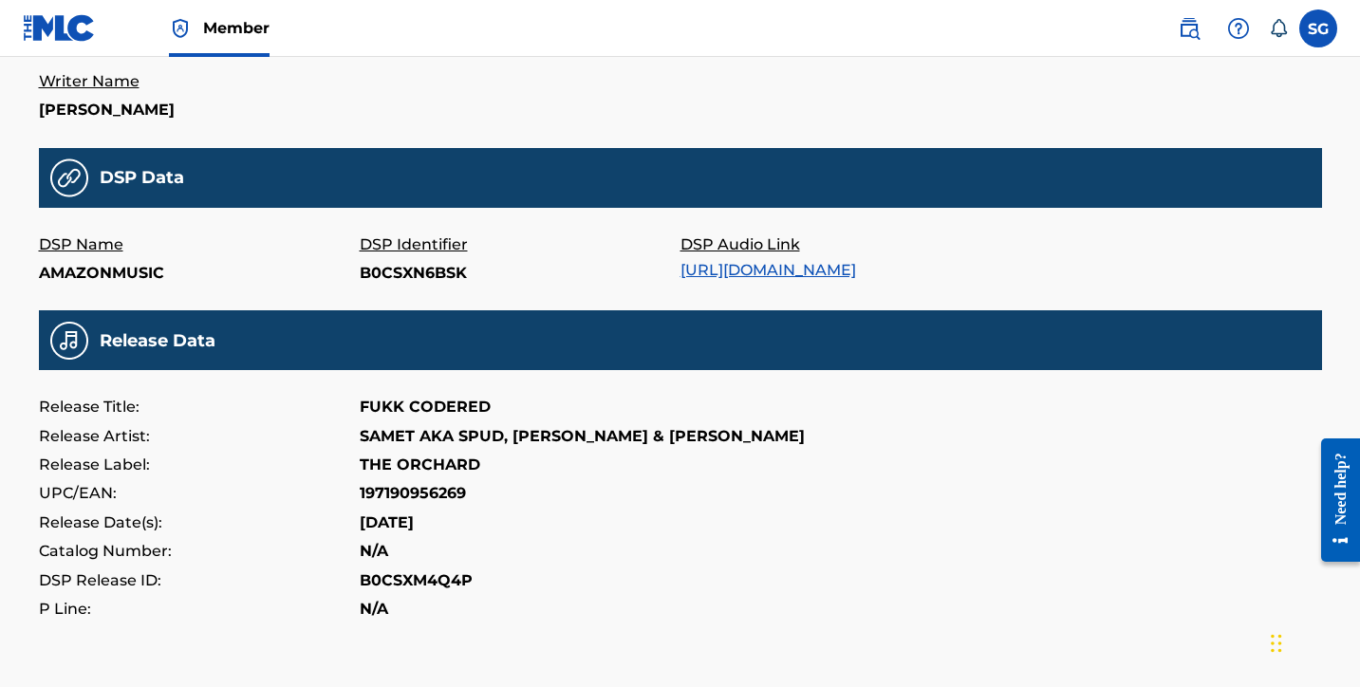
scroll to position [550, 0]
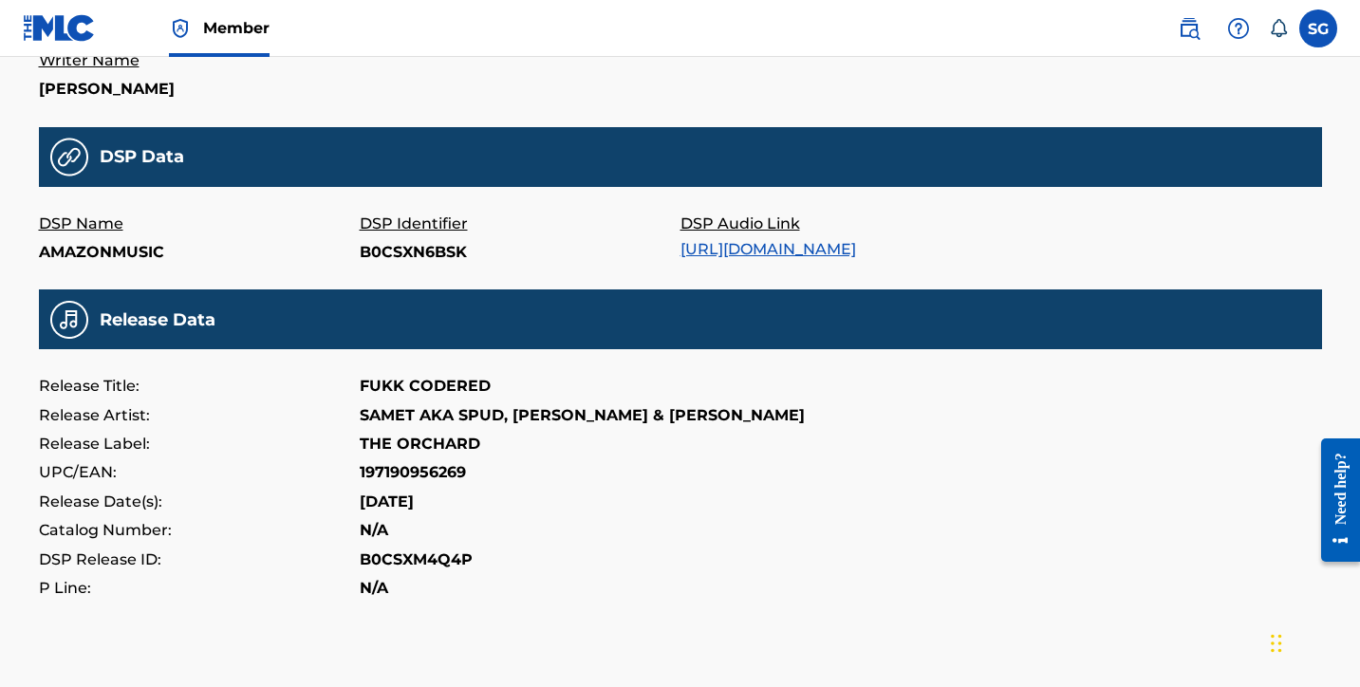
click at [803, 245] on link "https://music.amazon.com/albums/B0CSXM4Q4P/B0CSXN6BSK" at bounding box center [768, 249] width 176 height 18
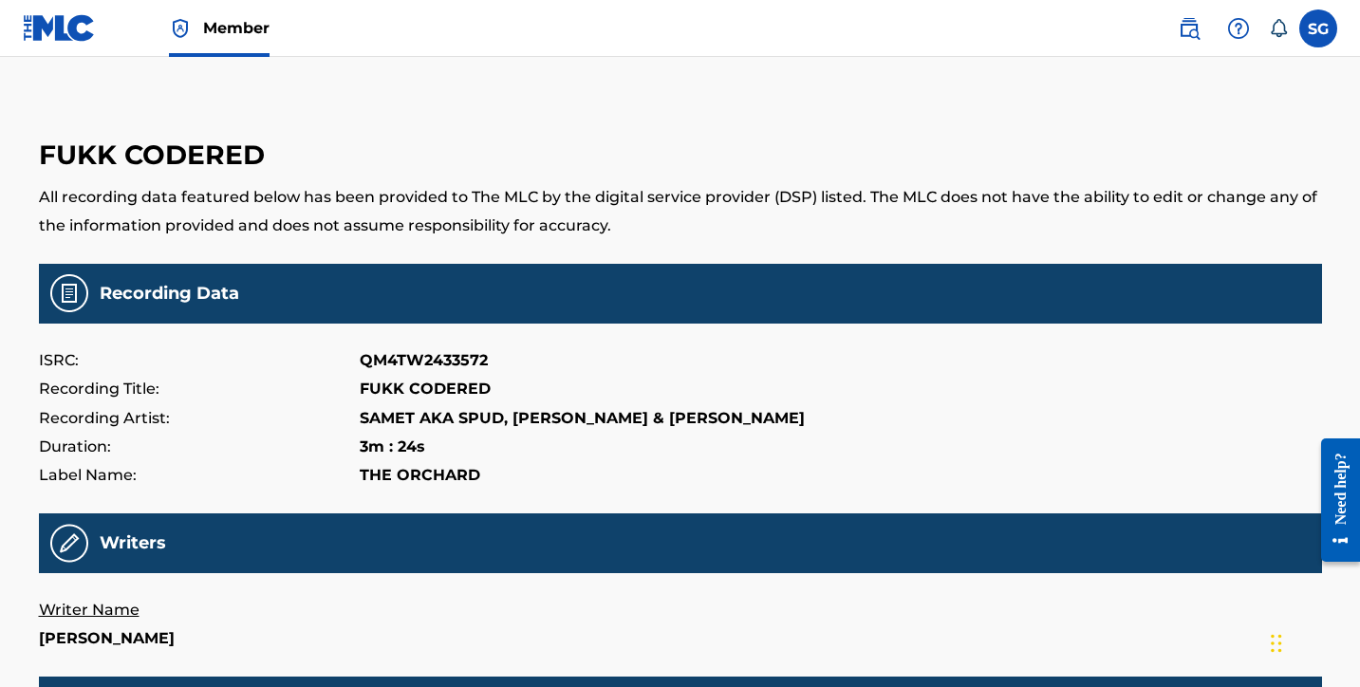
scroll to position [0, 0]
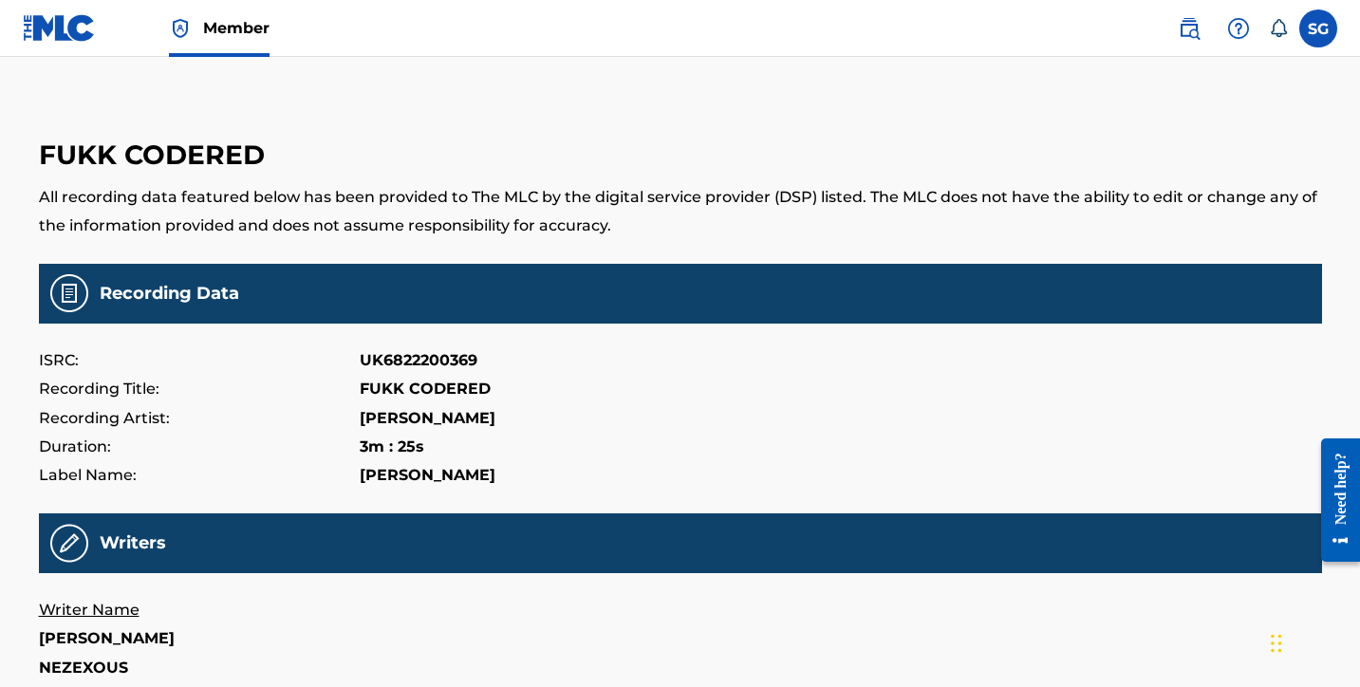
click at [78, 38] on img at bounding box center [59, 28] width 73 height 28
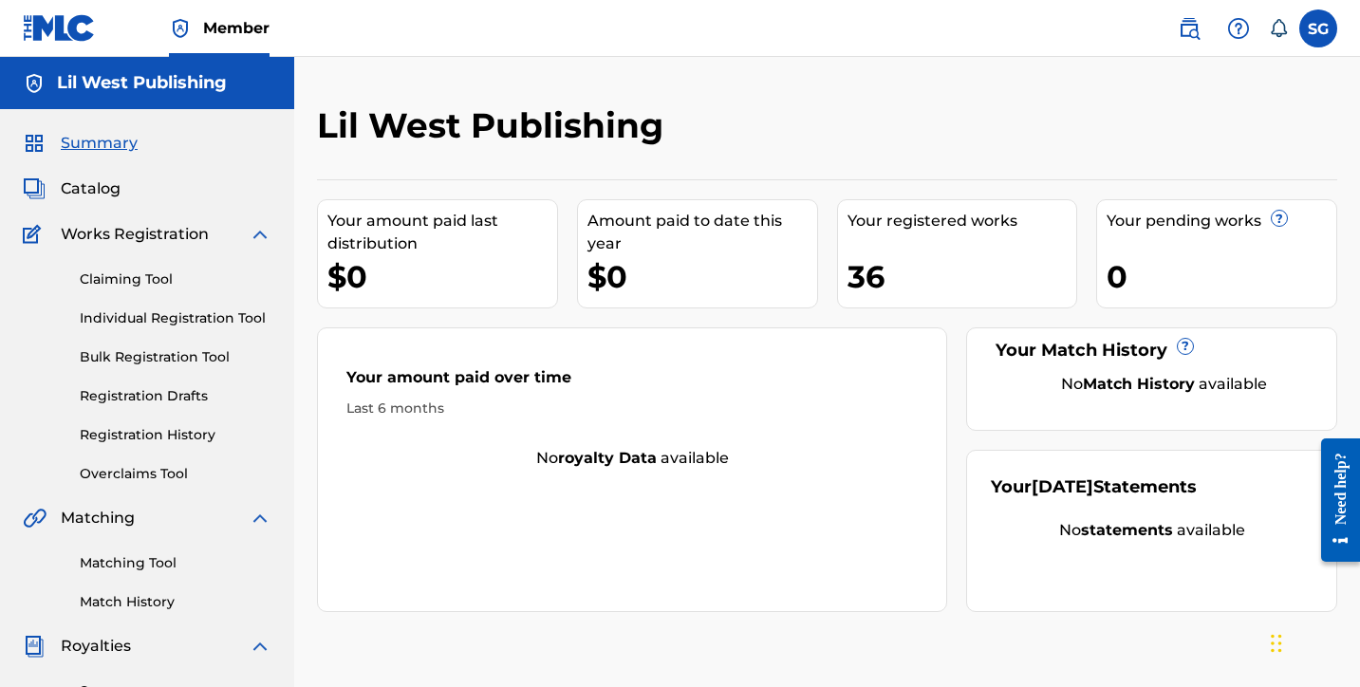
click at [874, 250] on div "Your registered works 36" at bounding box center [957, 253] width 241 height 109
click at [103, 180] on span "Catalog" at bounding box center [91, 188] width 60 height 23
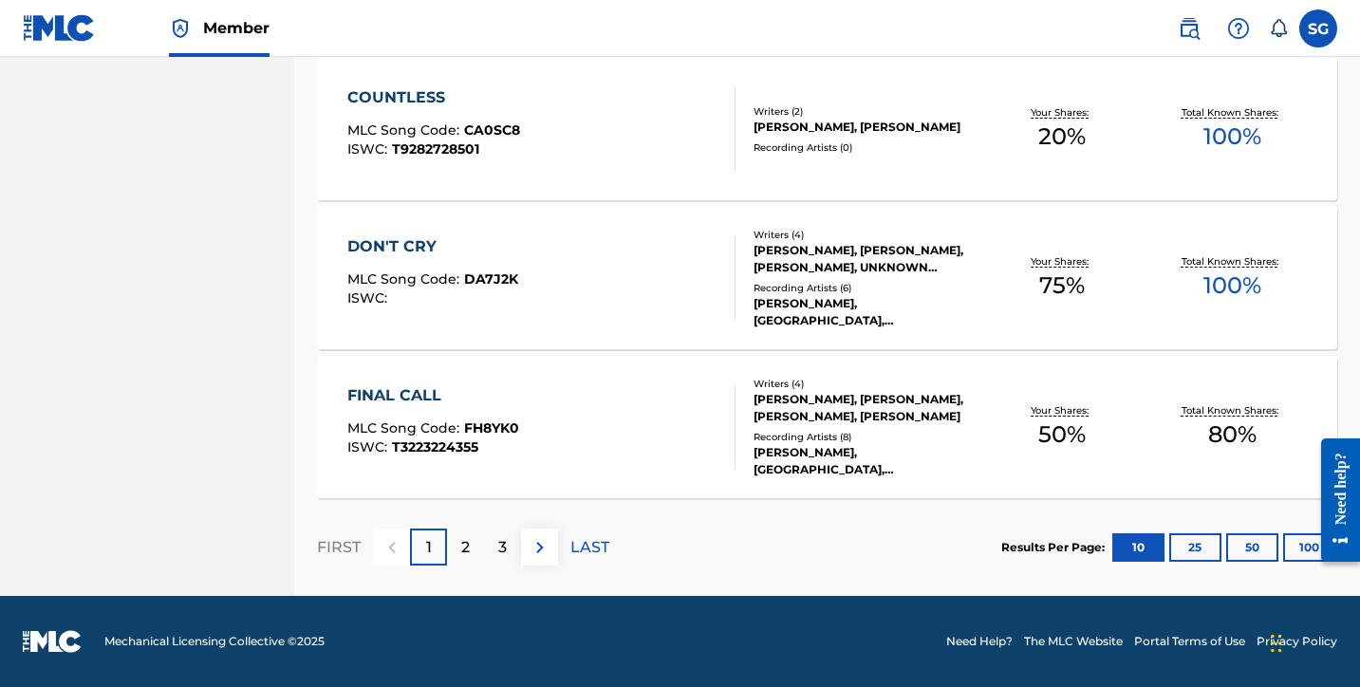
scroll to position [1485, 0]
click at [465, 536] on p "2" at bounding box center [465, 547] width 9 height 23
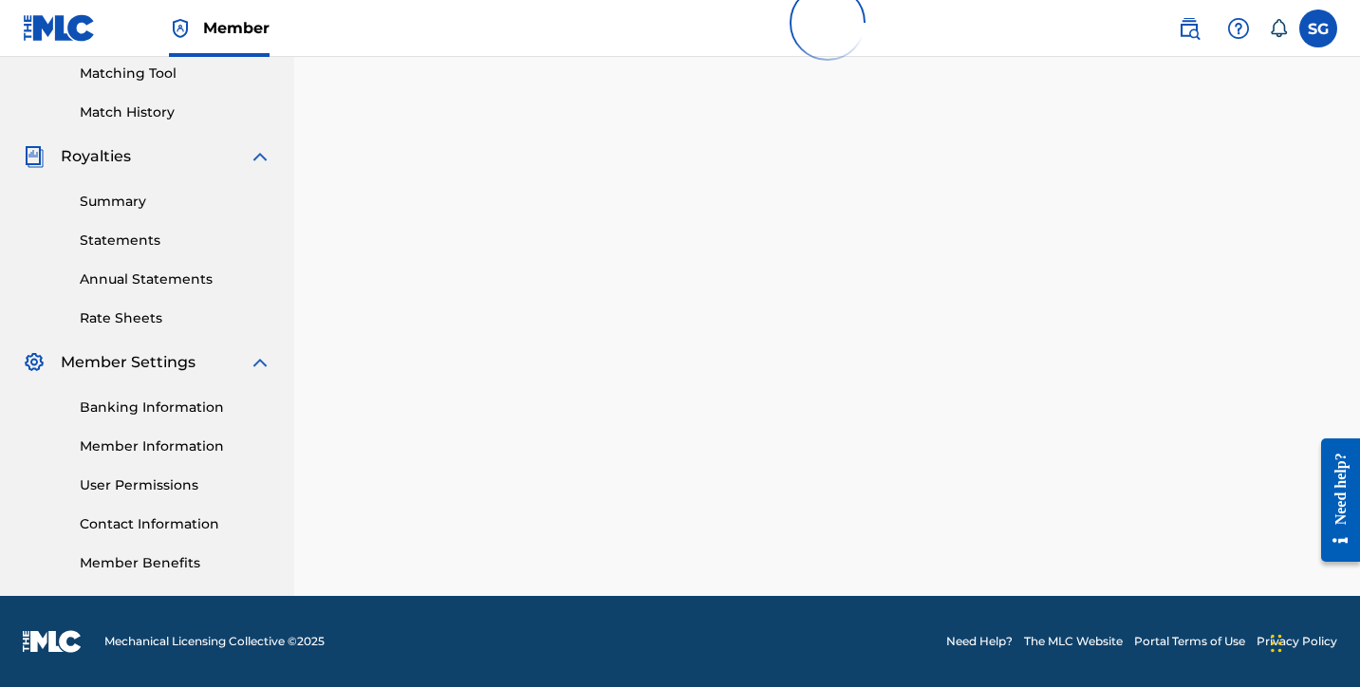
scroll to position [490, 0]
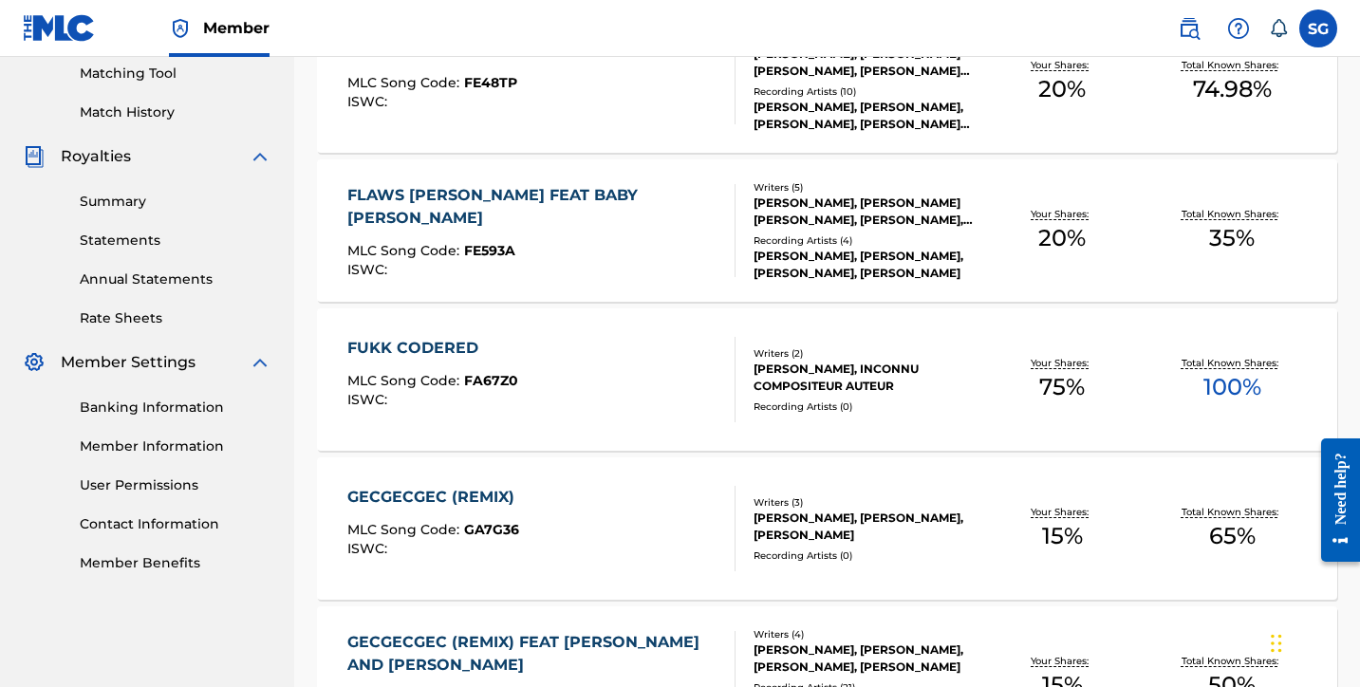
click at [436, 345] on div "FUKK CODERED" at bounding box center [432, 348] width 171 height 23
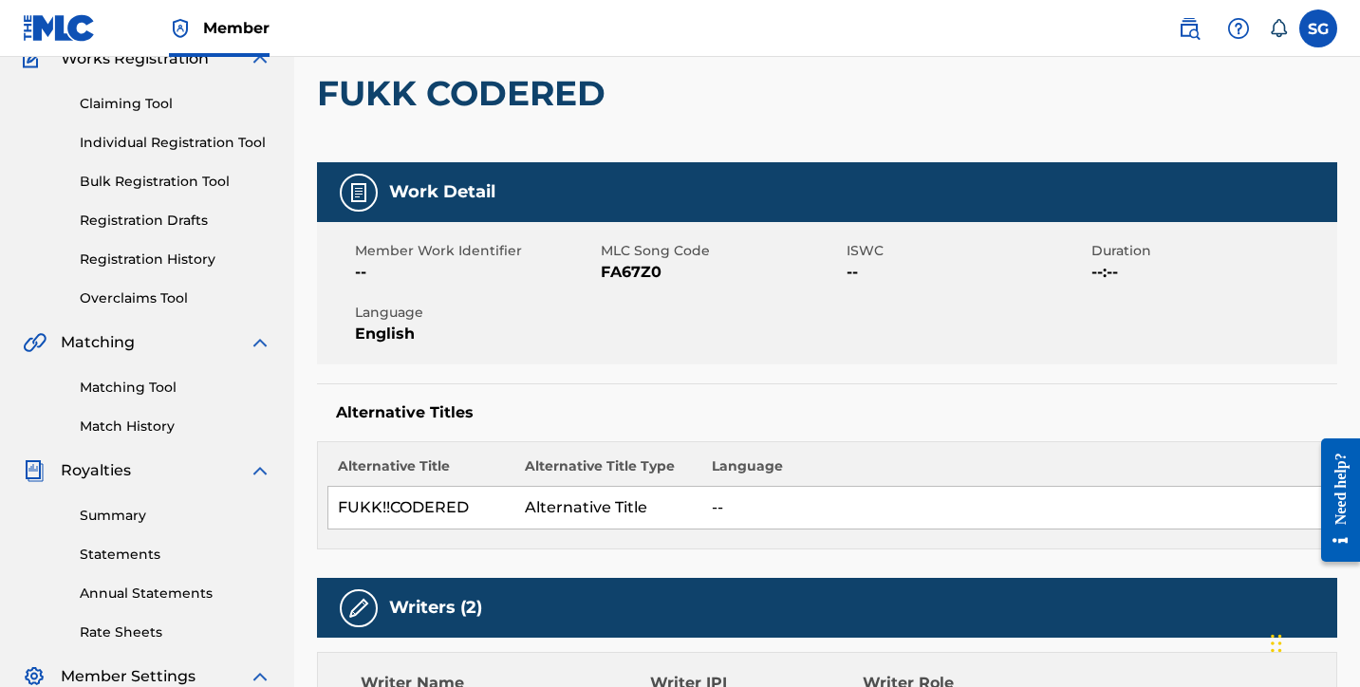
scroll to position [175, 0]
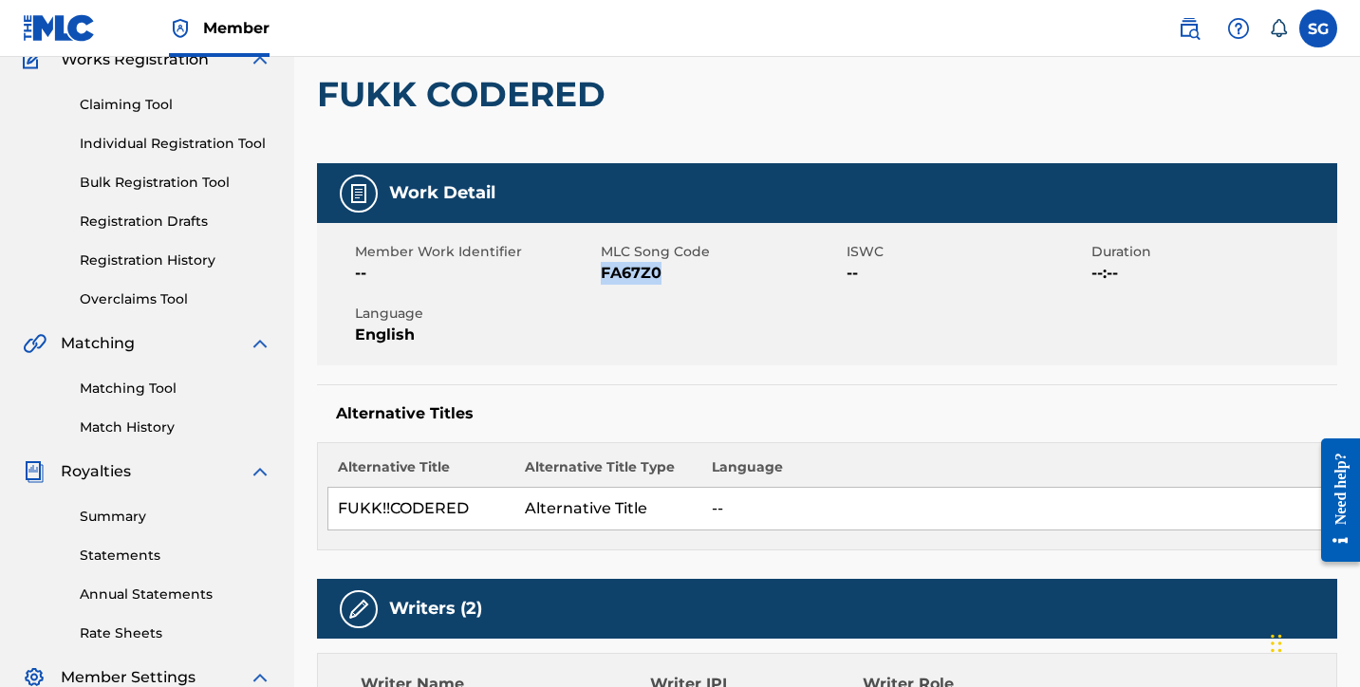
drag, startPoint x: 602, startPoint y: 270, endPoint x: 676, endPoint y: 281, distance: 74.9
click at [676, 281] on span "FA67Z0" at bounding box center [721, 273] width 241 height 23
click at [639, 270] on span "FA67Z0" at bounding box center [721, 273] width 241 height 23
drag, startPoint x: 601, startPoint y: 272, endPoint x: 667, endPoint y: 278, distance: 66.7
click at [667, 278] on span "FA67Z0" at bounding box center [721, 273] width 241 height 23
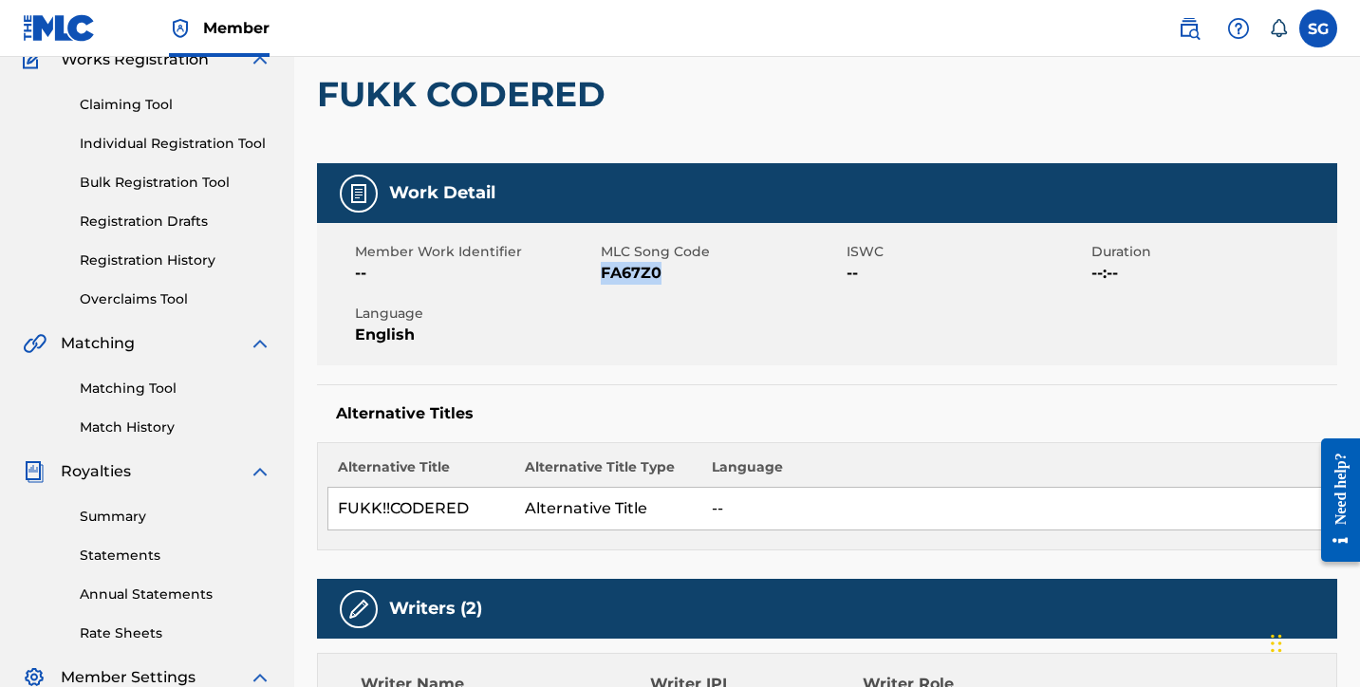
copy span "FA67Z0"
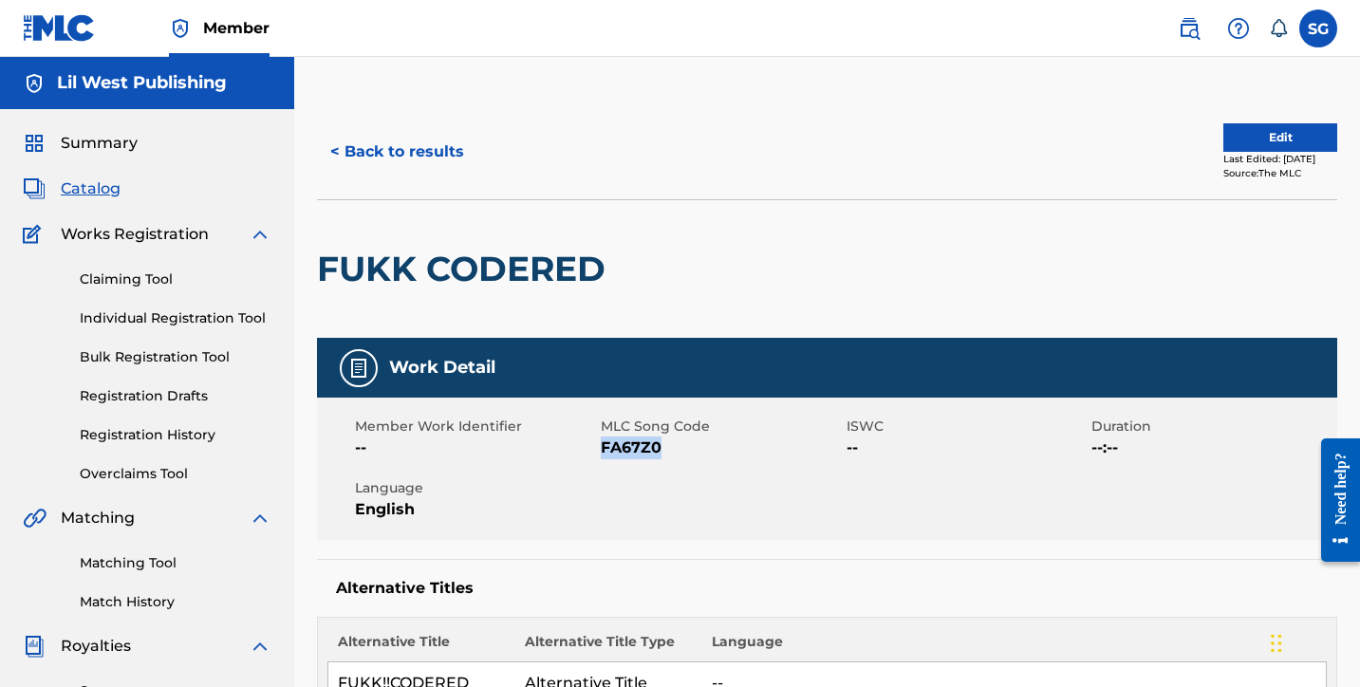
scroll to position [0, 0]
click at [97, 194] on span "Catalog" at bounding box center [91, 188] width 60 height 23
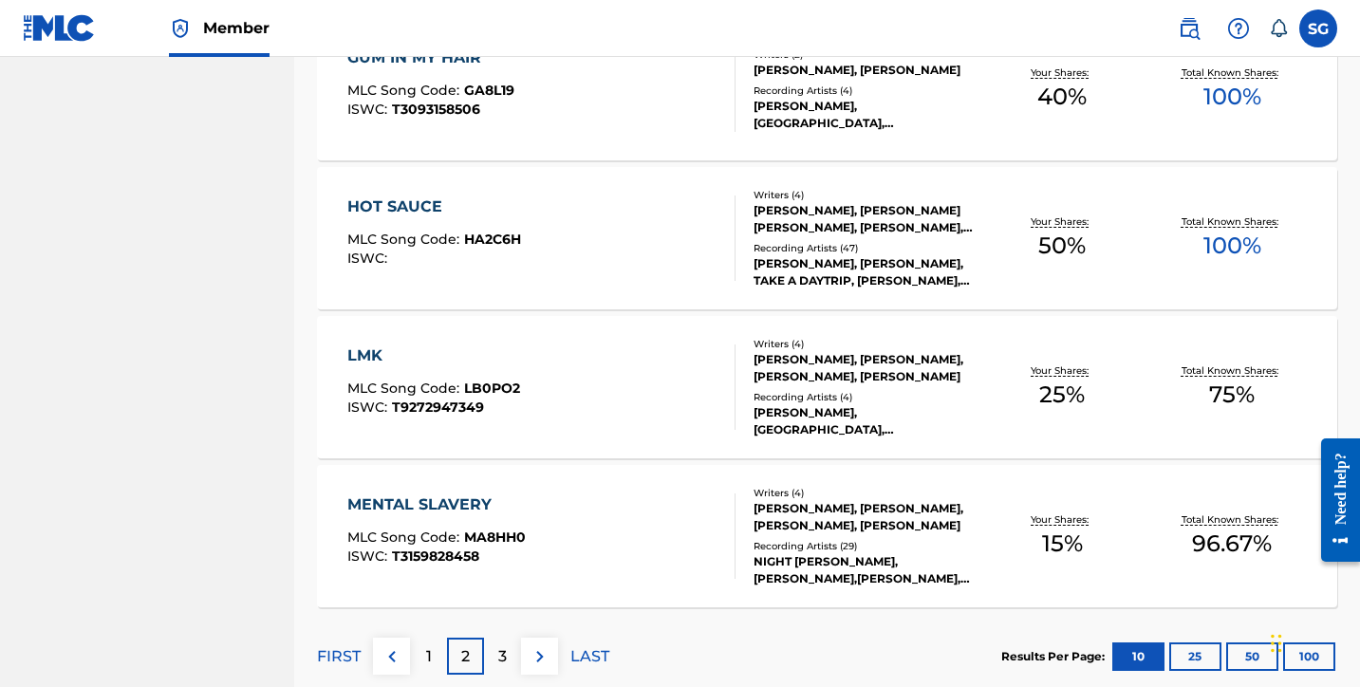
scroll to position [1298, 0]
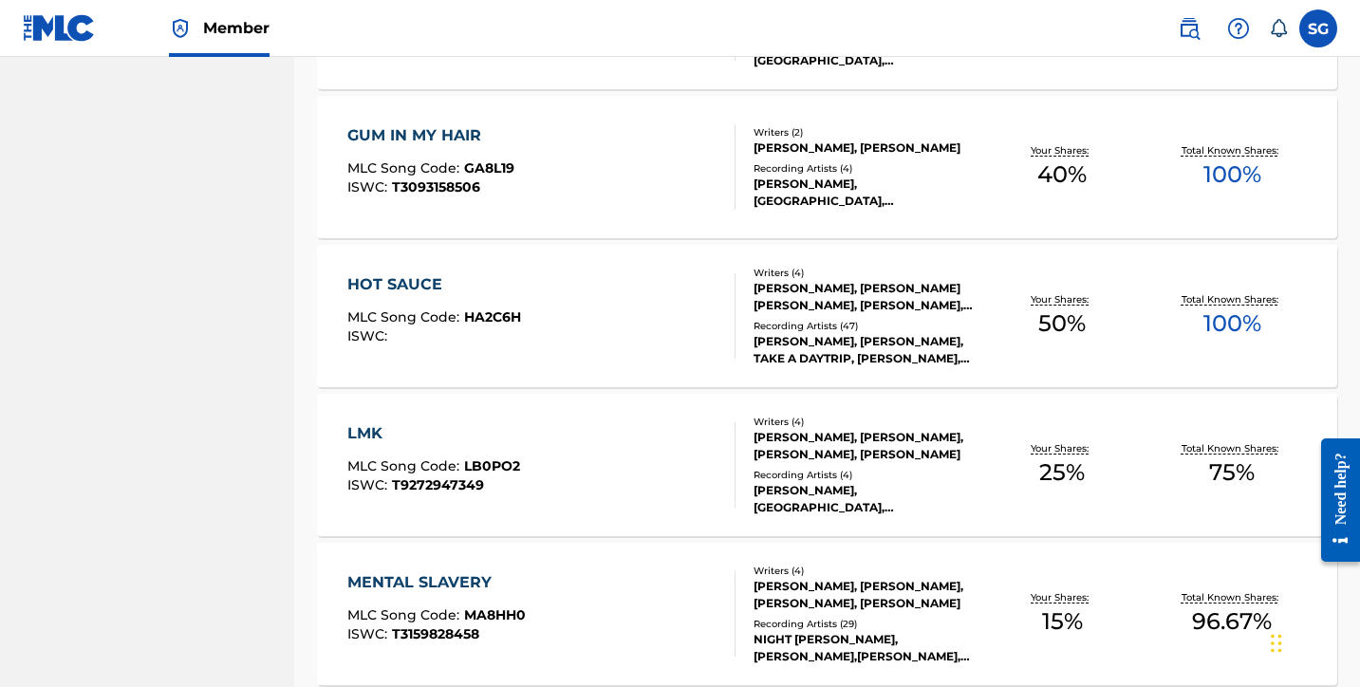
click at [725, 479] on div at bounding box center [726, 464] width 15 height 85
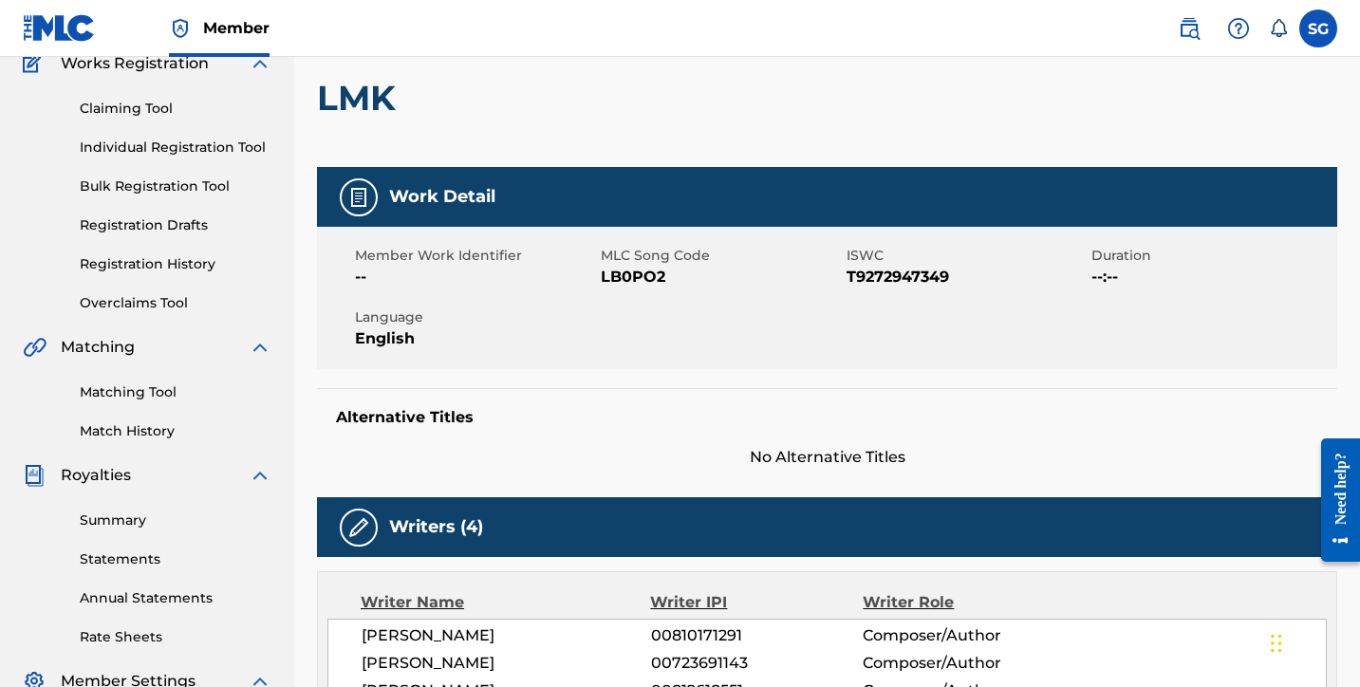
scroll to position [169, 0]
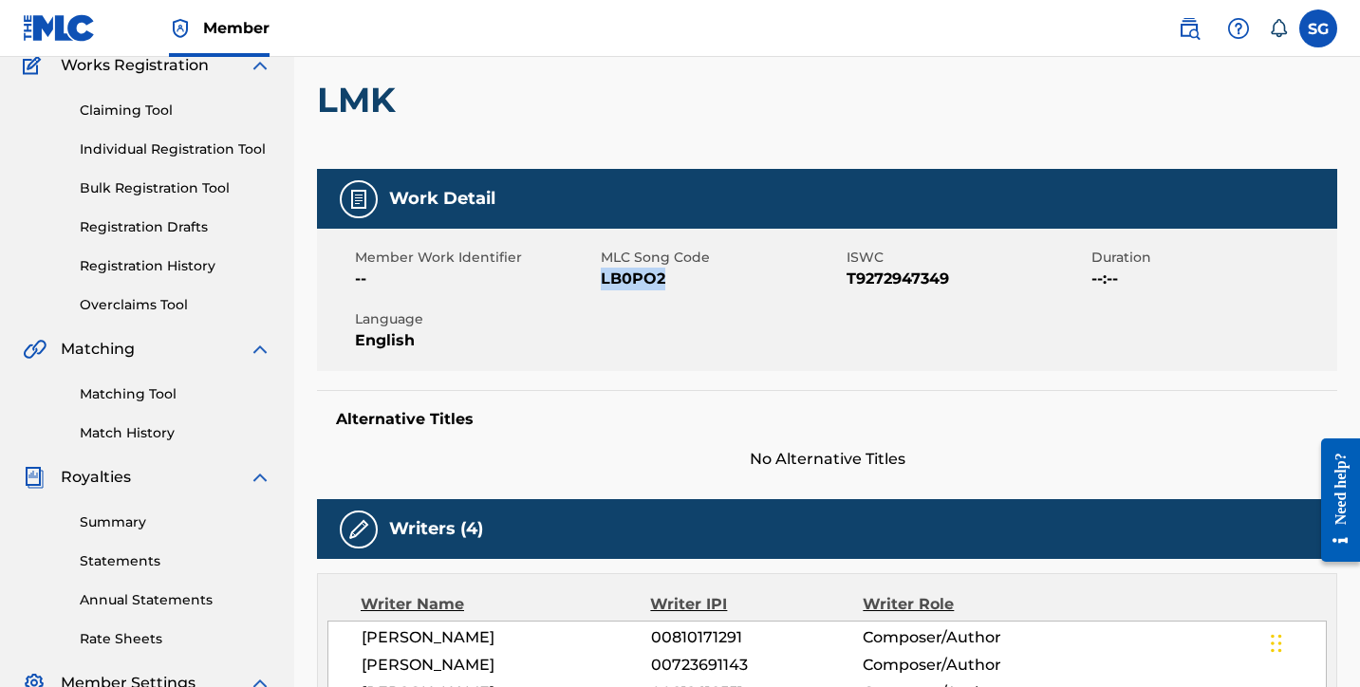
drag, startPoint x: 601, startPoint y: 280, endPoint x: 680, endPoint y: 284, distance: 79.8
click at [680, 284] on span "LB0PO2" at bounding box center [721, 279] width 241 height 23
copy span "LB0PO2"
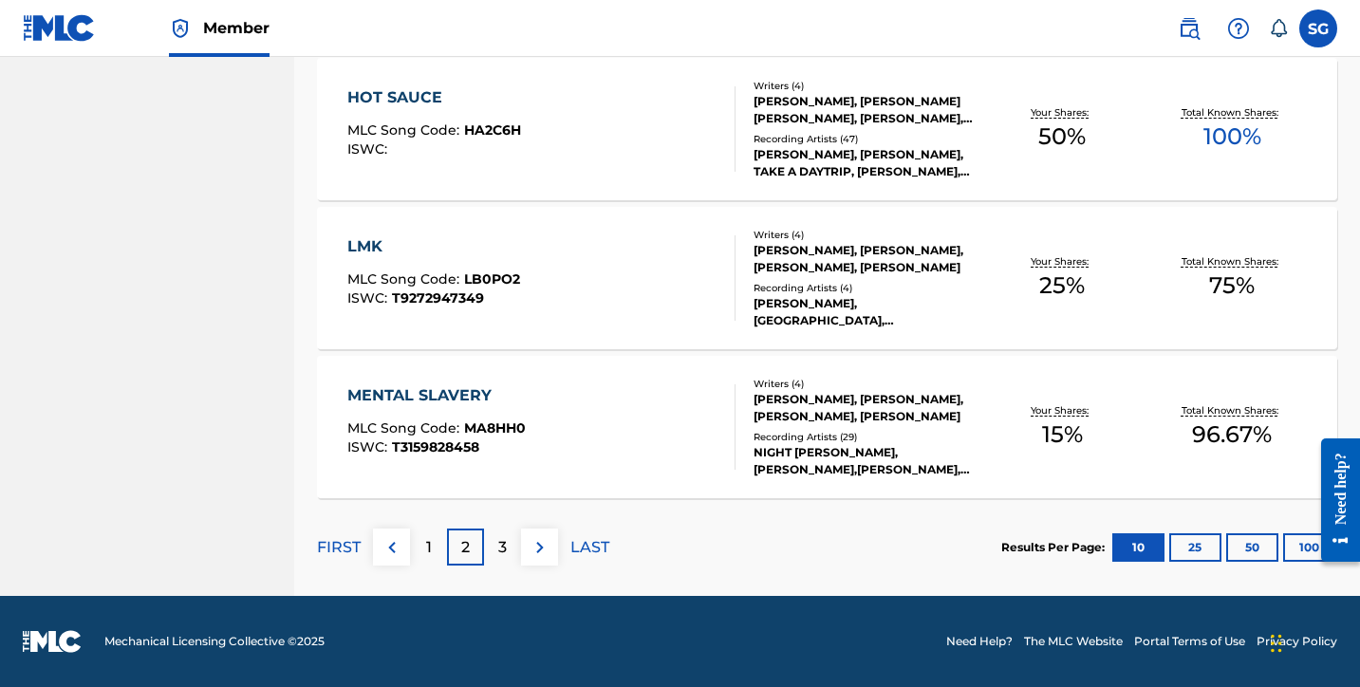
scroll to position [1485, 0]
click at [507, 545] on div "3" at bounding box center [502, 547] width 37 height 37
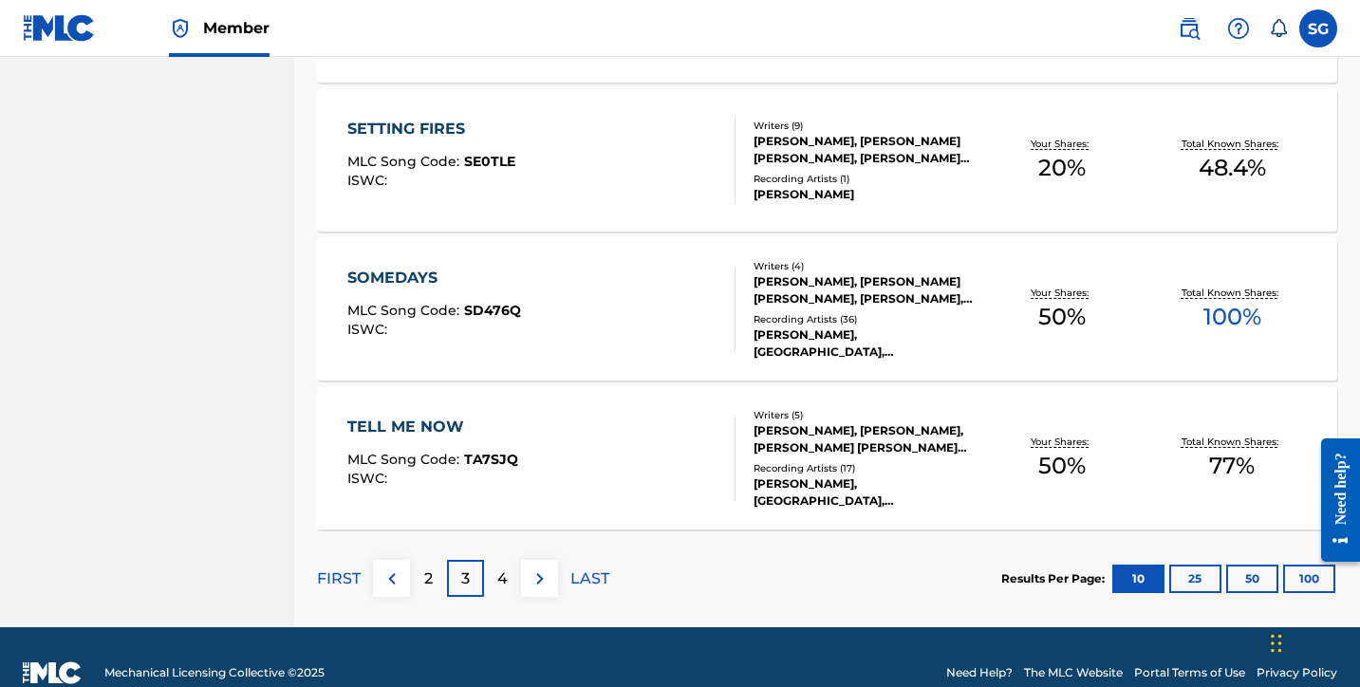
scroll to position [1464, 0]
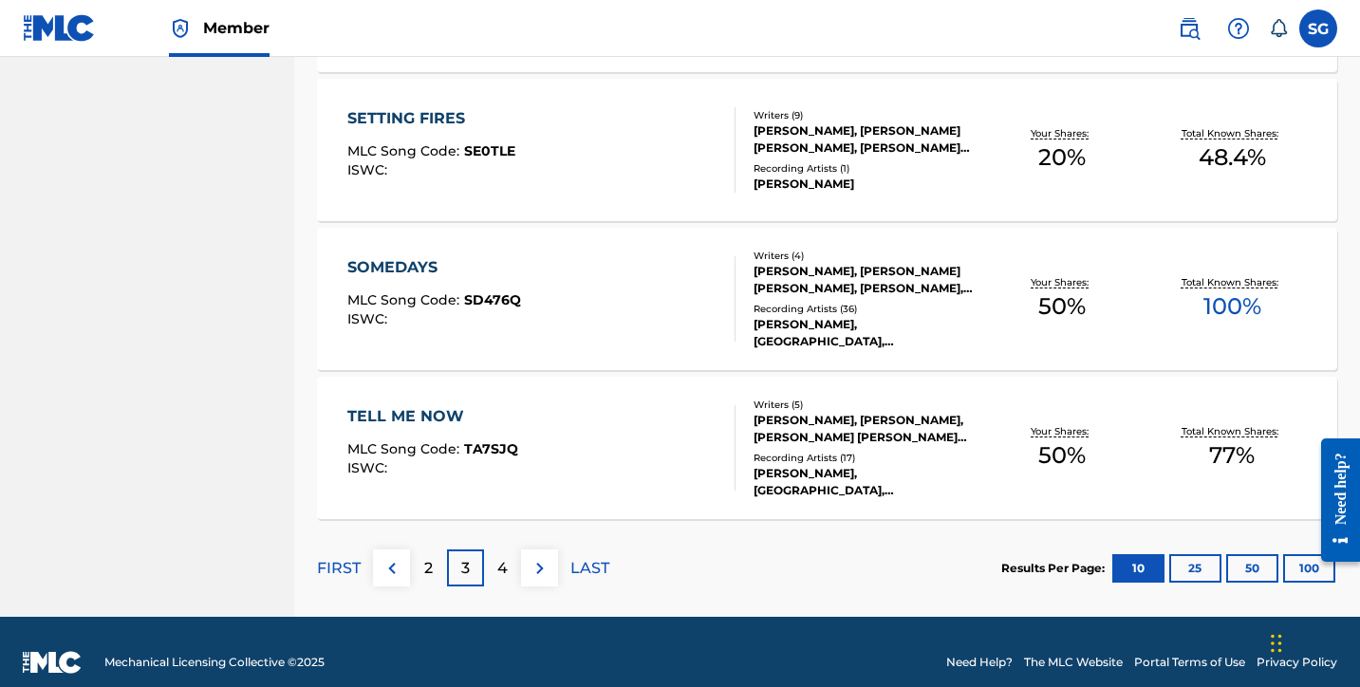
click at [501, 578] on p "4" at bounding box center [502, 568] width 10 height 23
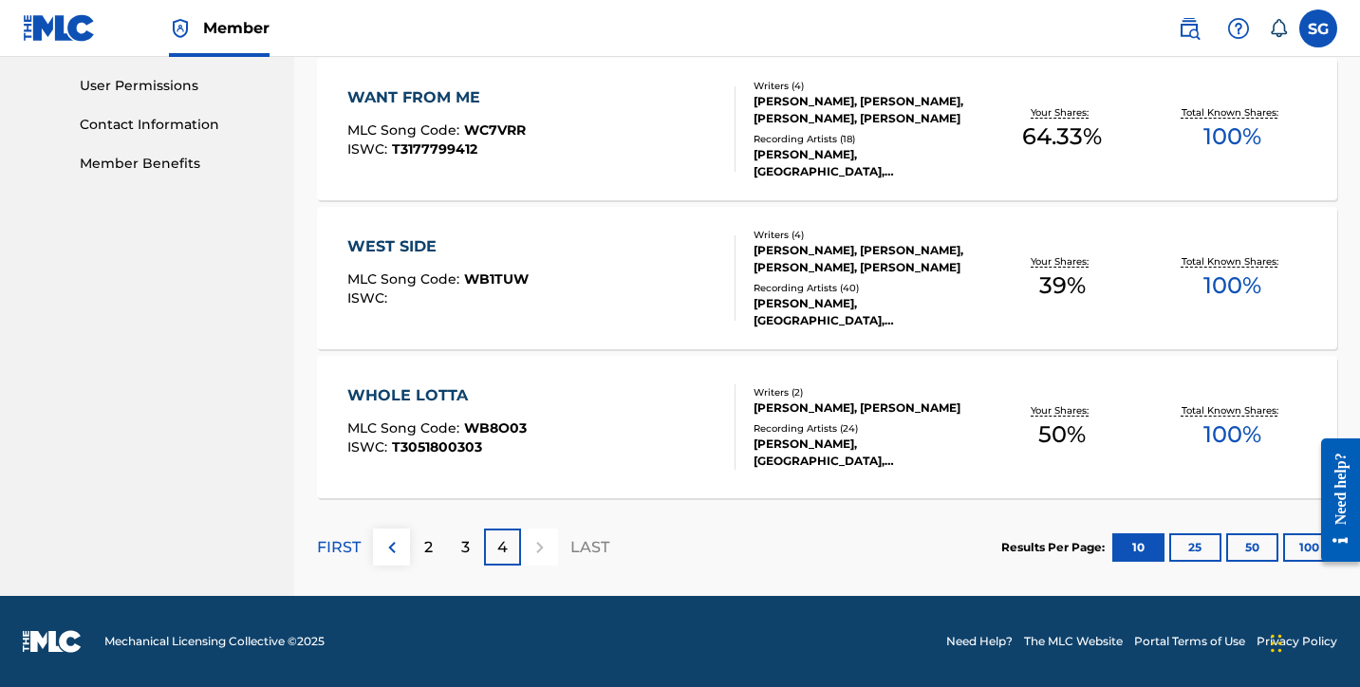
scroll to position [889, 0]
click at [428, 544] on p "2" at bounding box center [428, 547] width 9 height 23
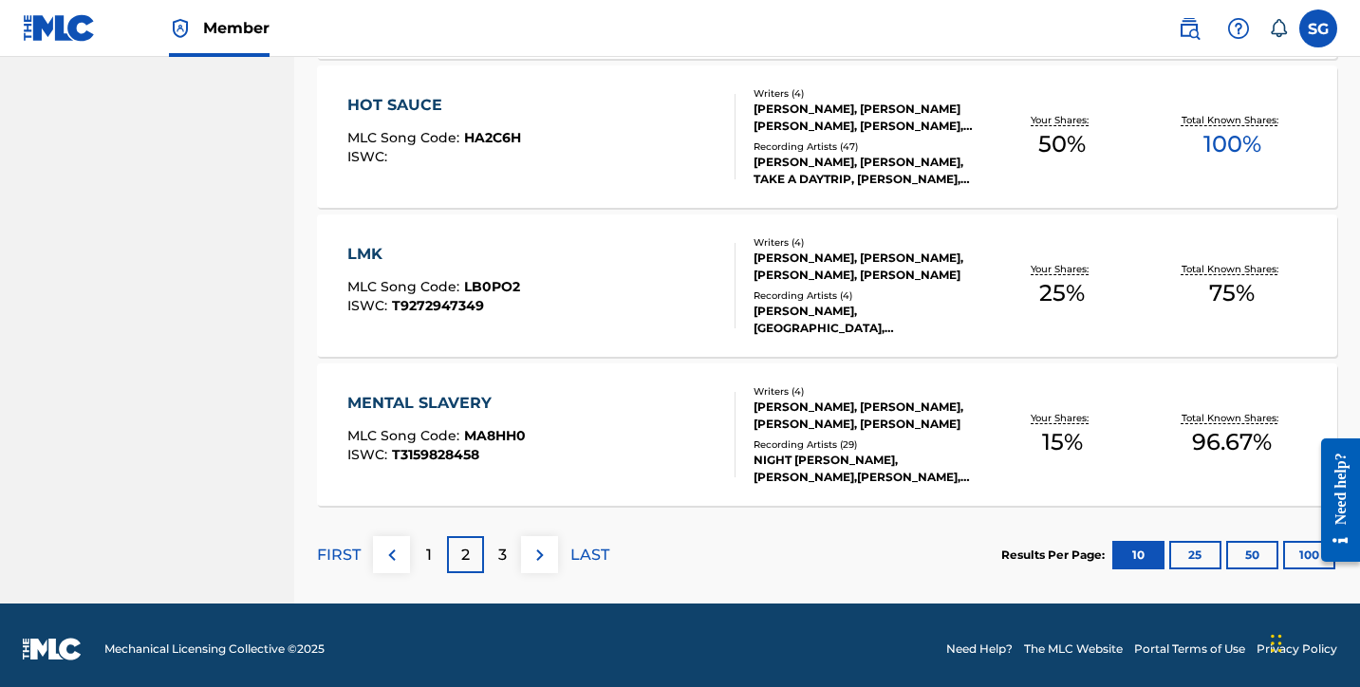
scroll to position [1481, 0]
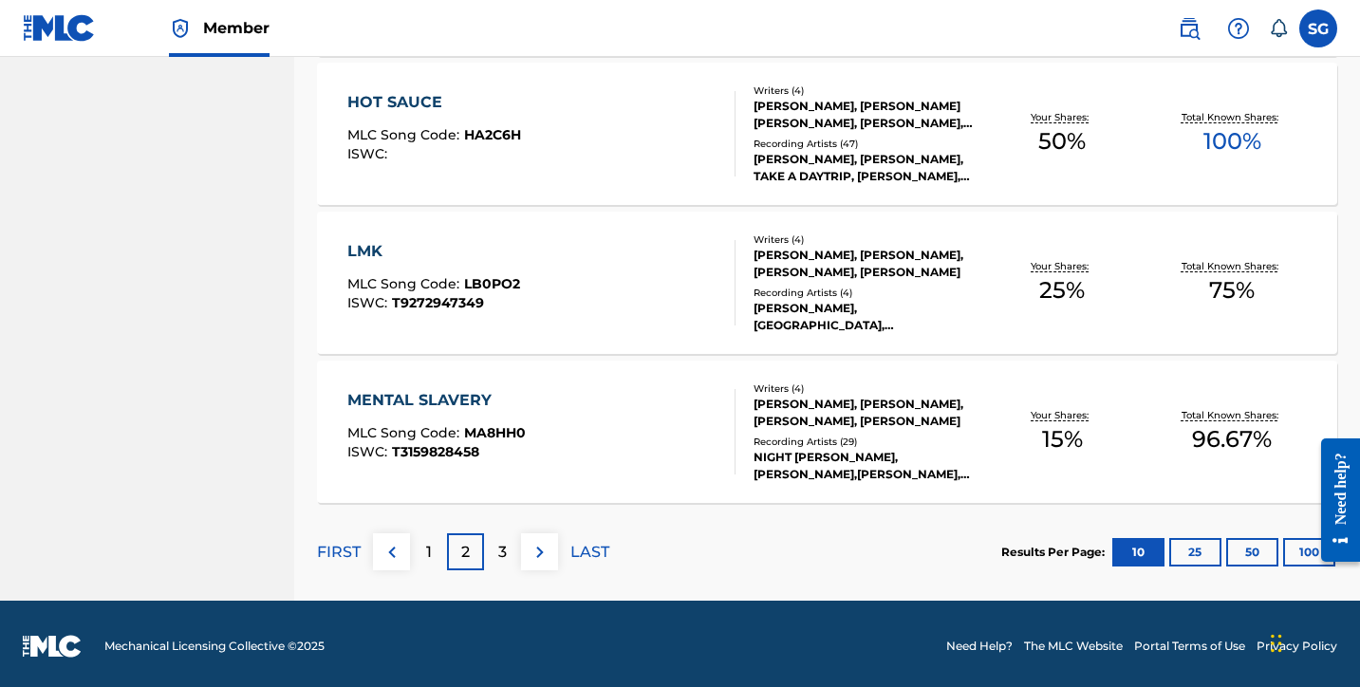
click at [431, 545] on p "1" at bounding box center [429, 552] width 6 height 23
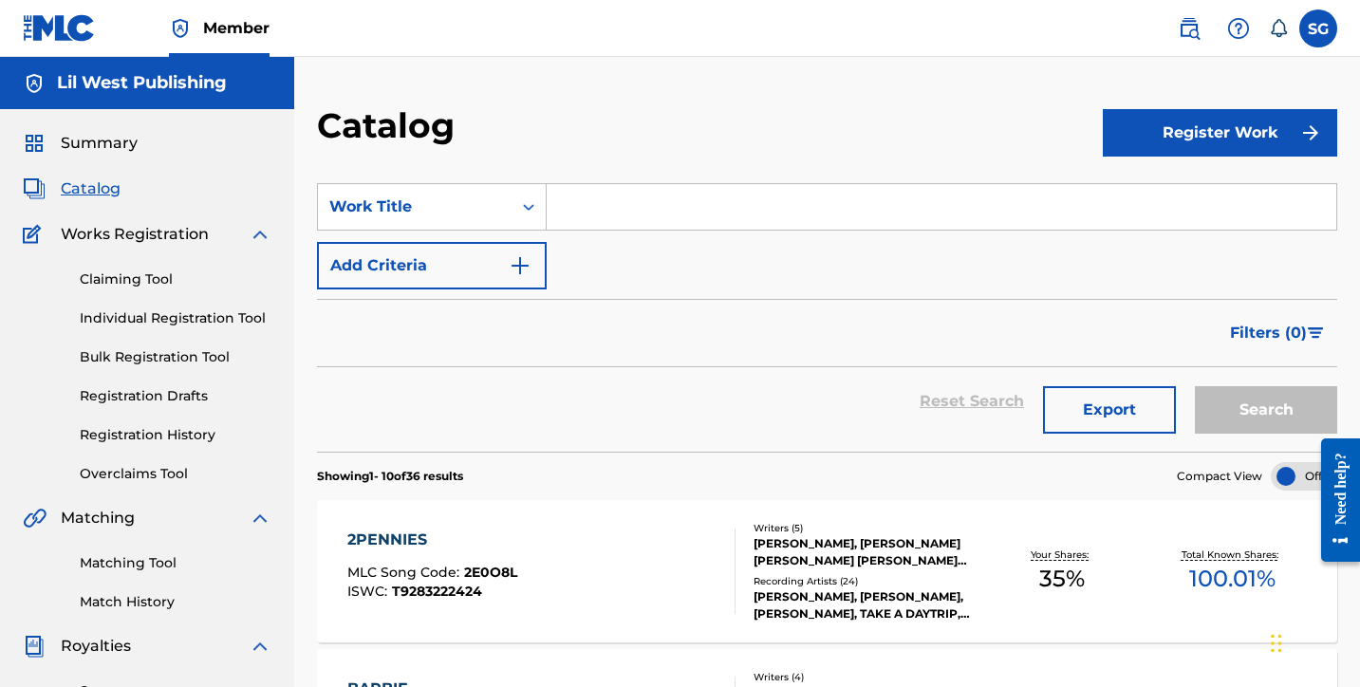
scroll to position [0, 0]
click at [111, 147] on span "Summary" at bounding box center [99, 143] width 77 height 23
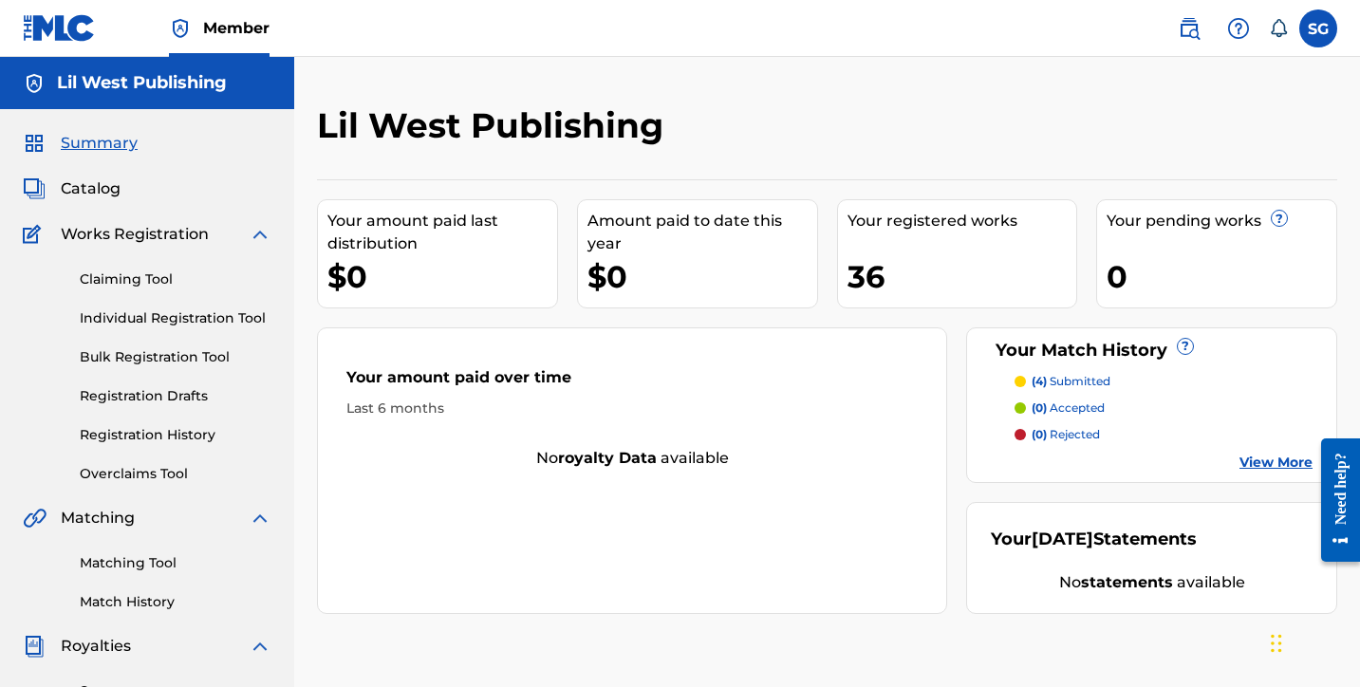
click at [1260, 461] on link "View More" at bounding box center [1275, 463] width 73 height 20
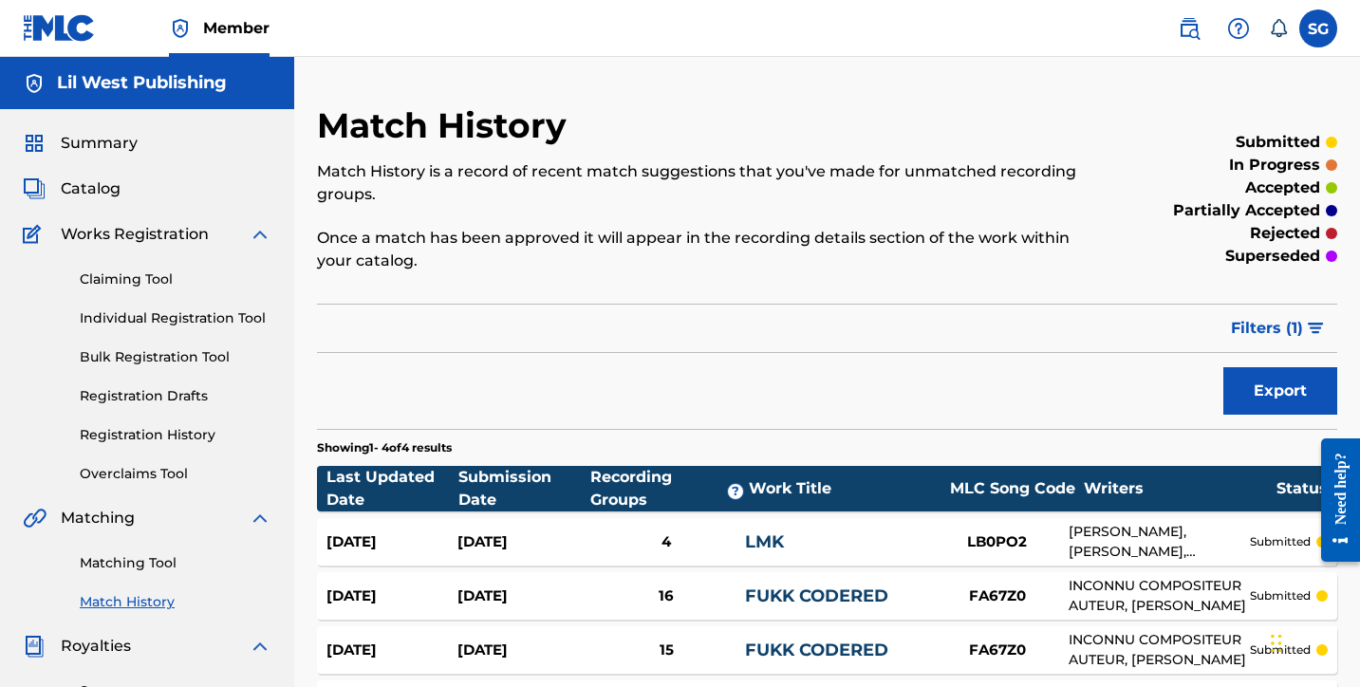
click at [111, 145] on span "Summary" at bounding box center [99, 143] width 77 height 23
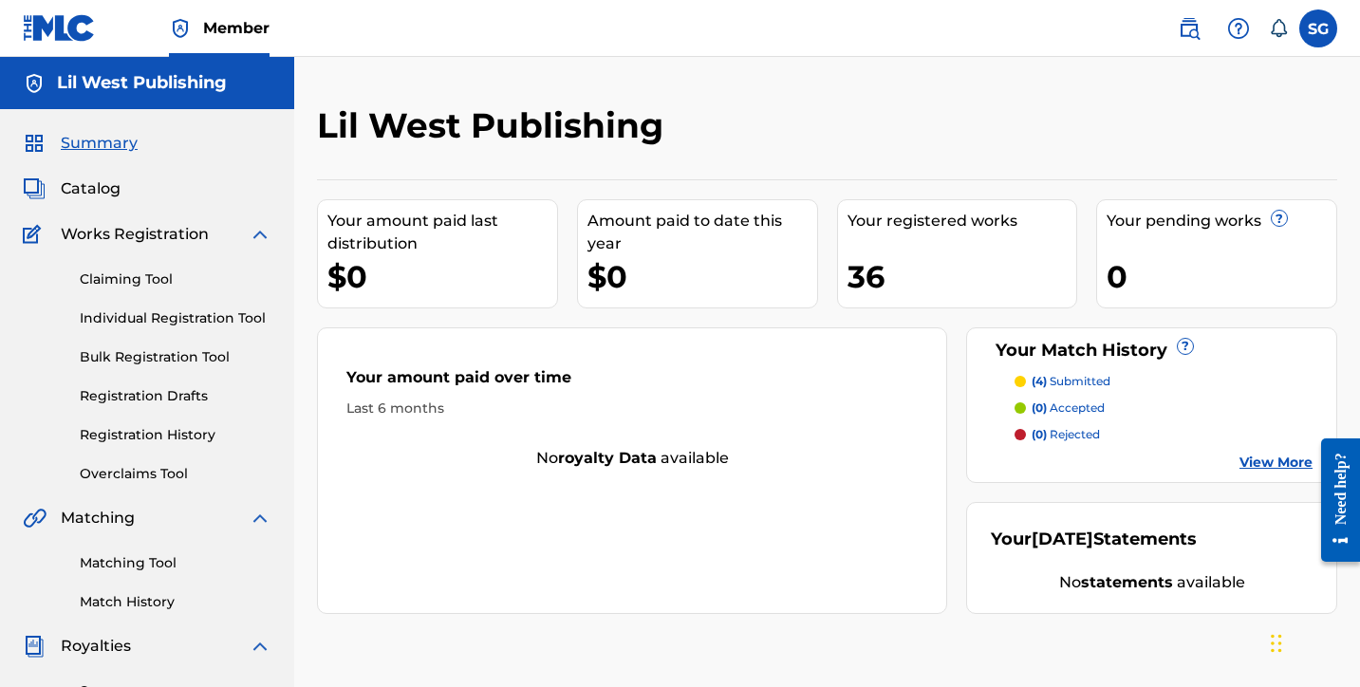
click at [1309, 28] on label at bounding box center [1318, 28] width 38 height 38
click at [1318, 28] on input "SG [PERSON_NAME] [EMAIL_ADDRESS][DOMAIN_NAME] Notification Preferences Profile …" at bounding box center [1318, 28] width 0 height 0
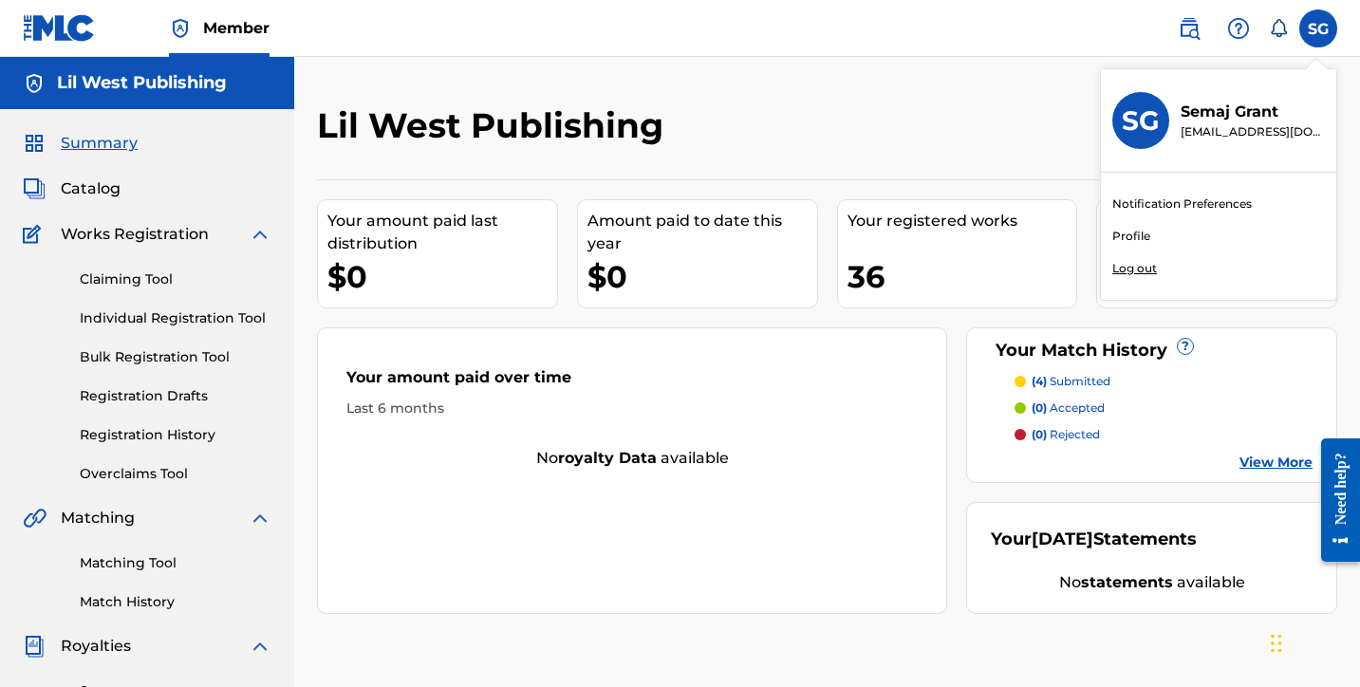
click at [1126, 270] on p "Log out" at bounding box center [1134, 268] width 45 height 17
click at [1318, 28] on input "SG [PERSON_NAME] [EMAIL_ADDRESS][DOMAIN_NAME] Notification Preferences Profile …" at bounding box center [1318, 28] width 0 height 0
